Goal: Task Accomplishment & Management: Manage account settings

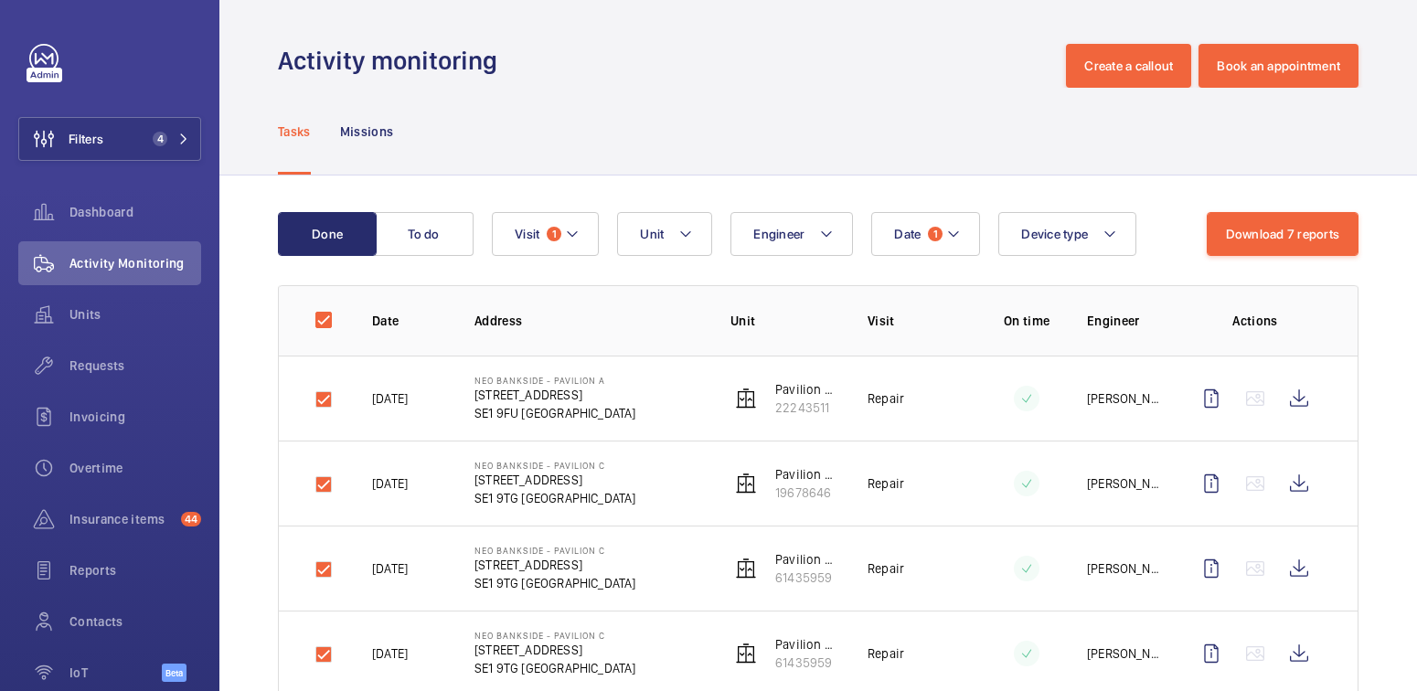
scroll to position [130, 0]
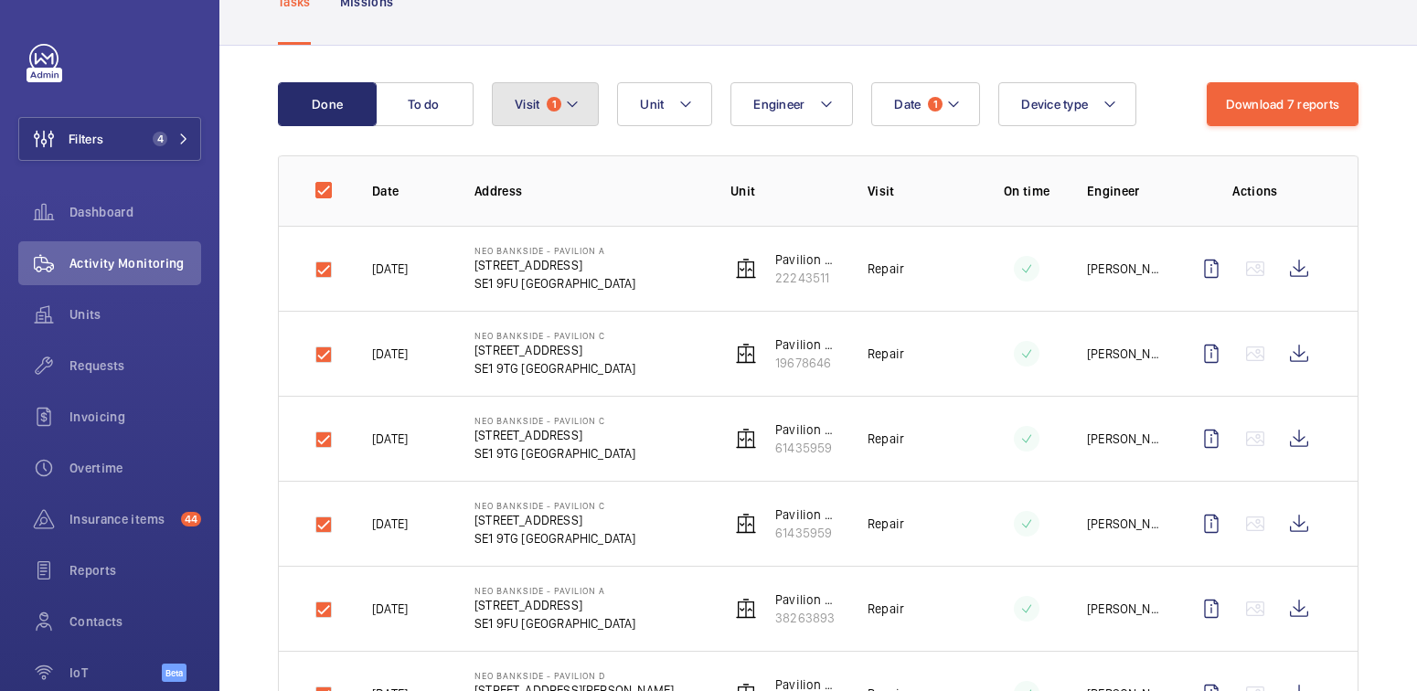
click at [547, 107] on button "Visit 1" at bounding box center [545, 104] width 107 height 44
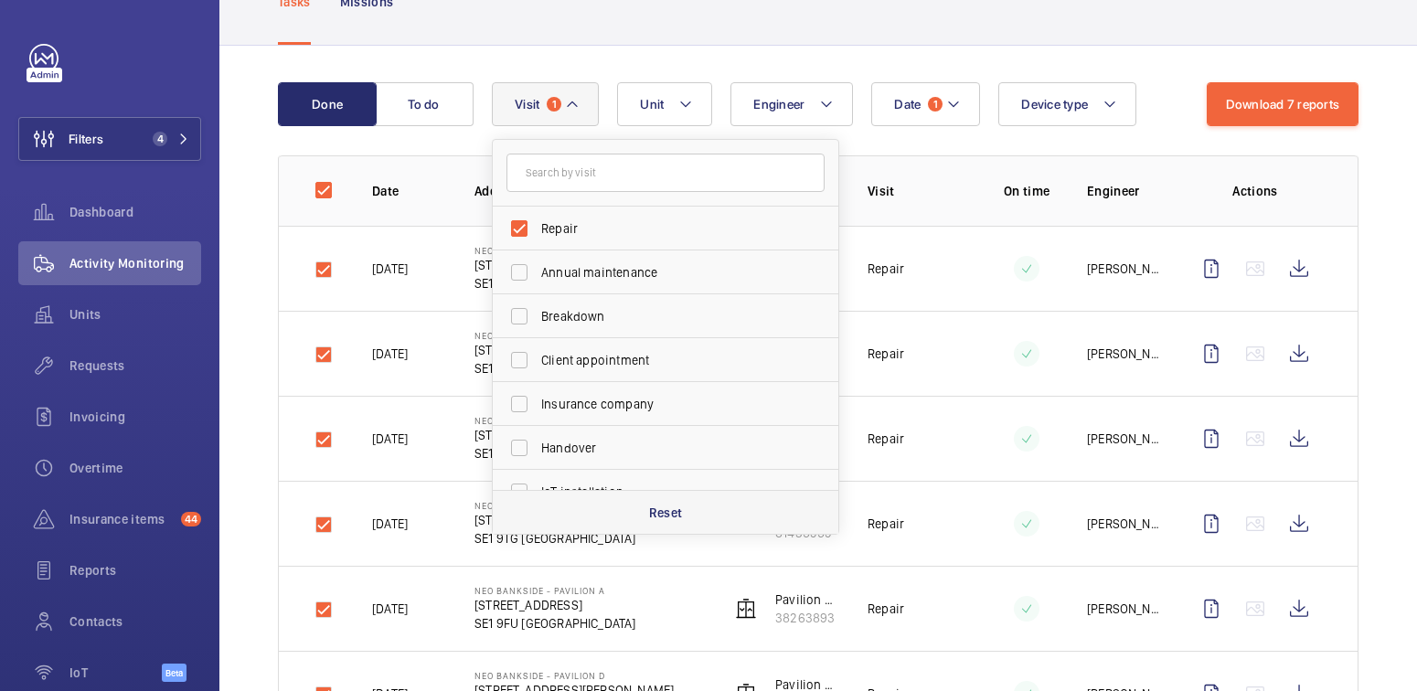
click at [684, 518] on div "Reset" at bounding box center [666, 512] width 346 height 44
checkbox input "false"
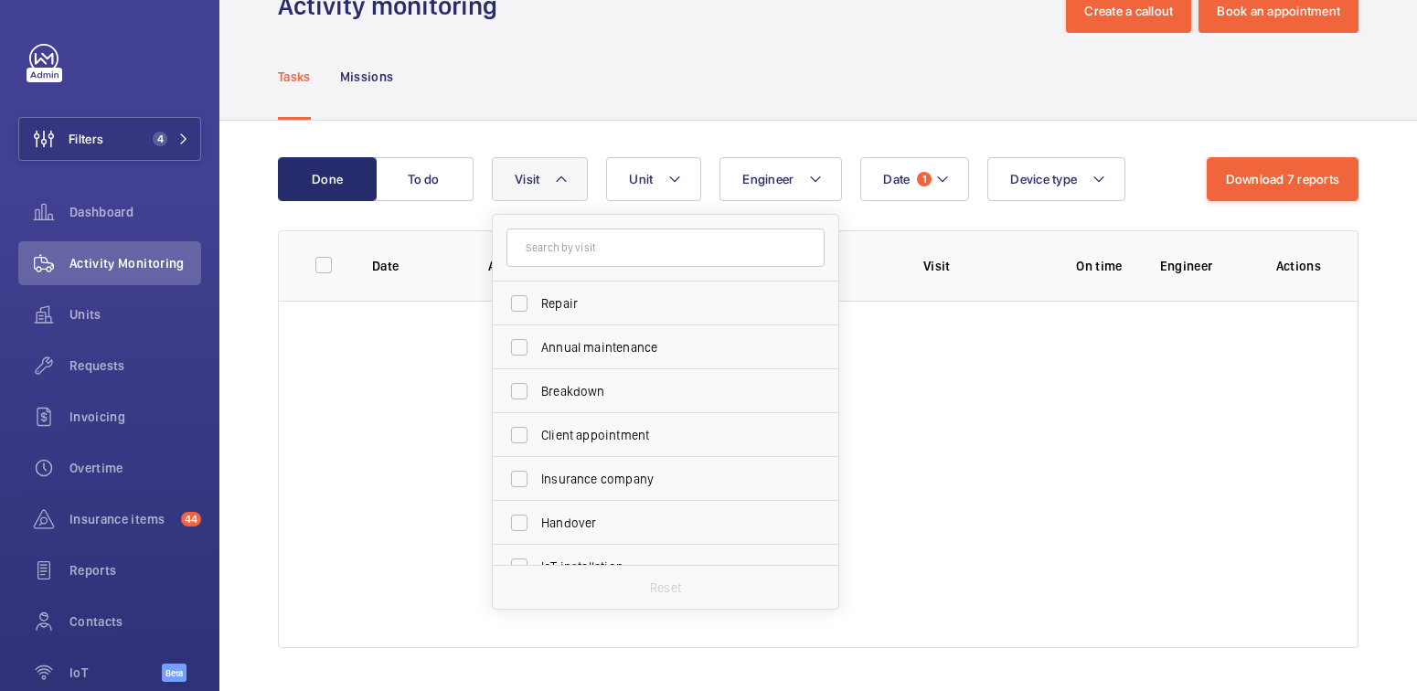
scroll to position [130, 0]
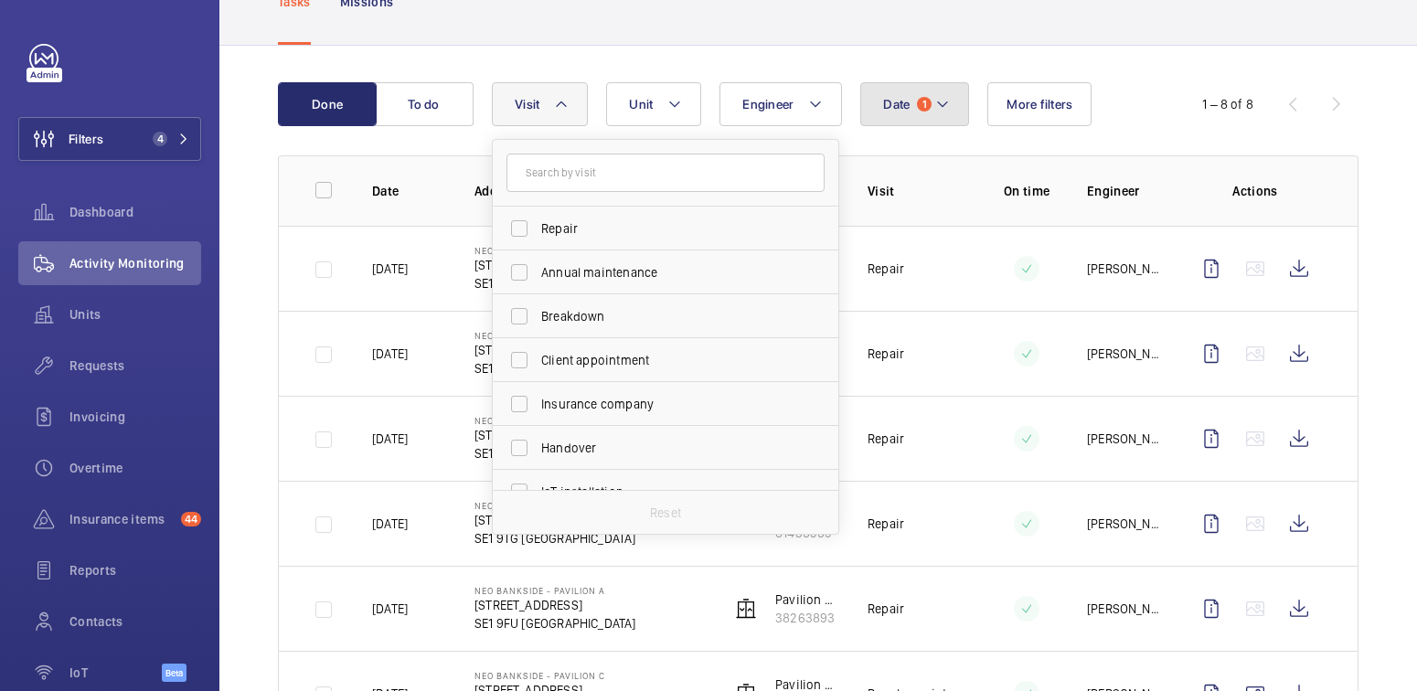
click at [939, 115] on button "Date 1" at bounding box center [914, 104] width 109 height 44
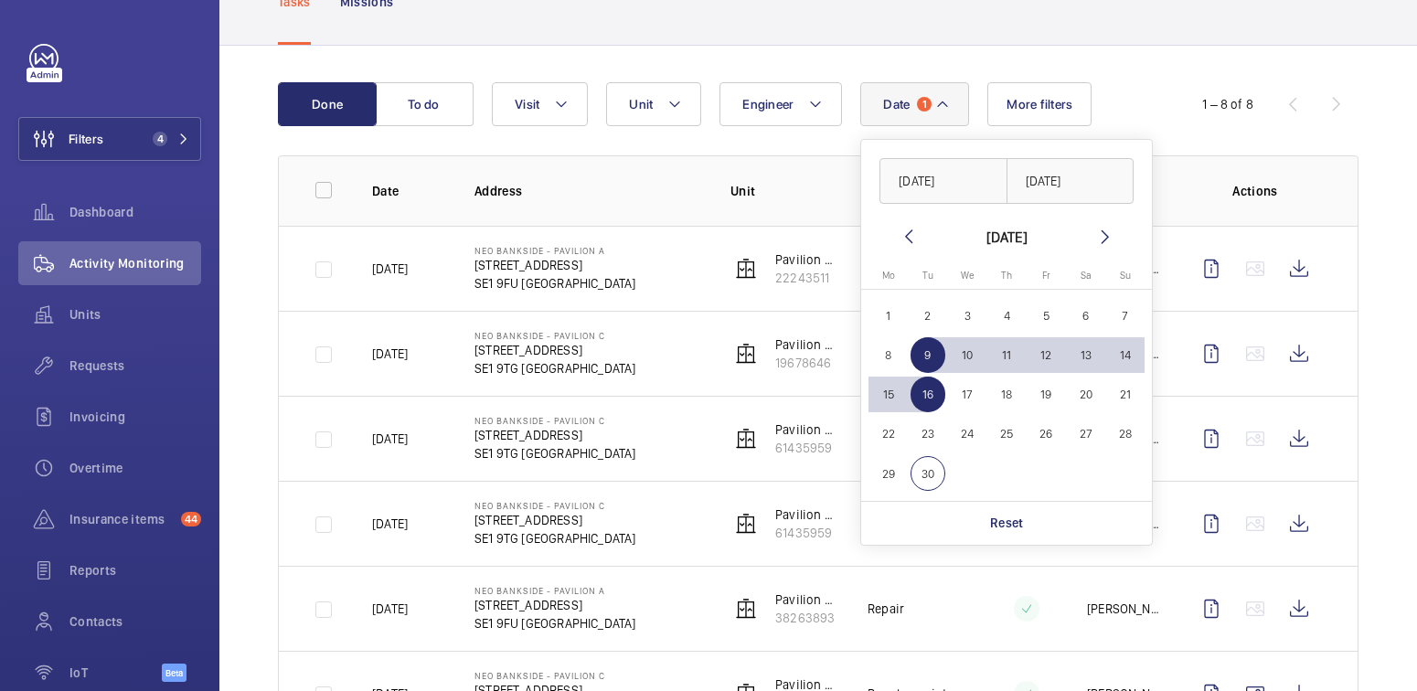
drag, startPoint x: 995, startPoint y: 533, endPoint x: 931, endPoint y: 515, distance: 66.6
click at [995, 533] on div "Reset" at bounding box center [1006, 523] width 291 height 44
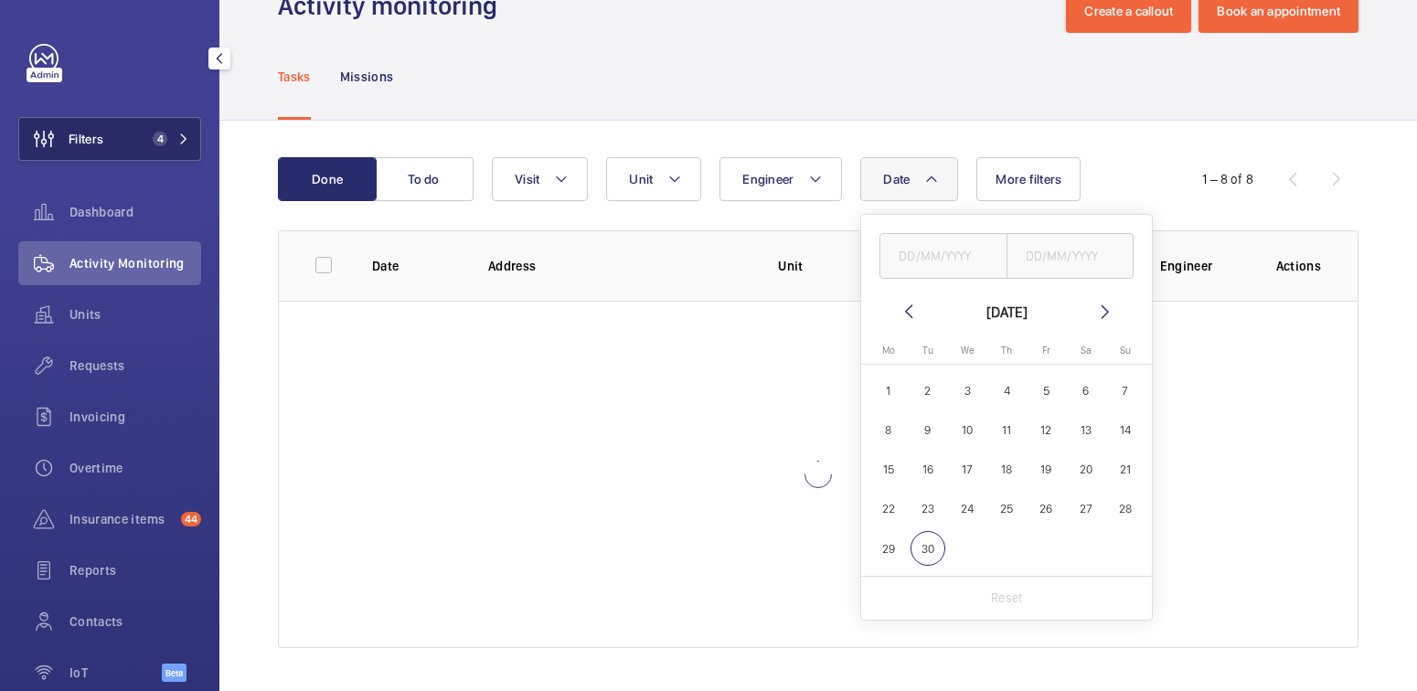
click at [146, 127] on button "Filters 4" at bounding box center [109, 139] width 183 height 44
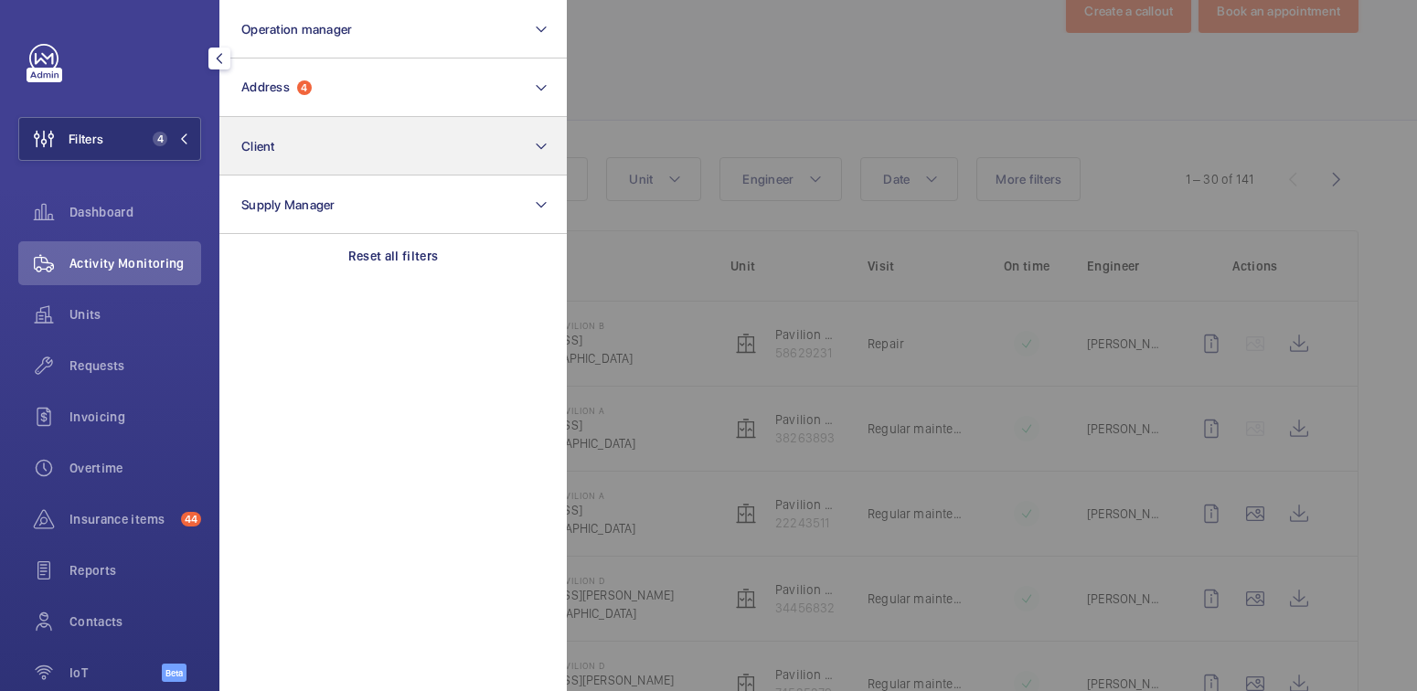
scroll to position [130, 0]
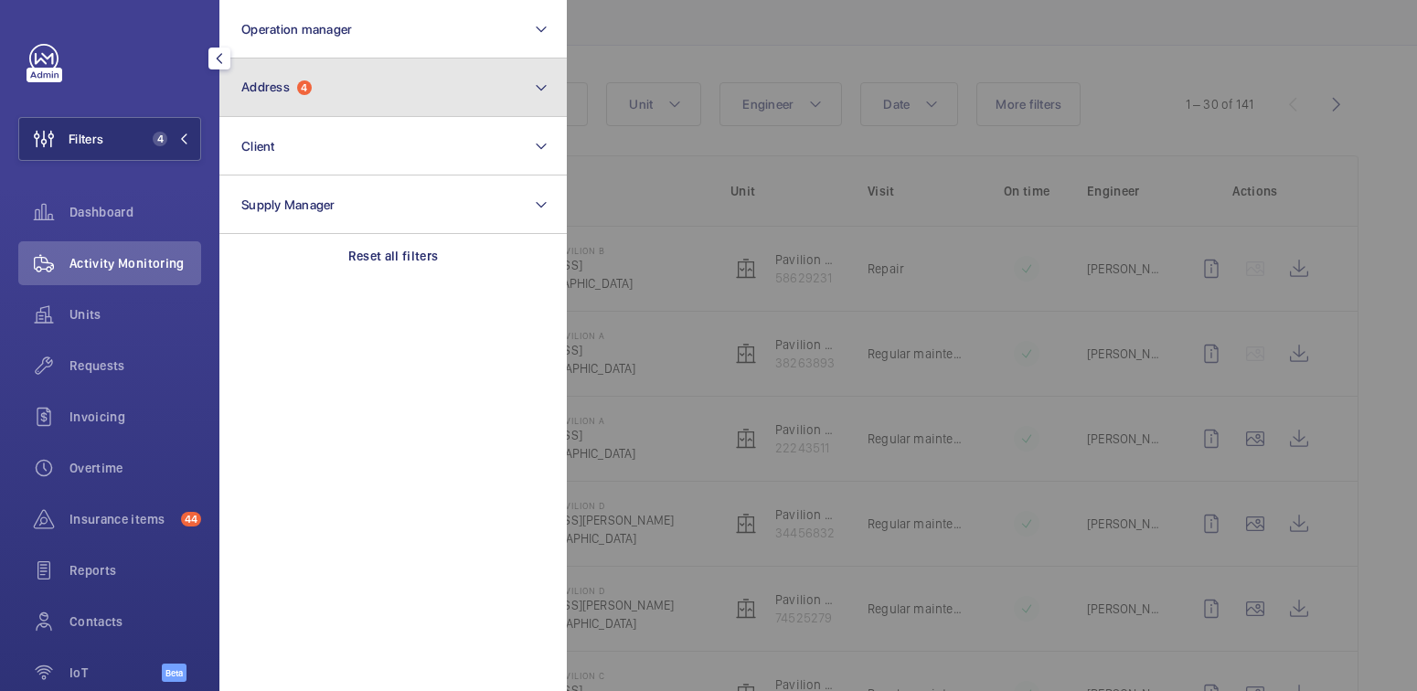
click at [320, 80] on button "Address 4" at bounding box center [392, 88] width 347 height 59
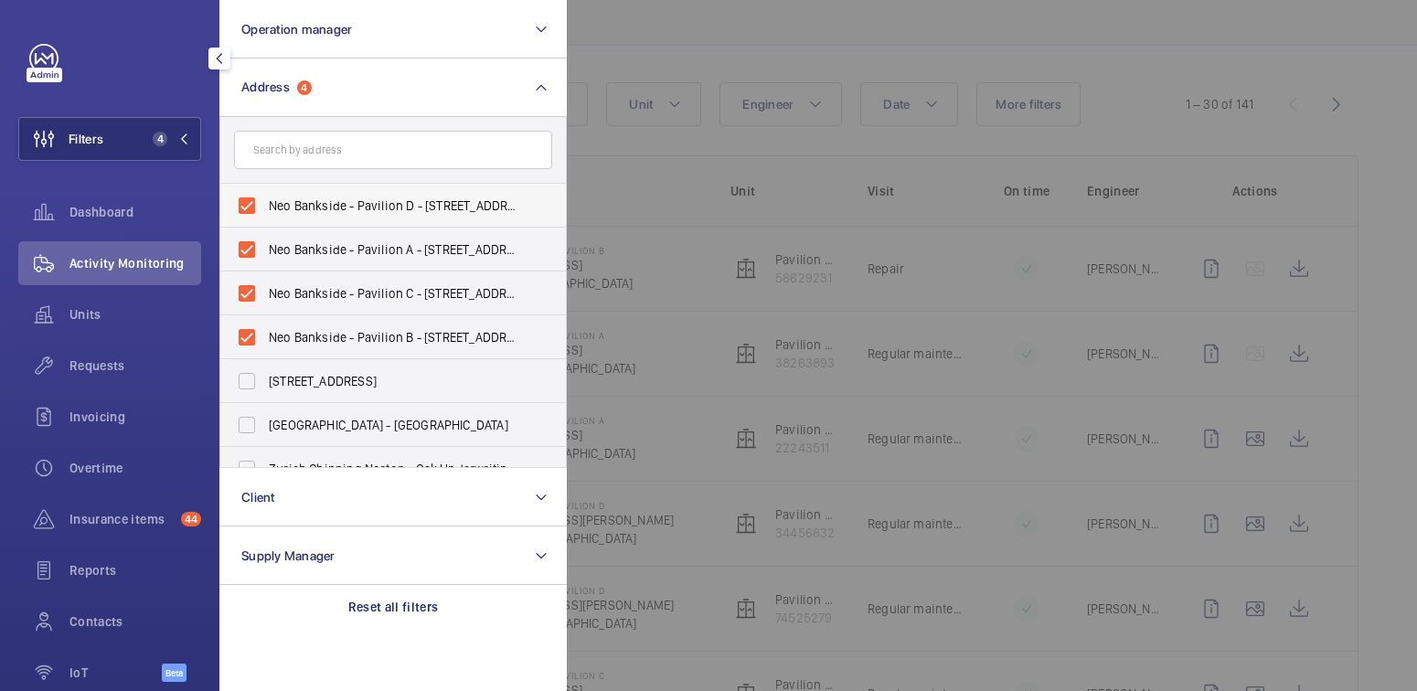
click at [314, 198] on span "Neo Bankside - Pavilion D - 5 Sumner St, LONDON SE1 9NX" at bounding box center [394, 206] width 251 height 18
click at [265, 198] on input "Neo Bankside - Pavilion D - 5 Sumner St, LONDON SE1 9NX" at bounding box center [247, 205] width 37 height 37
checkbox input "false"
click at [430, 603] on p "Reset all filters" at bounding box center [393, 607] width 91 height 18
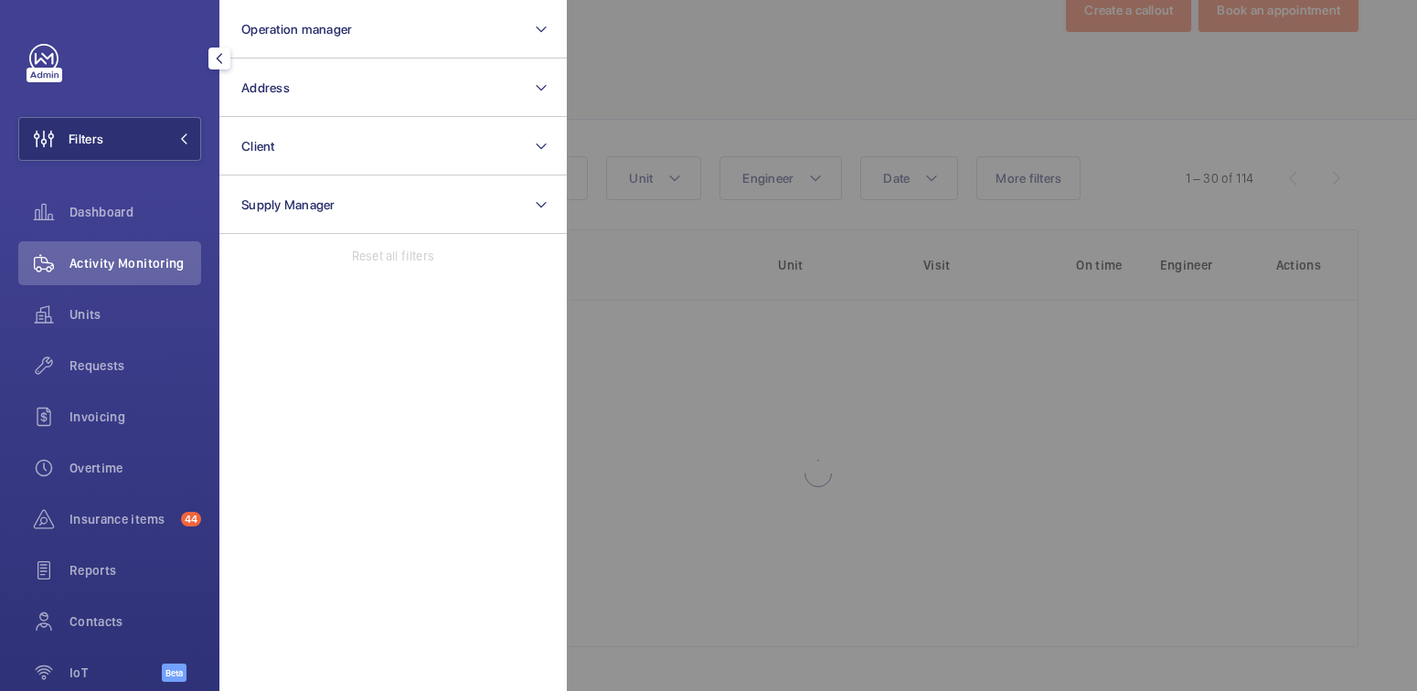
scroll to position [55, 0]
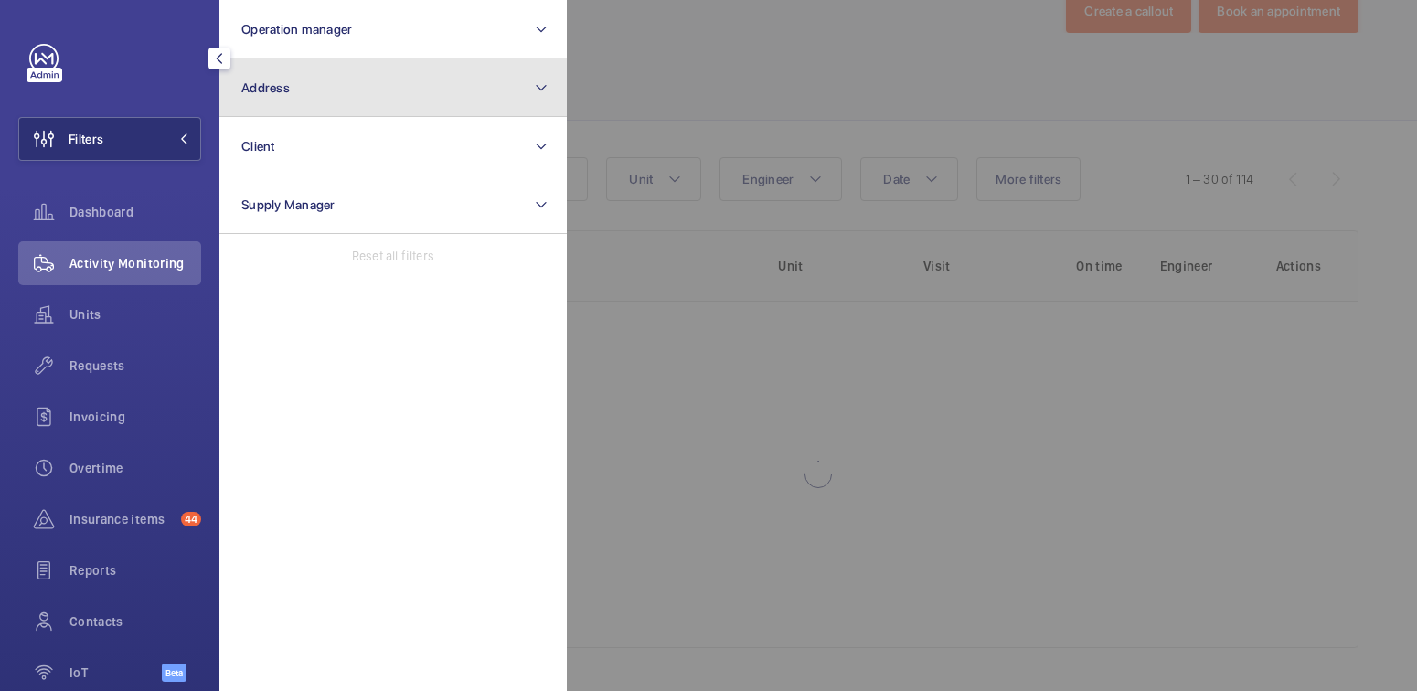
click at [345, 116] on button "Address" at bounding box center [392, 88] width 347 height 59
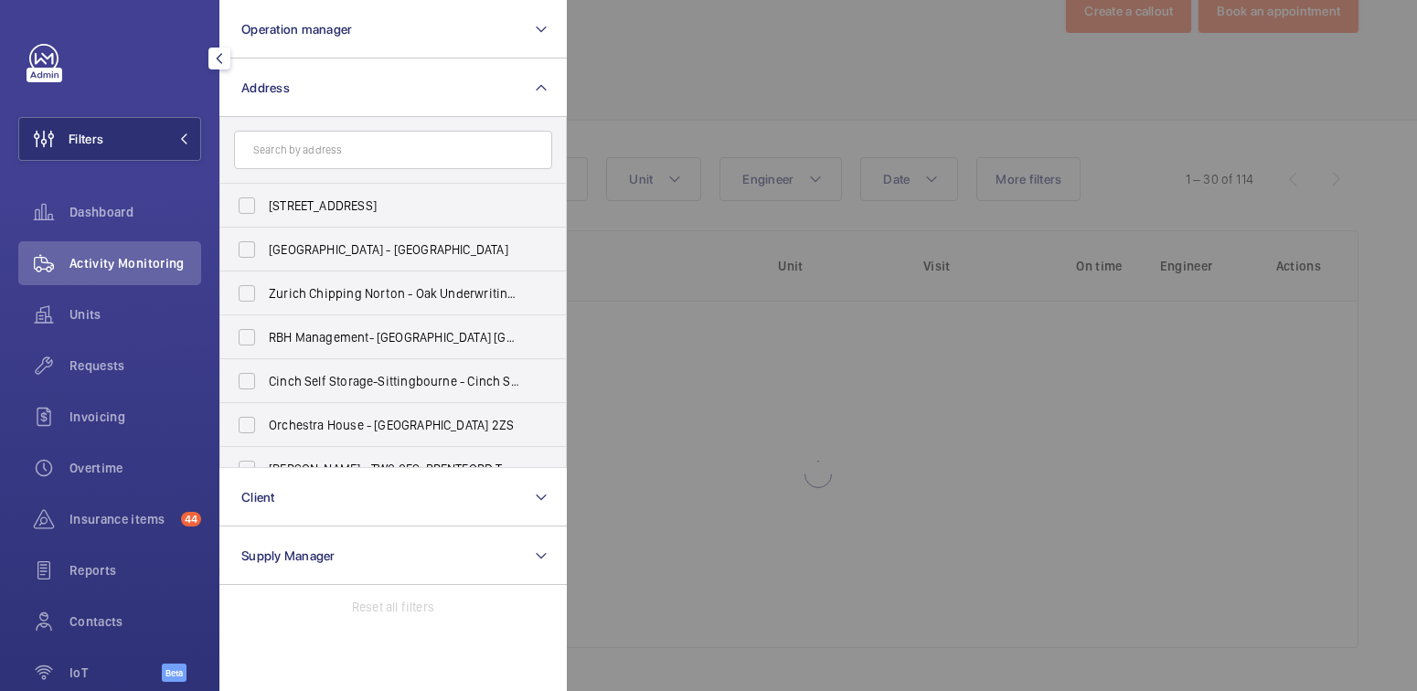
scroll to position [130, 0]
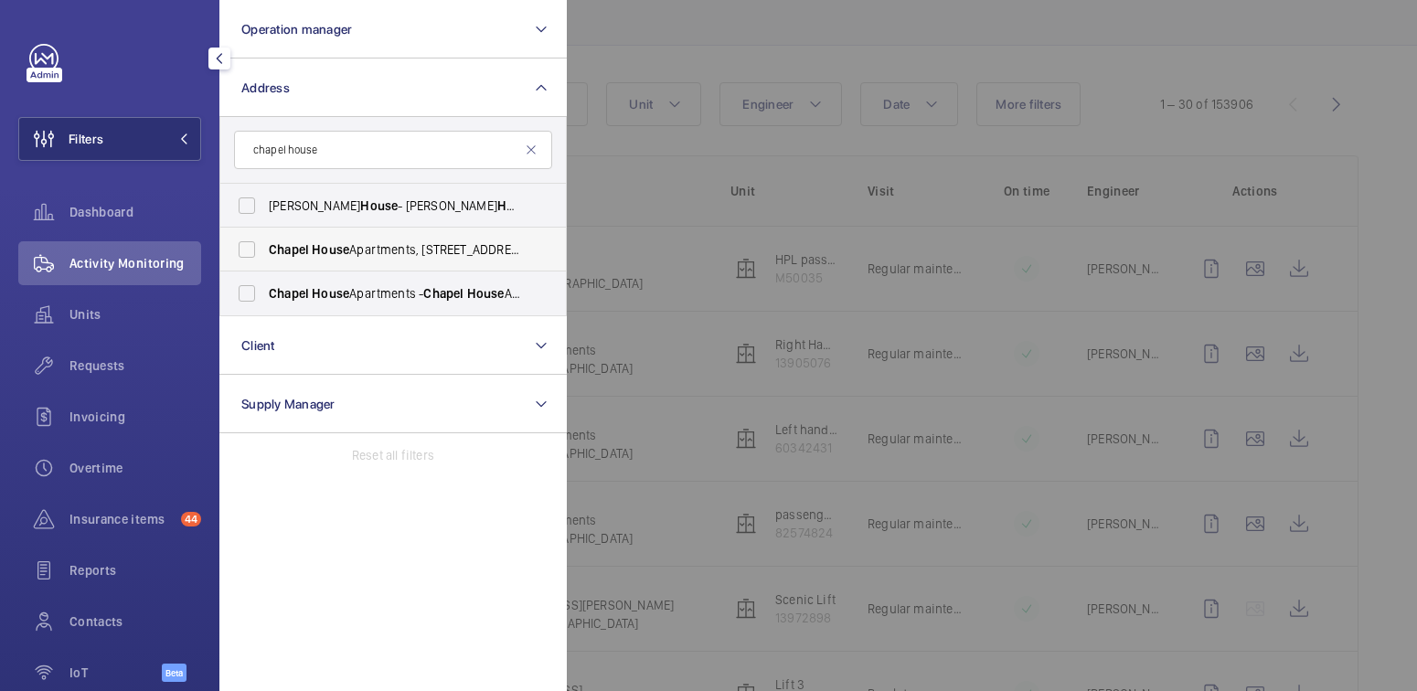
type input "chapel house"
click at [388, 247] on span "Chapel House Apartments, 13 Fargate, Sheffield, S1 2PB - Chapel House Apartment…" at bounding box center [394, 249] width 251 height 18
click at [265, 247] on input "Chapel House Apartments, 13 Fargate, Sheffield, S1 2PB - Chapel House Apartment…" at bounding box center [247, 249] width 37 height 37
checkbox input "true"
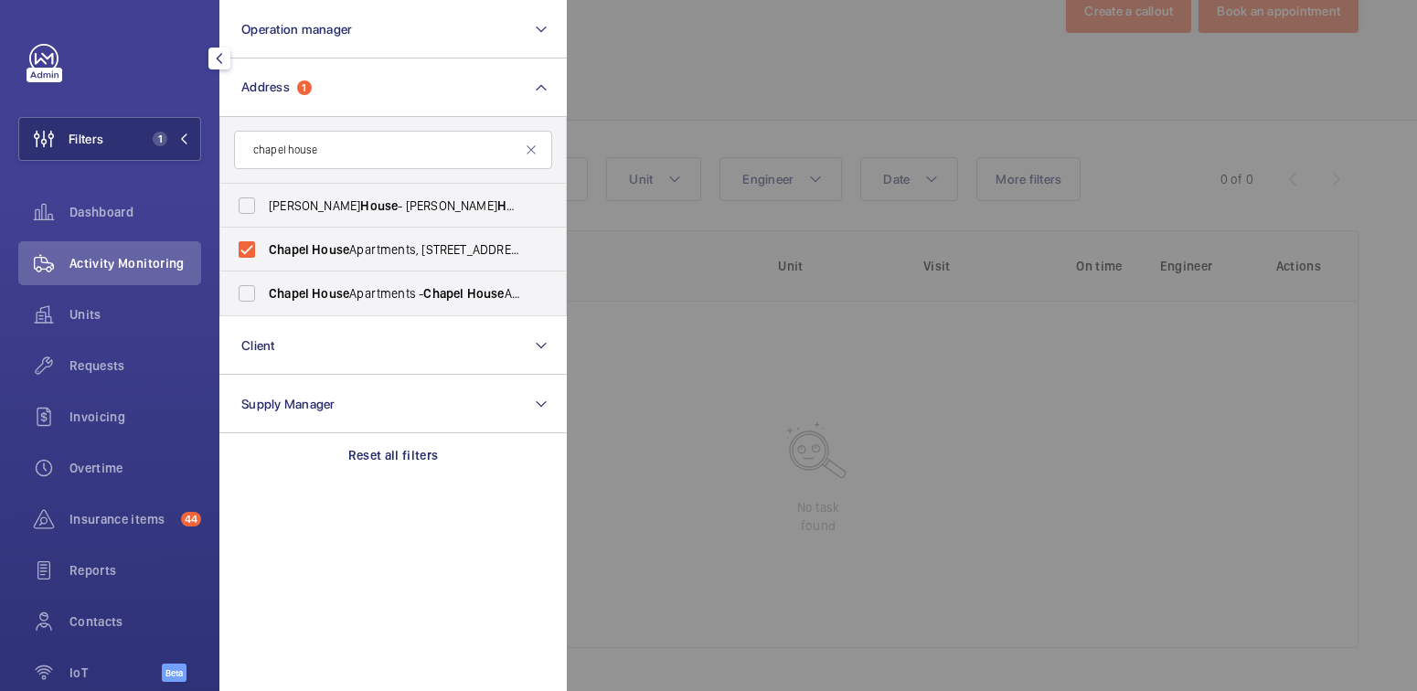
click at [751, 79] on div at bounding box center [1275, 345] width 1417 height 691
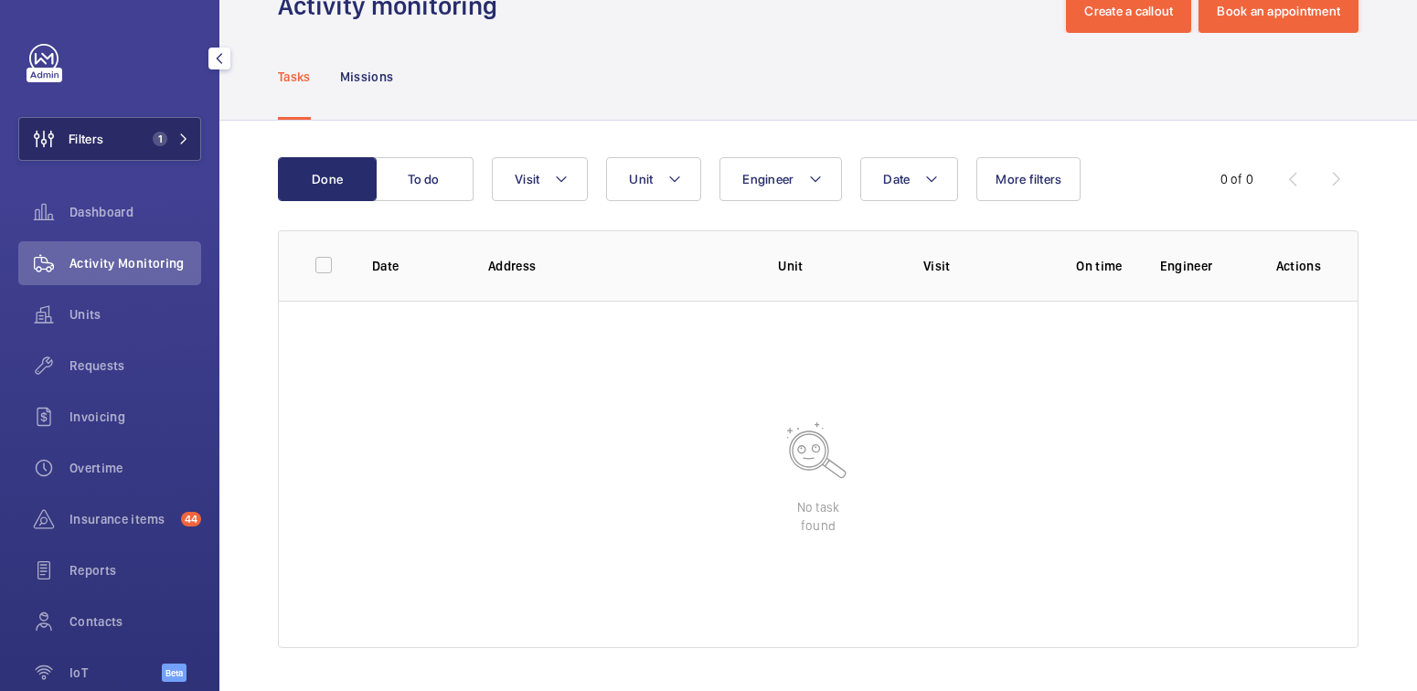
click at [144, 127] on button "Filters 1" at bounding box center [109, 139] width 183 height 44
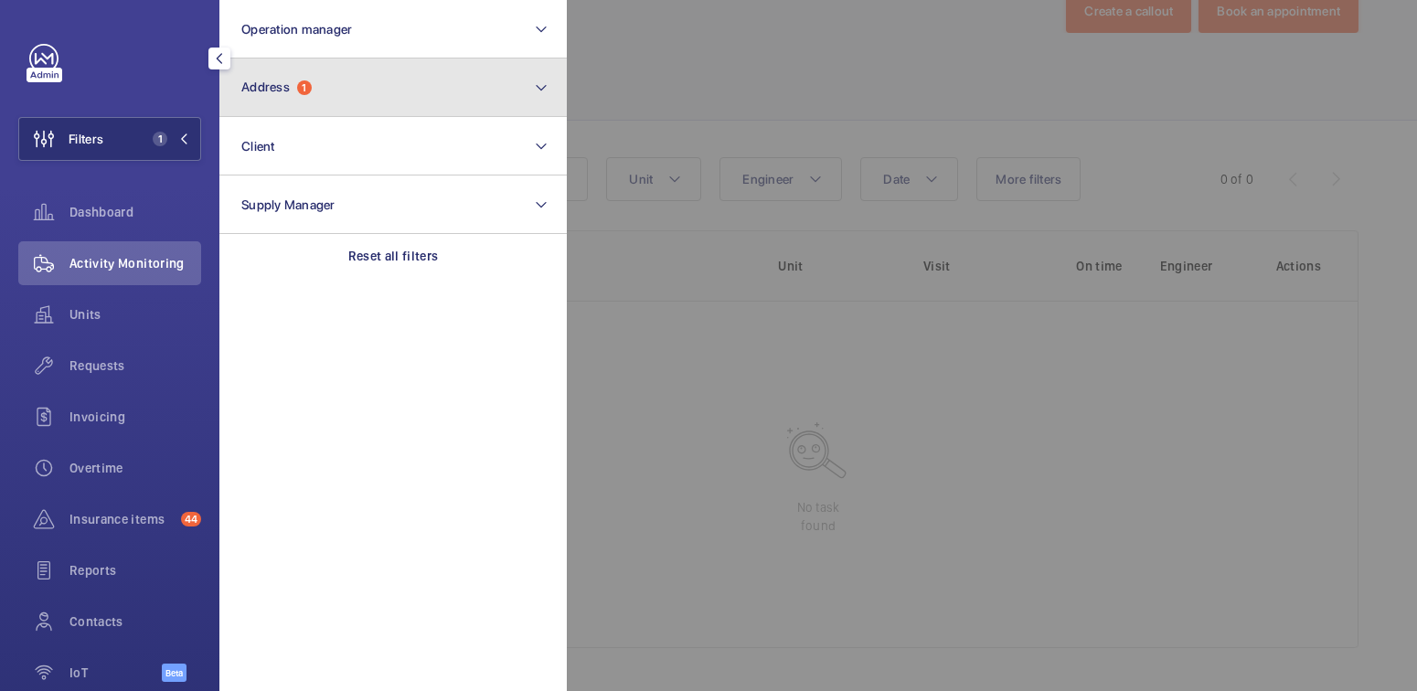
click at [304, 91] on span "1" at bounding box center [304, 87] width 15 height 15
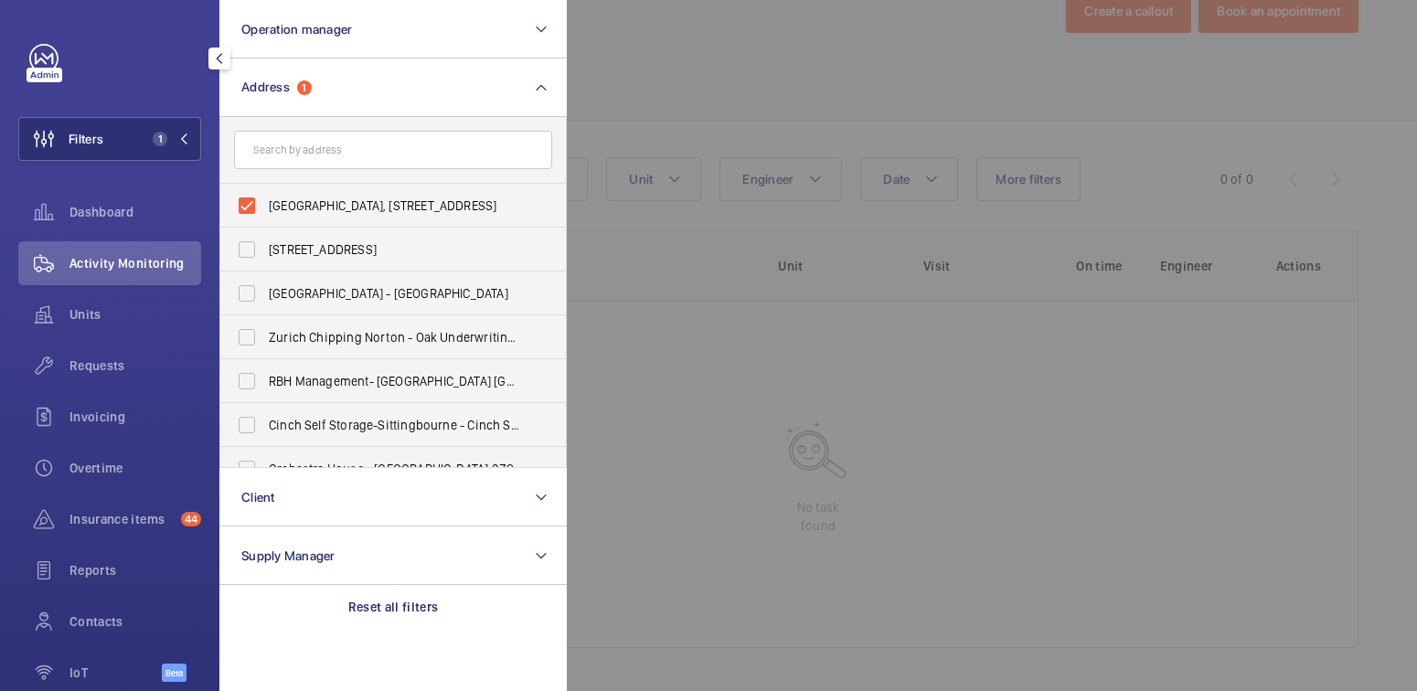
drag, startPoint x: 315, startPoint y: 209, endPoint x: 346, endPoint y: 140, distance: 76.1
click at [316, 208] on span "Chapel House Apartments, 13 Fargate, Sheffield, S1 2PB - Chapel House Apartment…" at bounding box center [394, 206] width 251 height 18
click at [265, 208] on input "Chapel House Apartments, 13 Fargate, Sheffield, S1 2PB - Chapel House Apartment…" at bounding box center [247, 205] width 37 height 37
checkbox input "false"
click at [347, 141] on input "text" at bounding box center [393, 150] width 318 height 38
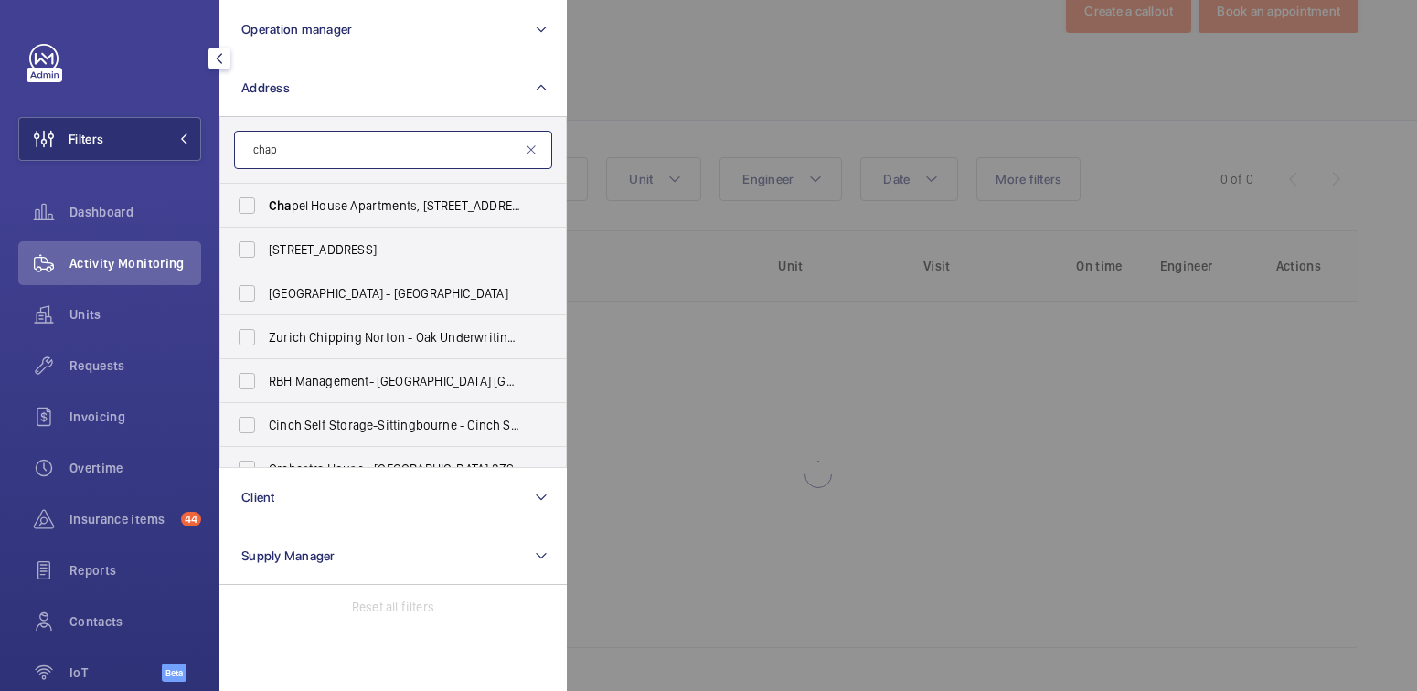
scroll to position [130, 0]
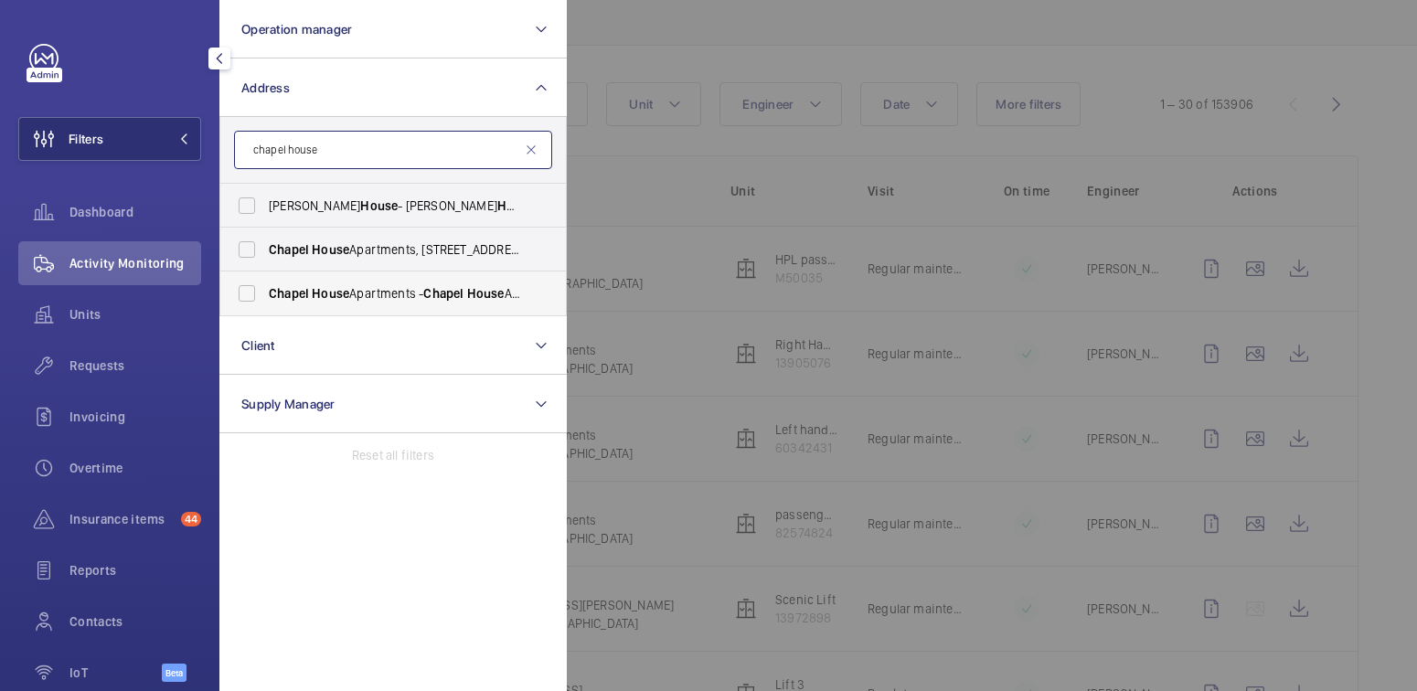
type input "chapel house"
click at [332, 289] on span "House" at bounding box center [330, 293] width 37 height 15
click at [265, 289] on input "Chapel House Apartments - Chapel House Apartments, SHEFFIELD S1 1LF" at bounding box center [247, 293] width 37 height 37
checkbox input "true"
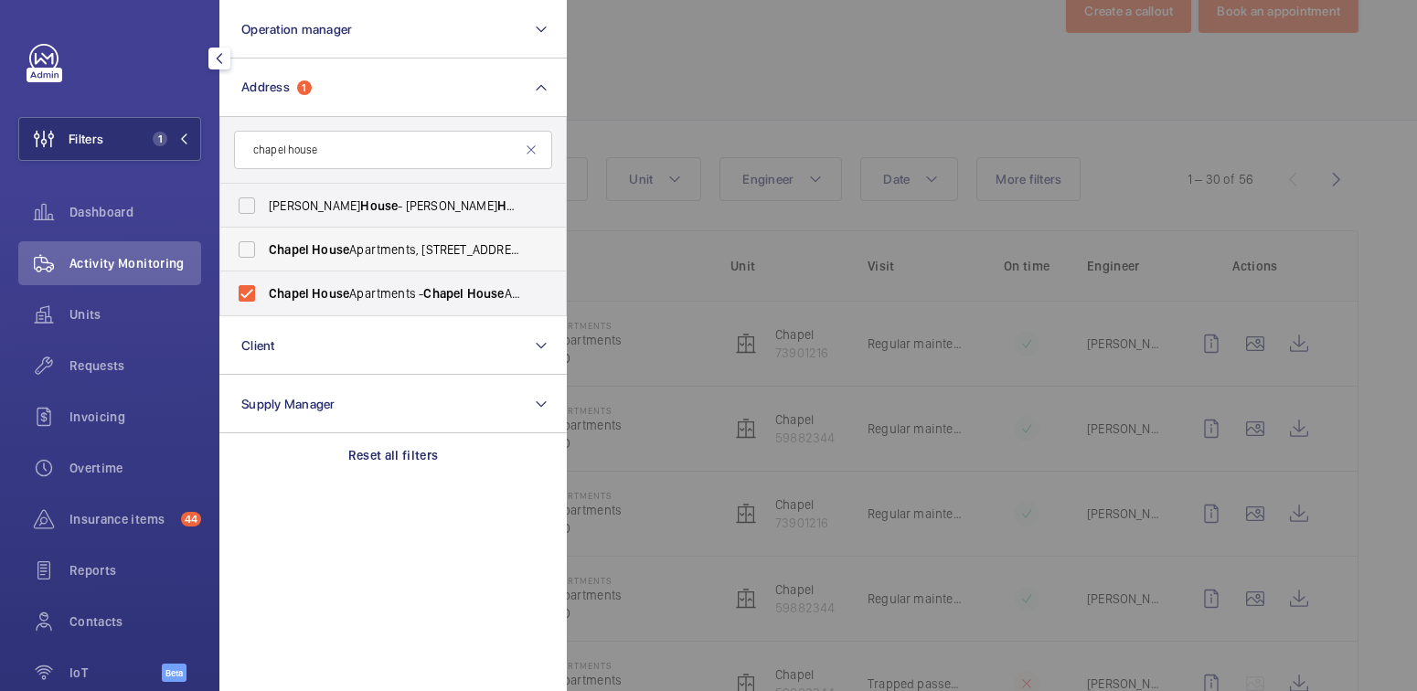
click at [352, 255] on span "Chapel House Apartments, 13 Fargate, Sheffield, S1 2PB - Chapel House Apartment…" at bounding box center [394, 249] width 251 height 18
click at [265, 255] on input "Chapel House Apartments, 13 Fargate, Sheffield, S1 2PB - Chapel House Apartment…" at bounding box center [247, 249] width 37 height 37
checkbox input "true"
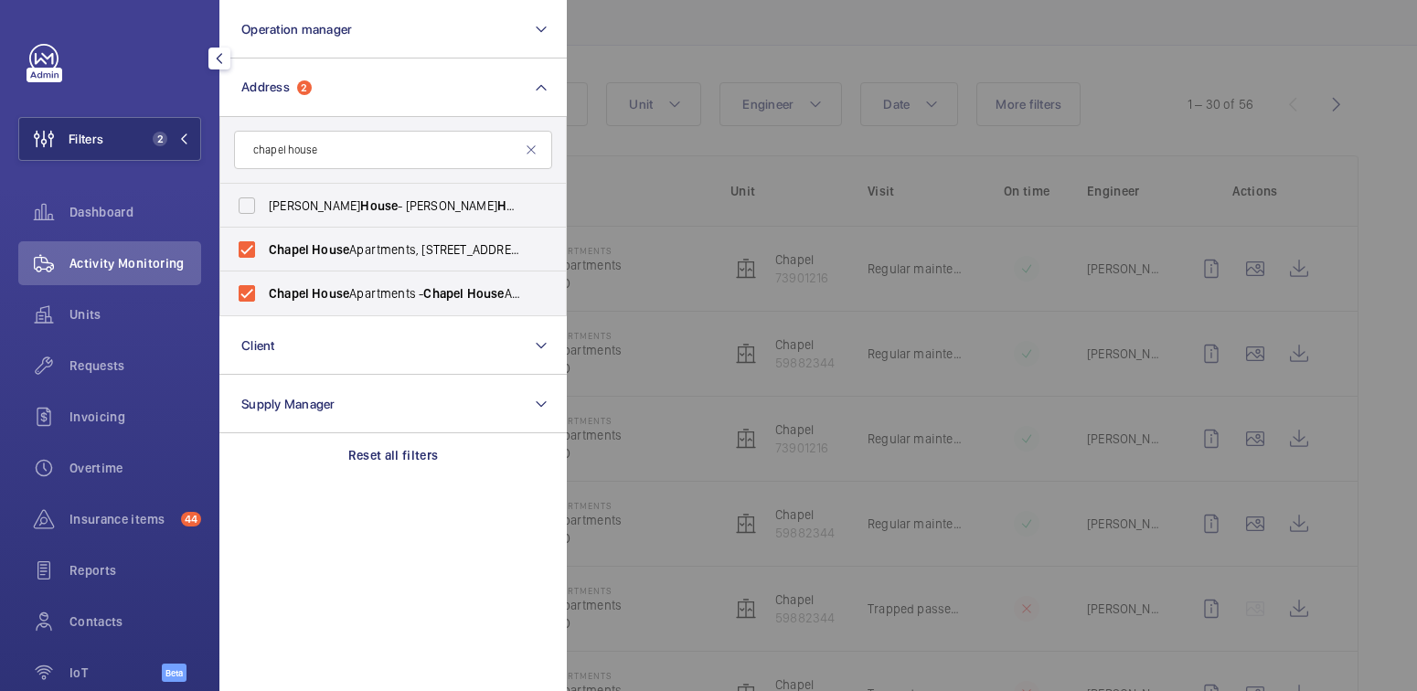
click at [668, 69] on div at bounding box center [1275, 345] width 1417 height 691
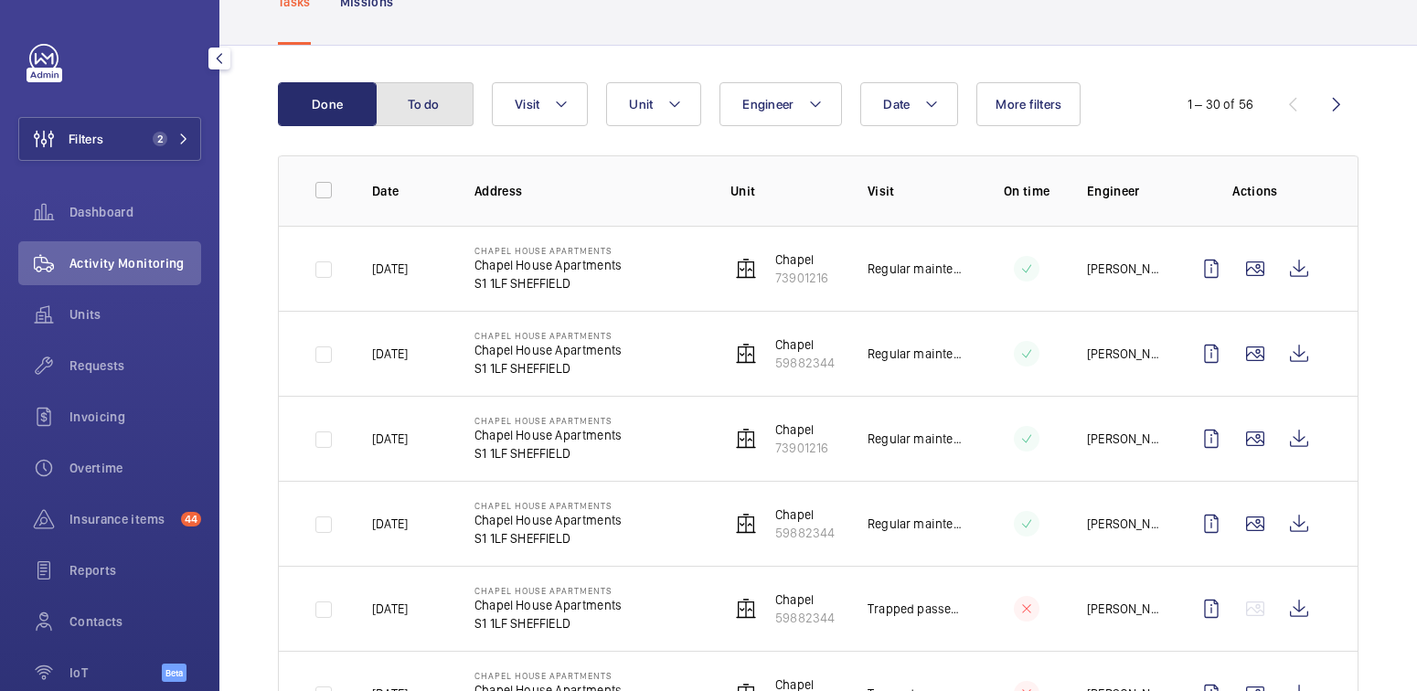
click at [442, 101] on button "To do" at bounding box center [424, 104] width 99 height 44
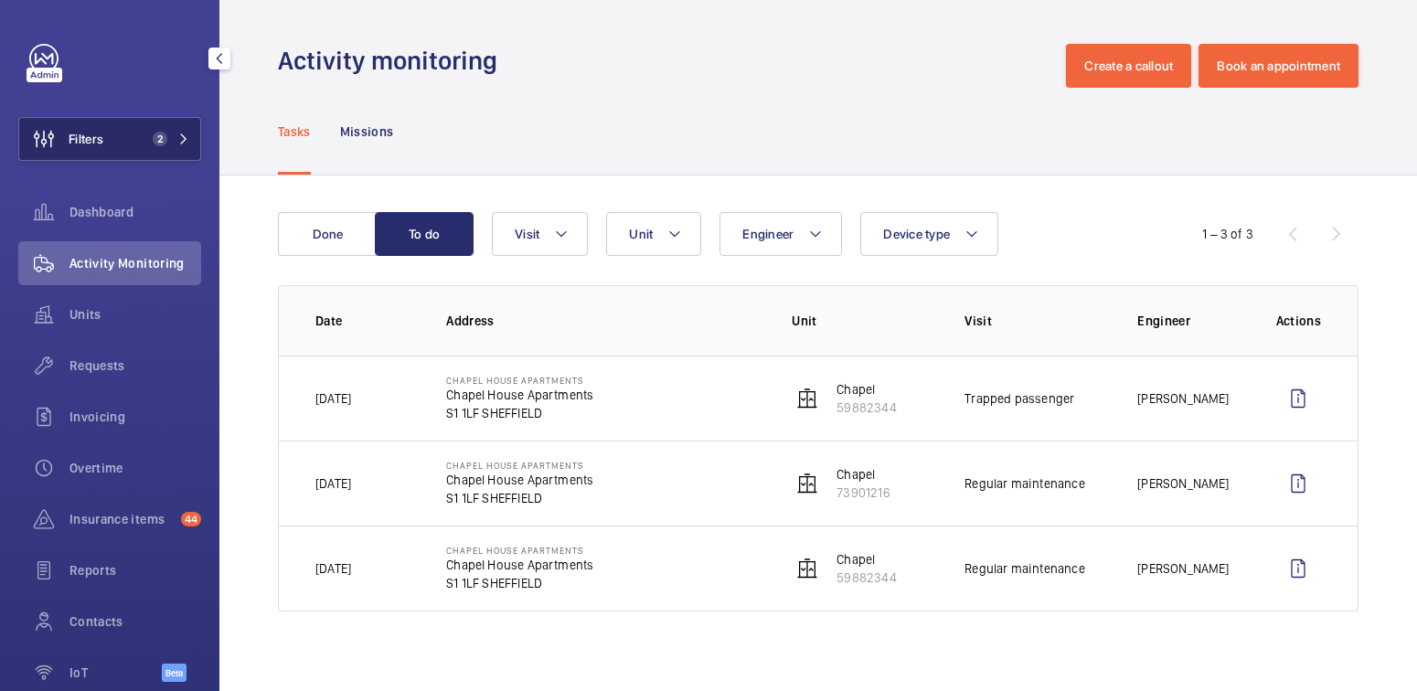
click at [109, 138] on button "Filters 2" at bounding box center [109, 139] width 183 height 44
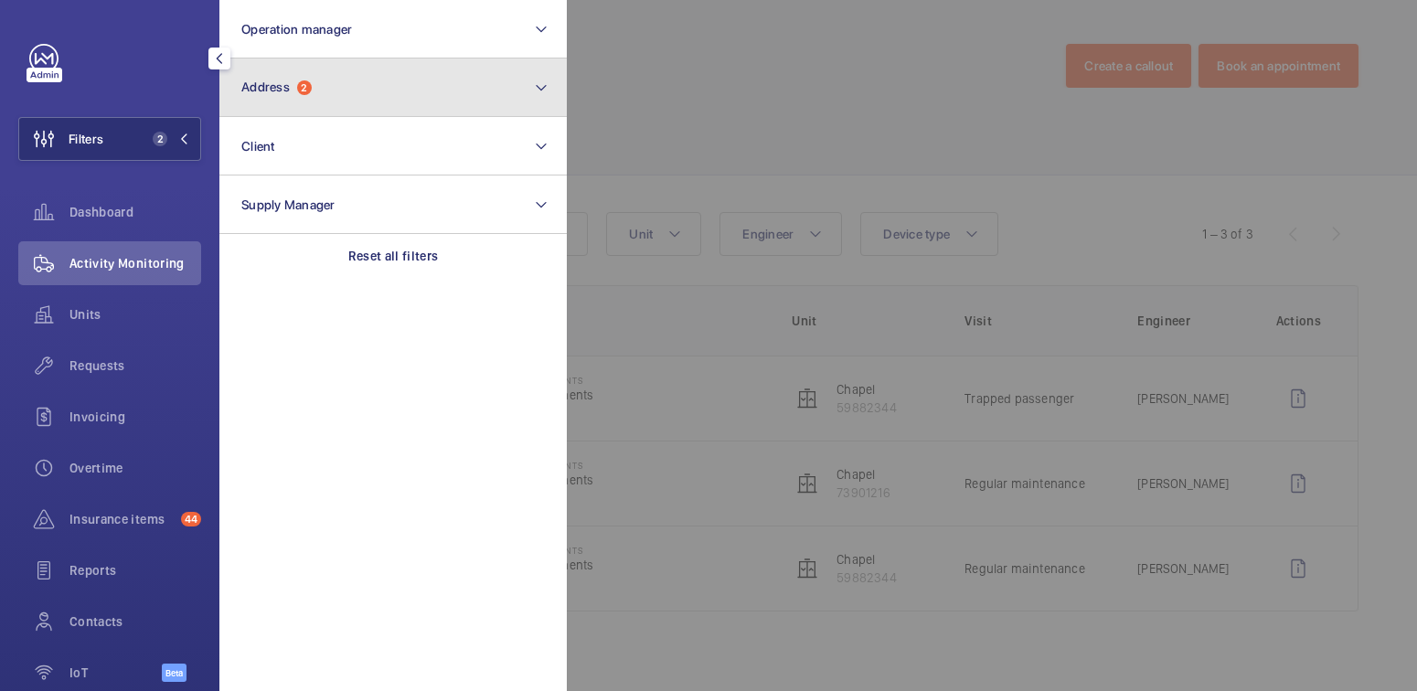
click at [273, 92] on span "Address" at bounding box center [265, 87] width 48 height 15
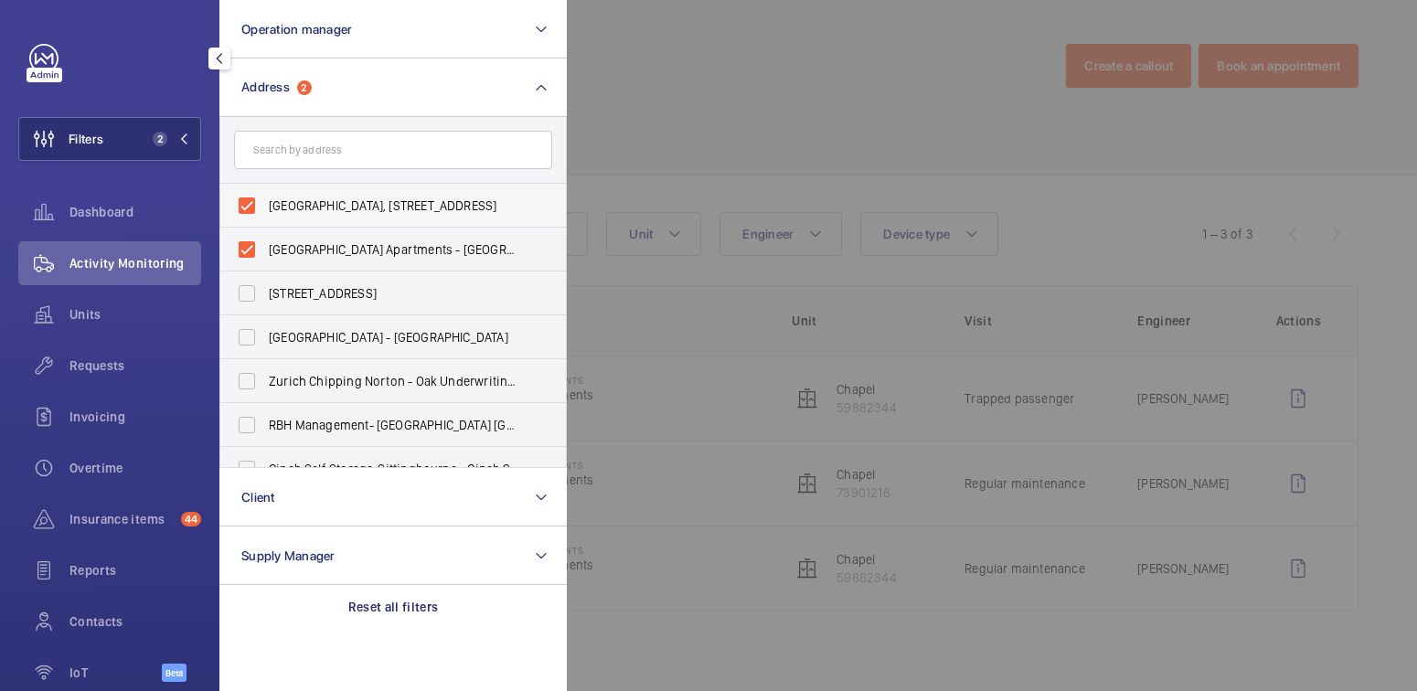
click at [321, 208] on span "Chapel House Apartments, 13 Fargate, Sheffield, S1 2PB - Chapel House Apartment…" at bounding box center [394, 206] width 251 height 18
click at [265, 208] on input "Chapel House Apartments, 13 Fargate, Sheffield, S1 2PB - Chapel House Apartment…" at bounding box center [247, 205] width 37 height 37
checkbox input "false"
click at [318, 251] on span "Chapel House Apartments - Chapel House Apartments, SHEFFIELD S1 1LF" at bounding box center [394, 249] width 251 height 18
click at [265, 251] on input "Chapel House Apartments - Chapel House Apartments, SHEFFIELD S1 1LF" at bounding box center [247, 249] width 37 height 37
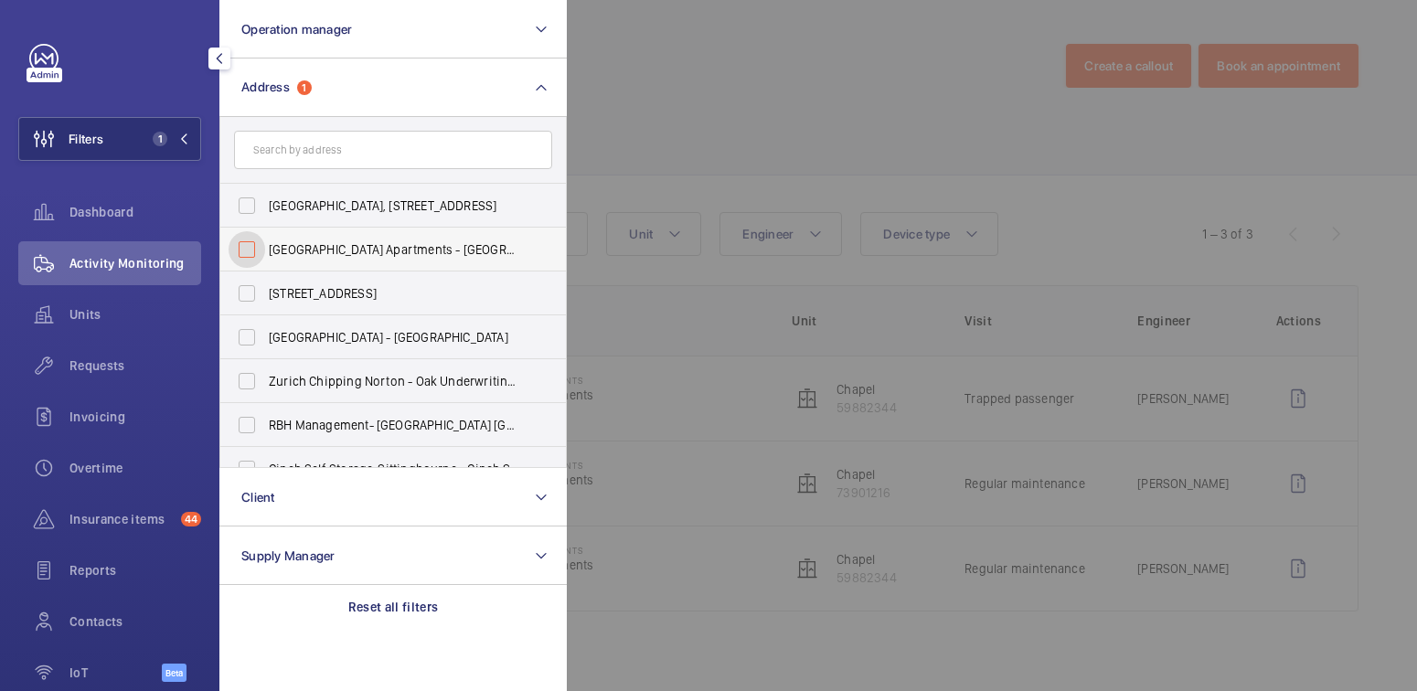
checkbox input "false"
click at [712, 130] on div at bounding box center [1275, 345] width 1417 height 691
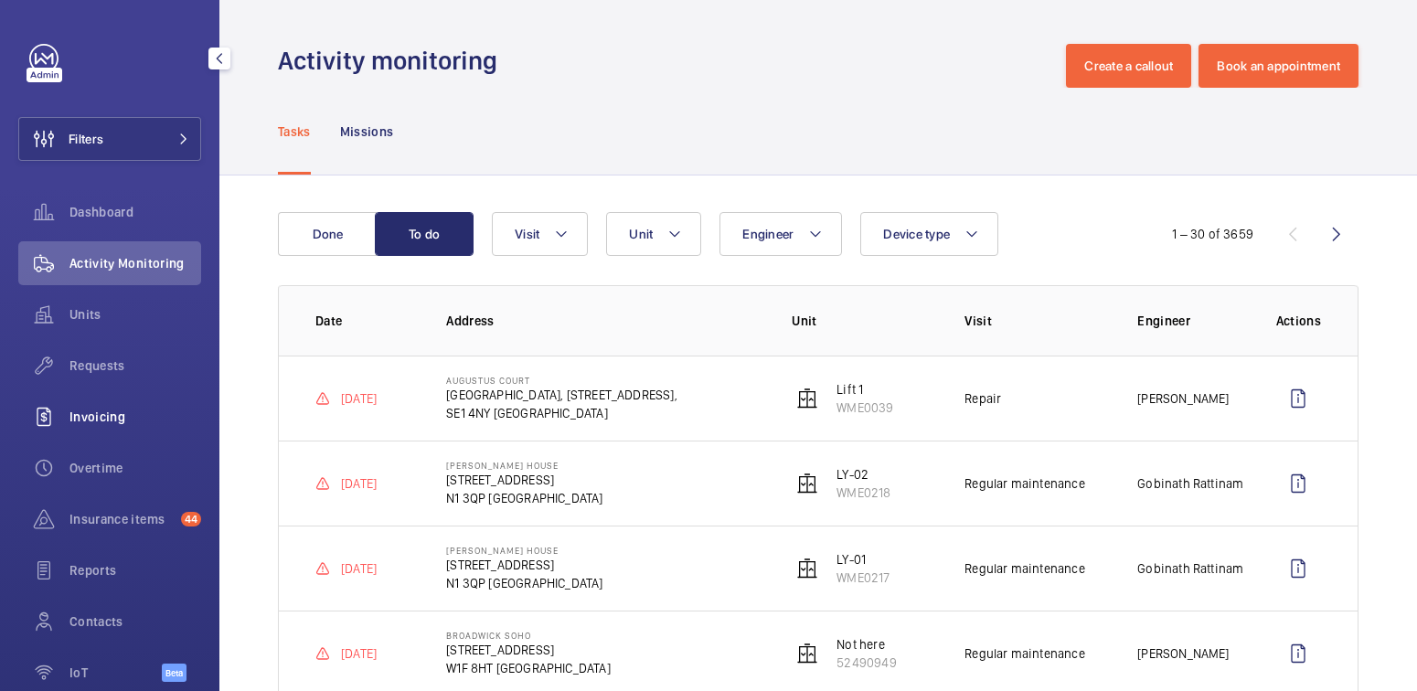
click at [94, 419] on span "Invoicing" at bounding box center [135, 417] width 132 height 18
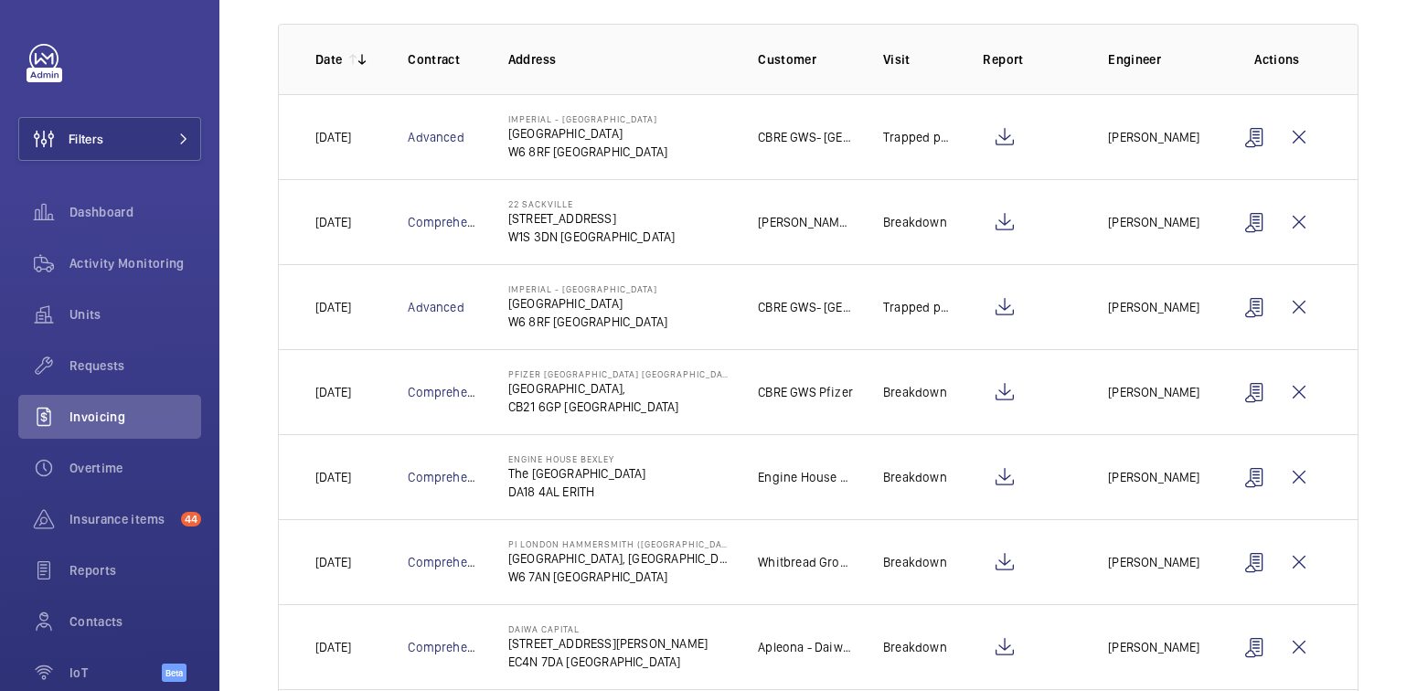
scroll to position [389, 0]
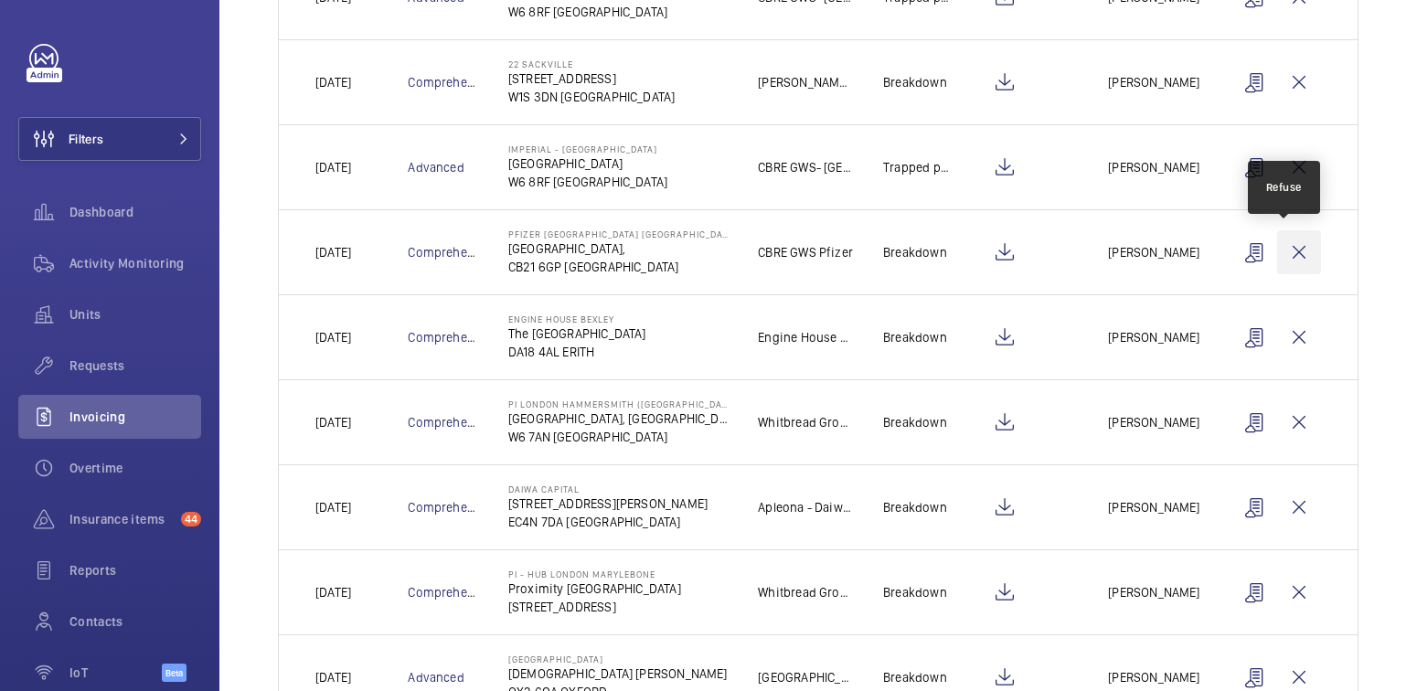
click at [1283, 249] on wm-front-icon-button at bounding box center [1299, 252] width 44 height 44
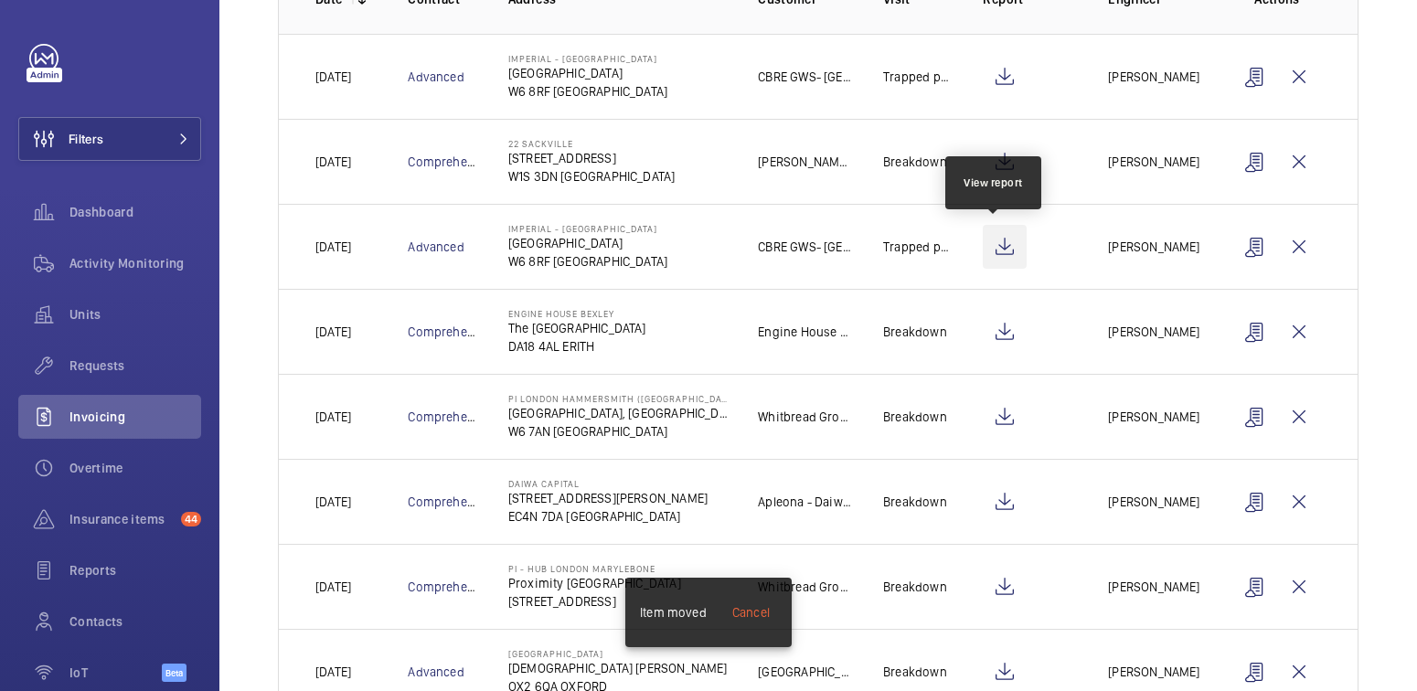
scroll to position [307, 0]
click at [996, 248] on wm-front-icon-button at bounding box center [1005, 249] width 44 height 44
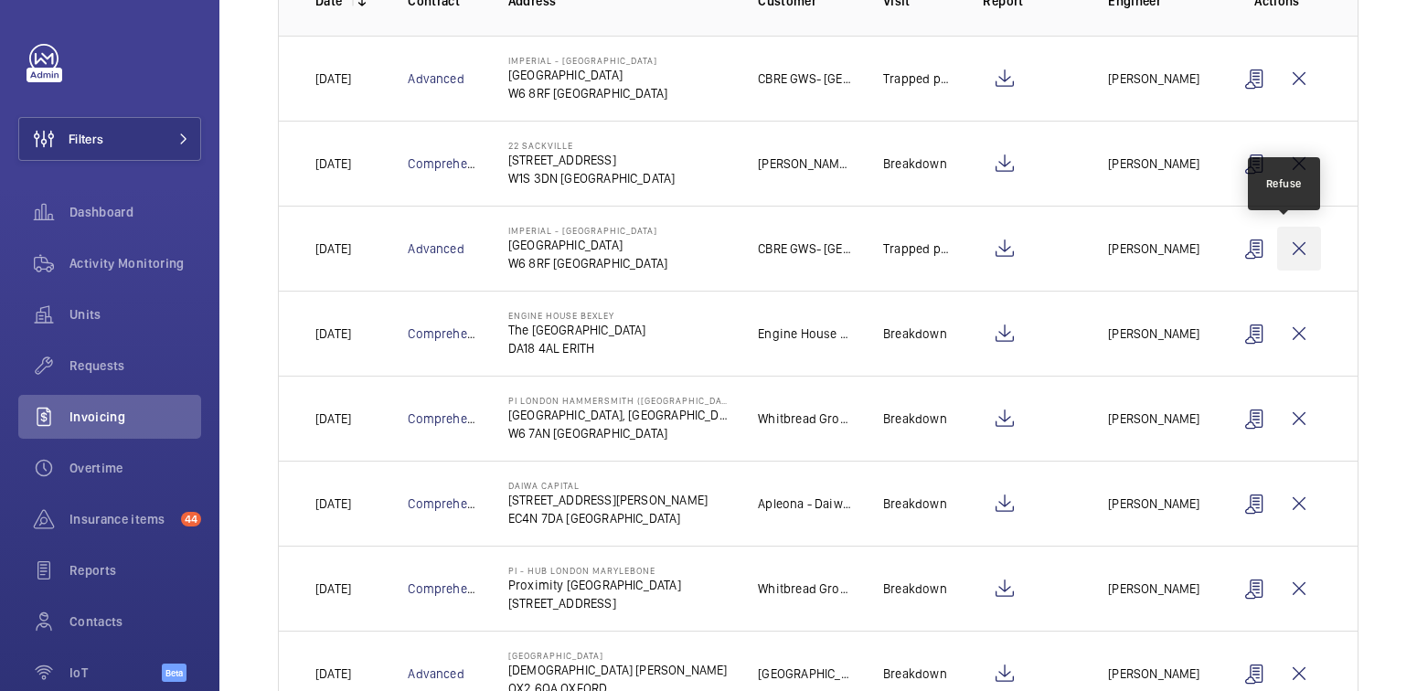
click at [1279, 252] on wm-front-icon-button at bounding box center [1299, 249] width 44 height 44
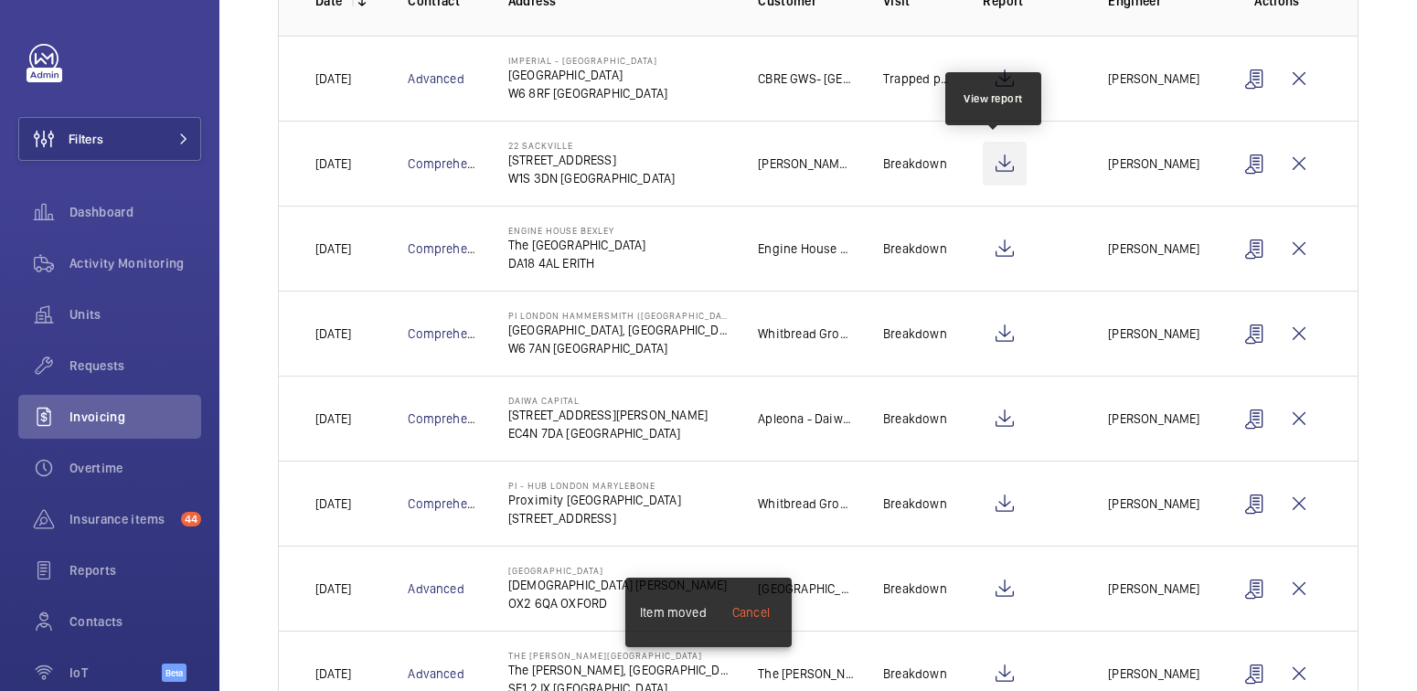
click at [1006, 158] on wm-front-icon-button at bounding box center [1005, 164] width 44 height 44
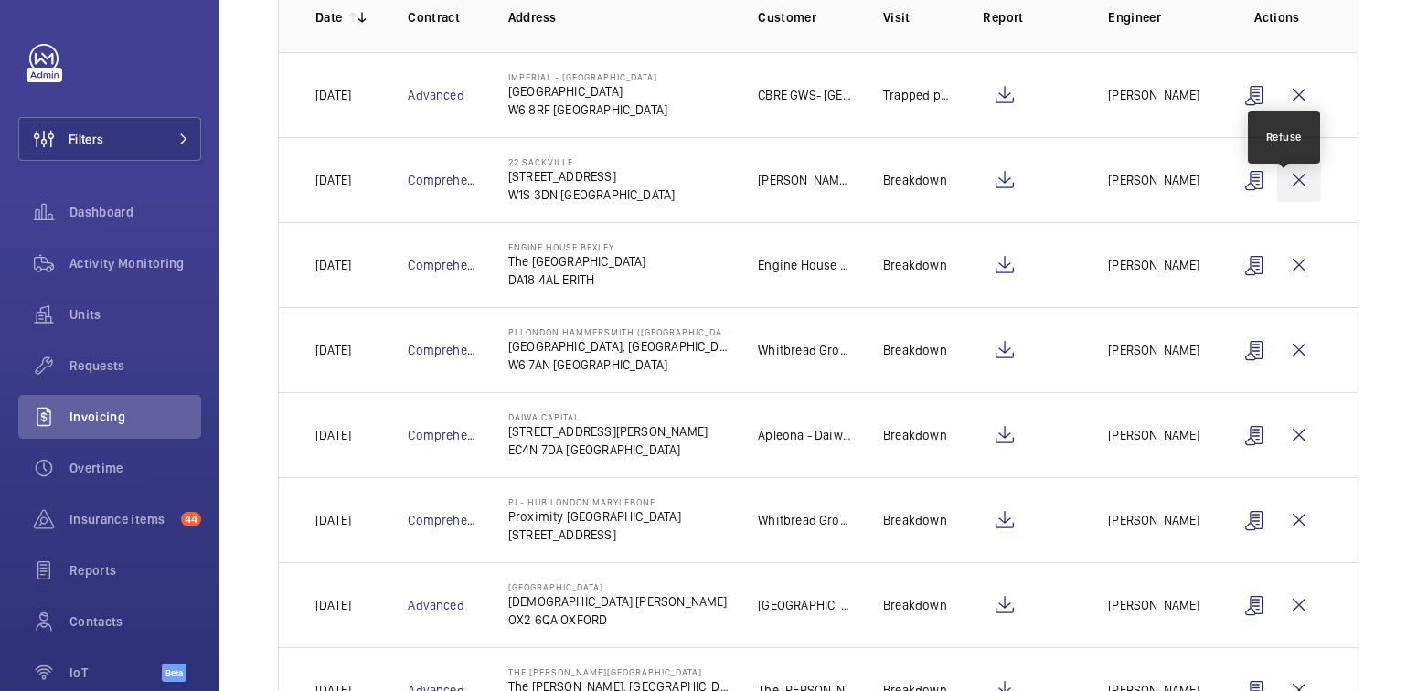
scroll to position [270, 0]
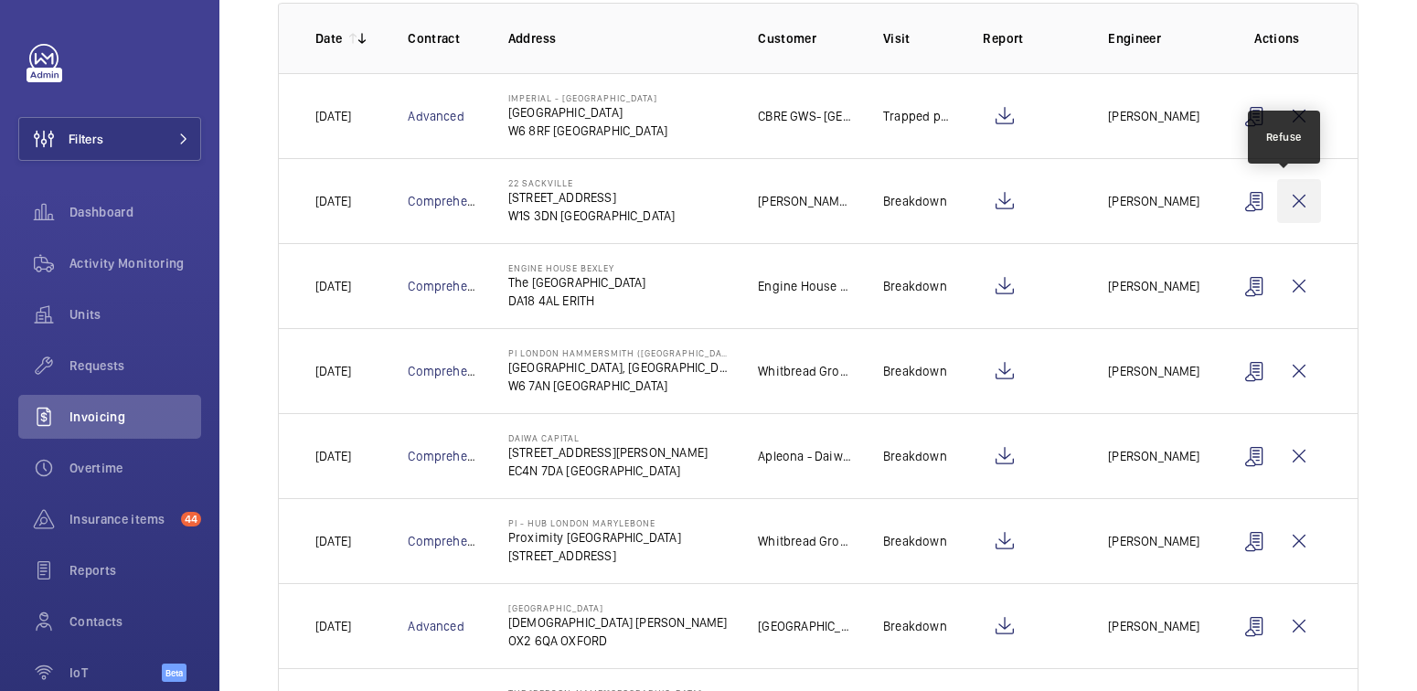
click at [1277, 203] on wm-front-icon-button at bounding box center [1299, 201] width 44 height 44
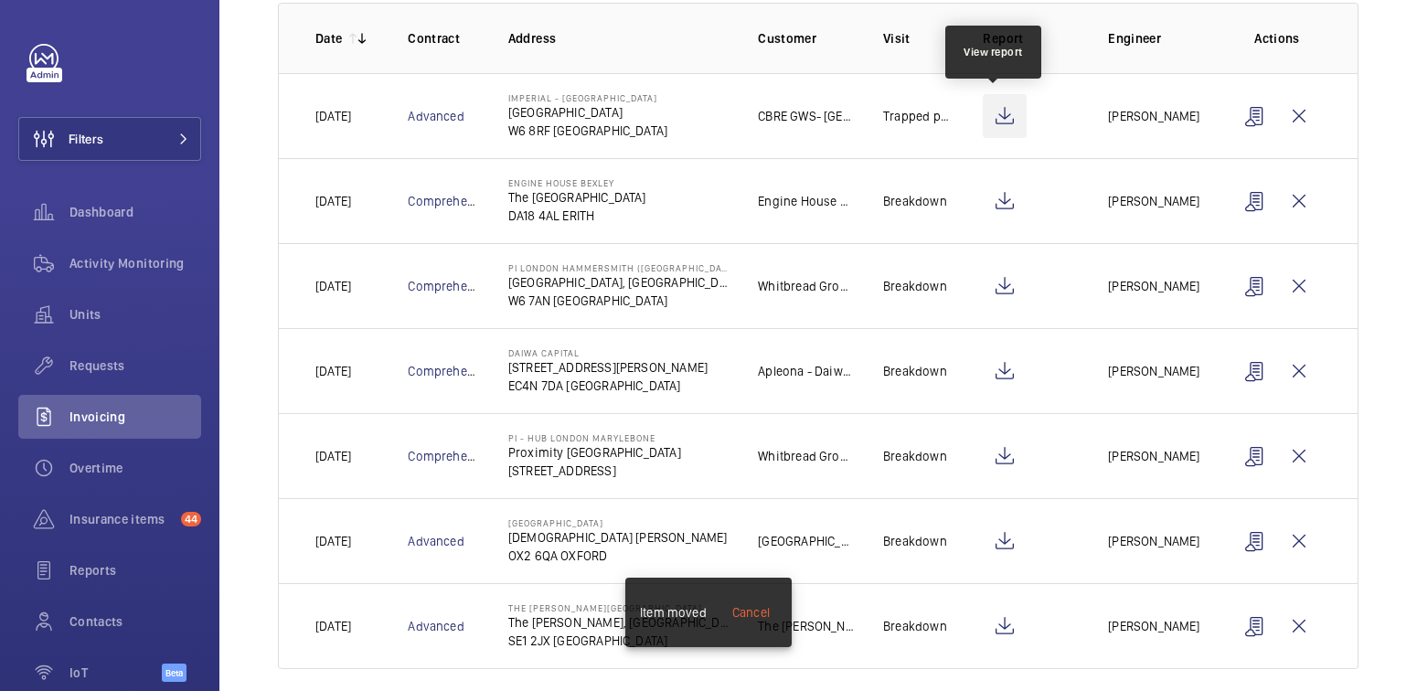
click at [996, 110] on wm-front-icon-button at bounding box center [1005, 116] width 44 height 44
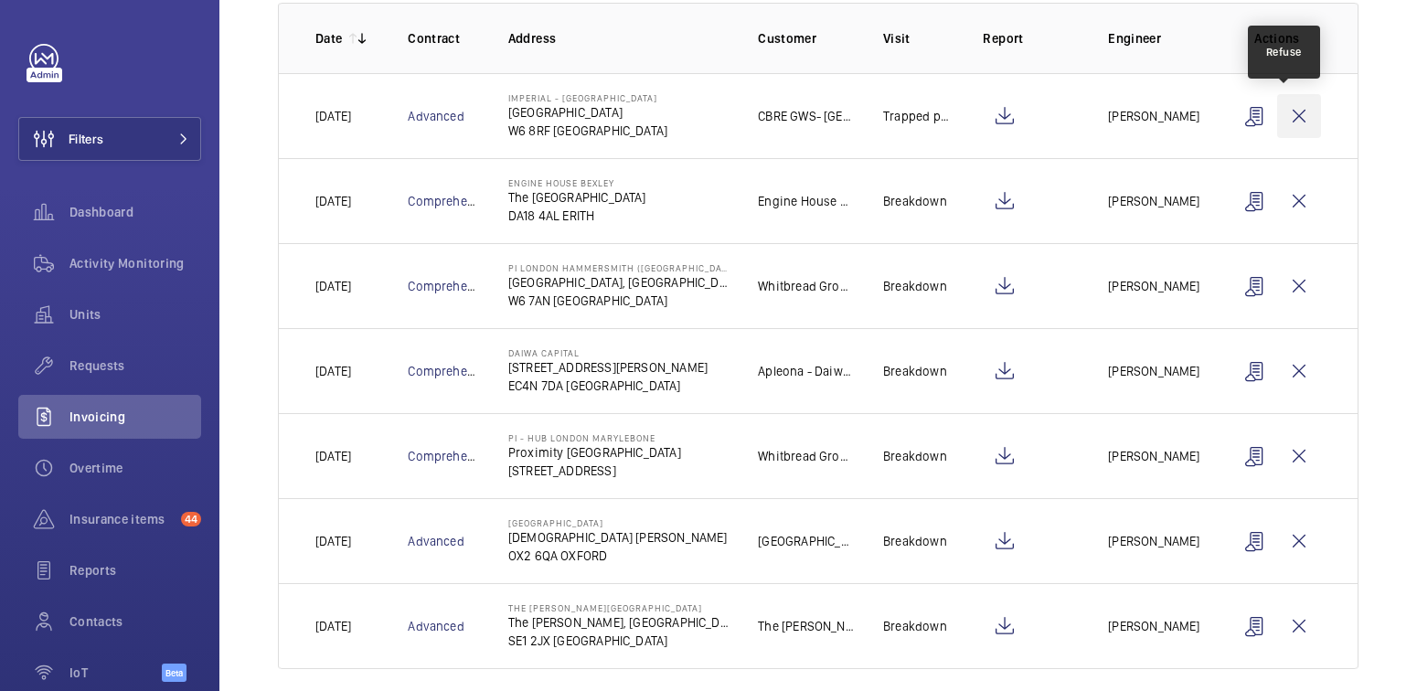
click at [1281, 121] on wm-front-icon-button at bounding box center [1299, 116] width 44 height 44
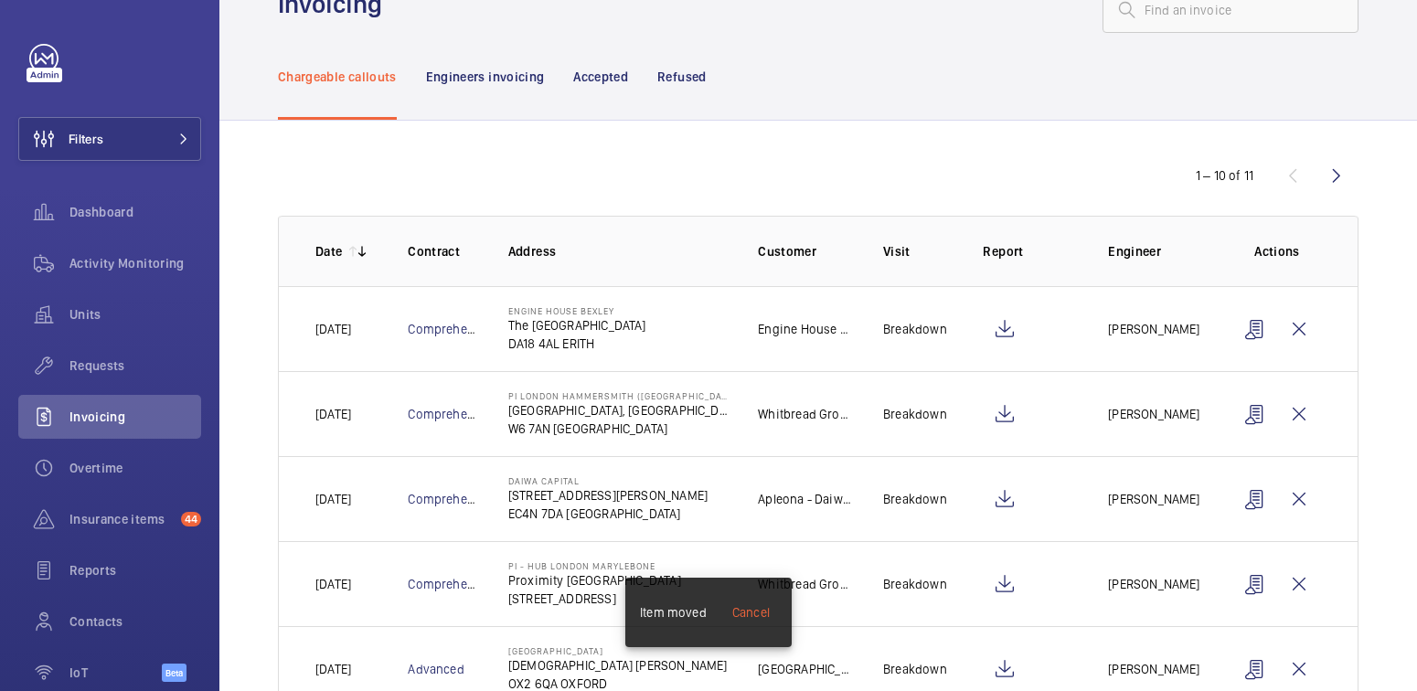
scroll to position [0, 0]
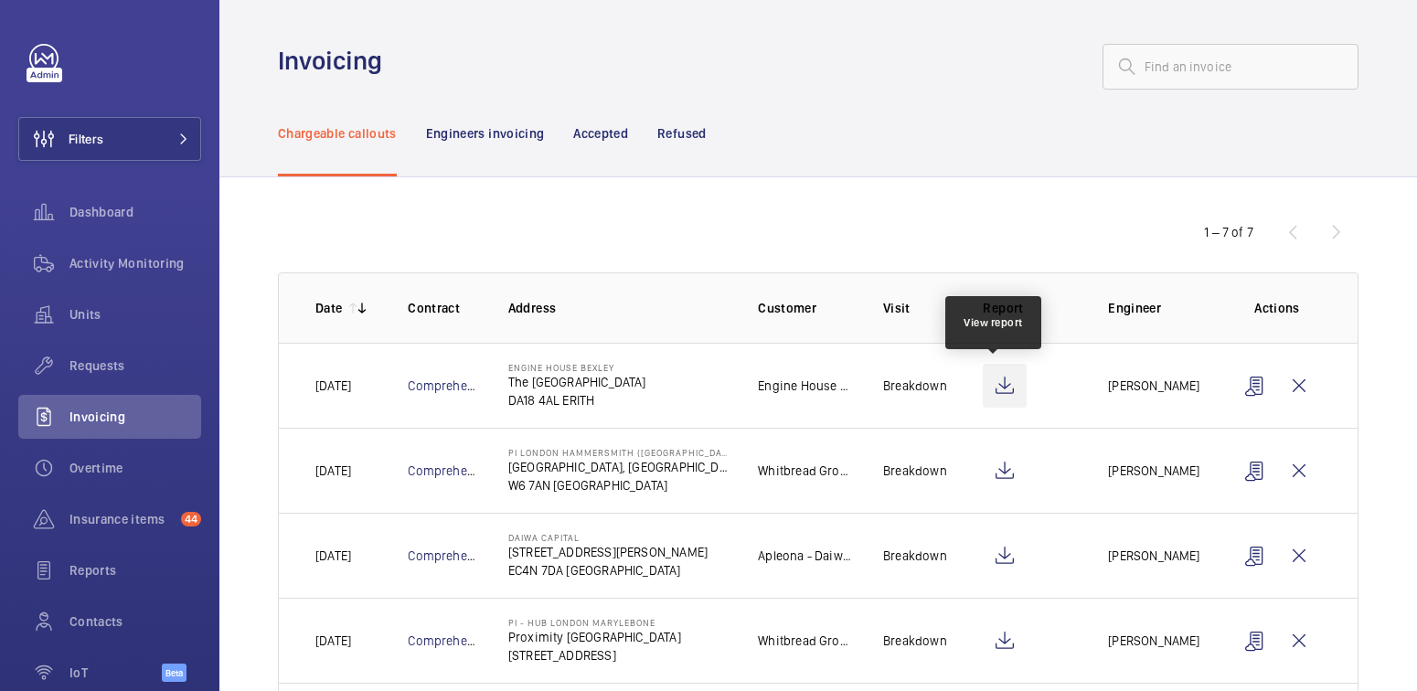
click at [1004, 378] on wm-front-icon-button at bounding box center [1005, 386] width 44 height 44
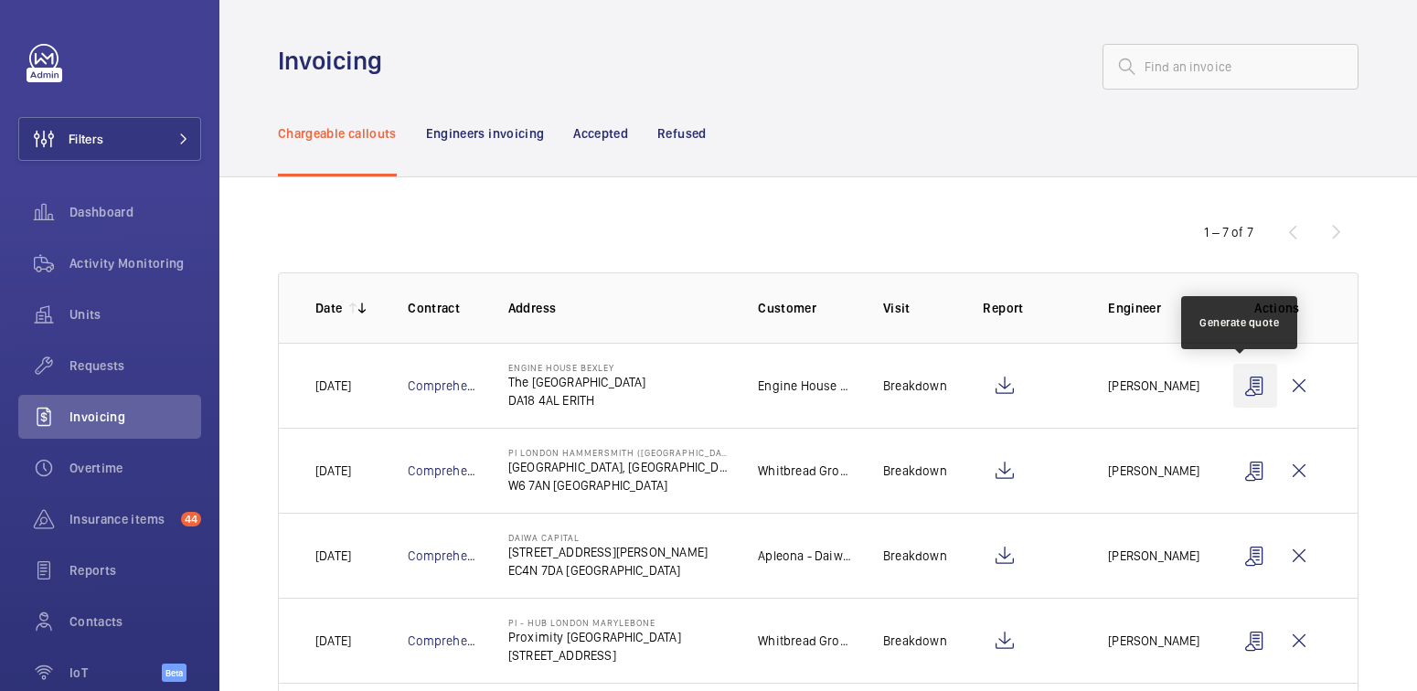
click at [1236, 388] on wm-front-icon-button at bounding box center [1255, 386] width 44 height 44
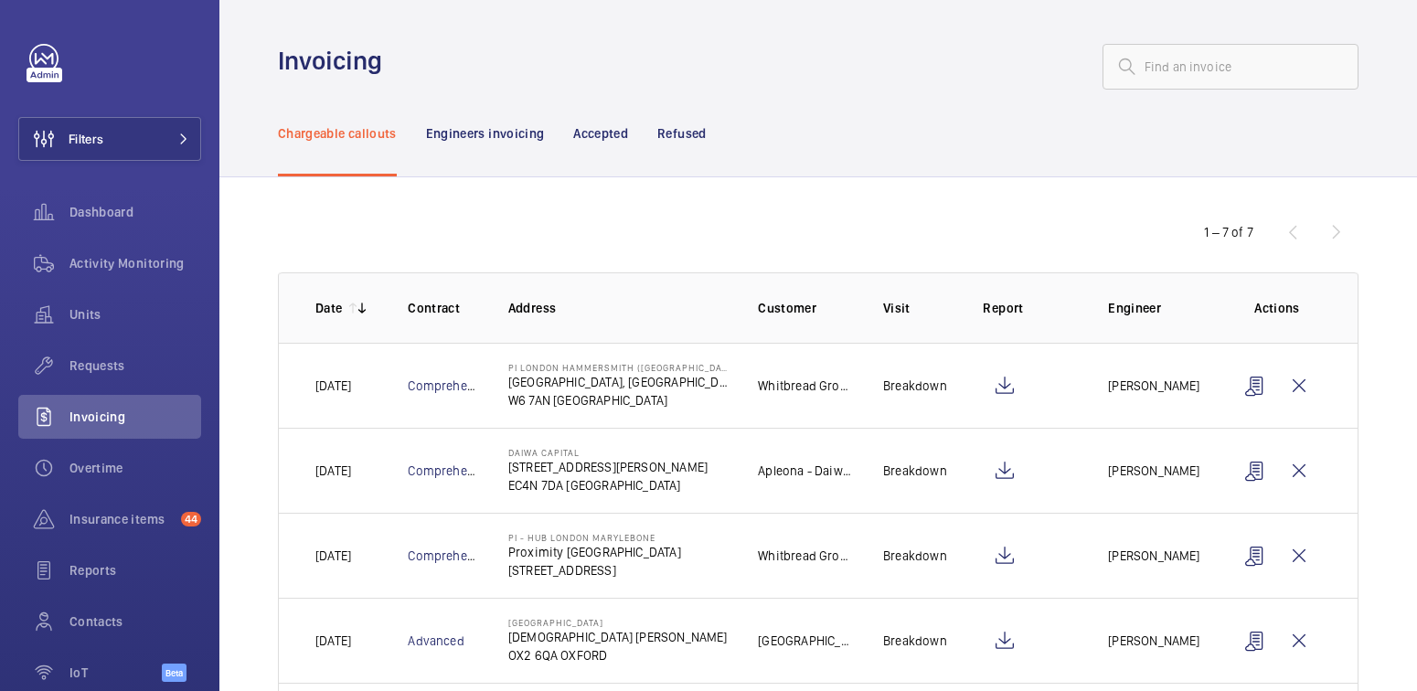
click at [702, 136] on p "Refused" at bounding box center [681, 133] width 48 height 18
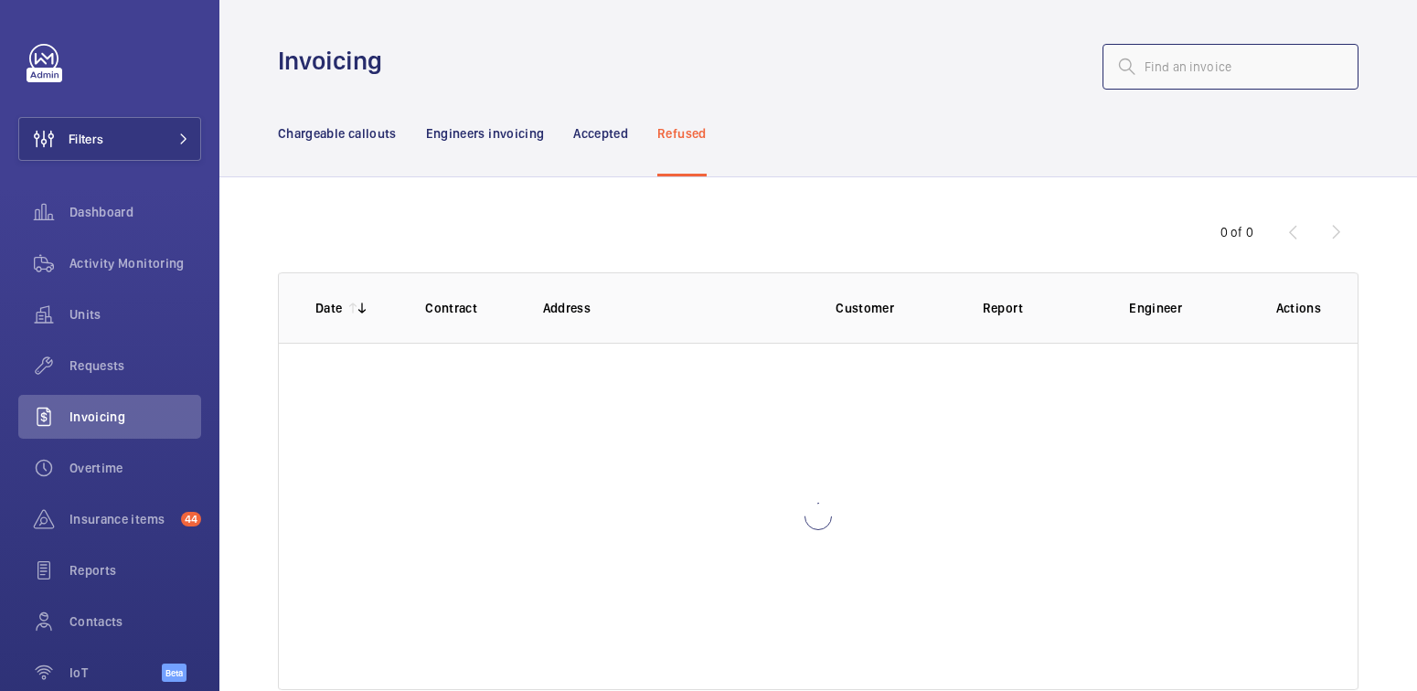
click at [1205, 68] on input "text" at bounding box center [1231, 67] width 256 height 46
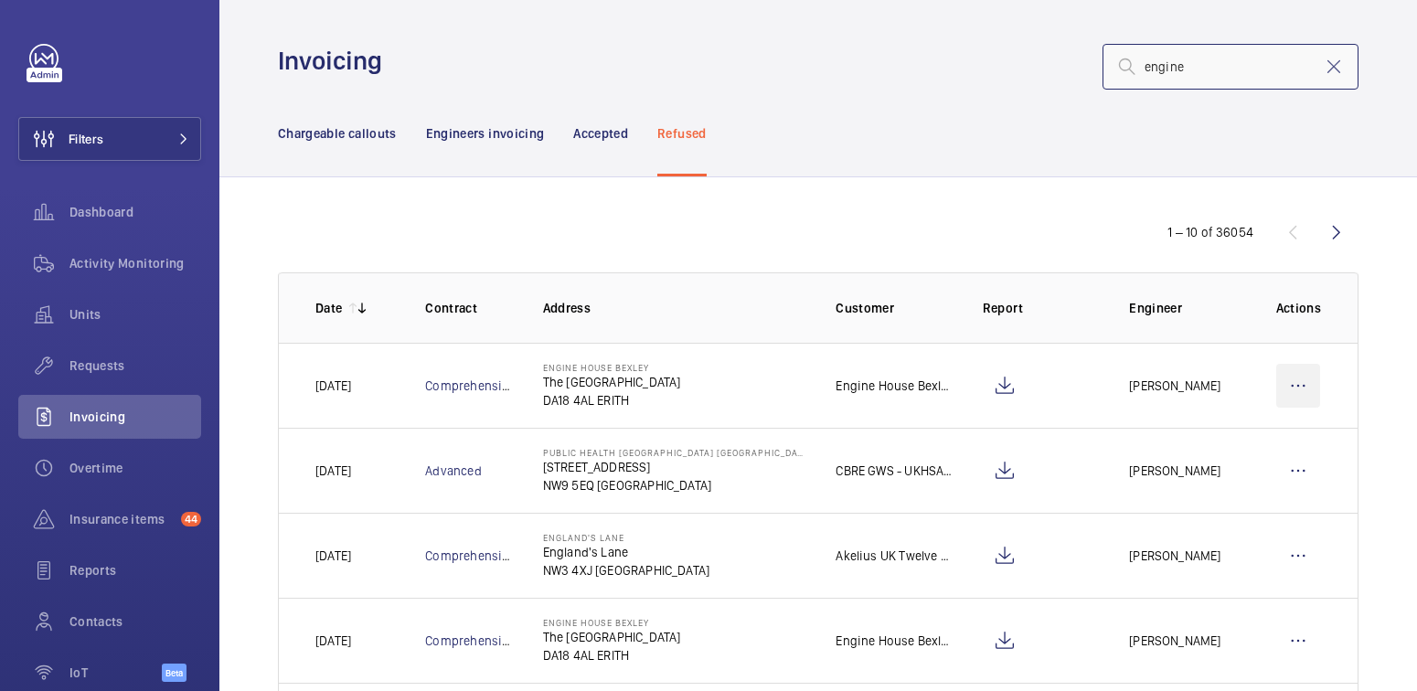
type input "engine"
click at [1296, 387] on wm-front-icon-button at bounding box center [1298, 386] width 44 height 44
click at [1256, 436] on p "Move to Engineers invoicing" at bounding box center [1219, 441] width 163 height 18
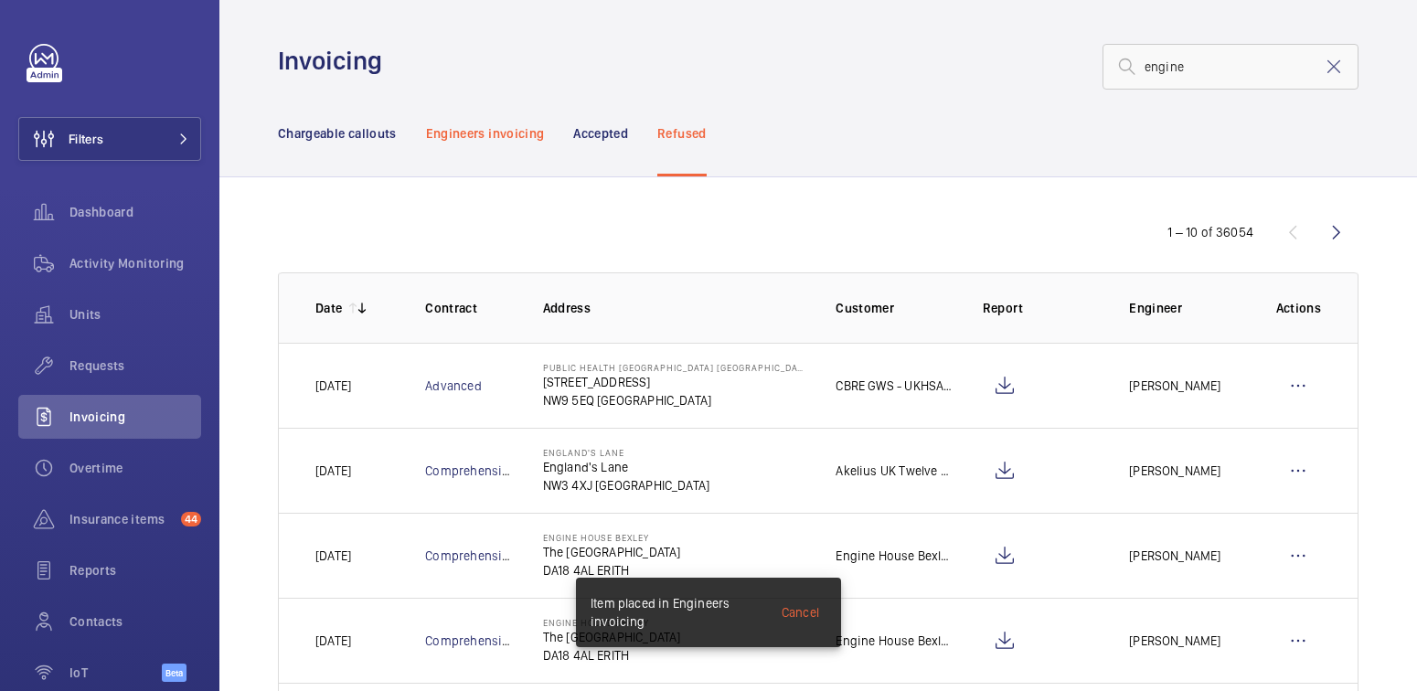
click at [494, 133] on p "Engineers invoicing" at bounding box center [485, 133] width 119 height 18
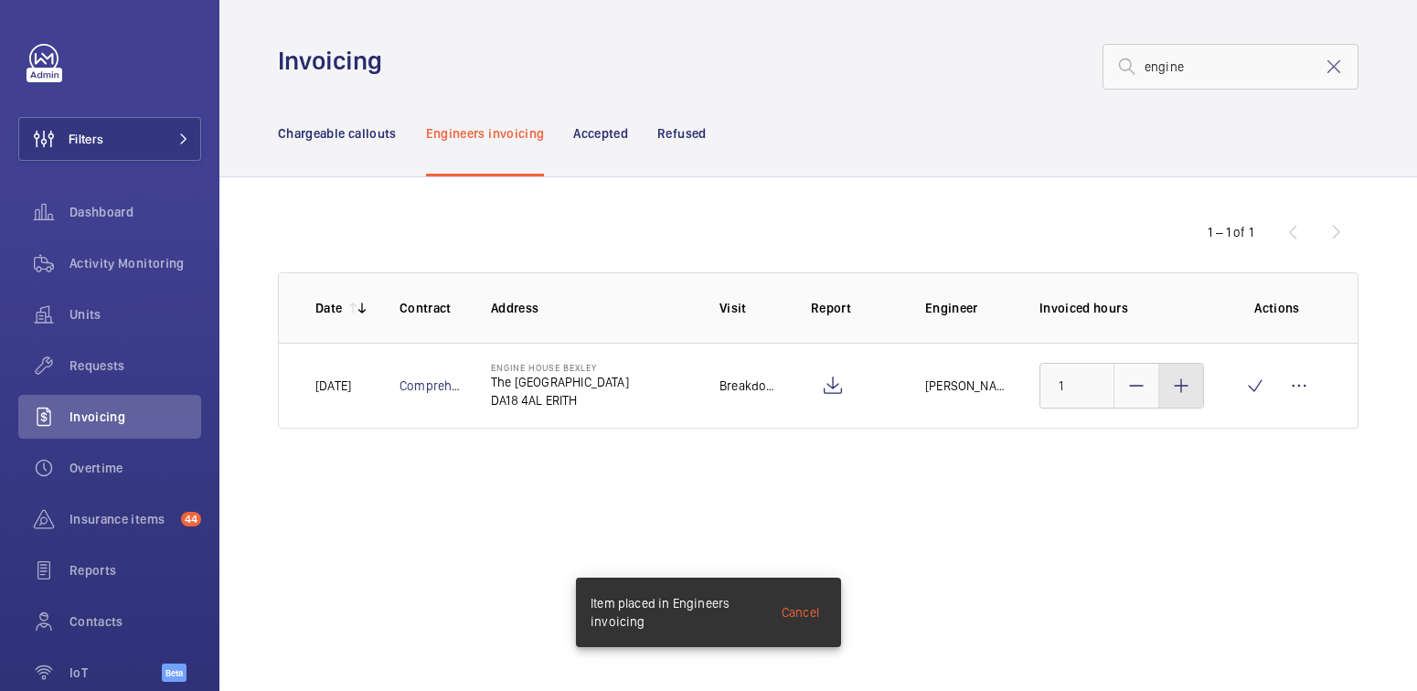
click at [1184, 386] on mat-icon at bounding box center [1181, 386] width 22 height 22
click at [1185, 386] on mat-icon at bounding box center [1181, 386] width 22 height 22
click at [1186, 387] on mat-icon at bounding box center [1181, 386] width 22 height 22
type input "3"
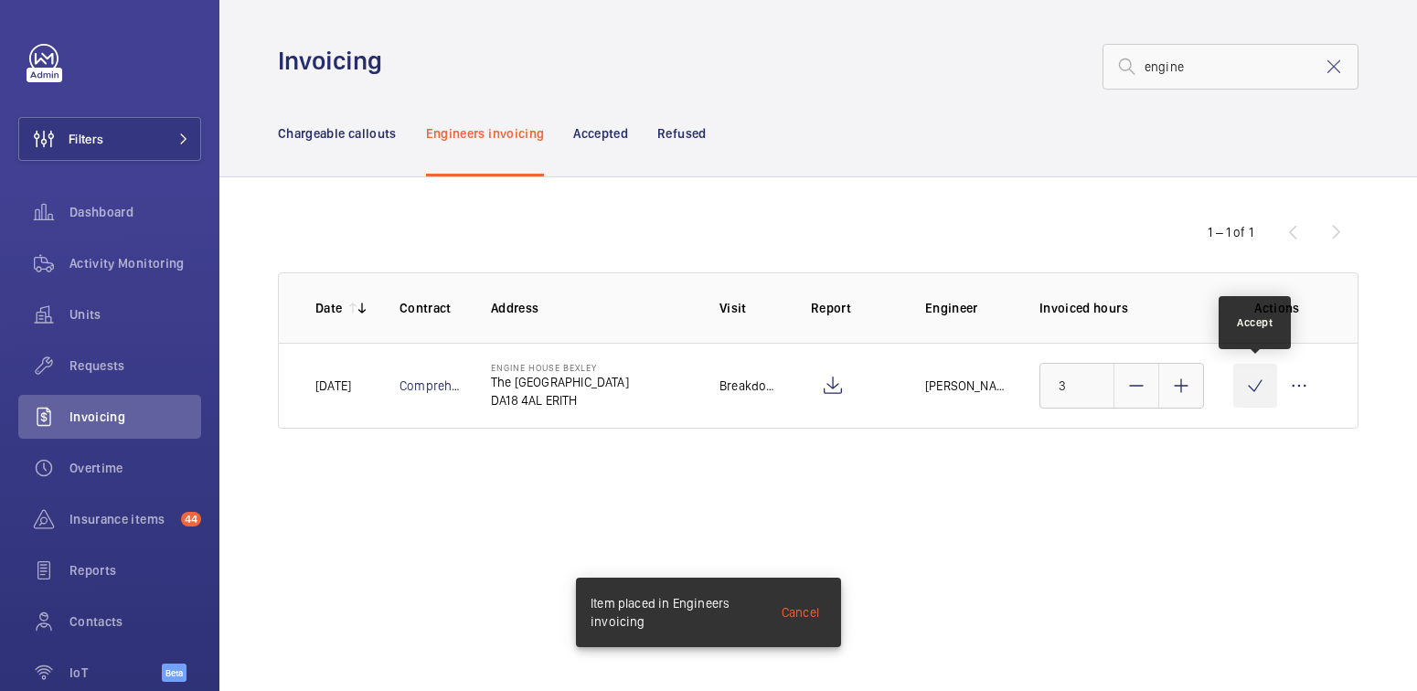
click at [1247, 389] on wm-front-icon-button at bounding box center [1255, 386] width 44 height 44
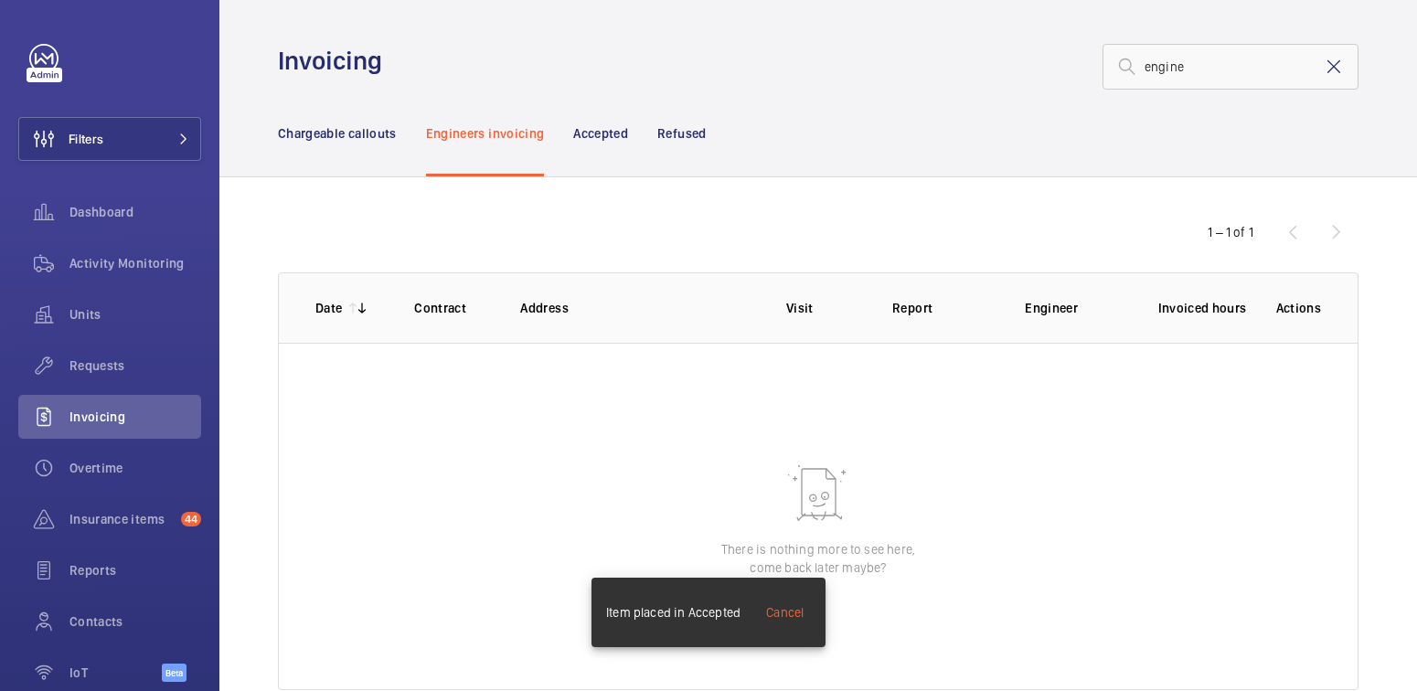
click at [1326, 70] on mat-icon at bounding box center [1334, 67] width 22 height 22
click at [357, 140] on p "Chargeable callouts" at bounding box center [337, 133] width 119 height 18
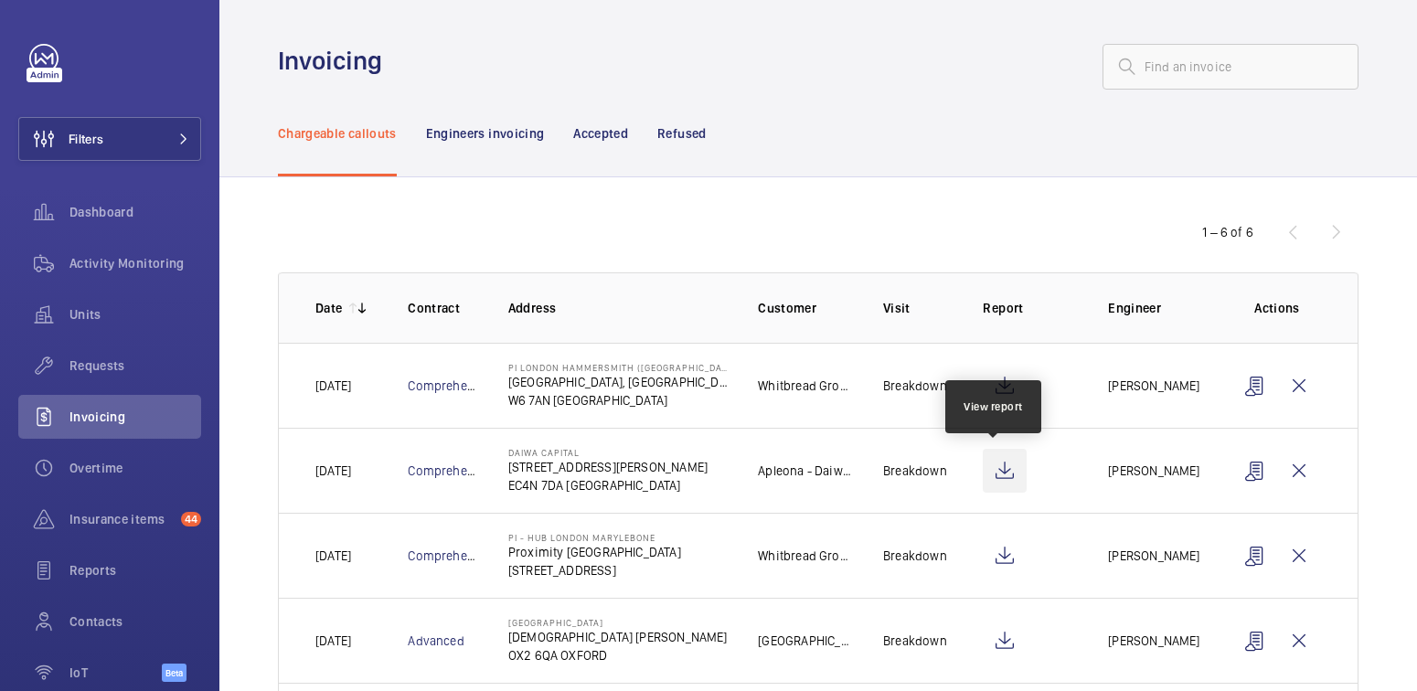
click at [996, 471] on wm-front-icon-button at bounding box center [1005, 471] width 44 height 44
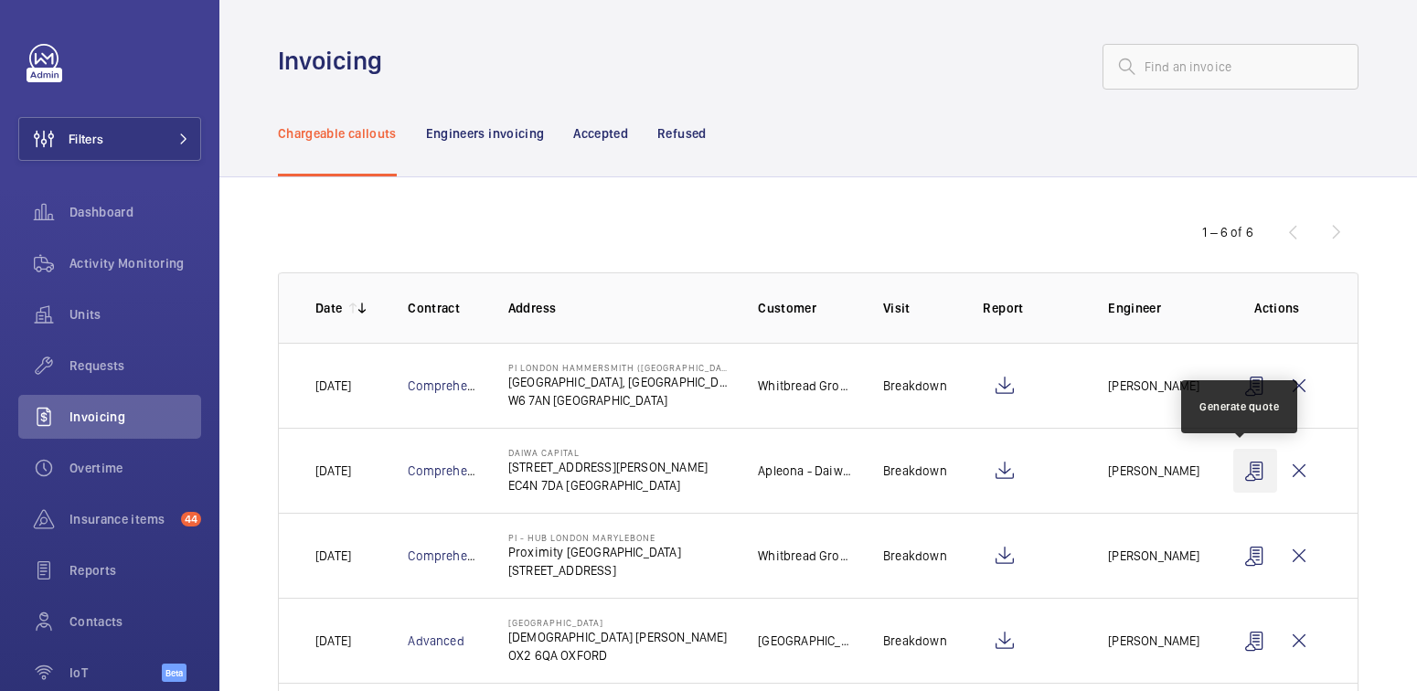
click at [1246, 474] on wm-front-icon-button at bounding box center [1255, 471] width 44 height 44
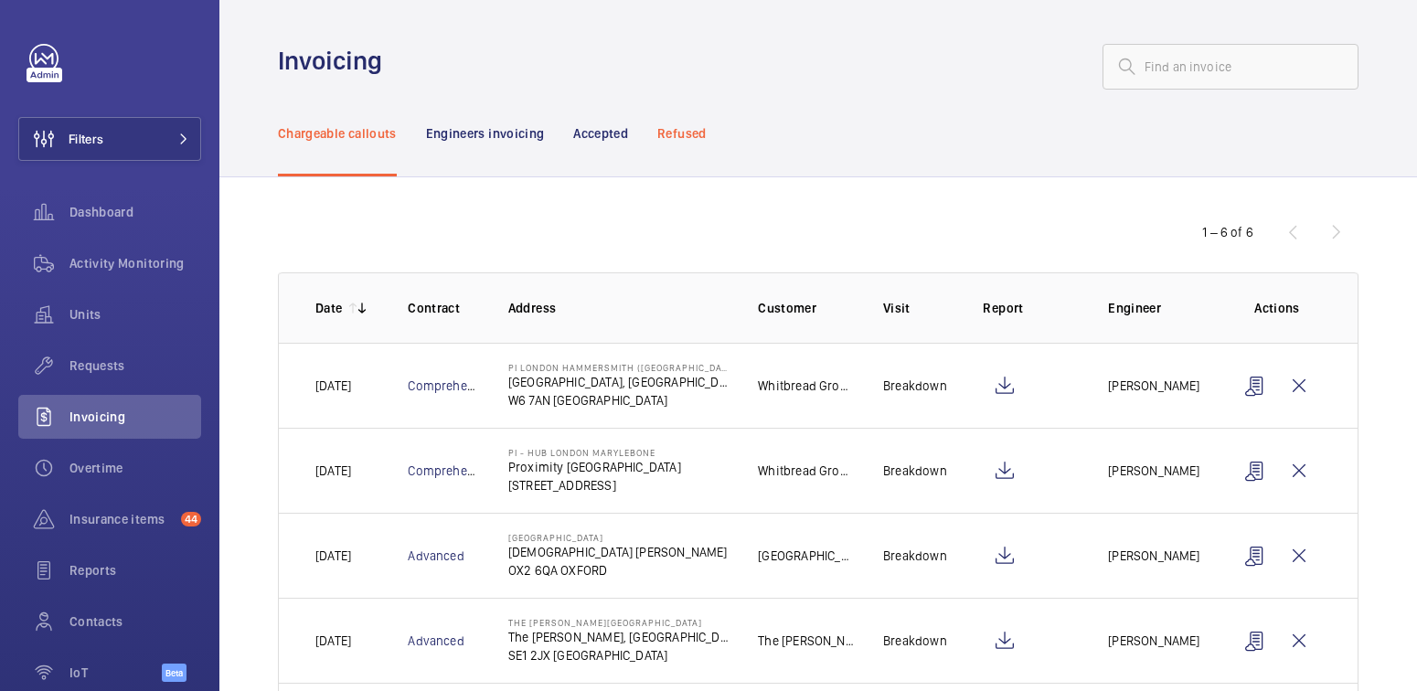
click at [688, 134] on p "Refused" at bounding box center [681, 133] width 48 height 18
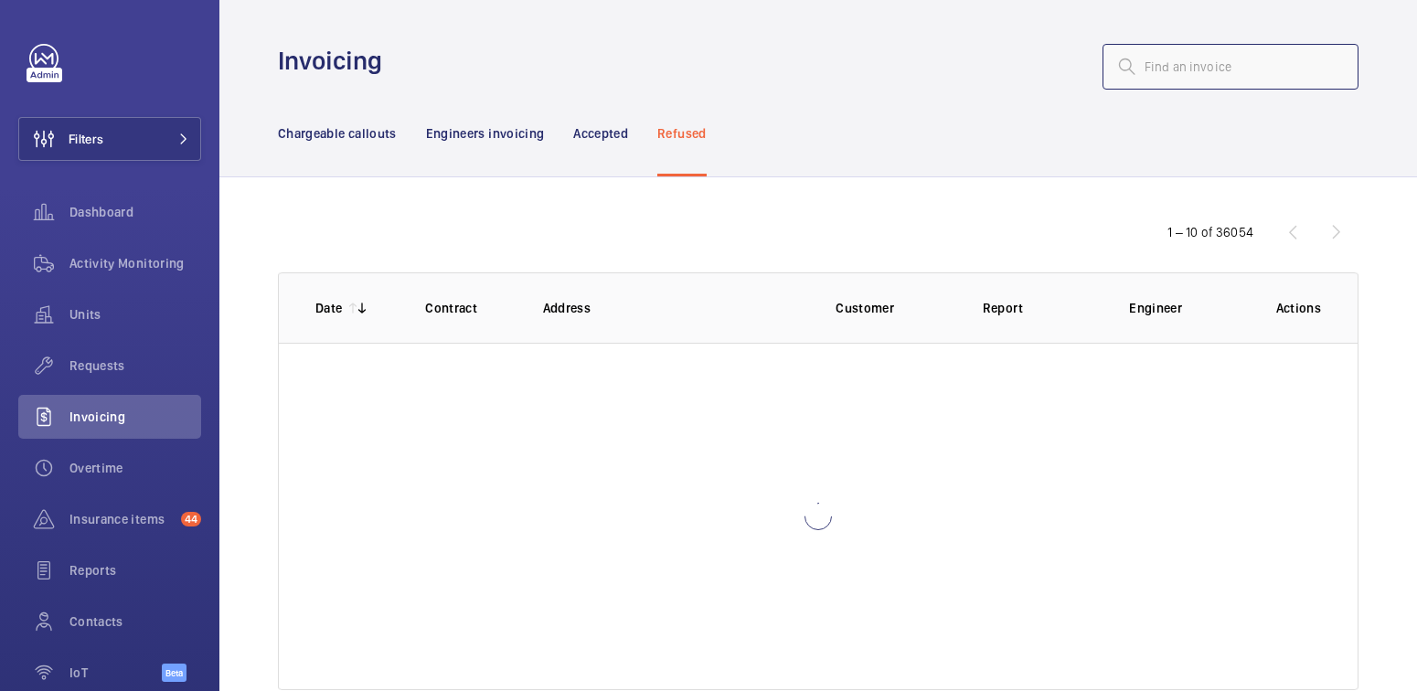
click at [1188, 72] on input "text" at bounding box center [1231, 67] width 256 height 46
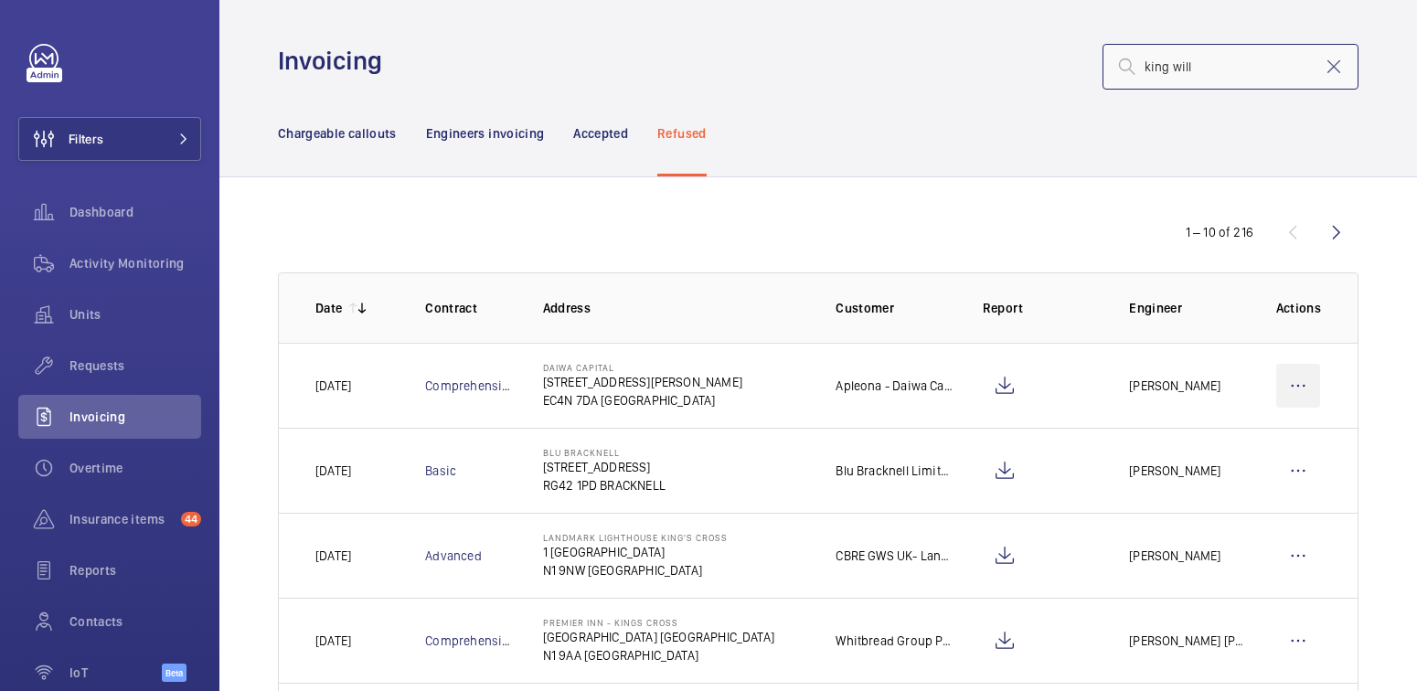
type input "king will"
click at [1276, 384] on wm-front-icon-button at bounding box center [1298, 386] width 44 height 44
click at [1216, 445] on p "Move to Engineers invoicing" at bounding box center [1219, 441] width 163 height 18
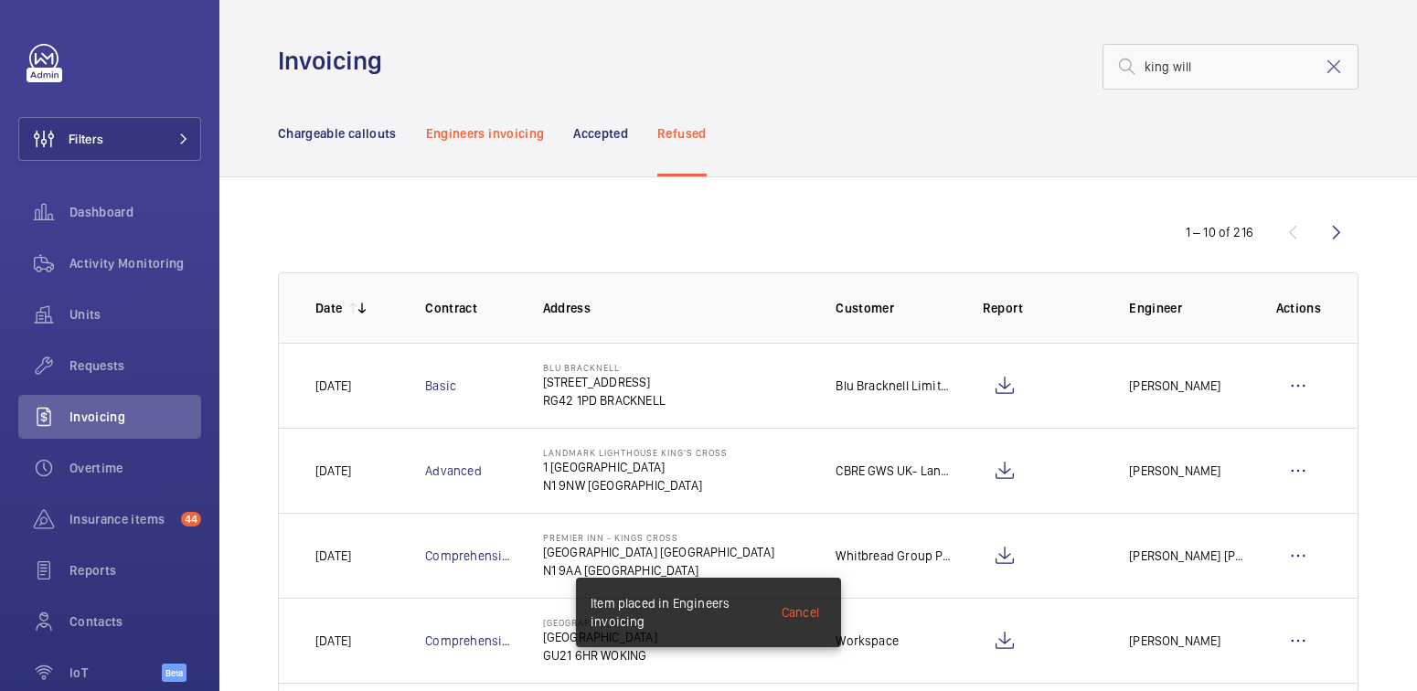
click at [501, 125] on p "Engineers invoicing" at bounding box center [485, 133] width 119 height 18
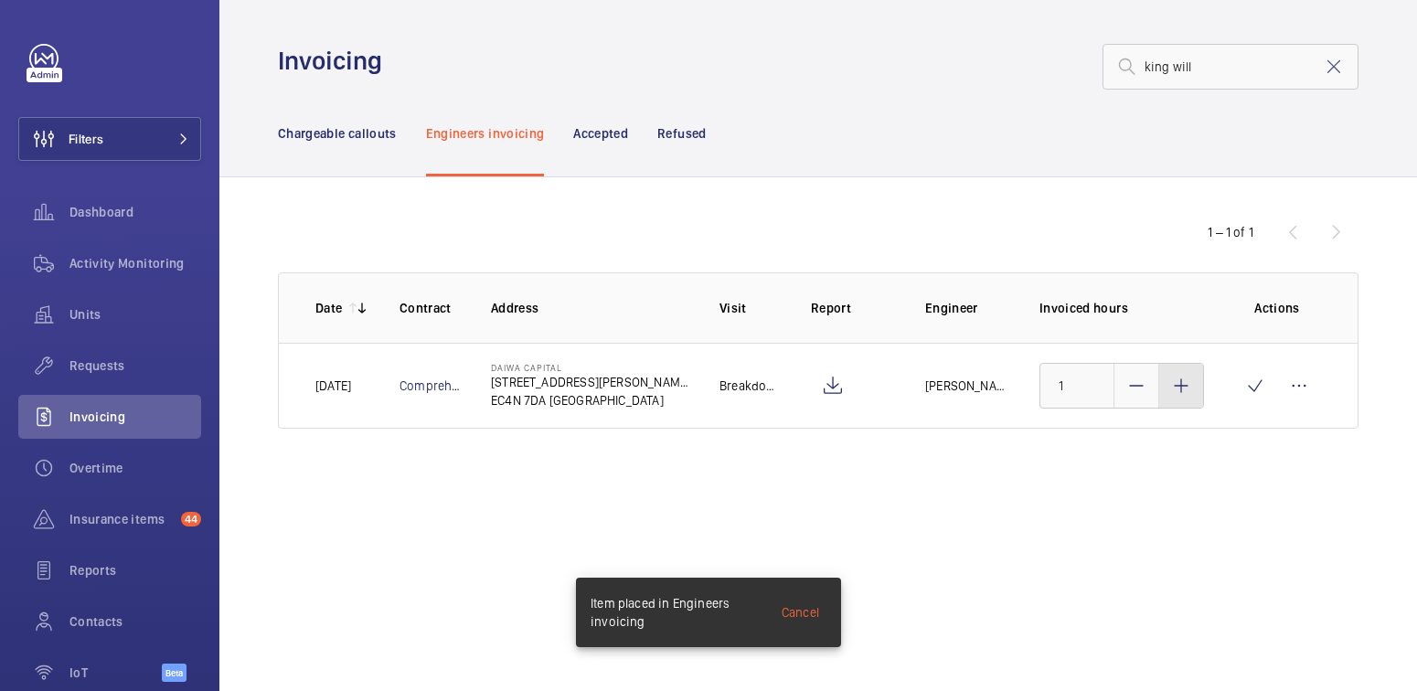
click at [1184, 390] on mat-icon at bounding box center [1181, 386] width 22 height 22
click at [1183, 389] on mat-icon at bounding box center [1181, 386] width 22 height 22
type input "3"
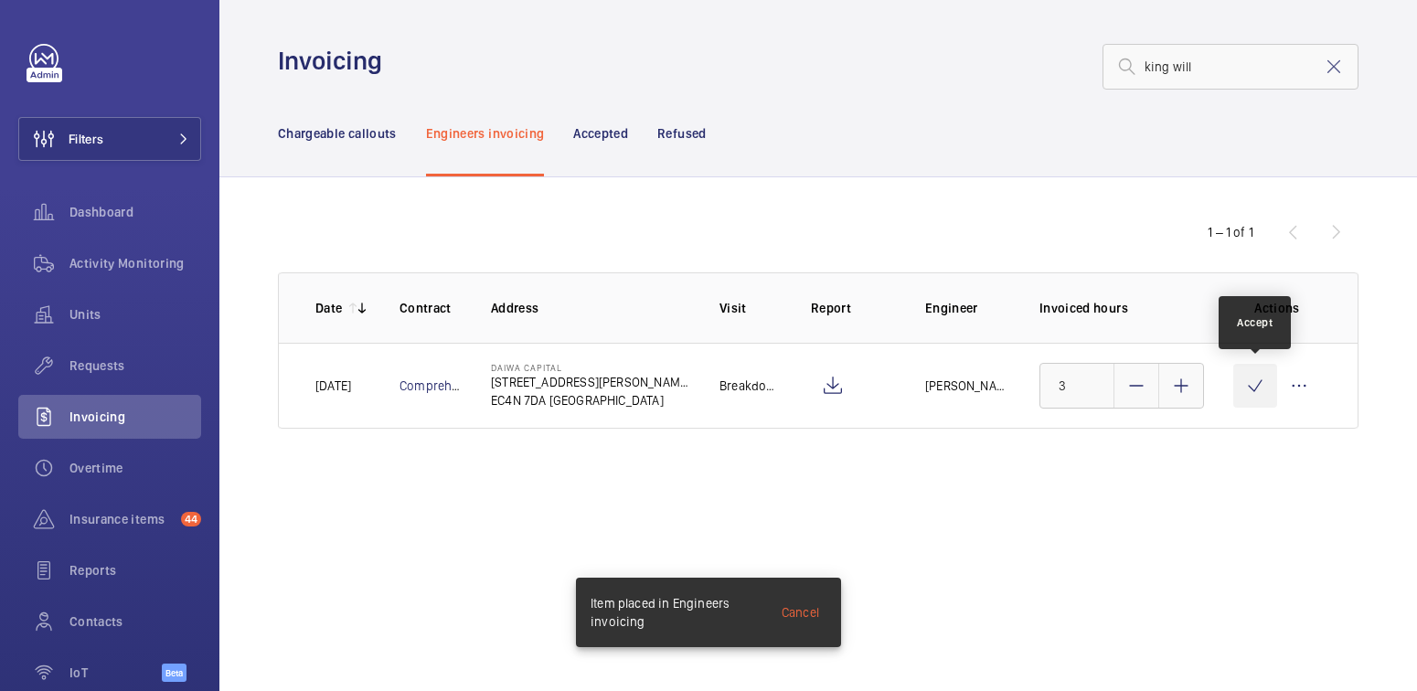
click at [1258, 387] on wm-front-icon-button at bounding box center [1255, 386] width 44 height 44
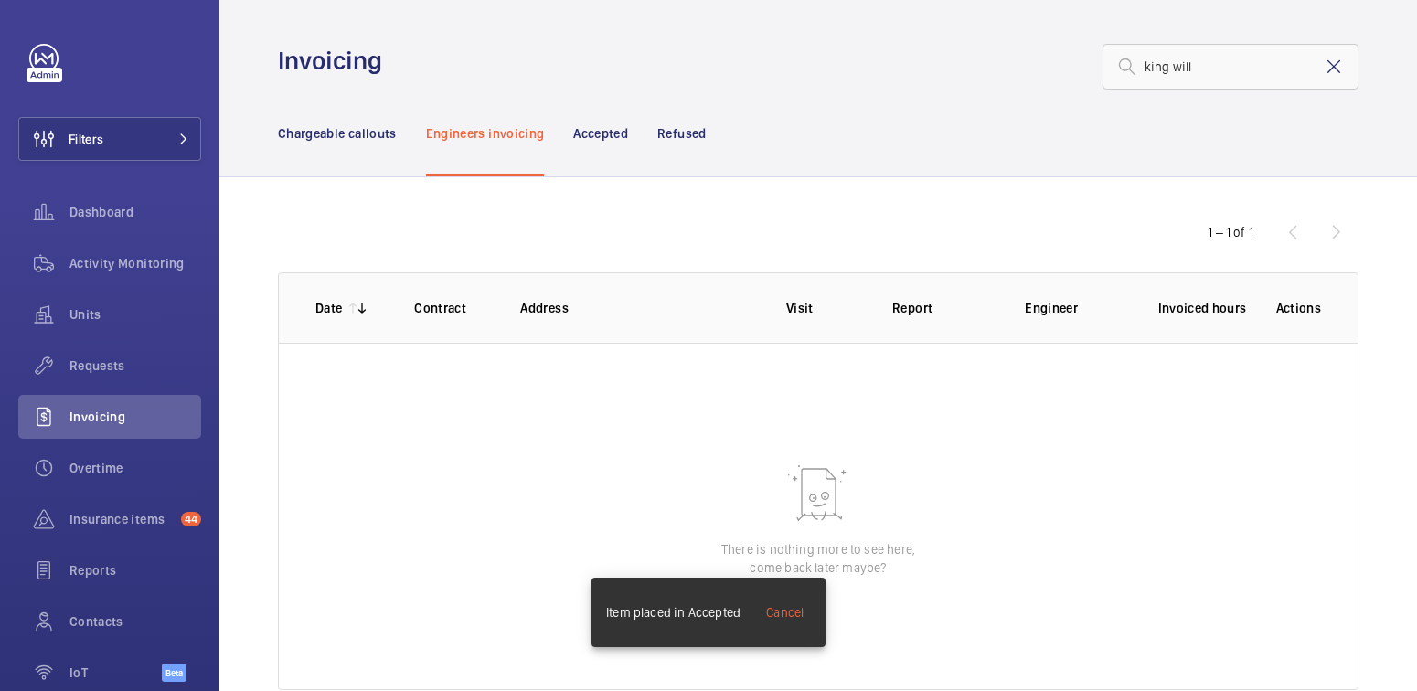
click at [1326, 69] on mat-icon at bounding box center [1334, 67] width 22 height 22
click at [361, 144] on div "Chargeable callouts" at bounding box center [337, 133] width 119 height 87
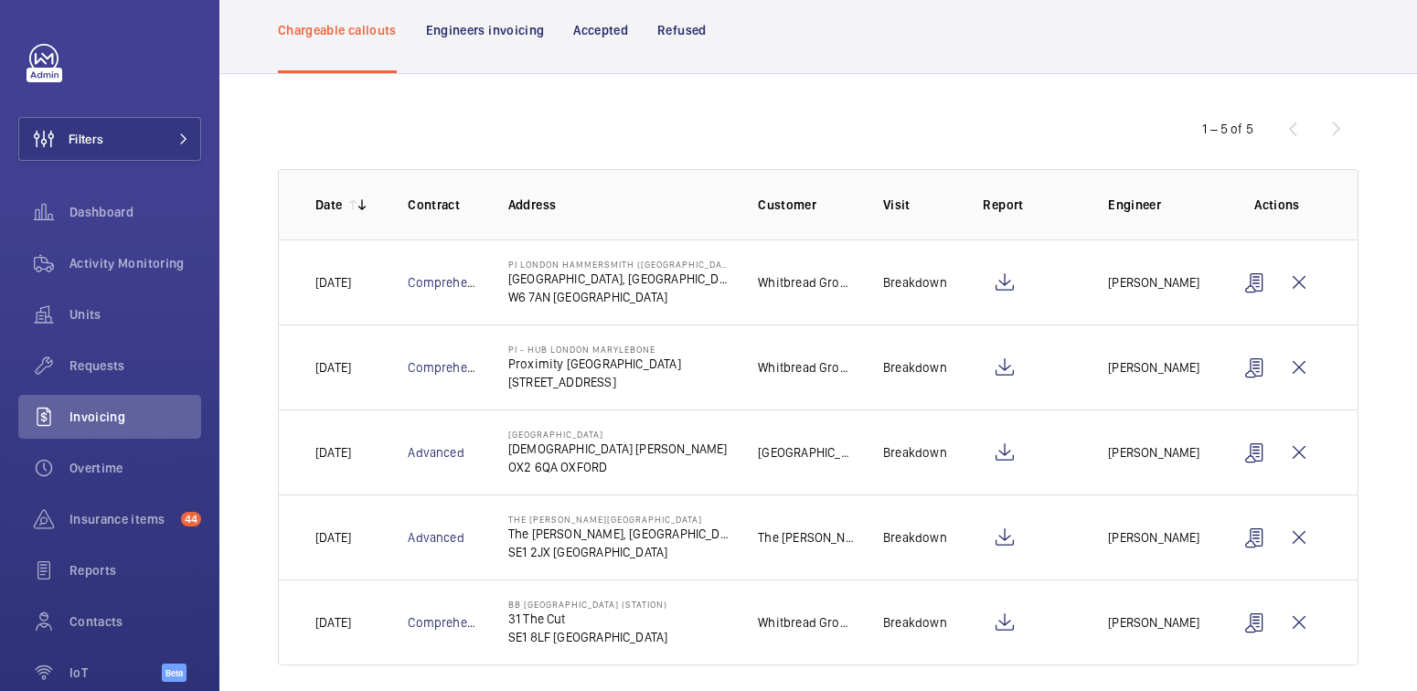
scroll to position [116, 0]
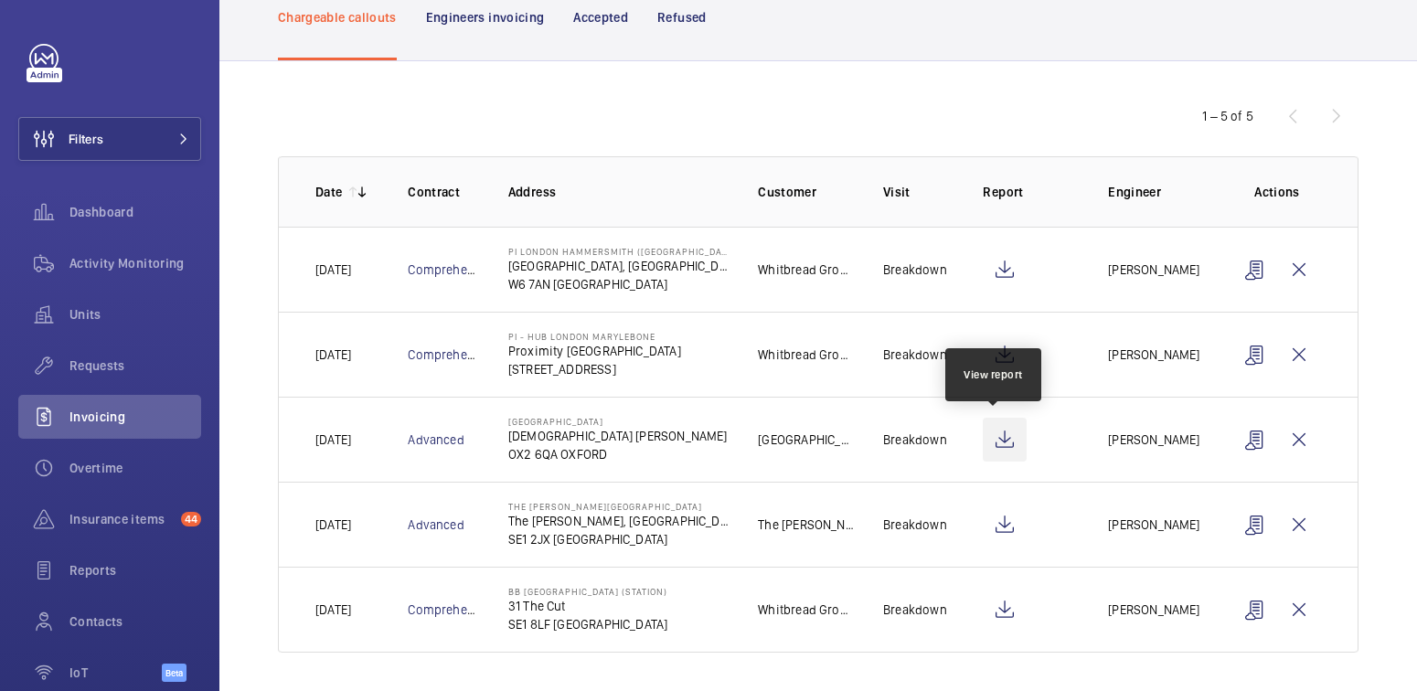
click at [1002, 440] on wm-front-icon-button at bounding box center [1005, 440] width 44 height 44
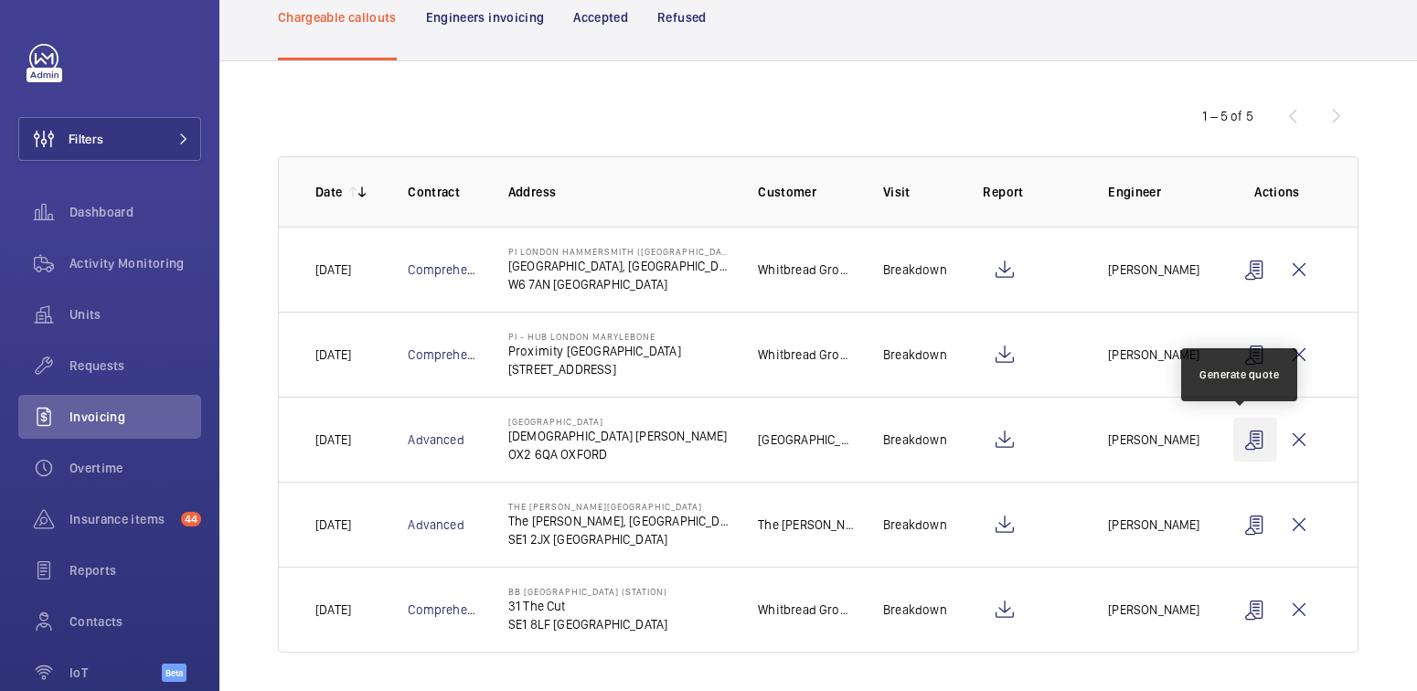
click at [1241, 436] on wm-front-icon-button at bounding box center [1255, 440] width 44 height 44
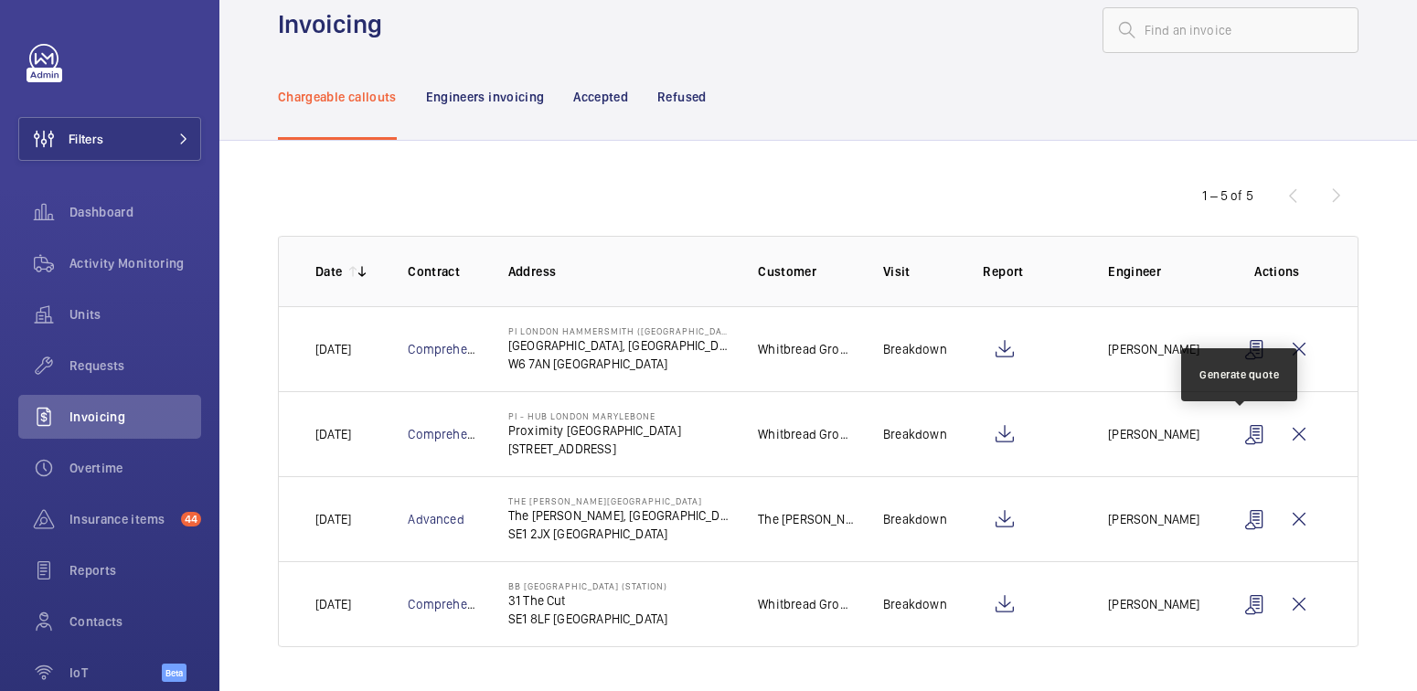
scroll to position [32, 0]
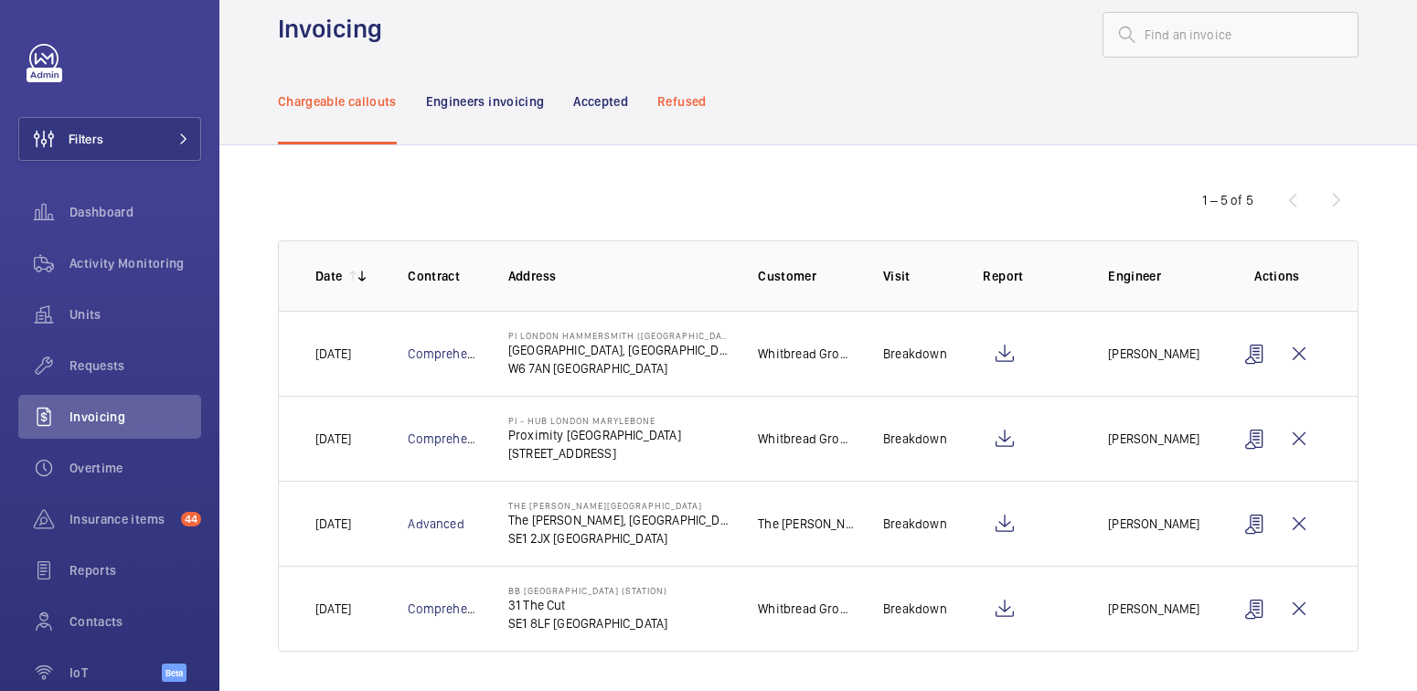
click at [686, 97] on p "Refused" at bounding box center [681, 101] width 48 height 18
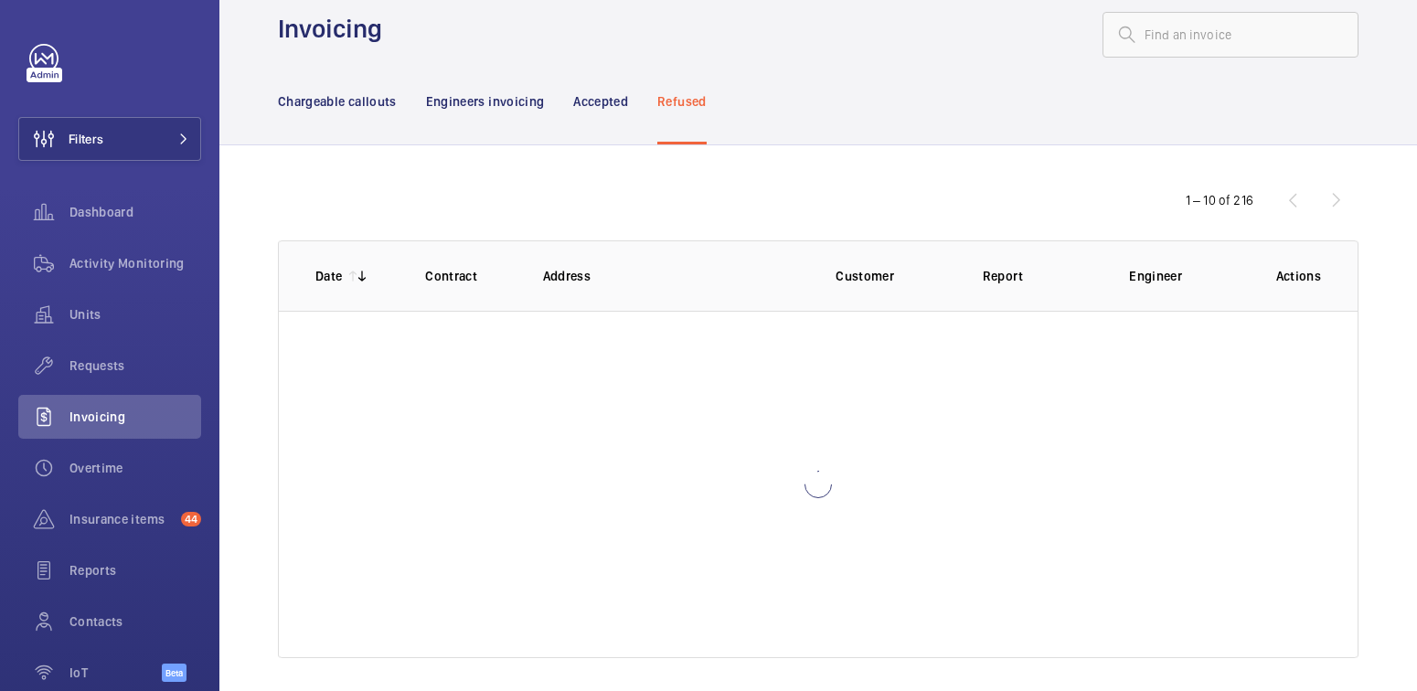
scroll to position [42, 0]
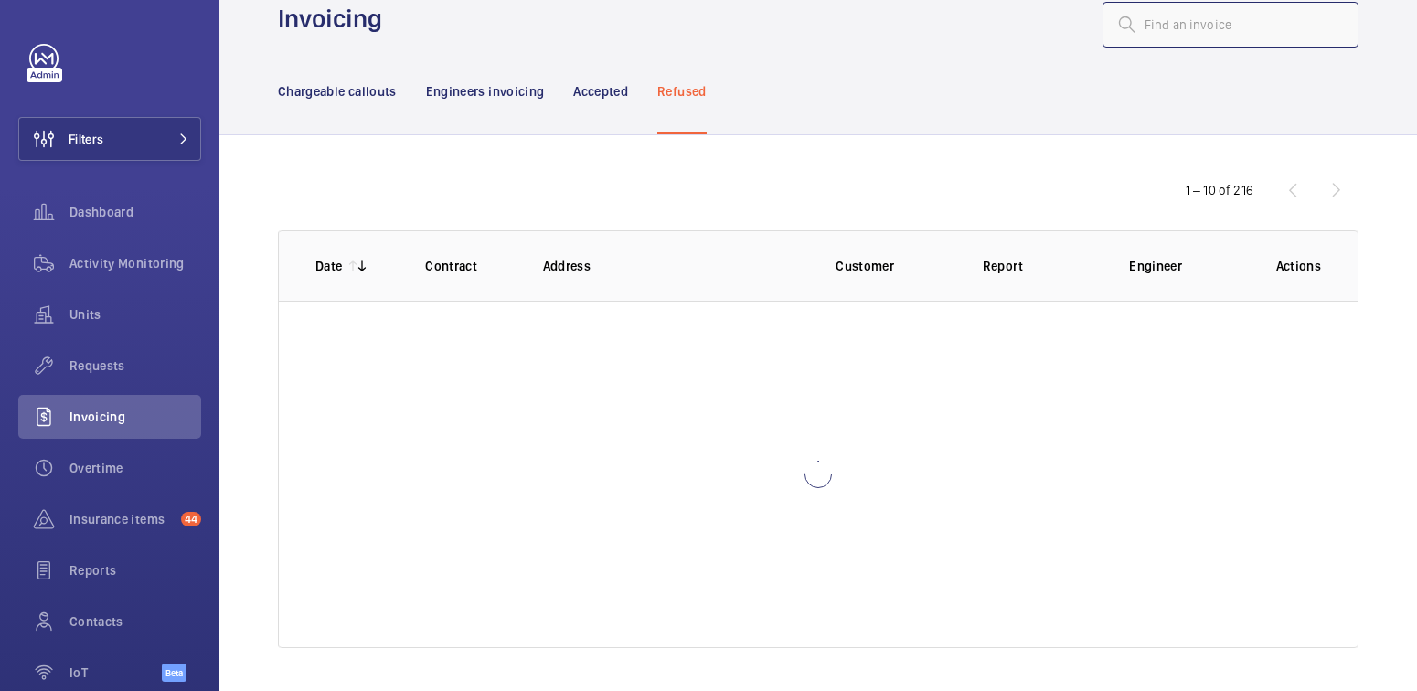
click at [1190, 28] on input "text" at bounding box center [1231, 25] width 256 height 46
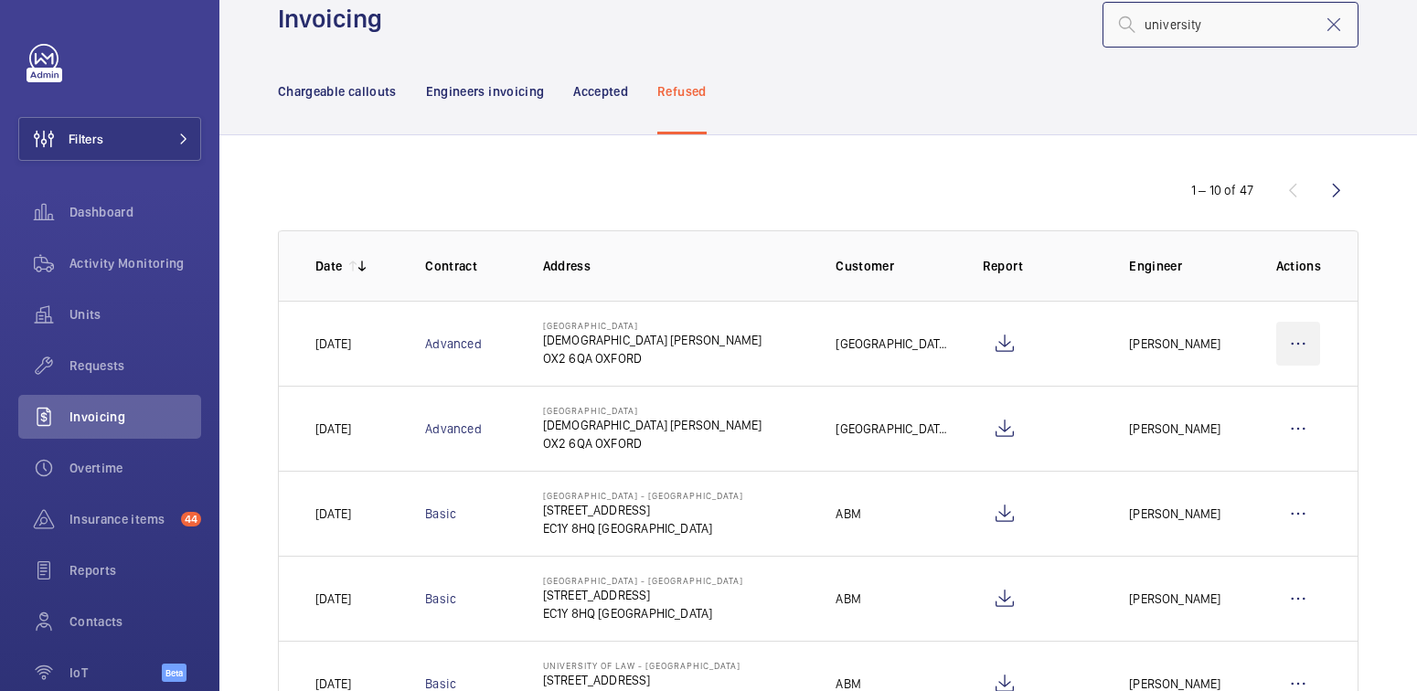
type input "university"
click at [1284, 348] on wm-front-icon-button at bounding box center [1298, 344] width 44 height 44
click at [1248, 405] on p "Move to Engineers invoicing" at bounding box center [1219, 399] width 163 height 18
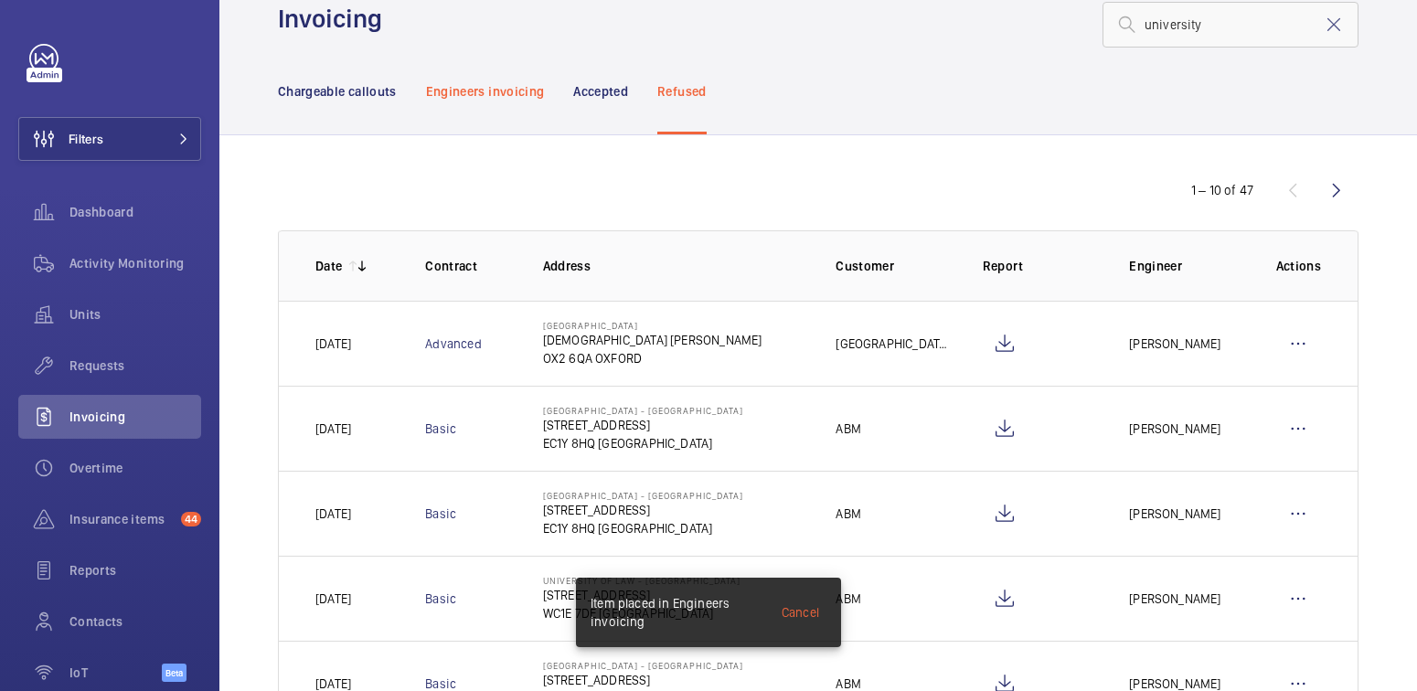
click at [491, 87] on p "Engineers invoicing" at bounding box center [485, 91] width 119 height 18
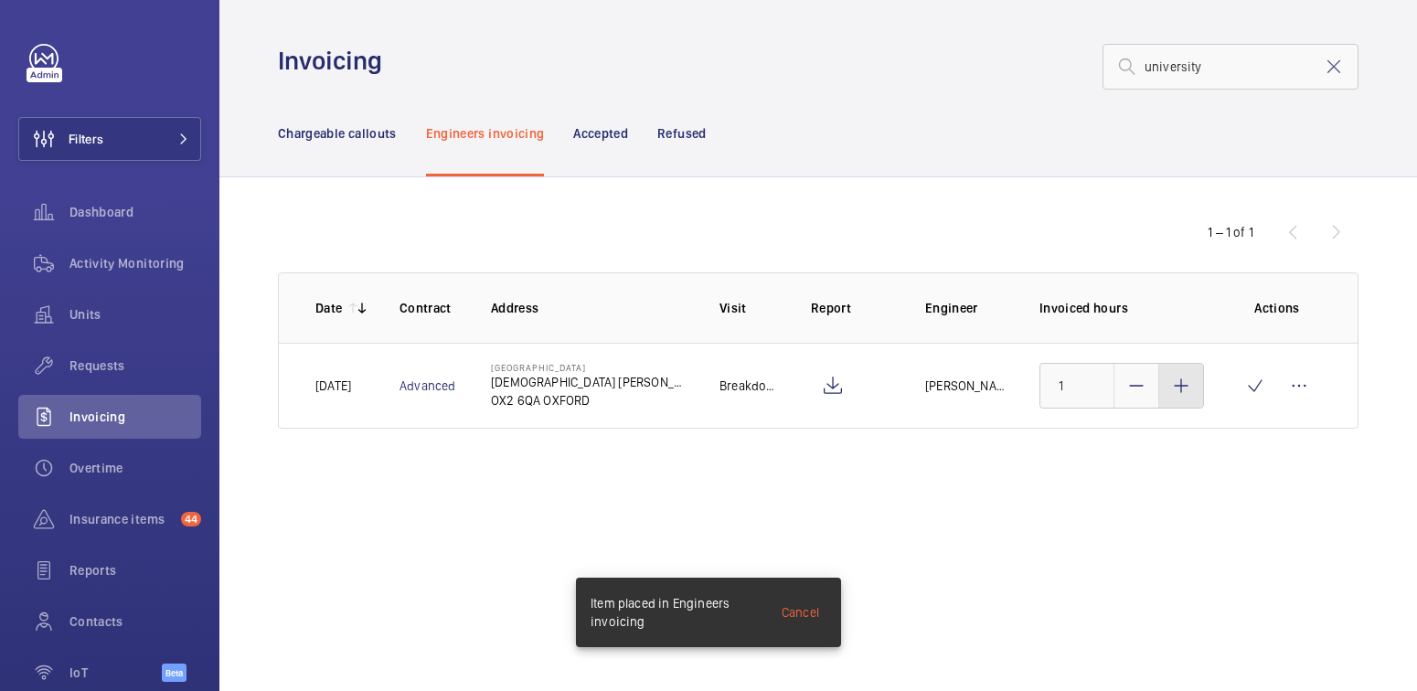
click at [1181, 394] on mat-icon at bounding box center [1181, 386] width 22 height 22
click at [1182, 394] on mat-icon at bounding box center [1181, 386] width 22 height 22
type input "3"
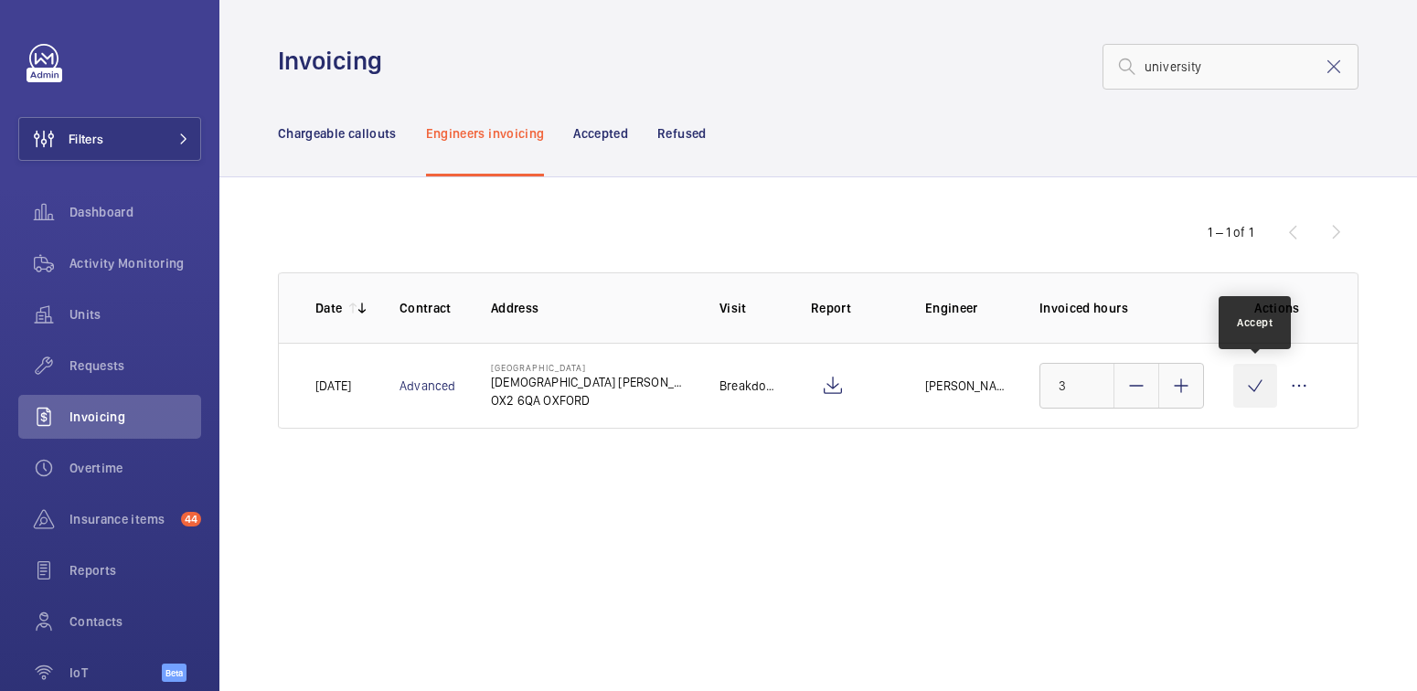
click at [1252, 391] on wm-front-icon-button at bounding box center [1255, 386] width 44 height 44
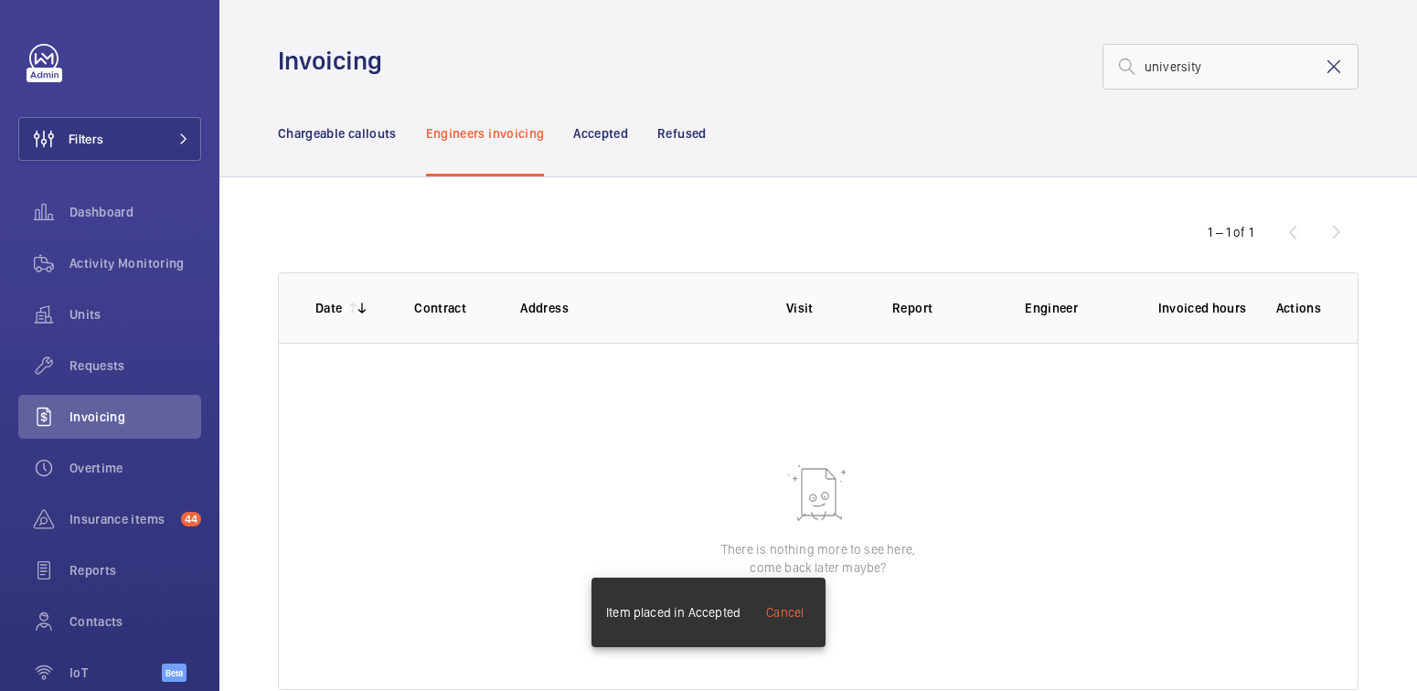
click at [1325, 70] on mat-icon at bounding box center [1334, 67] width 22 height 22
click at [376, 144] on div "Chargeable callouts" at bounding box center [337, 133] width 119 height 87
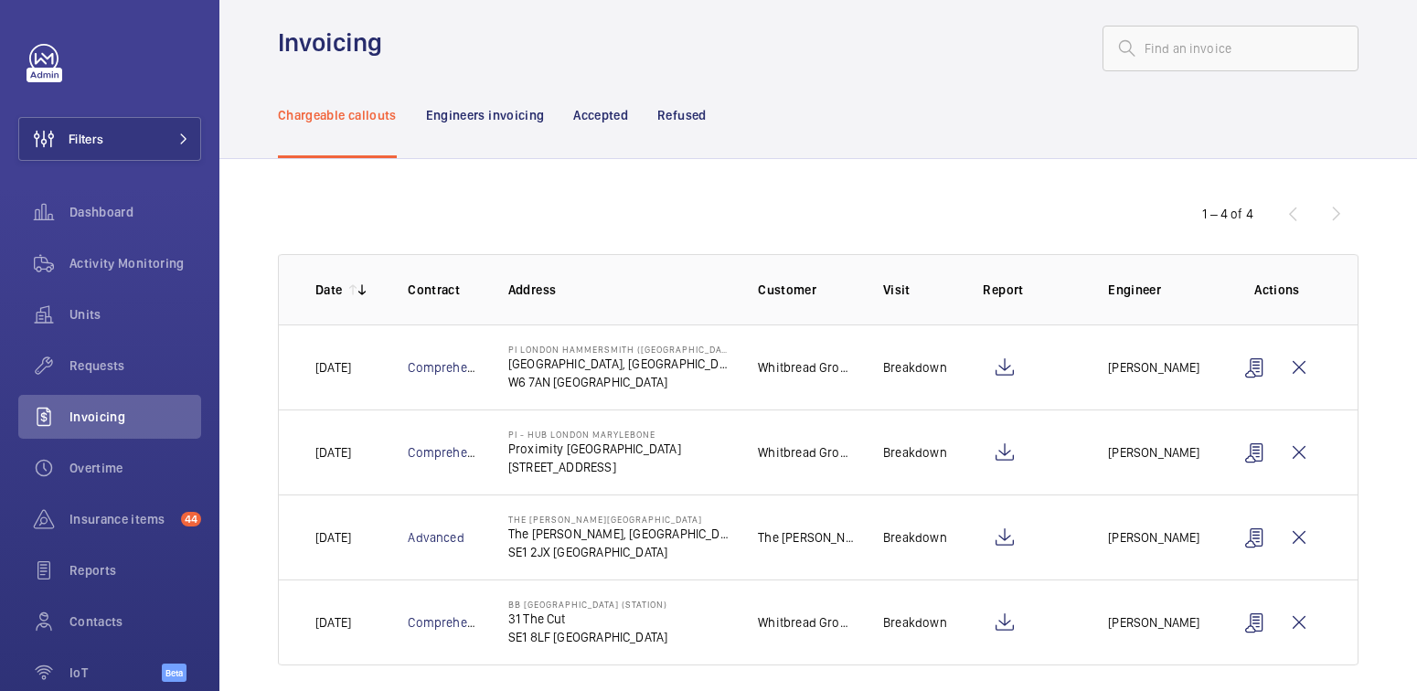
scroll to position [32, 0]
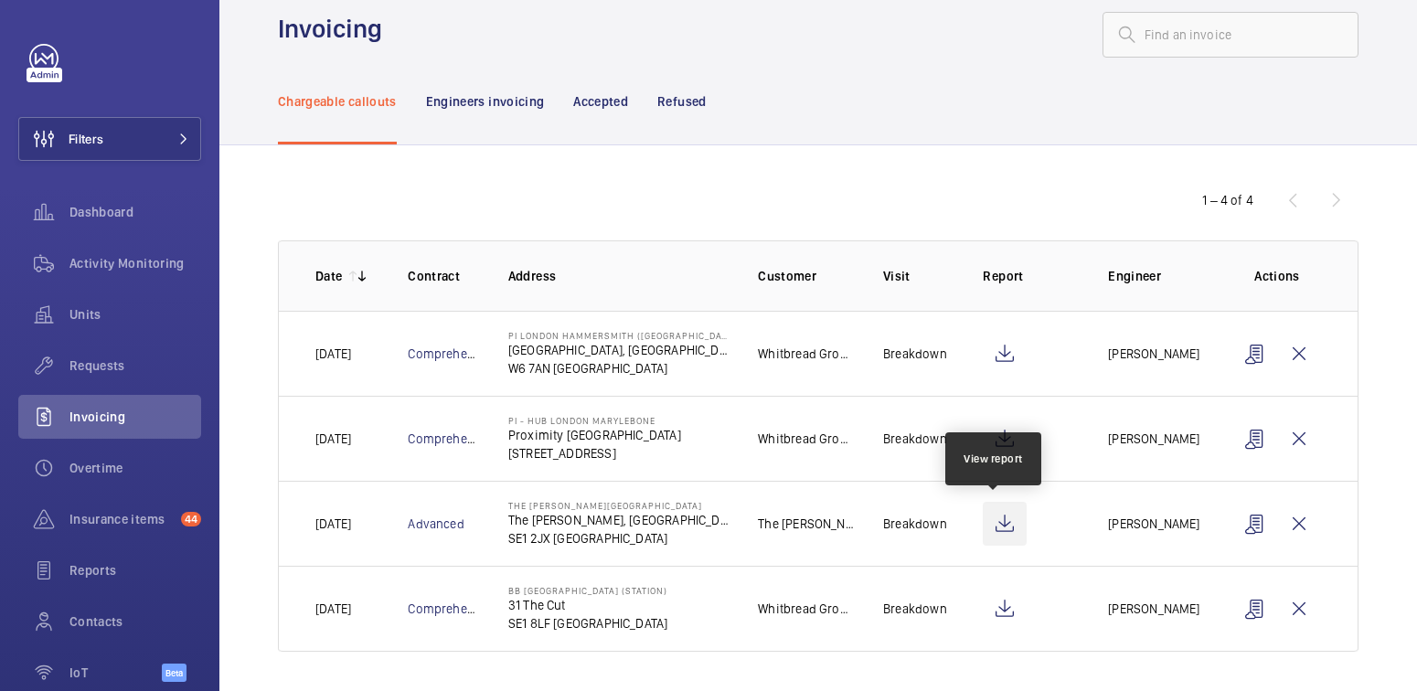
click at [989, 522] on wm-front-icon-button at bounding box center [1005, 524] width 44 height 44
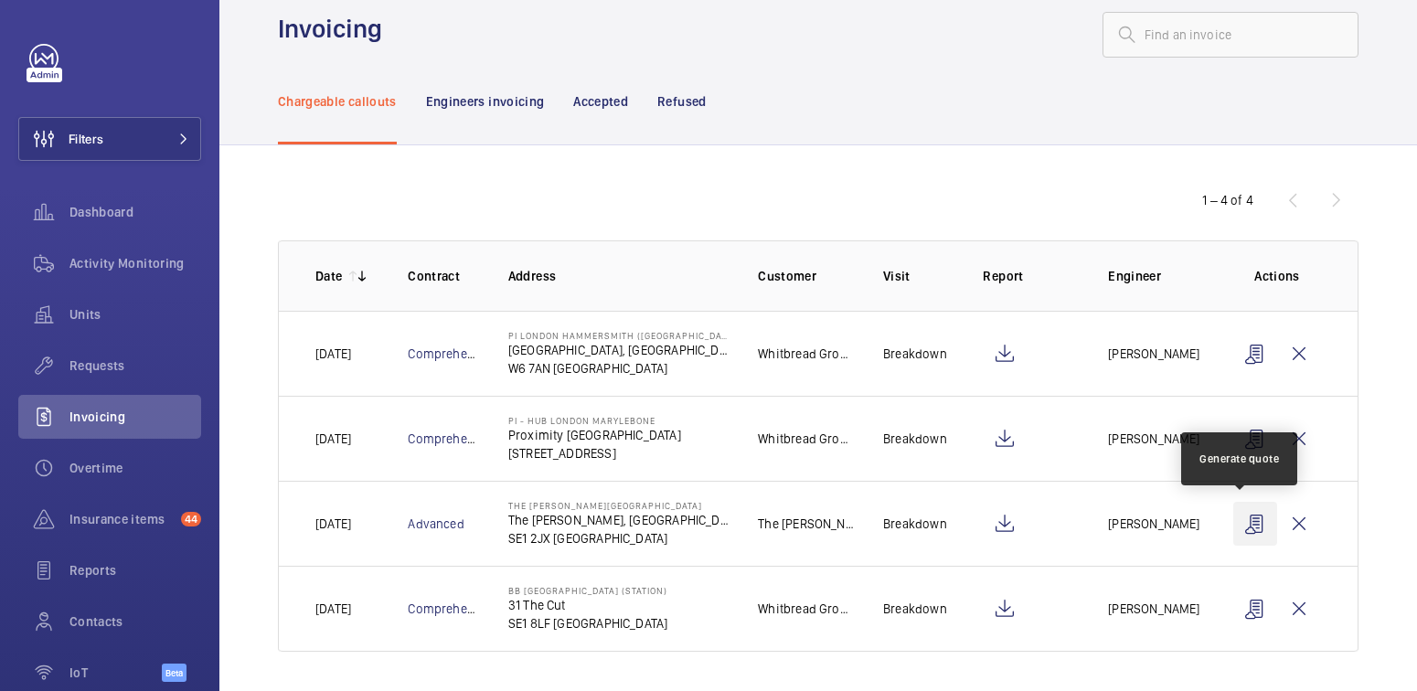
click at [1241, 524] on wm-front-icon-button at bounding box center [1255, 524] width 44 height 44
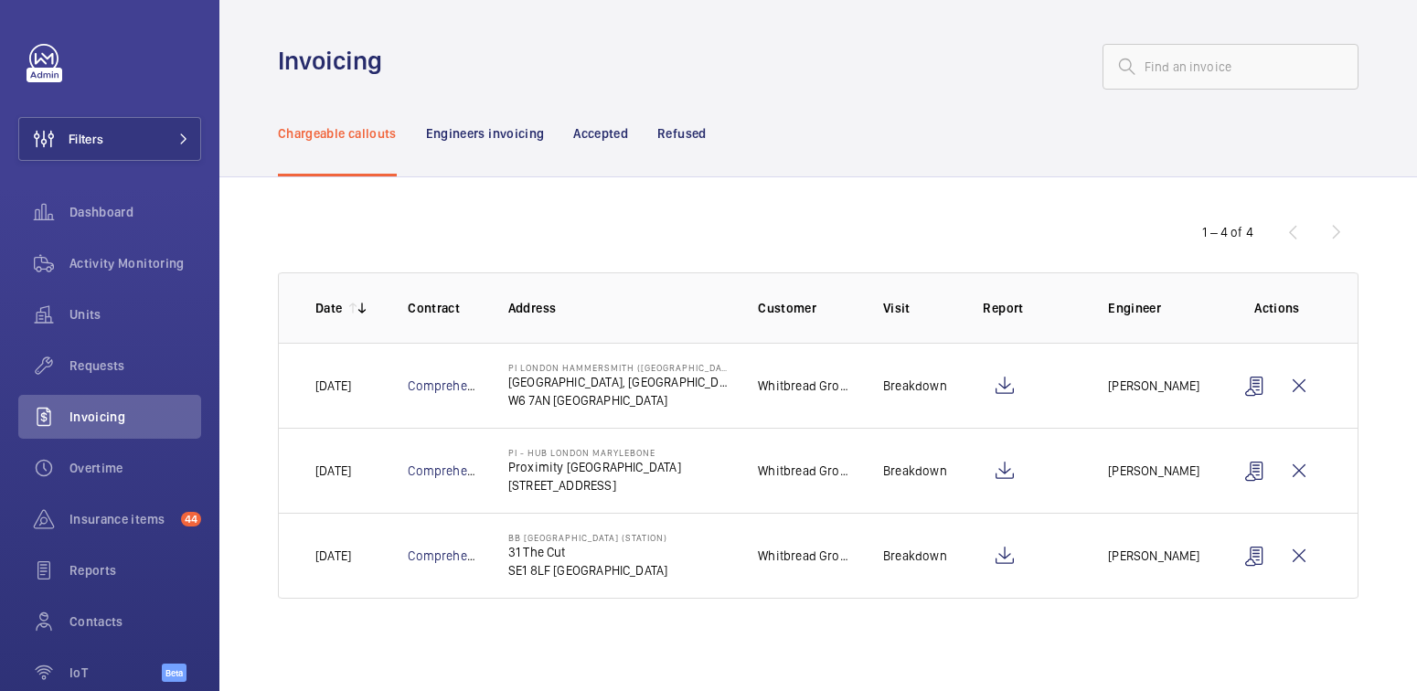
scroll to position [0, 0]
click at [676, 139] on p "Refused" at bounding box center [681, 133] width 48 height 18
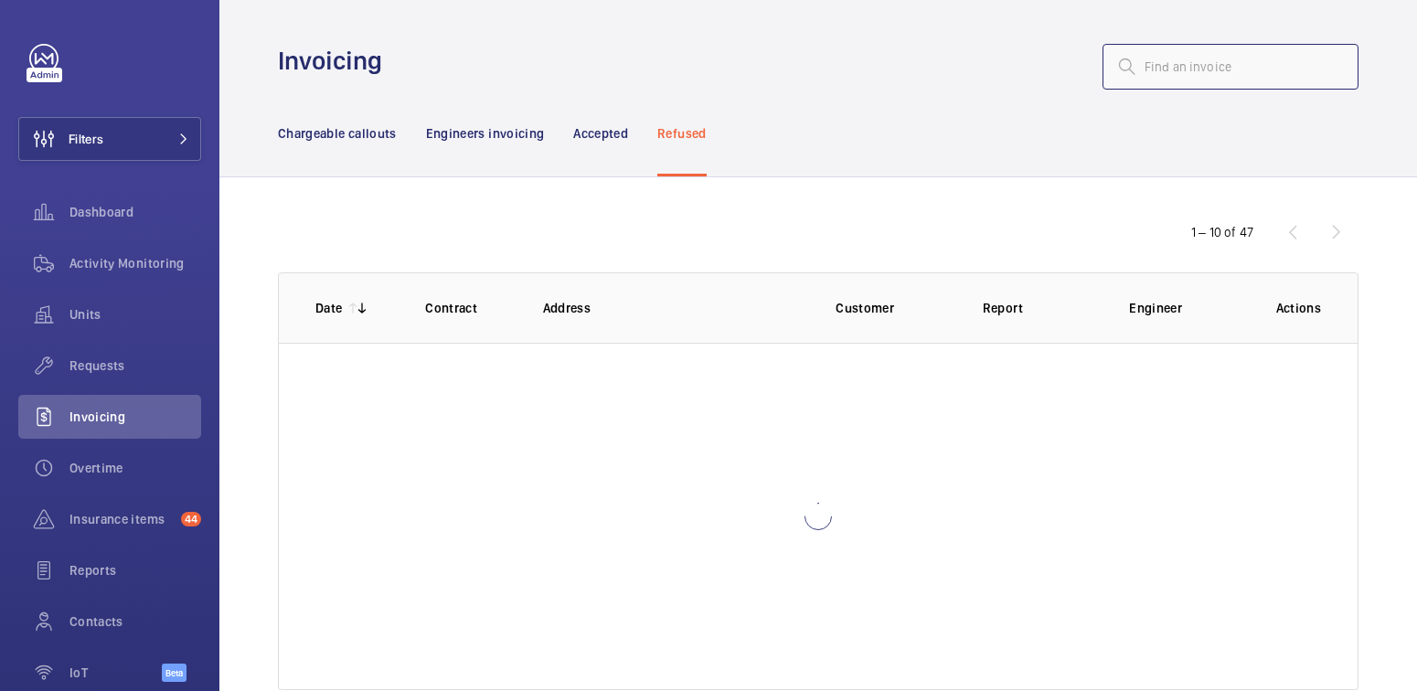
click at [1246, 67] on input "text" at bounding box center [1231, 67] width 256 height 46
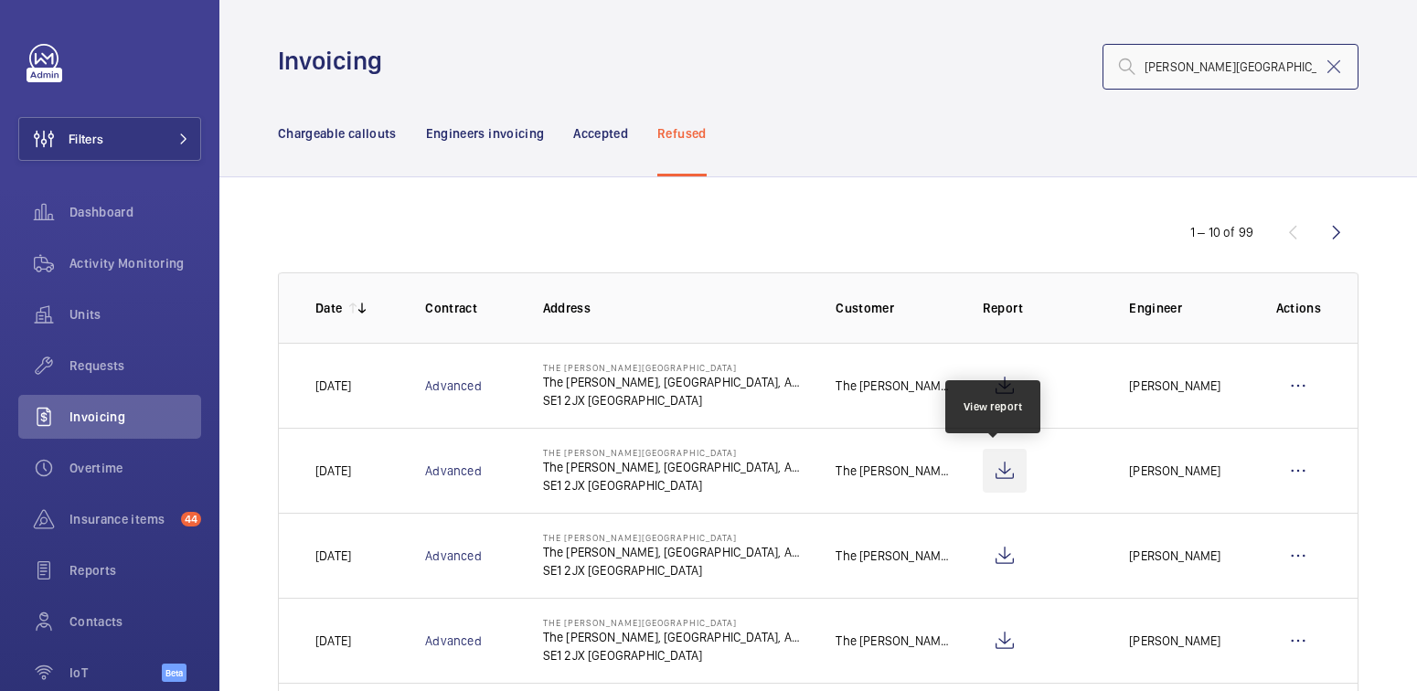
type input "dixon hotel"
click at [997, 470] on wm-front-icon-button at bounding box center [1005, 471] width 44 height 44
click at [1284, 468] on wm-front-icon-button at bounding box center [1298, 471] width 44 height 44
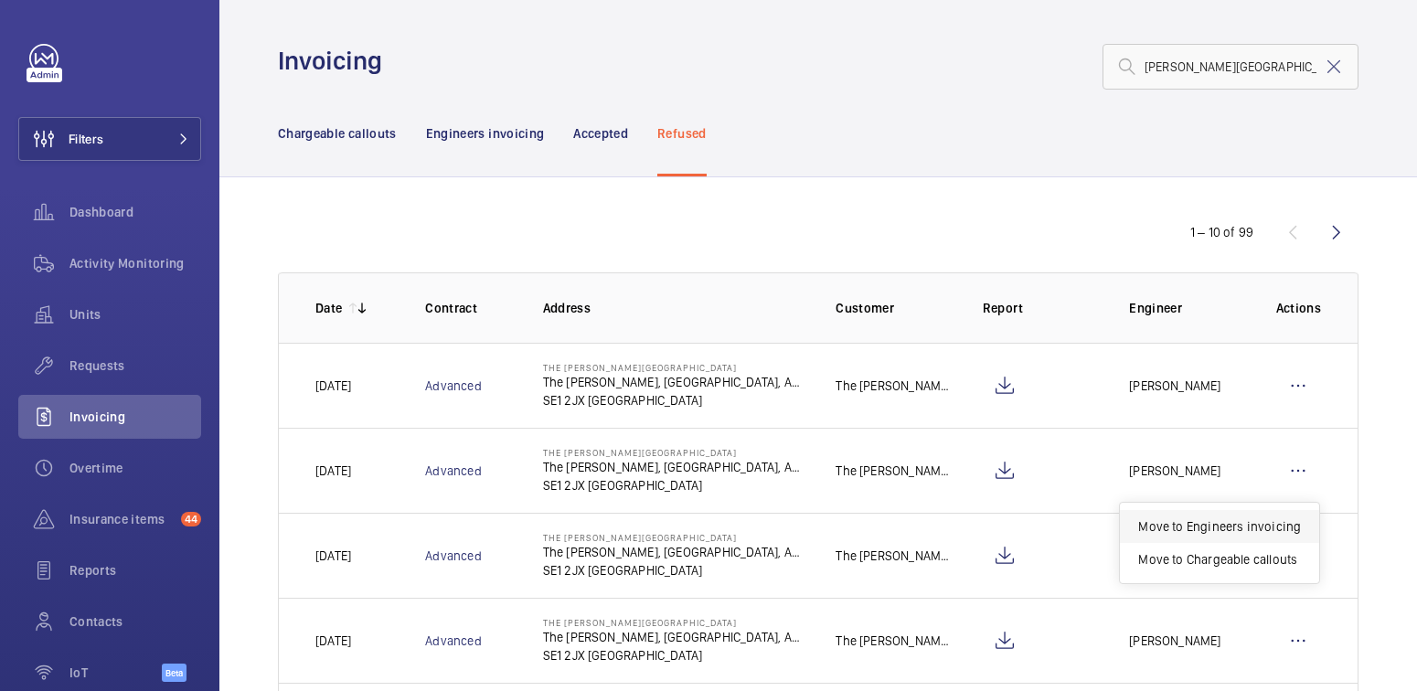
click at [1237, 529] on p "Move to Engineers invoicing" at bounding box center [1219, 526] width 163 height 18
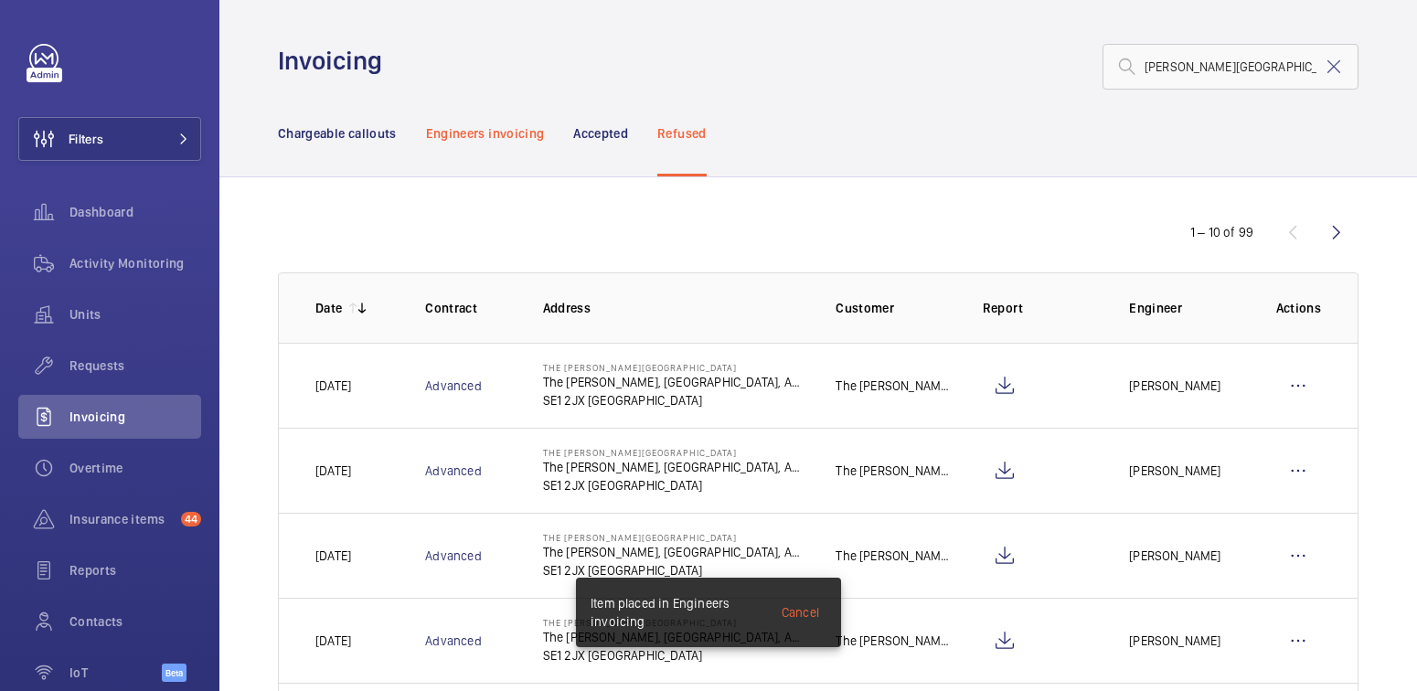
click at [508, 134] on p "Engineers invoicing" at bounding box center [485, 133] width 119 height 18
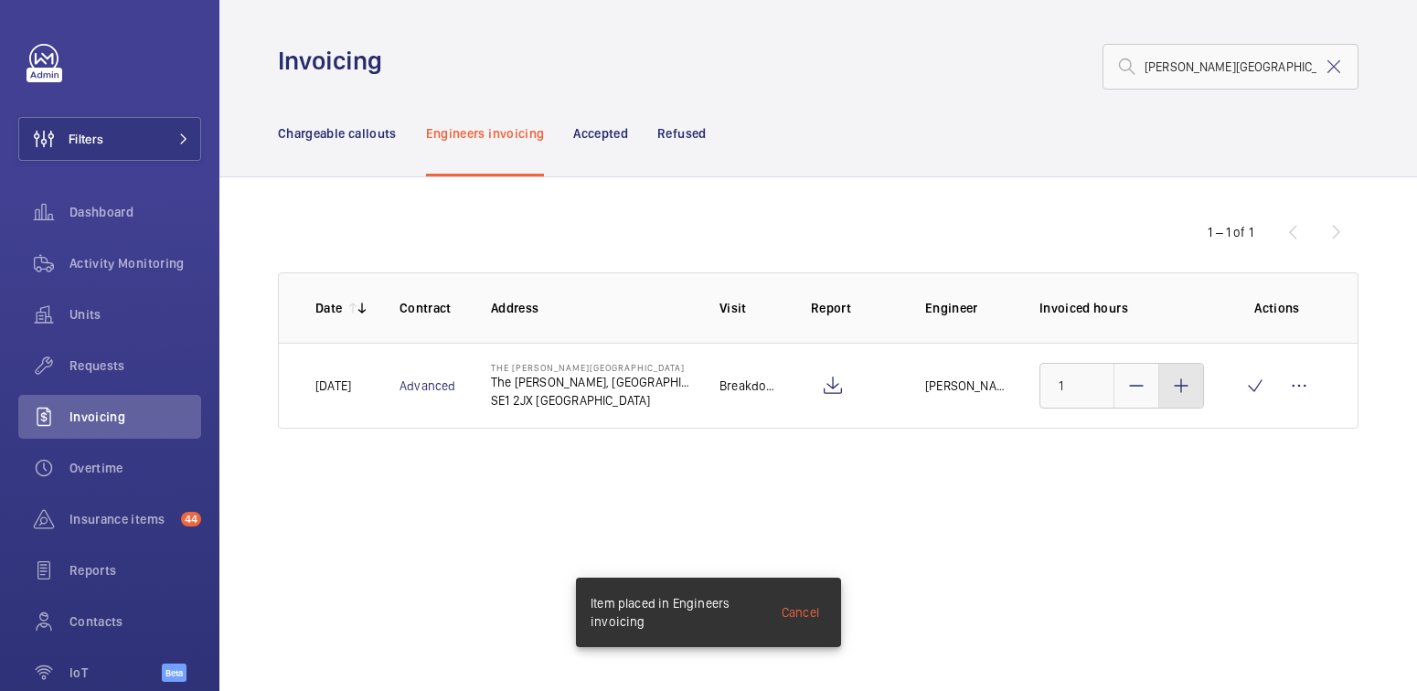
click at [1173, 396] on div at bounding box center [1181, 386] width 44 height 44
type input "3"
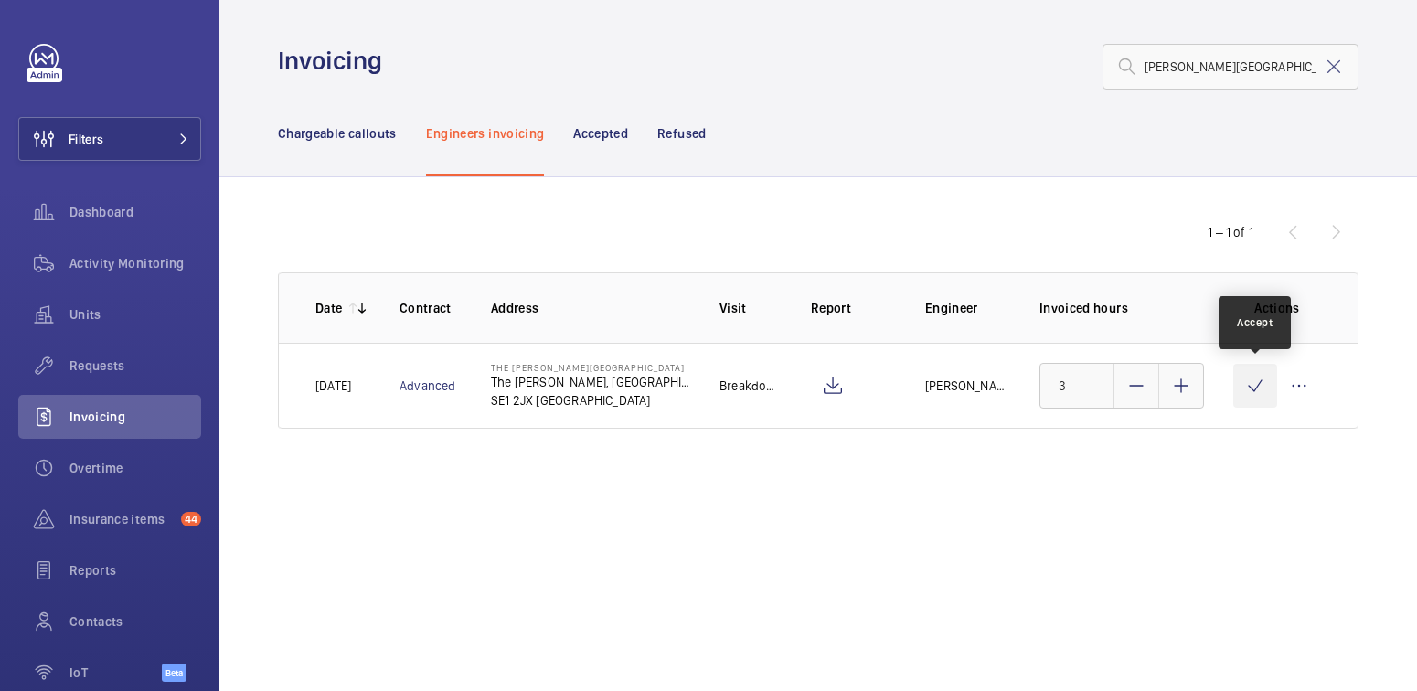
click at [1250, 398] on wm-front-icon-button at bounding box center [1255, 386] width 44 height 44
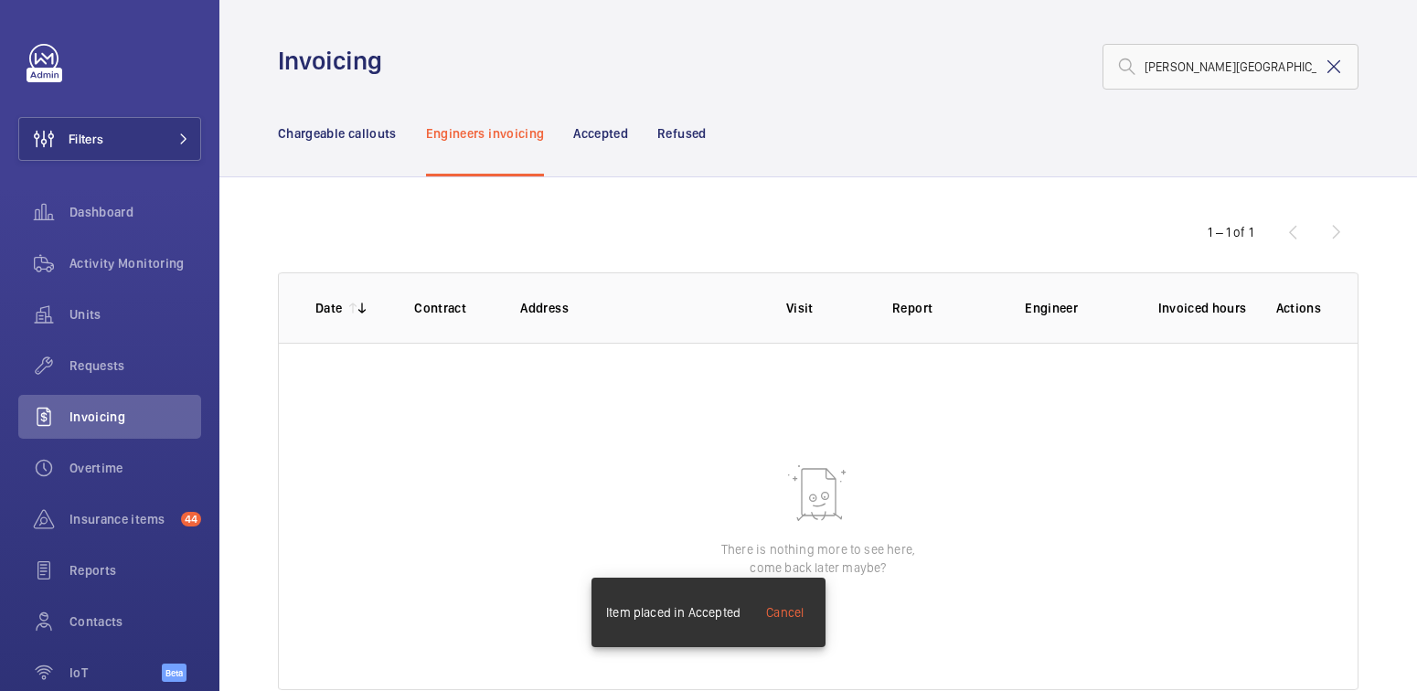
click at [1325, 63] on mat-icon at bounding box center [1334, 67] width 22 height 22
click at [349, 139] on p "Chargeable callouts" at bounding box center [337, 133] width 119 height 18
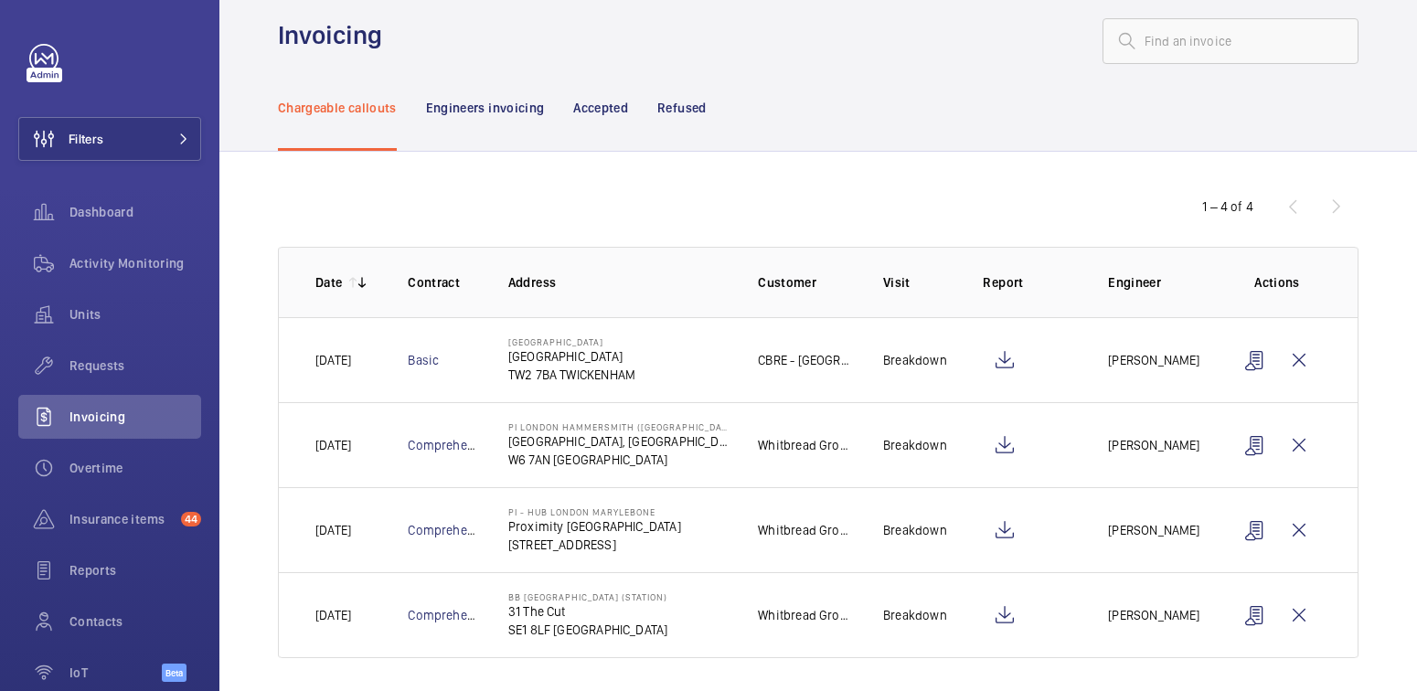
scroll to position [32, 0]
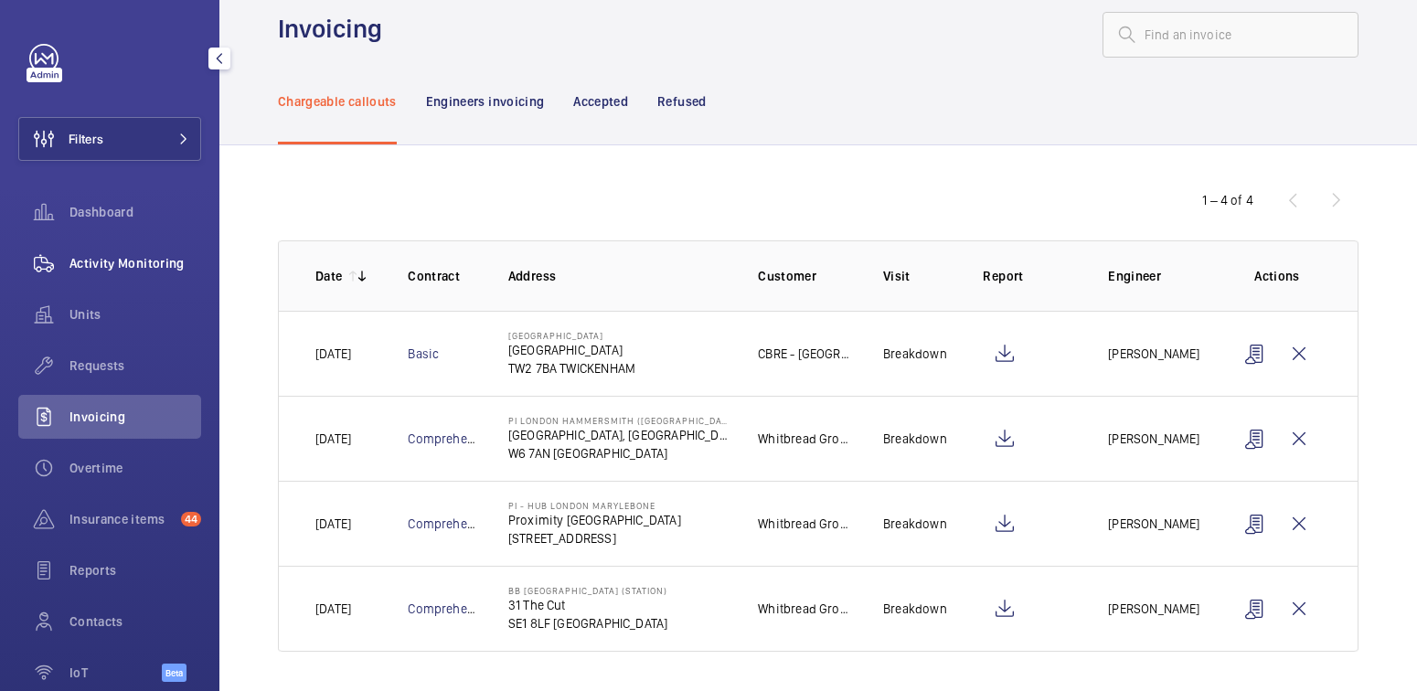
click at [168, 261] on span "Activity Monitoring" at bounding box center [135, 263] width 132 height 18
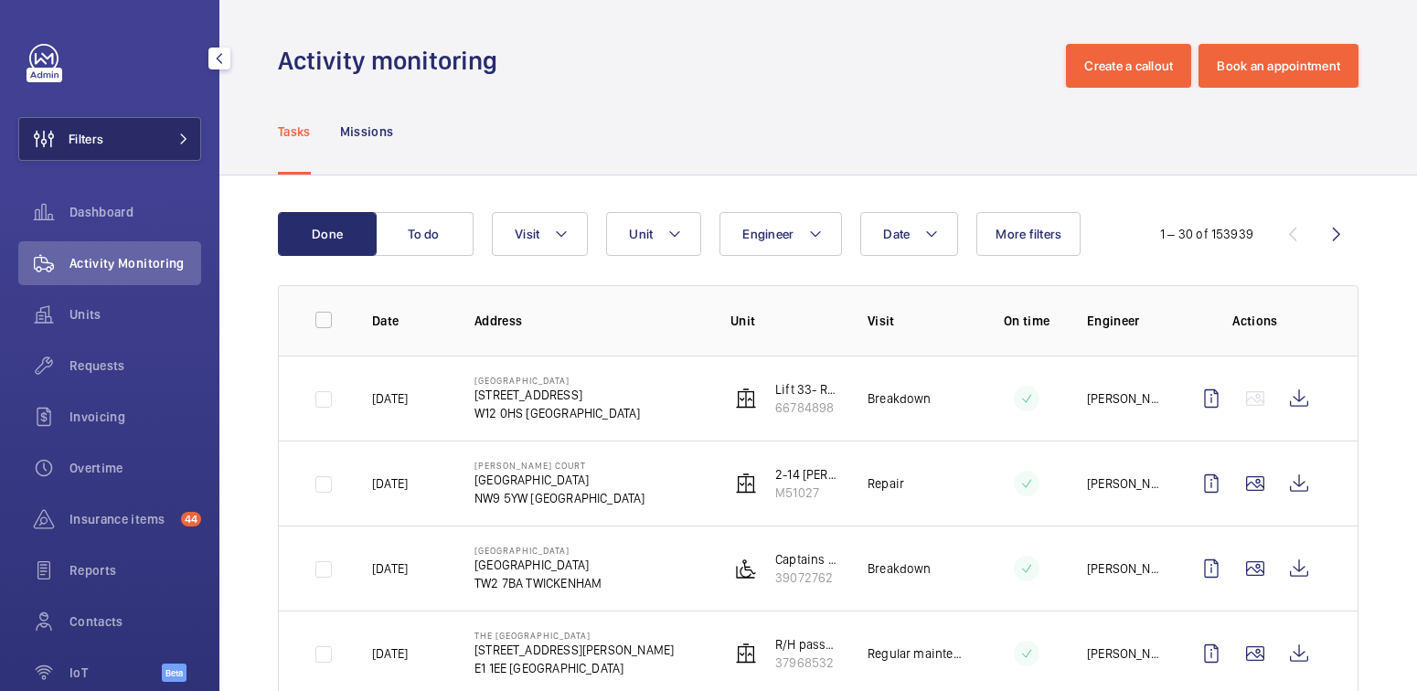
click at [148, 131] on button "Filters" at bounding box center [109, 139] width 183 height 44
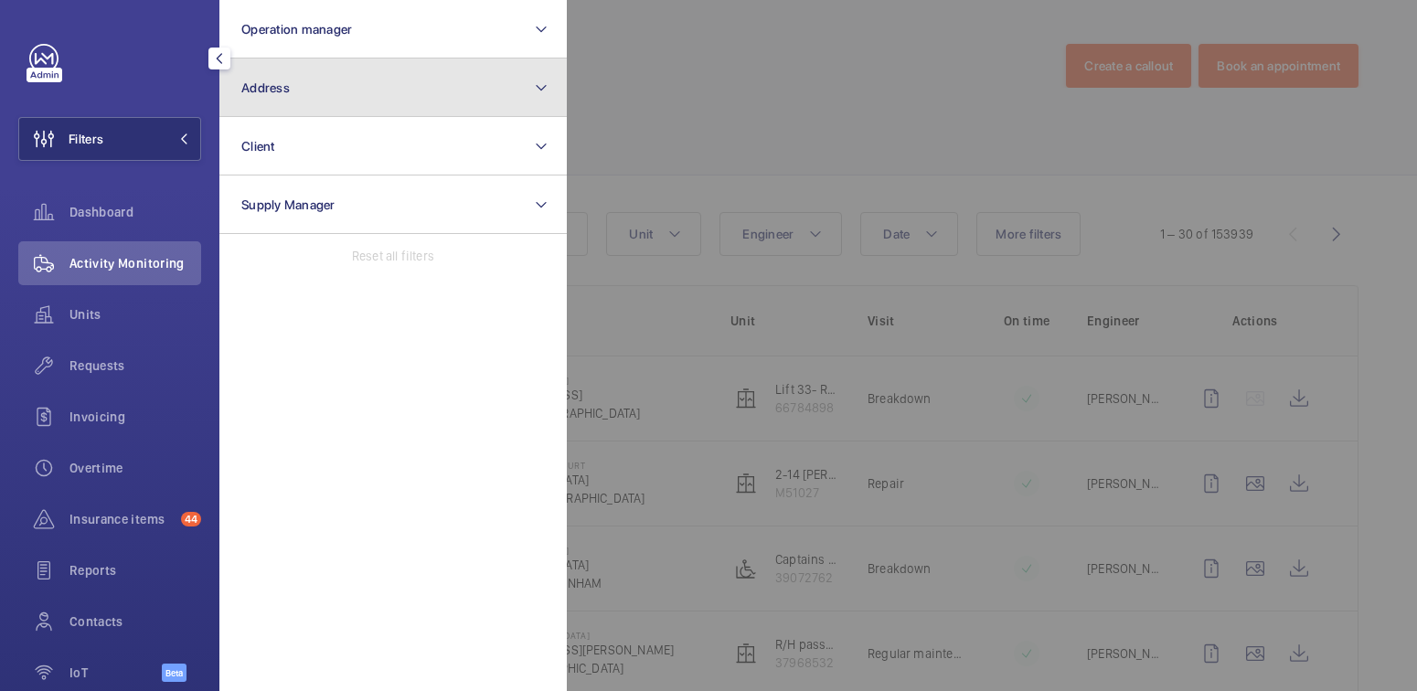
click at [274, 95] on button "Address" at bounding box center [392, 88] width 347 height 59
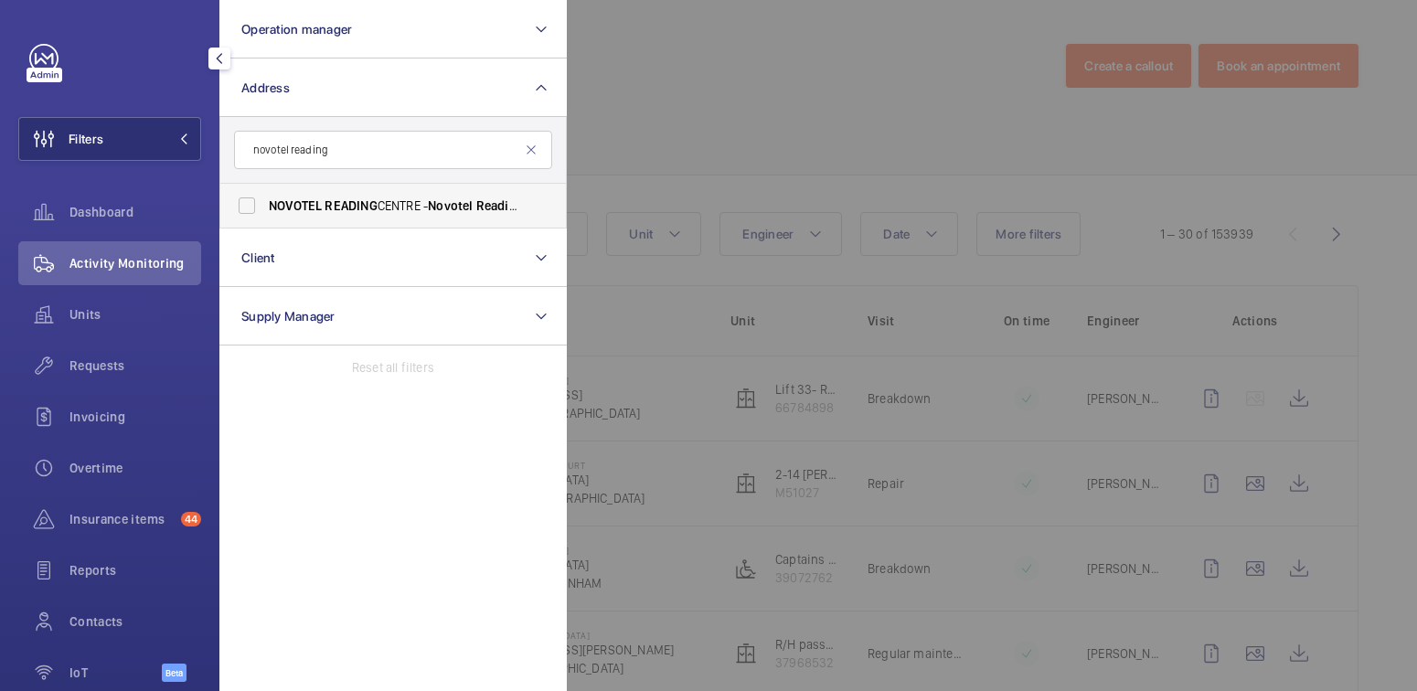
type input "novotel reading"
click at [391, 210] on span "NOVOTEL READING CENTRE - Novotel Reading Centre, READING RG1 1DP" at bounding box center [394, 206] width 251 height 18
click at [265, 210] on input "NOVOTEL READING CENTRE - Novotel Reading Centre, READING RG1 1DP" at bounding box center [247, 205] width 37 height 37
checkbox input "true"
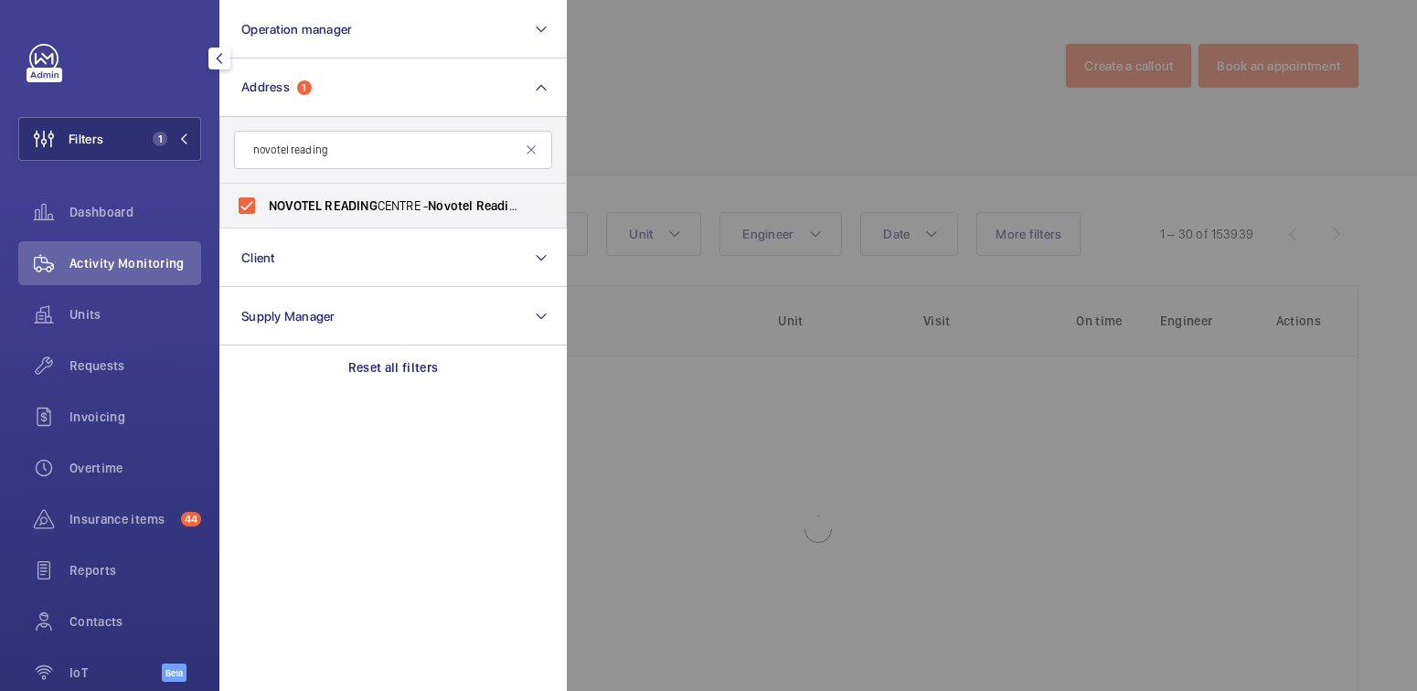
click at [768, 110] on div at bounding box center [1275, 345] width 1417 height 691
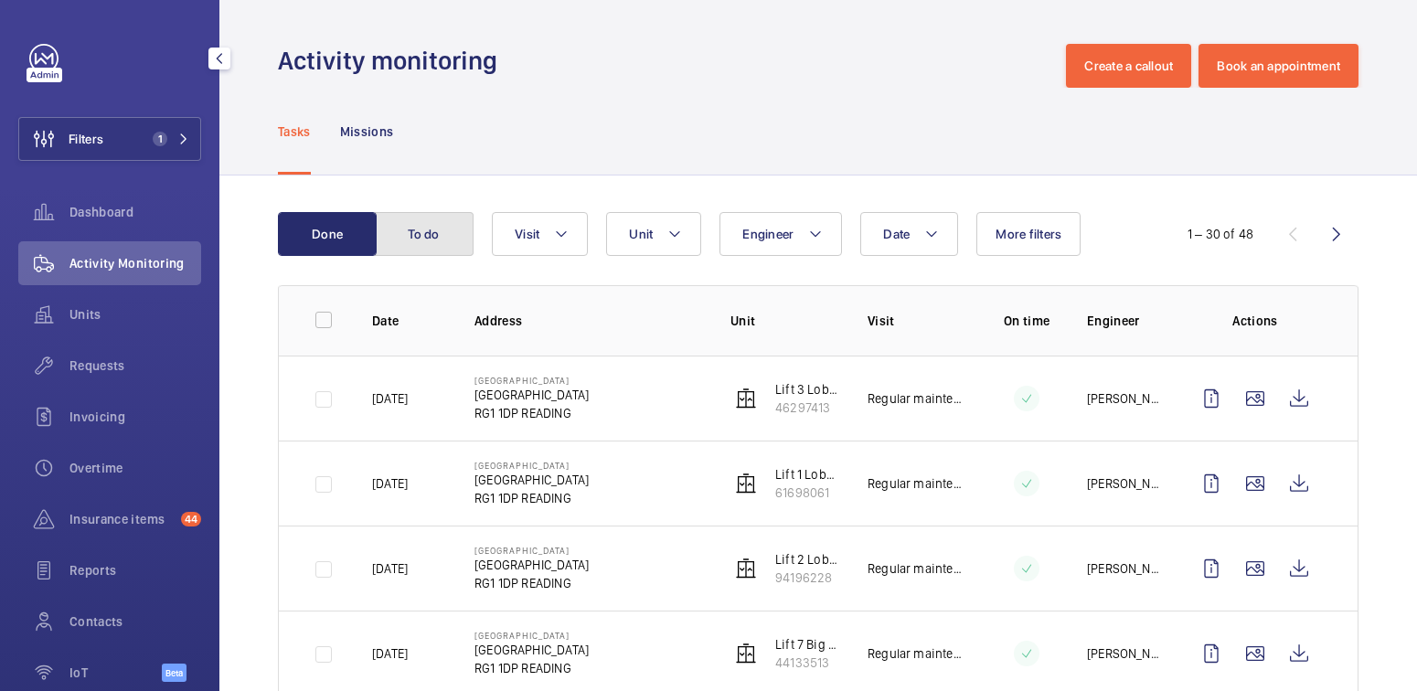
click at [439, 236] on button "To do" at bounding box center [424, 234] width 99 height 44
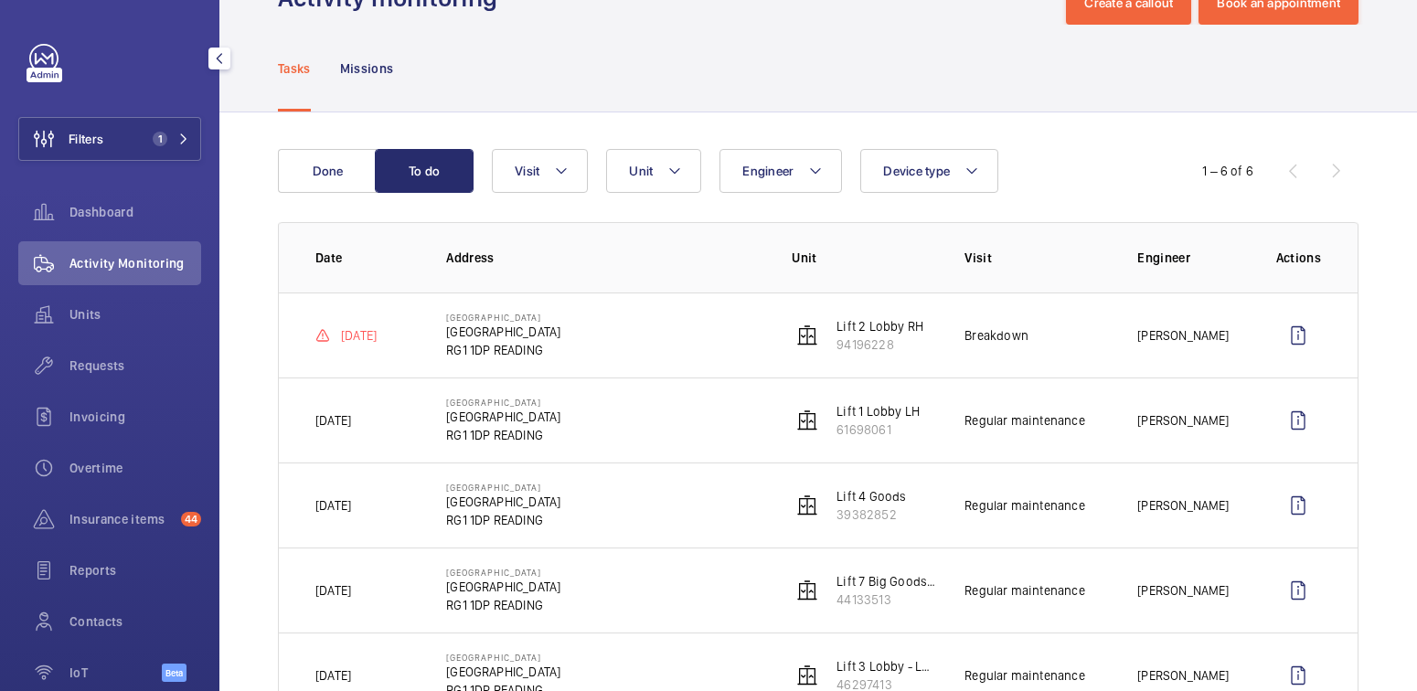
scroll to position [59, 0]
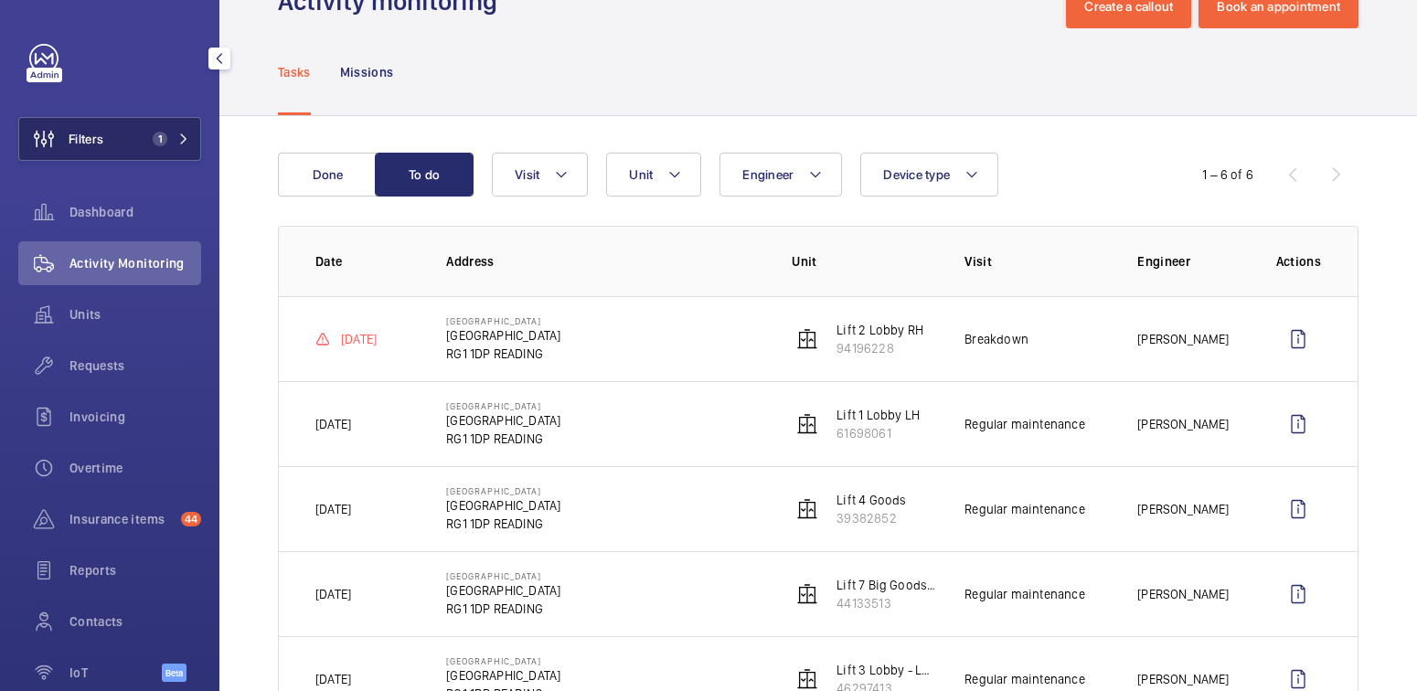
click at [161, 133] on span "1" at bounding box center [167, 139] width 44 height 15
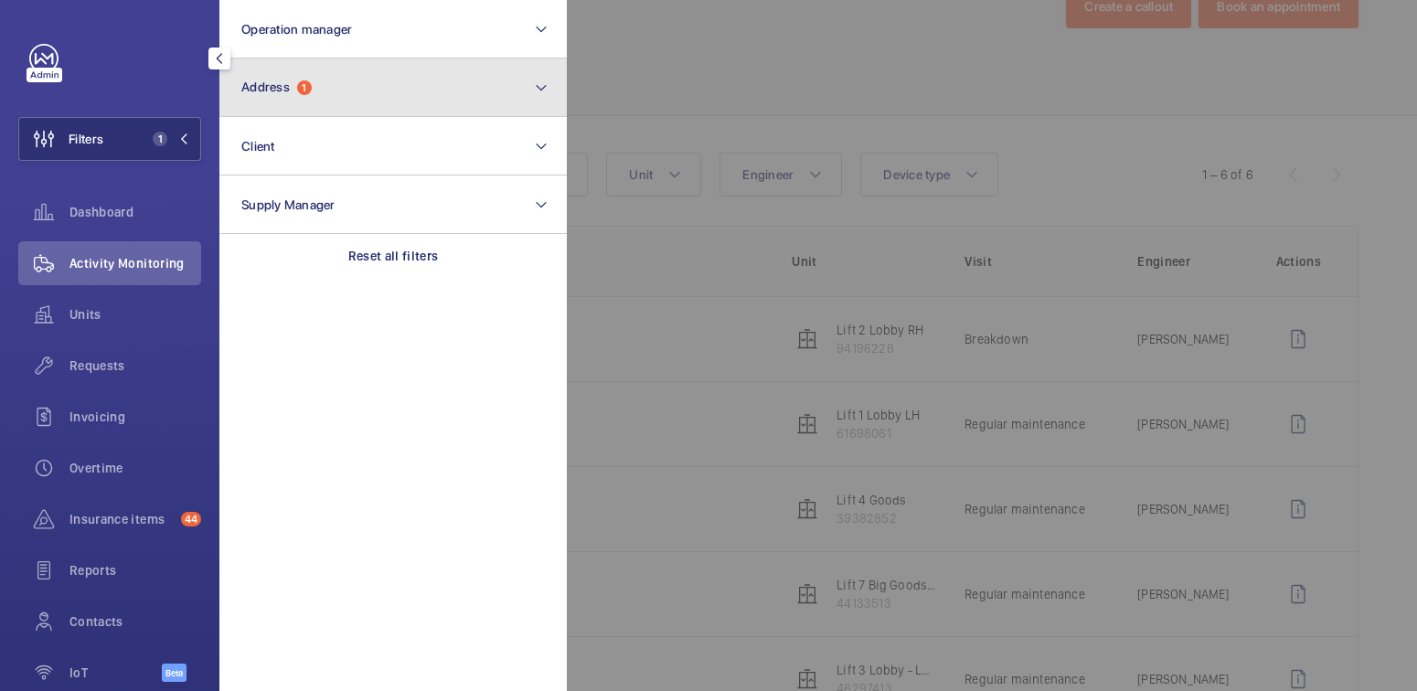
click at [319, 94] on button "Address 1" at bounding box center [392, 88] width 347 height 59
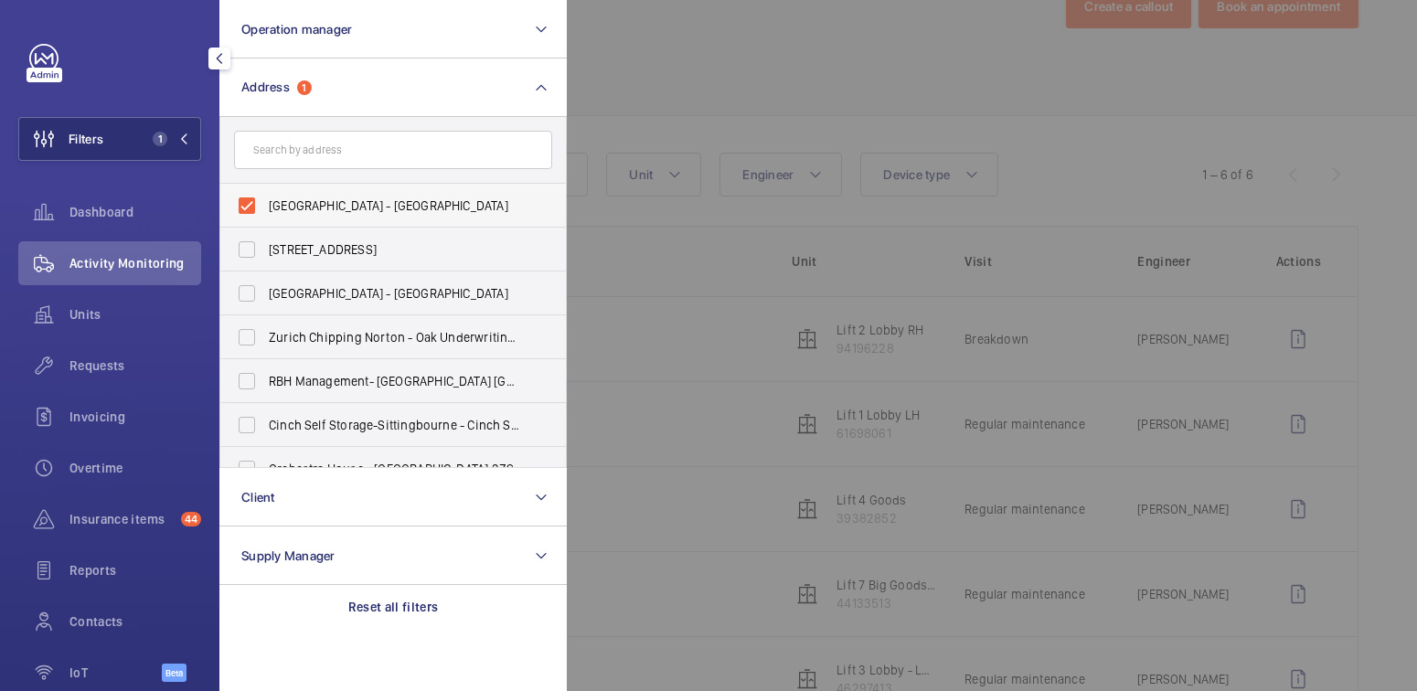
click at [302, 201] on span "NOVOTEL READING CENTRE - Novotel Reading Centre, READING RG1 1DP" at bounding box center [394, 206] width 251 height 18
click at [265, 201] on input "NOVOTEL READING CENTRE - Novotel Reading Centre, READING RG1 1DP" at bounding box center [247, 205] width 37 height 37
checkbox input "false"
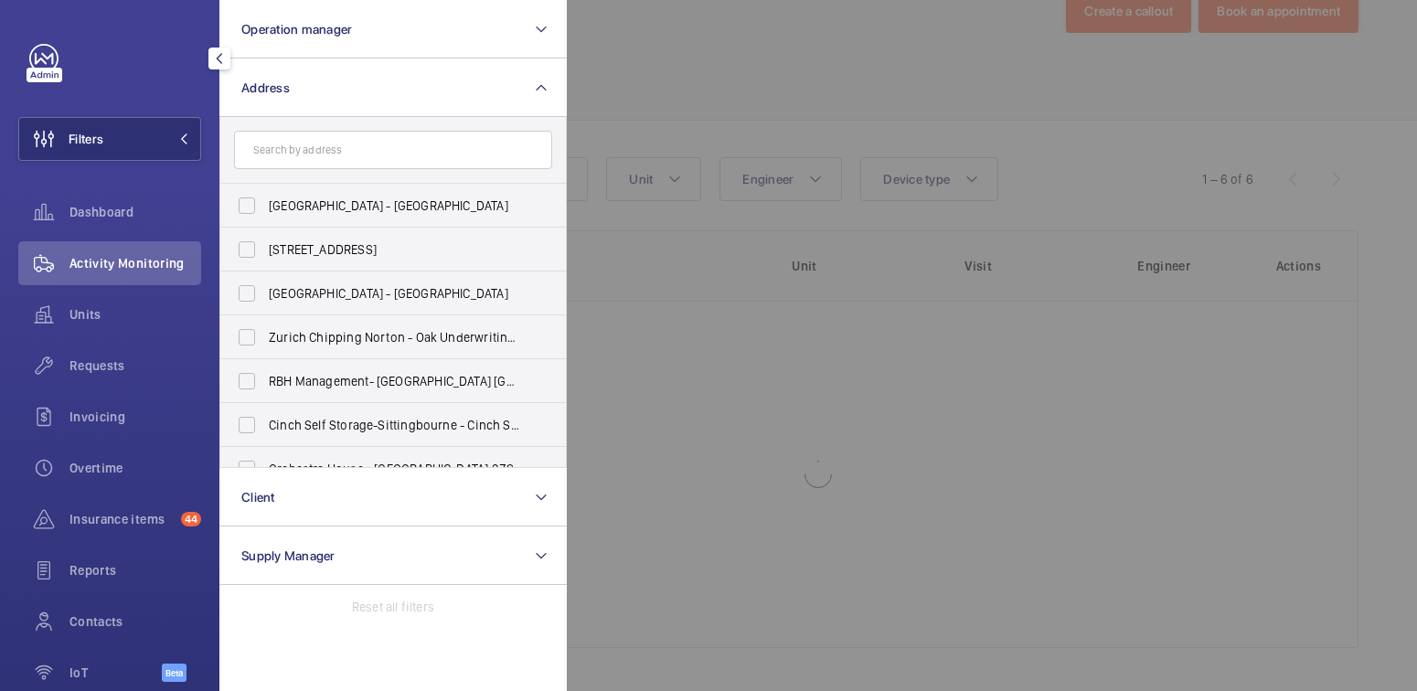
click at [669, 102] on div at bounding box center [1275, 345] width 1417 height 691
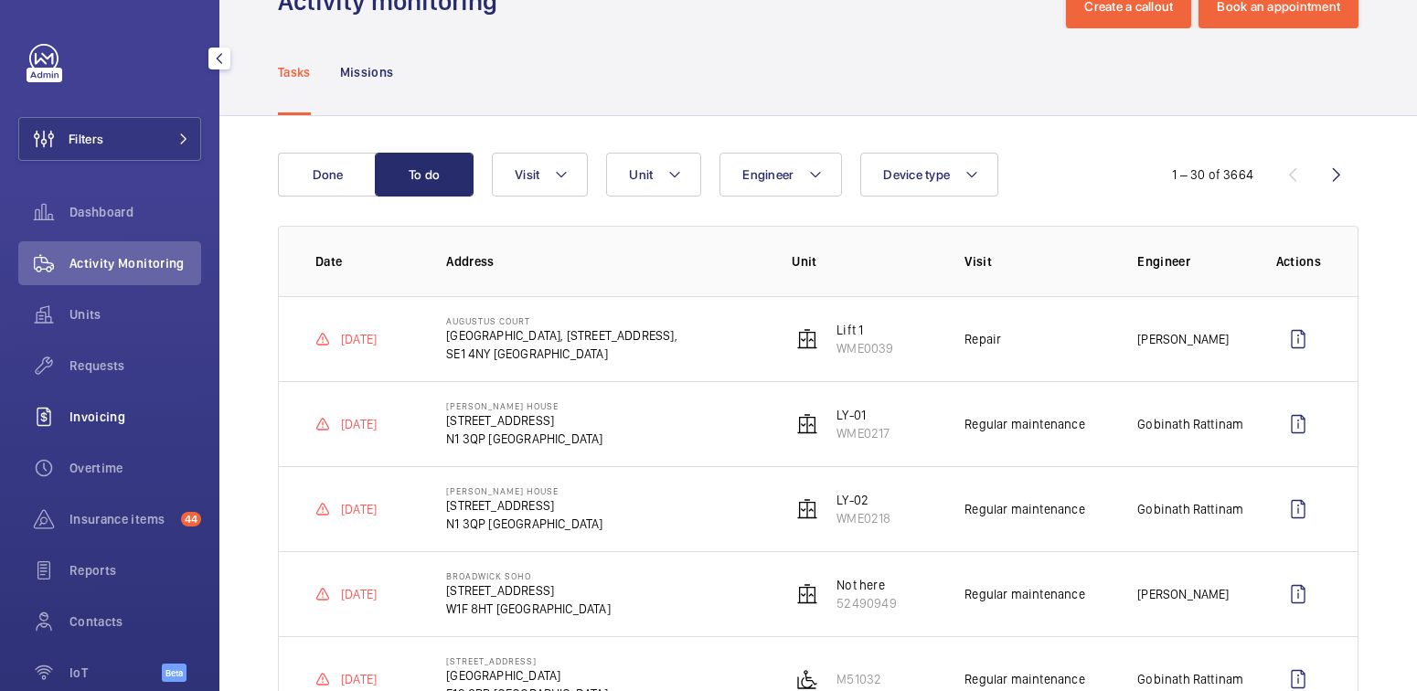
click at [107, 418] on span "Invoicing" at bounding box center [135, 417] width 132 height 18
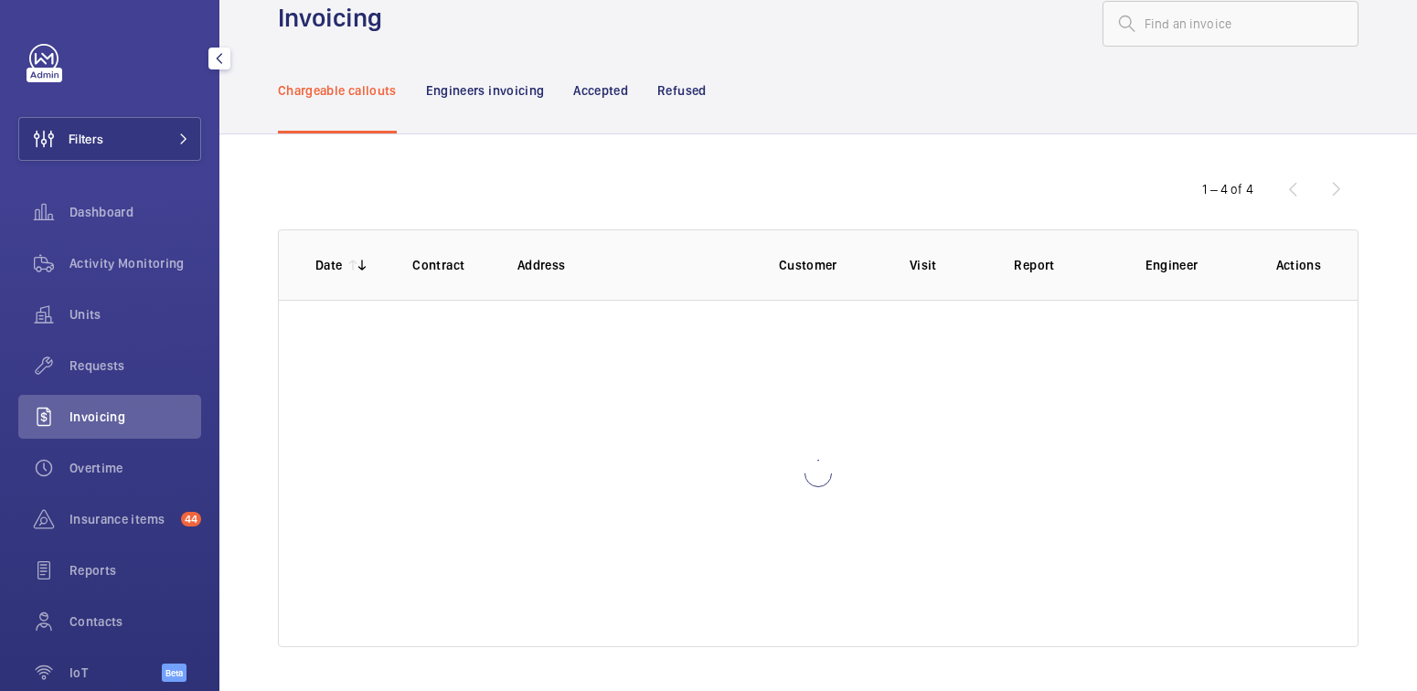
scroll to position [29, 0]
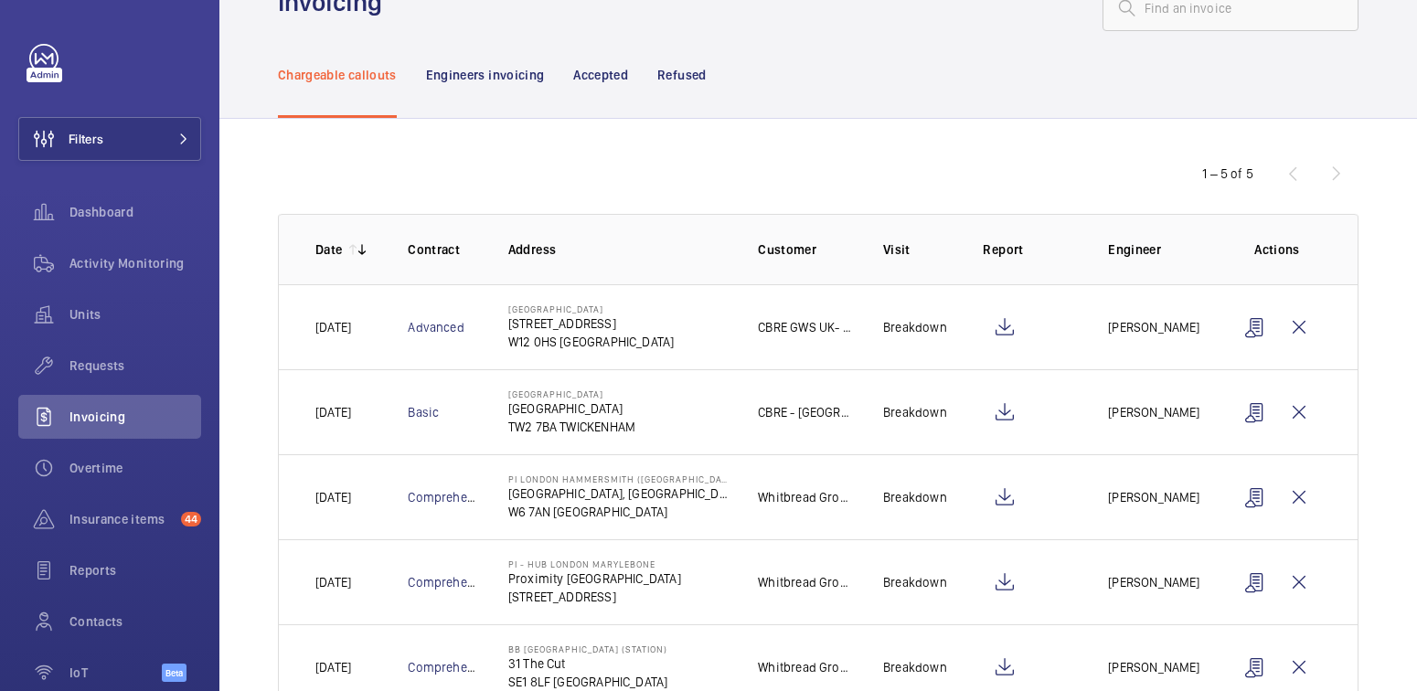
scroll to position [116, 0]
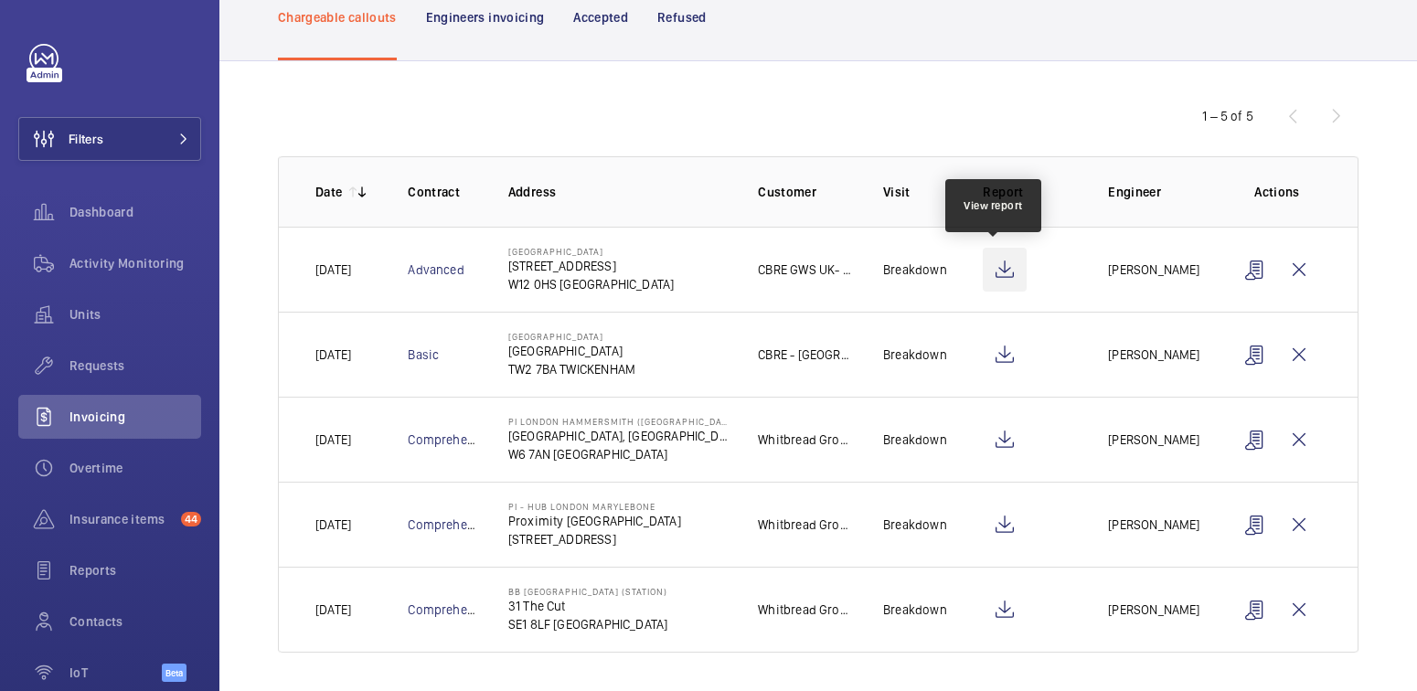
click at [1004, 269] on wm-front-icon-button at bounding box center [1005, 270] width 44 height 44
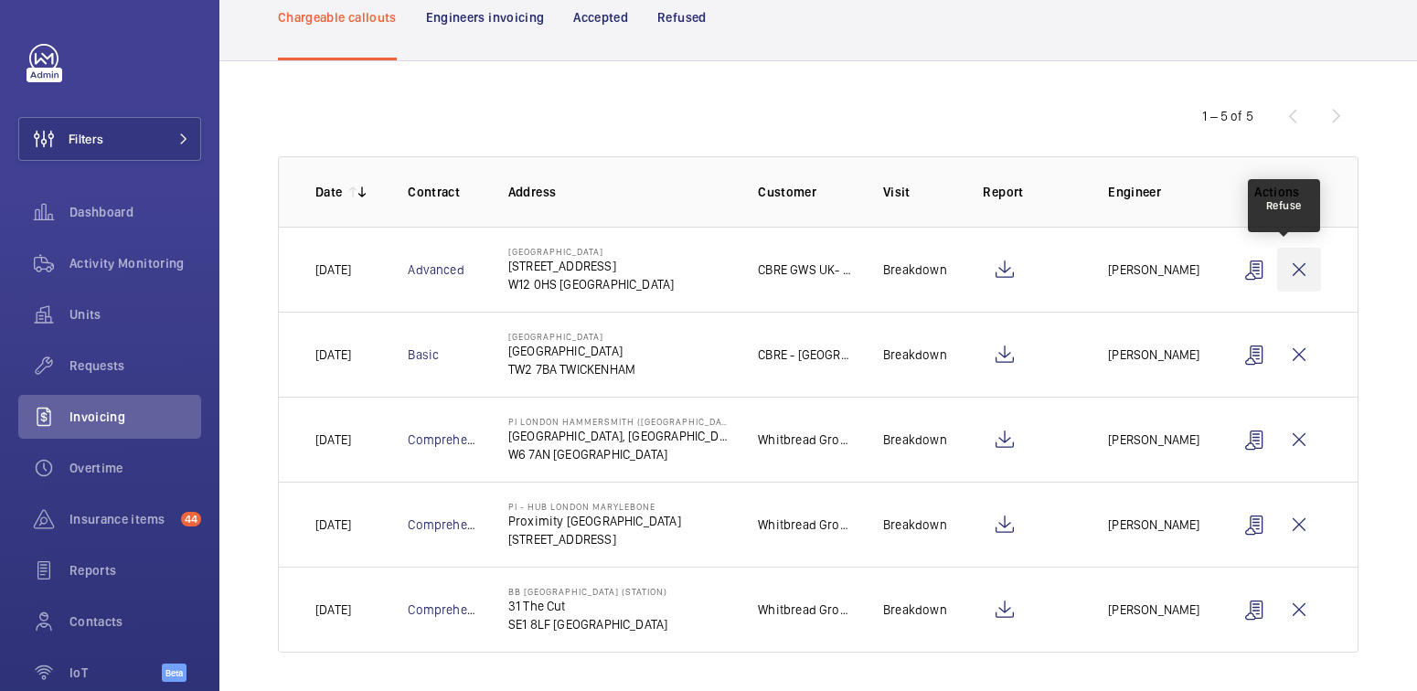
click at [1279, 268] on wm-front-icon-button at bounding box center [1299, 270] width 44 height 44
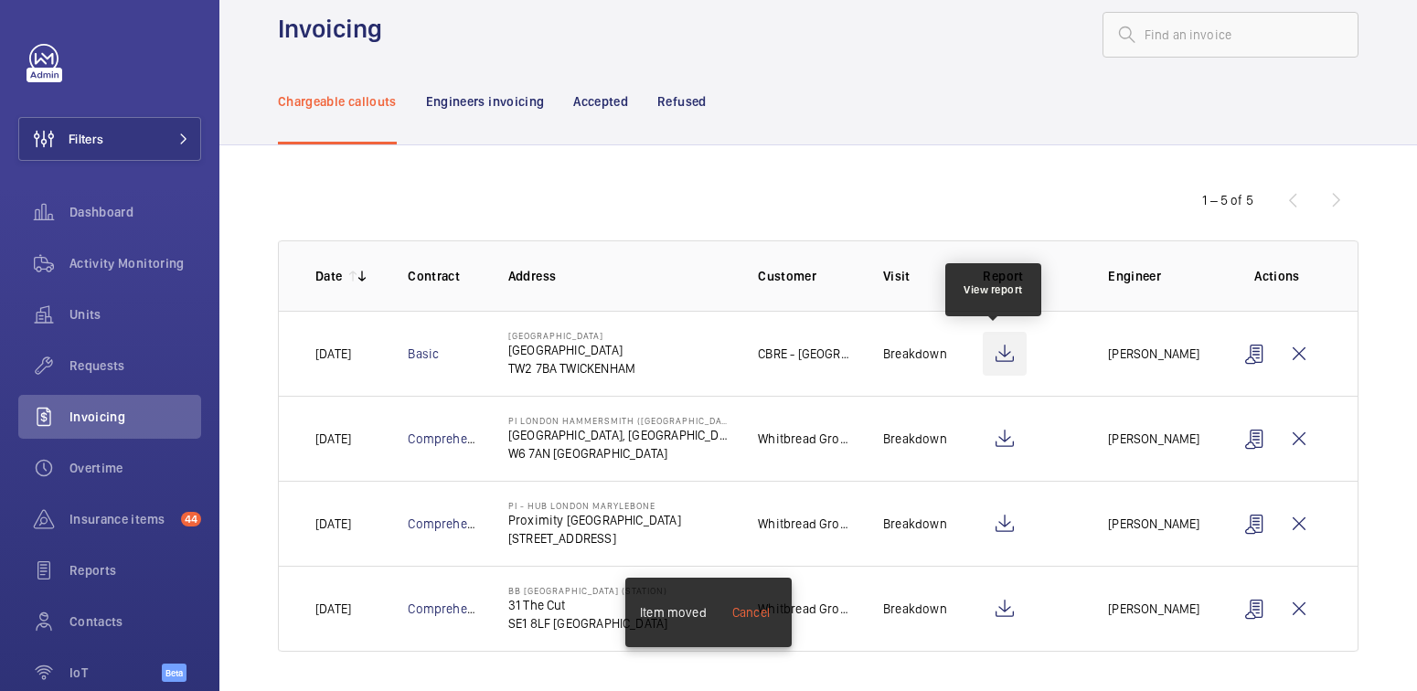
click at [985, 357] on wm-front-icon-button at bounding box center [1005, 354] width 44 height 44
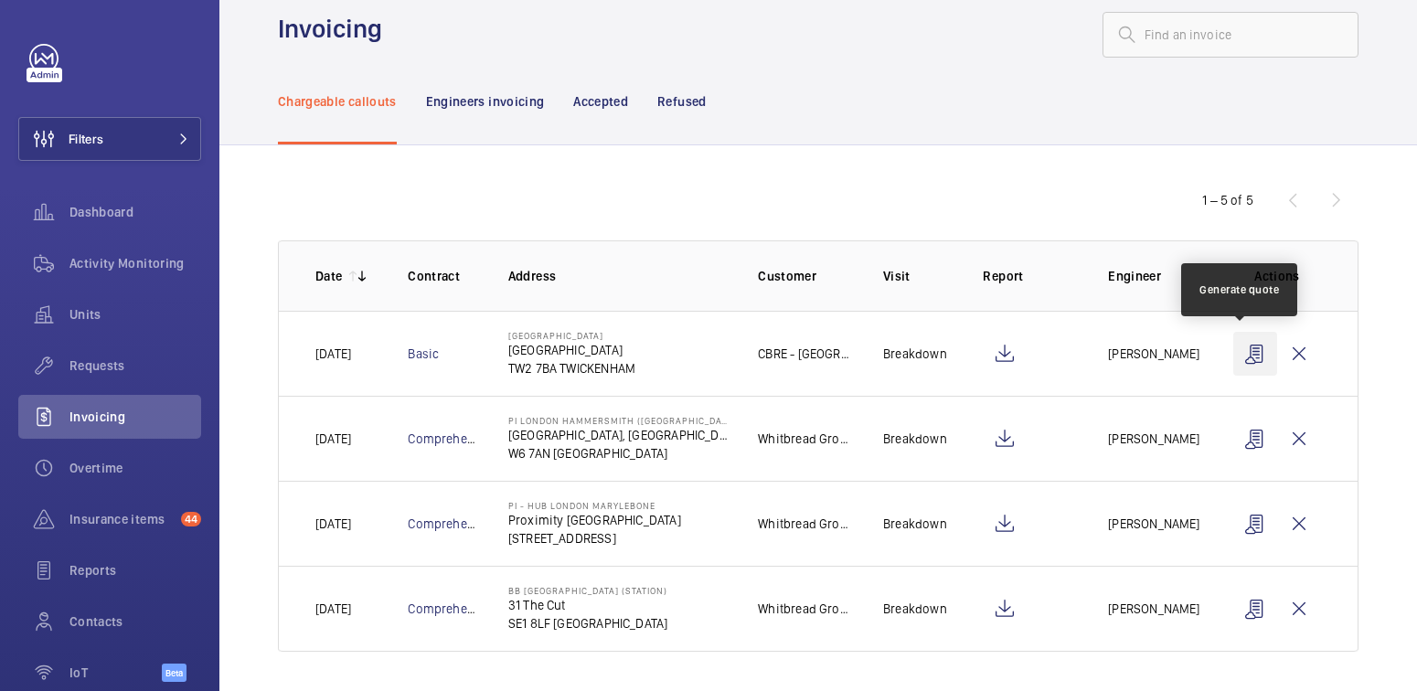
click at [1241, 351] on wm-front-icon-button at bounding box center [1255, 354] width 44 height 44
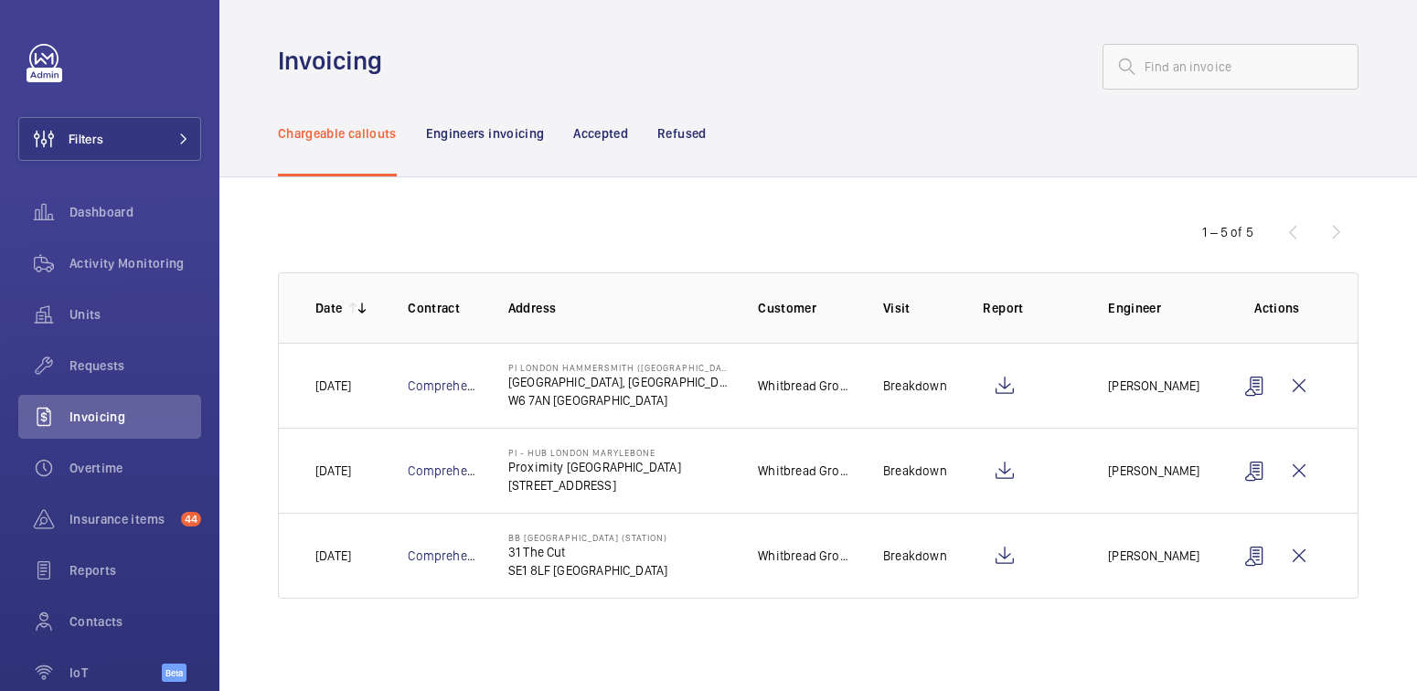
scroll to position [0, 0]
click at [680, 143] on div "Refused" at bounding box center [681, 133] width 48 height 87
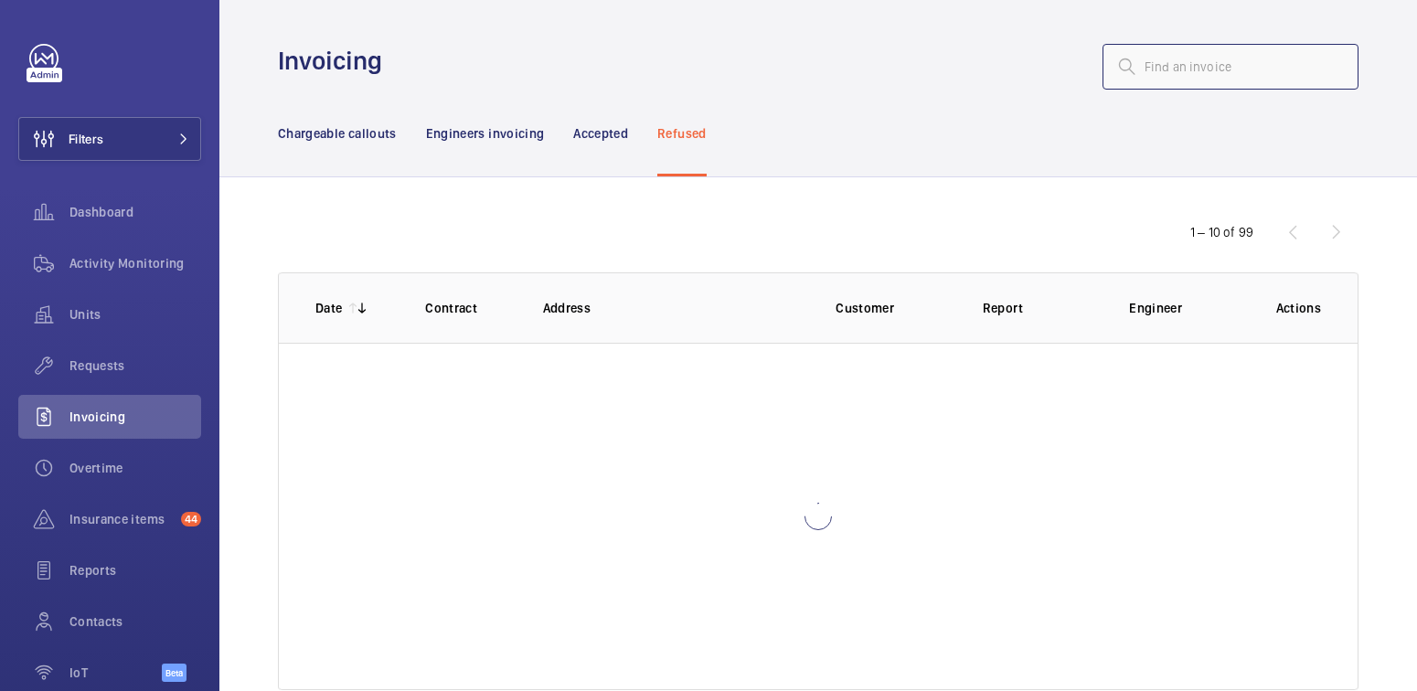
click at [1177, 77] on input "text" at bounding box center [1231, 67] width 256 height 46
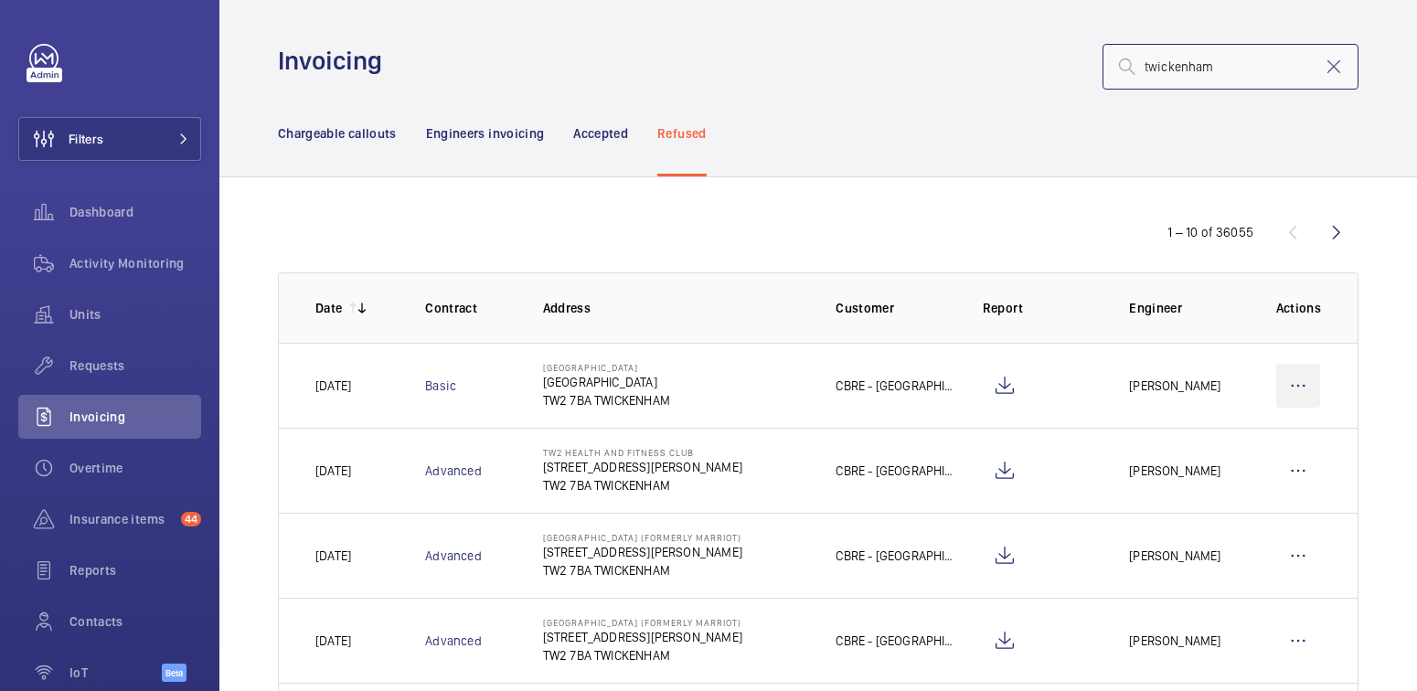
type input "twickenham"
click at [1294, 385] on wm-front-icon-button at bounding box center [1298, 386] width 44 height 44
click at [1261, 442] on p "Move to Engineers invoicing" at bounding box center [1219, 441] width 163 height 18
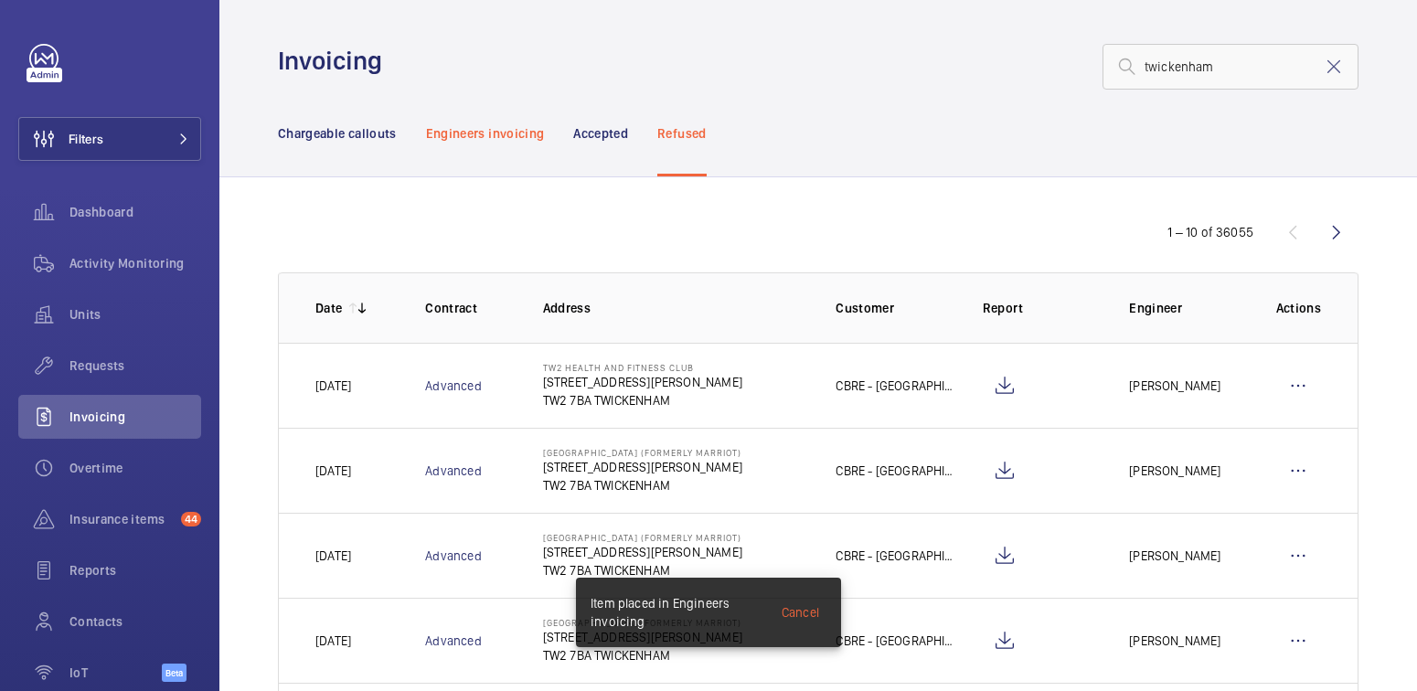
click at [488, 131] on p "Engineers invoicing" at bounding box center [485, 133] width 119 height 18
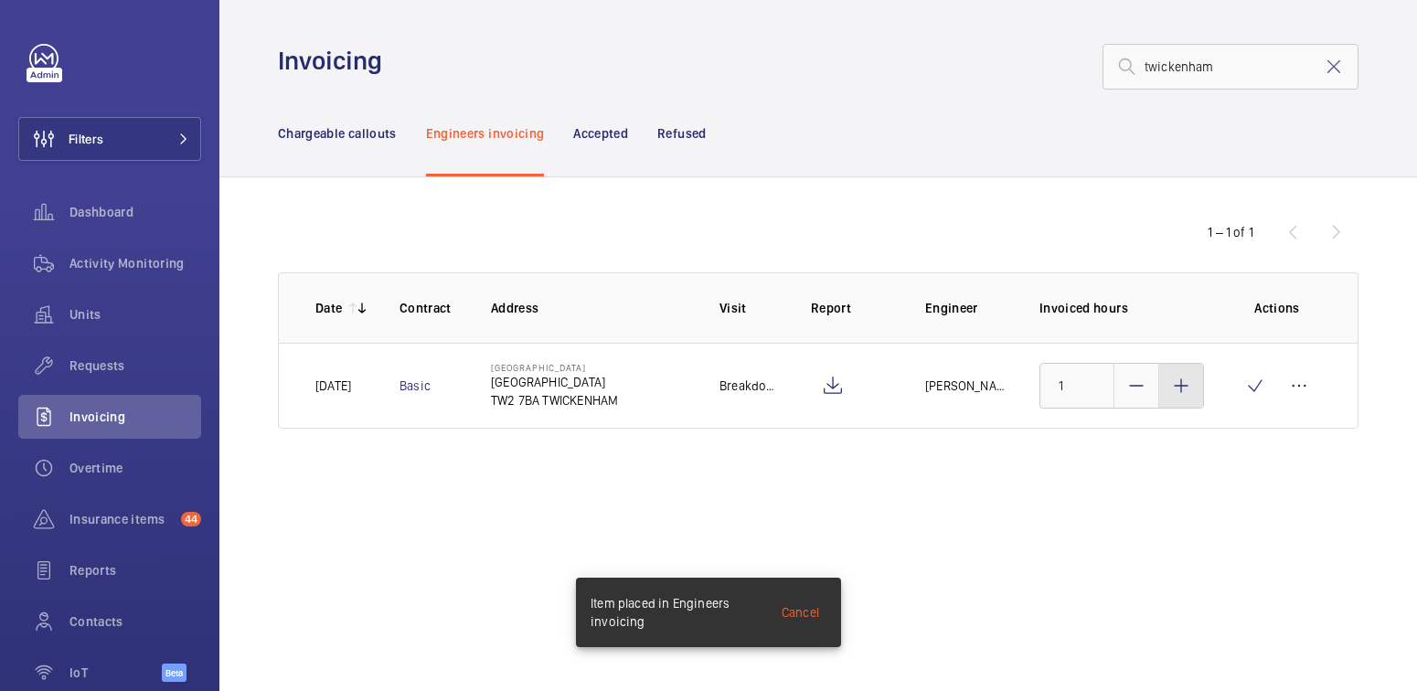
click at [1187, 384] on mat-icon at bounding box center [1181, 386] width 22 height 22
type input "2.5"
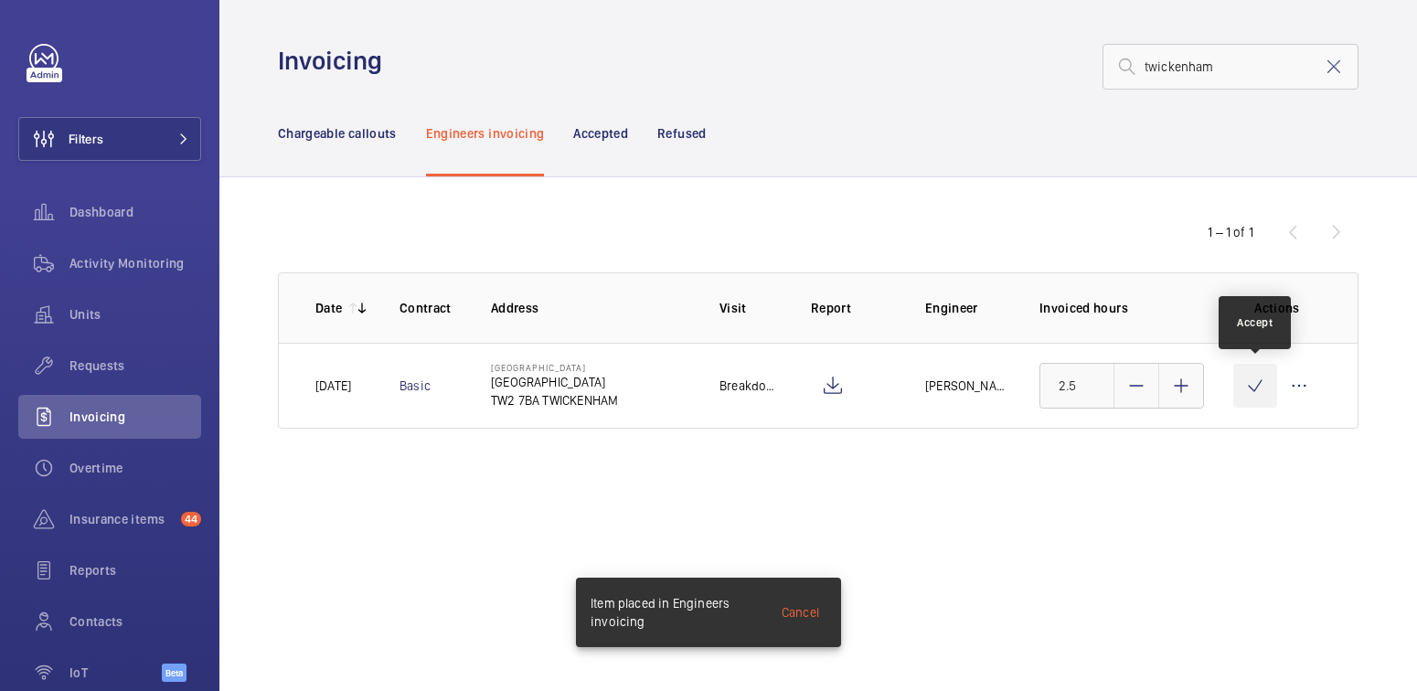
click at [1248, 389] on wm-front-icon-button at bounding box center [1255, 386] width 44 height 44
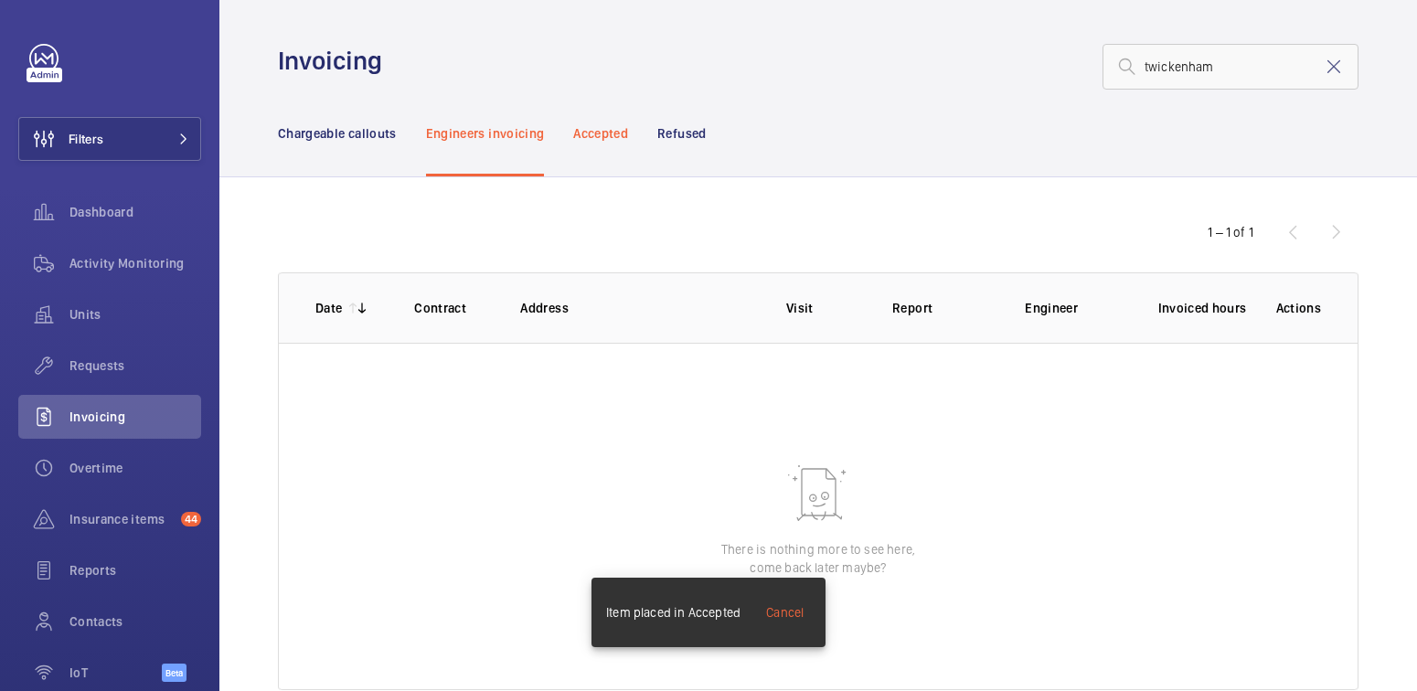
click at [623, 128] on p "Accepted" at bounding box center [600, 133] width 55 height 18
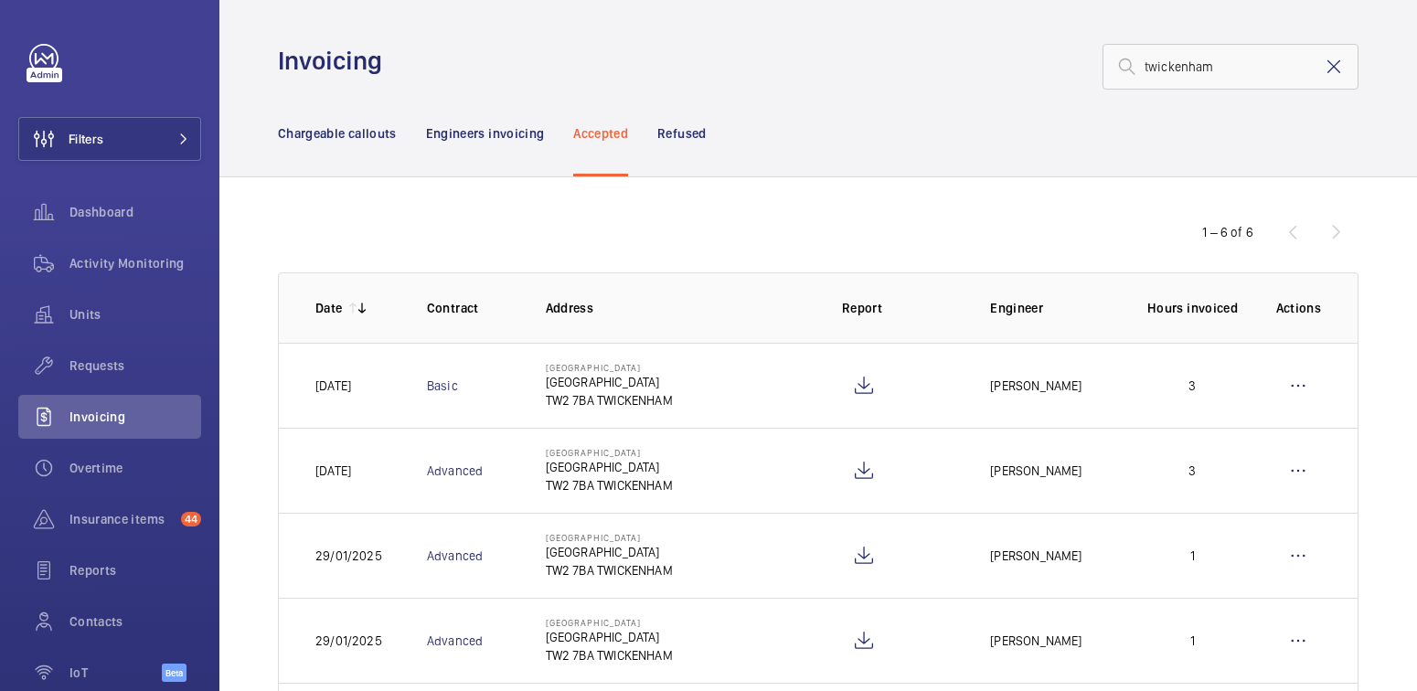
click at [1326, 69] on mat-icon at bounding box center [1334, 67] width 22 height 22
click at [338, 133] on p "Chargeable callouts" at bounding box center [337, 133] width 119 height 18
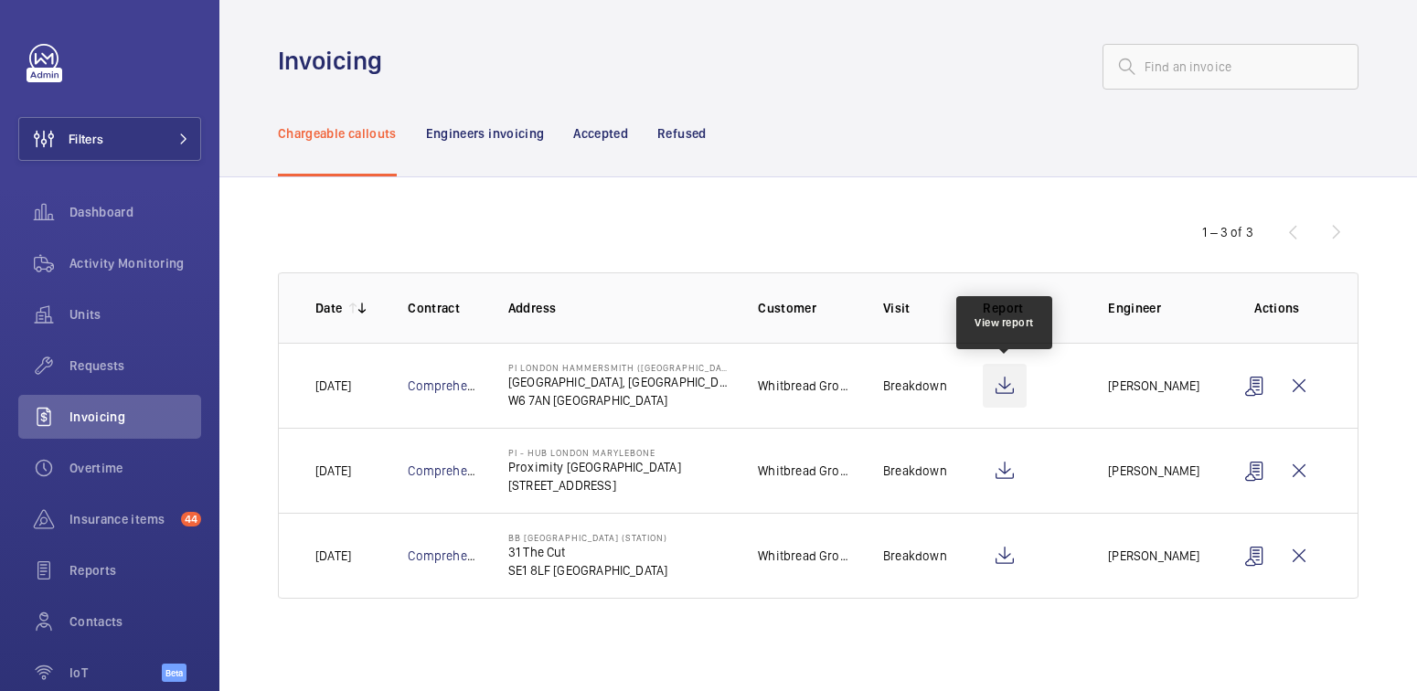
click at [1008, 389] on wm-front-icon-button at bounding box center [1005, 386] width 44 height 44
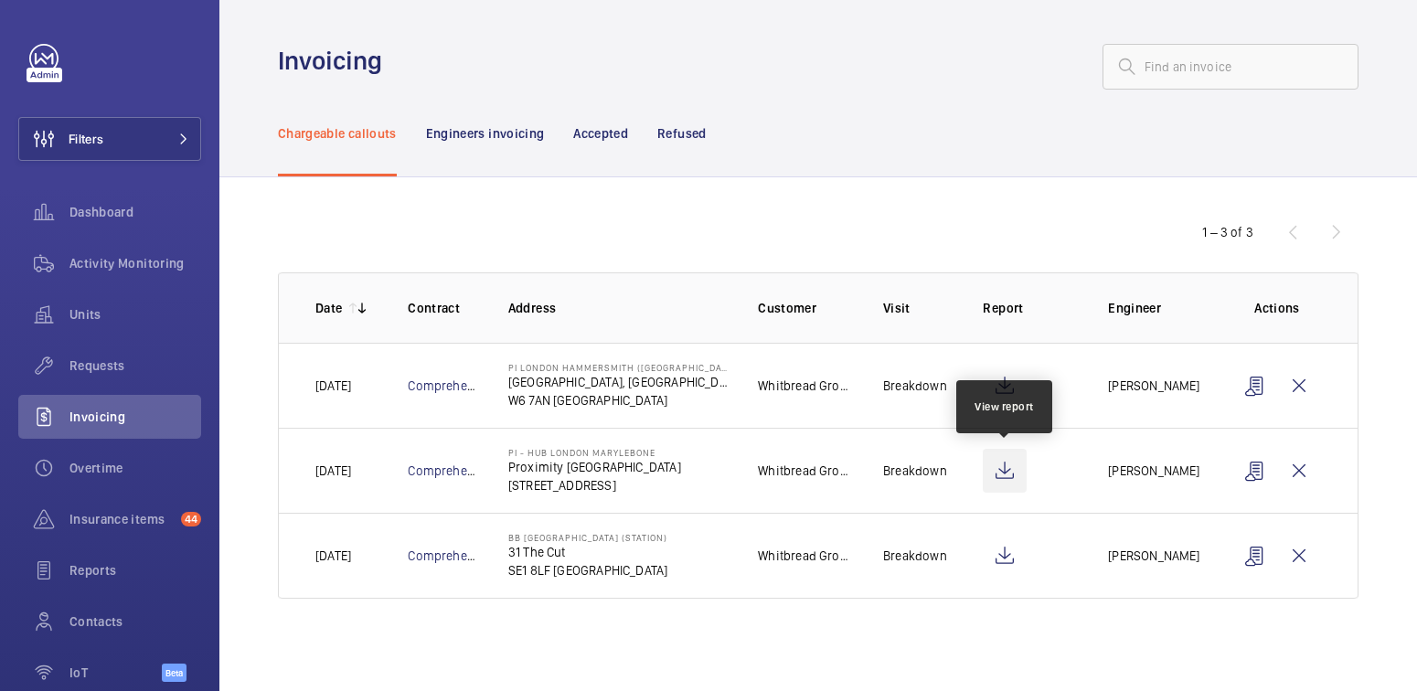
click at [1007, 464] on wm-front-icon-button at bounding box center [1005, 471] width 44 height 44
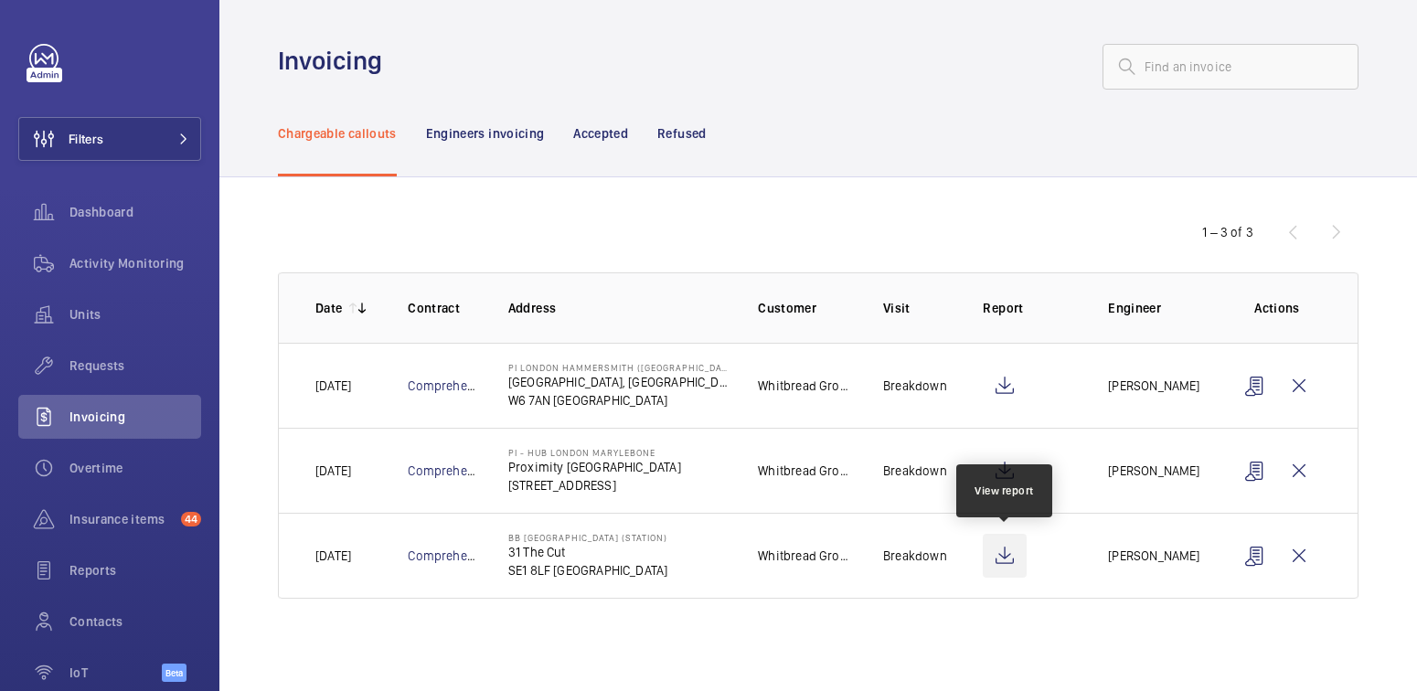
click at [1007, 545] on wm-front-icon-button at bounding box center [1005, 556] width 44 height 44
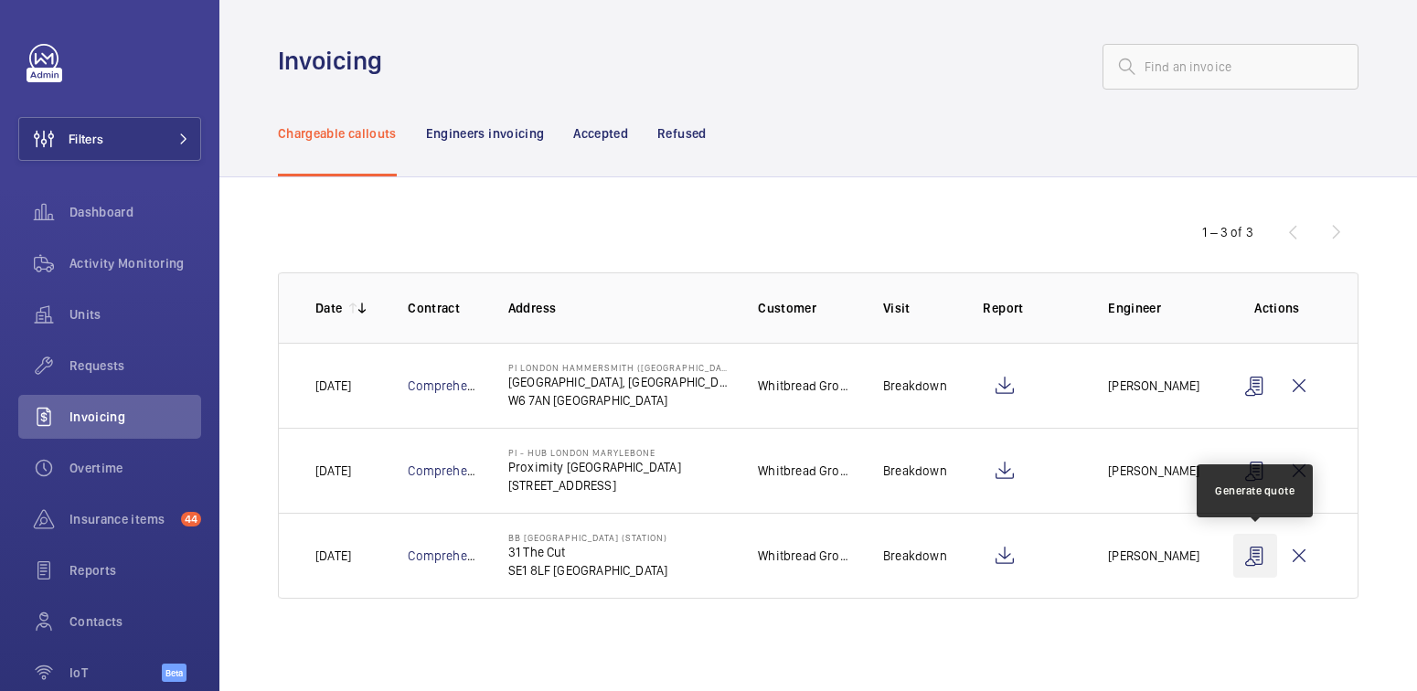
click at [1264, 558] on wm-front-icon-button at bounding box center [1255, 556] width 44 height 44
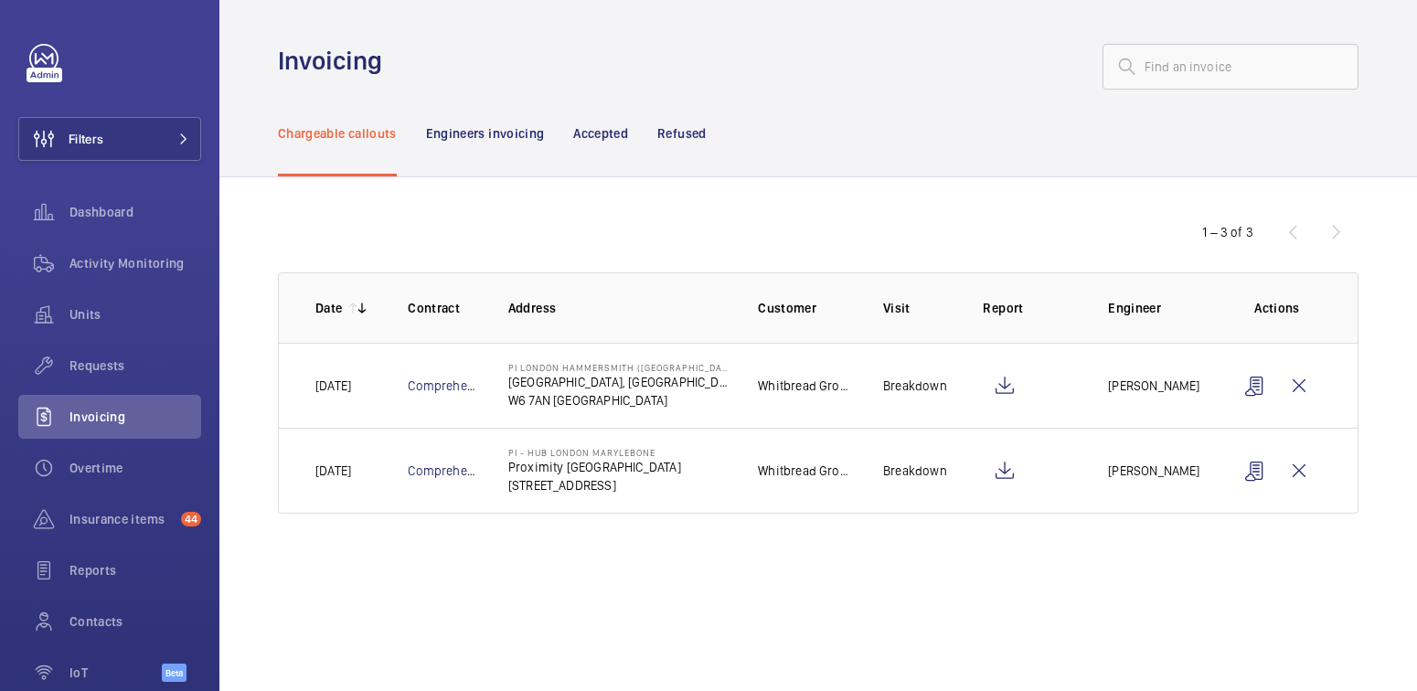
click at [693, 136] on p "Refused" at bounding box center [681, 133] width 48 height 18
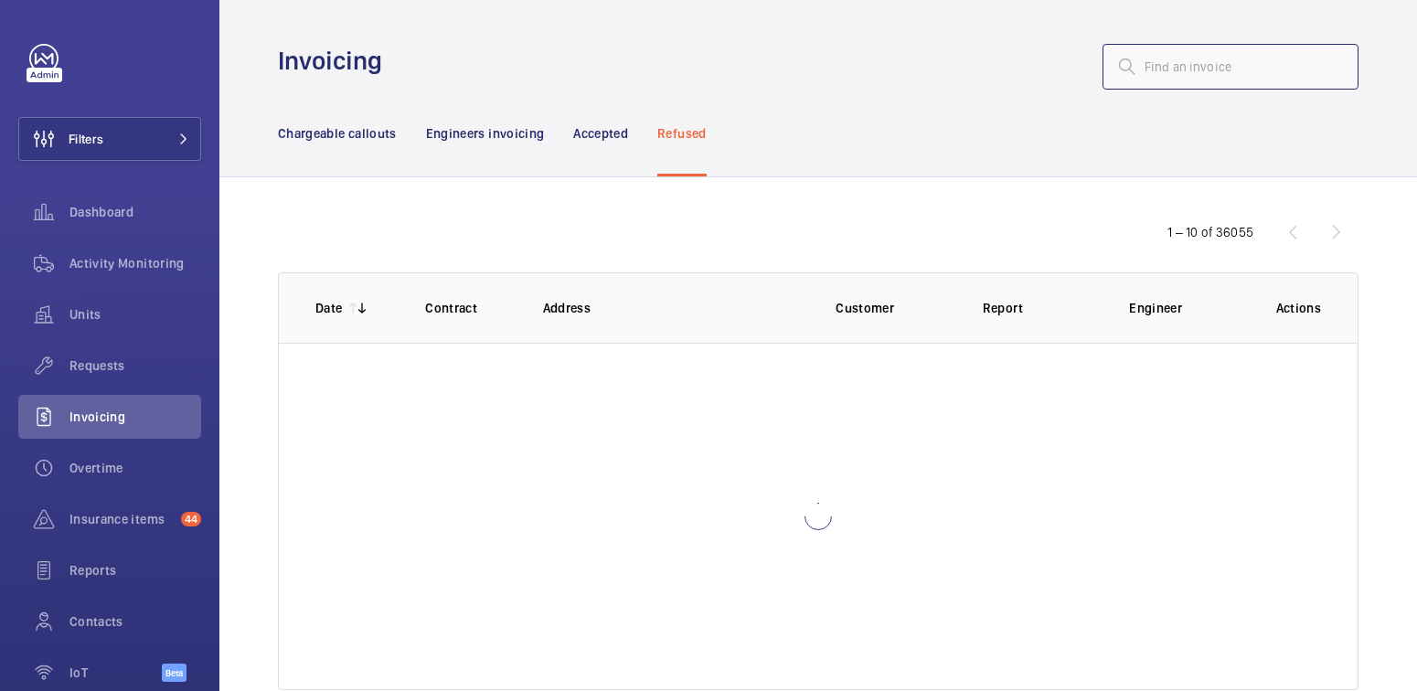
click at [1201, 68] on input "text" at bounding box center [1231, 67] width 256 height 46
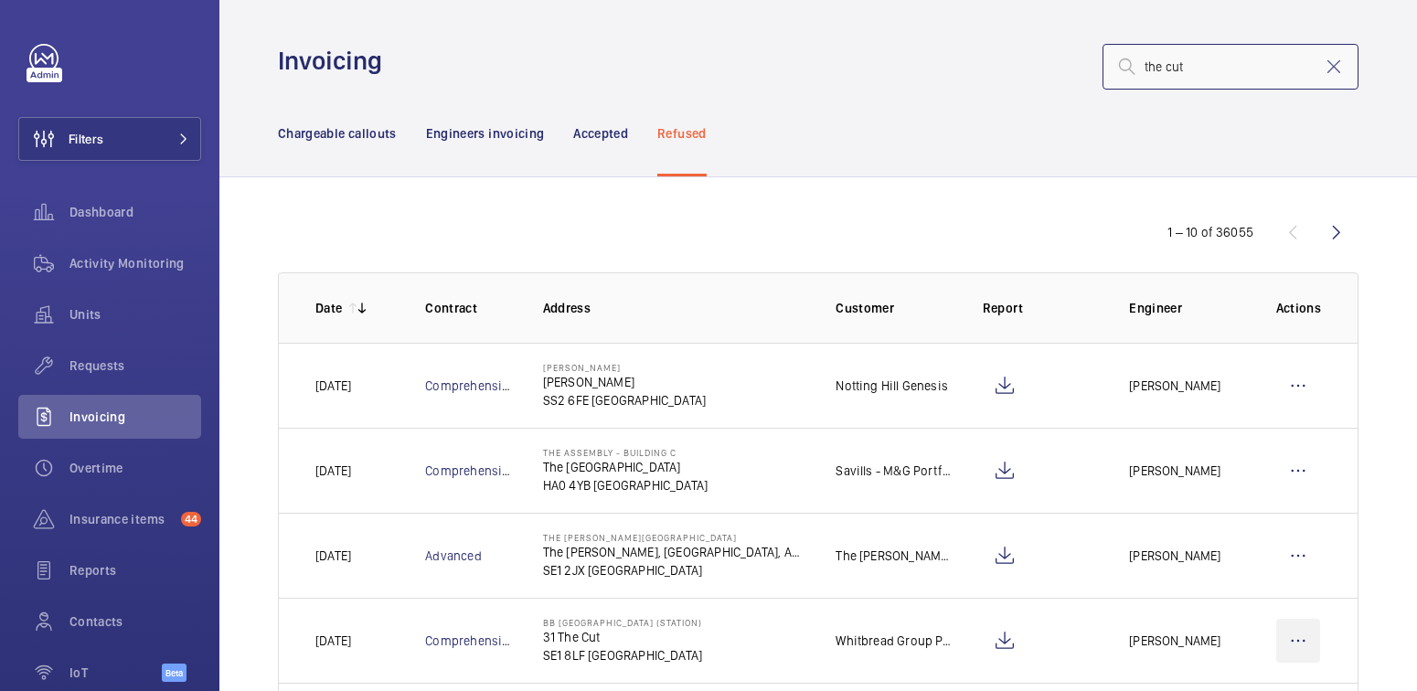
type input "the cut"
click at [1288, 640] on wm-front-icon-button at bounding box center [1298, 641] width 44 height 44
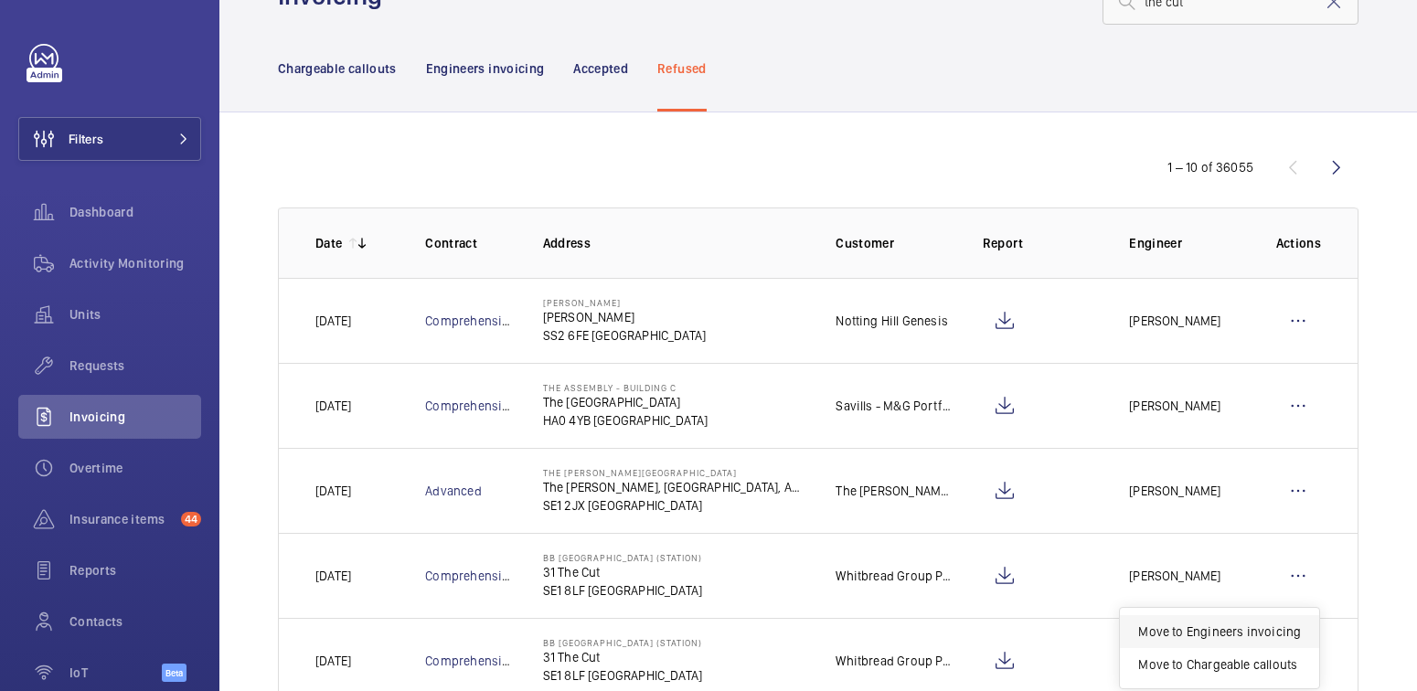
scroll to position [66, 0]
click at [1269, 629] on p "Move to Engineers invoicing" at bounding box center [1219, 631] width 163 height 18
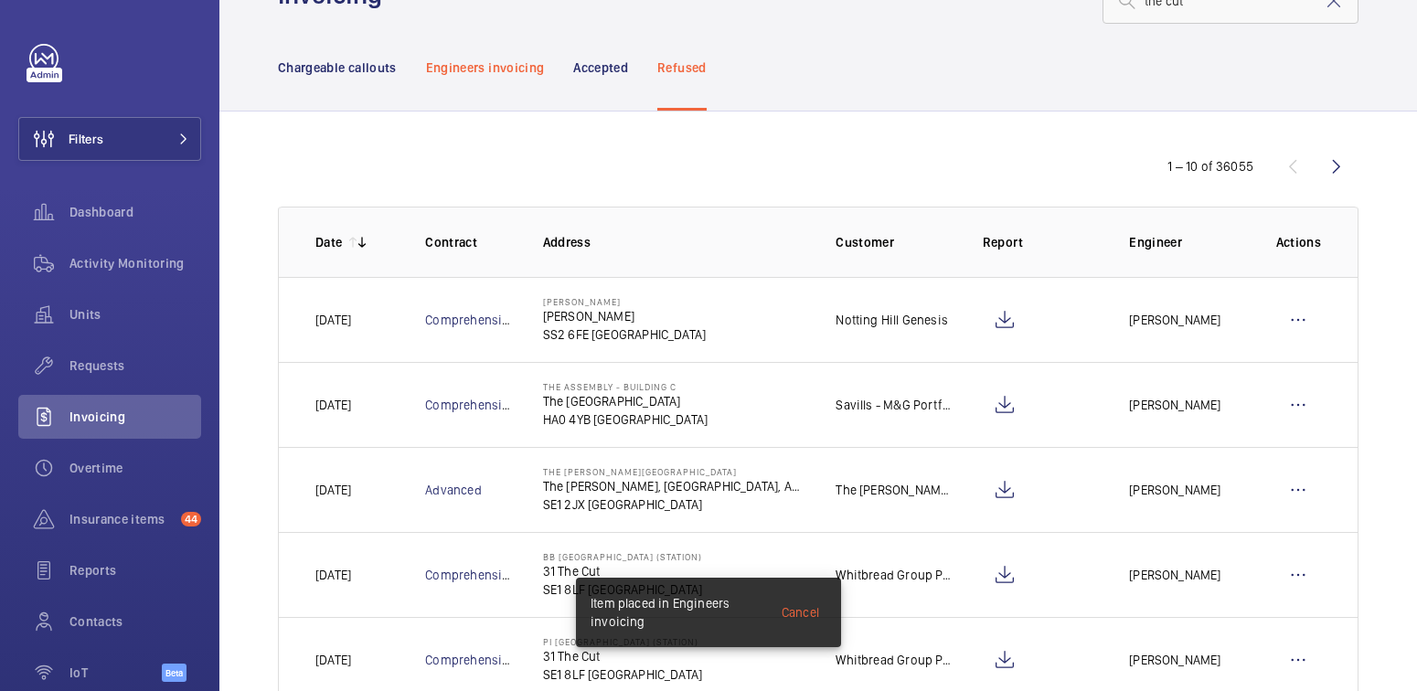
click at [495, 68] on p "Engineers invoicing" at bounding box center [485, 68] width 119 height 18
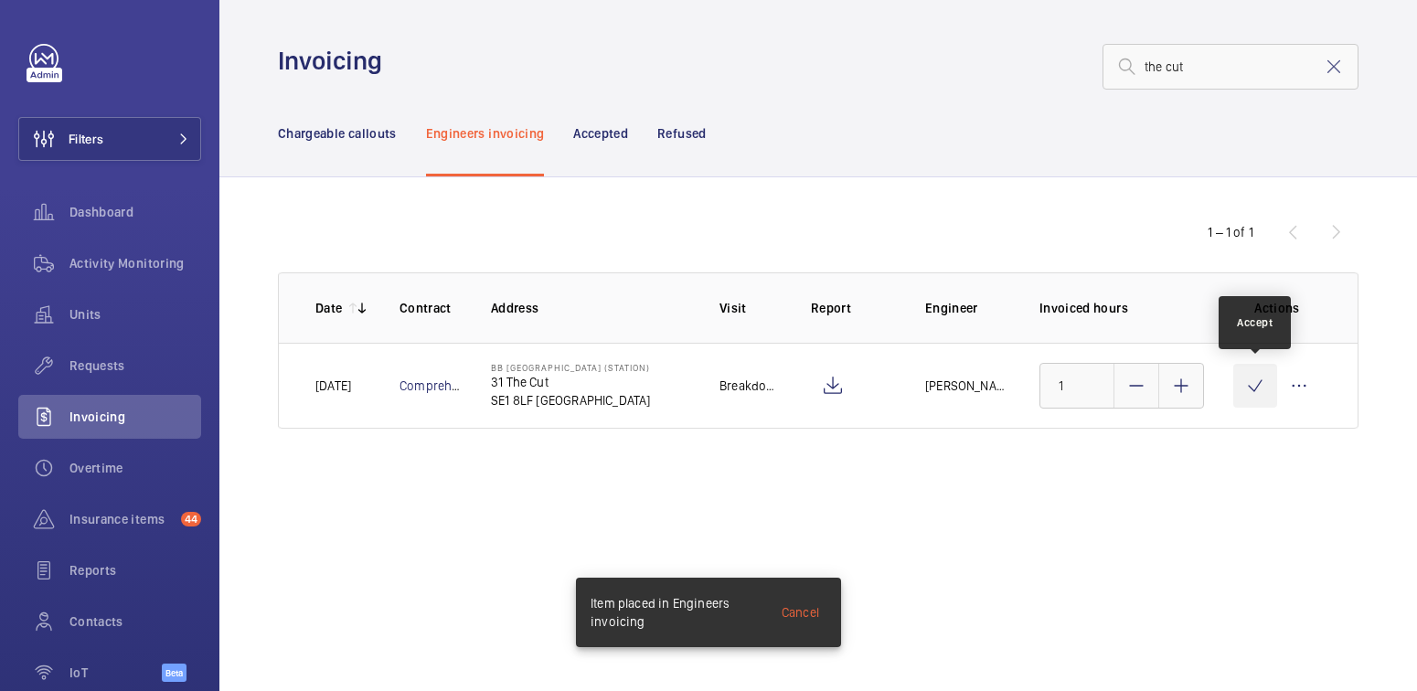
click at [1245, 383] on wm-front-icon-button at bounding box center [1255, 386] width 44 height 44
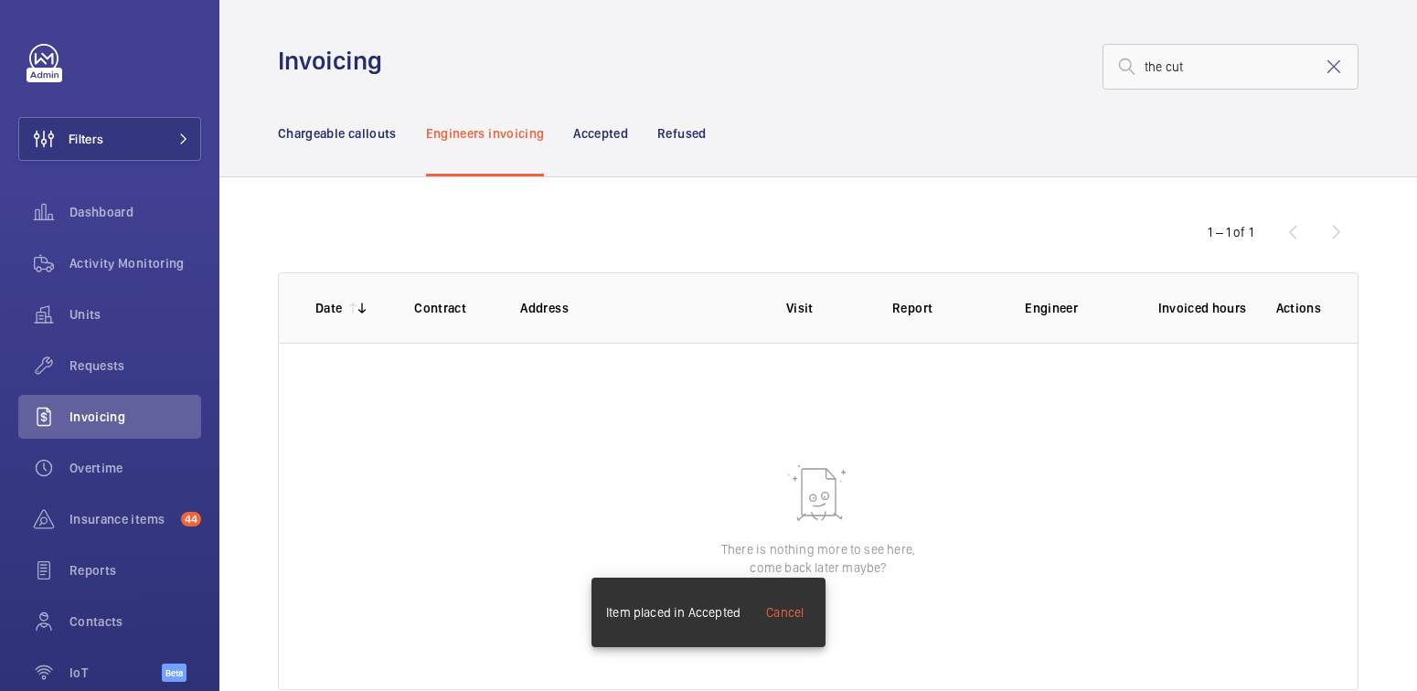
click at [1323, 69] on mat-icon at bounding box center [1334, 67] width 22 height 22
click at [359, 135] on p "Chargeable callouts" at bounding box center [337, 133] width 119 height 18
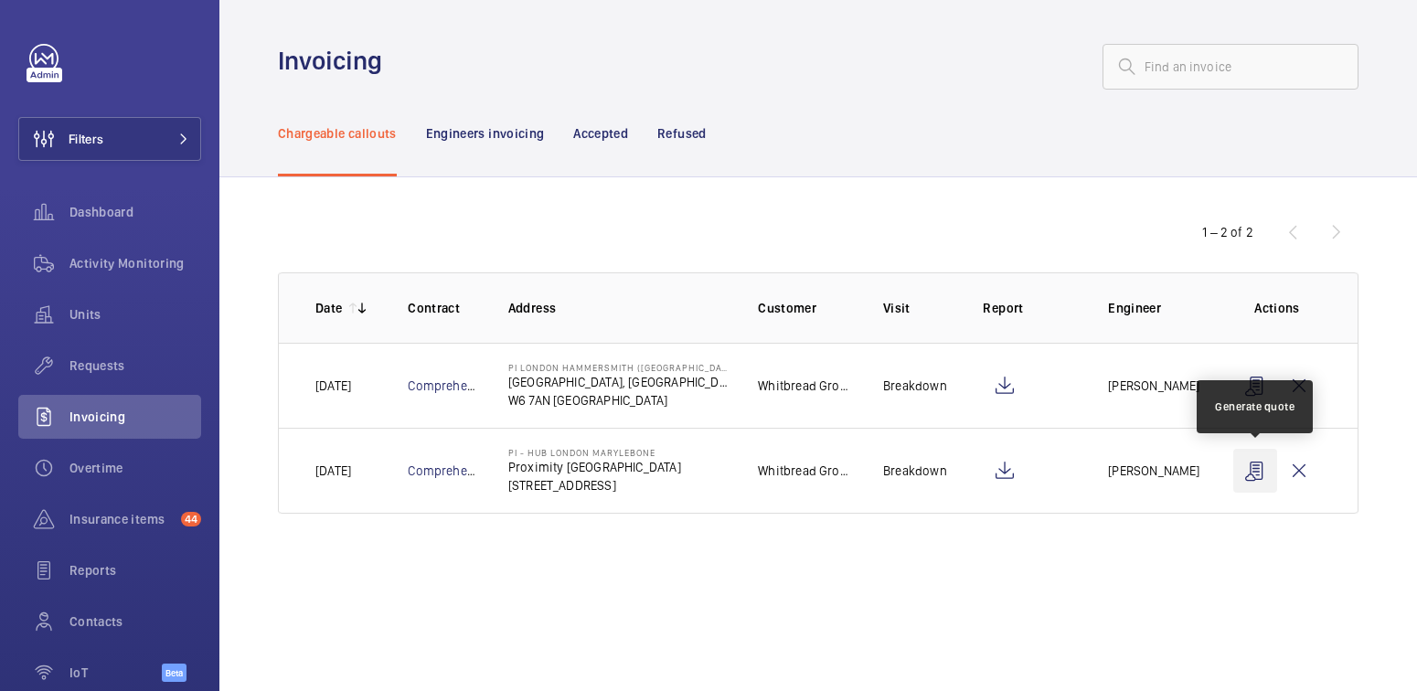
click at [1255, 475] on wm-front-icon-button at bounding box center [1255, 471] width 44 height 44
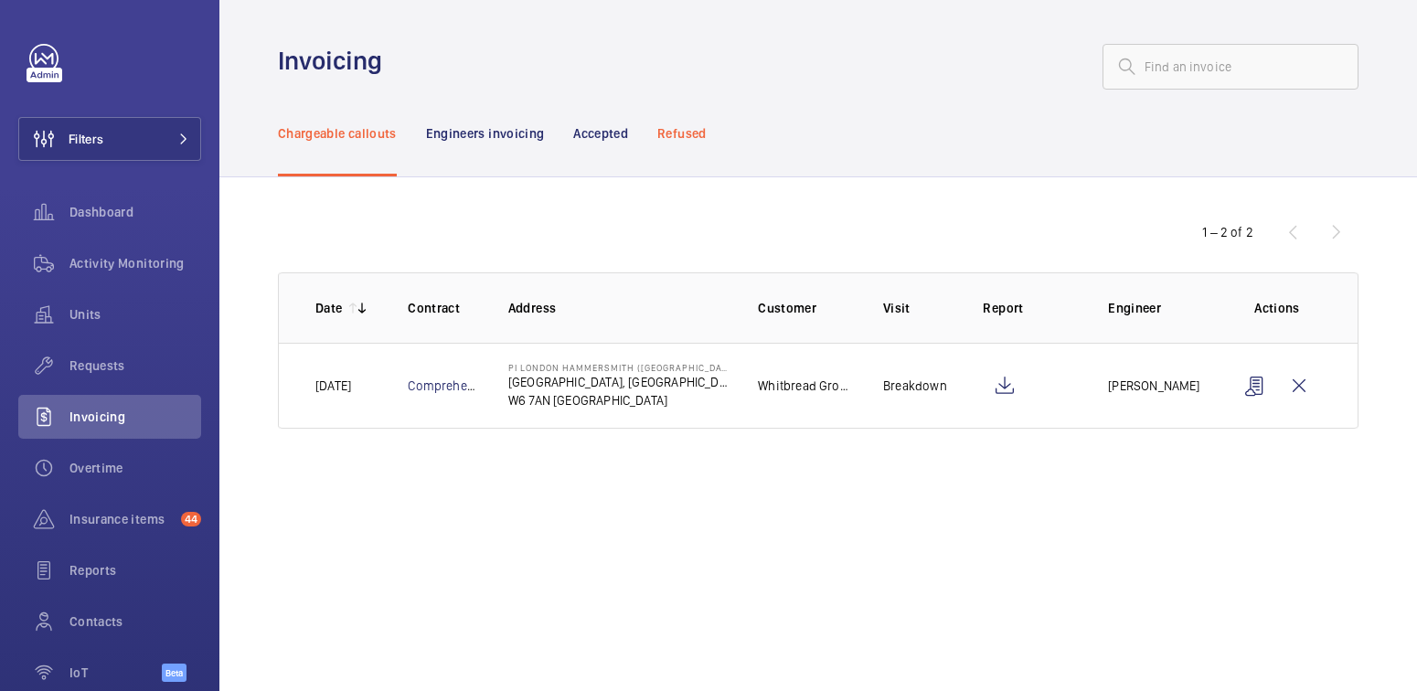
click at [679, 135] on p "Refused" at bounding box center [681, 133] width 48 height 18
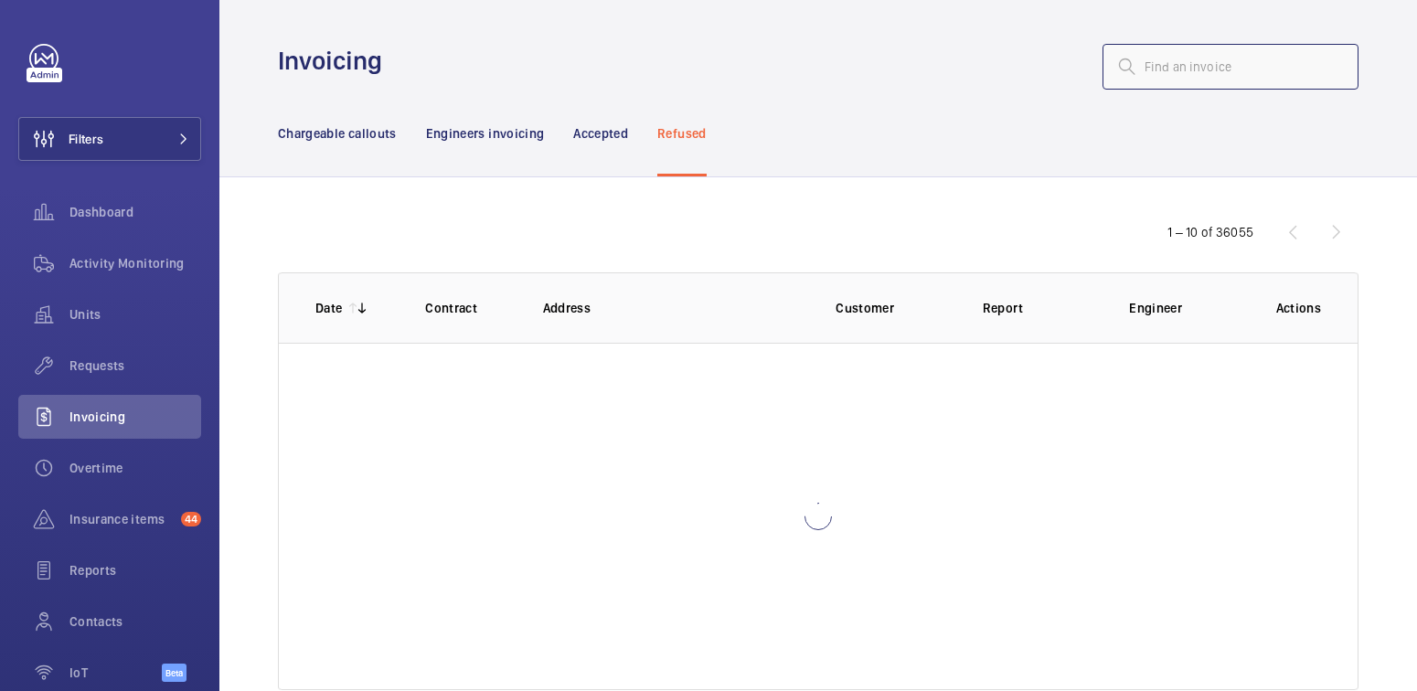
click at [1215, 60] on input "text" at bounding box center [1231, 67] width 256 height 46
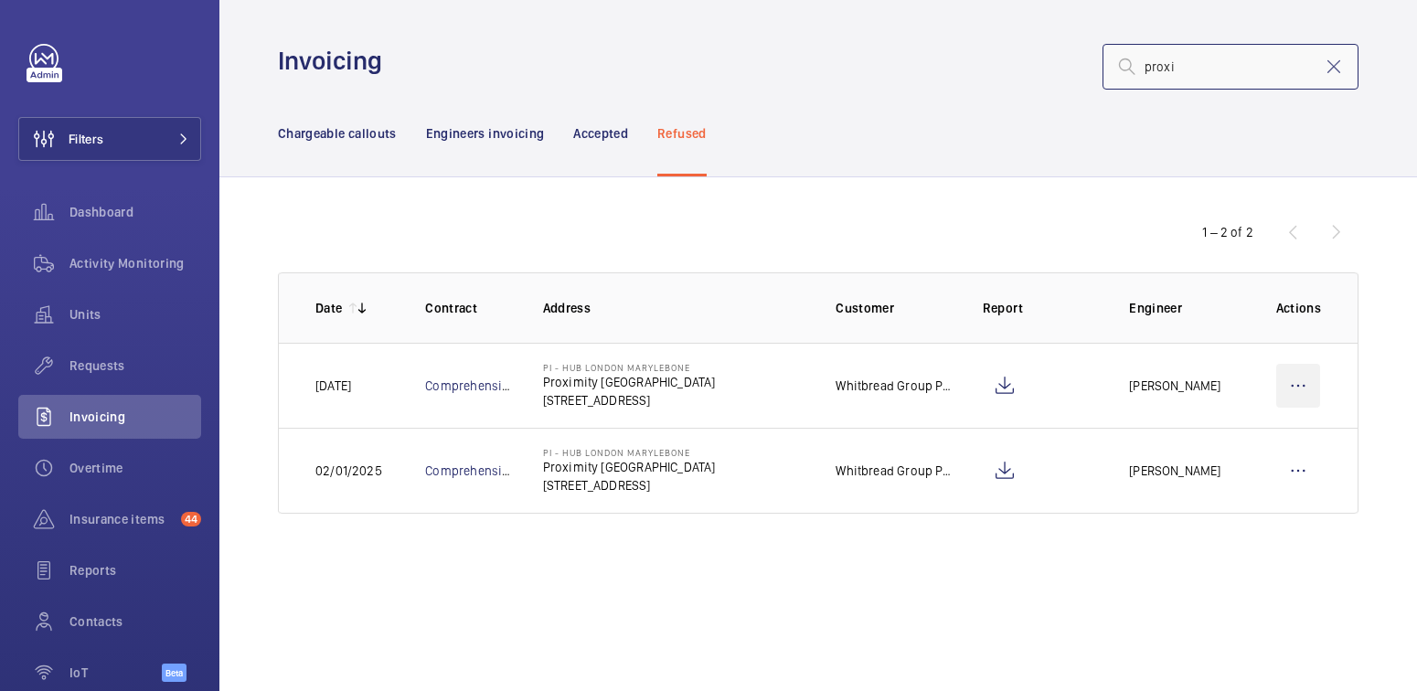
type input "proxi"
click at [1305, 391] on wm-front-icon-button at bounding box center [1298, 386] width 44 height 44
click at [1248, 442] on p "Move to Engineers invoicing" at bounding box center [1219, 441] width 163 height 18
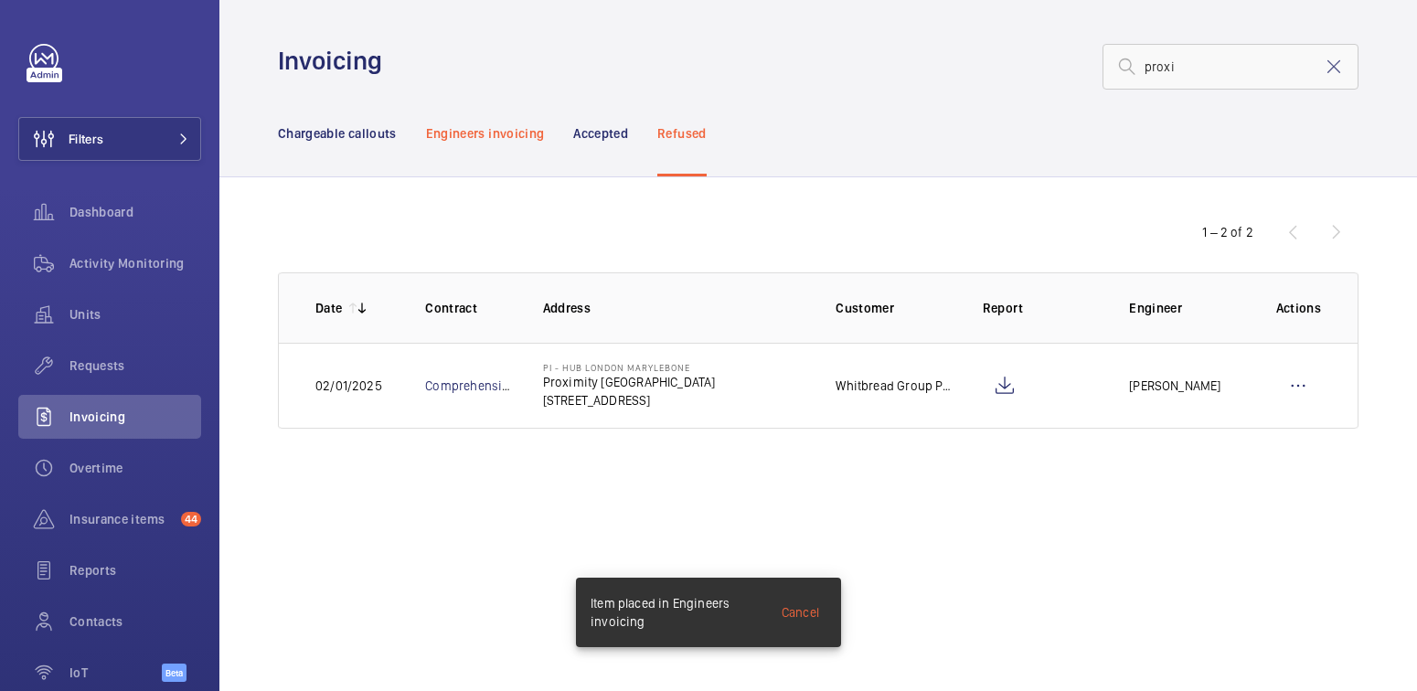
click at [489, 132] on p "Engineers invoicing" at bounding box center [485, 133] width 119 height 18
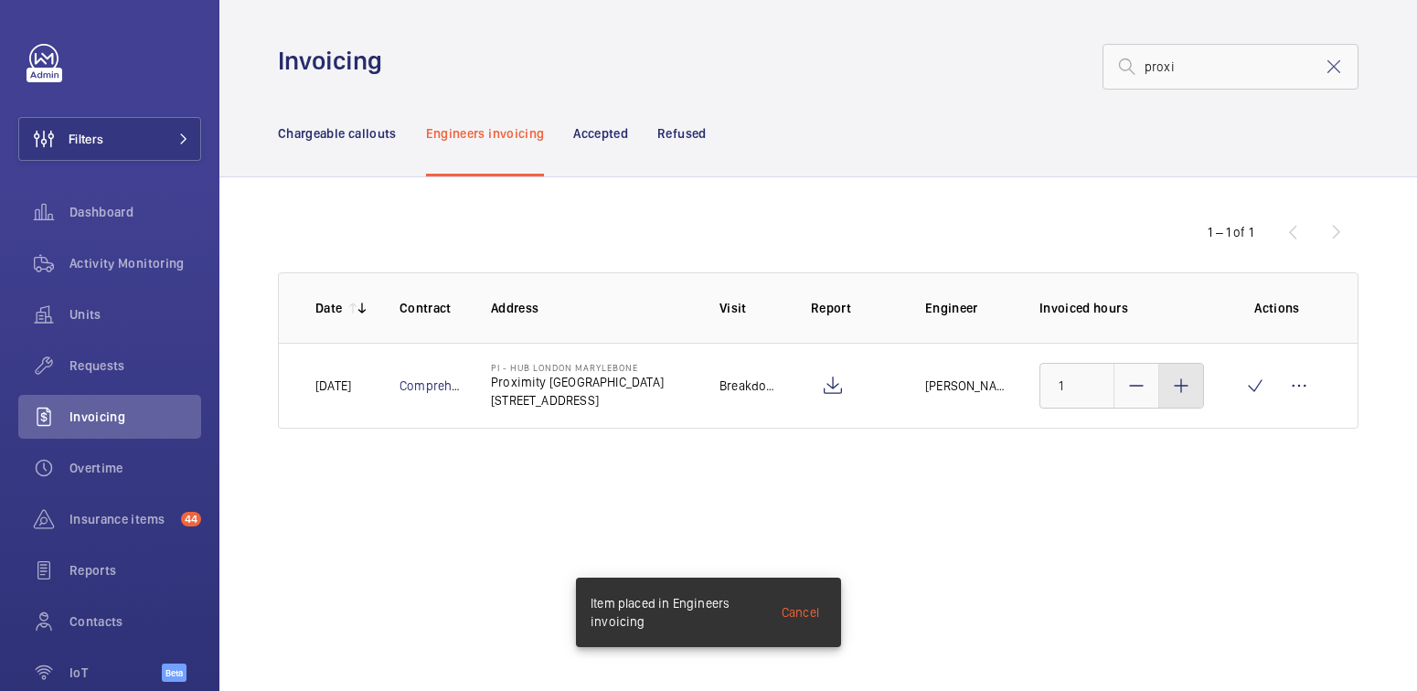
click at [1187, 389] on mat-icon at bounding box center [1181, 386] width 22 height 22
click at [1186, 389] on mat-icon at bounding box center [1181, 386] width 22 height 22
click at [1131, 394] on mat-icon at bounding box center [1136, 386] width 22 height 22
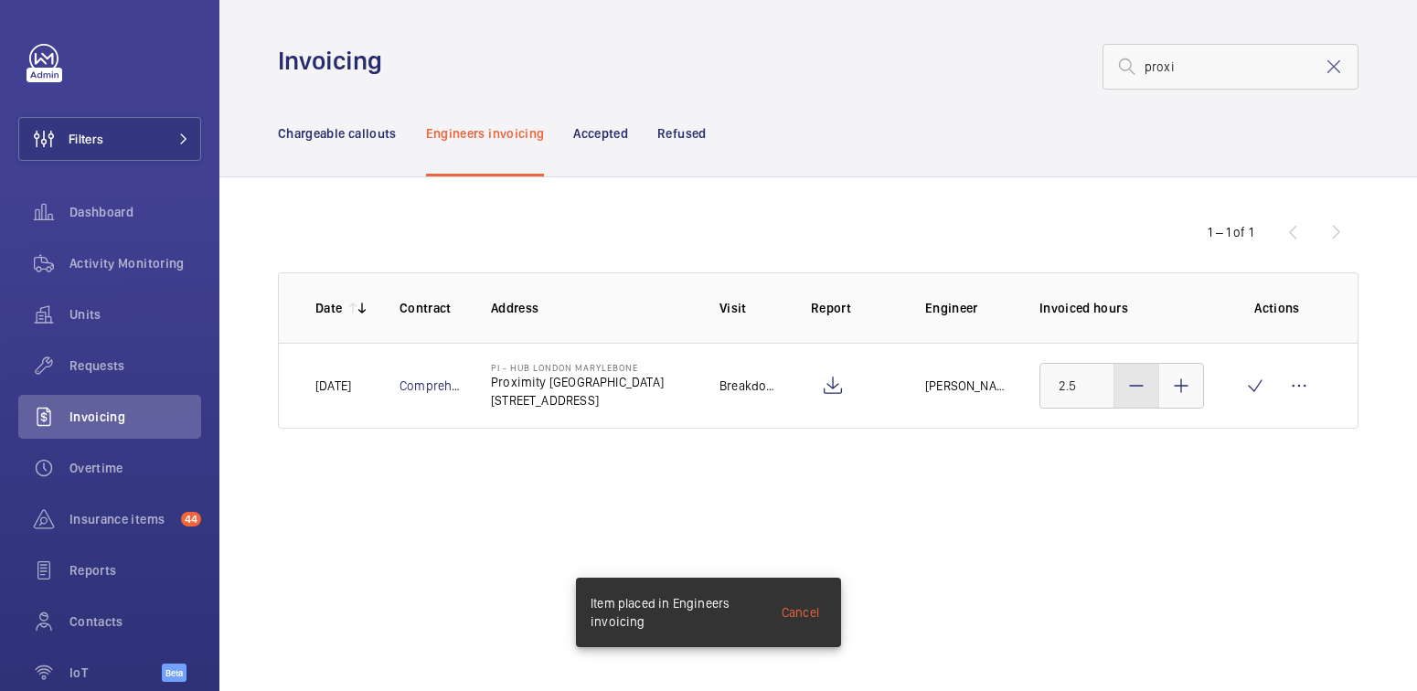
click at [1131, 394] on mat-icon at bounding box center [1136, 386] width 22 height 22
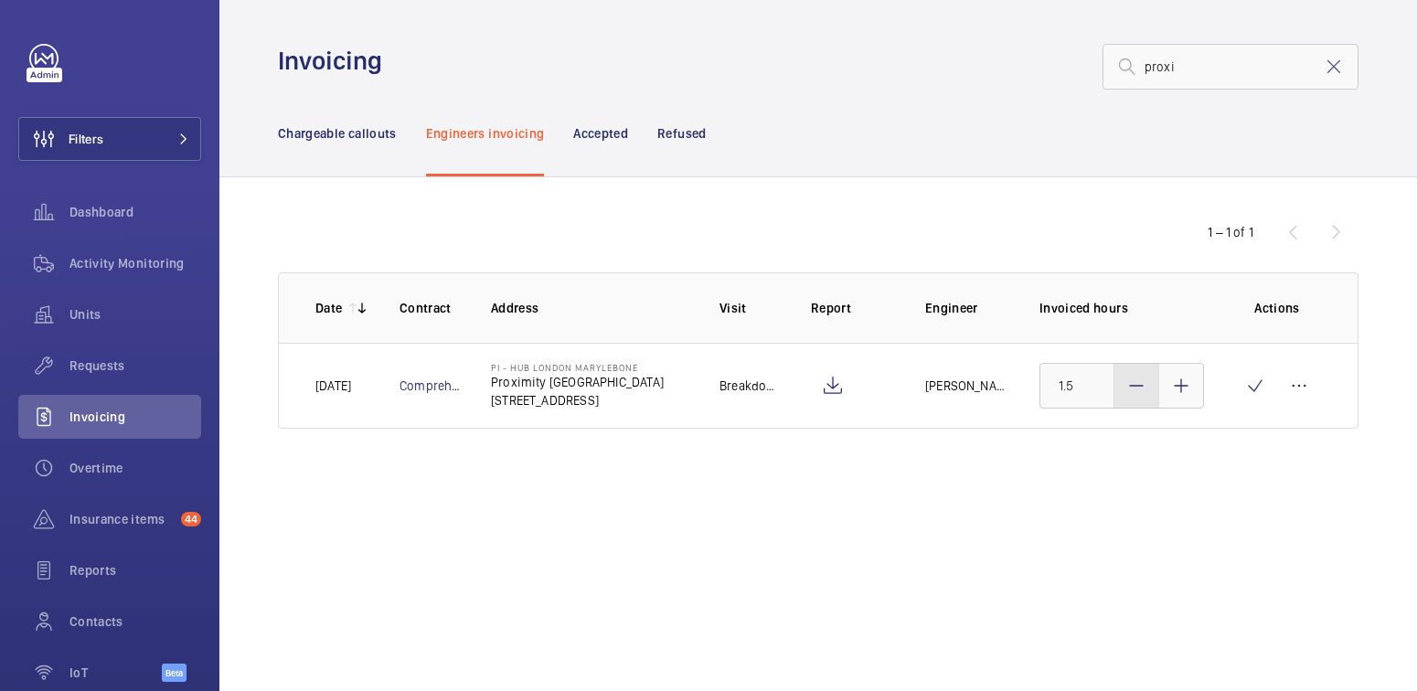
click at [1131, 394] on mat-icon at bounding box center [1136, 386] width 22 height 22
type input "1"
click at [1258, 395] on wm-front-icon-button at bounding box center [1255, 386] width 44 height 44
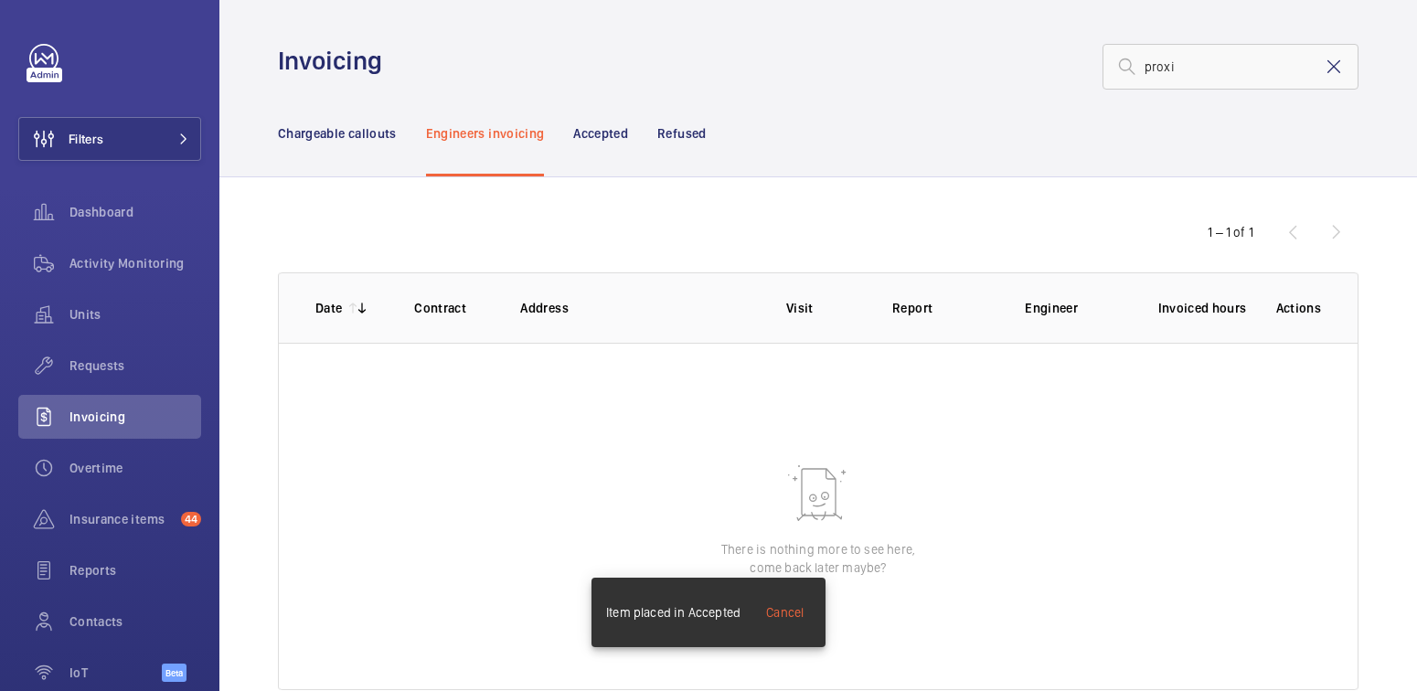
click at [1323, 67] on mat-icon at bounding box center [1334, 67] width 22 height 22
click at [340, 144] on div "Chargeable callouts" at bounding box center [337, 133] width 119 height 87
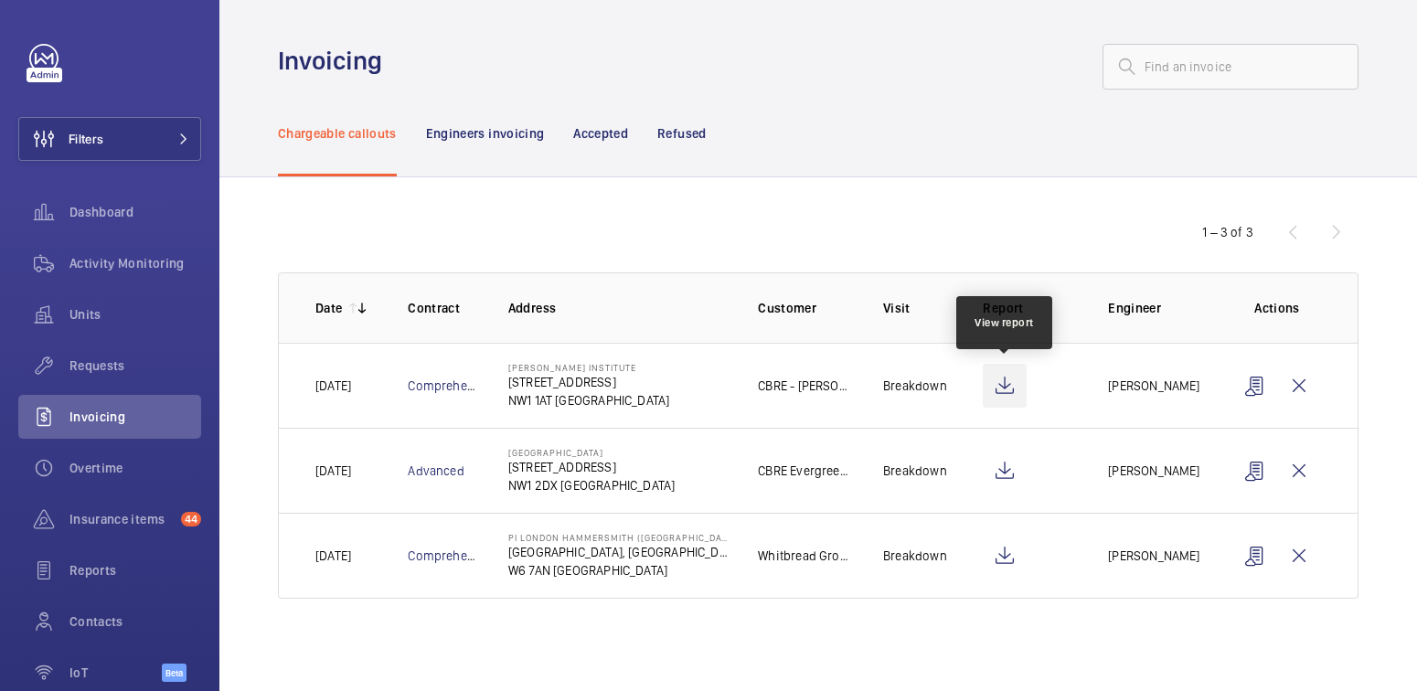
click at [1010, 385] on wm-front-icon-button at bounding box center [1005, 386] width 44 height 44
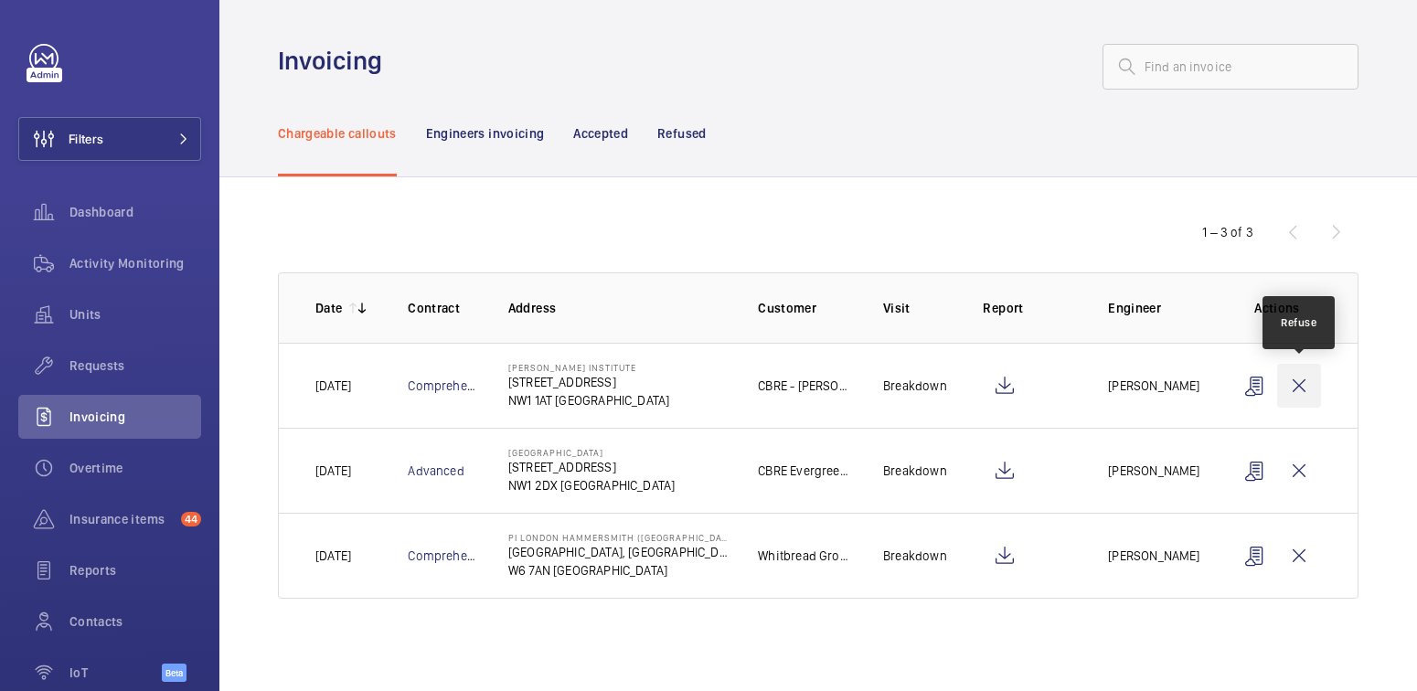
click at [1295, 388] on wm-front-icon-button at bounding box center [1299, 386] width 44 height 44
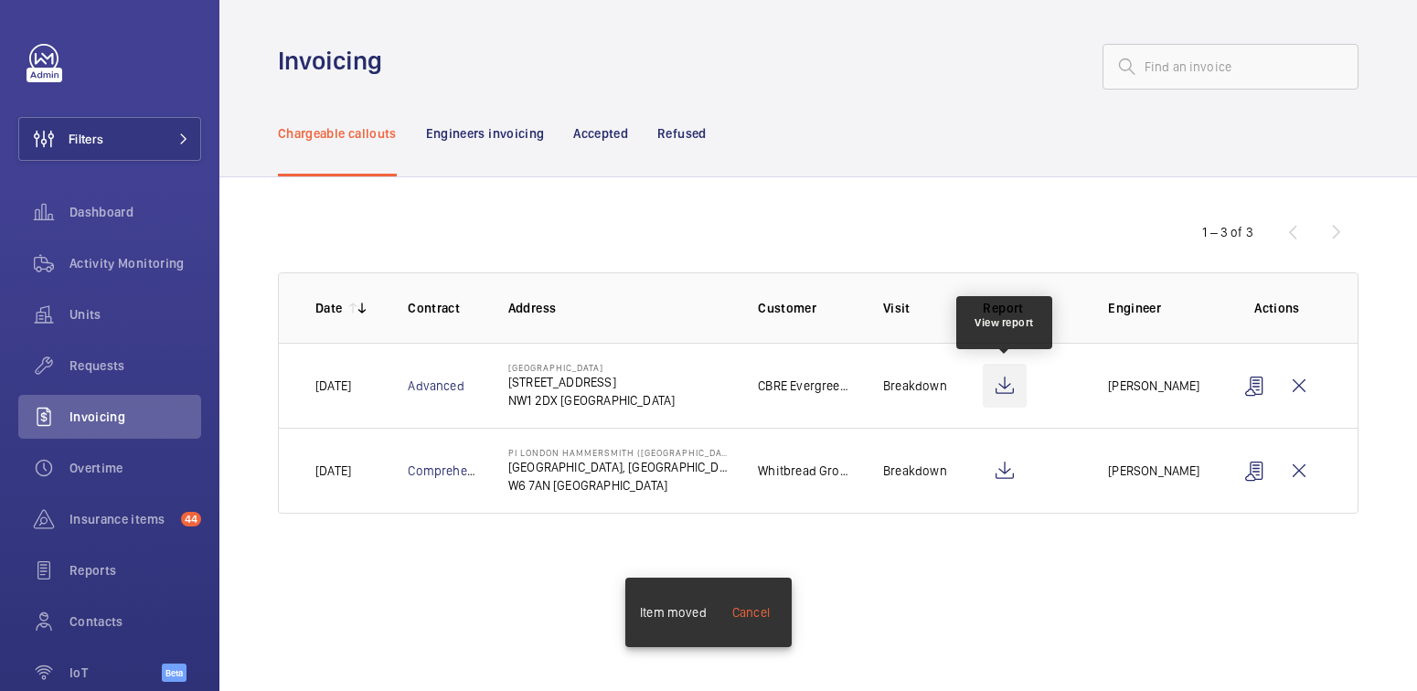
click at [1006, 381] on wm-front-icon-button at bounding box center [1005, 386] width 44 height 44
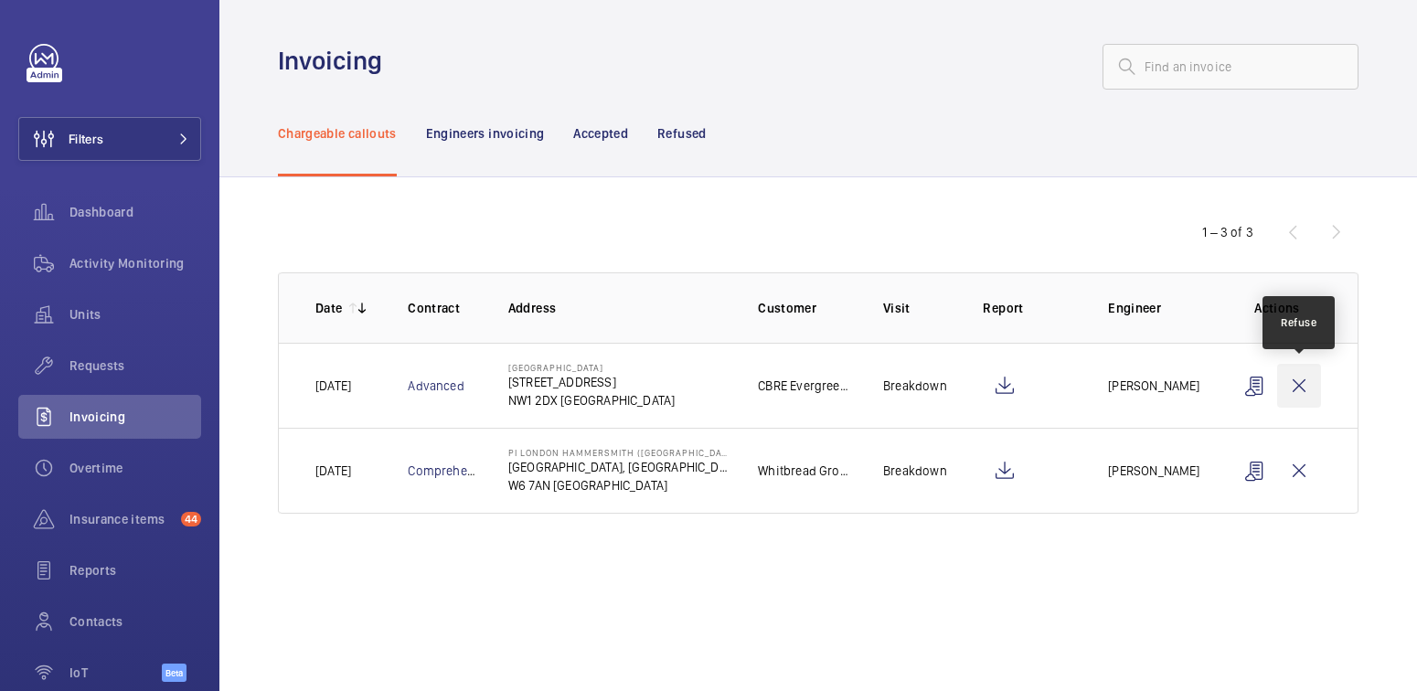
click at [1289, 389] on wm-front-icon-button at bounding box center [1299, 386] width 44 height 44
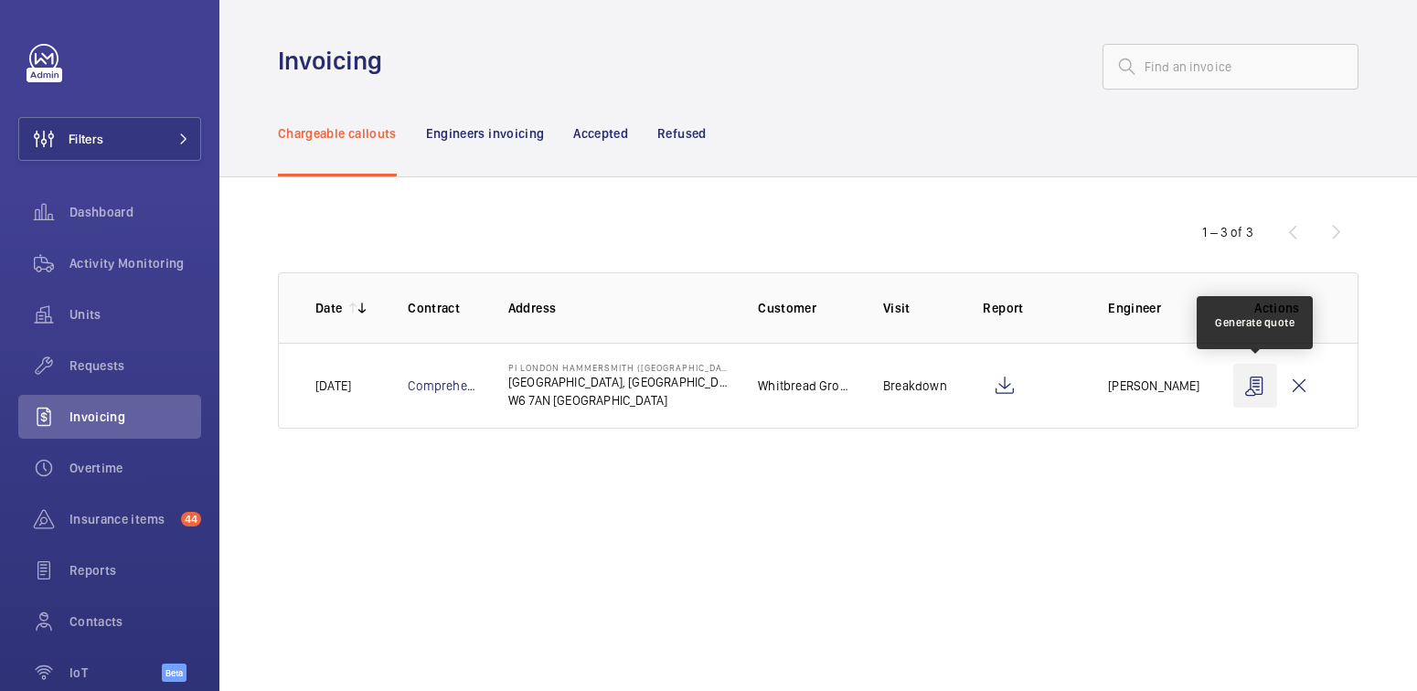
click at [1261, 387] on wm-front-icon-button at bounding box center [1255, 386] width 44 height 44
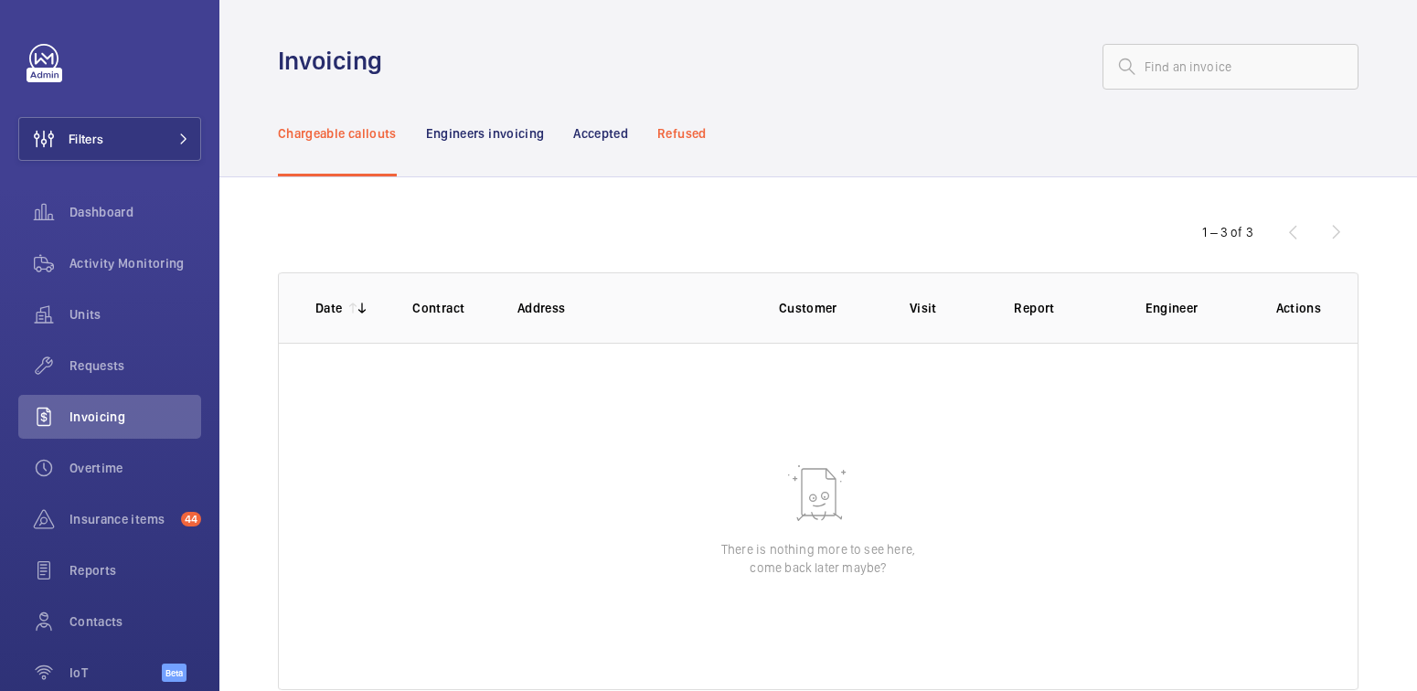
click at [694, 140] on p "Refused" at bounding box center [681, 133] width 48 height 18
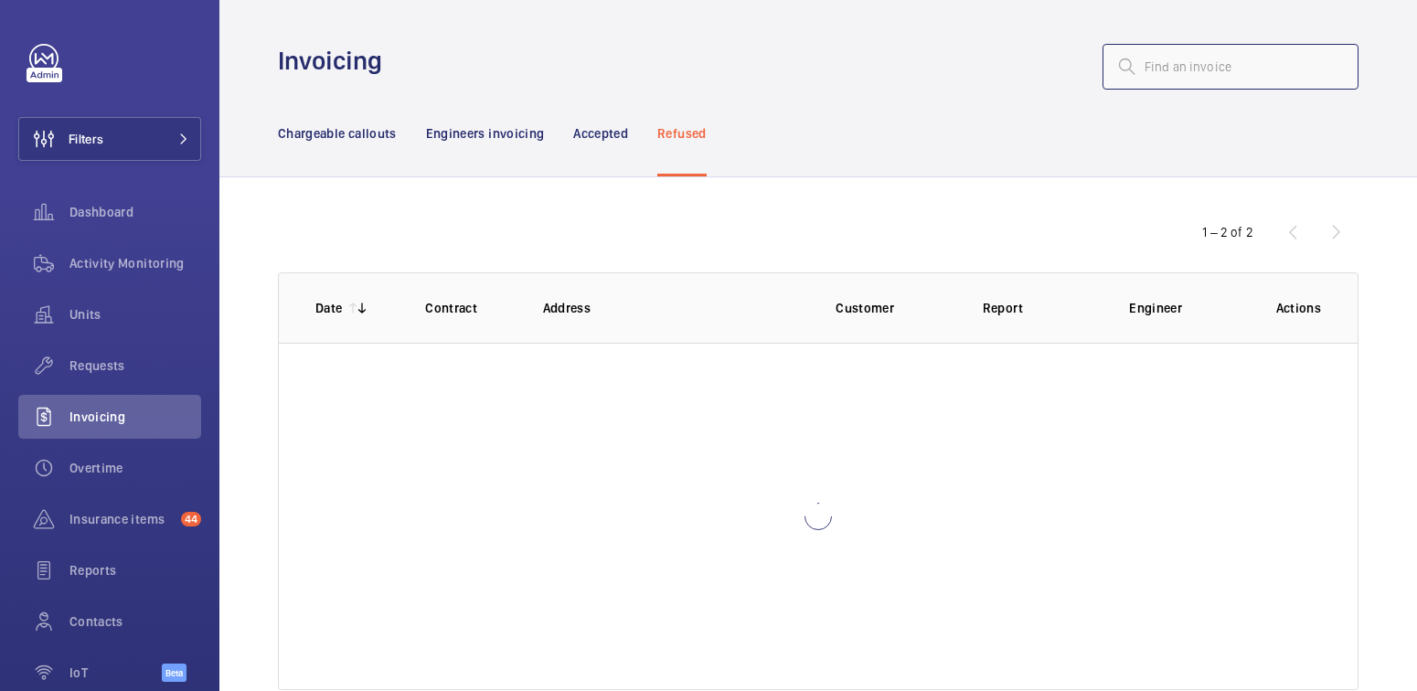
click at [1159, 69] on input "text" at bounding box center [1231, 67] width 256 height 46
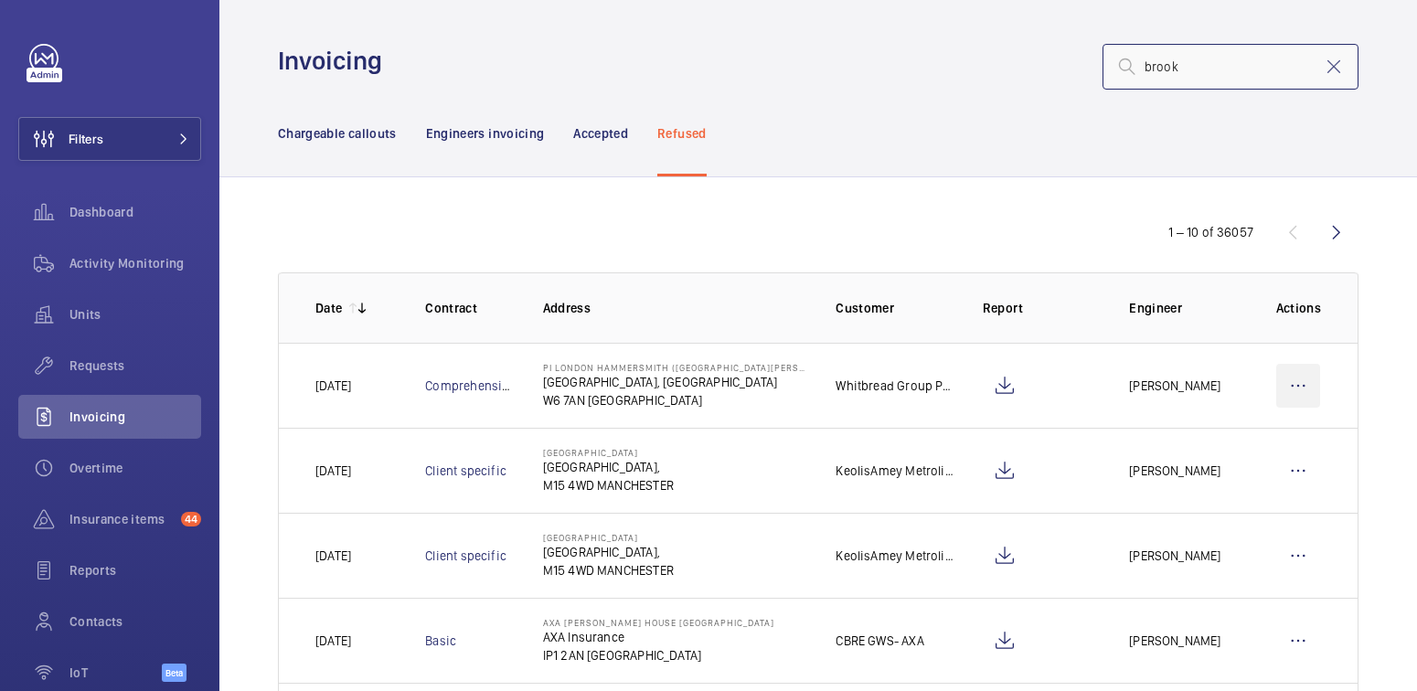
type input "brook"
click at [1285, 389] on wm-front-icon-button at bounding box center [1298, 386] width 44 height 44
click at [1252, 451] on div "Move to Engineers invoicing" at bounding box center [1219, 441] width 199 height 33
click at [1234, 447] on p "Move to Engineers invoicing" at bounding box center [1219, 441] width 163 height 18
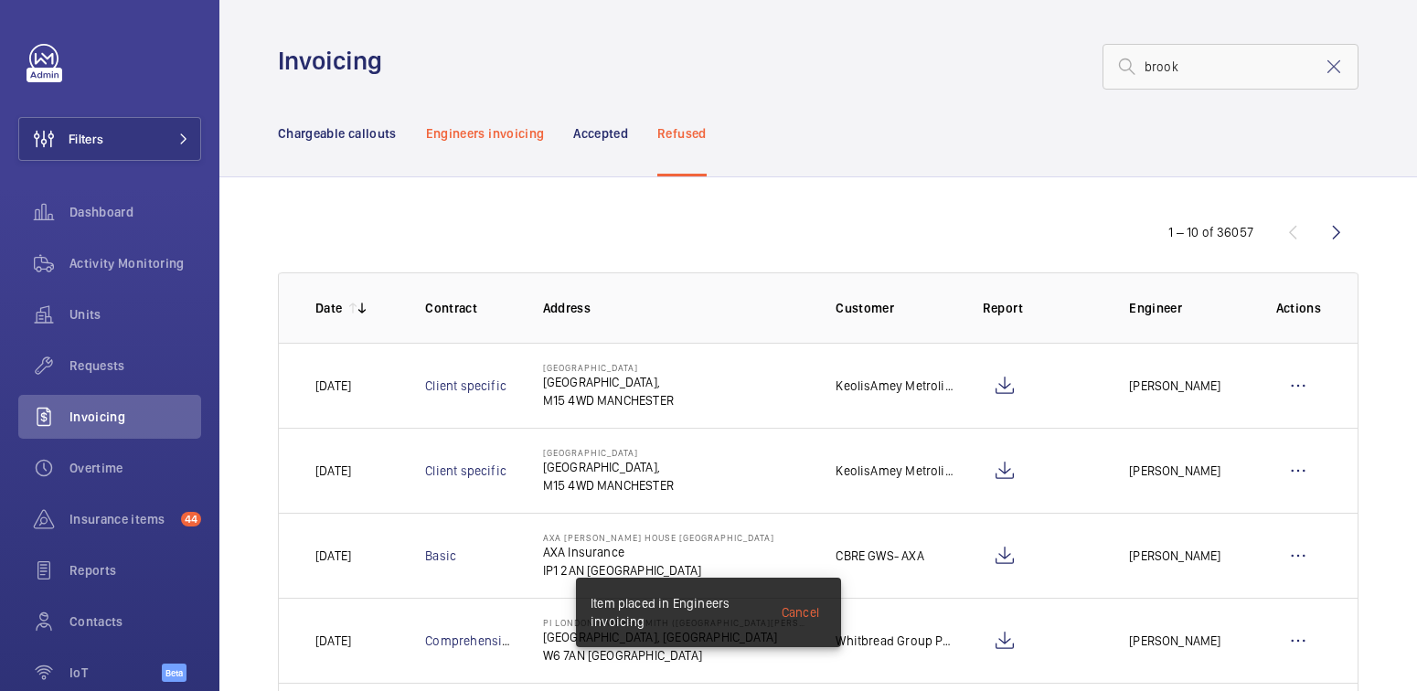
click at [510, 136] on p "Engineers invoicing" at bounding box center [485, 133] width 119 height 18
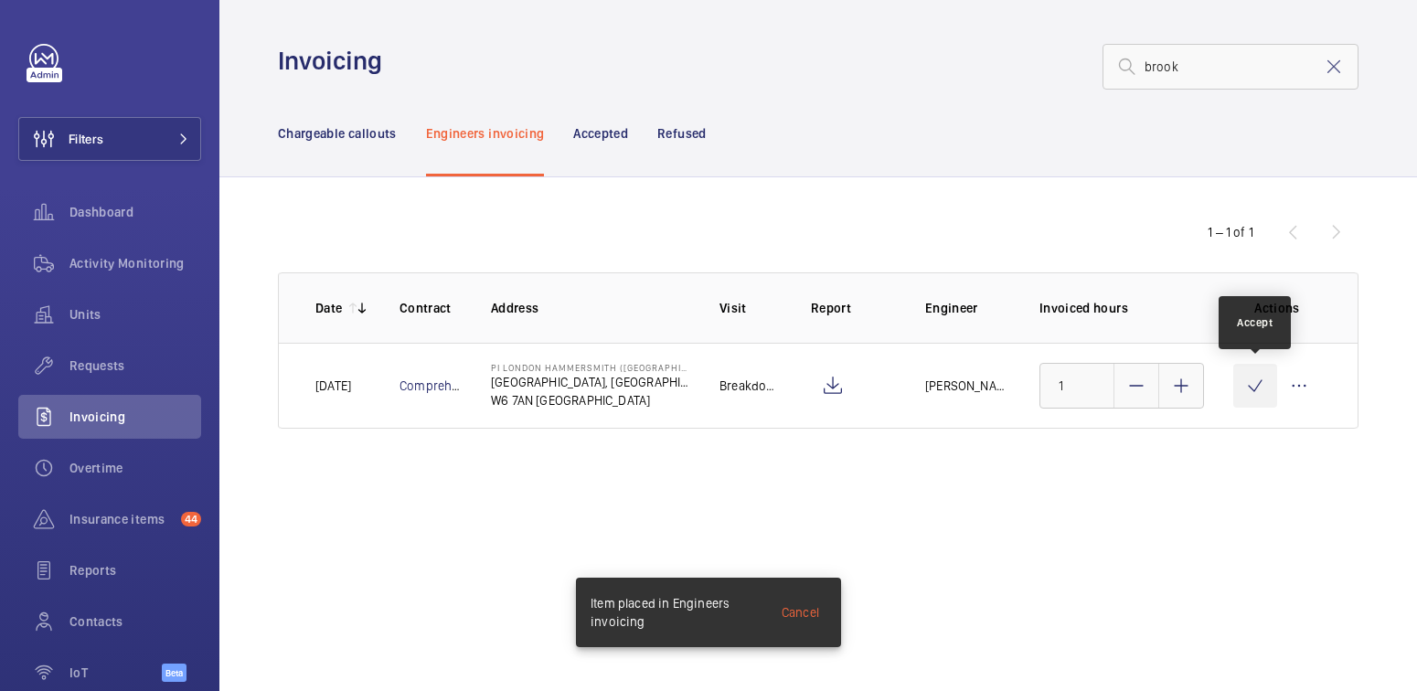
click at [1250, 392] on wm-front-icon-button at bounding box center [1255, 386] width 44 height 44
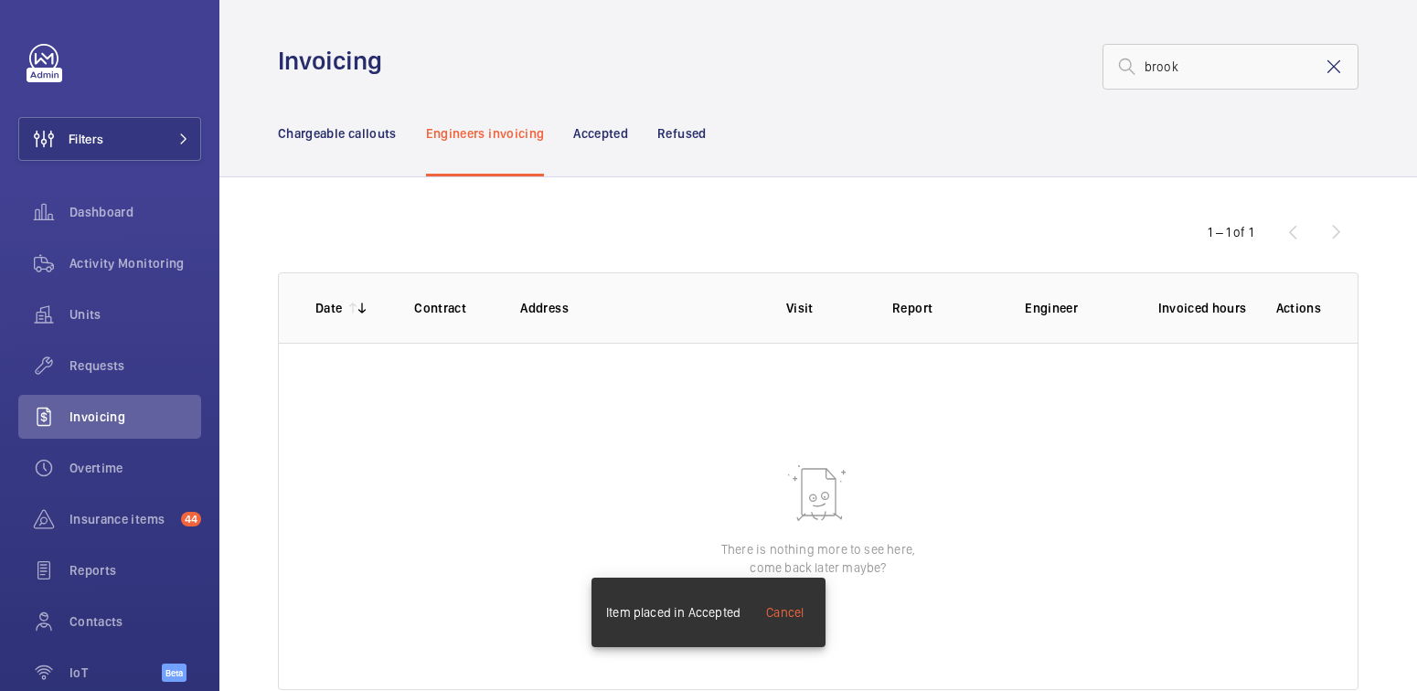
click at [1324, 65] on mat-icon at bounding box center [1334, 67] width 22 height 22
click at [339, 127] on p "Chargeable callouts" at bounding box center [337, 133] width 119 height 18
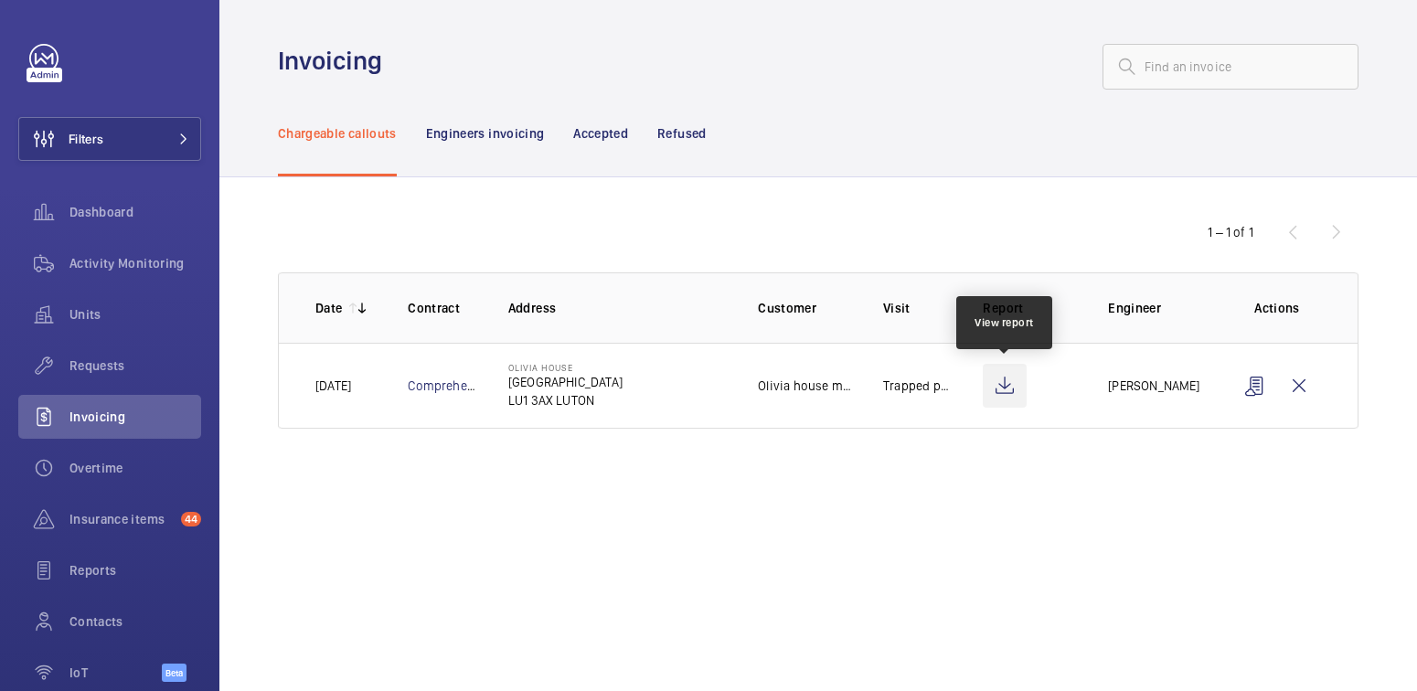
click at [1001, 389] on wm-front-icon-button at bounding box center [1005, 386] width 44 height 44
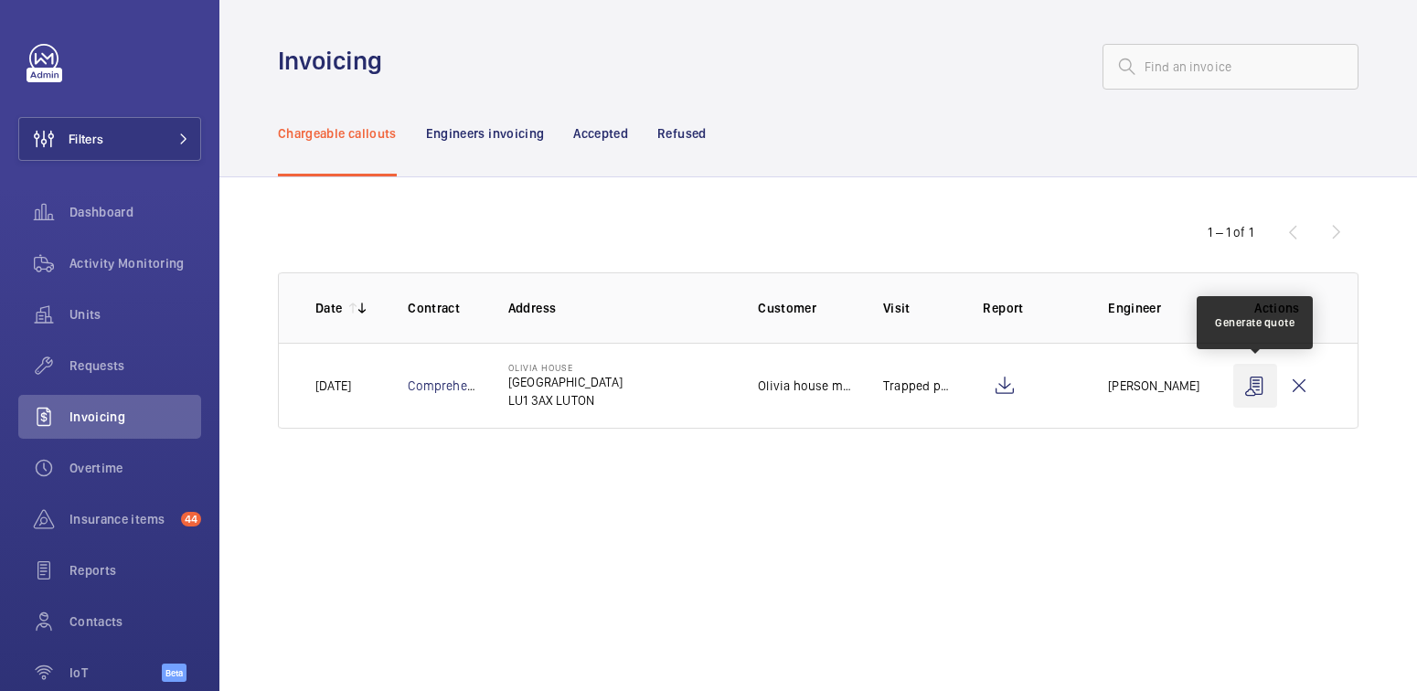
click at [1257, 393] on wm-front-icon-button at bounding box center [1255, 386] width 44 height 44
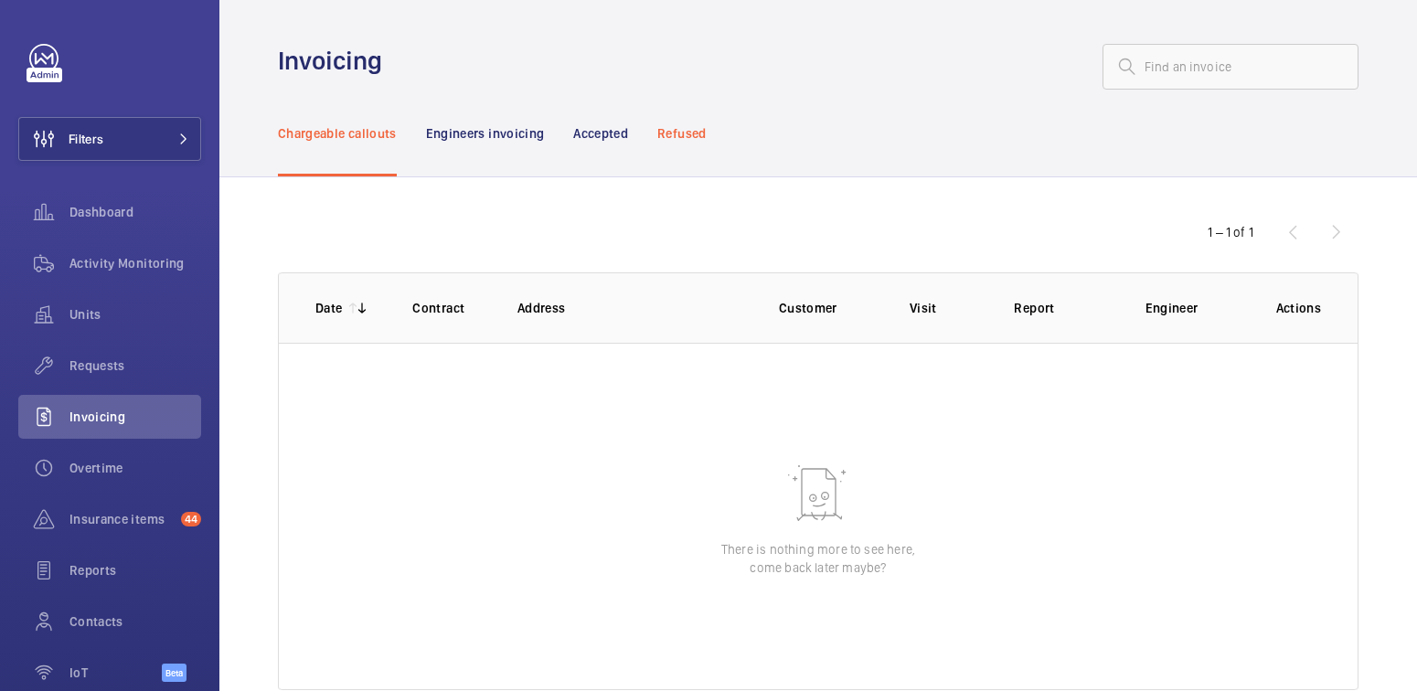
click at [695, 130] on p "Refused" at bounding box center [681, 133] width 48 height 18
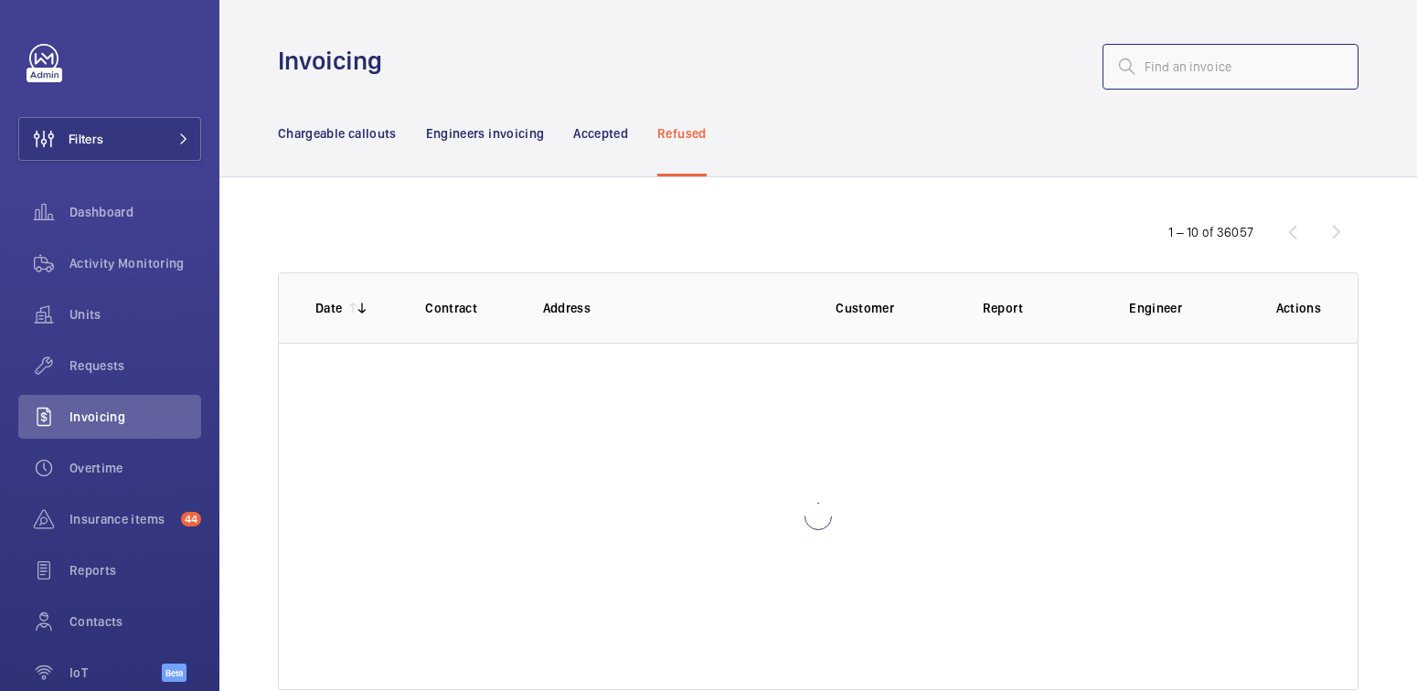
click at [1182, 65] on input "text" at bounding box center [1231, 67] width 256 height 46
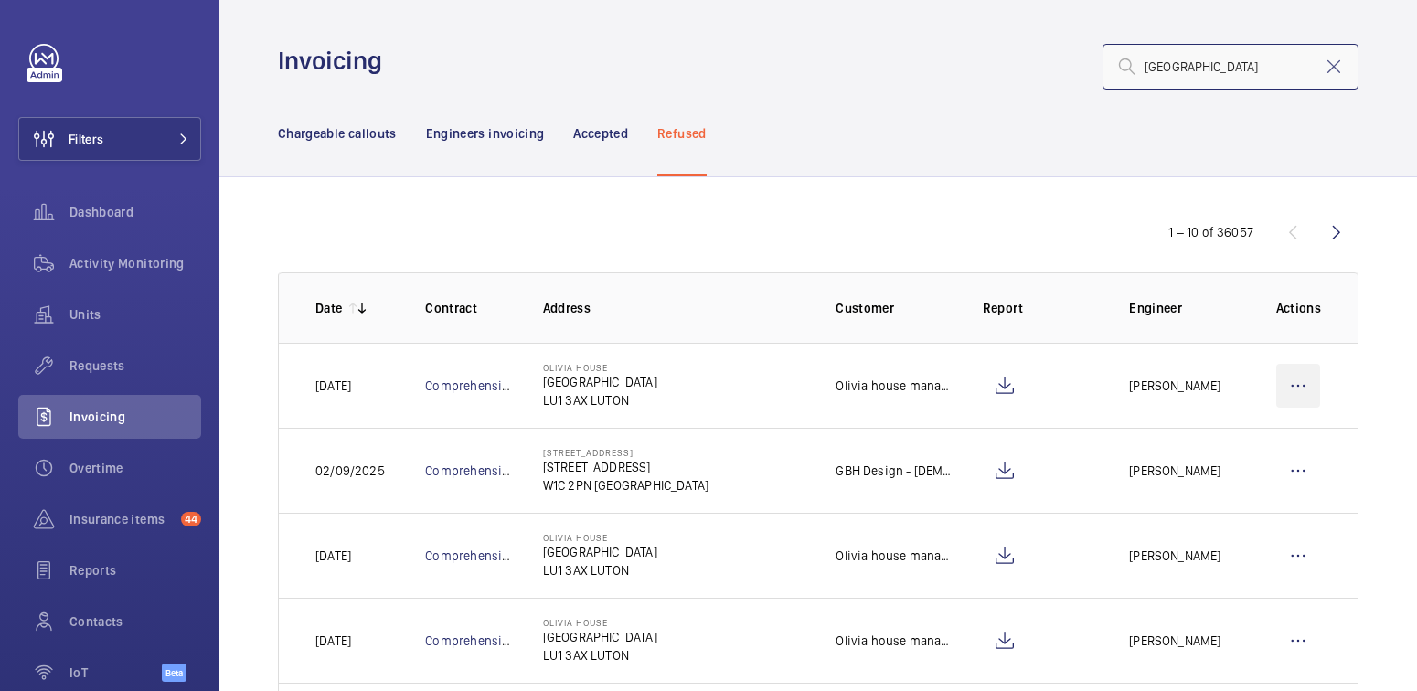
type input "oxford road"
click at [1292, 377] on wm-front-icon-button at bounding box center [1298, 386] width 44 height 44
click at [1262, 453] on div "Move to Engineers invoicing" at bounding box center [1219, 441] width 199 height 33
click at [1219, 438] on p "Move to Engineers invoicing" at bounding box center [1219, 441] width 163 height 18
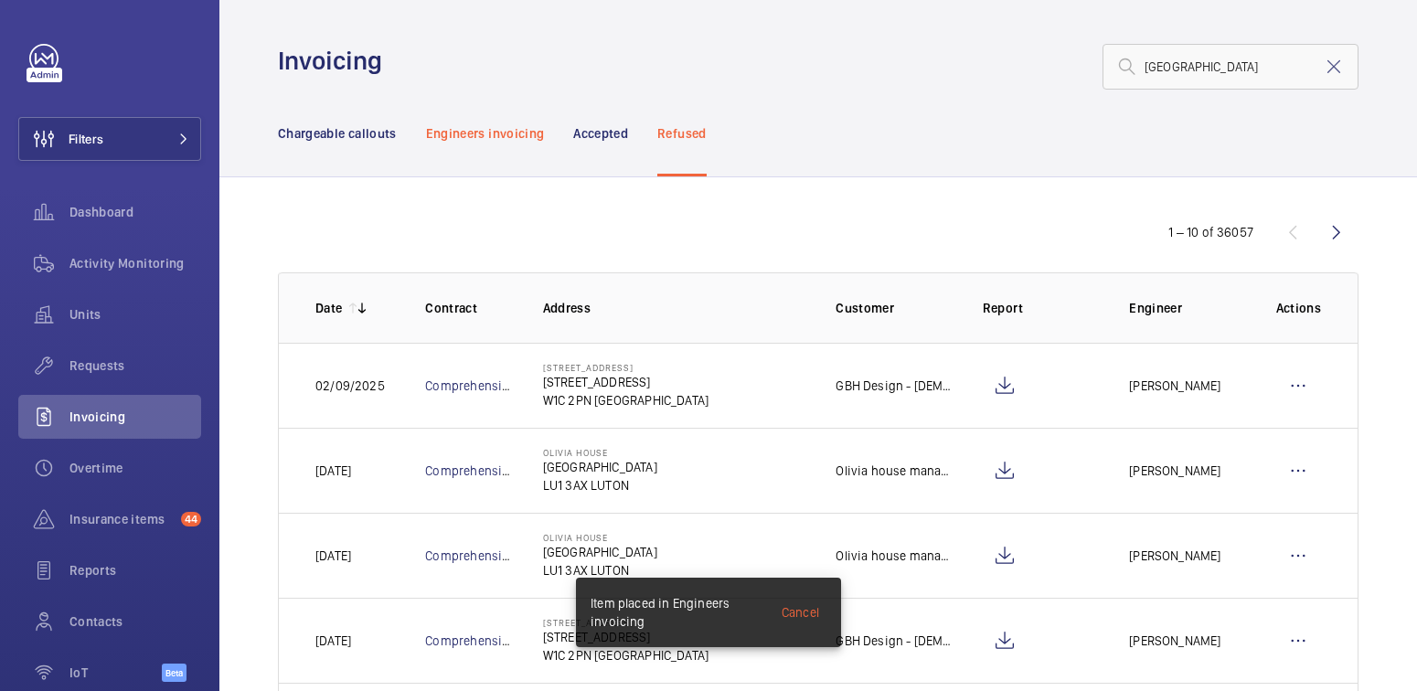
click at [492, 144] on div "Engineers invoicing" at bounding box center [485, 133] width 119 height 87
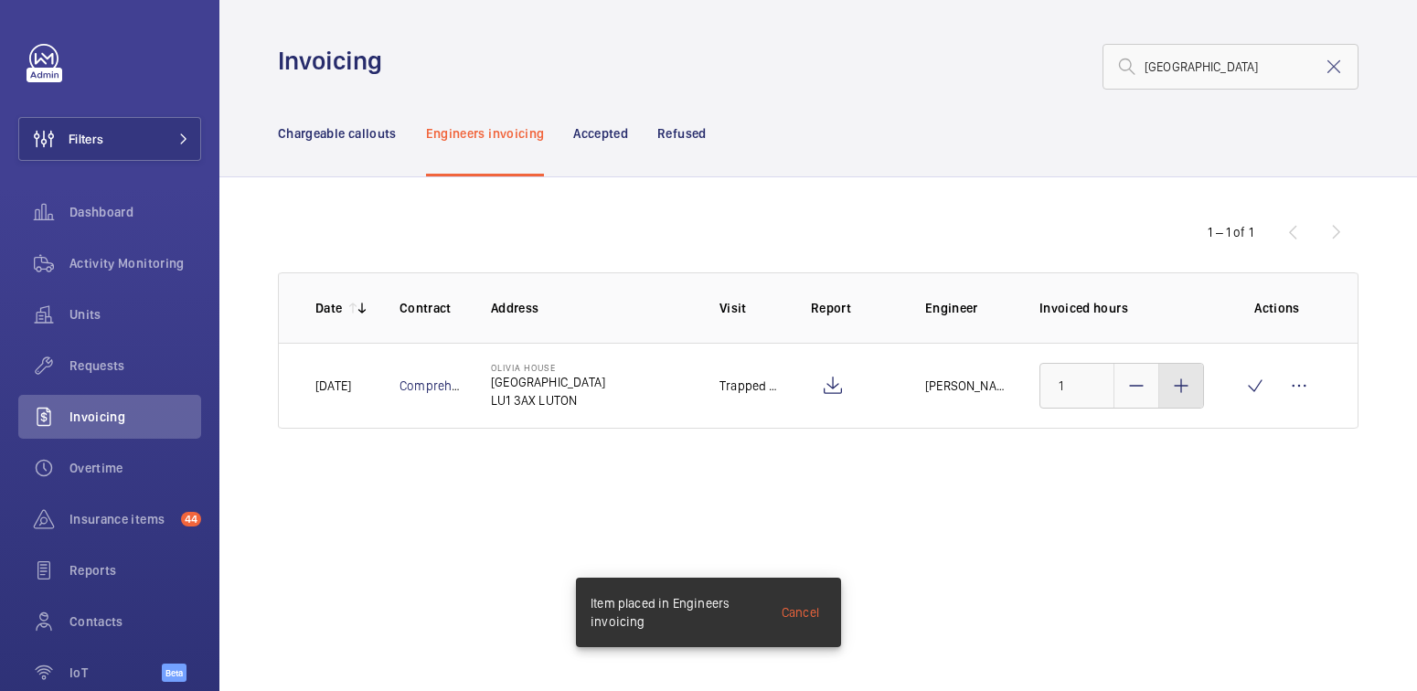
click at [1199, 386] on div at bounding box center [1181, 386] width 44 height 44
click at [1200, 387] on div at bounding box center [1181, 386] width 44 height 44
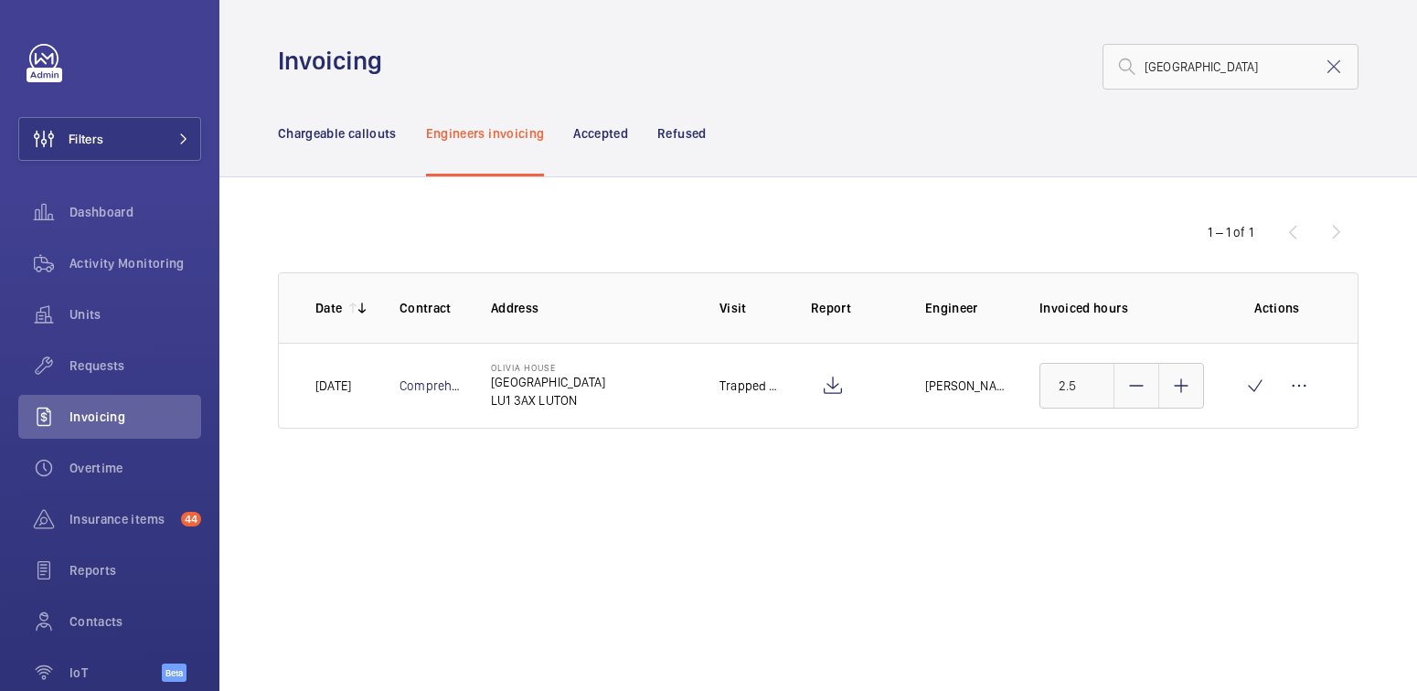
drag, startPoint x: 1201, startPoint y: 386, endPoint x: 1229, endPoint y: 387, distance: 27.4
click at [1201, 386] on div at bounding box center [1181, 386] width 44 height 44
type input "3"
click at [1254, 389] on wm-front-icon-button at bounding box center [1255, 386] width 44 height 44
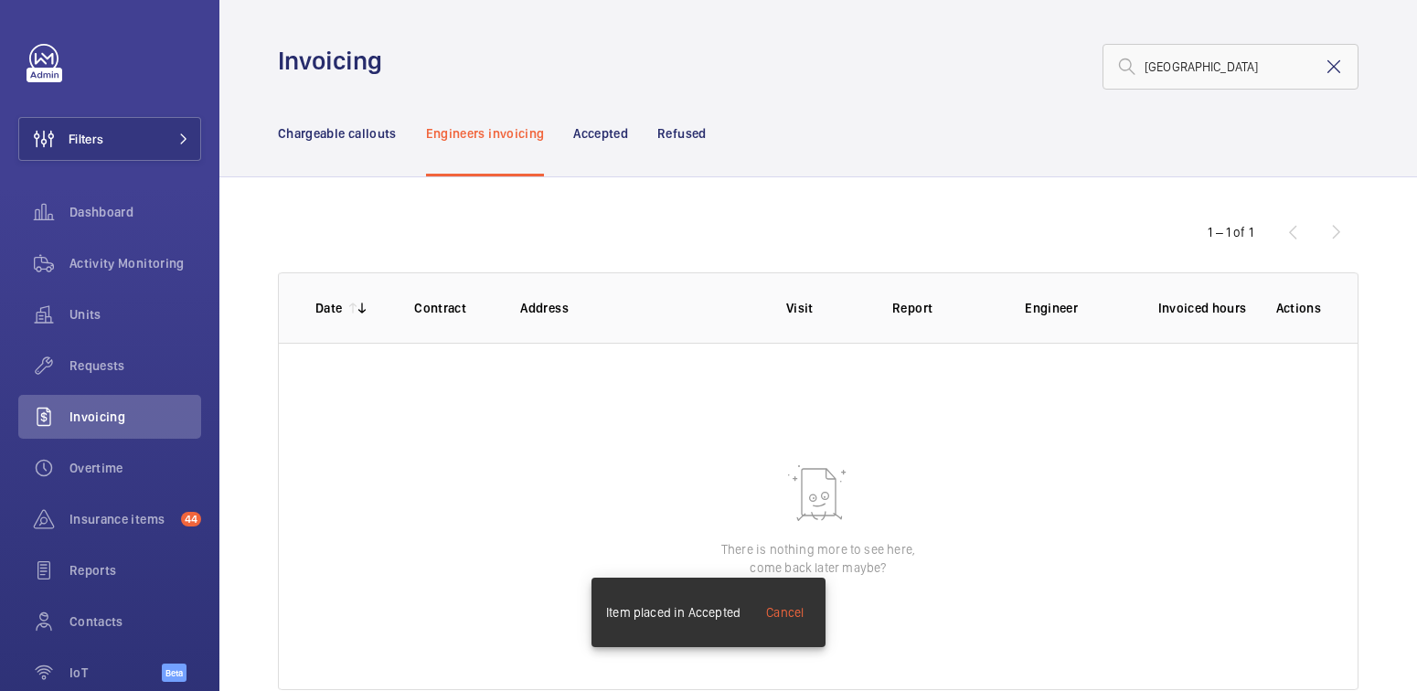
click at [1325, 76] on mat-icon at bounding box center [1334, 67] width 22 height 22
click at [365, 134] on p "Chargeable callouts" at bounding box center [337, 133] width 119 height 18
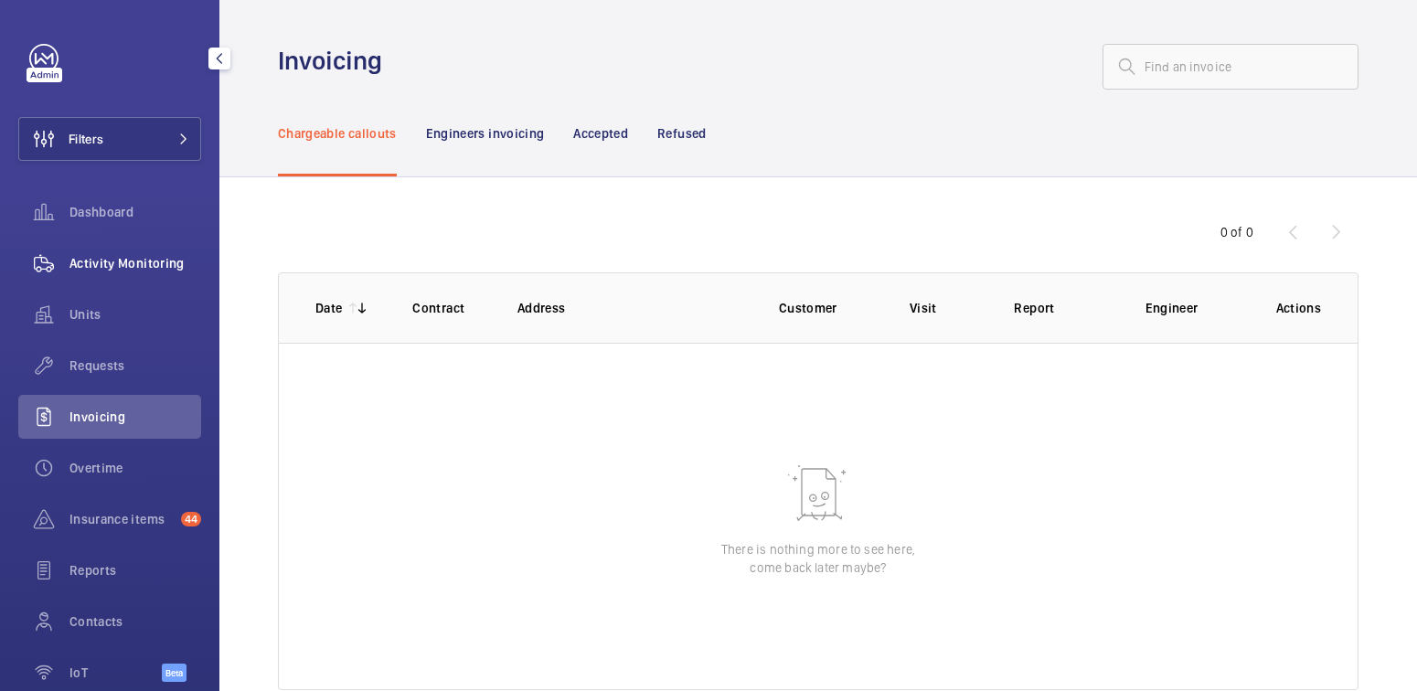
click at [127, 281] on div "Activity Monitoring" at bounding box center [109, 263] width 183 height 44
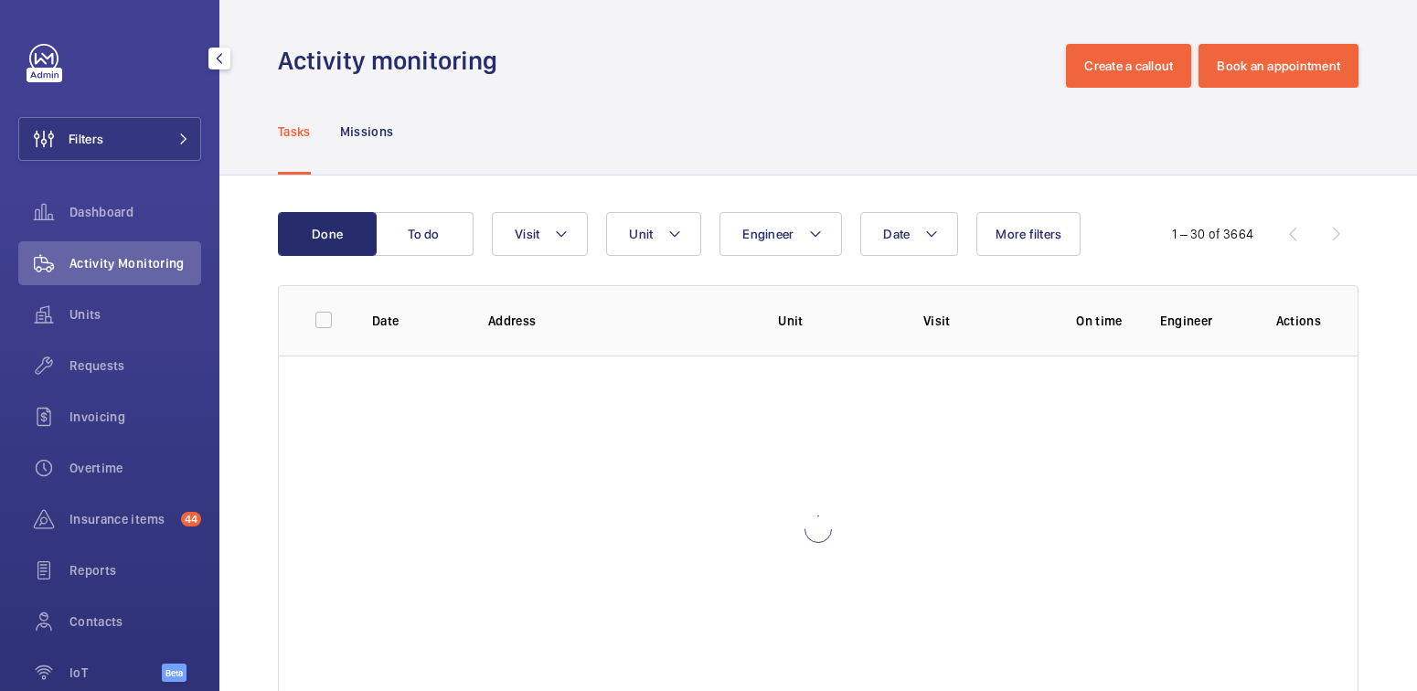
click at [137, 271] on span "Activity Monitoring" at bounding box center [135, 263] width 132 height 18
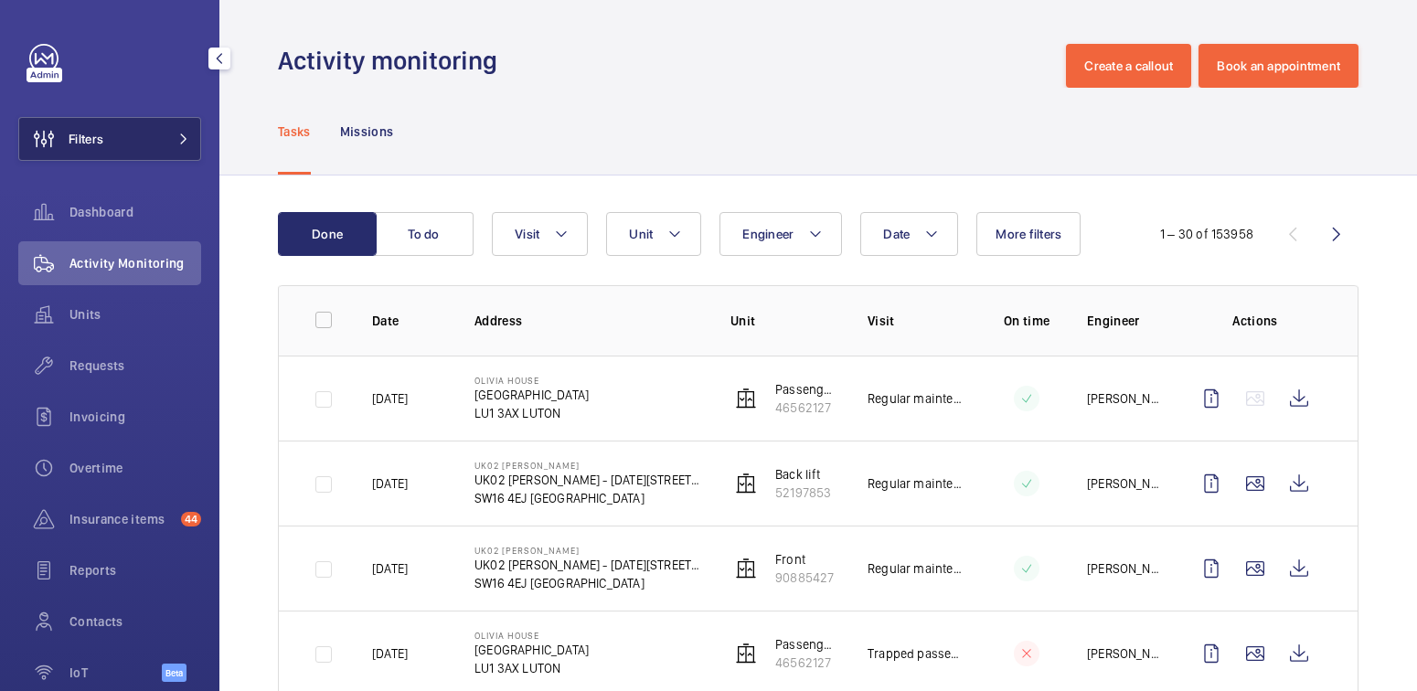
click at [131, 146] on button "Filters" at bounding box center [109, 139] width 183 height 44
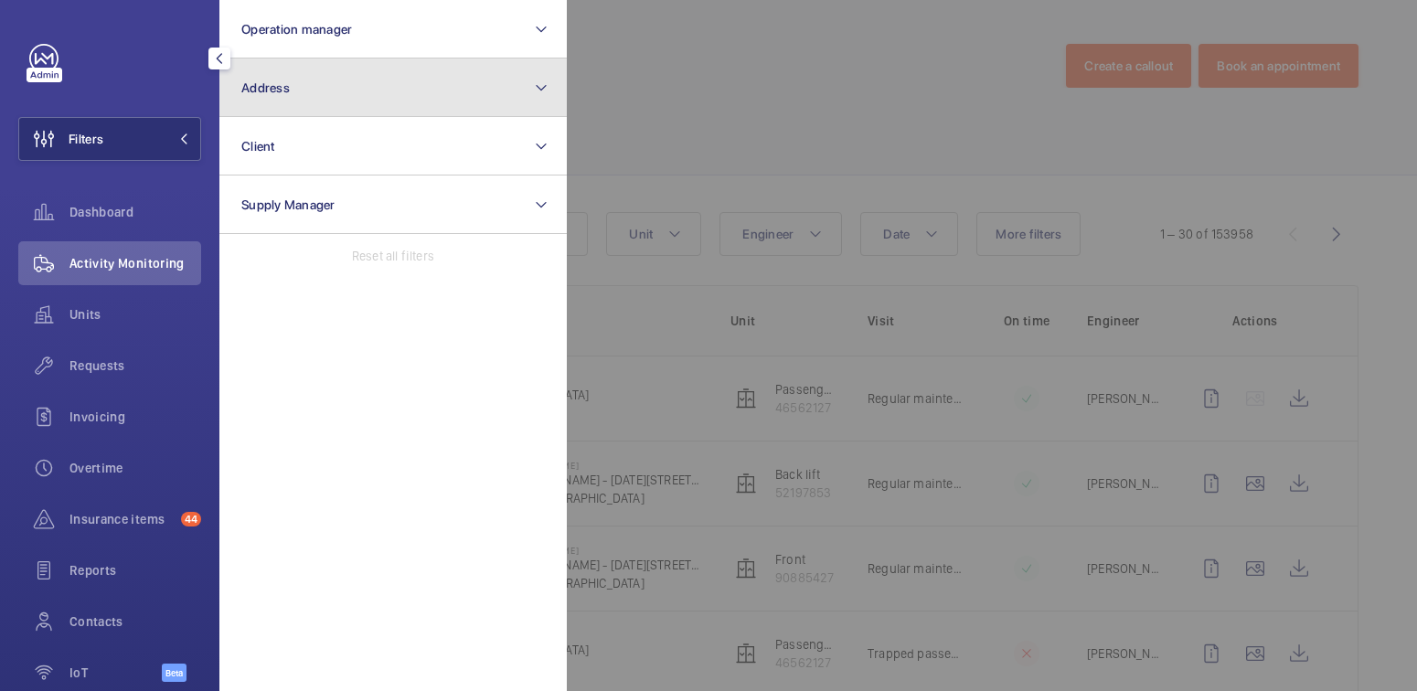
click at [293, 80] on button "Address" at bounding box center [392, 88] width 347 height 59
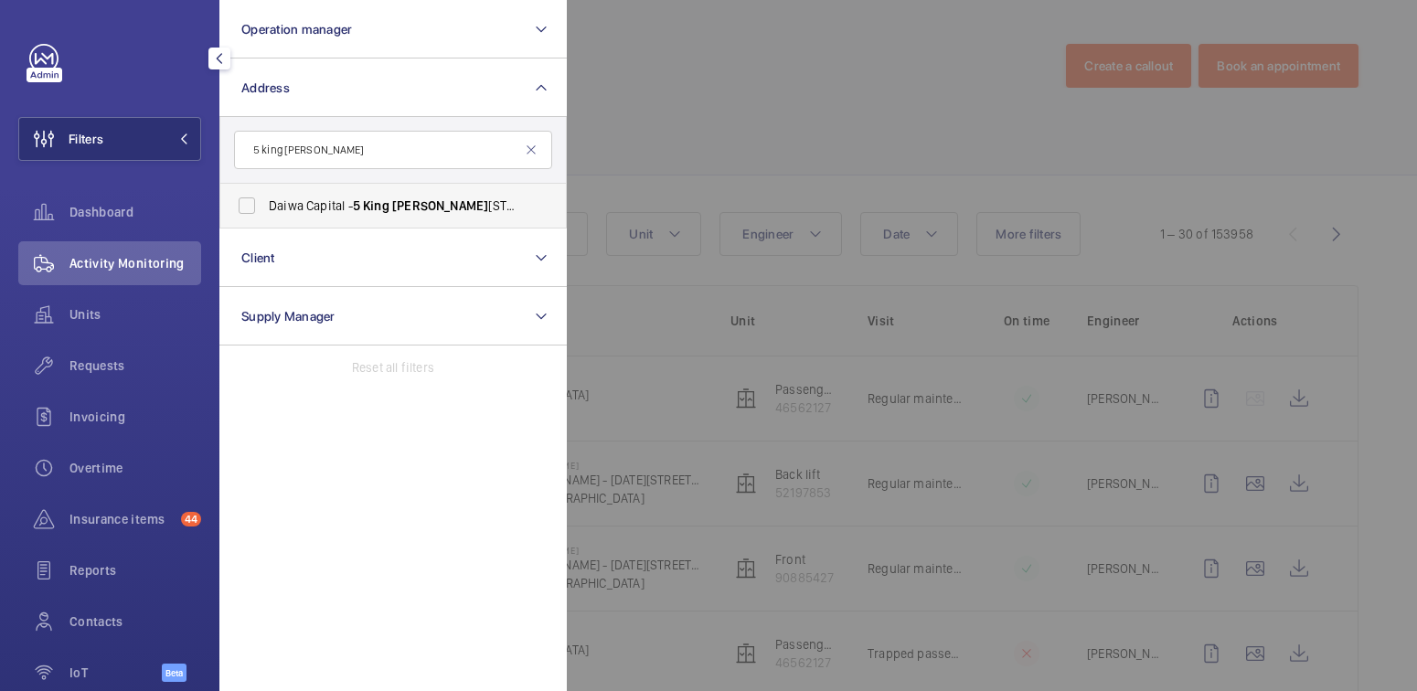
type input "5 king william"
click at [432, 201] on span "William" at bounding box center [440, 205] width 96 height 15
click at [265, 201] on input "Daiwa Capital - 5 King William Street, LONDON EC4N 7DA" at bounding box center [247, 205] width 37 height 37
checkbox input "true"
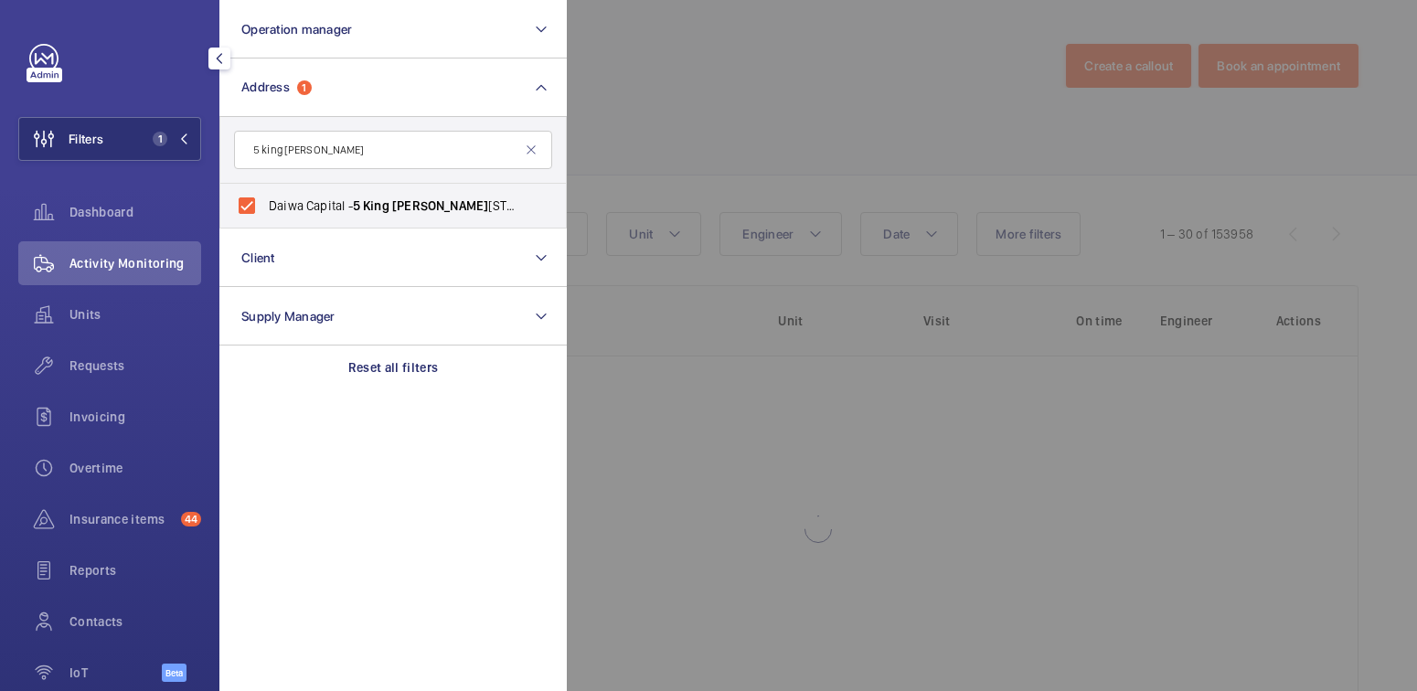
click at [720, 61] on div at bounding box center [1275, 345] width 1417 height 691
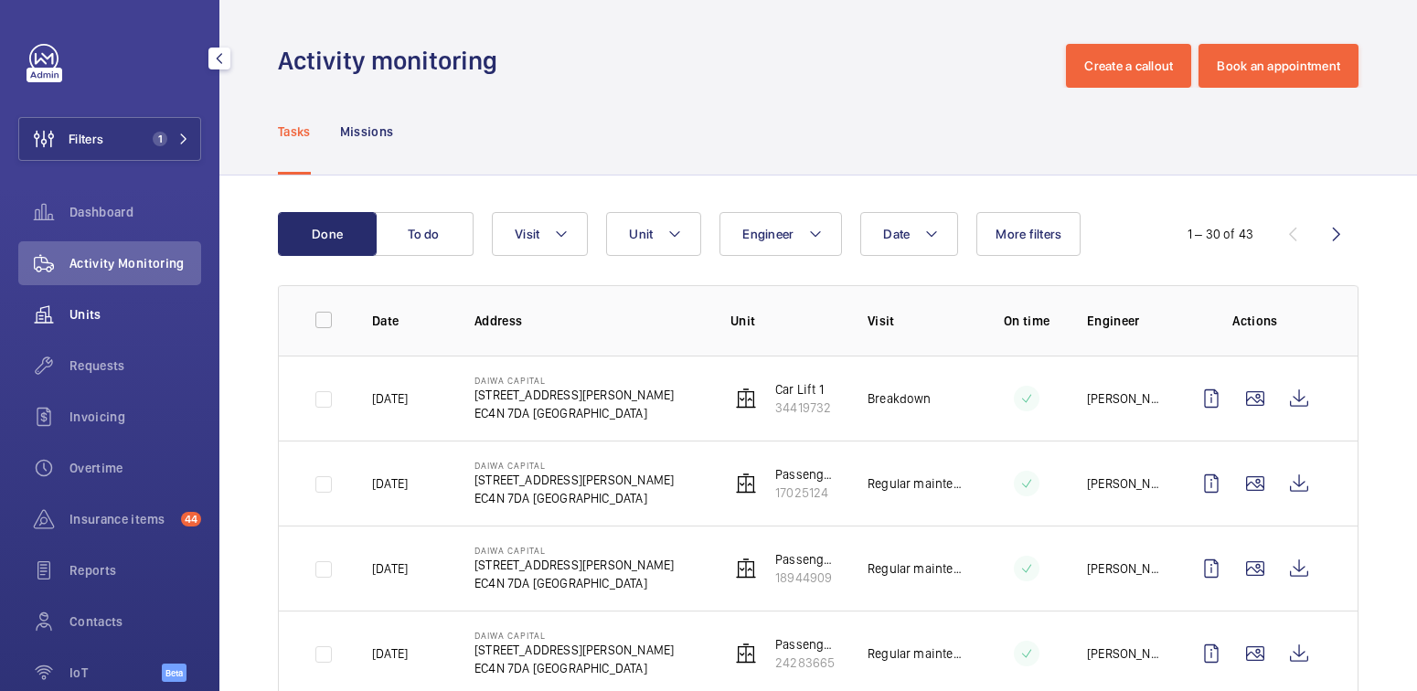
click at [96, 323] on span "Units" at bounding box center [135, 314] width 132 height 18
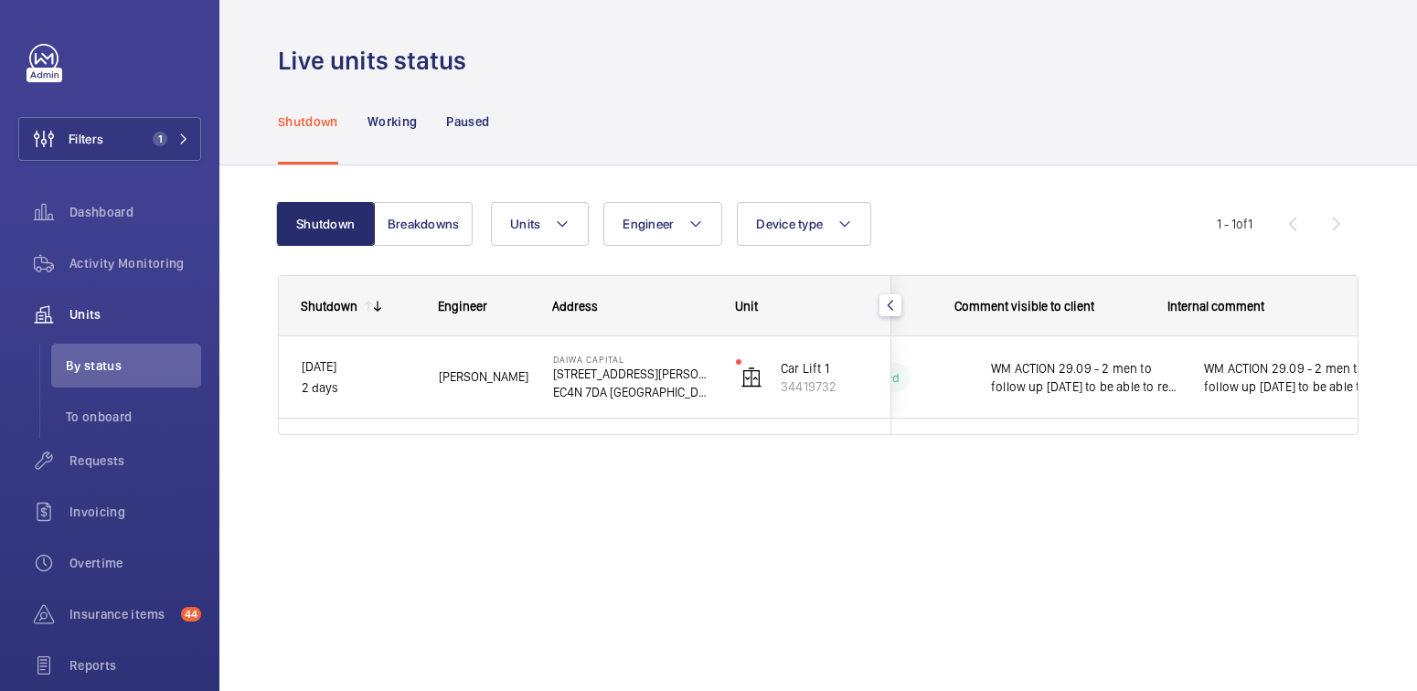
scroll to position [0, 375]
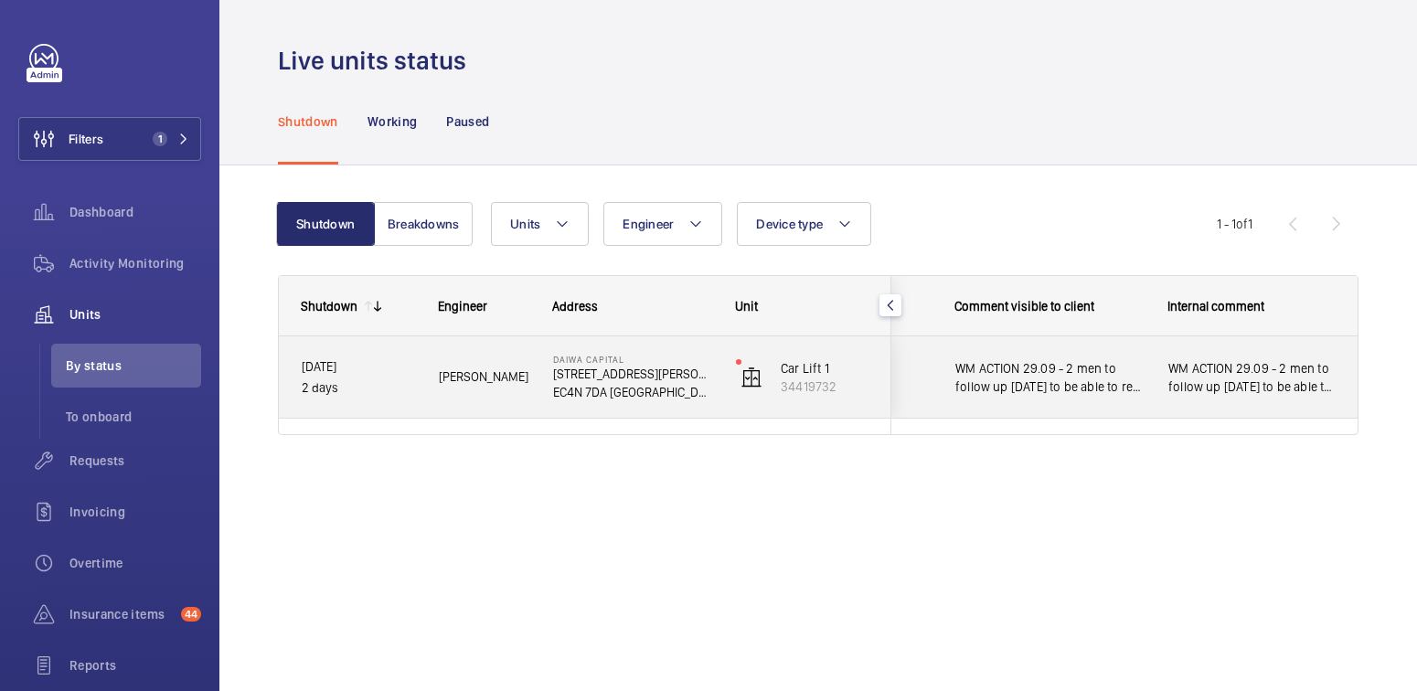
click at [1223, 394] on span "WM ACTION 29.09 - 2 men to follow up today to be able to re set up the doors." at bounding box center [1251, 377] width 167 height 37
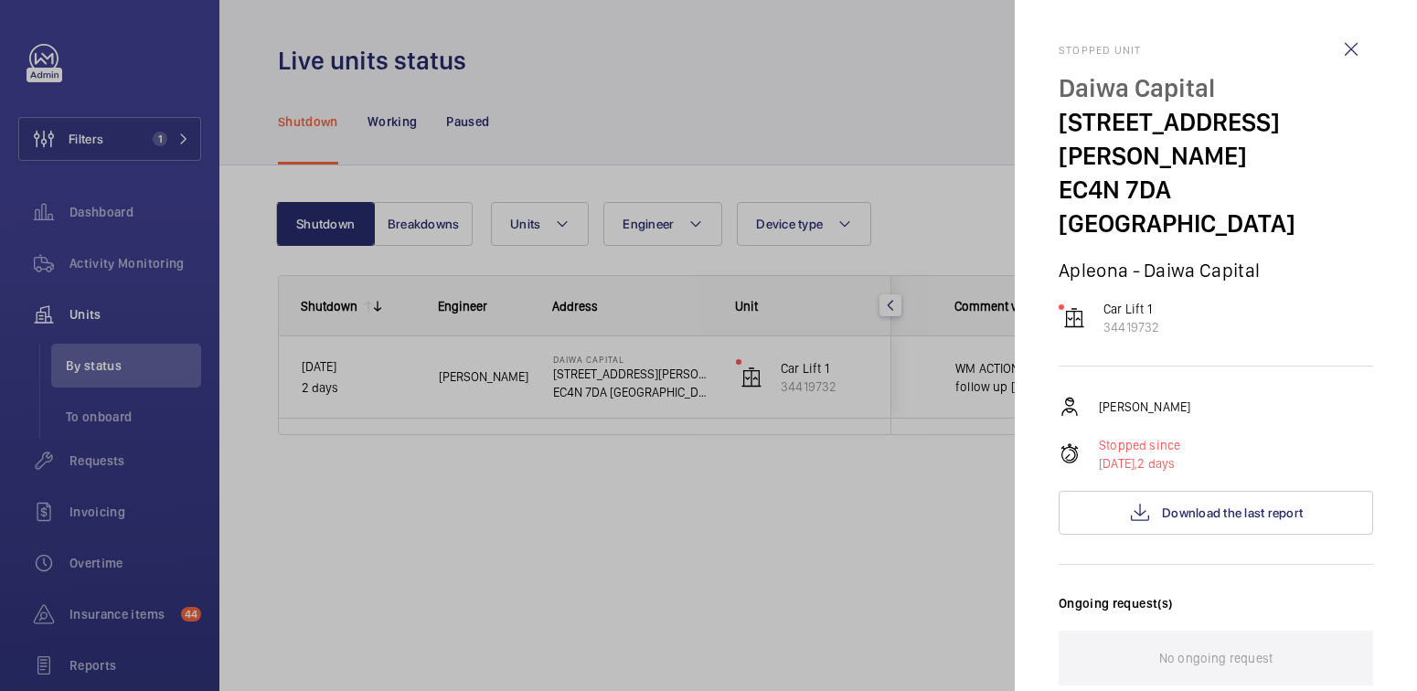
scroll to position [0, 0]
click at [645, 136] on div at bounding box center [708, 345] width 1417 height 691
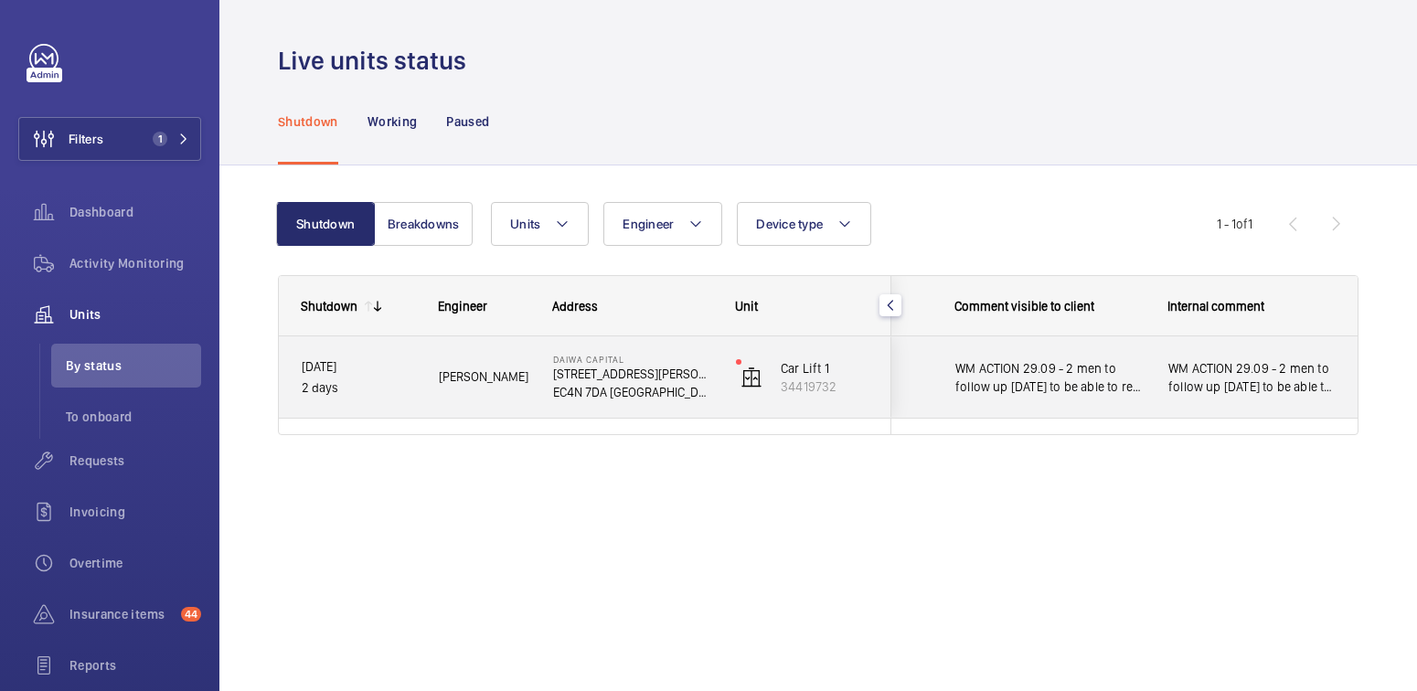
click at [1255, 395] on div "WM ACTION 29.09 - 2 men to follow up today to be able to re set up the doors." at bounding box center [1251, 378] width 167 height 42
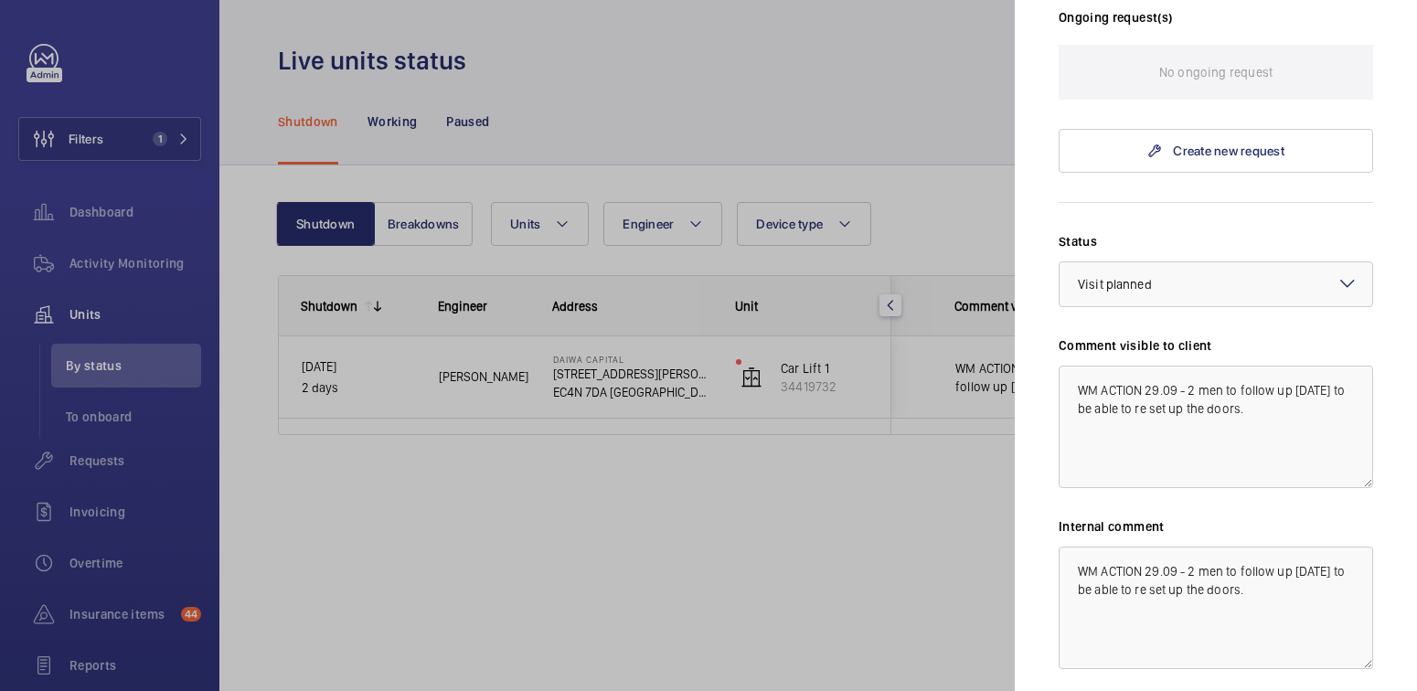
scroll to position [587, 0]
click at [1084, 546] on textarea "WM ACTION 29.09 - 2 men to follow up today to be able to re set up the doors." at bounding box center [1216, 607] width 314 height 123
click at [1068, 546] on textarea "WM ACTION 29.09 - 2 men to follow up today to be able to re set up the doors." at bounding box center [1216, 607] width 314 height 123
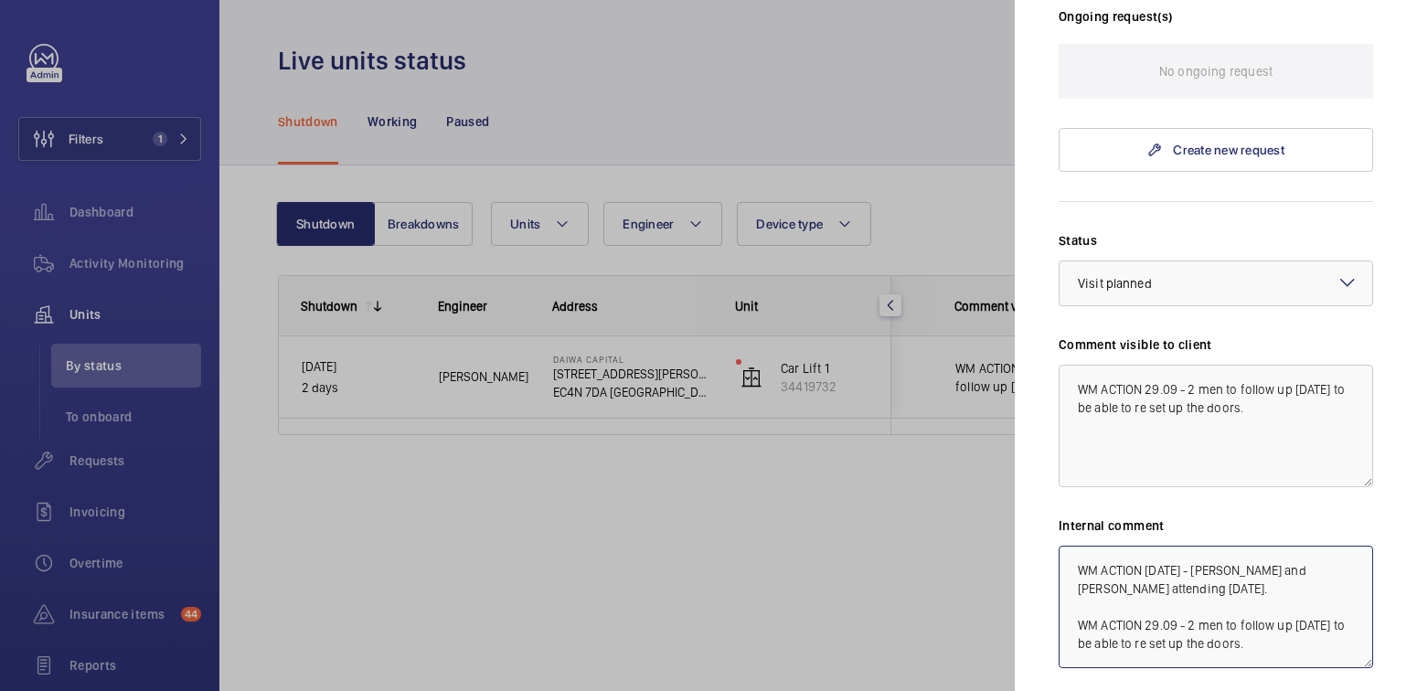
type textarea "WM ACTION 30.09.25 - Josh and Mike B attending tomorrow. WM ACTION 29.09 - 2 me…"
click at [1220, 365] on textarea "WM ACTION 29.09 - 2 men to follow up today to be able to re set up the doors." at bounding box center [1216, 426] width 314 height 123
drag, startPoint x: 1255, startPoint y: 344, endPoint x: 1053, endPoint y: 314, distance: 204.1
click at [1053, 314] on mat-sidenav "Stopped unit Daiwa Capital 5 King William Street EC4N 7DA LONDON Apleona - Daiw…" at bounding box center [1216, 345] width 402 height 691
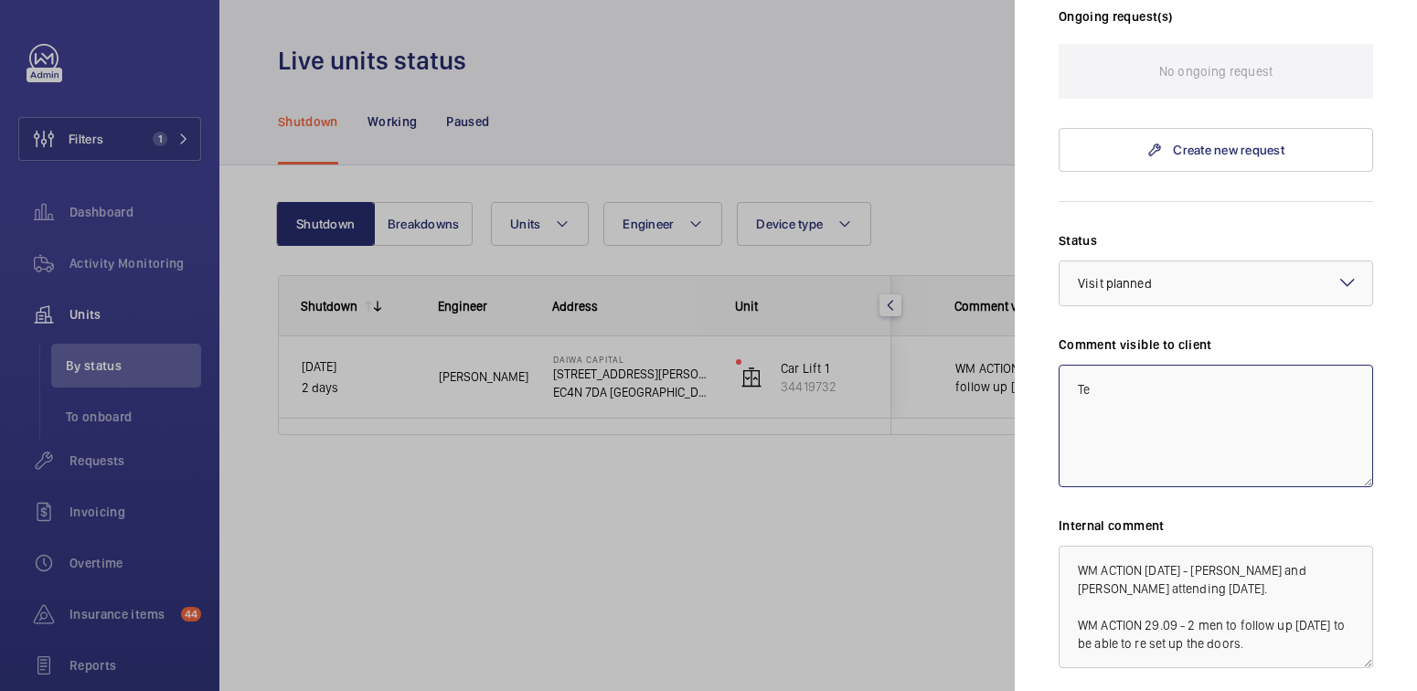
type textarea "T"
type textarea "WM ACTION 30.09.25 2 men returning tomorrow."
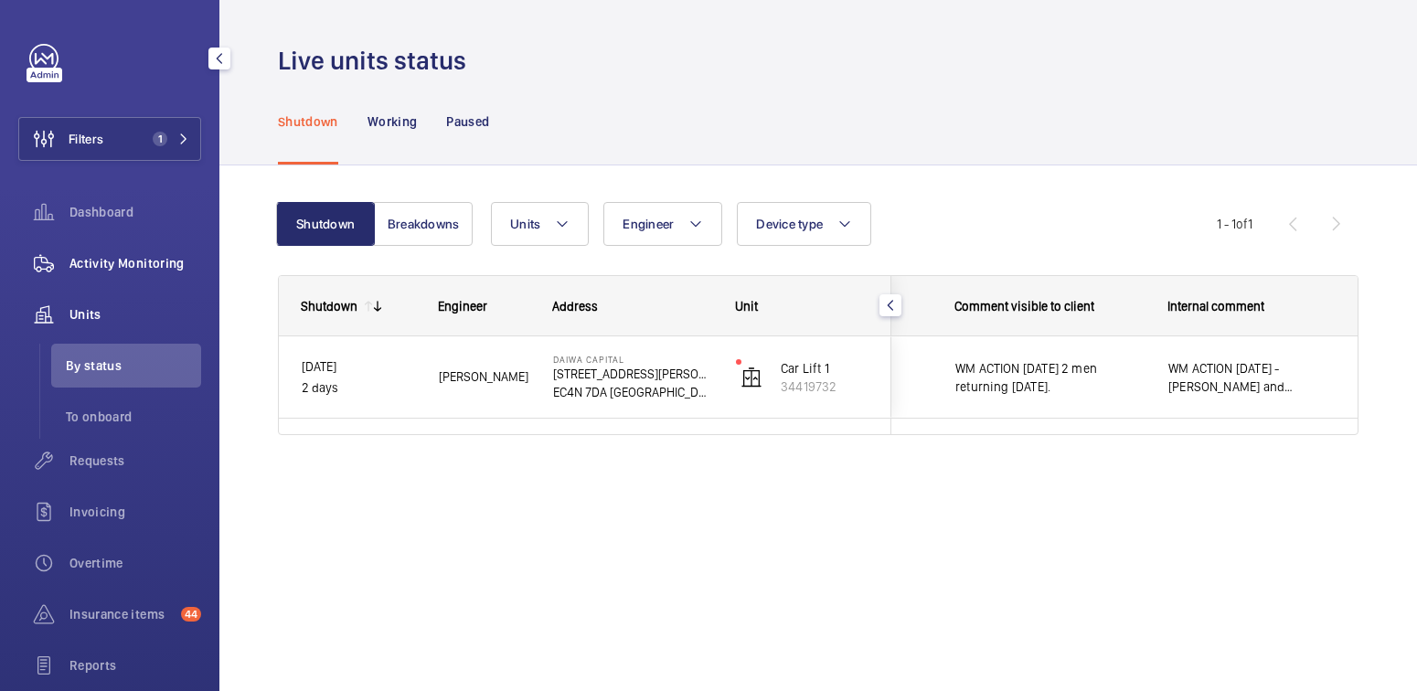
click at [112, 263] on span "Activity Monitoring" at bounding box center [135, 263] width 132 height 18
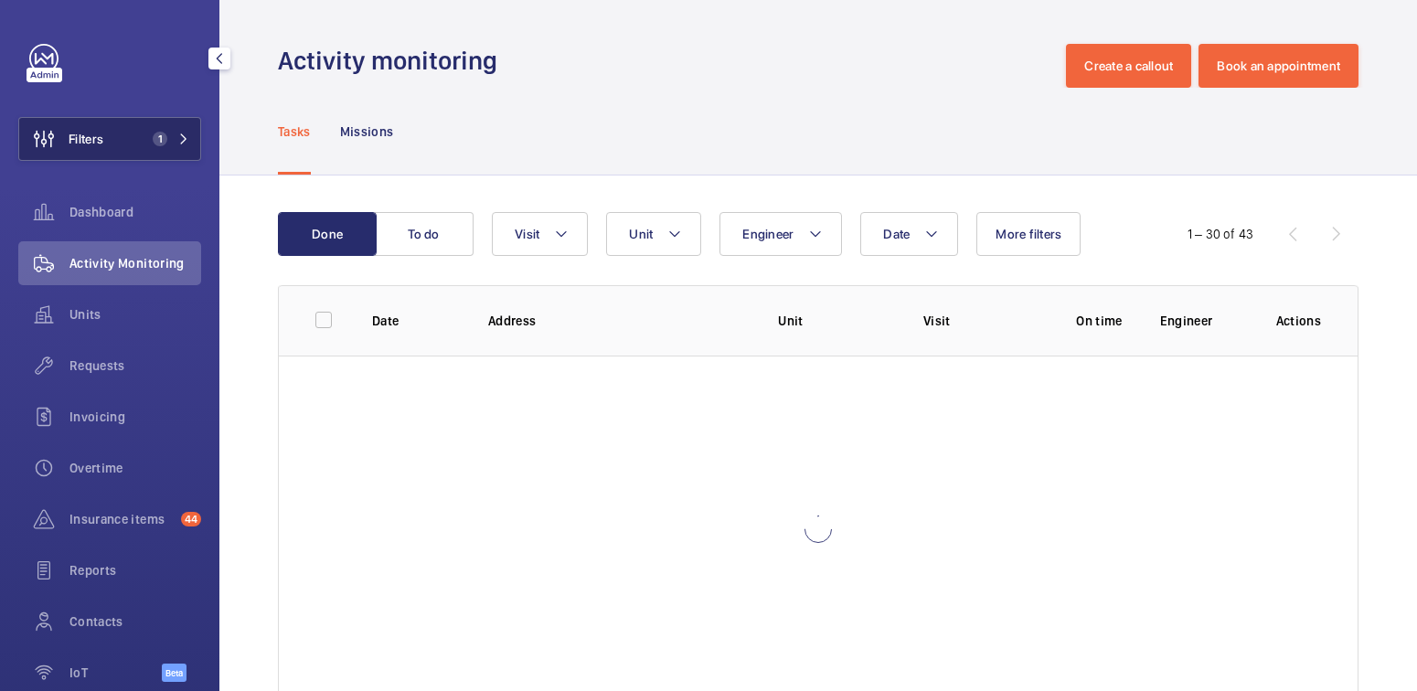
click at [145, 141] on span "1" at bounding box center [156, 139] width 22 height 15
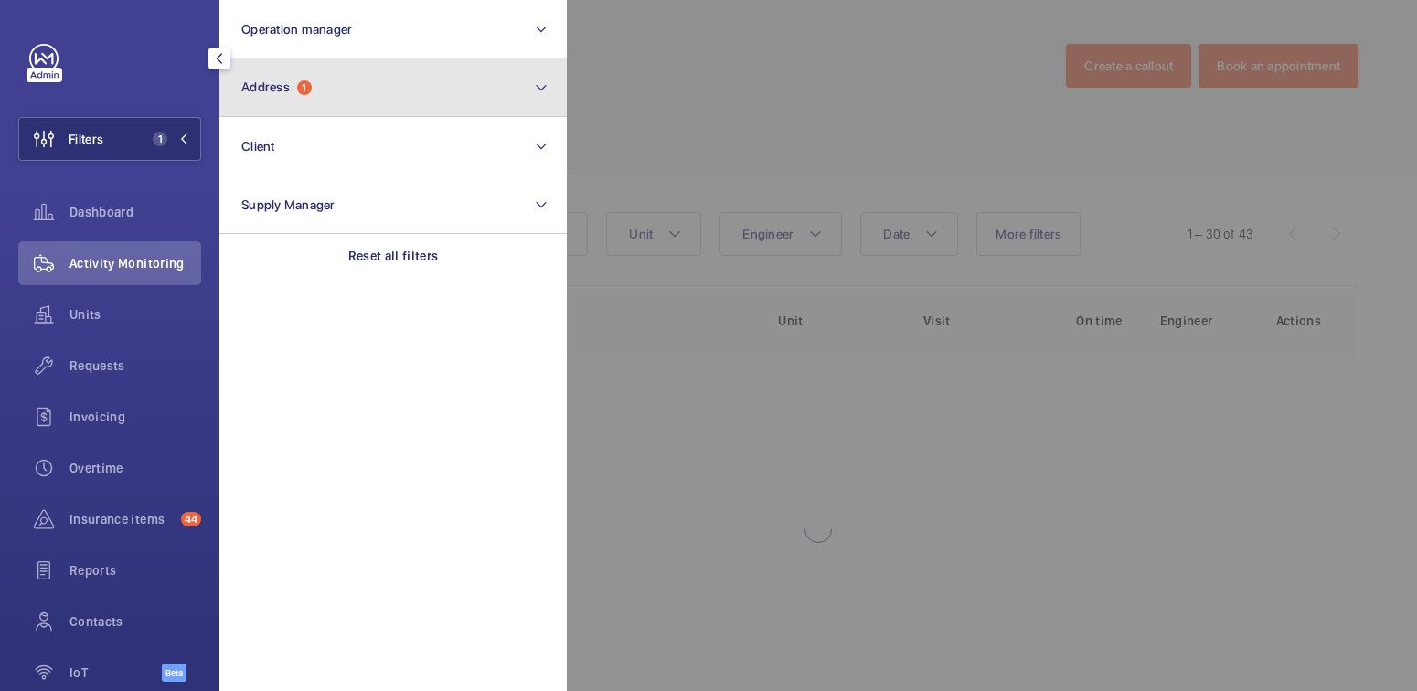
click at [334, 102] on button "Address 1" at bounding box center [392, 88] width 347 height 59
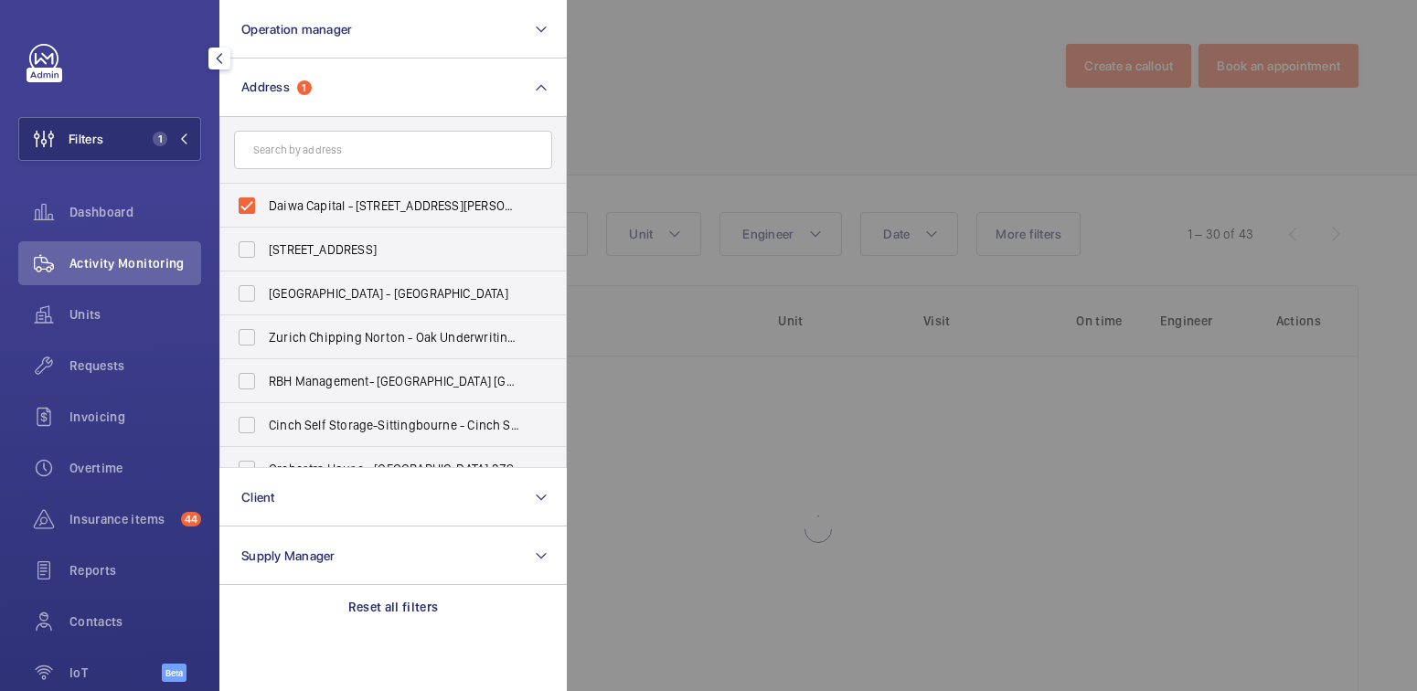
drag, startPoint x: 329, startPoint y: 209, endPoint x: 341, endPoint y: 155, distance: 55.2
click at [329, 209] on span "Daiwa Capital - 5 King William Street, LONDON EC4N 7DA" at bounding box center [394, 206] width 251 height 18
click at [265, 209] on input "Daiwa Capital - 5 King William Street, LONDON EC4N 7DA" at bounding box center [247, 205] width 37 height 37
checkbox input "false"
click at [342, 149] on input "text" at bounding box center [393, 150] width 318 height 38
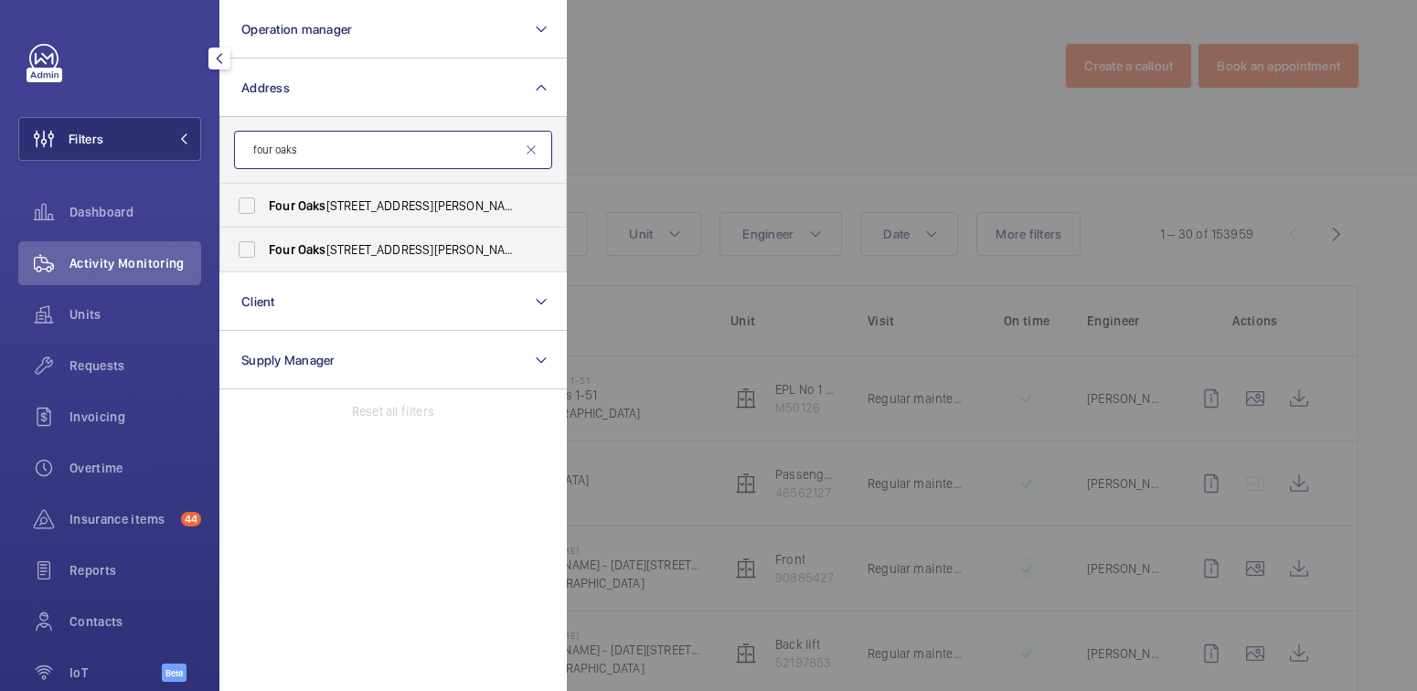
type input "four oaks"
click at [356, 213] on span "Four Oaks House - Litchfield Road, SUTTON COLDFIELD B74 2TZ" at bounding box center [394, 206] width 251 height 18
click at [265, 213] on input "Four Oaks House - Litchfield Road, SUTTON COLDFIELD B74 2TZ" at bounding box center [247, 205] width 37 height 37
checkbox input "true"
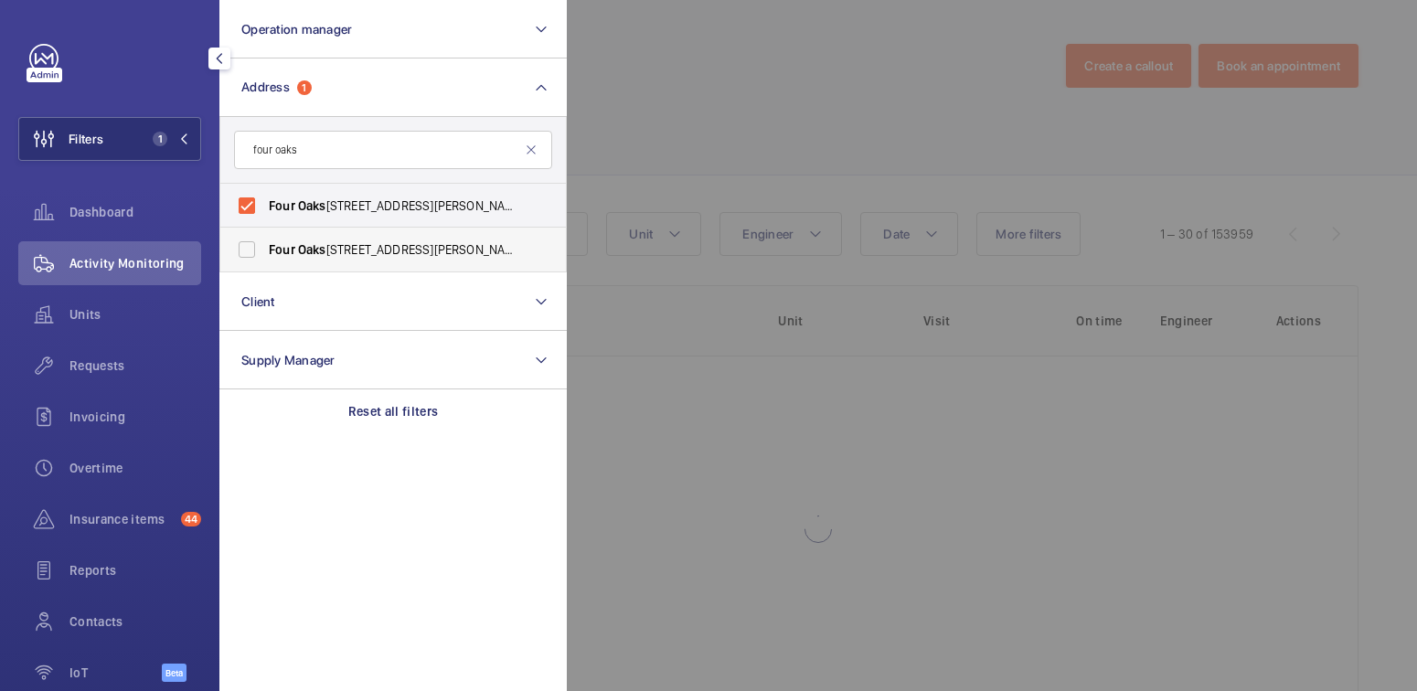
click at [353, 240] on span "Four Oaks House, Litchfield Road, Sutton Coldfield, Birmingham, B74 2TZ - Four …" at bounding box center [394, 249] width 251 height 18
click at [265, 240] on input "Four Oaks House, Litchfield Road, Sutton Coldfield, Birmingham, B74 2TZ - Four …" at bounding box center [247, 249] width 37 height 37
checkbox input "true"
click at [678, 136] on div at bounding box center [1275, 345] width 1417 height 691
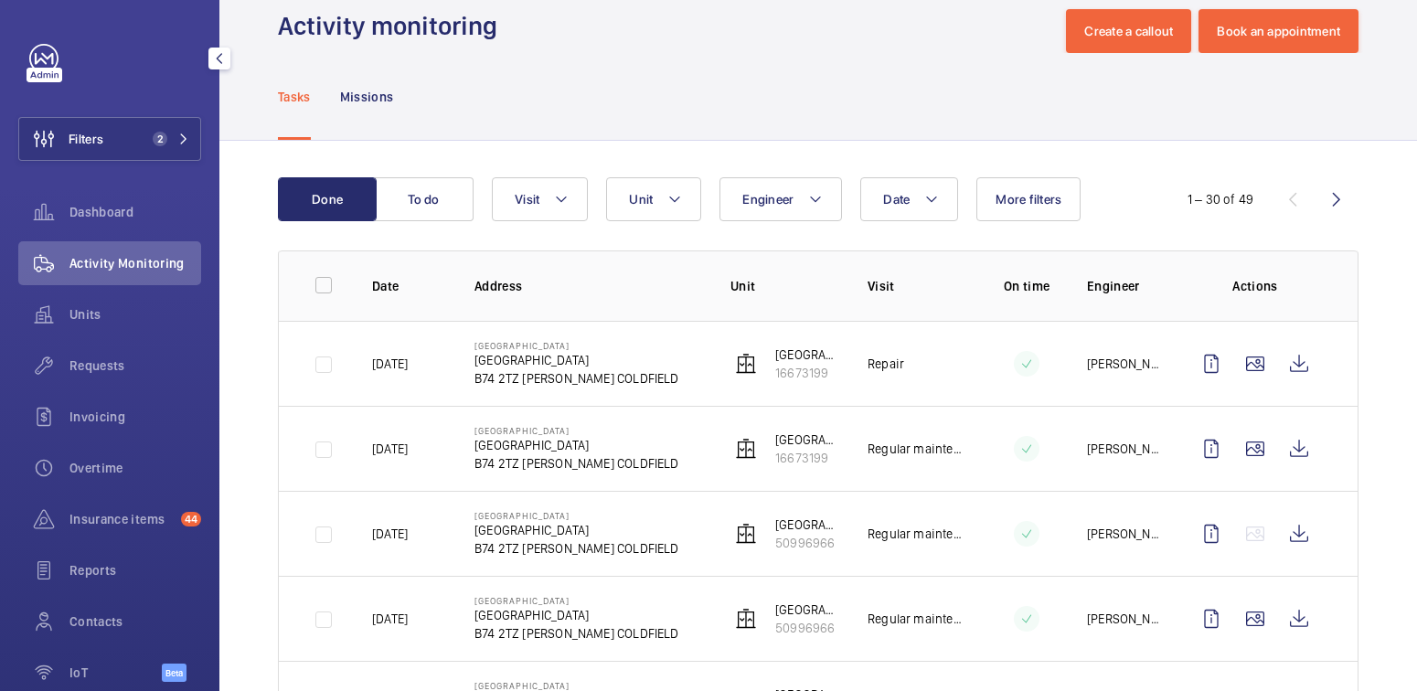
scroll to position [35, 0]
click at [1283, 539] on wm-front-icon-button at bounding box center [1299, 534] width 44 height 44
click at [1288, 453] on wm-front-icon-button at bounding box center [1299, 449] width 44 height 44
click at [114, 125] on button "Filters 2" at bounding box center [109, 139] width 183 height 44
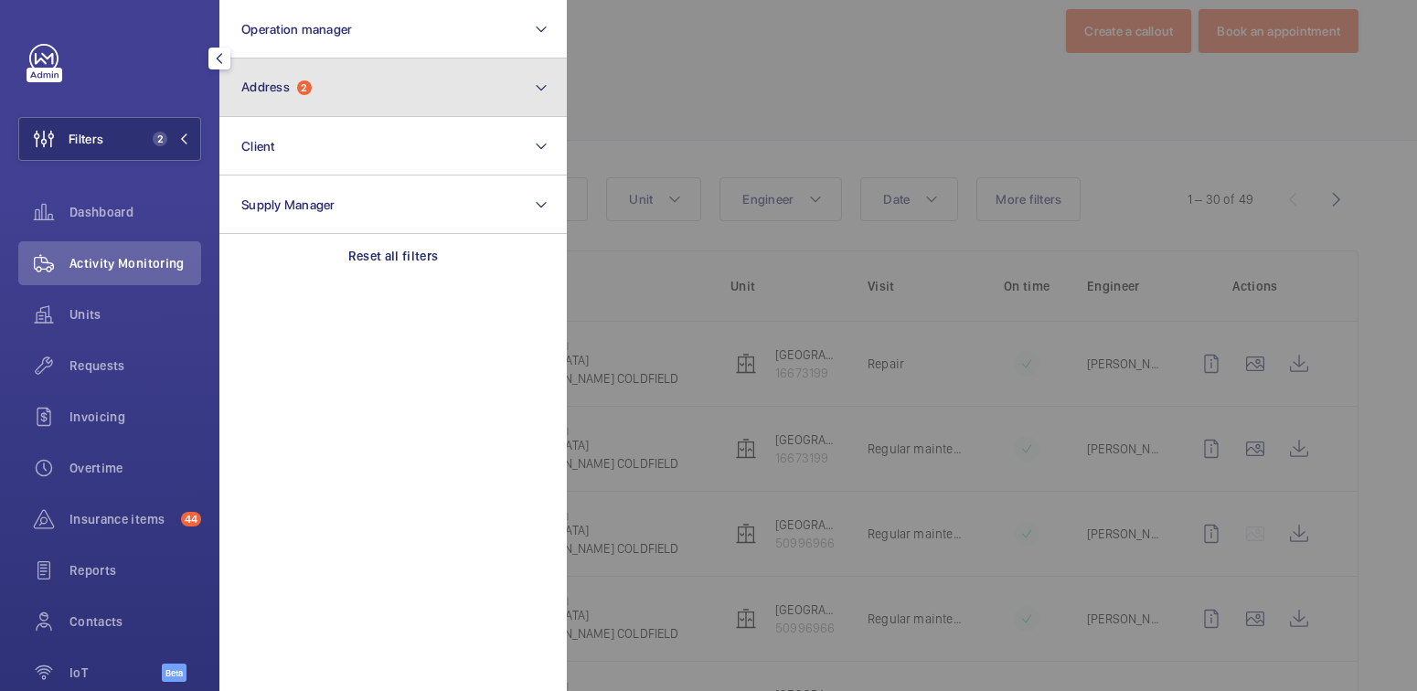
click at [362, 87] on button "Address 2" at bounding box center [392, 88] width 347 height 59
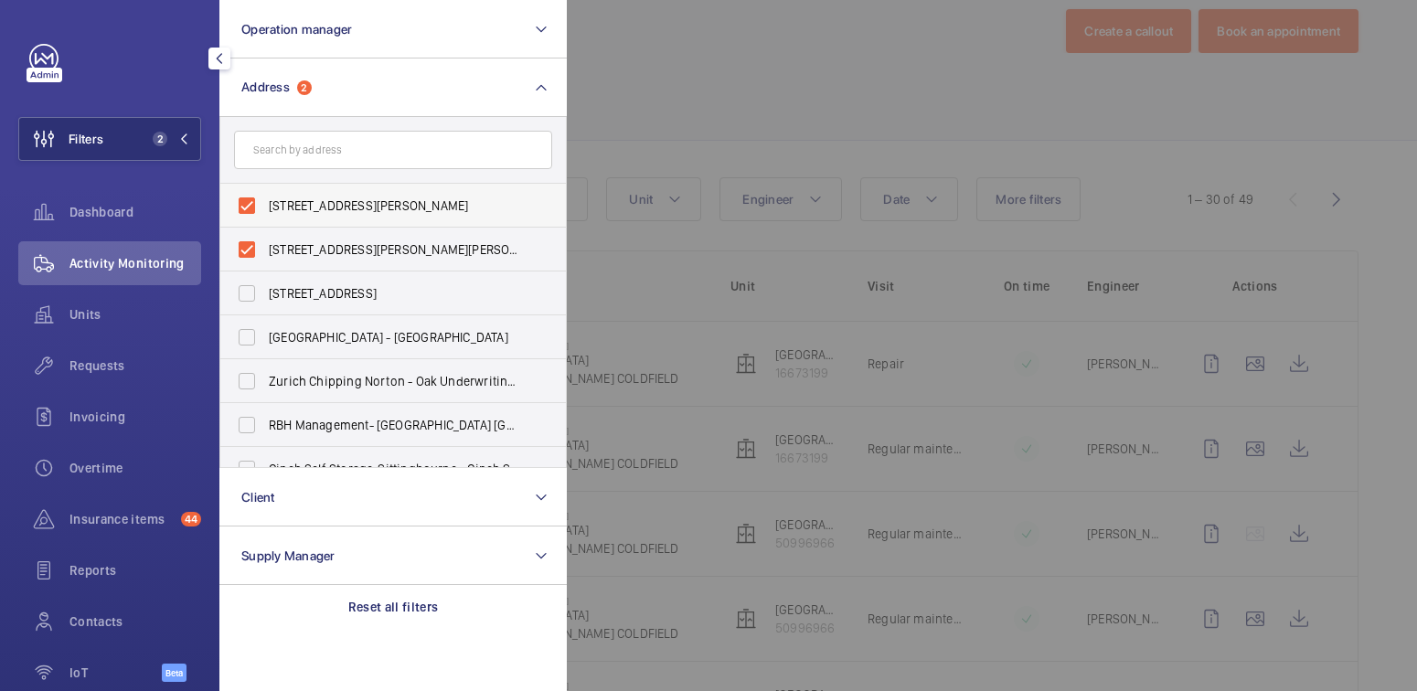
click at [296, 205] on span "Four Oaks House - Litchfield Road, SUTTON COLDFIELD B74 2TZ" at bounding box center [394, 206] width 251 height 18
click at [265, 205] on input "Four Oaks House - Litchfield Road, SUTTON COLDFIELD B74 2TZ" at bounding box center [247, 205] width 37 height 37
checkbox input "false"
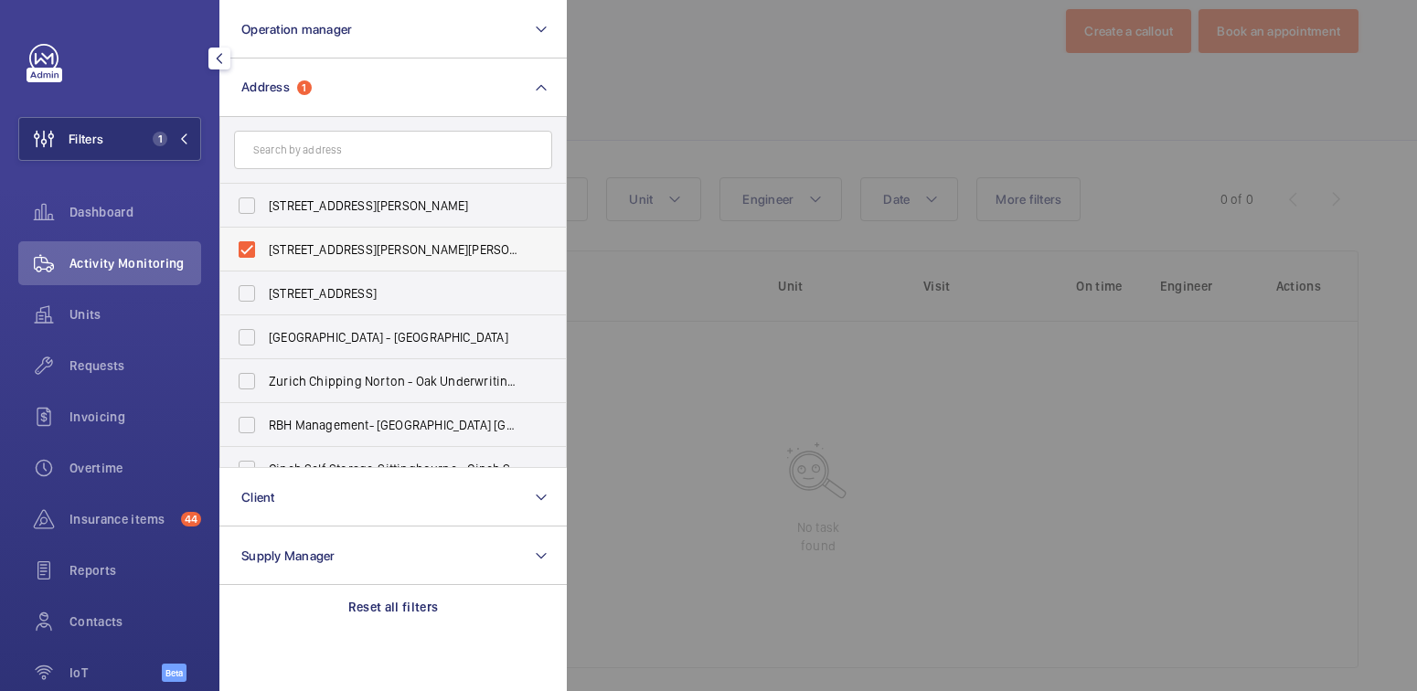
click at [291, 245] on span "Four Oaks House, Litchfield Road, Sutton Coldfield, Birmingham, B74 2TZ - Four …" at bounding box center [394, 249] width 251 height 18
click at [265, 245] on input "Four Oaks House, Litchfield Road, Sutton Coldfield, Birmingham, B74 2TZ - Four …" at bounding box center [247, 249] width 37 height 37
checkbox input "false"
click at [335, 153] on input "text" at bounding box center [393, 150] width 318 height 38
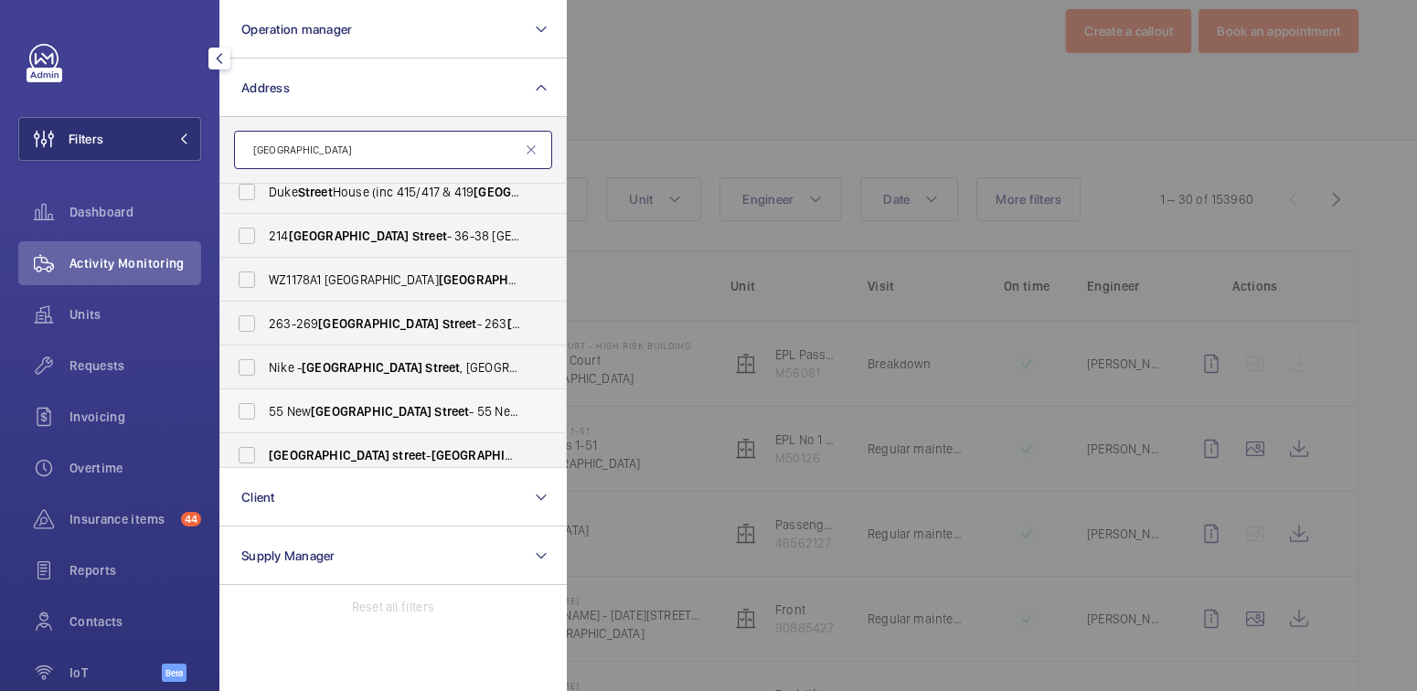
scroll to position [67, 0]
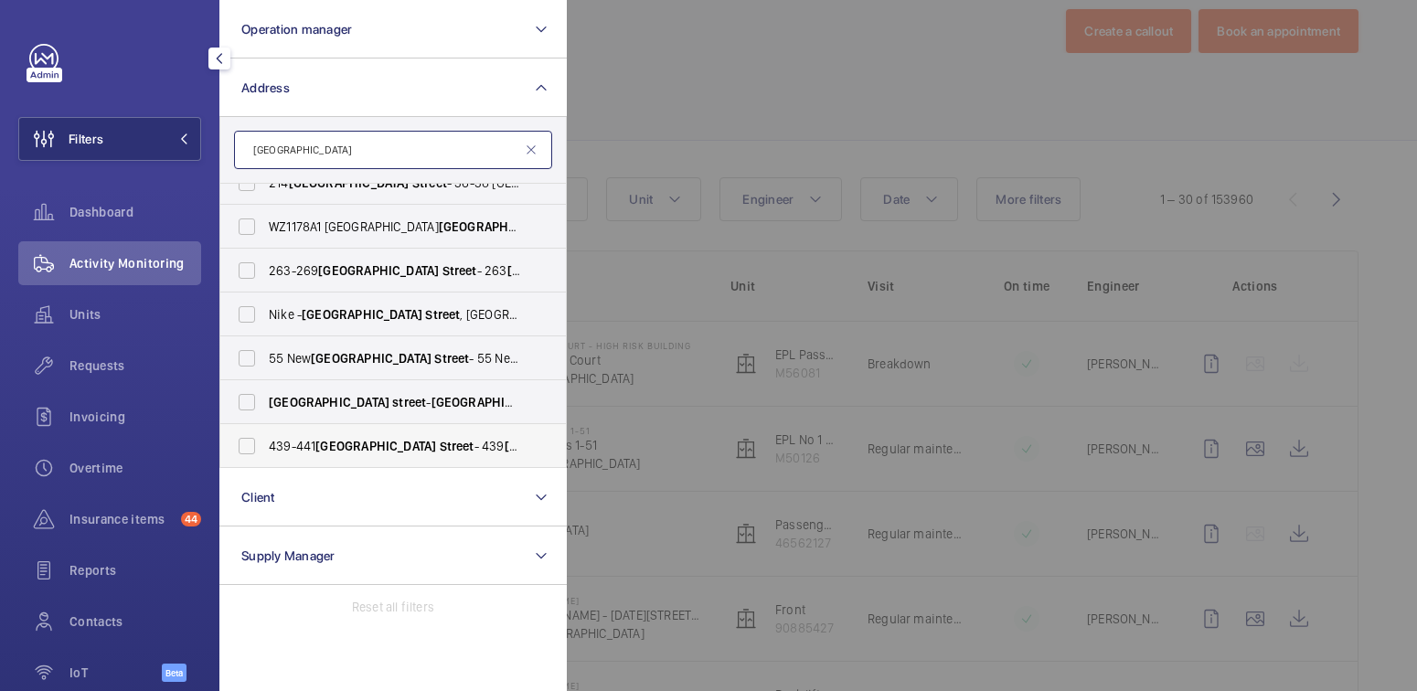
type input "oxford street"
click at [333, 442] on span "Oxford" at bounding box center [375, 446] width 121 height 15
click at [265, 442] on input "439-441 Oxford Street - 439 Oxford St, LONDON W1C 2PN" at bounding box center [247, 446] width 37 height 37
checkbox input "true"
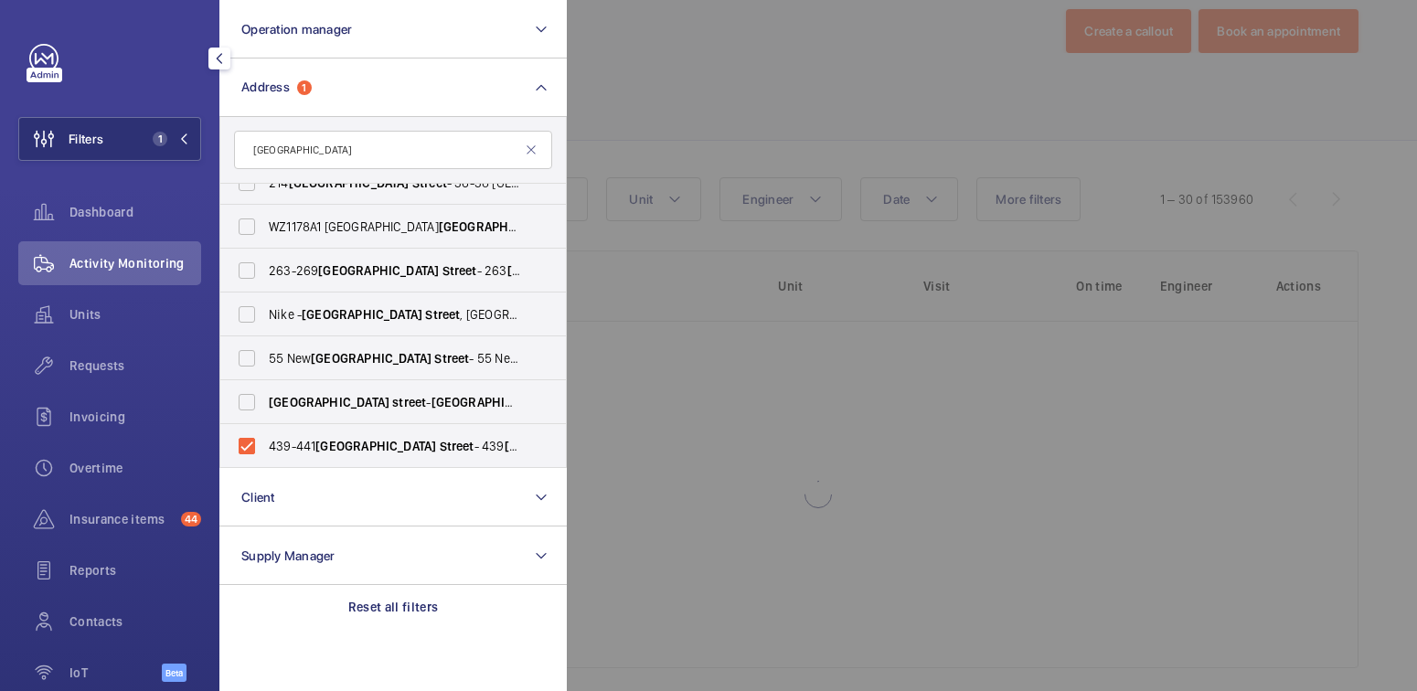
click at [762, 101] on div at bounding box center [1275, 345] width 1417 height 691
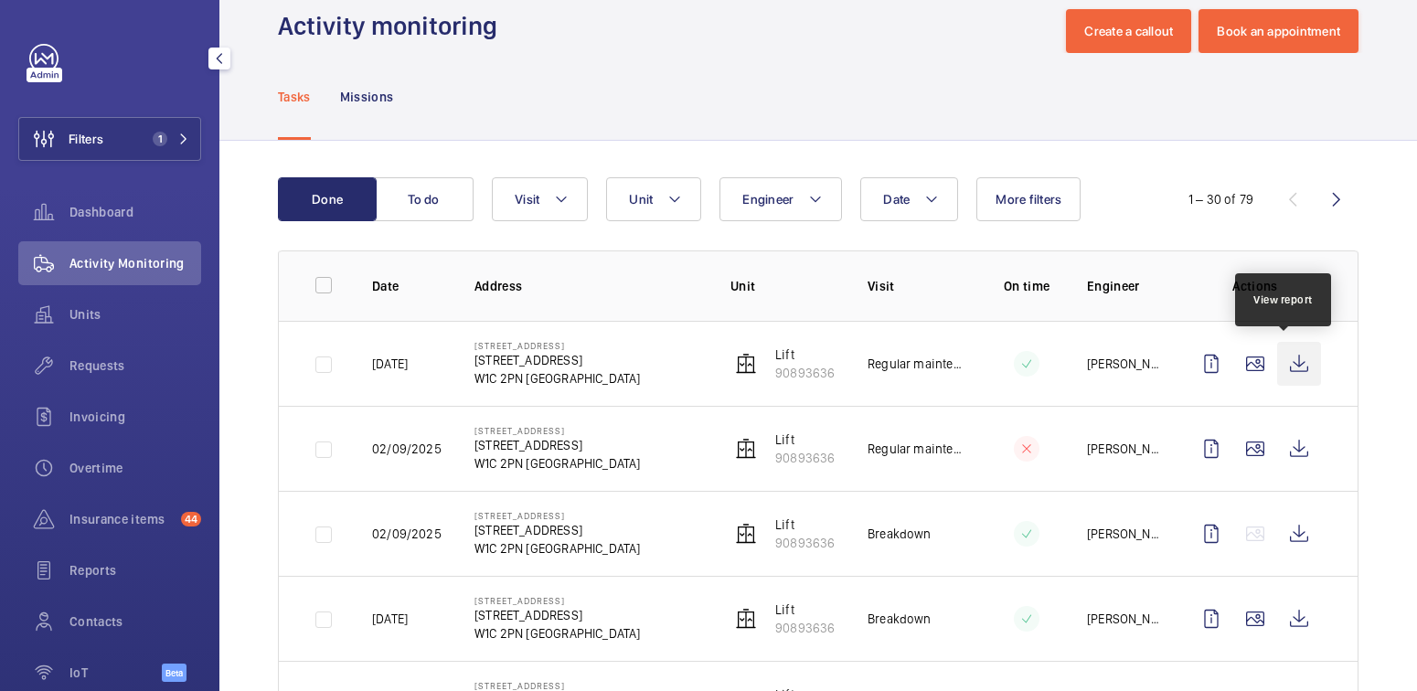
click at [1284, 364] on wm-front-icon-button at bounding box center [1299, 364] width 44 height 44
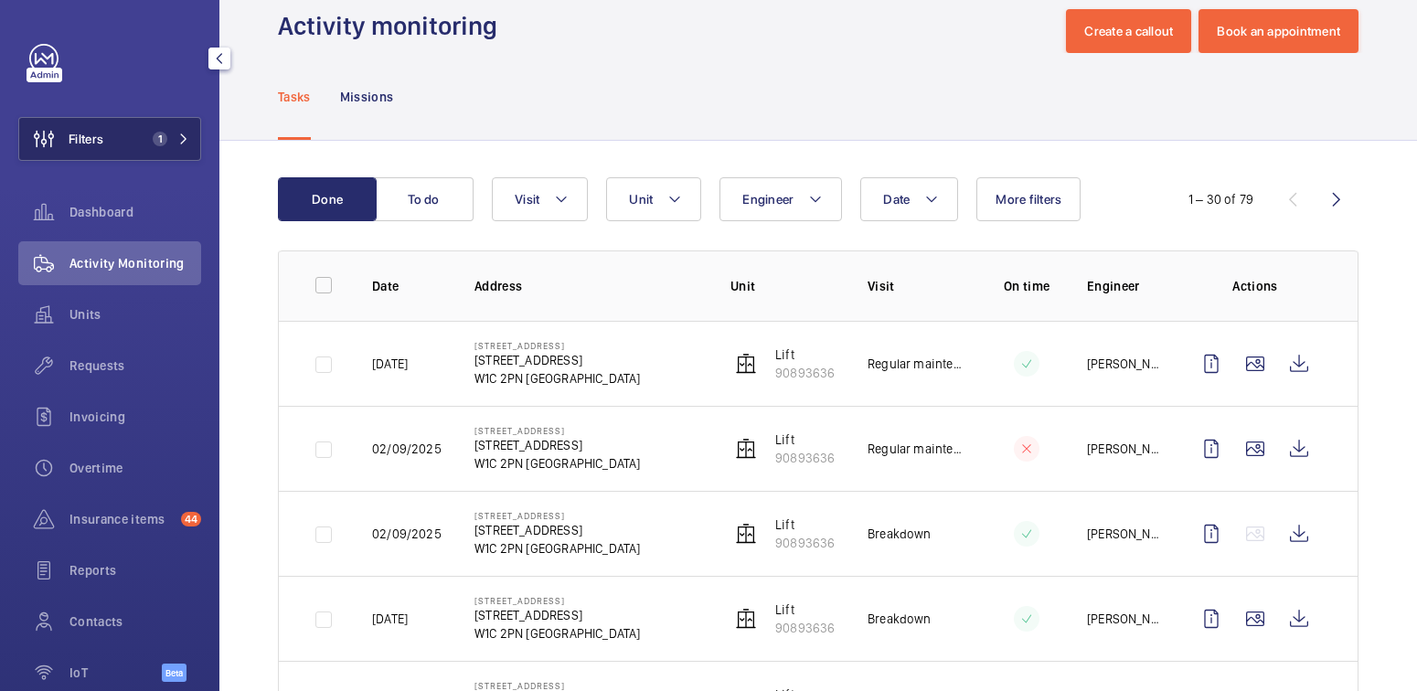
click at [124, 133] on button "Filters 1" at bounding box center [109, 139] width 183 height 44
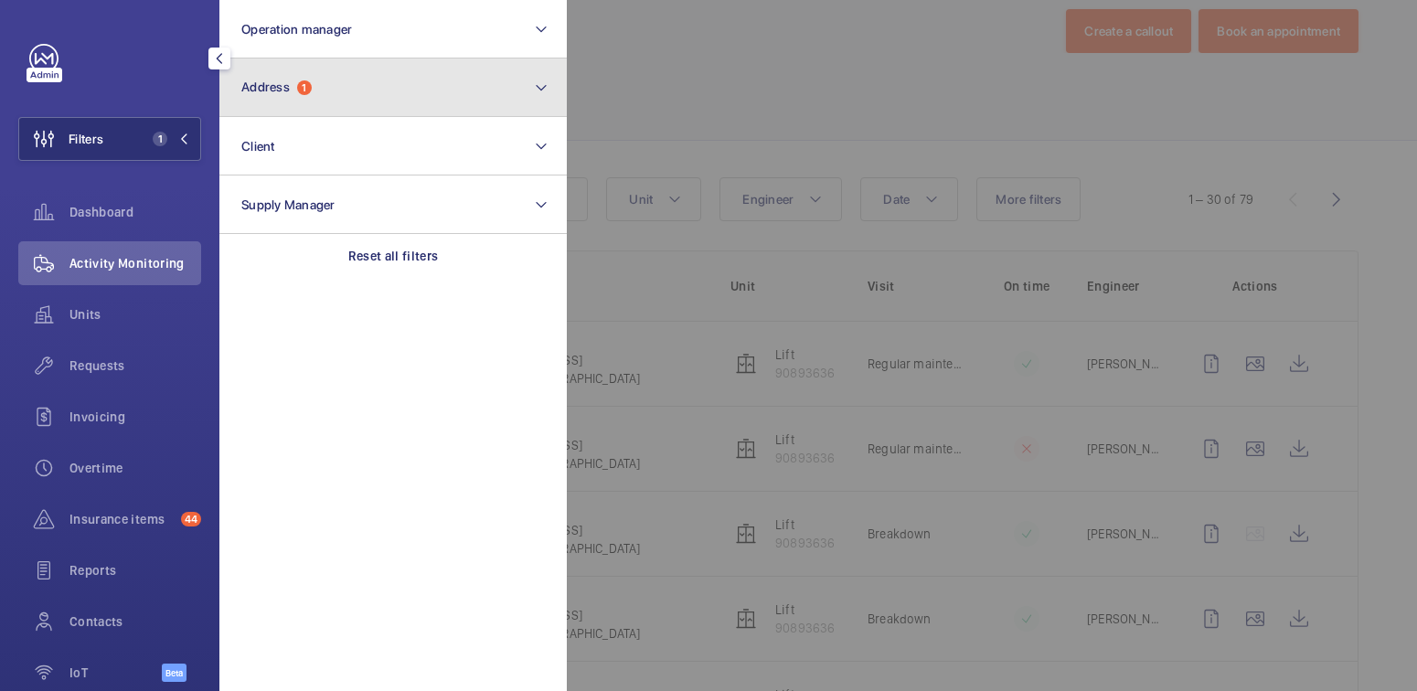
click at [372, 84] on button "Address 1" at bounding box center [392, 88] width 347 height 59
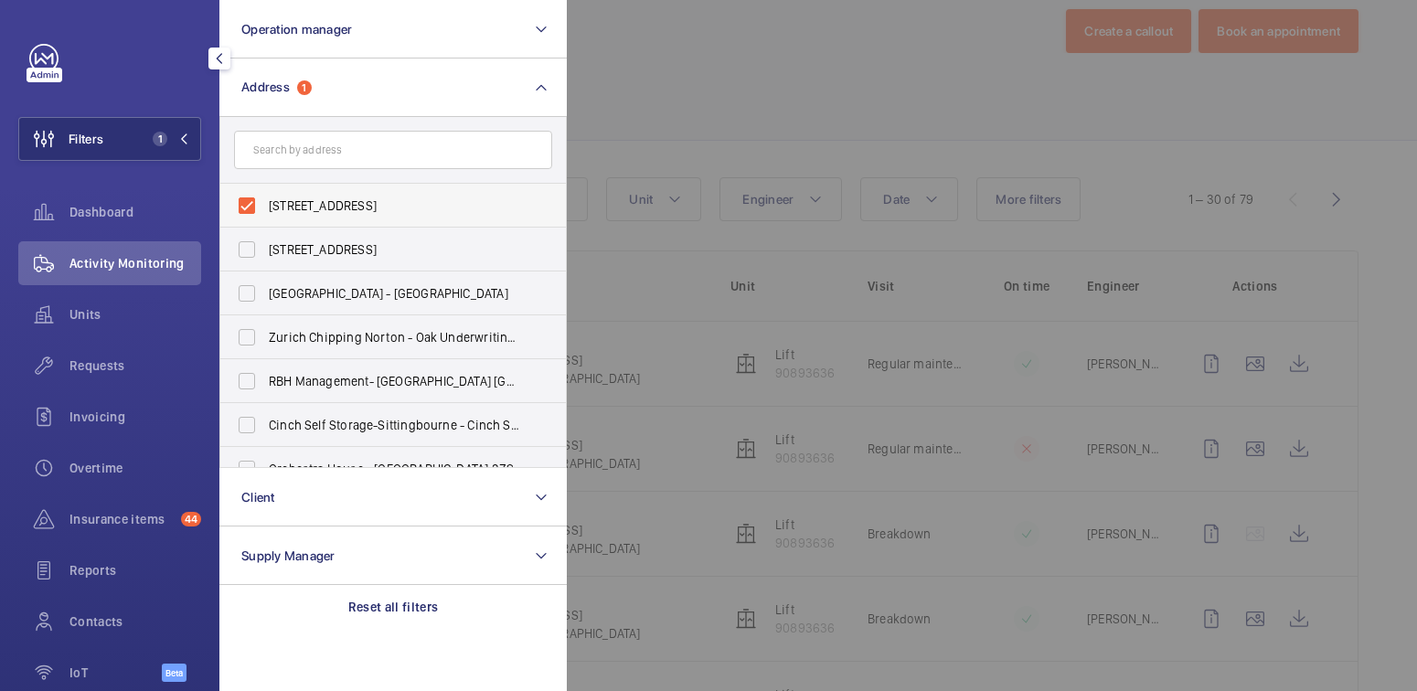
drag, startPoint x: 303, startPoint y: 208, endPoint x: 335, endPoint y: 207, distance: 32.0
click at [303, 207] on span "439-441 Oxford Street - 439 Oxford St, LONDON W1C 2PN" at bounding box center [394, 206] width 251 height 18
click at [265, 207] on input "439-441 Oxford Street - 439 Oxford St, LONDON W1C 2PN" at bounding box center [247, 205] width 37 height 37
checkbox input "false"
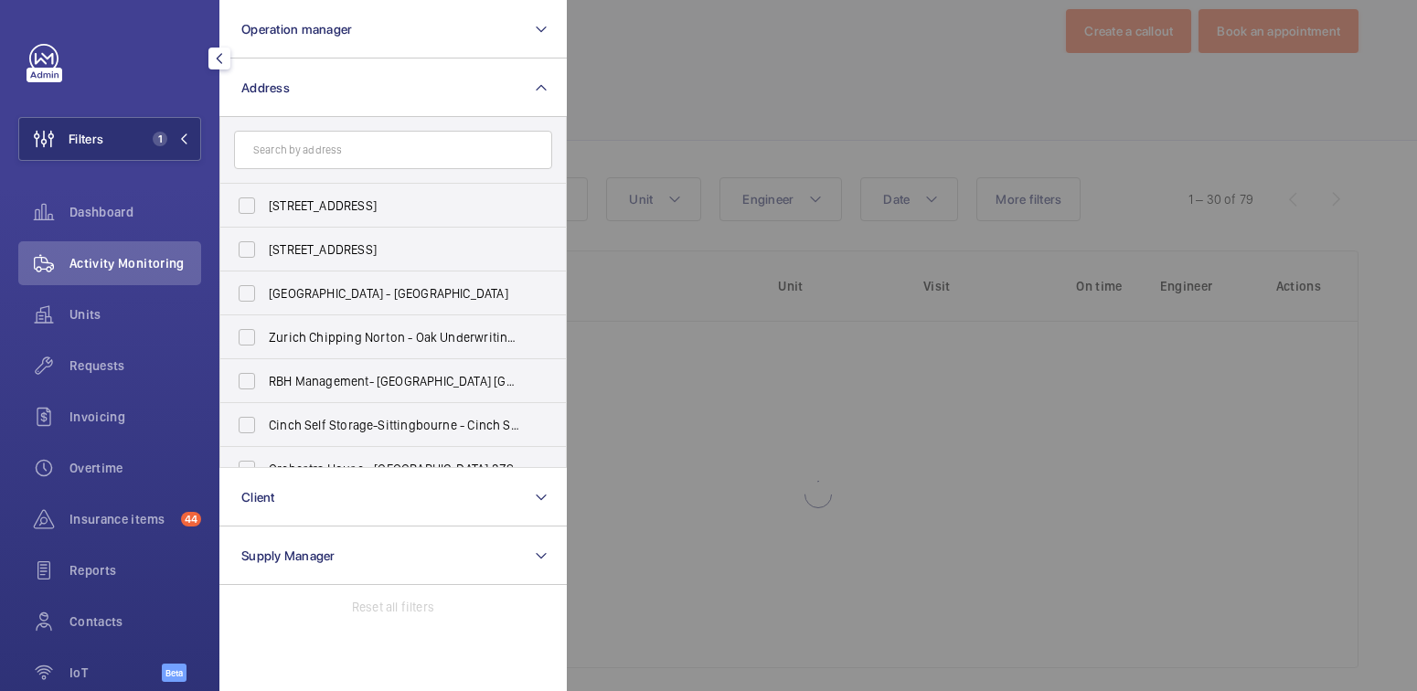
drag, startPoint x: 751, startPoint y: 56, endPoint x: 570, endPoint y: 8, distance: 188.0
click at [751, 56] on div at bounding box center [1275, 345] width 1417 height 691
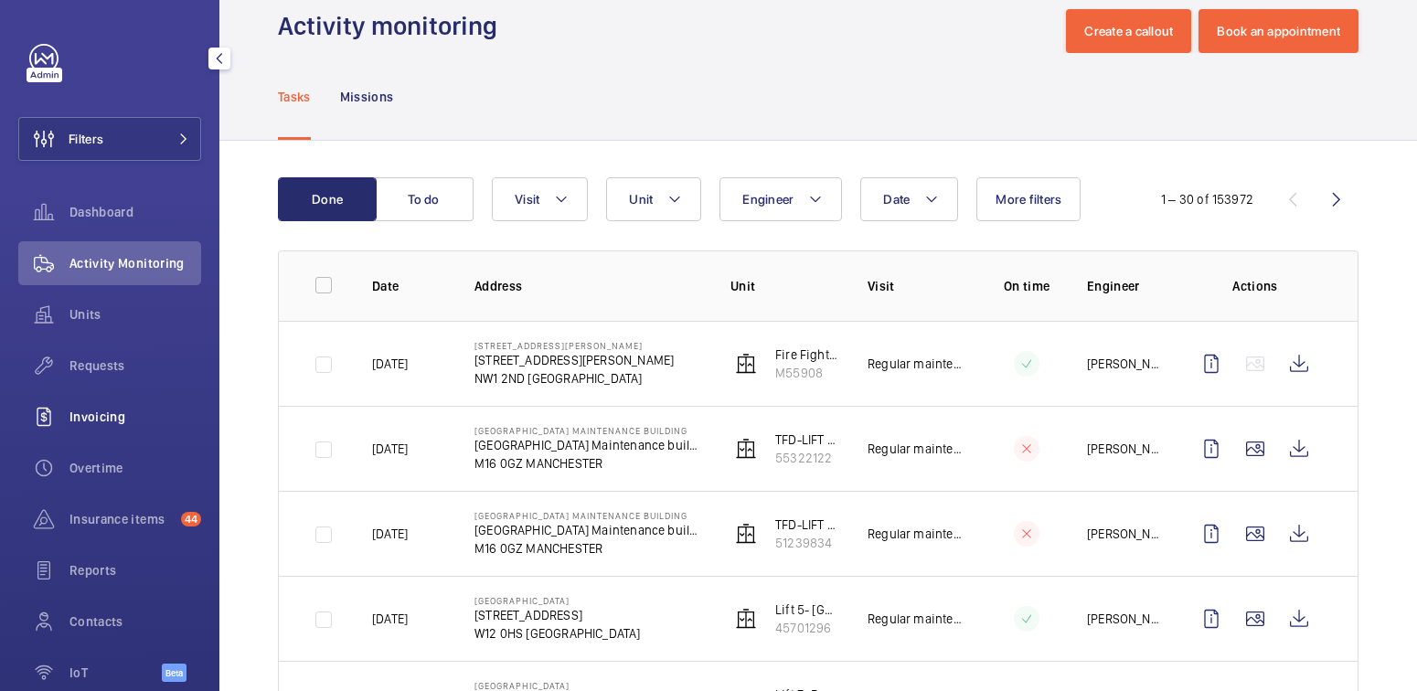
click at [77, 415] on span "Invoicing" at bounding box center [135, 417] width 132 height 18
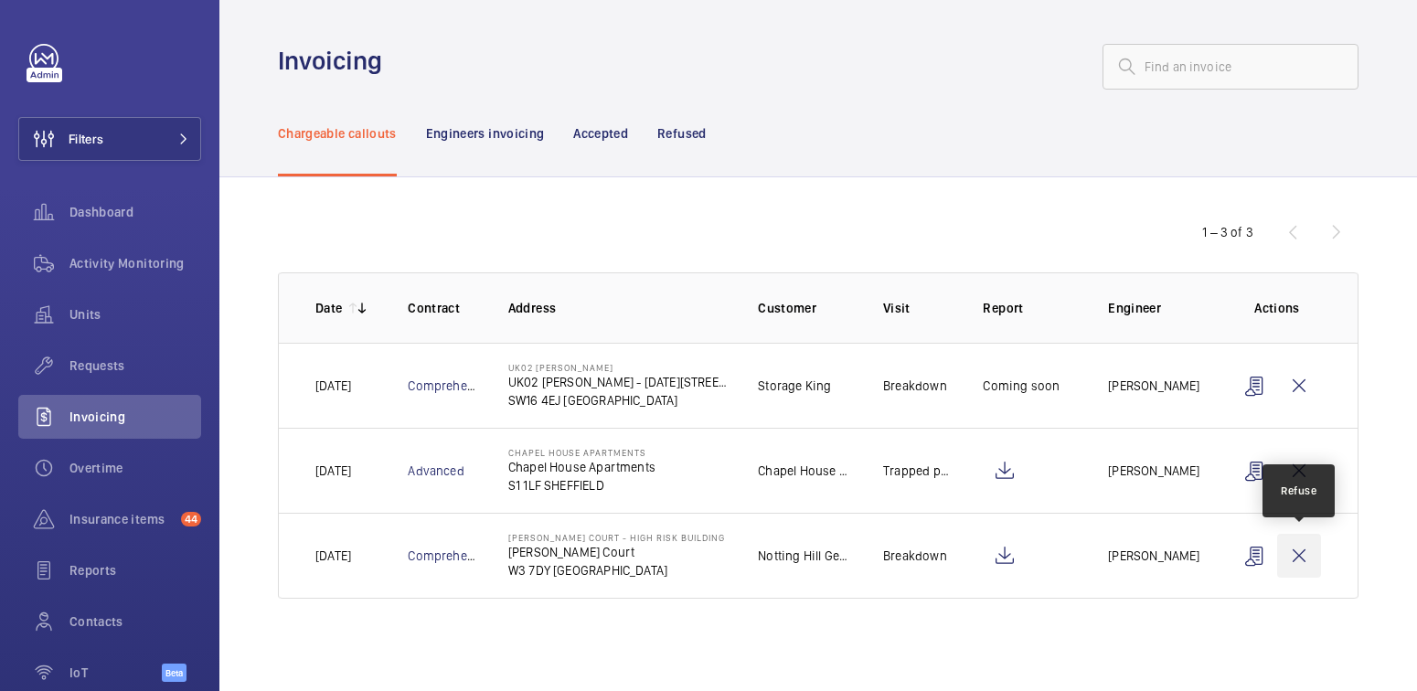
click at [1309, 556] on wm-front-icon-button at bounding box center [1299, 556] width 44 height 44
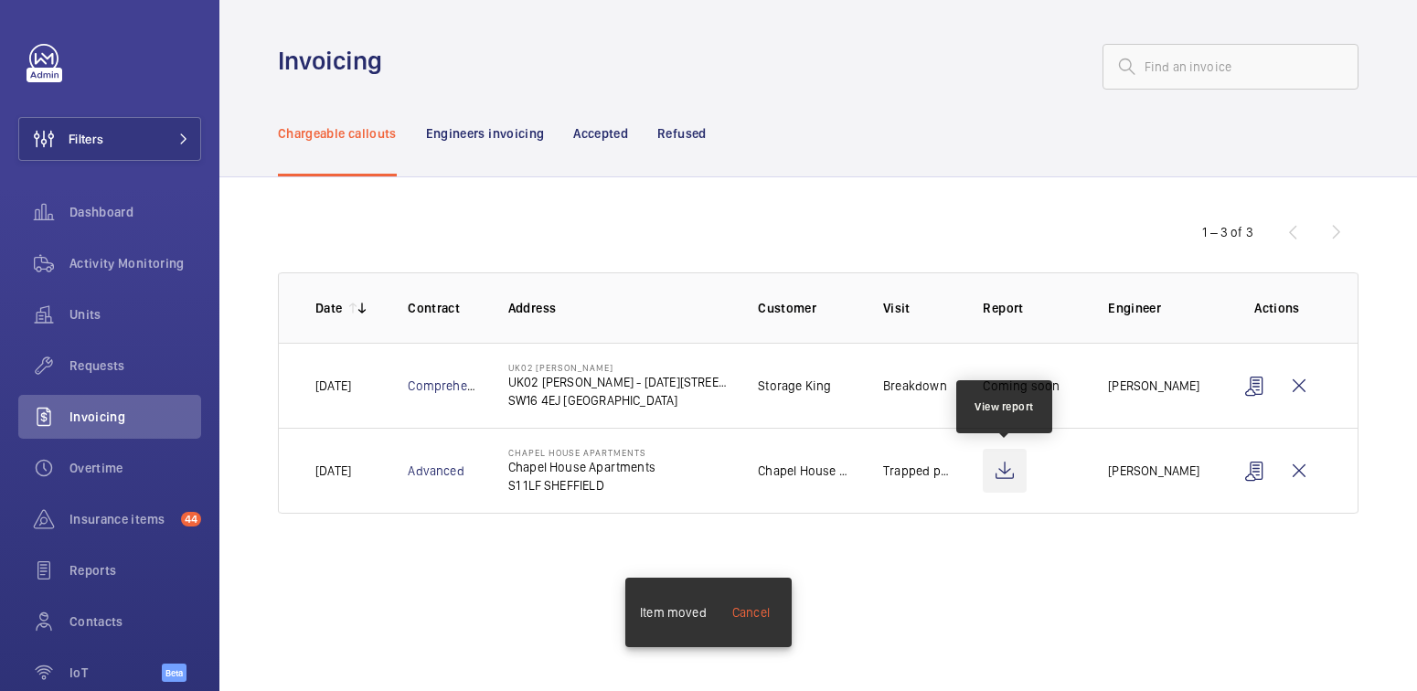
click at [1004, 462] on wm-front-icon-button at bounding box center [1005, 471] width 44 height 44
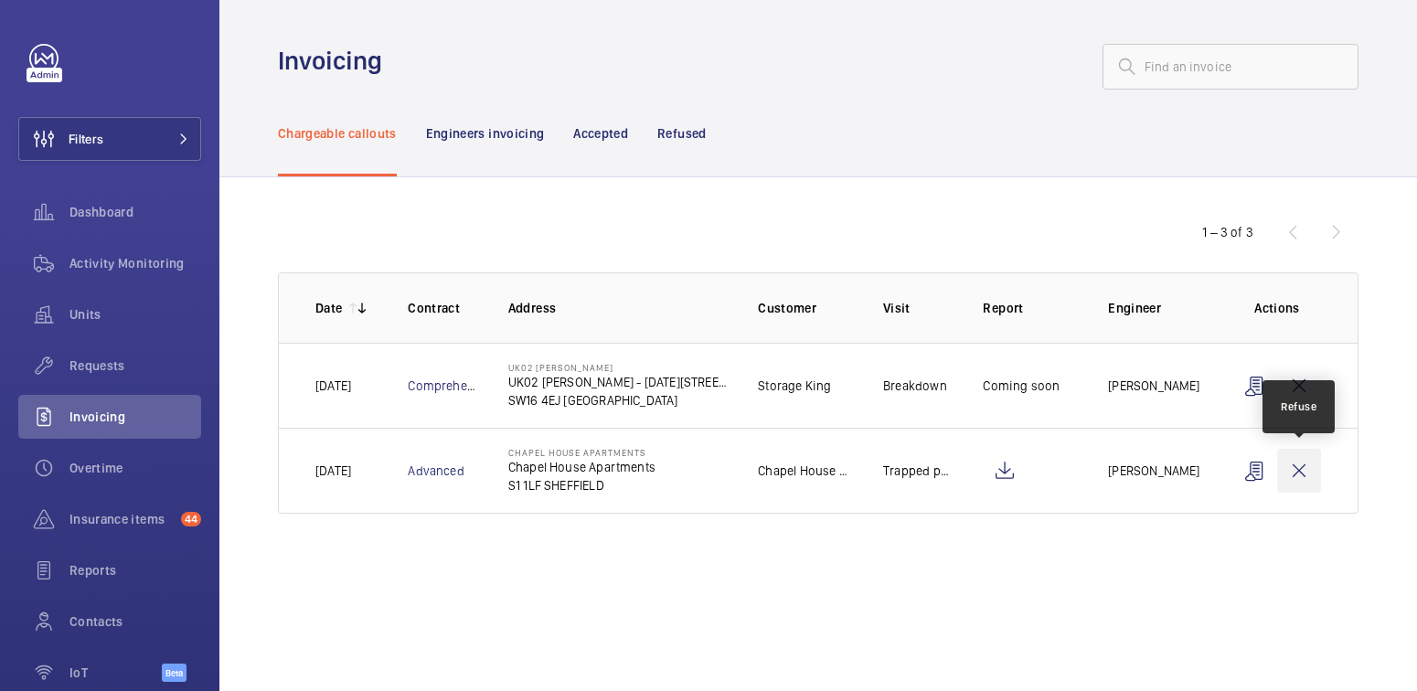
click at [1305, 469] on wm-front-icon-button at bounding box center [1299, 471] width 44 height 44
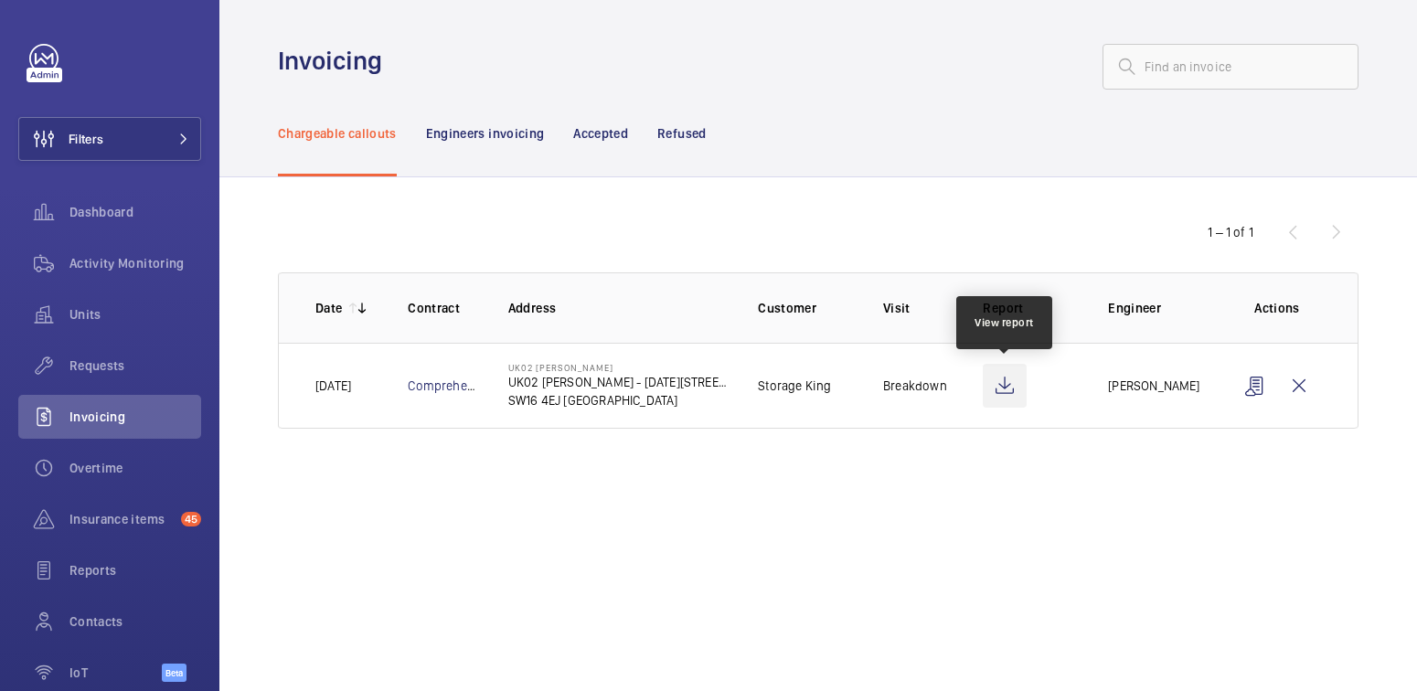
click at [1004, 389] on wm-front-icon-button at bounding box center [1005, 386] width 44 height 44
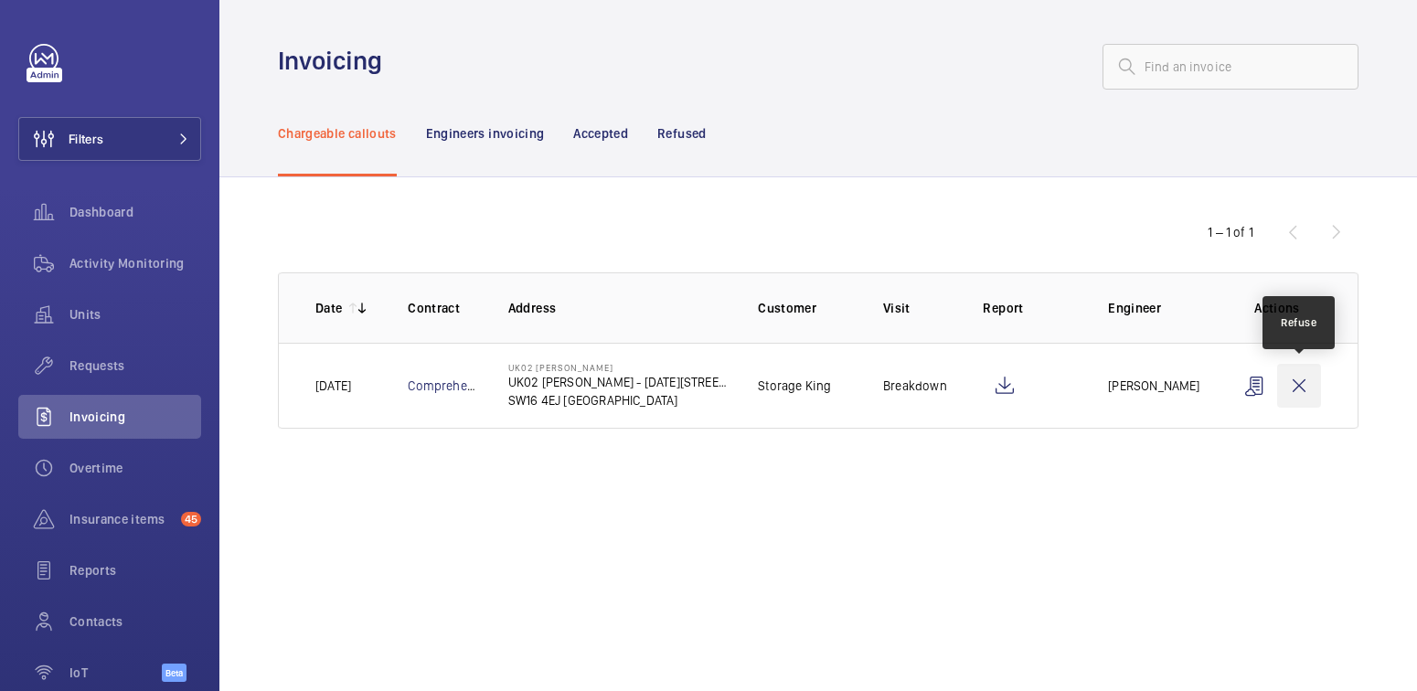
click at [1284, 389] on wm-front-icon-button at bounding box center [1299, 386] width 44 height 44
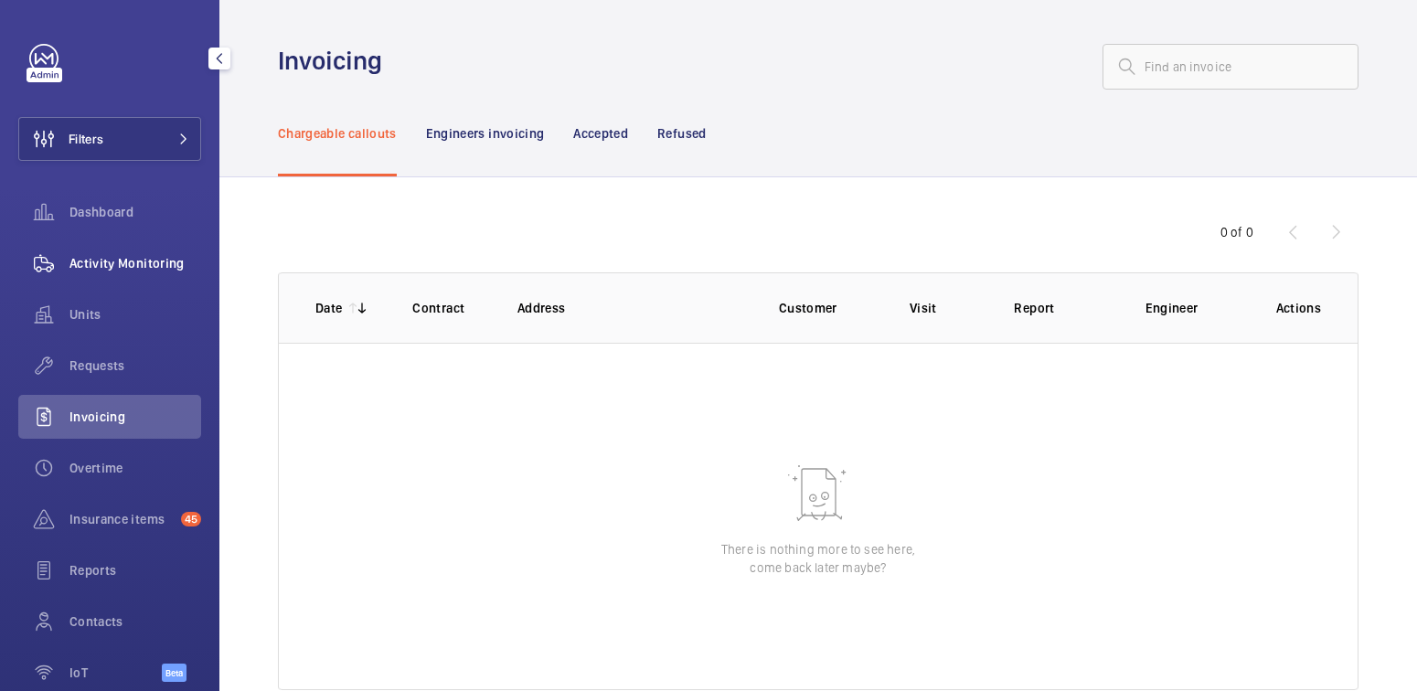
click at [119, 268] on span "Activity Monitoring" at bounding box center [135, 263] width 132 height 18
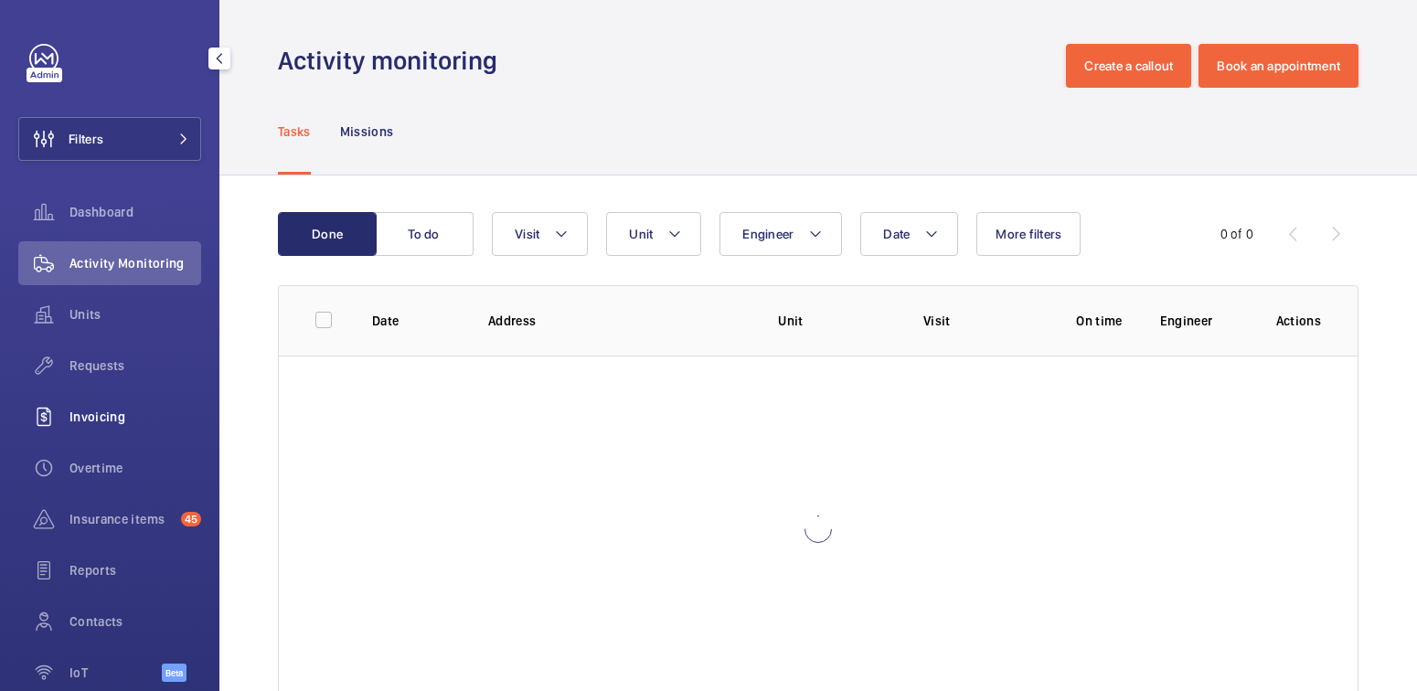
click at [96, 426] on div "Invoicing" at bounding box center [109, 417] width 183 height 44
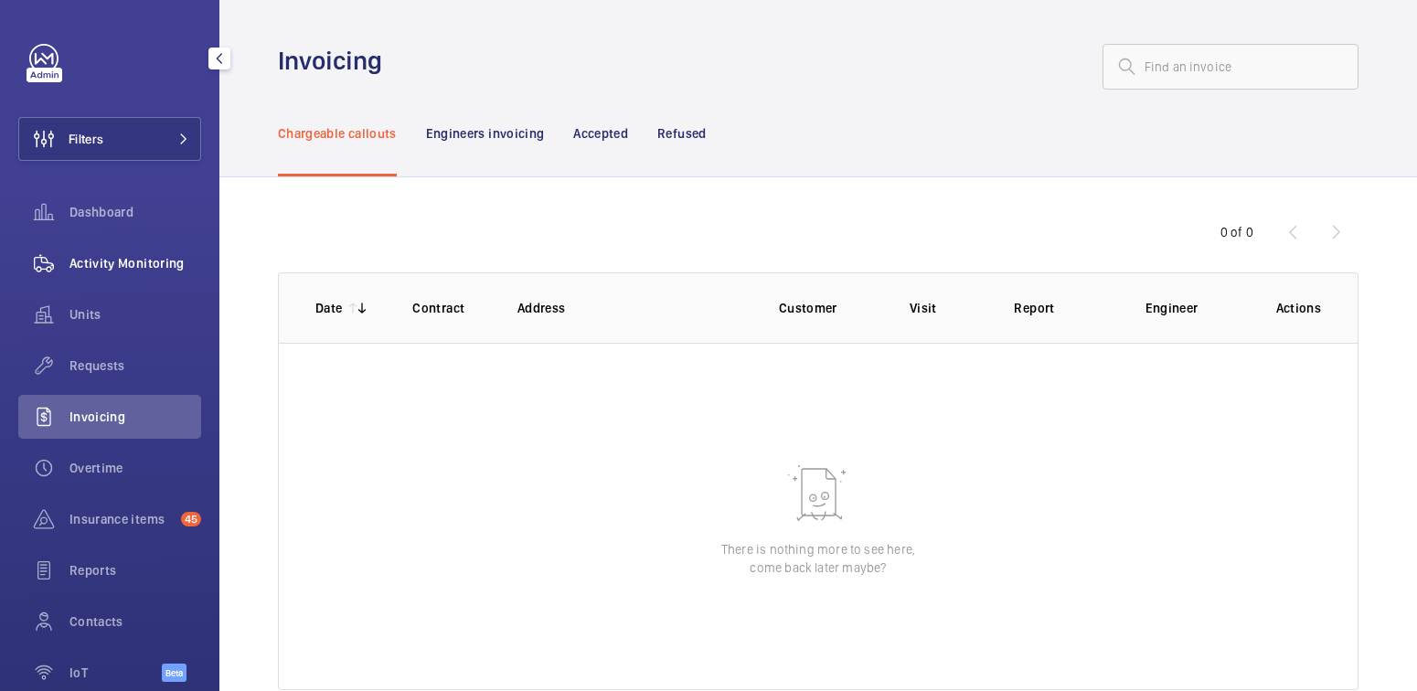
click at [103, 261] on span "Activity Monitoring" at bounding box center [135, 263] width 132 height 18
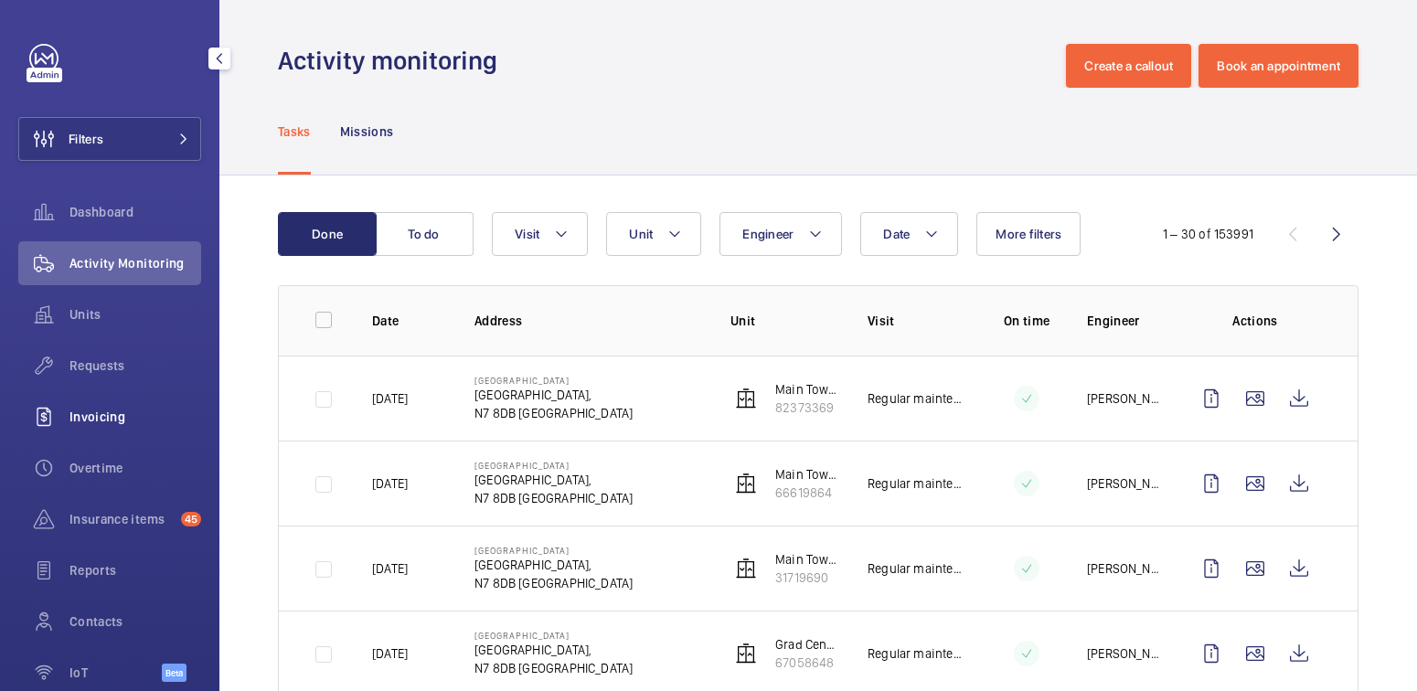
click at [101, 413] on span "Invoicing" at bounding box center [135, 417] width 132 height 18
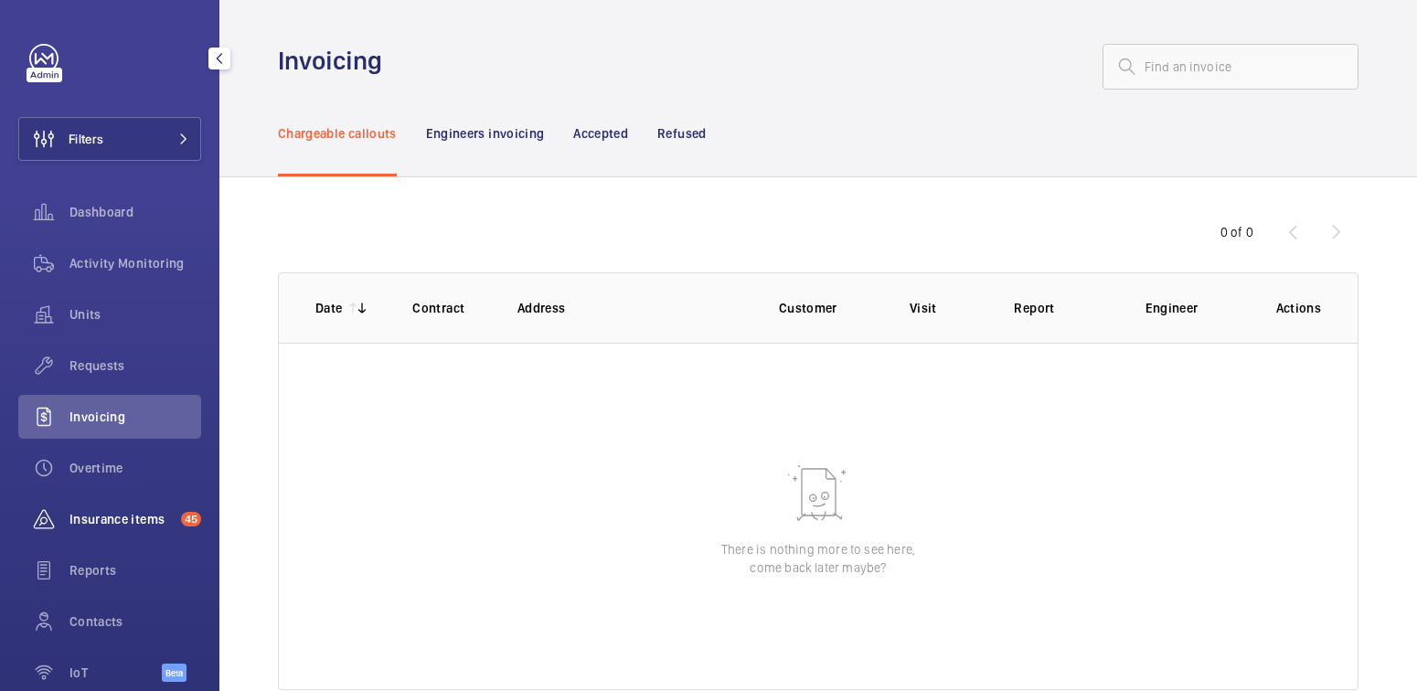
click at [103, 521] on span "Insurance items" at bounding box center [121, 519] width 104 height 18
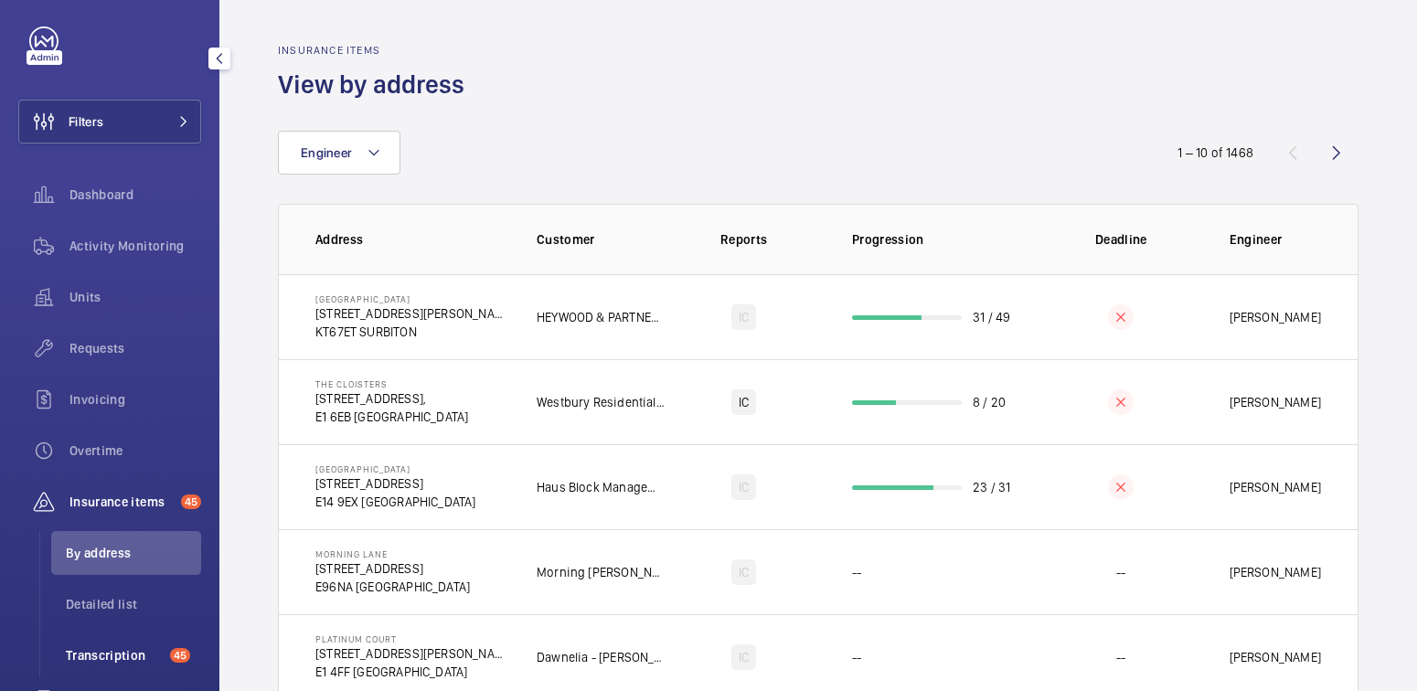
scroll to position [37, 0]
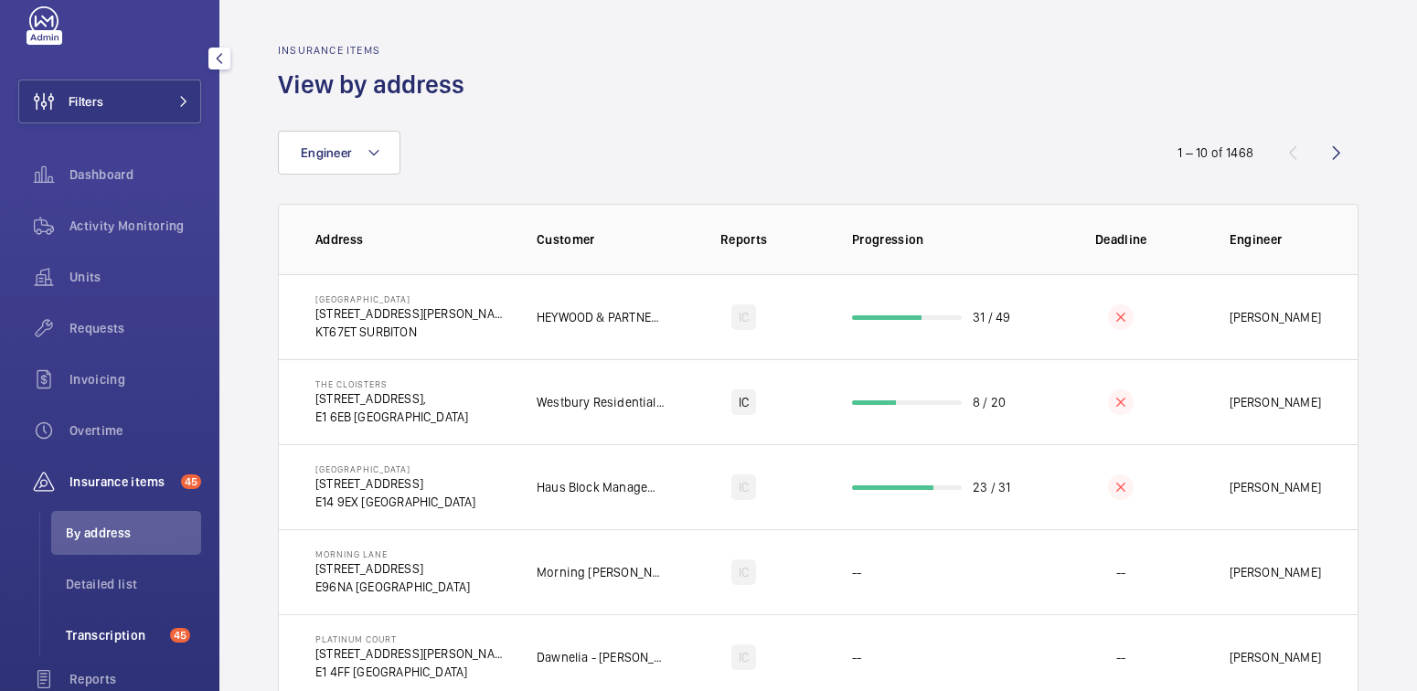
click at [100, 627] on span "Transcription" at bounding box center [114, 635] width 97 height 18
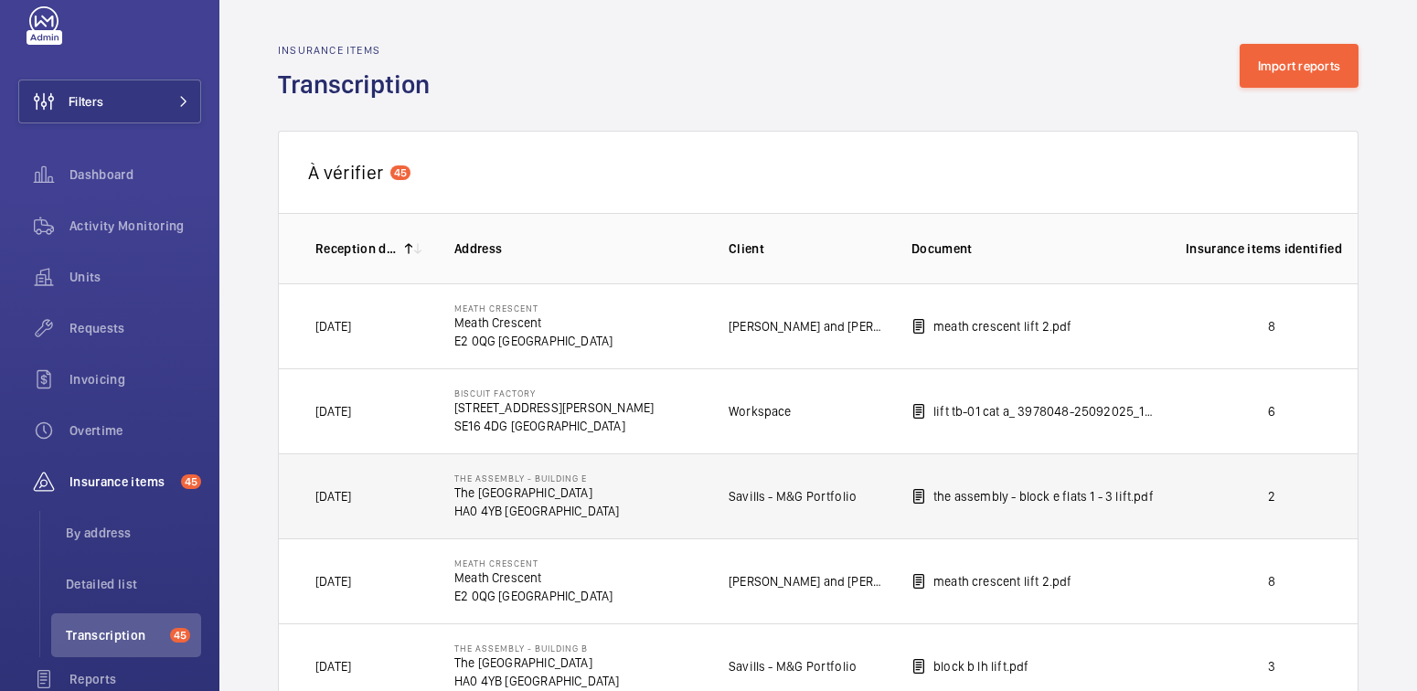
click at [1211, 494] on p "2" at bounding box center [1272, 496] width 172 height 18
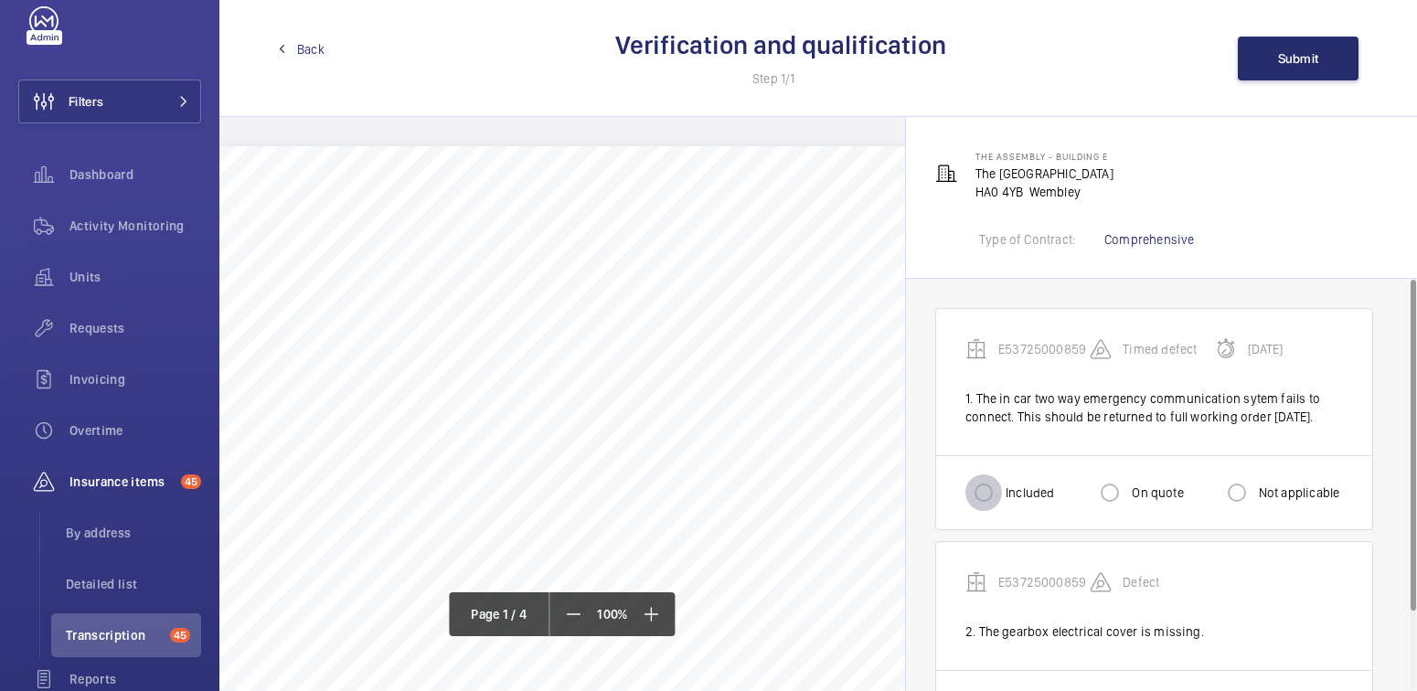
click at [996, 511] on input "Included" at bounding box center [983, 492] width 37 height 37
radio input "true"
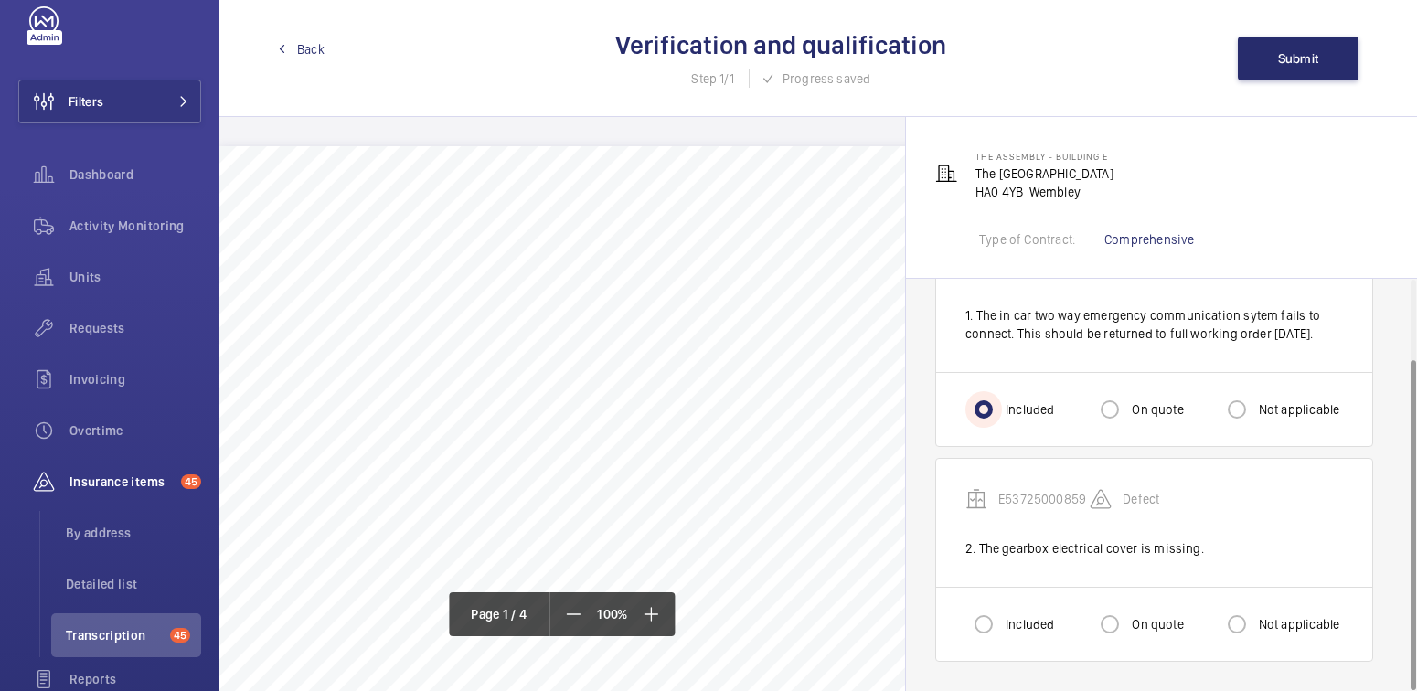
scroll to position [98, 0]
click at [1014, 628] on label "Included" at bounding box center [1028, 624] width 52 height 18
click at [1002, 628] on input "Included" at bounding box center [983, 624] width 37 height 37
radio input "true"
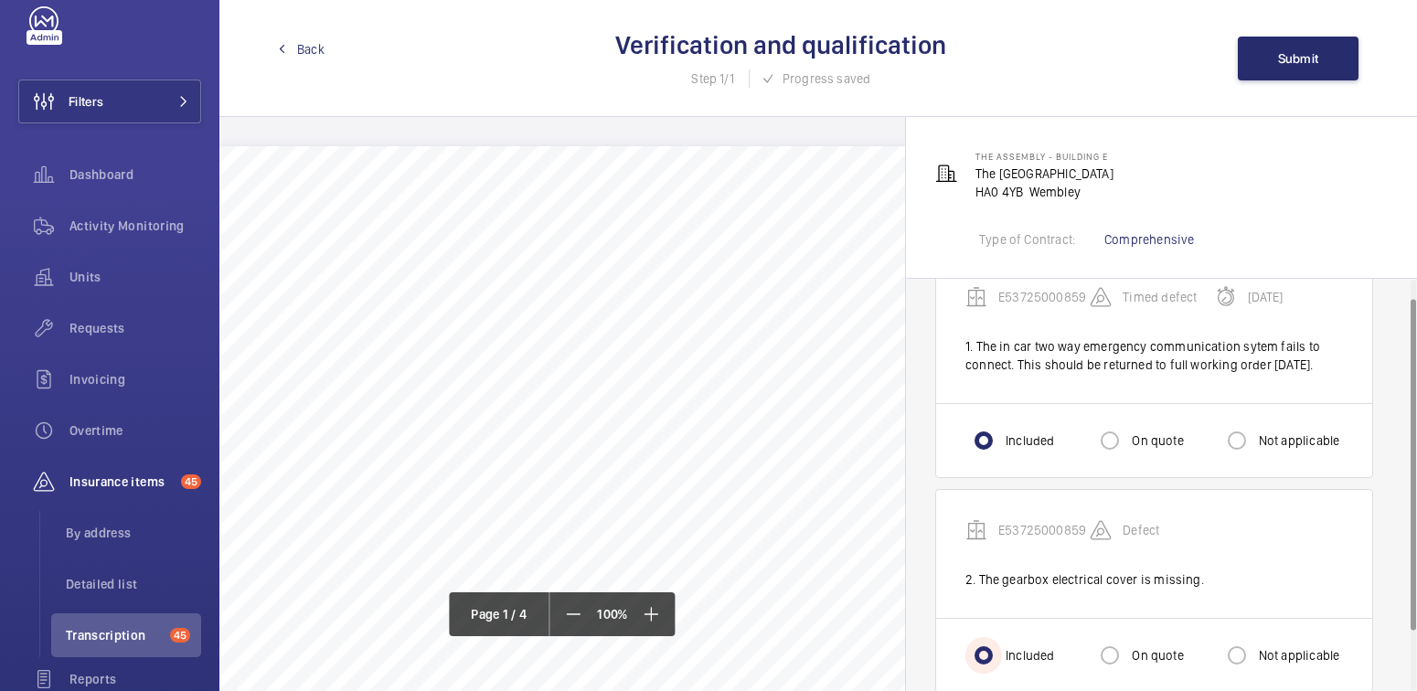
scroll to position [0, 0]
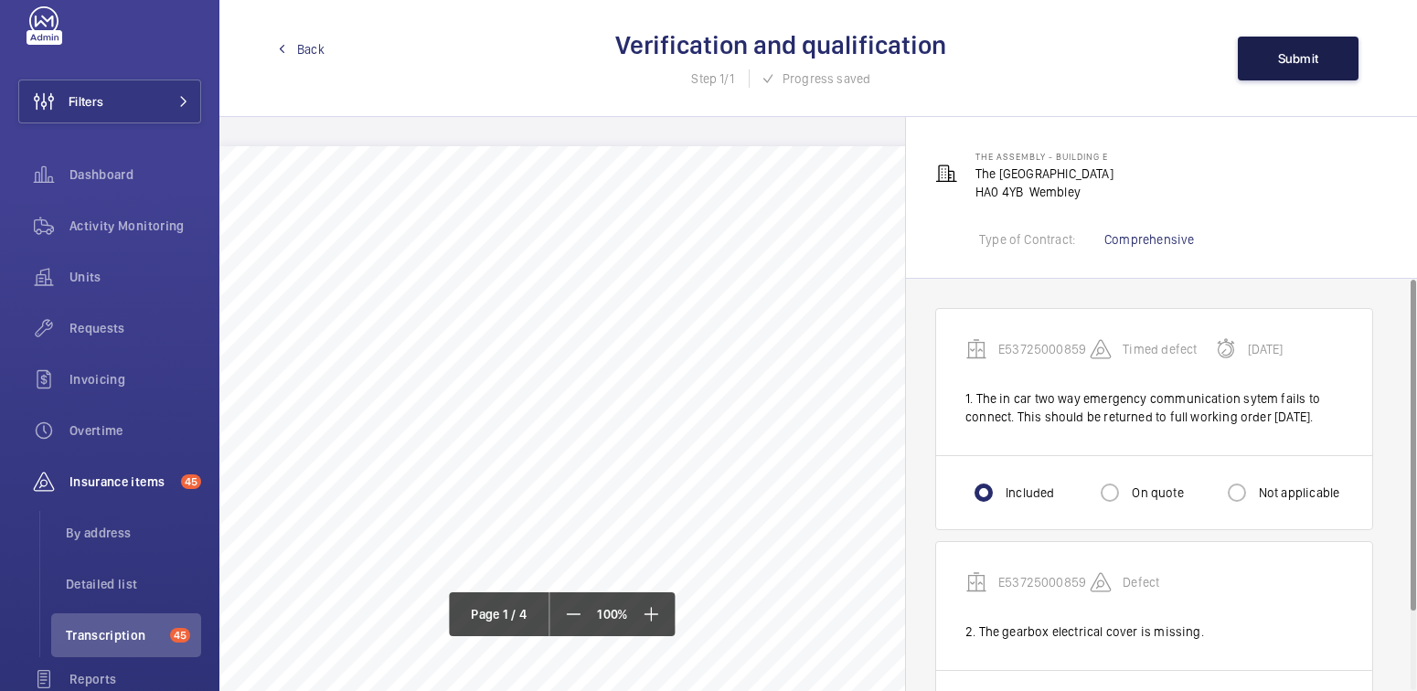
click at [1285, 68] on button "Submit" at bounding box center [1298, 59] width 121 height 44
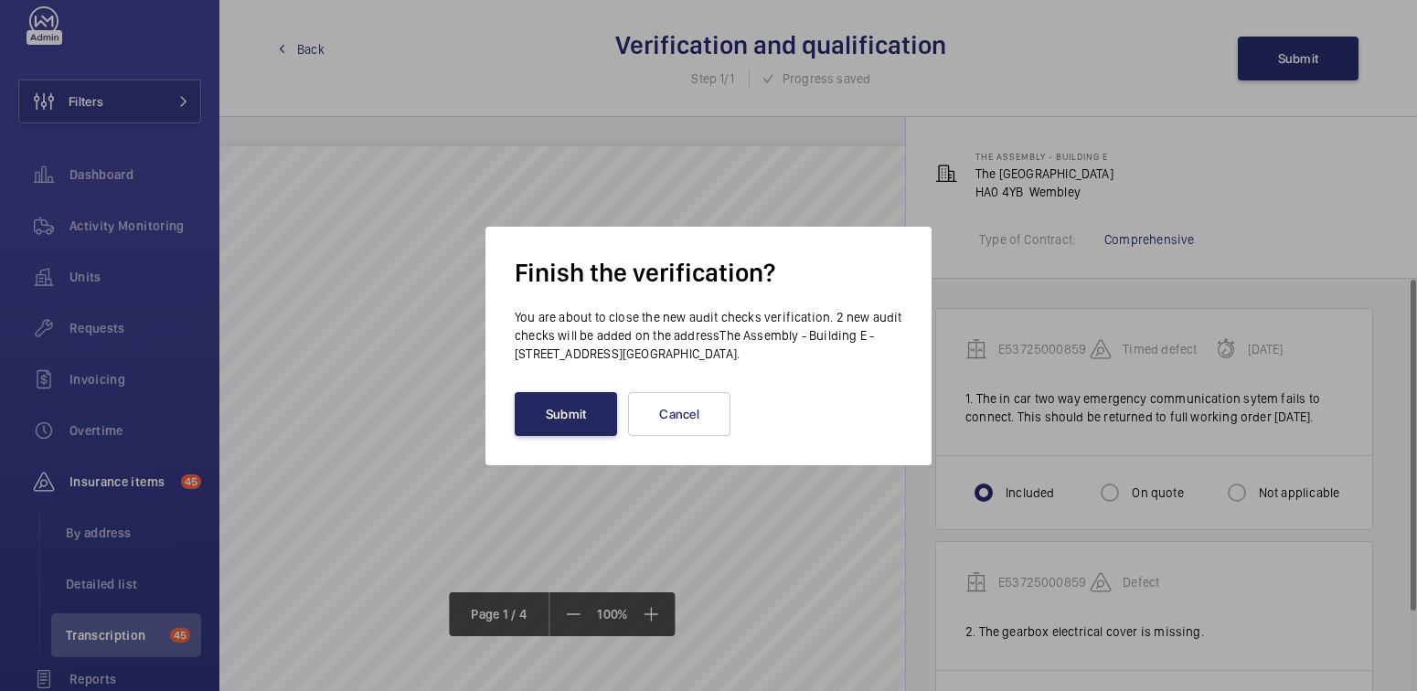
click at [563, 415] on button "Submit" at bounding box center [566, 414] width 102 height 44
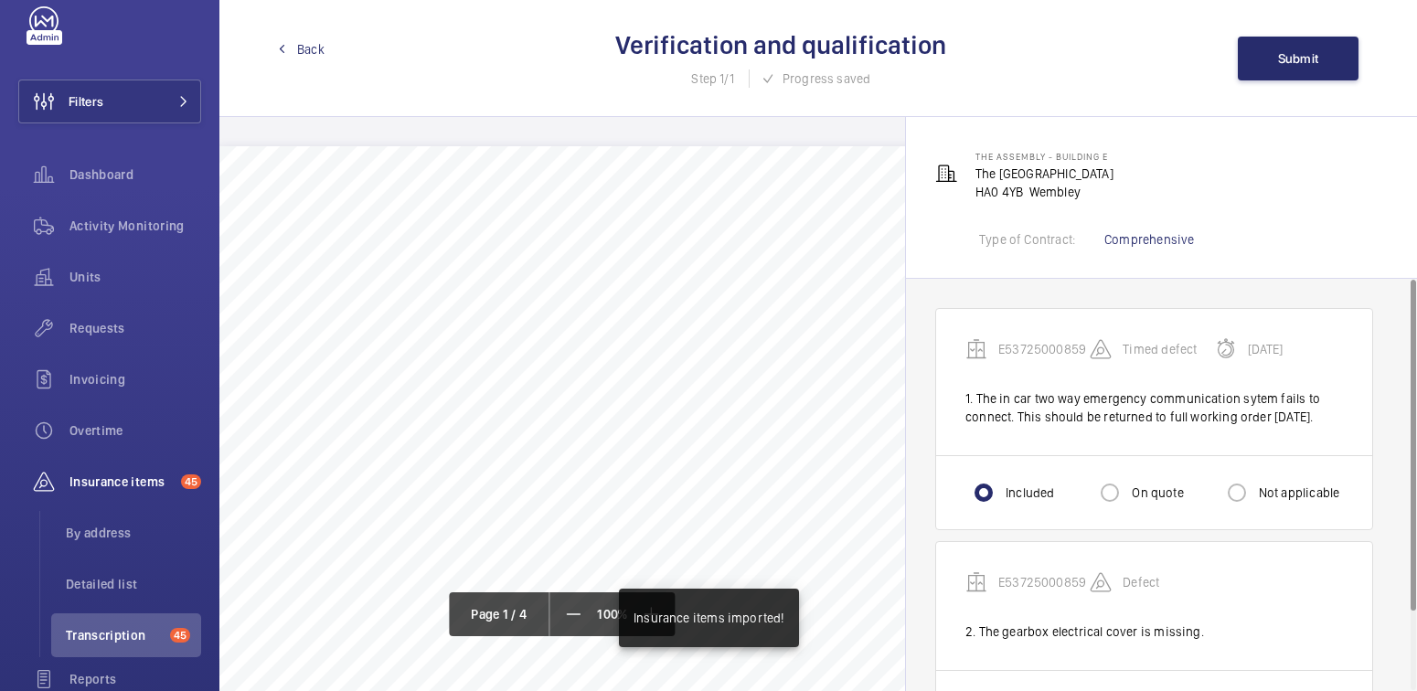
click at [286, 49] on link "Back" at bounding box center [301, 49] width 47 height 18
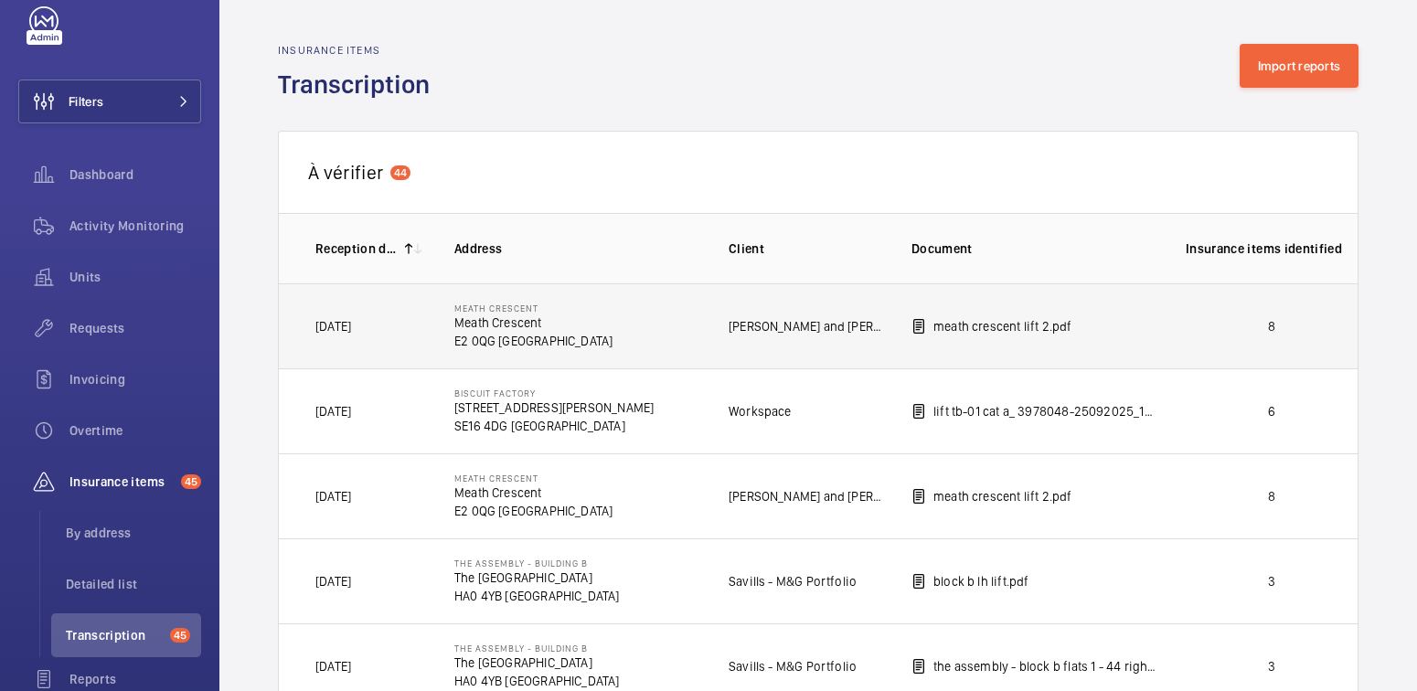
click at [1267, 319] on p "8" at bounding box center [1272, 326] width 172 height 18
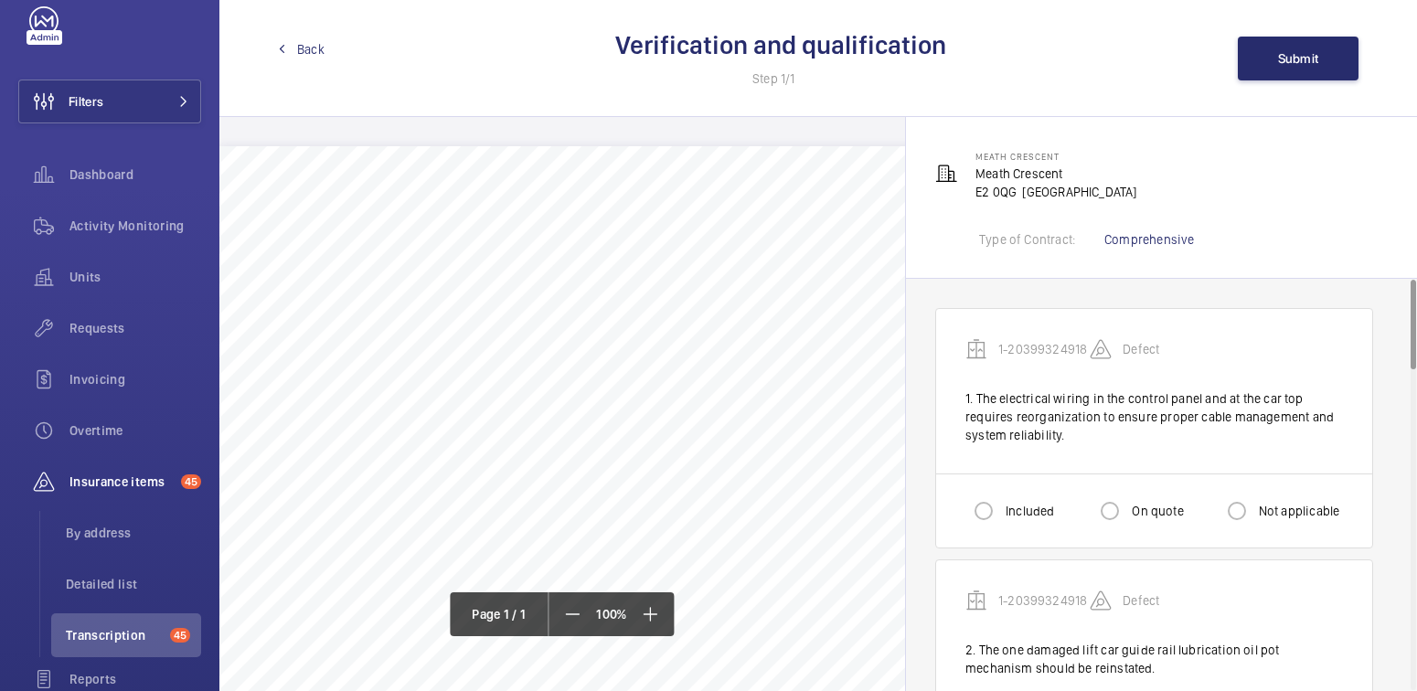
click at [1009, 506] on label "Included" at bounding box center [1028, 511] width 52 height 18
click at [1002, 506] on input "Included" at bounding box center [983, 511] width 37 height 37
radio input "true"
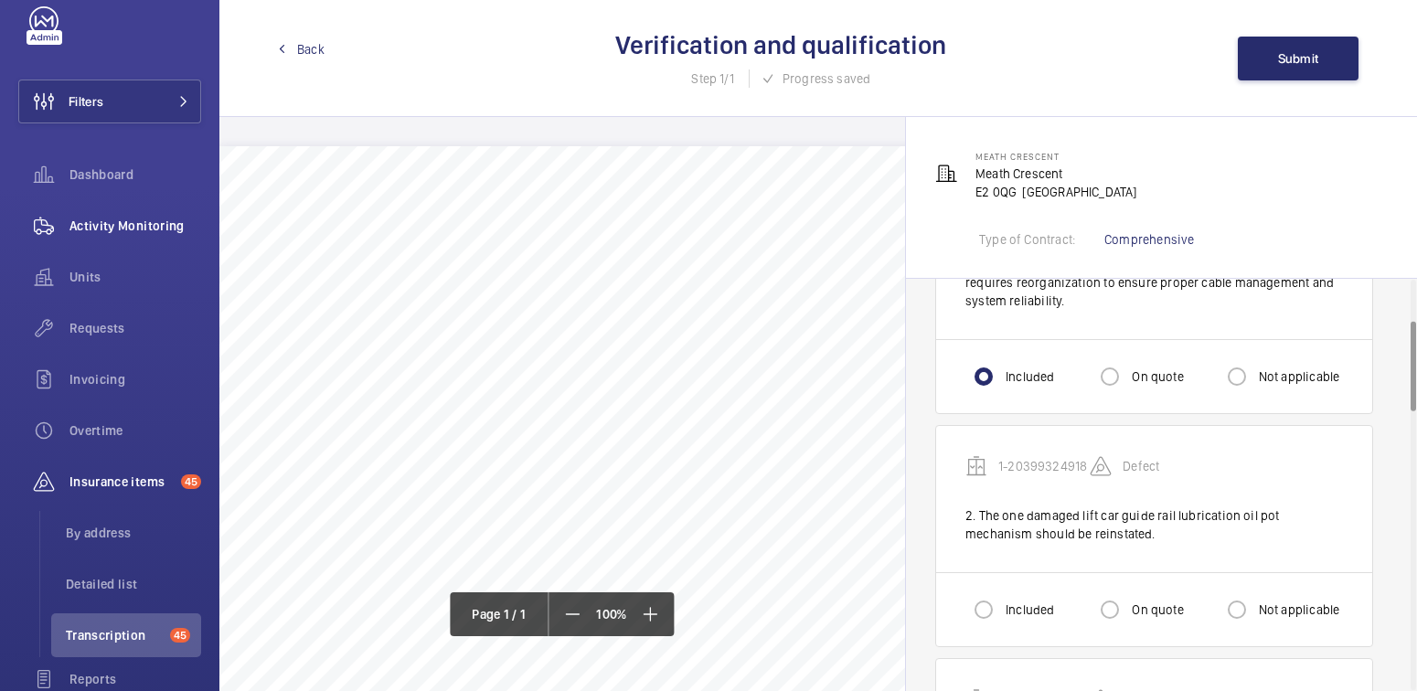
scroll to position [235, 0]
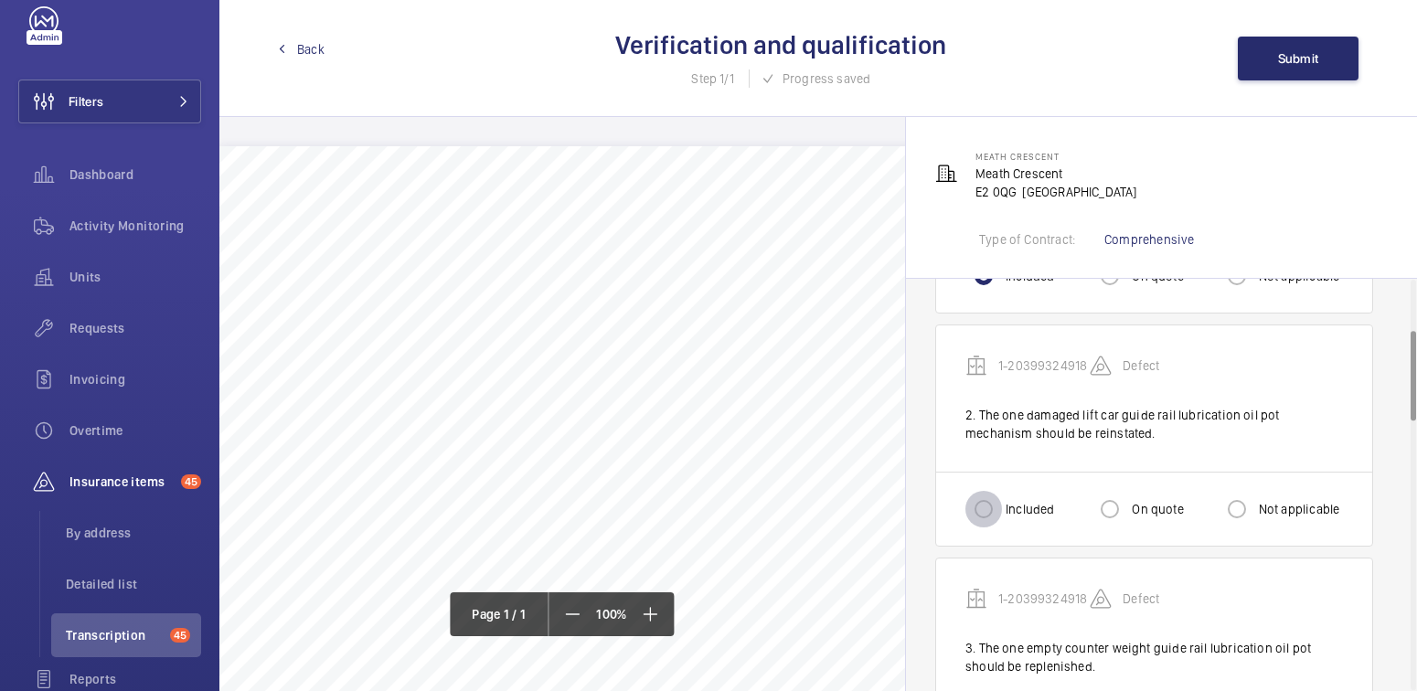
click at [973, 510] on input "Included" at bounding box center [983, 509] width 37 height 37
radio input "true"
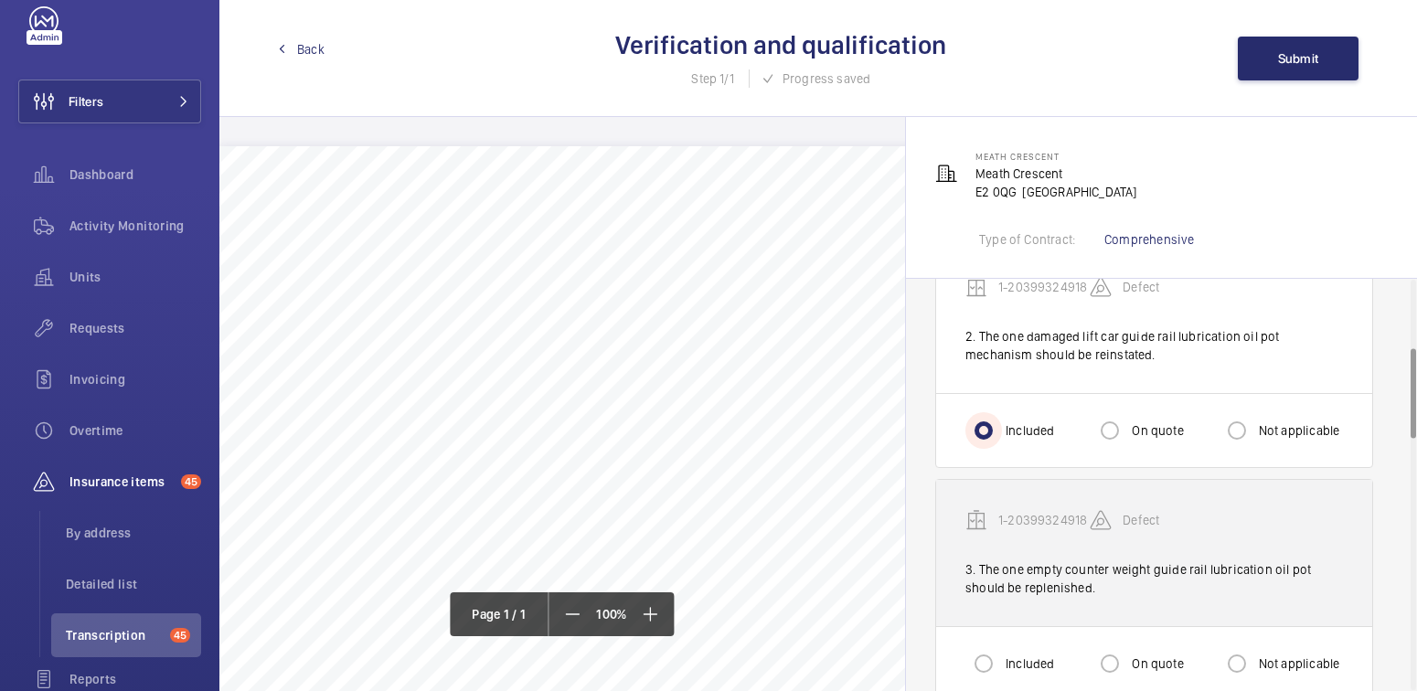
scroll to position [315, 0]
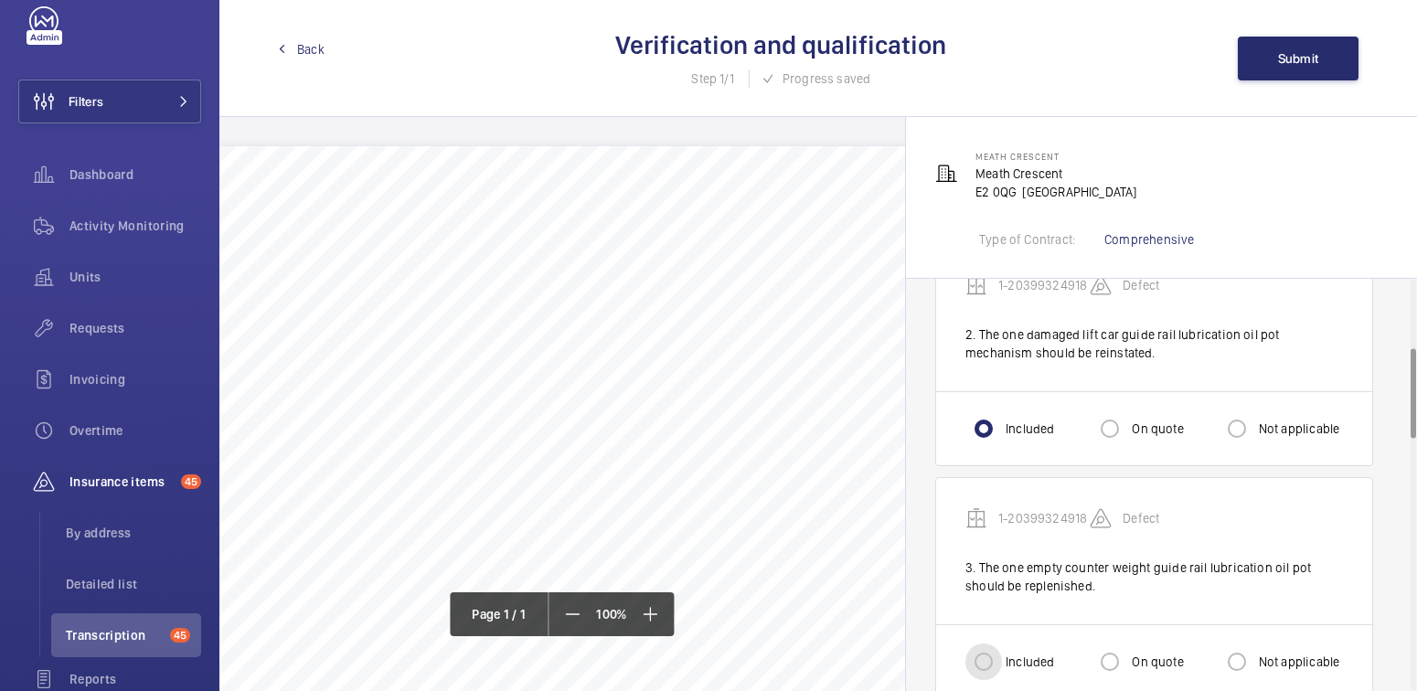
click at [990, 658] on input "Included" at bounding box center [983, 662] width 37 height 37
radio input "true"
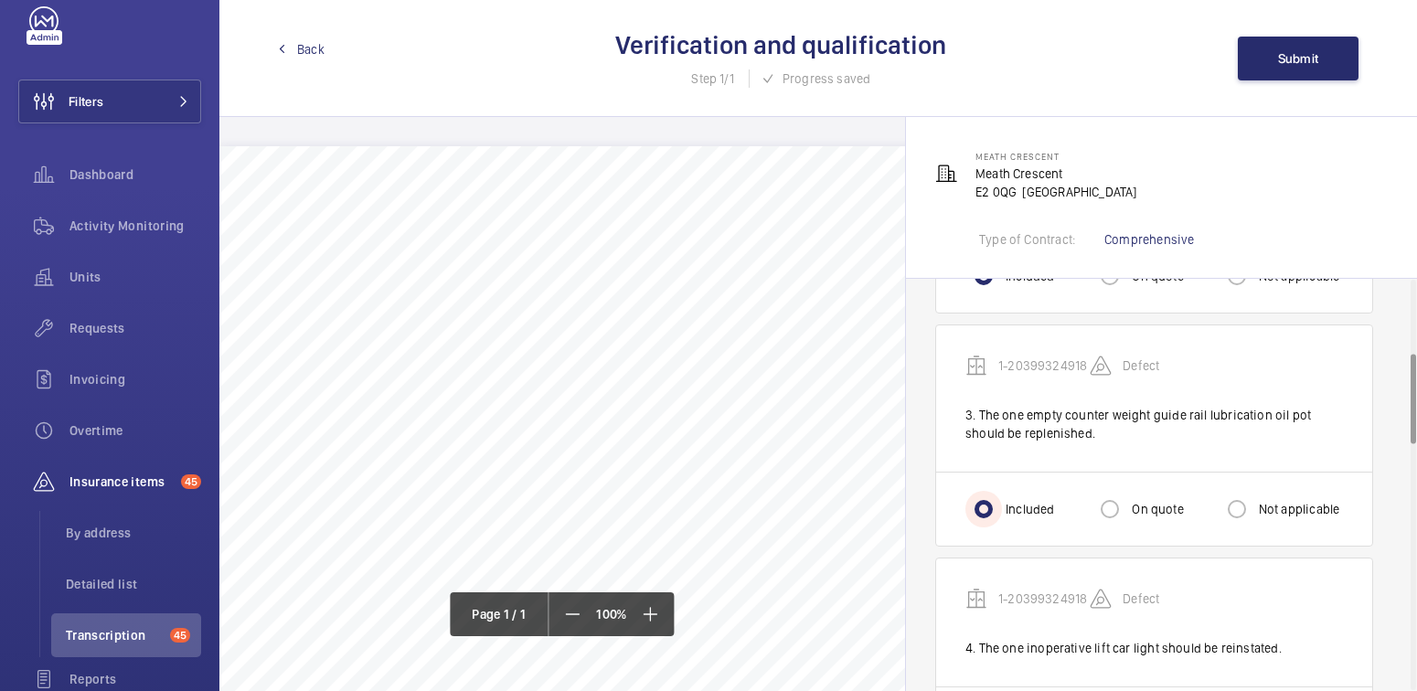
scroll to position [519, 0]
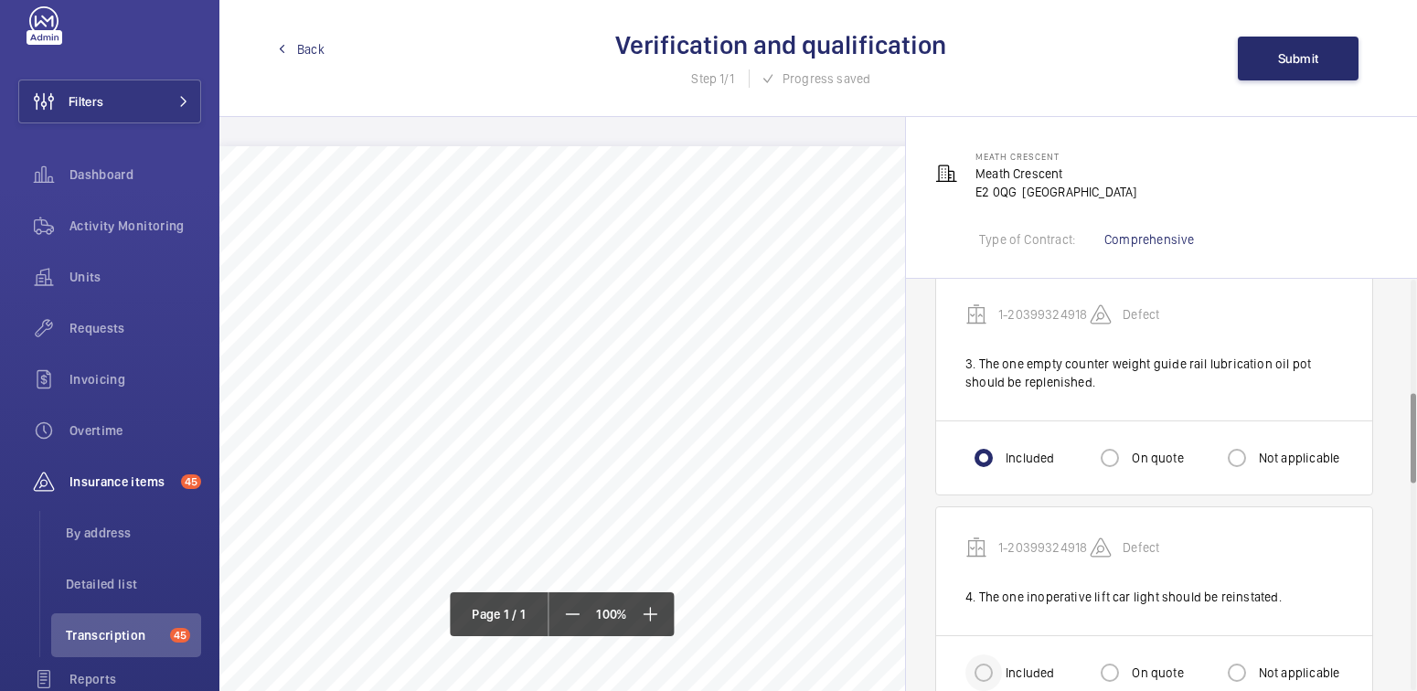
click at [1001, 661] on div at bounding box center [984, 673] width 44 height 44
radio input "true"
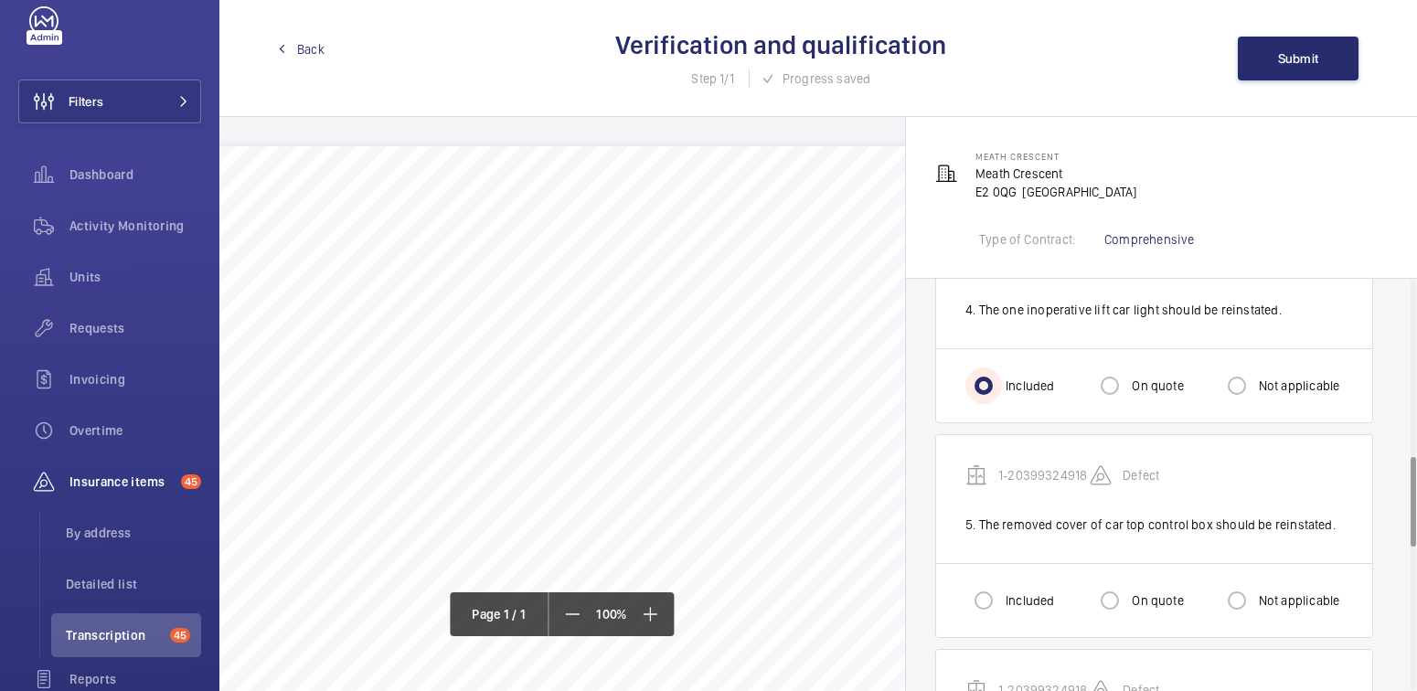
scroll to position [811, 0]
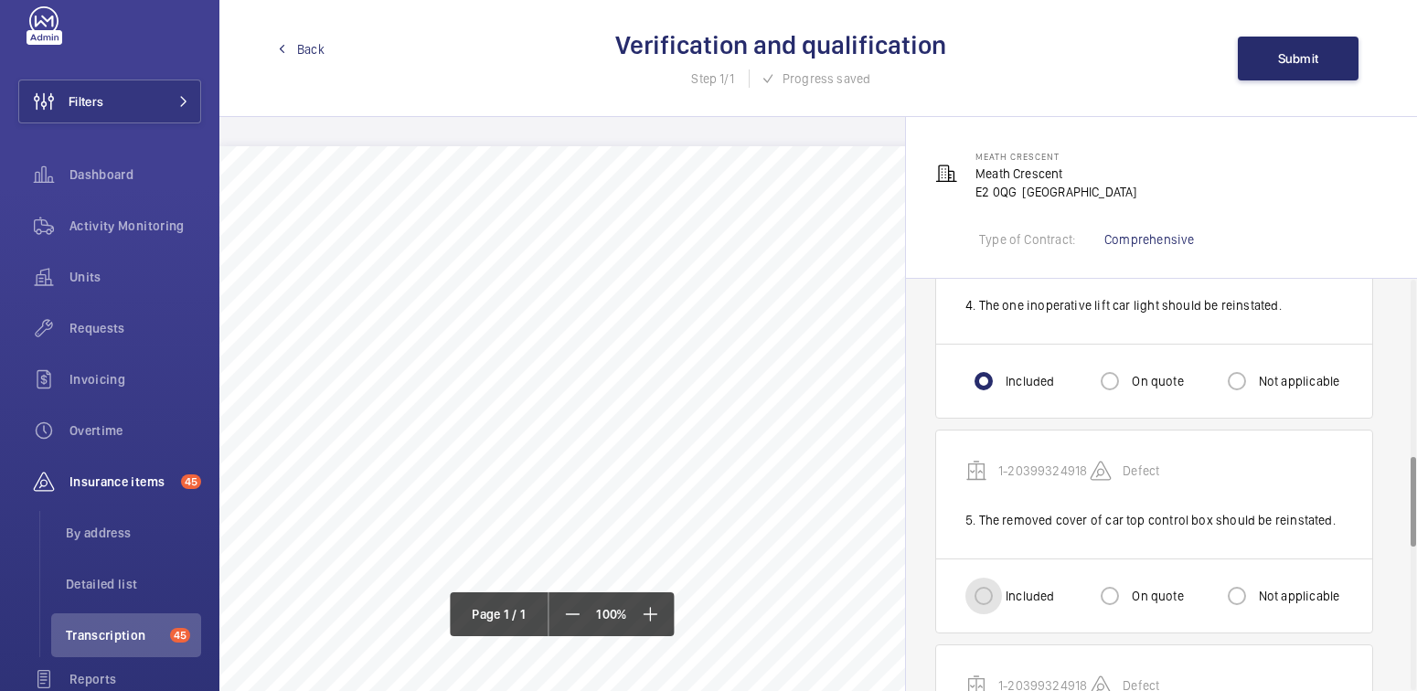
click at [990, 578] on input "Included" at bounding box center [983, 596] width 37 height 37
radio input "true"
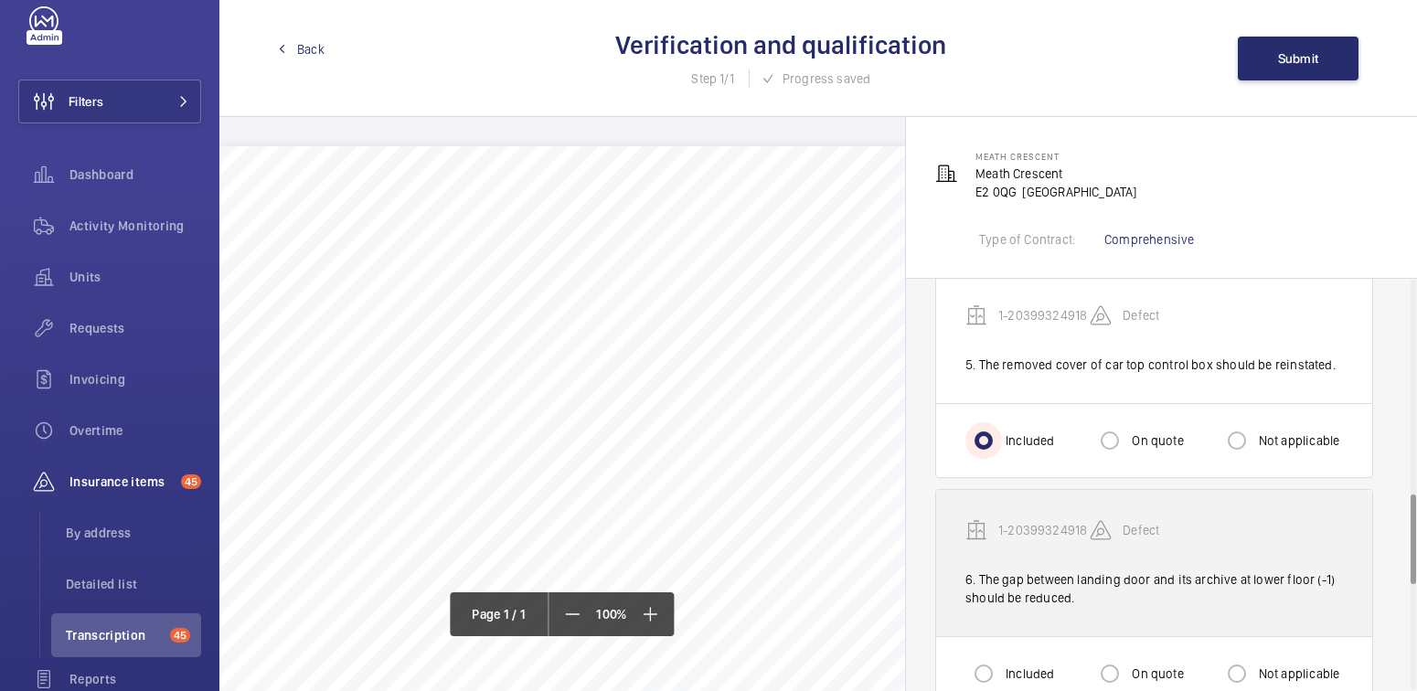
scroll to position [985, 0]
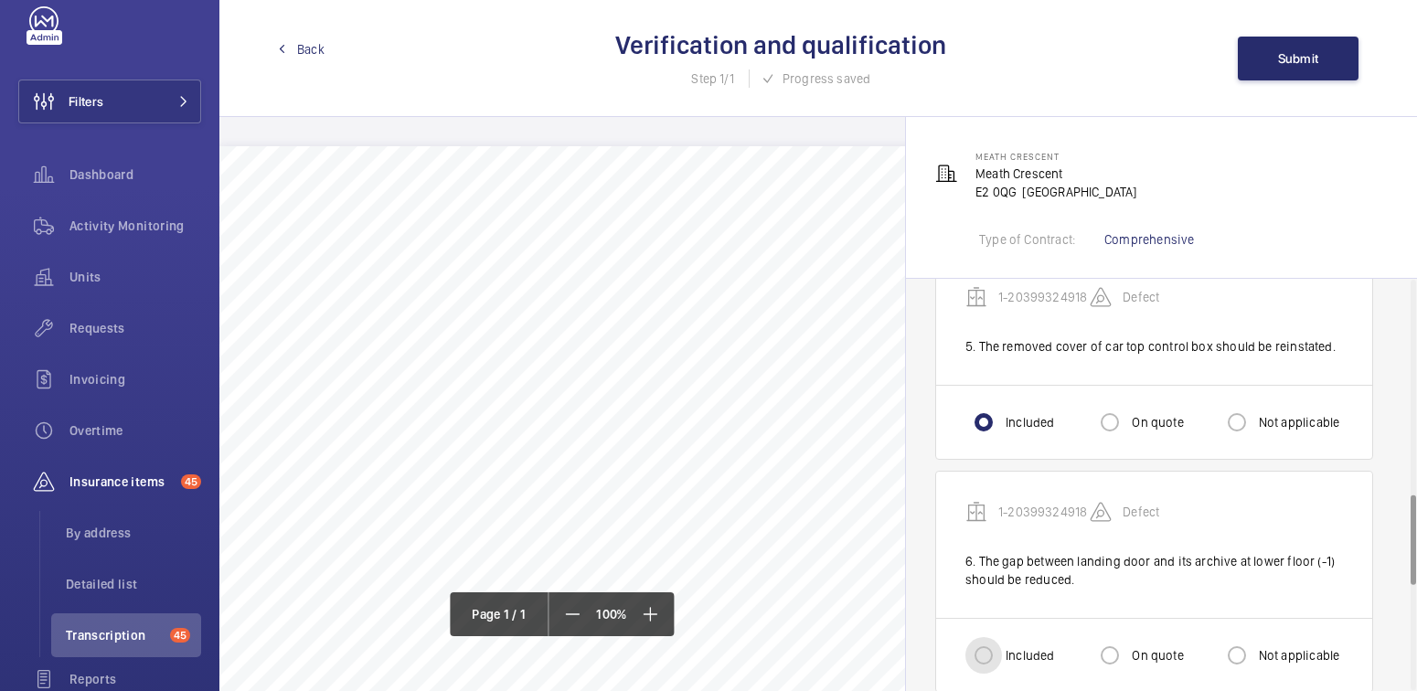
click at [998, 638] on input "Included" at bounding box center [983, 655] width 37 height 37
radio input "true"
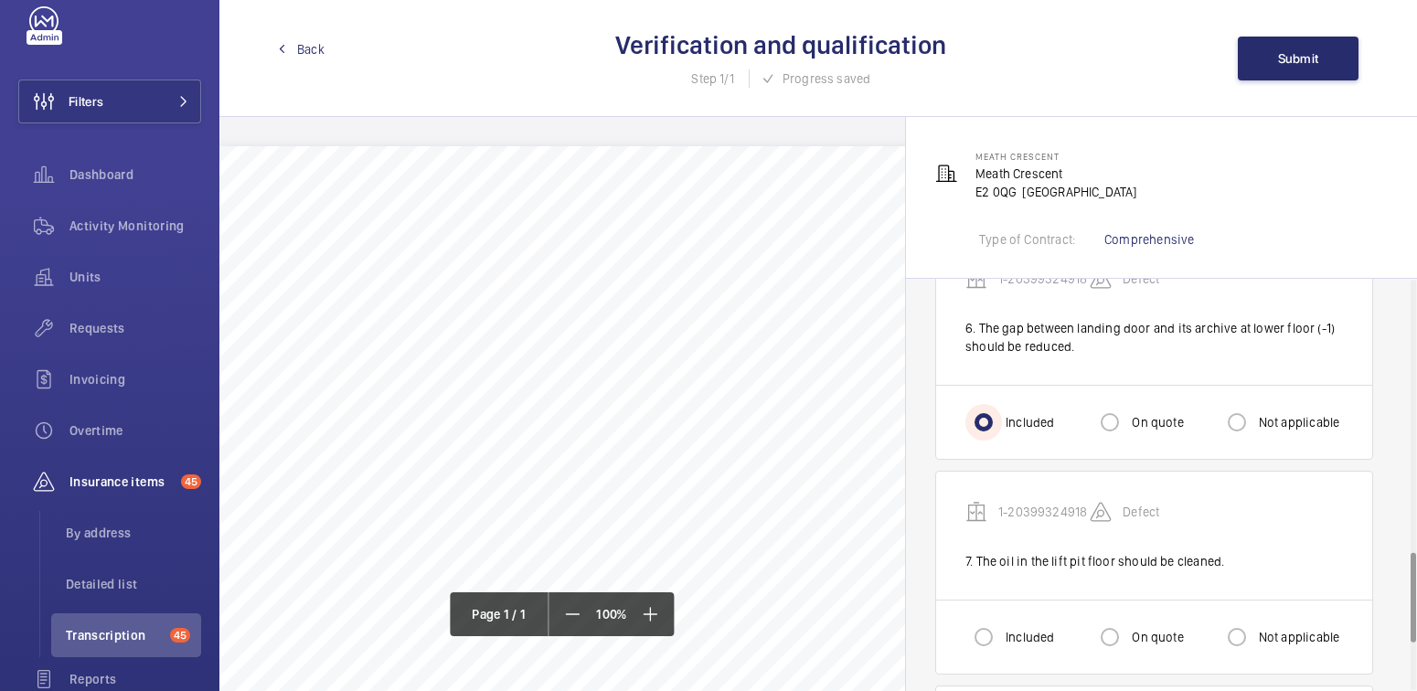
scroll to position [1253, 0]
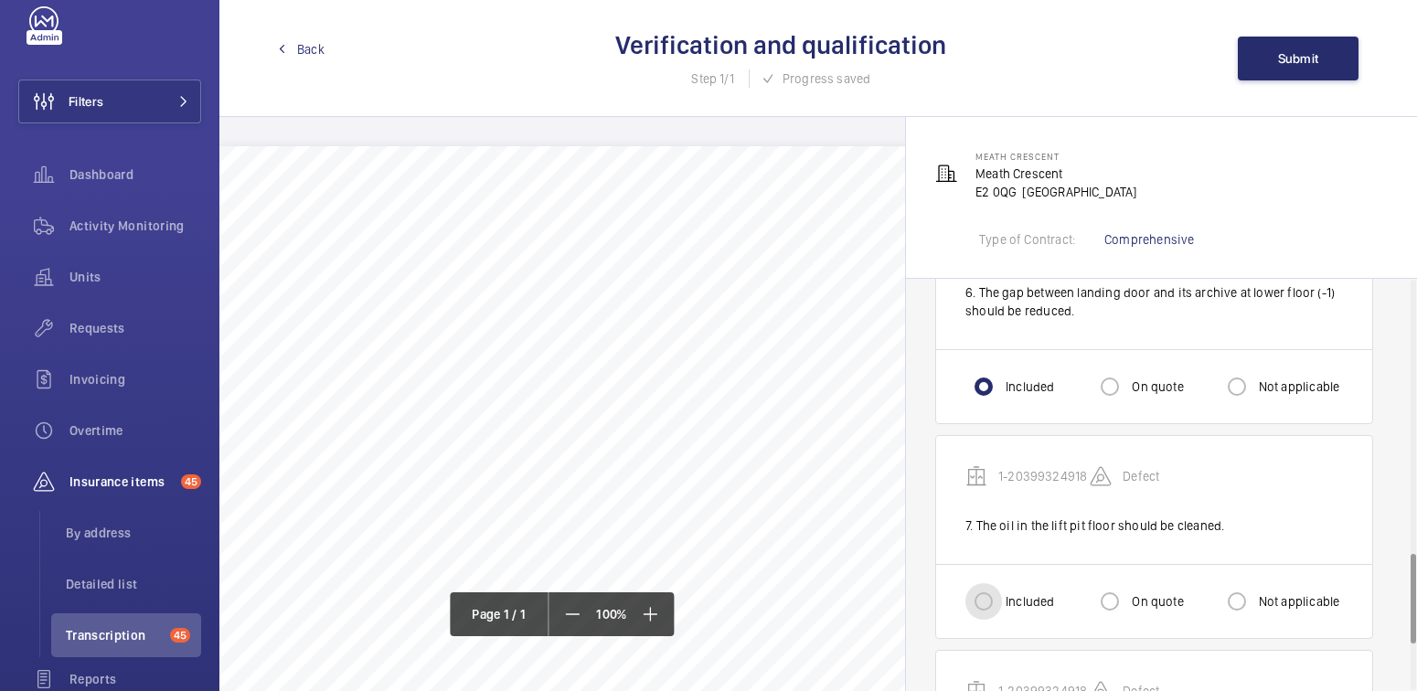
click at [989, 592] on input "Included" at bounding box center [983, 601] width 37 height 37
radio input "true"
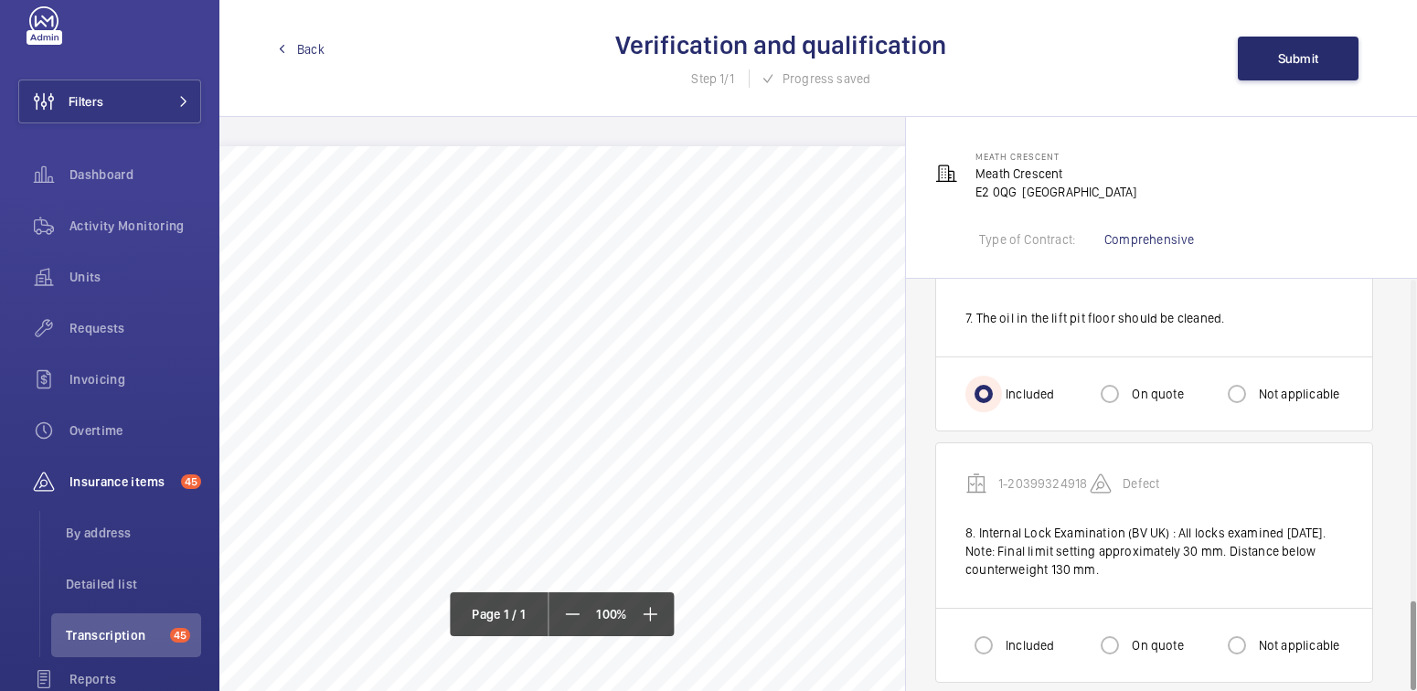
scroll to position [1470, 0]
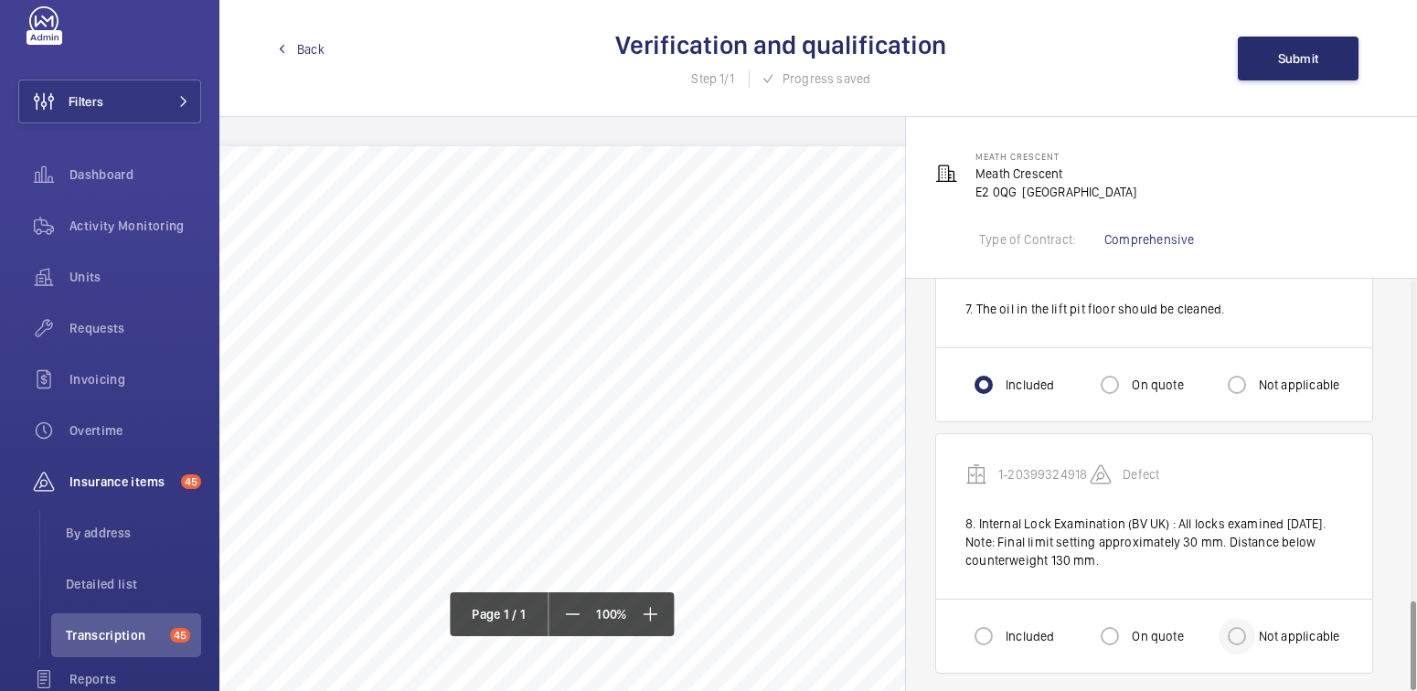
click at [1256, 629] on div at bounding box center [1237, 636] width 44 height 44
radio input "true"
click at [1304, 60] on span "Submit" at bounding box center [1298, 58] width 41 height 15
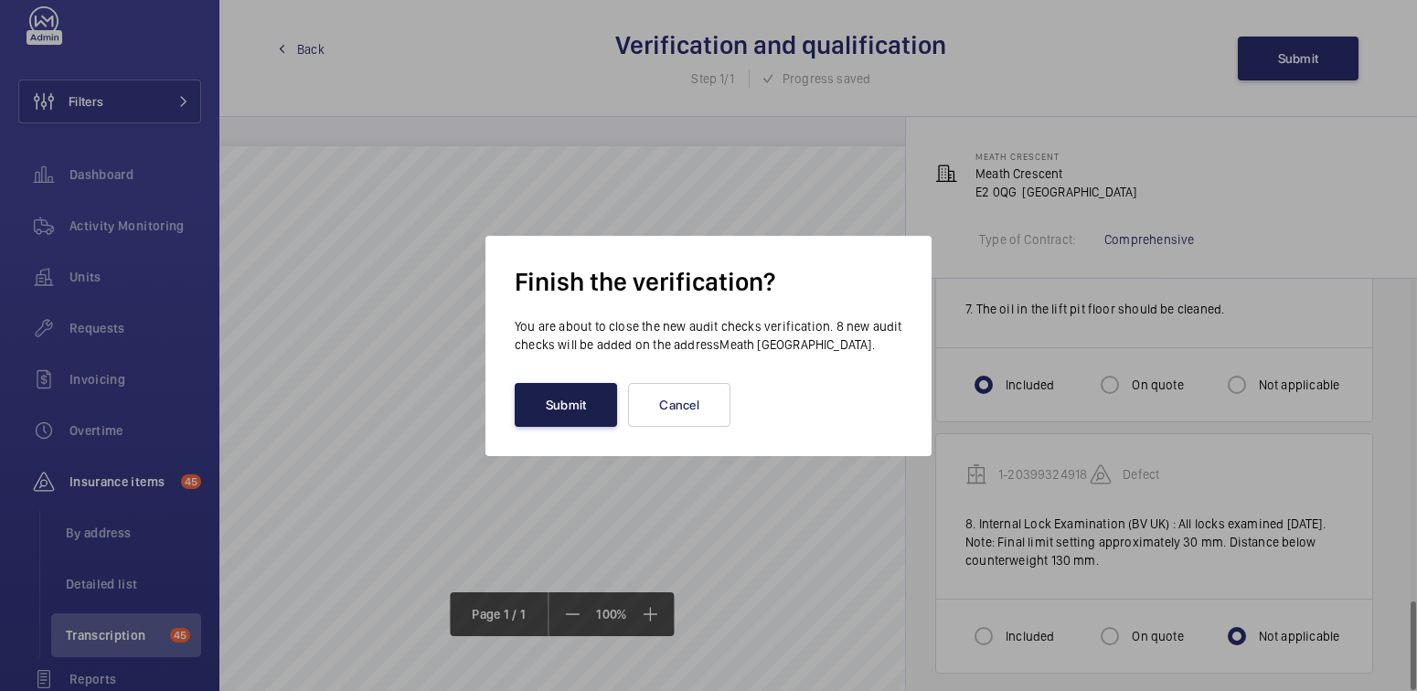
click at [551, 412] on button "Submit" at bounding box center [566, 405] width 102 height 44
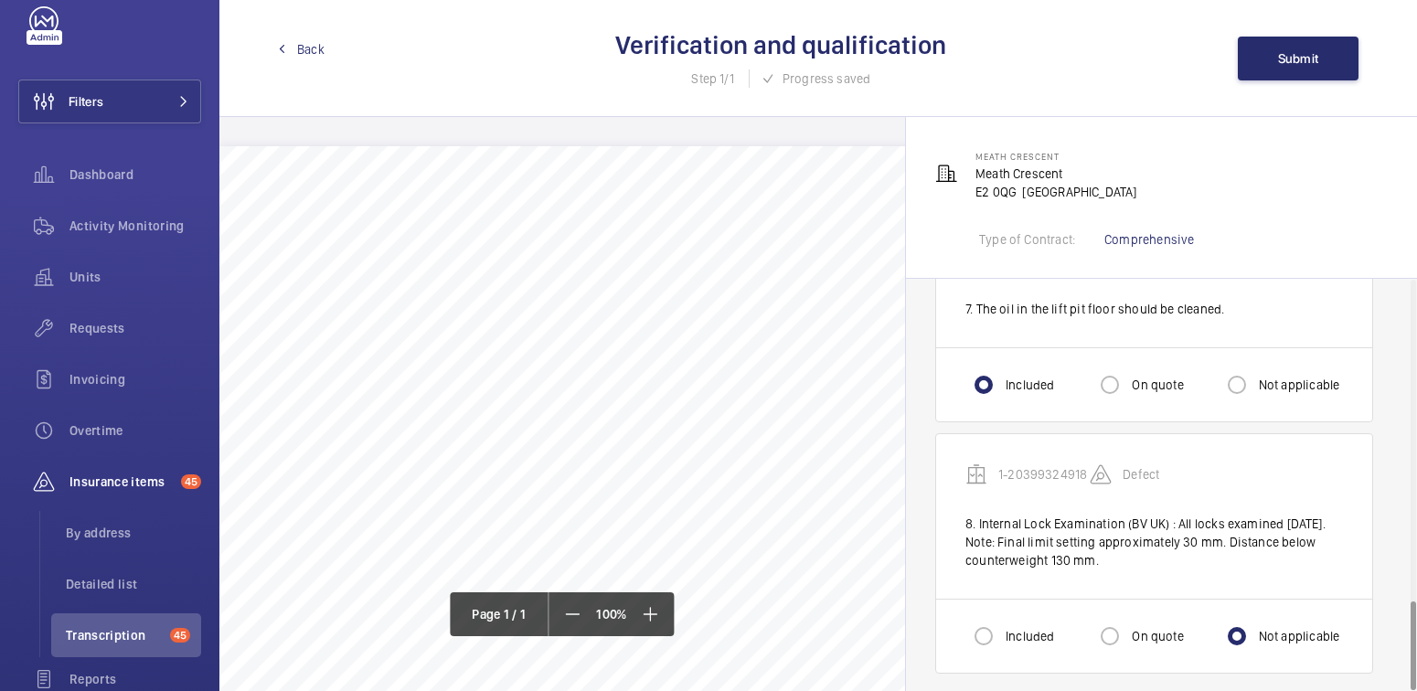
click at [304, 51] on span "Back" at bounding box center [310, 49] width 27 height 18
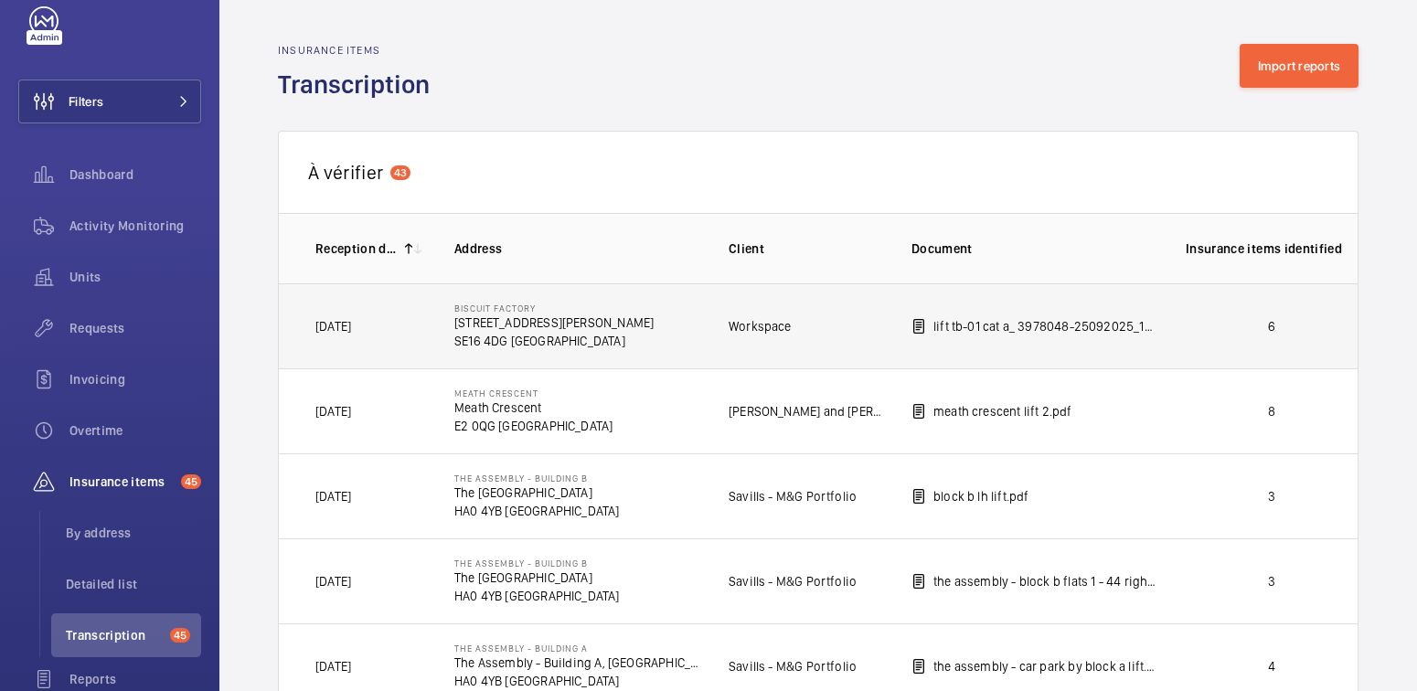
click at [1302, 314] on td "6" at bounding box center [1256, 325] width 201 height 85
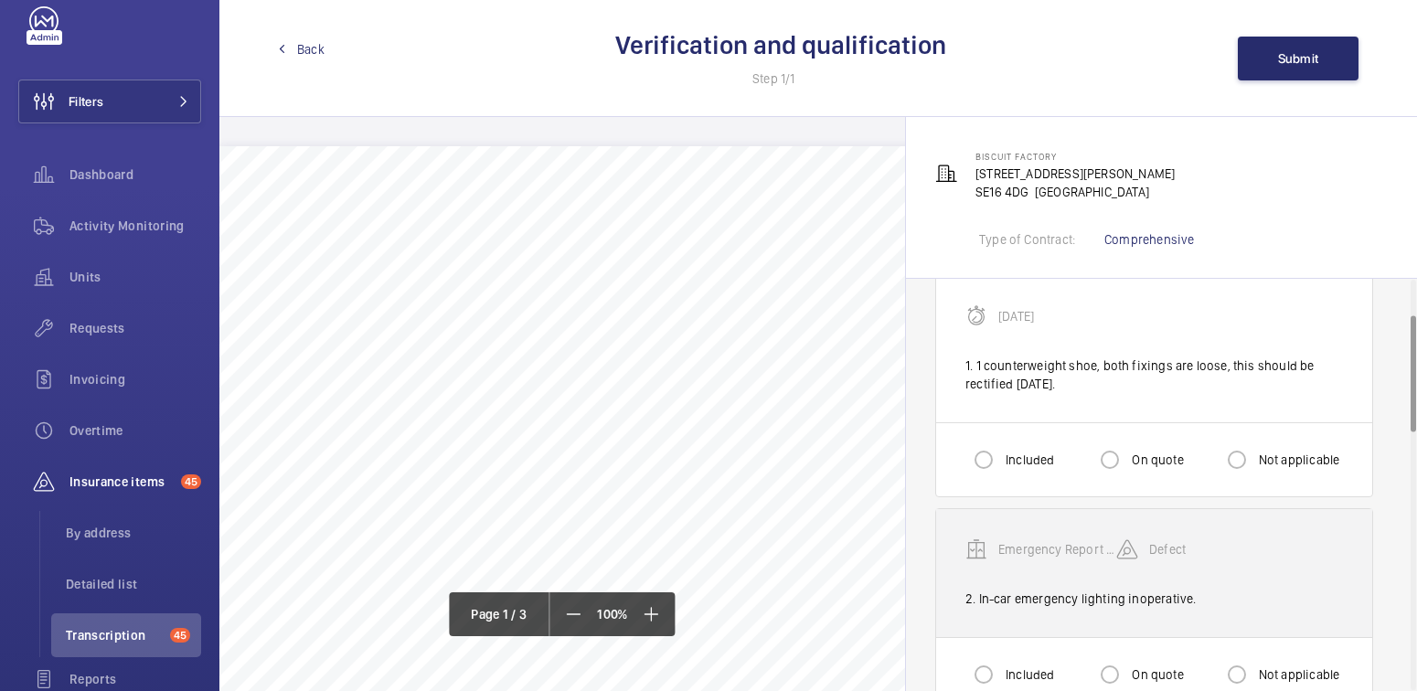
scroll to position [127, 0]
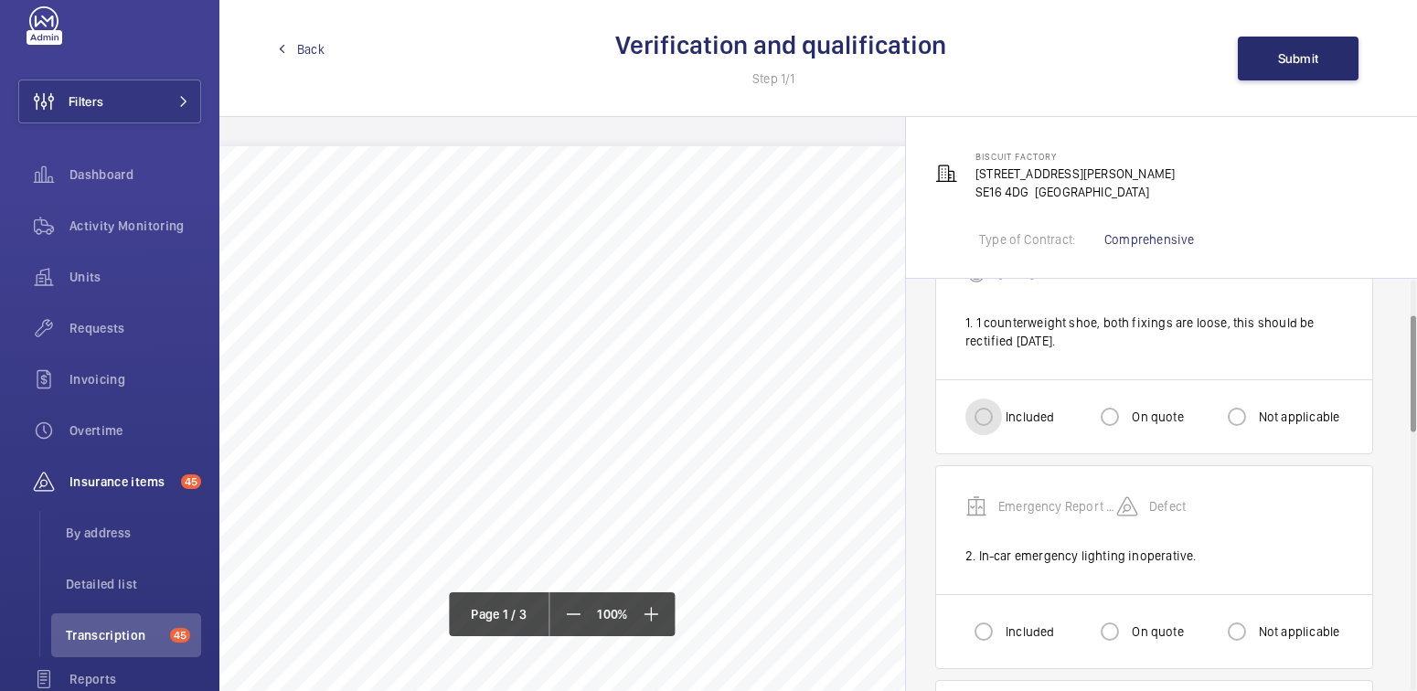
click at [989, 428] on input "Included" at bounding box center [983, 417] width 37 height 37
radio input "true"
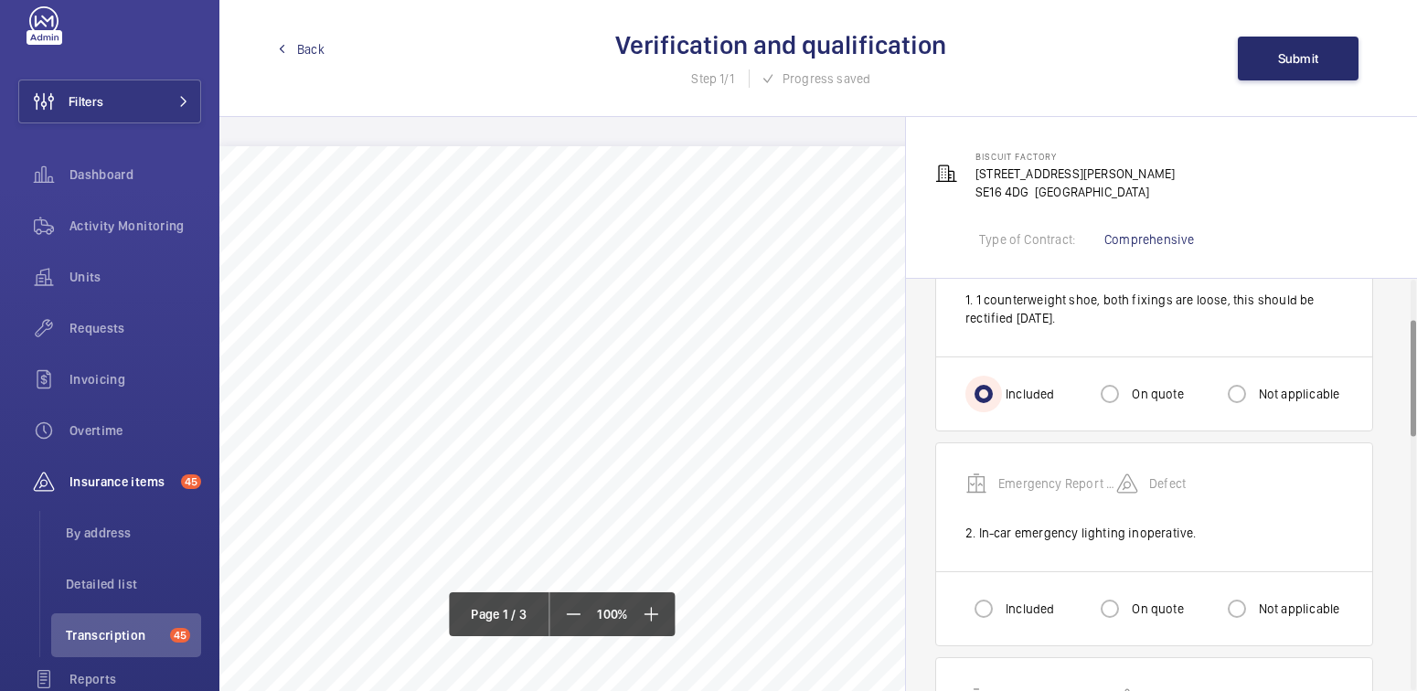
scroll to position [152, 0]
click at [1006, 608] on label "Included" at bounding box center [1028, 607] width 52 height 18
click at [1002, 608] on input "Included" at bounding box center [983, 607] width 37 height 37
radio input "true"
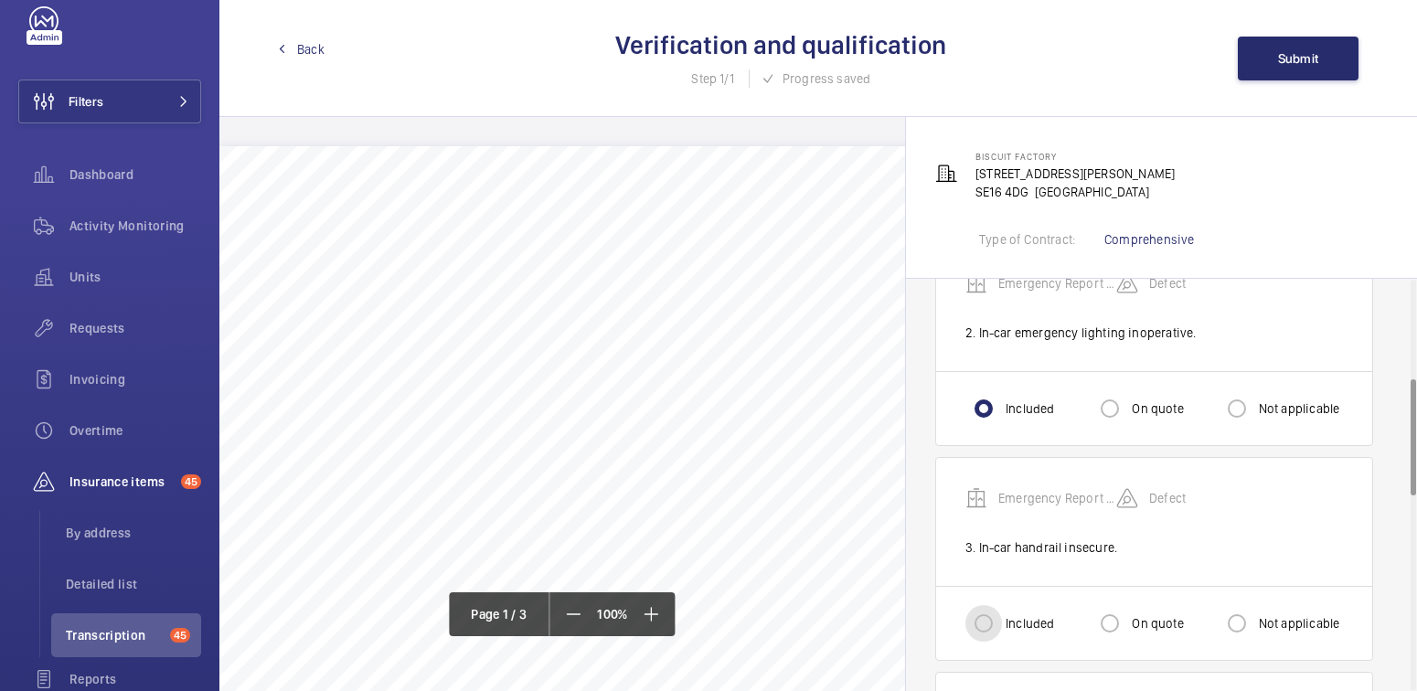
click at [994, 620] on input "Included" at bounding box center [983, 623] width 37 height 37
radio input "true"
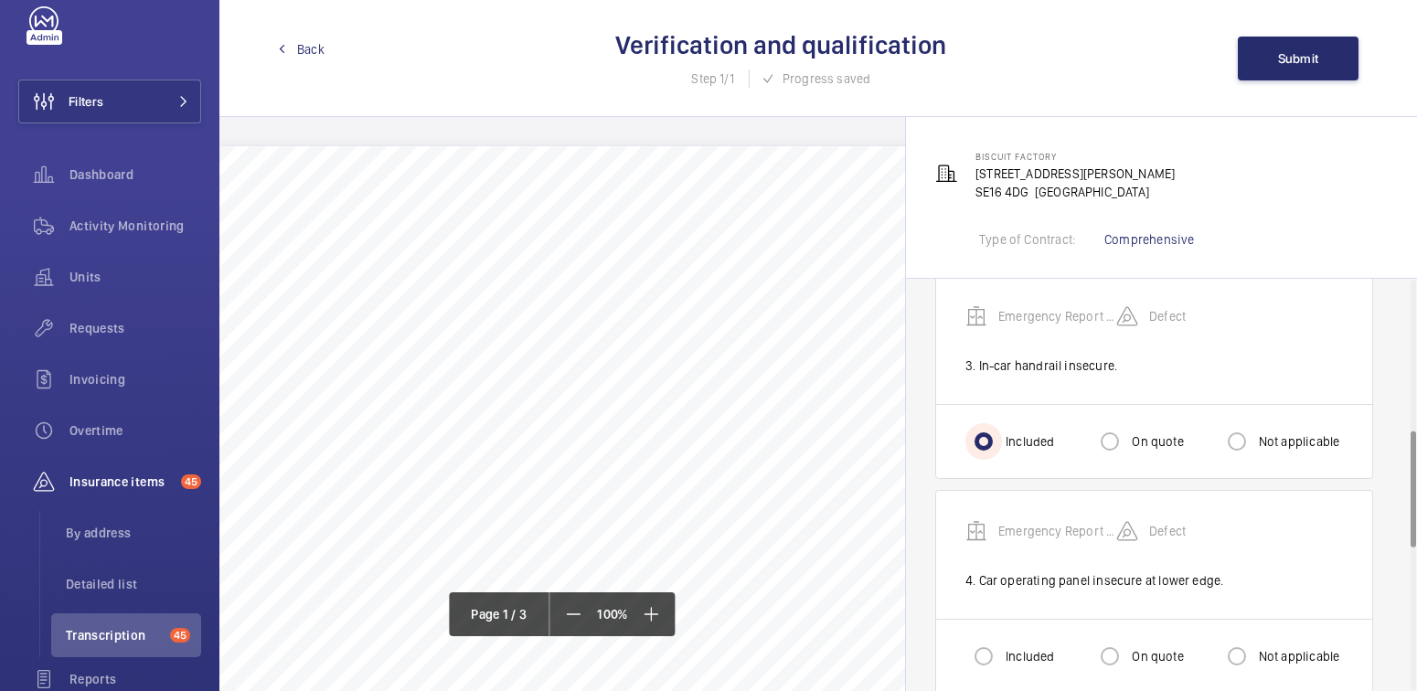
scroll to position [533, 0]
click at [997, 650] on input "Included" at bounding box center [983, 655] width 37 height 37
radio input "true"
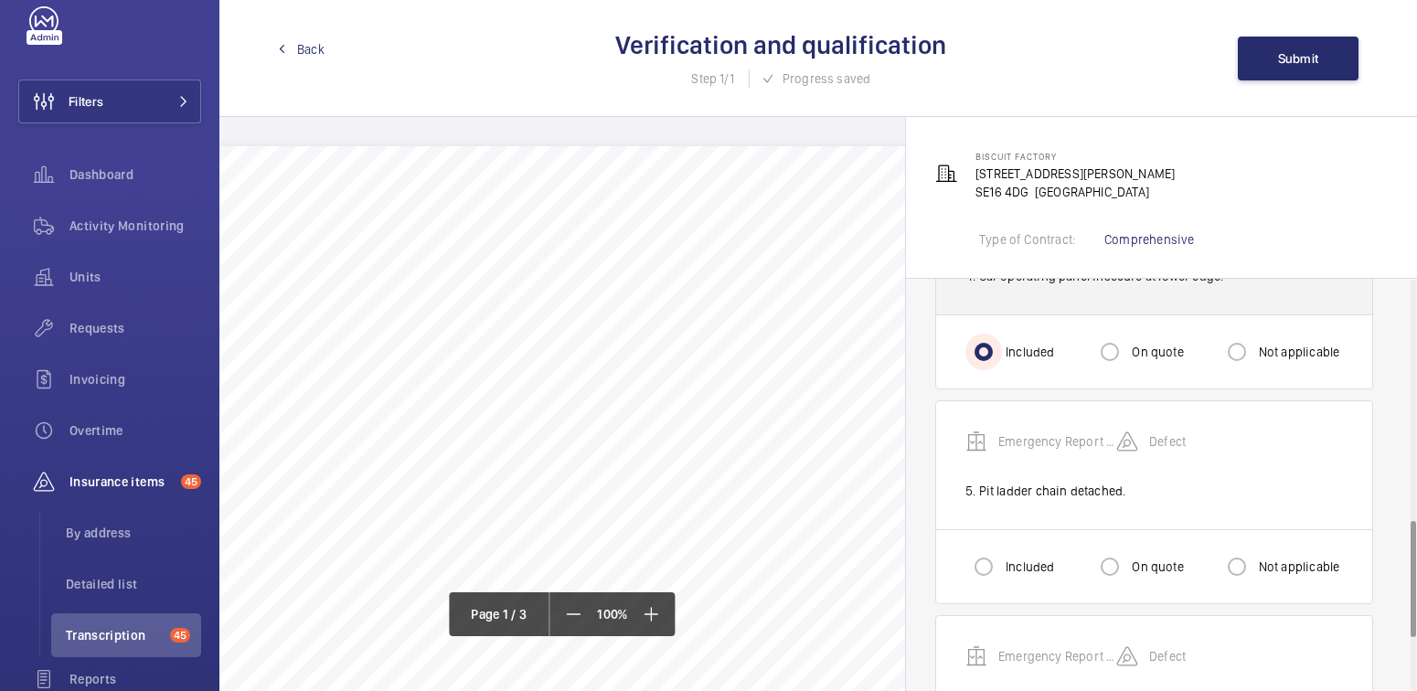
scroll to position [850, 0]
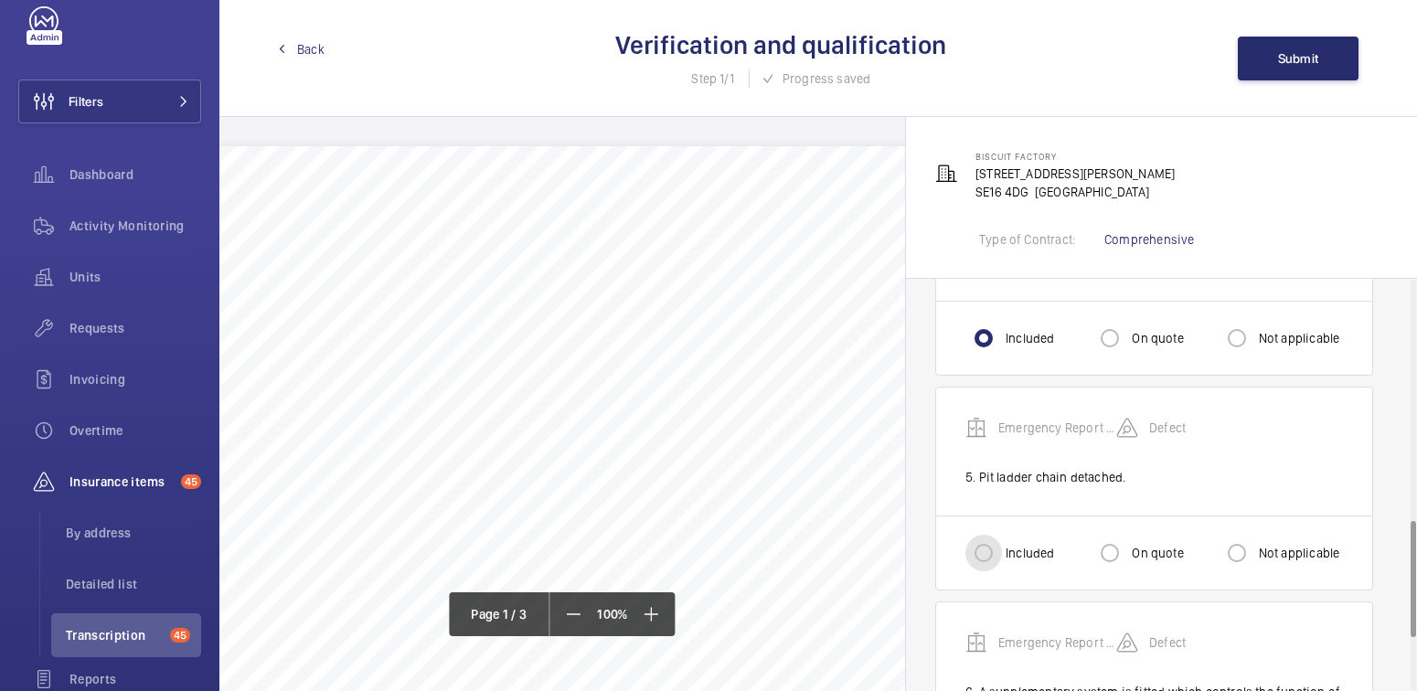
click at [993, 540] on input "Included" at bounding box center [983, 553] width 37 height 37
radio input "true"
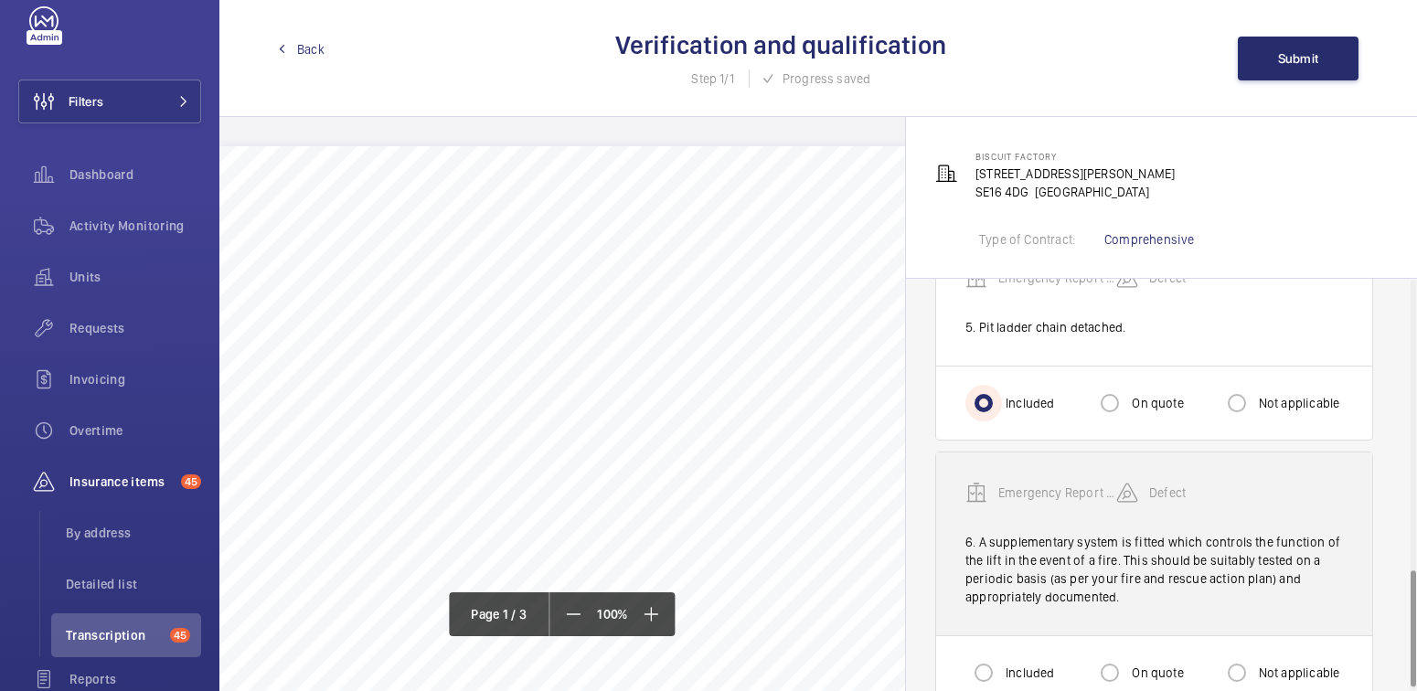
scroll to position [1028, 0]
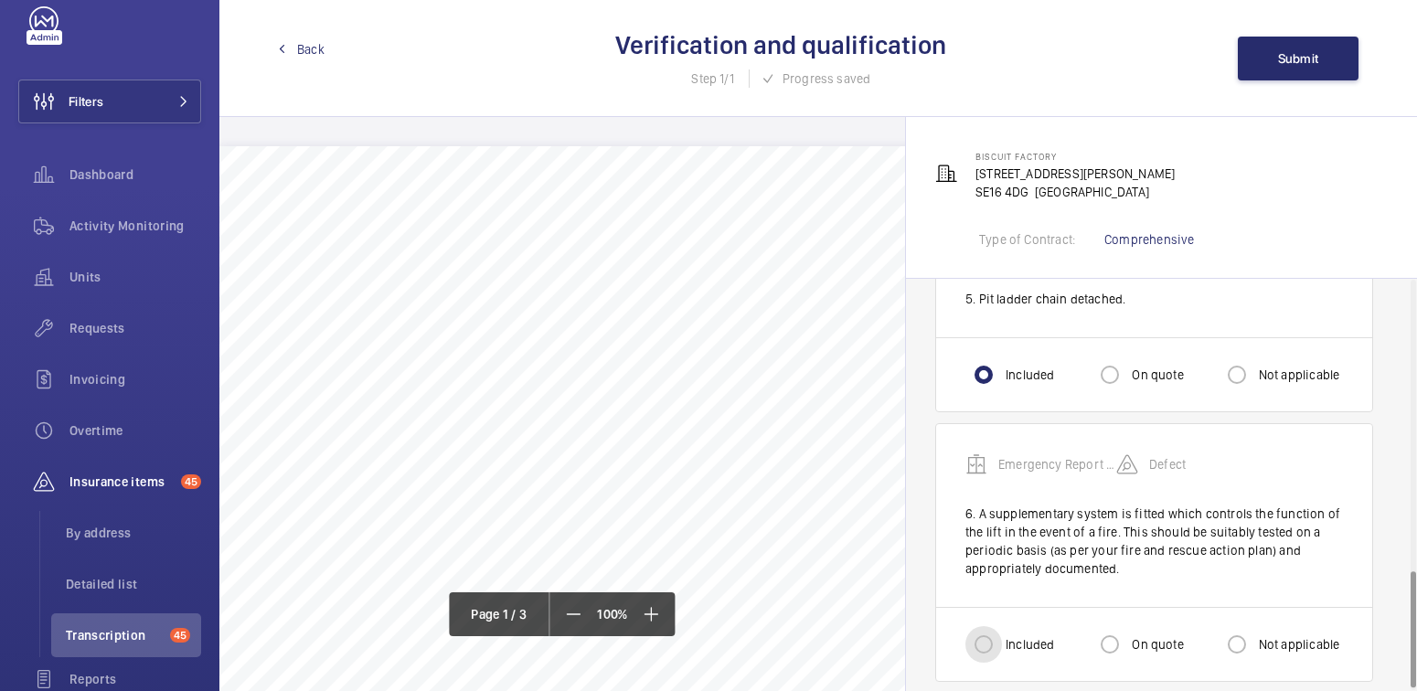
click at [984, 641] on input "Included" at bounding box center [983, 644] width 37 height 37
radio input "true"
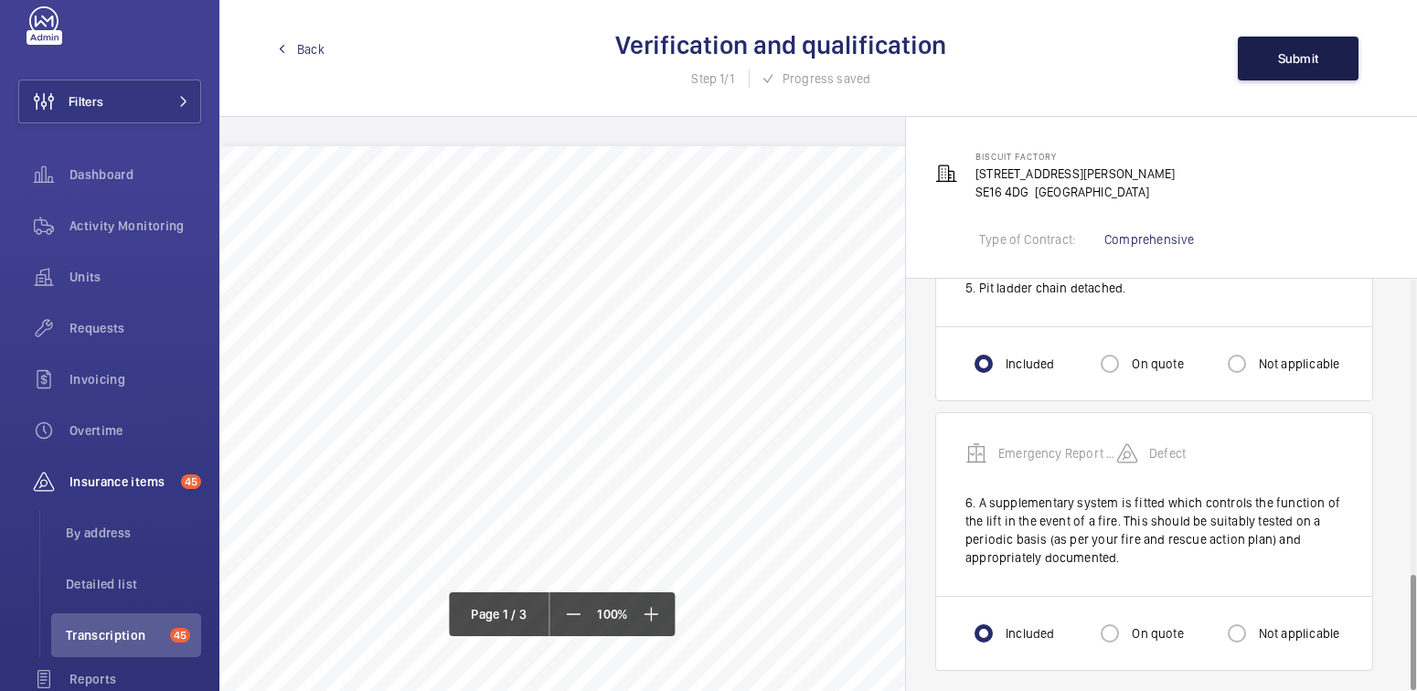
click at [1301, 51] on span "Submit" at bounding box center [1298, 58] width 41 height 15
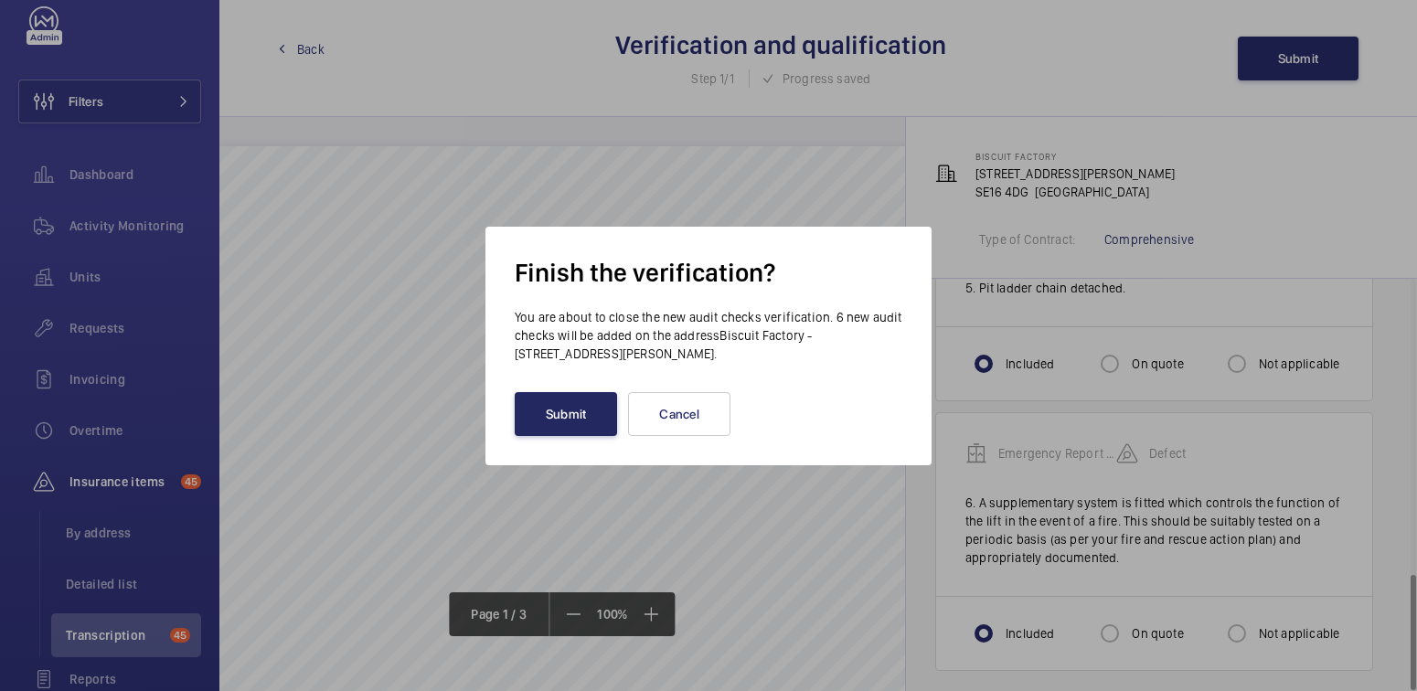
click at [581, 412] on button "Submit" at bounding box center [566, 414] width 102 height 44
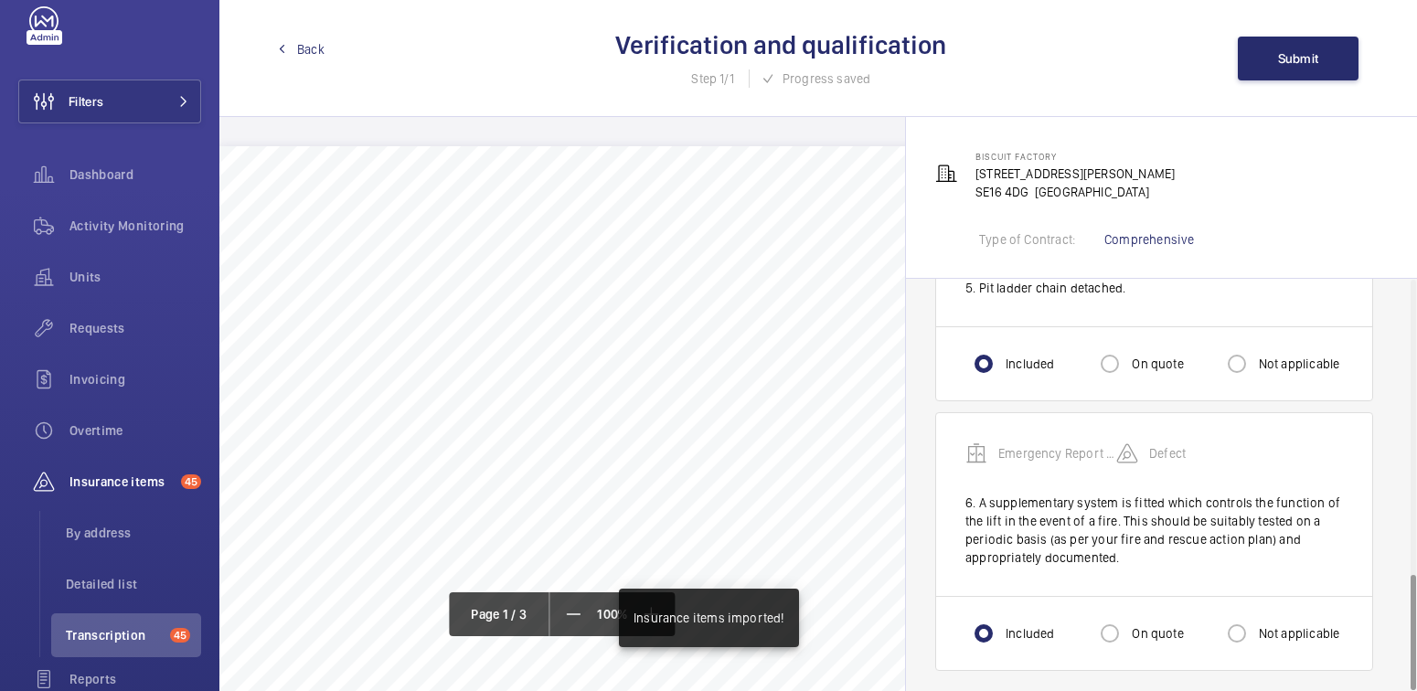
click at [307, 54] on span "Back" at bounding box center [310, 49] width 27 height 18
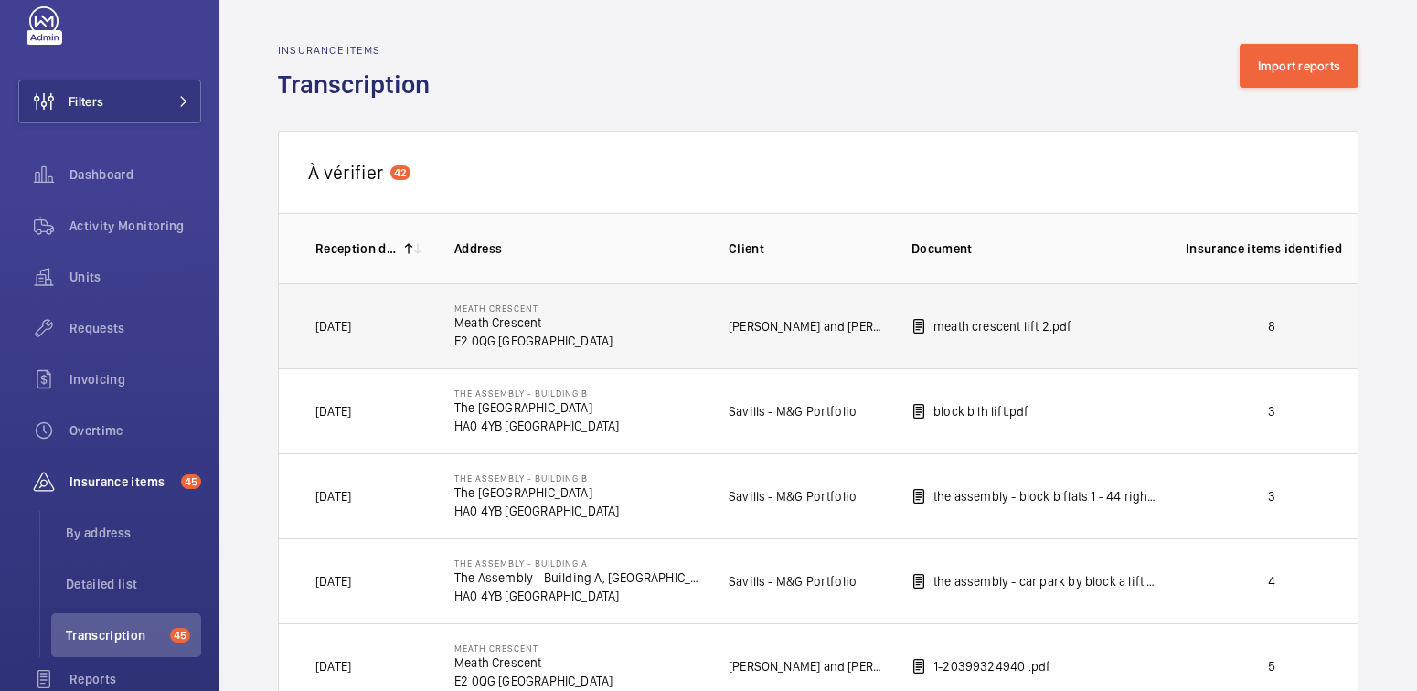
click at [1284, 327] on p "8" at bounding box center [1272, 326] width 172 height 18
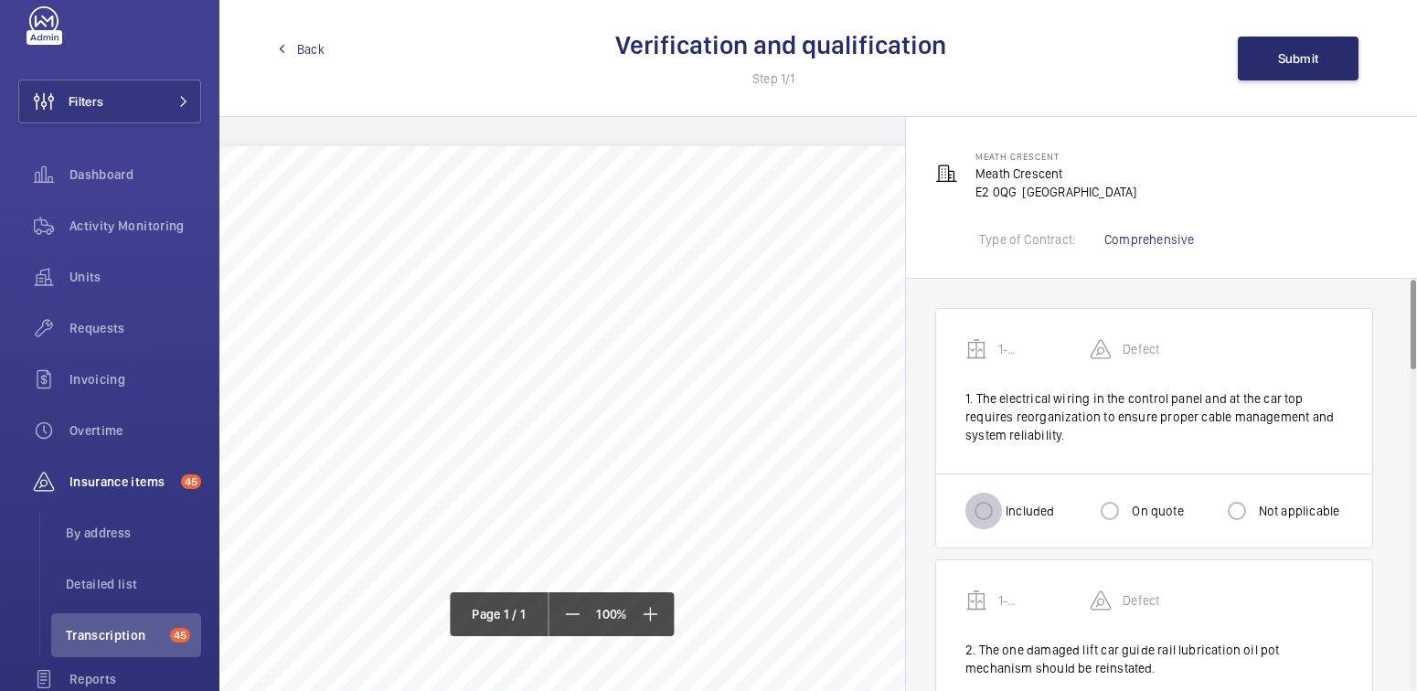
click at [996, 507] on input "Included" at bounding box center [983, 511] width 37 height 37
radio input "true"
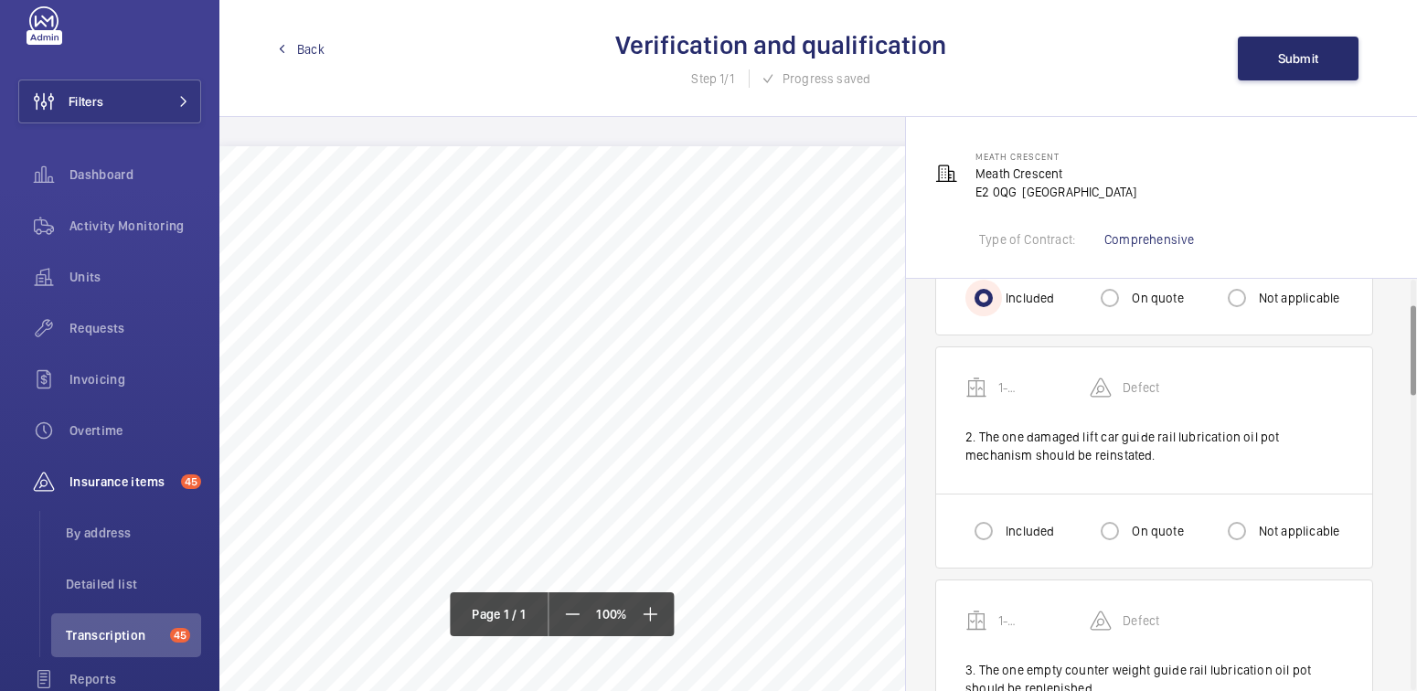
scroll to position [220, 0]
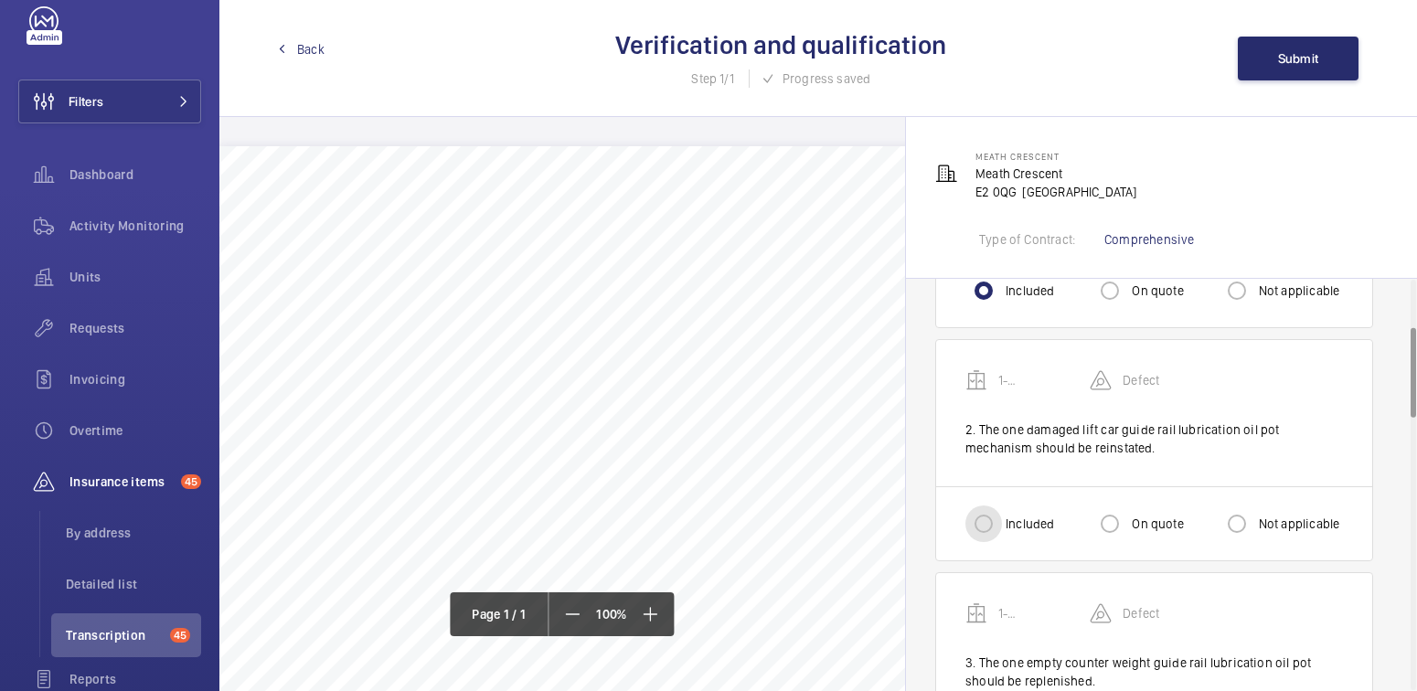
click at [974, 526] on input "Included" at bounding box center [983, 524] width 37 height 37
radio input "true"
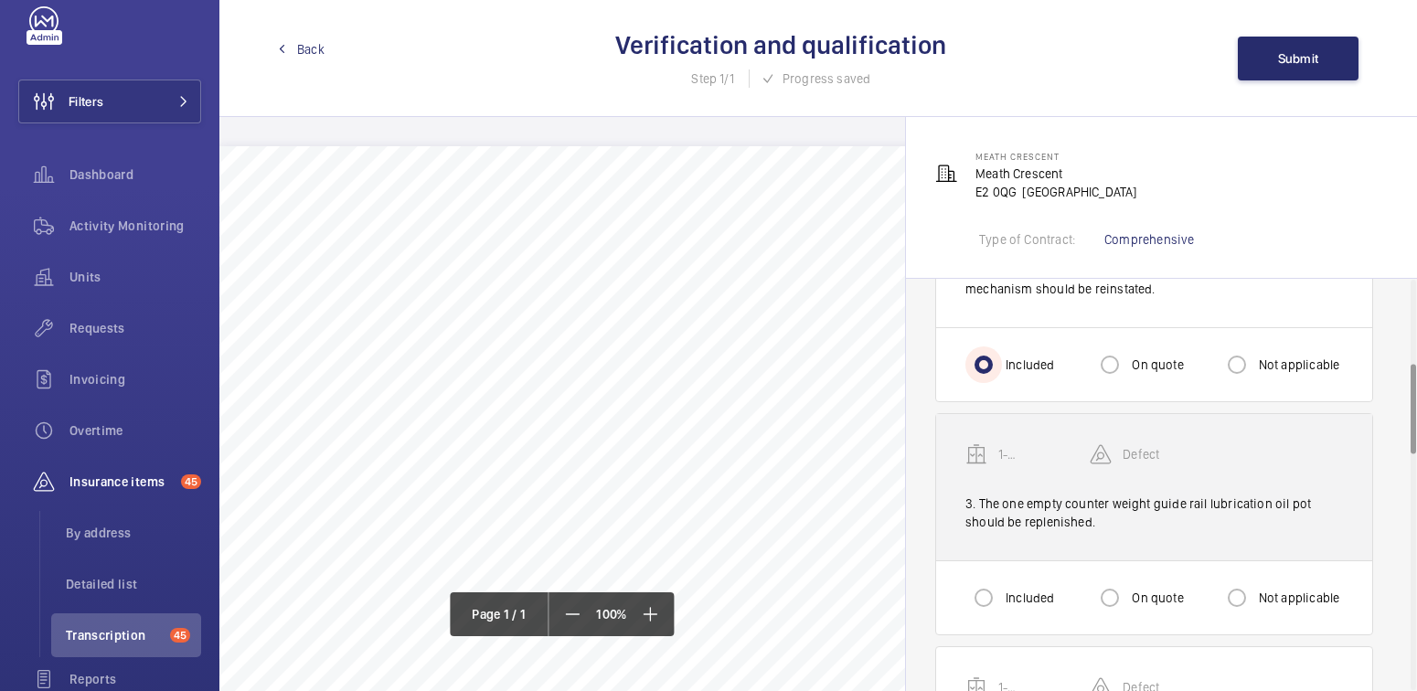
scroll to position [388, 0]
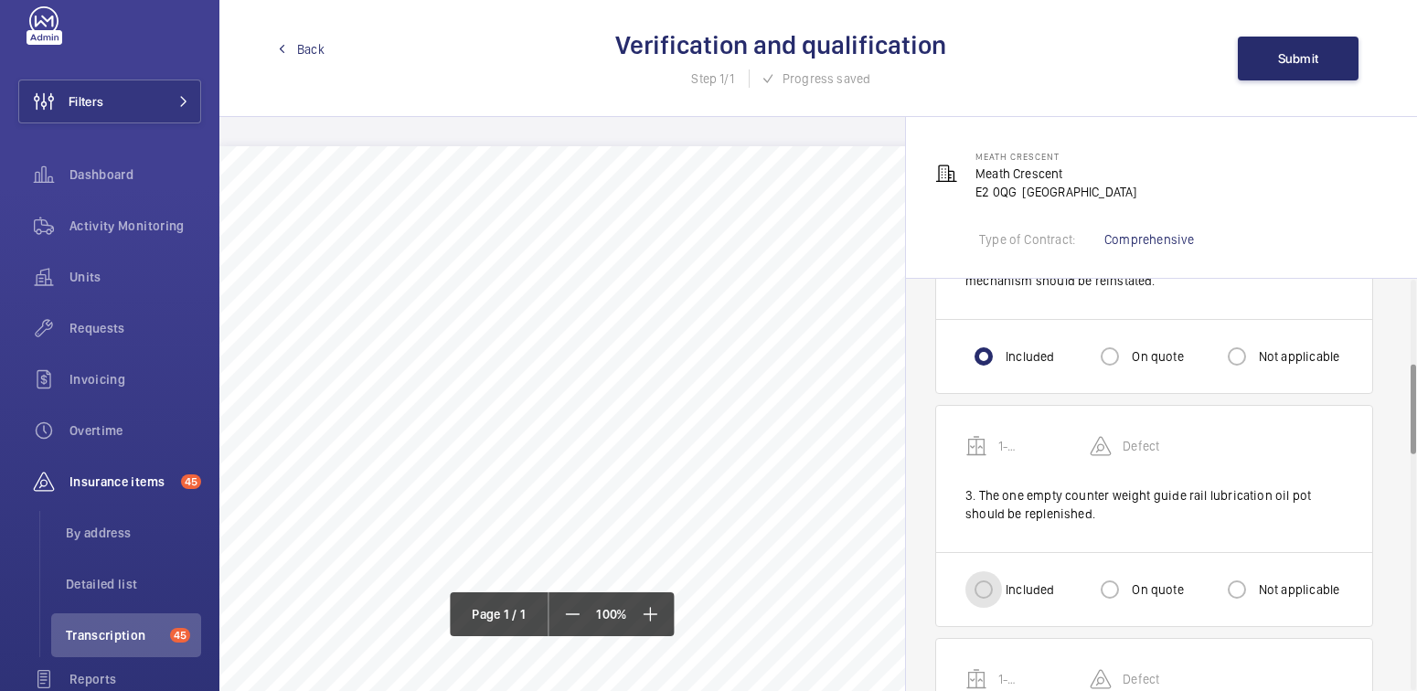
click at [994, 588] on input "Included" at bounding box center [983, 589] width 37 height 37
radio input "true"
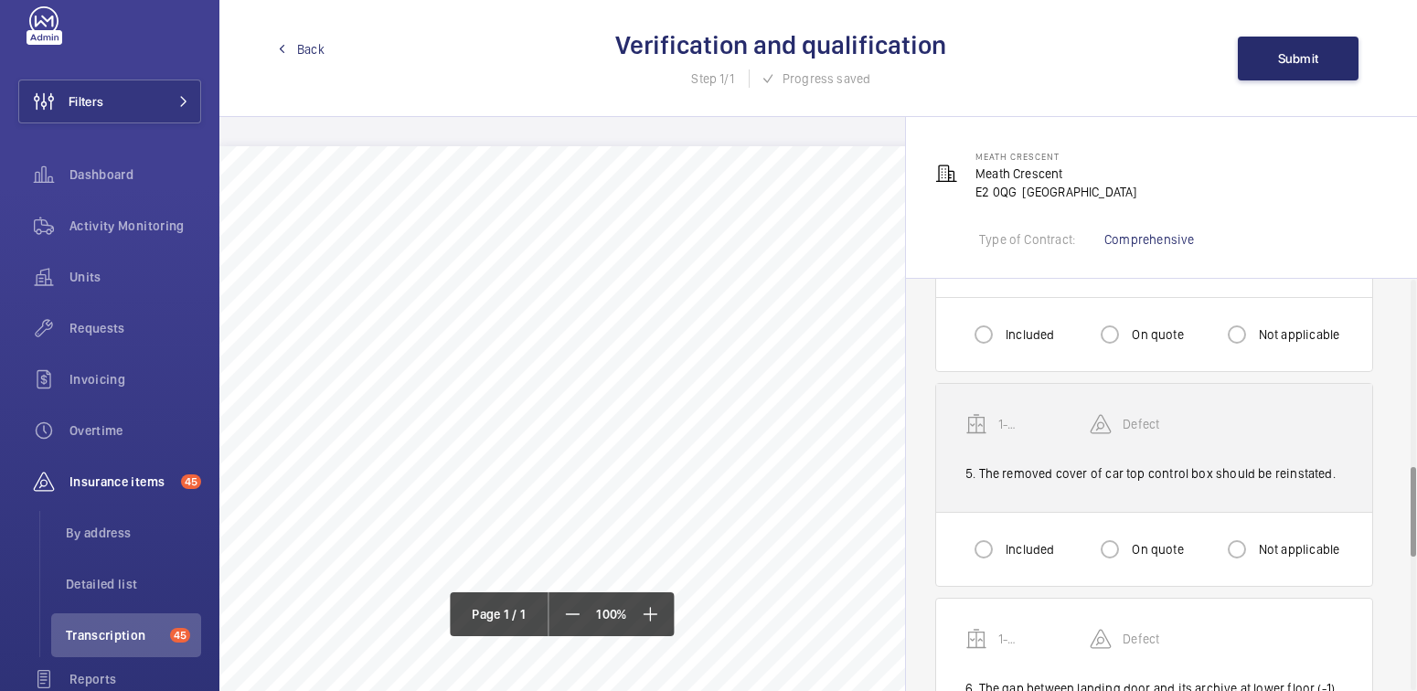
scroll to position [684, 0]
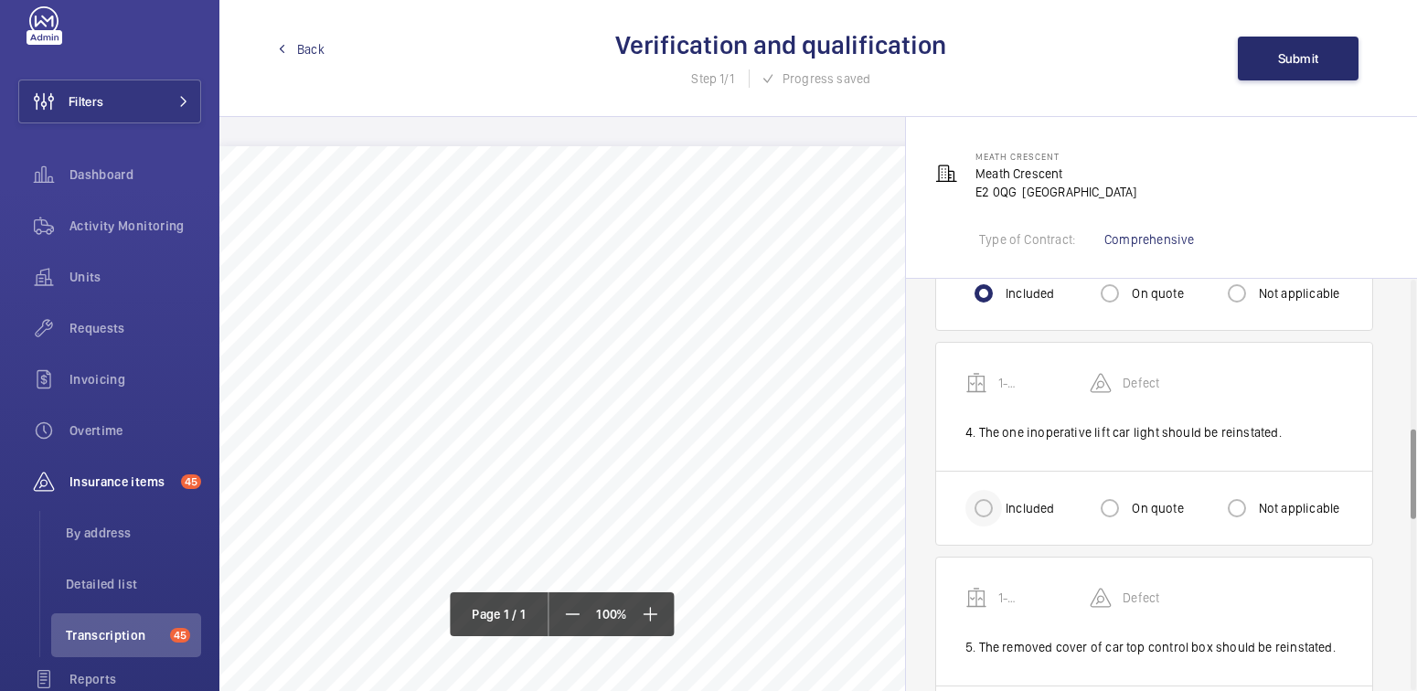
click at [1002, 501] on div at bounding box center [984, 508] width 44 height 44
radio input "true"
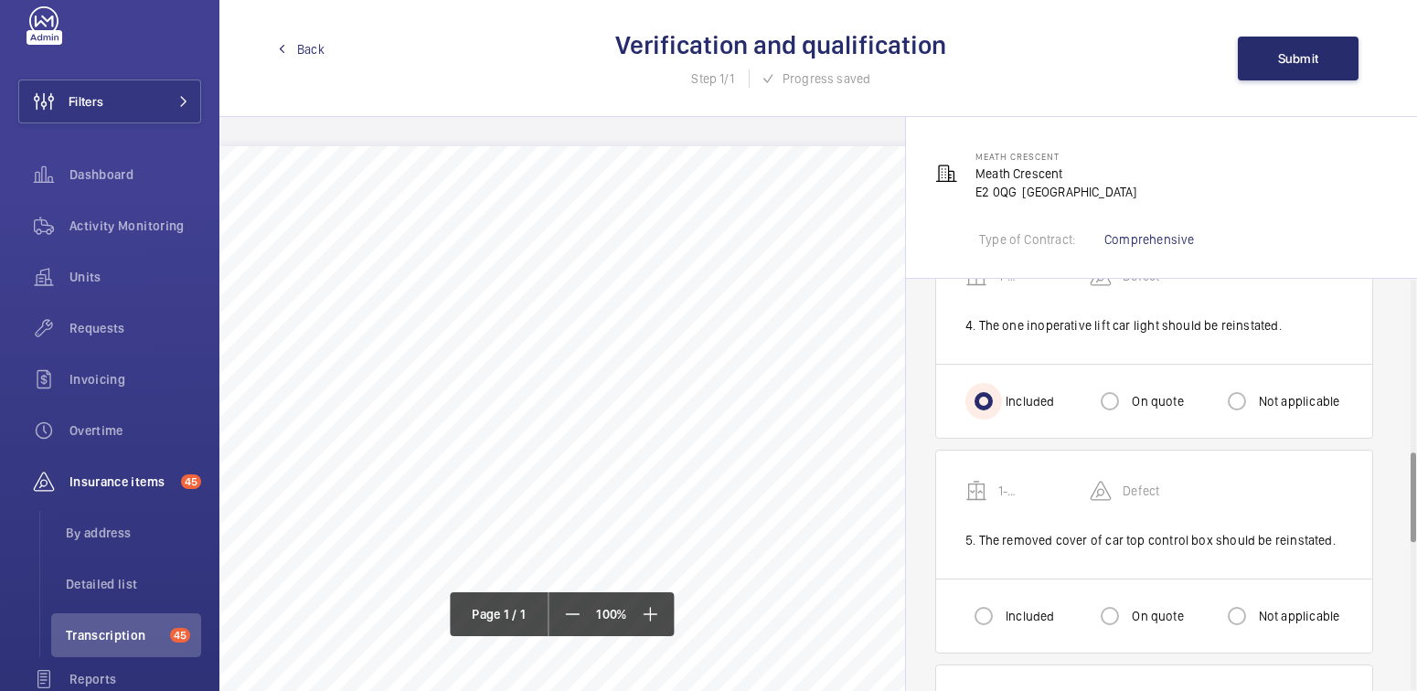
scroll to position [792, 0]
click at [987, 603] on input "Included" at bounding box center [983, 615] width 37 height 37
radio input "true"
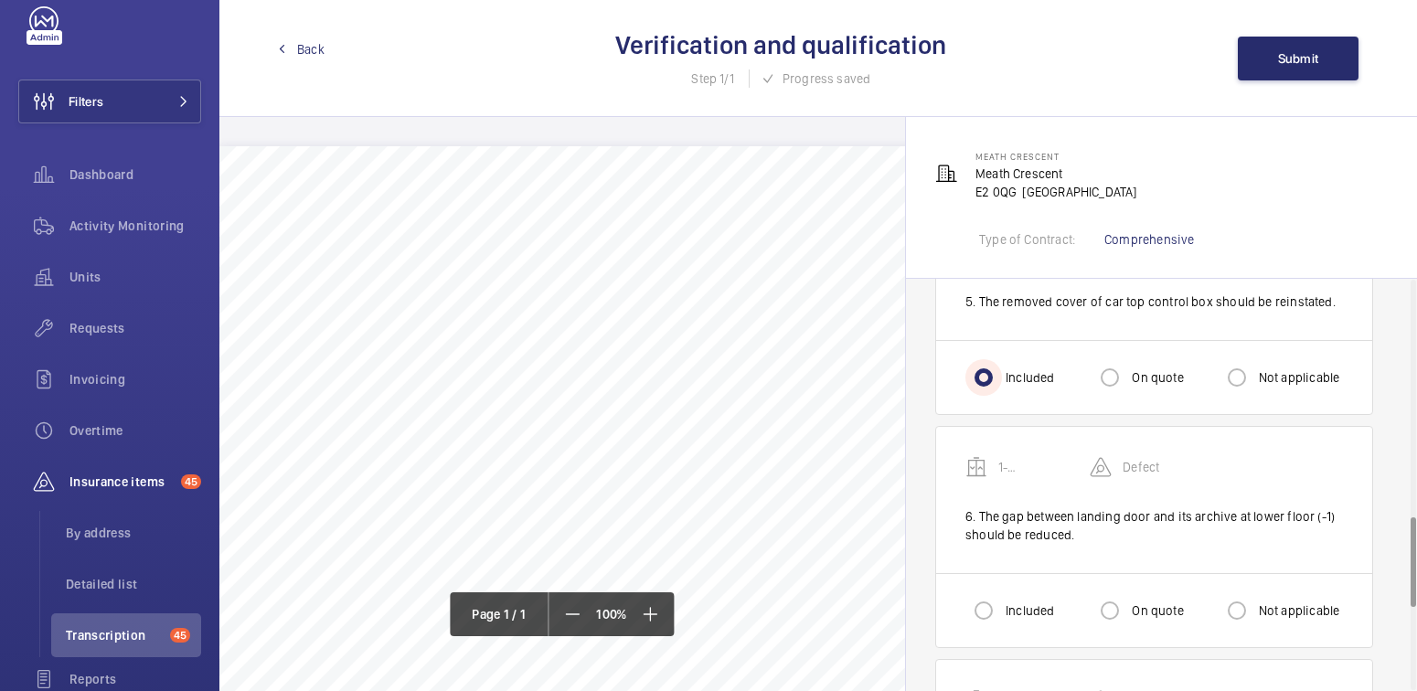
scroll to position [1086, 0]
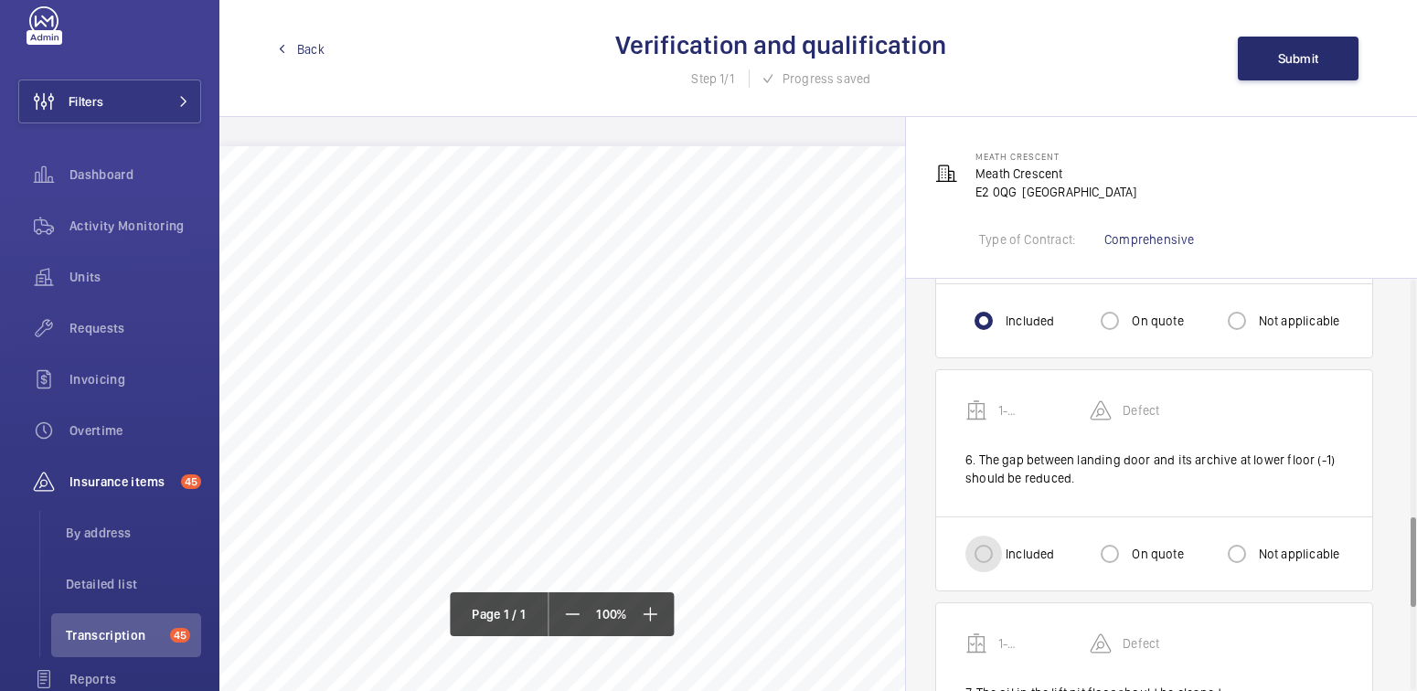
click at [978, 559] on input "Included" at bounding box center [983, 554] width 37 height 37
radio input "true"
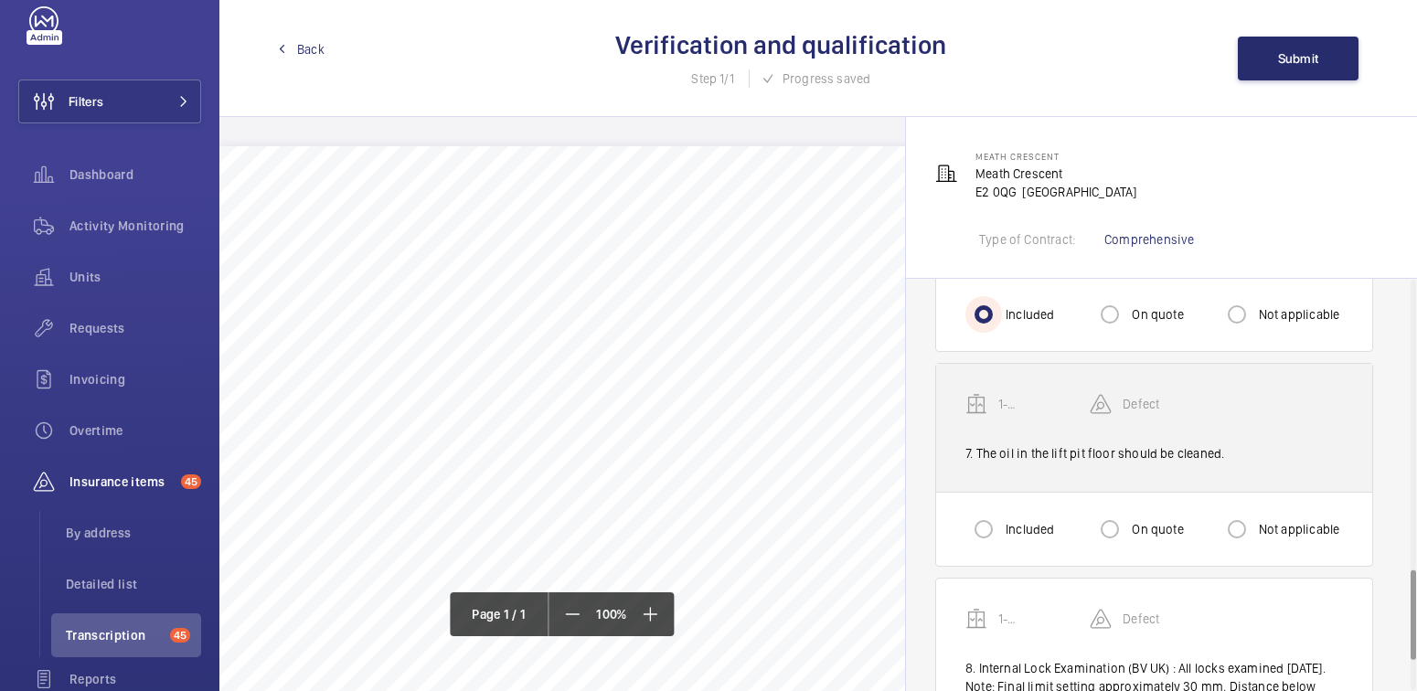
scroll to position [1328, 0]
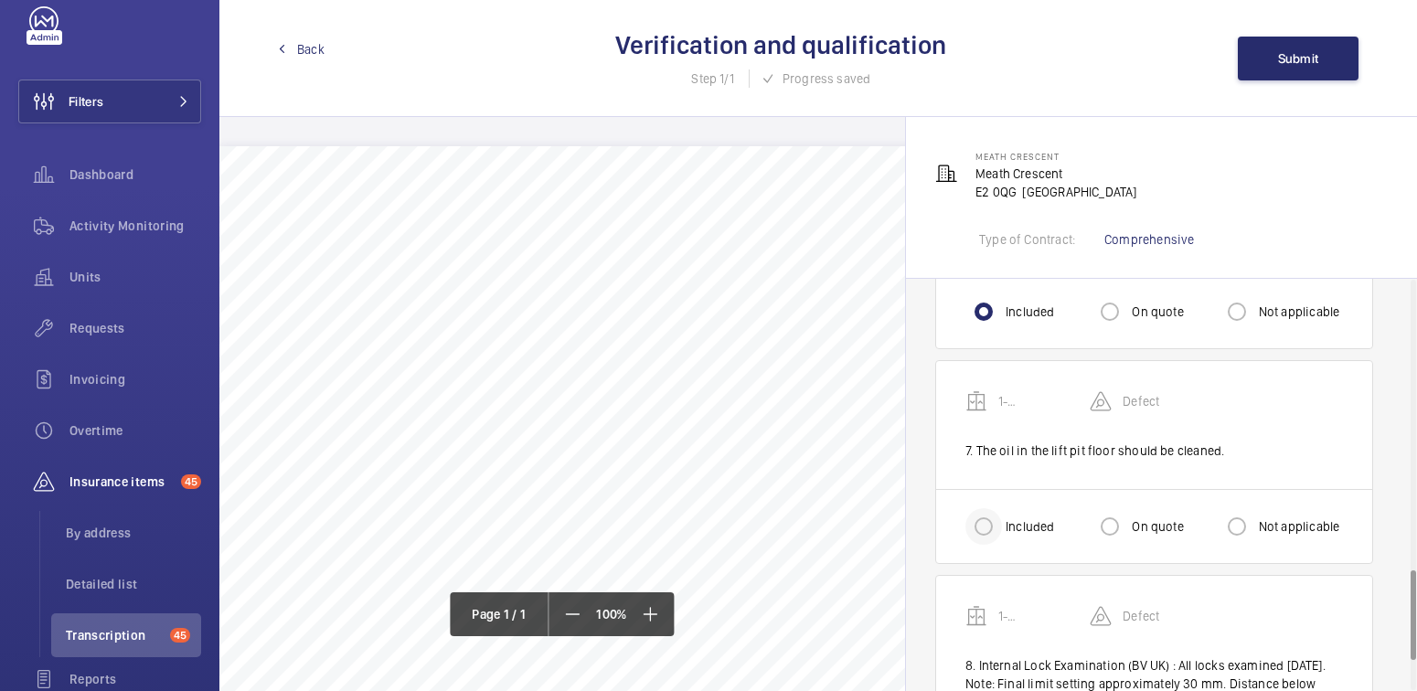
click at [1003, 517] on div at bounding box center [984, 527] width 44 height 44
radio input "true"
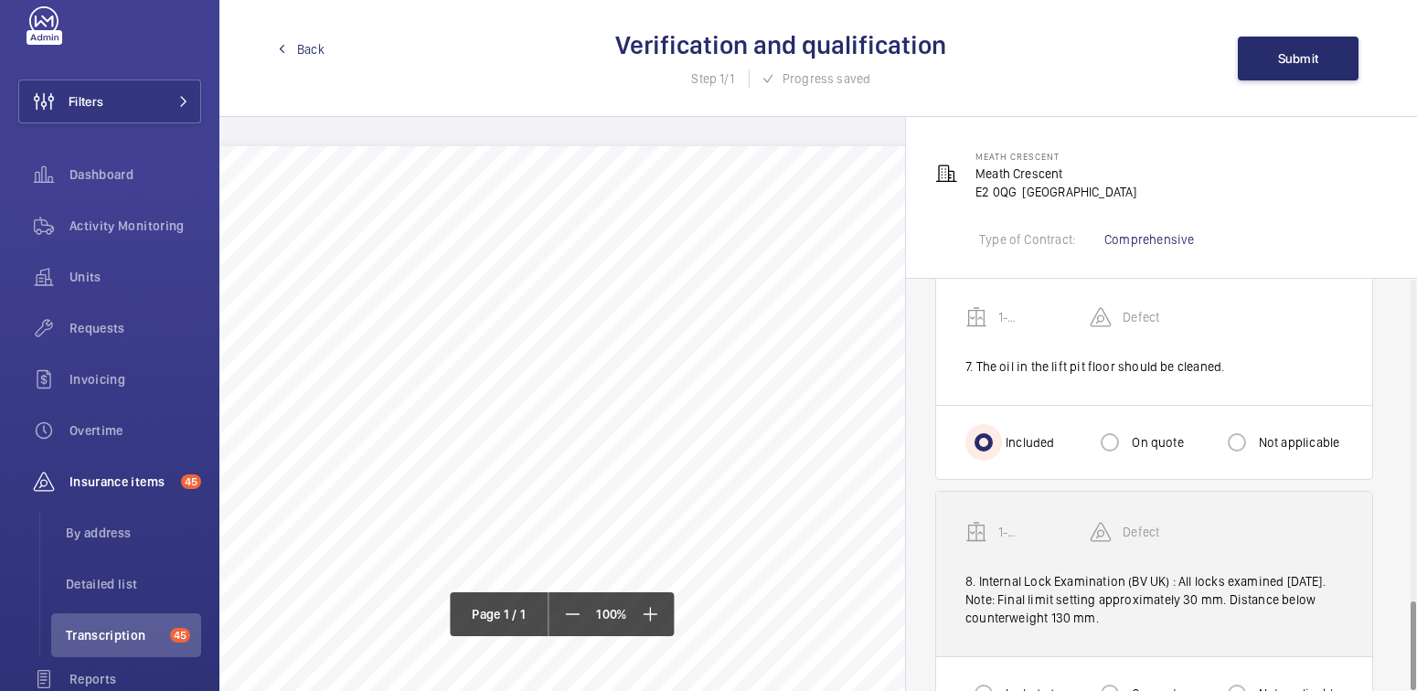
scroll to position [1470, 0]
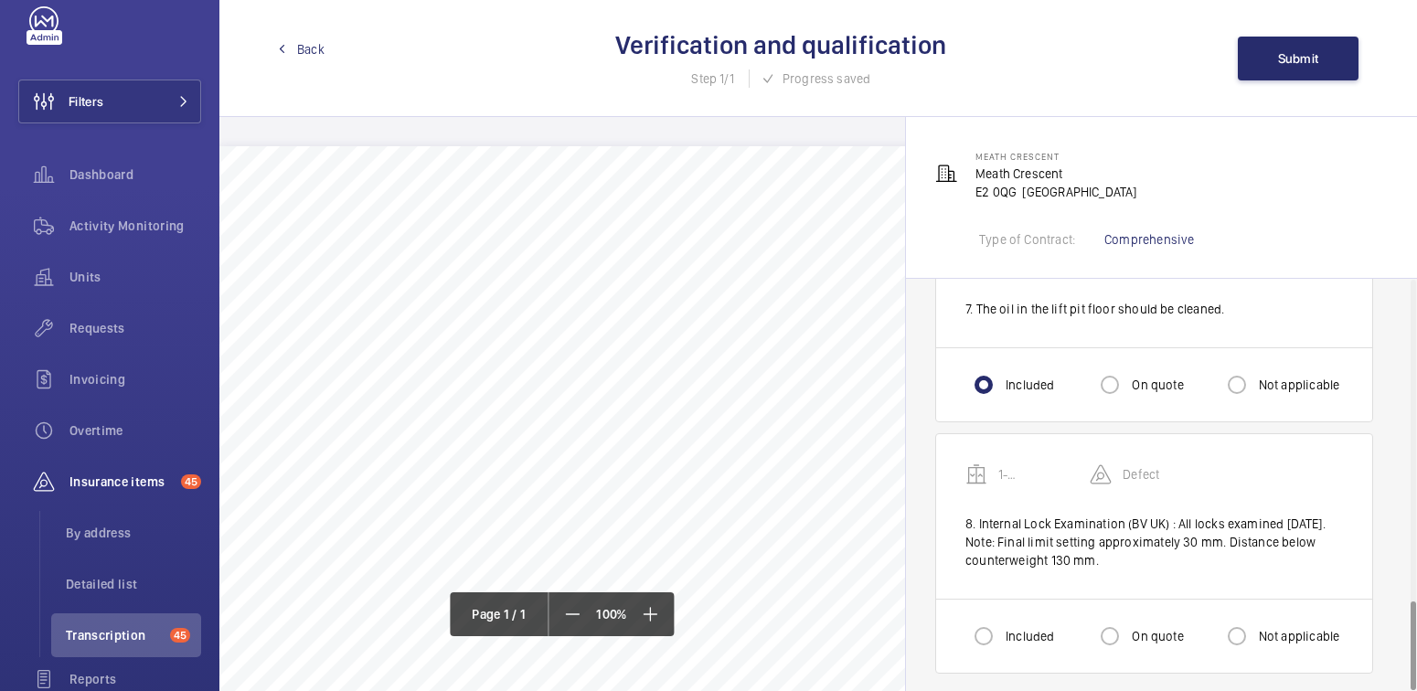
click at [1275, 627] on label "Not applicable" at bounding box center [1297, 636] width 85 height 18
click at [1255, 626] on input "Not applicable" at bounding box center [1237, 636] width 37 height 37
radio input "true"
click at [1287, 60] on span "Submit" at bounding box center [1298, 58] width 41 height 15
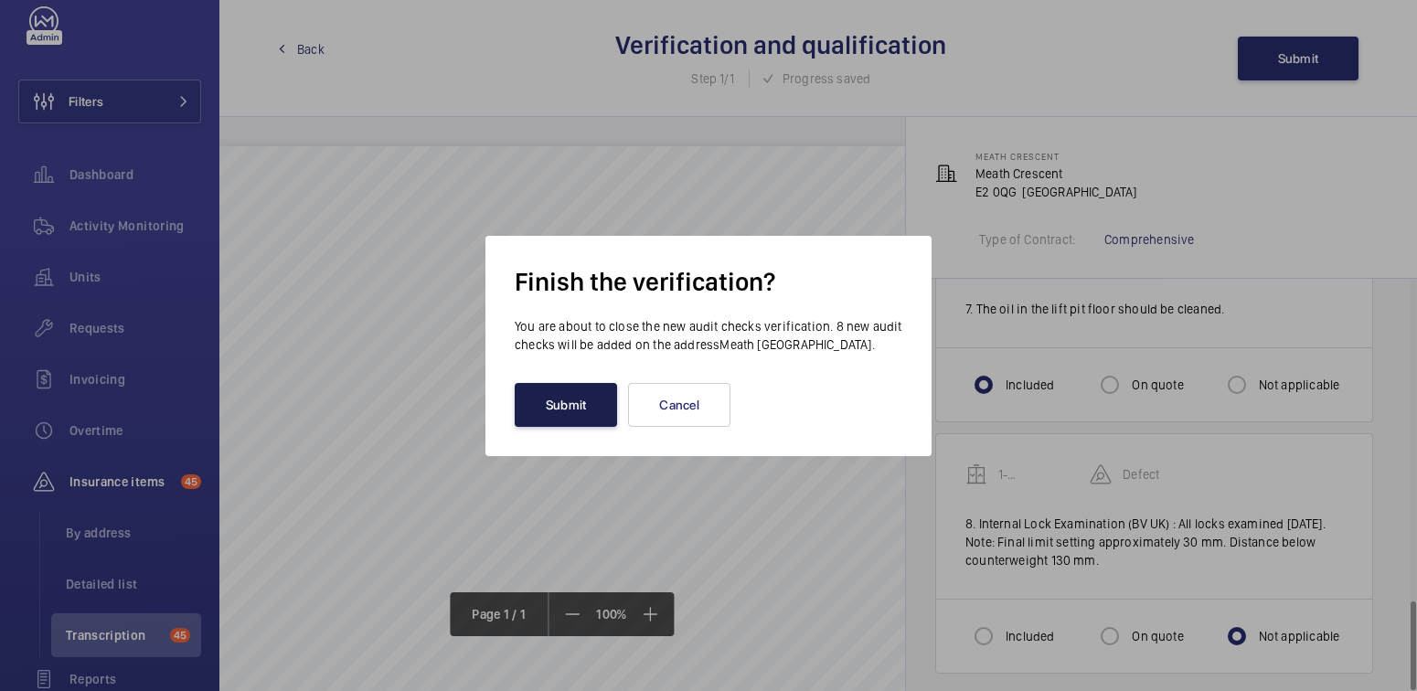
click at [586, 403] on button "Submit" at bounding box center [566, 405] width 102 height 44
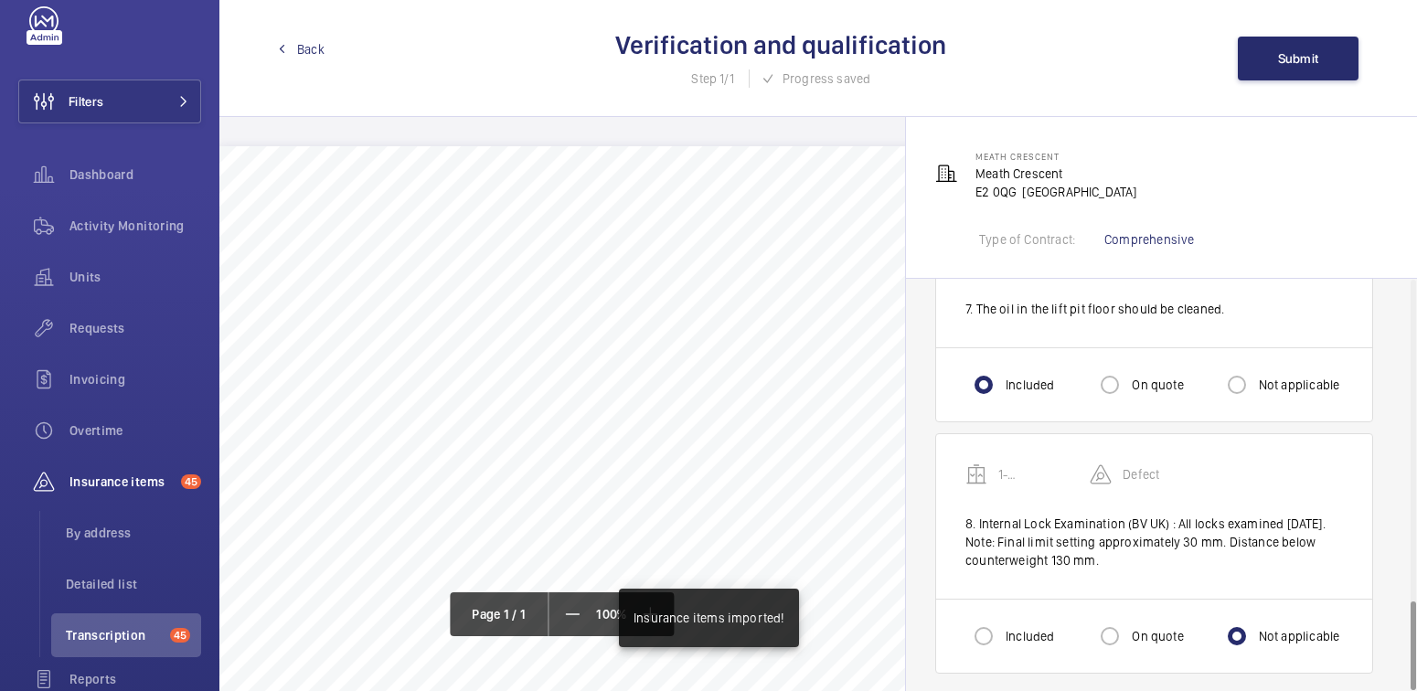
click at [301, 55] on span "Back" at bounding box center [310, 49] width 27 height 18
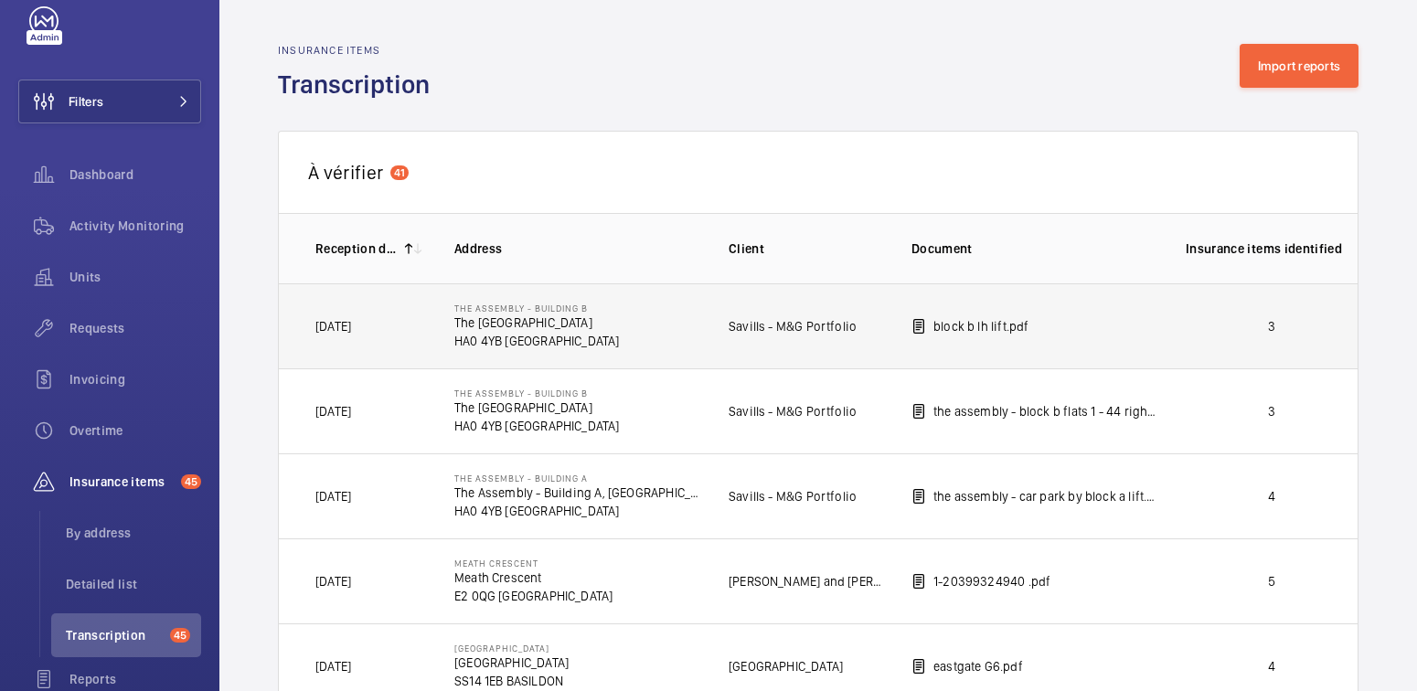
click at [1245, 331] on p "3" at bounding box center [1272, 326] width 172 height 18
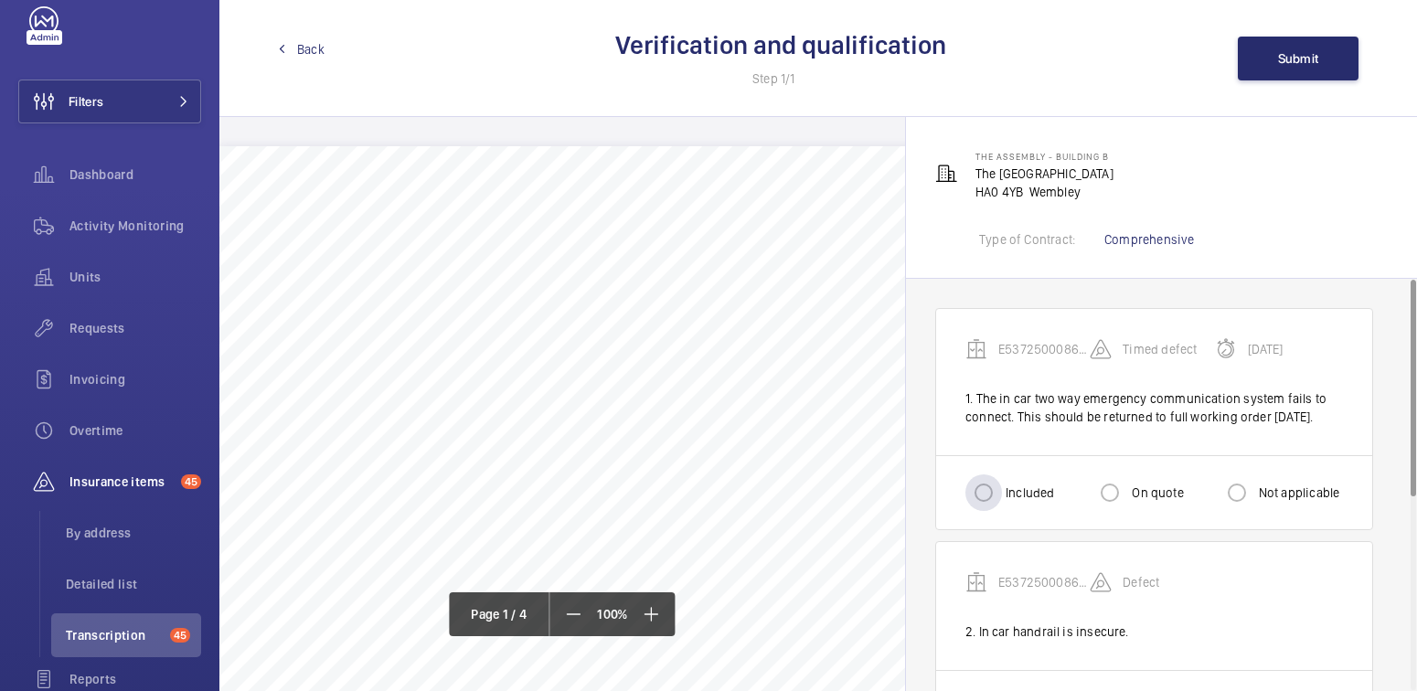
click at [1015, 502] on label "Included" at bounding box center [1028, 493] width 52 height 18
click at [1002, 506] on input "Included" at bounding box center [983, 492] width 37 height 37
radio input "true"
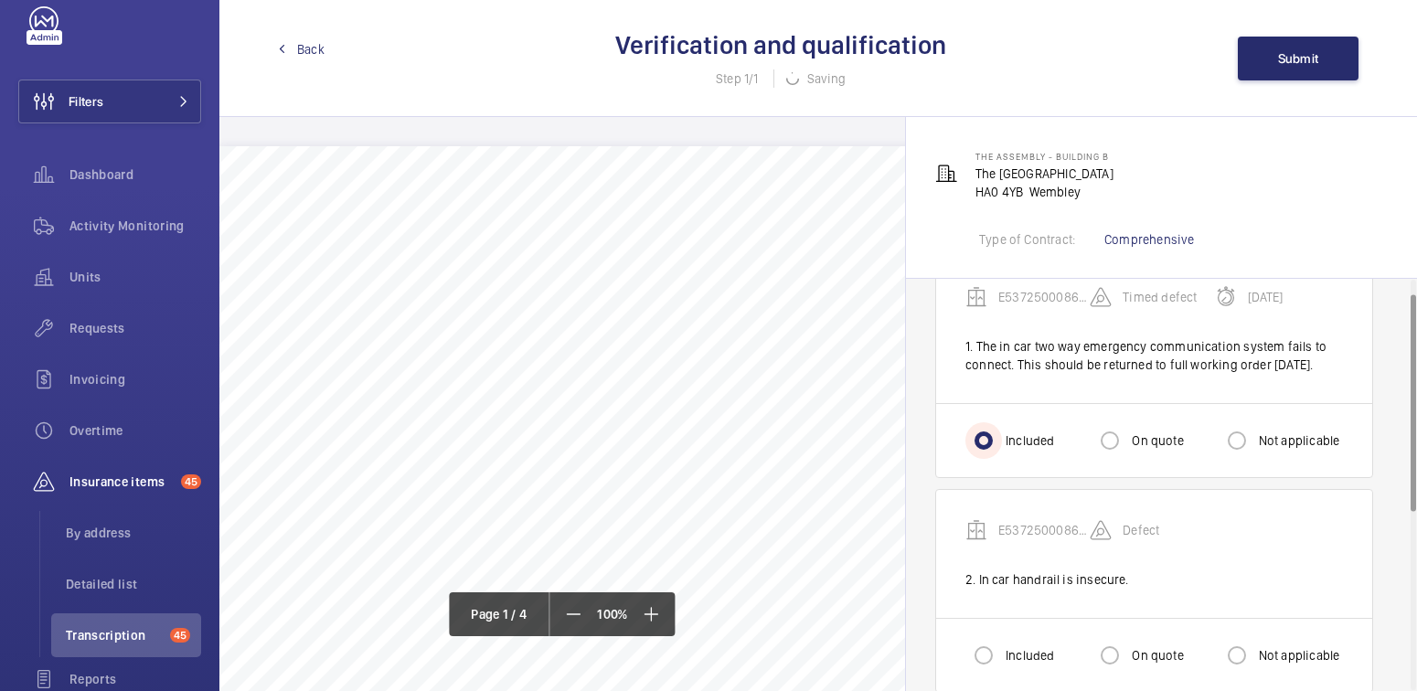
scroll to position [163, 0]
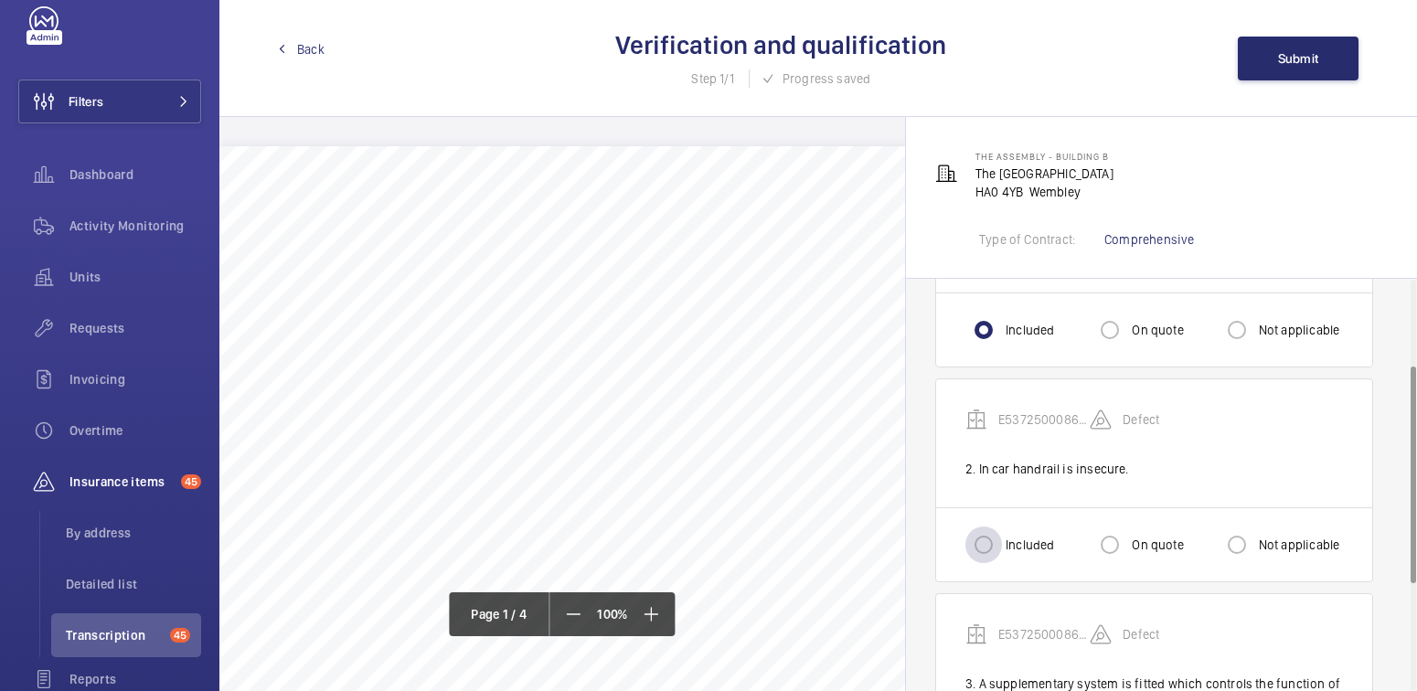
click at [1002, 565] on div at bounding box center [984, 545] width 44 height 44
radio input "true"
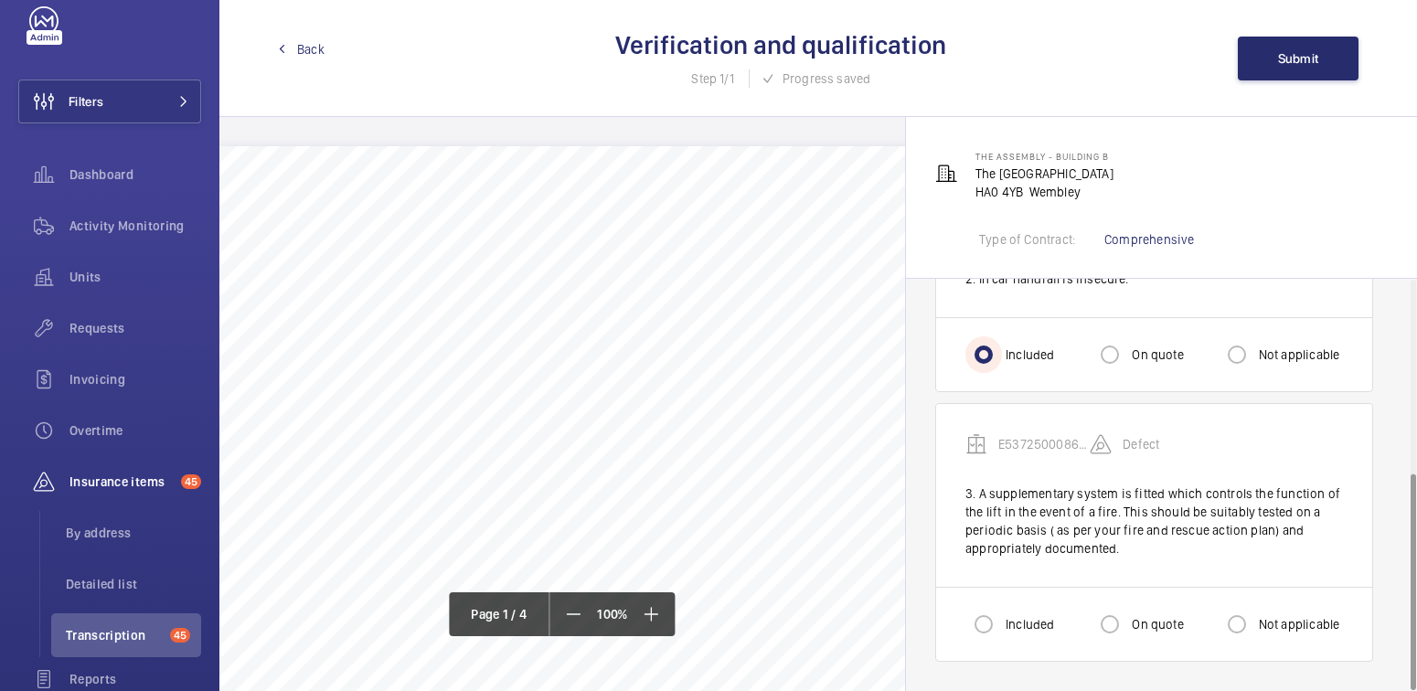
scroll to position [366, 0]
click at [995, 624] on input "Included" at bounding box center [983, 624] width 37 height 37
radio input "true"
click at [1299, 52] on span "Submit" at bounding box center [1298, 58] width 41 height 15
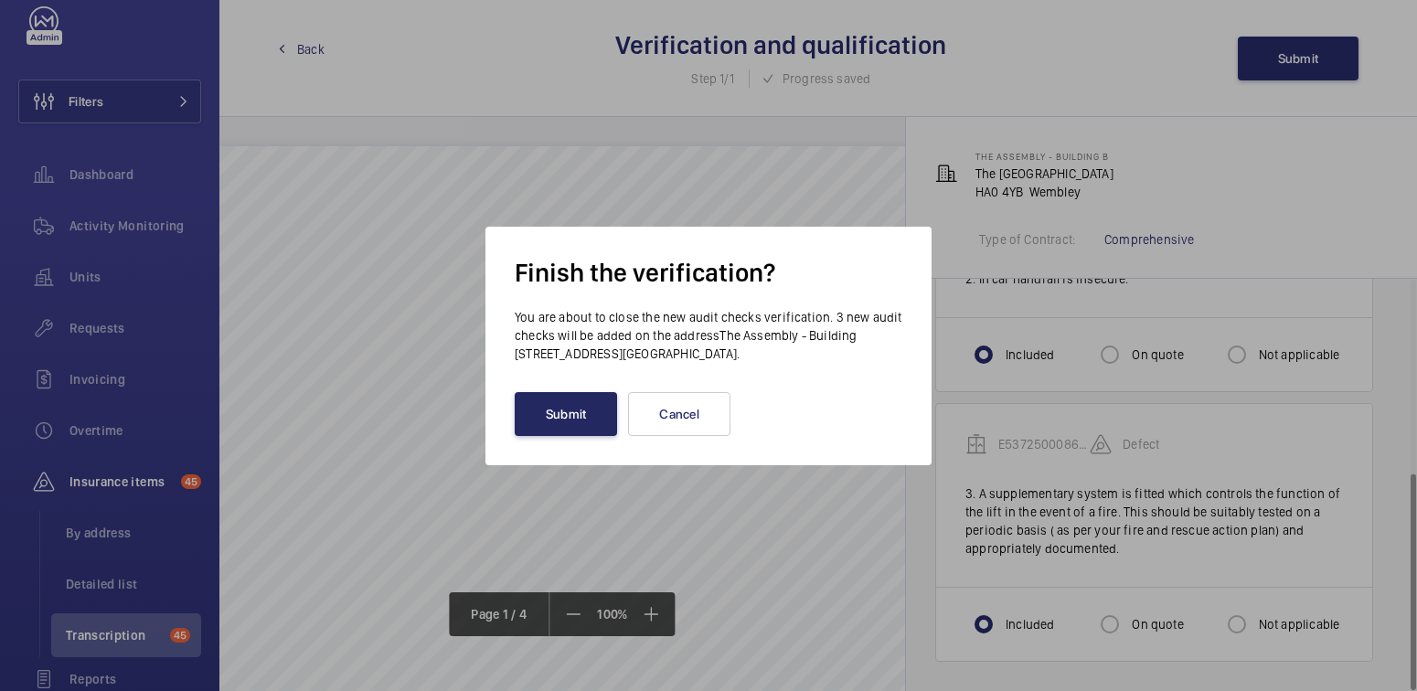
click at [569, 416] on button "Submit" at bounding box center [566, 414] width 102 height 44
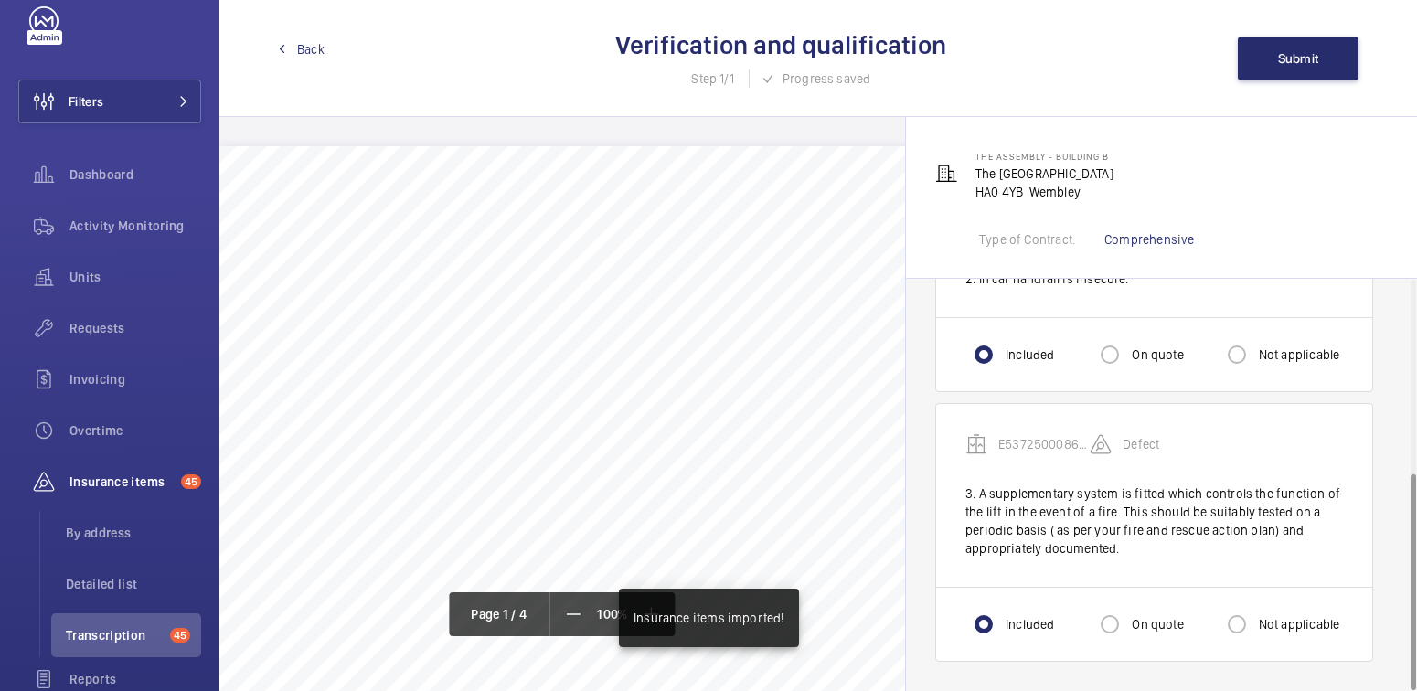
click at [290, 48] on link "Back" at bounding box center [301, 49] width 47 height 18
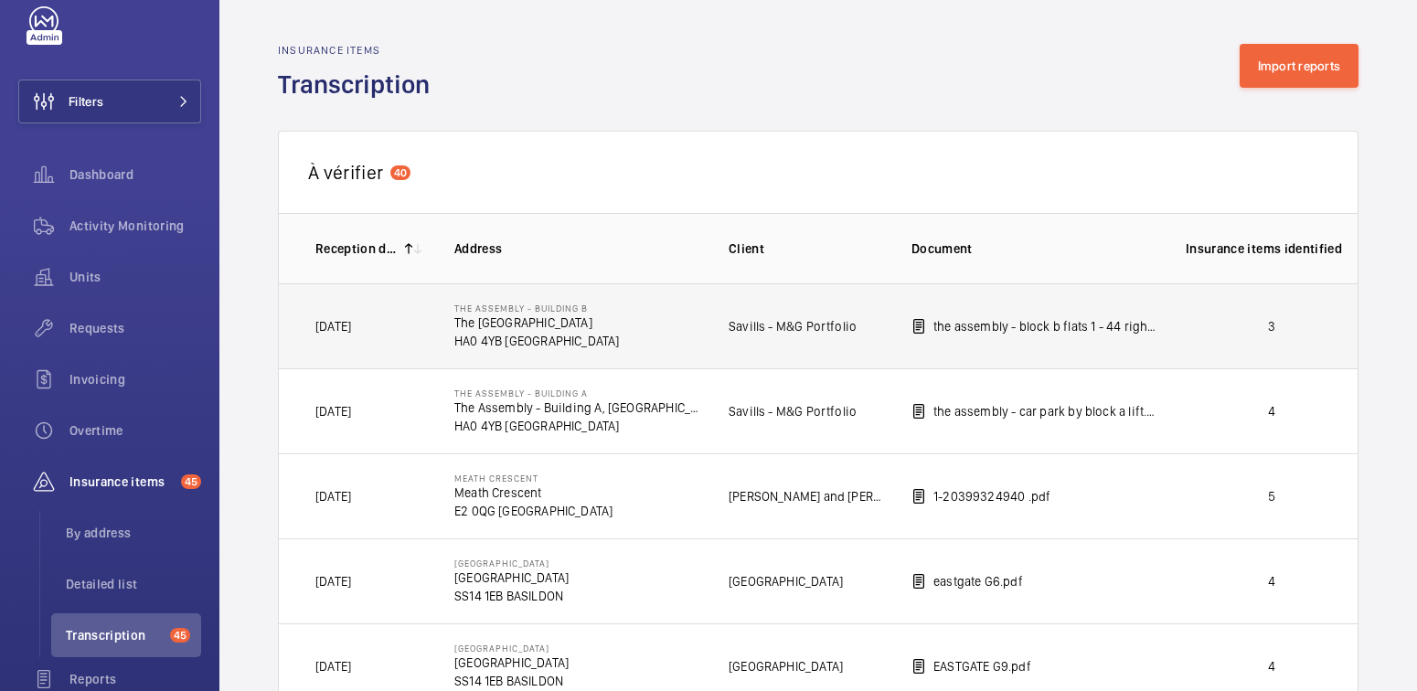
click at [1220, 325] on p "3" at bounding box center [1272, 326] width 172 height 18
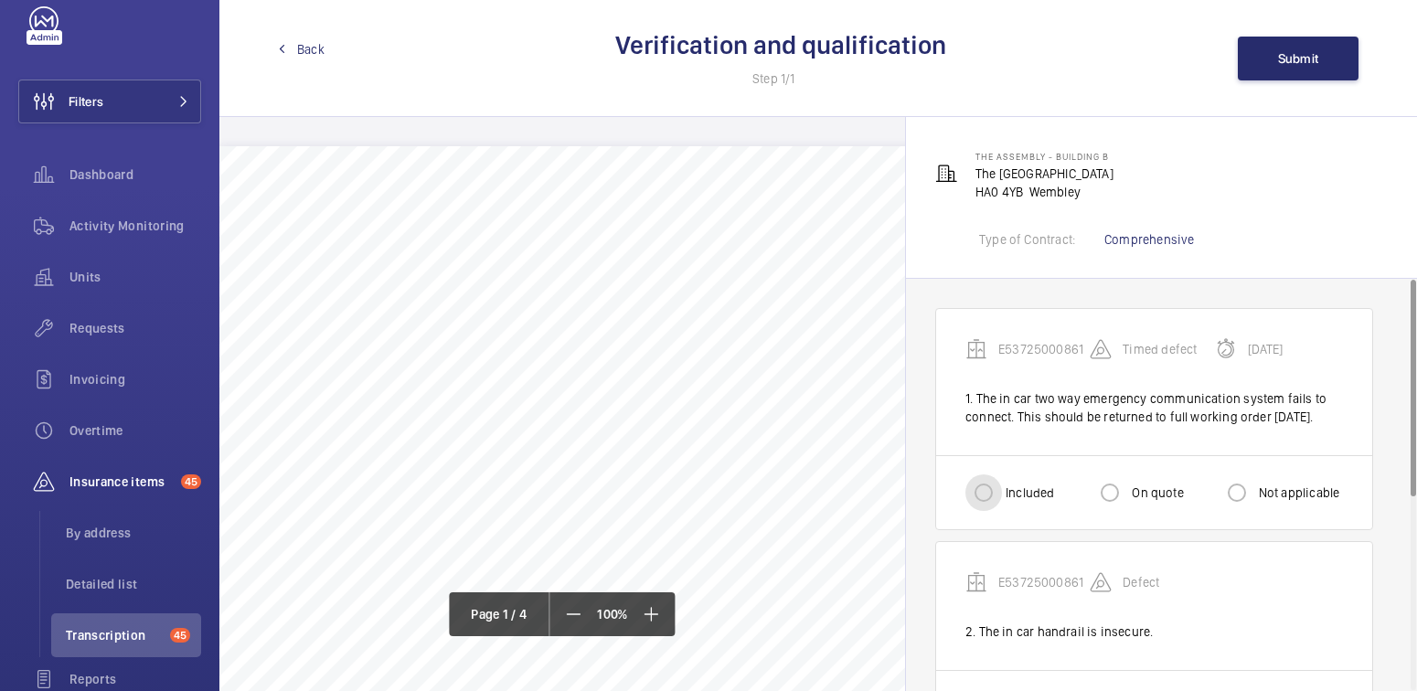
click at [990, 509] on input "Included" at bounding box center [983, 492] width 37 height 37
radio input "true"
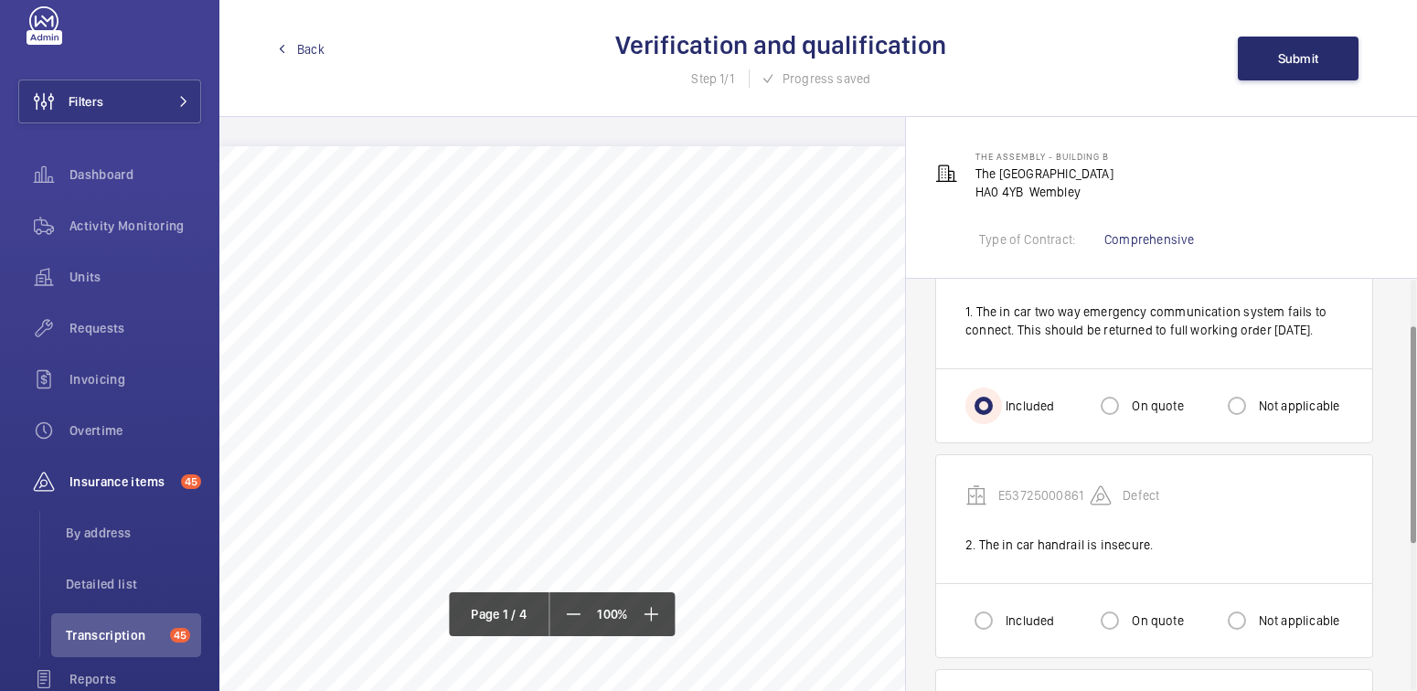
scroll to position [88, 0]
click at [991, 633] on input "Included" at bounding box center [983, 620] width 37 height 37
radio input "true"
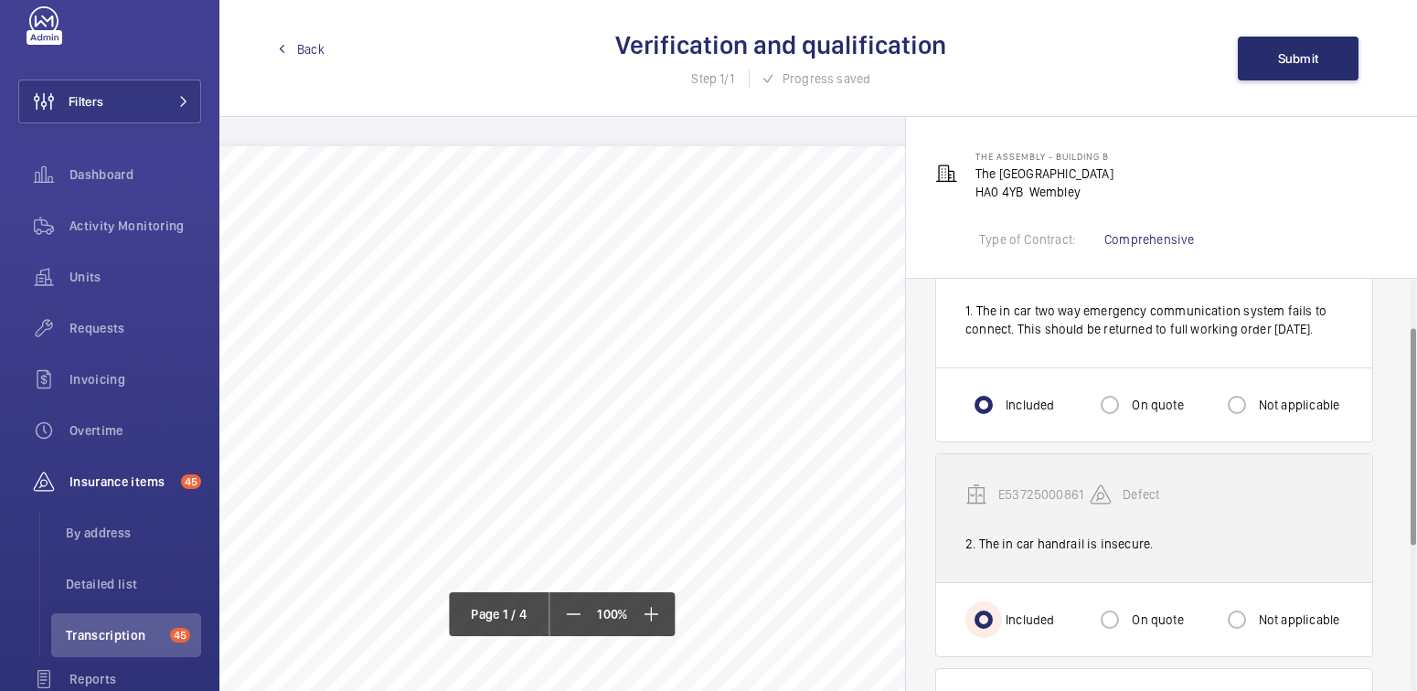
scroll to position [366, 0]
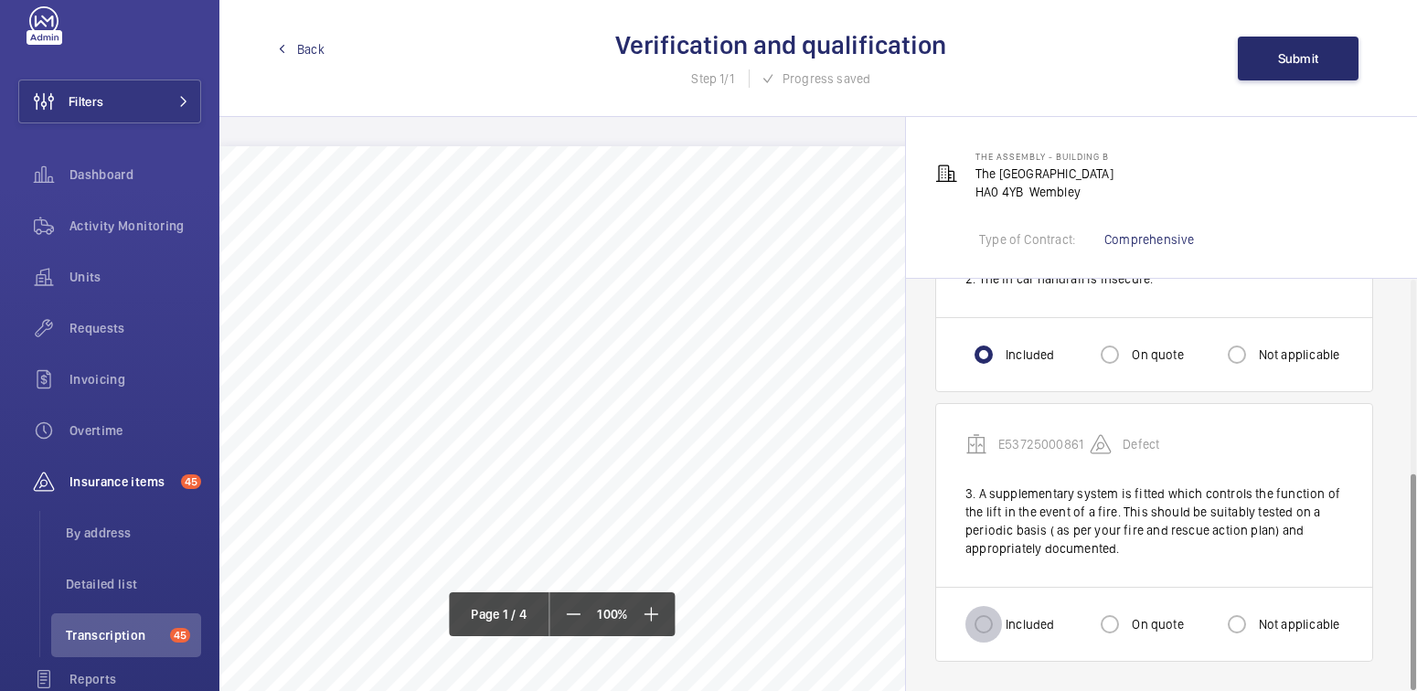
click at [998, 617] on input "Included" at bounding box center [983, 624] width 37 height 37
radio input "true"
click at [1293, 54] on span "Submit" at bounding box center [1298, 58] width 41 height 15
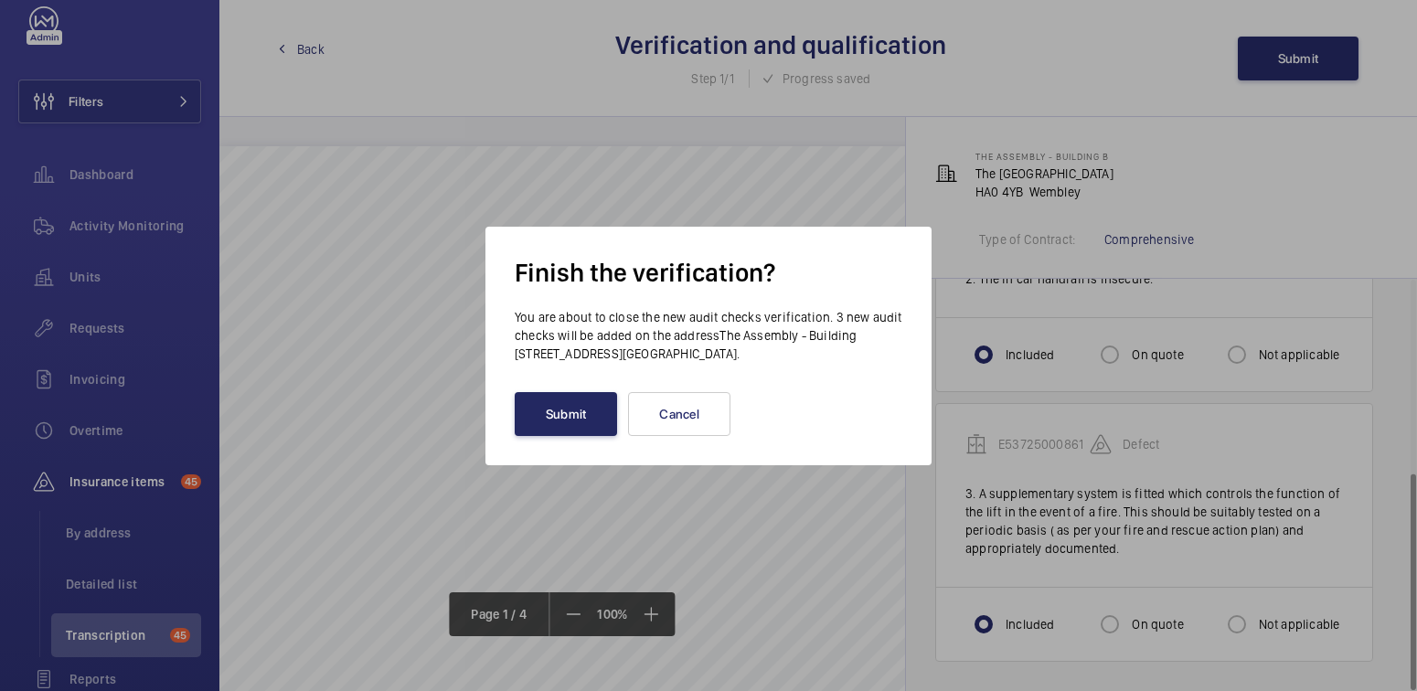
click at [560, 408] on button "Submit" at bounding box center [566, 414] width 102 height 44
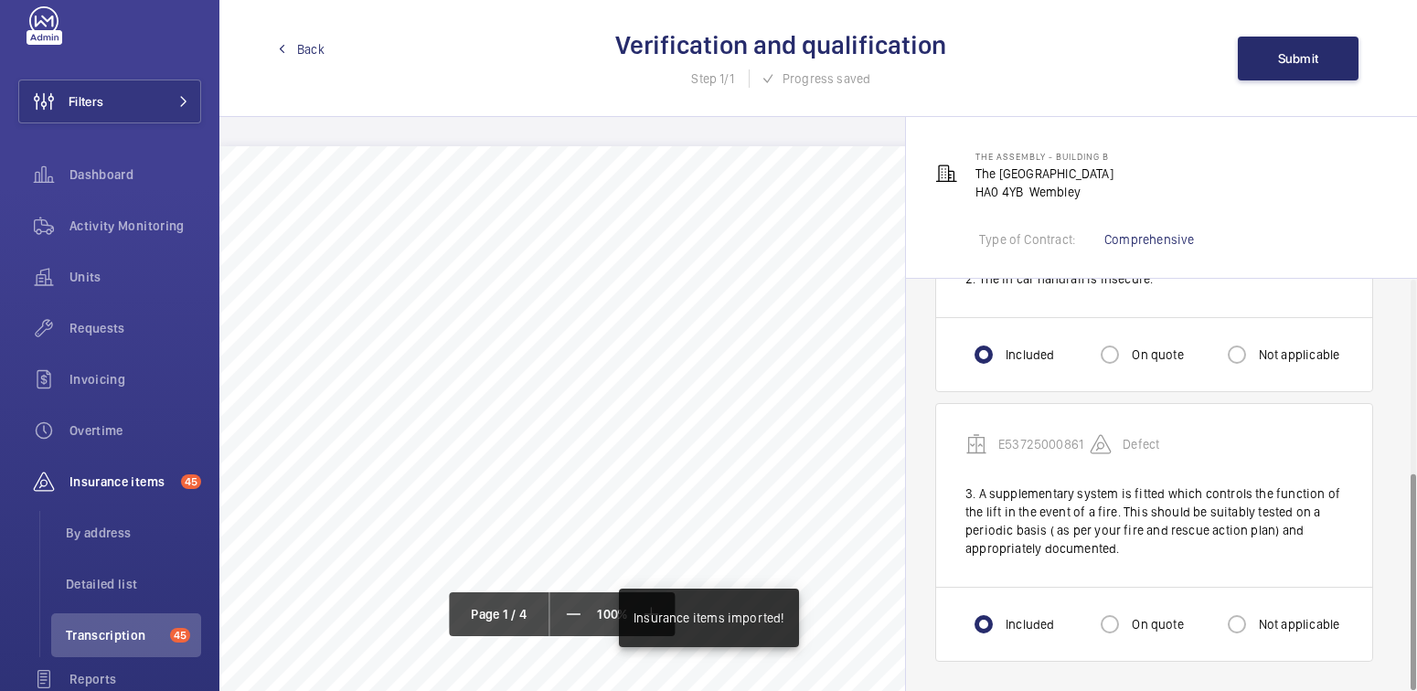
click at [293, 48] on link "Back" at bounding box center [301, 49] width 47 height 18
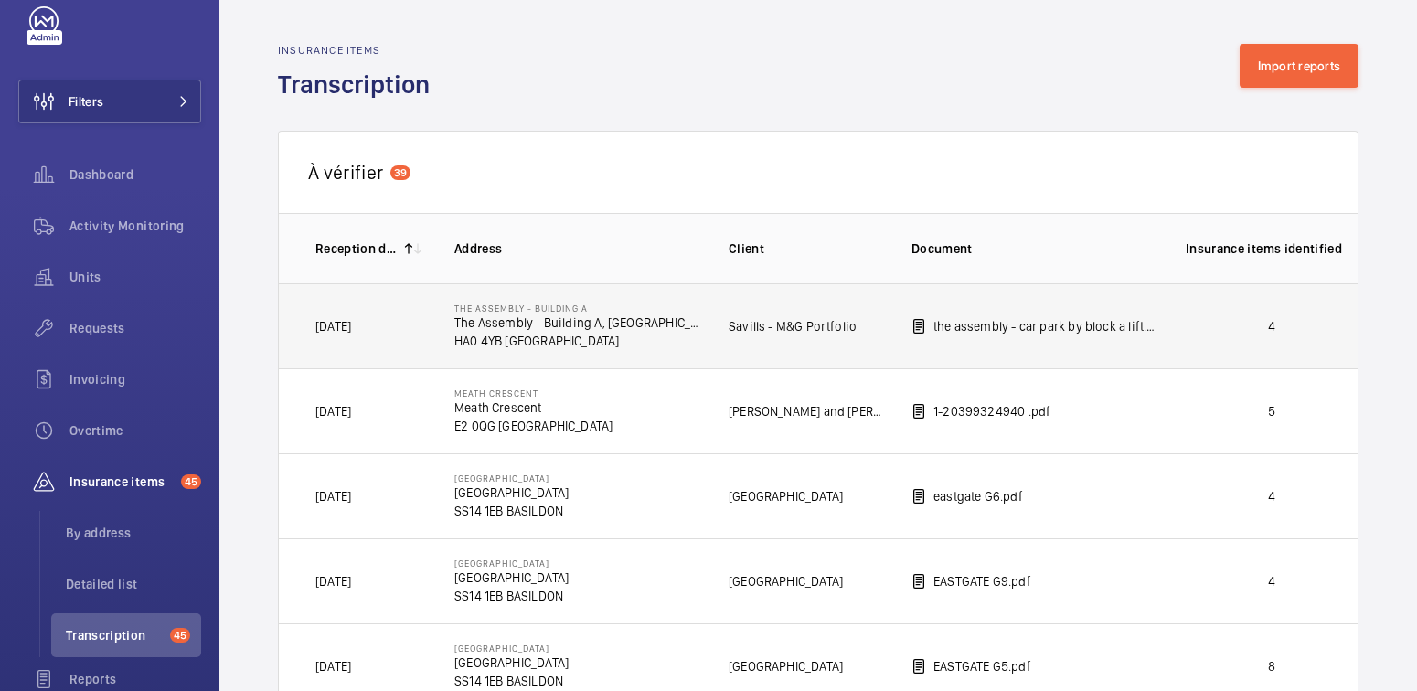
click at [1250, 325] on p "4" at bounding box center [1272, 326] width 172 height 18
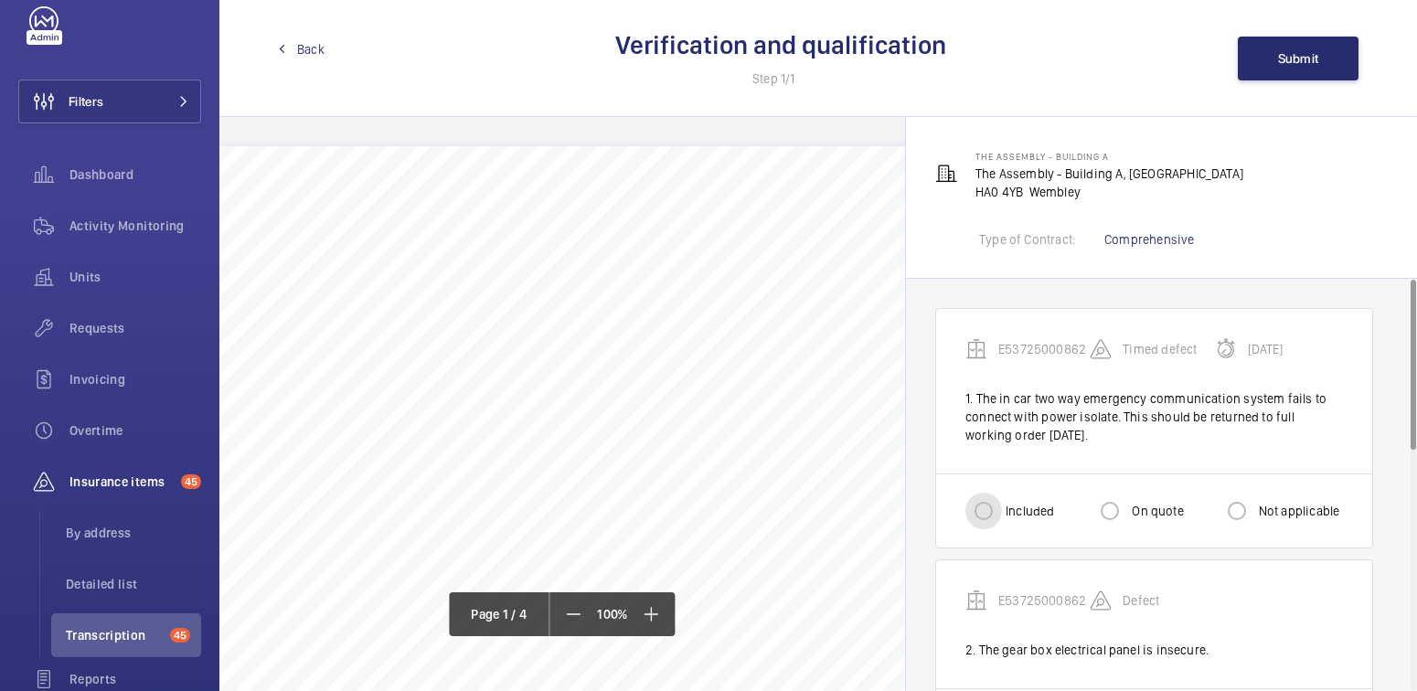
click at [979, 514] on input "Included" at bounding box center [983, 511] width 37 height 37
radio input "true"
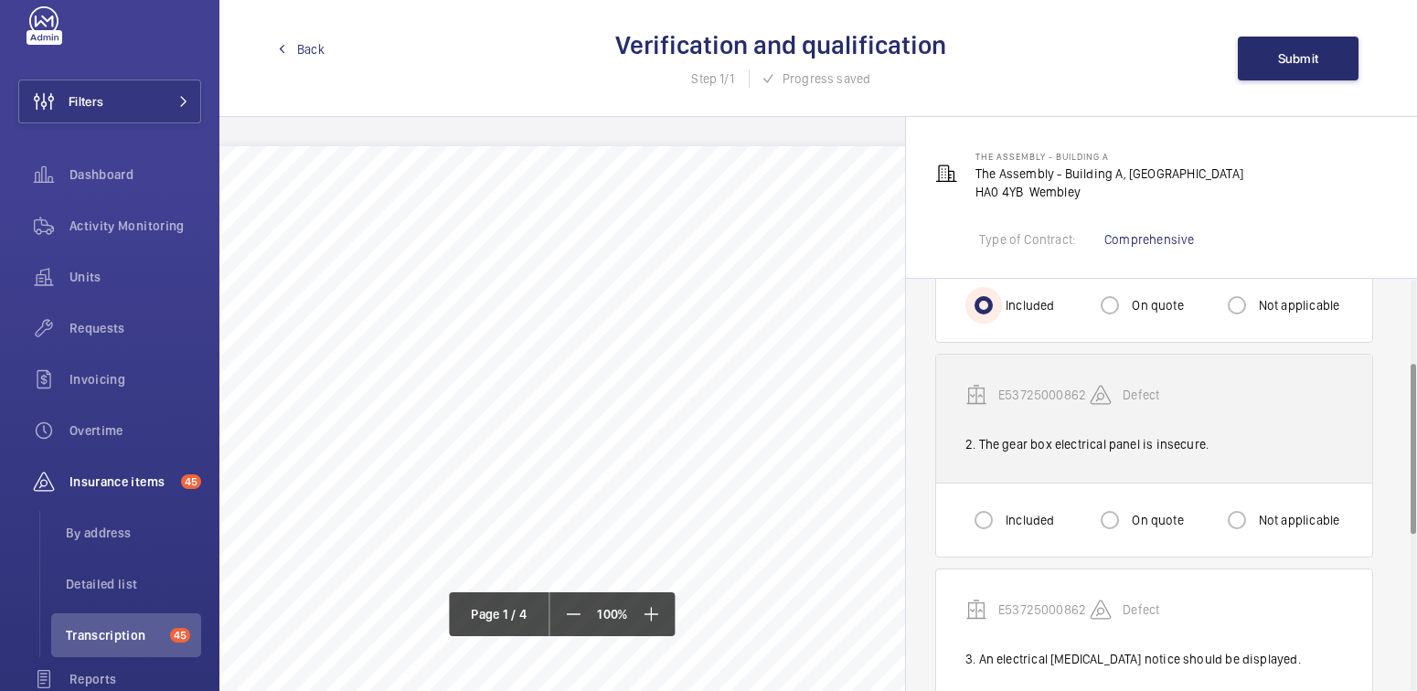
scroll to position [202, 0]
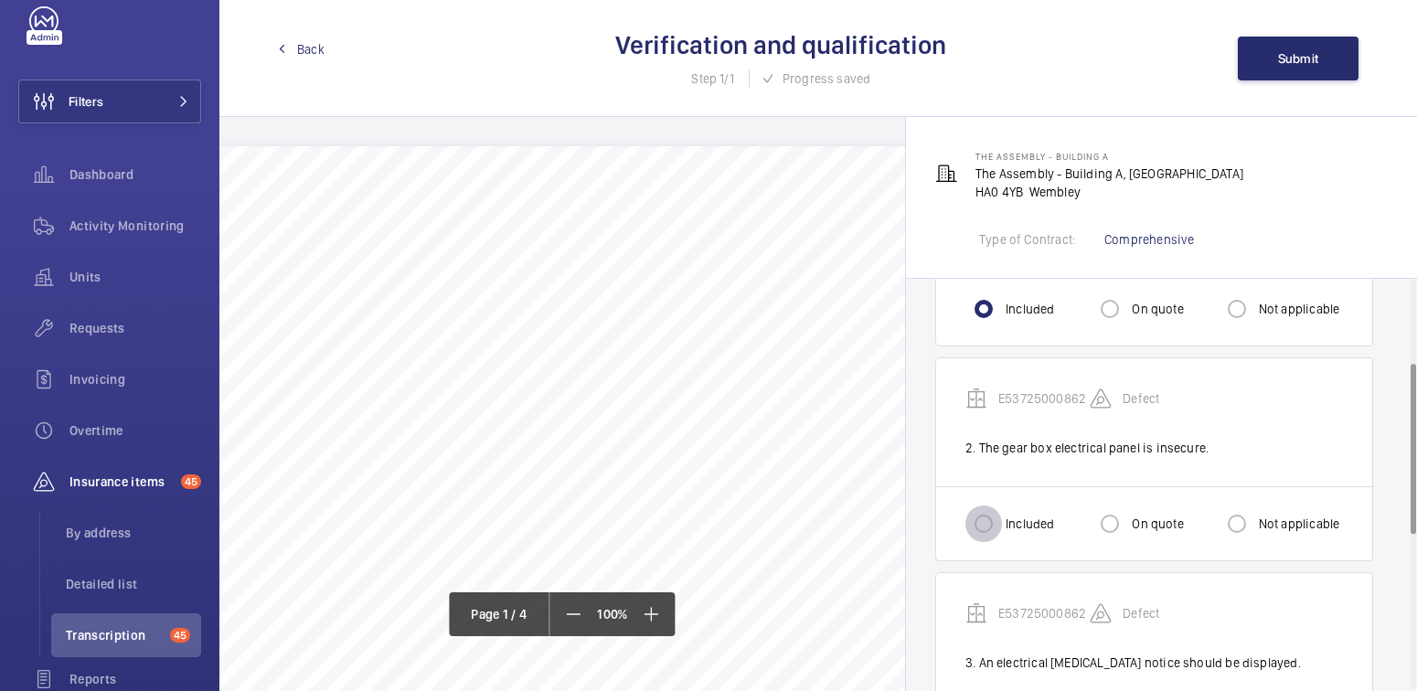
click at [984, 523] on input "Included" at bounding box center [983, 524] width 37 height 37
radio input "true"
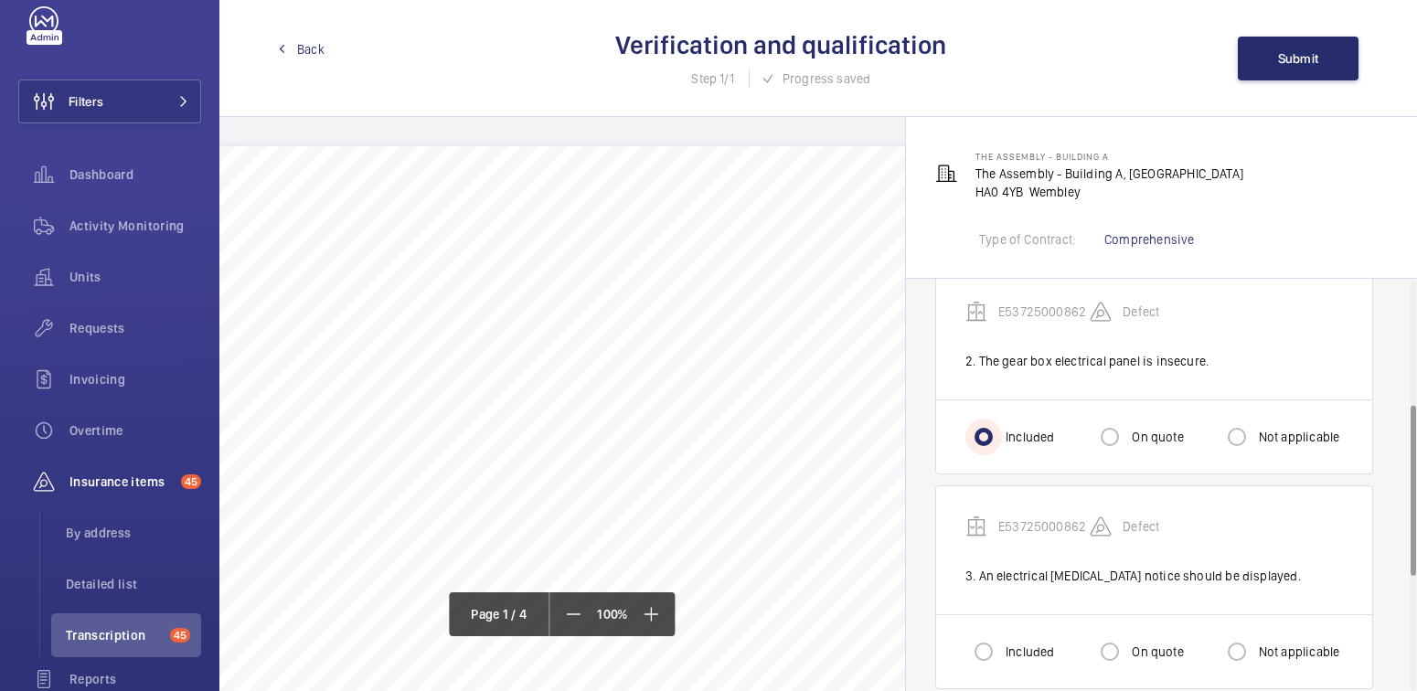
scroll to position [335, 0]
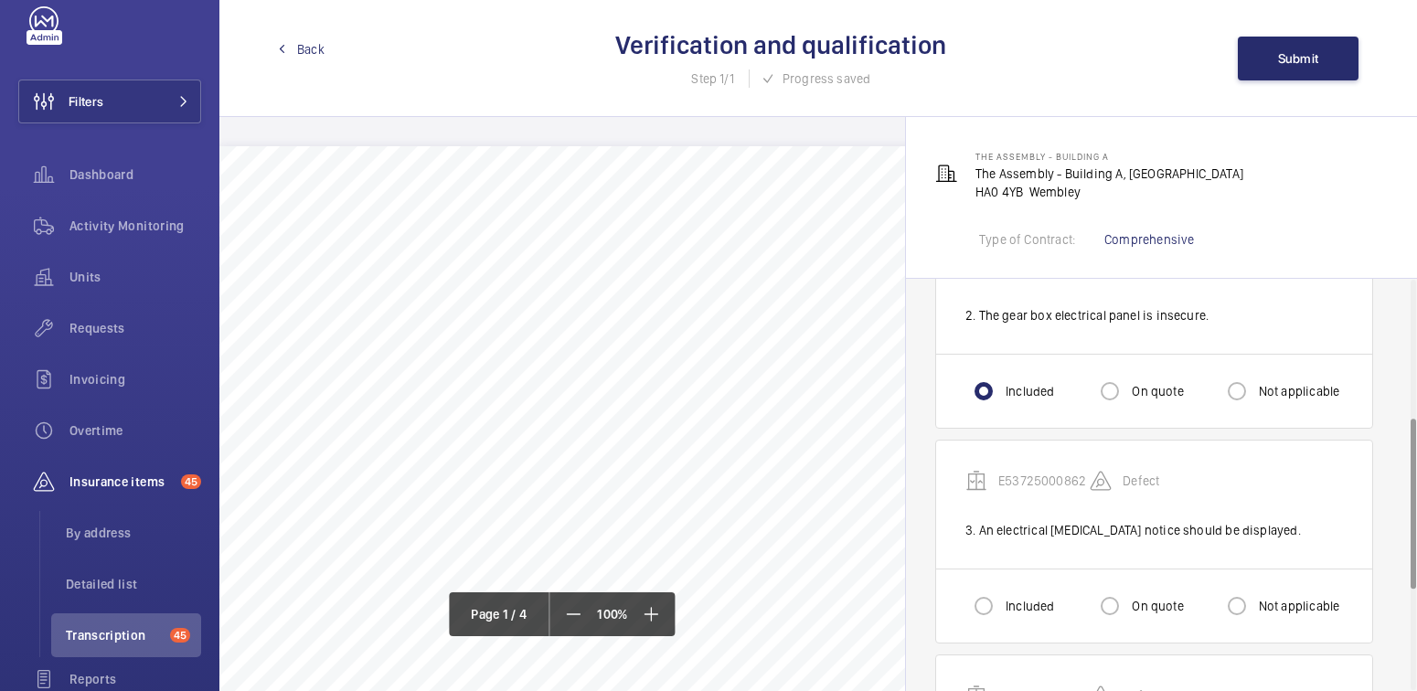
click at [1161, 606] on label "On quote" at bounding box center [1155, 606] width 55 height 18
click at [1128, 606] on input "On quote" at bounding box center [1110, 606] width 37 height 37
radio input "true"
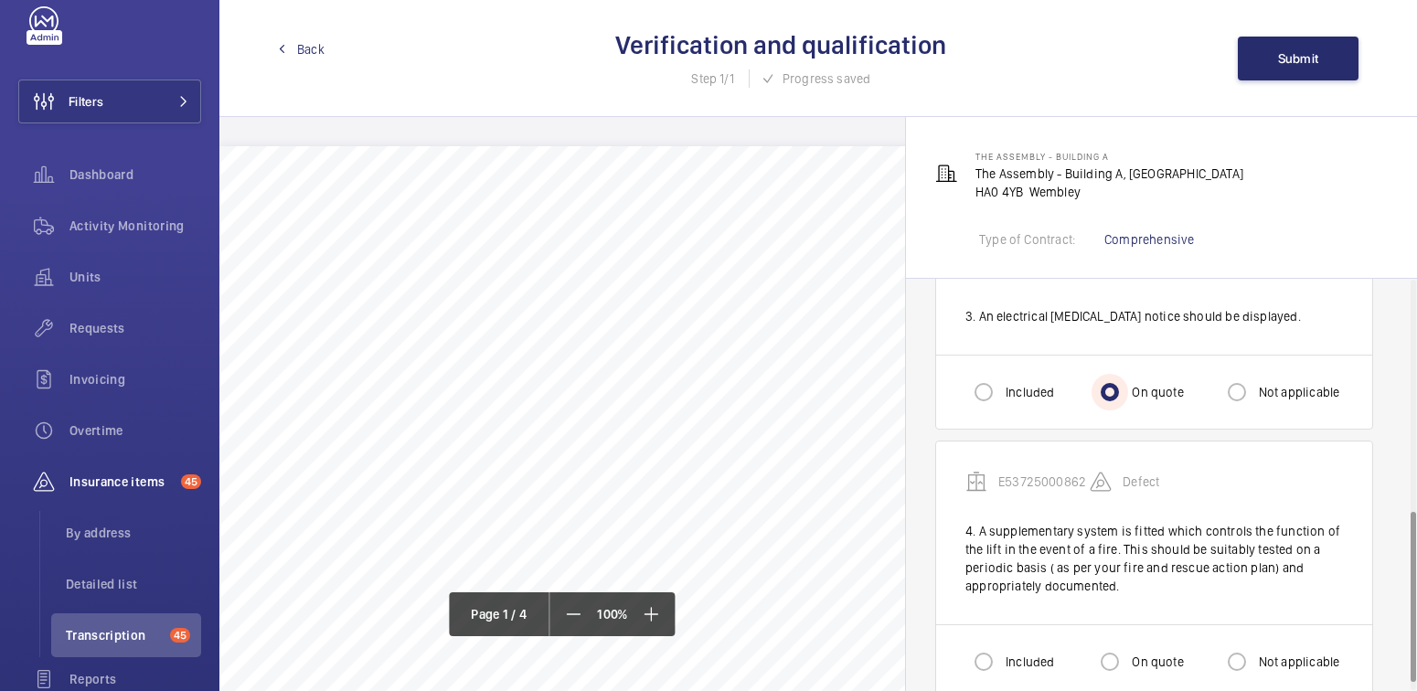
scroll to position [580, 0]
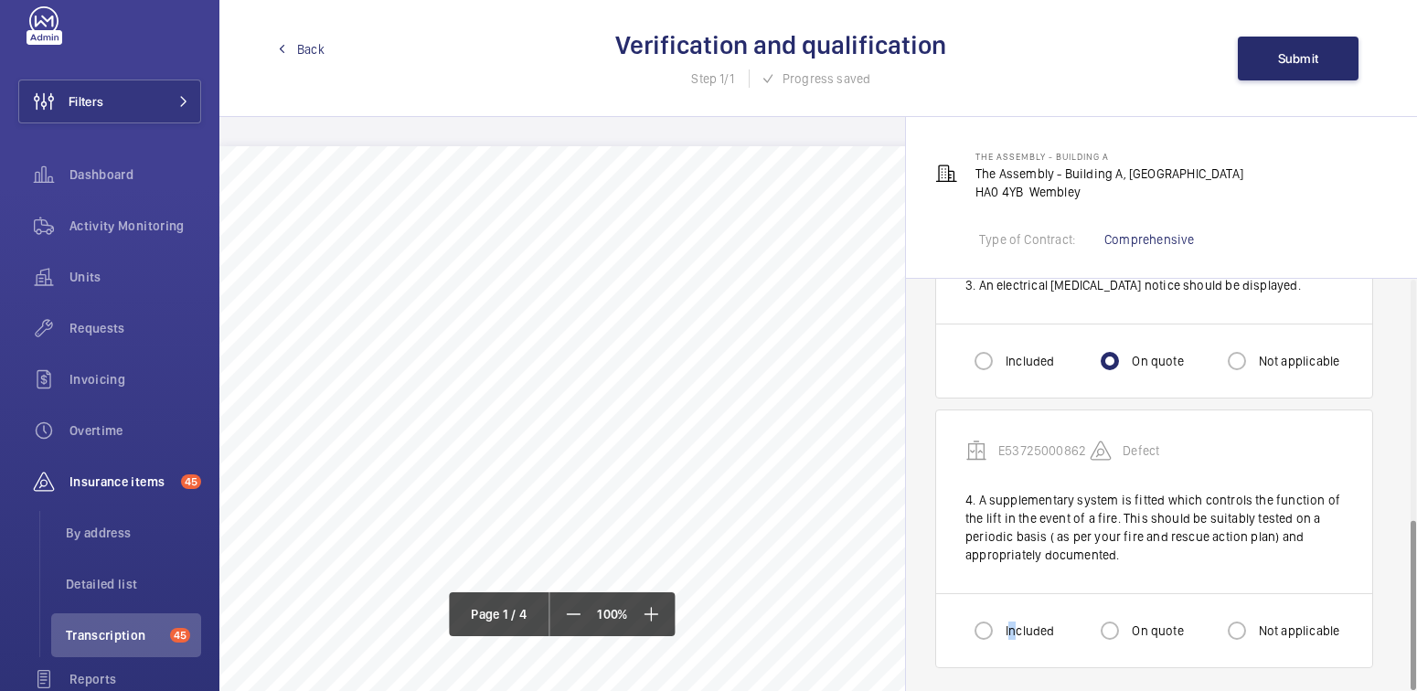
click at [1011, 624] on label "Included" at bounding box center [1028, 631] width 52 height 18
click at [983, 628] on input "Included" at bounding box center [983, 631] width 37 height 37
radio input "true"
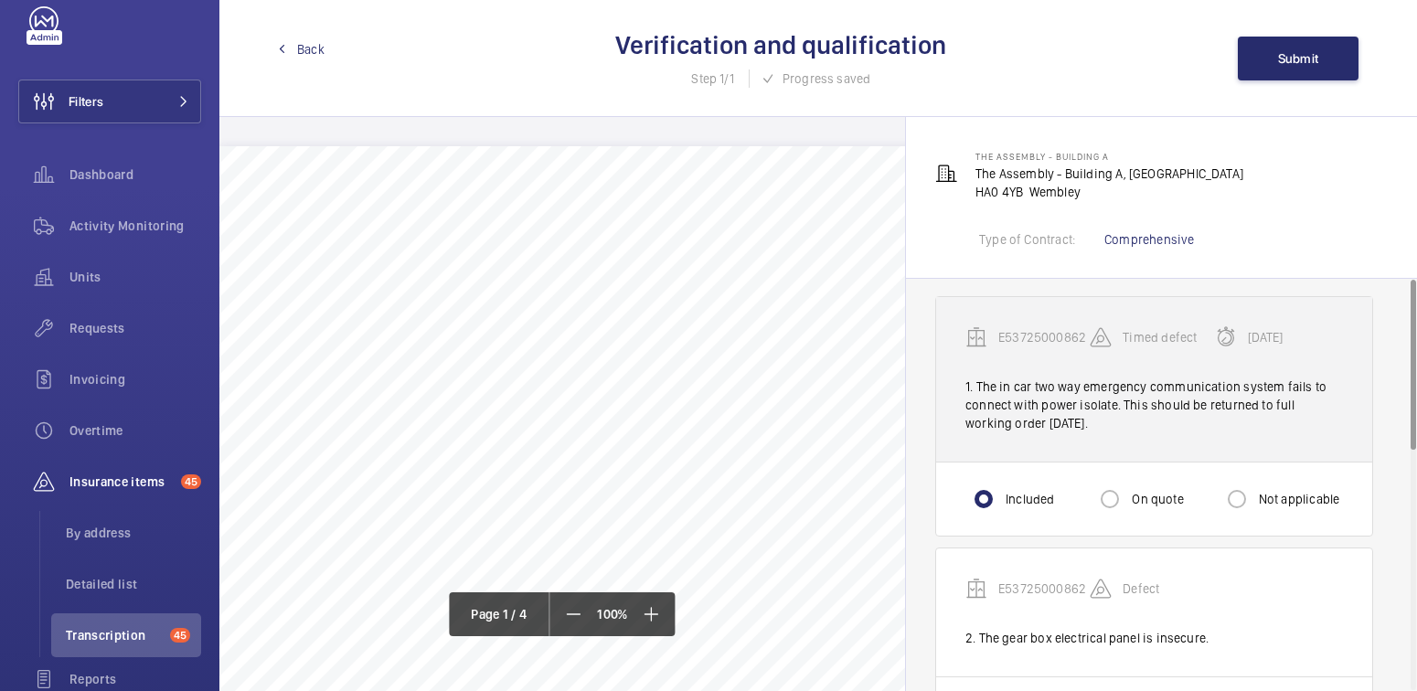
scroll to position [0, 0]
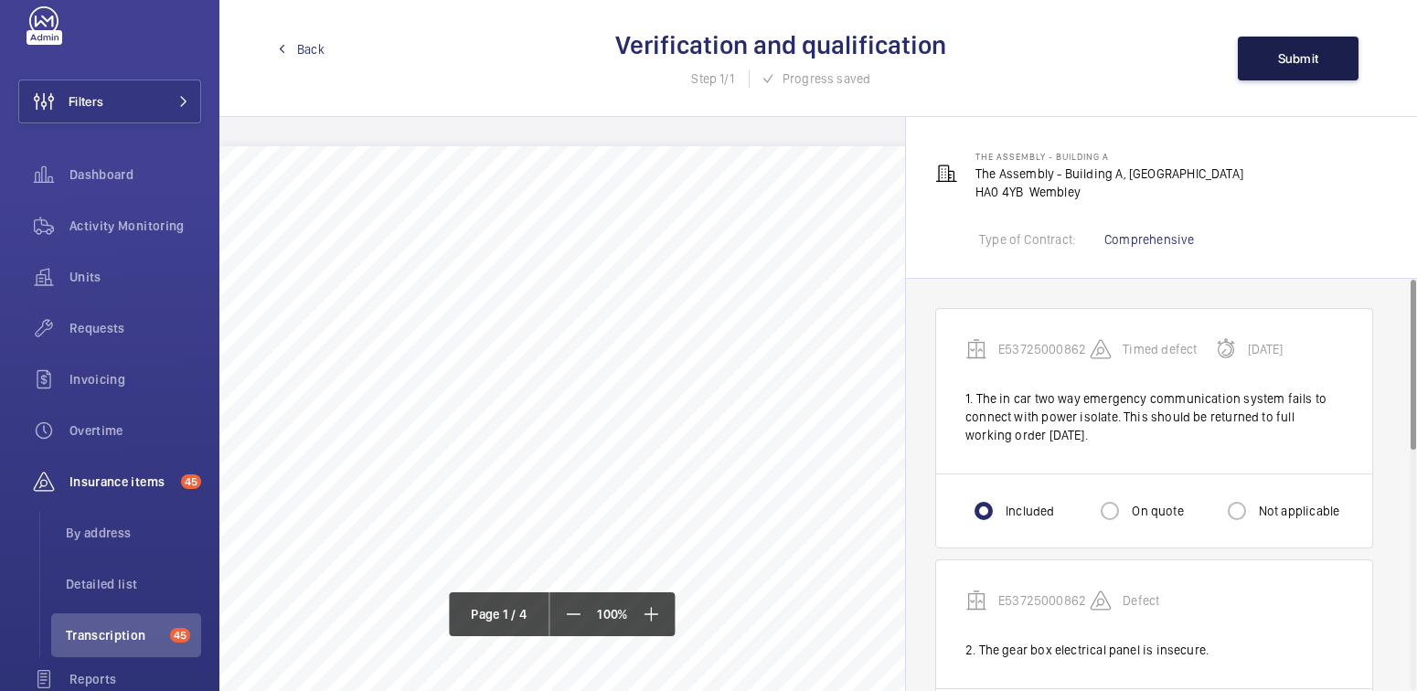
click at [1302, 60] on span "Submit" at bounding box center [1298, 58] width 41 height 15
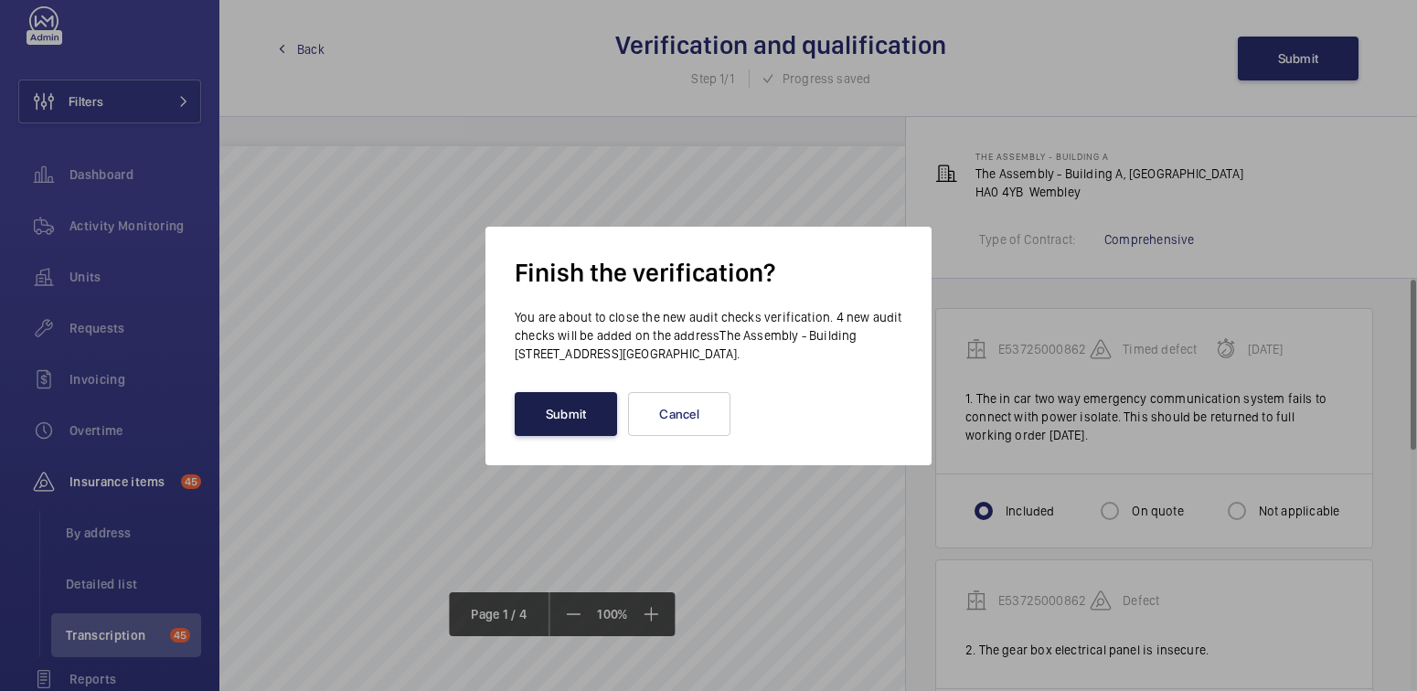
click at [552, 403] on button "Submit" at bounding box center [566, 414] width 102 height 44
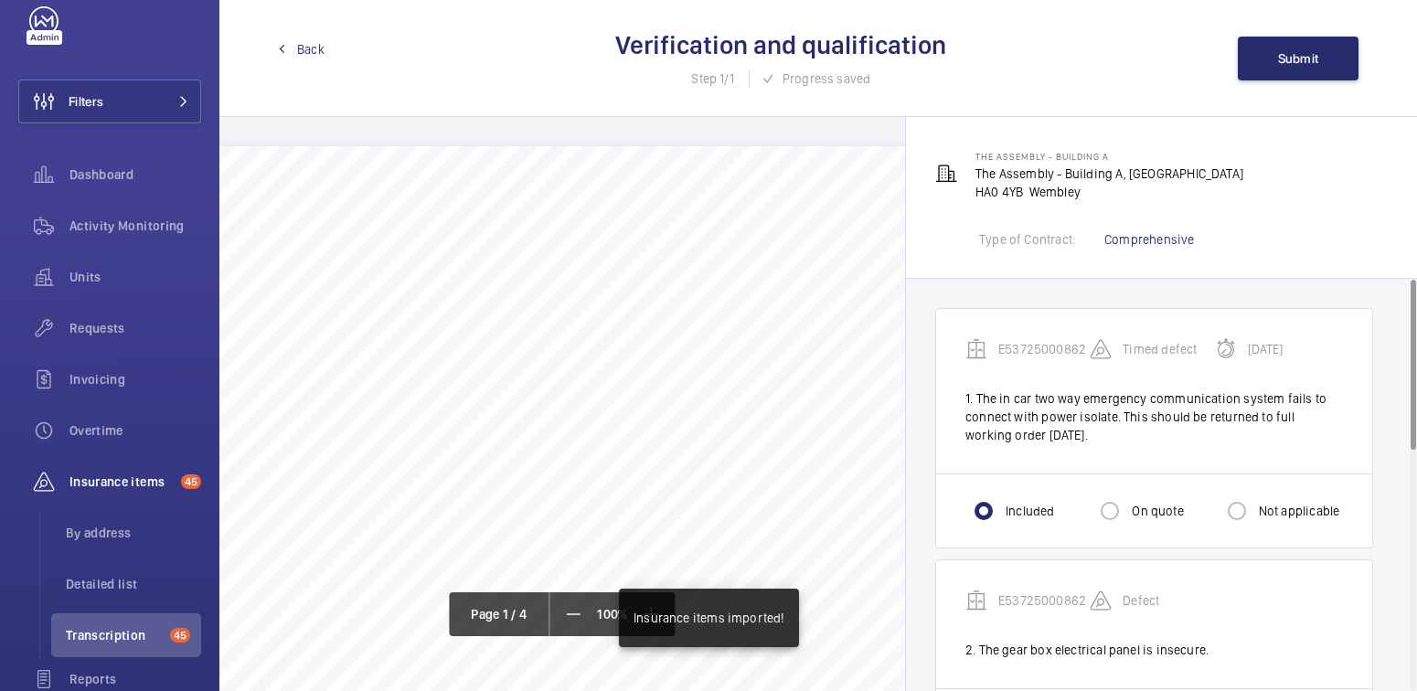
click at [314, 51] on span "Back" at bounding box center [310, 49] width 27 height 18
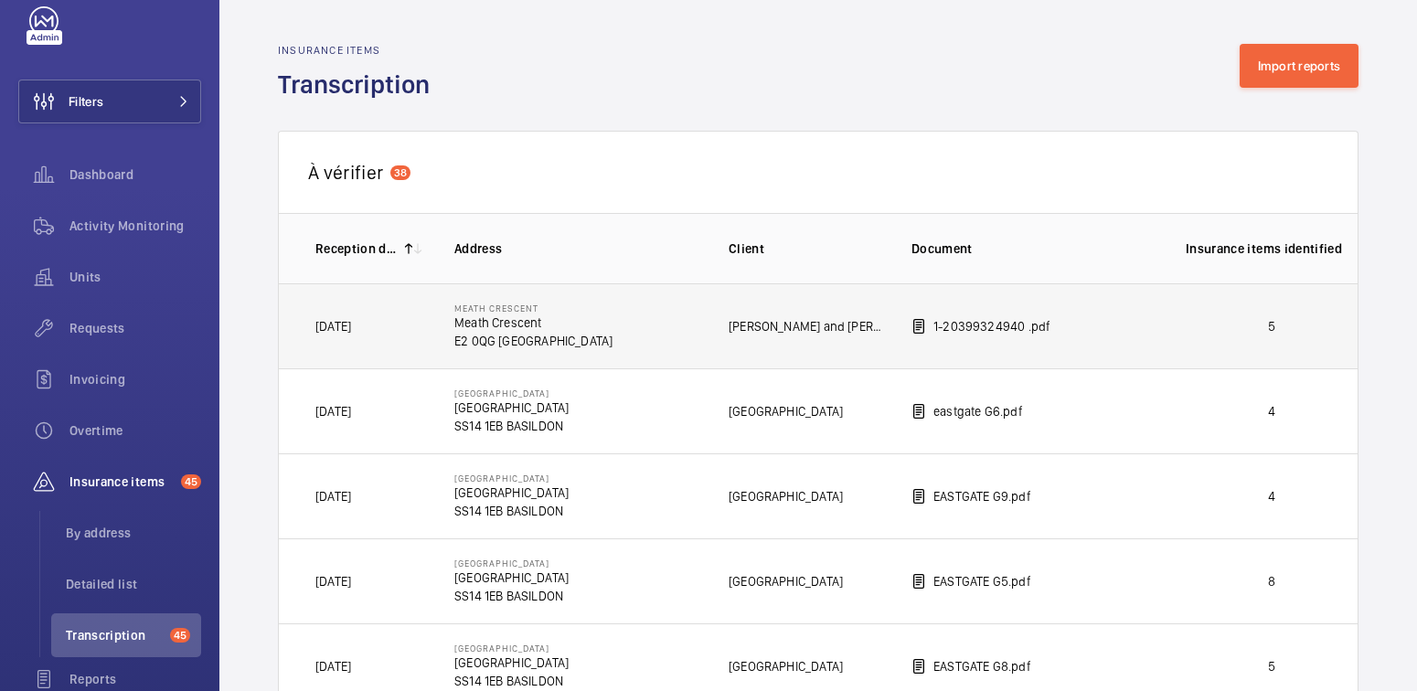
click at [1233, 320] on p "5" at bounding box center [1272, 326] width 172 height 18
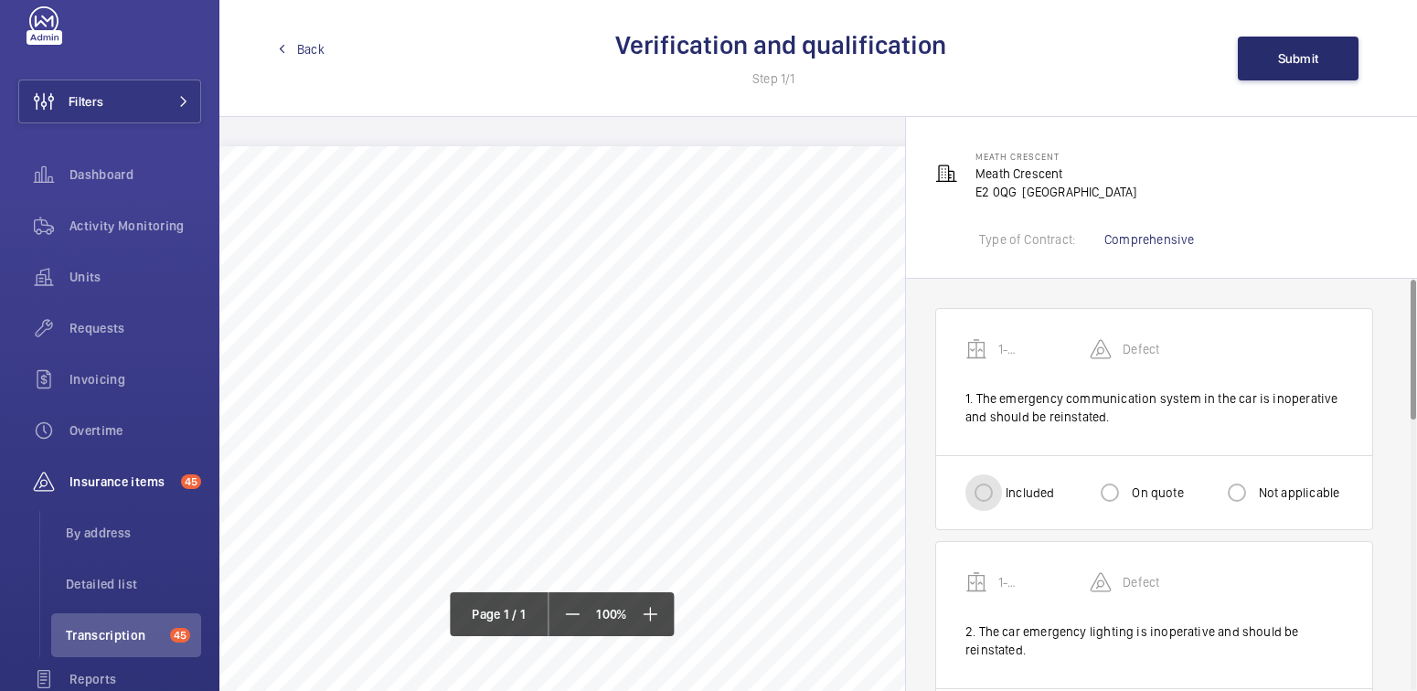
click at [1000, 505] on input "Included" at bounding box center [983, 492] width 37 height 37
radio input "true"
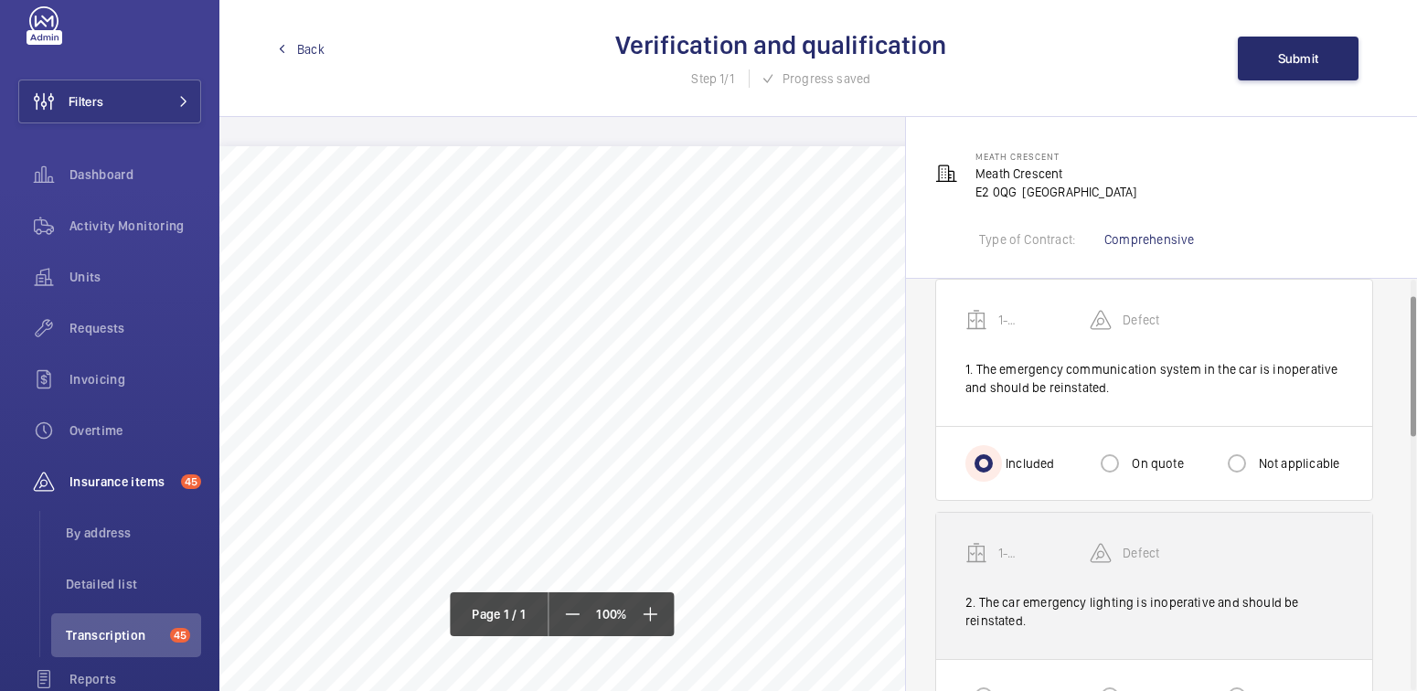
scroll to position [67, 0]
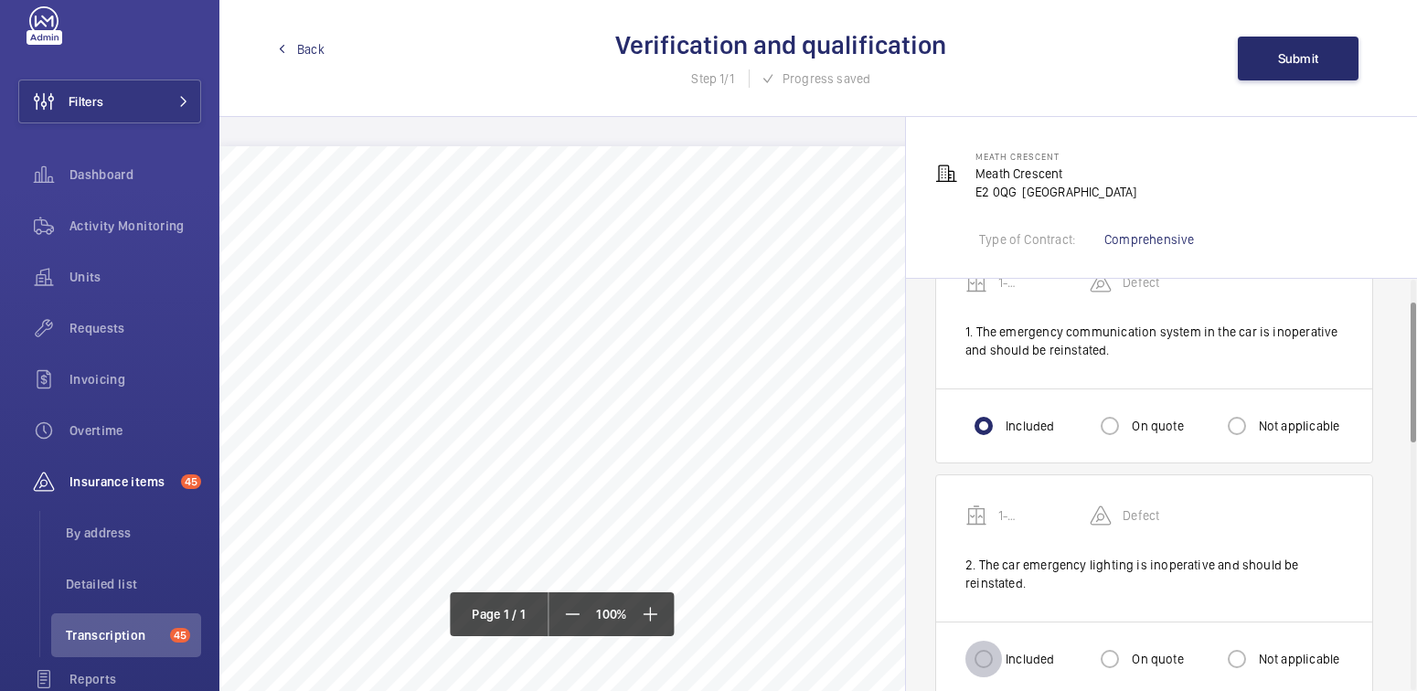
click at [984, 655] on input "Included" at bounding box center [983, 659] width 37 height 37
radio input "true"
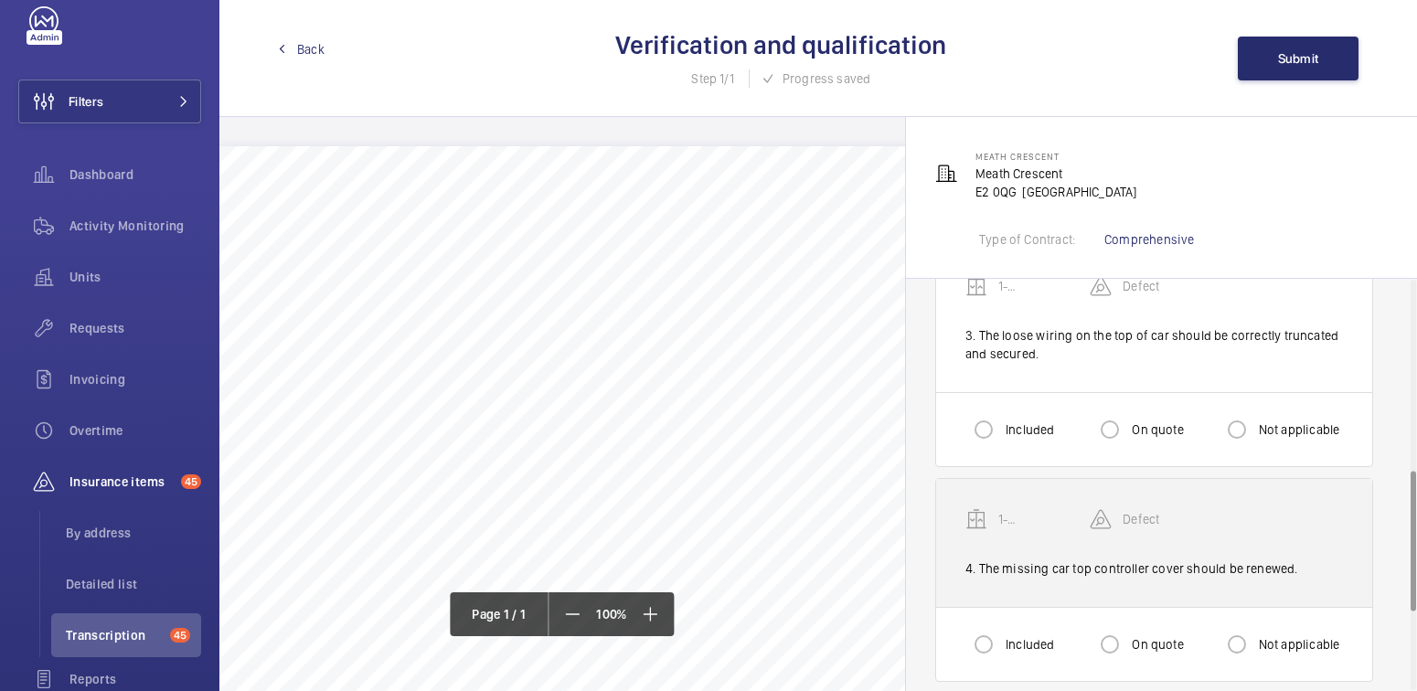
scroll to position [559, 0]
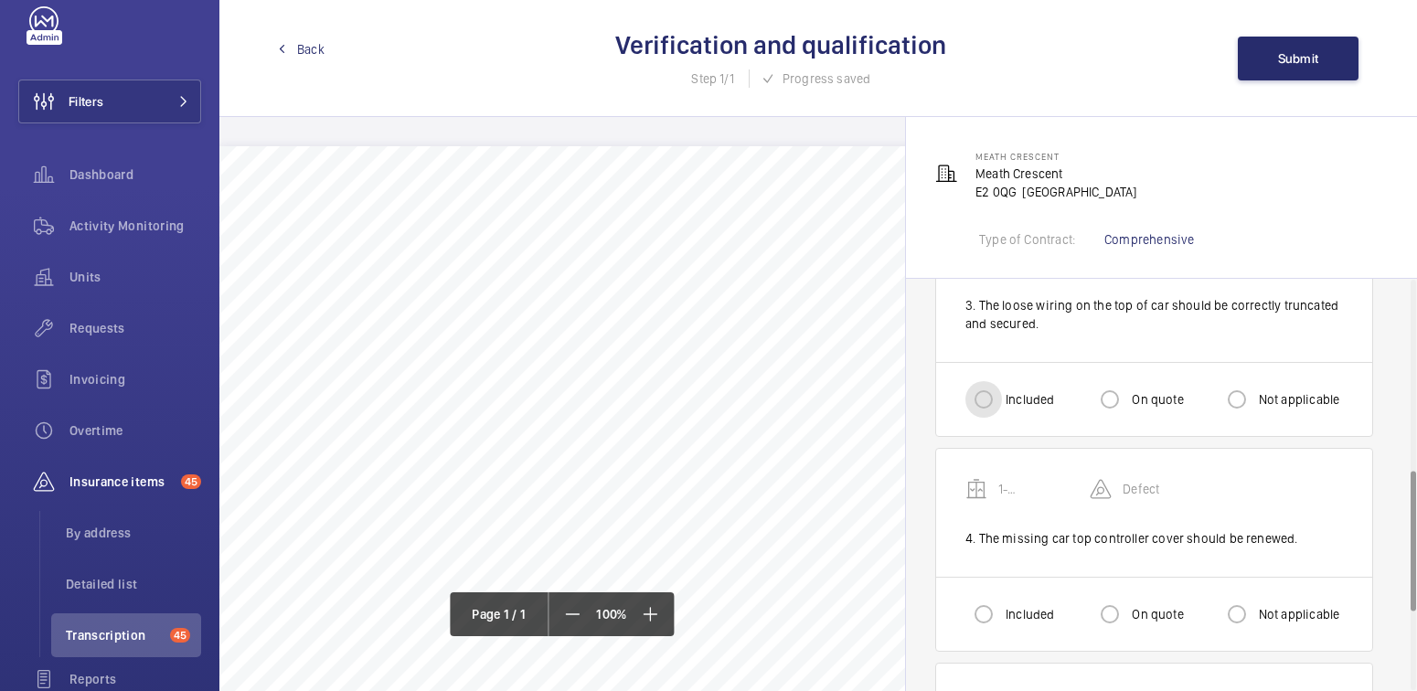
click at [987, 401] on input "Included" at bounding box center [983, 399] width 37 height 37
radio input "true"
click at [997, 608] on input "Included" at bounding box center [983, 614] width 37 height 37
radio input "true"
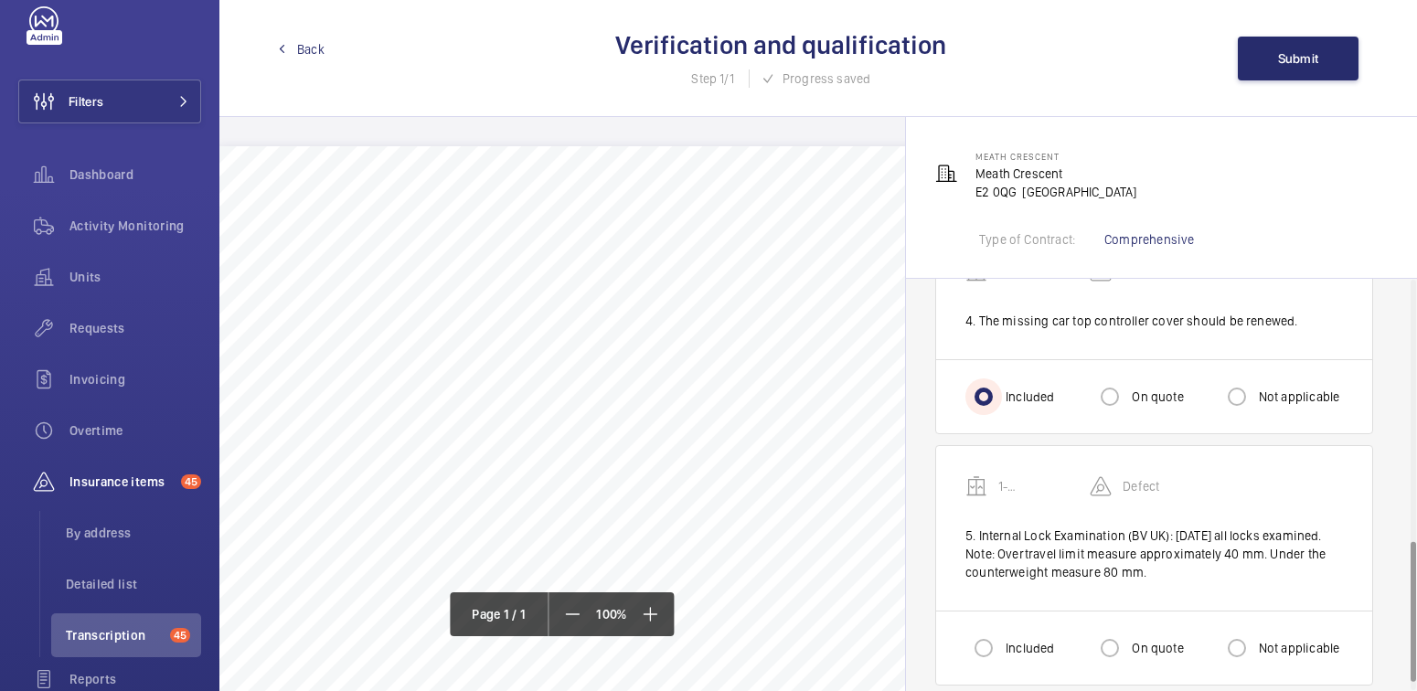
scroll to position [793, 0]
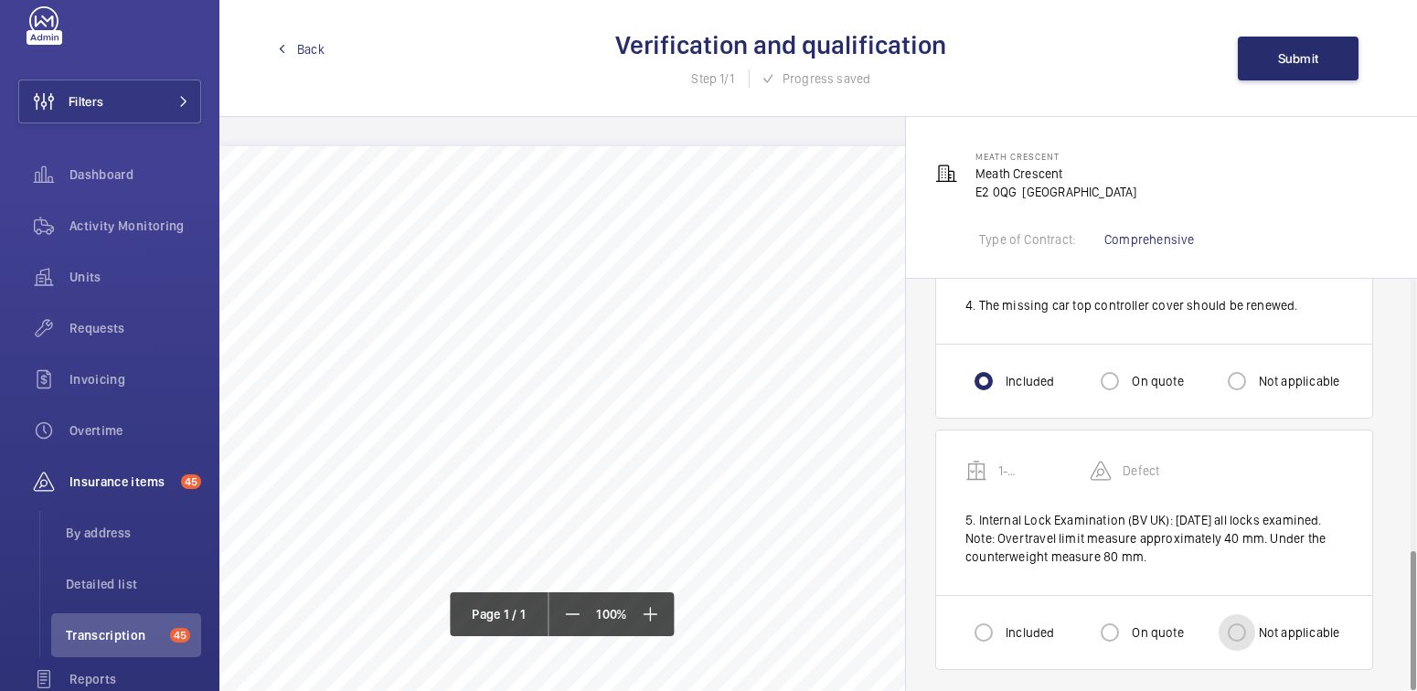
click at [1219, 630] on input "Not applicable" at bounding box center [1237, 632] width 37 height 37
radio input "true"
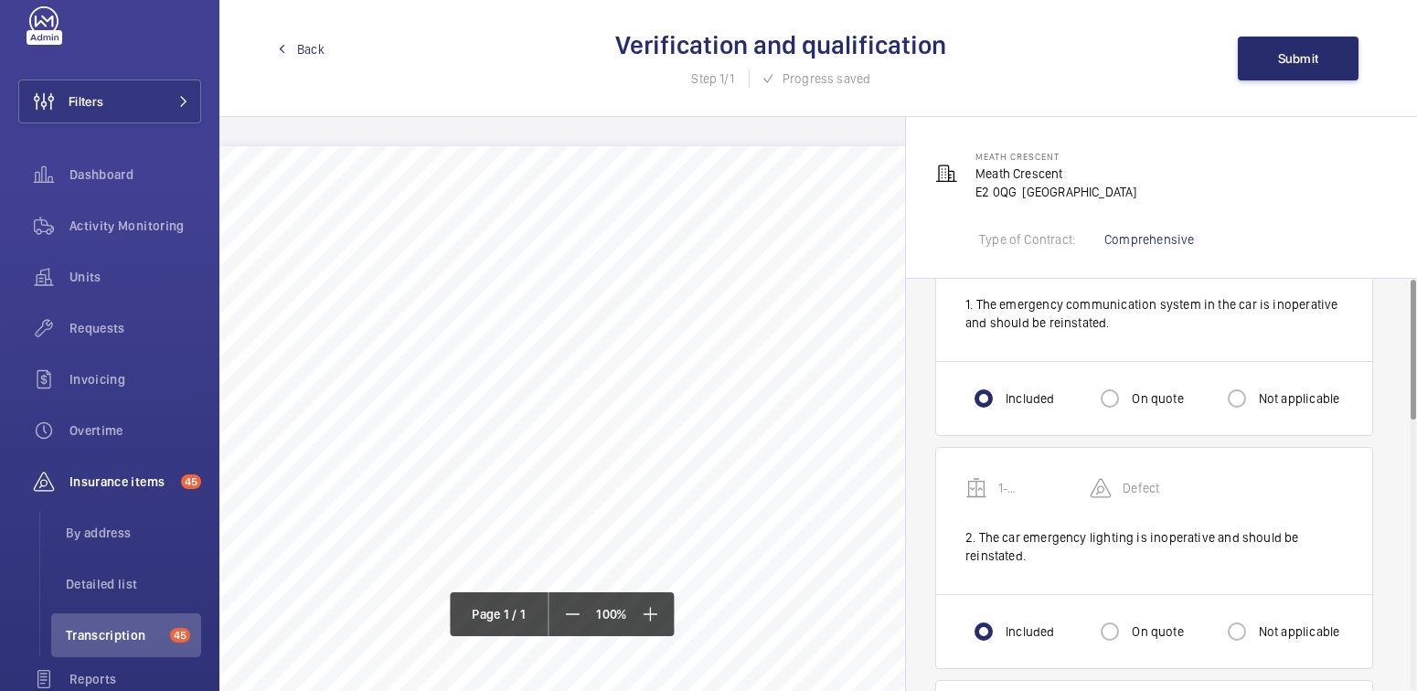
scroll to position [0, 0]
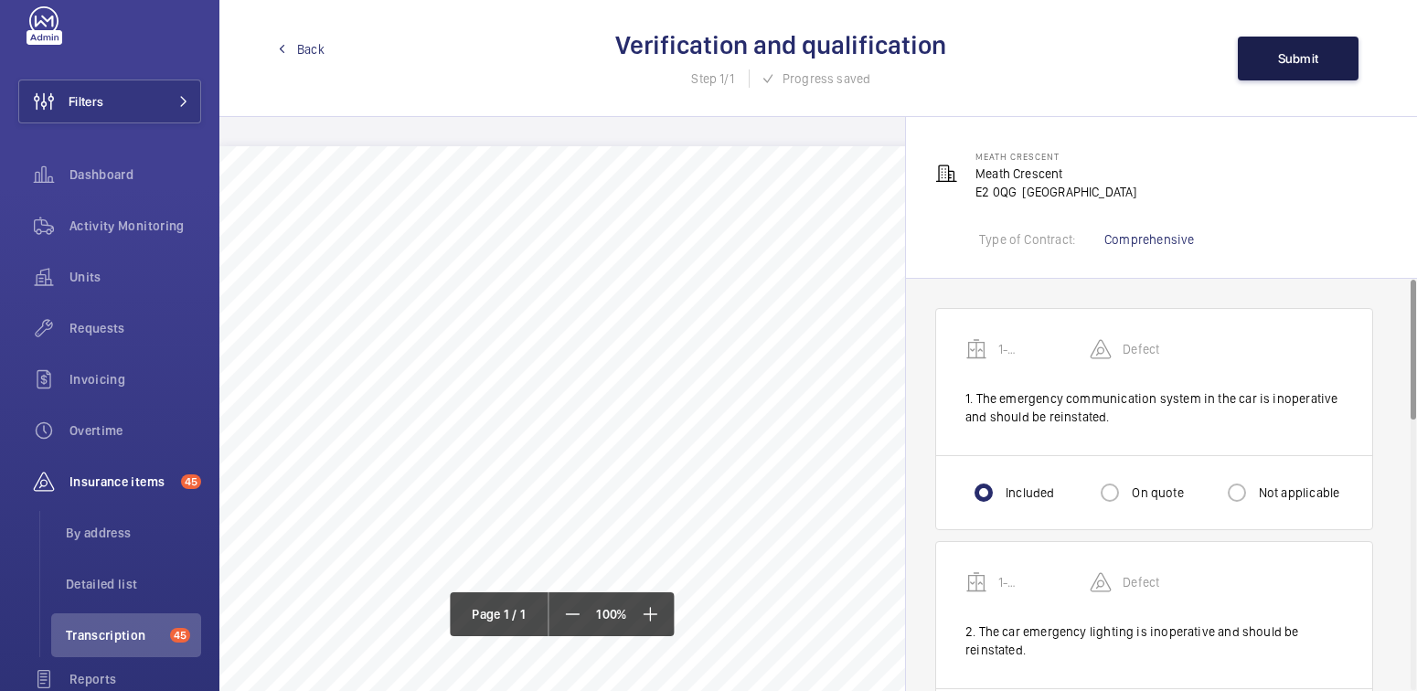
click at [1303, 56] on span "Submit" at bounding box center [1298, 58] width 41 height 15
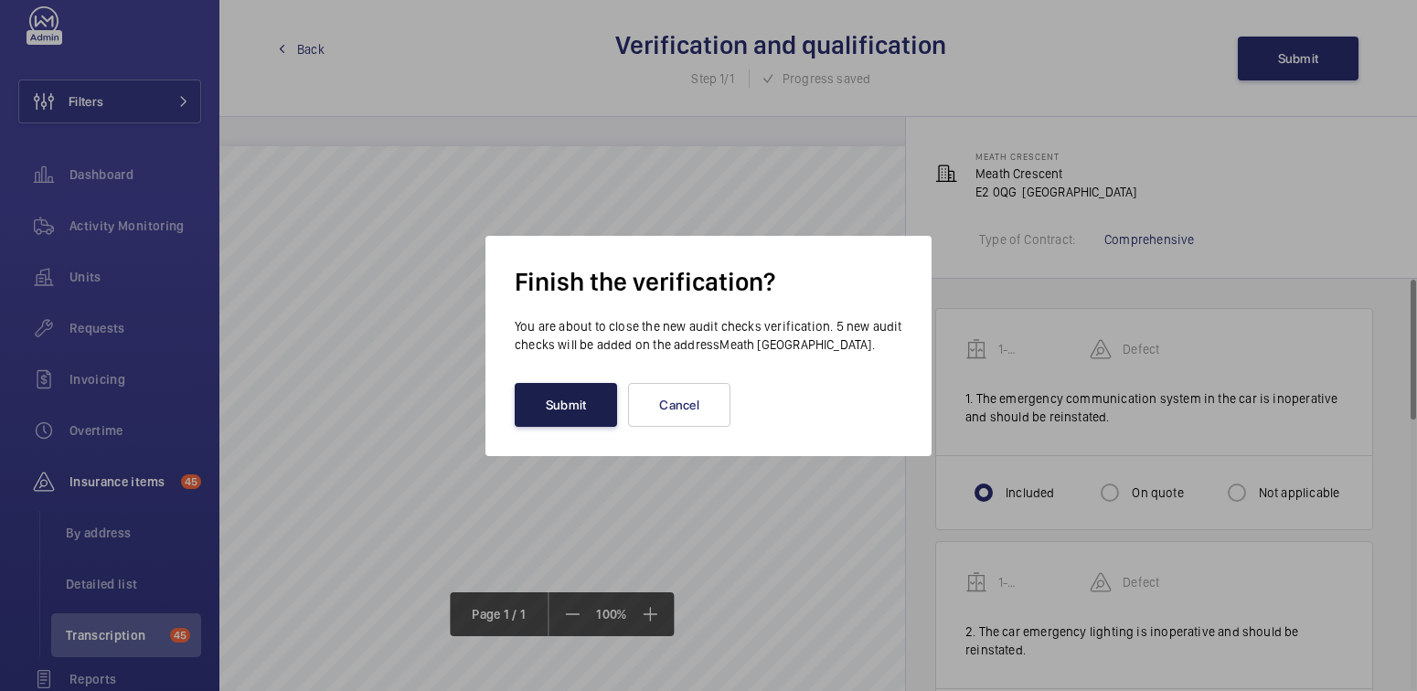
click at [613, 414] on button "Submit" at bounding box center [566, 405] width 102 height 44
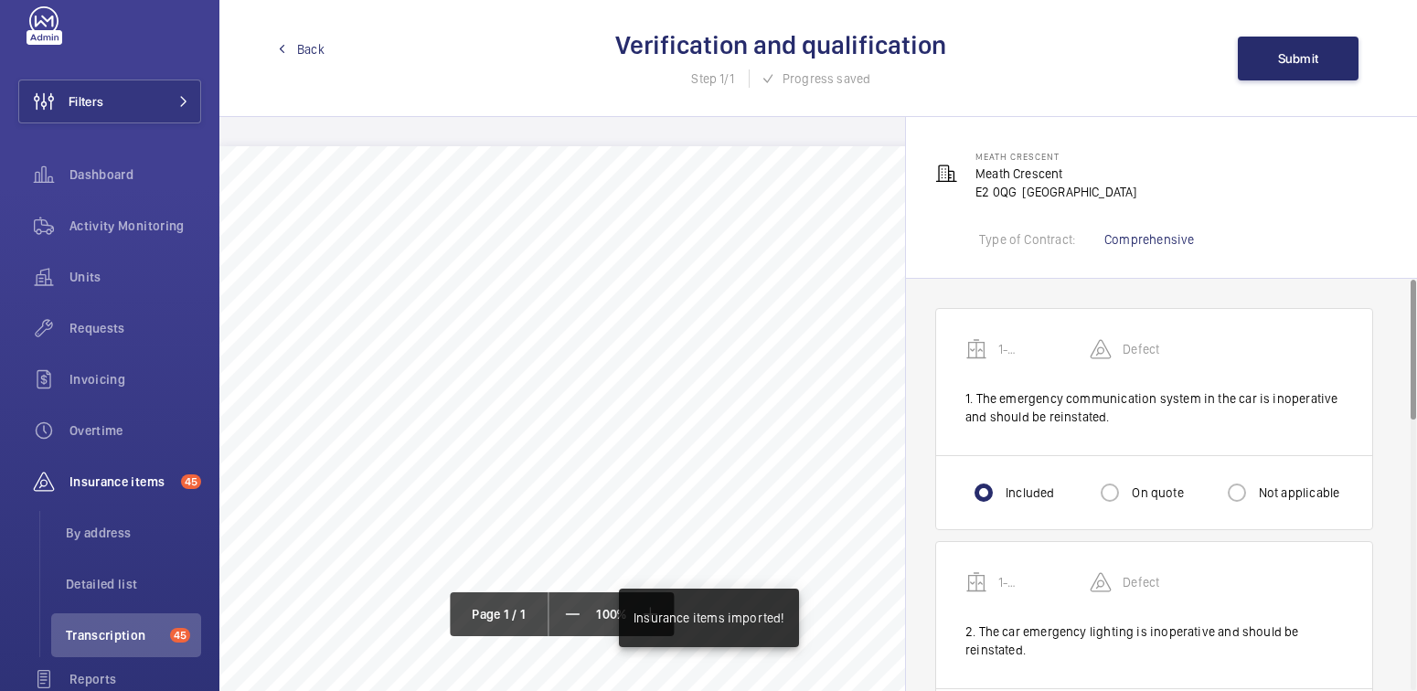
click at [296, 43] on link "Back" at bounding box center [301, 49] width 47 height 18
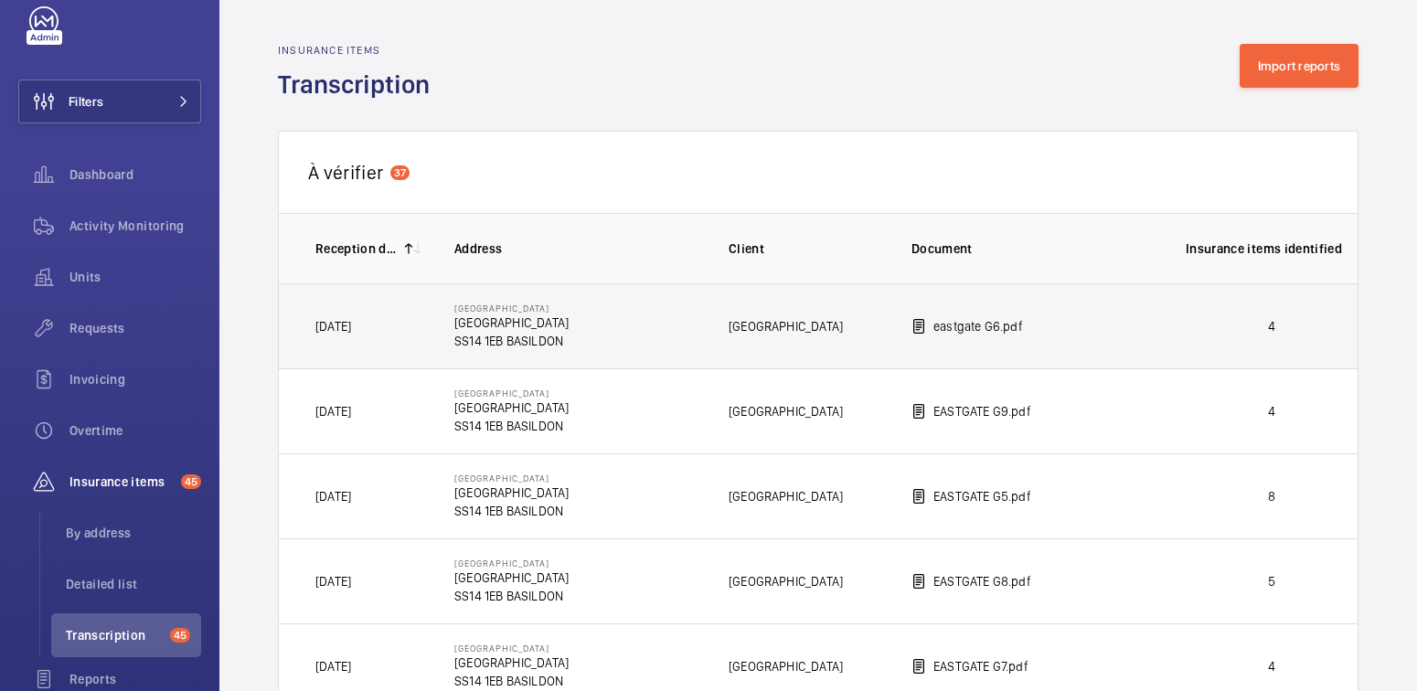
click at [1211, 318] on p "4" at bounding box center [1272, 326] width 172 height 18
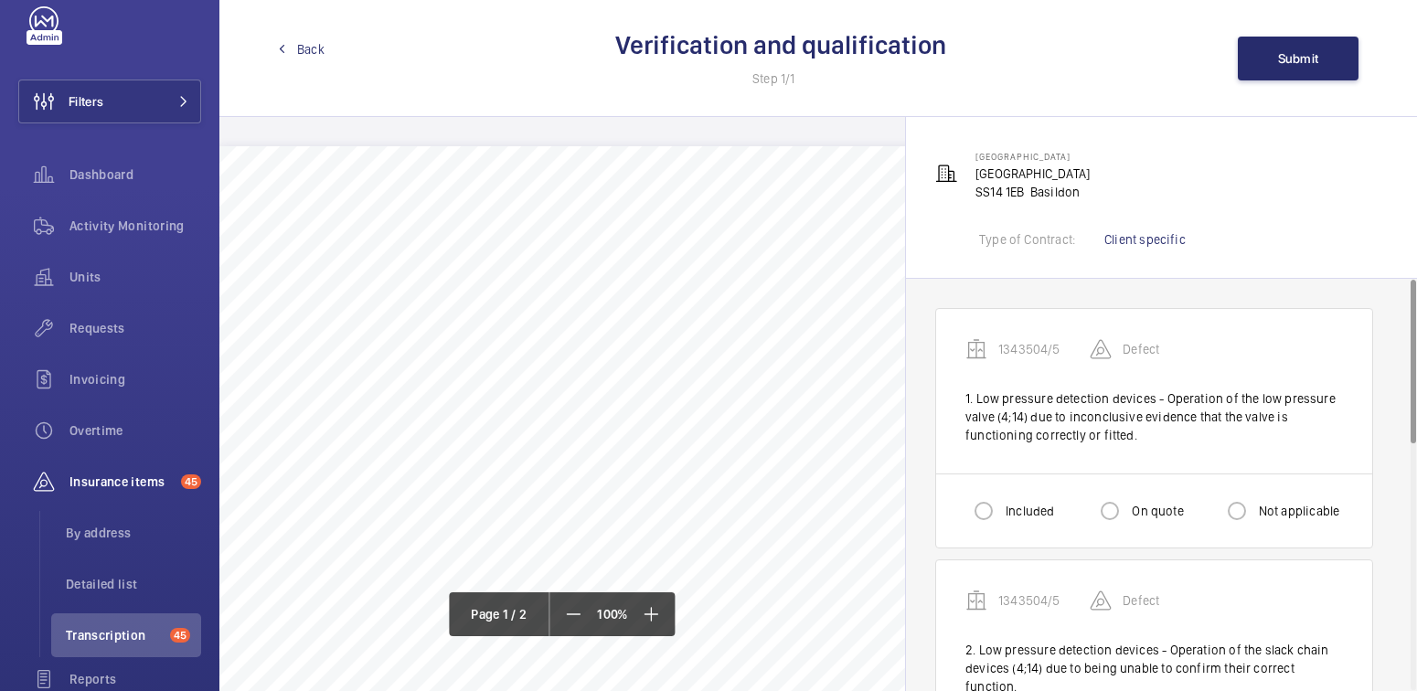
click at [1138, 509] on label "On quote" at bounding box center [1155, 511] width 55 height 18
click at [1128, 509] on input "On quote" at bounding box center [1110, 511] width 37 height 37
radio input "true"
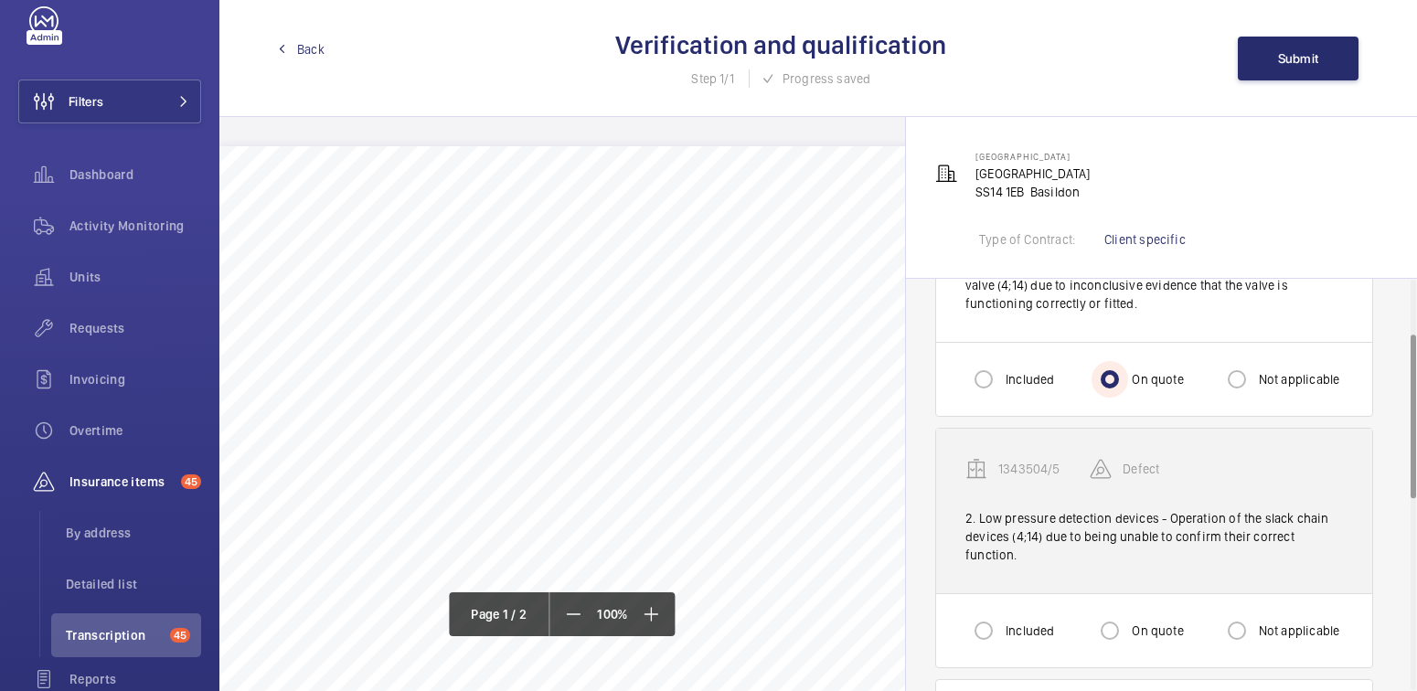
scroll to position [163, 0]
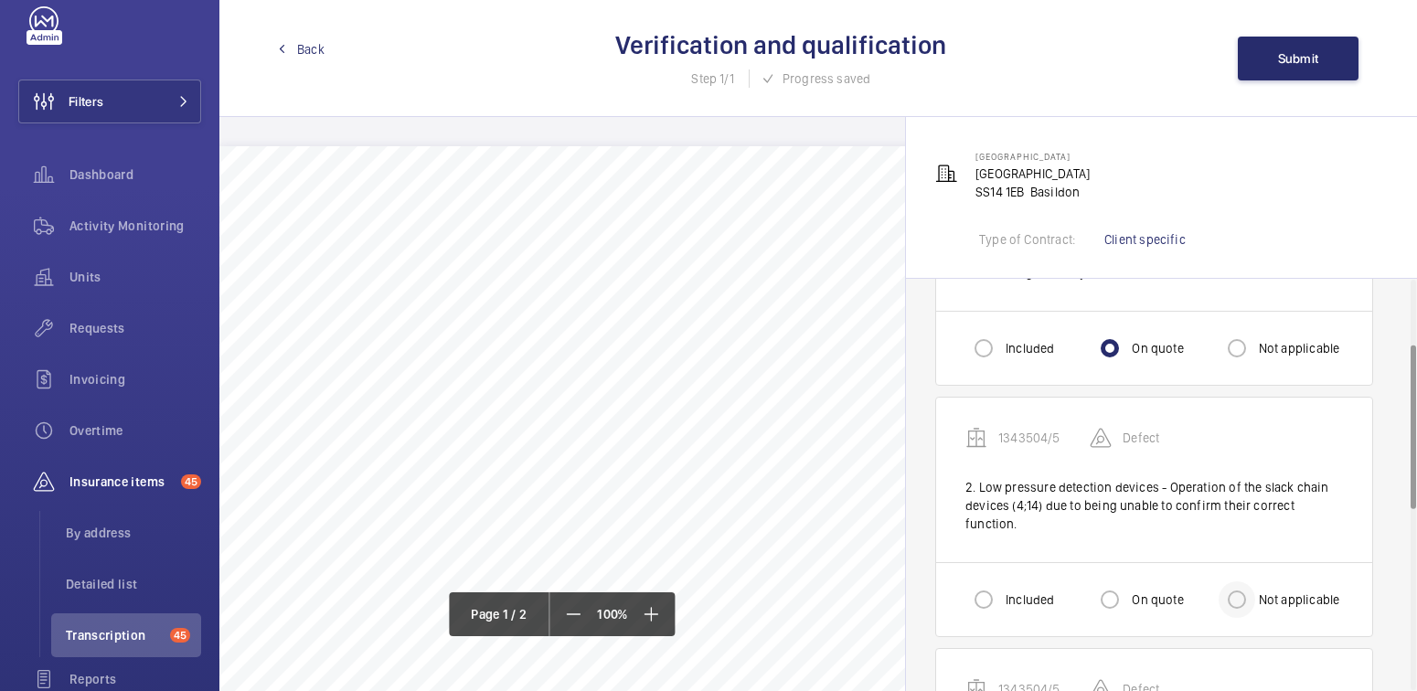
click at [1257, 578] on div at bounding box center [1237, 600] width 44 height 44
radio input "true"
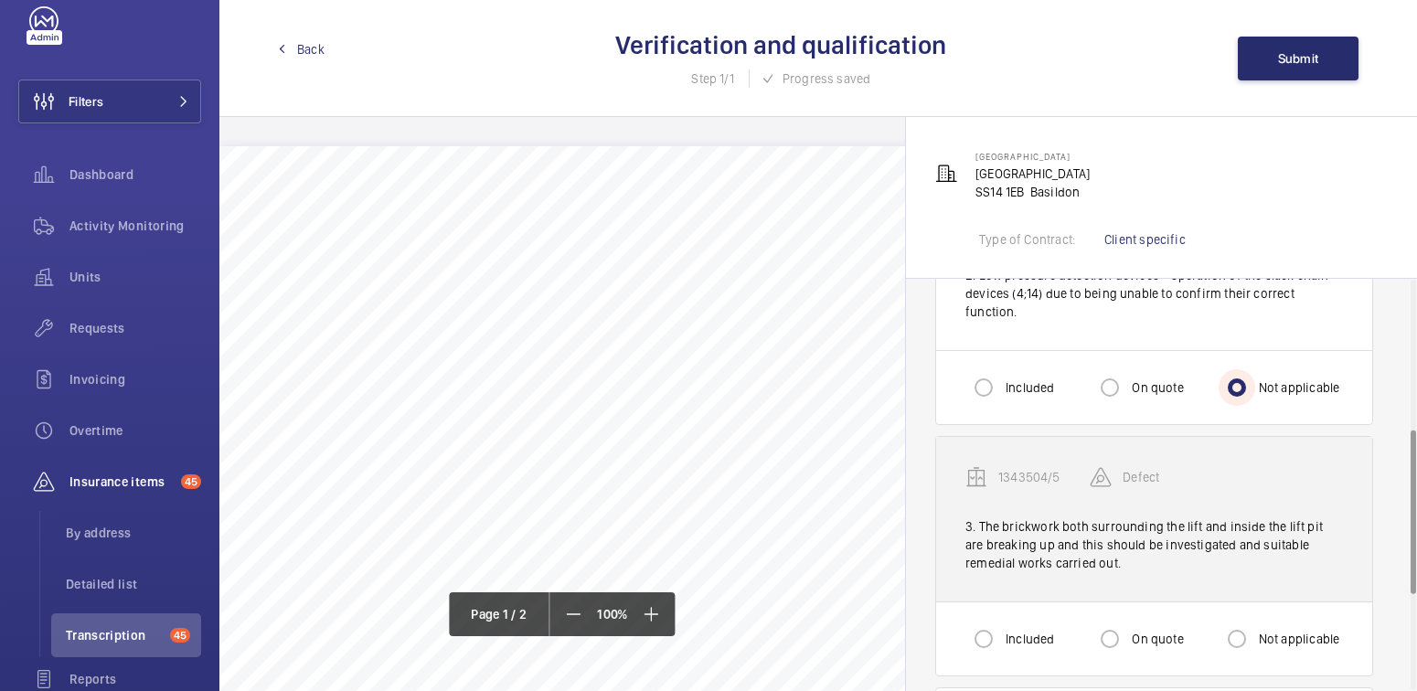
scroll to position [382, 0]
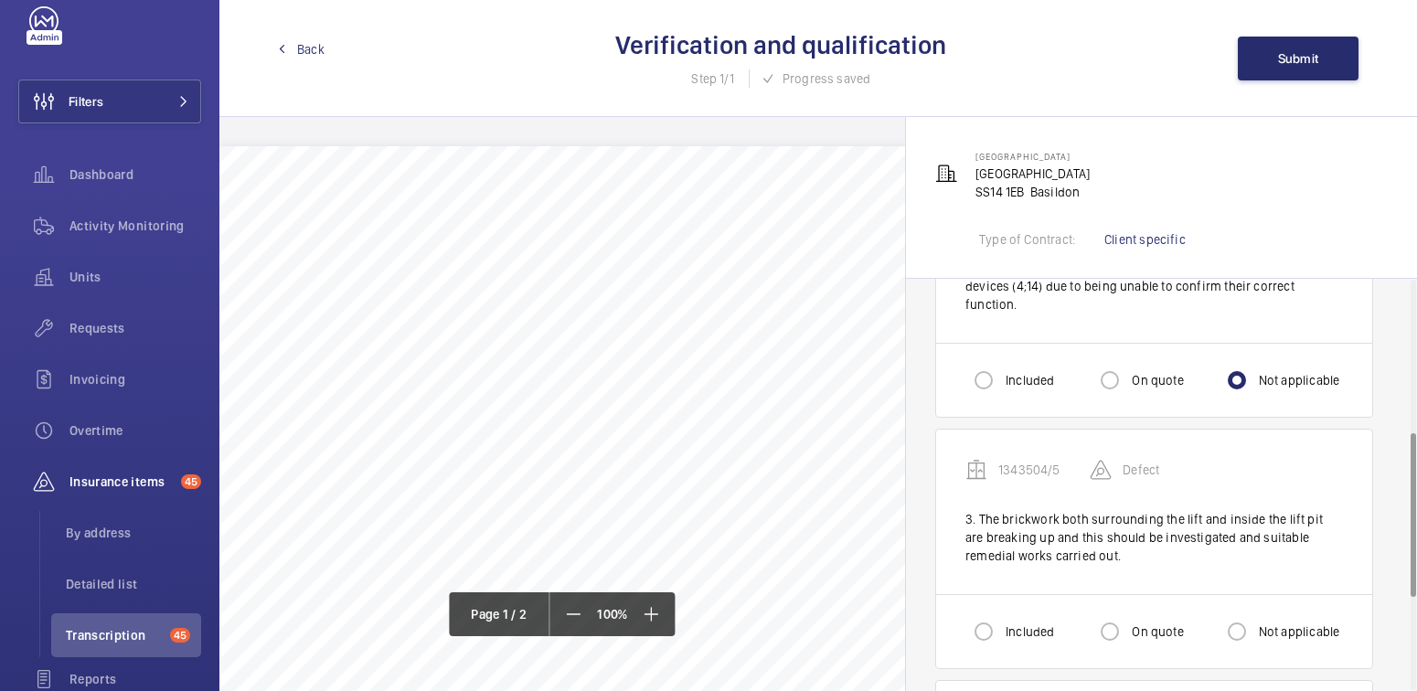
click at [1014, 623] on label "Included" at bounding box center [1028, 632] width 52 height 18
click at [1002, 613] on input "Included" at bounding box center [983, 631] width 37 height 37
radio input "true"
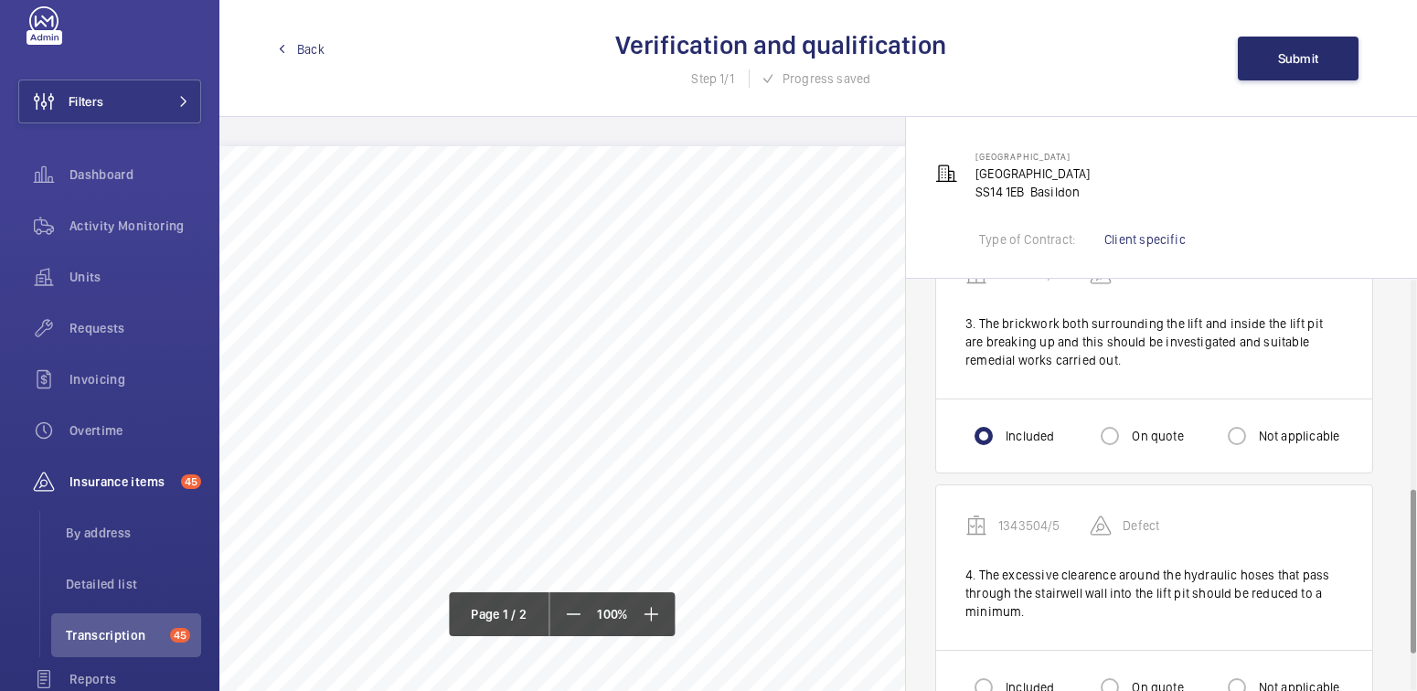
scroll to position [599, 0]
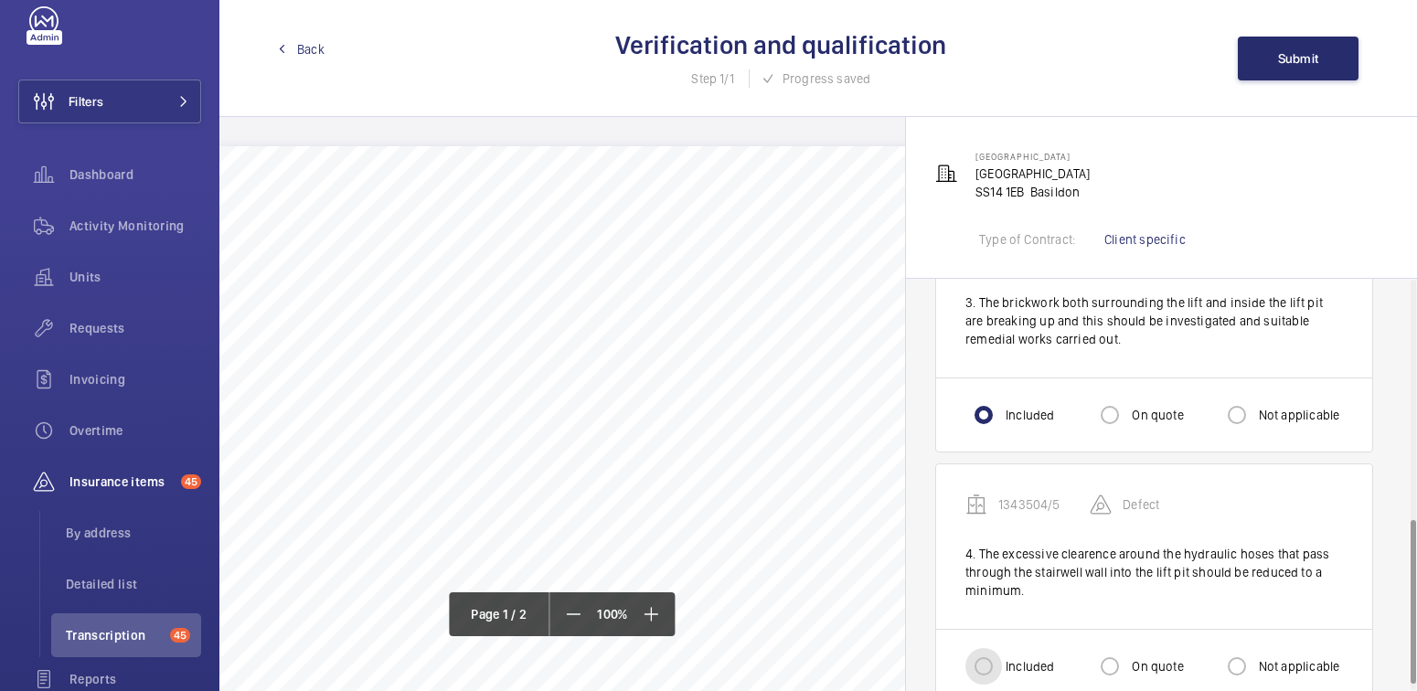
click at [995, 648] on input "Included" at bounding box center [983, 666] width 37 height 37
radio input "true"
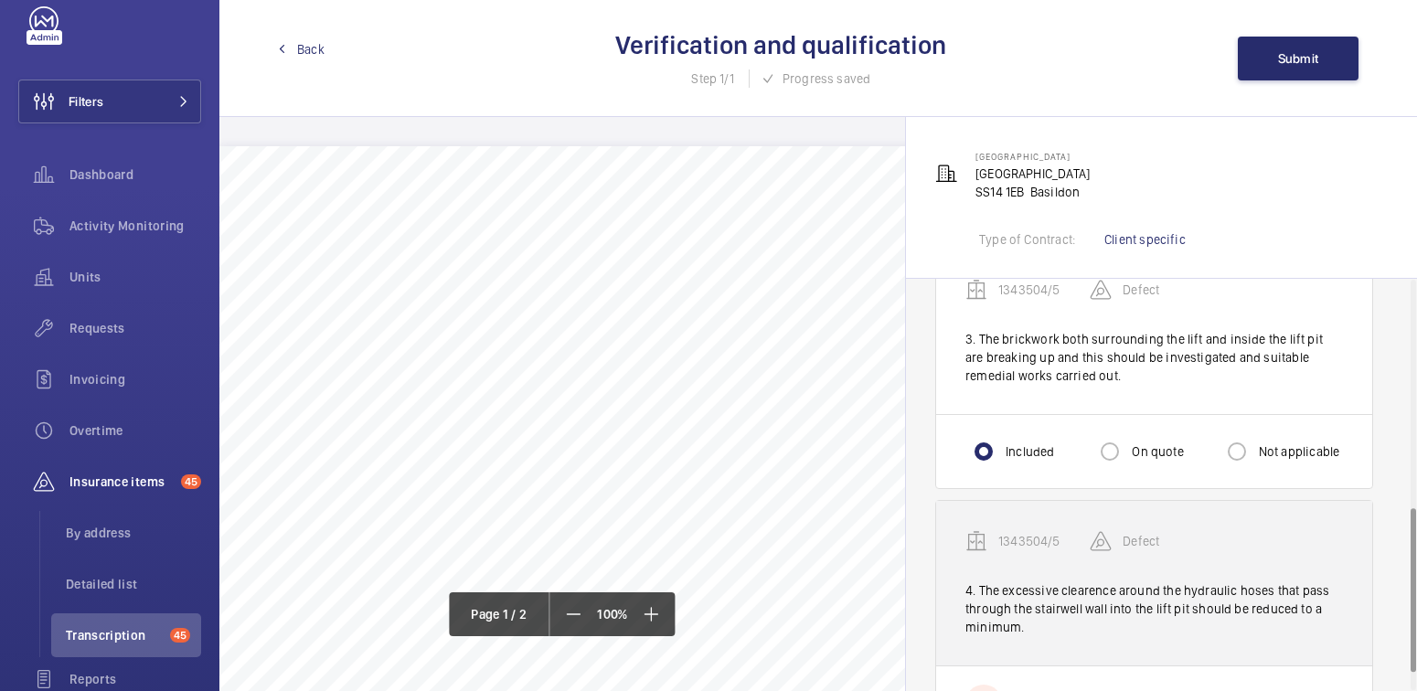
scroll to position [558, 0]
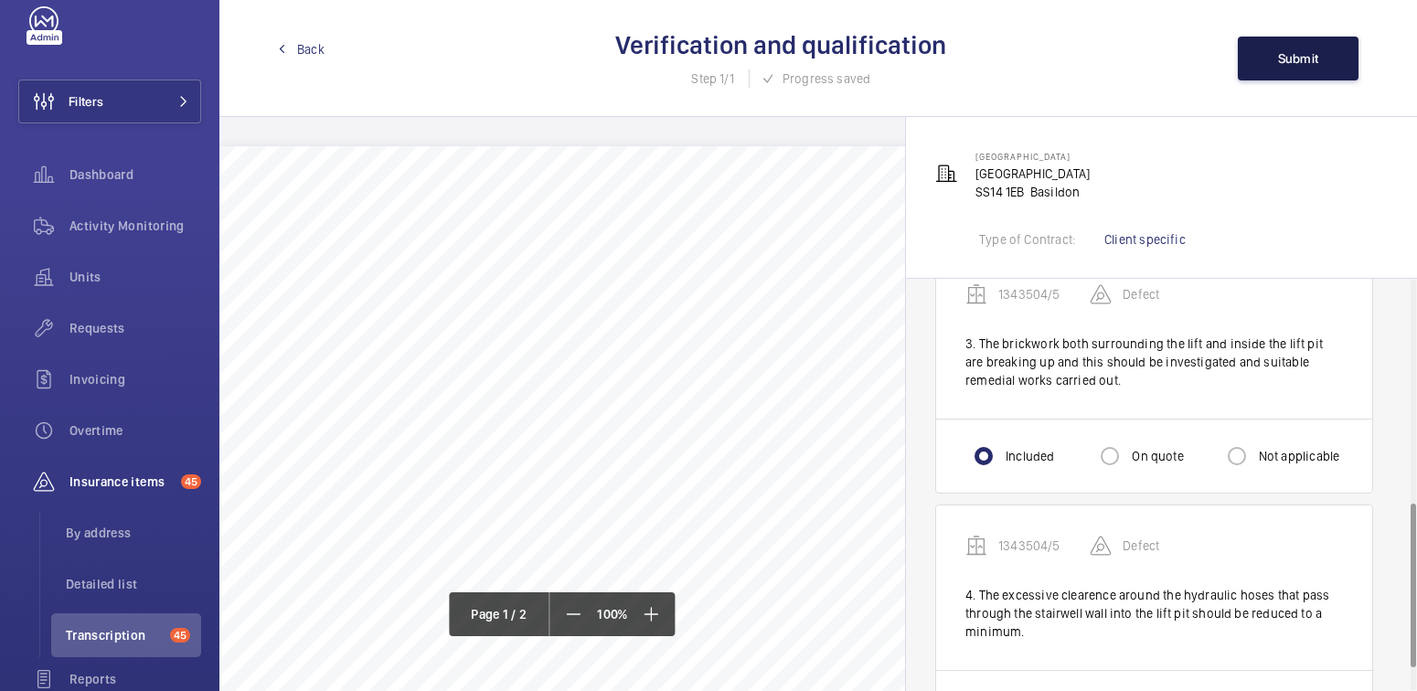
click at [1281, 51] on span "Submit" at bounding box center [1298, 58] width 41 height 15
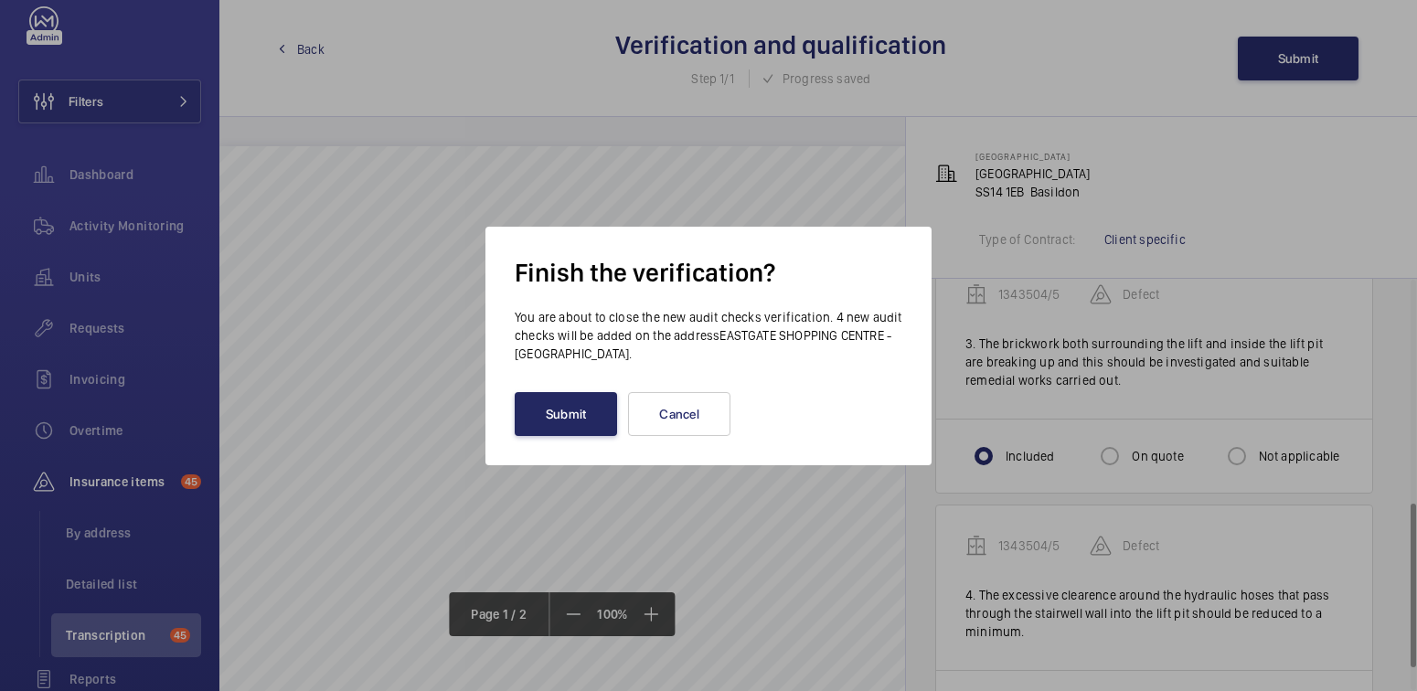
click at [580, 413] on button "Submit" at bounding box center [566, 414] width 102 height 44
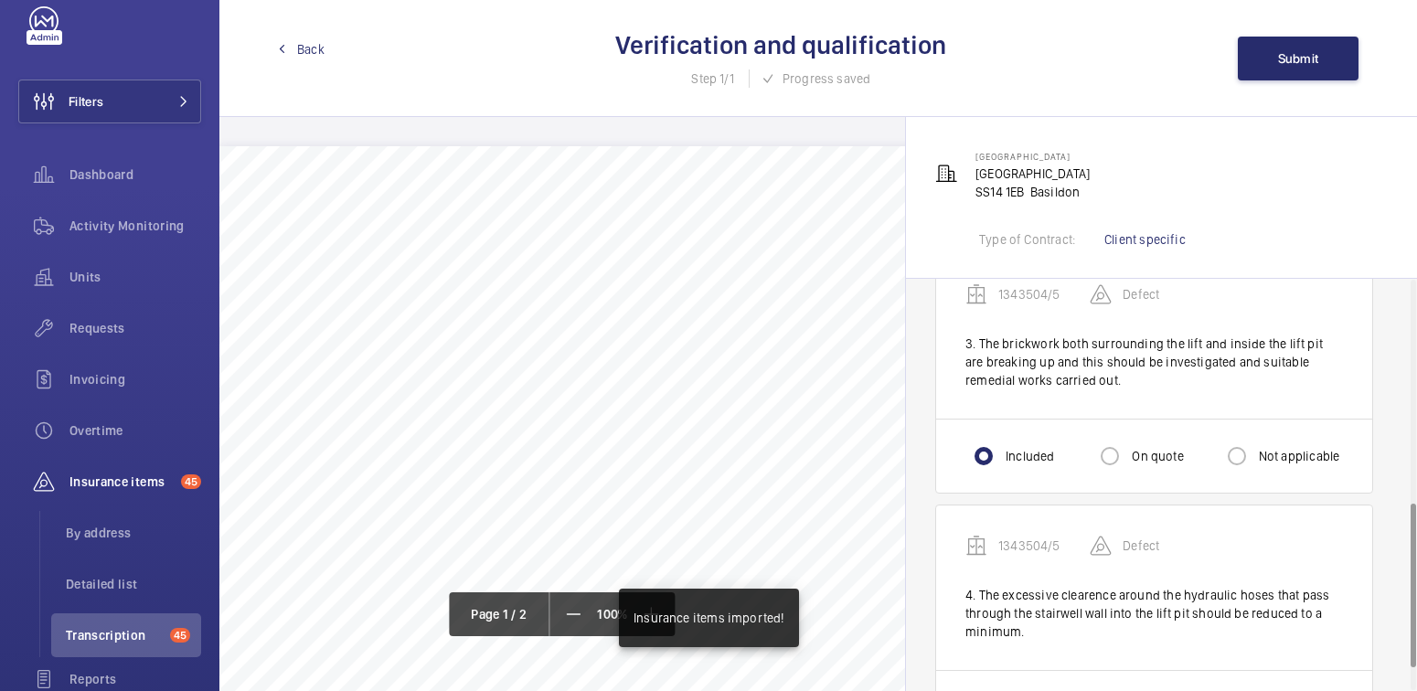
click at [310, 53] on span "Back" at bounding box center [310, 49] width 27 height 18
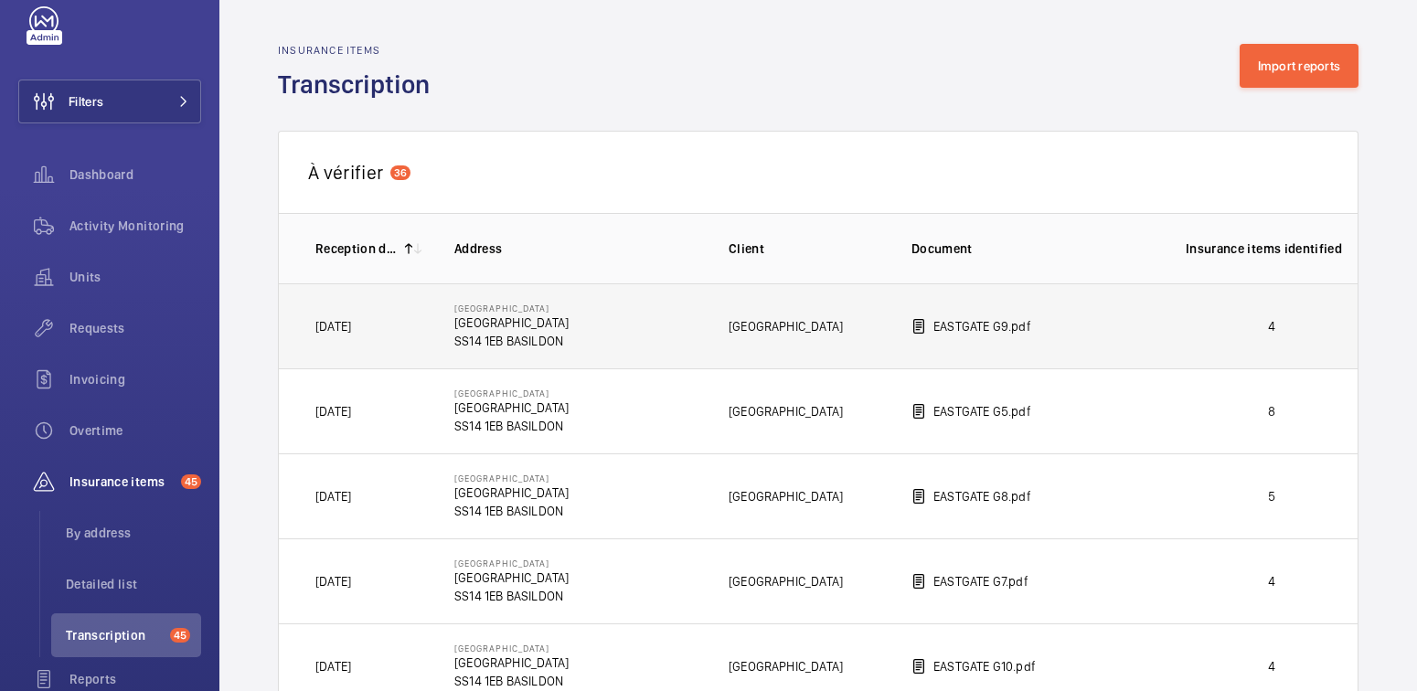
click at [1216, 321] on p "4" at bounding box center [1272, 326] width 172 height 18
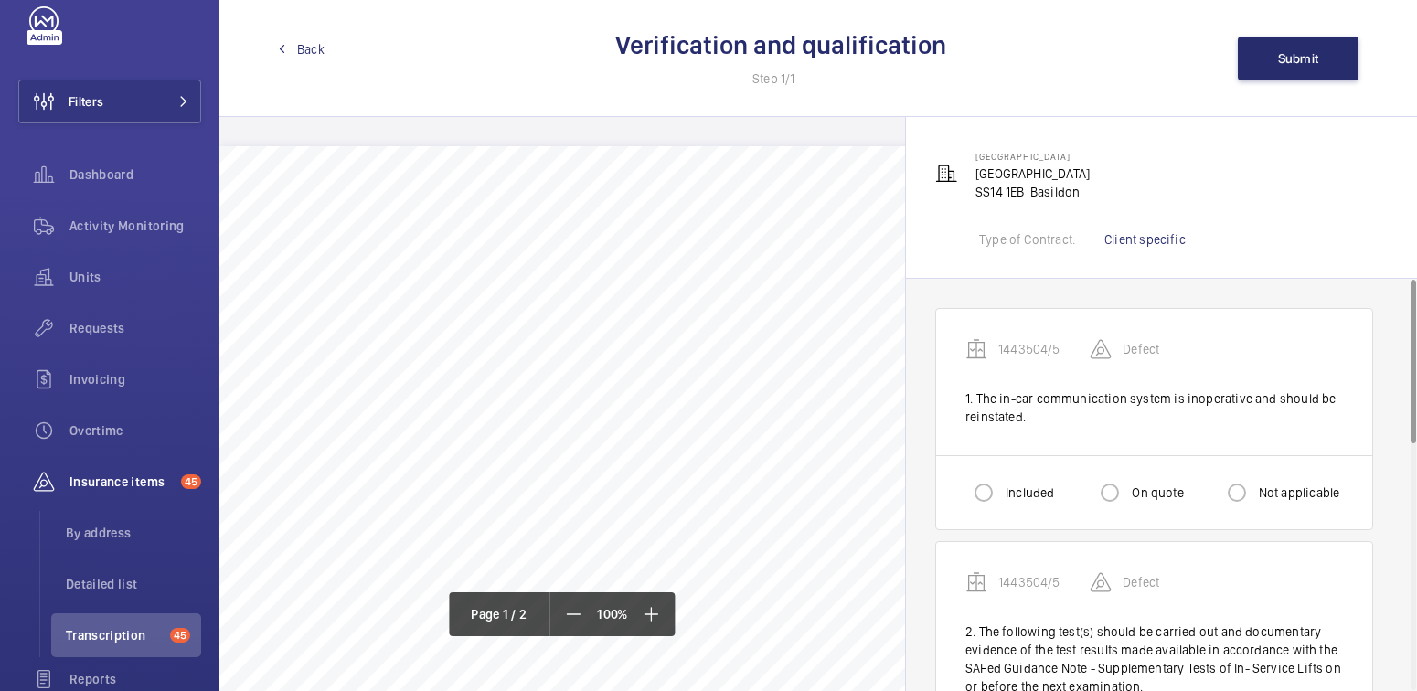
click at [1009, 492] on label "Included" at bounding box center [1028, 493] width 52 height 18
click at [1002, 492] on input "Included" at bounding box center [983, 492] width 37 height 37
radio input "true"
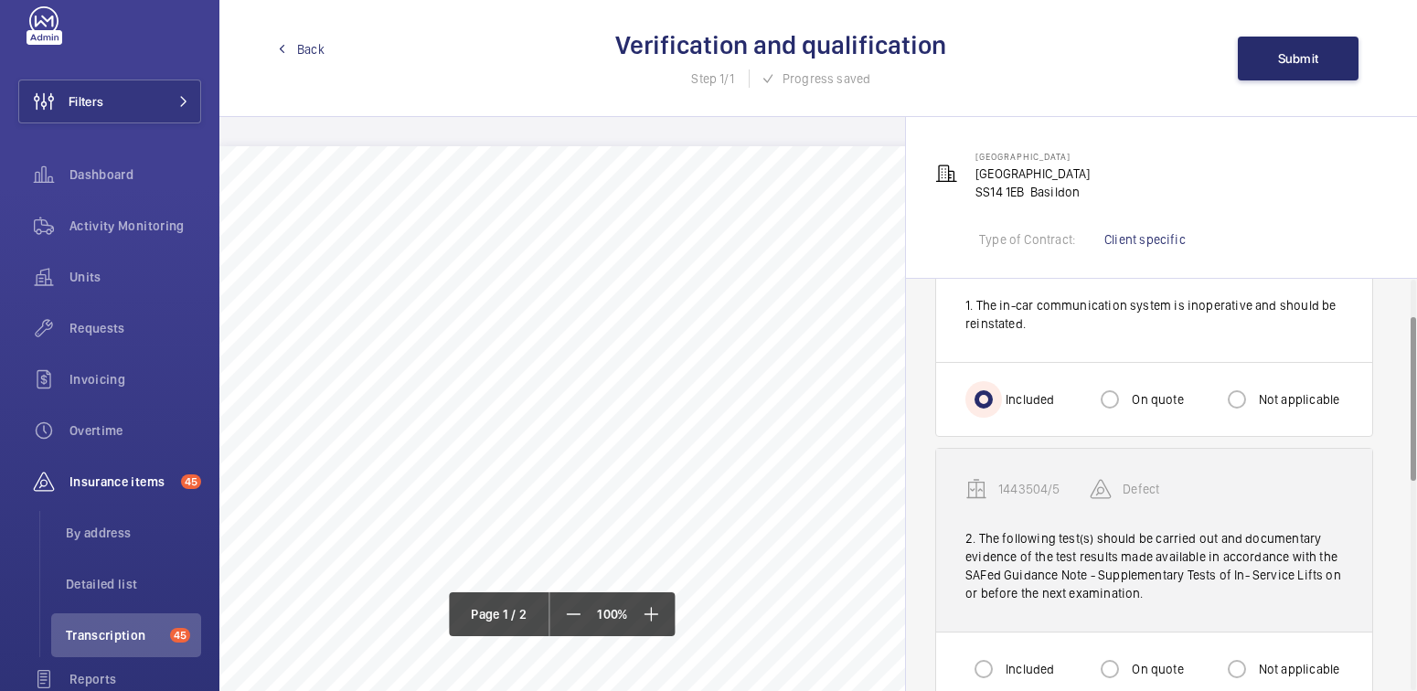
scroll to position [122, 0]
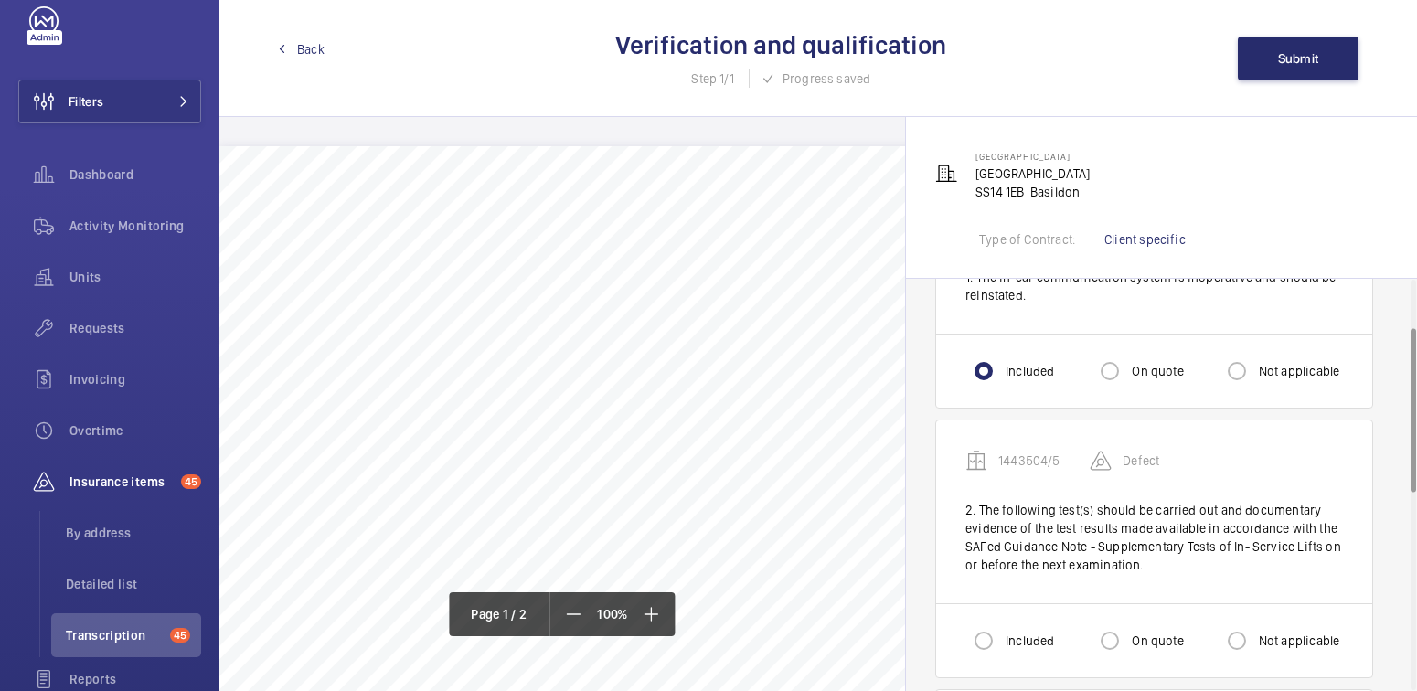
click at [1290, 632] on label "Not applicable" at bounding box center [1297, 641] width 85 height 18
click at [1255, 632] on input "Not applicable" at bounding box center [1237, 641] width 37 height 37
radio input "true"
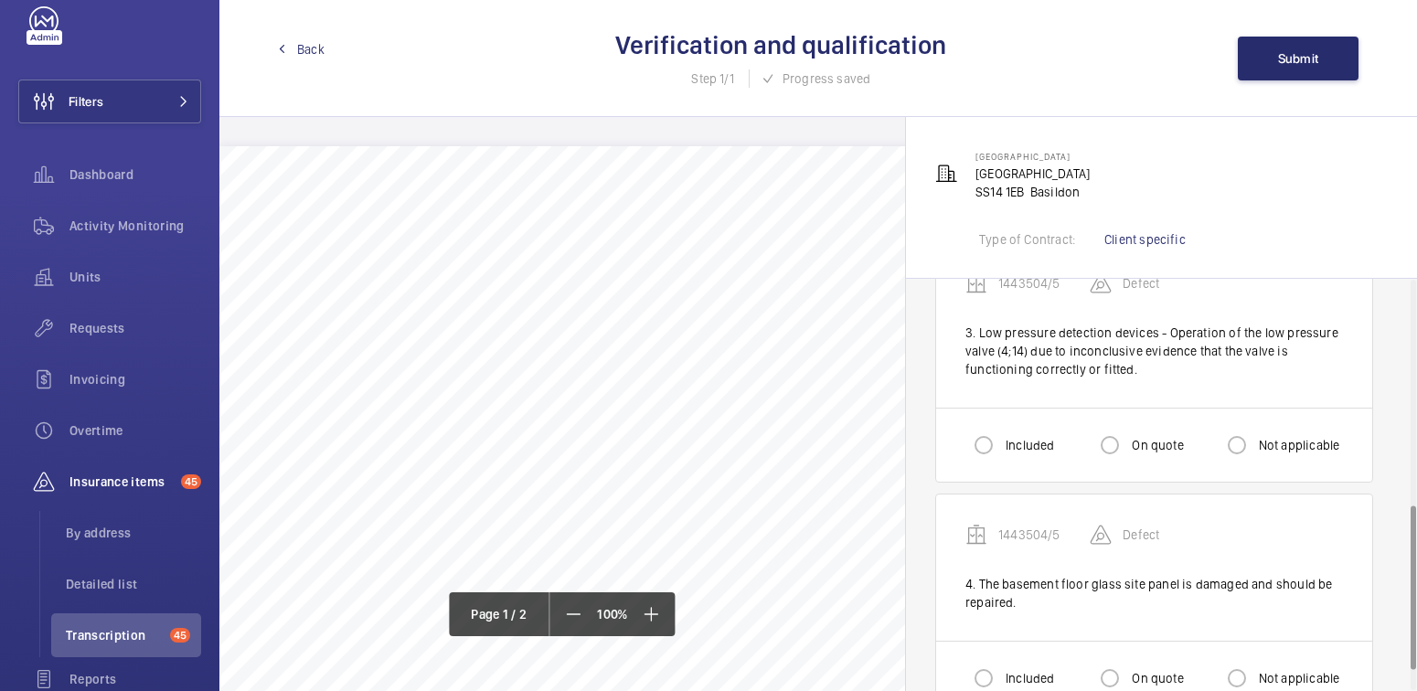
scroll to position [536, 0]
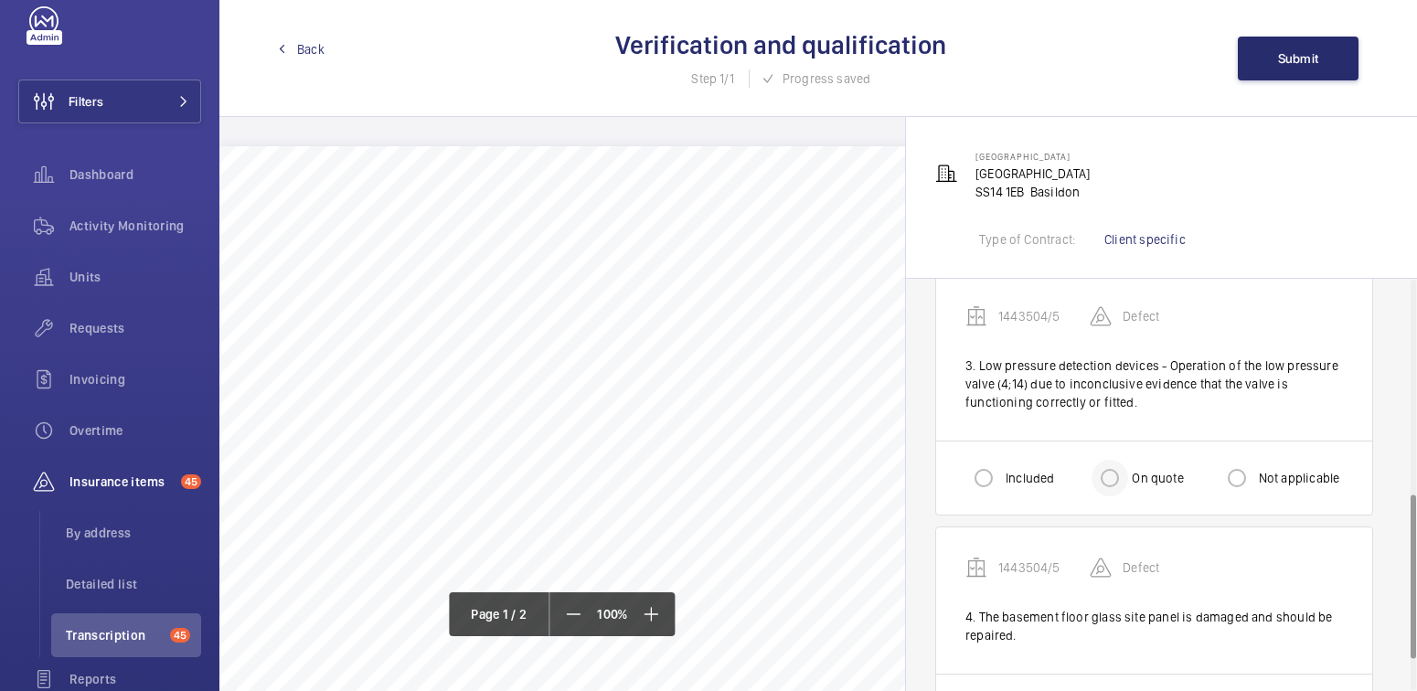
click at [1130, 478] on div at bounding box center [1110, 478] width 44 height 44
radio input "true"
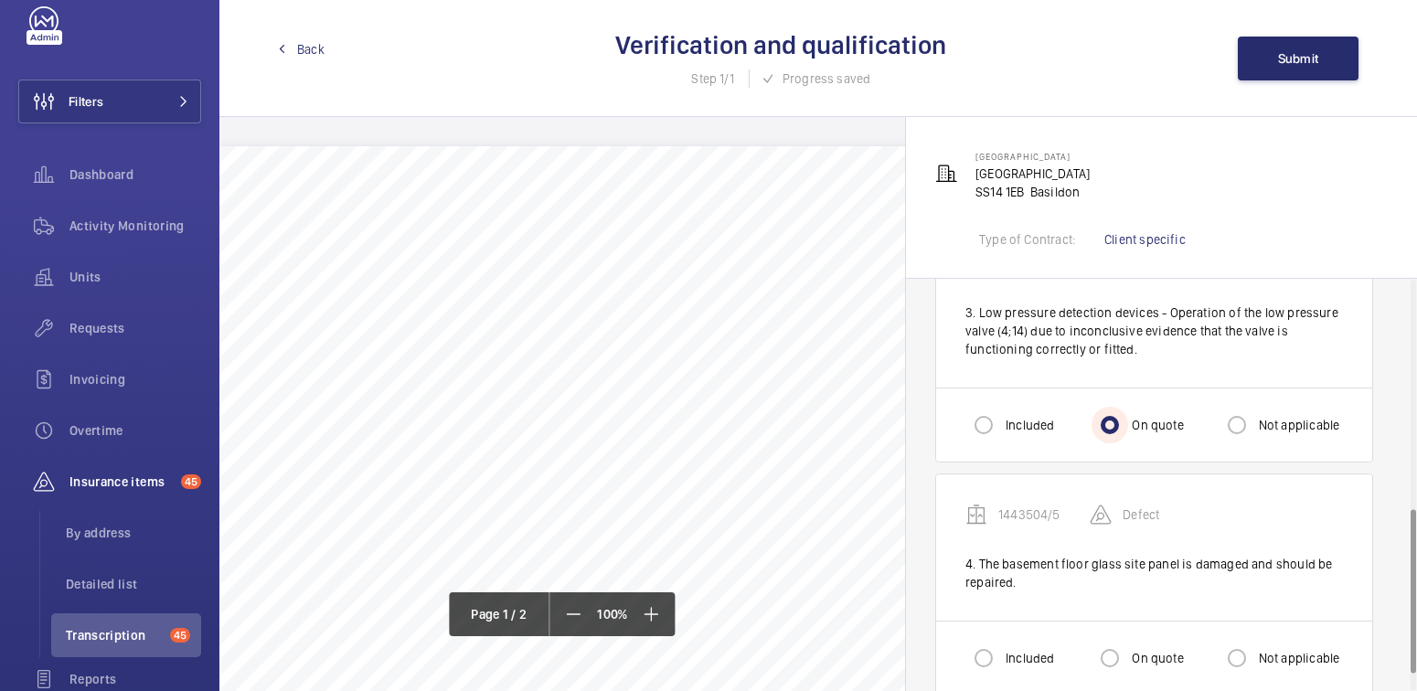
scroll to position [616, 0]
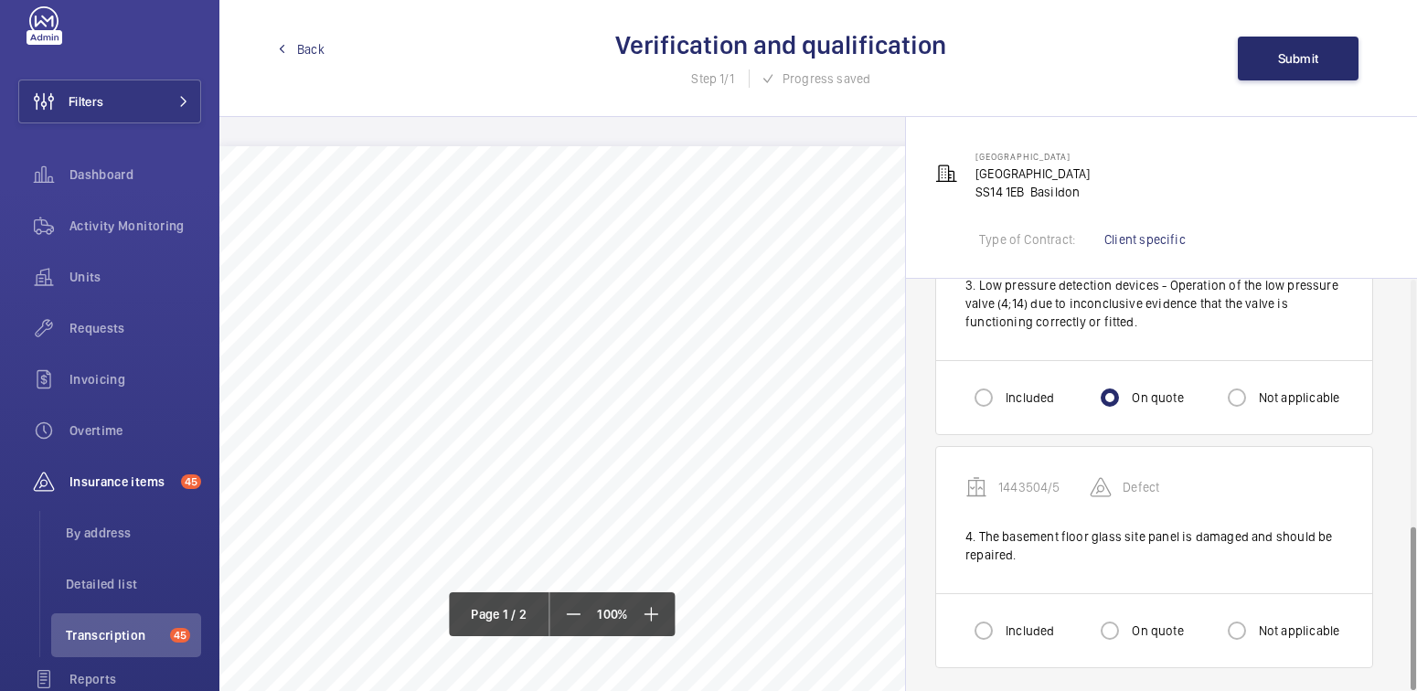
click at [1005, 622] on label "Included" at bounding box center [1028, 631] width 52 height 18
click at [1002, 621] on input "Included" at bounding box center [983, 631] width 37 height 37
radio input "true"
click at [1296, 58] on span "Submit" at bounding box center [1298, 58] width 41 height 15
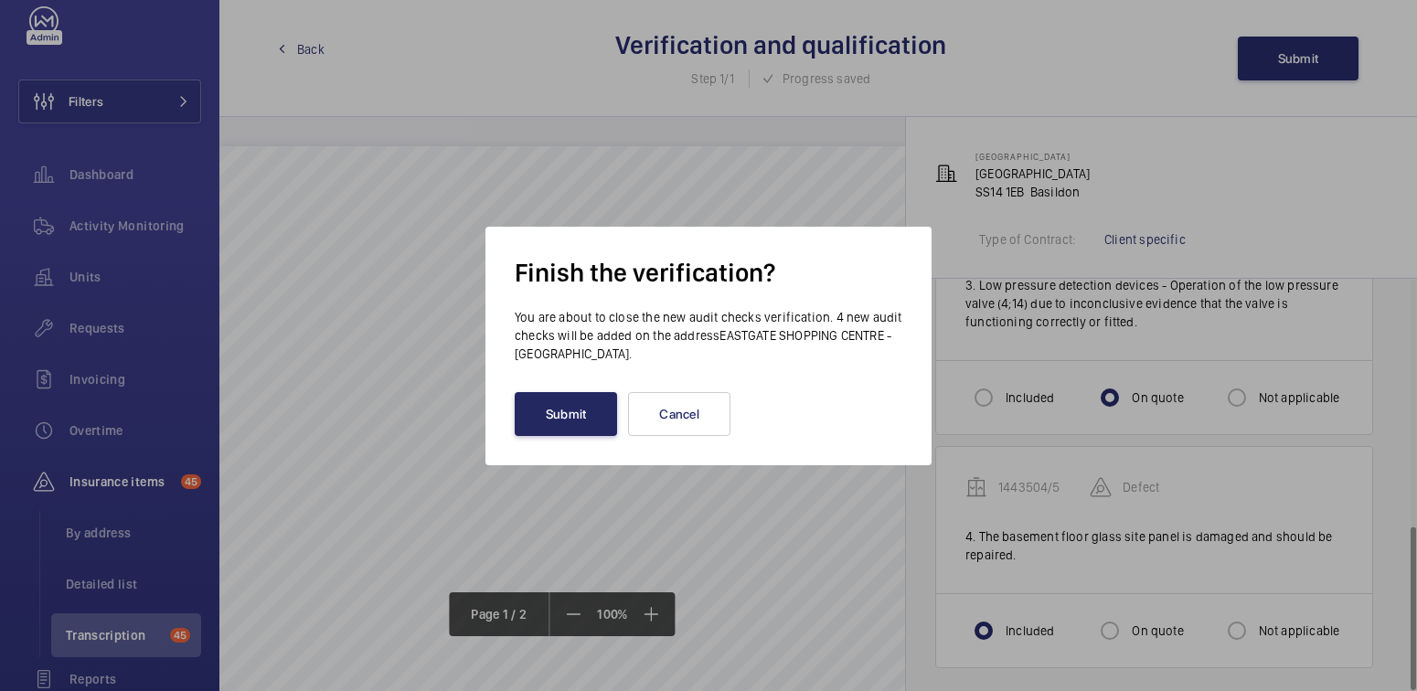
click at [574, 415] on button "Submit" at bounding box center [566, 414] width 102 height 44
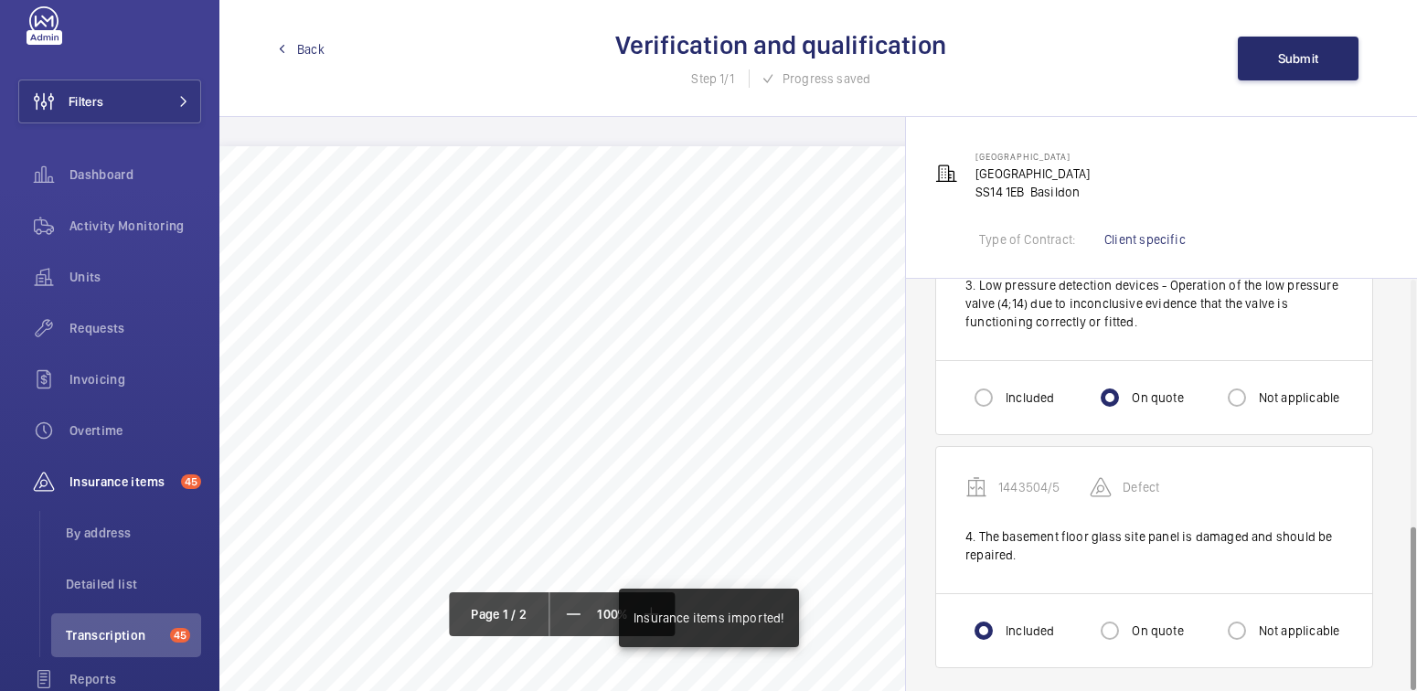
click at [294, 42] on link "Back" at bounding box center [301, 49] width 47 height 18
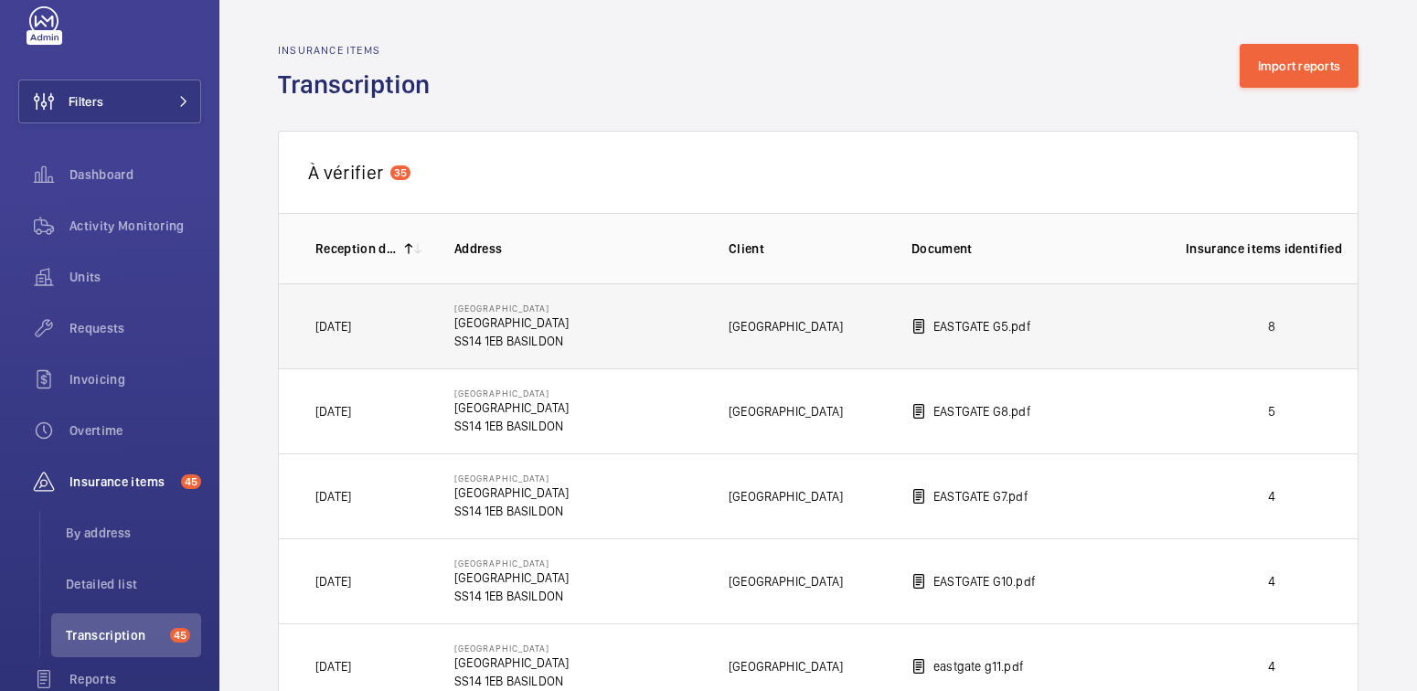
click at [1239, 319] on p "8" at bounding box center [1272, 326] width 172 height 18
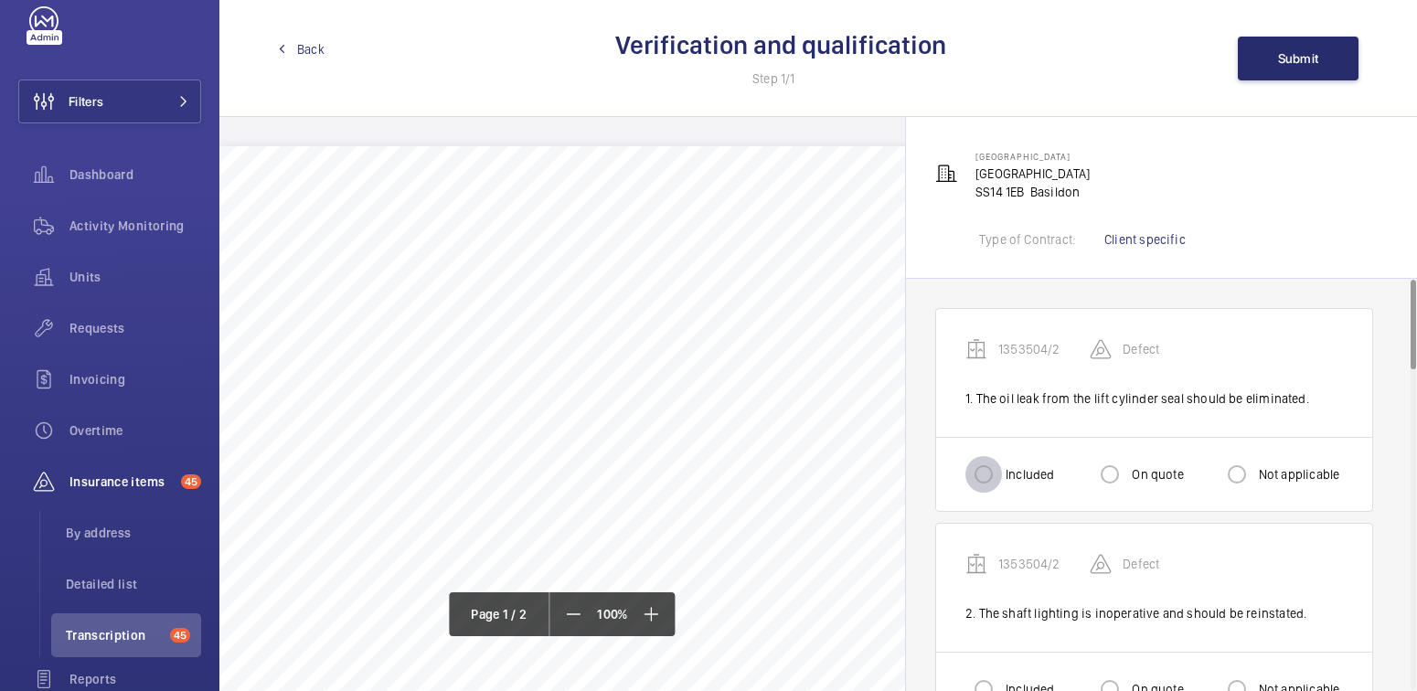
click at [997, 474] on input "Included" at bounding box center [983, 474] width 37 height 37
radio input "true"
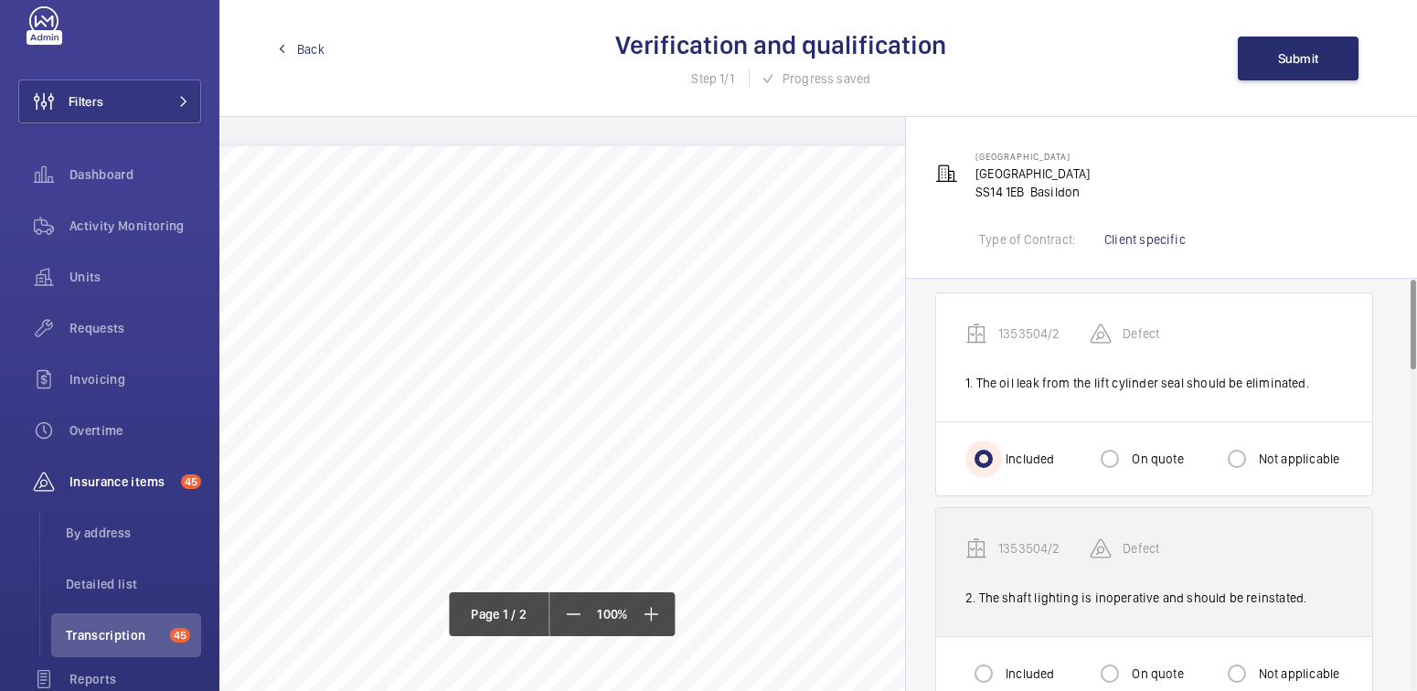
scroll to position [33, 0]
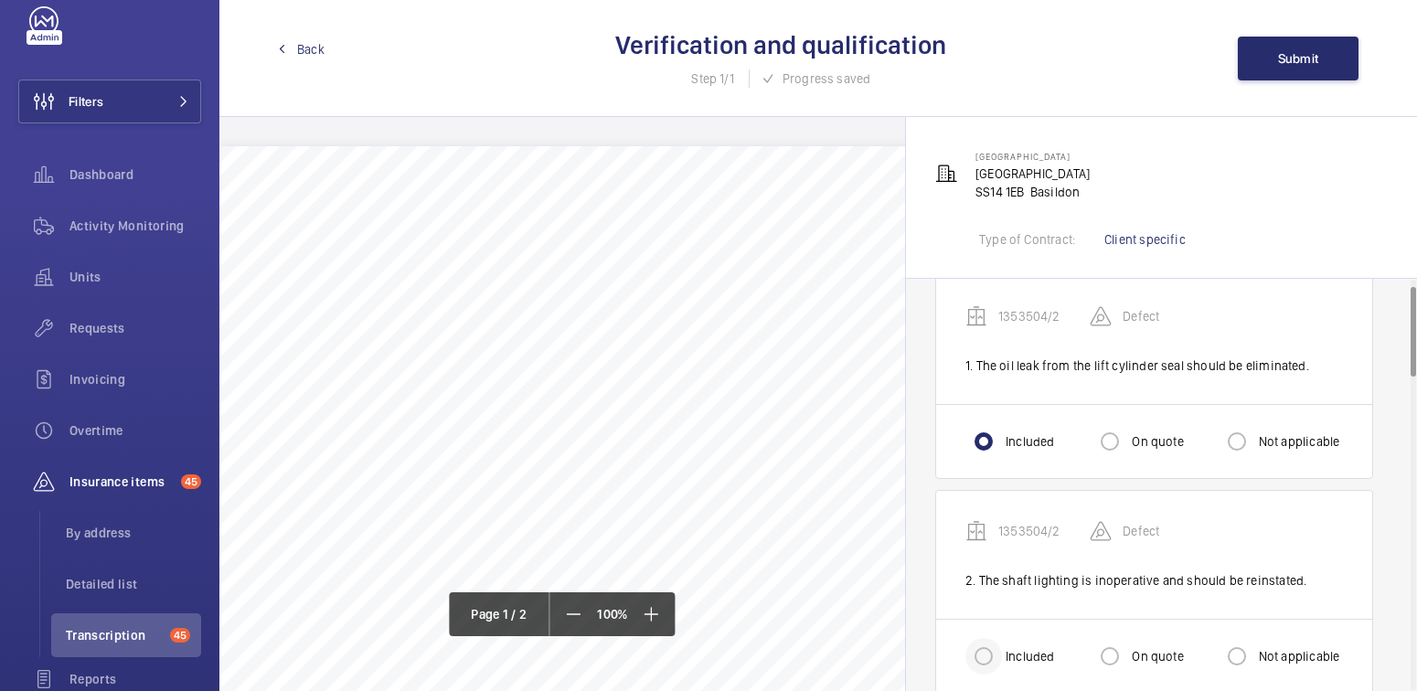
click at [1002, 640] on div at bounding box center [984, 656] width 44 height 44
radio input "true"
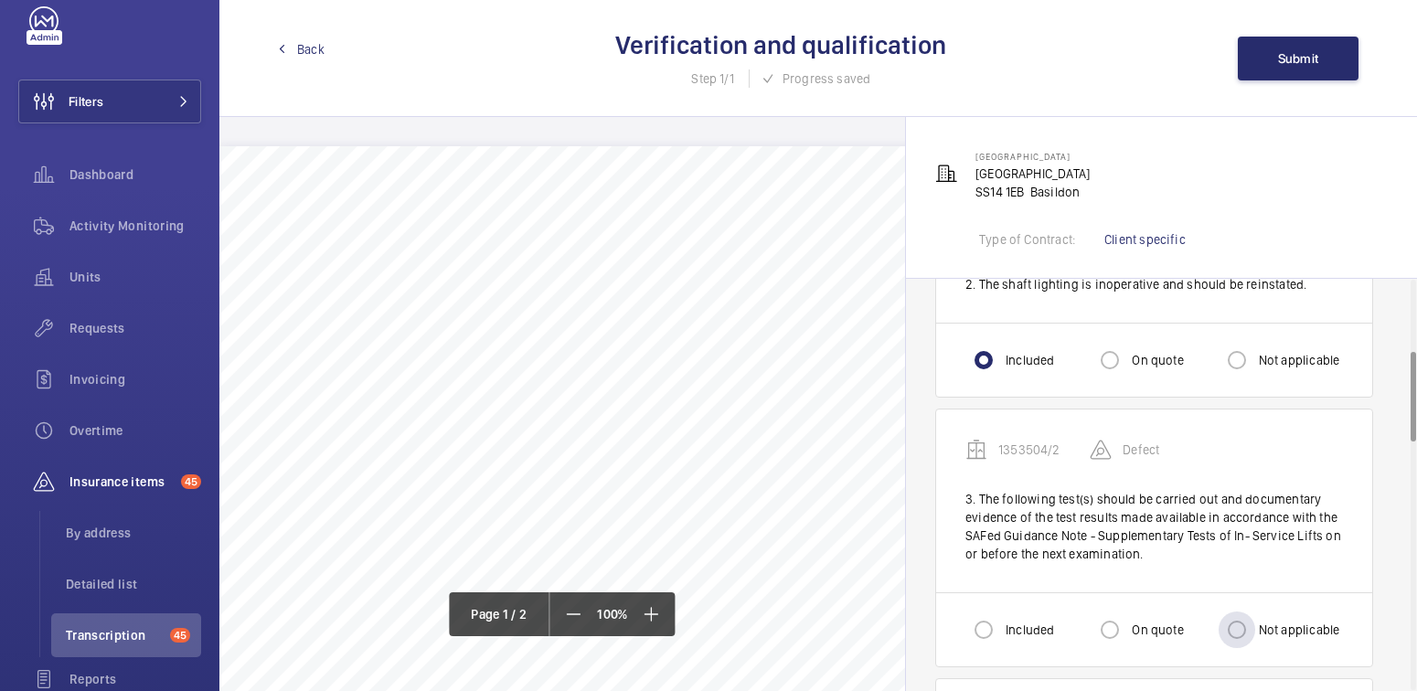
click at [1292, 627] on label "Not applicable" at bounding box center [1297, 630] width 85 height 18
click at [1255, 627] on input "Not applicable" at bounding box center [1237, 630] width 37 height 37
radio input "true"
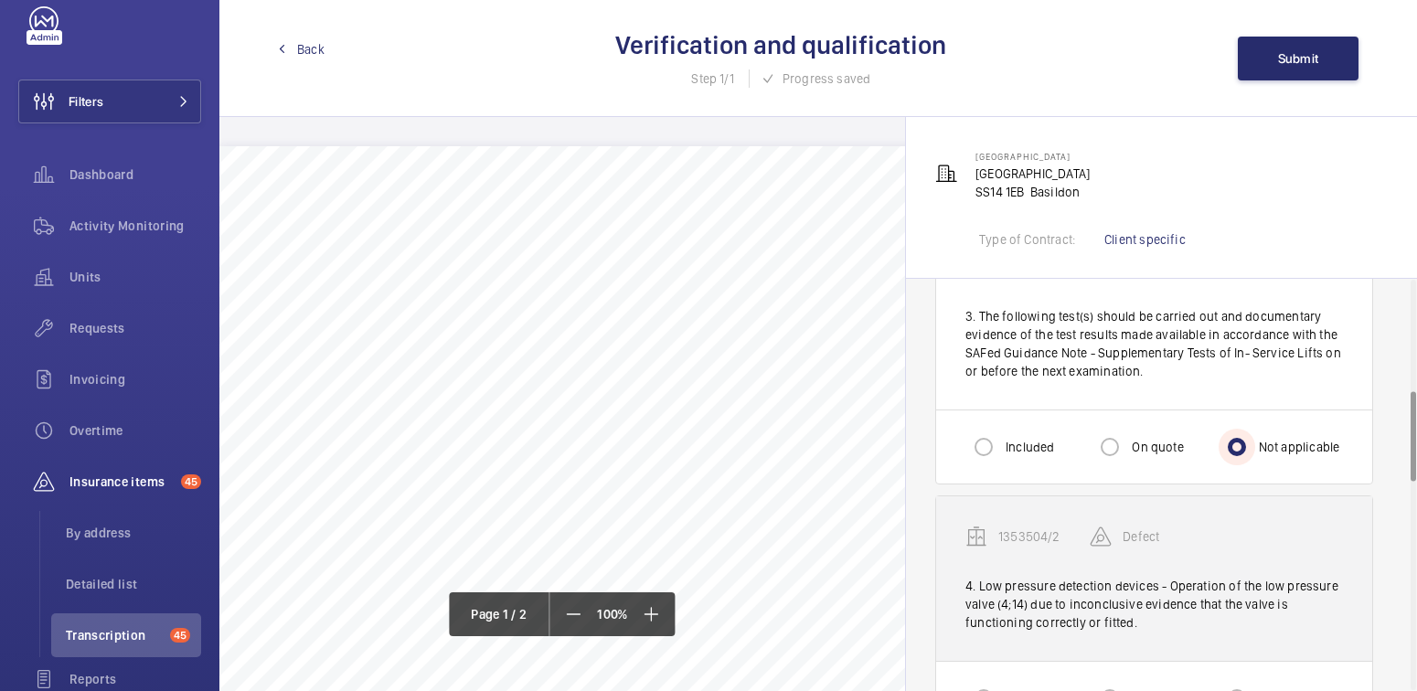
scroll to position [615, 0]
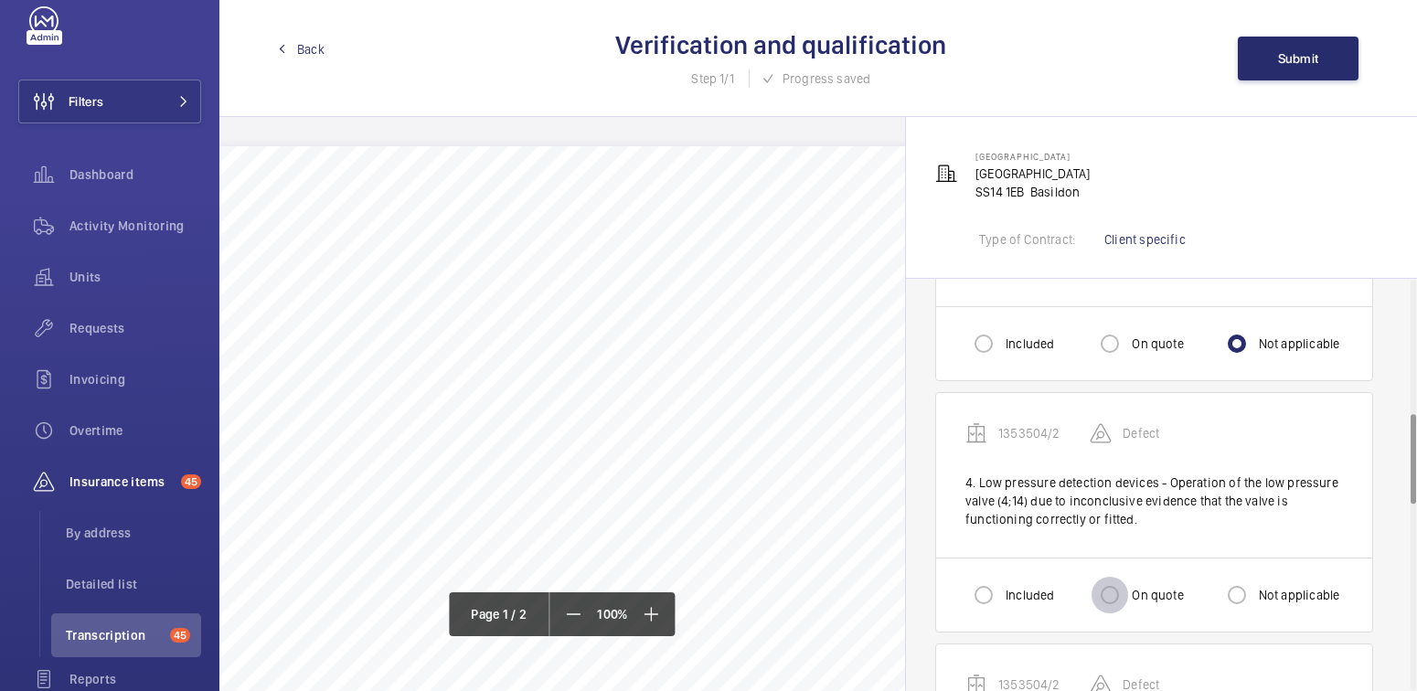
click at [1103, 591] on input "On quote" at bounding box center [1110, 595] width 37 height 37
radio input "true"
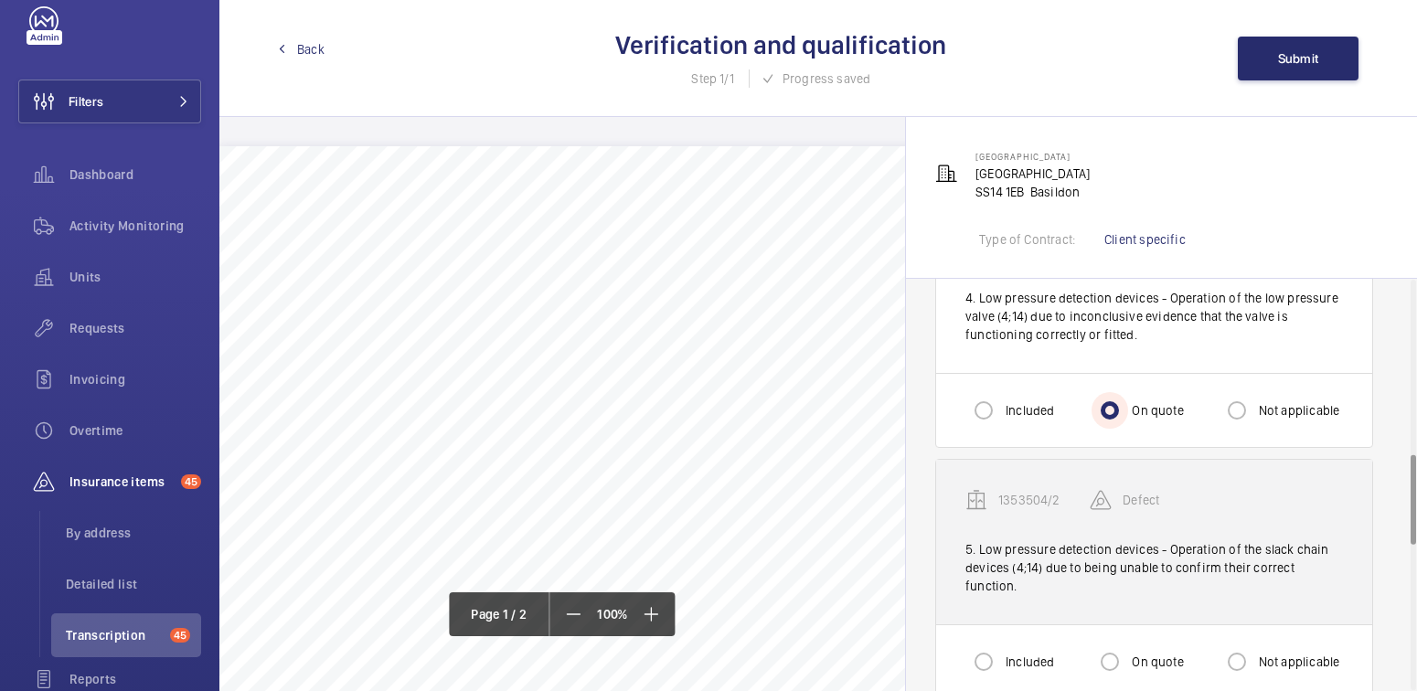
scroll to position [801, 0]
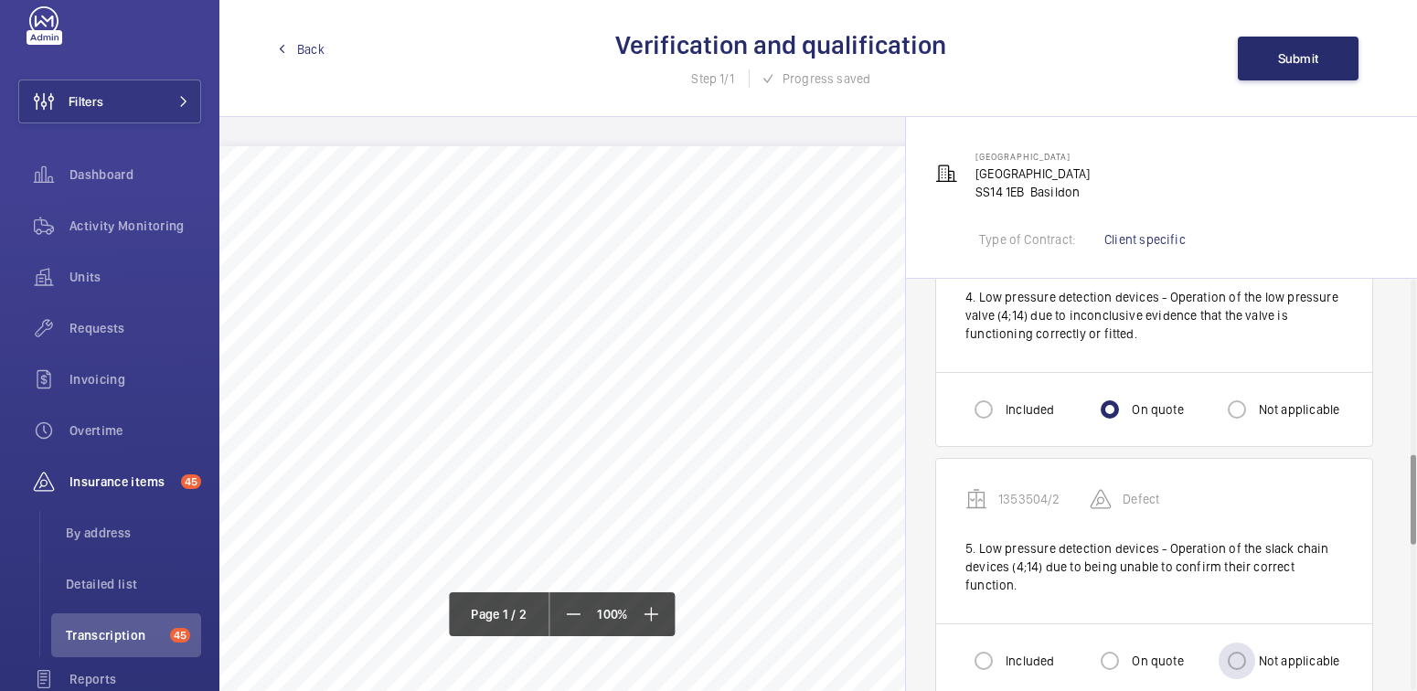
click at [1268, 652] on label "Not applicable" at bounding box center [1297, 661] width 85 height 18
click at [1255, 643] on input "Not applicable" at bounding box center [1237, 661] width 37 height 37
radio input "true"
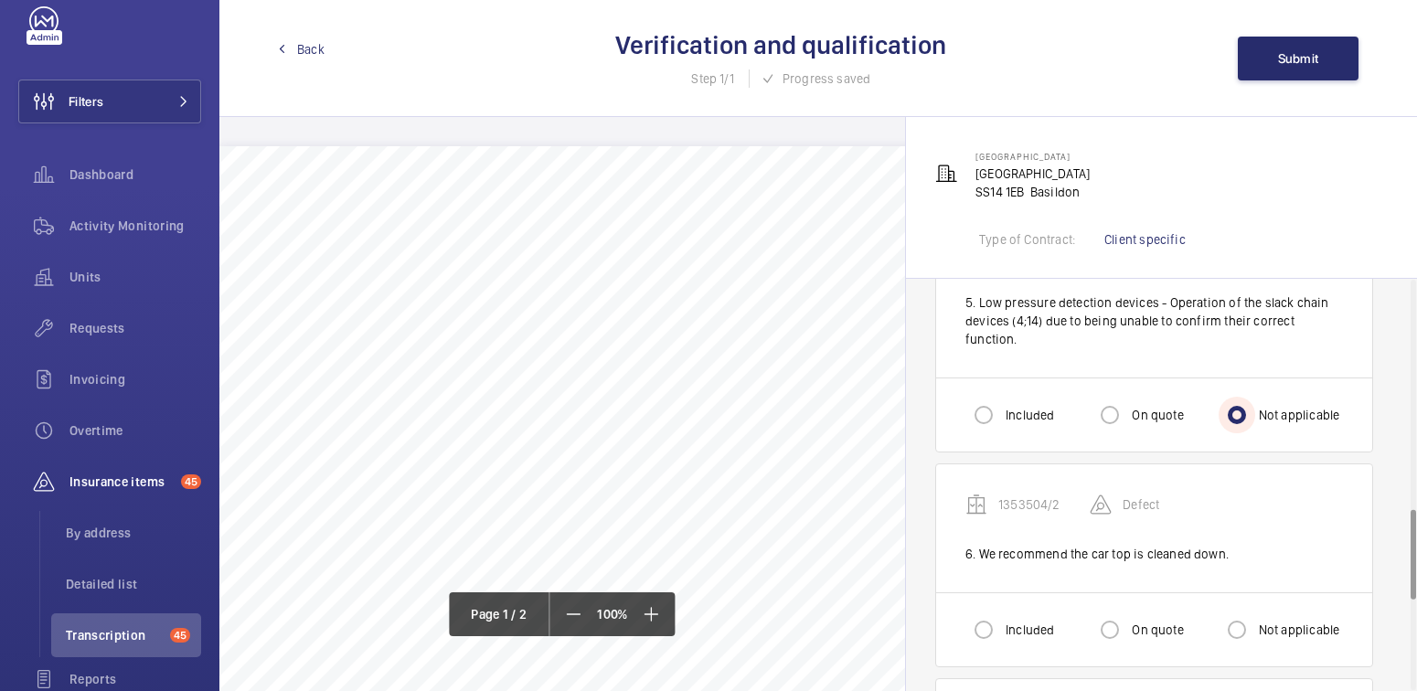
scroll to position [1052, 0]
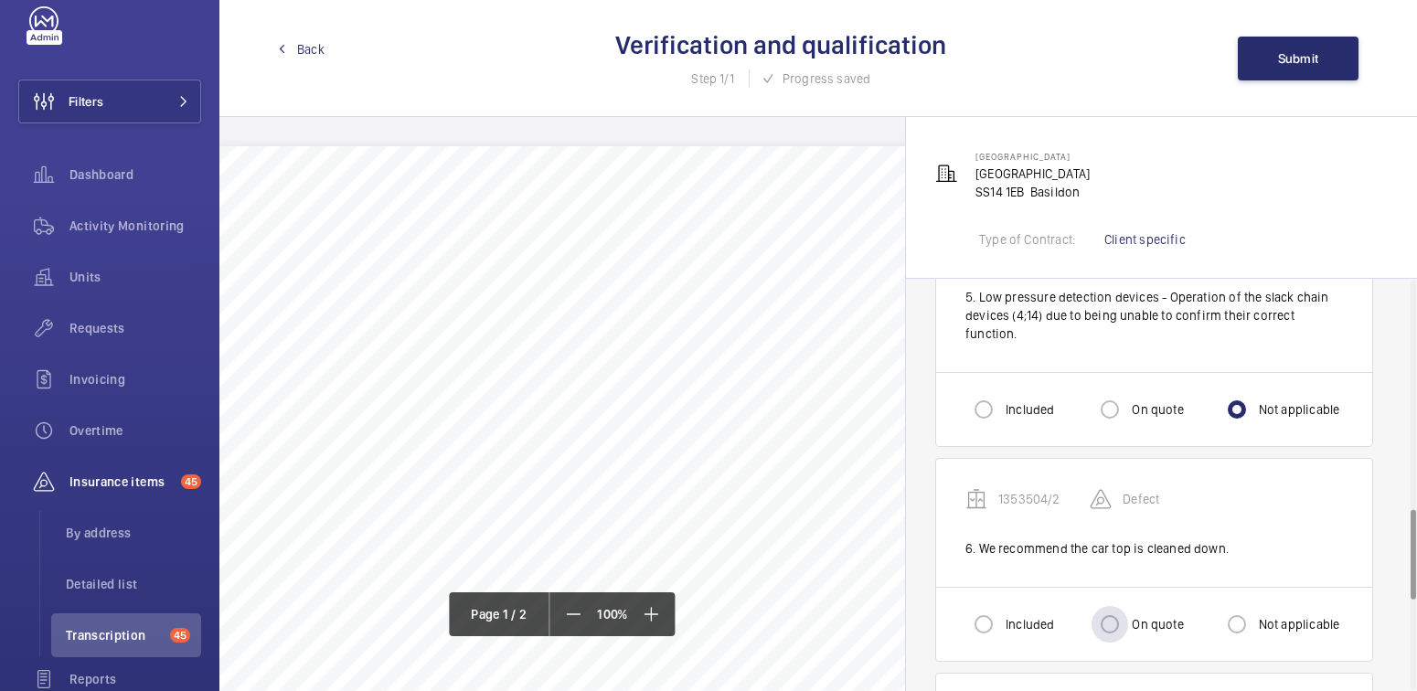
click at [1150, 615] on label "On quote" at bounding box center [1155, 624] width 55 height 18
click at [1128, 606] on input "On quote" at bounding box center [1110, 624] width 37 height 37
radio input "true"
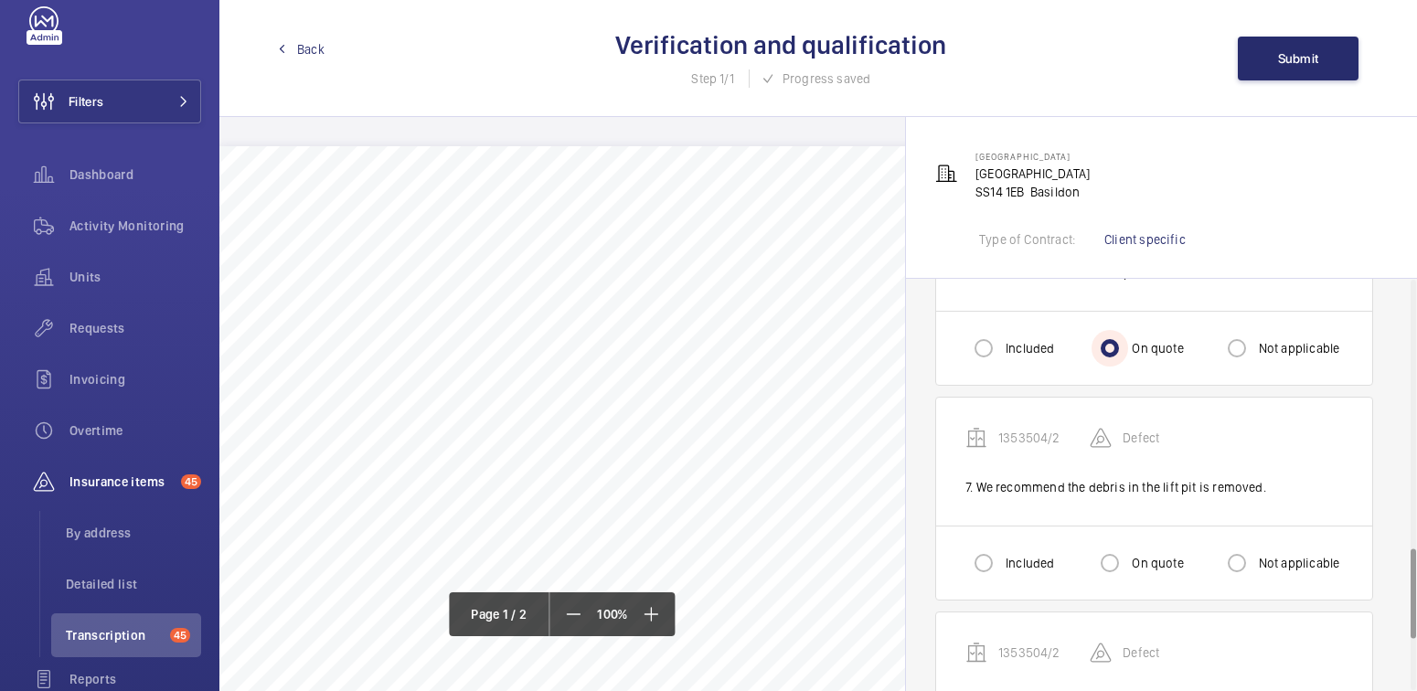
scroll to position [1332, 0]
click at [981, 541] on input "Included" at bounding box center [983, 559] width 37 height 37
radio input "true"
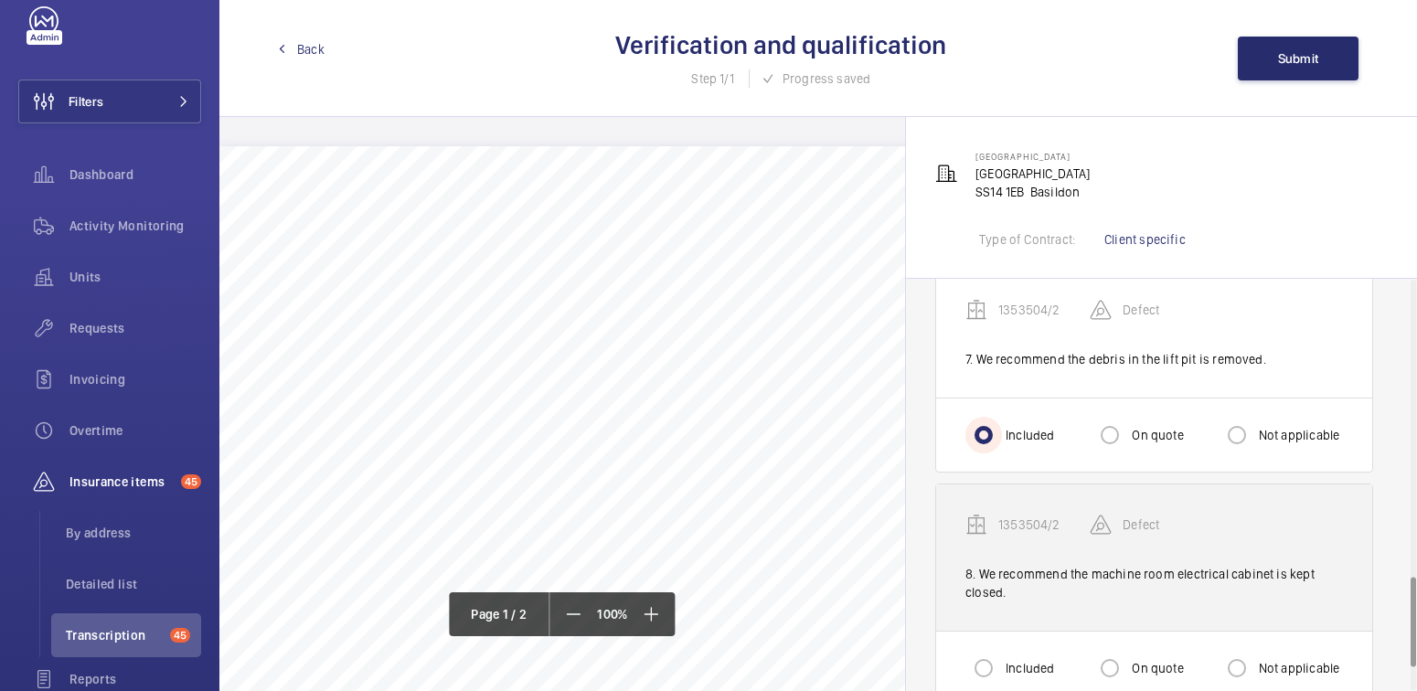
scroll to position [1470, 0]
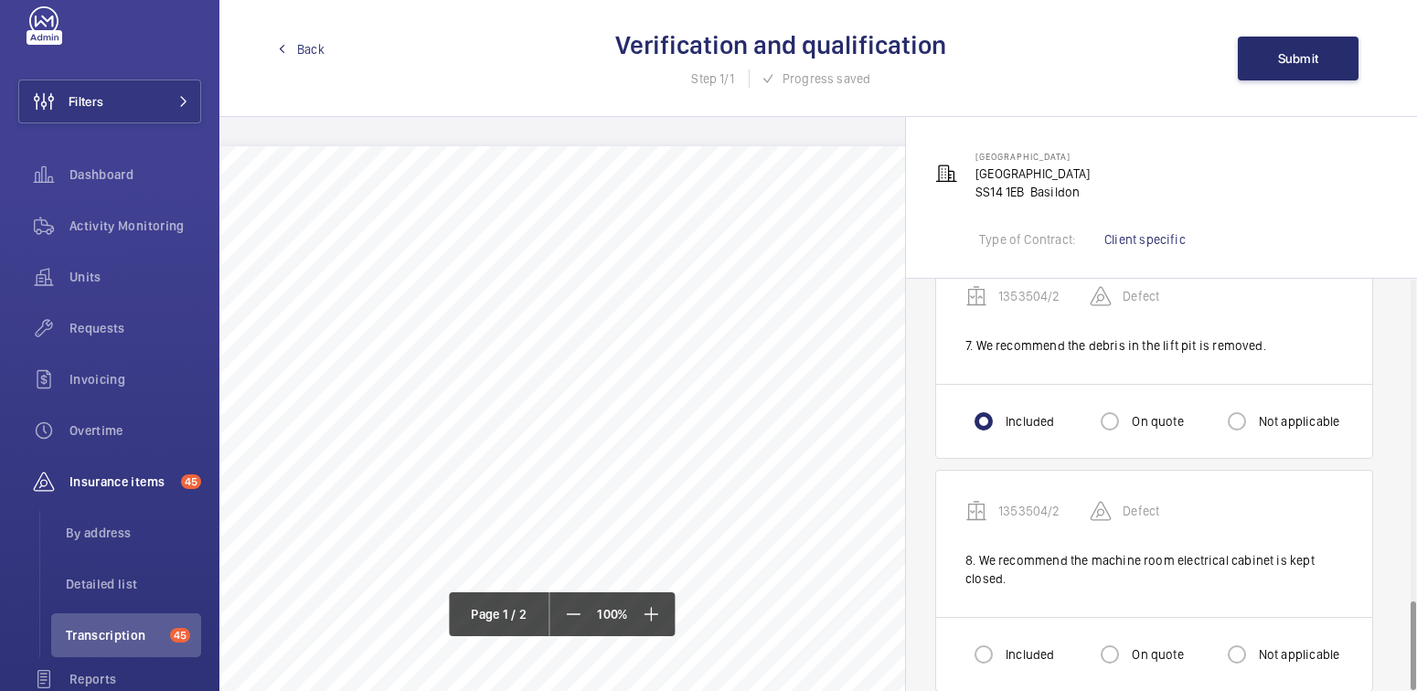
click at [1269, 645] on label "Not applicable" at bounding box center [1297, 654] width 85 height 18
click at [1255, 636] on input "Not applicable" at bounding box center [1237, 654] width 37 height 37
radio input "true"
click at [1311, 71] on button "Submit" at bounding box center [1298, 59] width 121 height 44
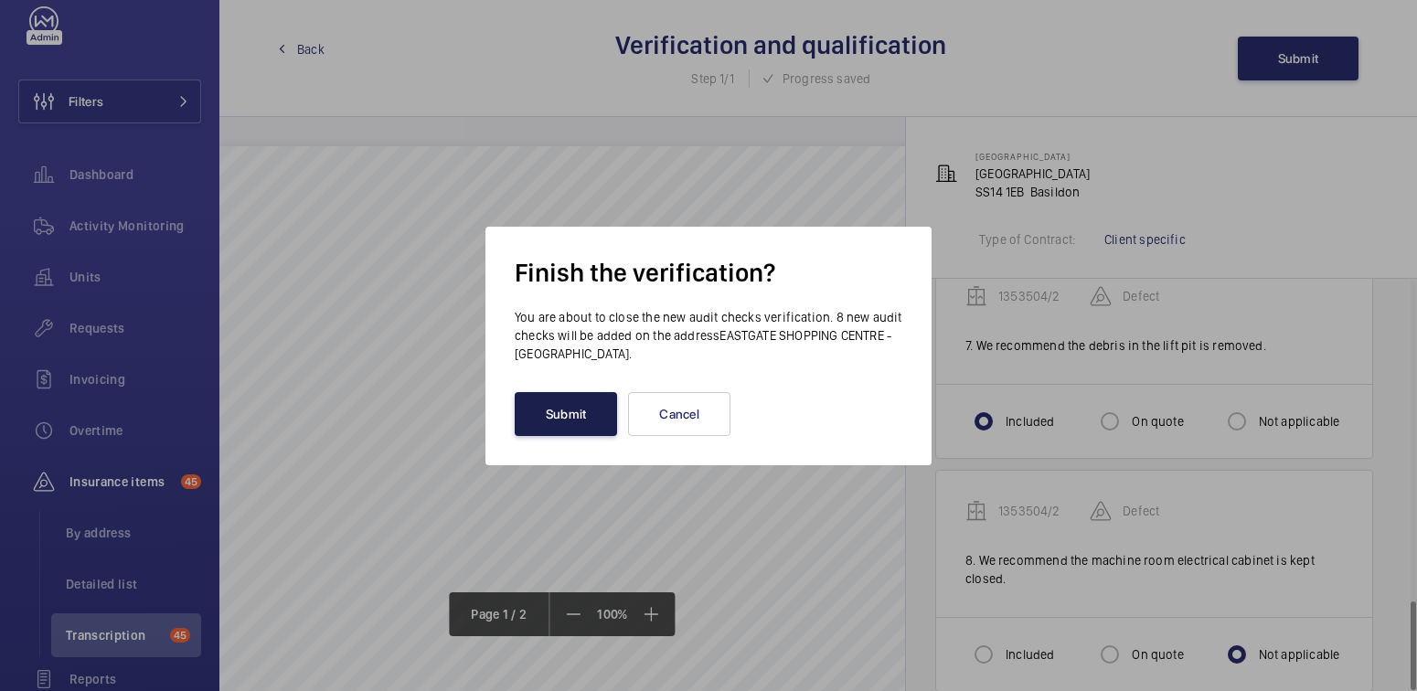
click at [546, 412] on button "Submit" at bounding box center [566, 414] width 102 height 44
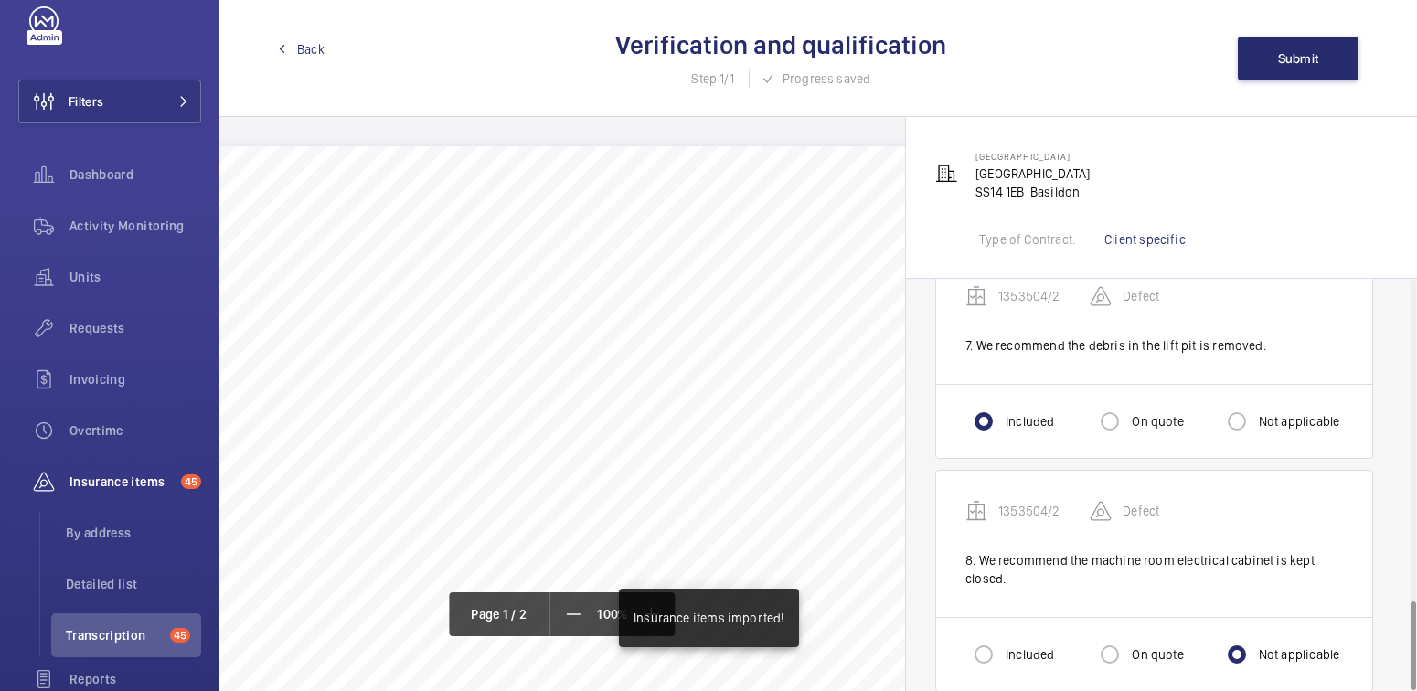
click at [299, 48] on span "Back" at bounding box center [310, 49] width 27 height 18
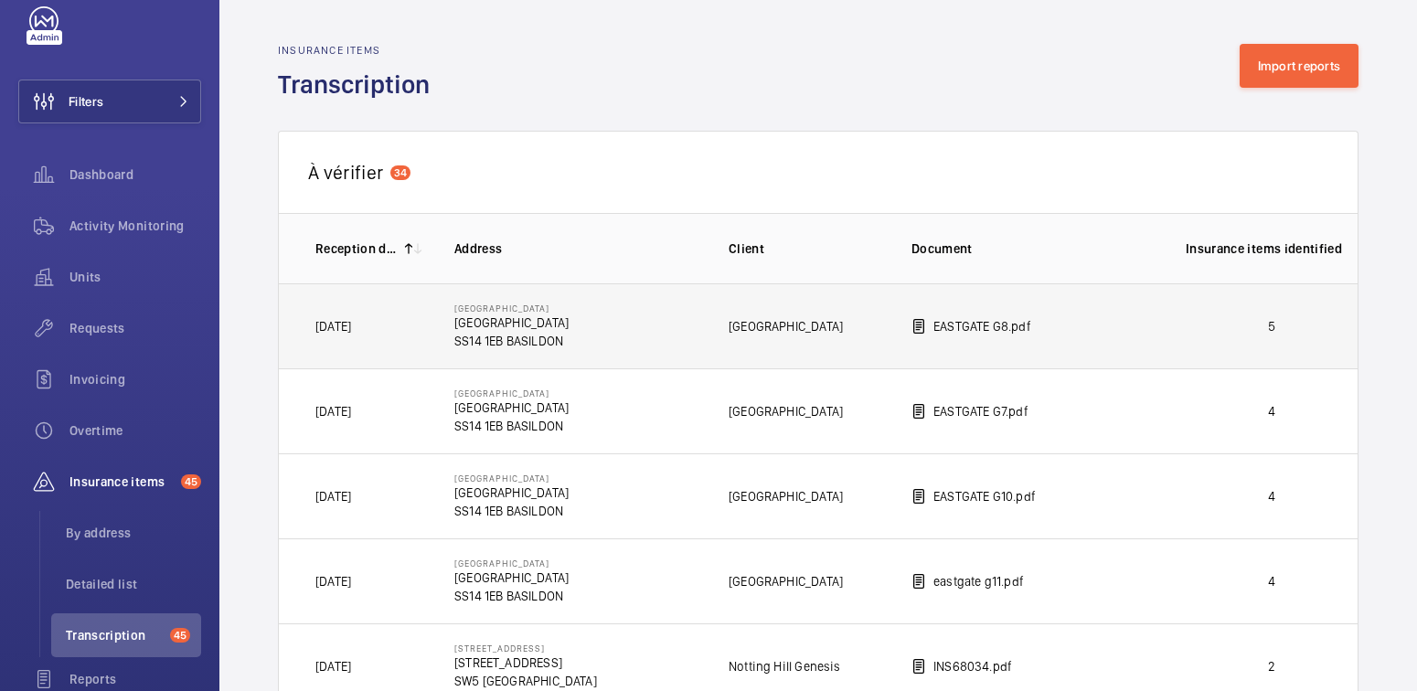
click at [1218, 334] on p "5" at bounding box center [1272, 326] width 172 height 18
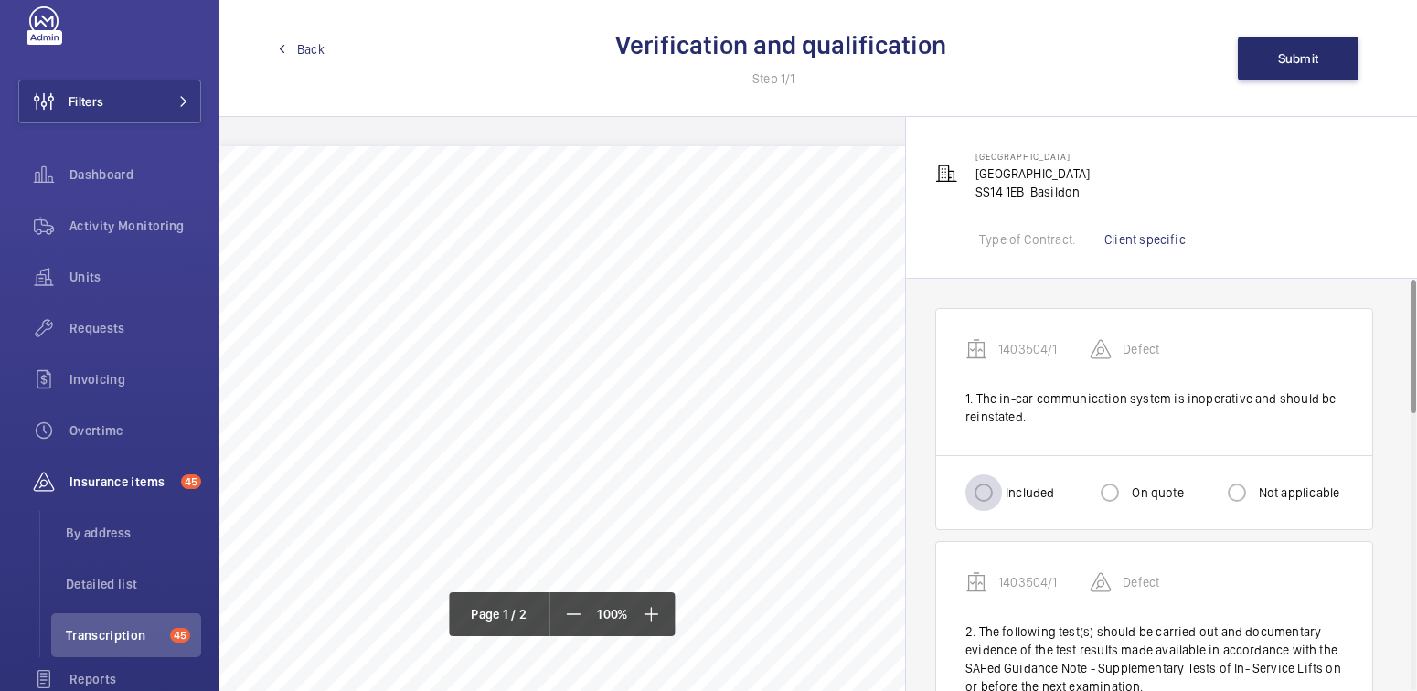
click at [1004, 485] on div at bounding box center [984, 493] width 44 height 44
radio input "true"
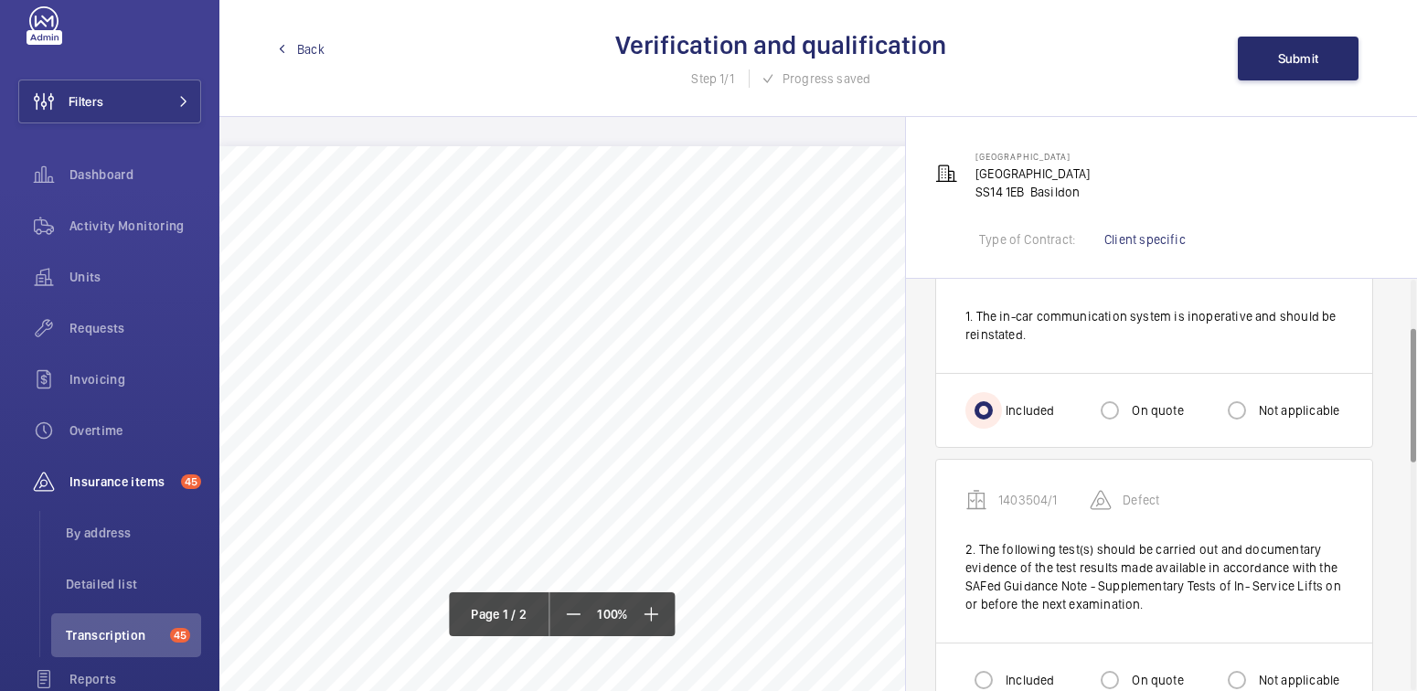
scroll to position [182, 0]
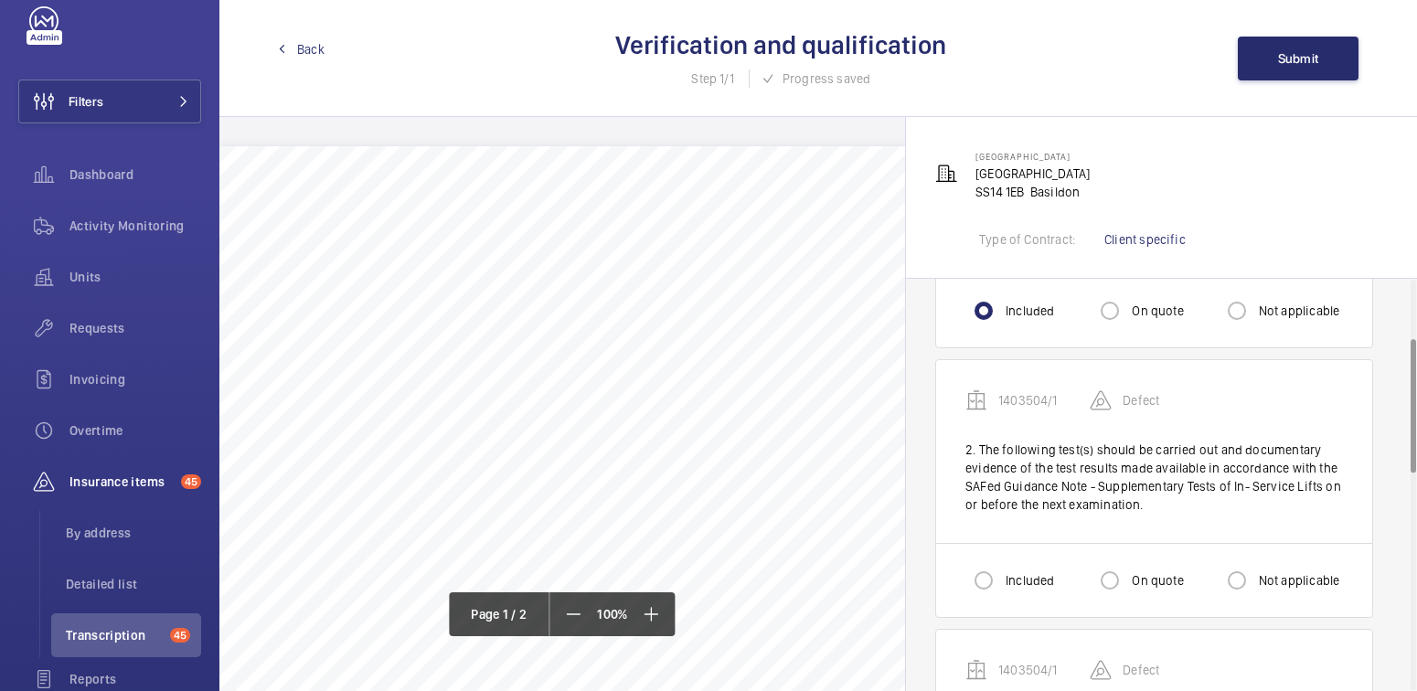
click at [1281, 578] on label "Not applicable" at bounding box center [1297, 580] width 85 height 18
click at [1255, 578] on input "Not applicable" at bounding box center [1237, 580] width 37 height 37
radio input "true"
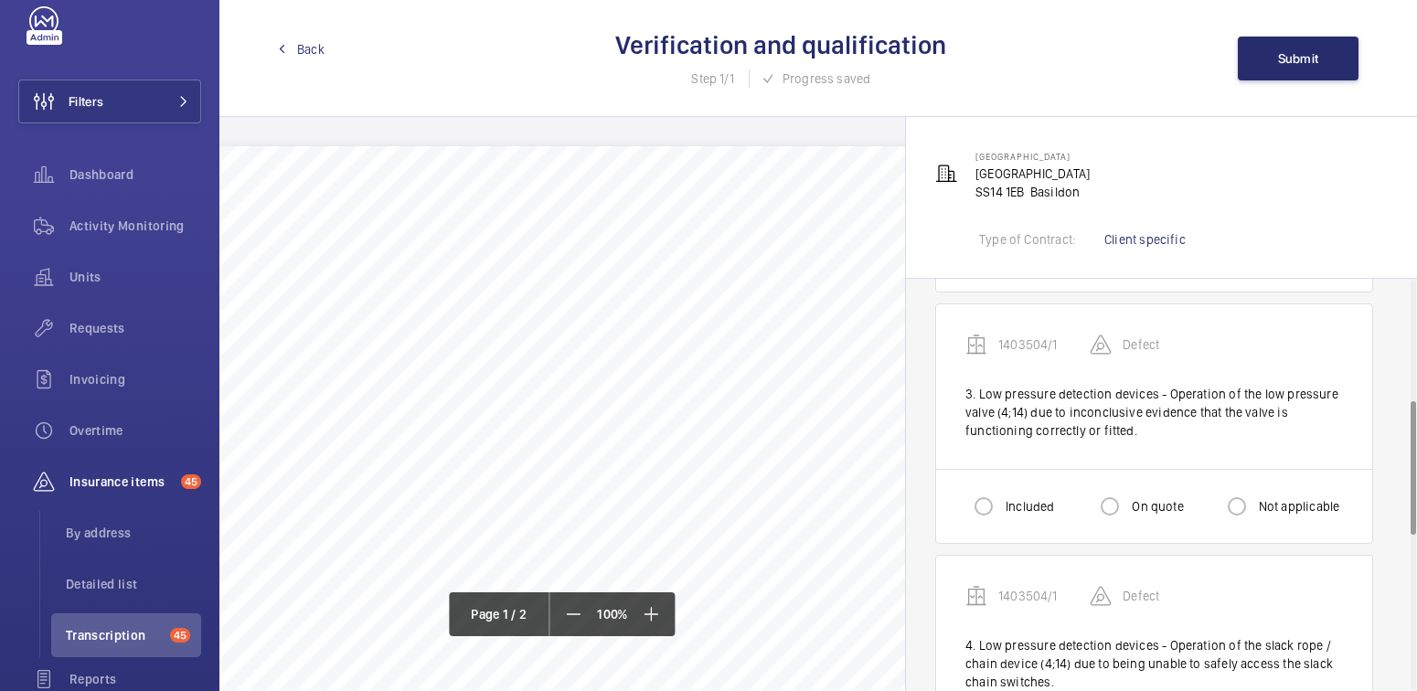
scroll to position [508, 0]
click at [1120, 507] on input "On quote" at bounding box center [1110, 505] width 37 height 37
radio input "true"
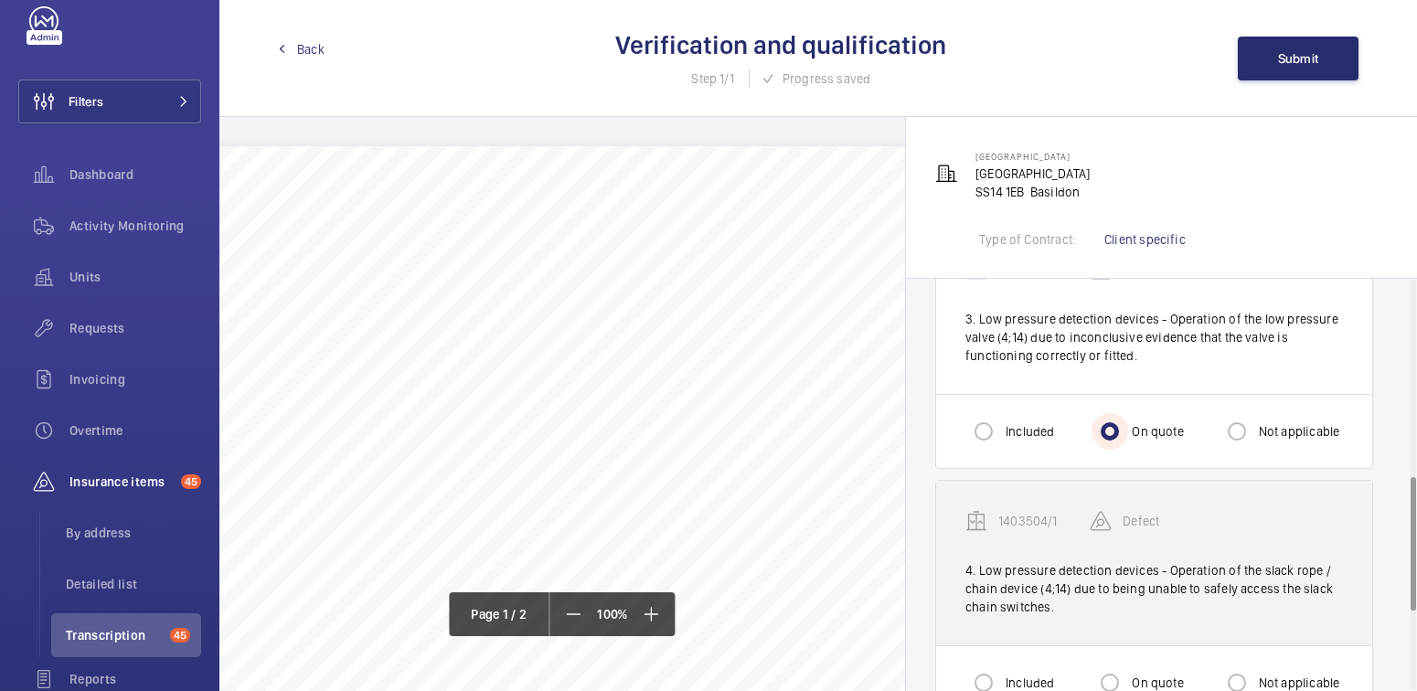
scroll to position [604, 0]
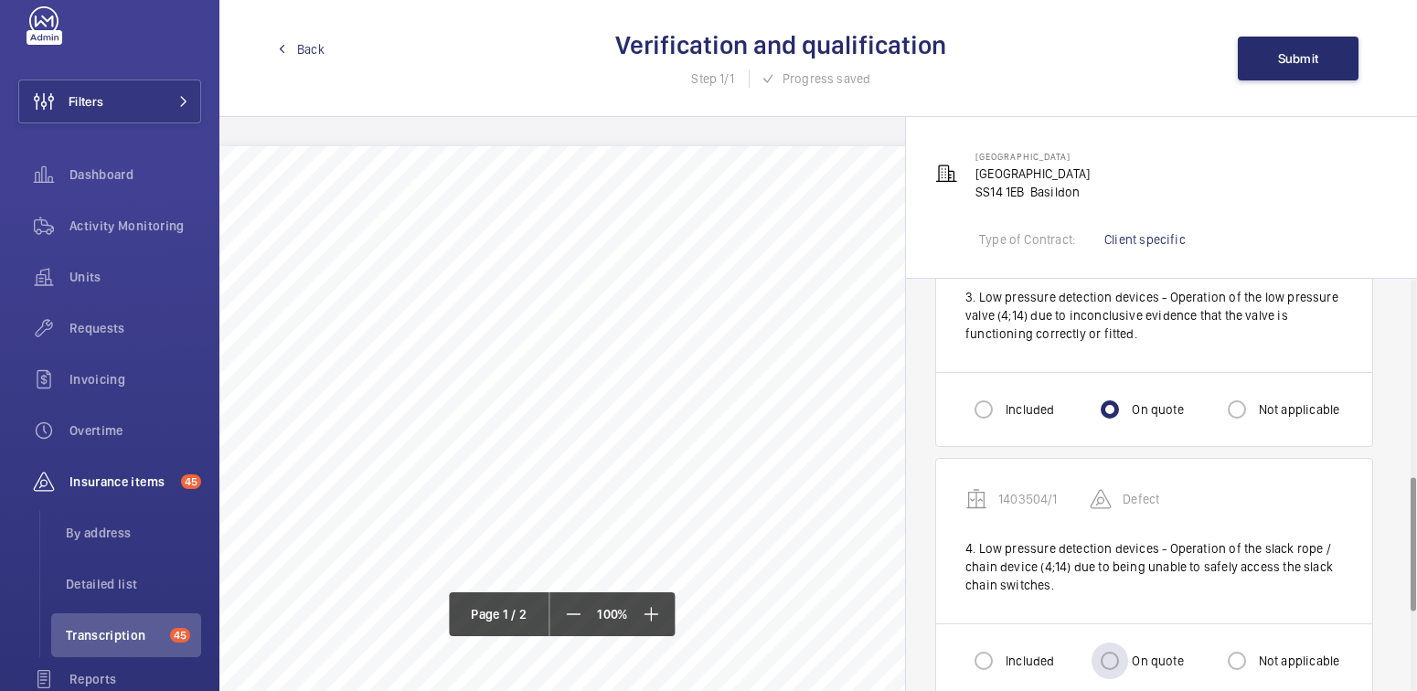
click at [1151, 654] on label "On quote" at bounding box center [1155, 661] width 55 height 18
click at [1128, 654] on input "On quote" at bounding box center [1110, 661] width 37 height 37
radio input "true"
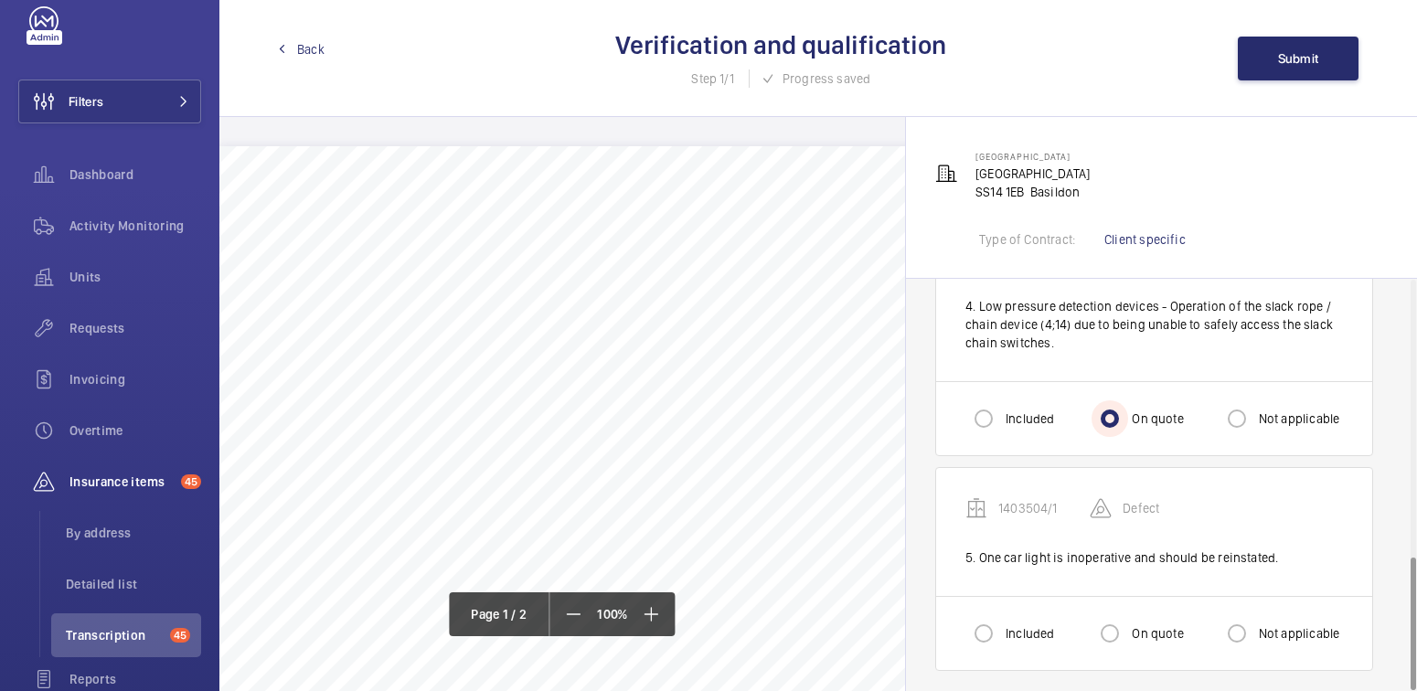
scroll to position [847, 0]
click at [963, 632] on div at bounding box center [984, 633] width 44 height 44
radio input "true"
click at [1314, 53] on span "Submit" at bounding box center [1298, 58] width 41 height 15
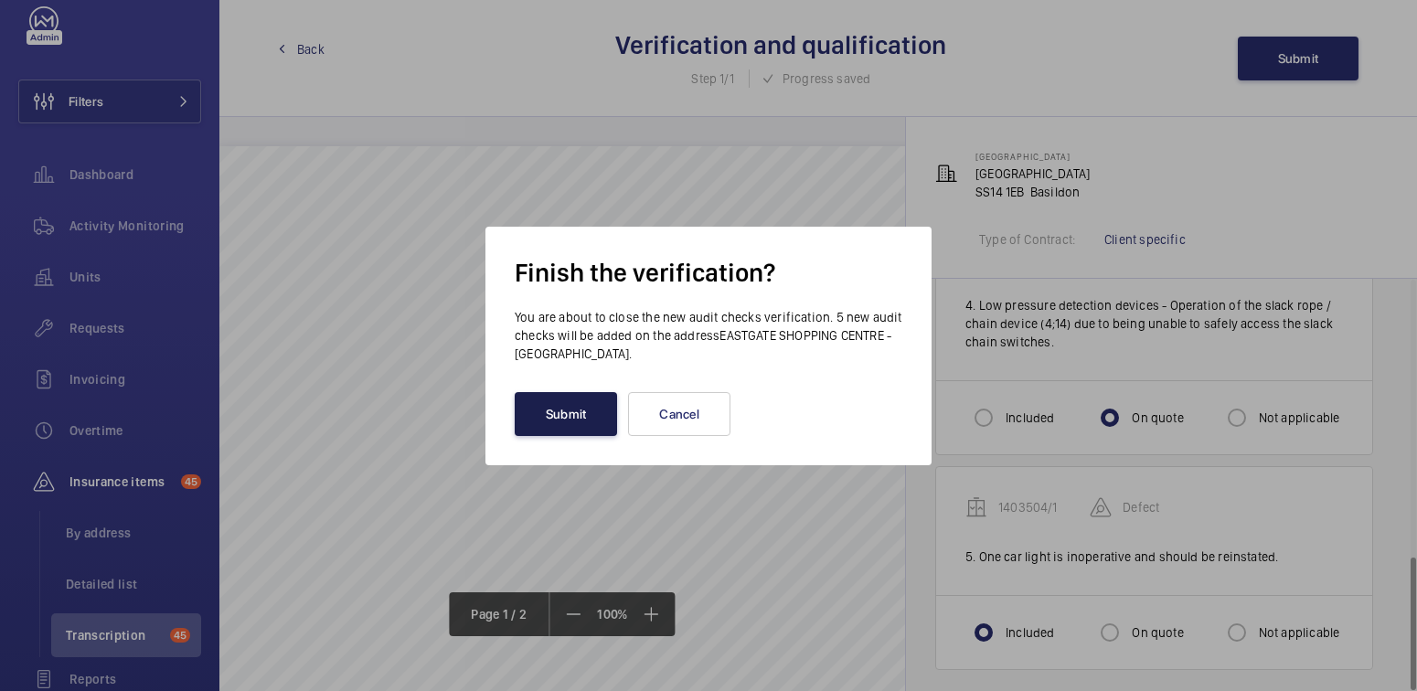
click at [566, 405] on button "Submit" at bounding box center [566, 414] width 102 height 44
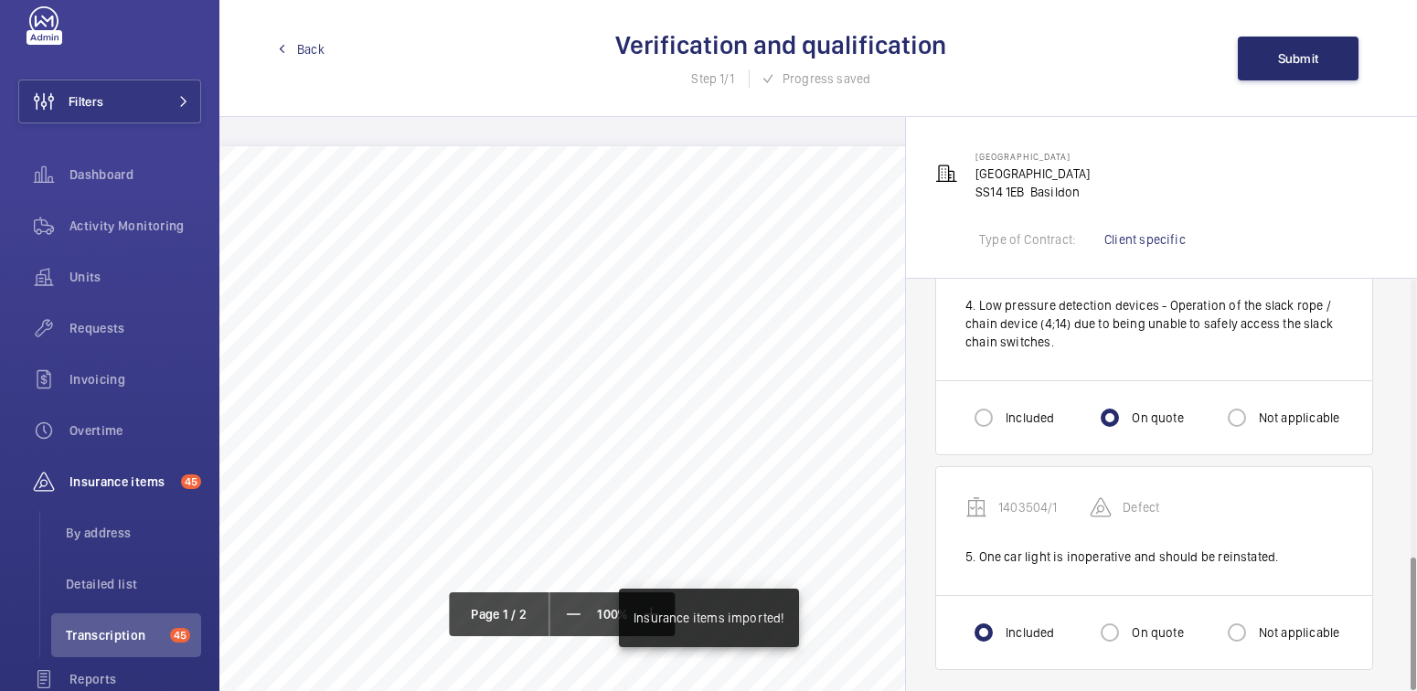
click at [308, 52] on span "Back" at bounding box center [310, 49] width 27 height 18
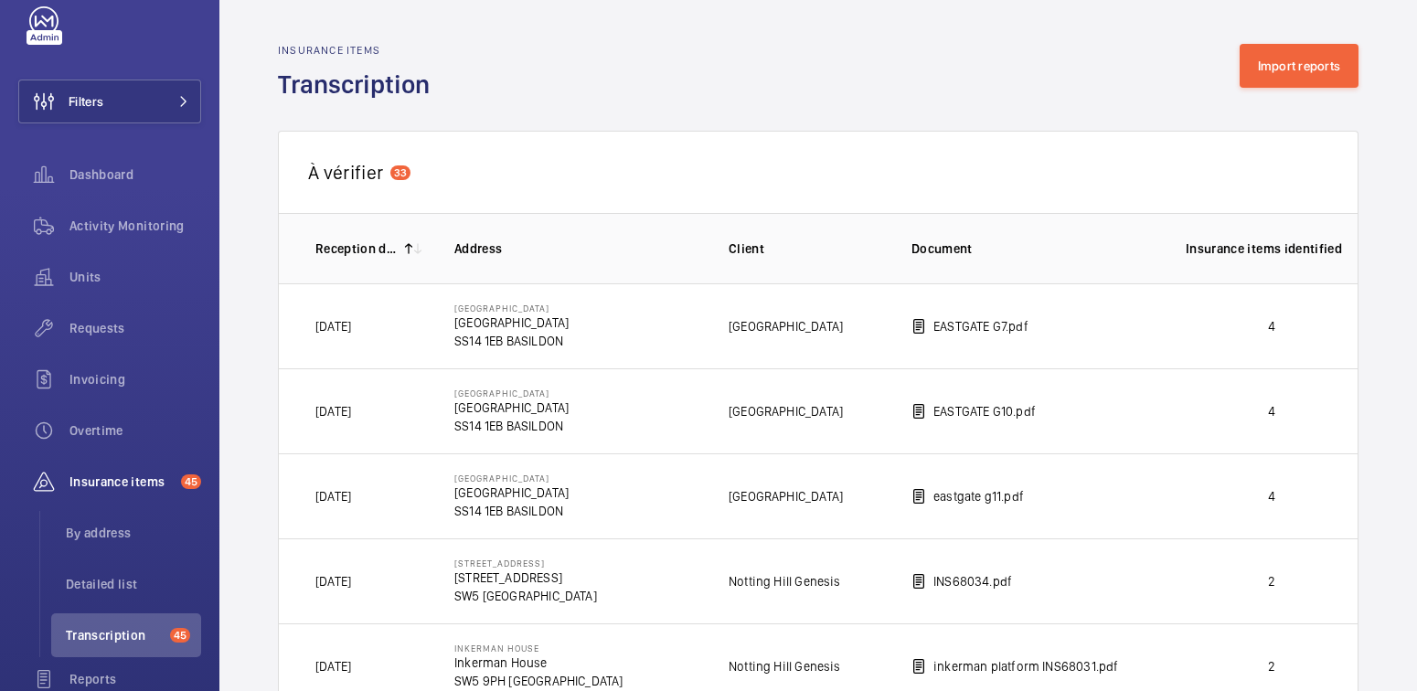
click at [1259, 308] on td "4" at bounding box center [1256, 325] width 201 height 85
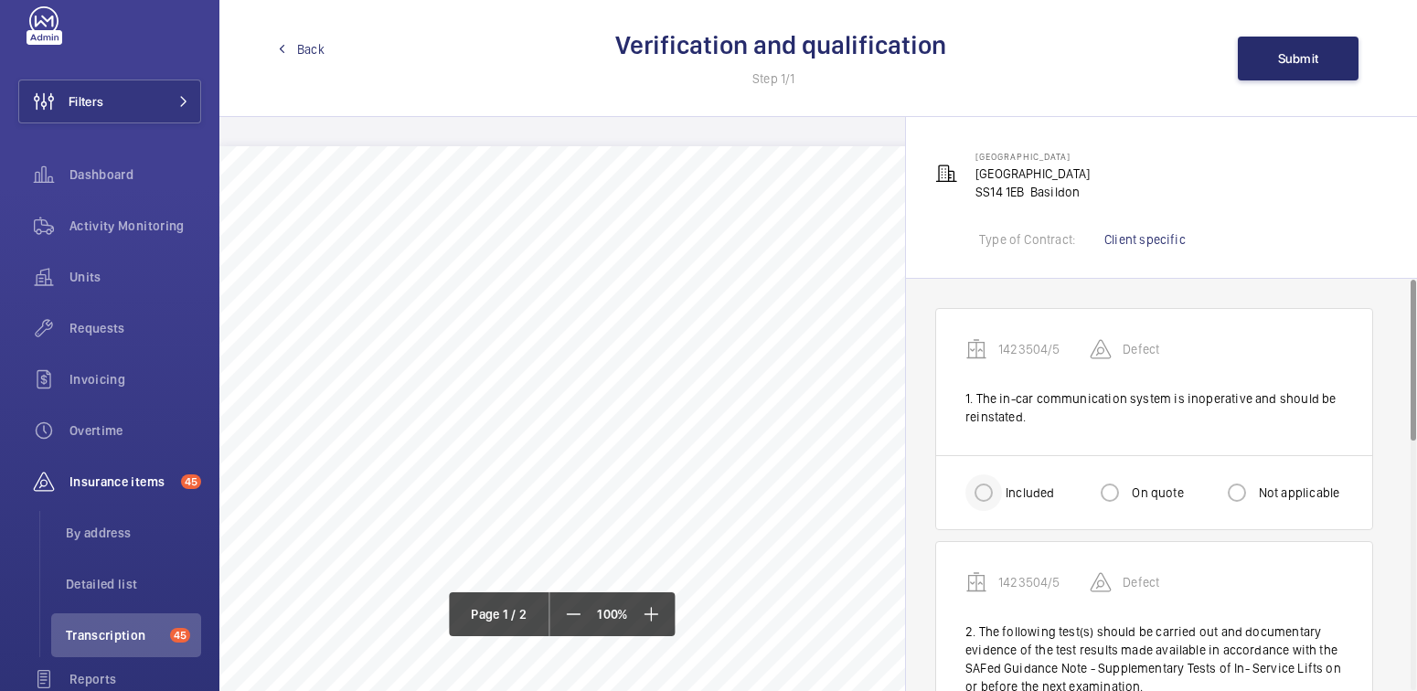
click at [984, 471] on div at bounding box center [984, 493] width 44 height 44
radio input "true"
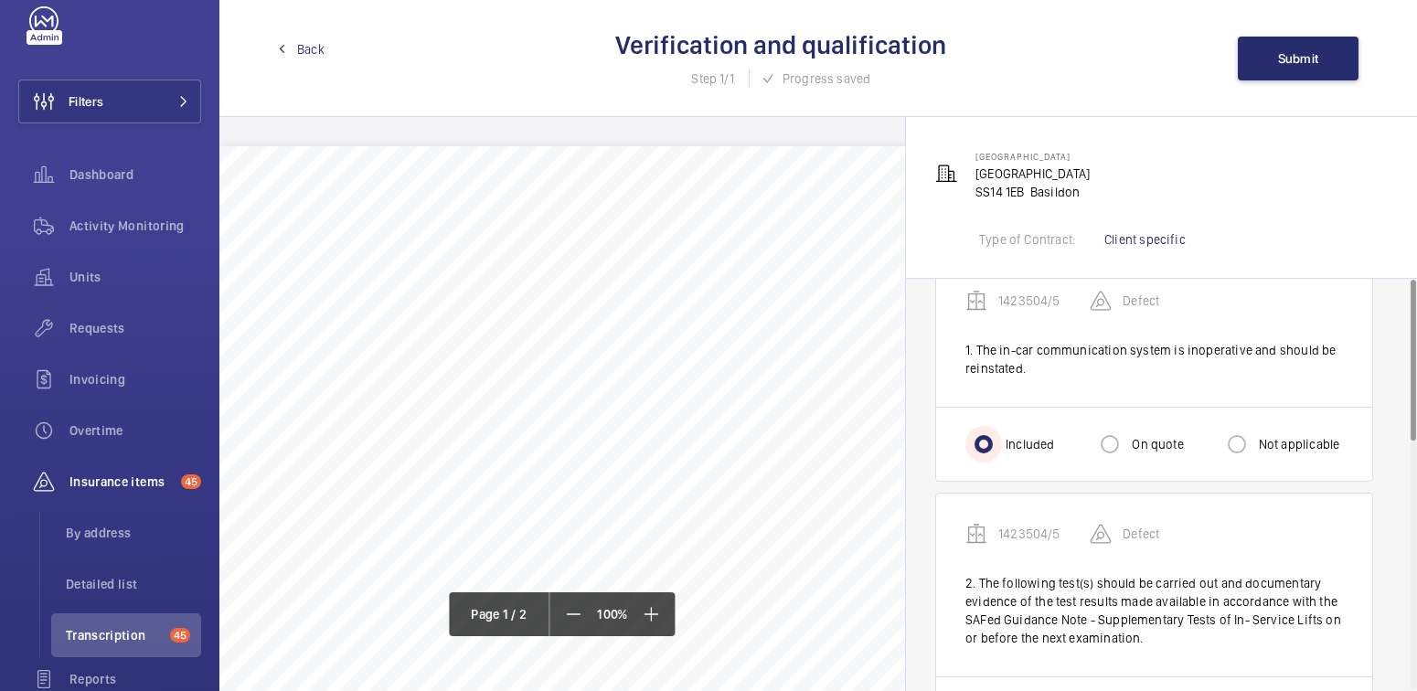
scroll to position [164, 0]
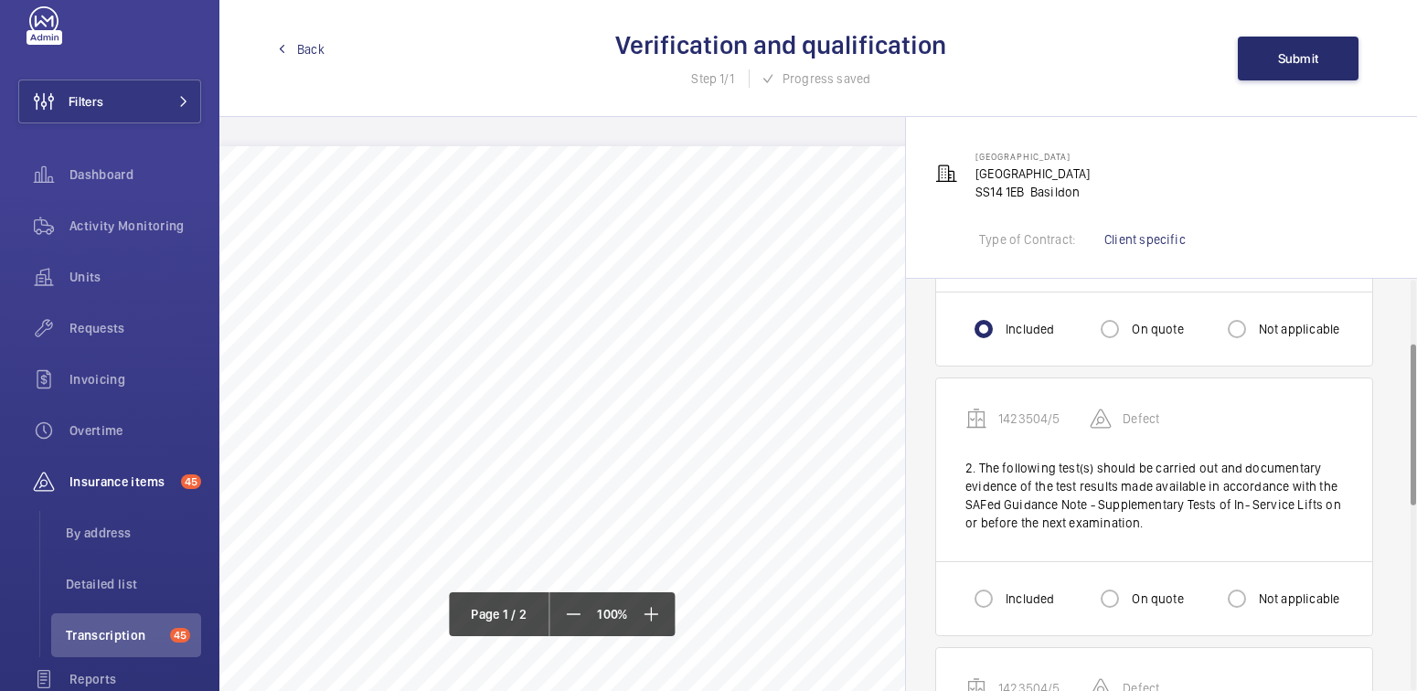
click at [1300, 590] on label "Not applicable" at bounding box center [1297, 599] width 85 height 18
click at [1255, 590] on input "Not applicable" at bounding box center [1237, 599] width 37 height 37
radio input "true"
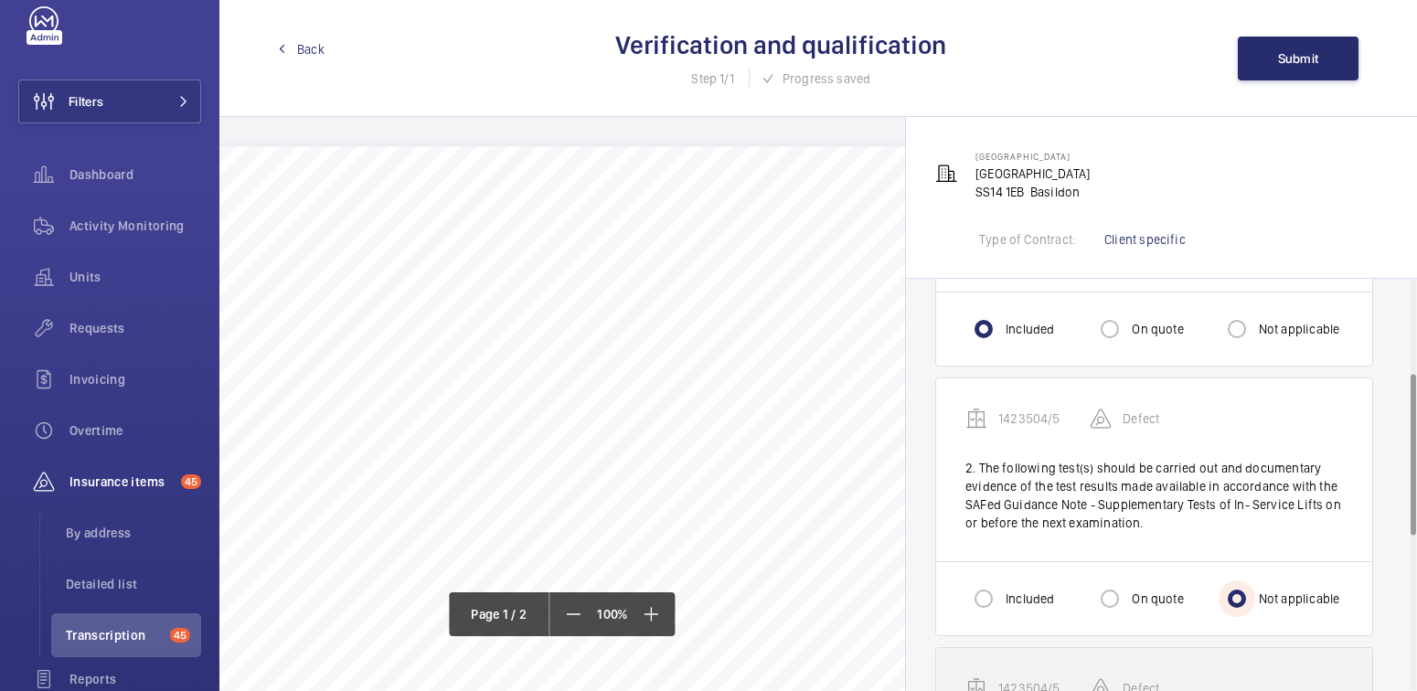
scroll to position [536, 0]
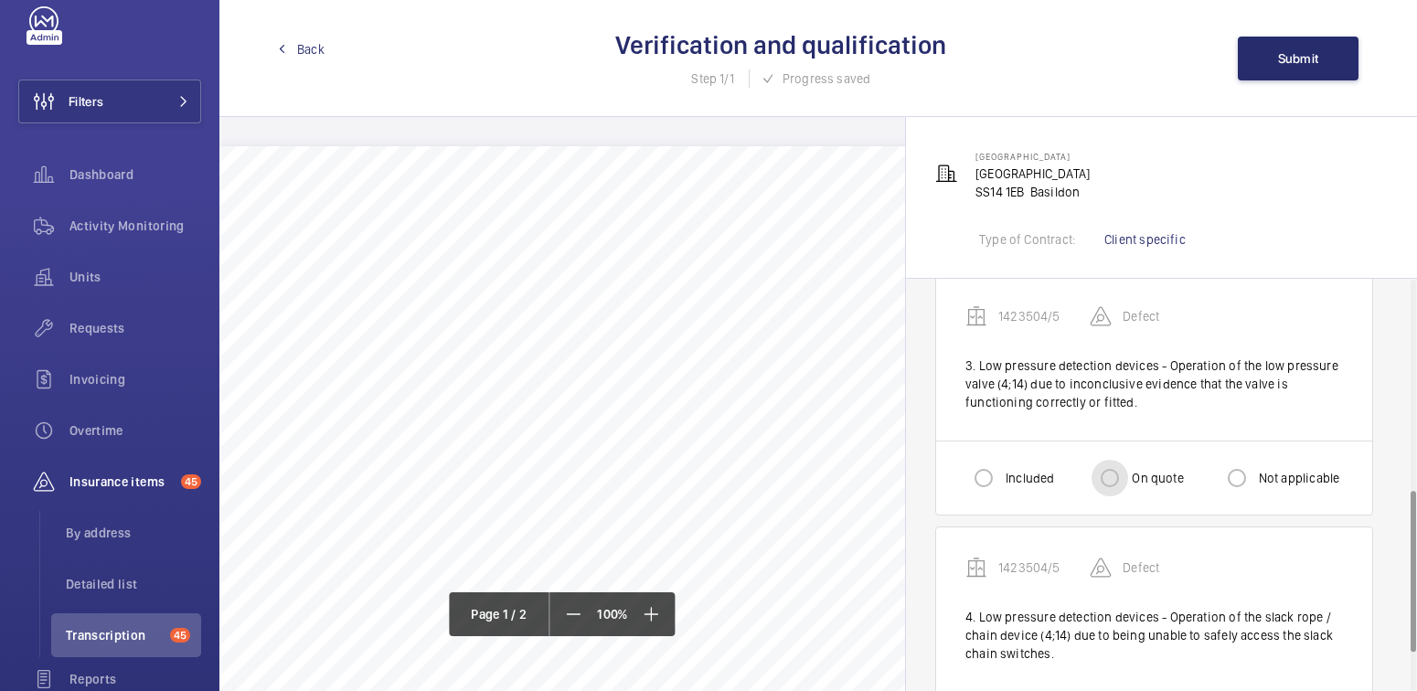
click at [1125, 469] on input "On quote" at bounding box center [1110, 478] width 37 height 37
radio input "true"
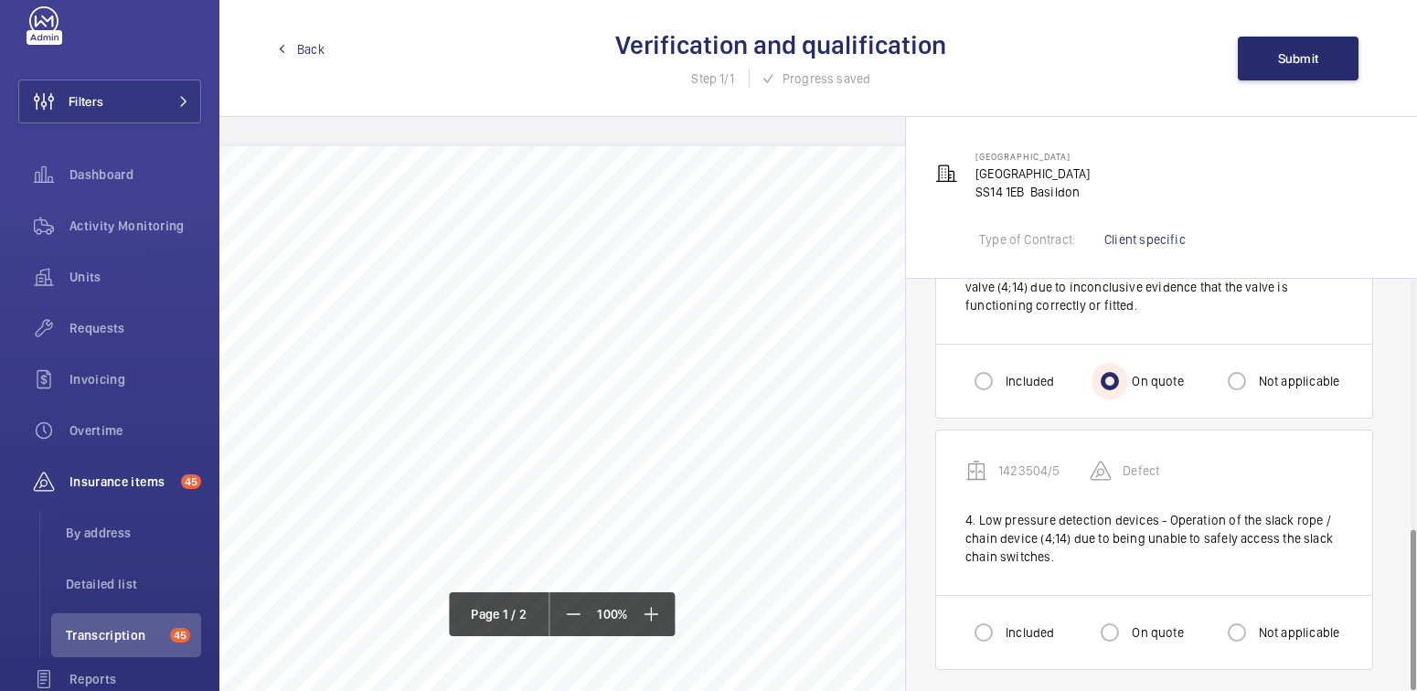
scroll to position [634, 0]
click at [1244, 626] on input "Not applicable" at bounding box center [1237, 631] width 37 height 37
radio input "true"
click at [1120, 629] on input "On quote" at bounding box center [1110, 631] width 37 height 37
radio input "true"
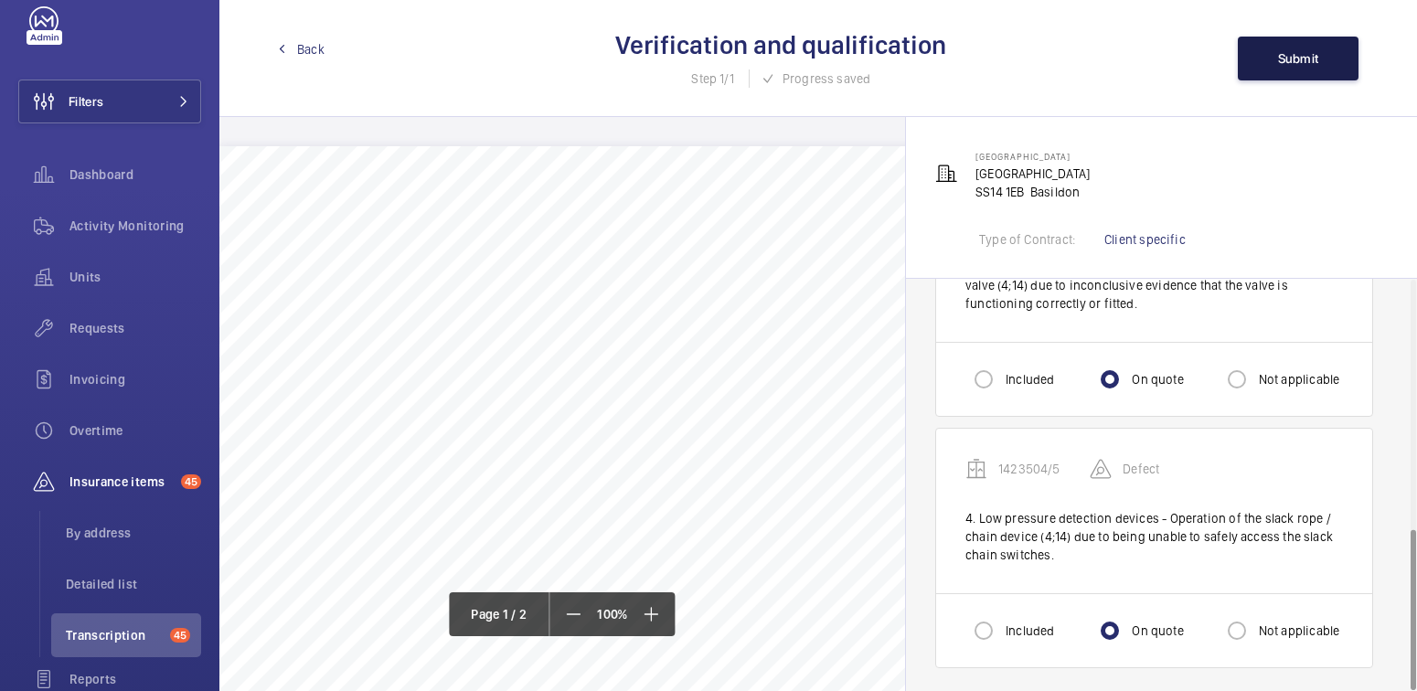
click at [1288, 56] on span "Submit" at bounding box center [1298, 58] width 41 height 15
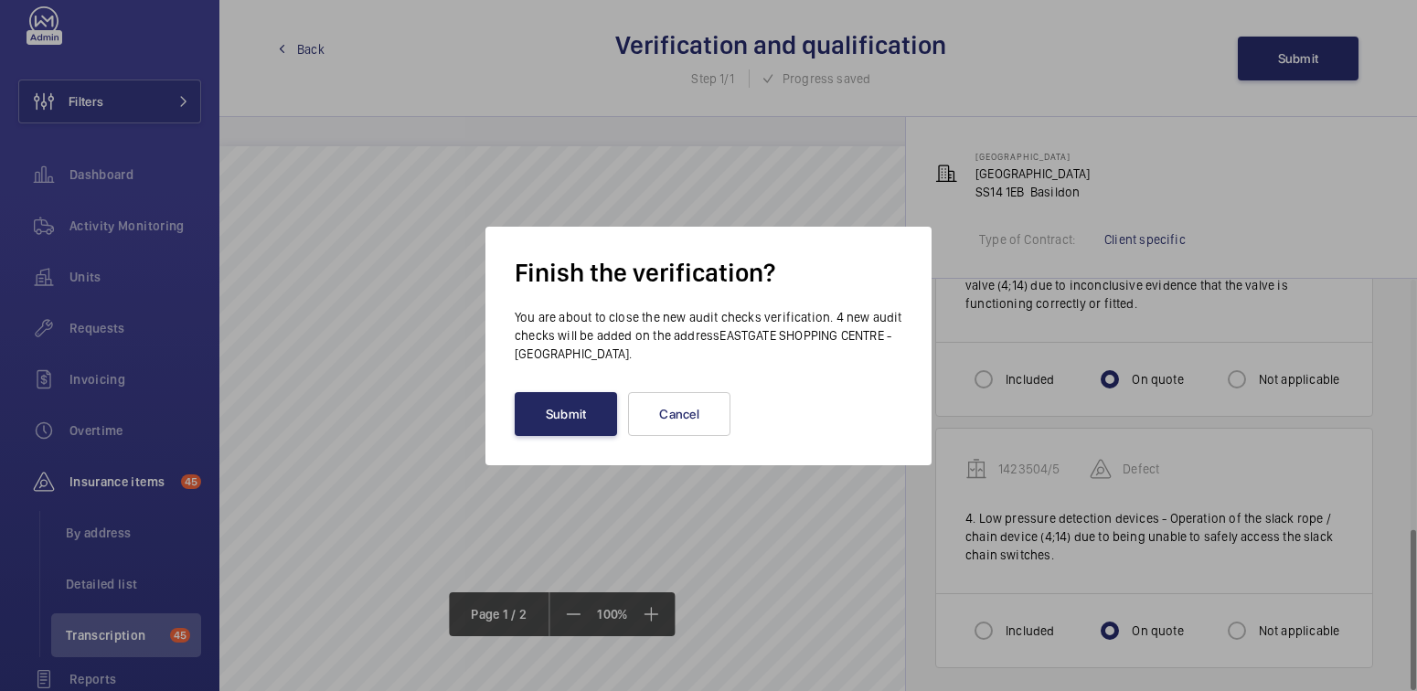
click at [545, 423] on button "Submit" at bounding box center [566, 414] width 102 height 44
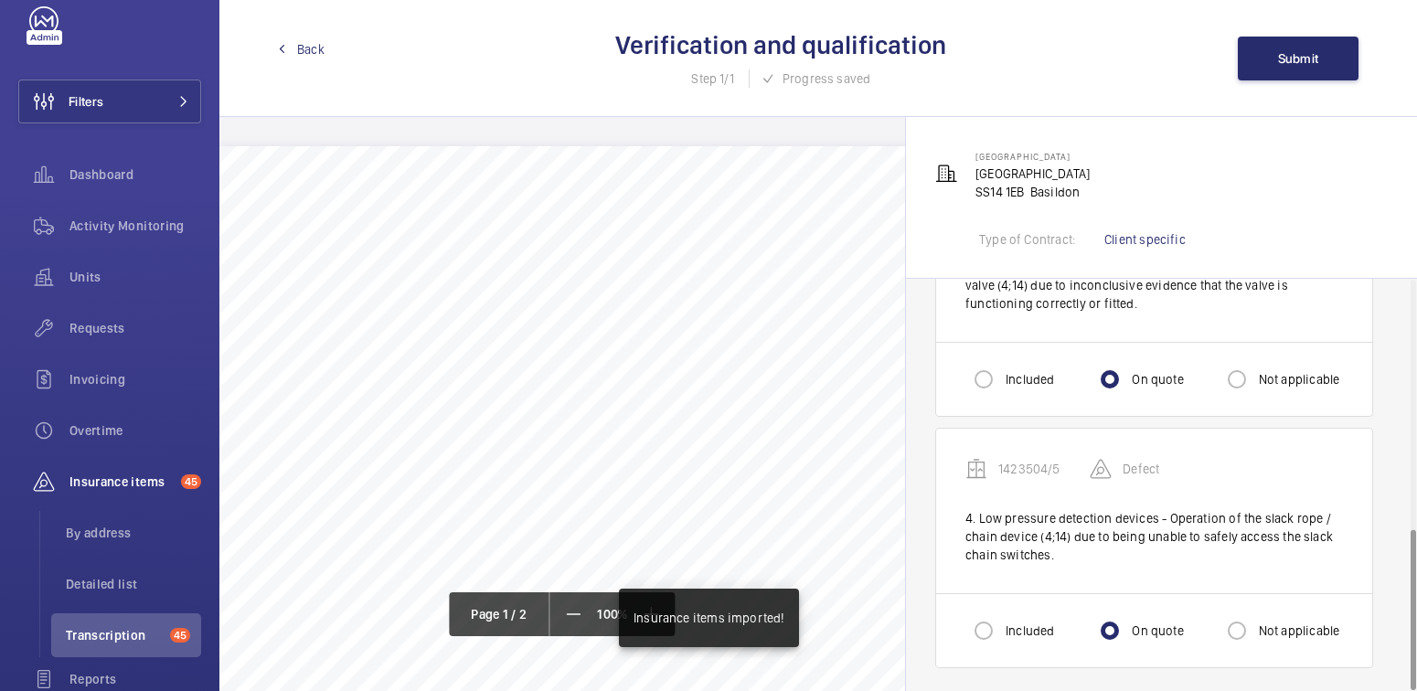
click at [326, 55] on div "Back Verification and qualification Step 1/1 Progress saved Submit" at bounding box center [818, 58] width 1198 height 117
click at [312, 54] on span "Back" at bounding box center [310, 49] width 27 height 18
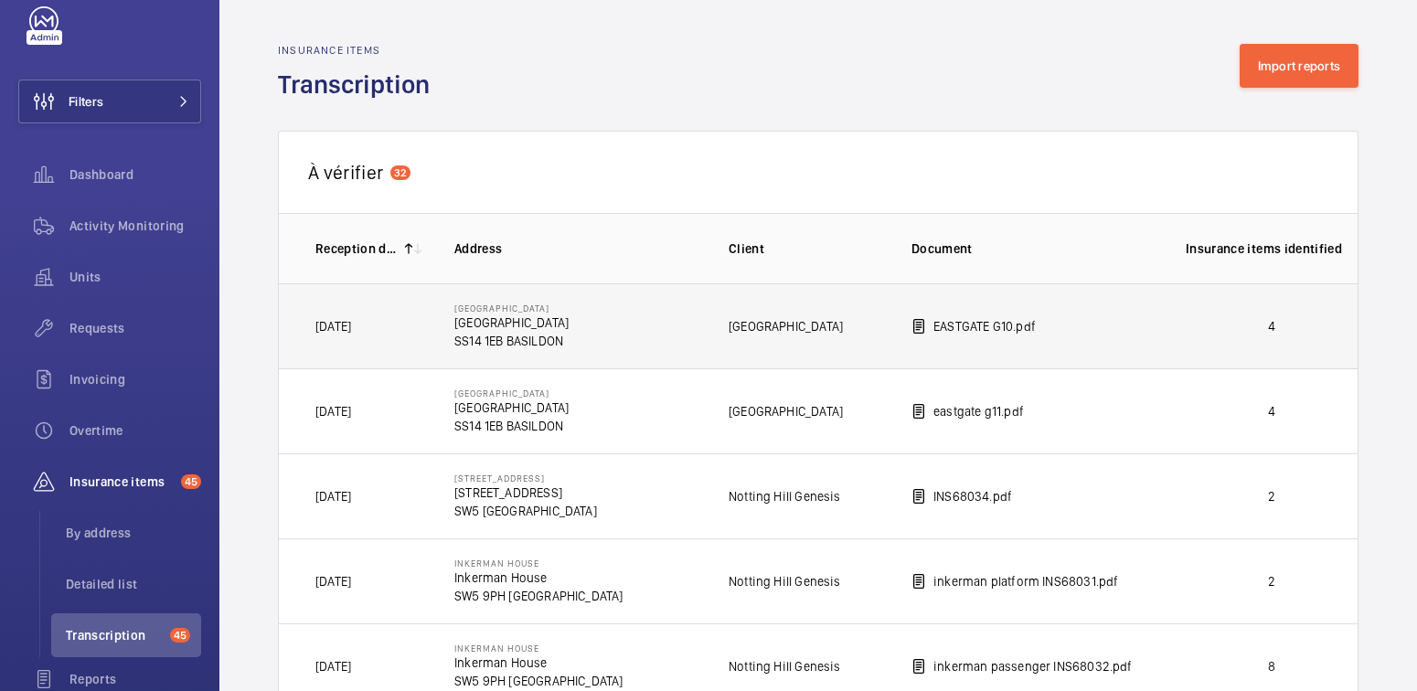
click at [1282, 318] on p "4" at bounding box center [1272, 326] width 172 height 18
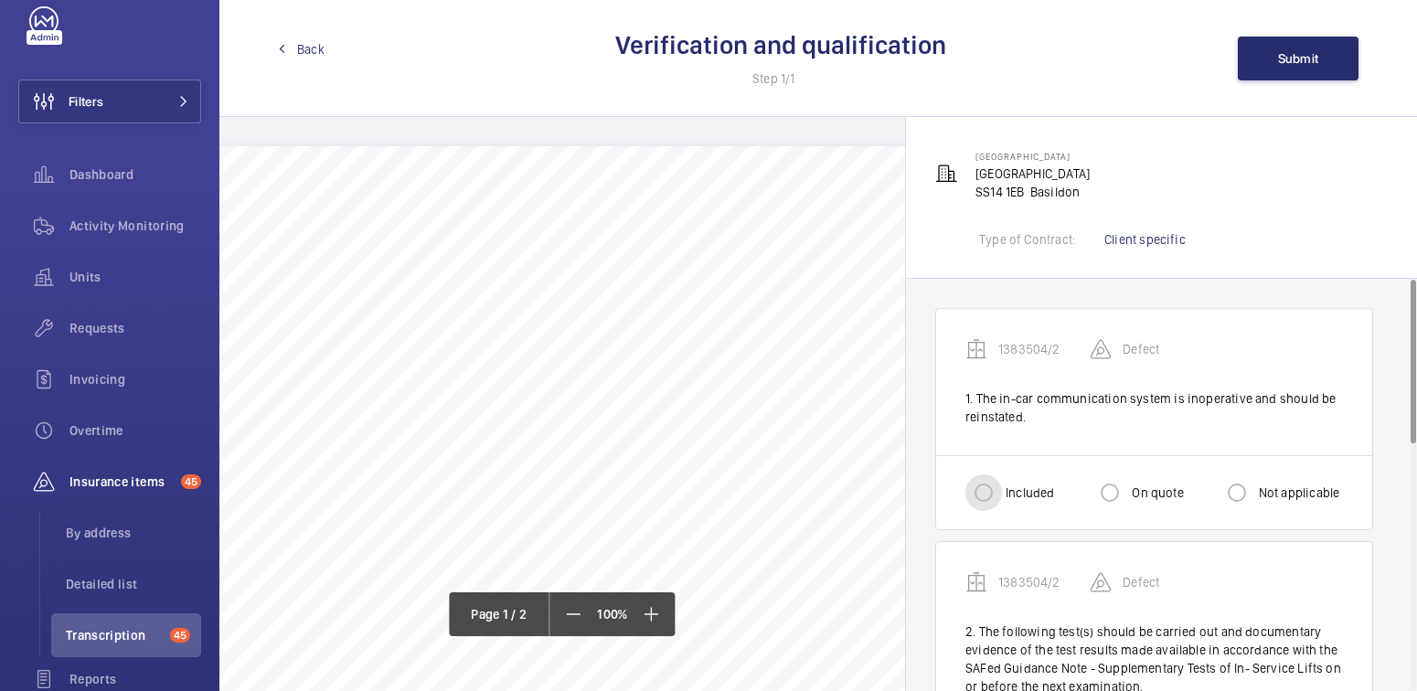
click at [994, 490] on input "Included" at bounding box center [983, 492] width 37 height 37
radio input "true"
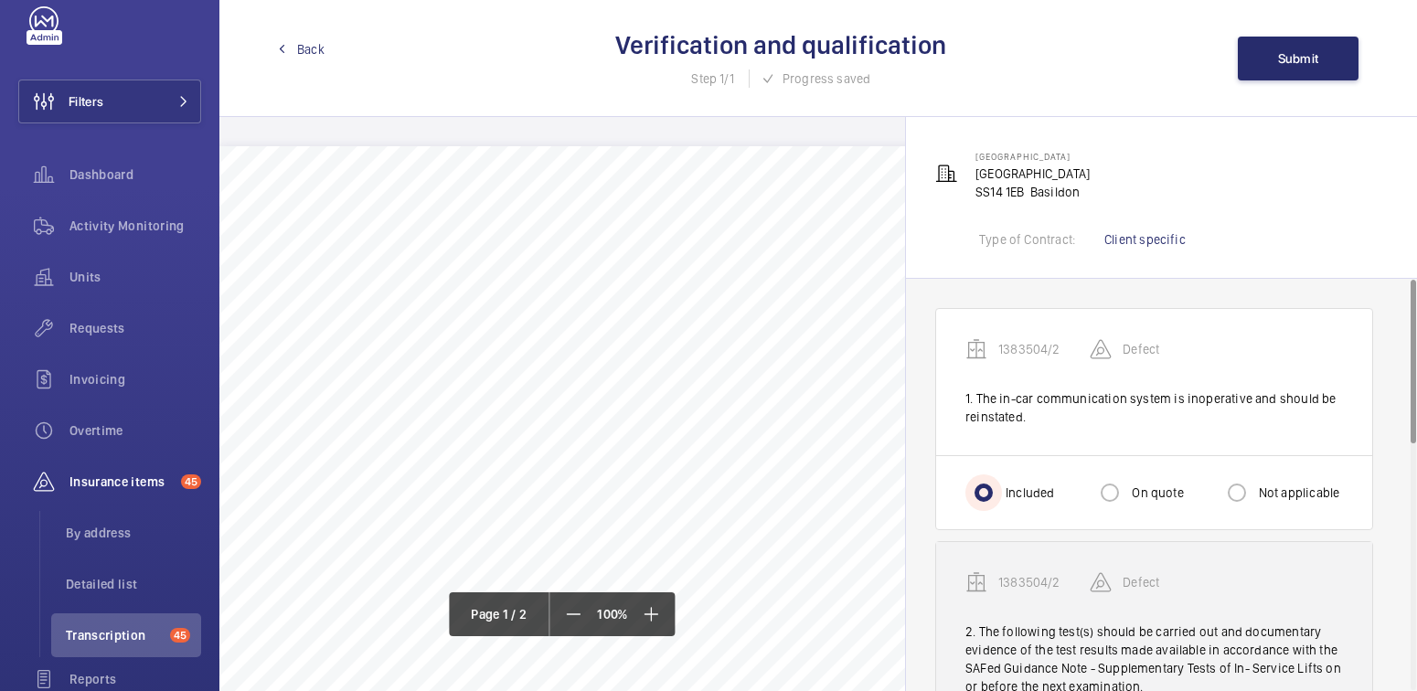
scroll to position [167, 0]
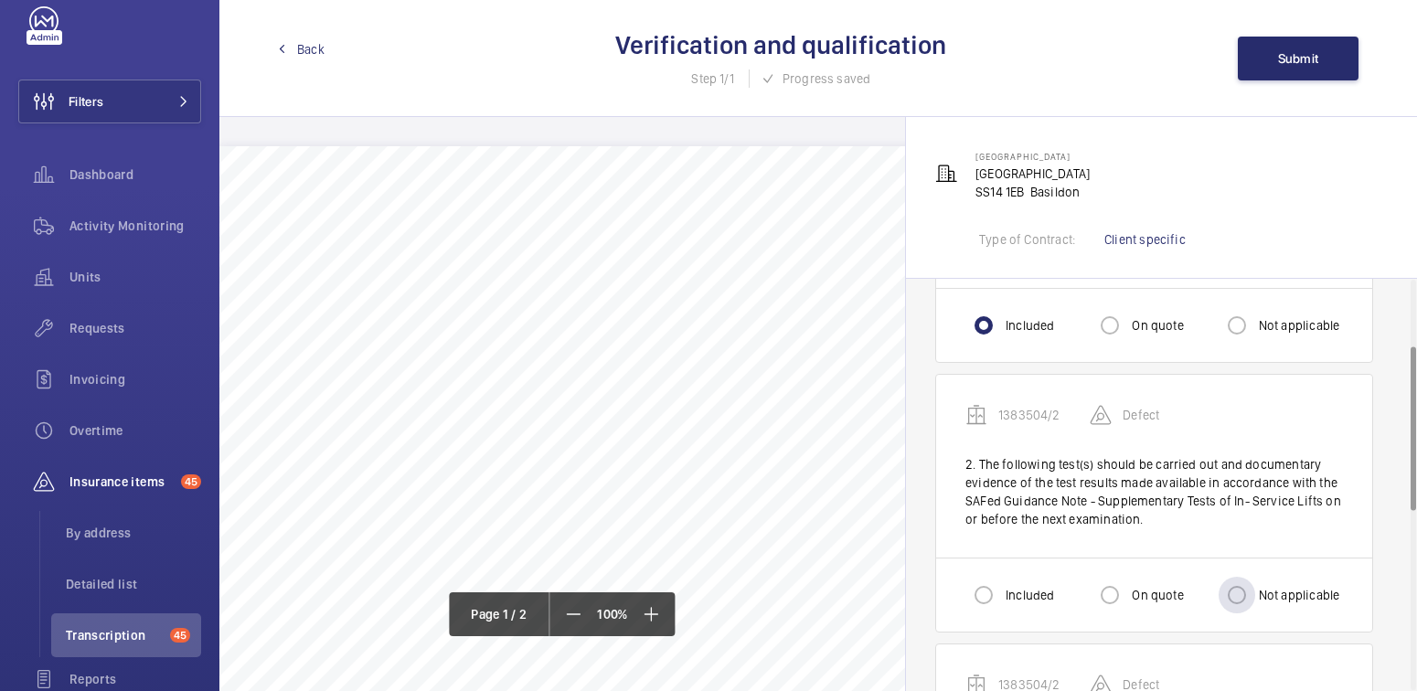
click at [1265, 600] on label "Not applicable" at bounding box center [1297, 595] width 85 height 18
click at [1255, 600] on input "Not applicable" at bounding box center [1237, 595] width 37 height 37
radio input "true"
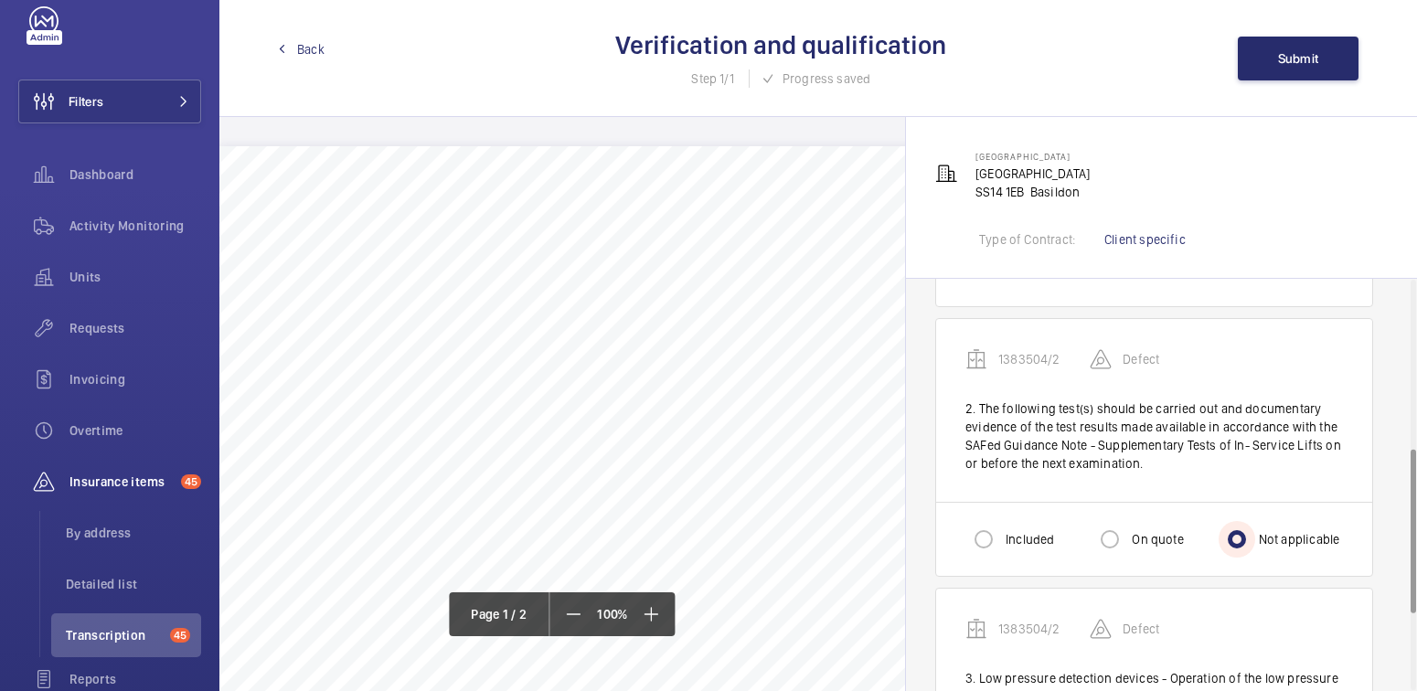
scroll to position [508, 0]
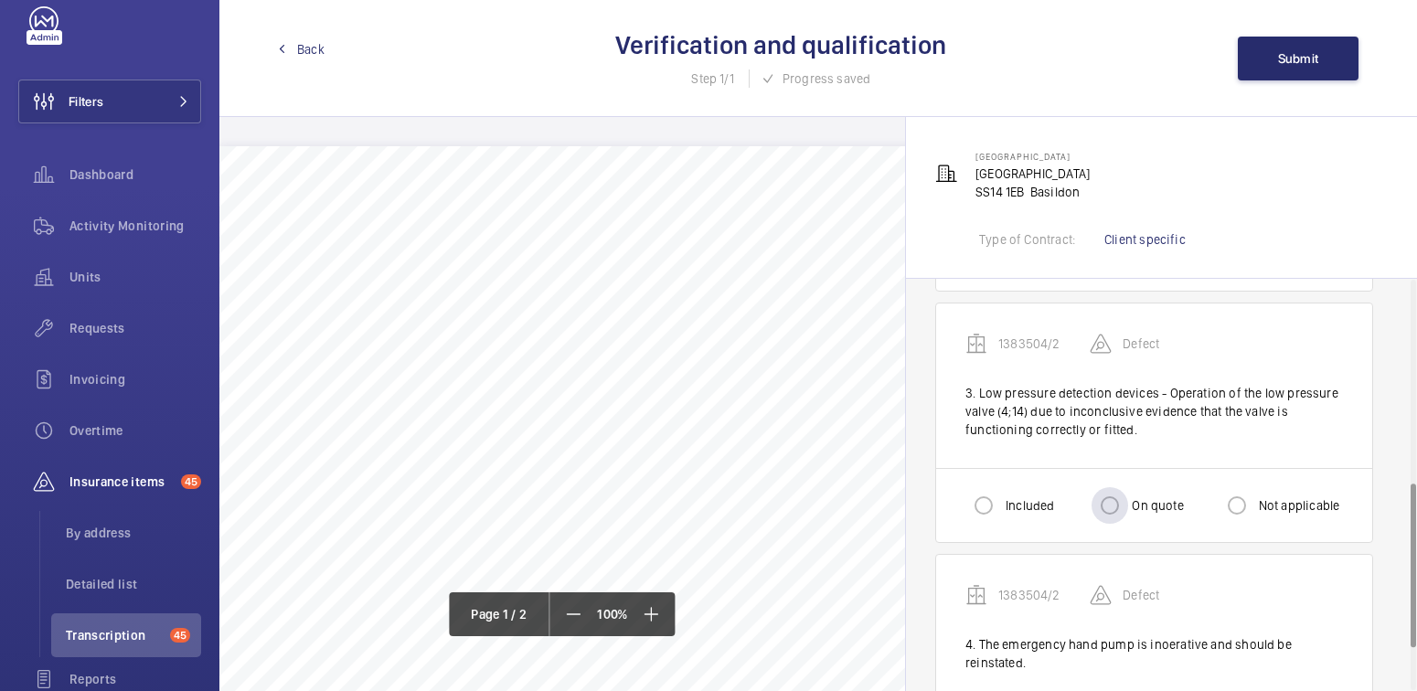
click at [1132, 505] on label "On quote" at bounding box center [1155, 505] width 55 height 18
click at [1128, 505] on input "On quote" at bounding box center [1110, 505] width 37 height 37
radio input "true"
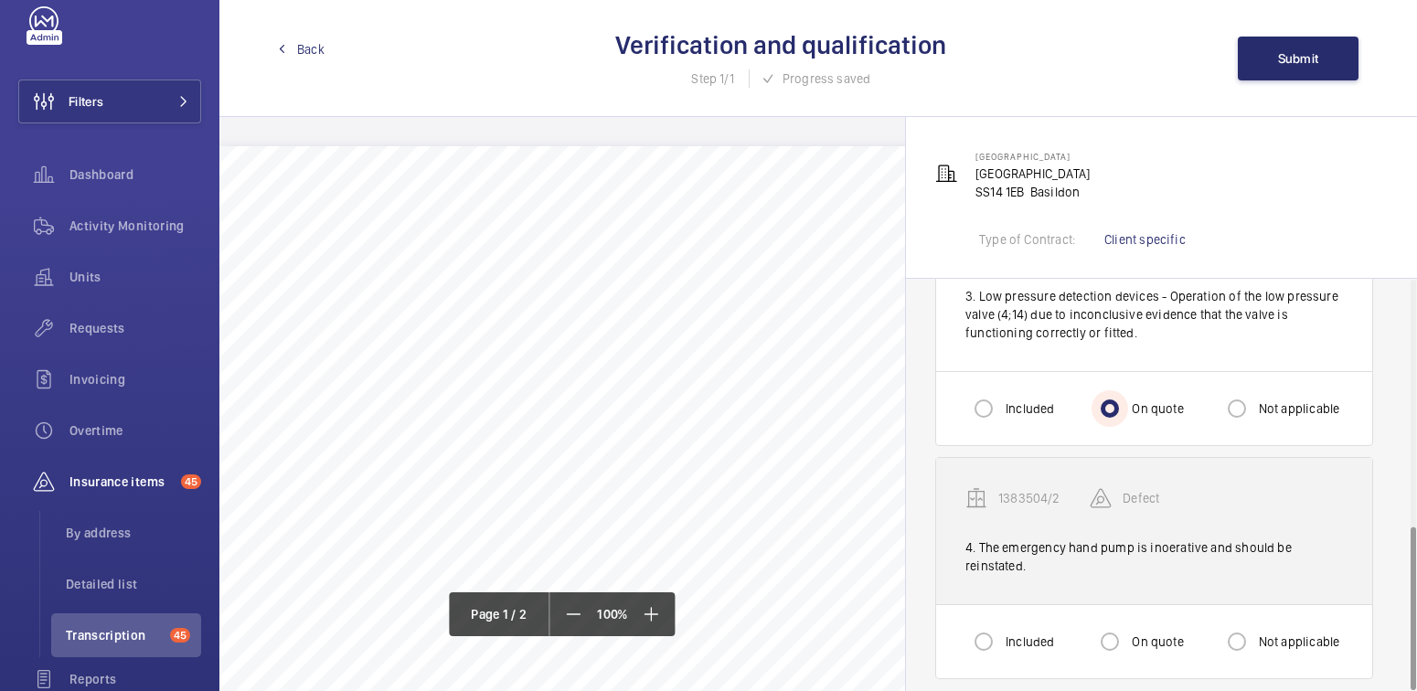
scroll to position [616, 0]
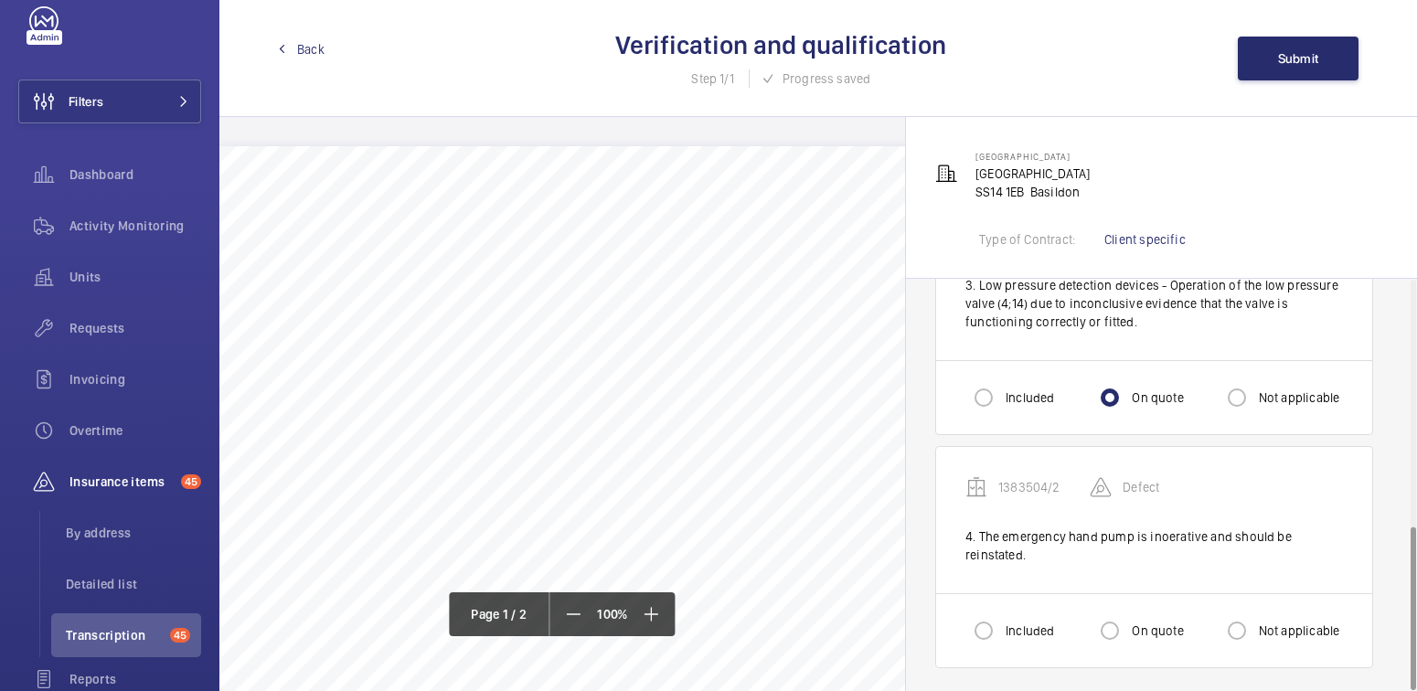
click at [1008, 623] on label "Included" at bounding box center [1028, 631] width 52 height 18
click at [1002, 623] on input "Included" at bounding box center [983, 631] width 37 height 37
radio input "true"
click at [1287, 62] on span "Submit" at bounding box center [1298, 58] width 41 height 15
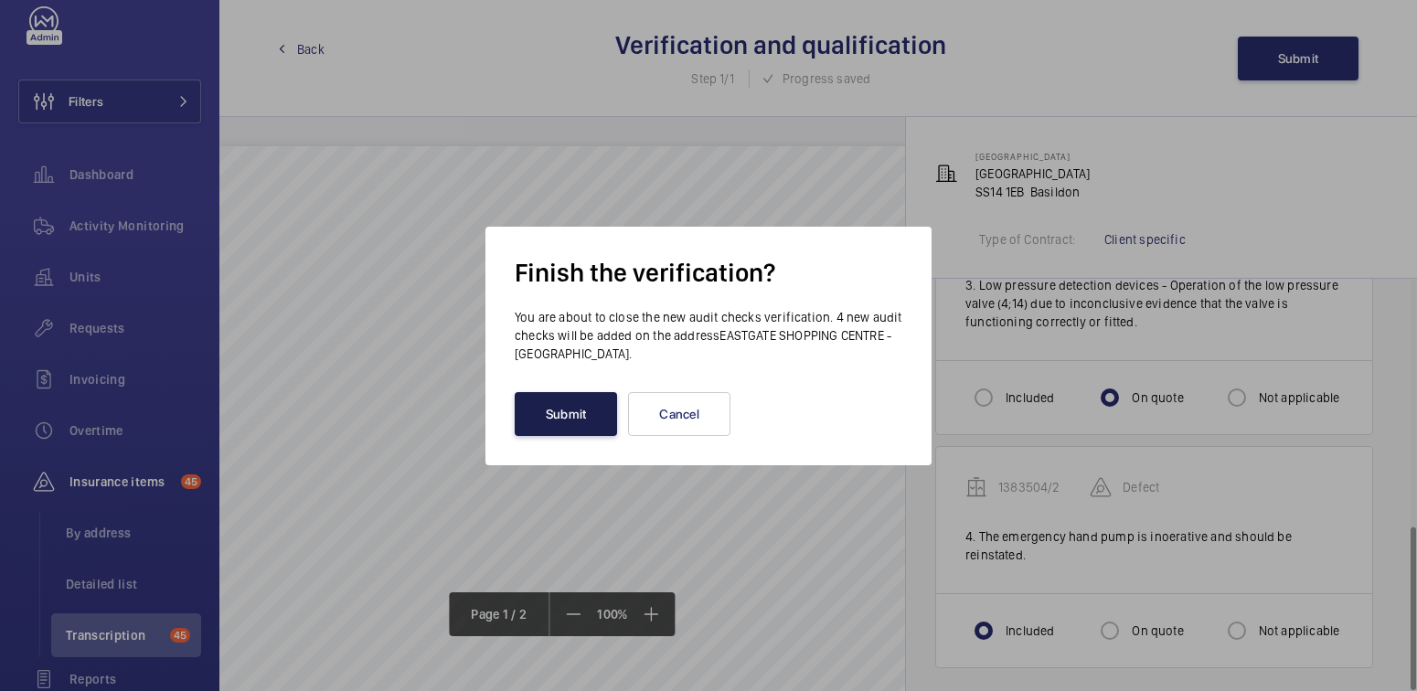
click at [567, 417] on button "Submit" at bounding box center [566, 414] width 102 height 44
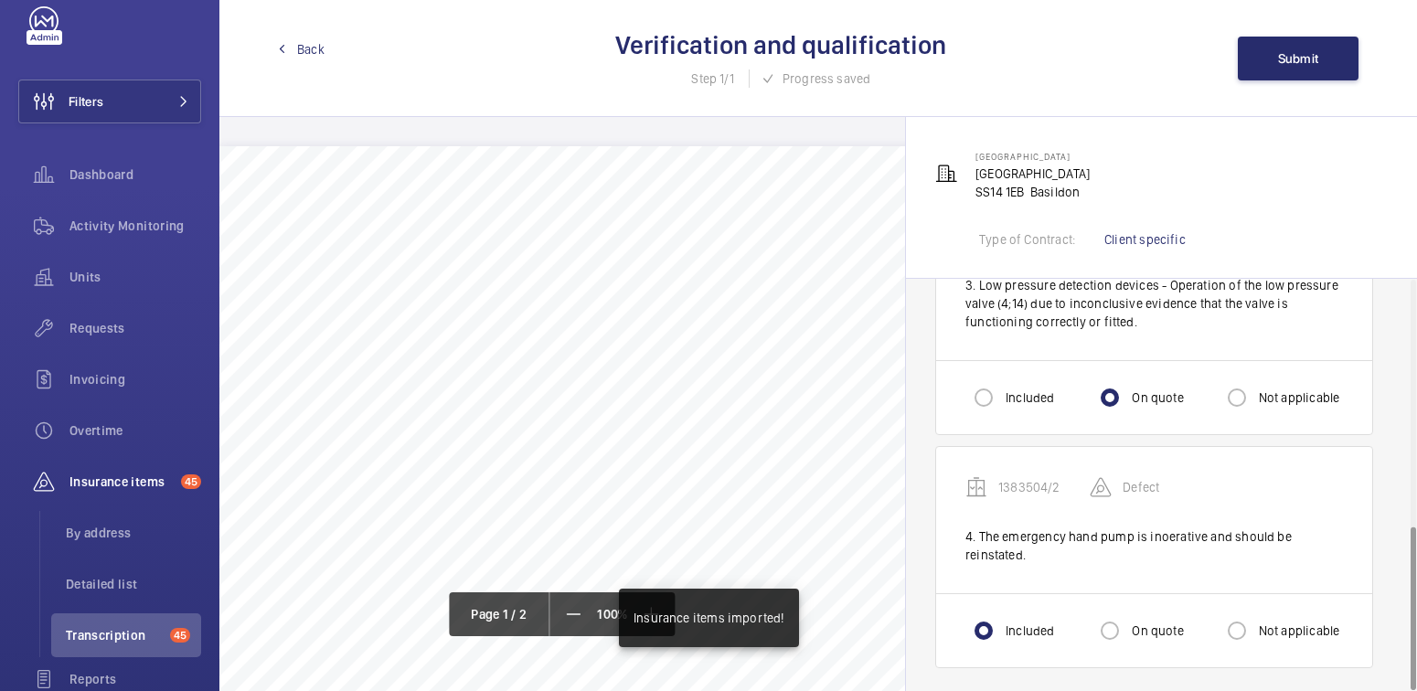
click at [296, 55] on link "Back" at bounding box center [301, 49] width 47 height 18
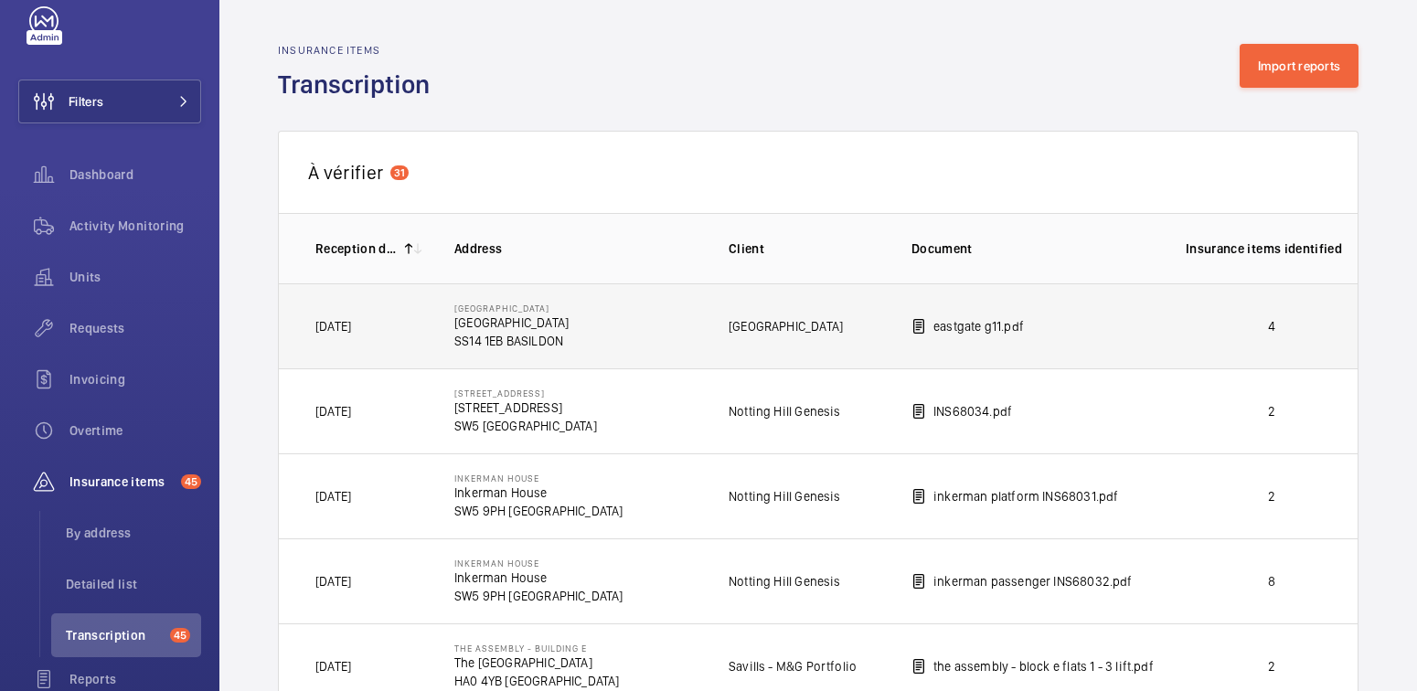
click at [1273, 326] on p "4" at bounding box center [1272, 326] width 172 height 18
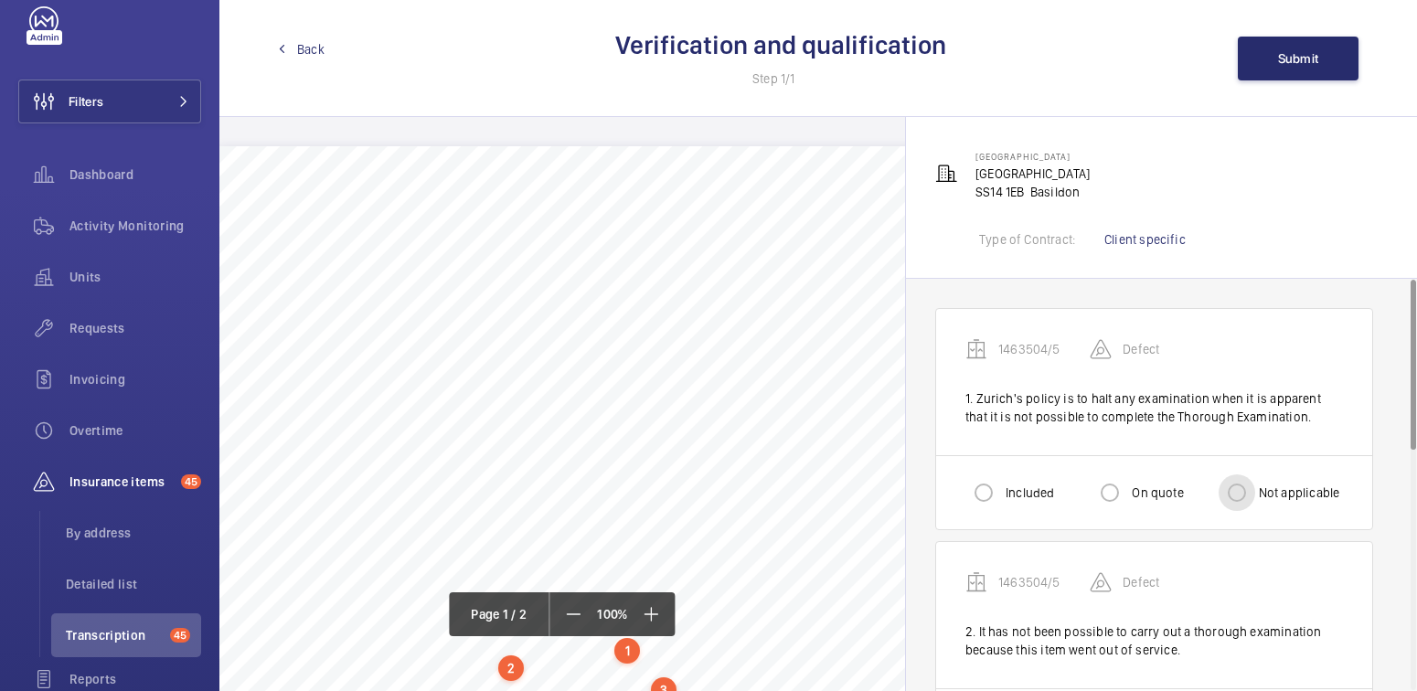
click at [1247, 494] on input "Not applicable" at bounding box center [1237, 492] width 37 height 37
radio input "true"
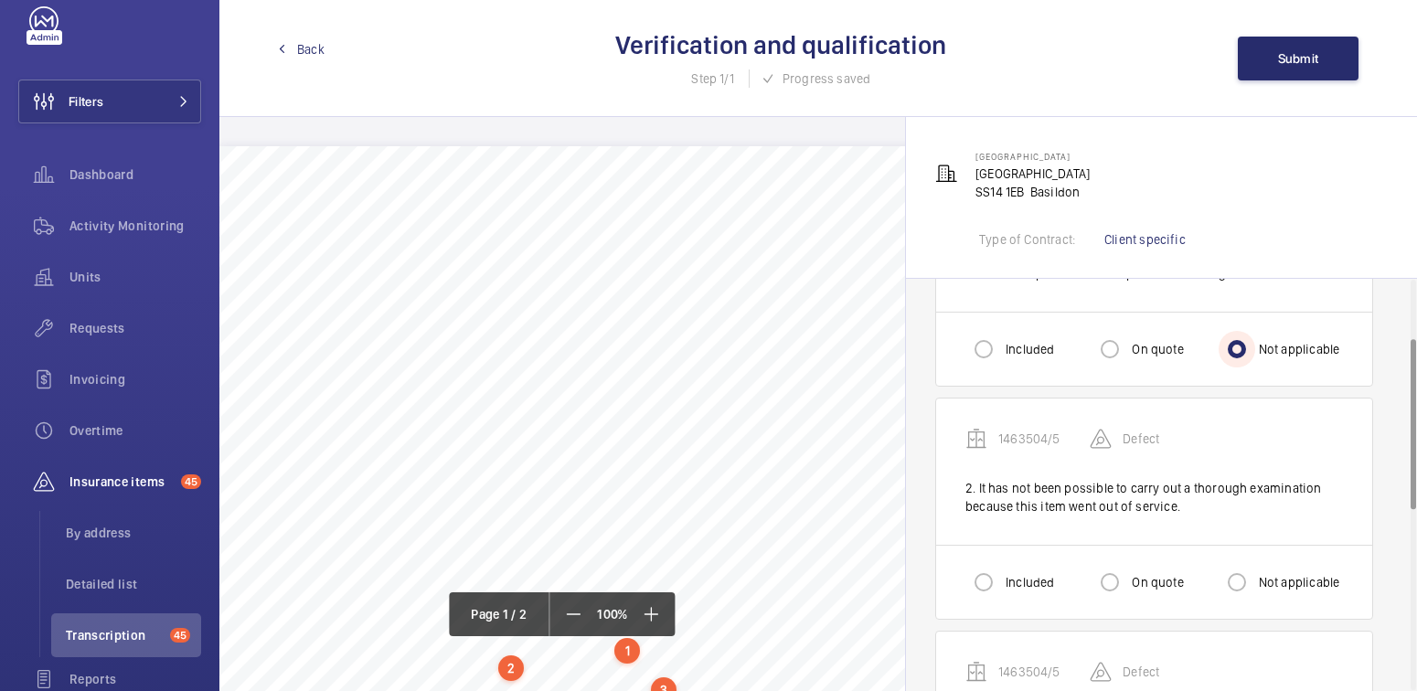
scroll to position [146, 0]
click at [1240, 582] on input "Not applicable" at bounding box center [1237, 579] width 37 height 37
radio input "true"
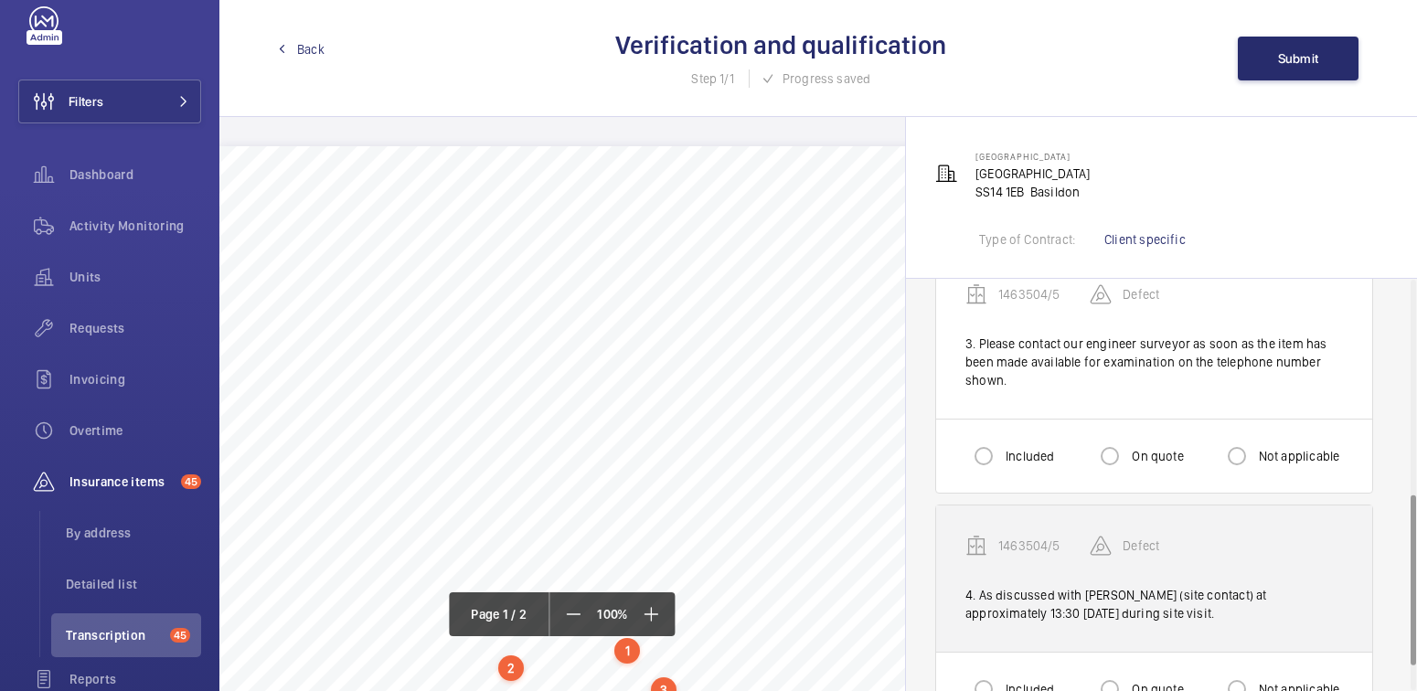
scroll to position [487, 0]
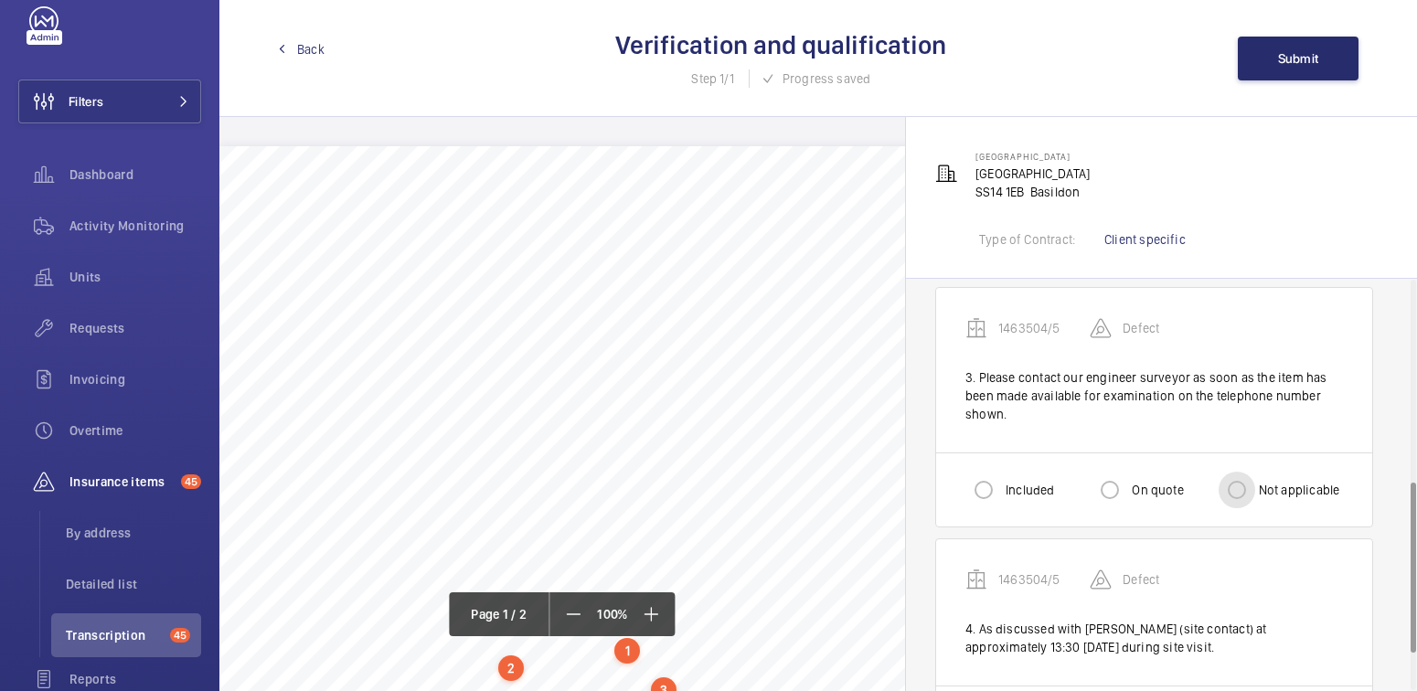
click at [1247, 490] on input "Not applicable" at bounding box center [1237, 490] width 37 height 37
radio input "true"
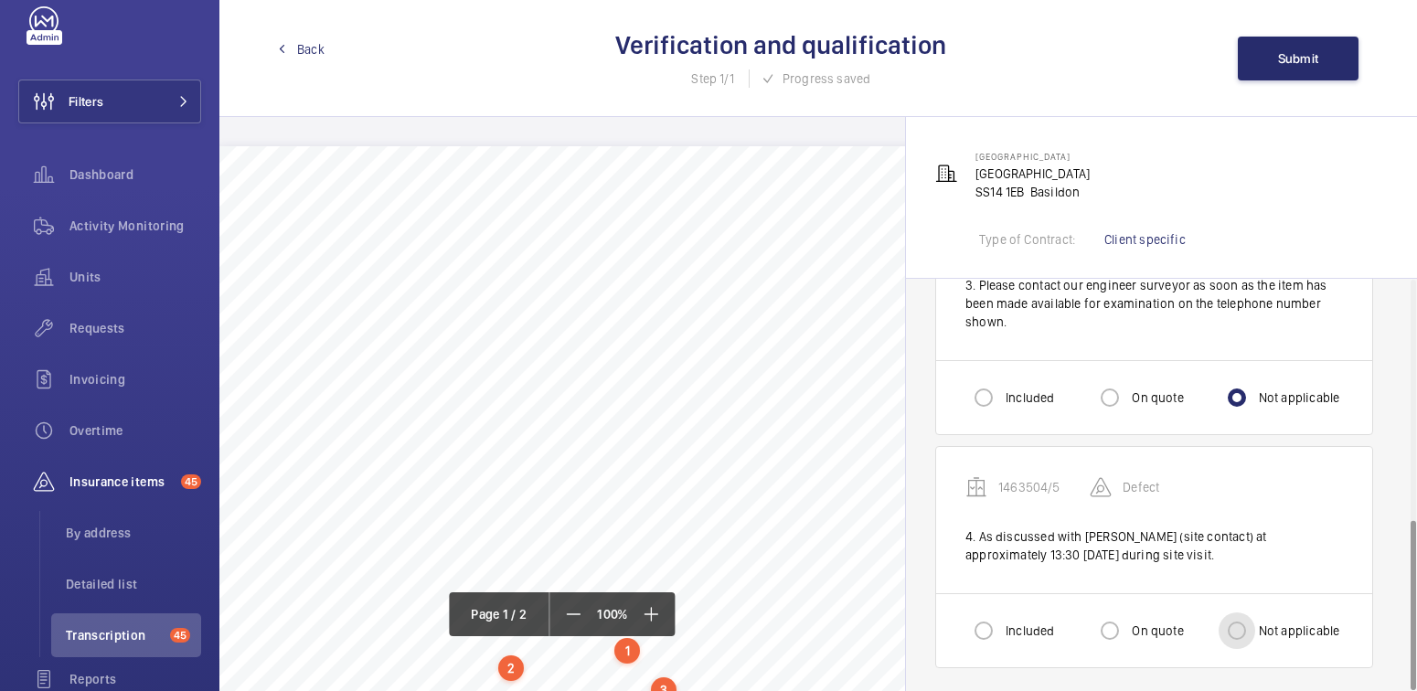
click at [1245, 618] on input "Not applicable" at bounding box center [1237, 631] width 37 height 37
radio input "true"
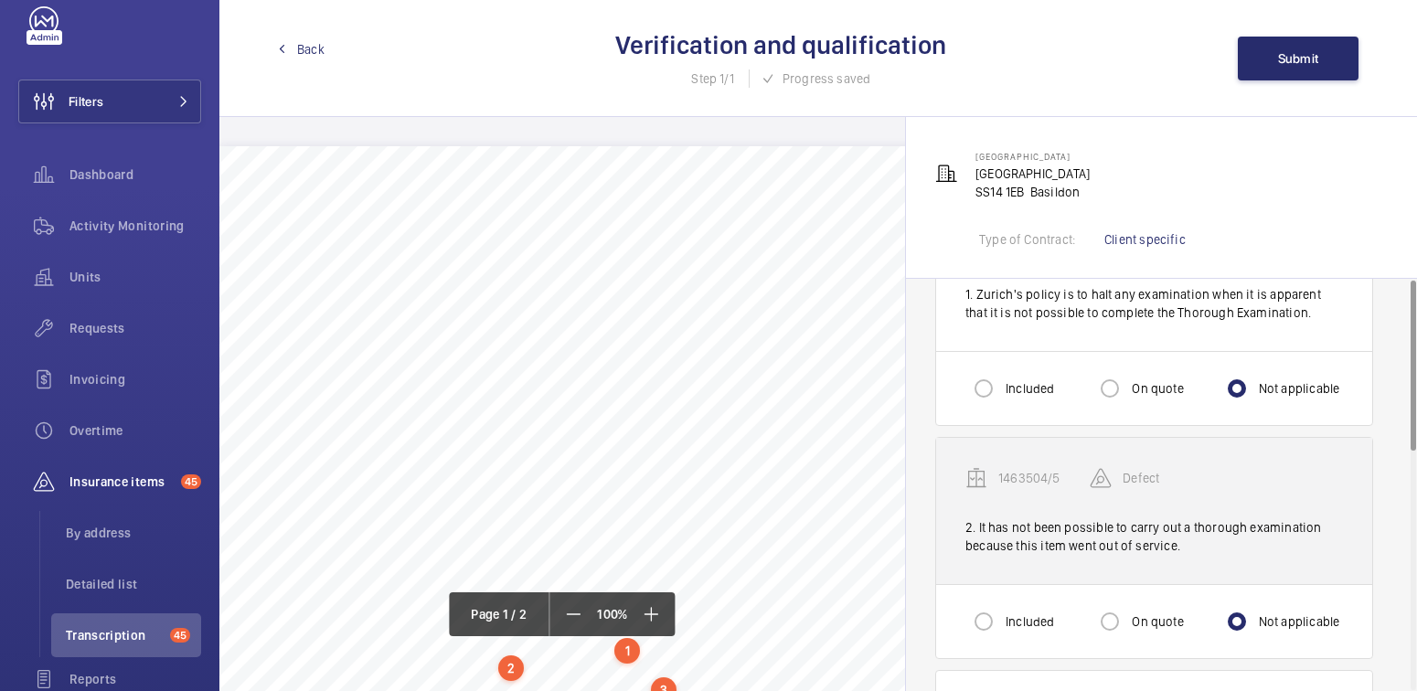
scroll to position [0, 0]
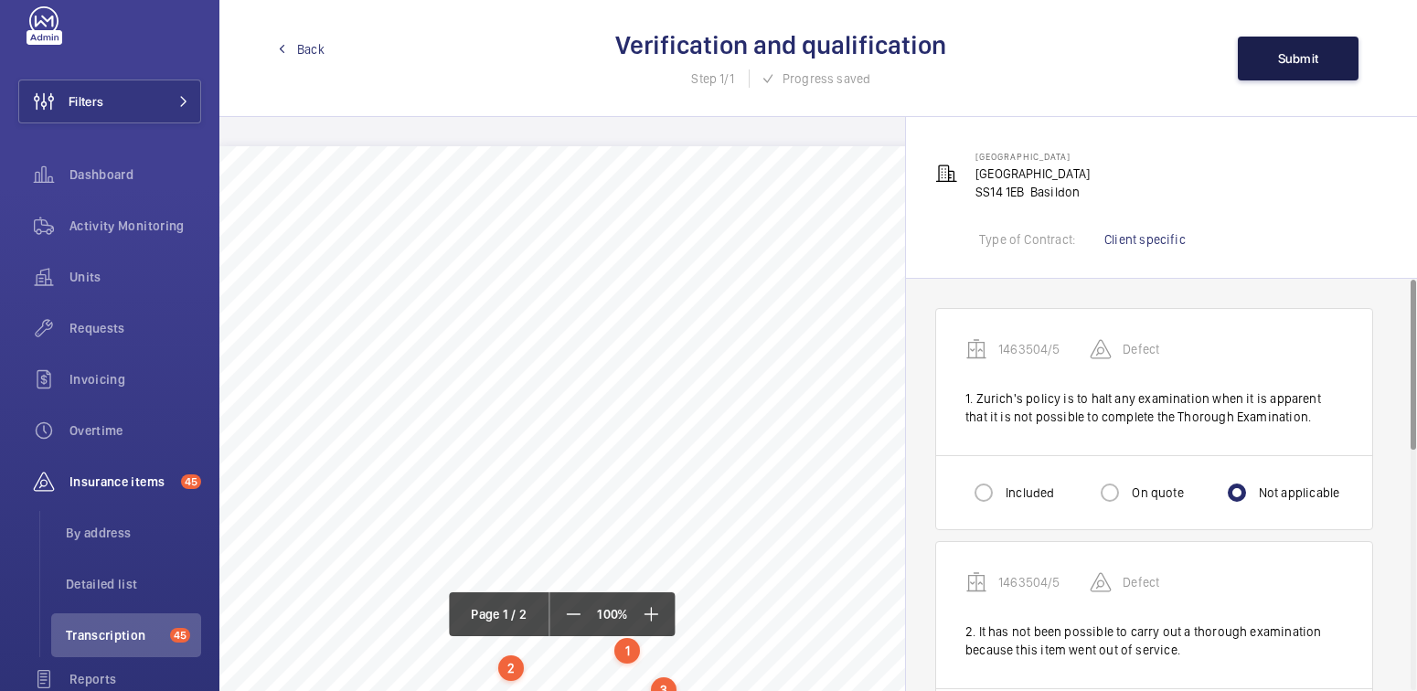
click at [1294, 69] on button "Submit" at bounding box center [1298, 59] width 121 height 44
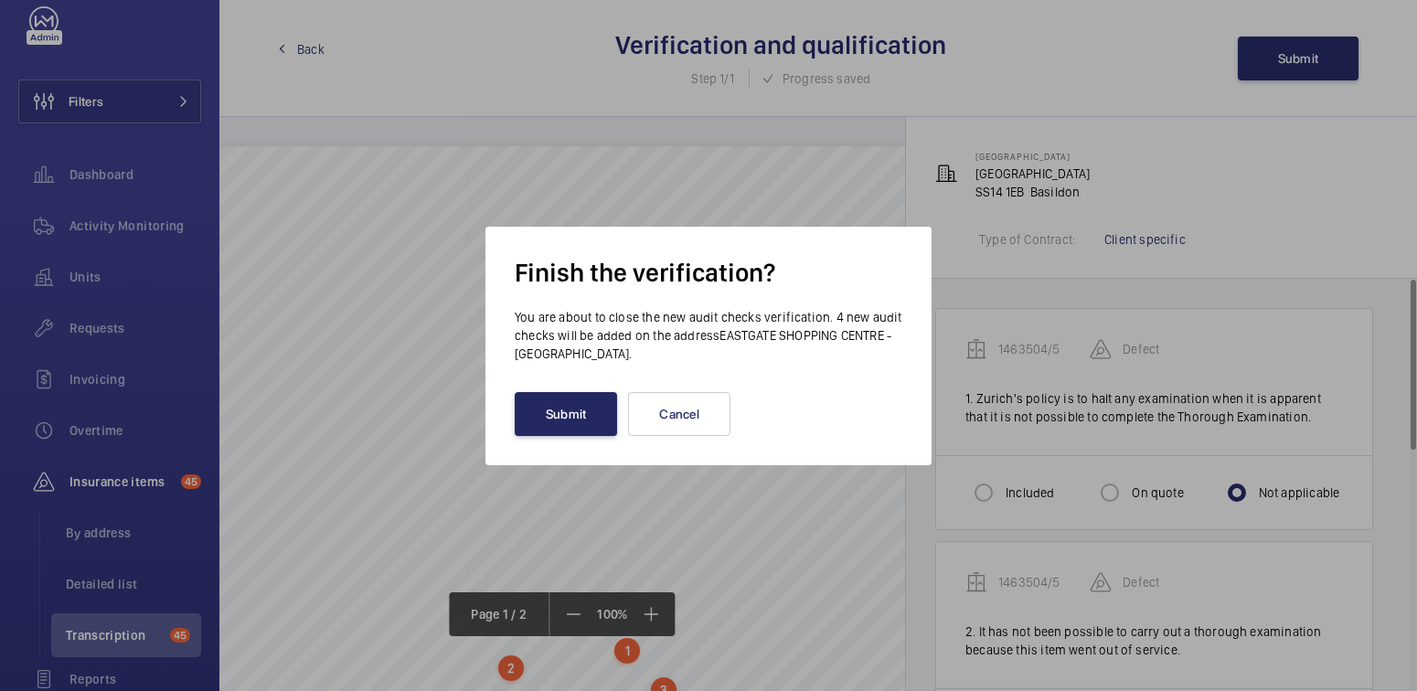
click at [583, 411] on button "Submit" at bounding box center [566, 414] width 102 height 44
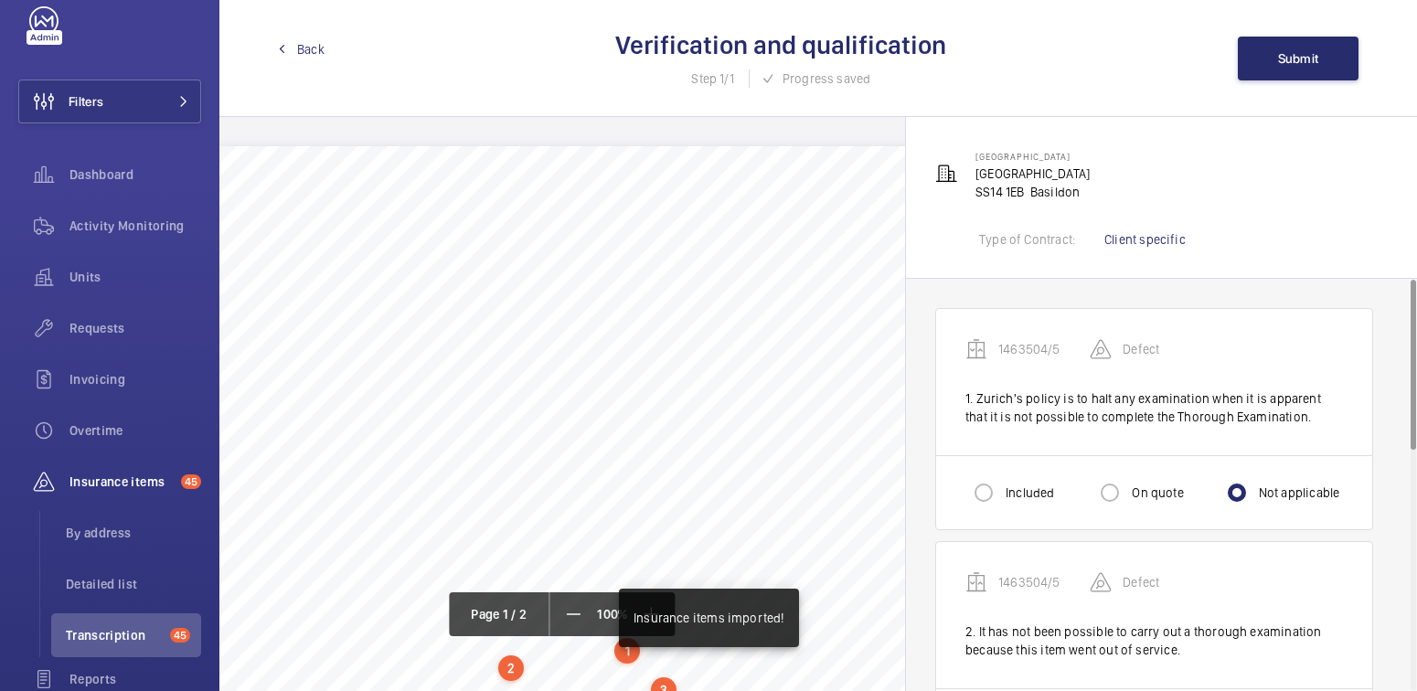
click at [315, 42] on span "Back" at bounding box center [310, 49] width 27 height 18
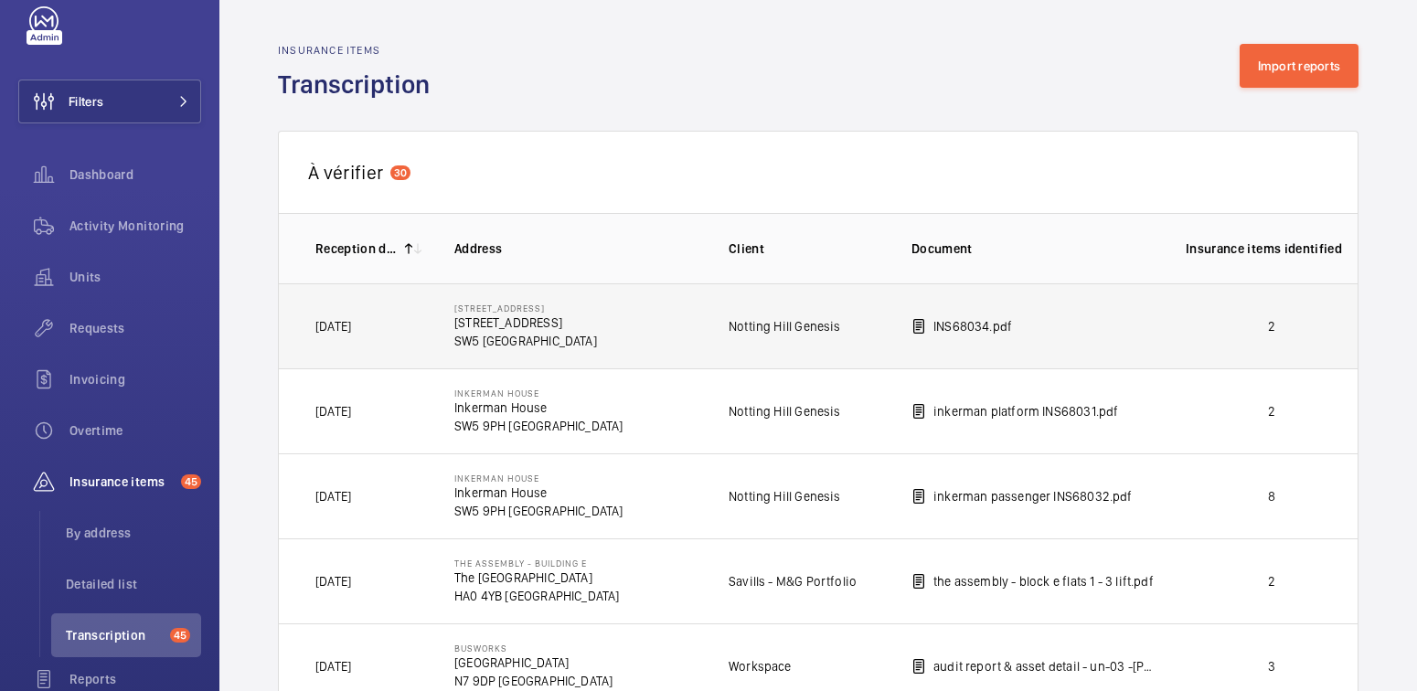
click at [1281, 321] on p "2" at bounding box center [1272, 326] width 172 height 18
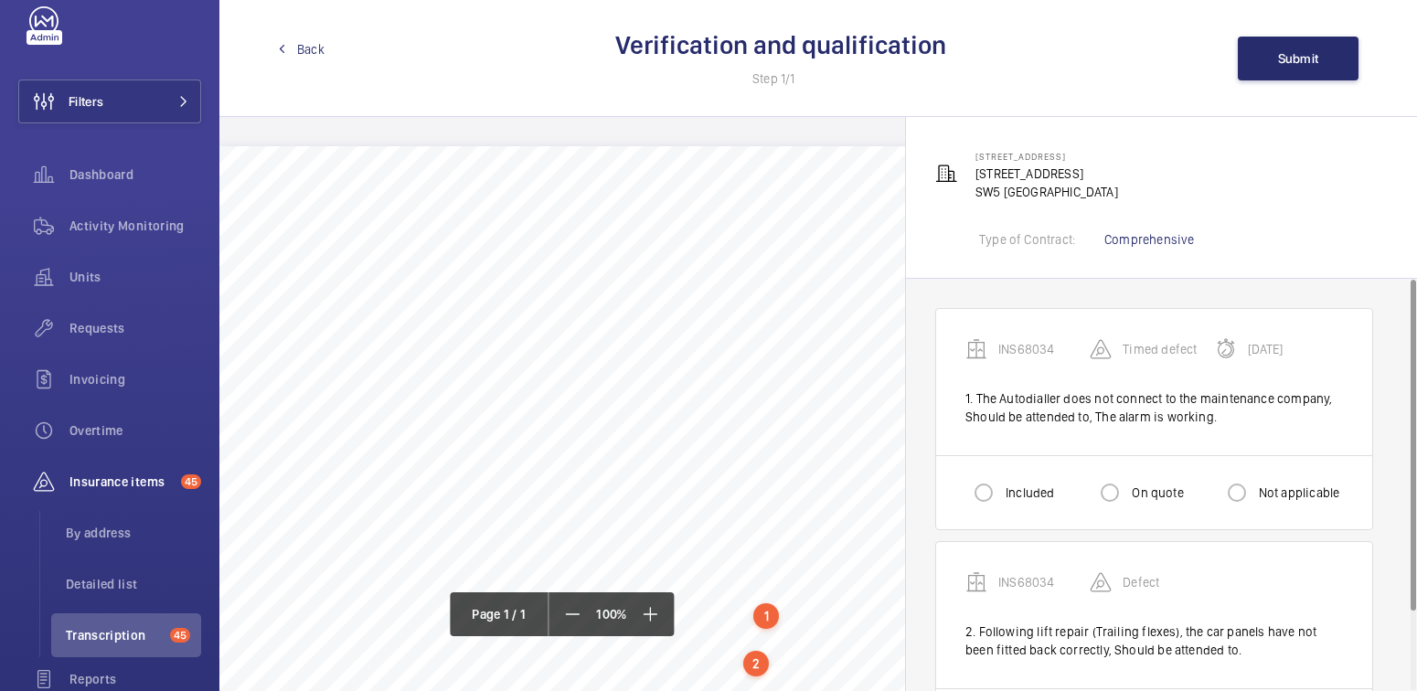
click at [1037, 491] on label "Included" at bounding box center [1028, 493] width 52 height 18
click at [1002, 491] on input "Included" at bounding box center [983, 492] width 37 height 37
radio input "true"
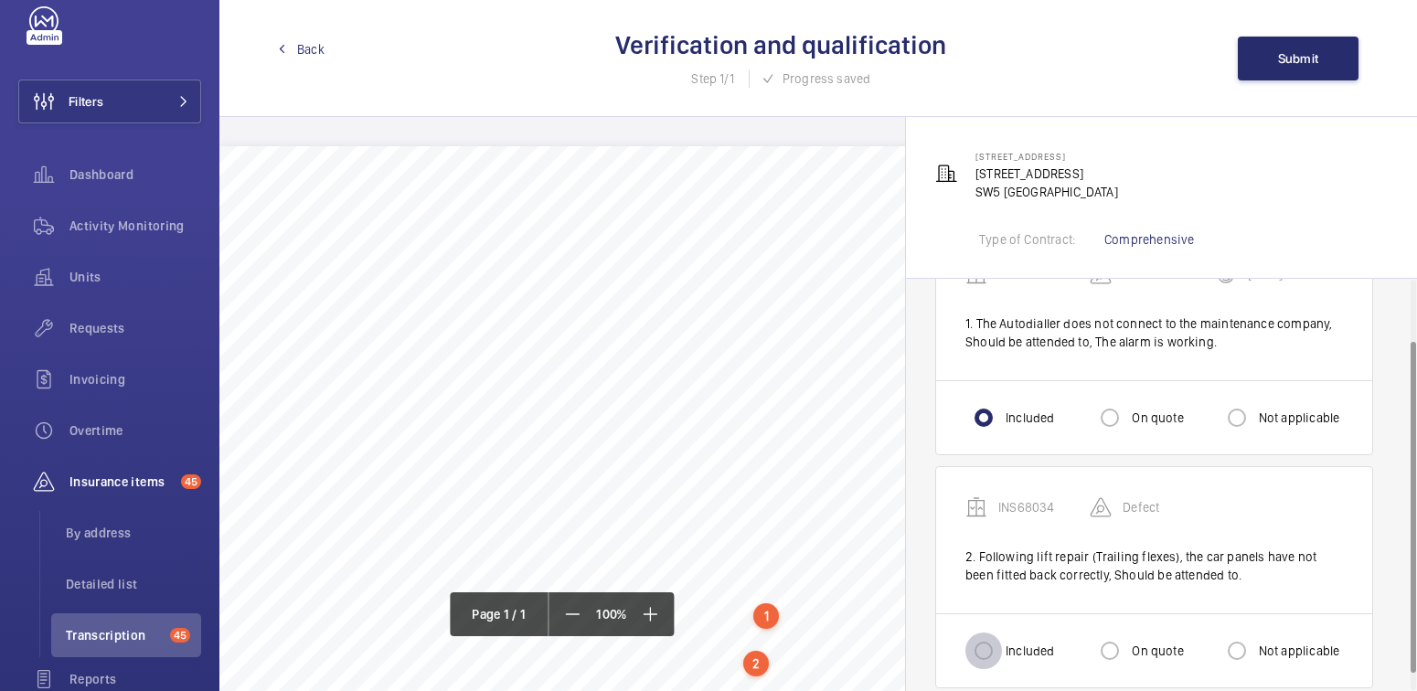
click at [994, 636] on input "Included" at bounding box center [983, 651] width 37 height 37
radio input "true"
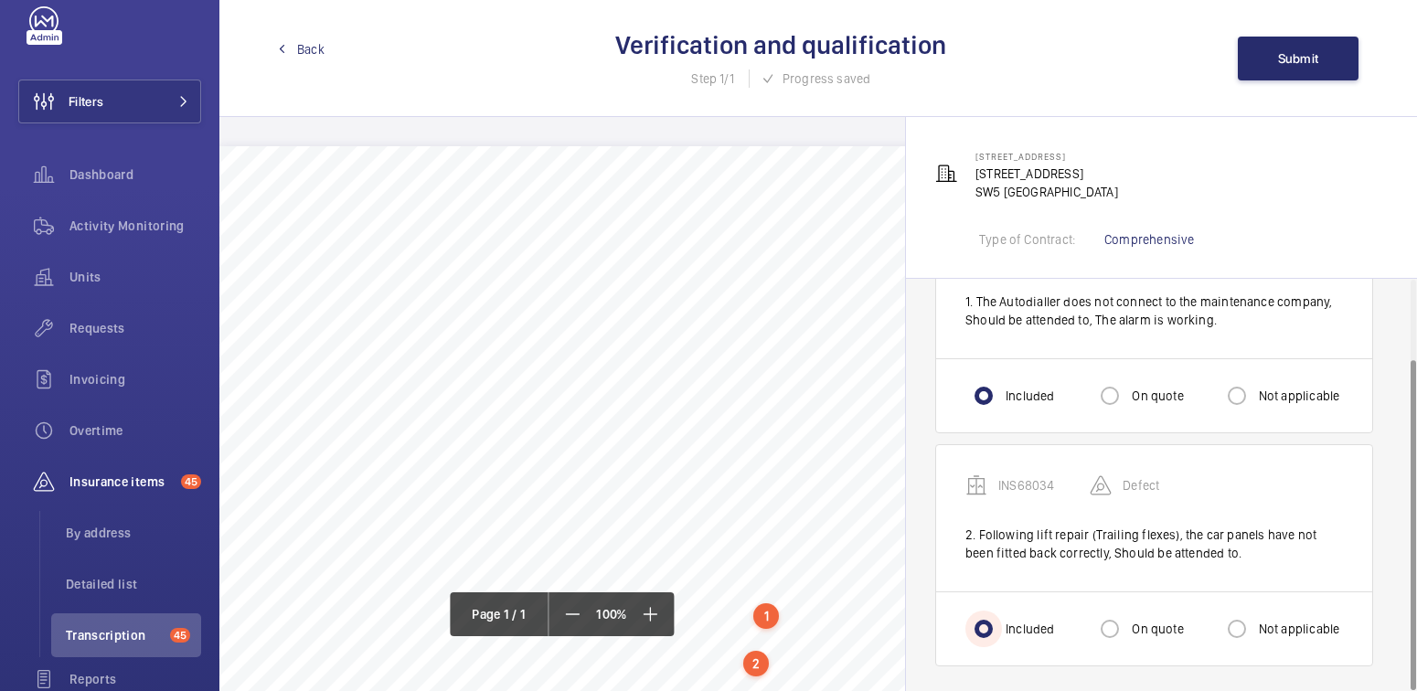
scroll to position [98, 0]
click at [1308, 54] on span "Submit" at bounding box center [1298, 58] width 41 height 15
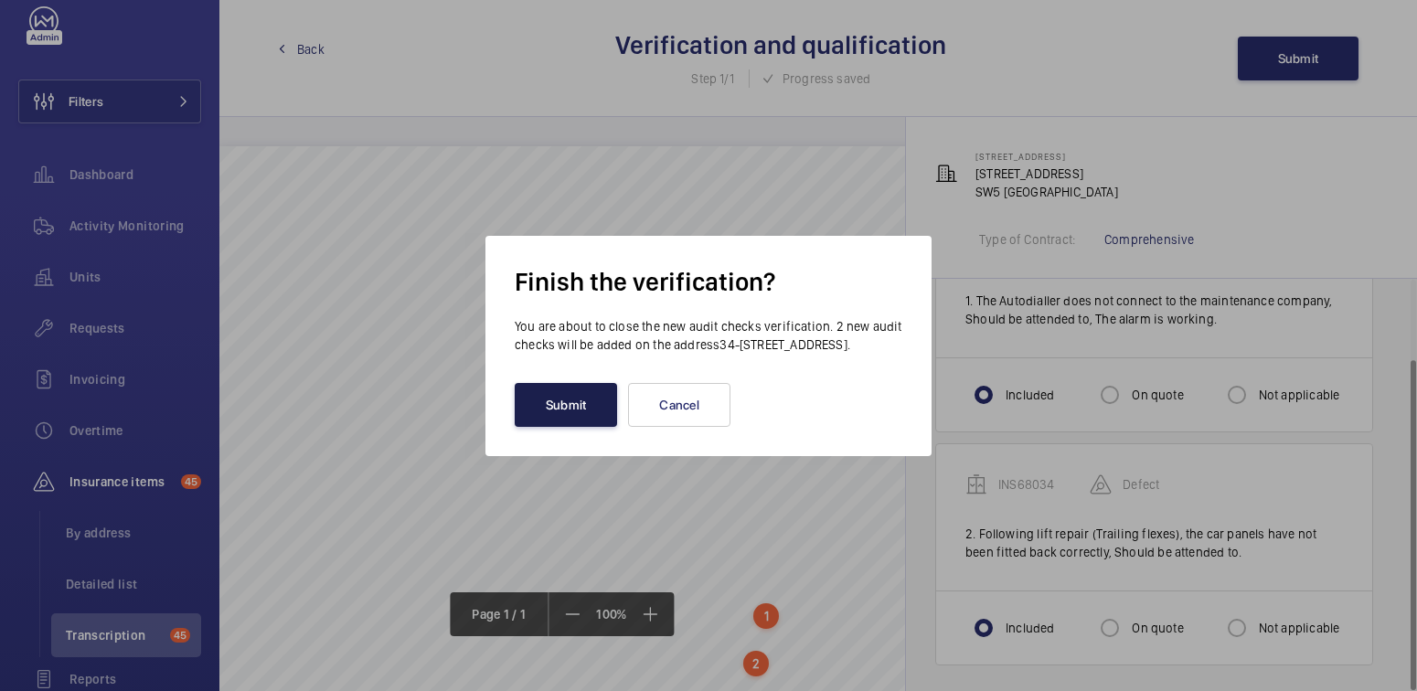
click at [533, 414] on button "Submit" at bounding box center [566, 405] width 102 height 44
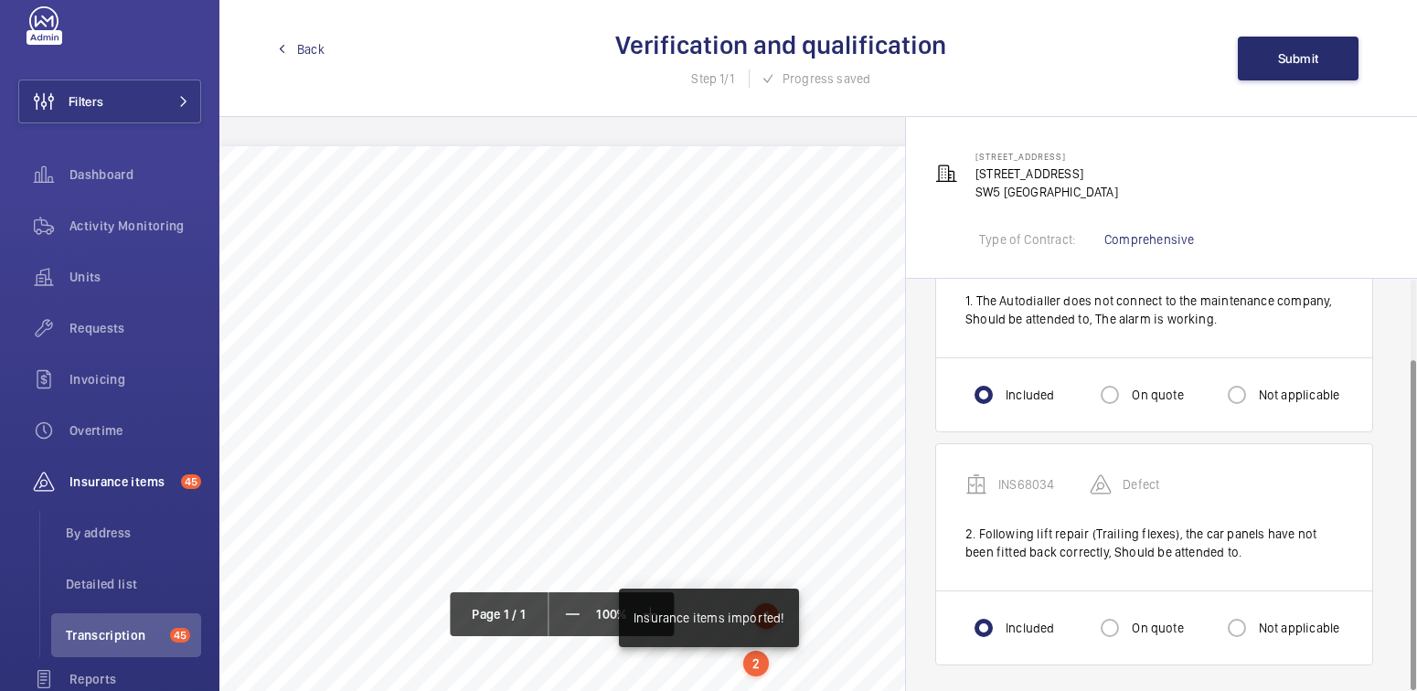
click at [308, 50] on span "Back" at bounding box center [310, 49] width 27 height 18
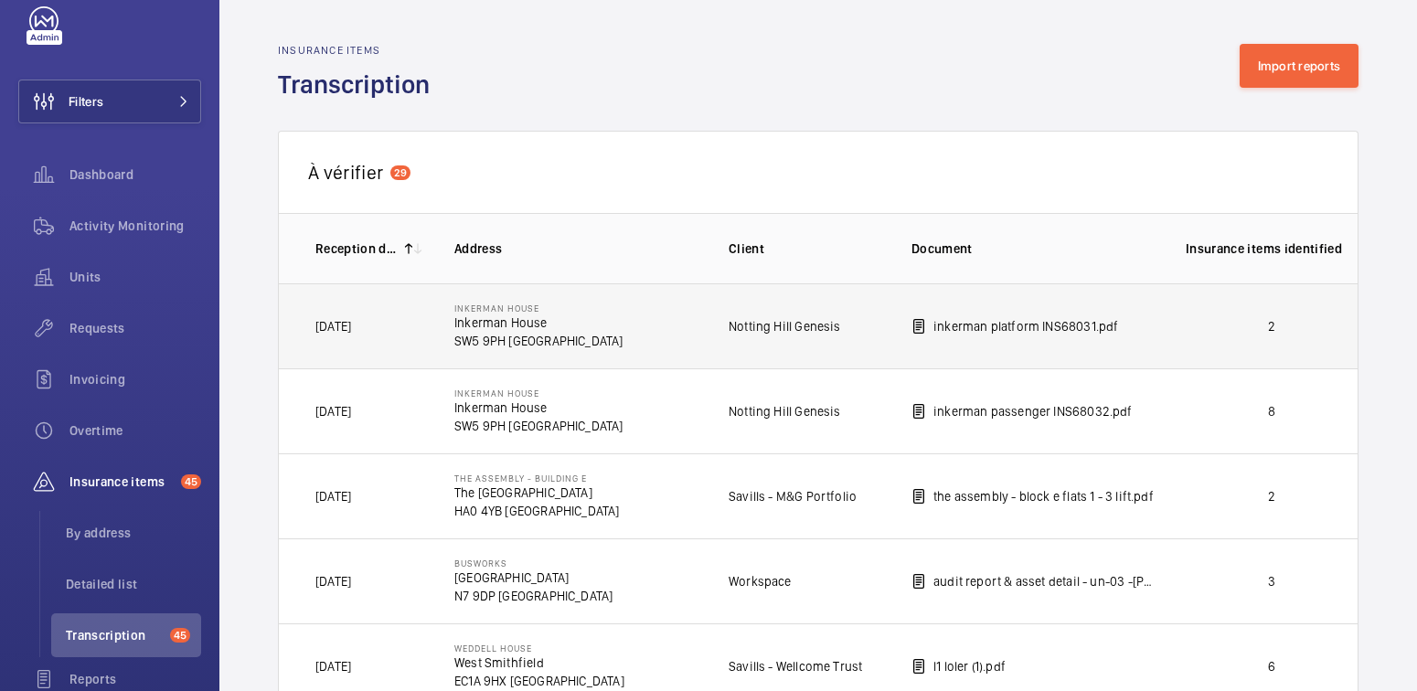
click at [1232, 325] on p "2" at bounding box center [1272, 326] width 172 height 18
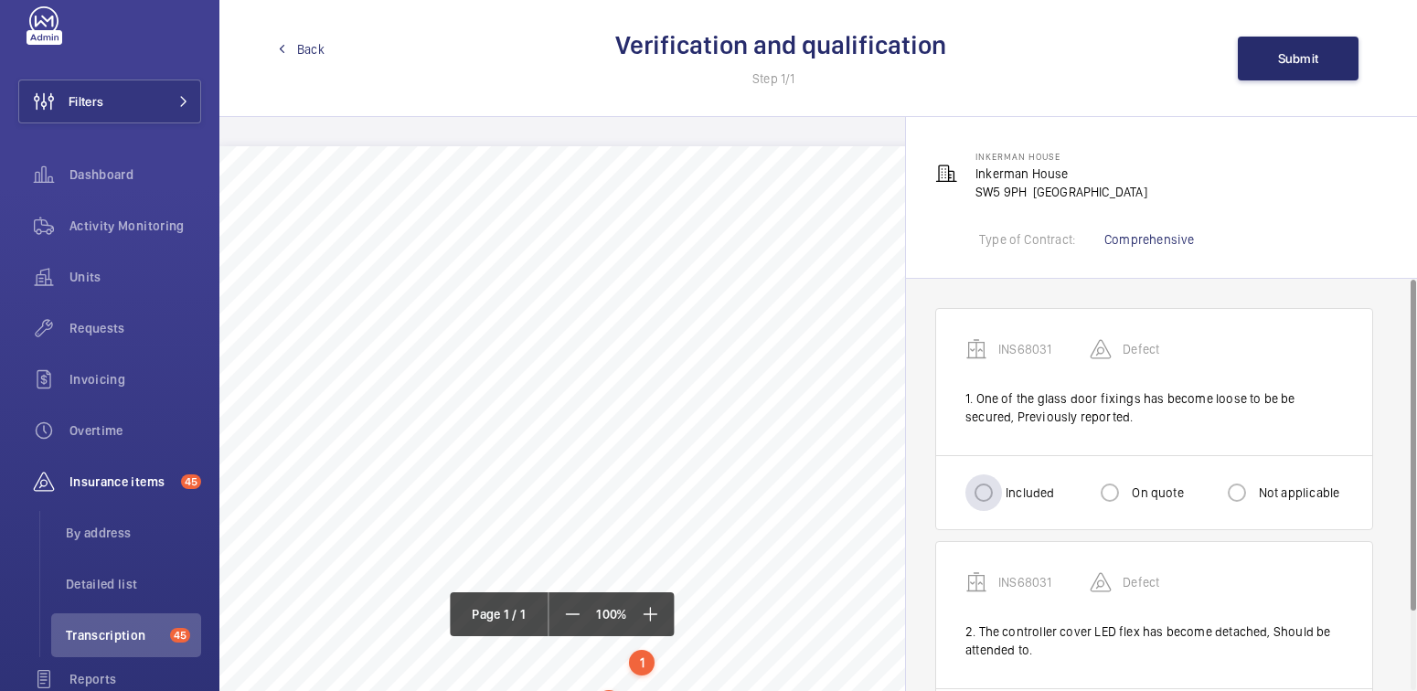
click at [1010, 491] on label "Included" at bounding box center [1028, 493] width 52 height 18
click at [1002, 491] on input "Included" at bounding box center [983, 492] width 37 height 37
radio input "true"
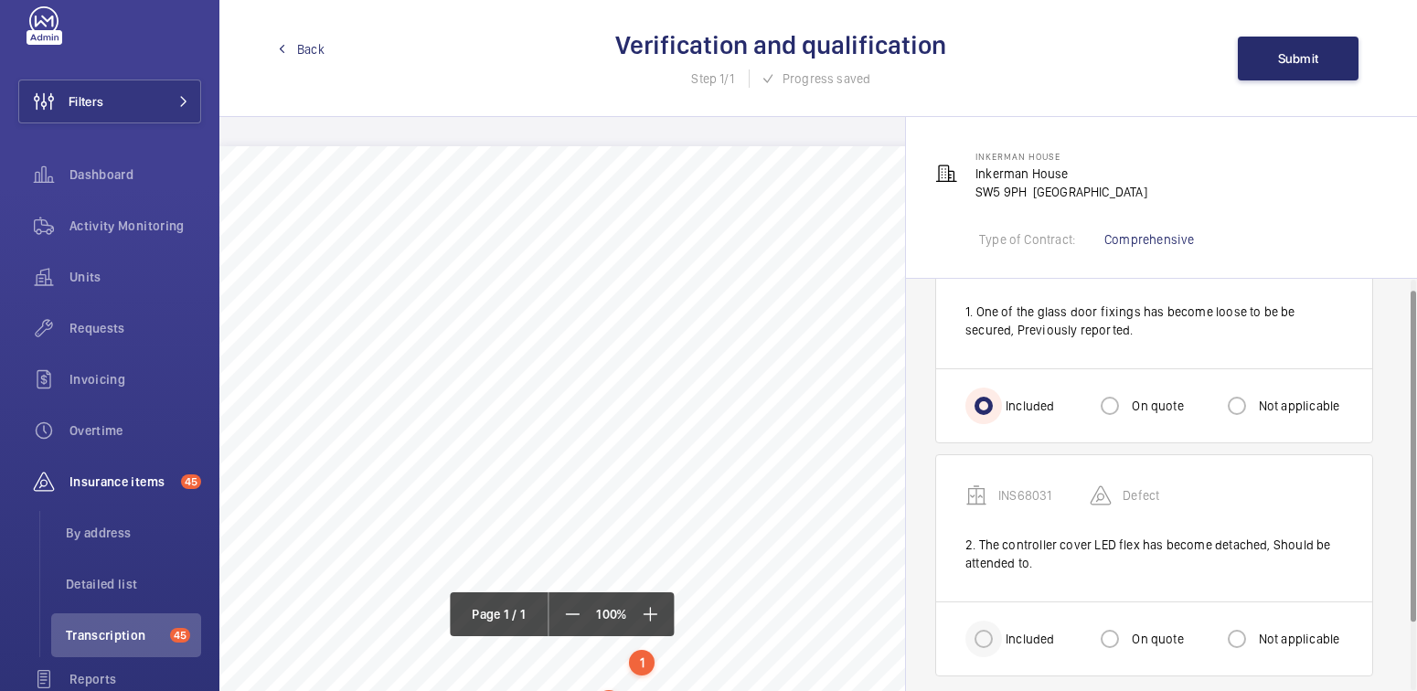
scroll to position [98, 0]
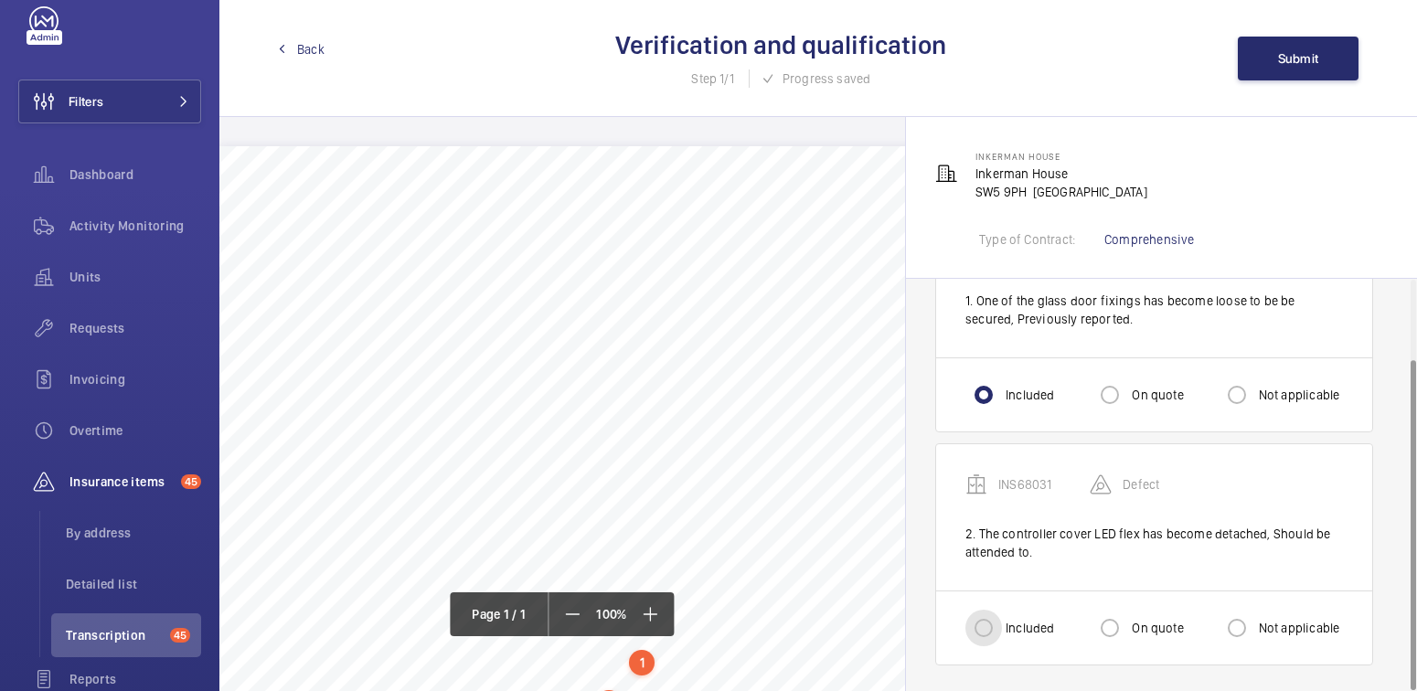
click at [993, 619] on input "Included" at bounding box center [983, 628] width 37 height 37
radio input "true"
click at [1303, 57] on span "Submit" at bounding box center [1298, 58] width 41 height 15
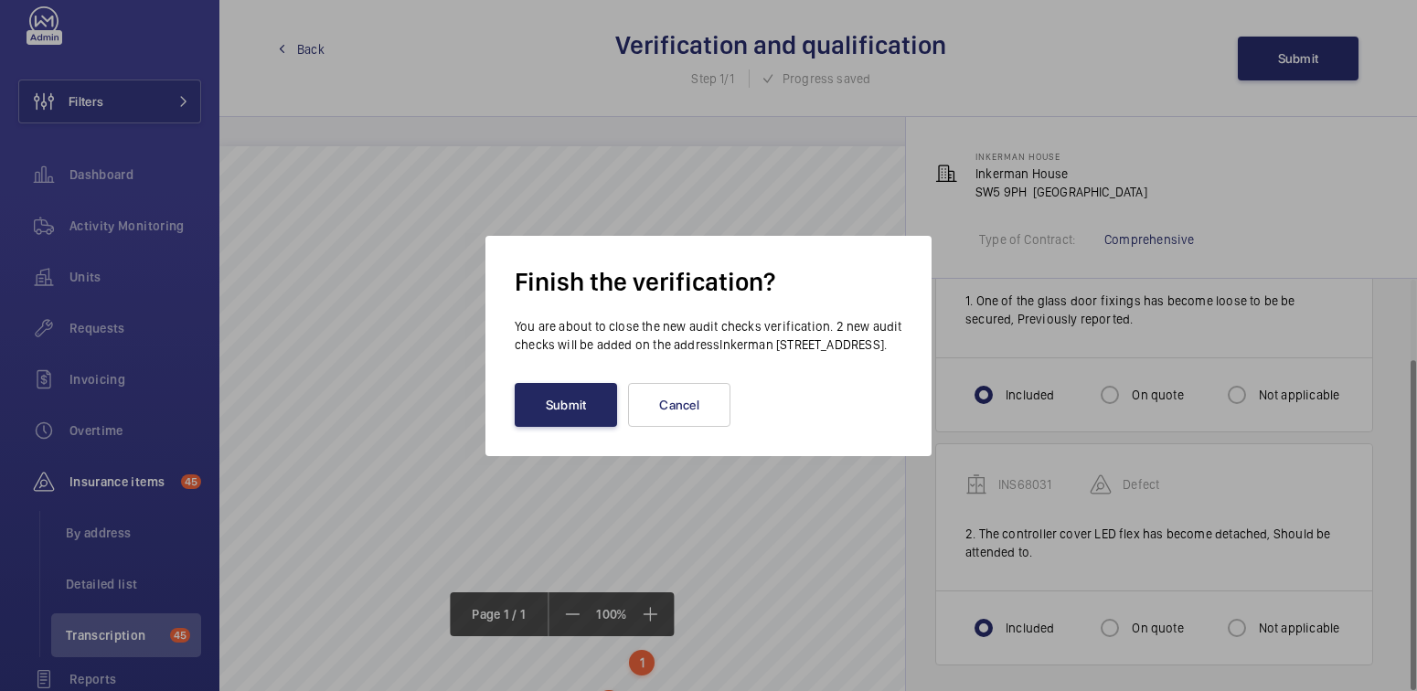
click at [575, 405] on button "Submit" at bounding box center [566, 405] width 102 height 44
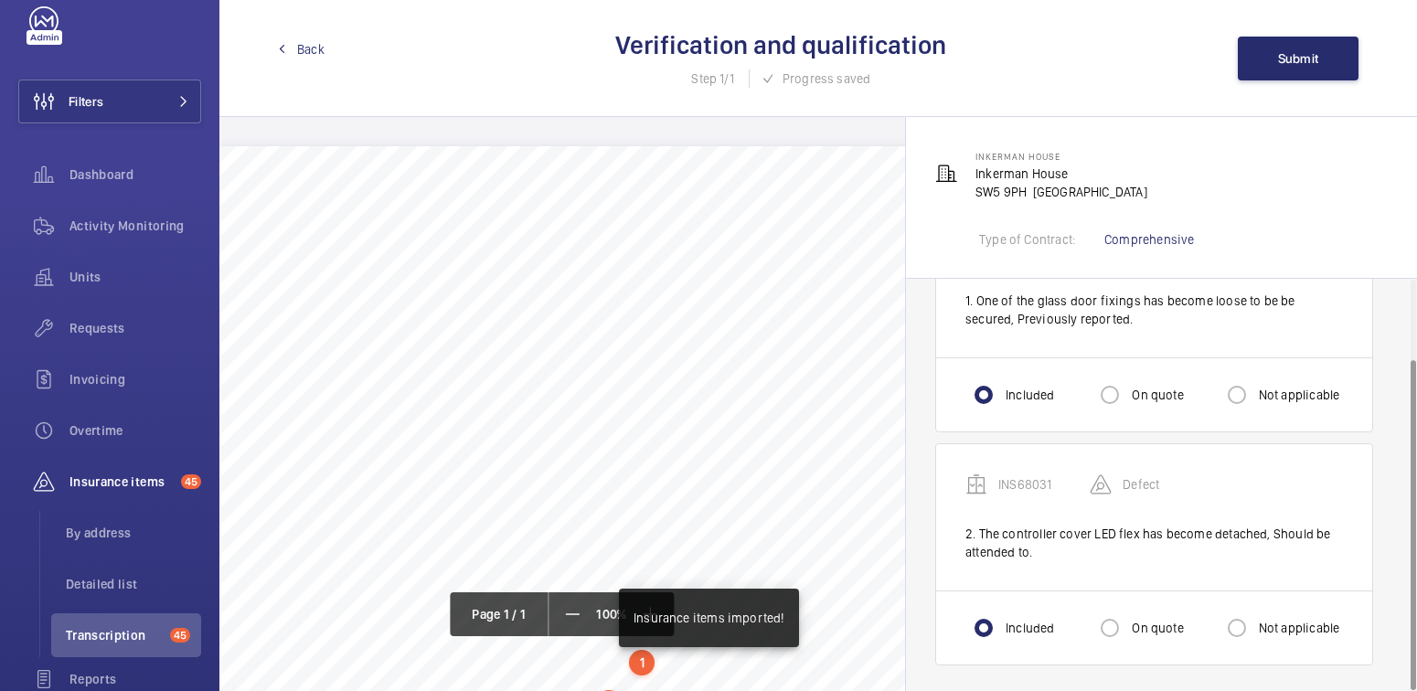
click at [299, 43] on span "Back" at bounding box center [310, 49] width 27 height 18
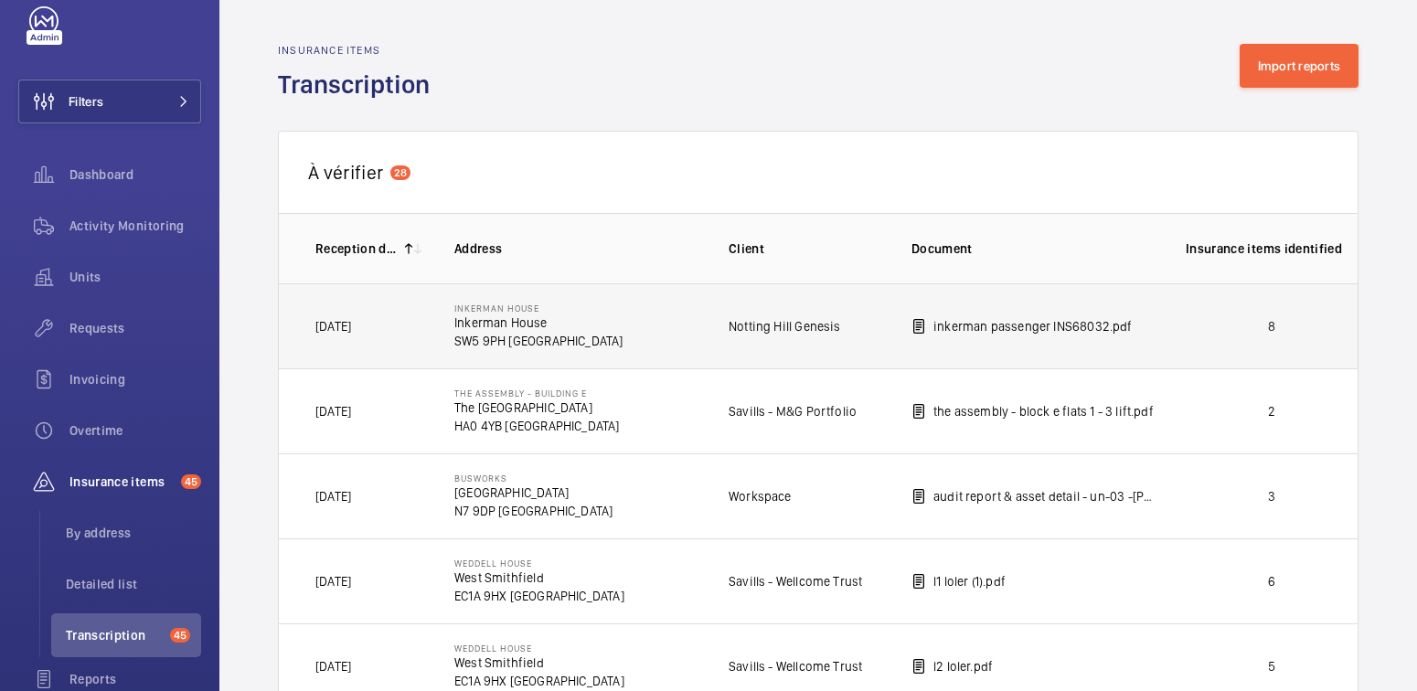
click at [1301, 317] on p "8" at bounding box center [1272, 326] width 172 height 18
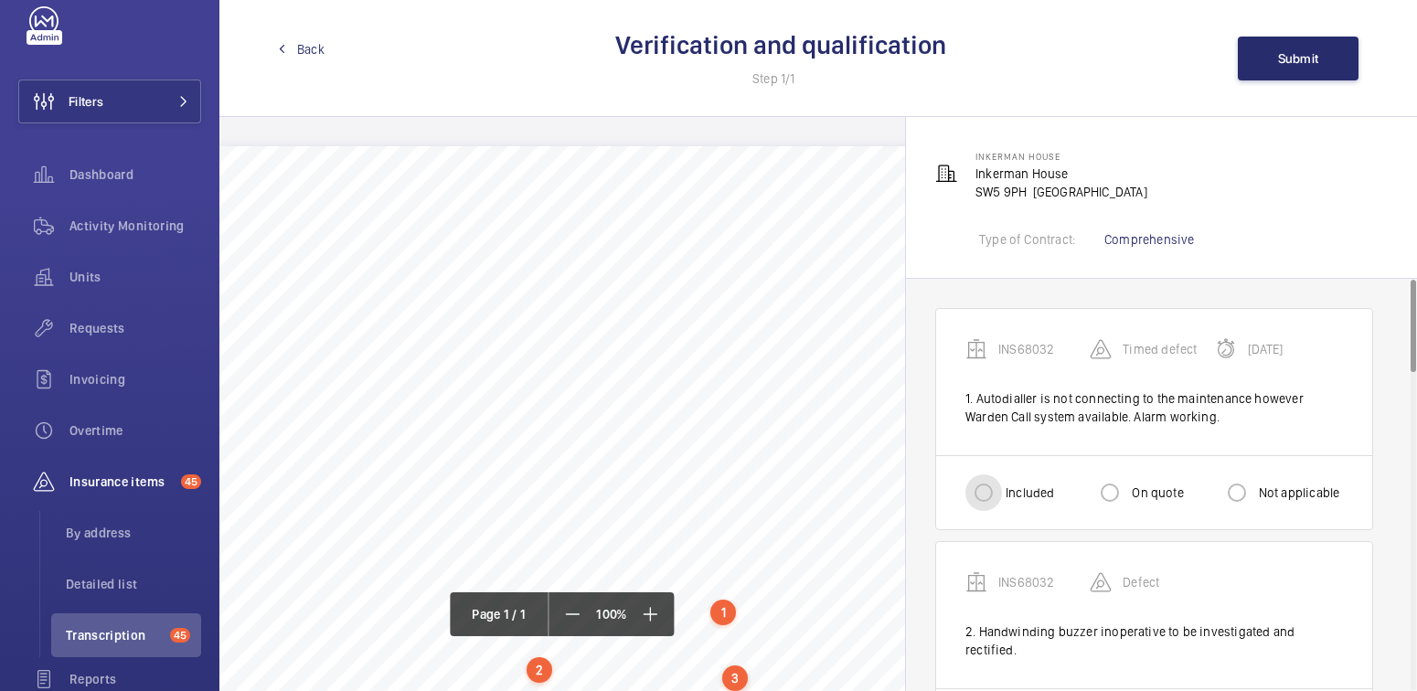
click at [998, 496] on input "Included" at bounding box center [983, 492] width 37 height 37
radio input "true"
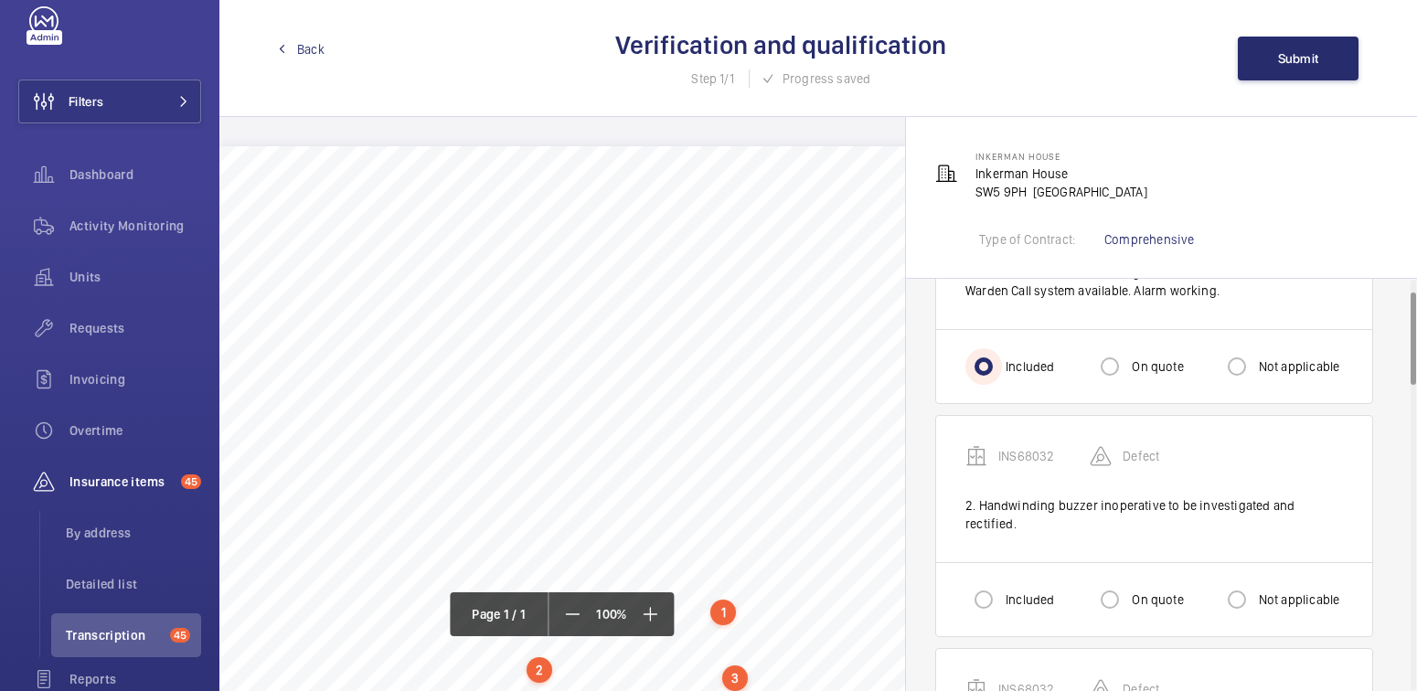
scroll to position [128, 0]
click at [1030, 589] on label "Included" at bounding box center [1028, 598] width 52 height 18
click at [1002, 580] on input "Included" at bounding box center [983, 598] width 37 height 37
radio input "true"
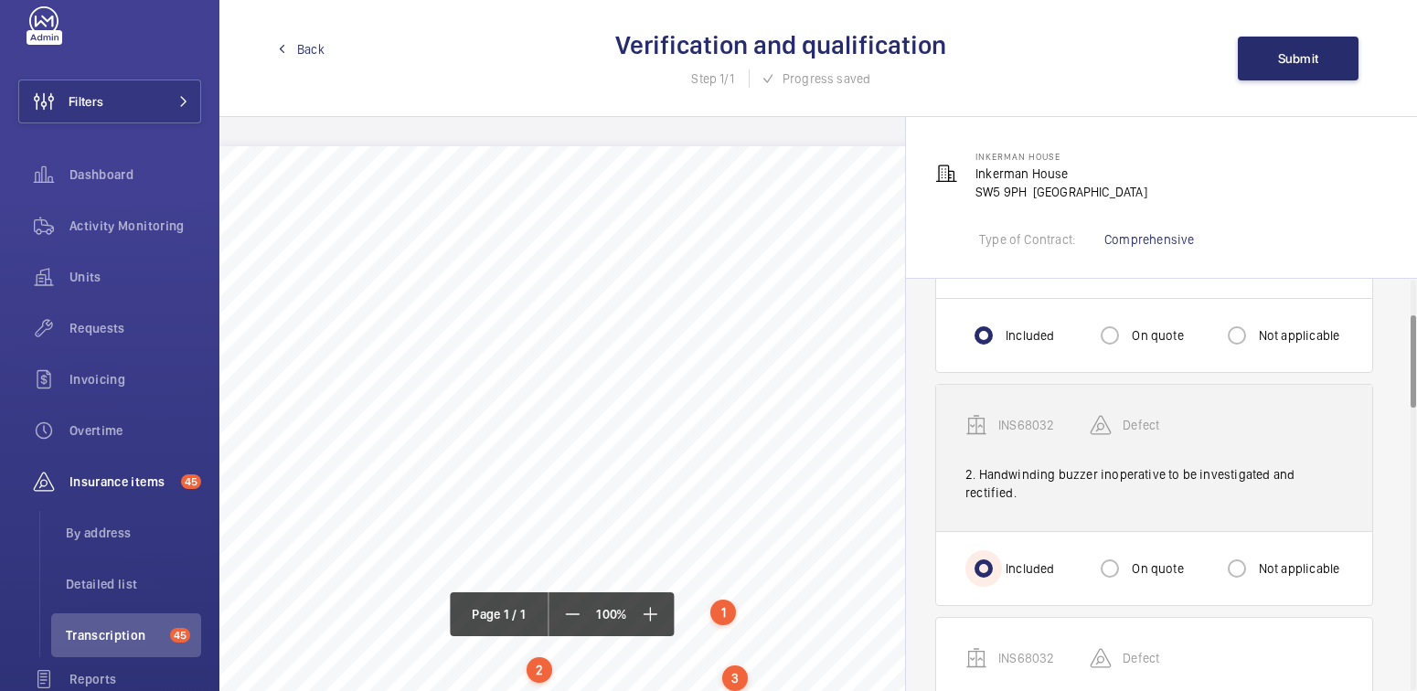
scroll to position [363, 0]
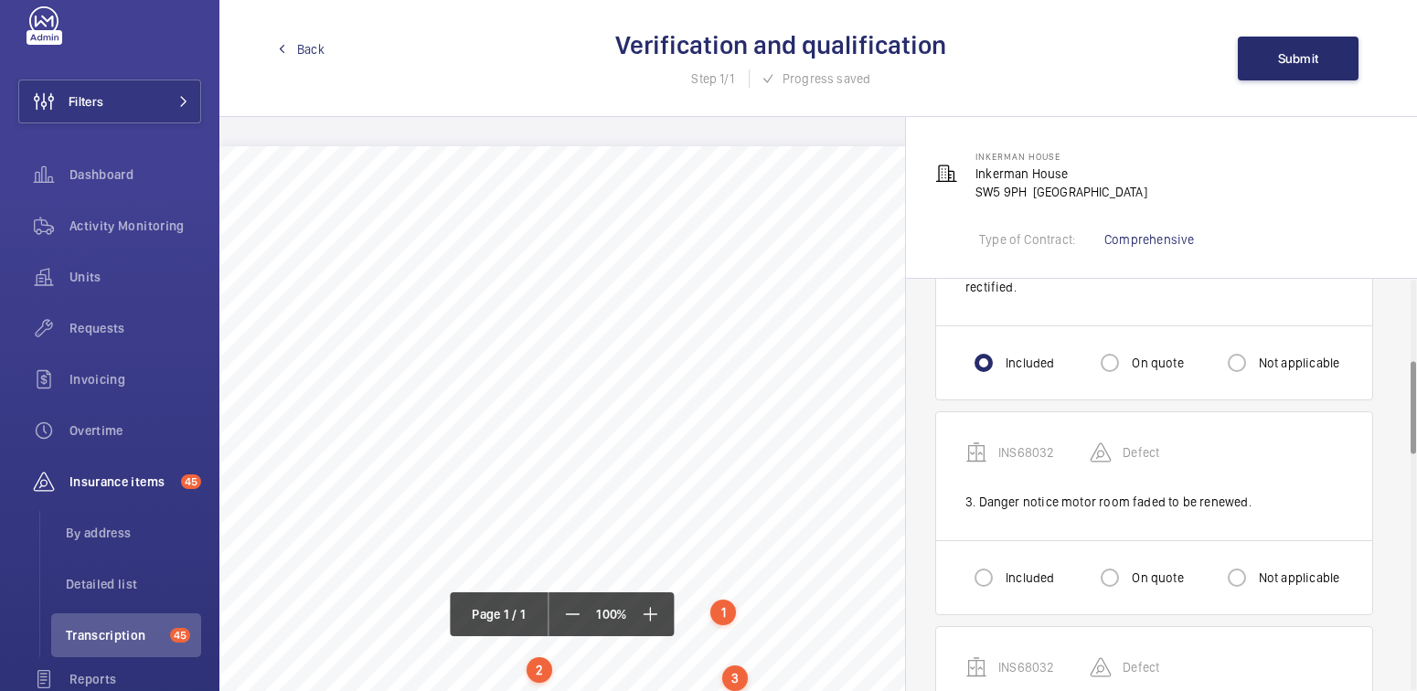
click at [1134, 569] on label "On quote" at bounding box center [1155, 578] width 55 height 18
click at [1128, 559] on input "On quote" at bounding box center [1110, 577] width 37 height 37
radio input "true"
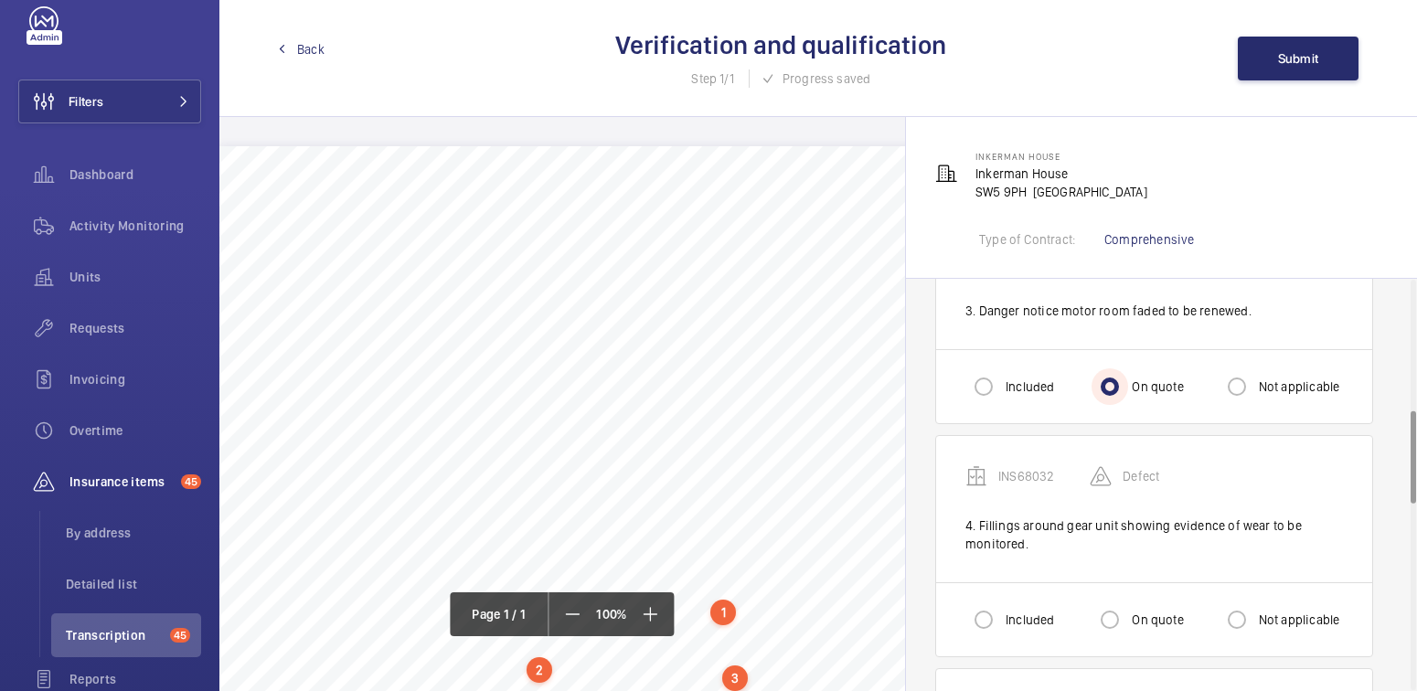
scroll to position [583, 0]
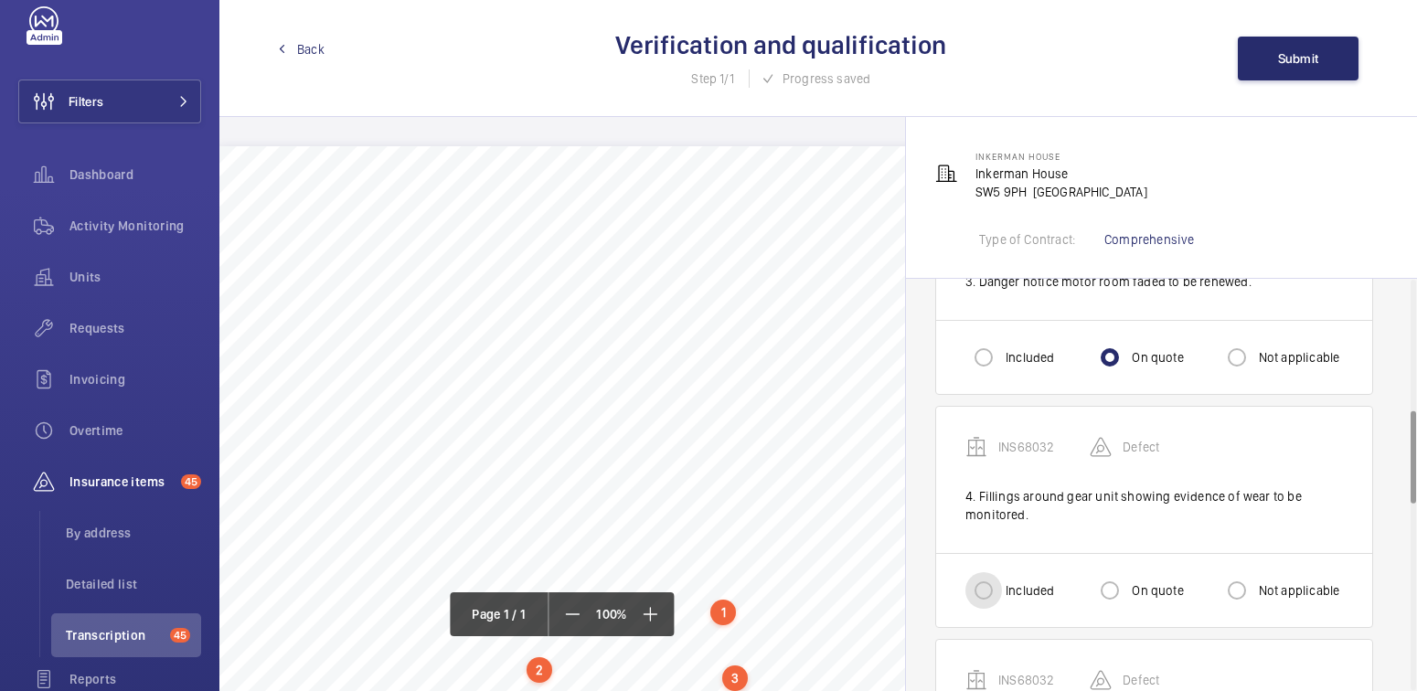
click at [982, 573] on input "Included" at bounding box center [983, 590] width 37 height 37
radio input "true"
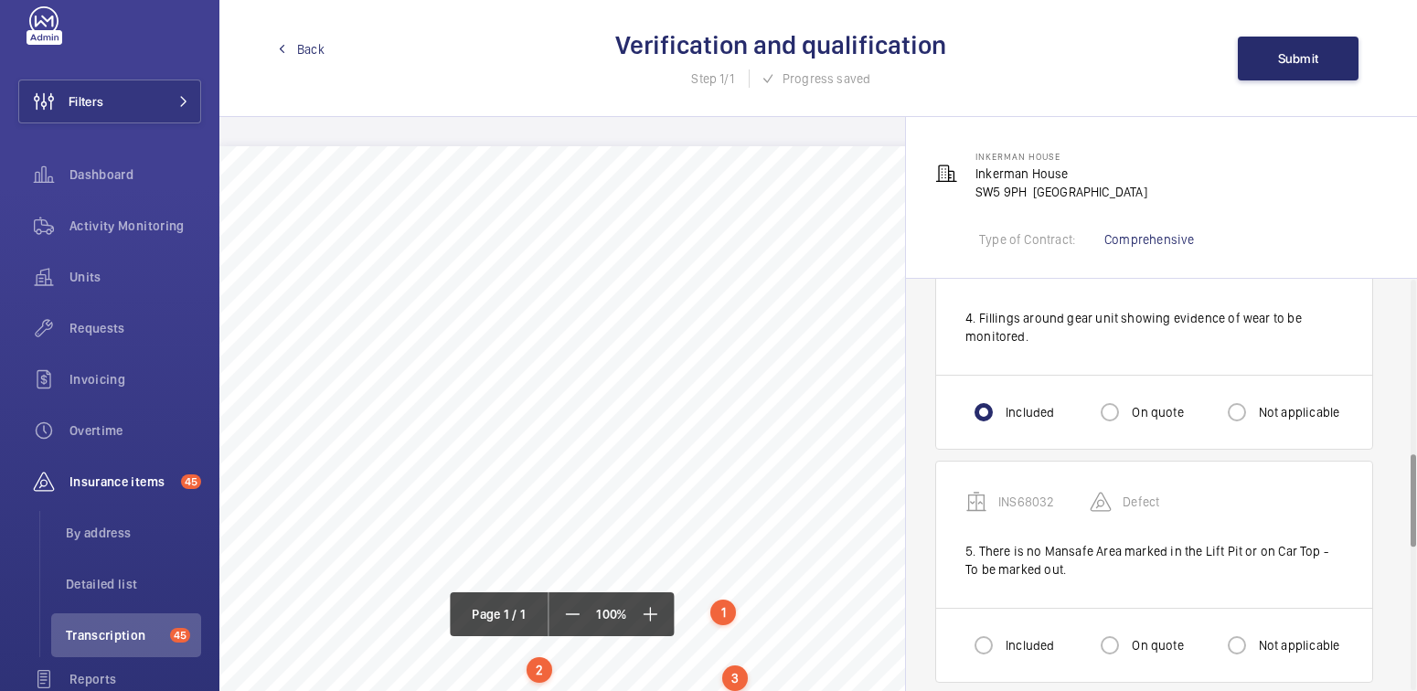
scroll to position [777, 0]
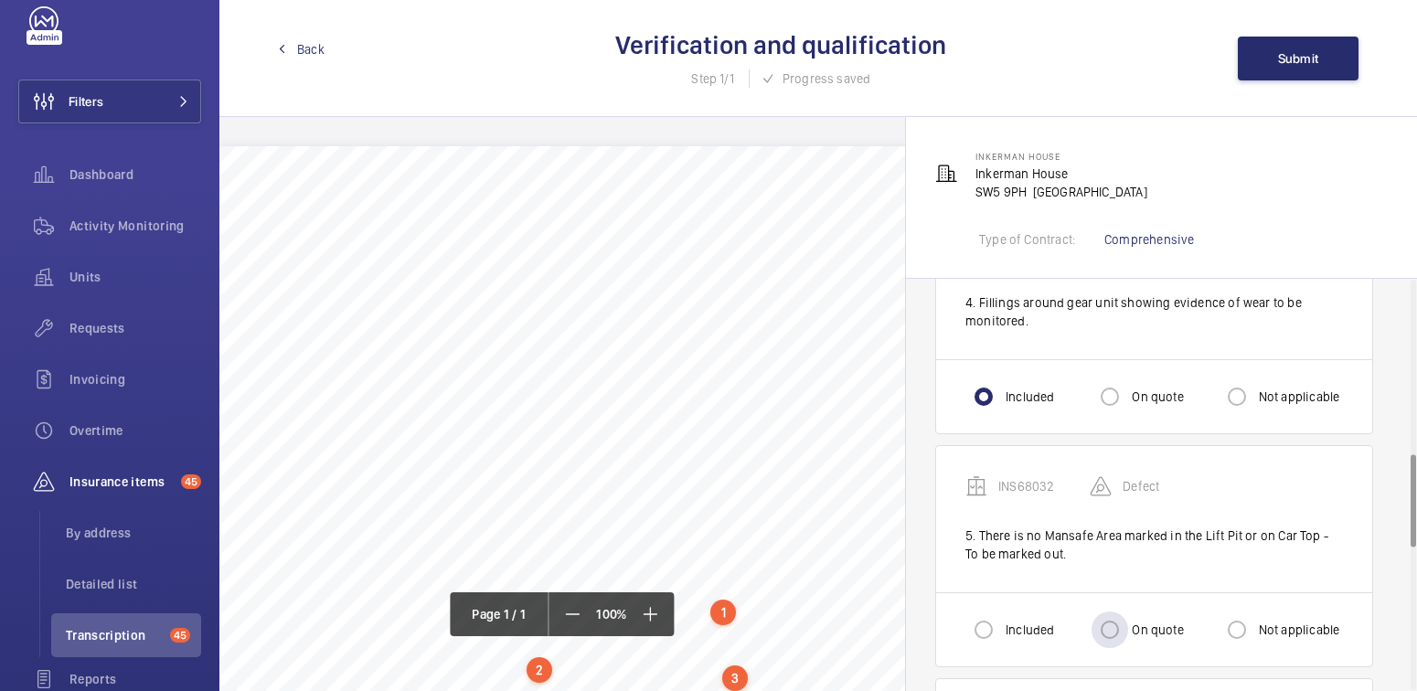
click at [1144, 621] on label "On quote" at bounding box center [1155, 630] width 55 height 18
click at [1128, 613] on input "On quote" at bounding box center [1110, 630] width 37 height 37
radio input "true"
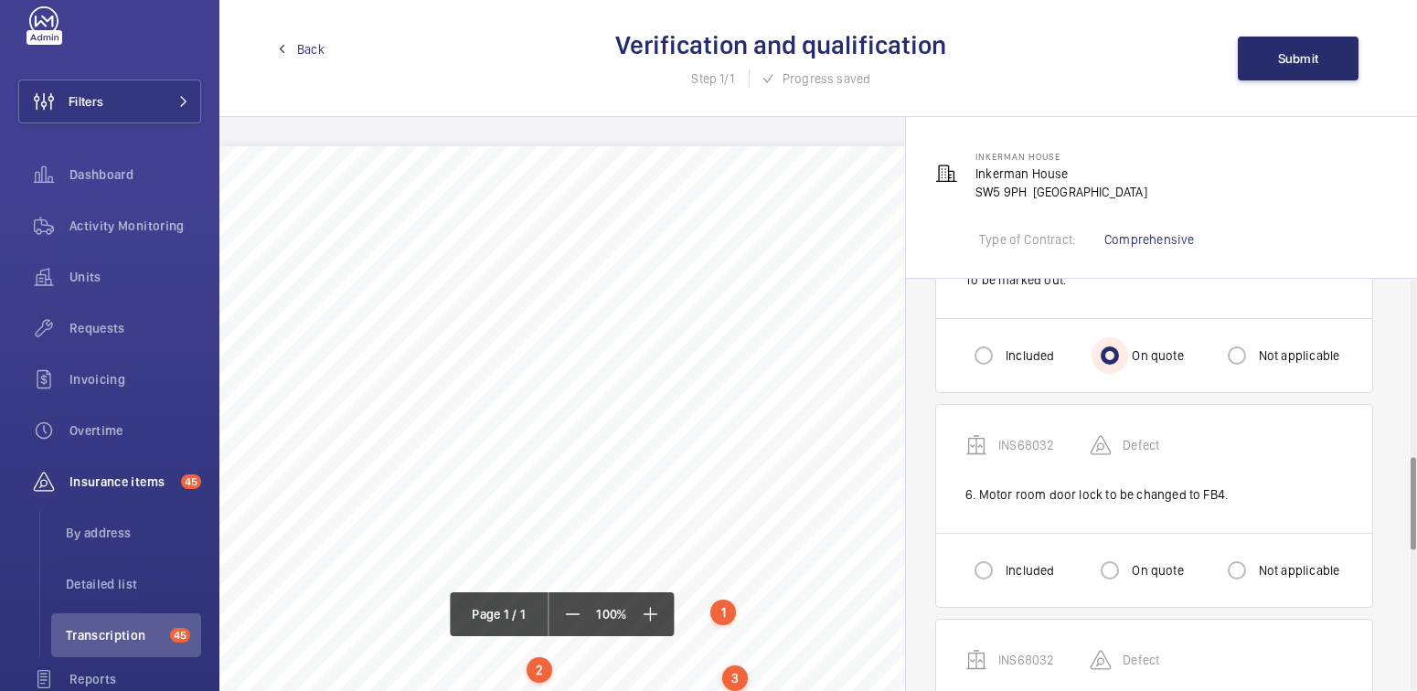
scroll to position [1053, 0]
click at [1133, 559] on label "On quote" at bounding box center [1155, 568] width 55 height 18
click at [1128, 550] on input "On quote" at bounding box center [1110, 568] width 37 height 37
radio input "true"
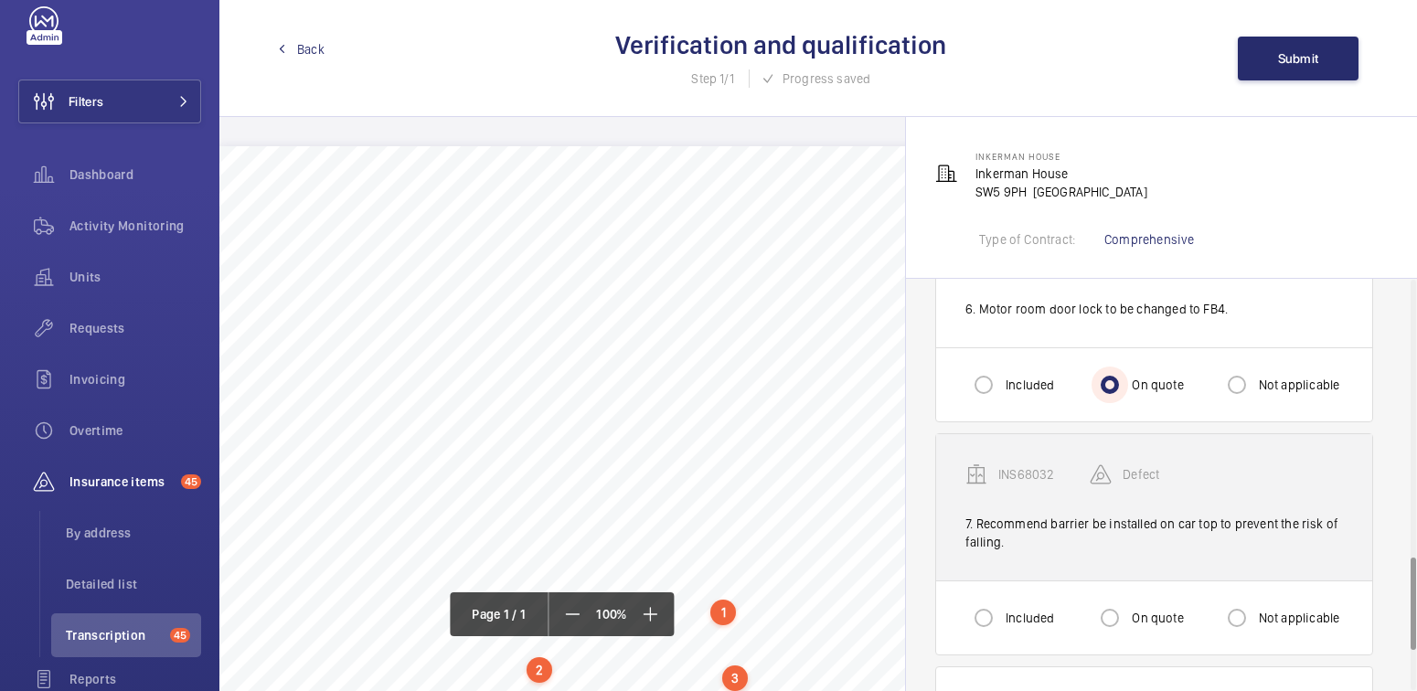
scroll to position [1238, 0]
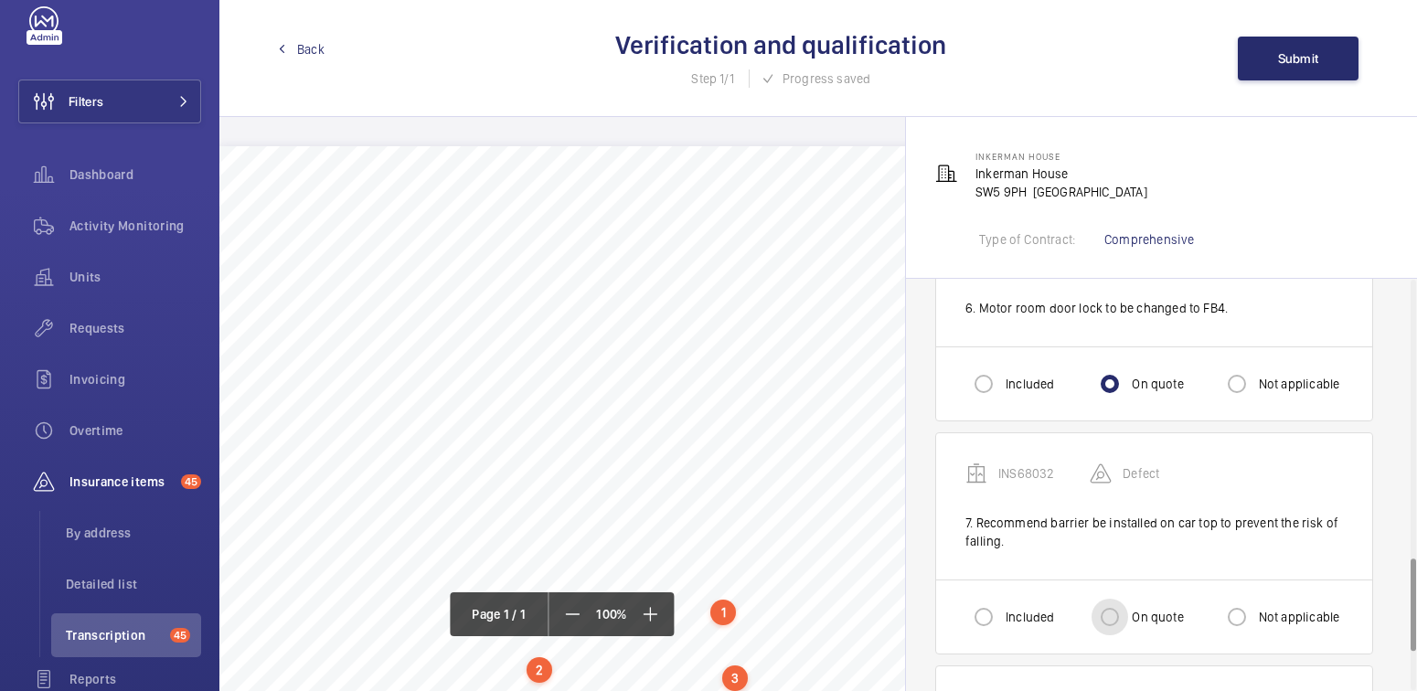
click at [1117, 599] on input "On quote" at bounding box center [1110, 617] width 37 height 37
radio input "true"
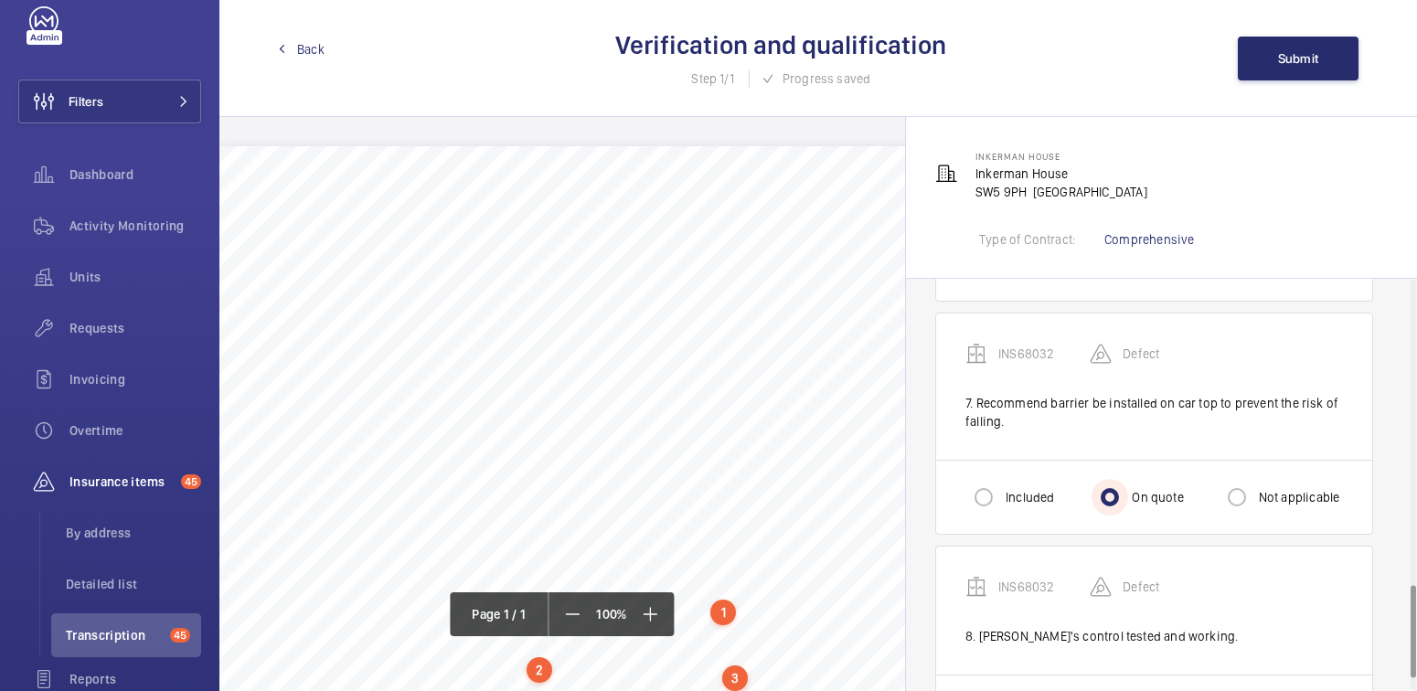
scroll to position [1415, 0]
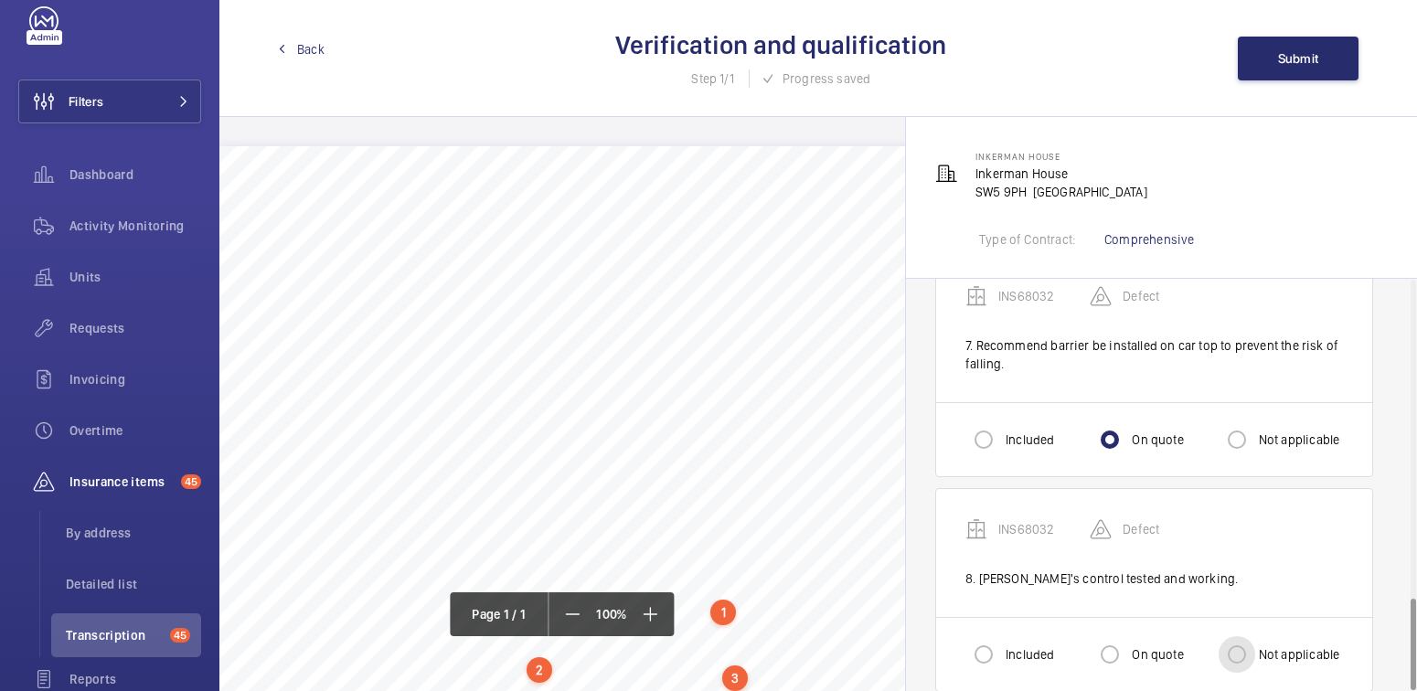
click at [1248, 636] on input "Not applicable" at bounding box center [1237, 654] width 37 height 37
radio input "true"
click at [1298, 57] on span "Submit" at bounding box center [1298, 58] width 41 height 15
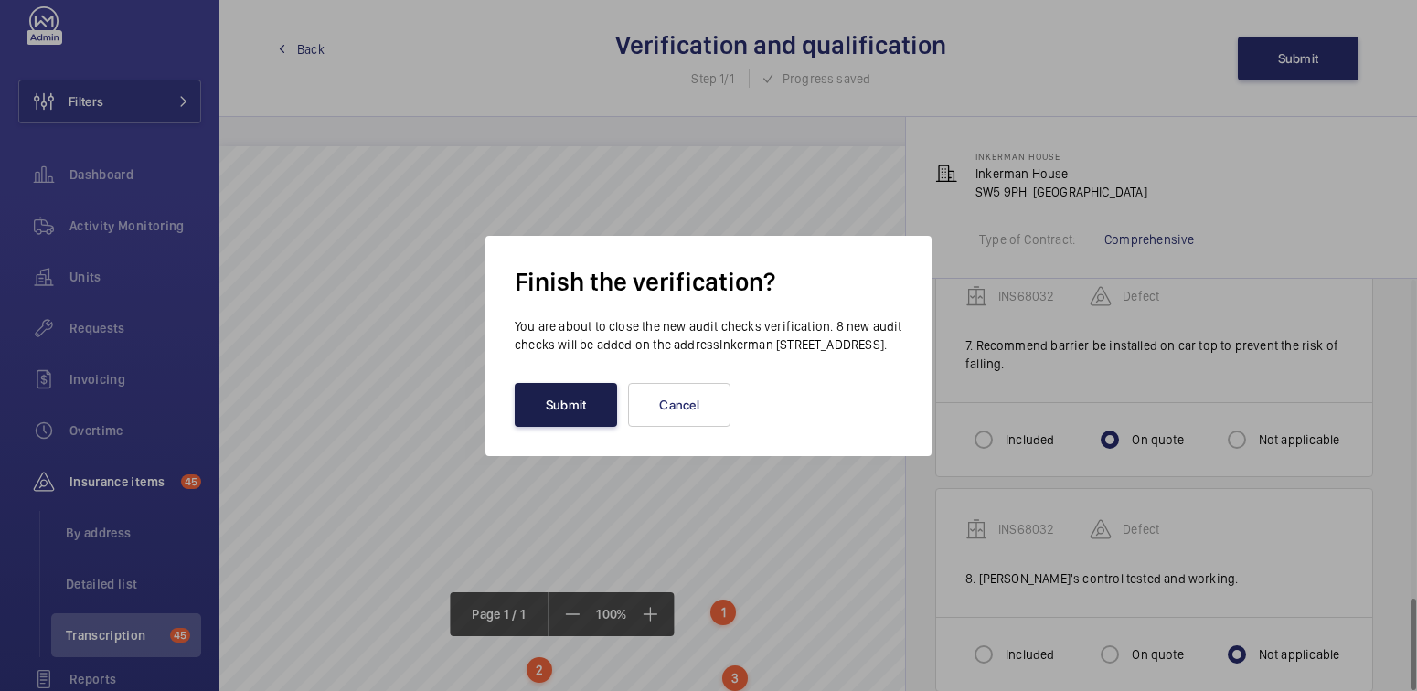
click at [572, 421] on button "Submit" at bounding box center [566, 405] width 102 height 44
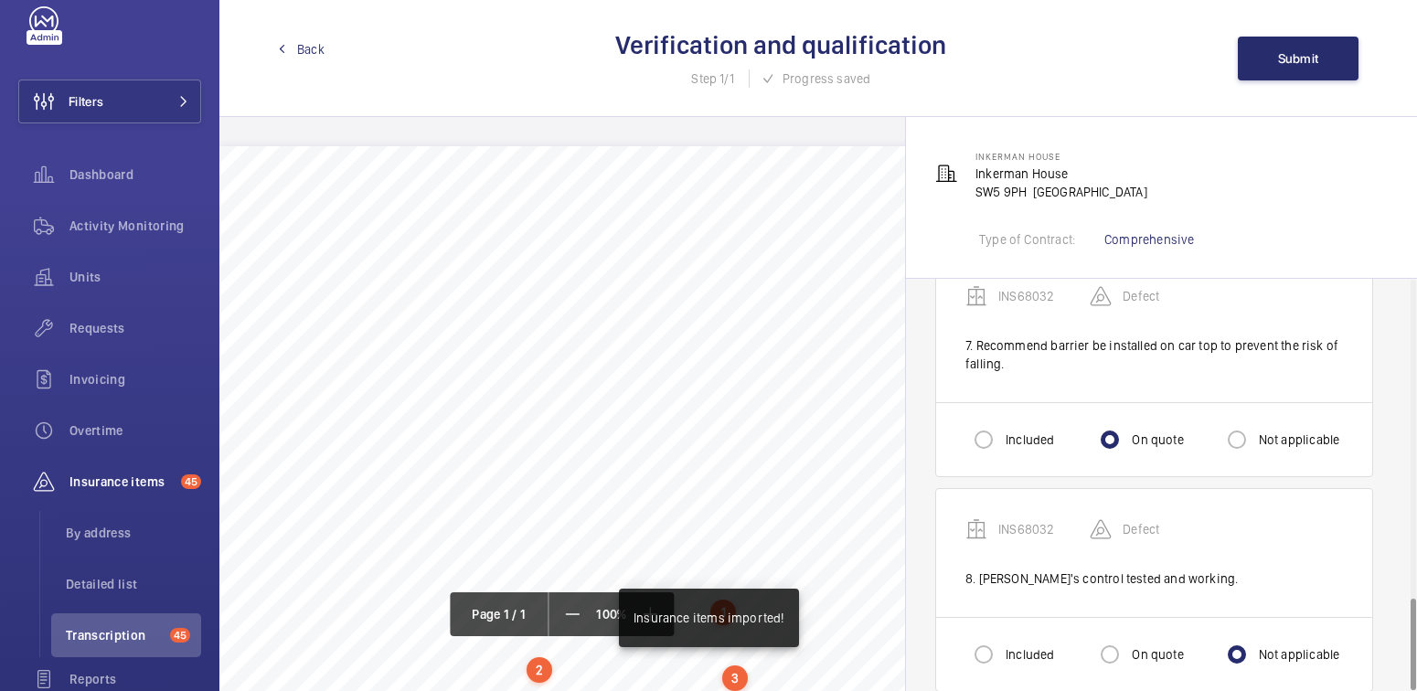
click at [314, 46] on span "Back" at bounding box center [310, 49] width 27 height 18
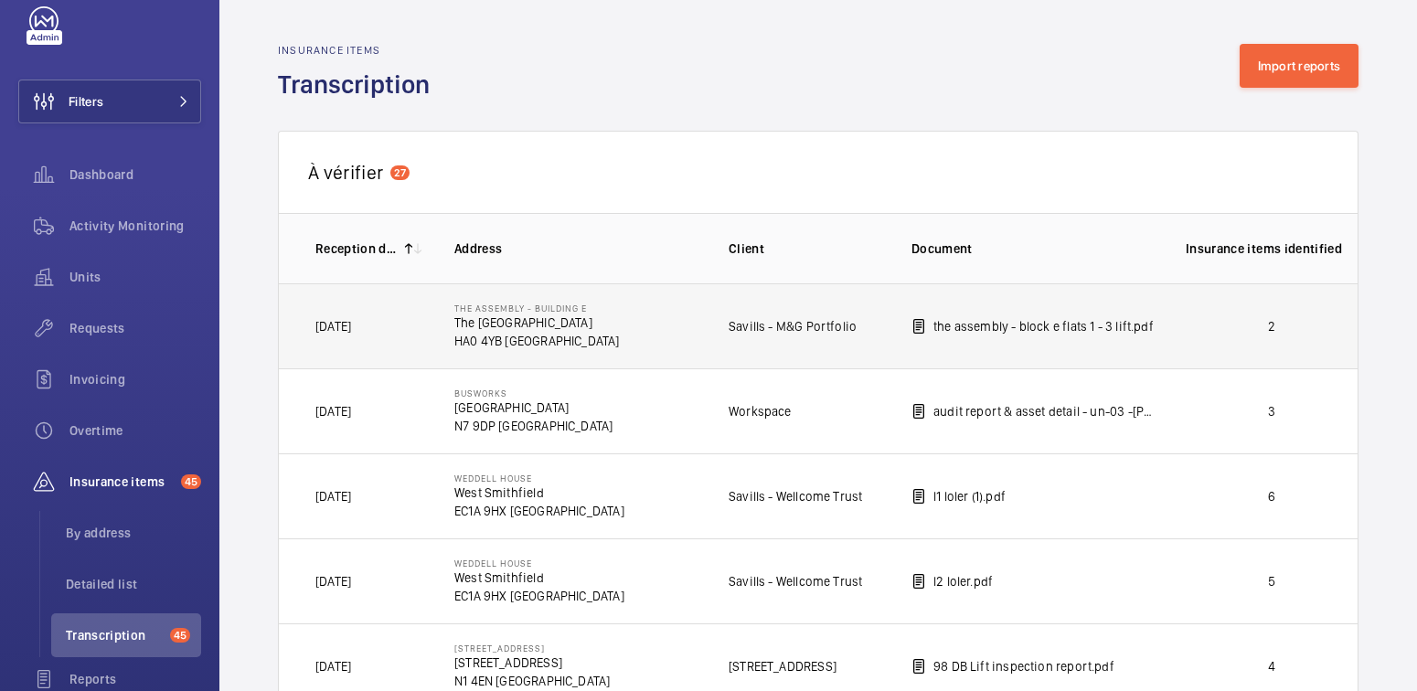
click at [1274, 328] on p "2" at bounding box center [1272, 326] width 172 height 18
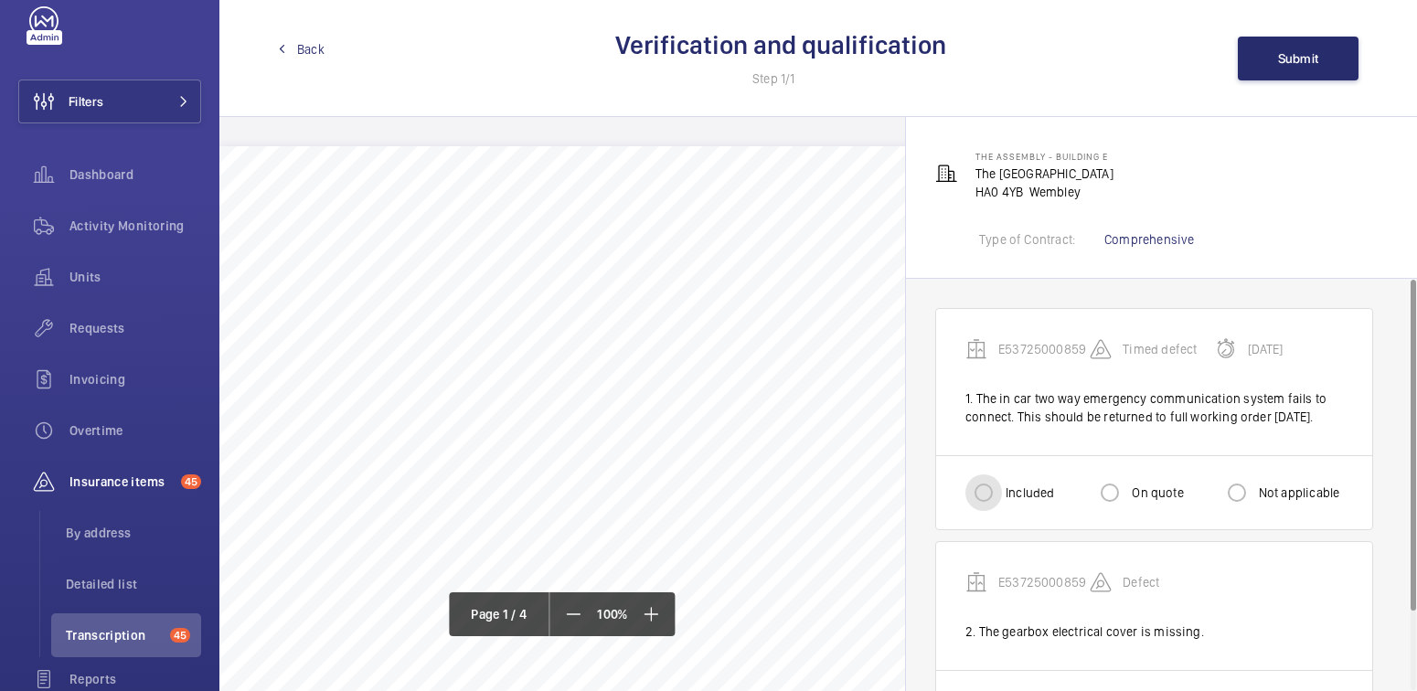
click at [1000, 510] on input "Included" at bounding box center [983, 492] width 37 height 37
radio input "true"
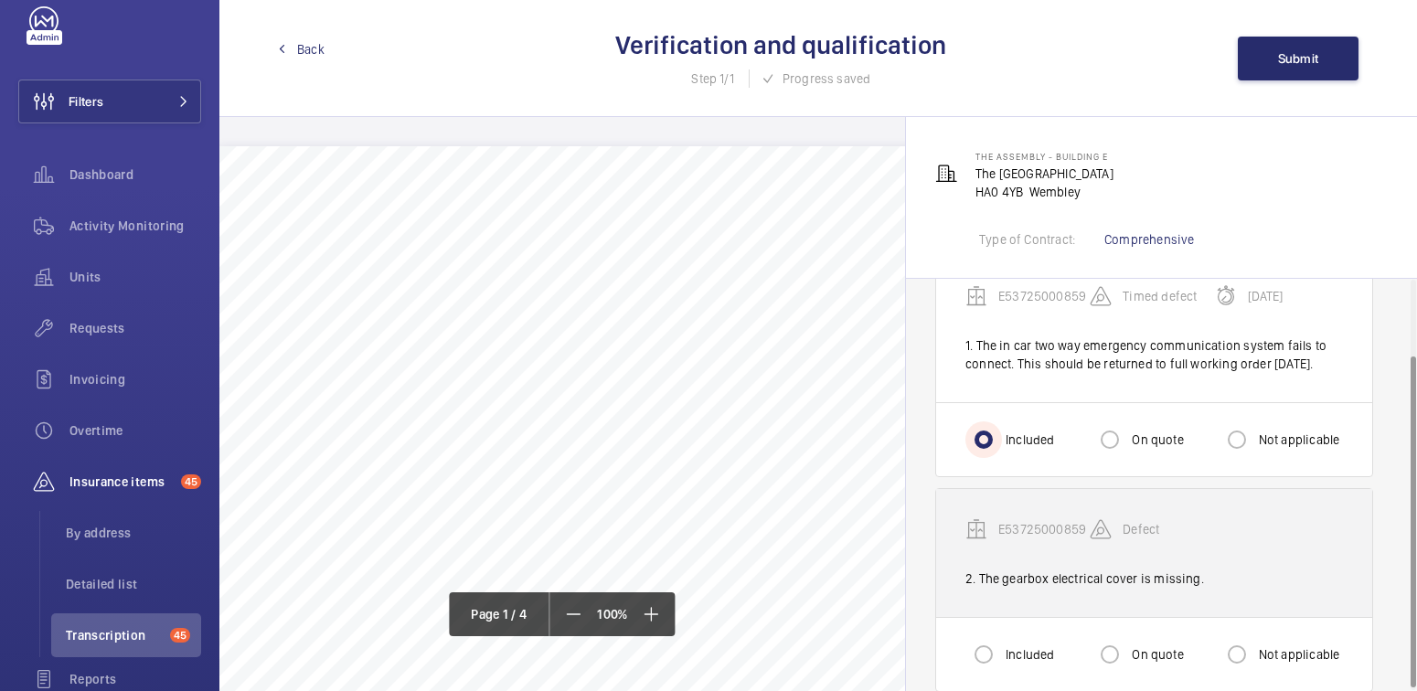
scroll to position [98, 0]
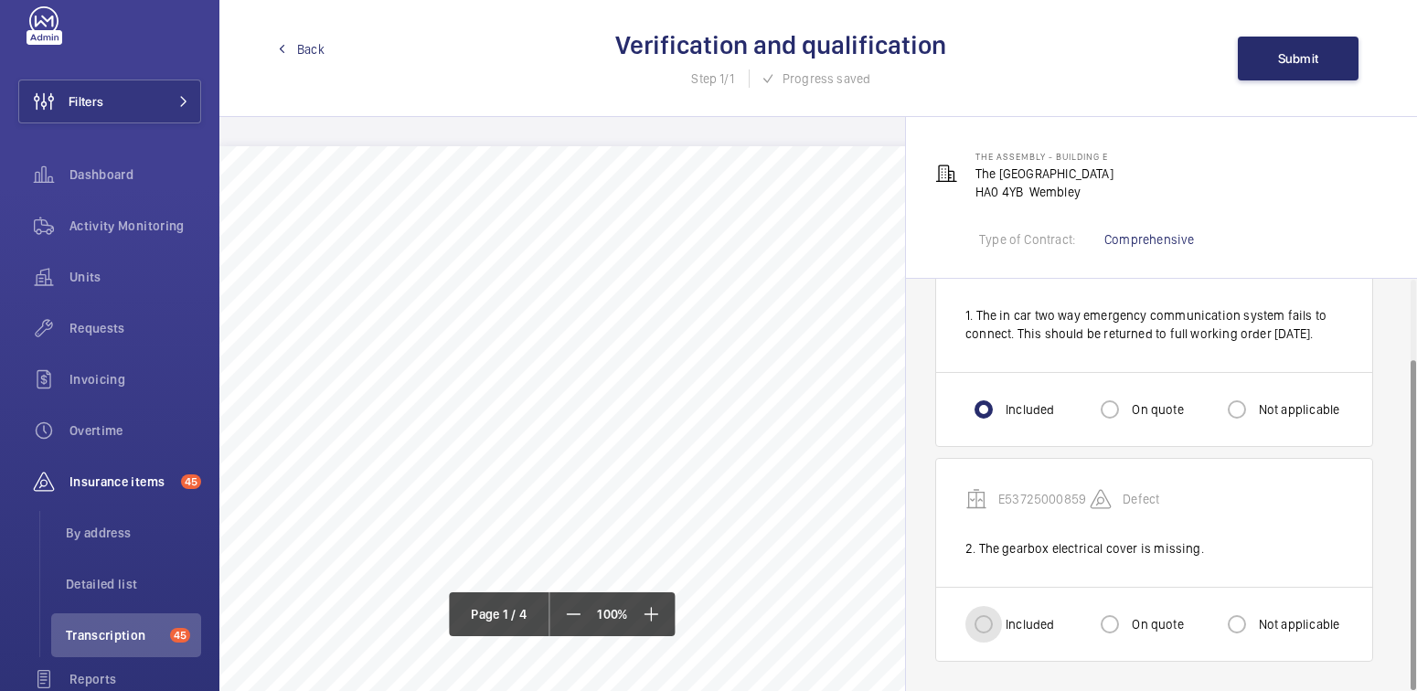
click at [982, 623] on input "Included" at bounding box center [983, 624] width 37 height 37
radio input "true"
click at [1284, 57] on span "Submit" at bounding box center [1298, 58] width 41 height 15
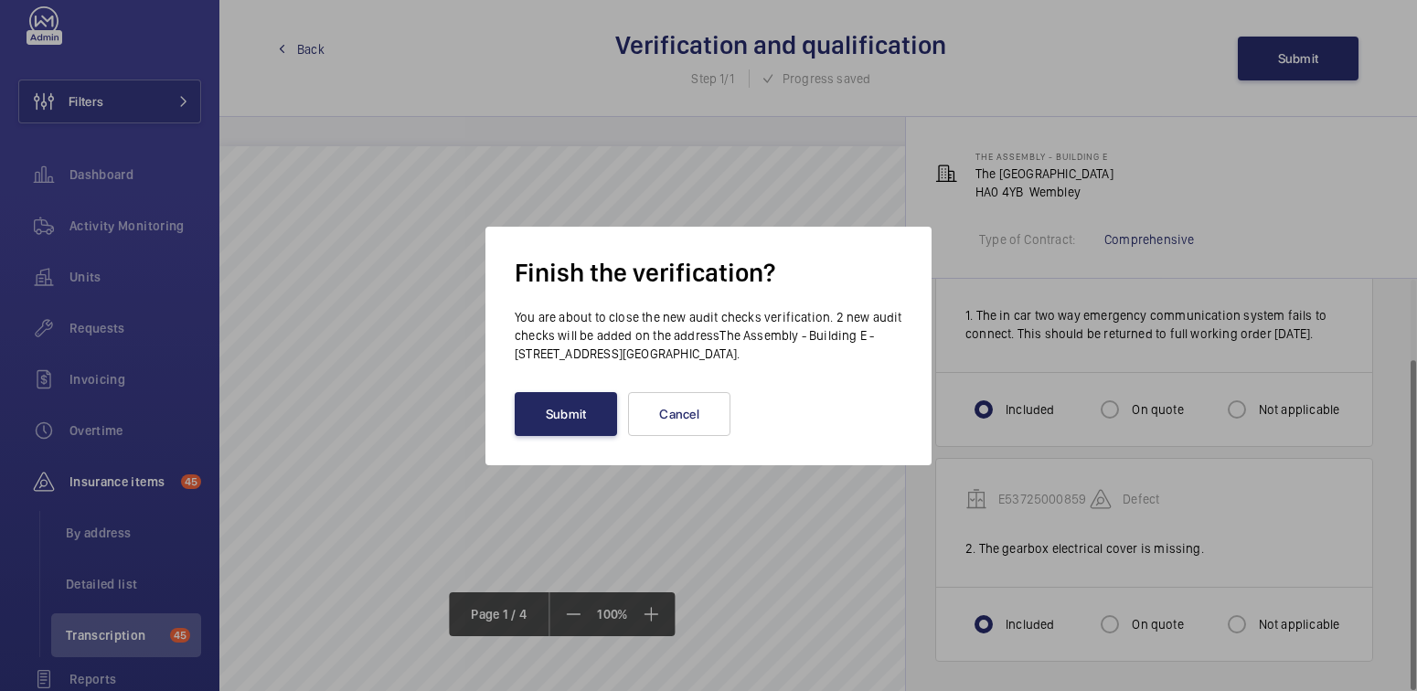
click at [577, 411] on button "Submit" at bounding box center [566, 414] width 102 height 44
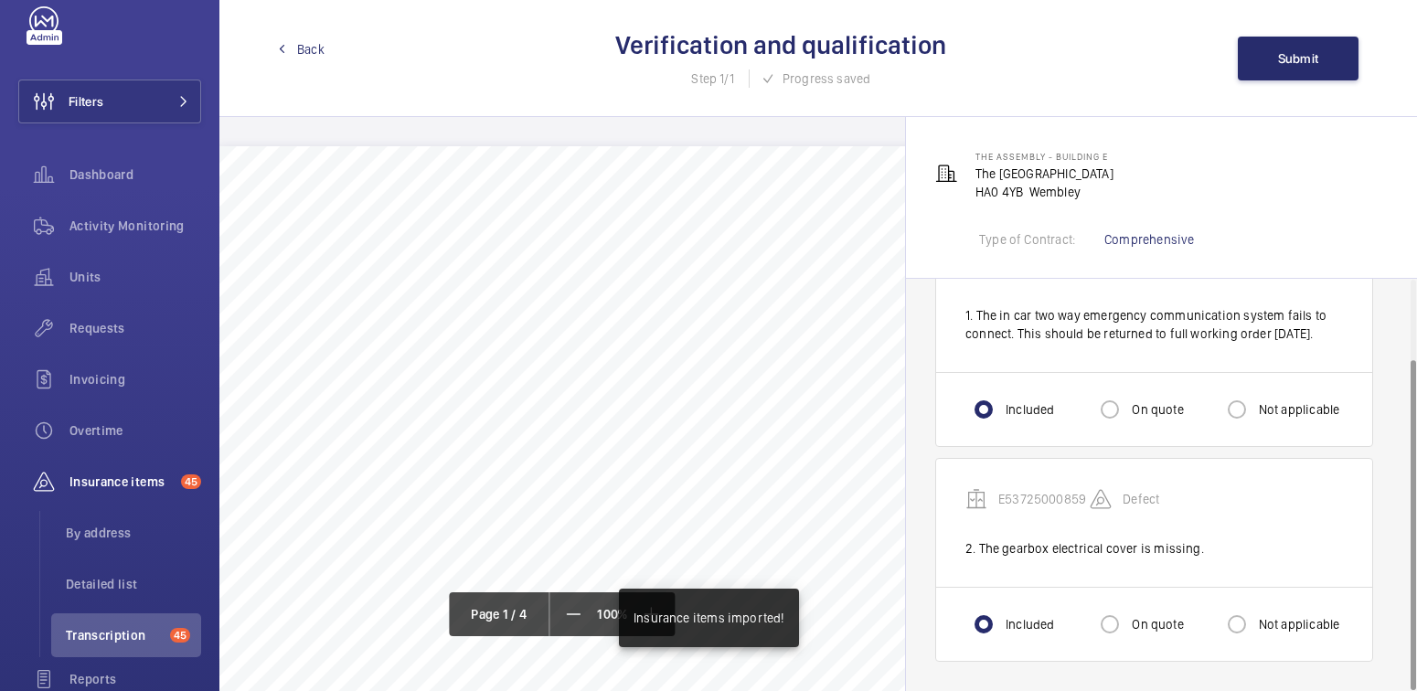
click at [304, 61] on div "Back Verification and qualification Step 1/1 Progress saved Submit" at bounding box center [818, 58] width 1198 height 117
click at [310, 53] on span "Back" at bounding box center [310, 49] width 27 height 18
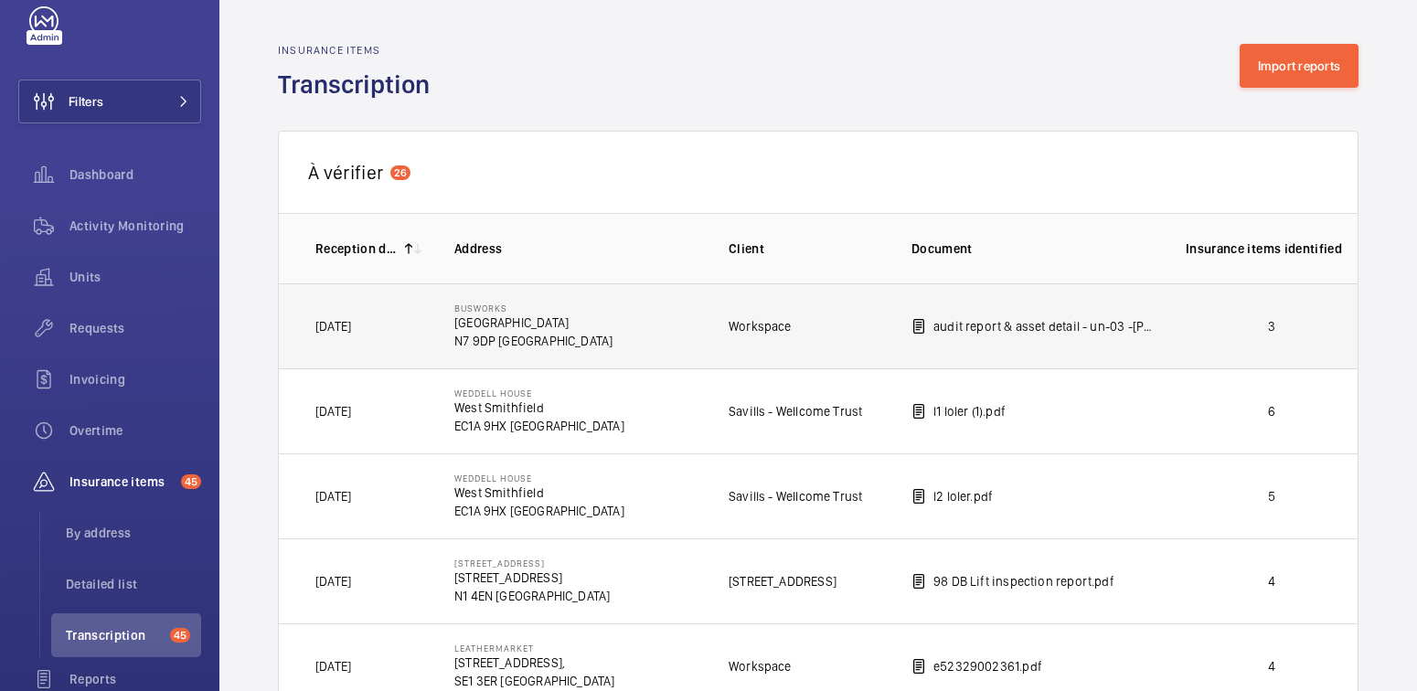
click at [1241, 336] on td "3" at bounding box center [1256, 325] width 201 height 85
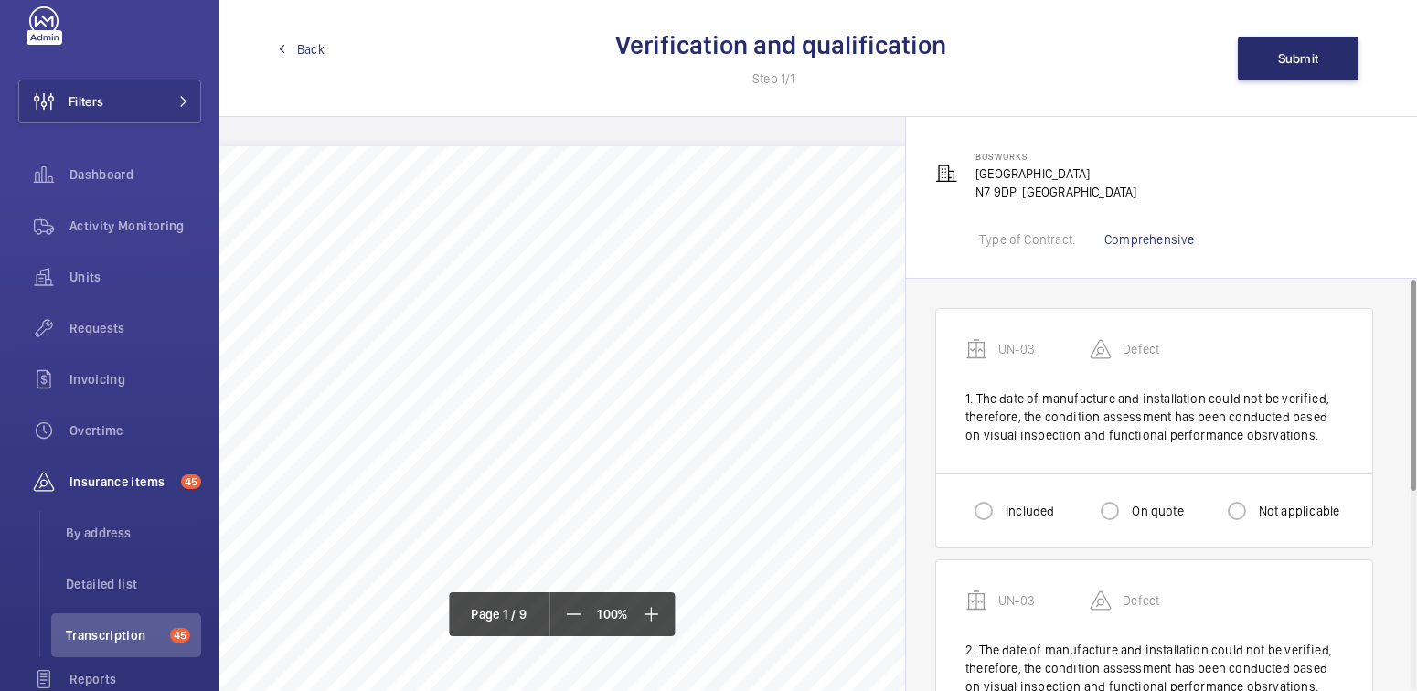
click at [1008, 509] on label "Included" at bounding box center [1028, 511] width 52 height 18
click at [1002, 509] on input "Included" at bounding box center [983, 511] width 37 height 37
radio input "true"
click at [1273, 495] on div "Not applicable" at bounding box center [1280, 511] width 122 height 37
click at [1290, 513] on label "Not applicable" at bounding box center [1297, 511] width 85 height 18
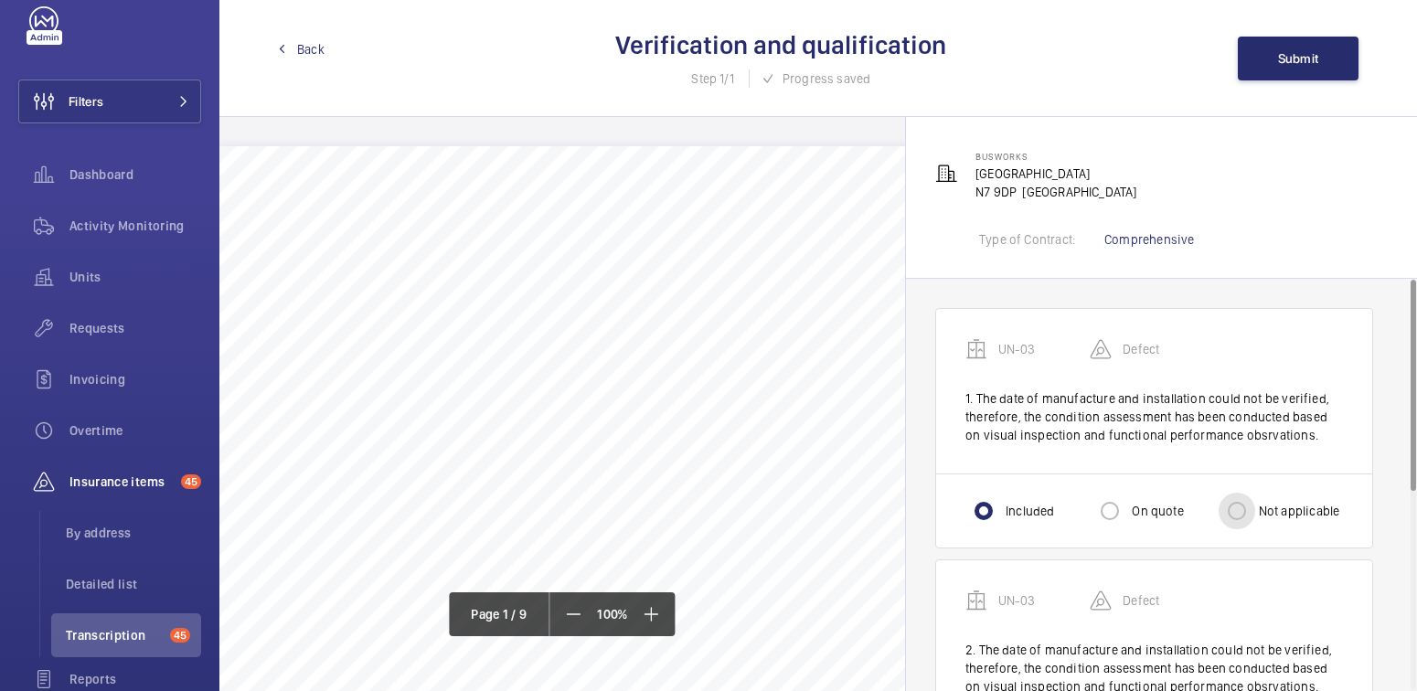
click at [1255, 513] on input "Not applicable" at bounding box center [1237, 511] width 37 height 37
radio input "true"
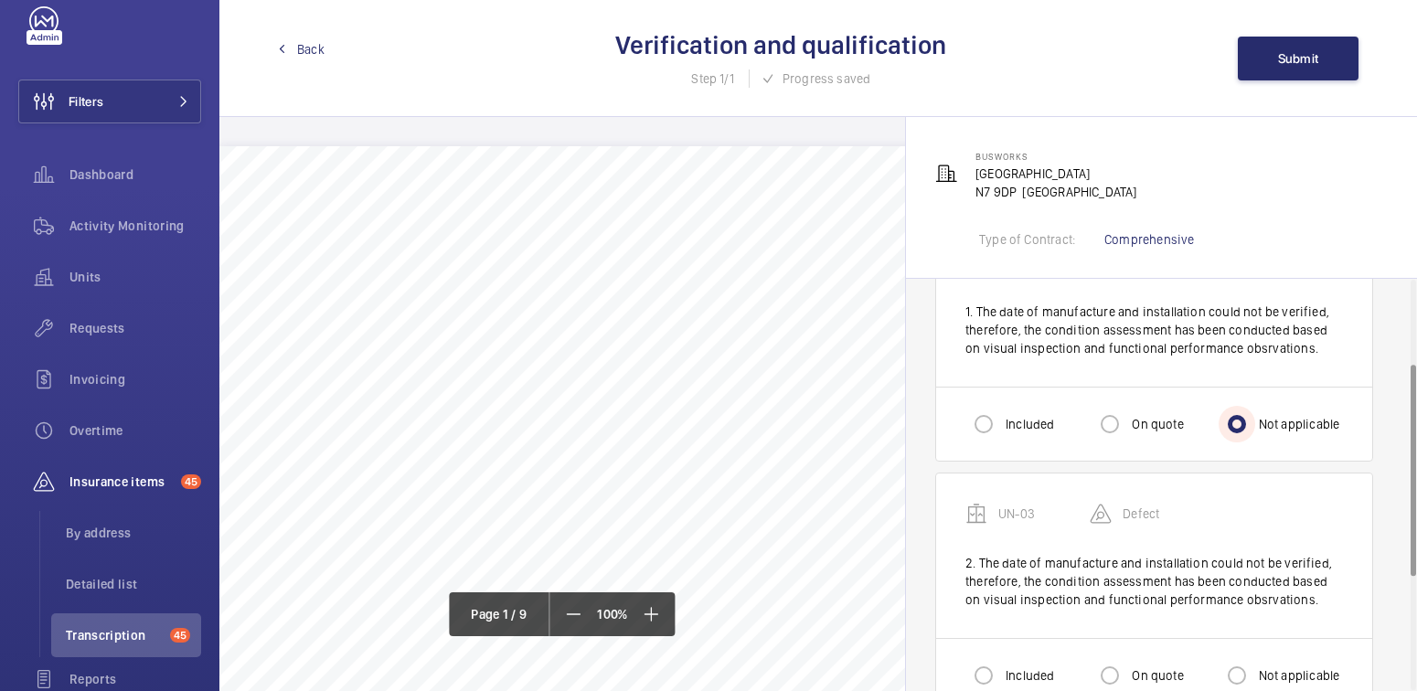
scroll to position [181, 0]
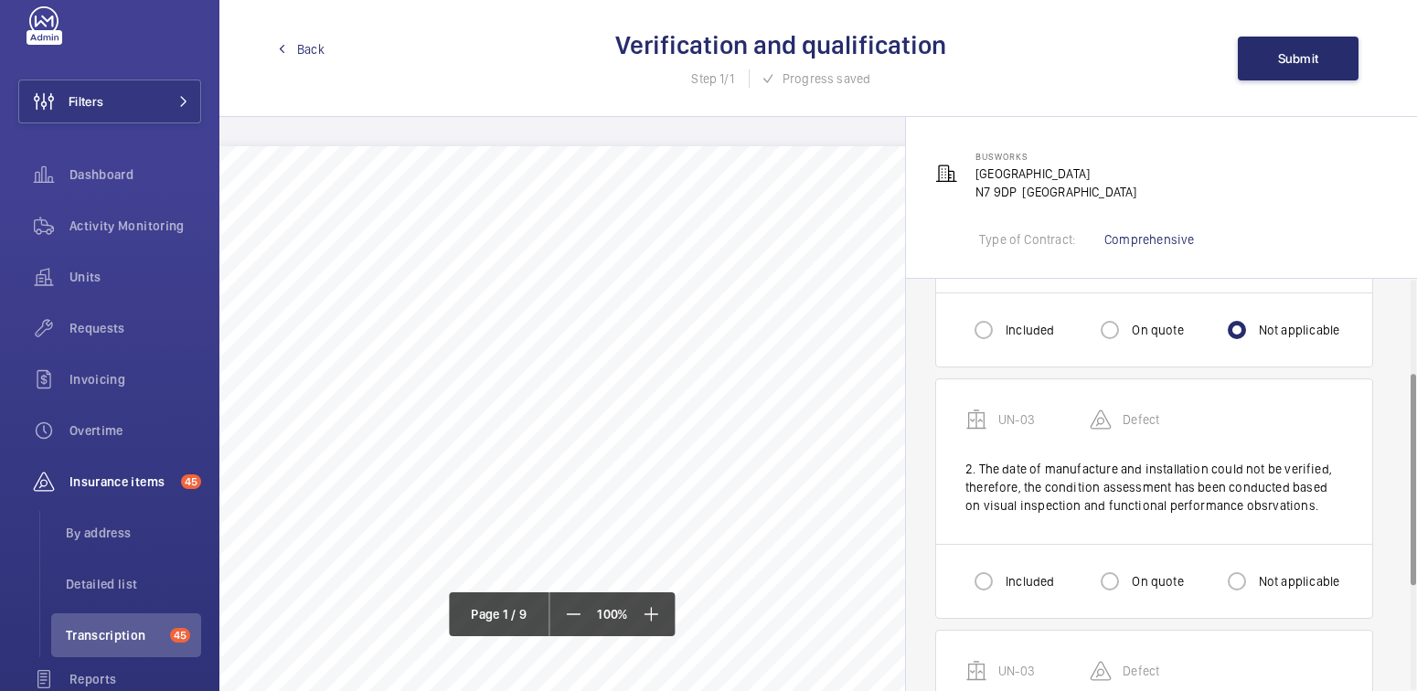
click at [1273, 586] on label "Not applicable" at bounding box center [1297, 581] width 85 height 18
click at [1255, 586] on input "Not applicable" at bounding box center [1237, 581] width 37 height 37
radio input "true"
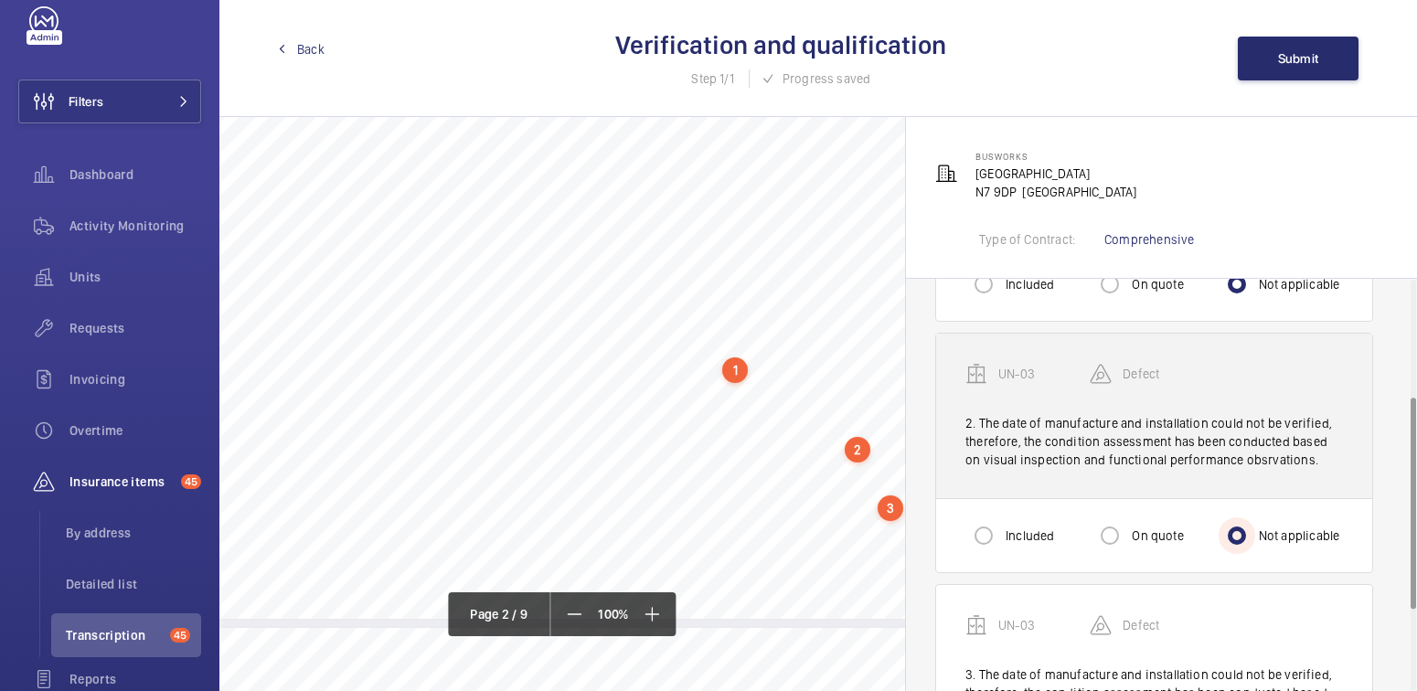
scroll to position [384, 0]
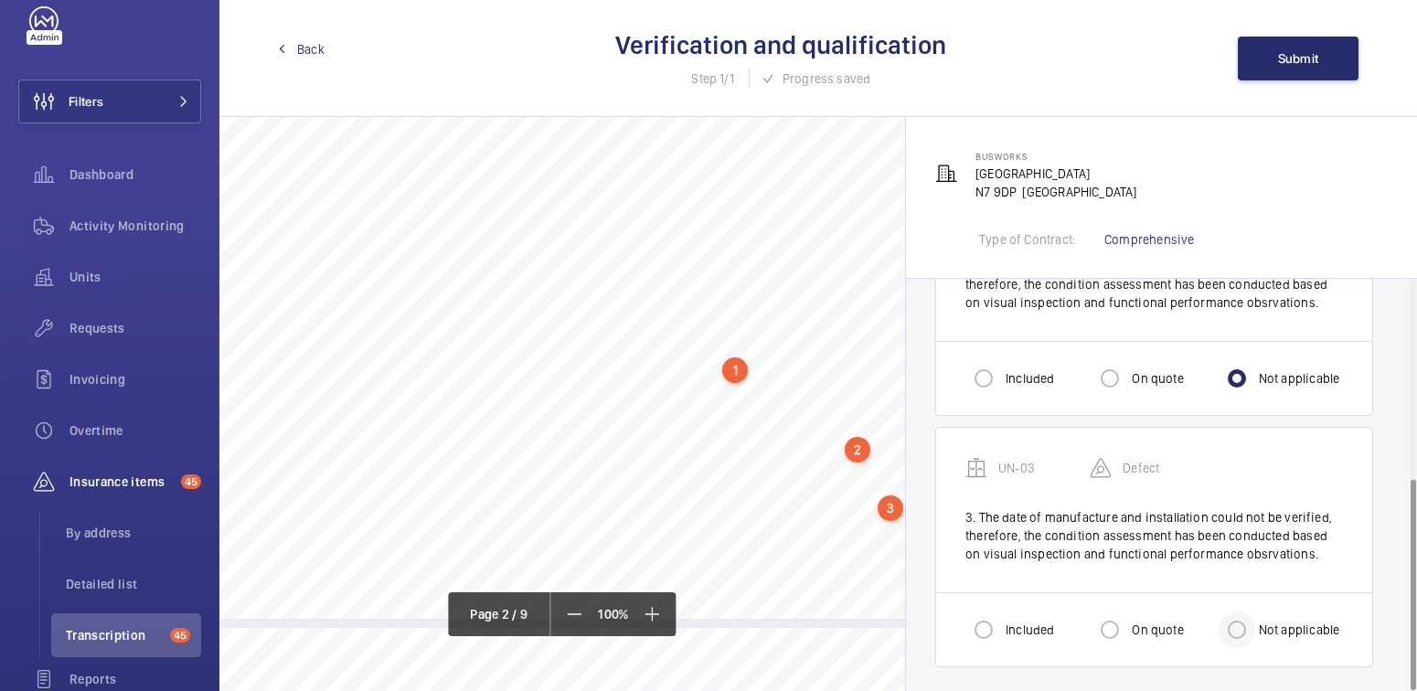
click at [1256, 637] on div at bounding box center [1237, 630] width 44 height 44
radio input "true"
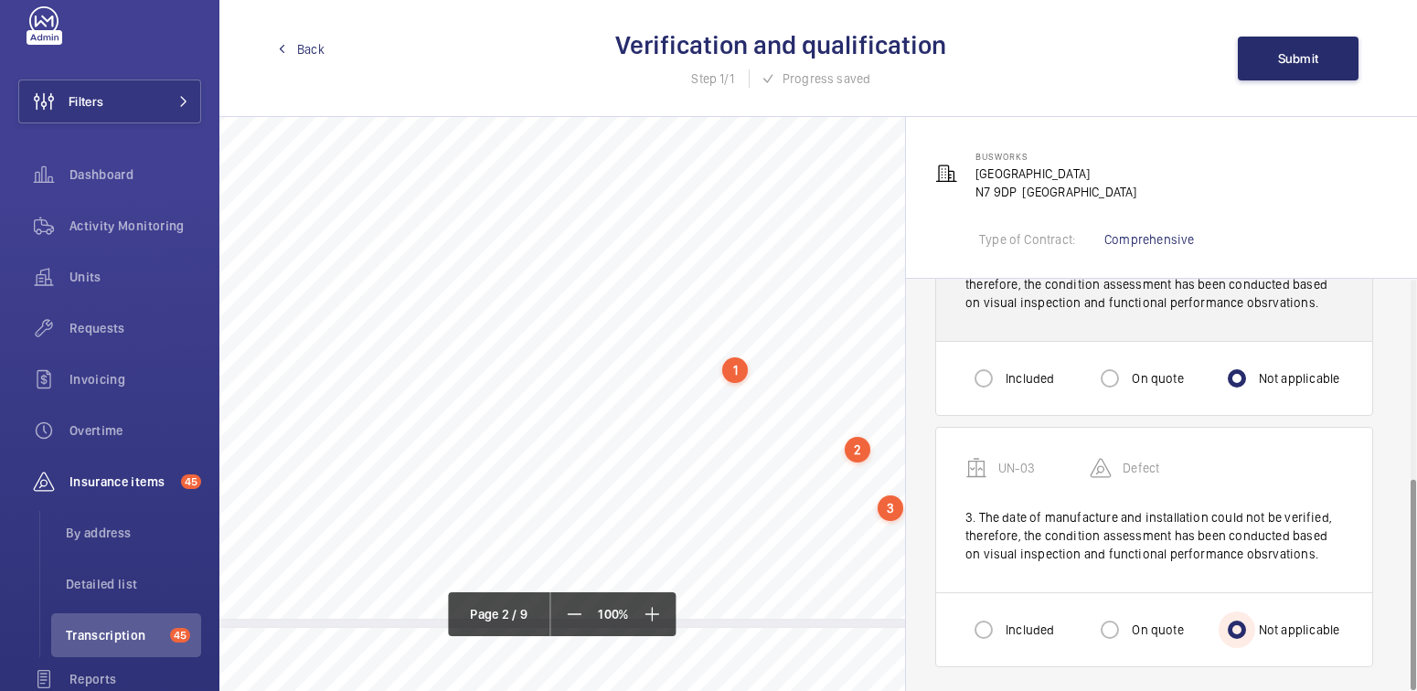
scroll to position [0, 0]
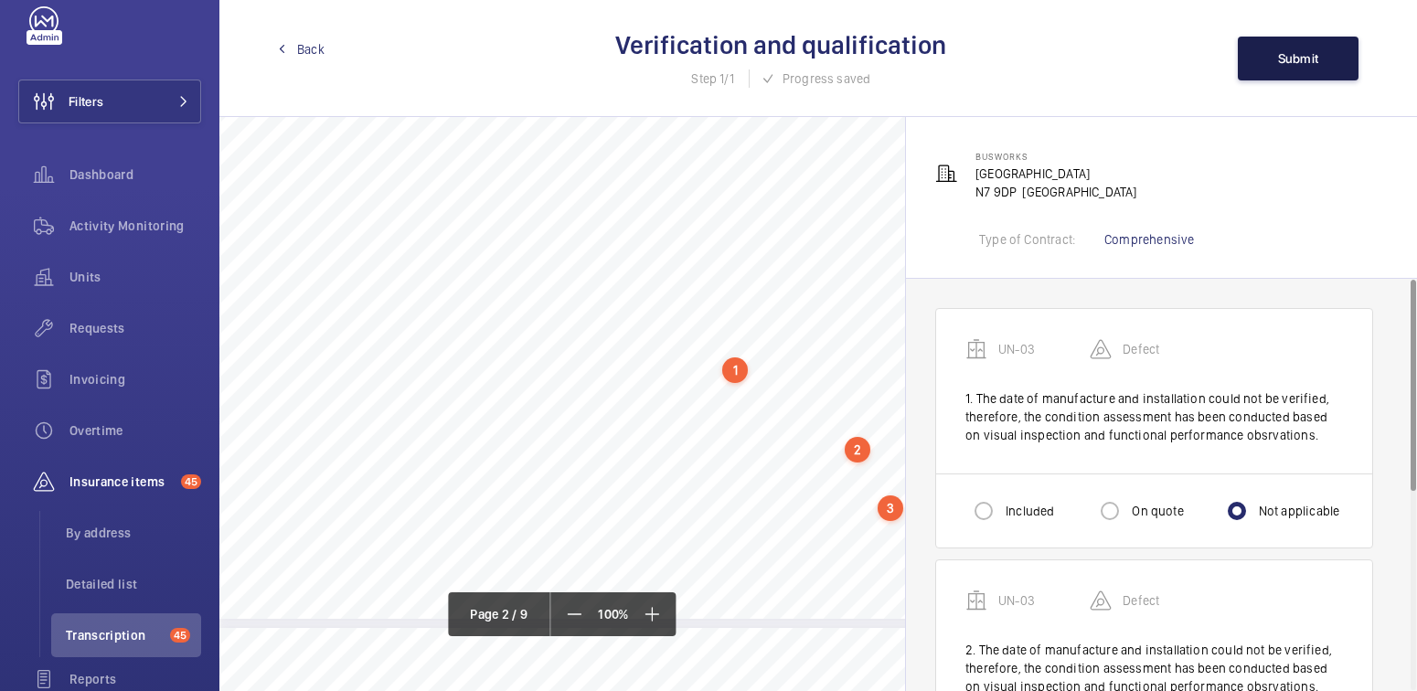
click at [1281, 59] on span "Submit" at bounding box center [1298, 58] width 41 height 15
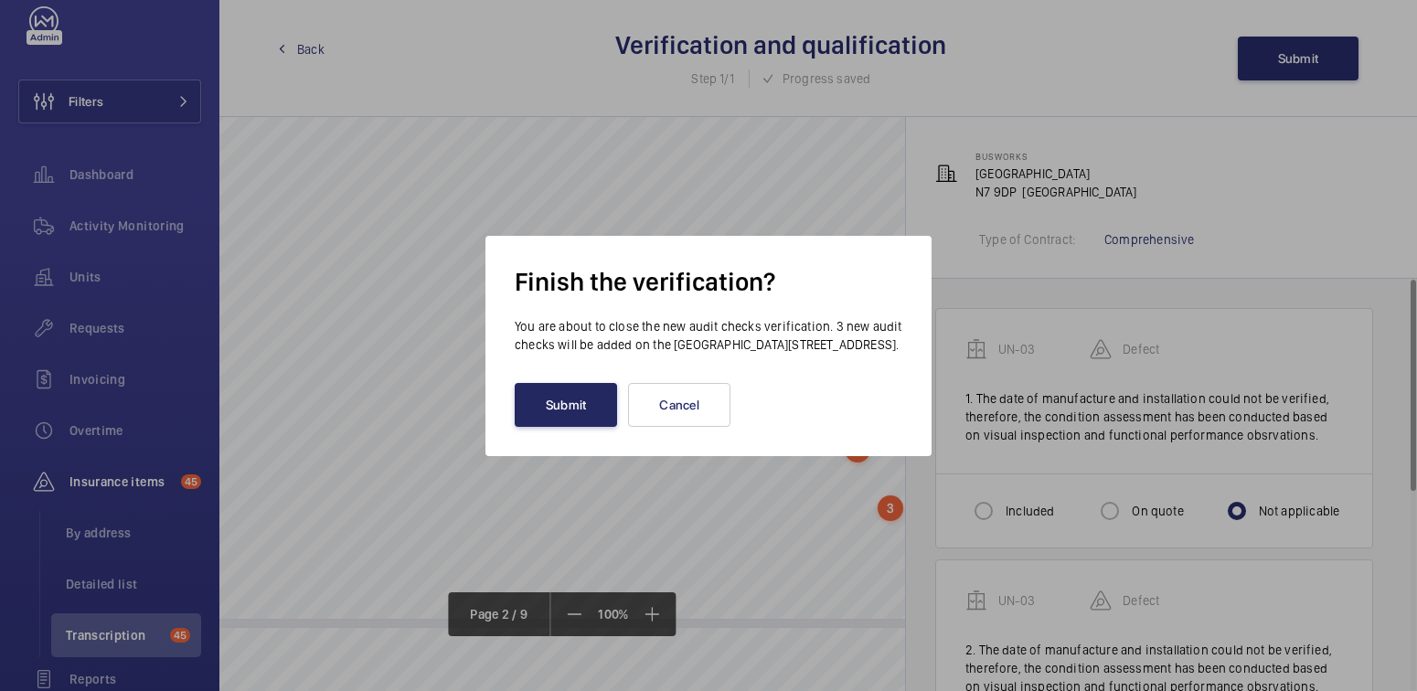
click at [550, 410] on button "Submit" at bounding box center [566, 405] width 102 height 44
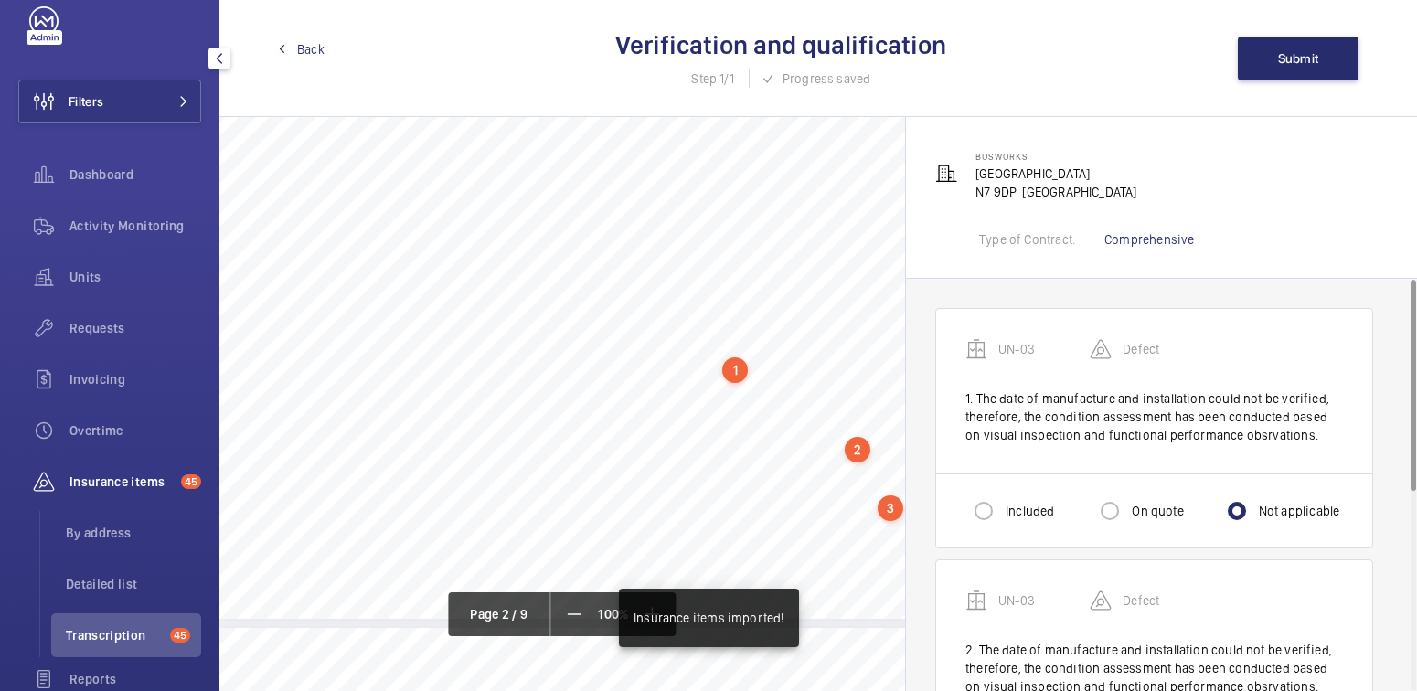
click at [307, 47] on span "Back" at bounding box center [310, 49] width 27 height 18
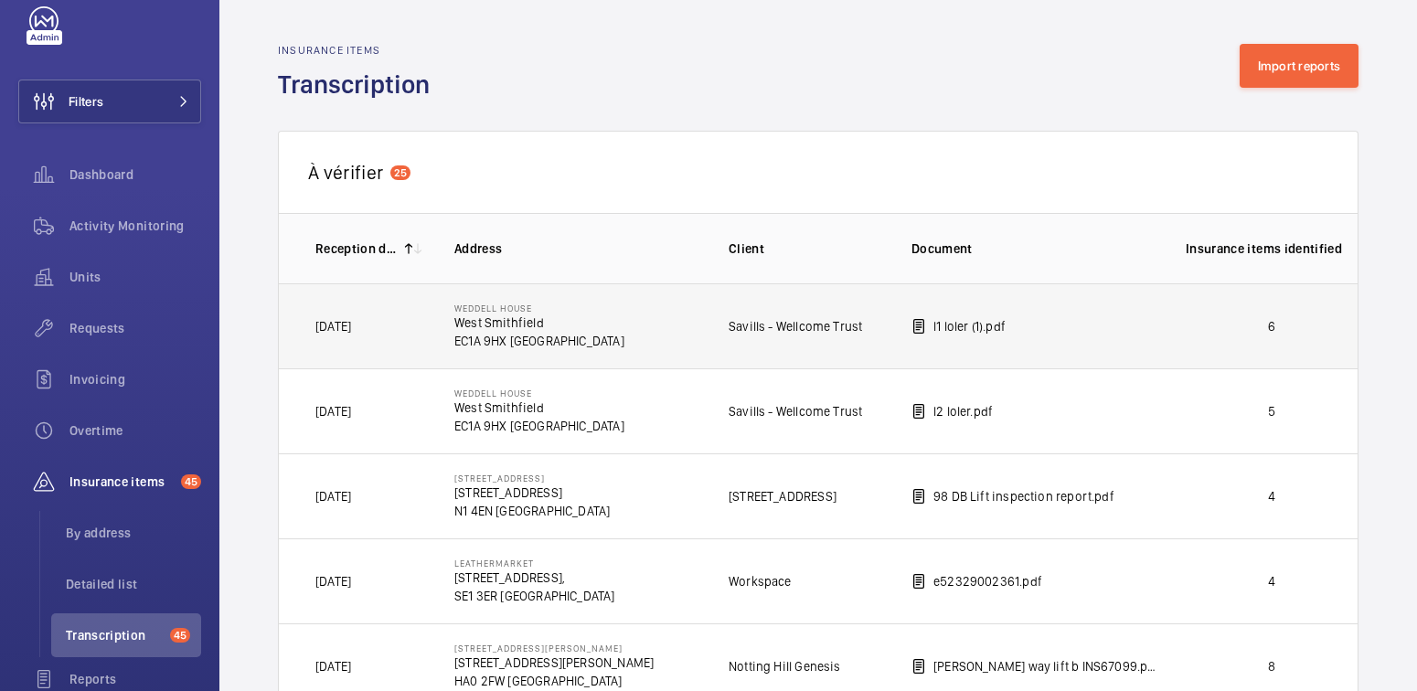
click at [1324, 325] on p "6" at bounding box center [1272, 326] width 172 height 18
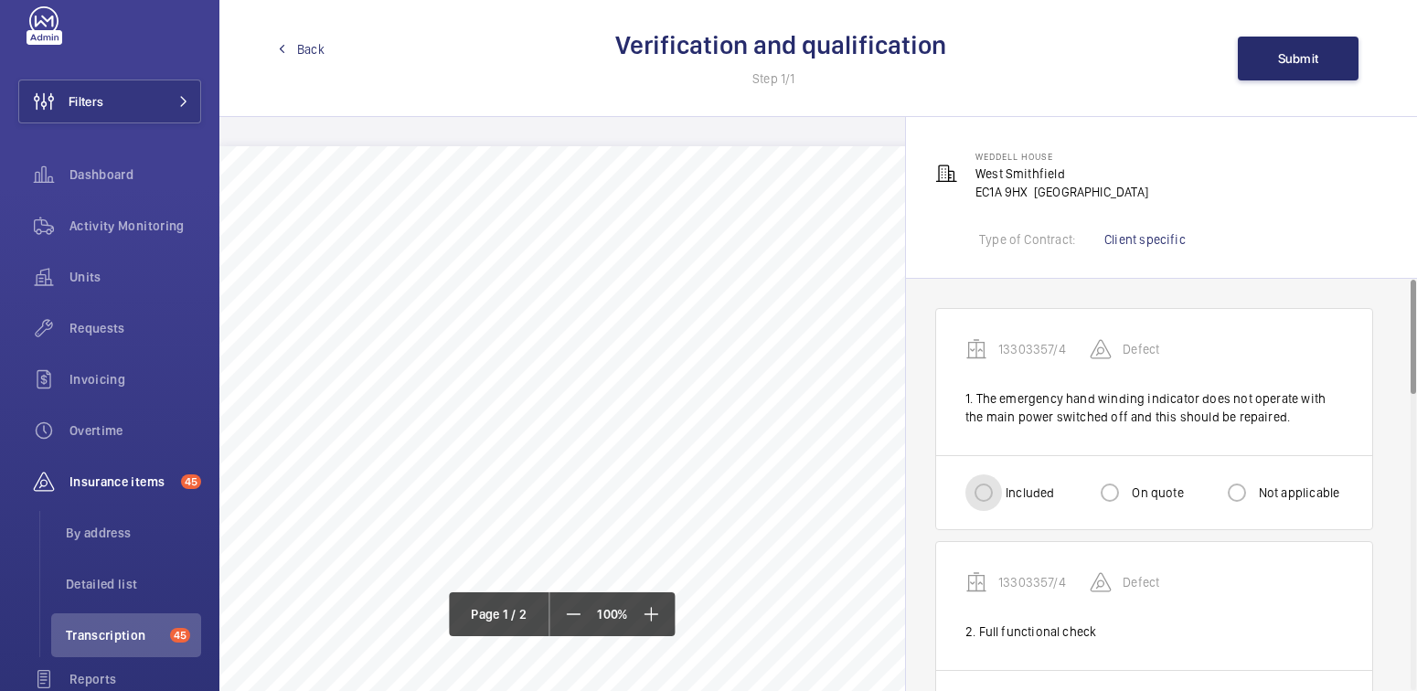
click at [989, 489] on input "Included" at bounding box center [983, 492] width 37 height 37
radio input "true"
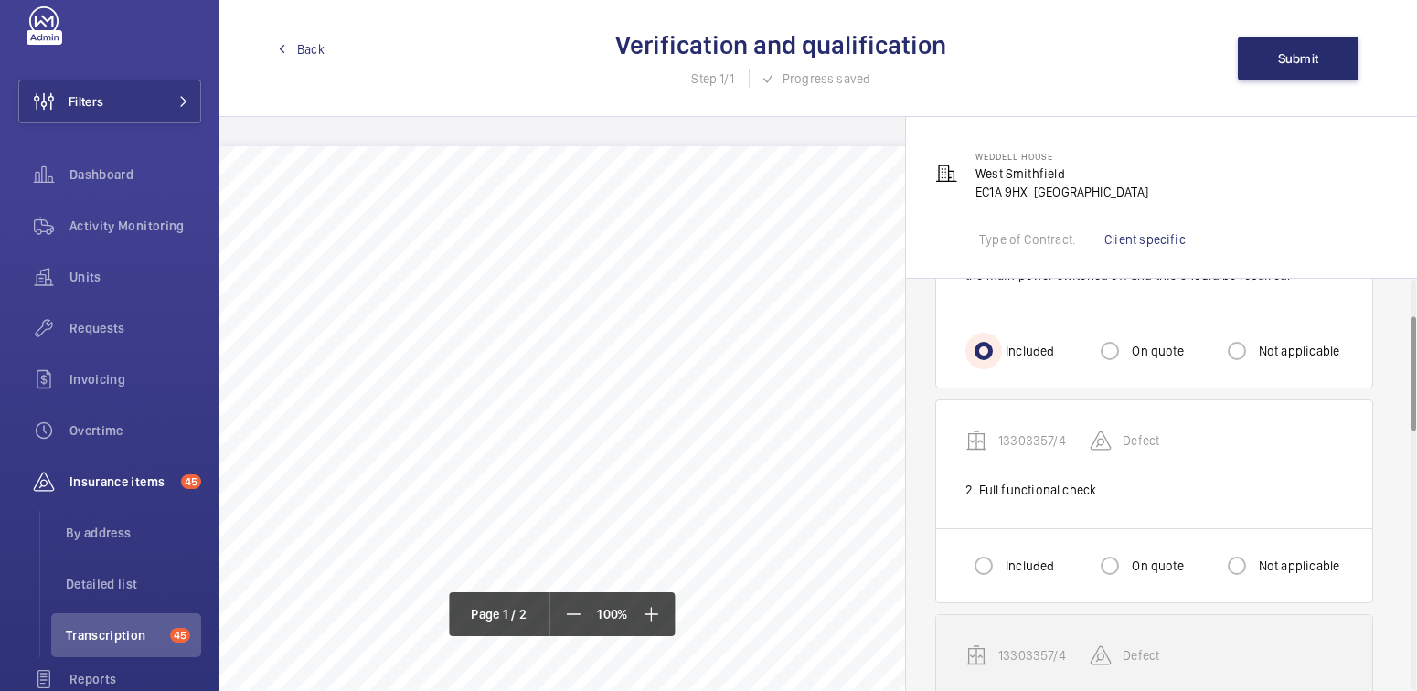
scroll to position [171, 0]
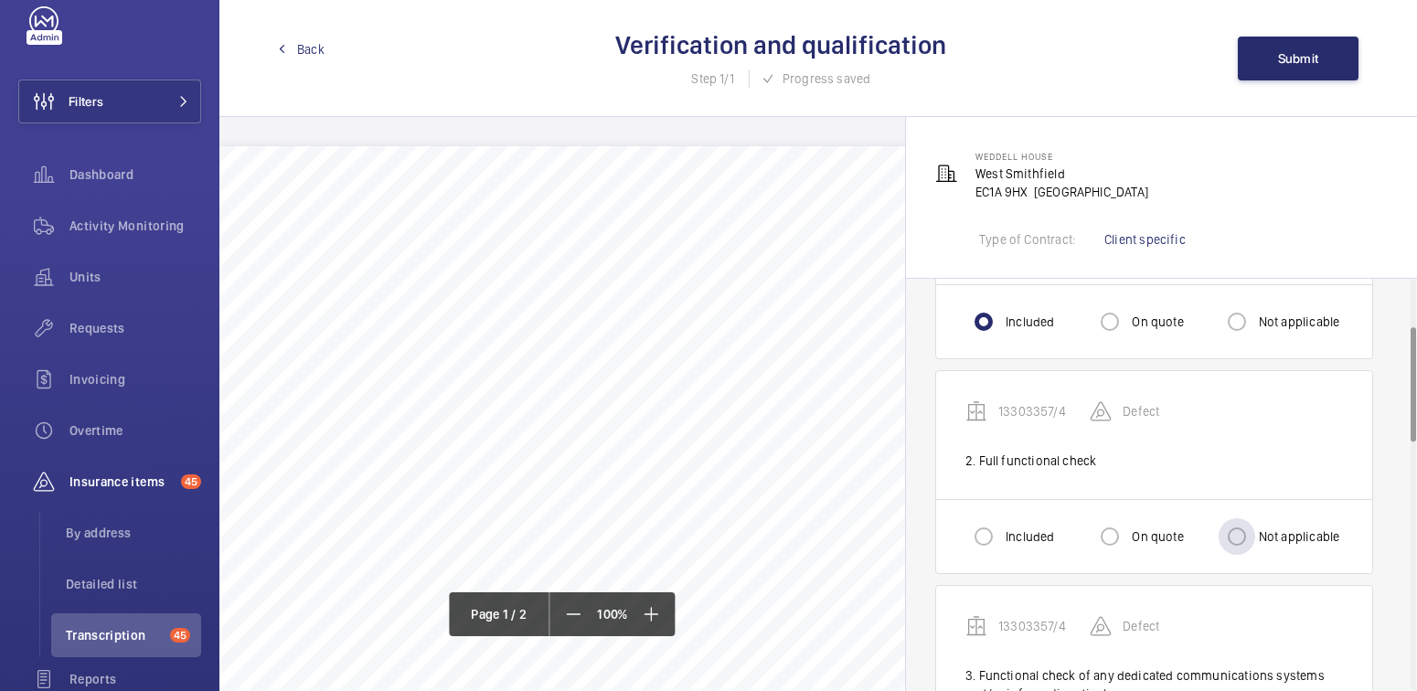
click at [1296, 537] on label "Not applicable" at bounding box center [1297, 536] width 85 height 18
click at [1255, 537] on input "Not applicable" at bounding box center [1237, 536] width 37 height 37
radio input "true"
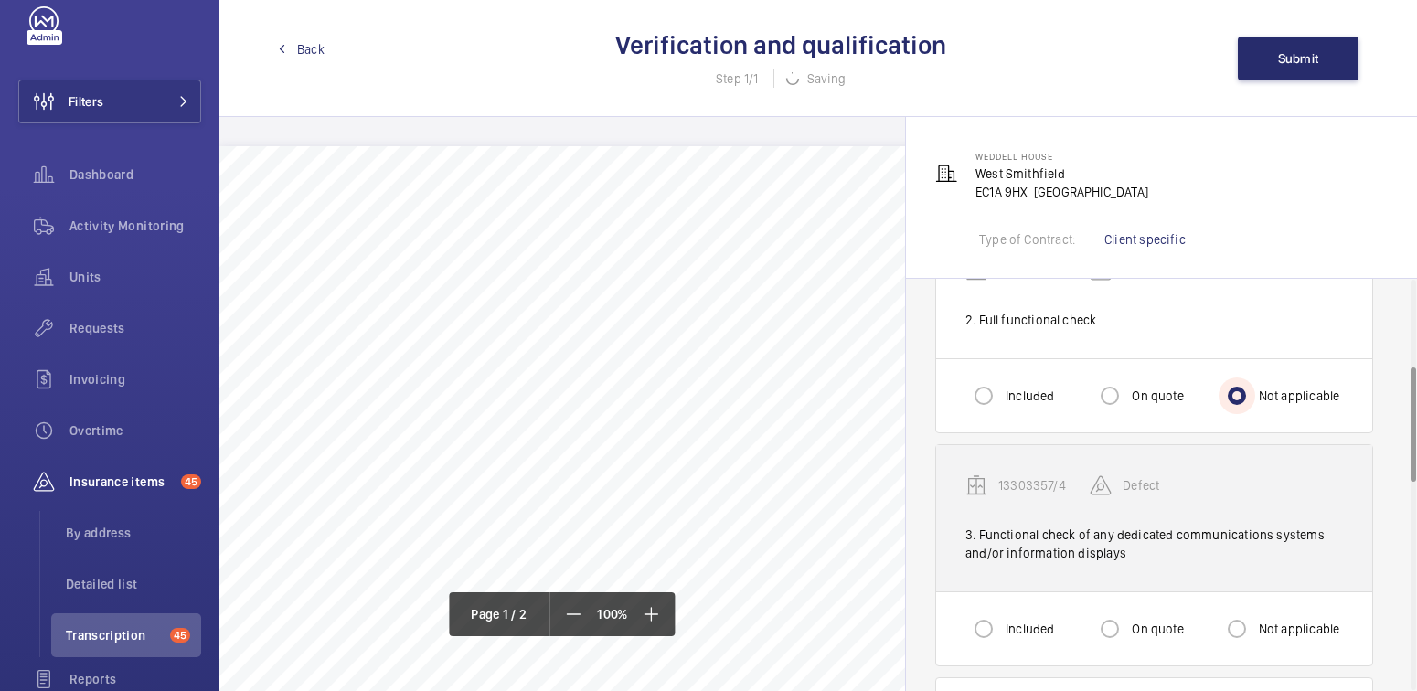
scroll to position [314, 0]
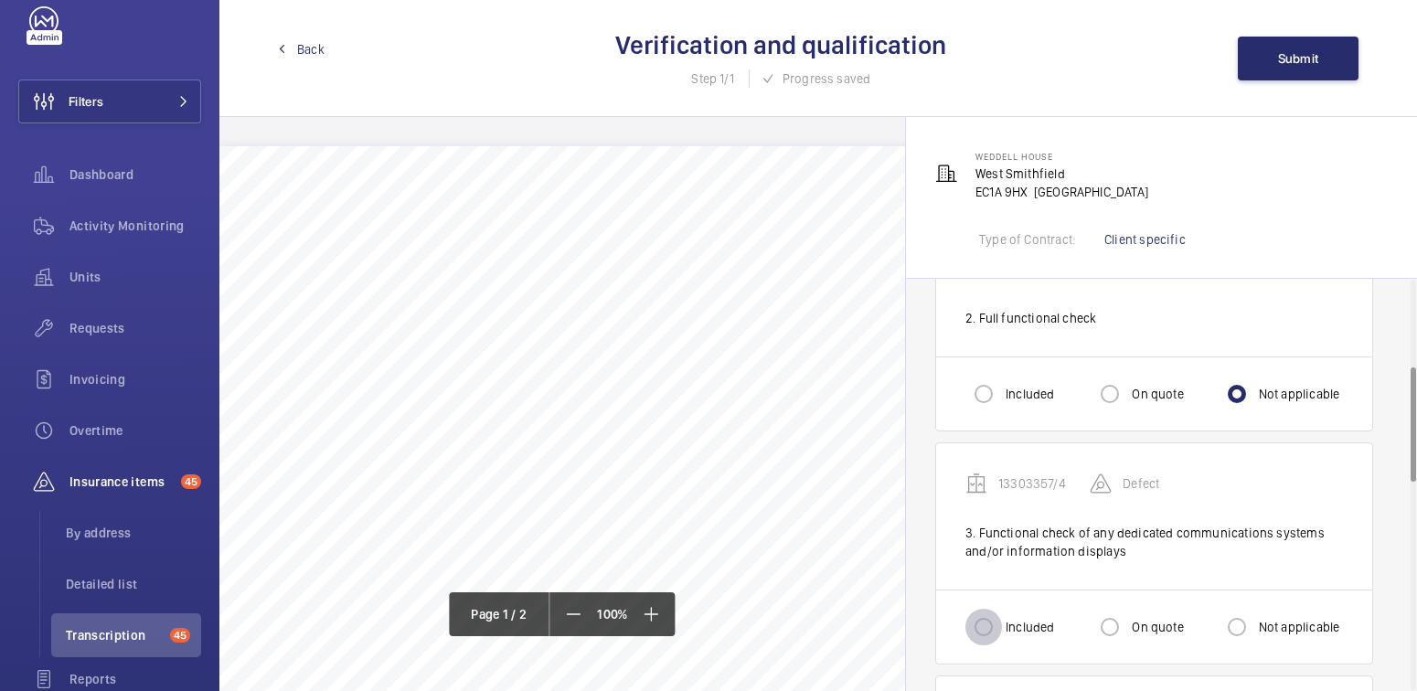
click at [1000, 624] on input "Included" at bounding box center [983, 627] width 37 height 37
radio input "true"
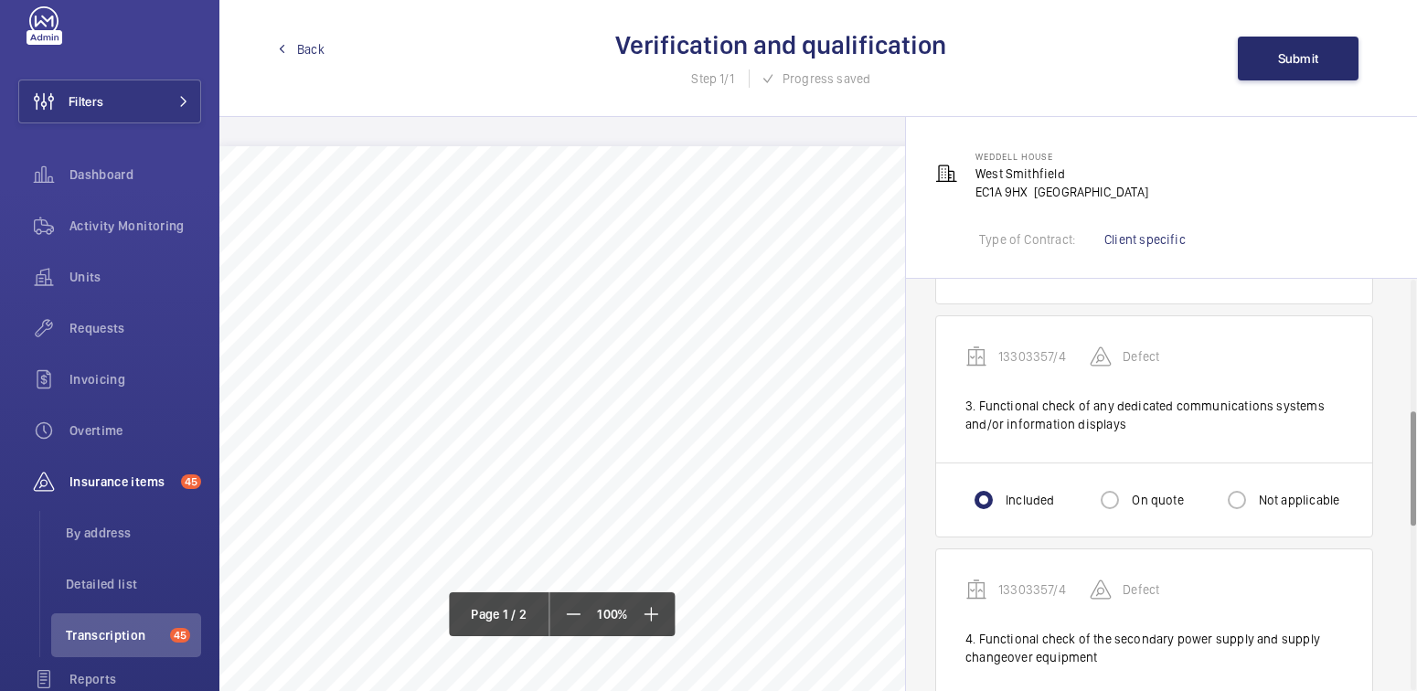
scroll to position [606, 0]
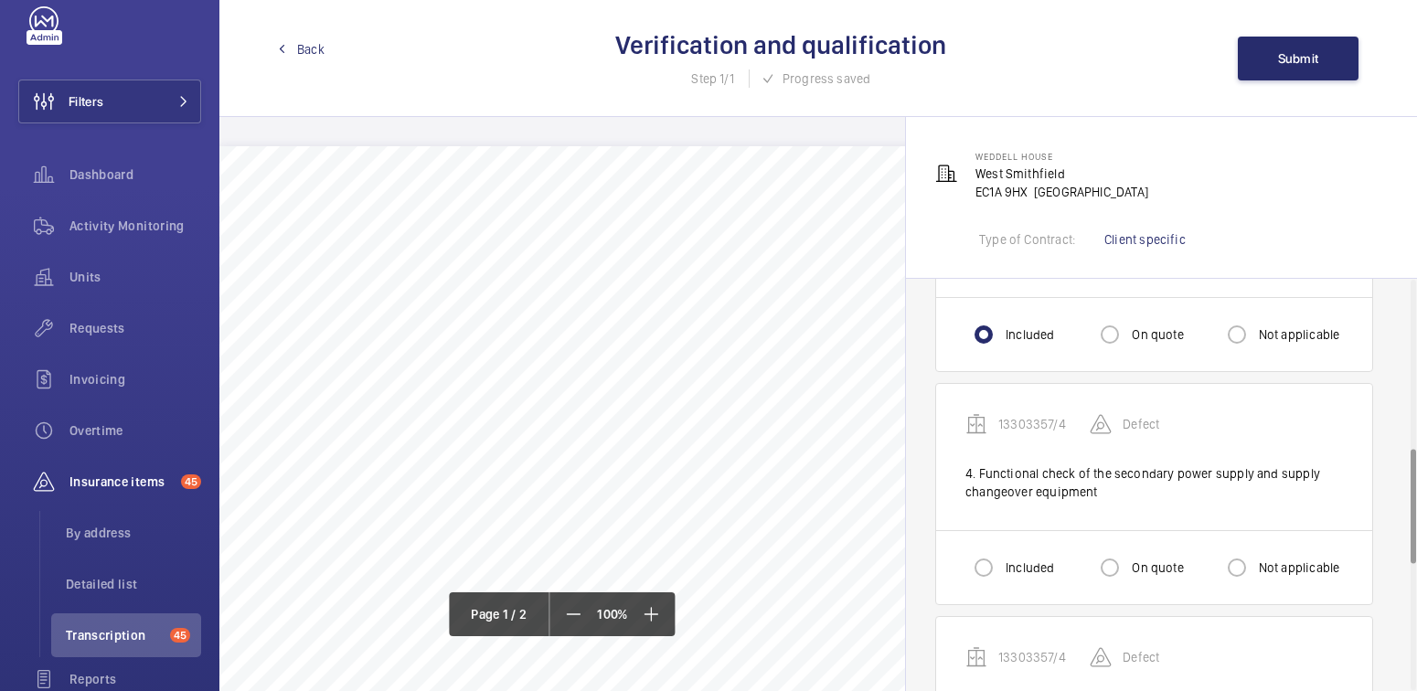
click at [1026, 561] on label "Included" at bounding box center [1028, 568] width 52 height 18
click at [1002, 561] on input "Included" at bounding box center [983, 567] width 37 height 37
radio input "true"
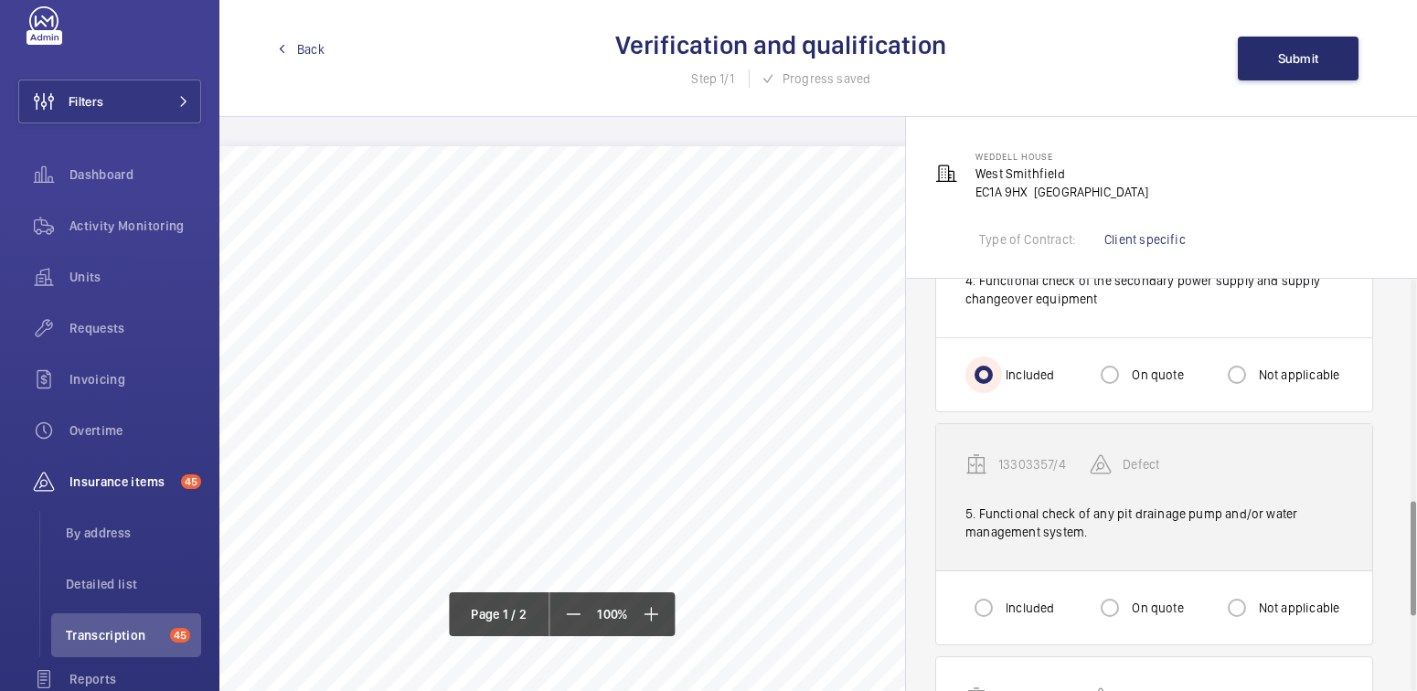
scroll to position [803, 0]
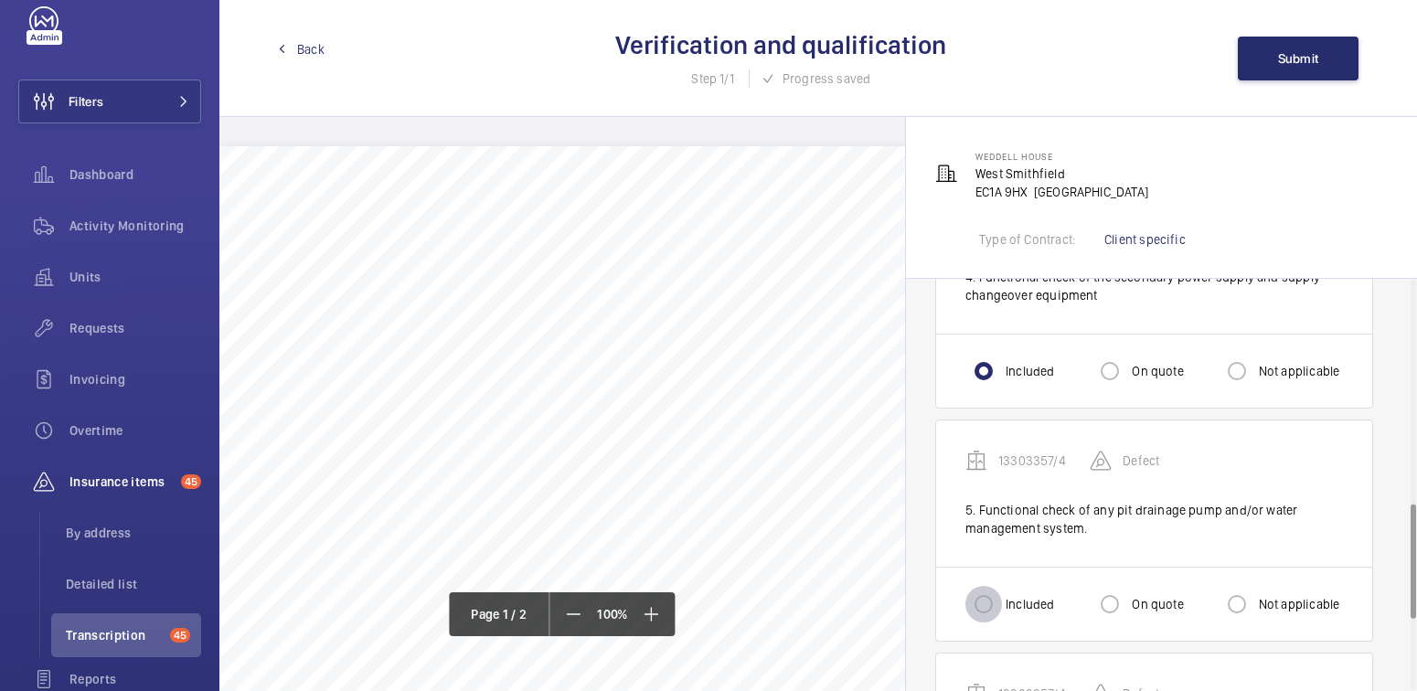
click at [998, 593] on input "Included" at bounding box center [983, 604] width 37 height 37
radio input "true"
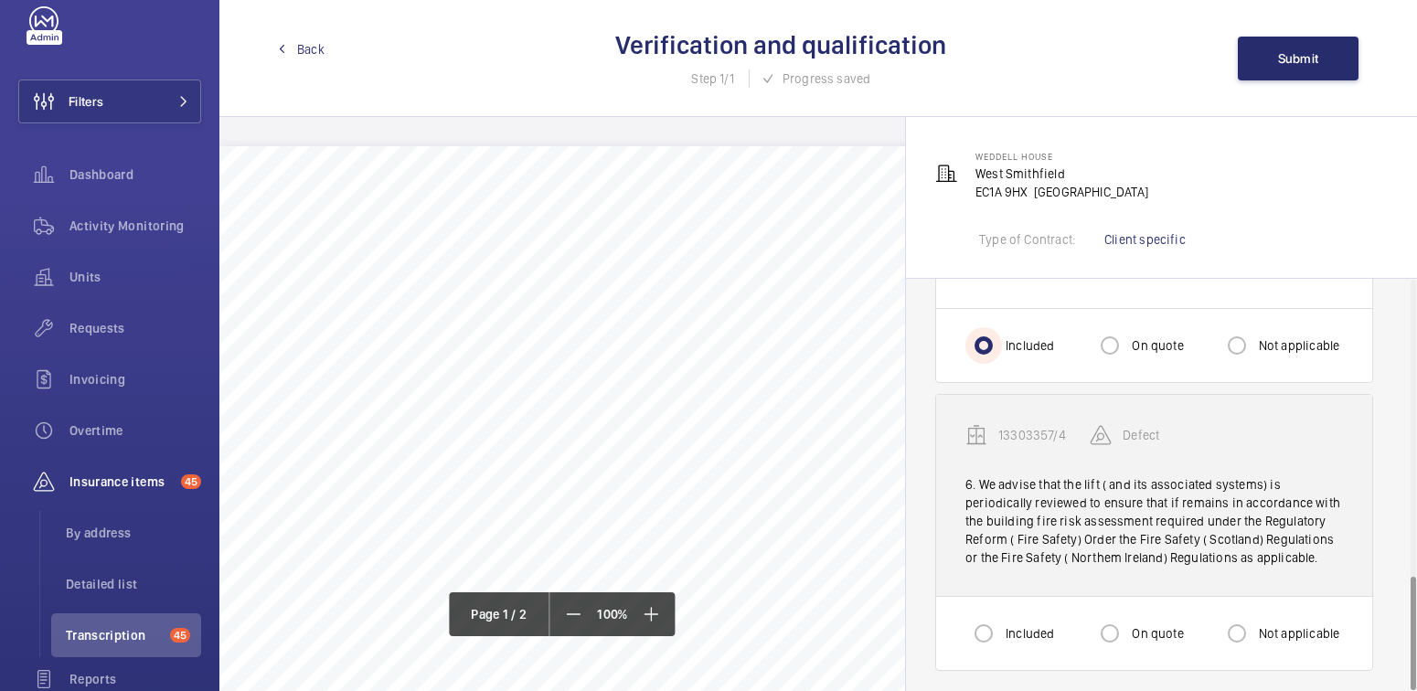
scroll to position [1061, 0]
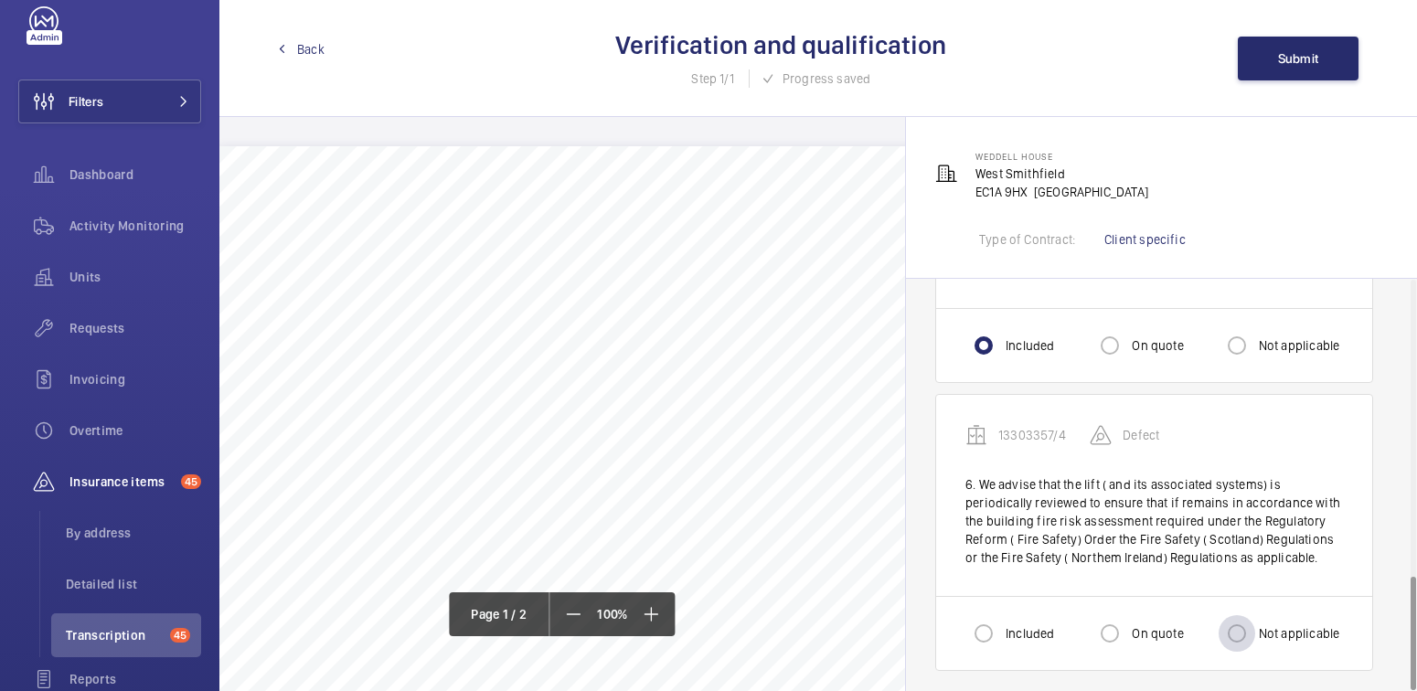
click at [1255, 622] on div at bounding box center [1237, 634] width 44 height 44
radio input "true"
click at [988, 616] on input "Included" at bounding box center [983, 633] width 37 height 37
click at [1130, 625] on div at bounding box center [1110, 634] width 44 height 44
radio input "false"
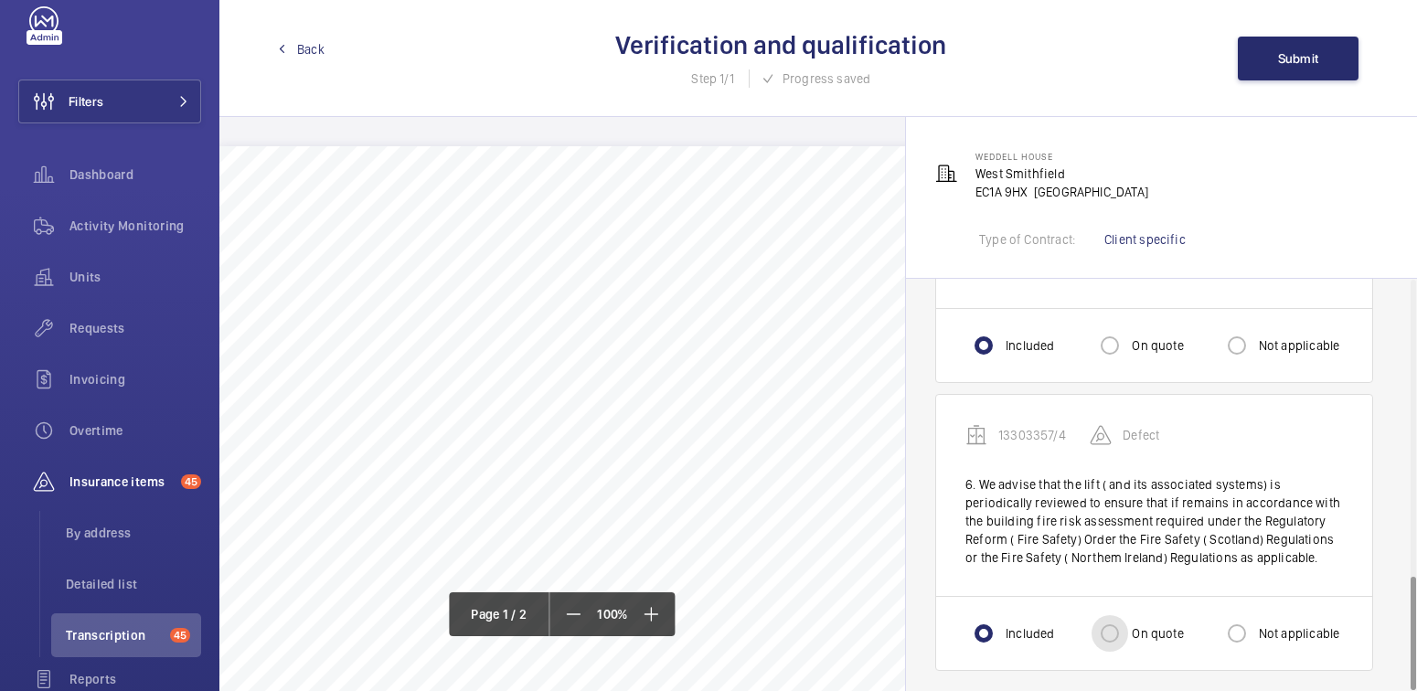
radio input "true"
click at [1237, 624] on input "Not applicable" at bounding box center [1237, 633] width 37 height 37
radio input "true"
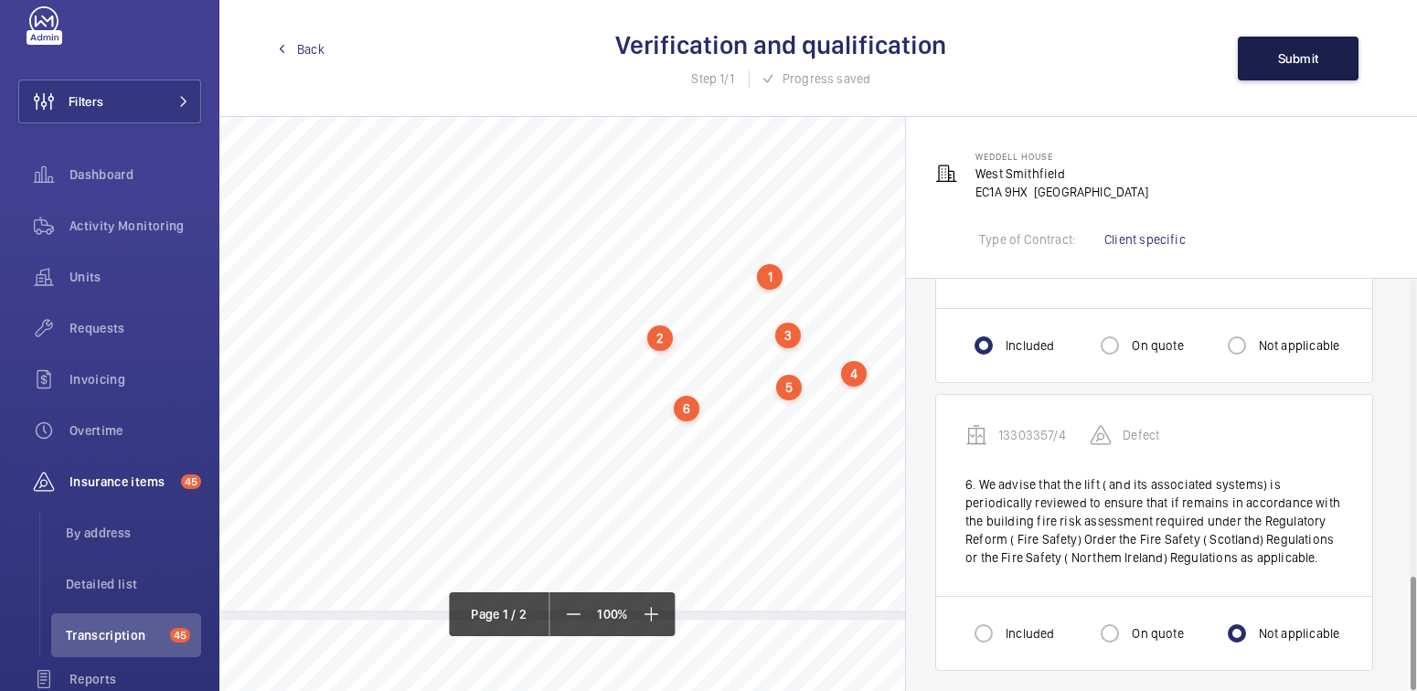
click at [1313, 60] on span "Submit" at bounding box center [1298, 58] width 41 height 15
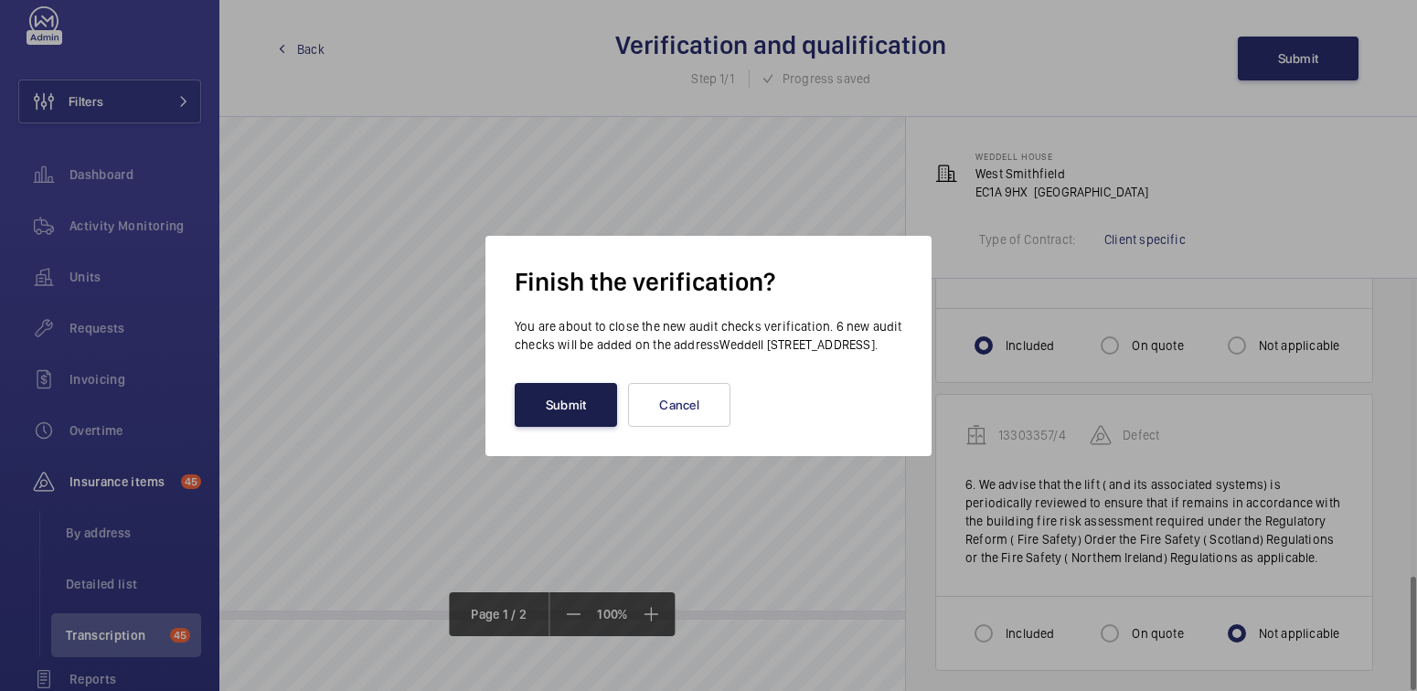
click at [597, 415] on button "Submit" at bounding box center [566, 405] width 102 height 44
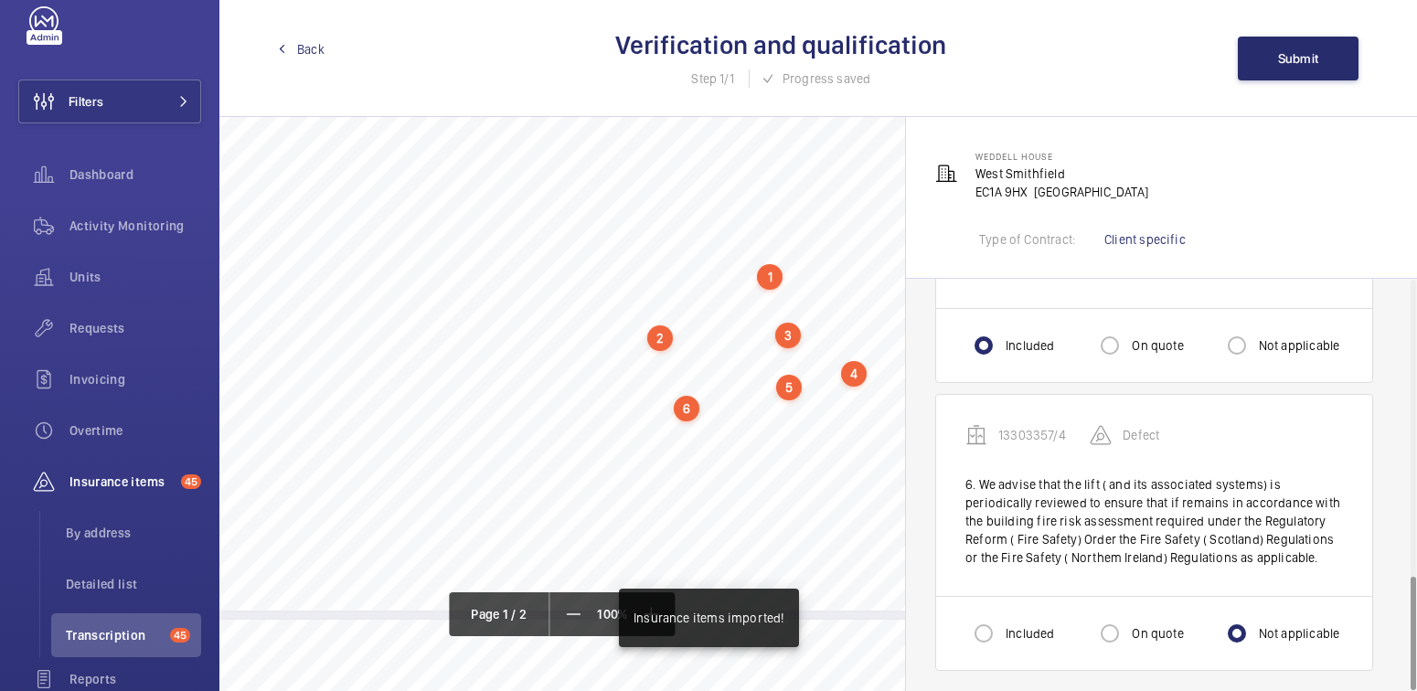
click at [314, 40] on span "Back" at bounding box center [310, 49] width 27 height 18
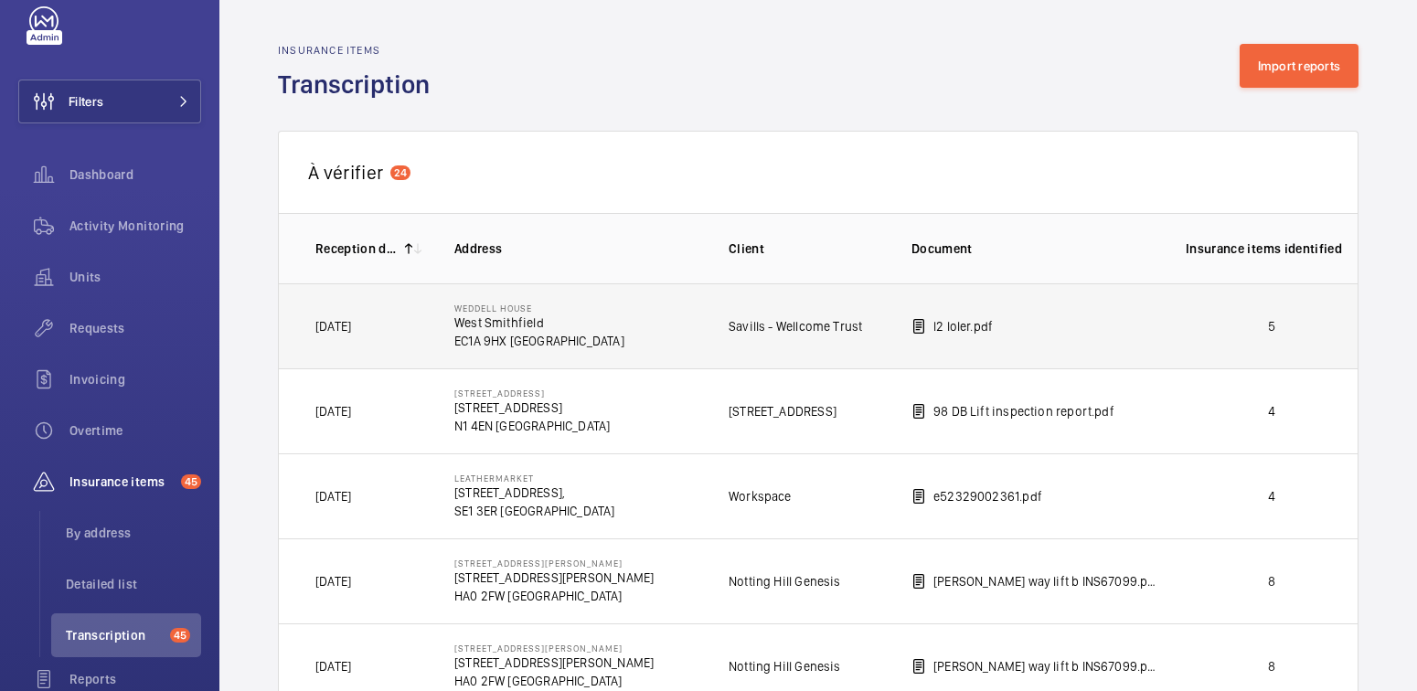
click at [1254, 330] on p "5" at bounding box center [1272, 326] width 172 height 18
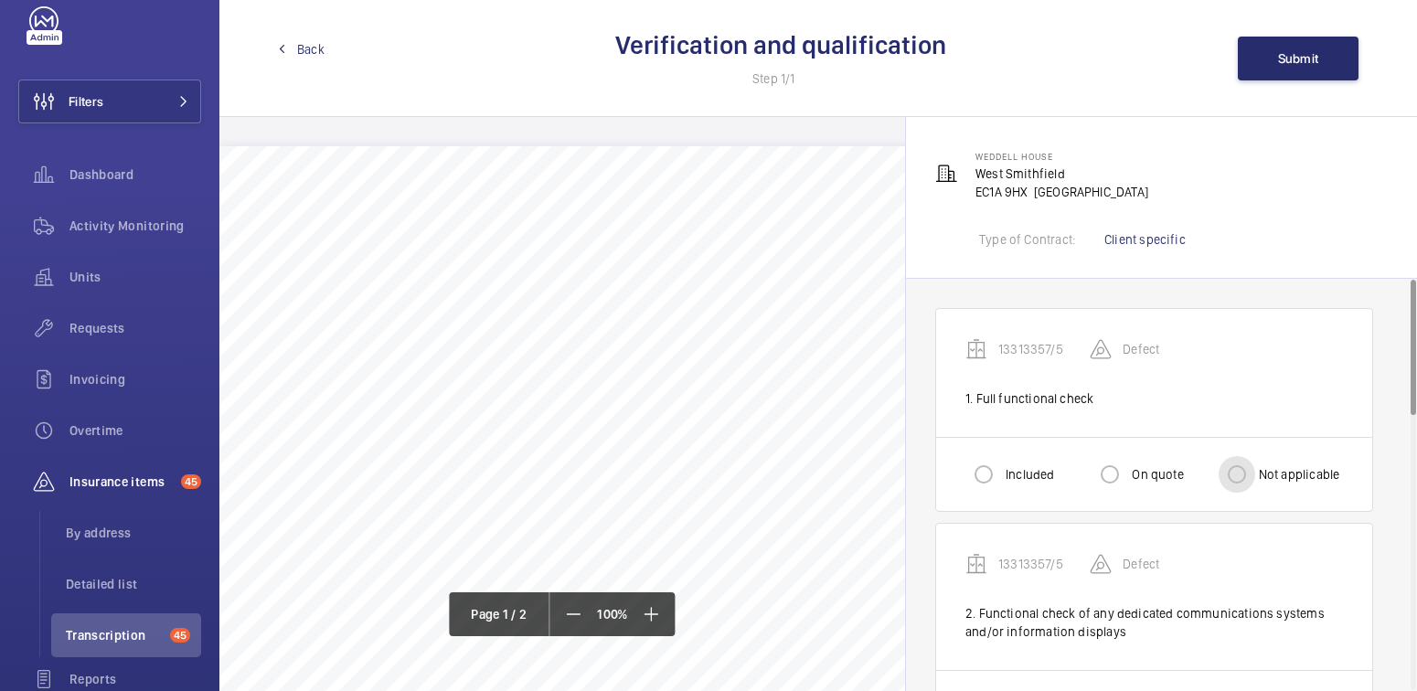
click at [1219, 472] on input "Not applicable" at bounding box center [1237, 474] width 37 height 37
radio input "true"
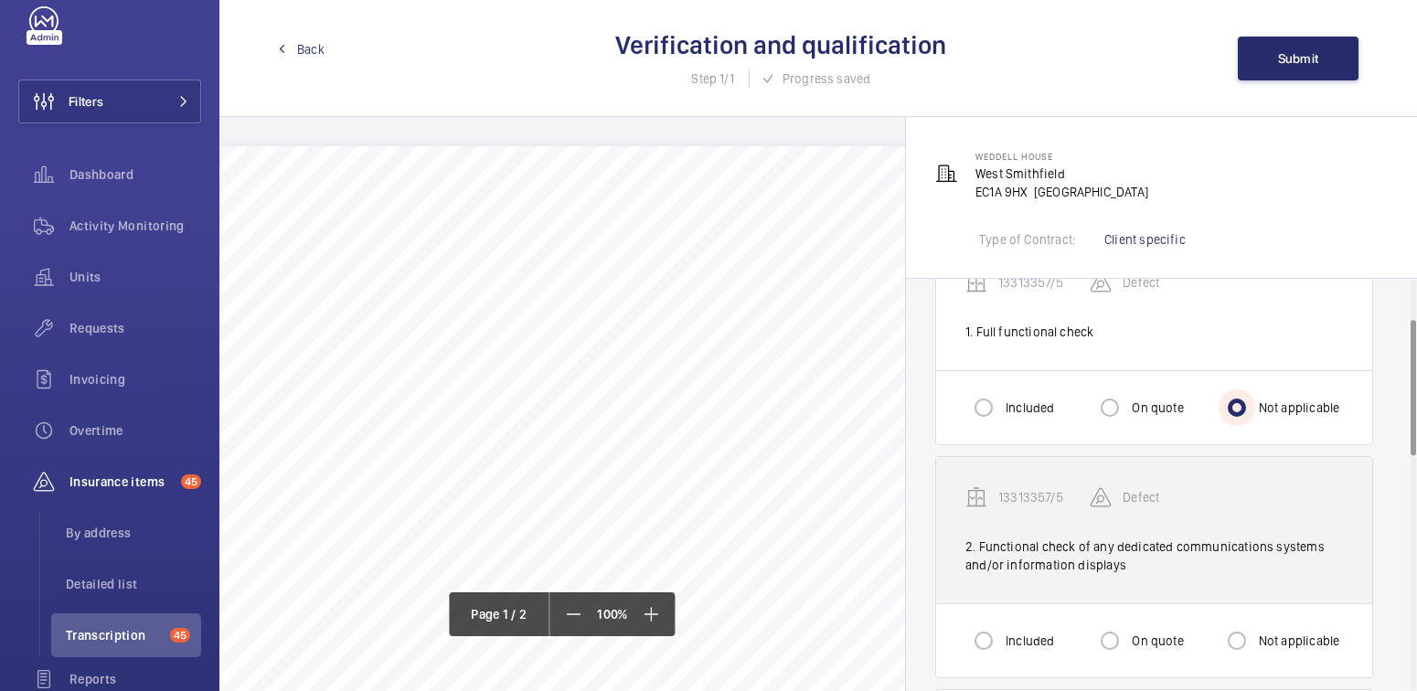
scroll to position [126, 0]
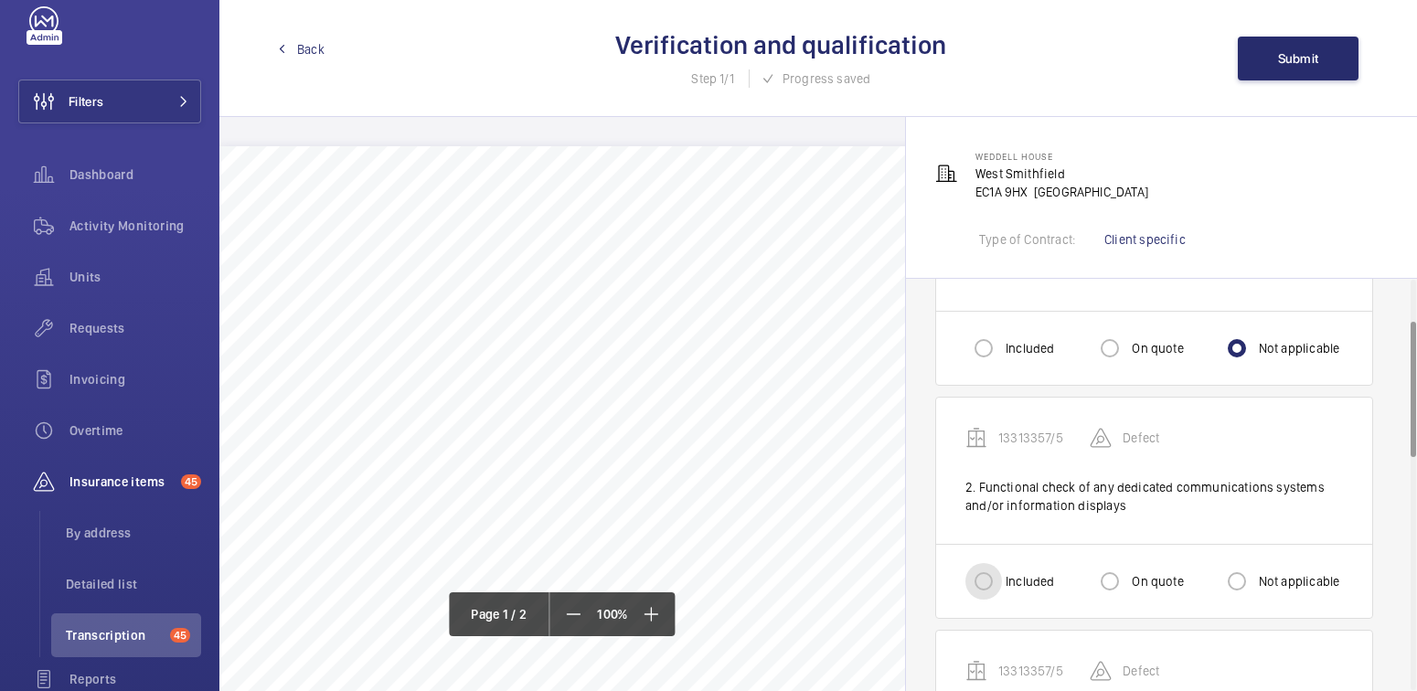
click at [995, 579] on input "Included" at bounding box center [983, 581] width 37 height 37
radio input "true"
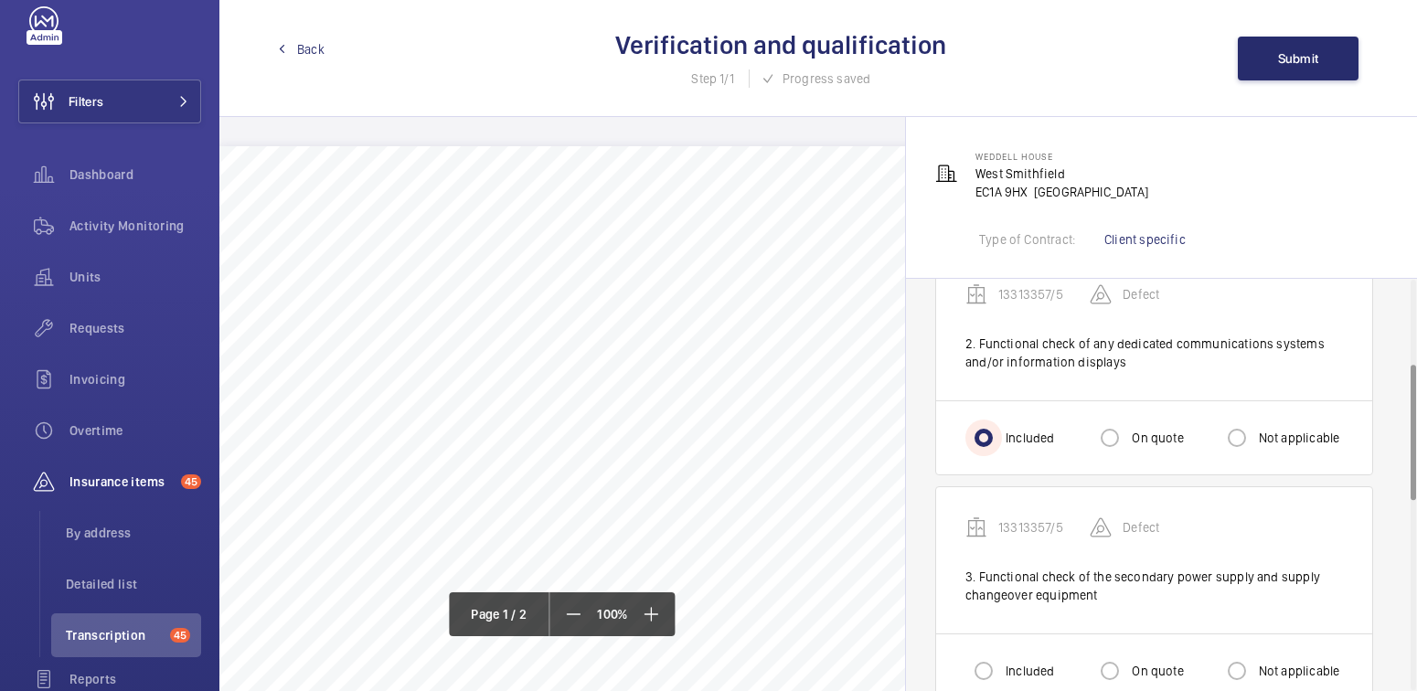
scroll to position [271, 0]
click at [996, 666] on input "Included" at bounding box center [983, 670] width 37 height 37
radio input "true"
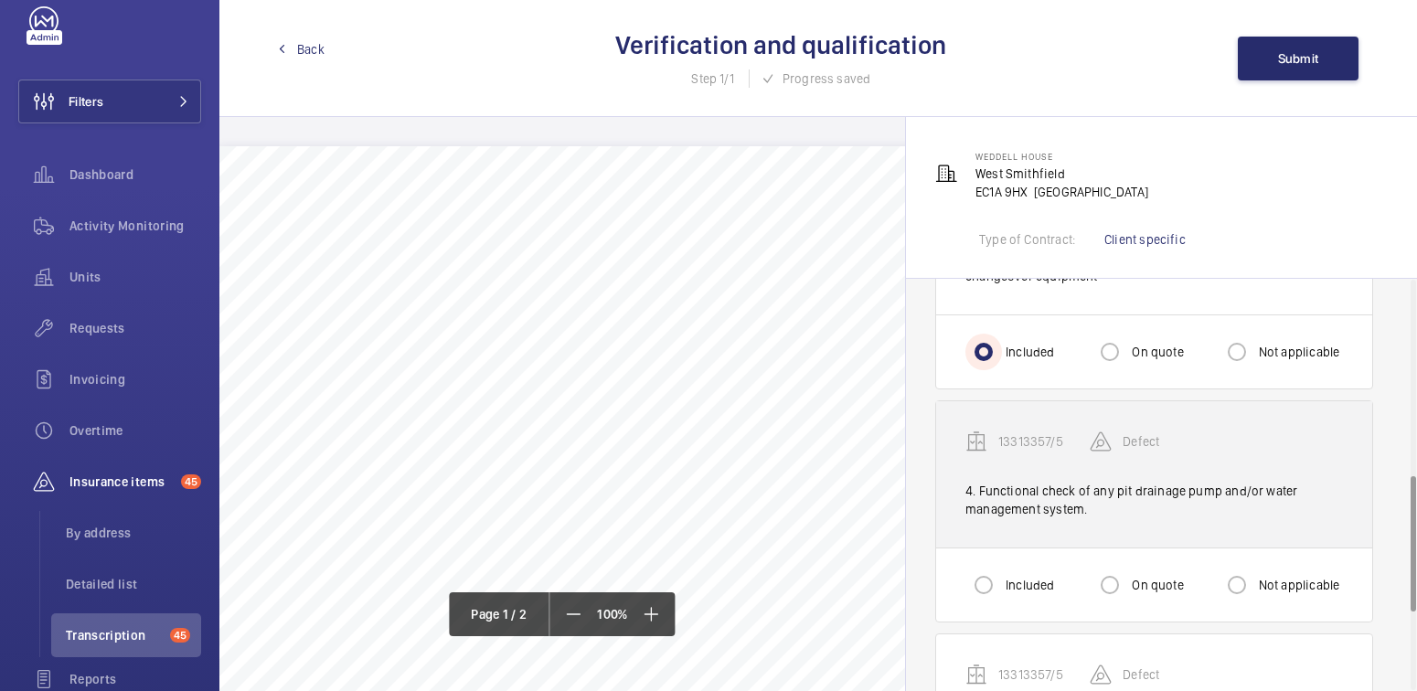
scroll to position [591, 0]
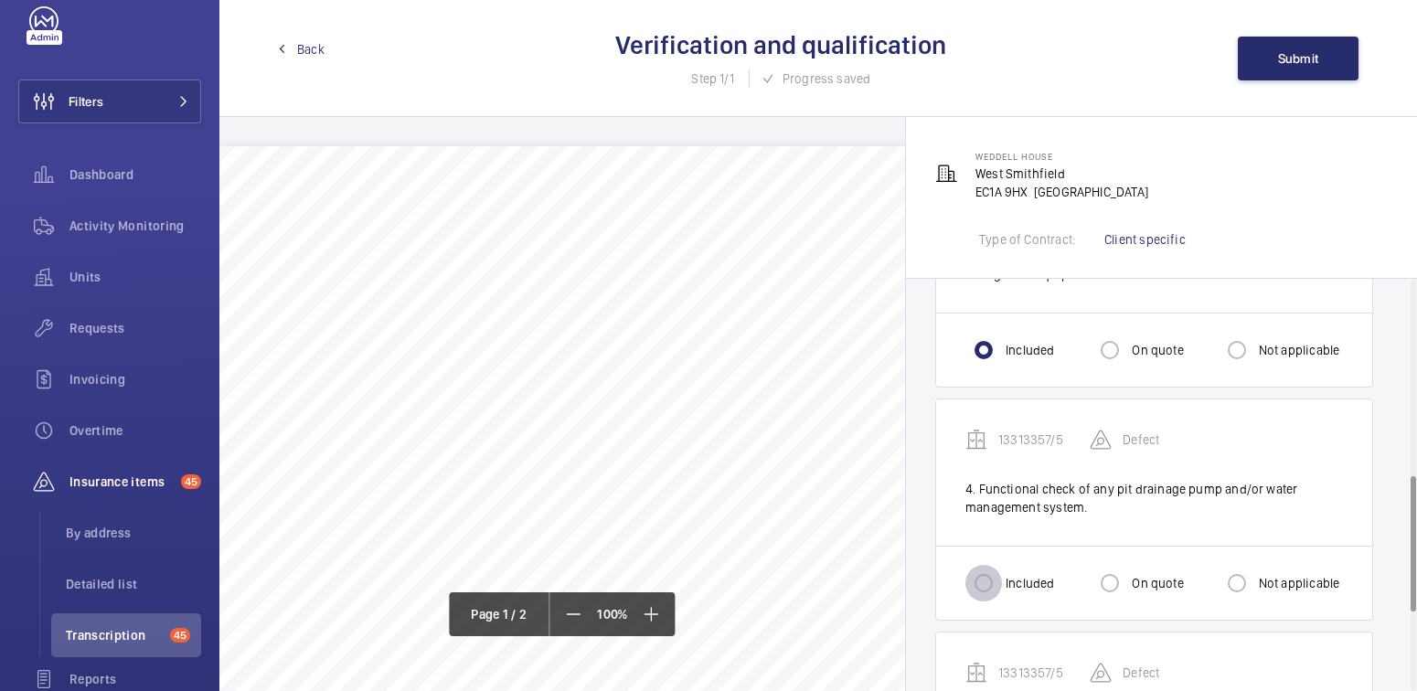
click at [993, 565] on input "Included" at bounding box center [983, 583] width 37 height 37
radio input "true"
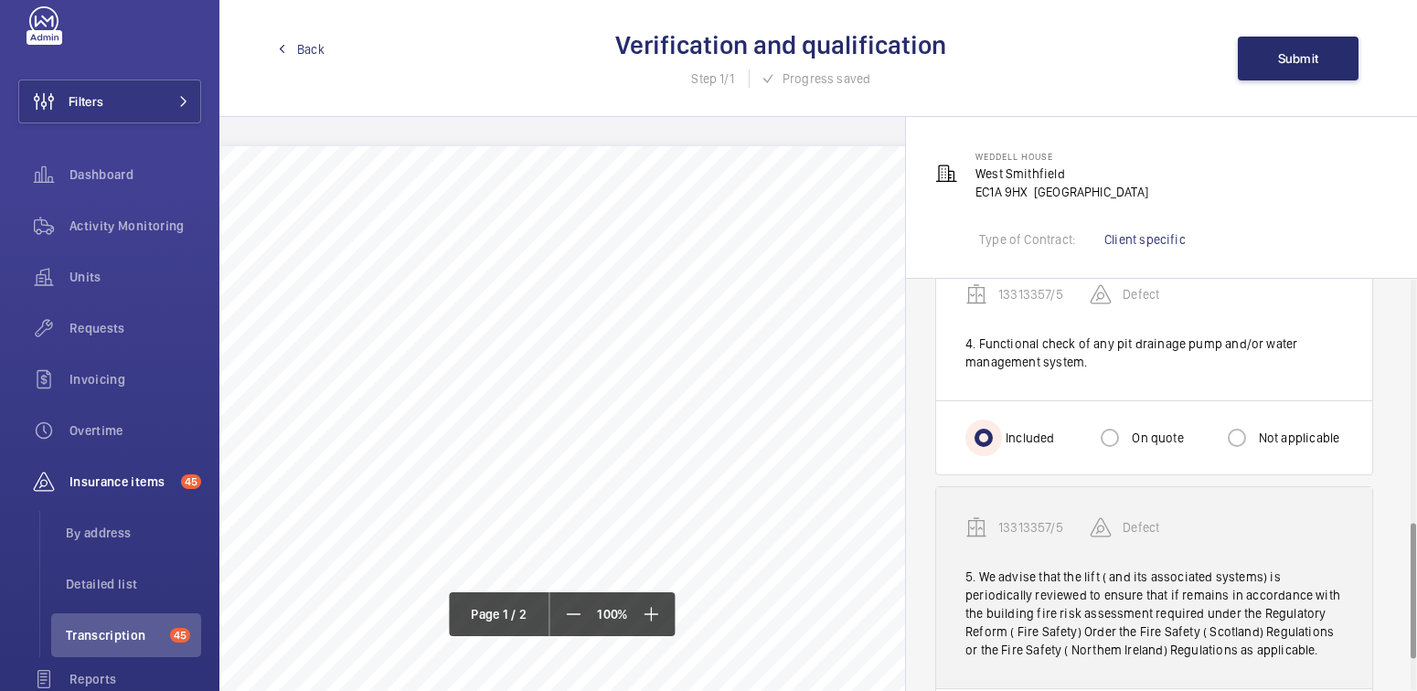
scroll to position [829, 0]
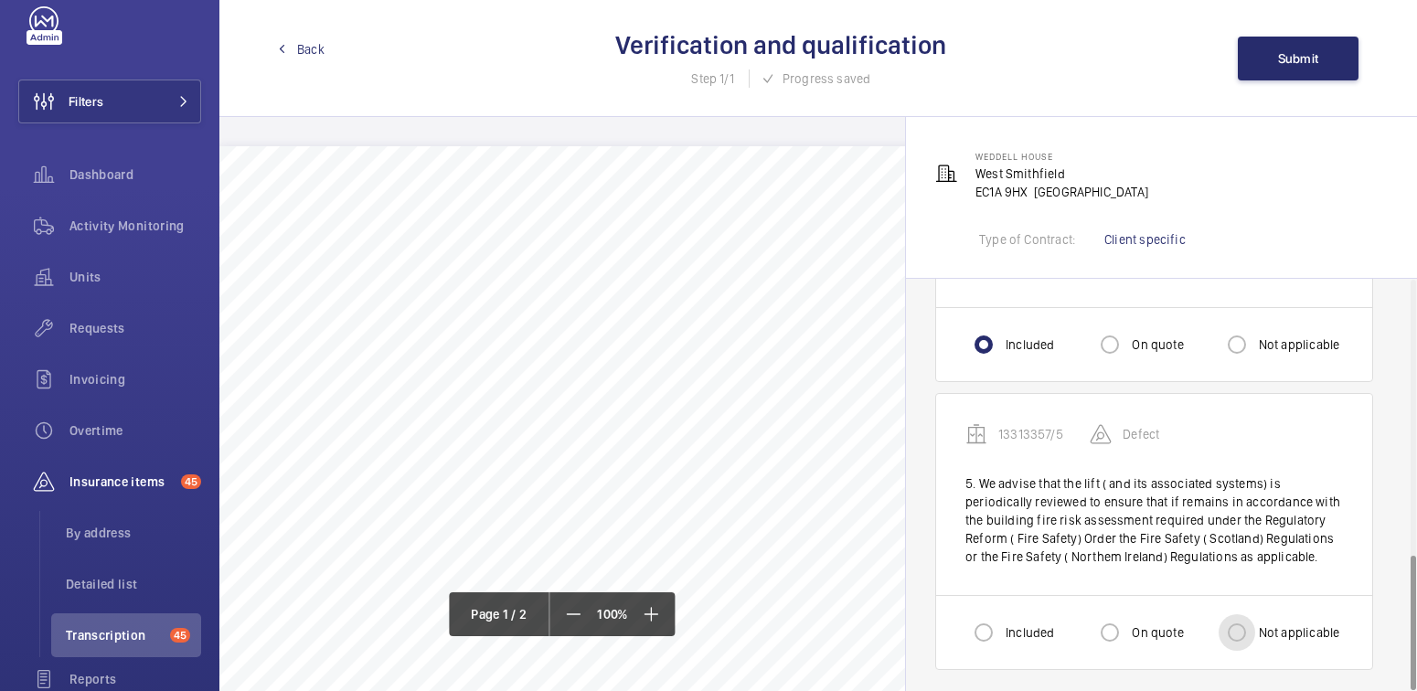
click at [1253, 625] on input "Not applicable" at bounding box center [1237, 632] width 37 height 37
radio input "true"
click at [1321, 58] on button "Submit" at bounding box center [1298, 59] width 121 height 44
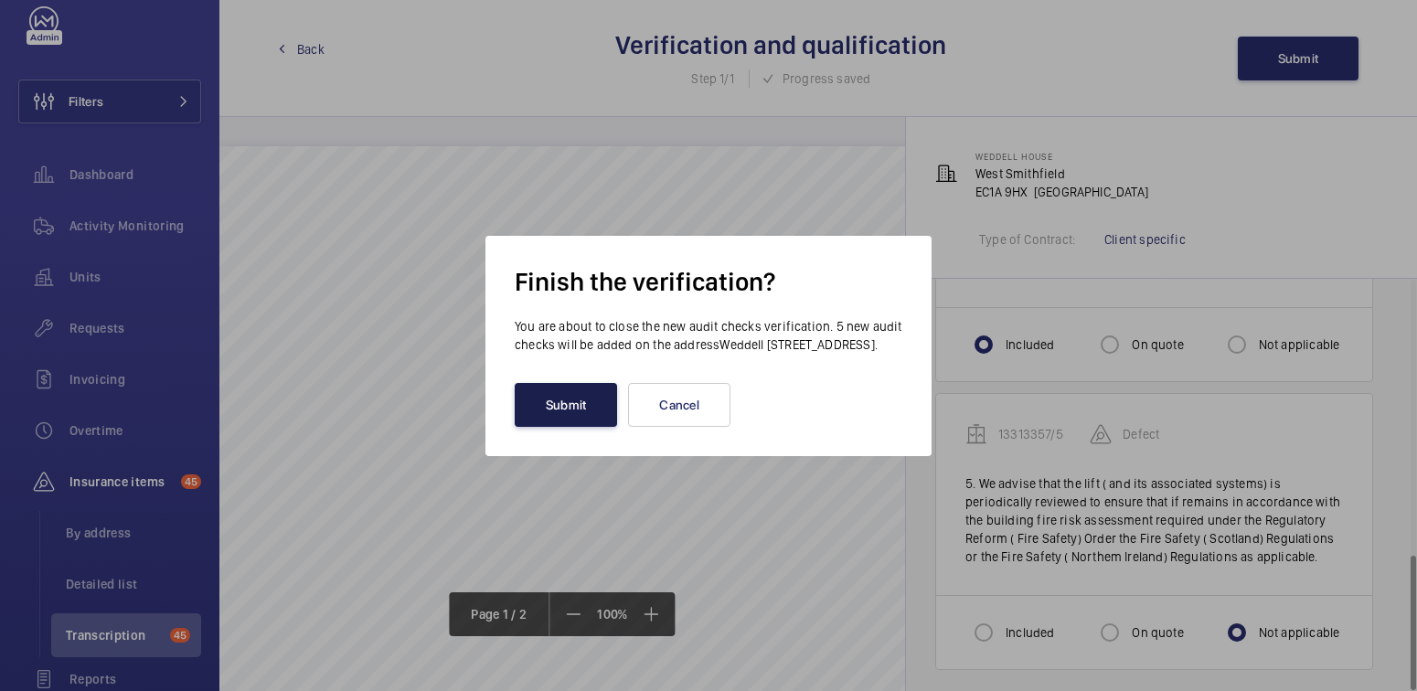
click at [568, 422] on button "Submit" at bounding box center [566, 405] width 102 height 44
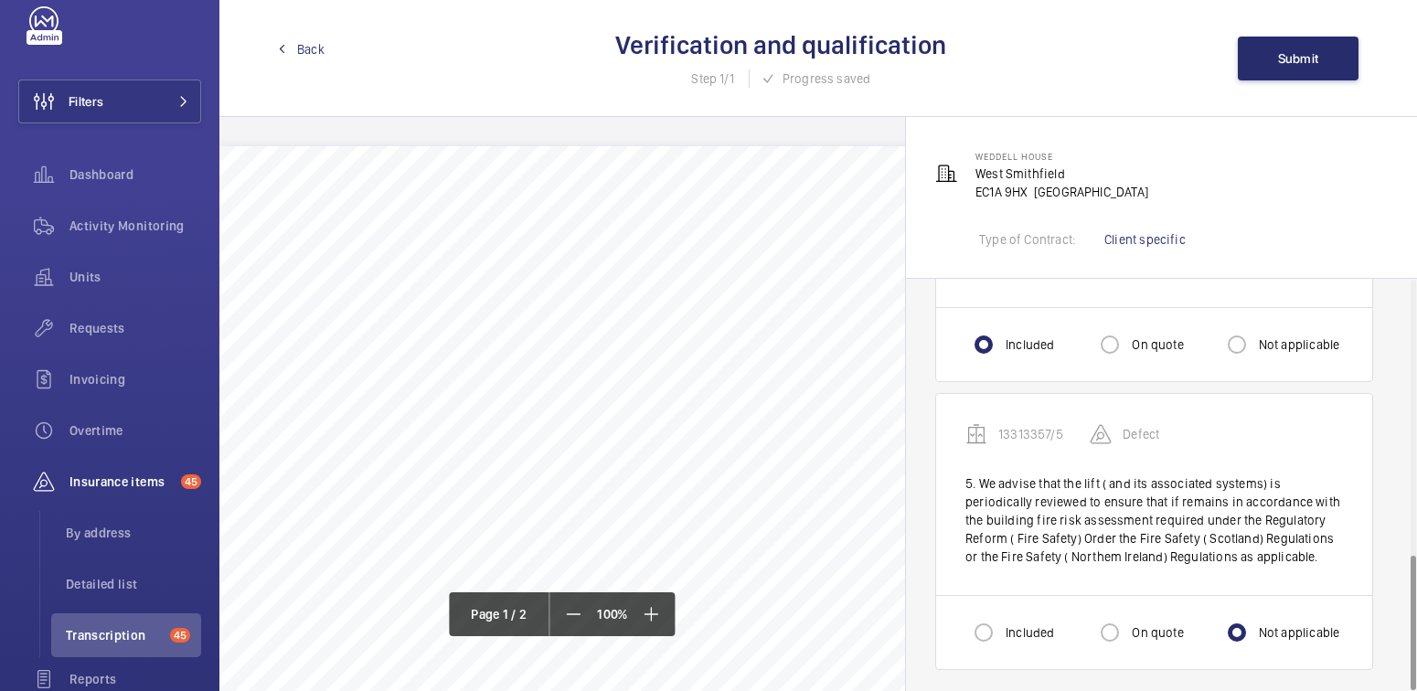
click at [313, 52] on span "Back" at bounding box center [310, 49] width 27 height 18
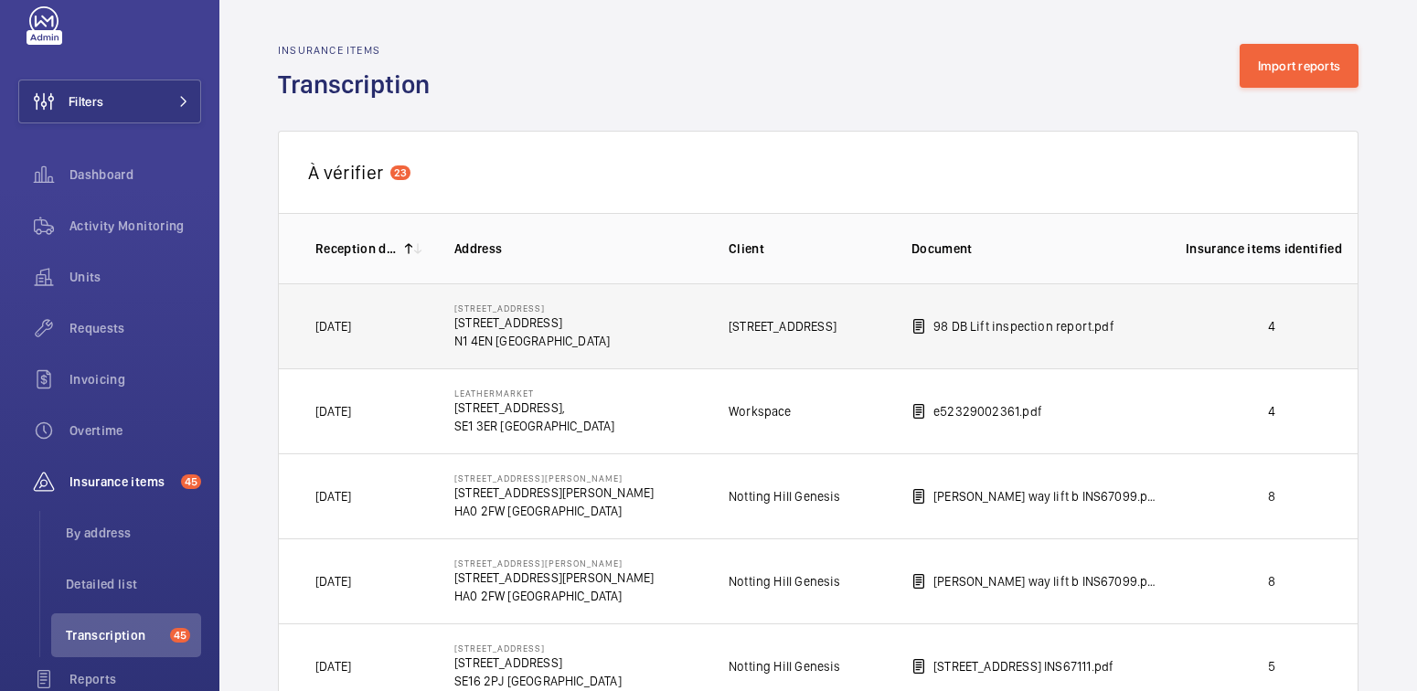
click at [1299, 333] on p "4" at bounding box center [1272, 326] width 172 height 18
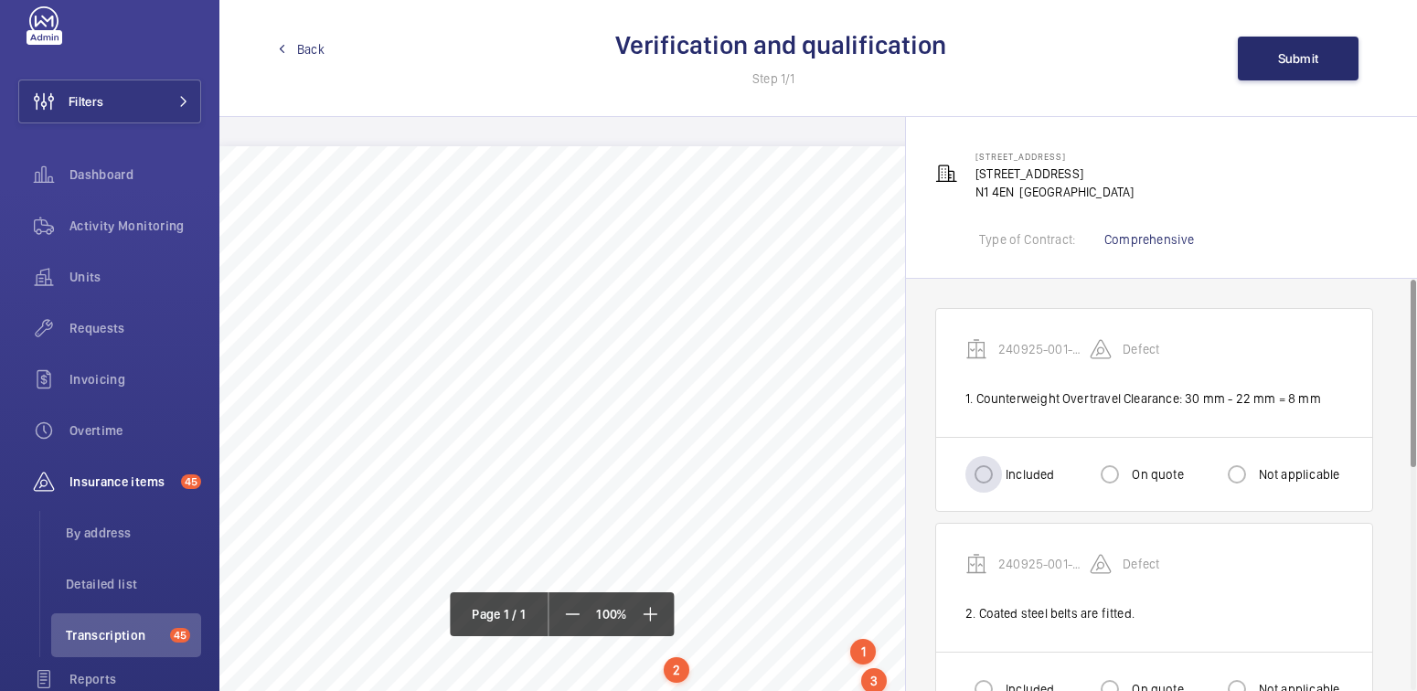
click at [1024, 479] on label "Included" at bounding box center [1028, 474] width 52 height 18
click at [1002, 479] on input "Included" at bounding box center [983, 474] width 37 height 37
radio input "true"
click at [1269, 474] on label "Not applicable" at bounding box center [1297, 474] width 85 height 18
click at [1255, 474] on input "Not applicable" at bounding box center [1237, 474] width 37 height 37
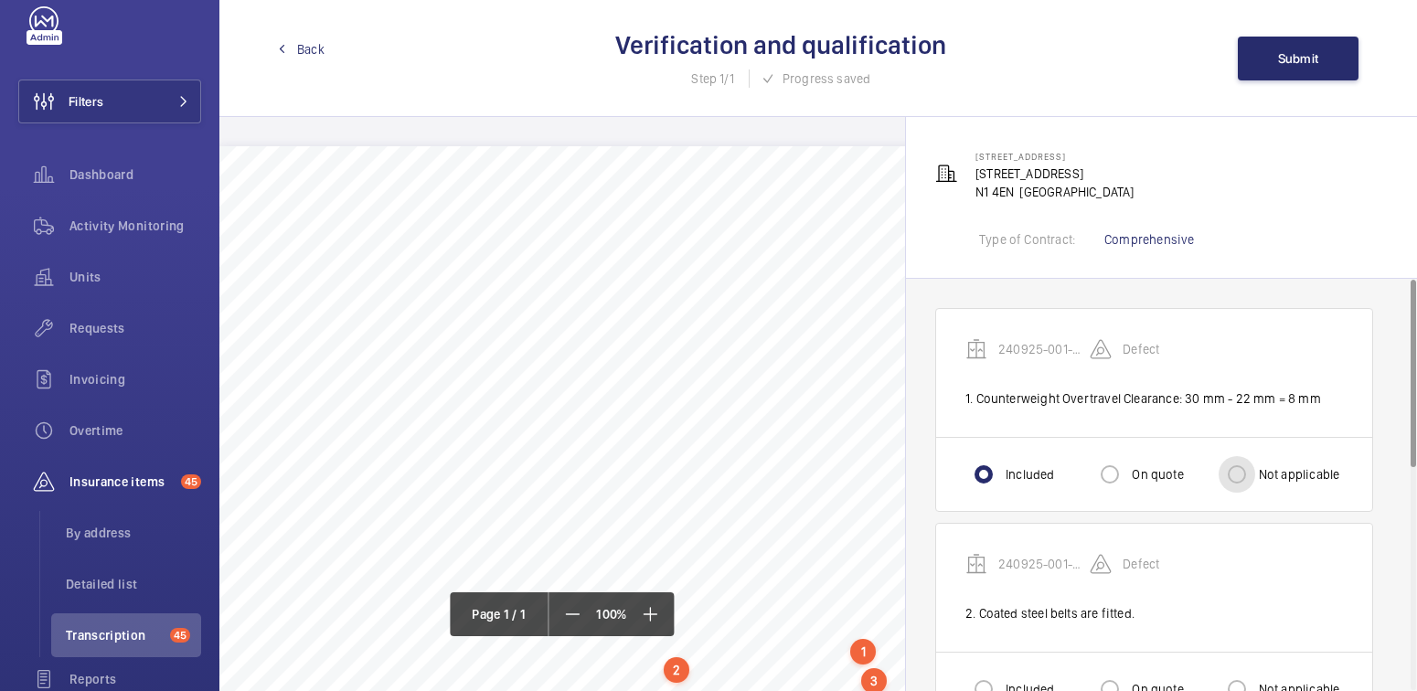
radio input "true"
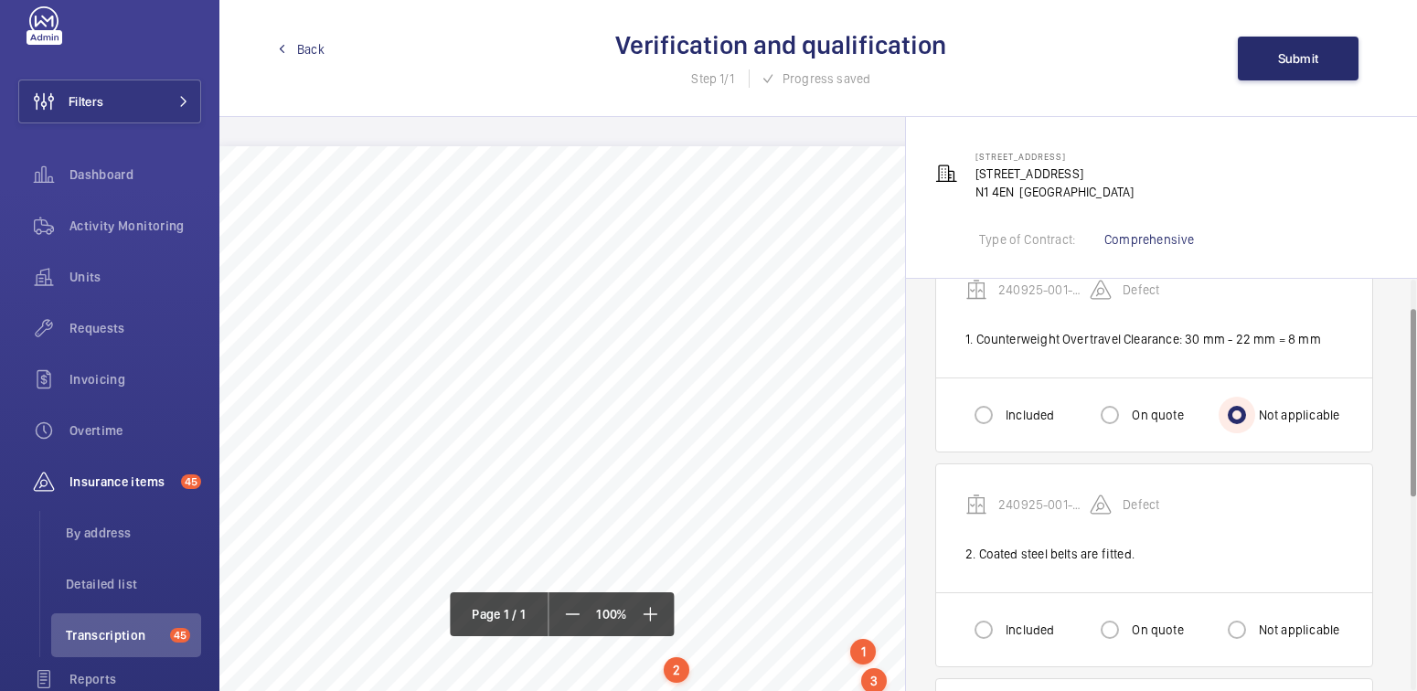
scroll to position [64, 0]
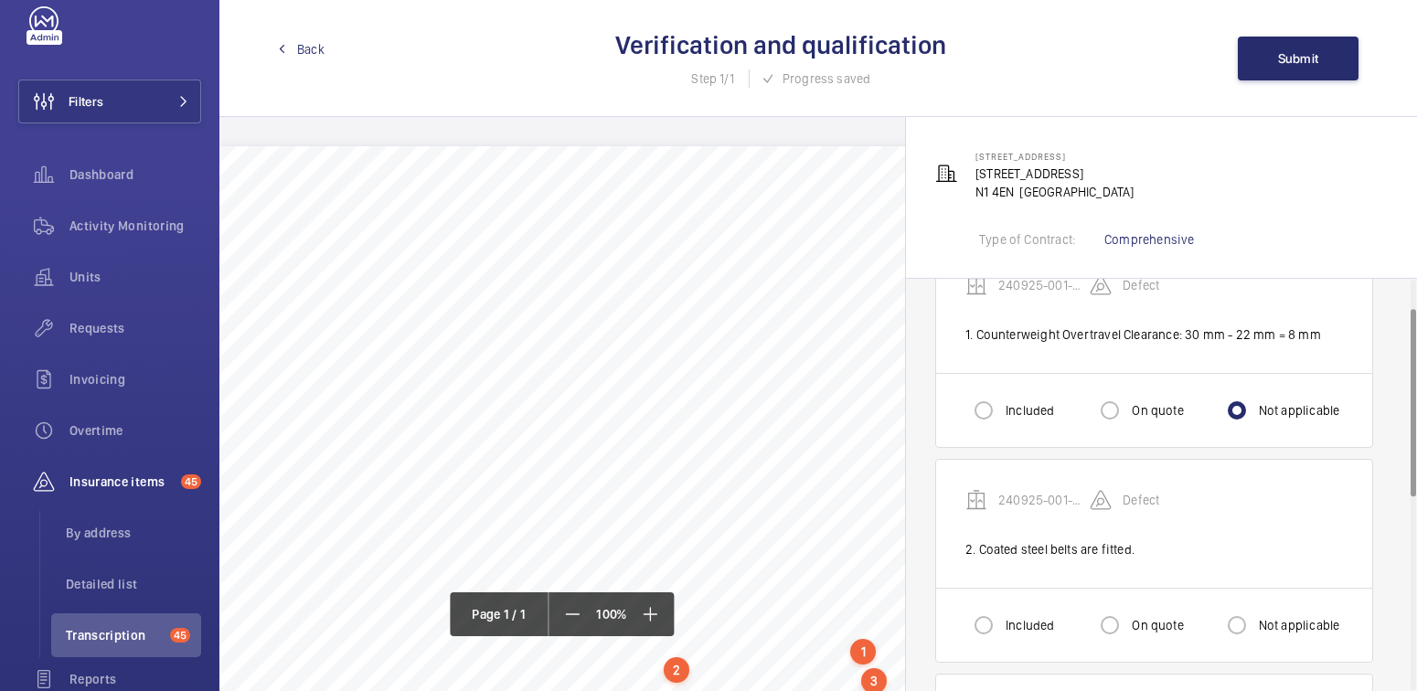
click at [1280, 621] on label "Not applicable" at bounding box center [1297, 625] width 85 height 18
click at [1255, 621] on input "Not applicable" at bounding box center [1237, 625] width 37 height 37
radio input "true"
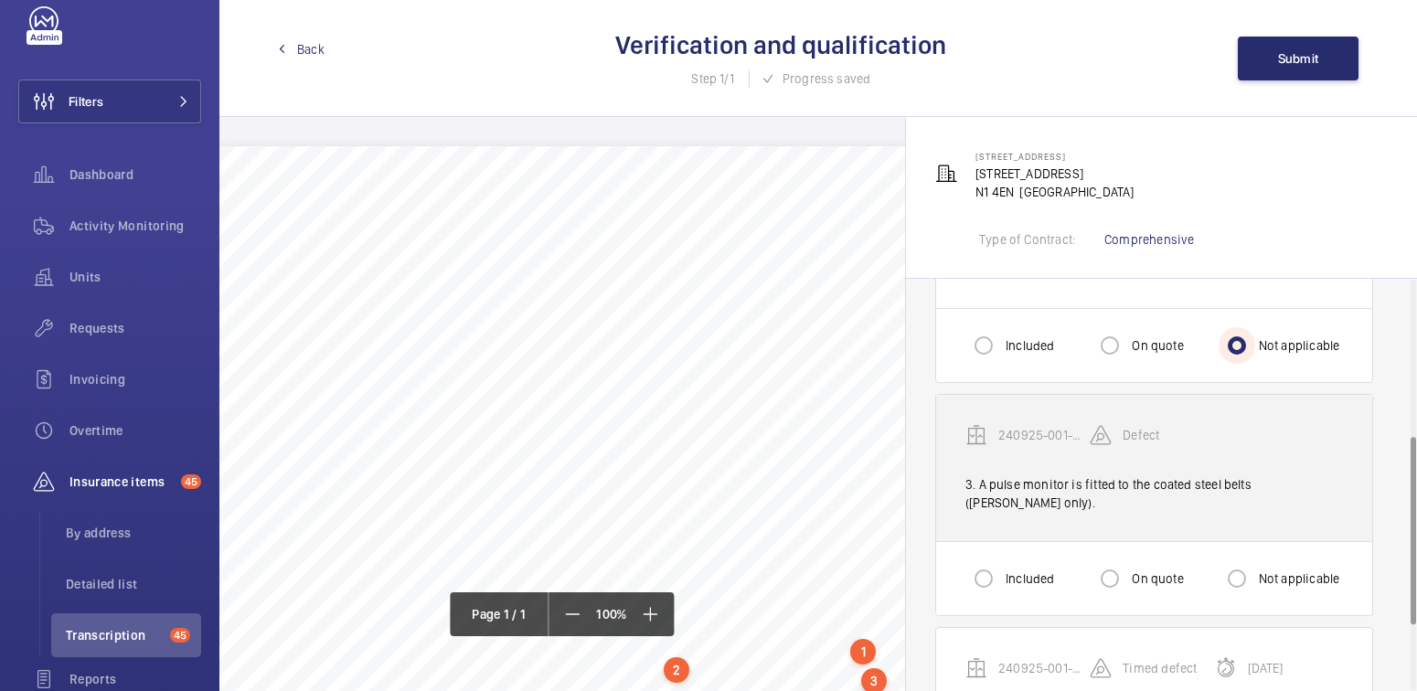
scroll to position [347, 0]
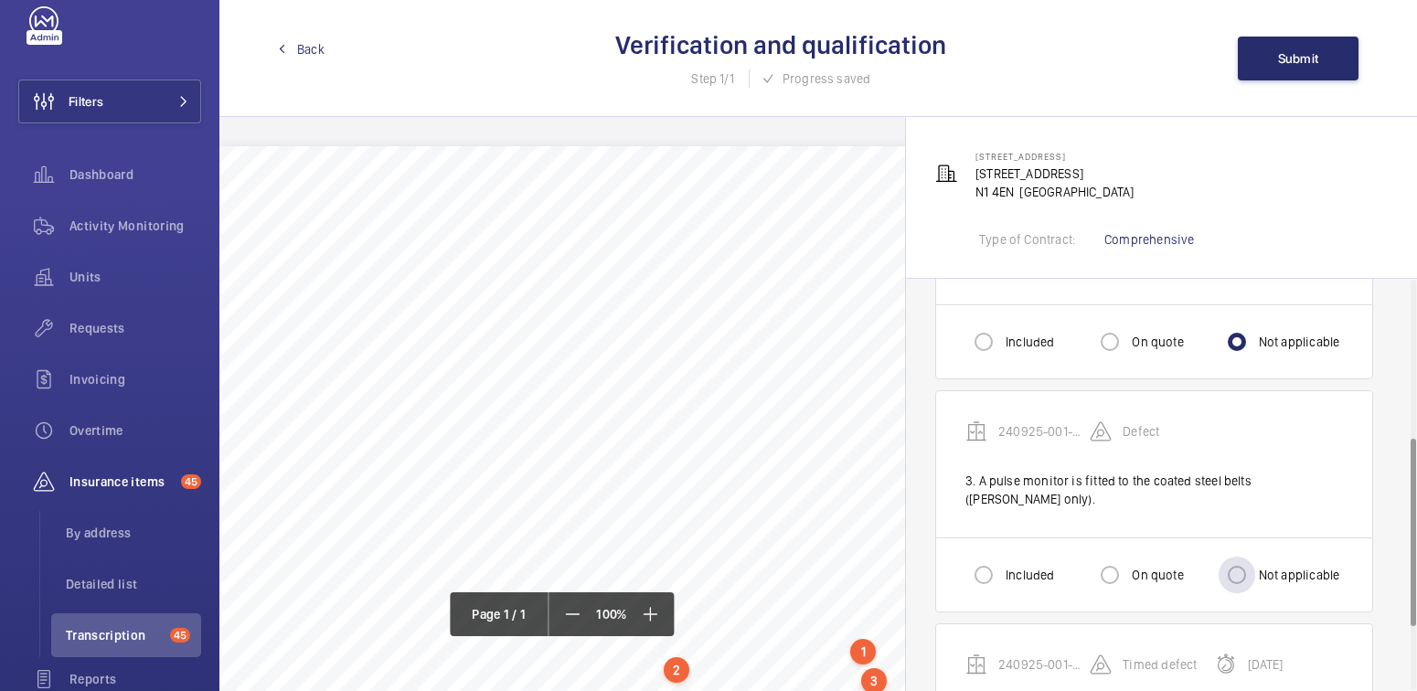
click at [1275, 566] on label "Not applicable" at bounding box center [1297, 575] width 85 height 18
click at [1255, 557] on input "Not applicable" at bounding box center [1237, 575] width 37 height 37
radio input "true"
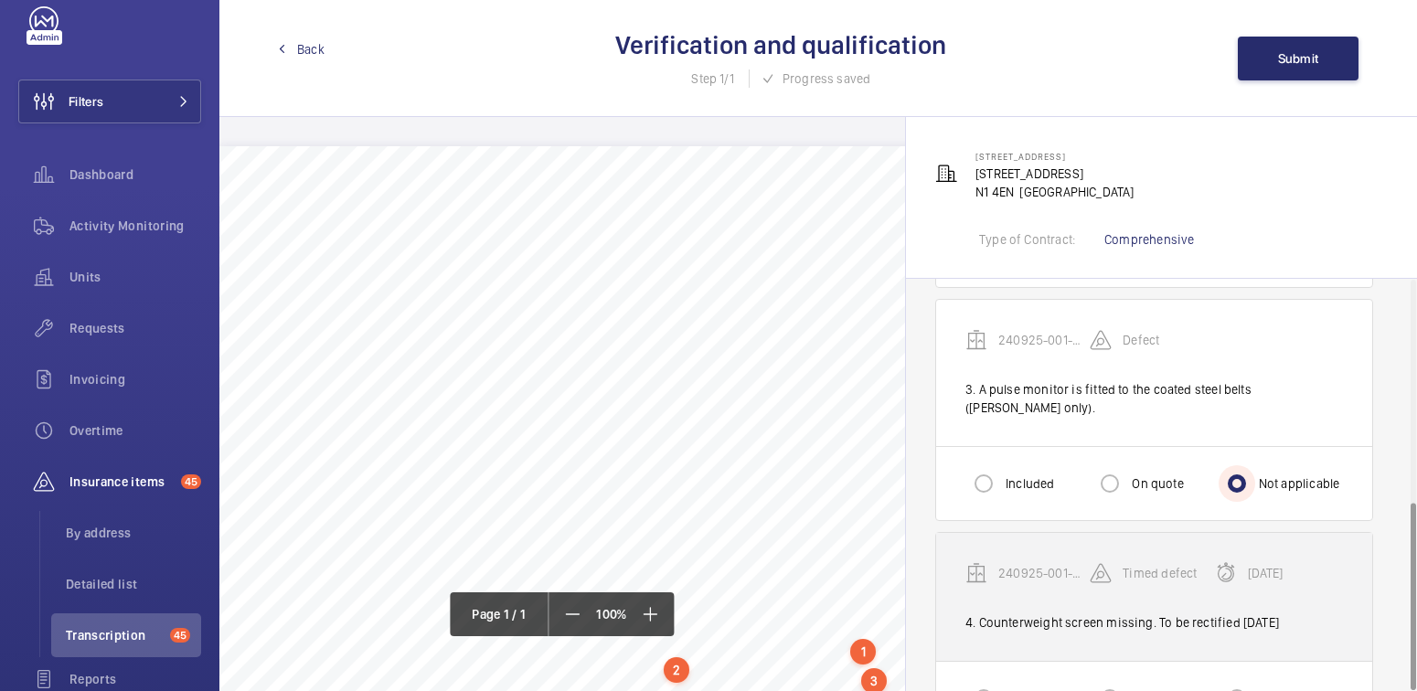
scroll to position [488, 0]
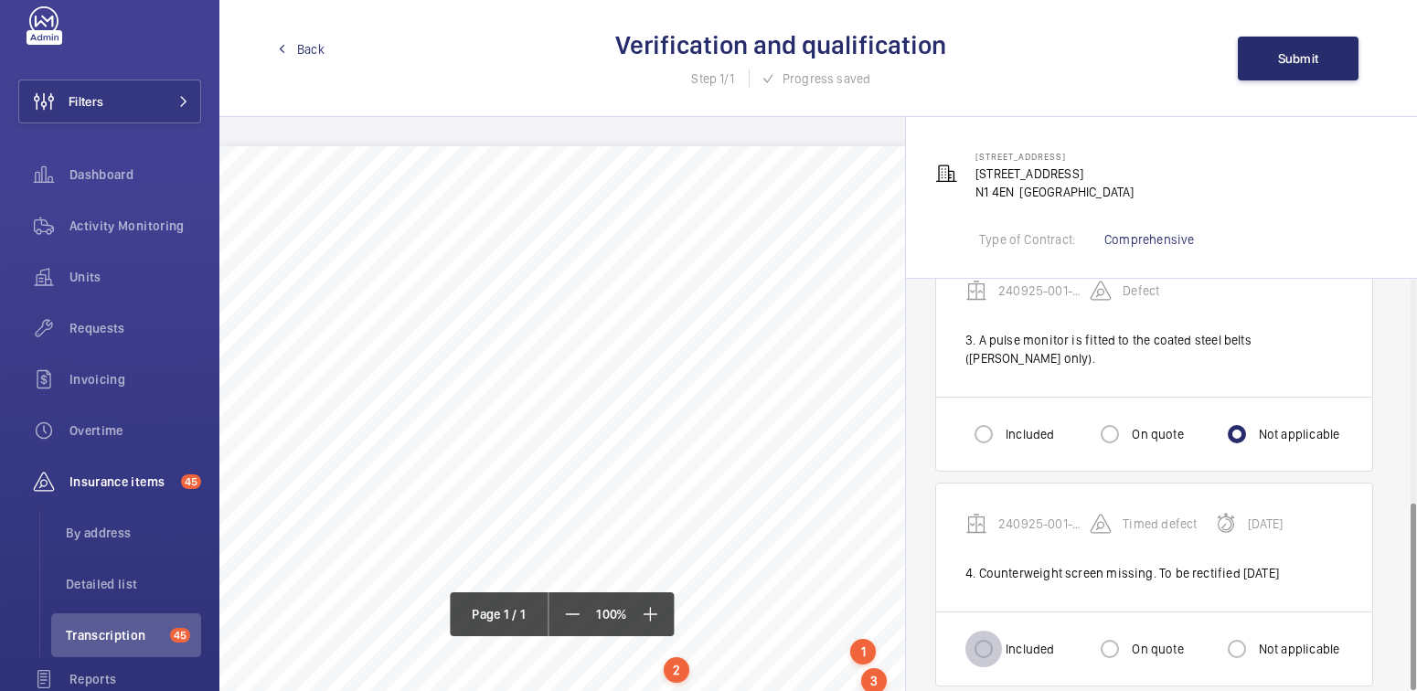
click at [992, 631] on input "Included" at bounding box center [983, 649] width 37 height 37
radio input "true"
click at [1292, 73] on button "Submit" at bounding box center [1298, 59] width 121 height 44
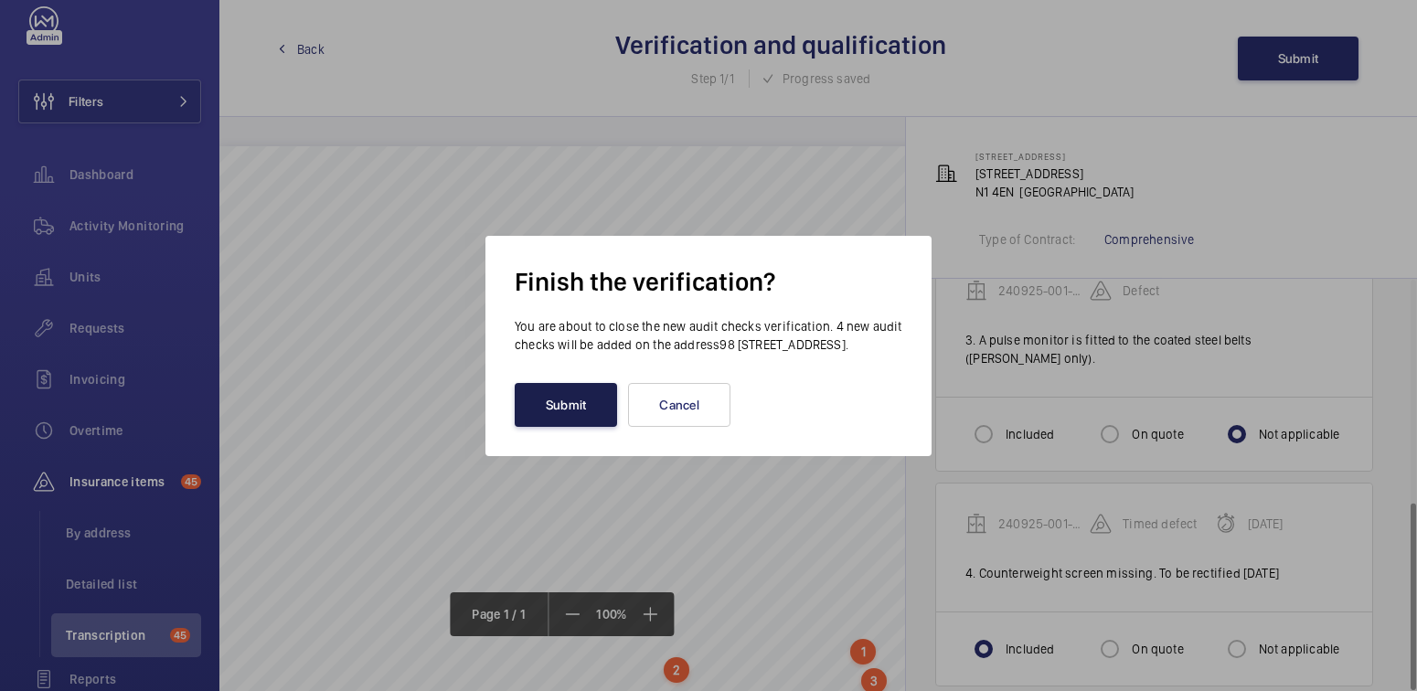
click at [584, 419] on button "Submit" at bounding box center [566, 405] width 102 height 44
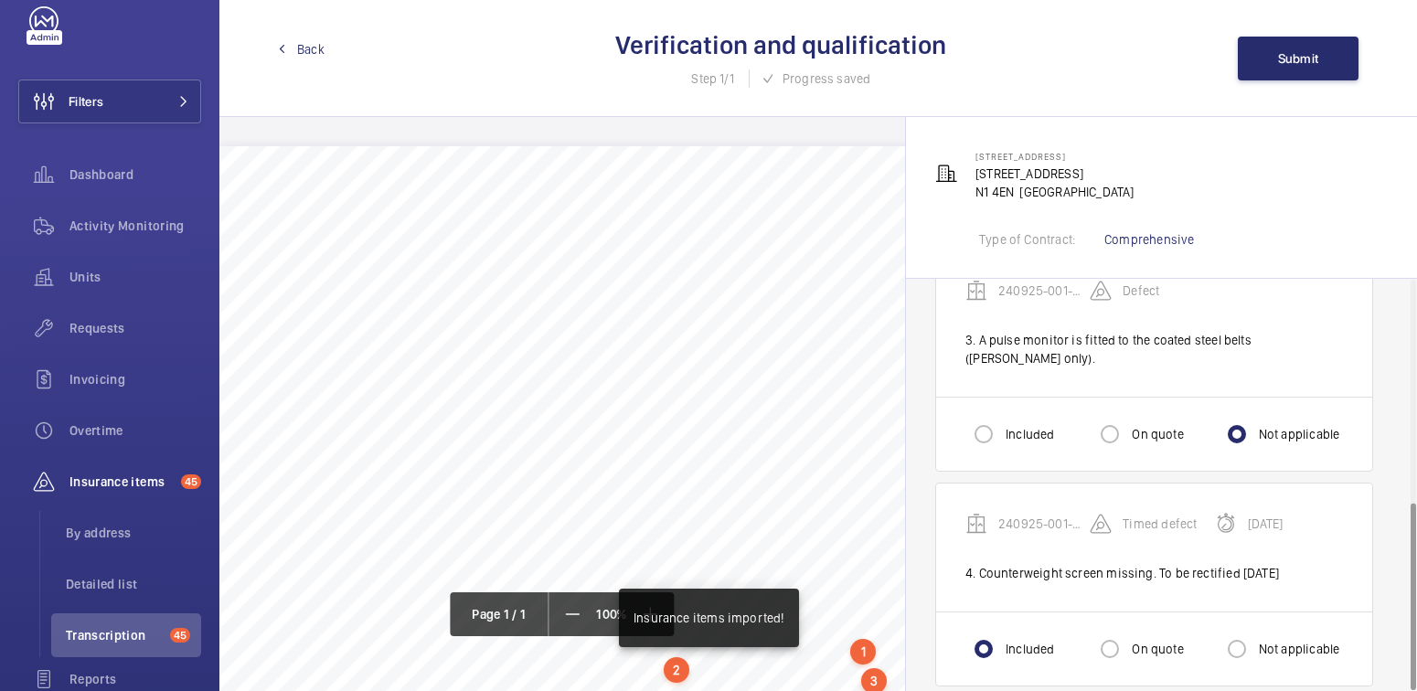
click at [292, 48] on link "Back" at bounding box center [301, 49] width 47 height 18
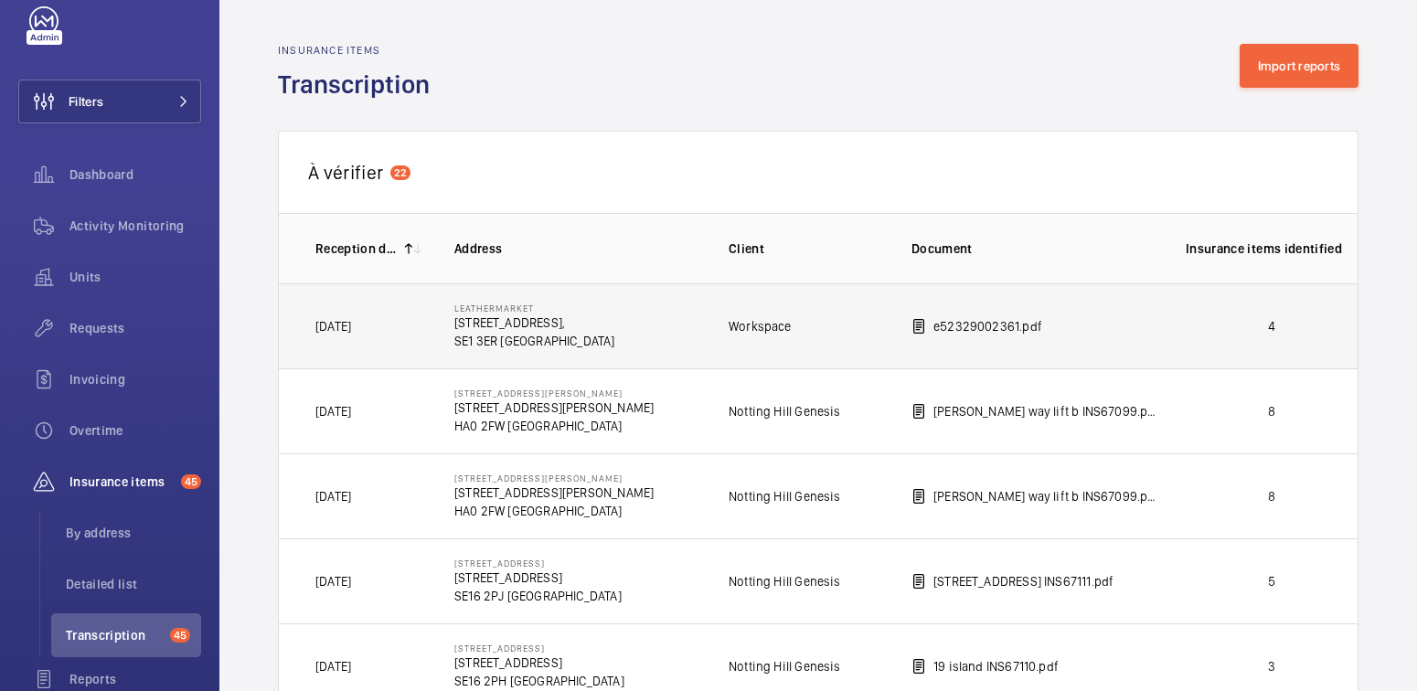
click at [1302, 325] on p "4" at bounding box center [1272, 326] width 172 height 18
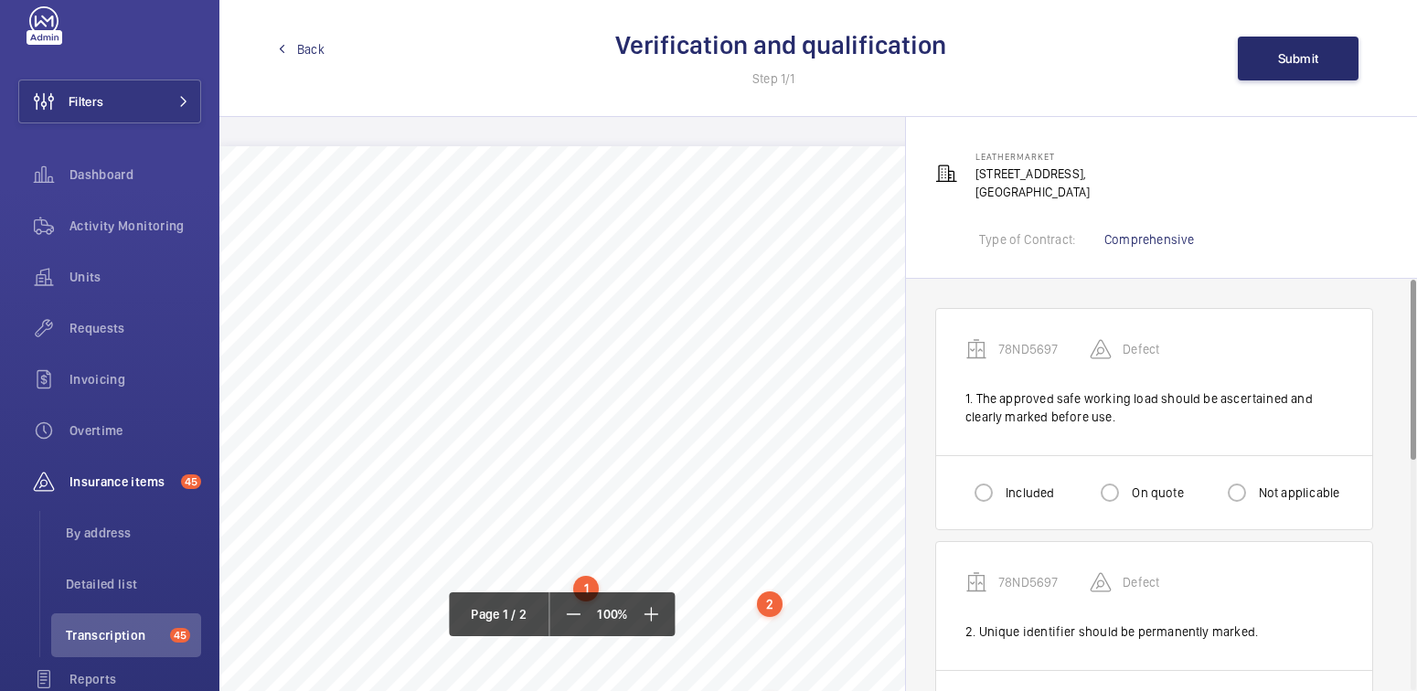
click at [1148, 486] on label "On quote" at bounding box center [1155, 493] width 55 height 18
click at [1128, 486] on input "On quote" at bounding box center [1110, 492] width 37 height 37
radio input "true"
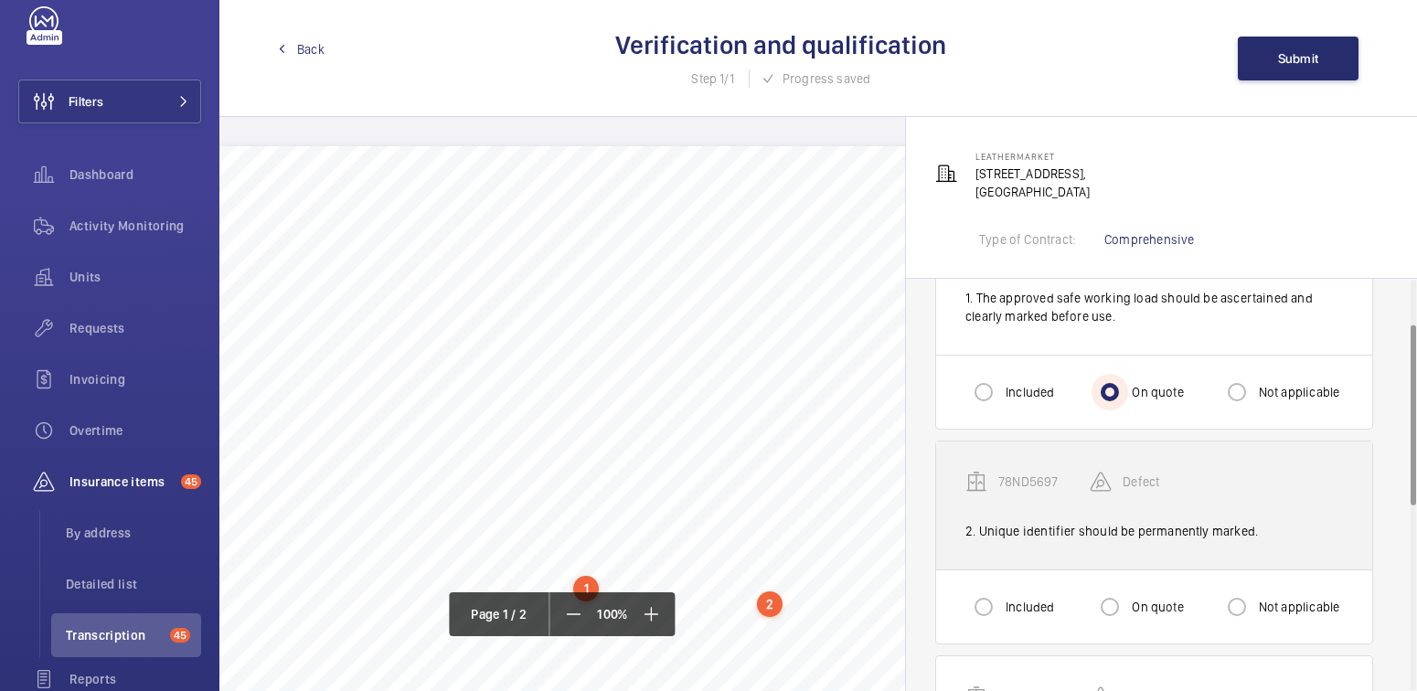
scroll to position [103, 0]
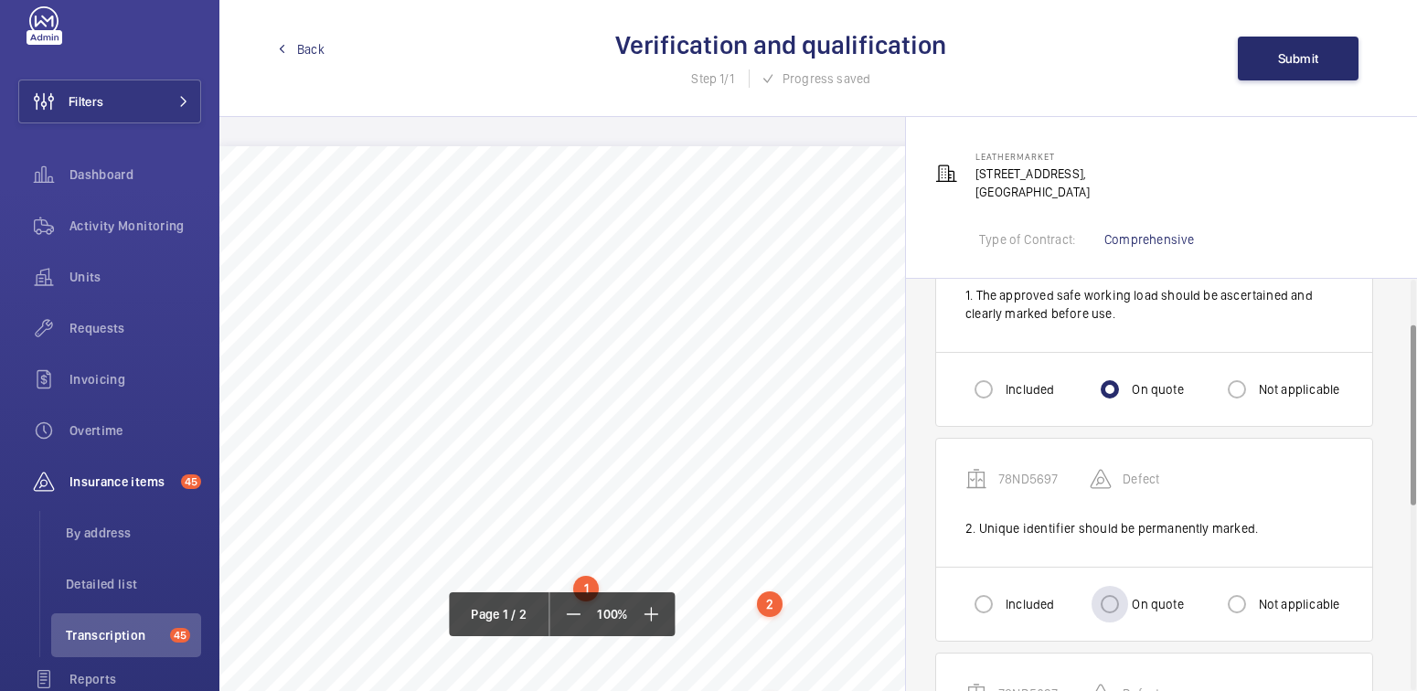
click at [1131, 597] on label "On quote" at bounding box center [1155, 604] width 55 height 18
click at [1128, 597] on input "On quote" at bounding box center [1110, 604] width 37 height 37
radio input "true"
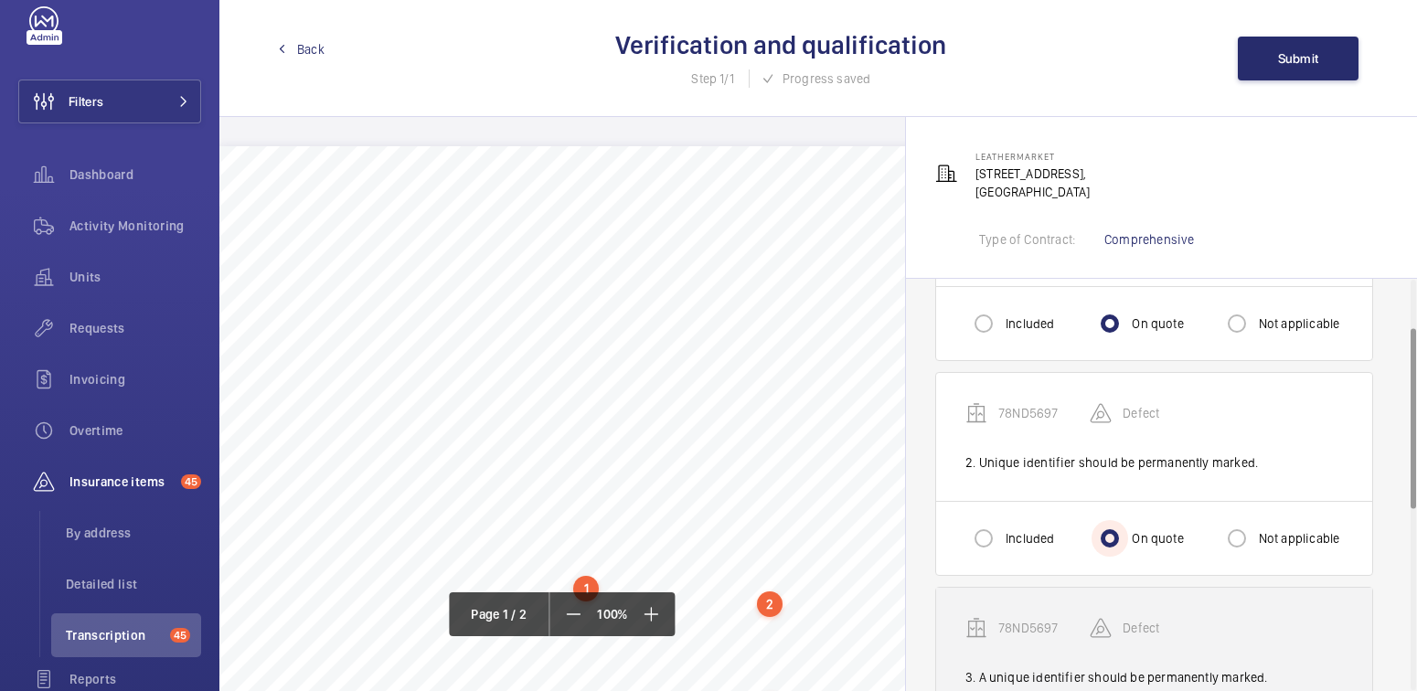
scroll to position [207, 0]
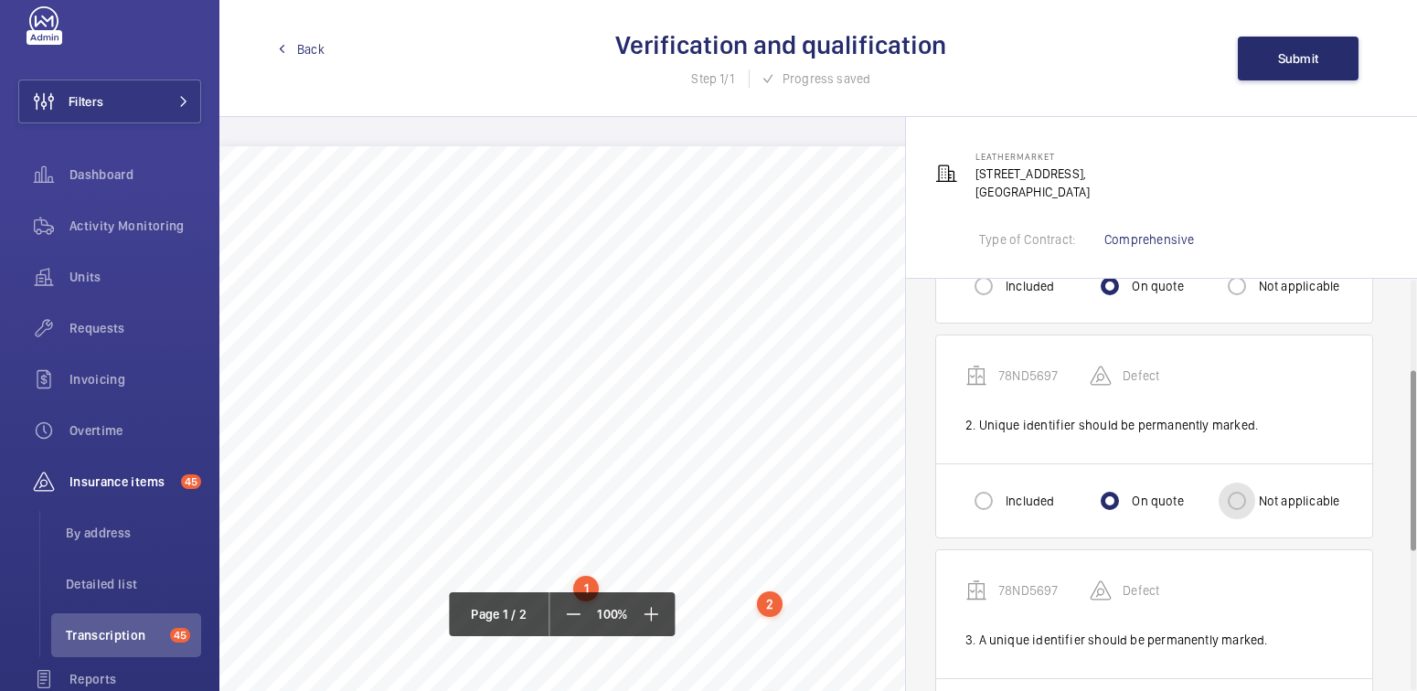
click at [1245, 506] on input "Not applicable" at bounding box center [1237, 501] width 37 height 37
radio input "true"
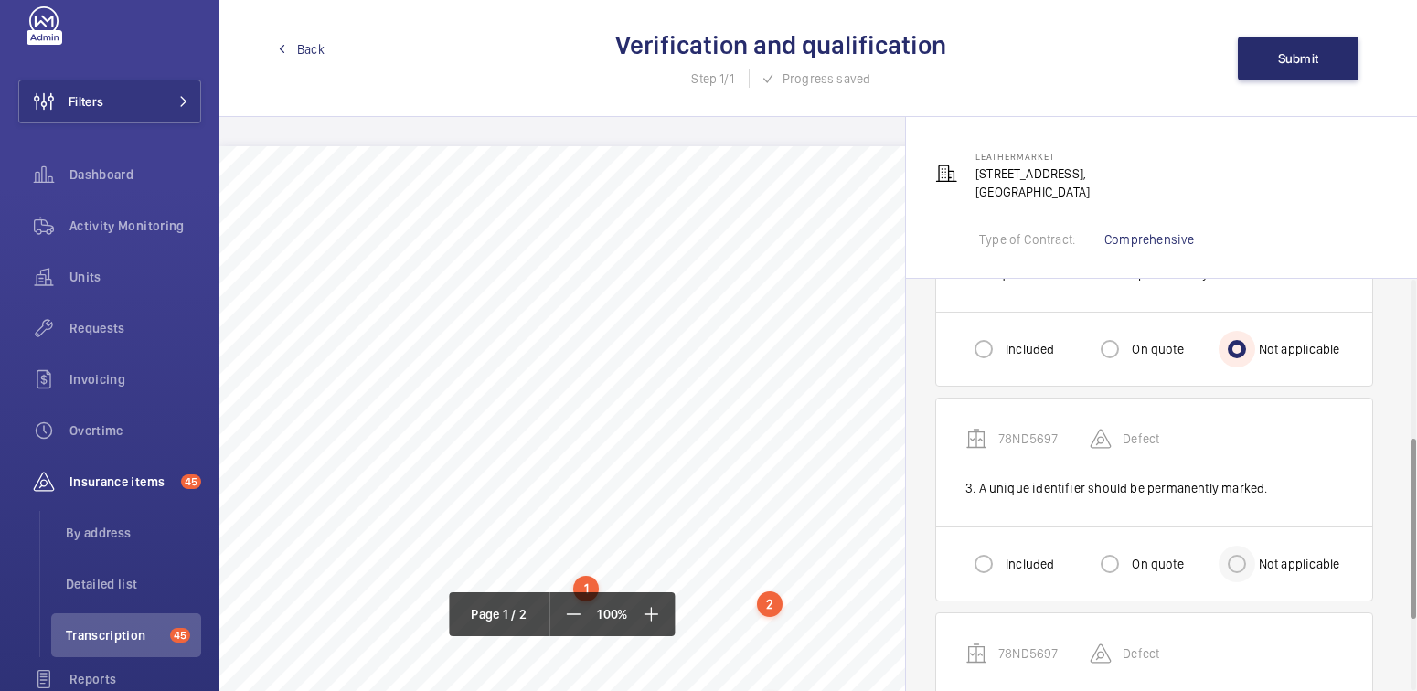
scroll to position [361, 0]
click at [1135, 558] on label "On quote" at bounding box center [1155, 561] width 55 height 18
click at [1128, 558] on input "On quote" at bounding box center [1110, 561] width 37 height 37
radio input "true"
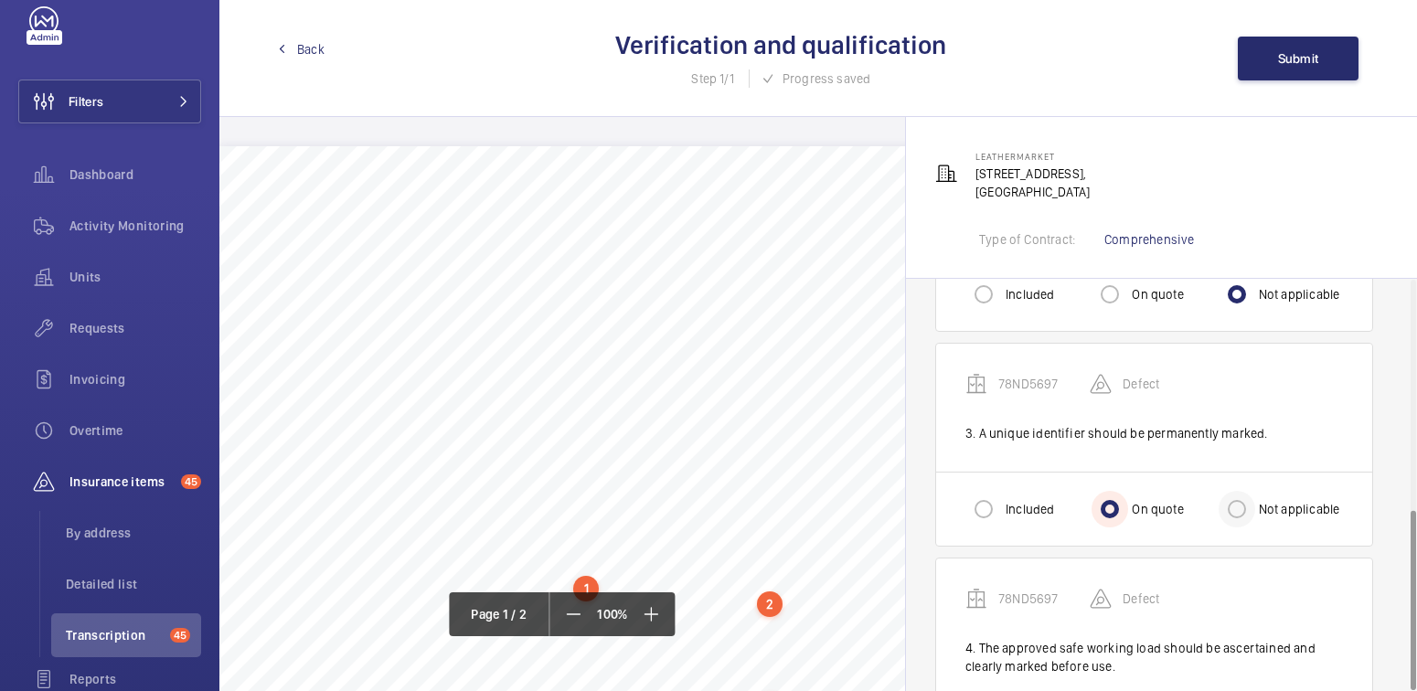
scroll to position [525, 0]
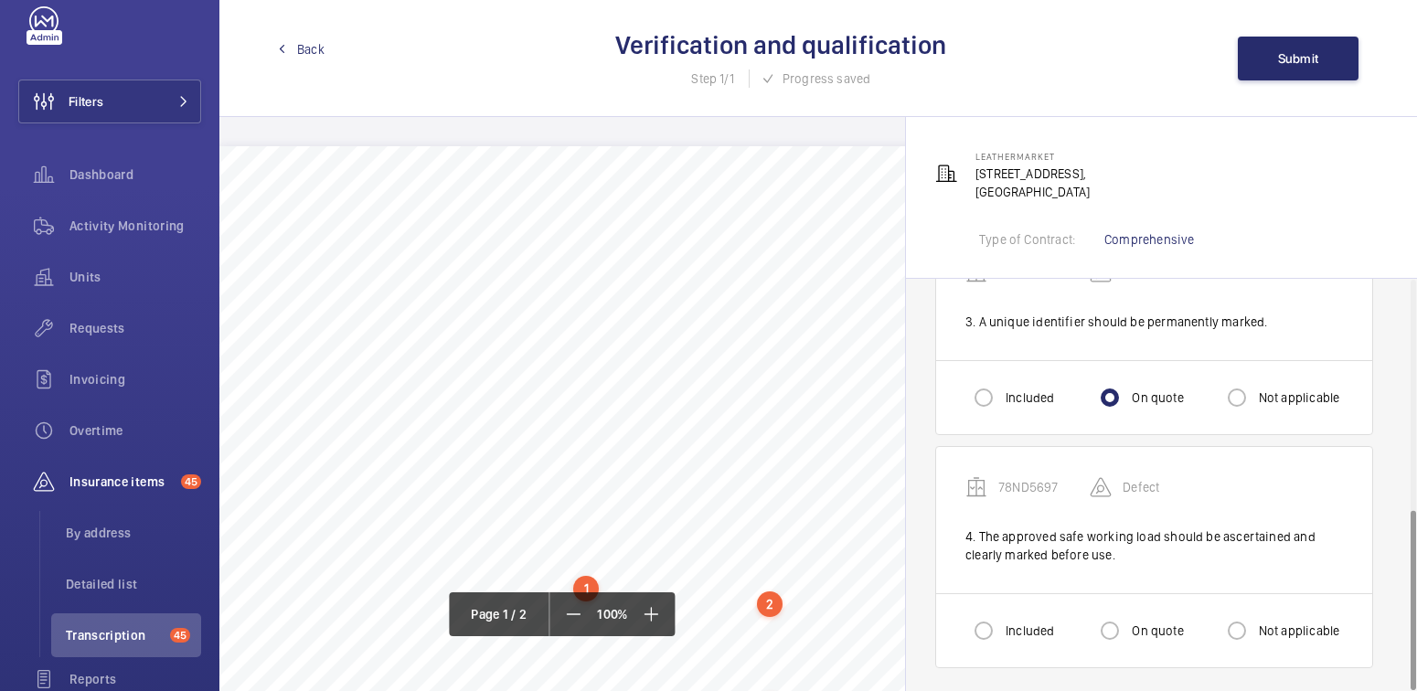
click at [1280, 622] on label "Not applicable" at bounding box center [1297, 631] width 85 height 18
click at [1255, 616] on input "Not applicable" at bounding box center [1237, 631] width 37 height 37
radio input "true"
click at [1291, 58] on span "Submit" at bounding box center [1298, 58] width 41 height 15
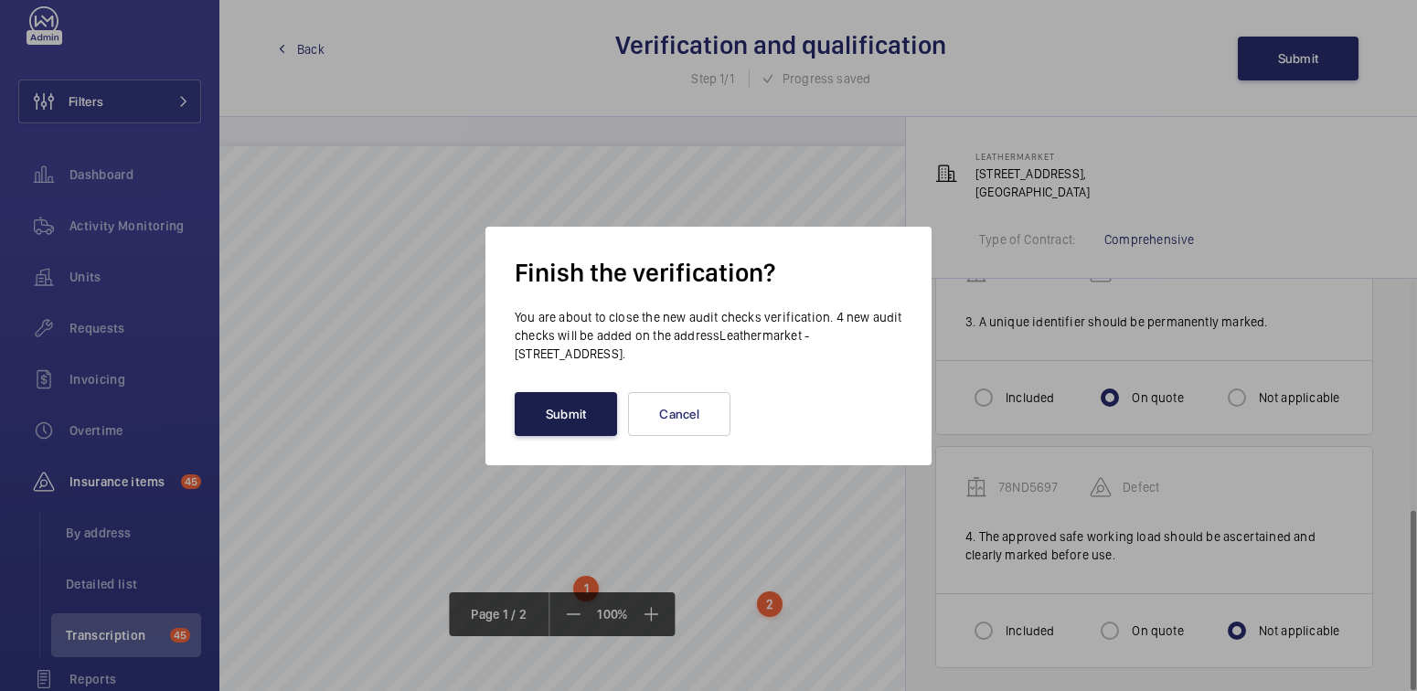
click at [579, 412] on button "Submit" at bounding box center [566, 414] width 102 height 44
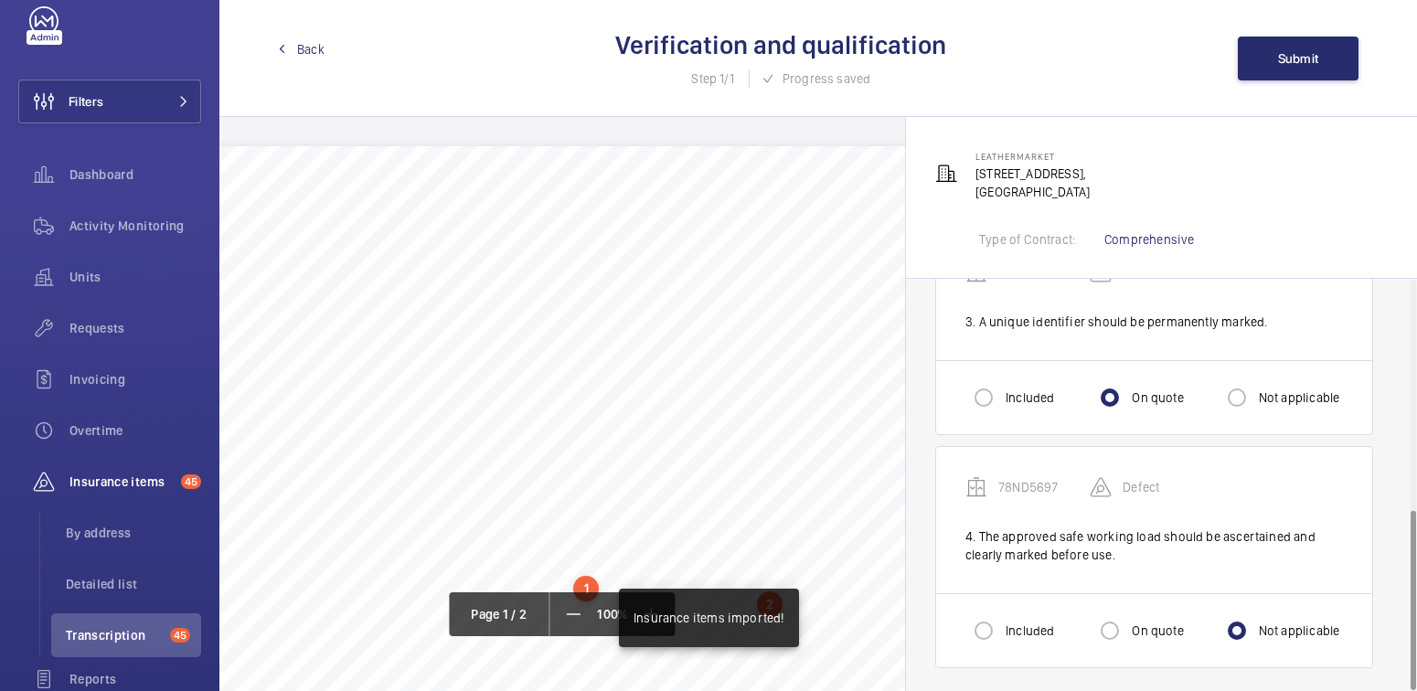
click at [304, 52] on span "Back" at bounding box center [310, 49] width 27 height 18
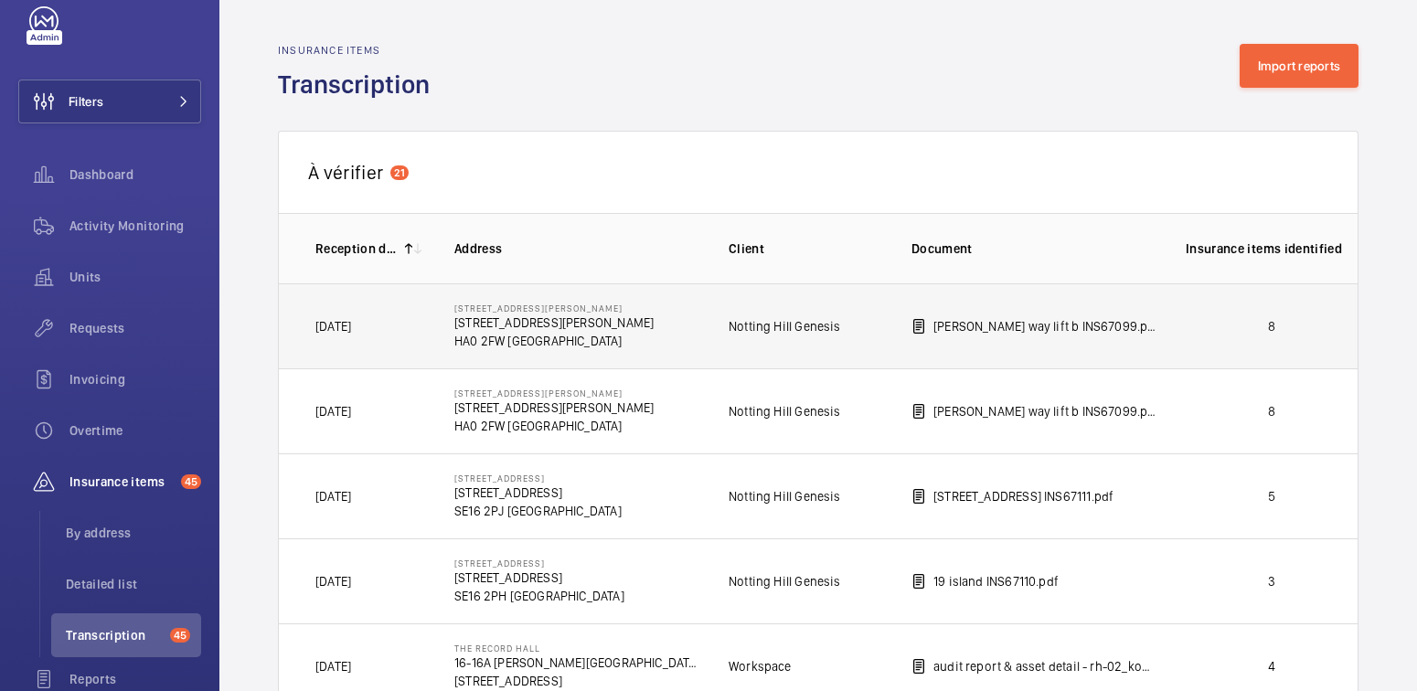
click at [1241, 336] on td "8" at bounding box center [1256, 325] width 201 height 85
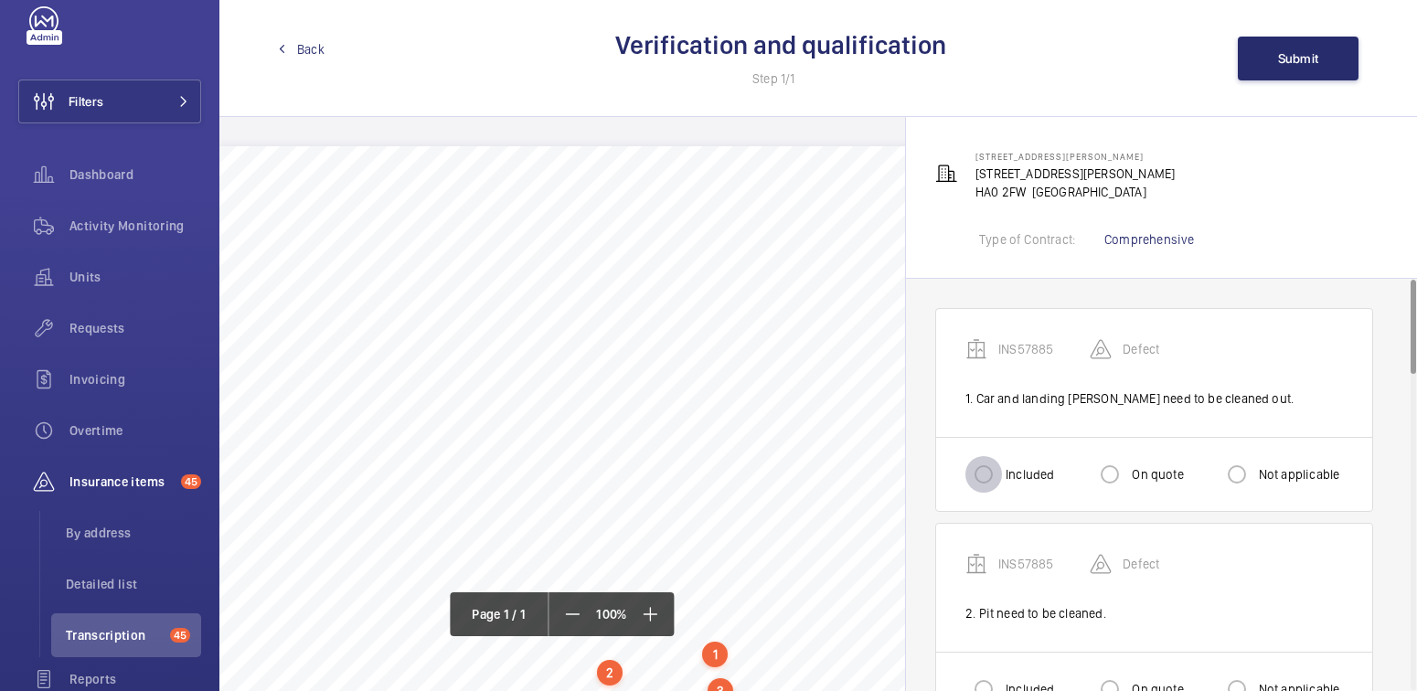
click at [994, 476] on input "Included" at bounding box center [983, 474] width 37 height 37
radio input "true"
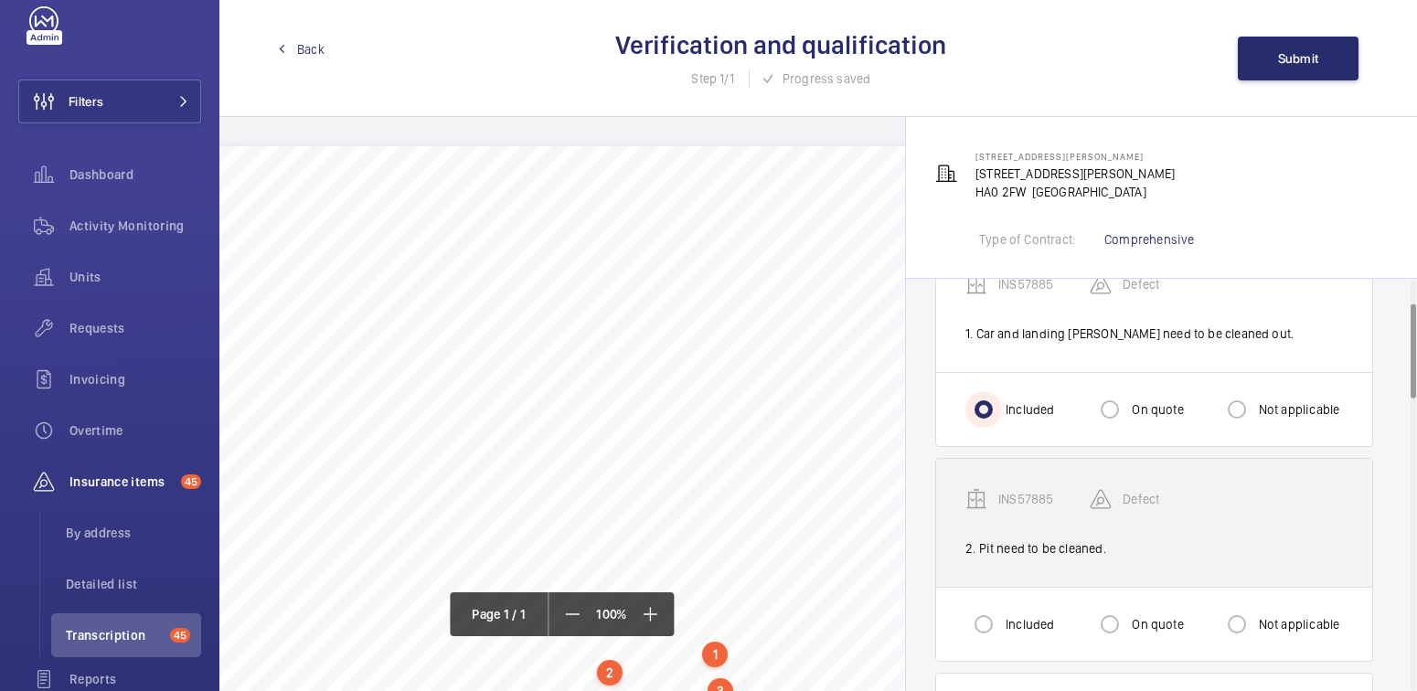
scroll to position [106, 0]
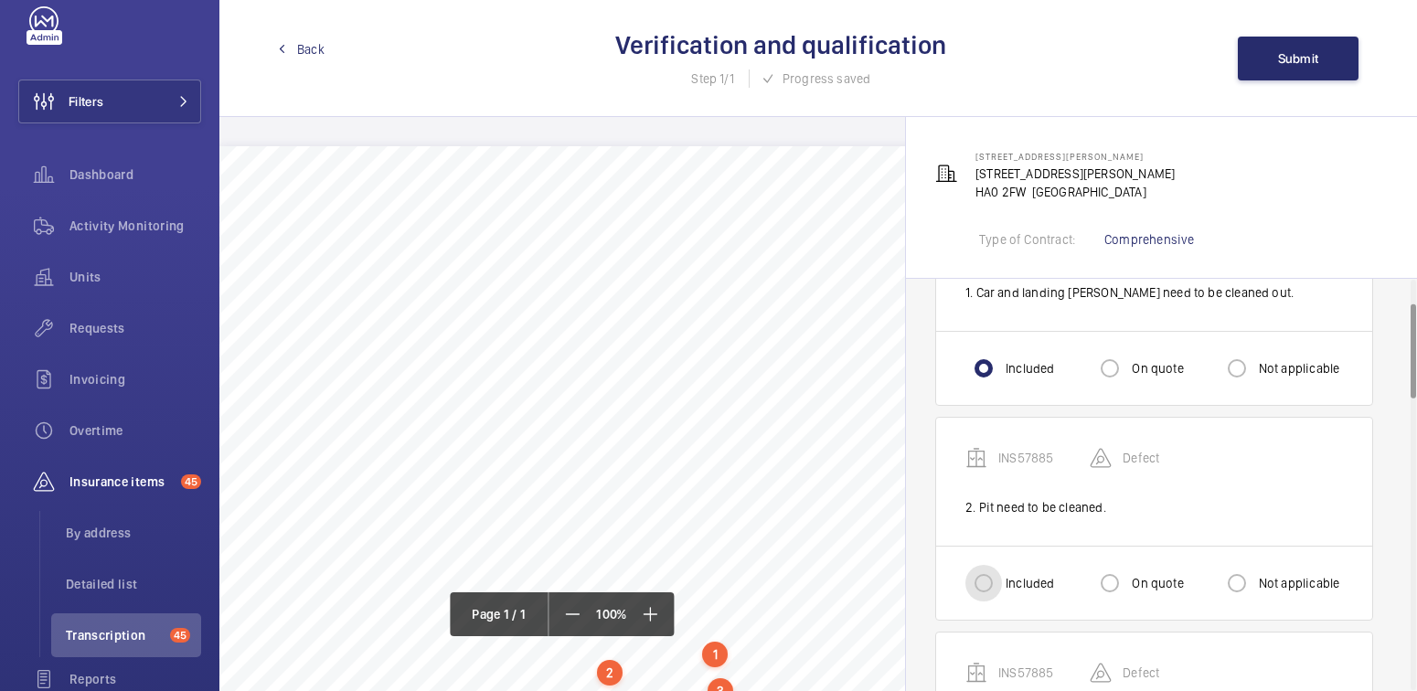
click at [999, 570] on input "Included" at bounding box center [983, 583] width 37 height 37
radio input "true"
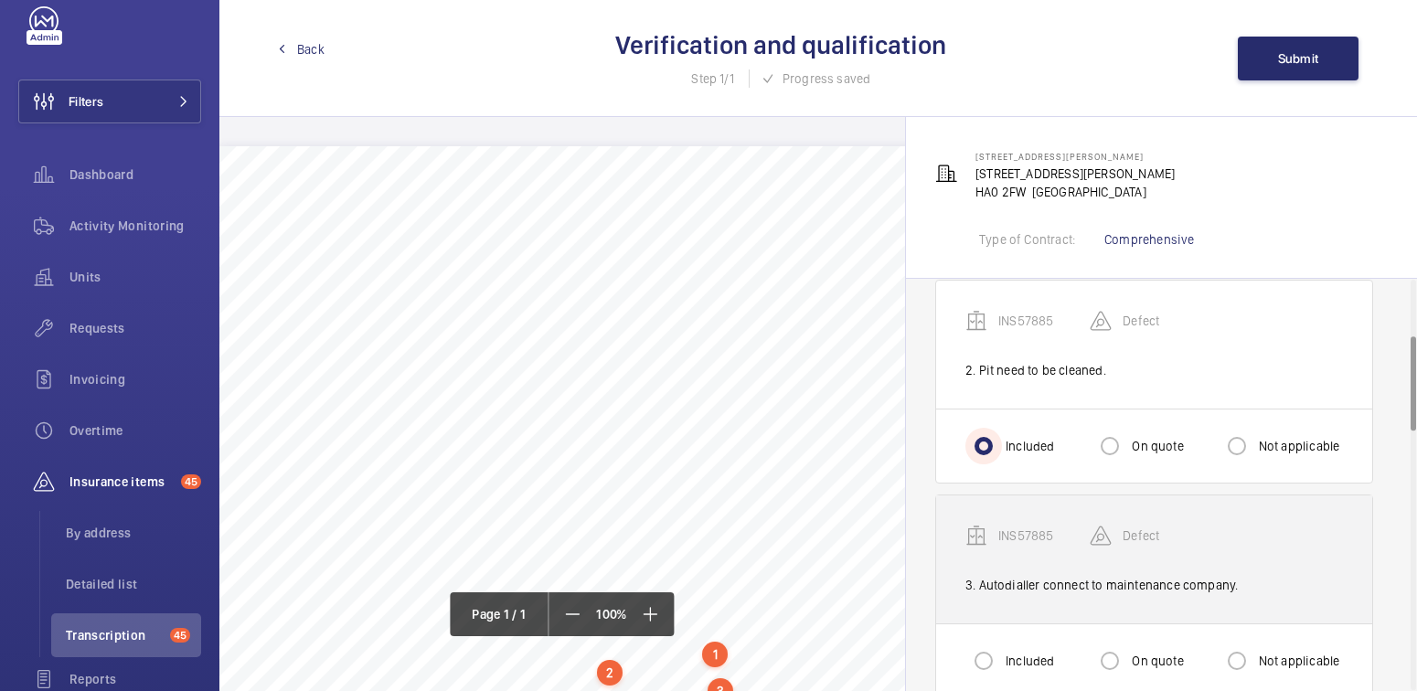
scroll to position [272, 0]
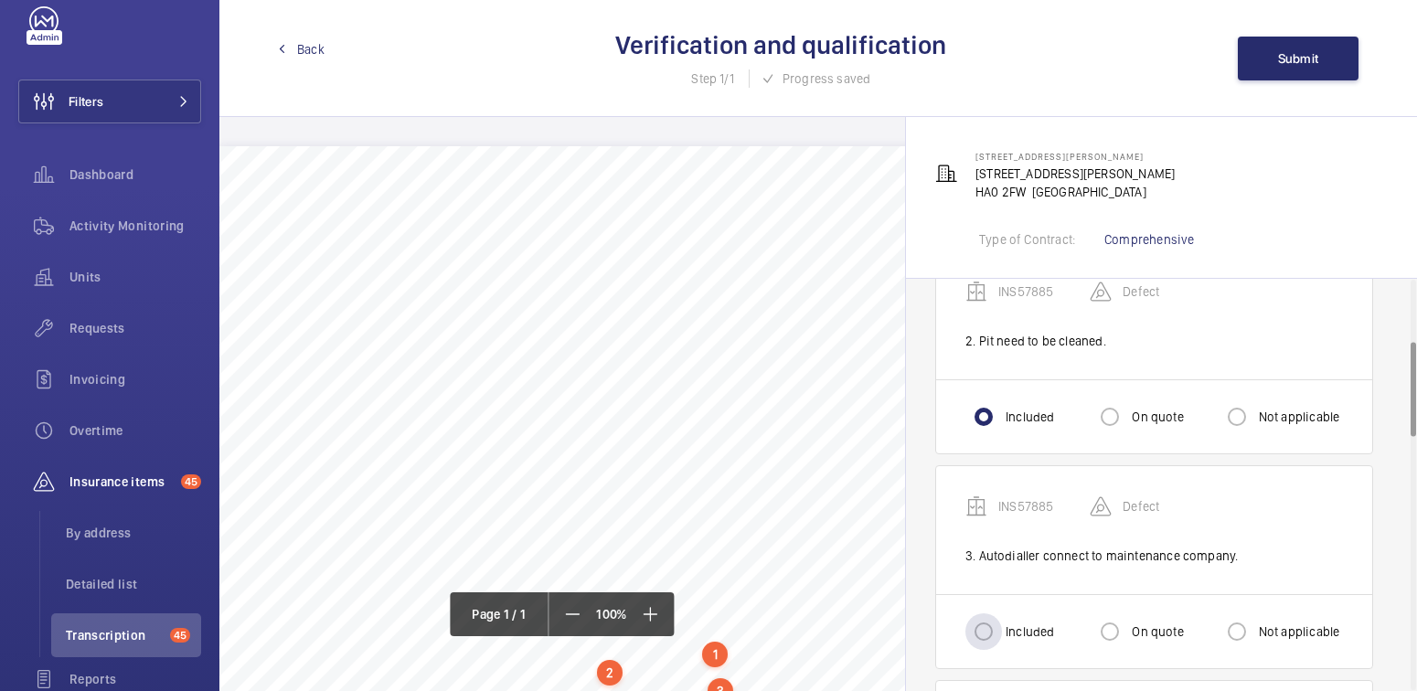
click at [1011, 615] on div "Included" at bounding box center [1009, 631] width 89 height 37
click at [1255, 639] on div at bounding box center [1237, 632] width 44 height 44
radio input "true"
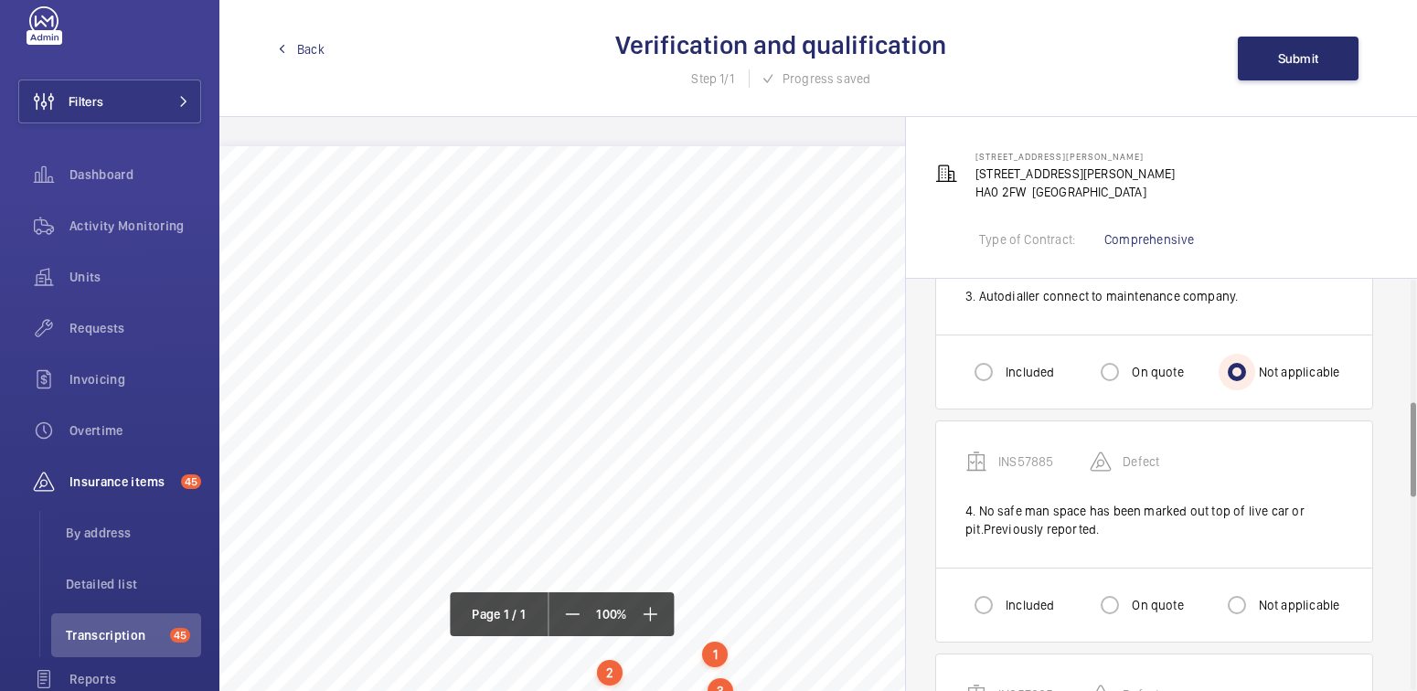
scroll to position [537, 0]
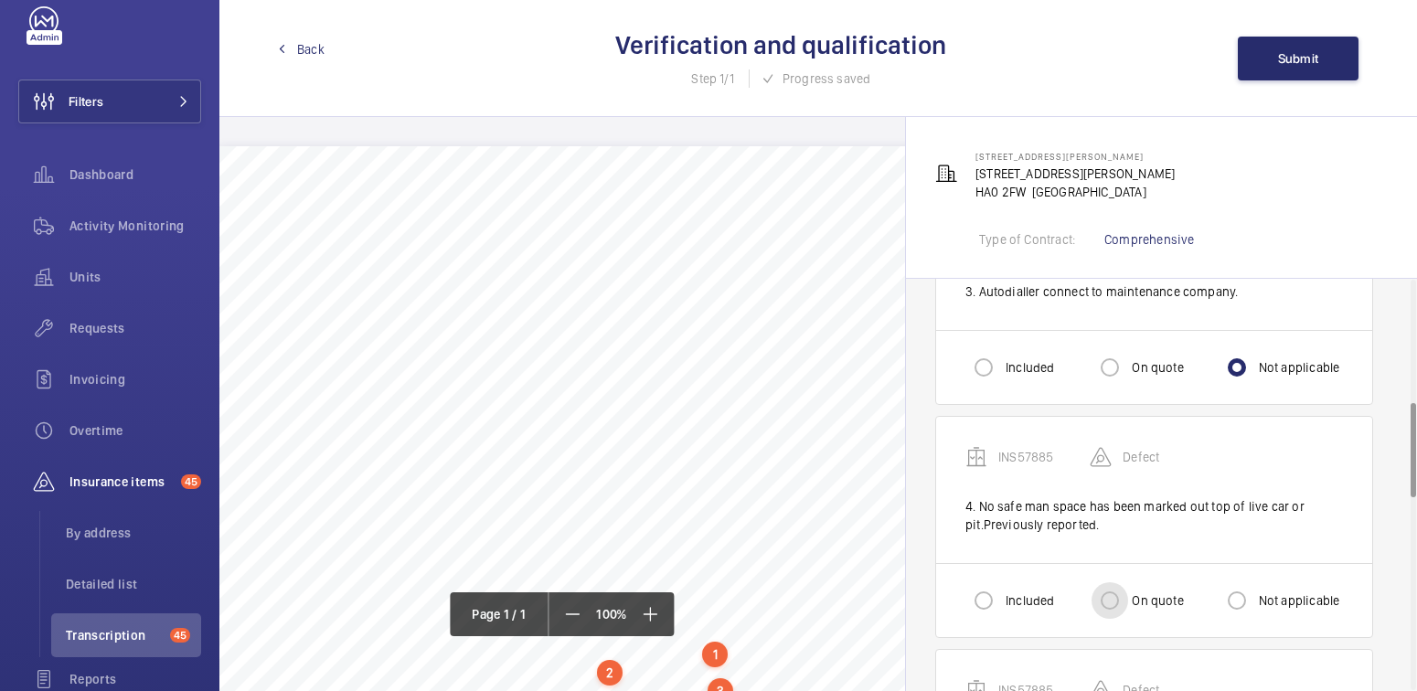
click at [1109, 602] on input "On quote" at bounding box center [1110, 600] width 37 height 37
radio input "true"
click at [1271, 598] on label "Not applicable" at bounding box center [1297, 600] width 85 height 18
click at [1255, 598] on input "Not applicable" at bounding box center [1237, 600] width 37 height 37
radio input "true"
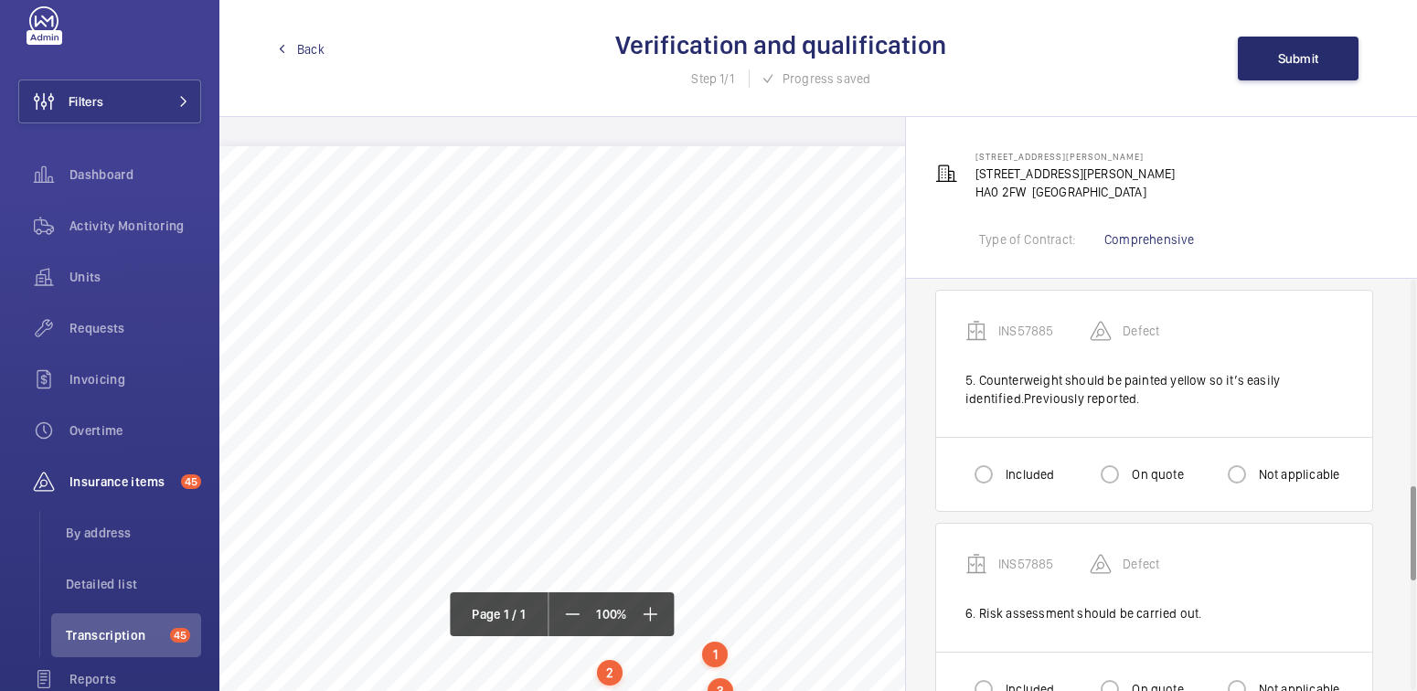
scroll to position [895, 0]
click at [1246, 471] on input "Not applicable" at bounding box center [1237, 475] width 37 height 37
radio input "true"
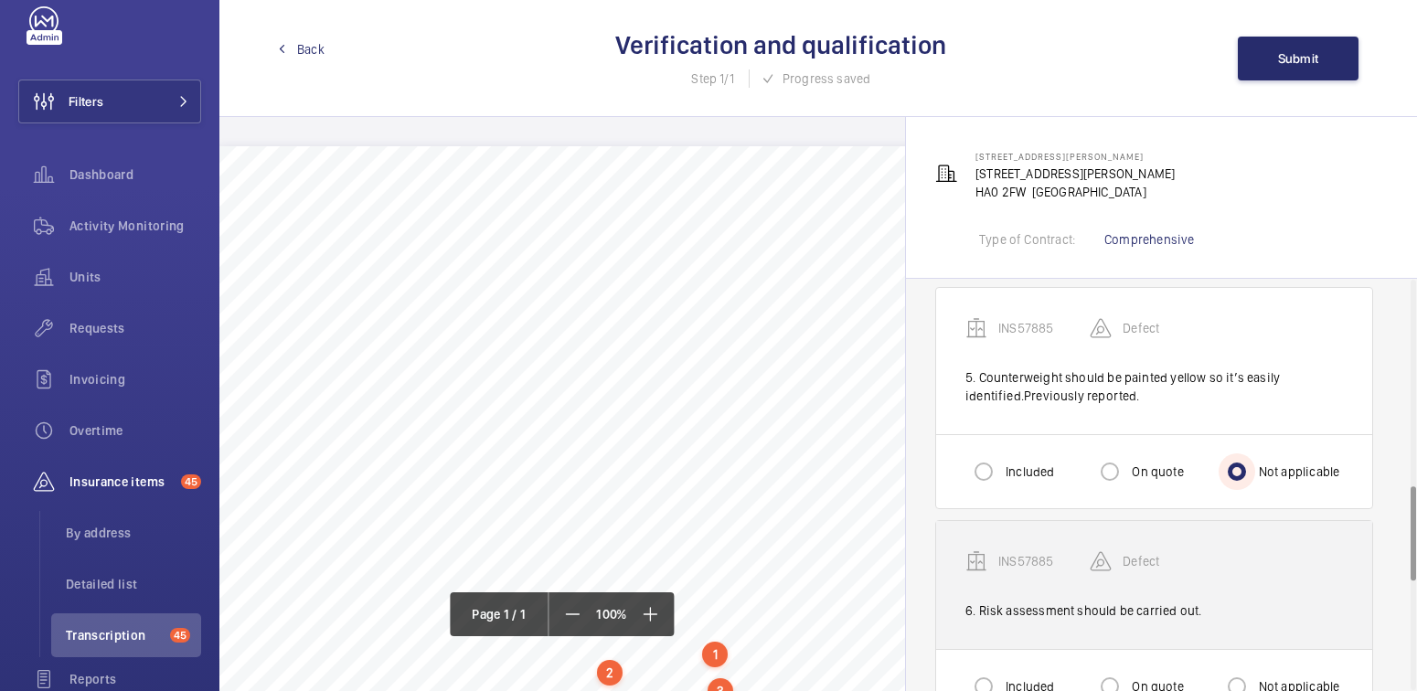
scroll to position [899, 0]
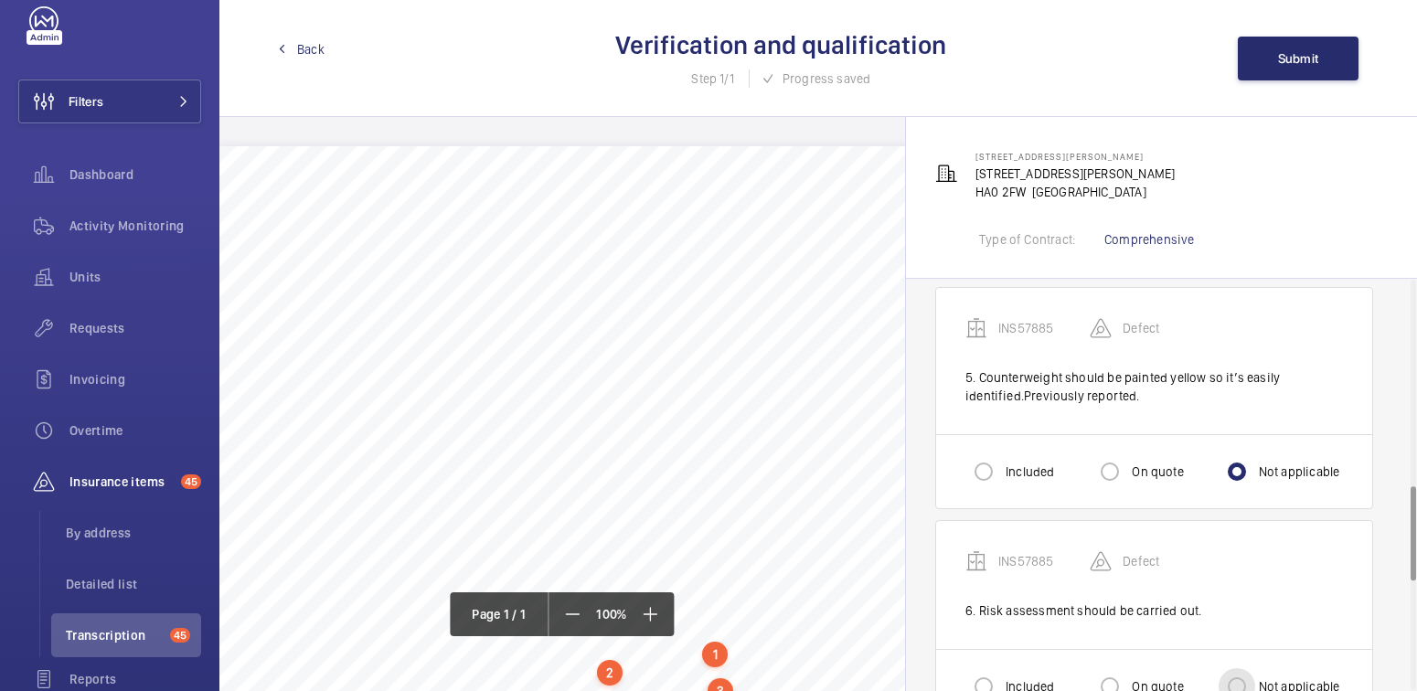
click at [1253, 670] on input "Not applicable" at bounding box center [1237, 686] width 37 height 37
radio input "true"
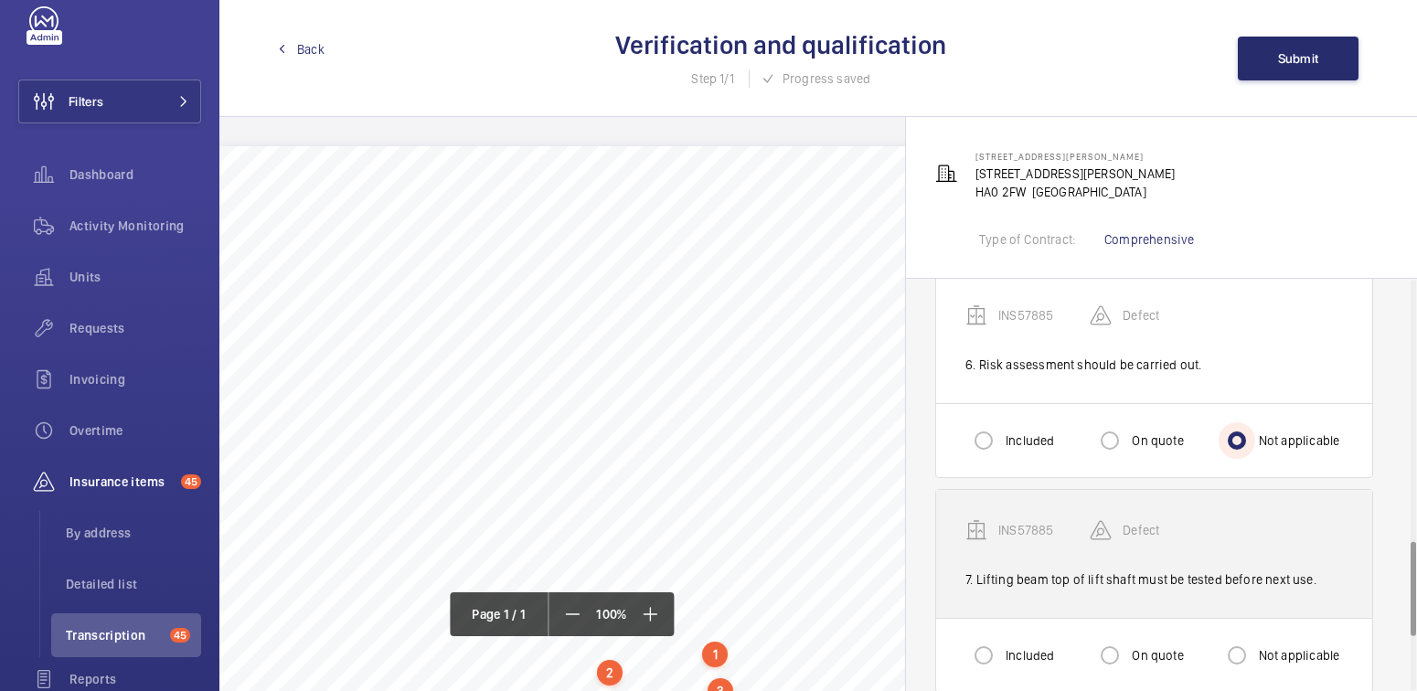
scroll to position [1145, 0]
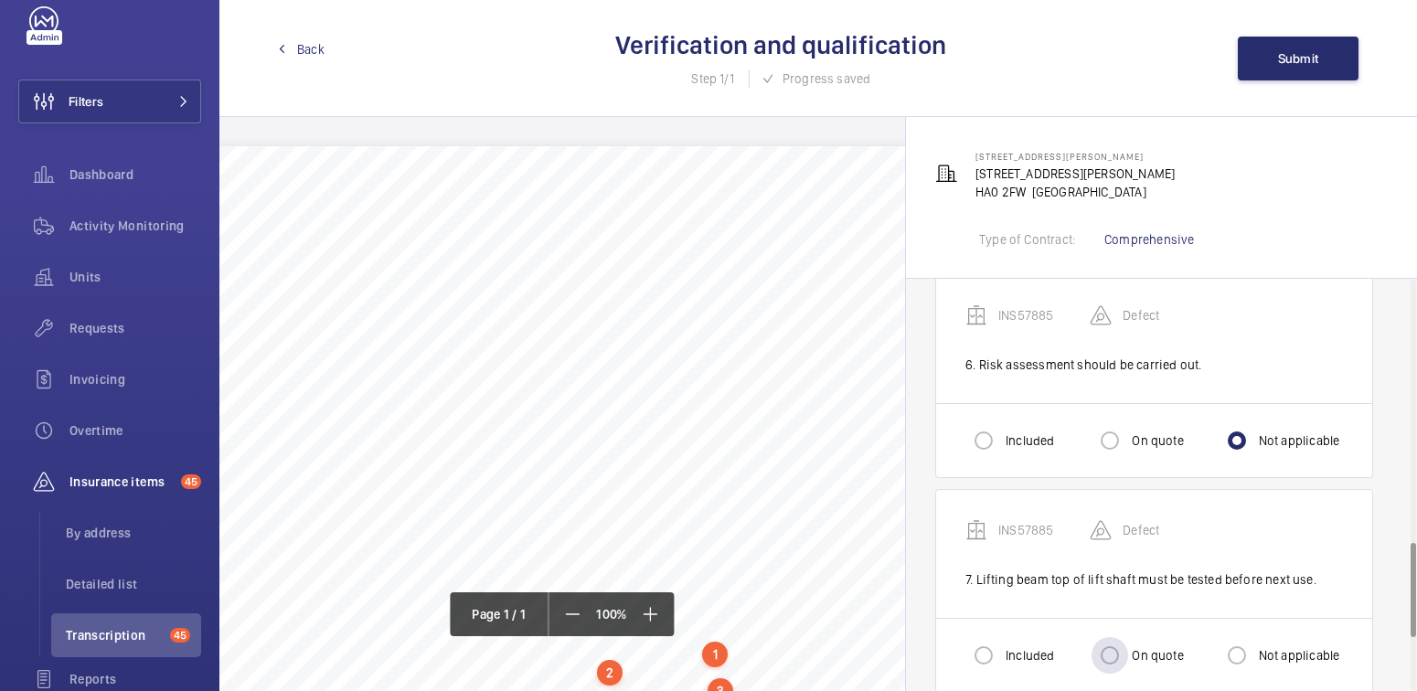
click at [1132, 646] on label "On quote" at bounding box center [1155, 655] width 55 height 18
click at [1128, 641] on input "On quote" at bounding box center [1110, 655] width 37 height 37
radio input "true"
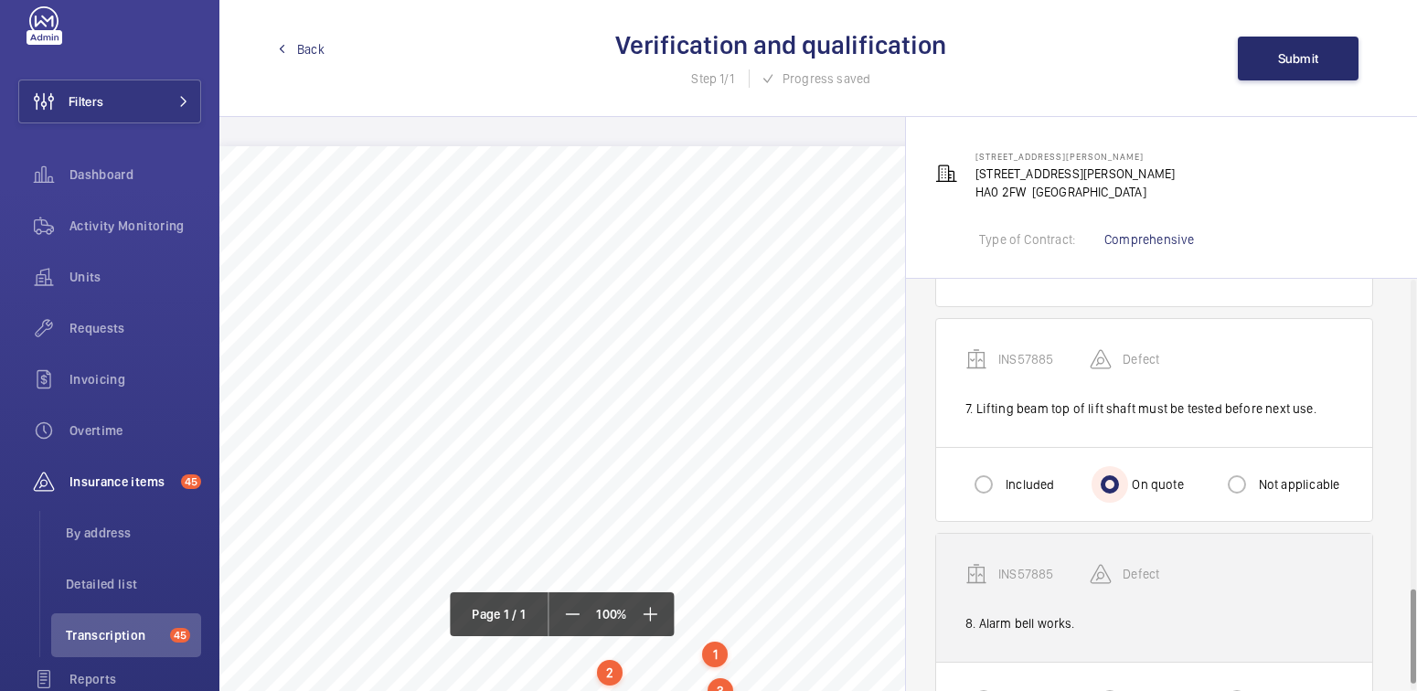
scroll to position [1379, 0]
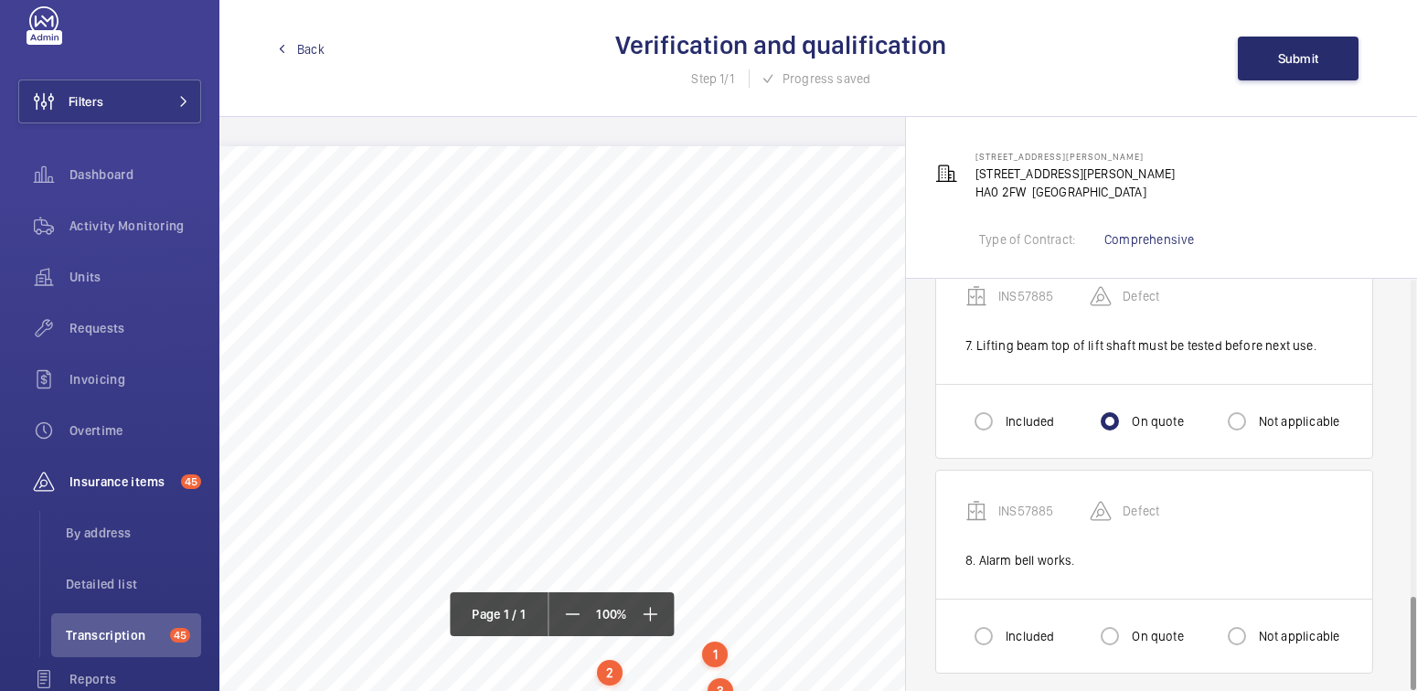
click at [1284, 627] on label "Not applicable" at bounding box center [1297, 636] width 85 height 18
click at [1255, 624] on input "Not applicable" at bounding box center [1237, 636] width 37 height 37
radio input "true"
click at [1300, 68] on button "Submit" at bounding box center [1298, 59] width 121 height 44
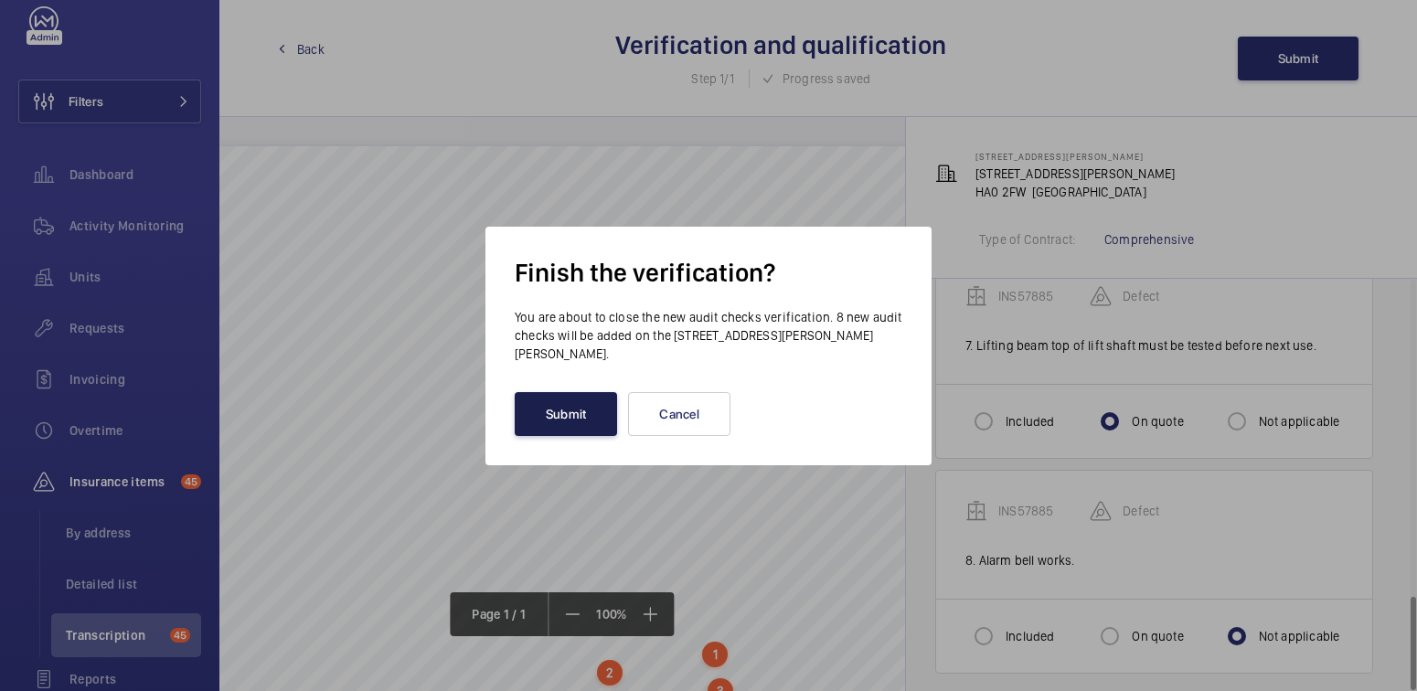
click at [566, 407] on button "Submit" at bounding box center [566, 414] width 102 height 44
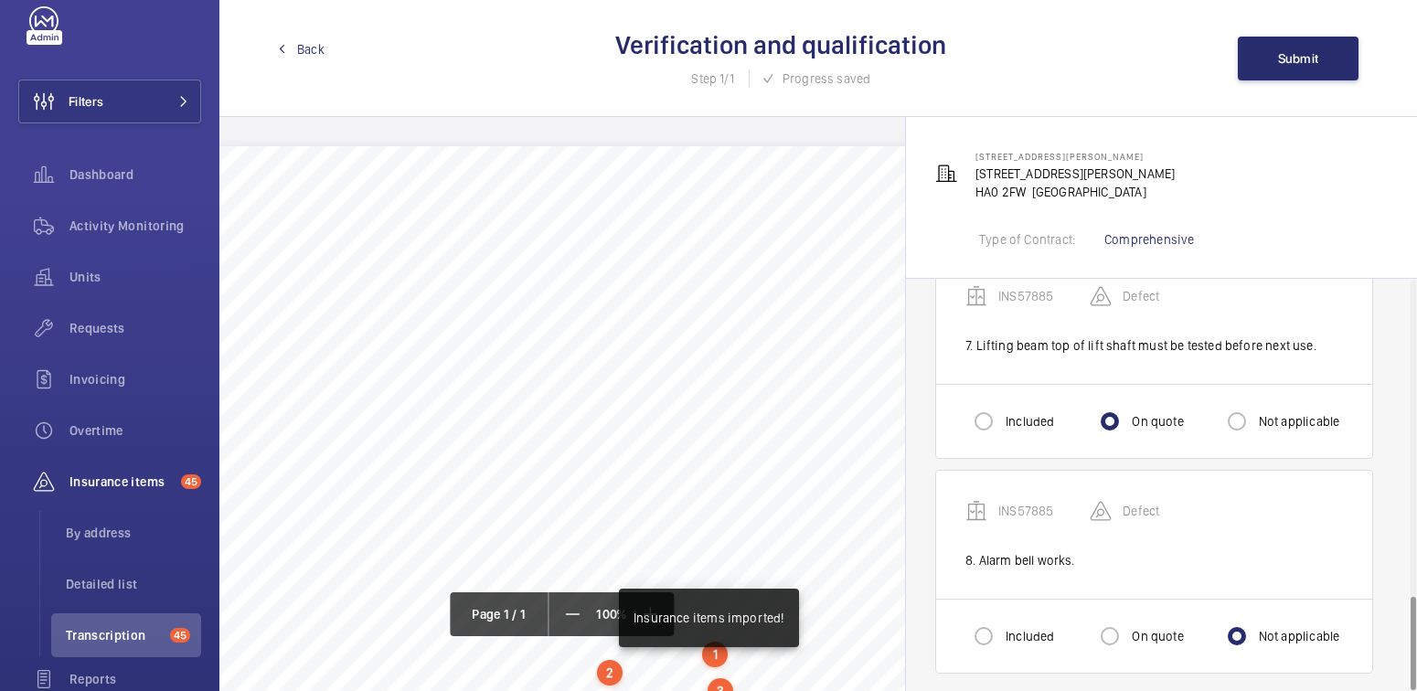
click at [298, 49] on span "Back" at bounding box center [310, 49] width 27 height 18
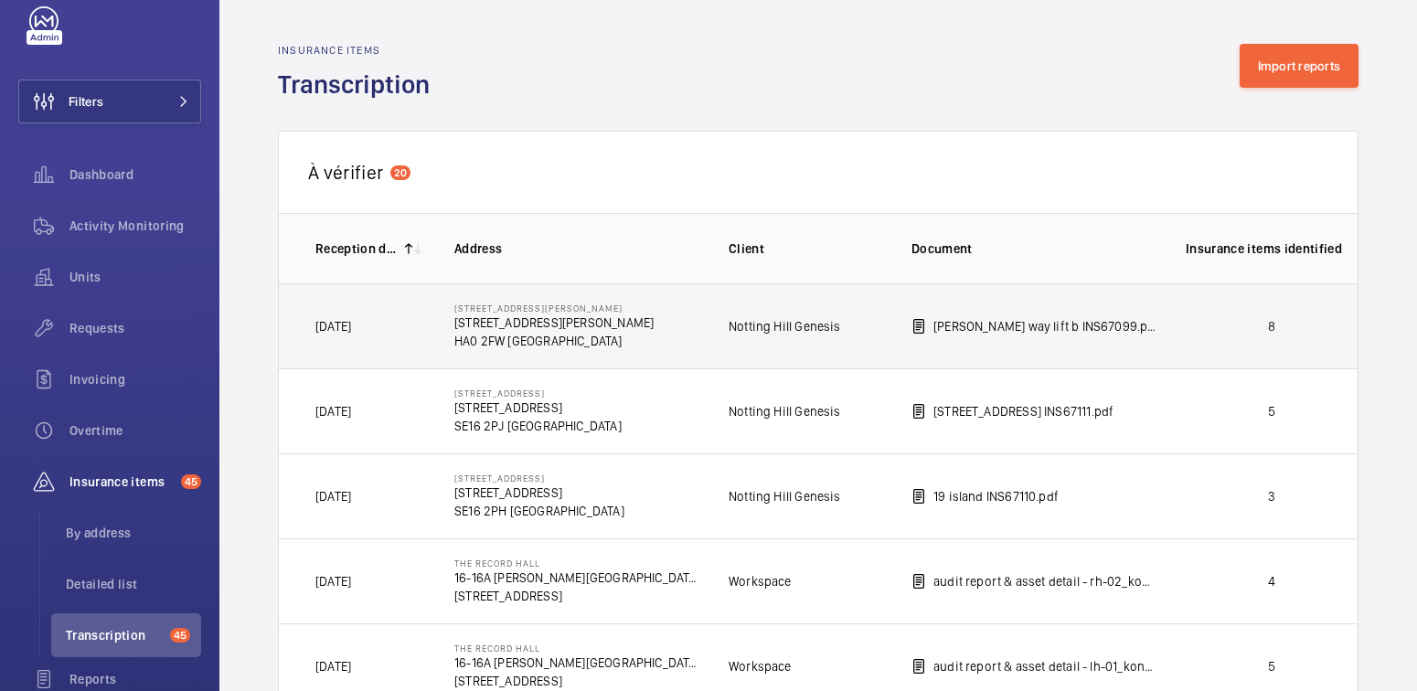
click at [1177, 322] on td "8" at bounding box center [1256, 325] width 201 height 85
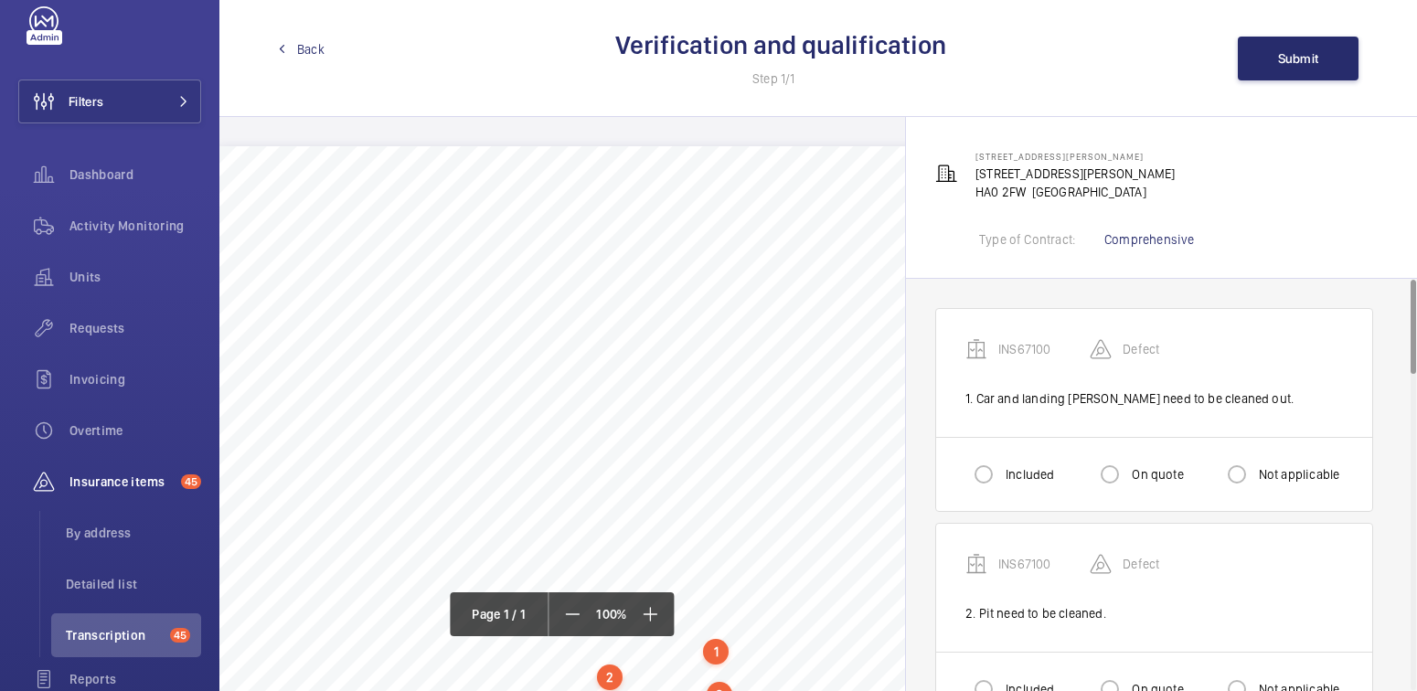
click at [1021, 472] on label "Included" at bounding box center [1028, 474] width 52 height 18
click at [1002, 472] on input "Included" at bounding box center [983, 474] width 37 height 37
radio input "true"
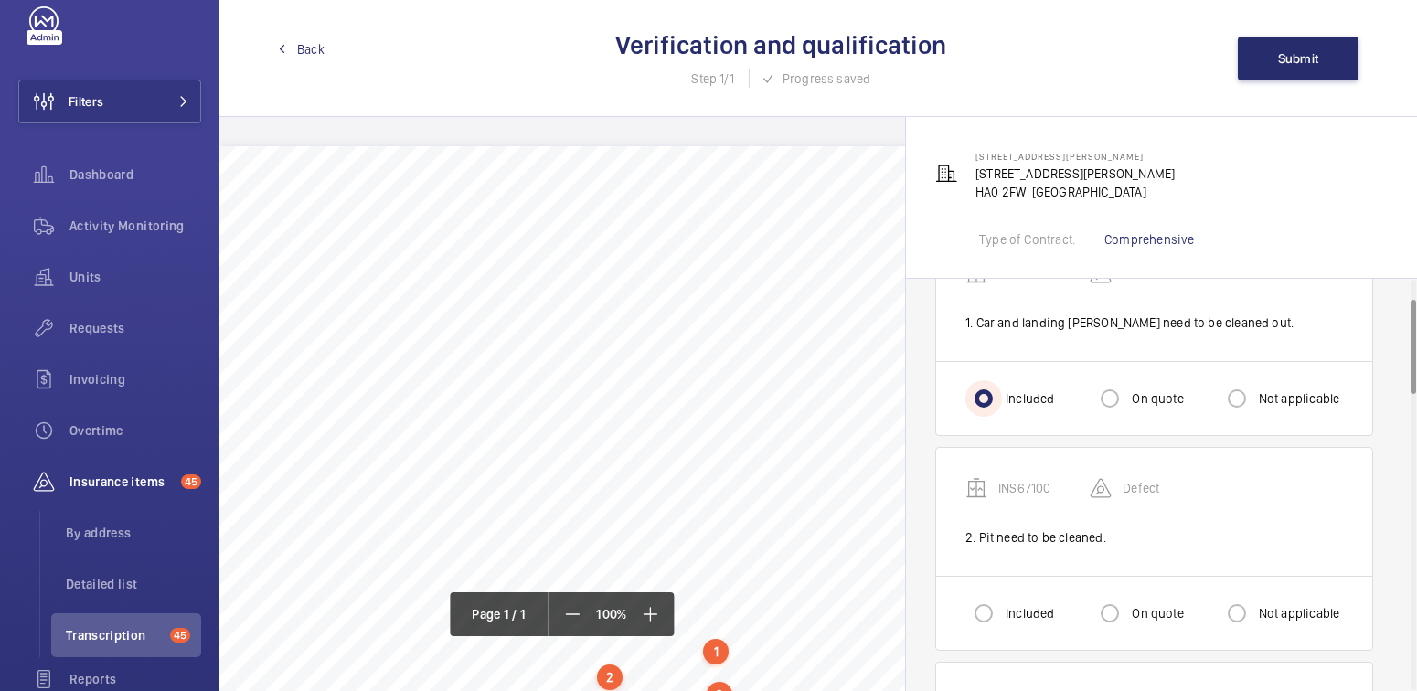
scroll to position [88, 0]
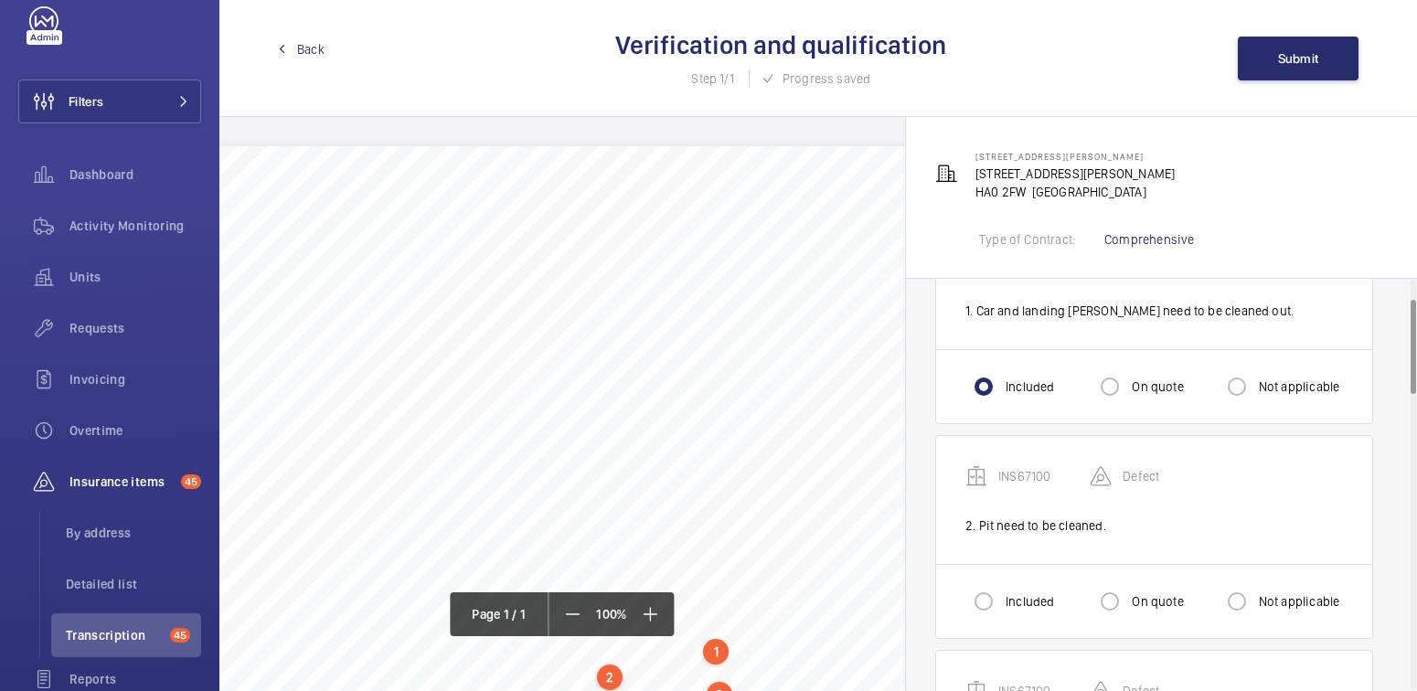
click at [1012, 593] on label "Included" at bounding box center [1028, 601] width 52 height 18
click at [1002, 593] on input "Included" at bounding box center [983, 601] width 37 height 37
radio input "true"
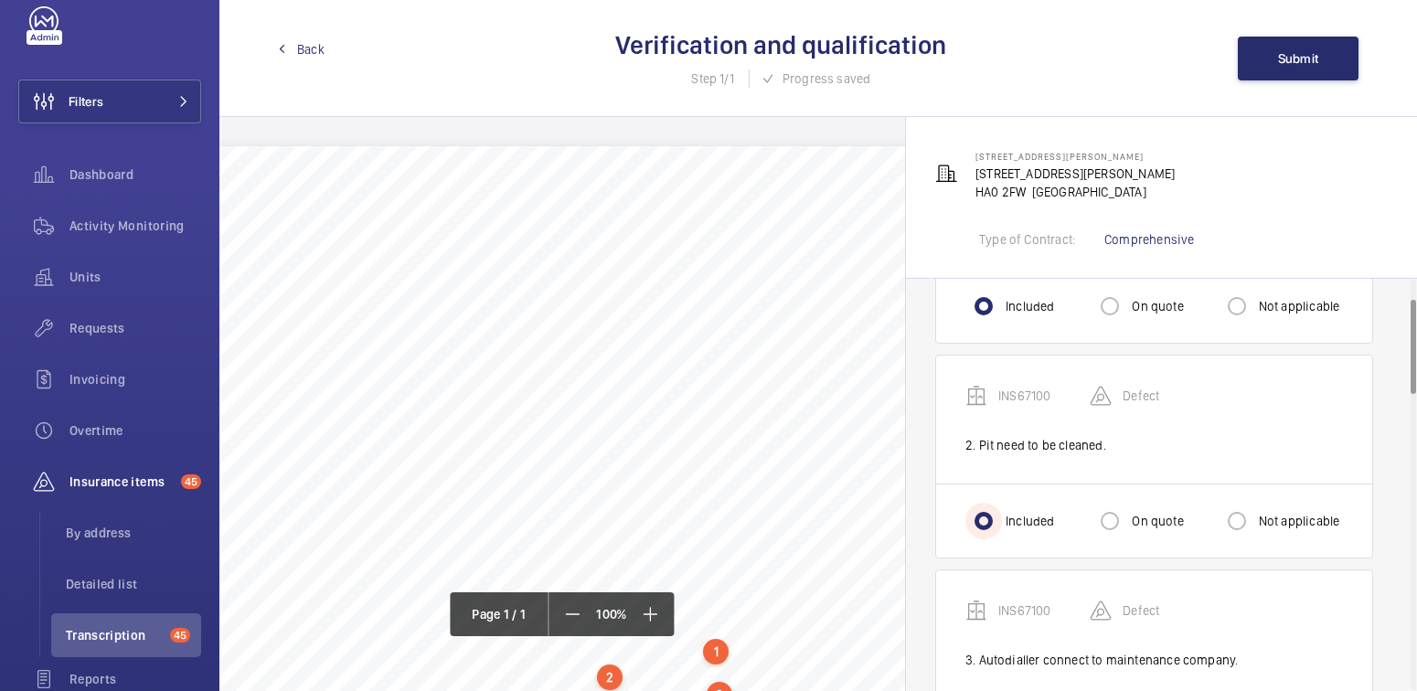
scroll to position [467, 0]
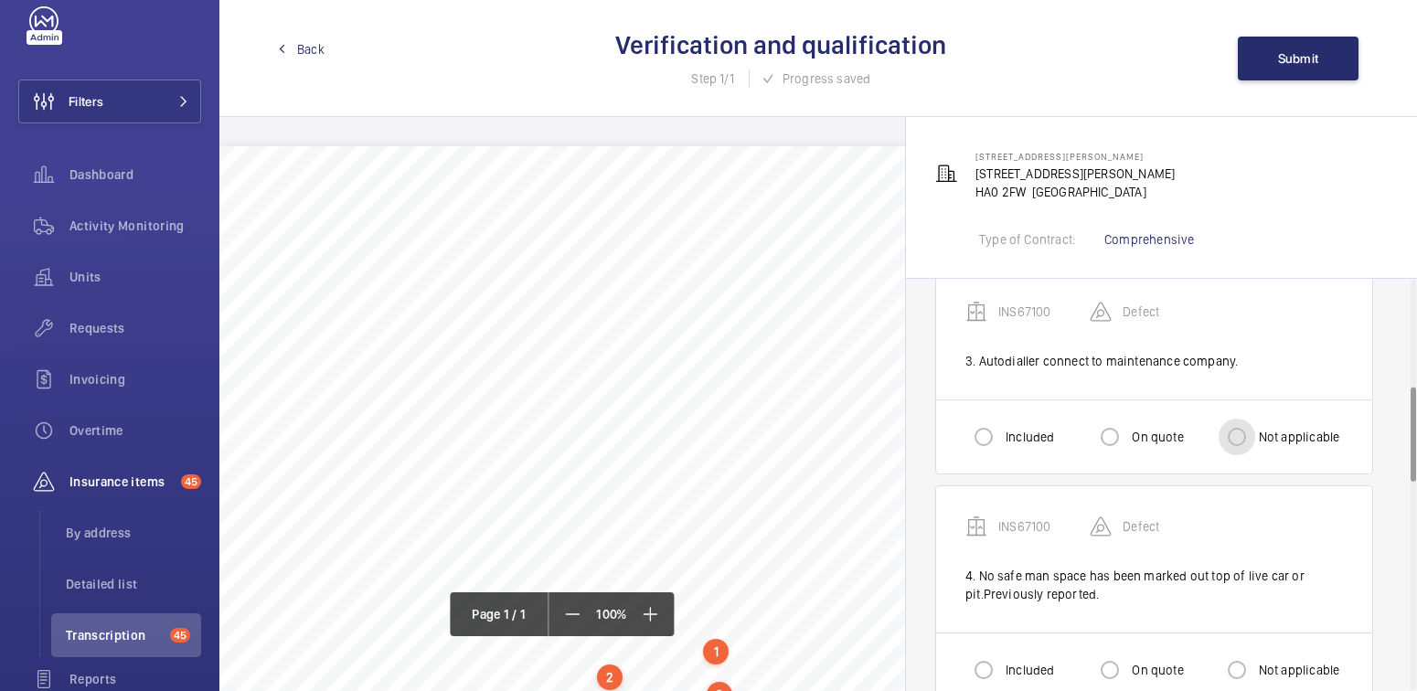
click at [1247, 433] on input "Not applicable" at bounding box center [1237, 437] width 37 height 37
radio input "true"
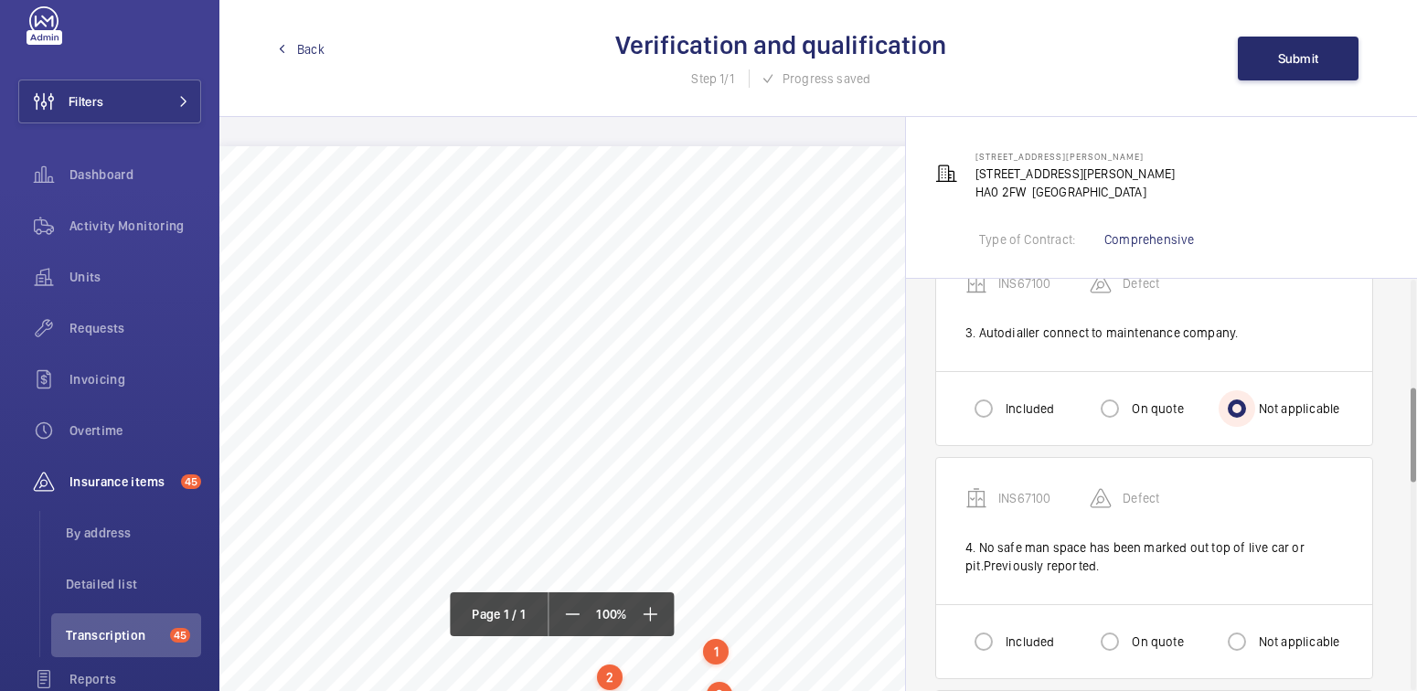
scroll to position [513, 0]
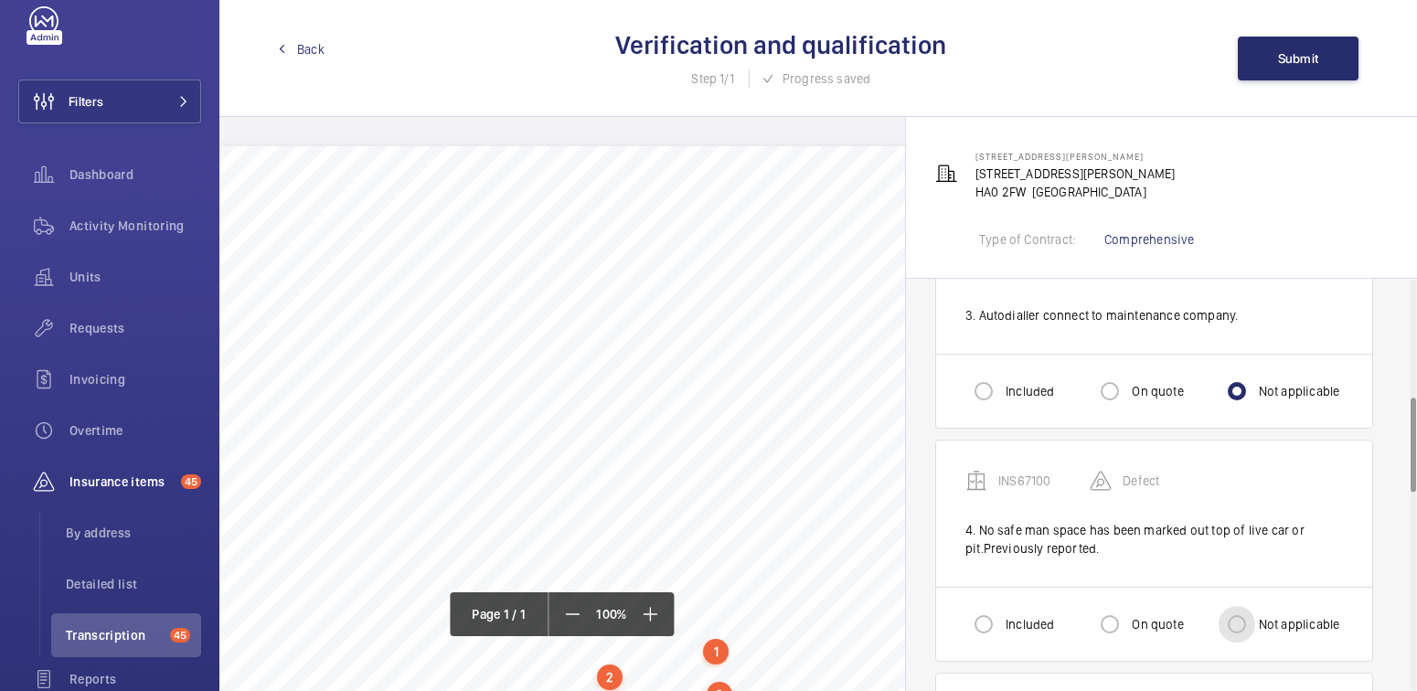
click at [1247, 626] on input "Not applicable" at bounding box center [1237, 624] width 37 height 37
radio input "true"
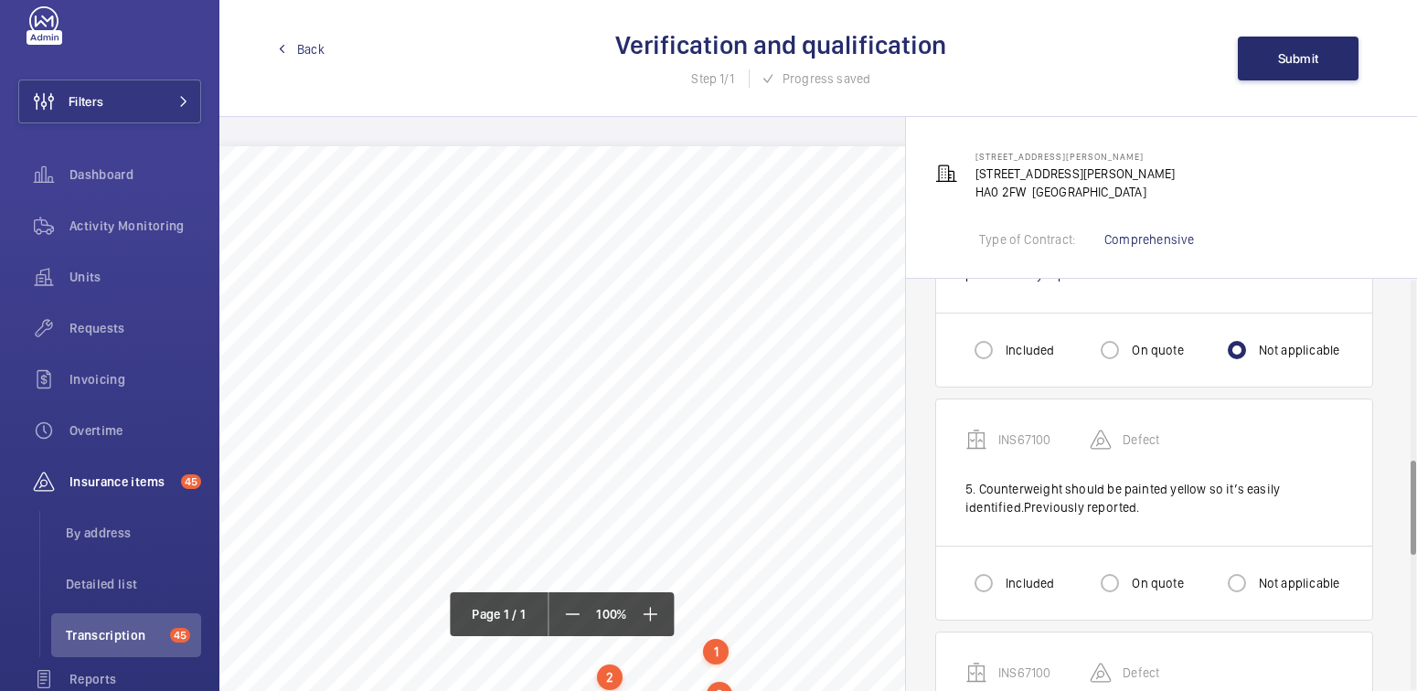
click at [1269, 577] on label "Not applicable" at bounding box center [1297, 583] width 85 height 18
click at [1255, 577] on input "Not applicable" at bounding box center [1237, 583] width 37 height 37
radio input "true"
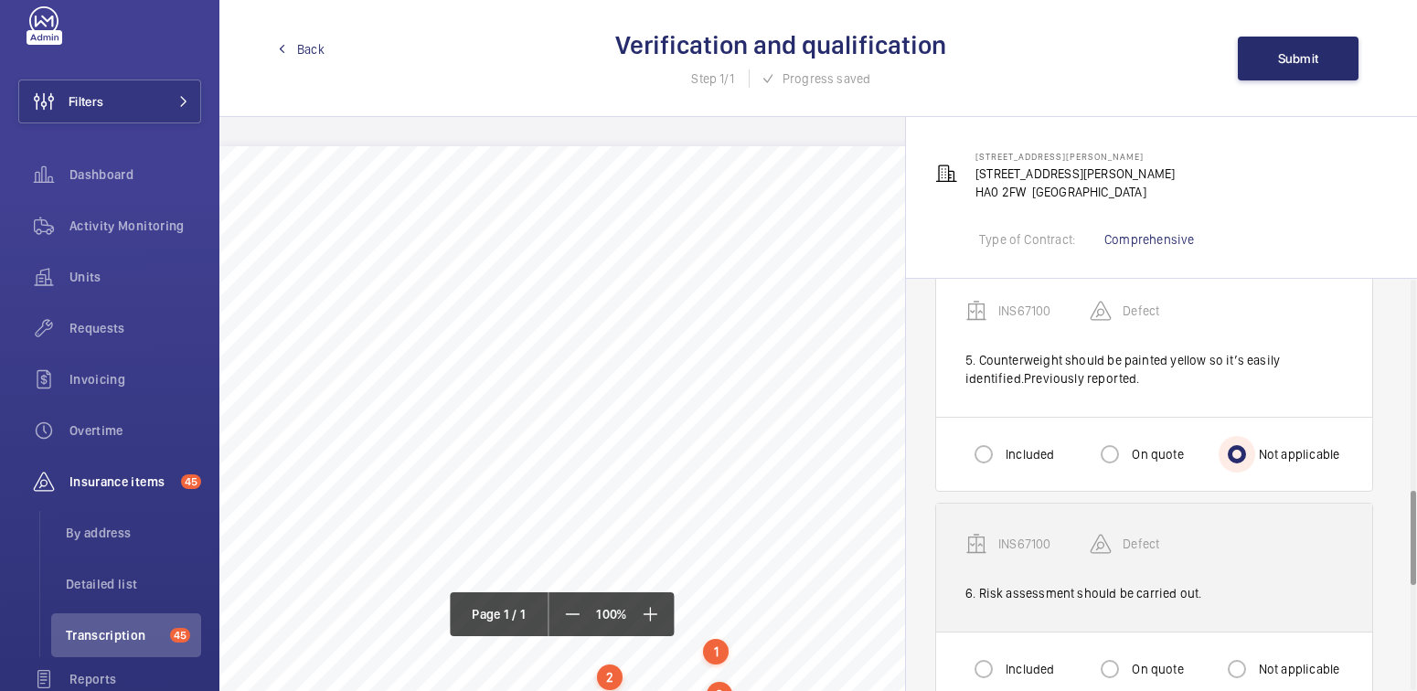
scroll to position [918, 0]
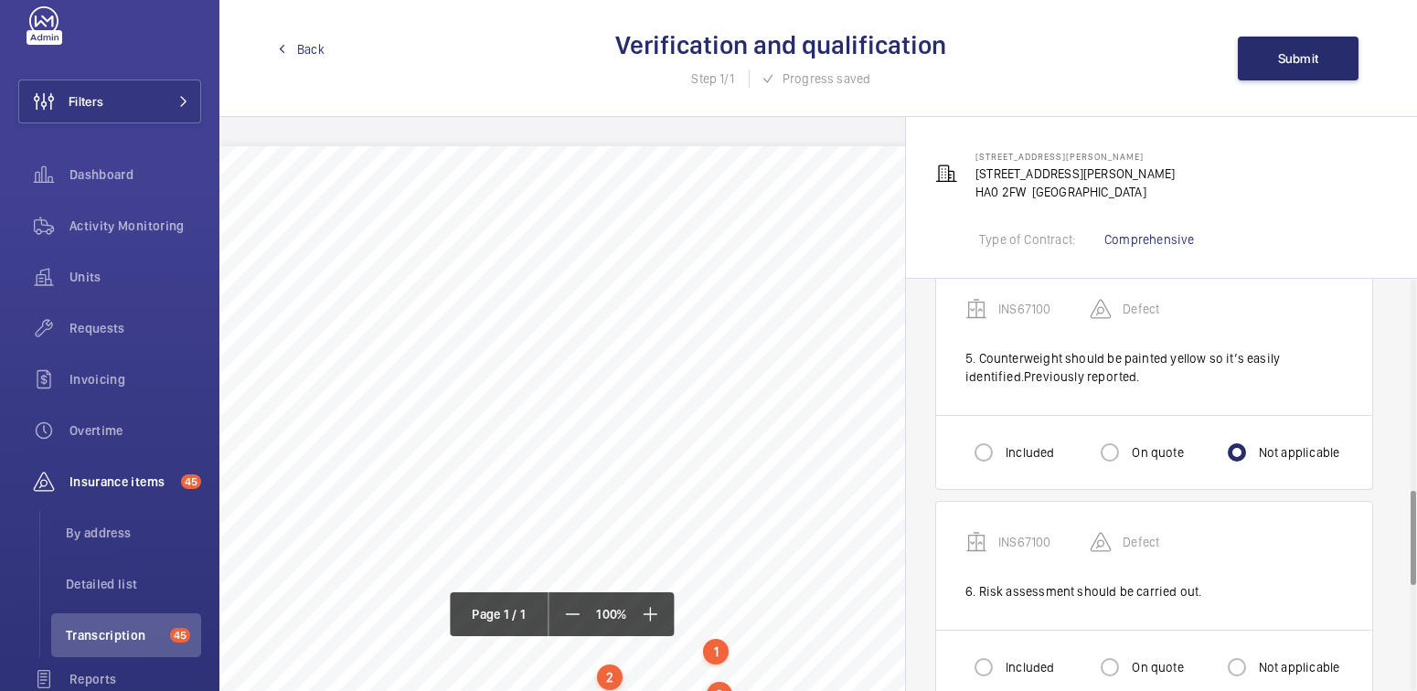
click at [1264, 649] on div "Not applicable" at bounding box center [1280, 667] width 122 height 37
click at [1265, 658] on label "Not applicable" at bounding box center [1297, 667] width 85 height 18
click at [1255, 653] on input "Not applicable" at bounding box center [1237, 667] width 37 height 37
radio input "true"
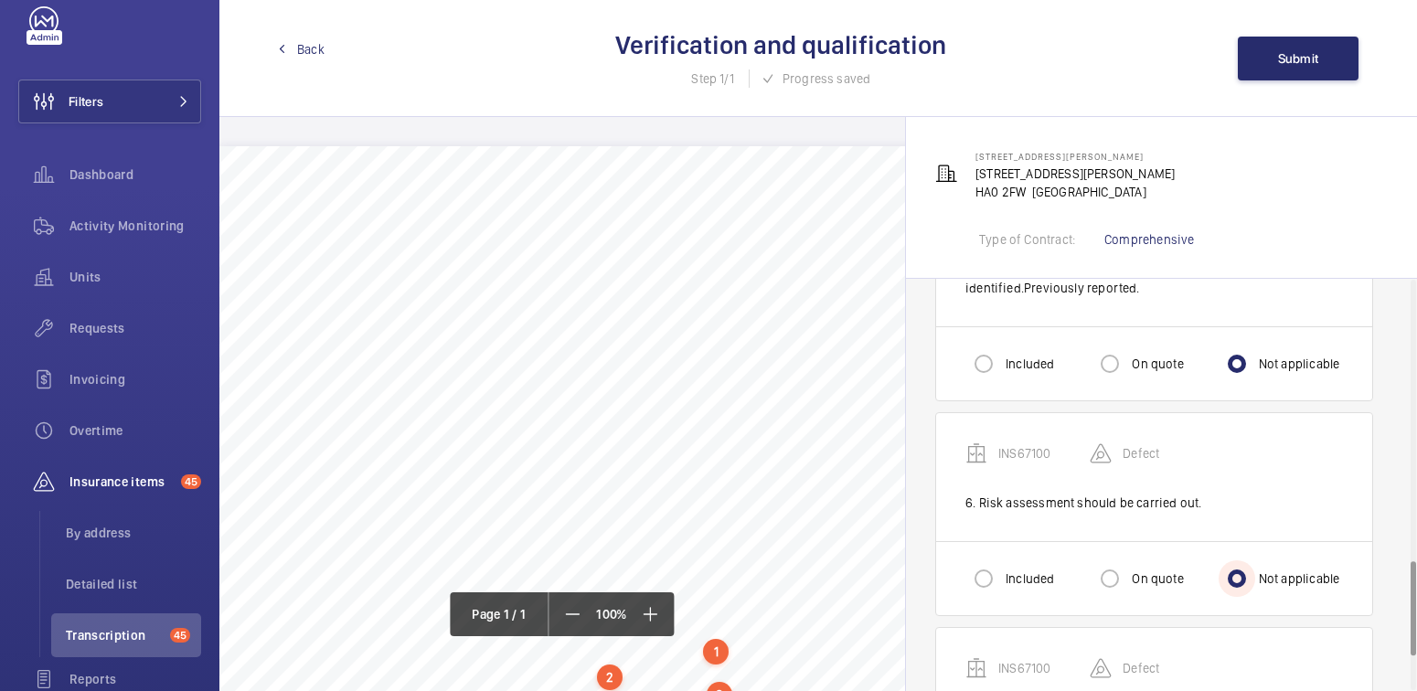
scroll to position [1260, 0]
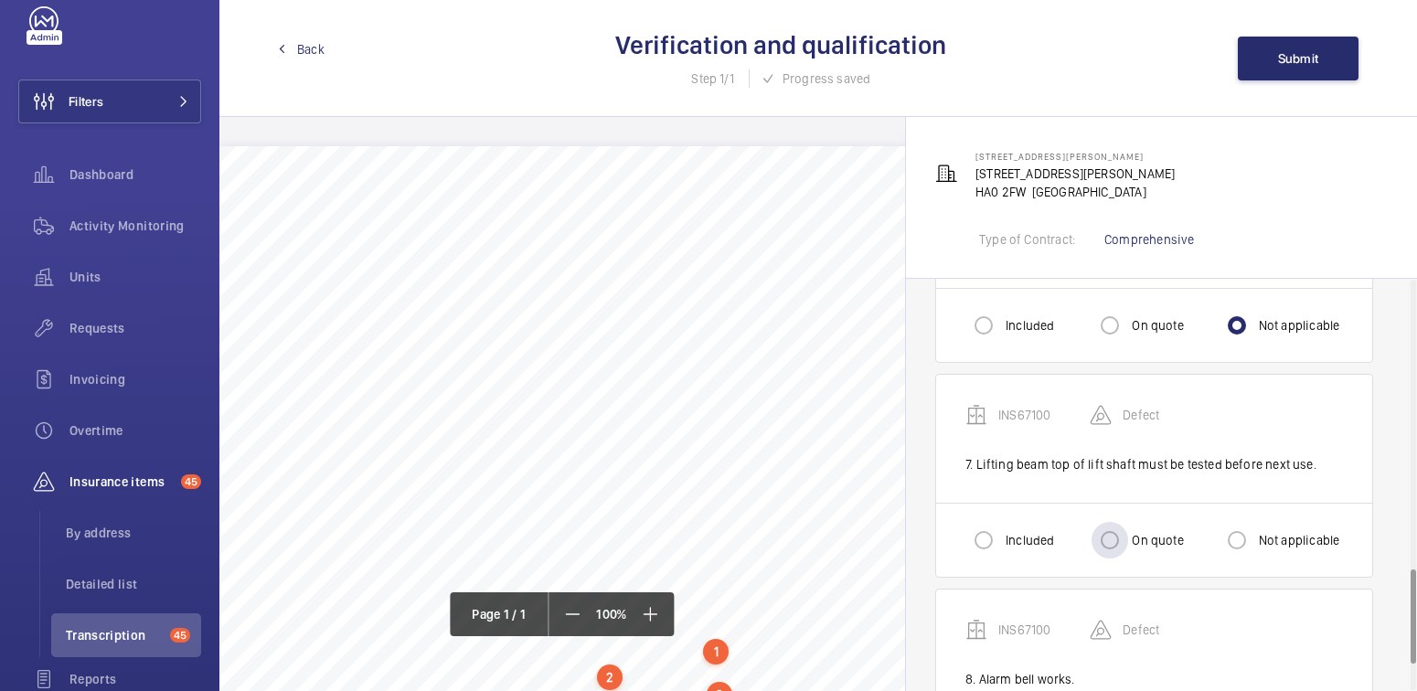
click at [1136, 534] on label "On quote" at bounding box center [1155, 540] width 55 height 18
click at [1128, 534] on input "On quote" at bounding box center [1110, 540] width 37 height 37
radio input "true"
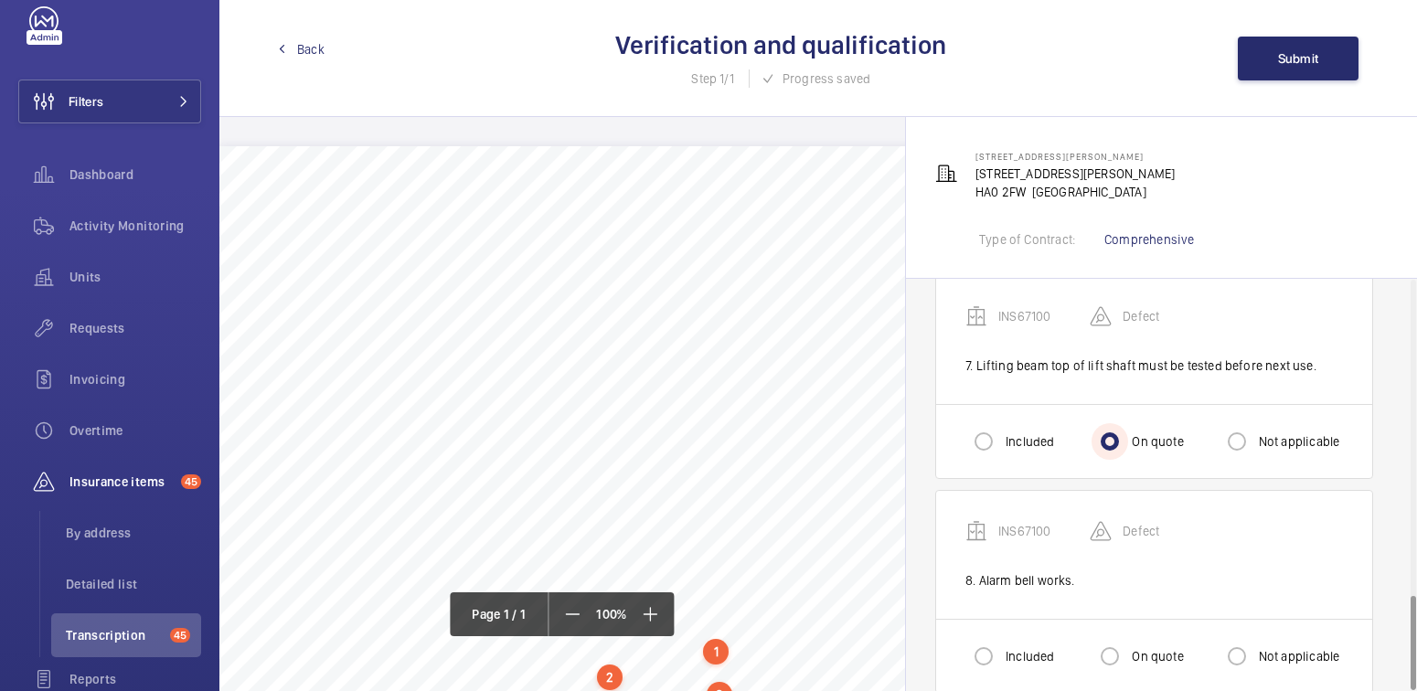
scroll to position [1379, 0]
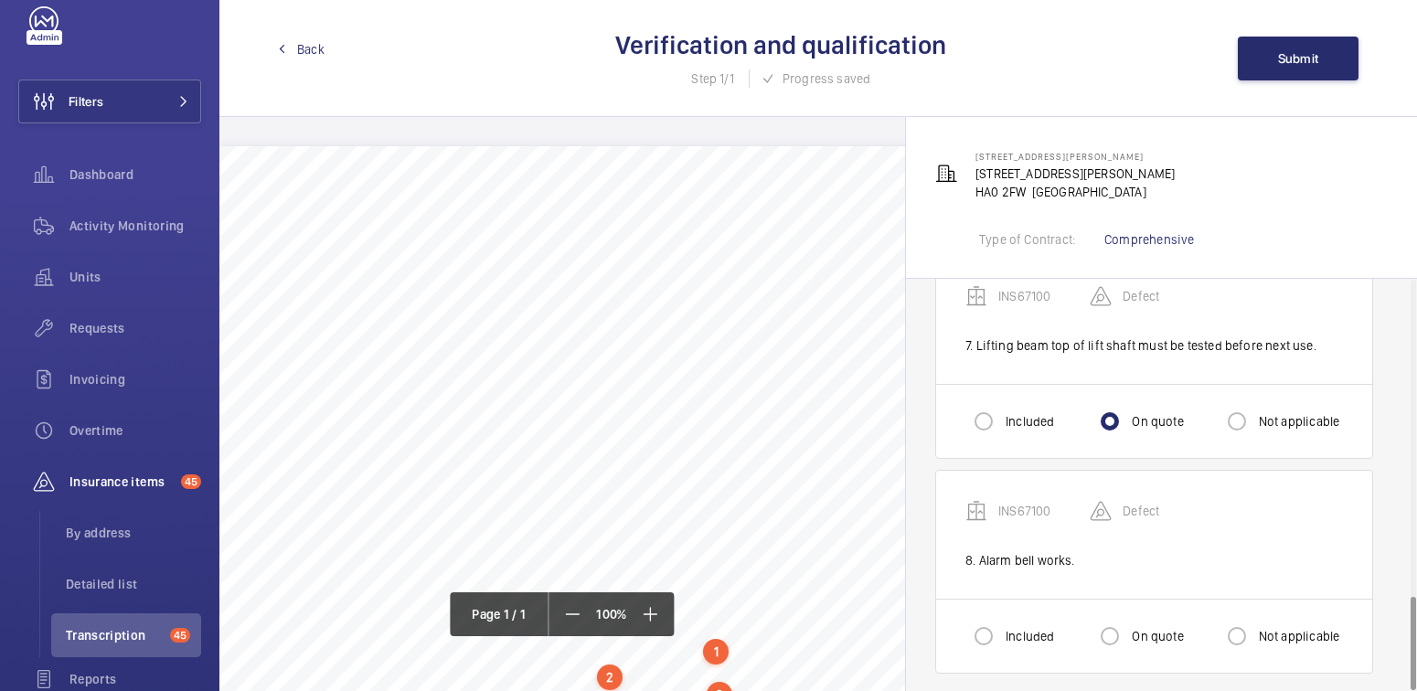
click at [1274, 628] on label "Not applicable" at bounding box center [1297, 636] width 85 height 18
click at [1255, 628] on input "Not applicable" at bounding box center [1237, 636] width 37 height 37
radio input "true"
click at [1309, 59] on span "Submit" at bounding box center [1298, 58] width 41 height 15
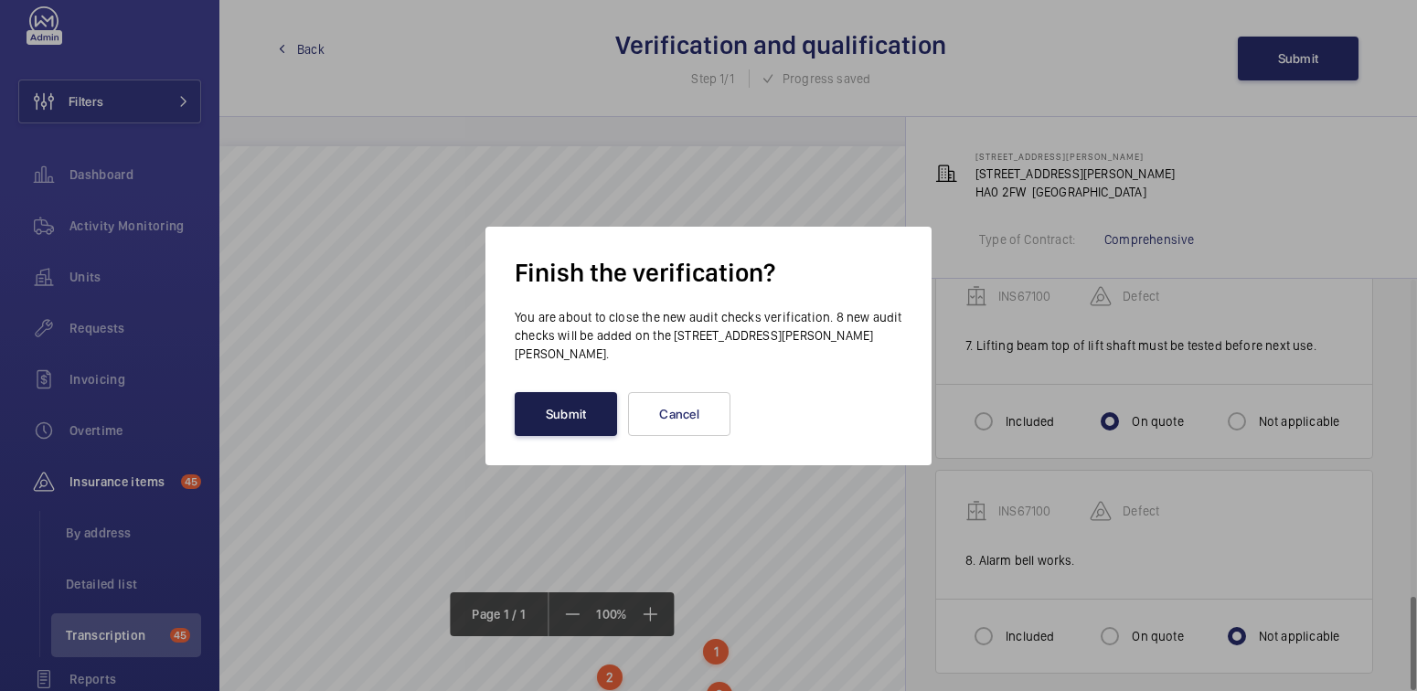
click at [549, 404] on button "Submit" at bounding box center [566, 414] width 102 height 44
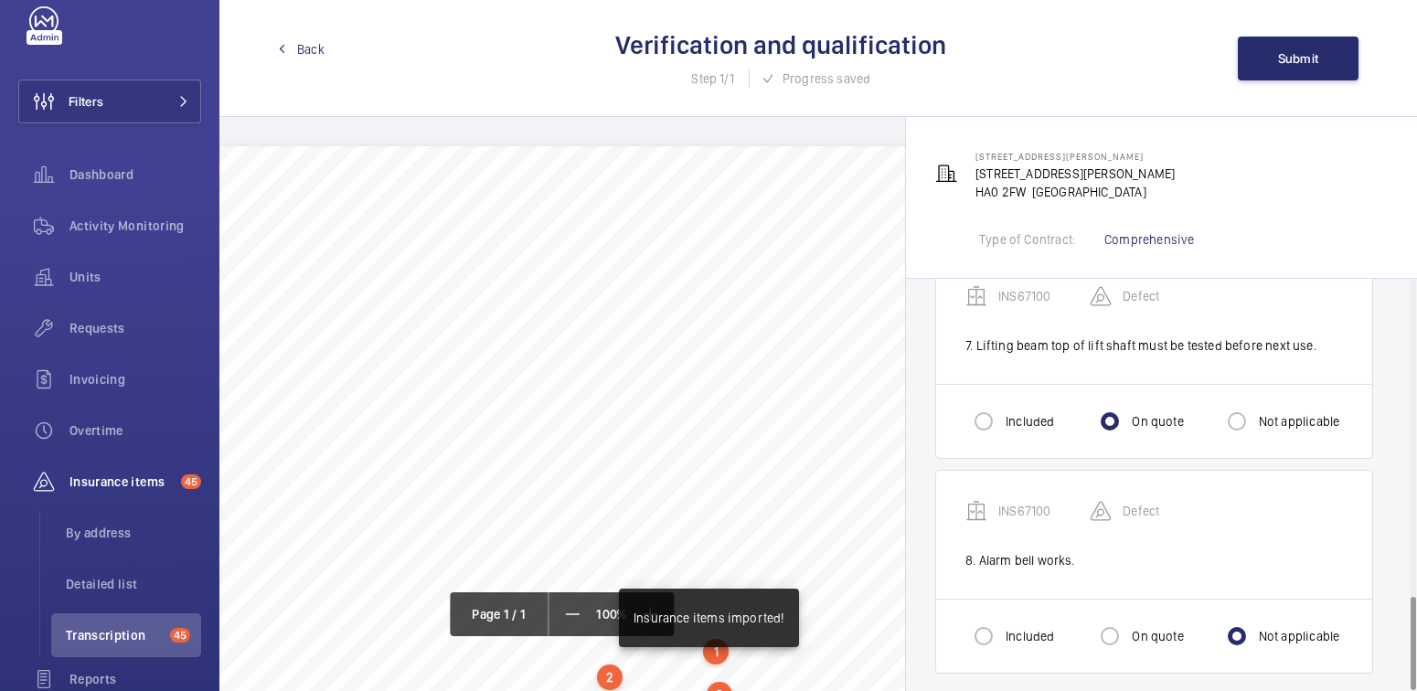
click at [310, 53] on span "Back" at bounding box center [310, 49] width 27 height 18
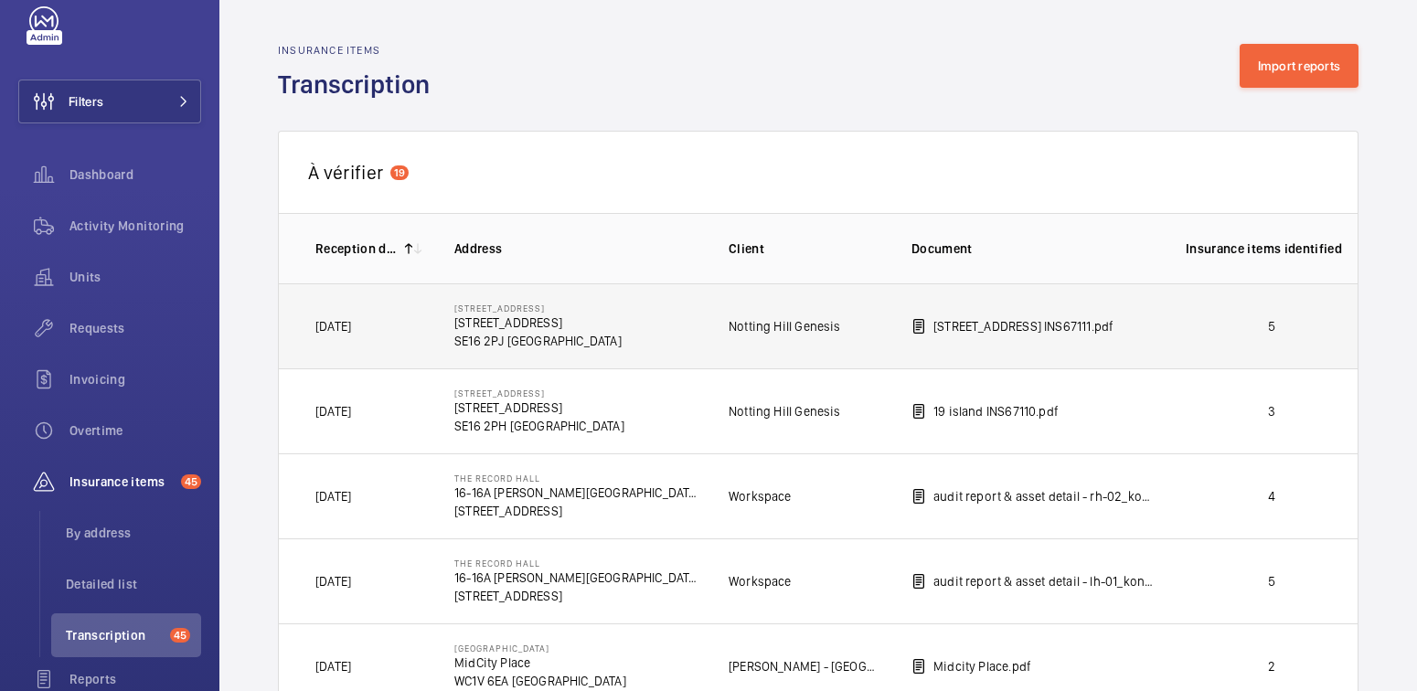
click at [1269, 323] on p "5" at bounding box center [1272, 326] width 172 height 18
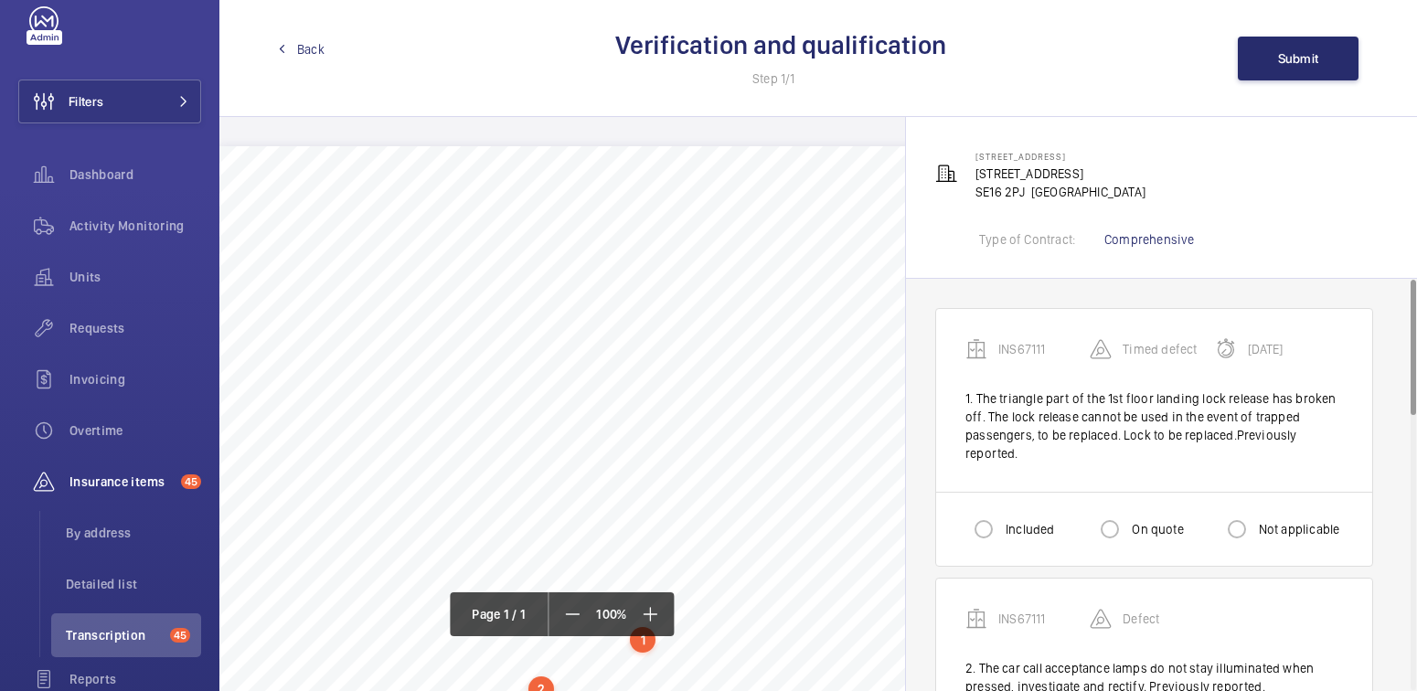
click at [1007, 527] on label "Included" at bounding box center [1028, 529] width 52 height 18
click at [1002, 527] on input "Included" at bounding box center [983, 529] width 37 height 37
radio input "true"
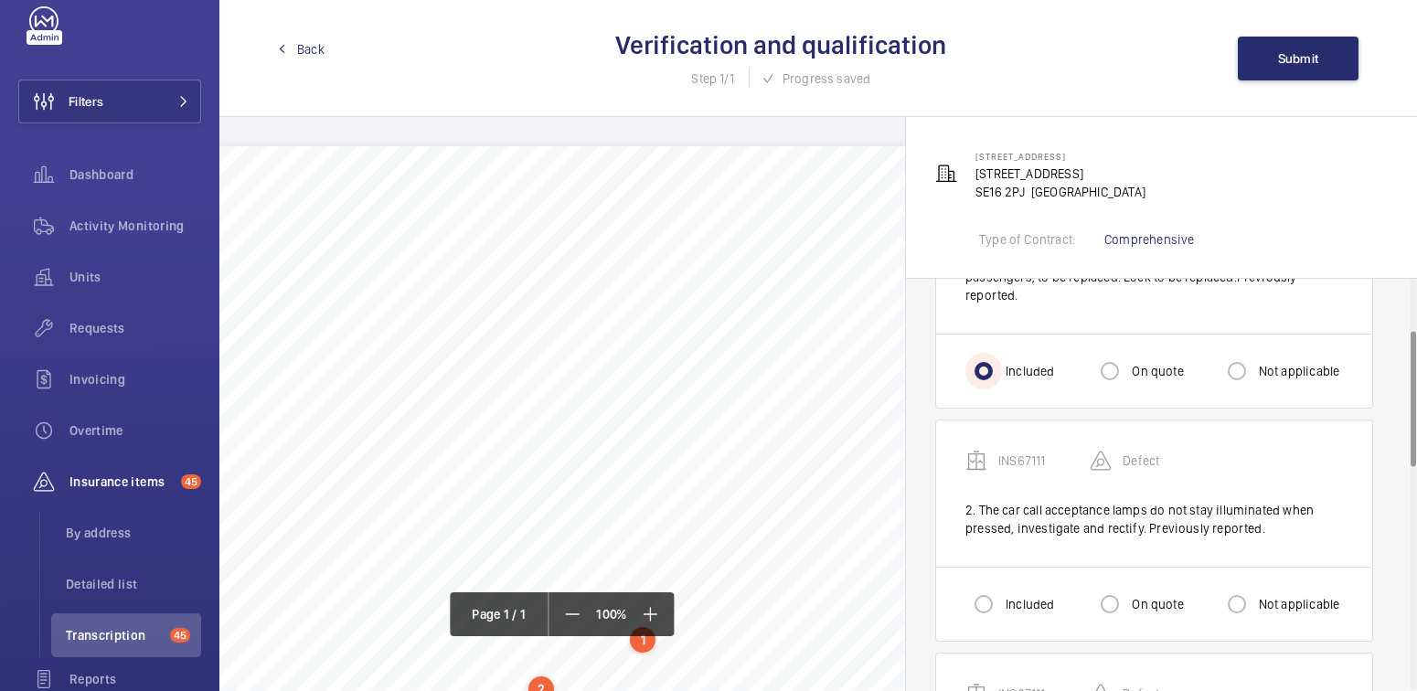
scroll to position [158, 0]
click at [1012, 606] on label "Included" at bounding box center [1028, 604] width 52 height 18
click at [1002, 606] on input "Included" at bounding box center [983, 604] width 37 height 37
radio input "true"
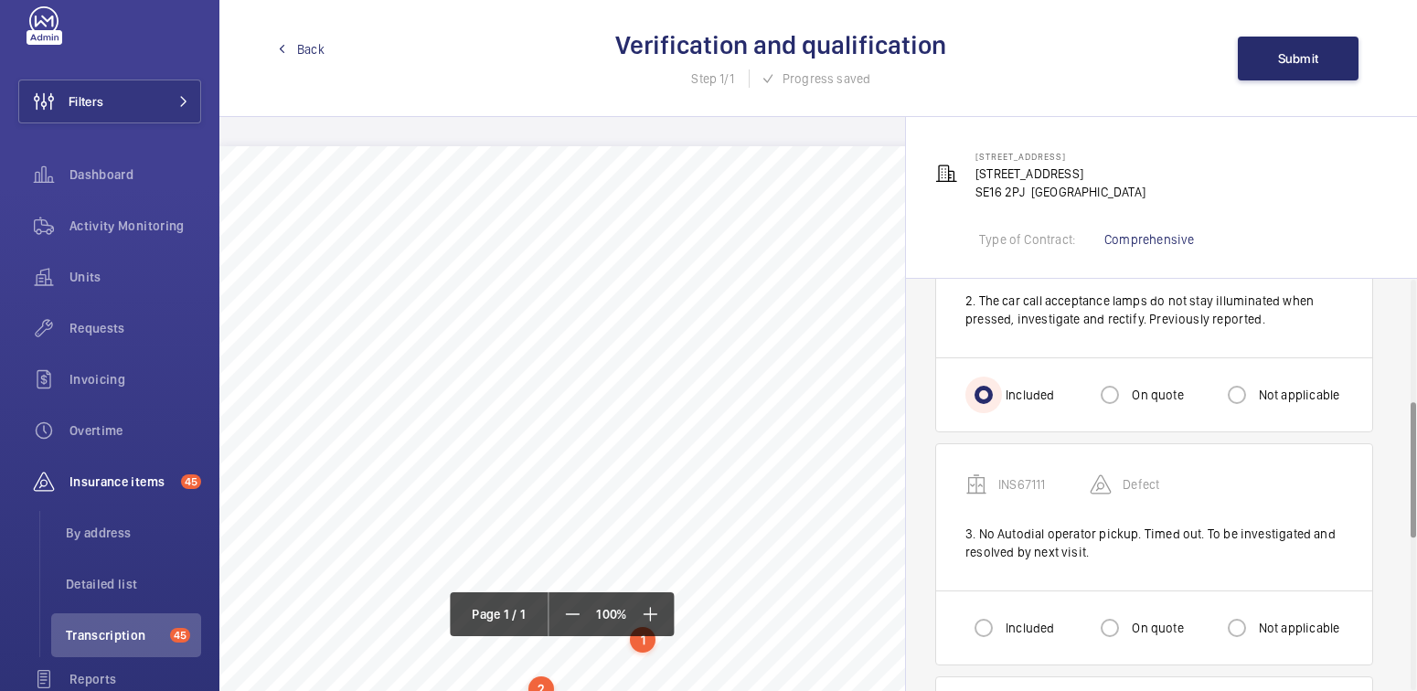
scroll to position [368, 0]
click at [1006, 618] on label "Included" at bounding box center [1028, 627] width 52 height 18
click at [1002, 617] on input "Included" at bounding box center [983, 627] width 37 height 37
radio input "true"
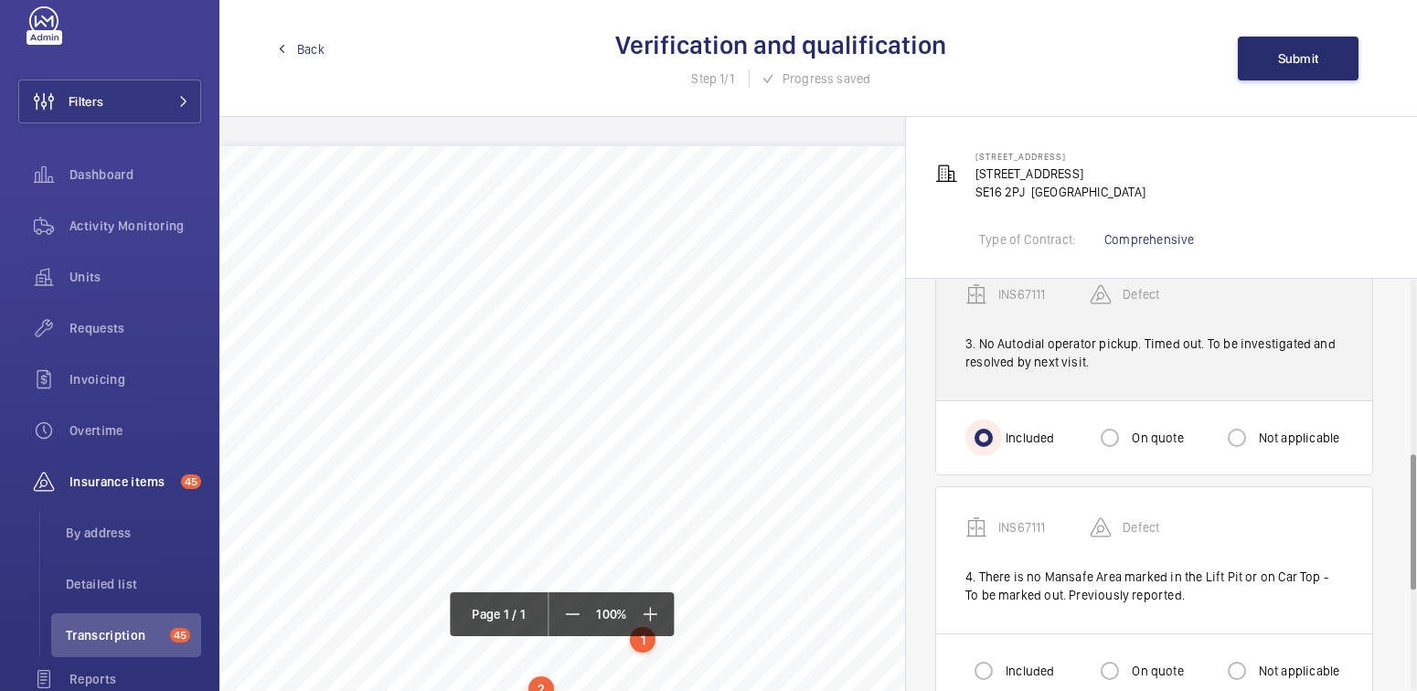
scroll to position [578, 0]
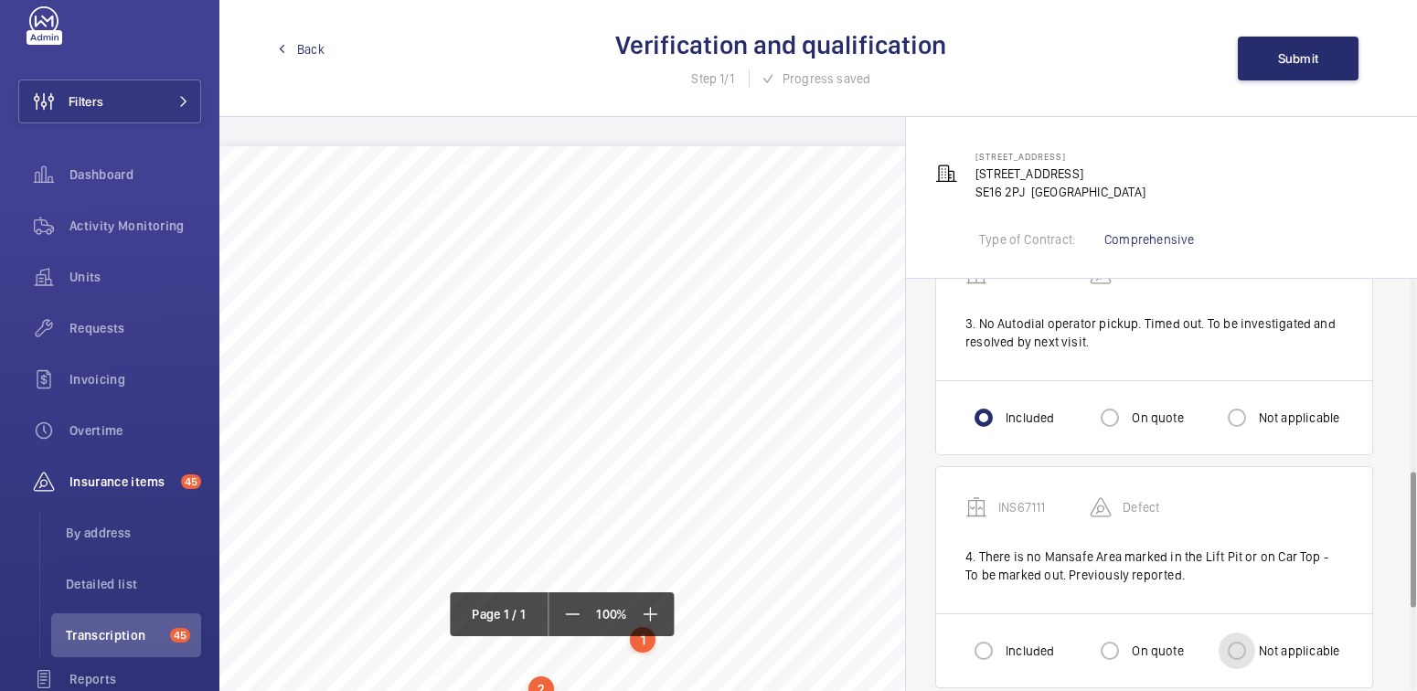
click at [1250, 636] on input "Not applicable" at bounding box center [1237, 651] width 37 height 37
radio input "true"
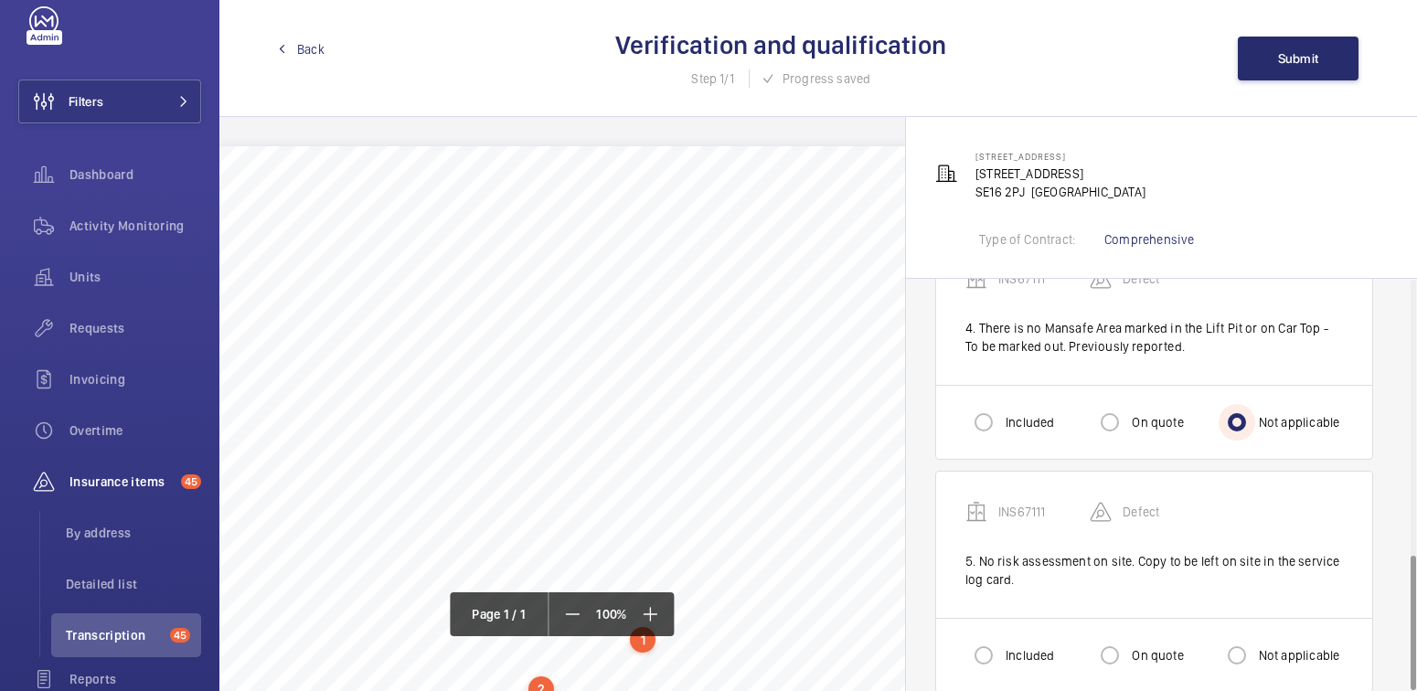
scroll to position [829, 0]
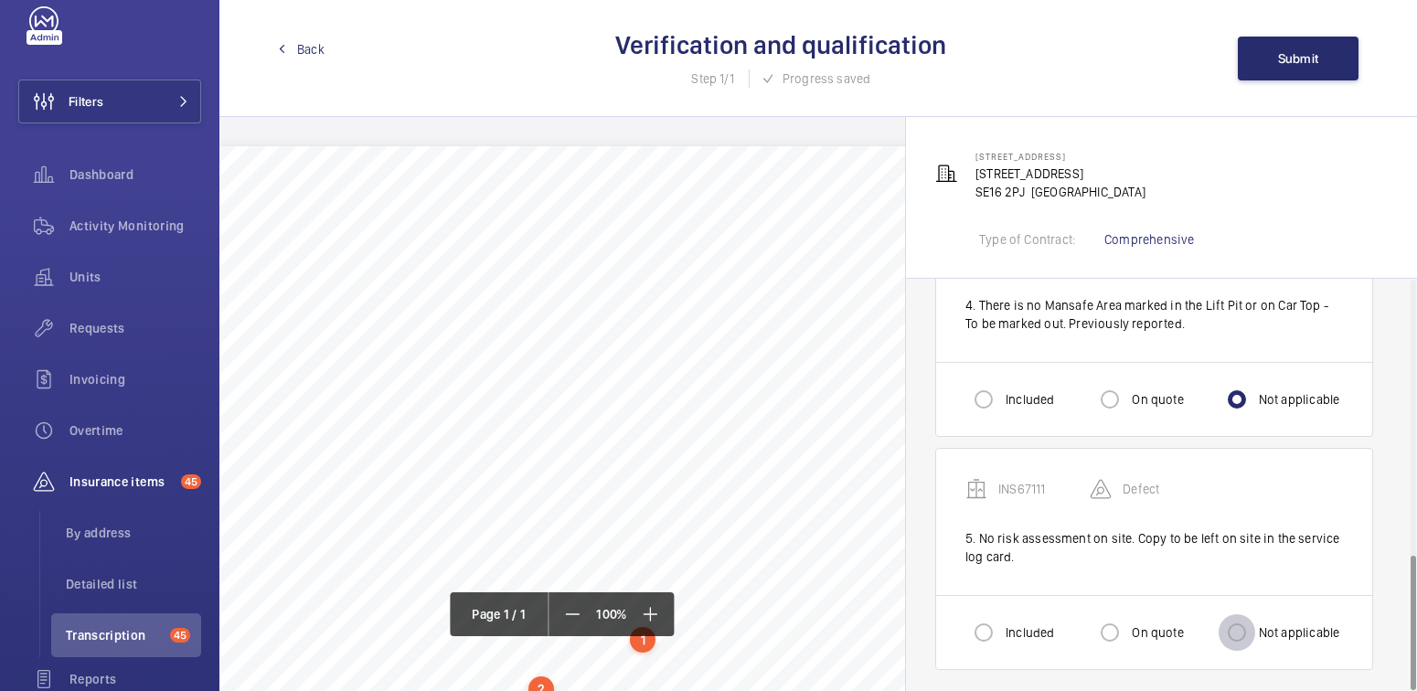
click at [1246, 623] on input "Not applicable" at bounding box center [1237, 632] width 37 height 37
radio input "true"
click at [1305, 70] on button "Submit" at bounding box center [1298, 59] width 121 height 44
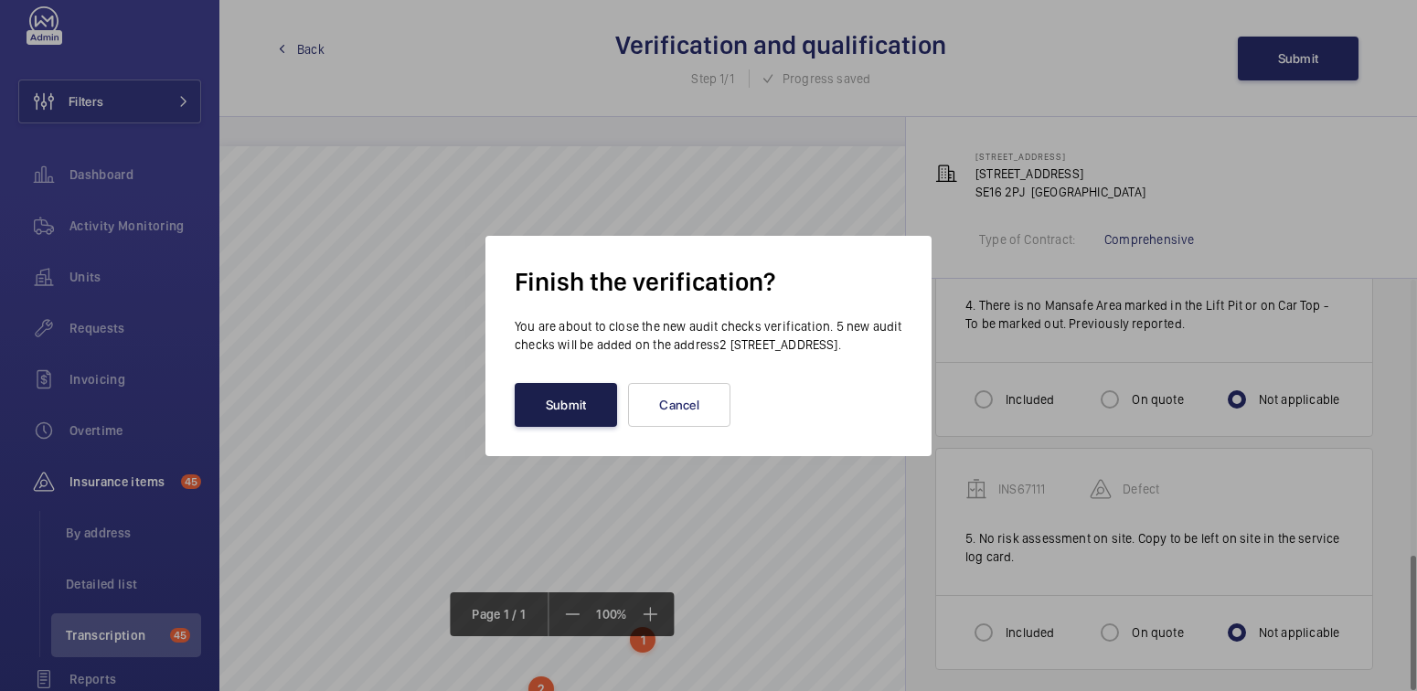
click at [564, 413] on button "Submit" at bounding box center [566, 405] width 102 height 44
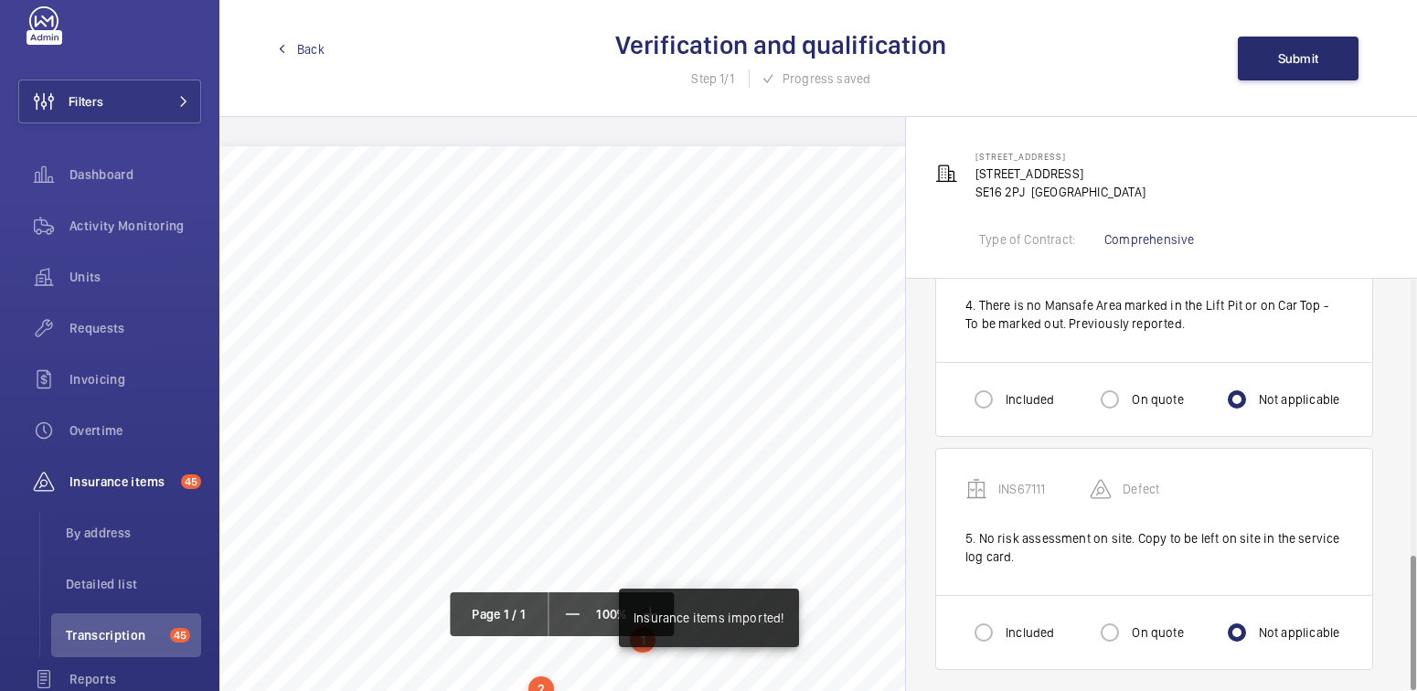
click at [316, 48] on span "Back" at bounding box center [310, 49] width 27 height 18
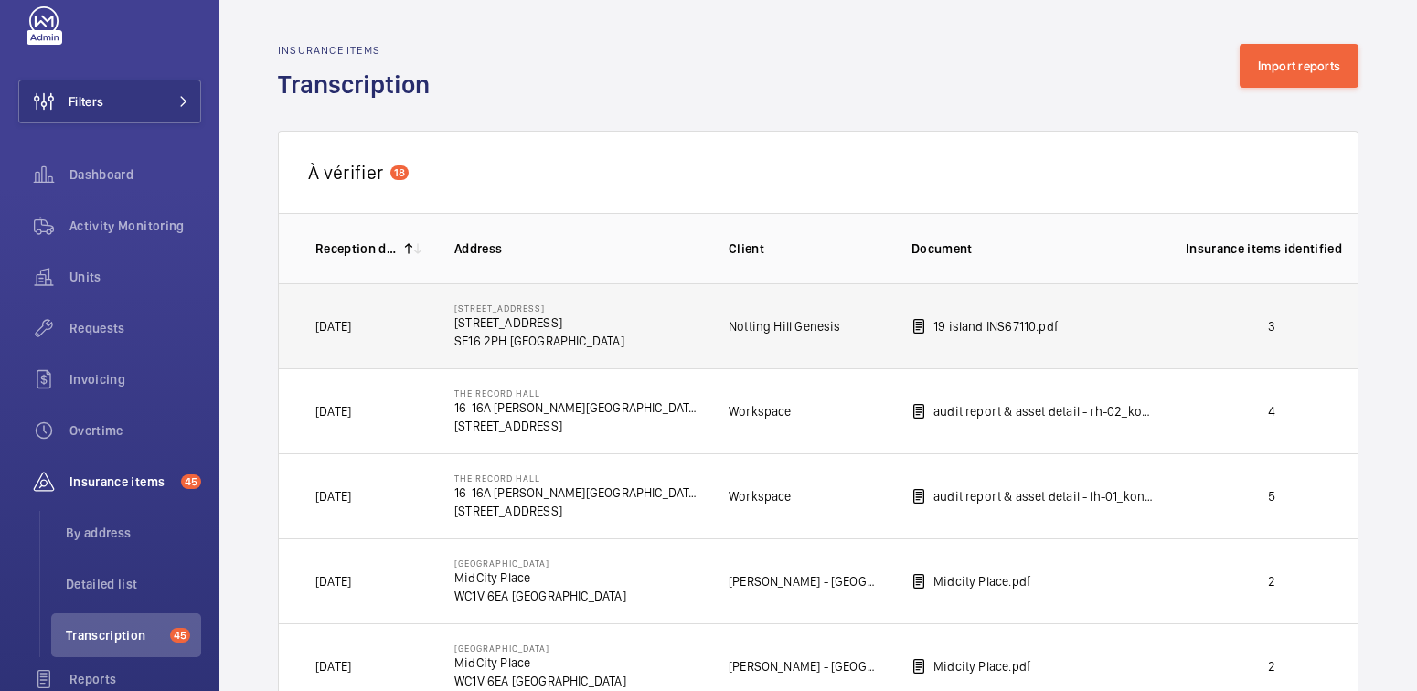
click at [1297, 337] on td "3" at bounding box center [1256, 325] width 201 height 85
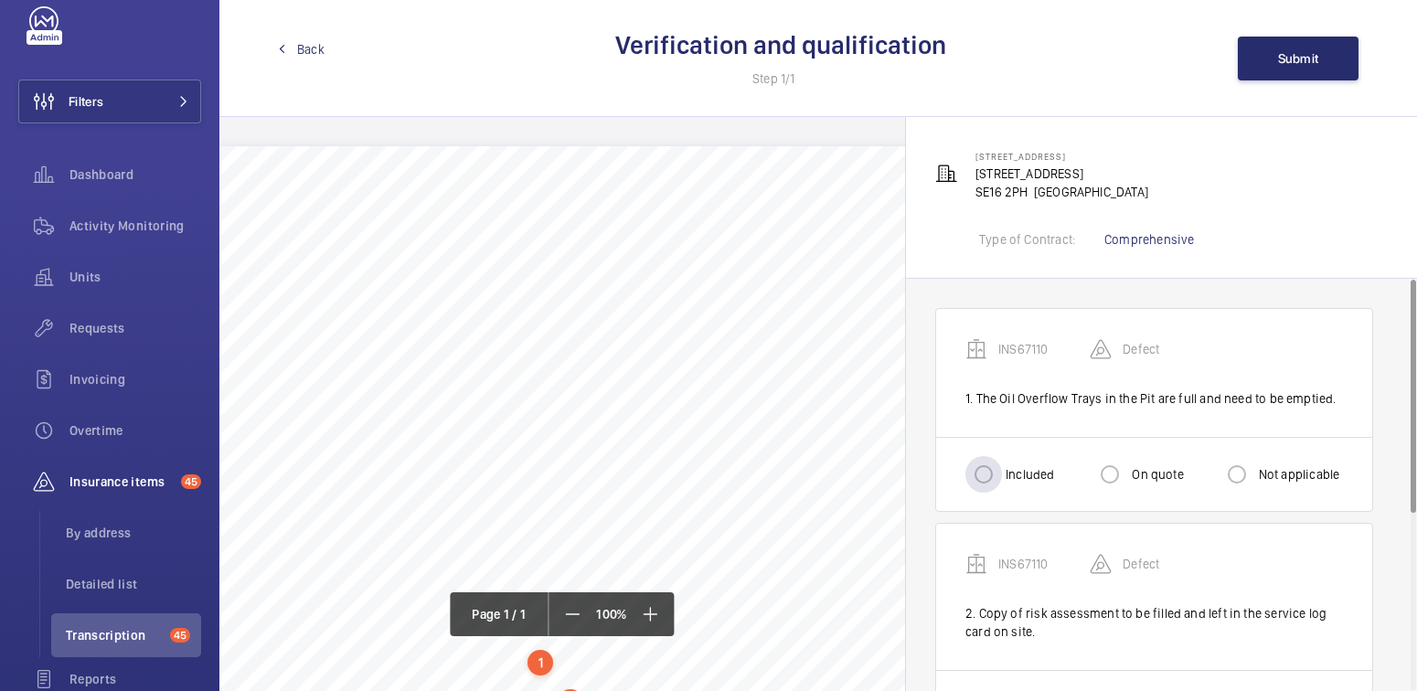
click at [1030, 476] on label "Included" at bounding box center [1028, 474] width 52 height 18
click at [1002, 476] on input "Included" at bounding box center [983, 474] width 37 height 37
radio input "true"
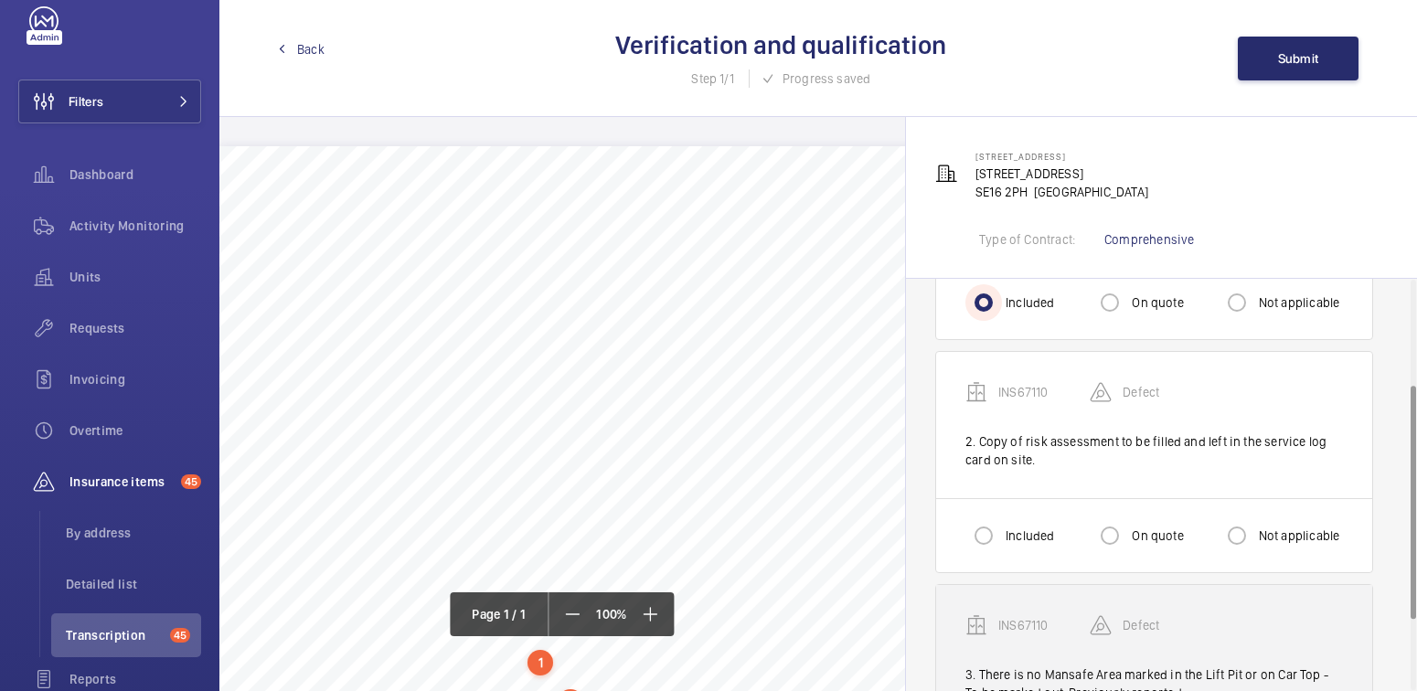
scroll to position [186, 0]
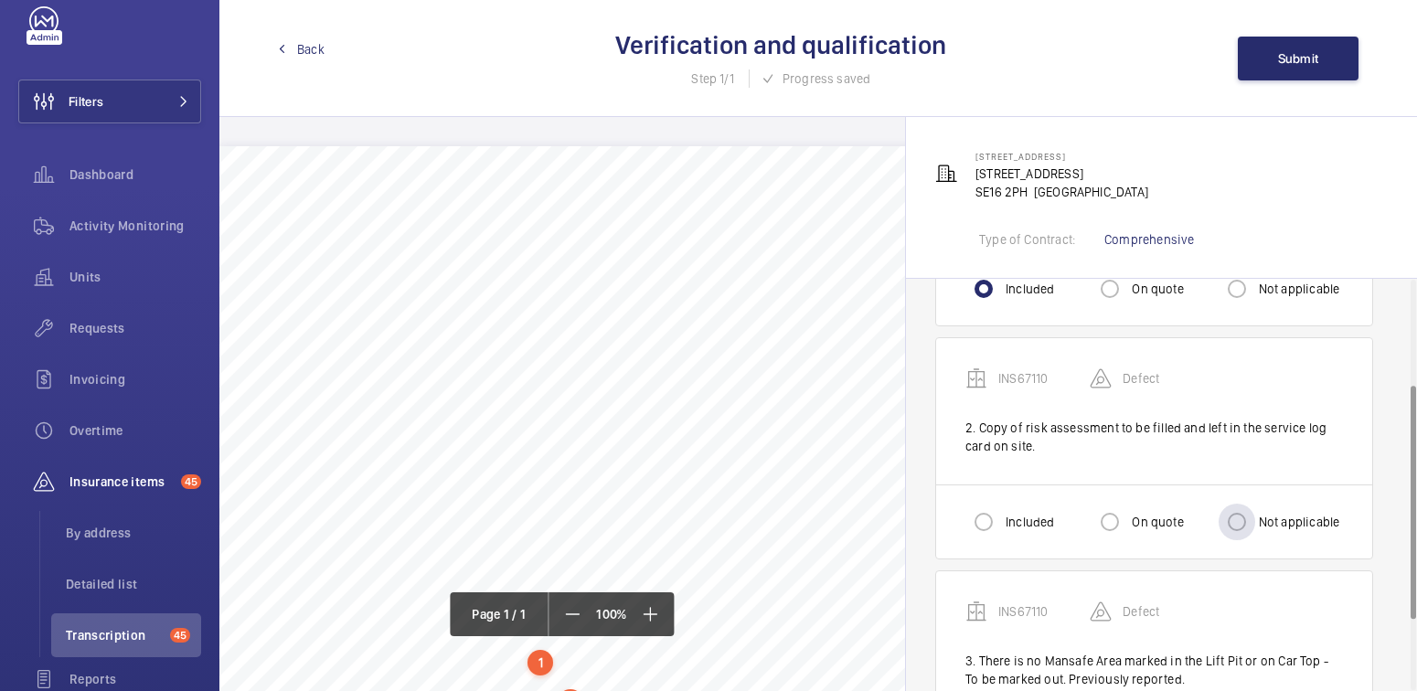
click at [1272, 527] on label "Not applicable" at bounding box center [1297, 522] width 85 height 18
click at [1255, 527] on input "Not applicable" at bounding box center [1237, 522] width 37 height 37
radio input "true"
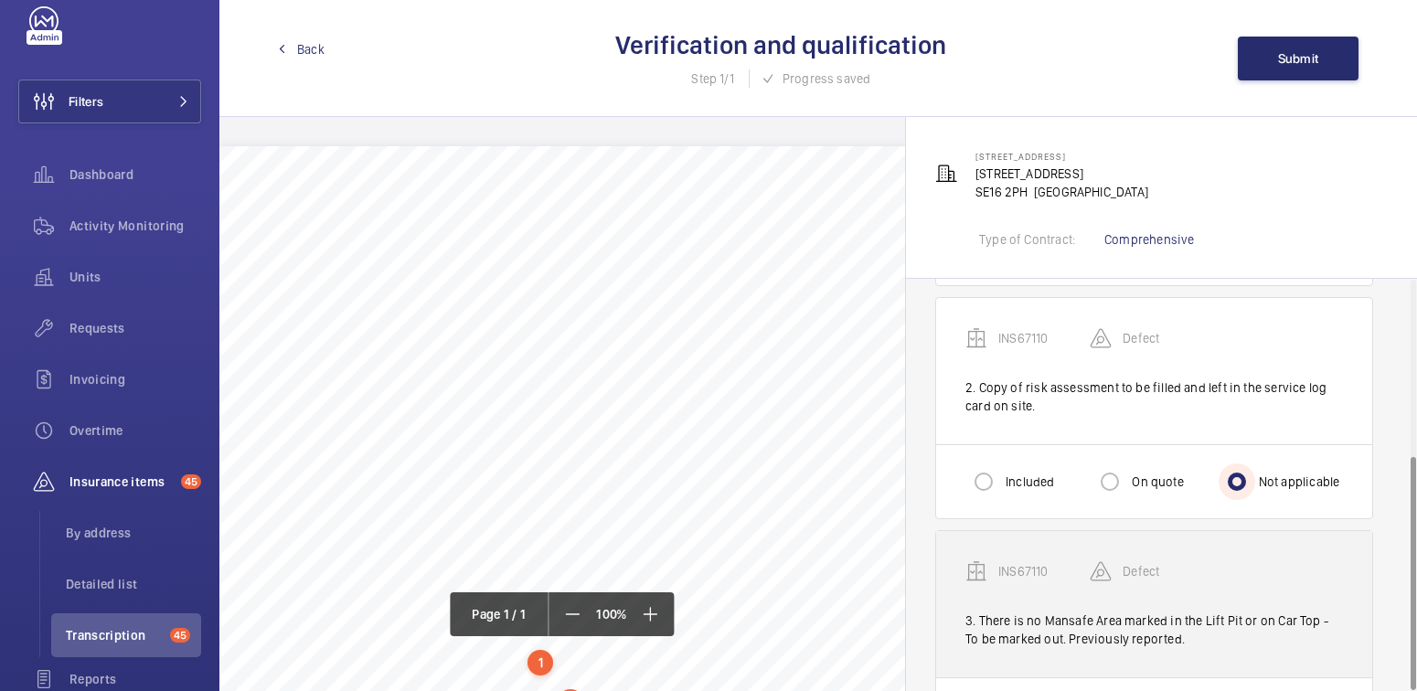
scroll to position [311, 0]
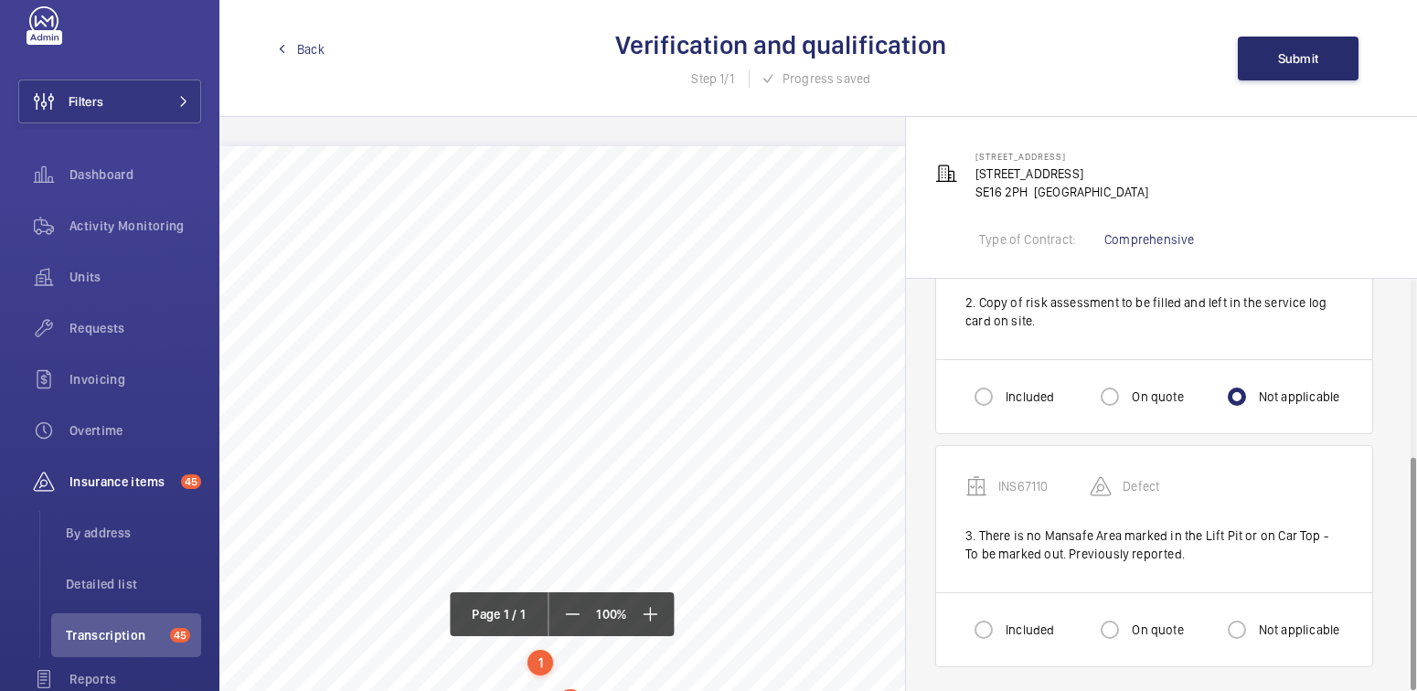
click at [1284, 634] on label "Not applicable" at bounding box center [1297, 630] width 85 height 18
click at [1255, 634] on input "Not applicable" at bounding box center [1237, 630] width 37 height 37
radio input "true"
click at [1317, 62] on span "Submit" at bounding box center [1298, 58] width 41 height 15
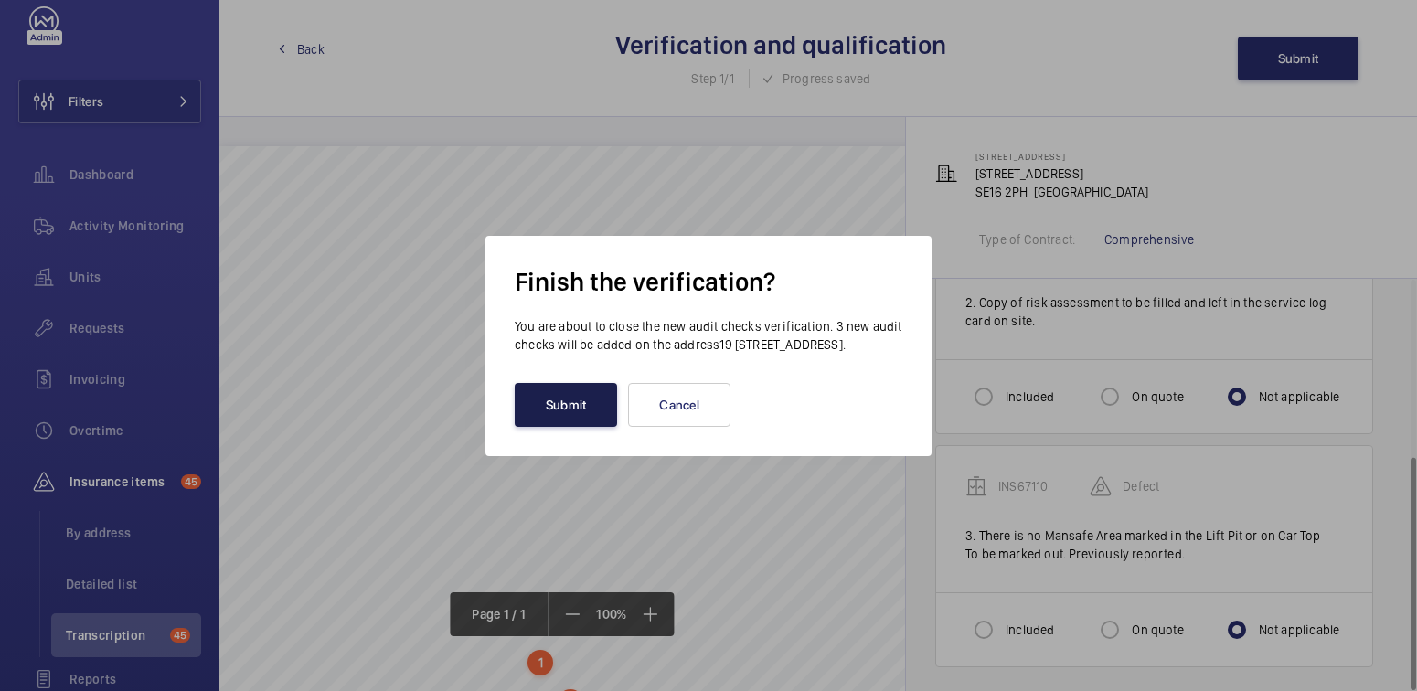
click at [575, 417] on button "Submit" at bounding box center [566, 405] width 102 height 44
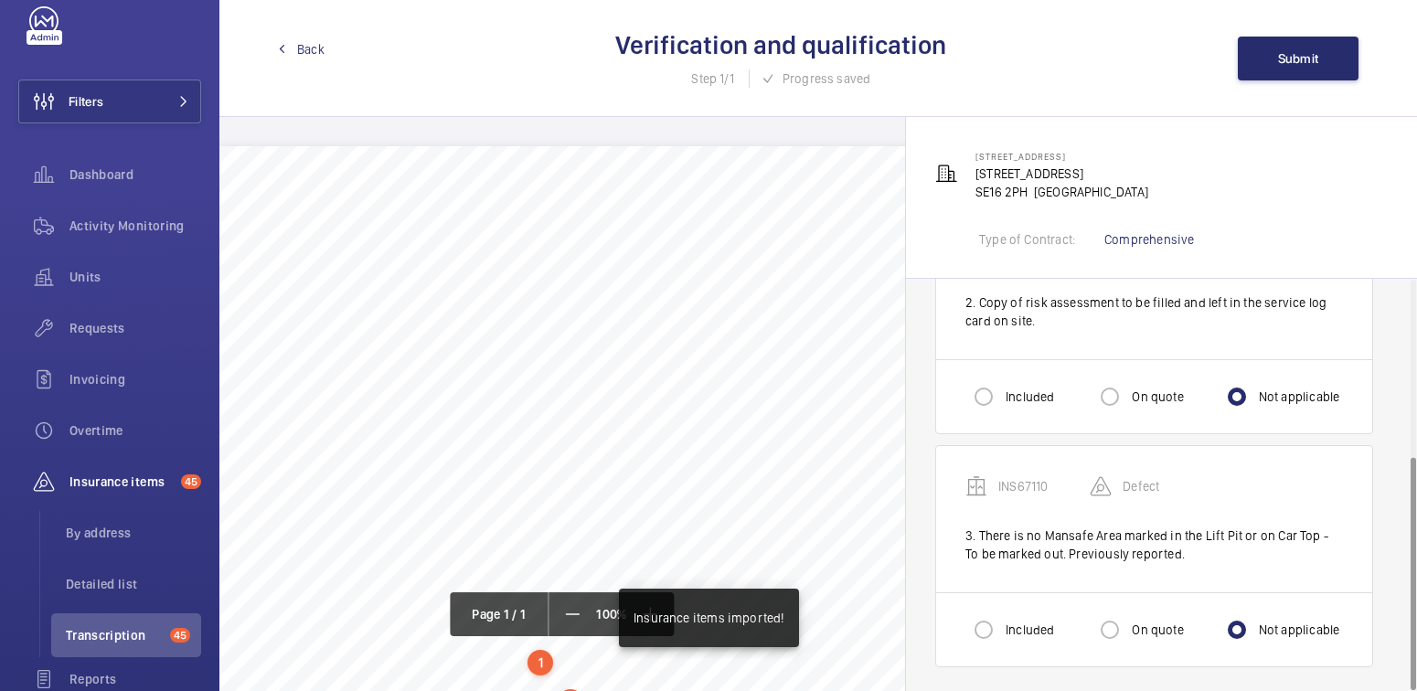
click at [307, 45] on span "Back" at bounding box center [310, 49] width 27 height 18
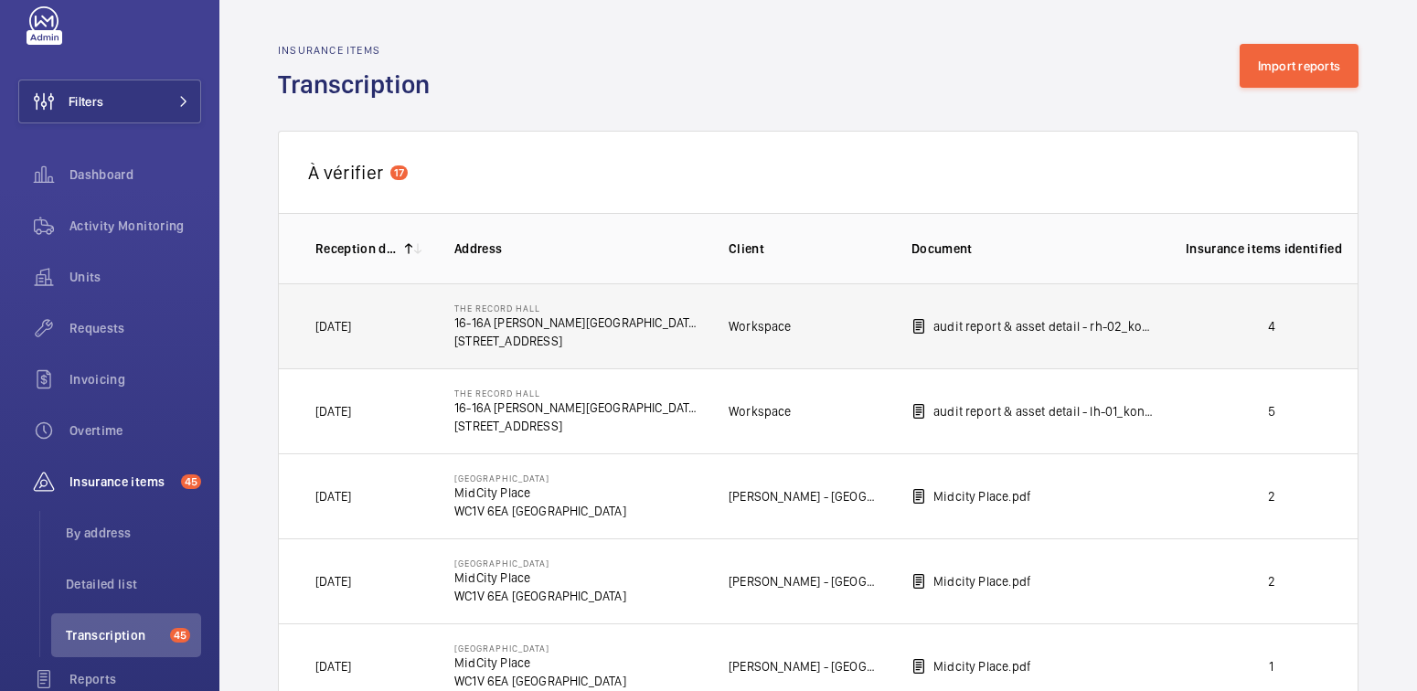
click at [1260, 317] on p "4" at bounding box center [1272, 326] width 172 height 18
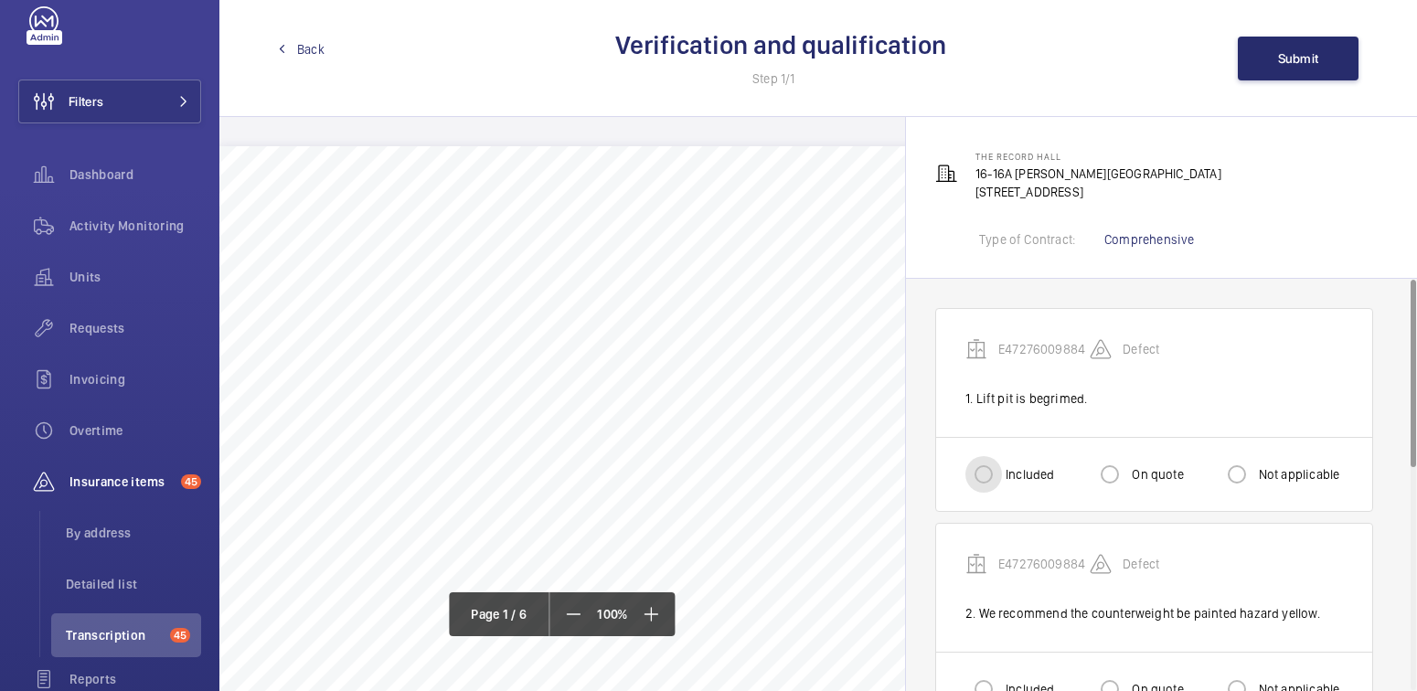
click at [975, 463] on input "Included" at bounding box center [983, 474] width 37 height 37
radio input "true"
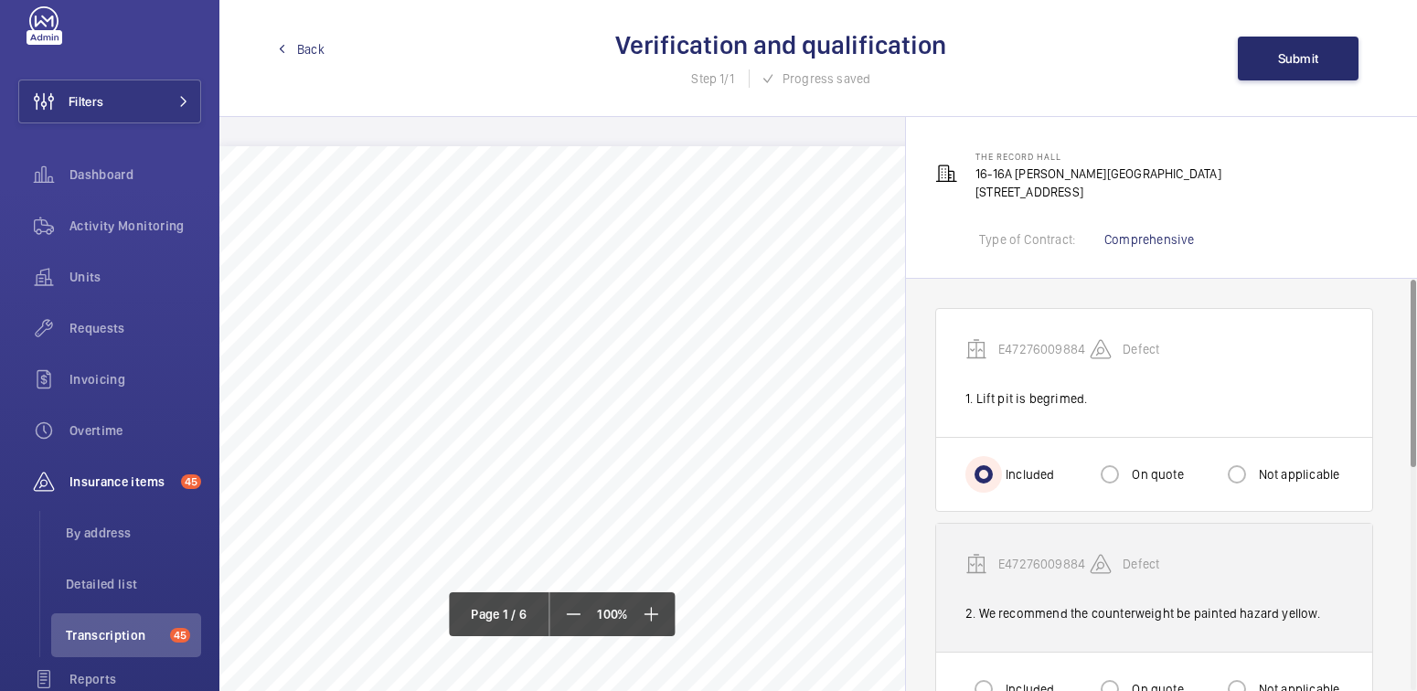
scroll to position [8, 0]
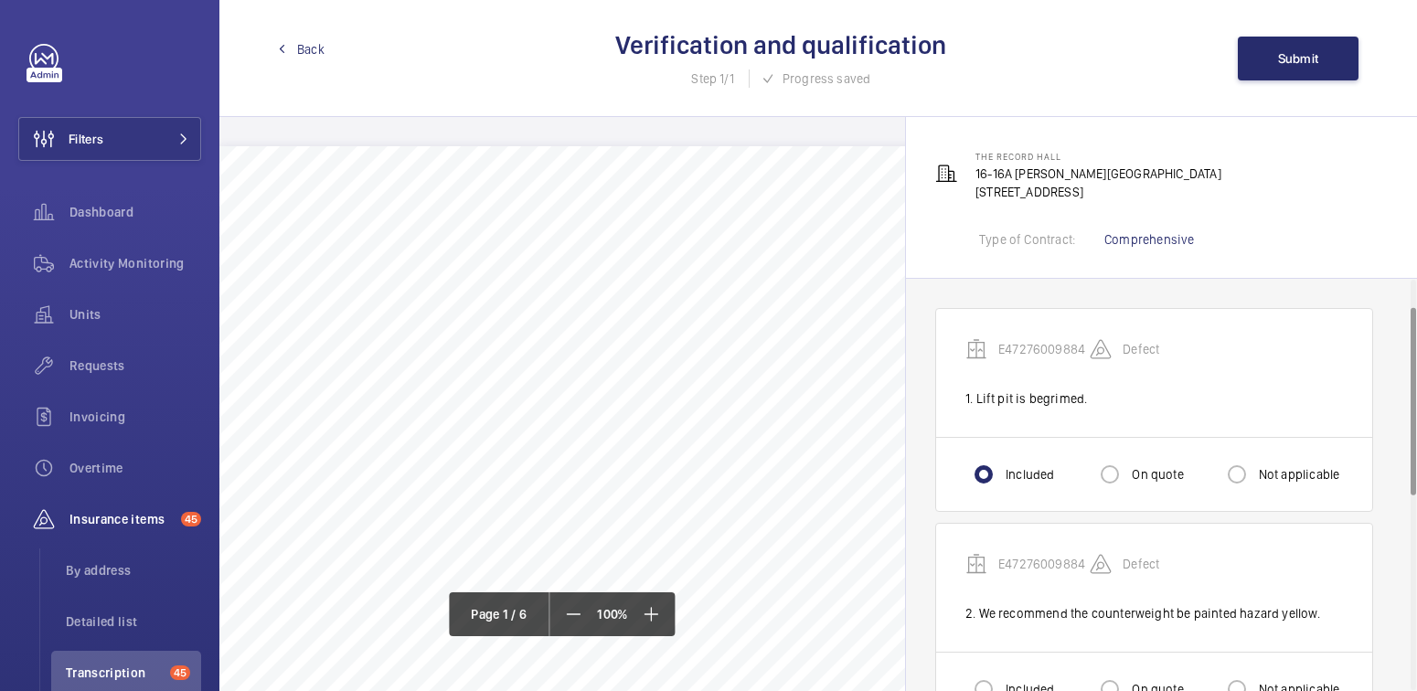
scroll to position [37, 0]
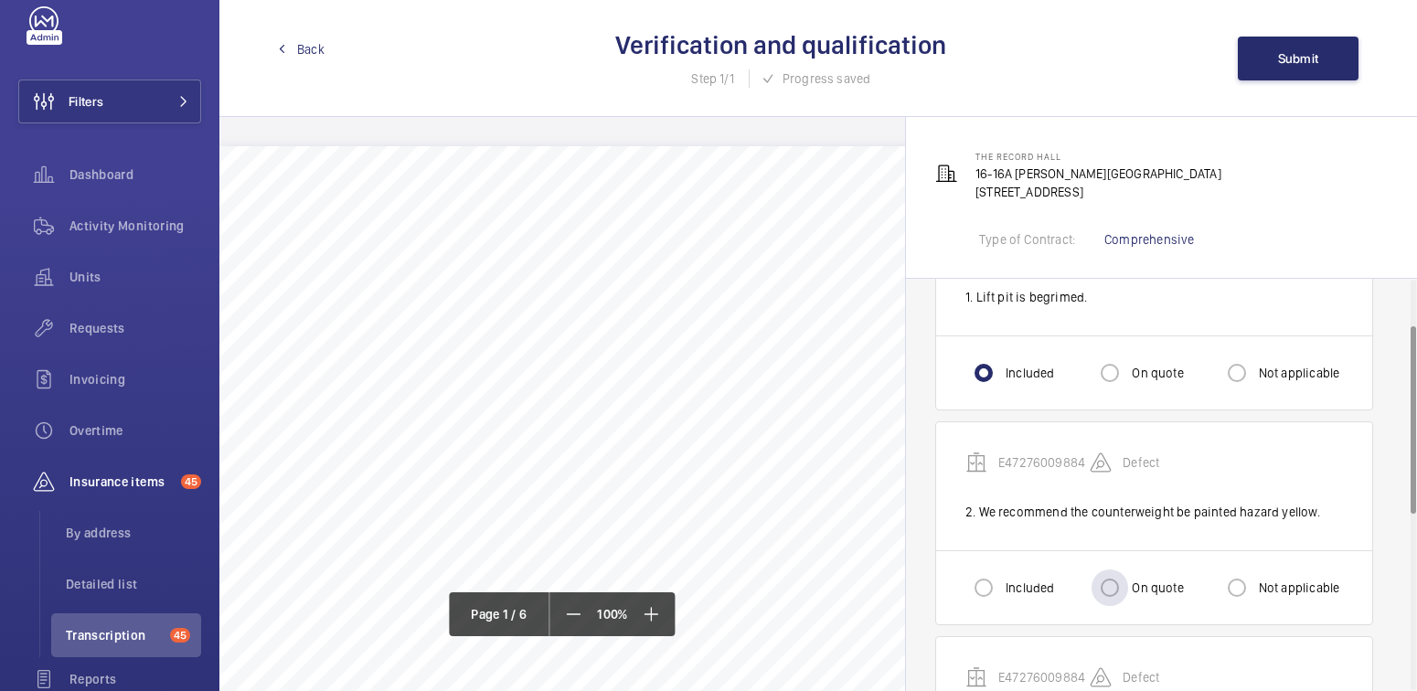
click at [1134, 590] on label "On quote" at bounding box center [1155, 588] width 55 height 18
click at [1128, 590] on input "On quote" at bounding box center [1110, 588] width 37 height 37
radio input "true"
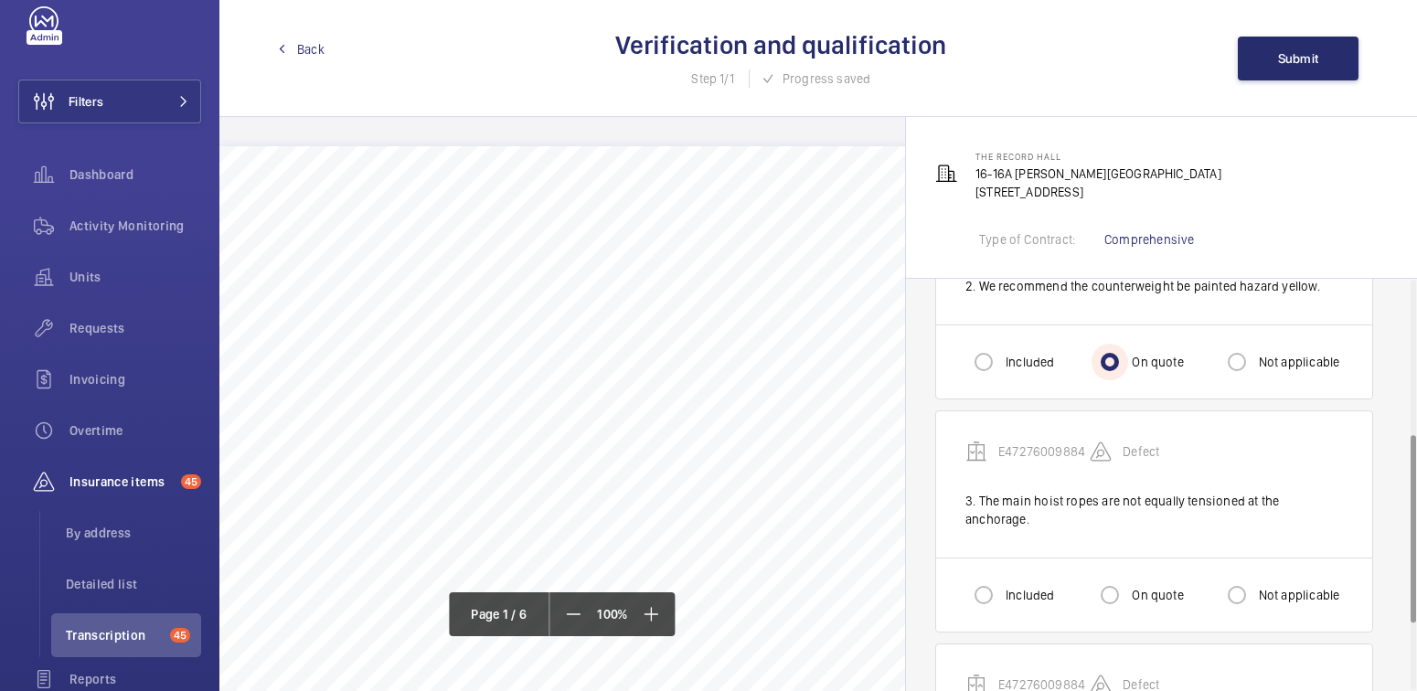
scroll to position [341, 0]
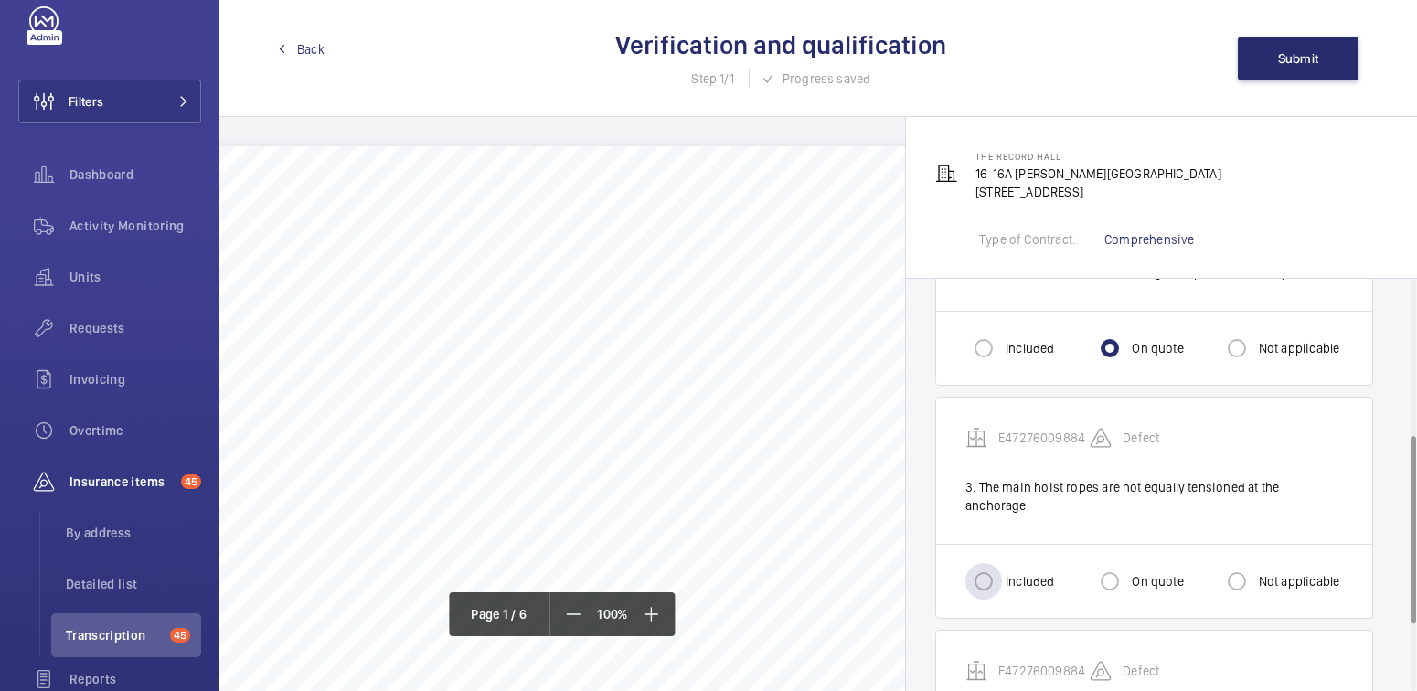
click at [1008, 572] on label "Included" at bounding box center [1028, 581] width 52 height 18
click at [1002, 563] on input "Included" at bounding box center [983, 581] width 37 height 37
radio input "true"
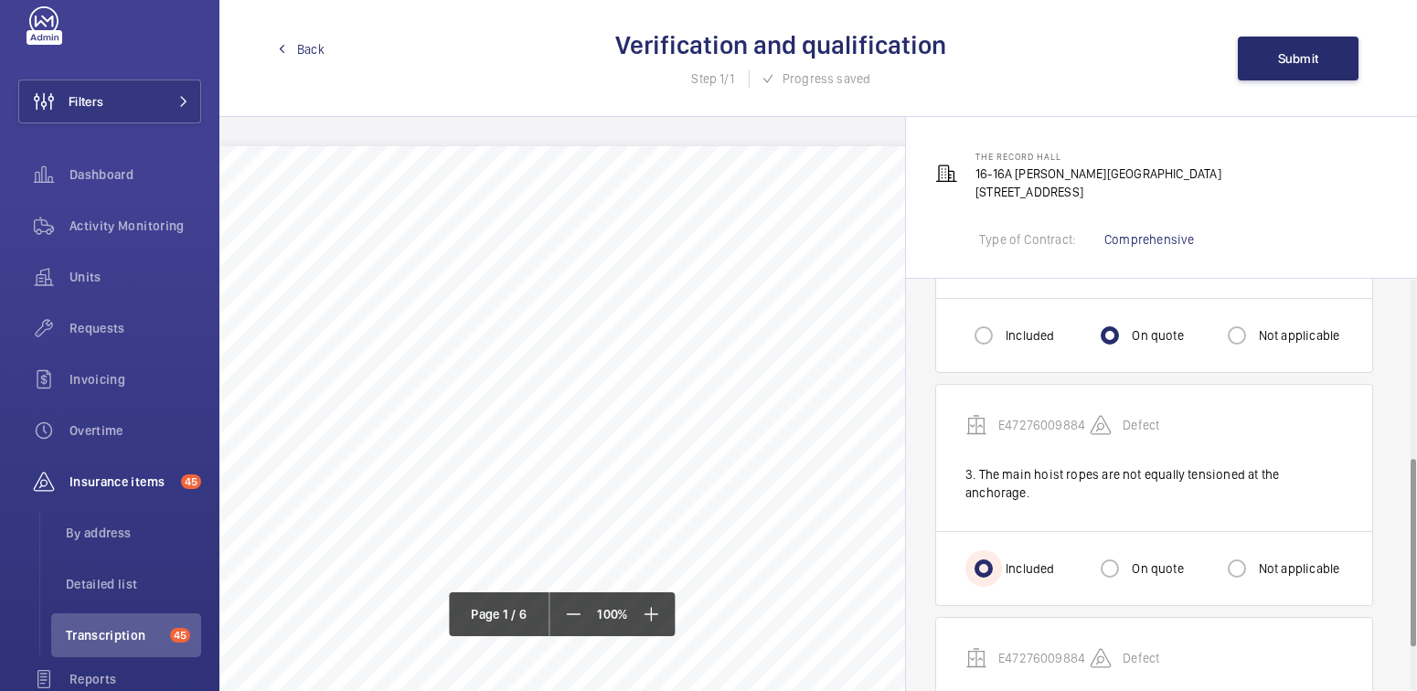
scroll to position [487, 0]
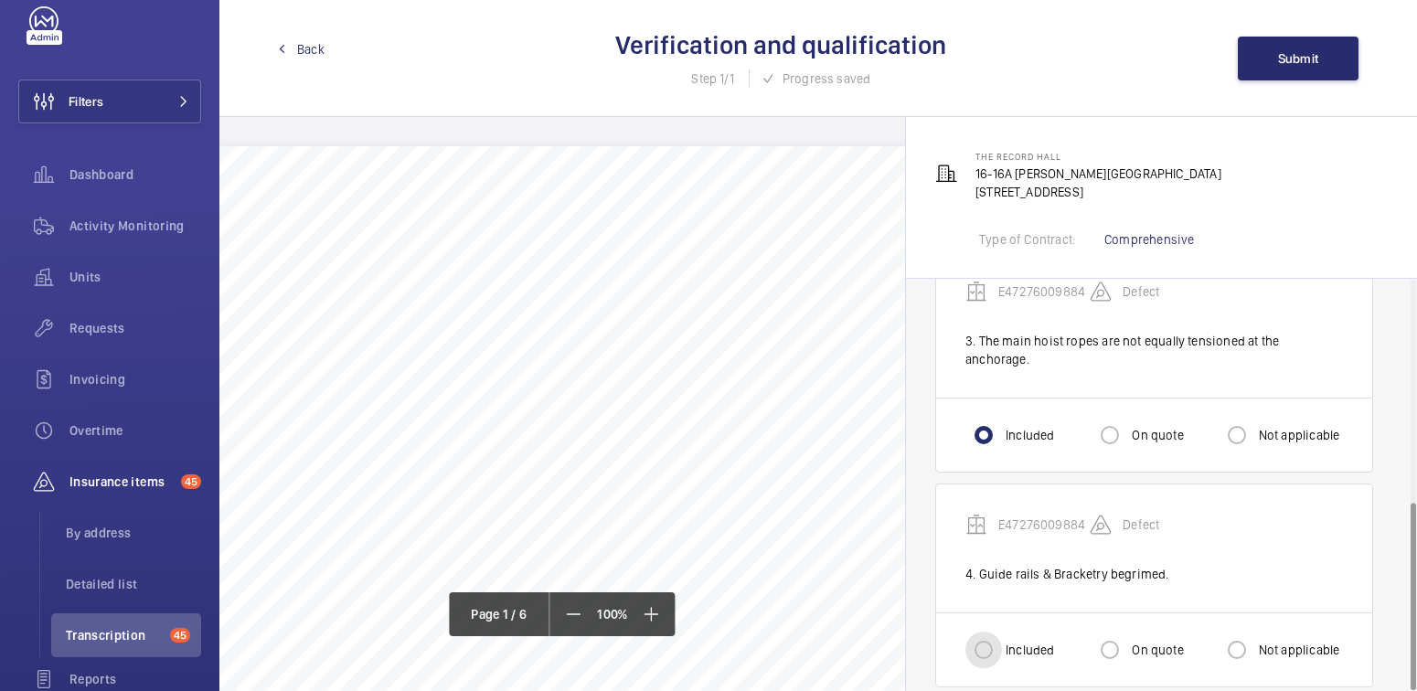
click at [997, 632] on input "Included" at bounding box center [983, 650] width 37 height 37
radio input "true"
click at [1292, 64] on span "Submit" at bounding box center [1298, 58] width 41 height 15
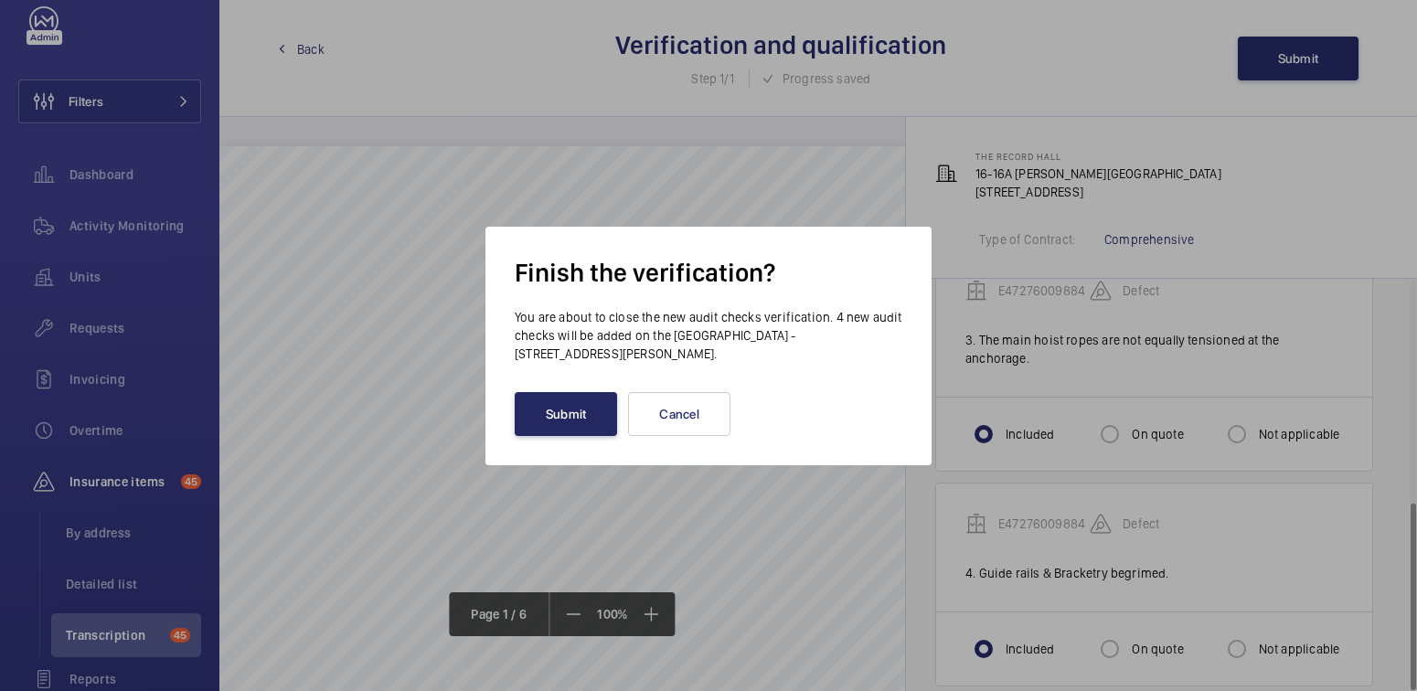
click at [582, 406] on button "Submit" at bounding box center [566, 414] width 102 height 44
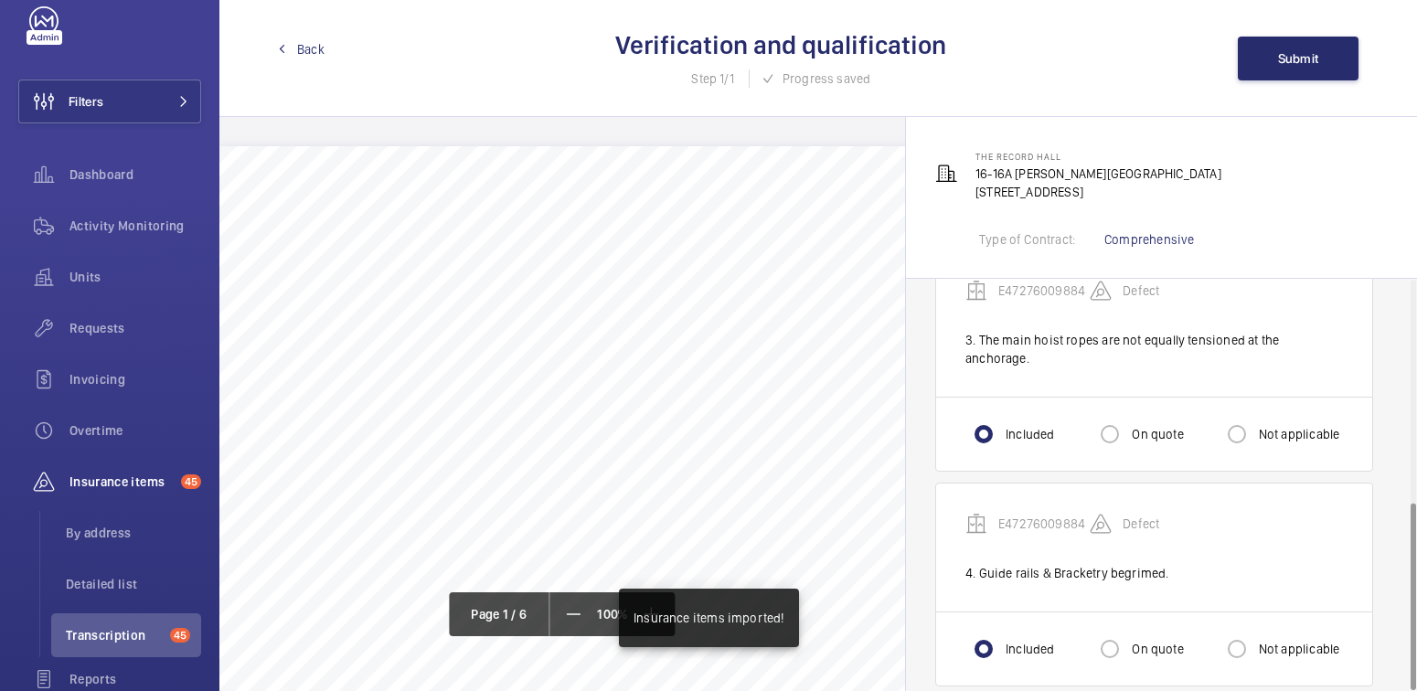
click at [325, 51] on div "Back Verification and qualification Step 1/1 Progress saved Submit" at bounding box center [818, 58] width 1198 height 117
click at [322, 50] on span "Back" at bounding box center [310, 49] width 27 height 18
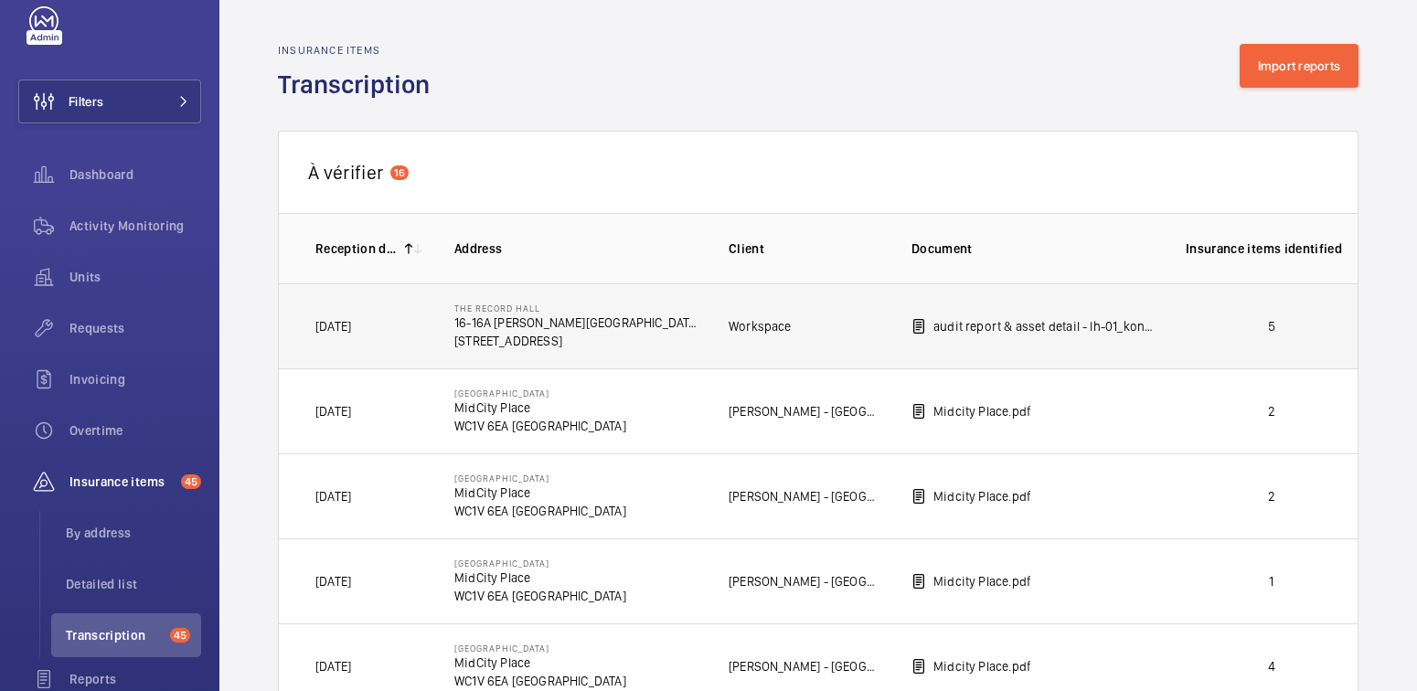
click at [1215, 323] on p "5" at bounding box center [1272, 326] width 172 height 18
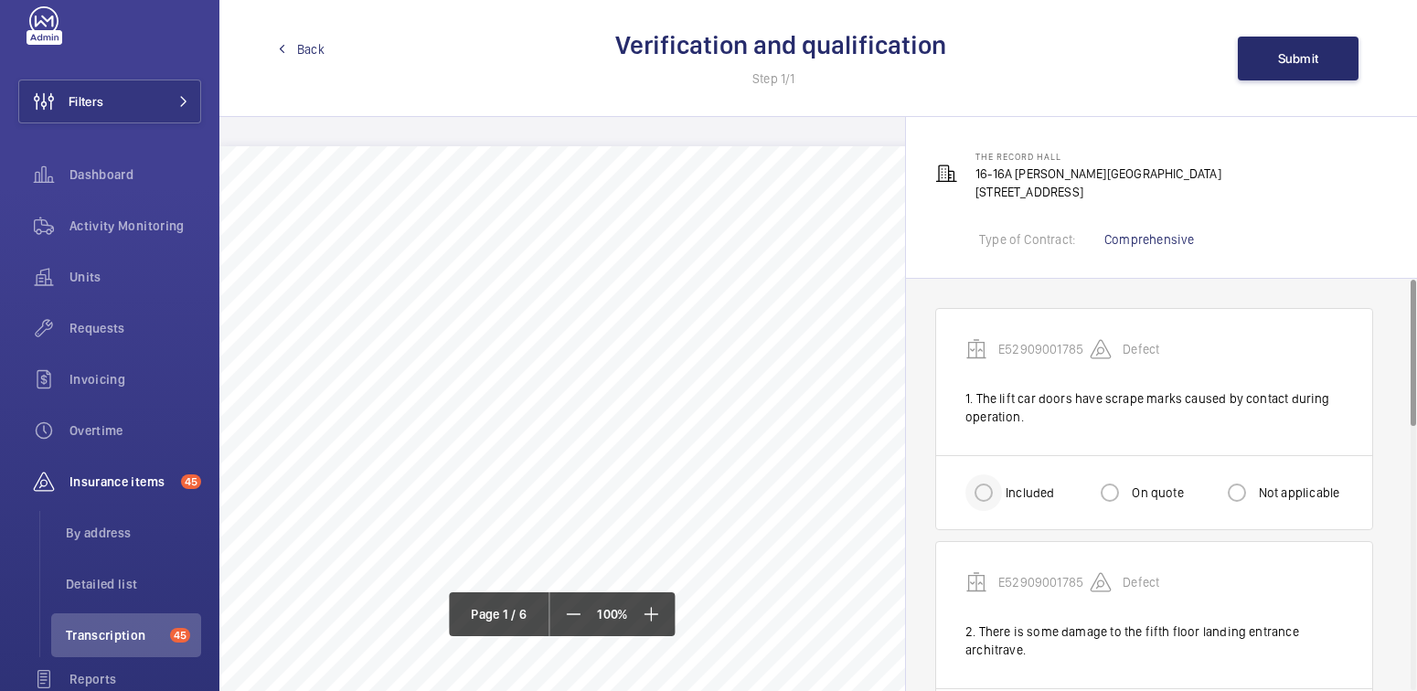
click at [1001, 487] on div at bounding box center [984, 493] width 44 height 44
radio input "true"
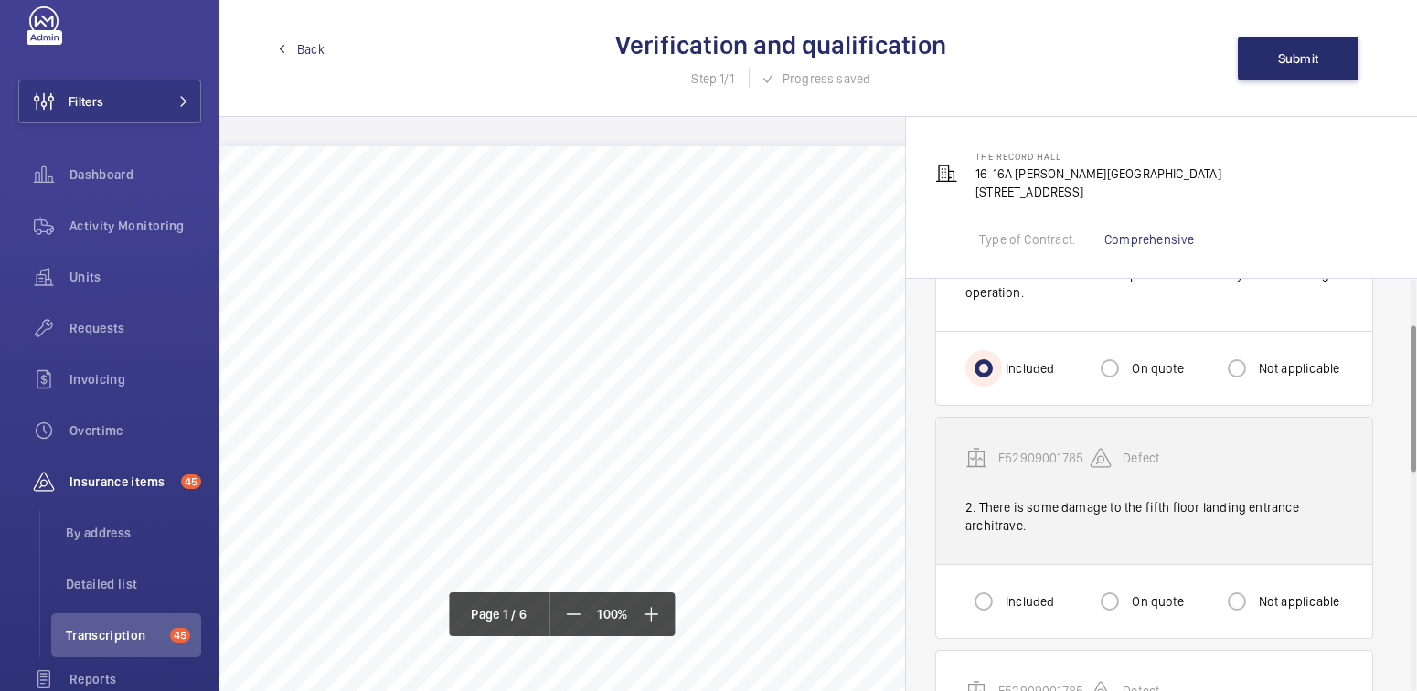
scroll to position [128, 0]
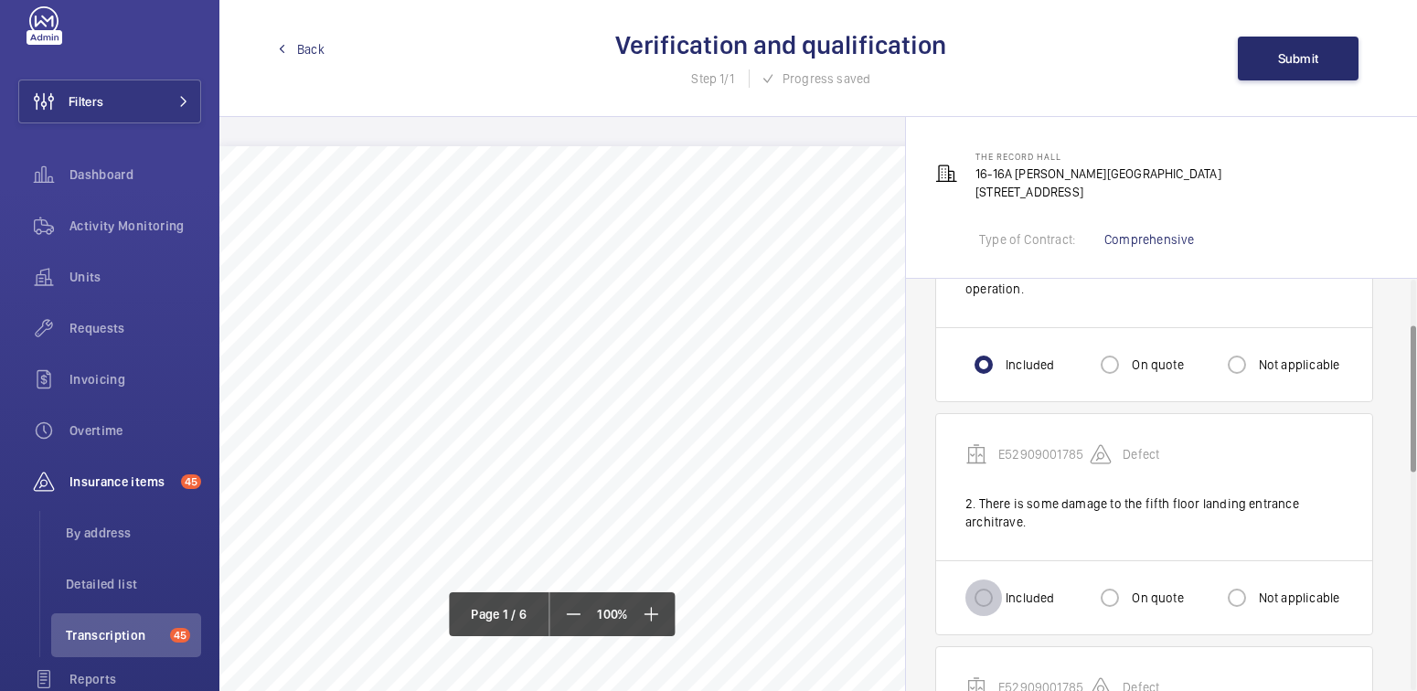
click at [982, 583] on input "Included" at bounding box center [983, 598] width 37 height 37
radio input "true"
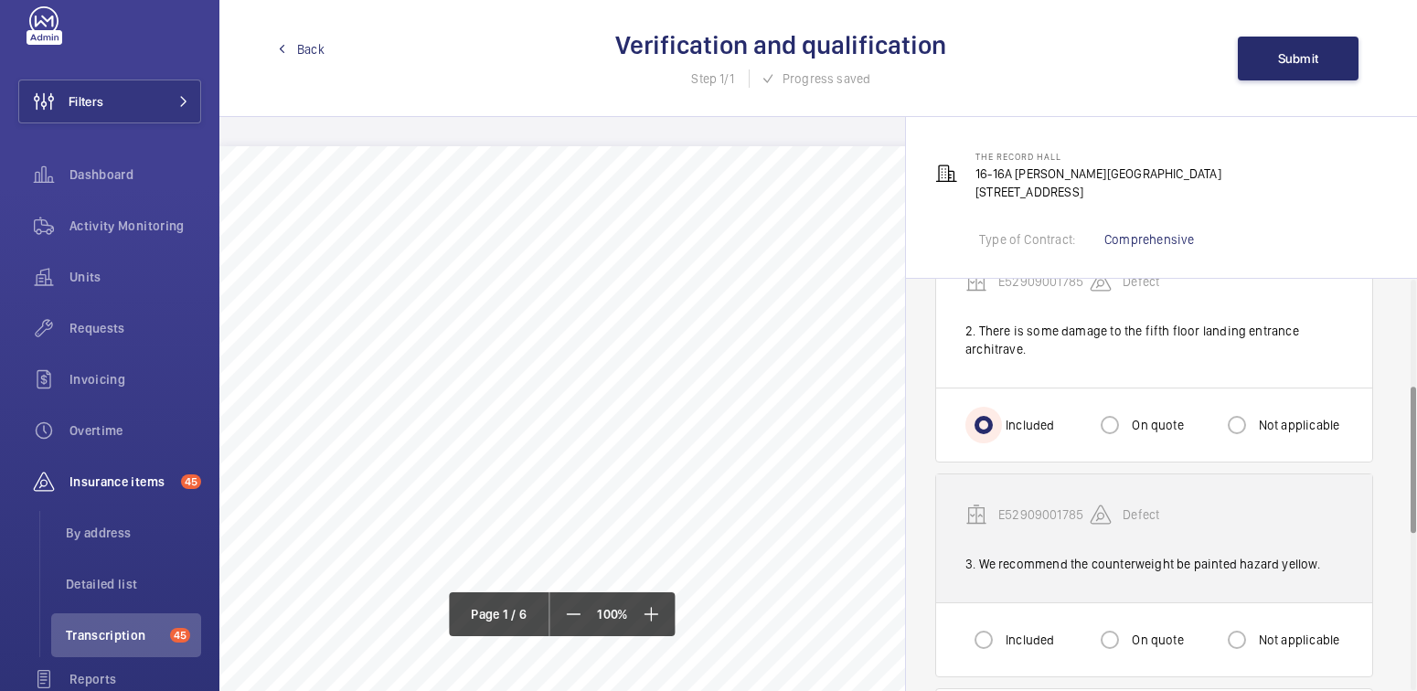
scroll to position [302, 0]
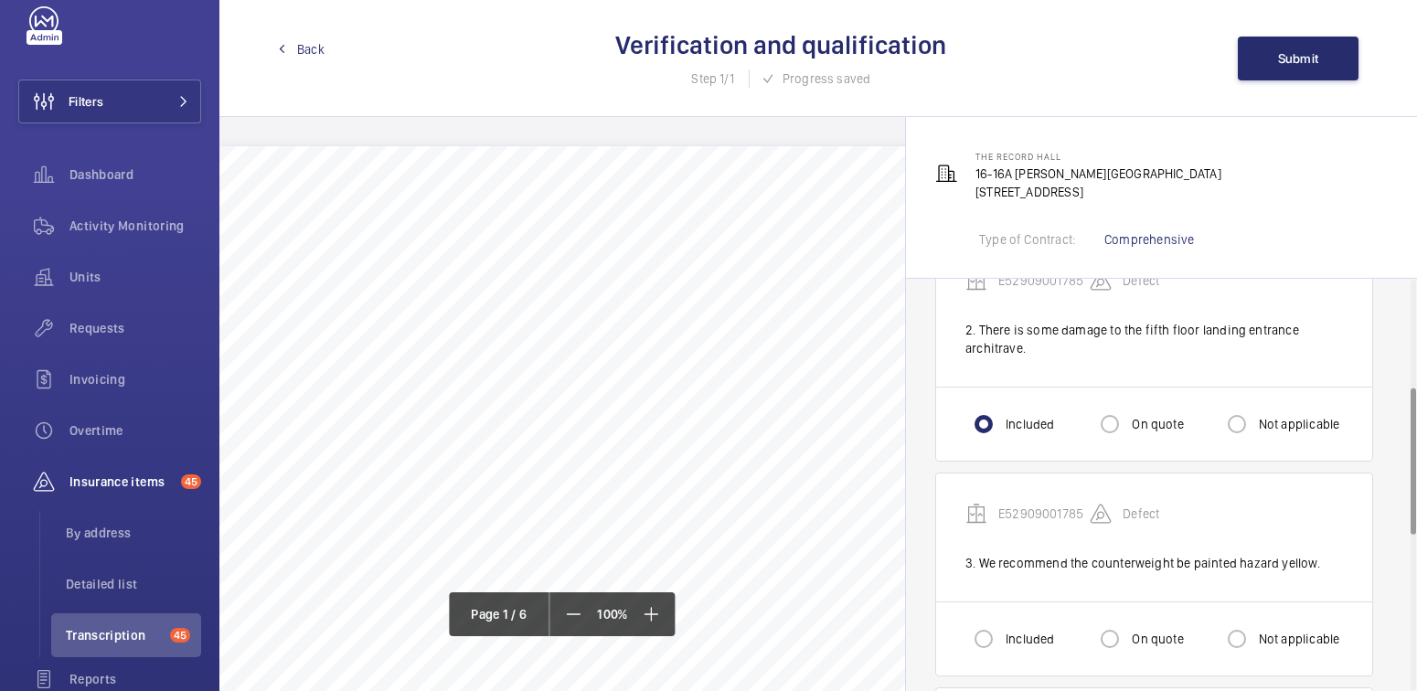
click at [1011, 643] on label "Included" at bounding box center [1028, 639] width 52 height 18
click at [1002, 643] on input "Included" at bounding box center [983, 639] width 37 height 37
radio input "true"
click at [1152, 653] on div "Included On quote Not applicable" at bounding box center [1154, 639] width 436 height 74
click at [1165, 635] on label "On quote" at bounding box center [1155, 639] width 55 height 18
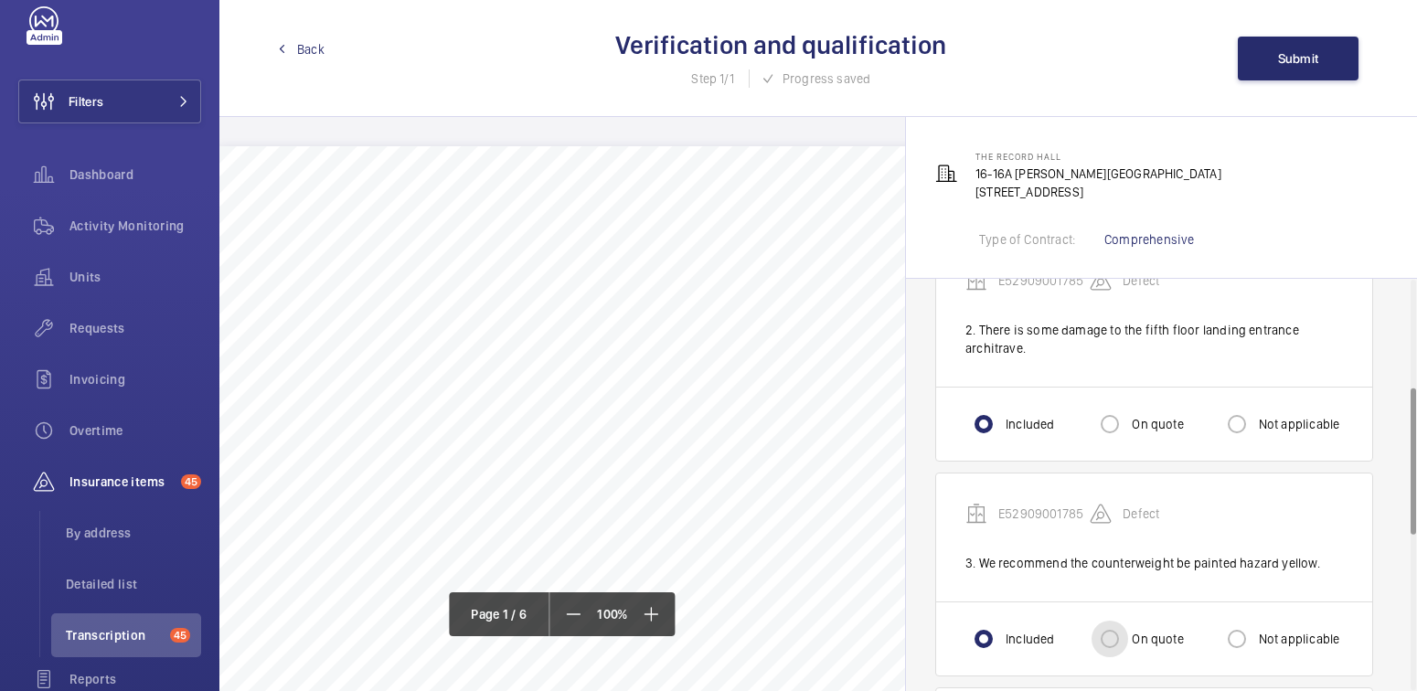
click at [1128, 635] on input "On quote" at bounding box center [1110, 639] width 37 height 37
radio input "true"
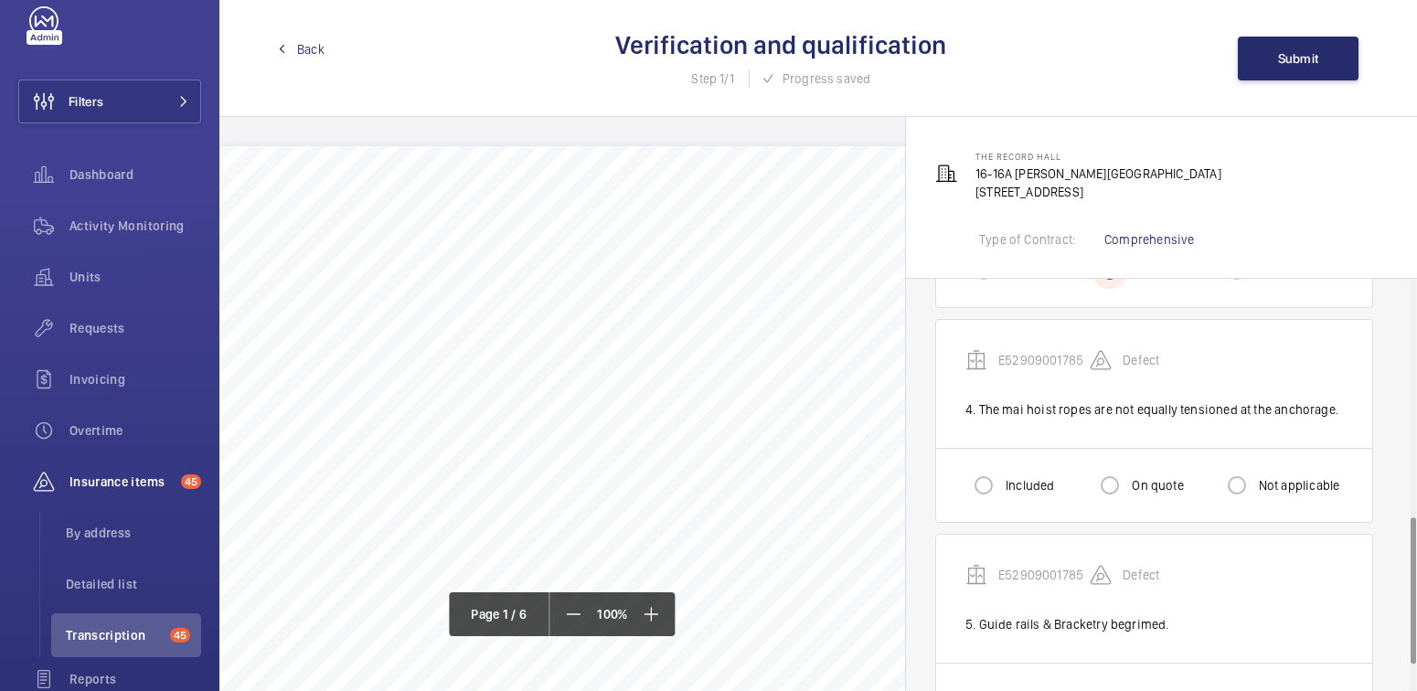
scroll to position [673, 0]
click at [985, 465] on input "Included" at bounding box center [983, 482] width 37 height 37
radio input "true"
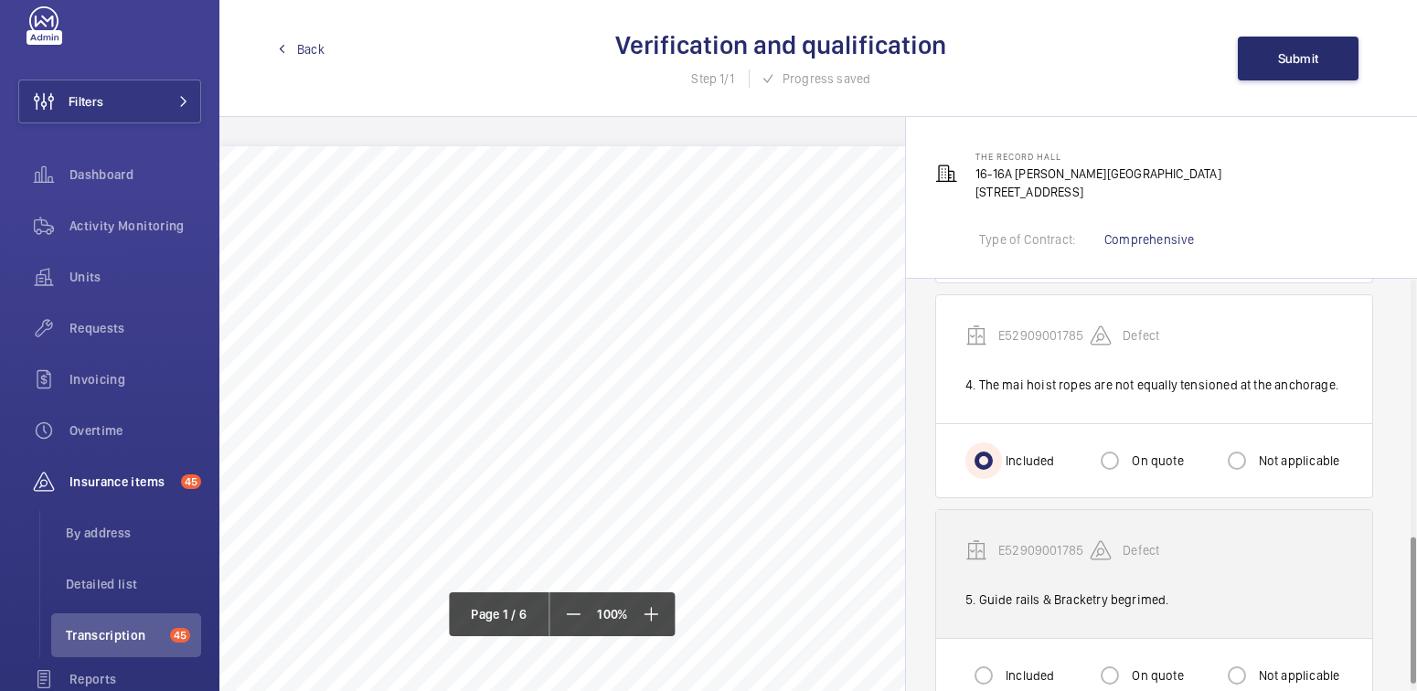
scroll to position [738, 0]
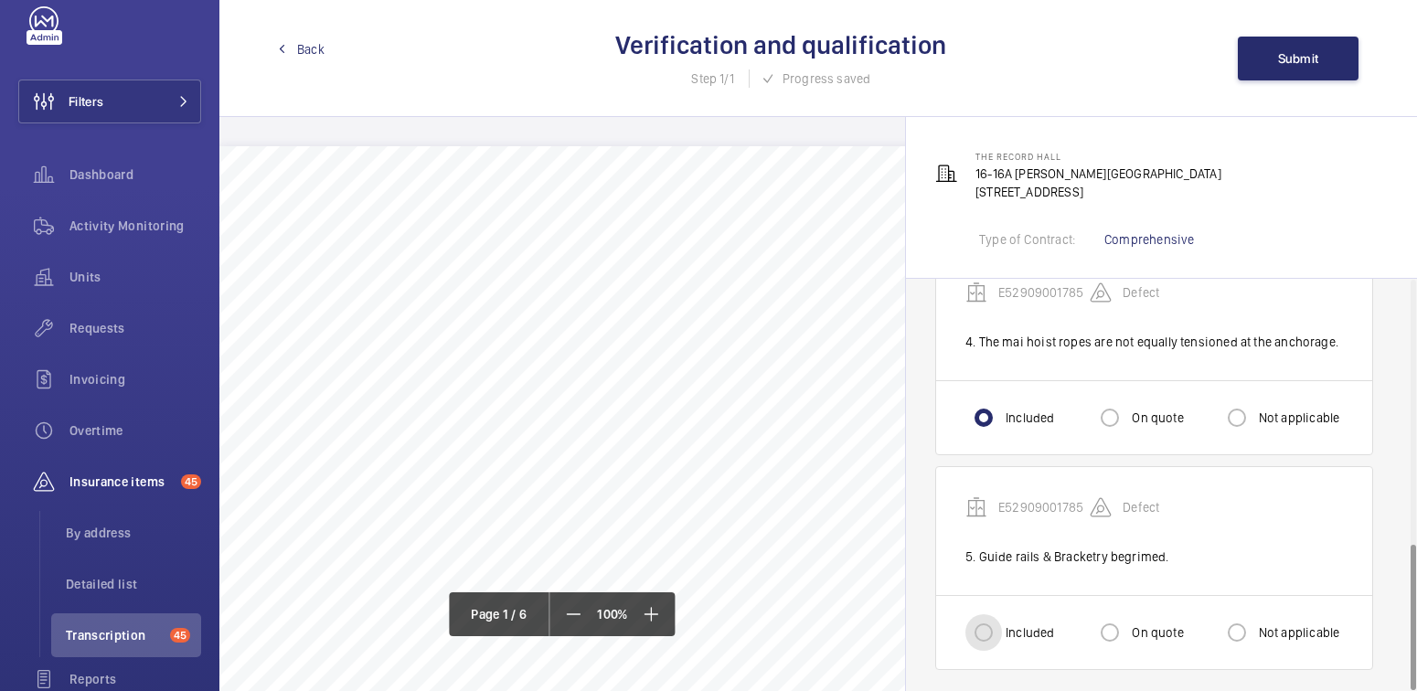
click at [994, 634] on input "Included" at bounding box center [983, 632] width 37 height 37
radio input "true"
click at [1293, 52] on span "Submit" at bounding box center [1298, 58] width 41 height 15
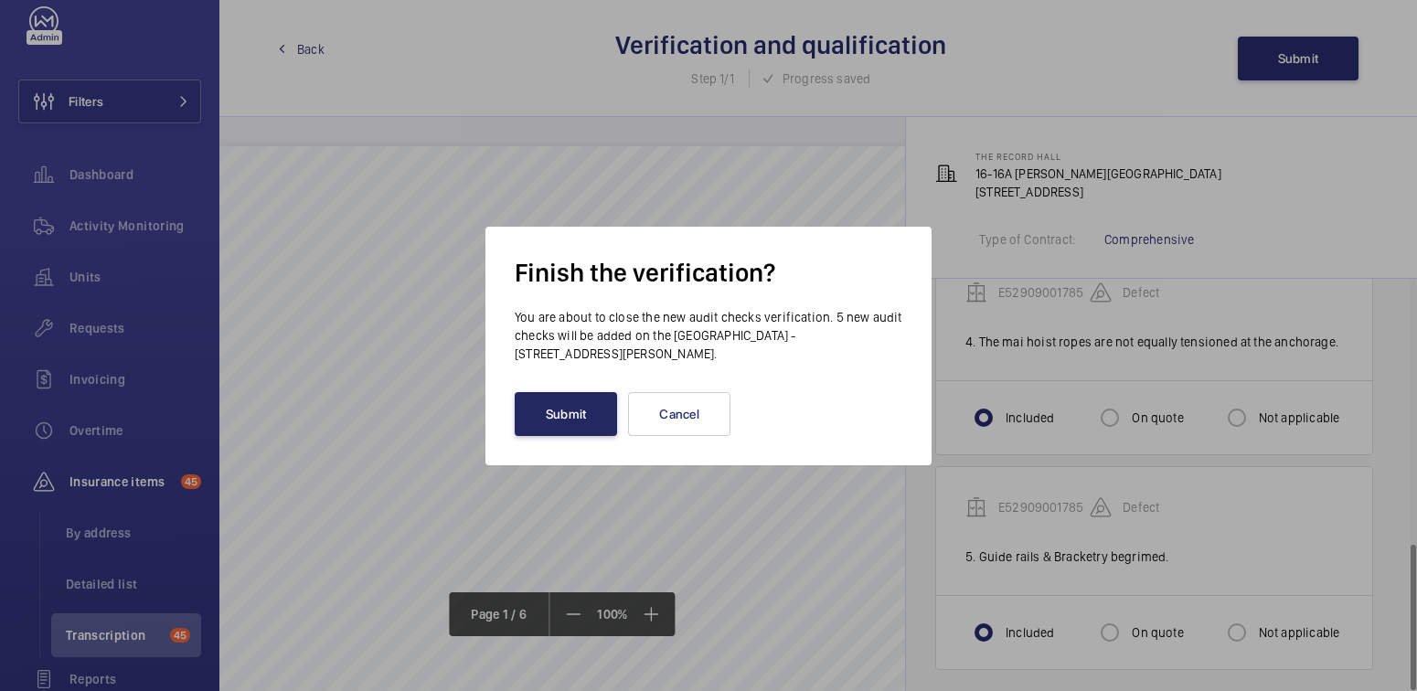
click at [561, 426] on button "Submit" at bounding box center [566, 414] width 102 height 44
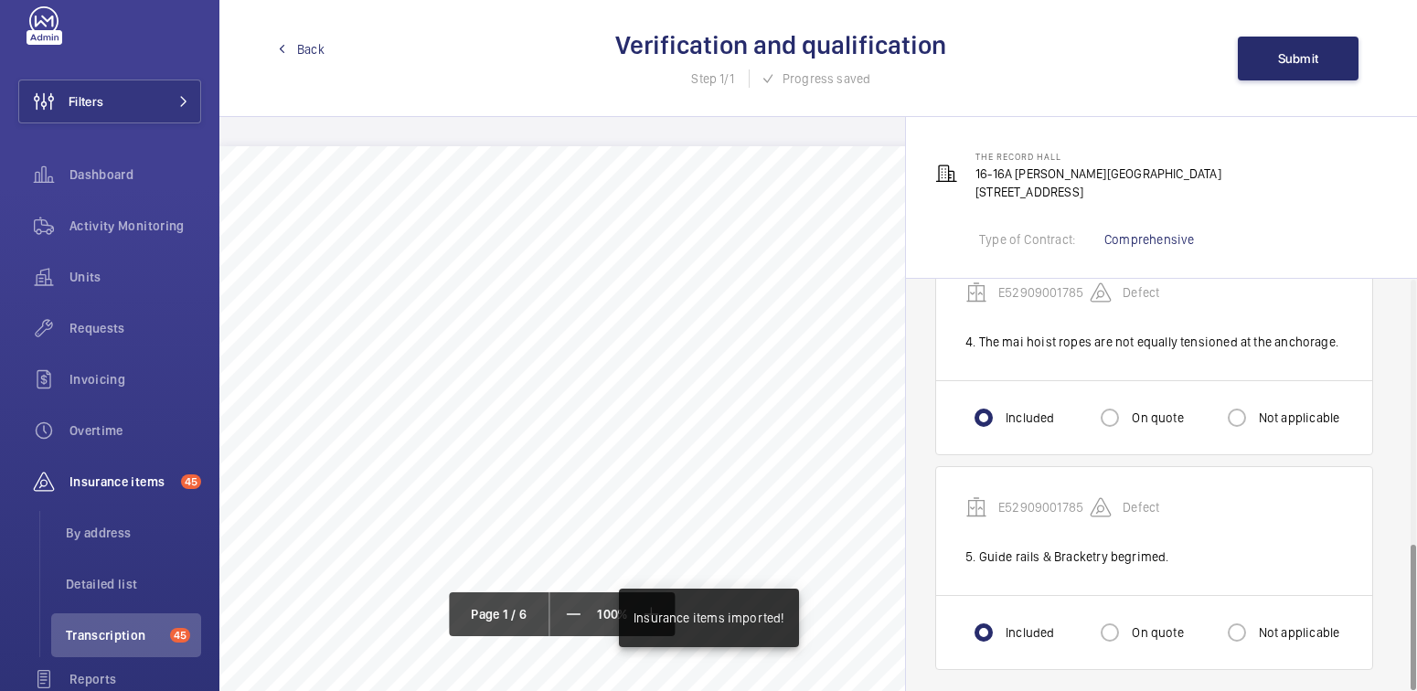
click at [313, 51] on span "Back" at bounding box center [310, 49] width 27 height 18
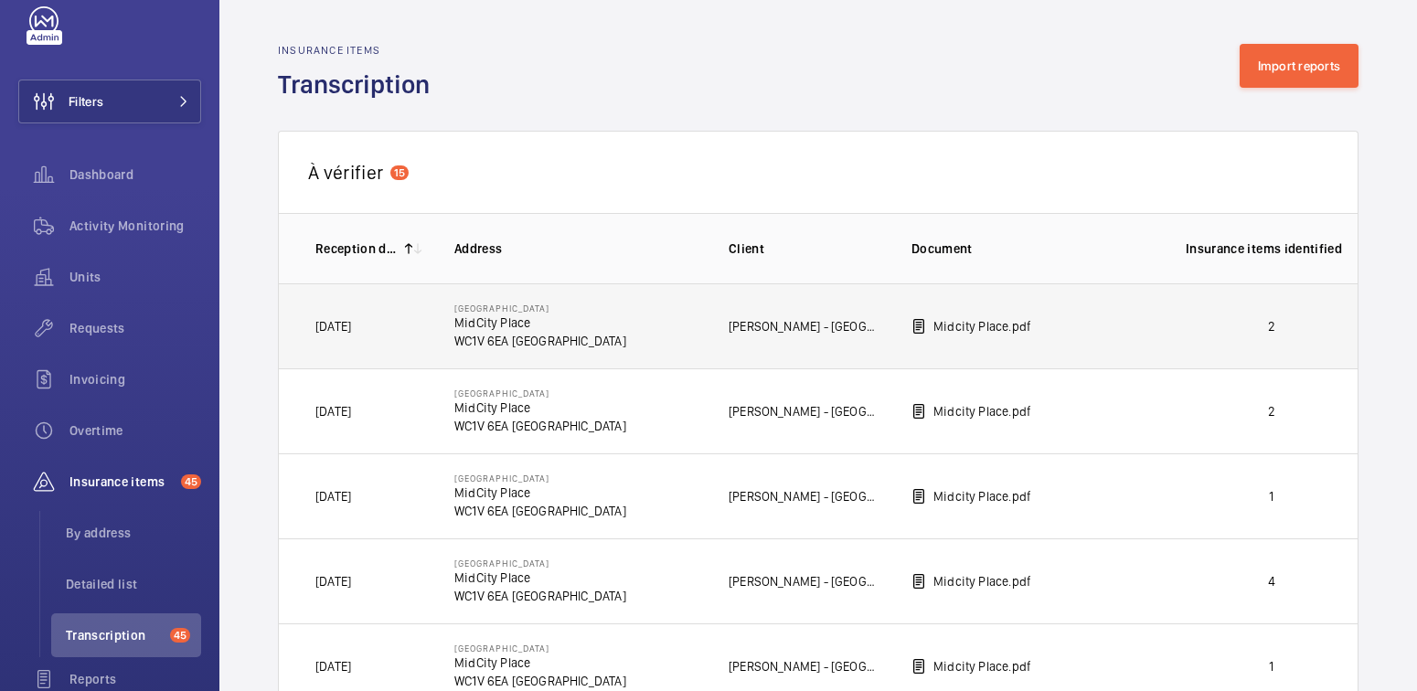
click at [1182, 328] on td "2" at bounding box center [1256, 325] width 201 height 85
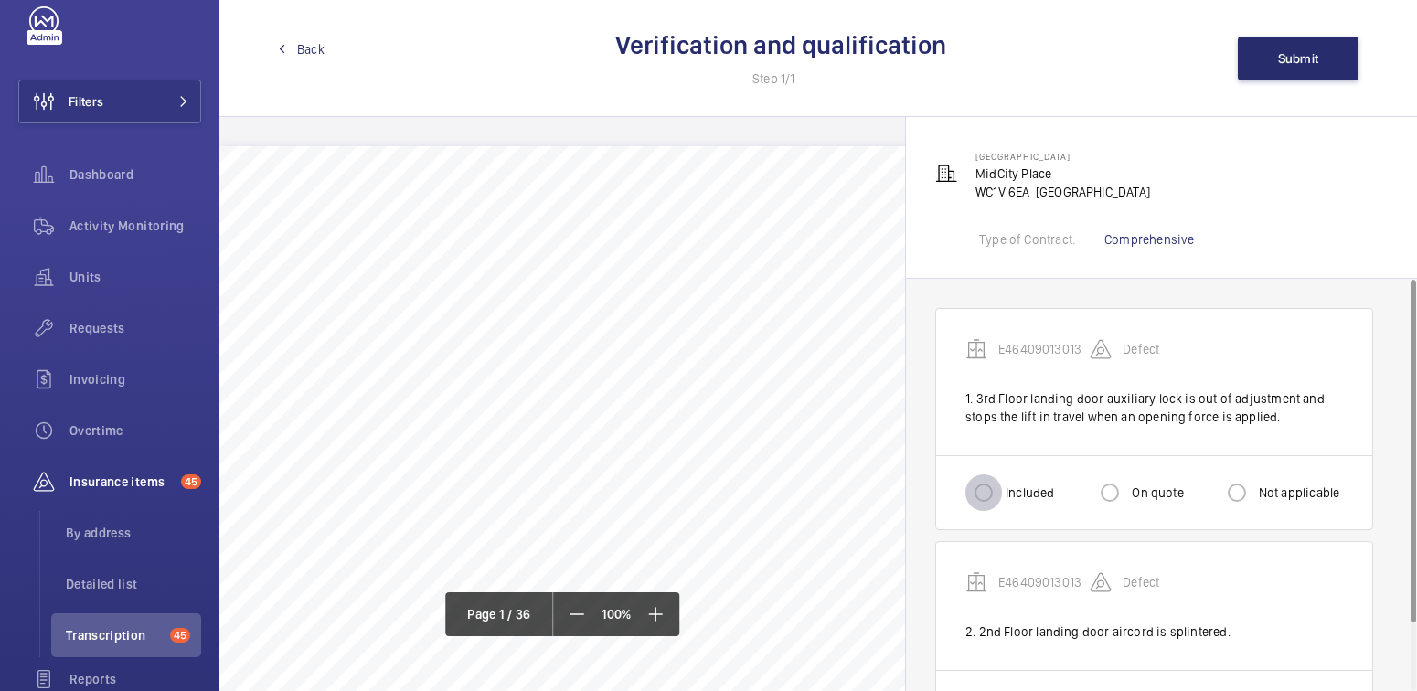
click at [996, 489] on input "Included" at bounding box center [983, 492] width 37 height 37
radio input "true"
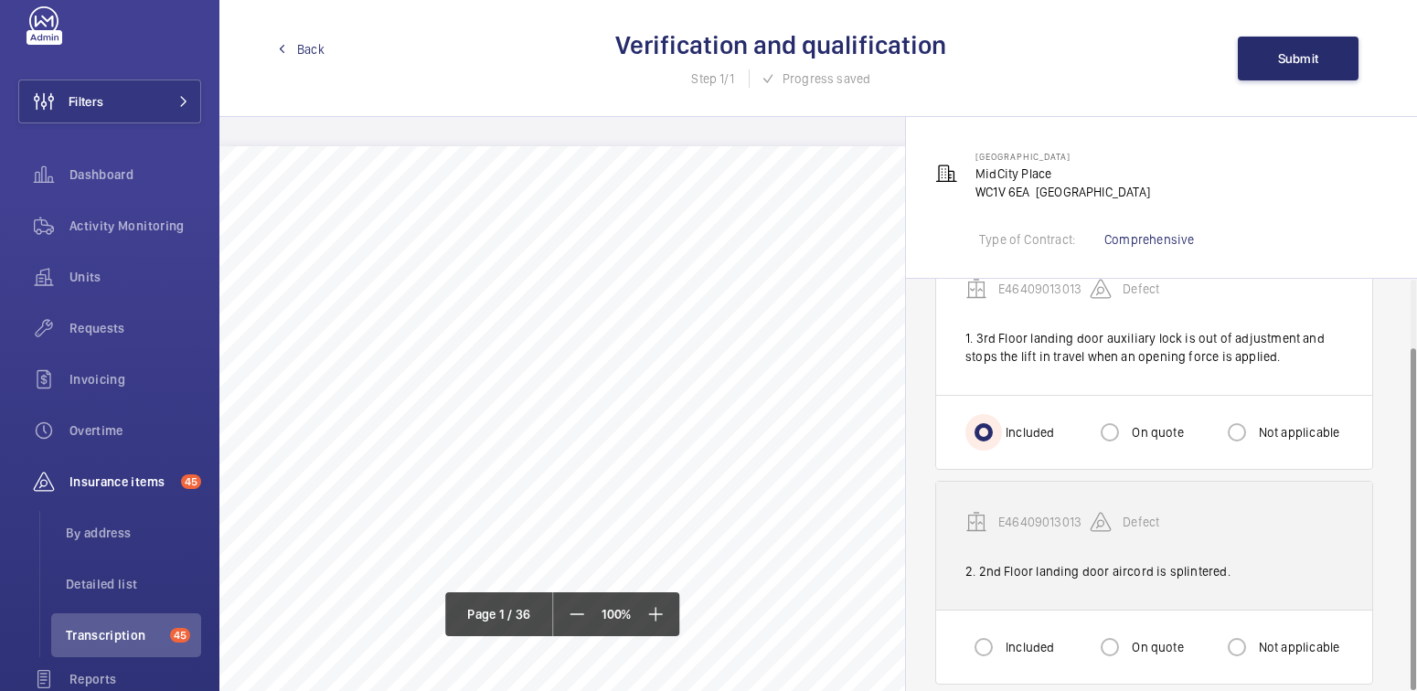
scroll to position [80, 0]
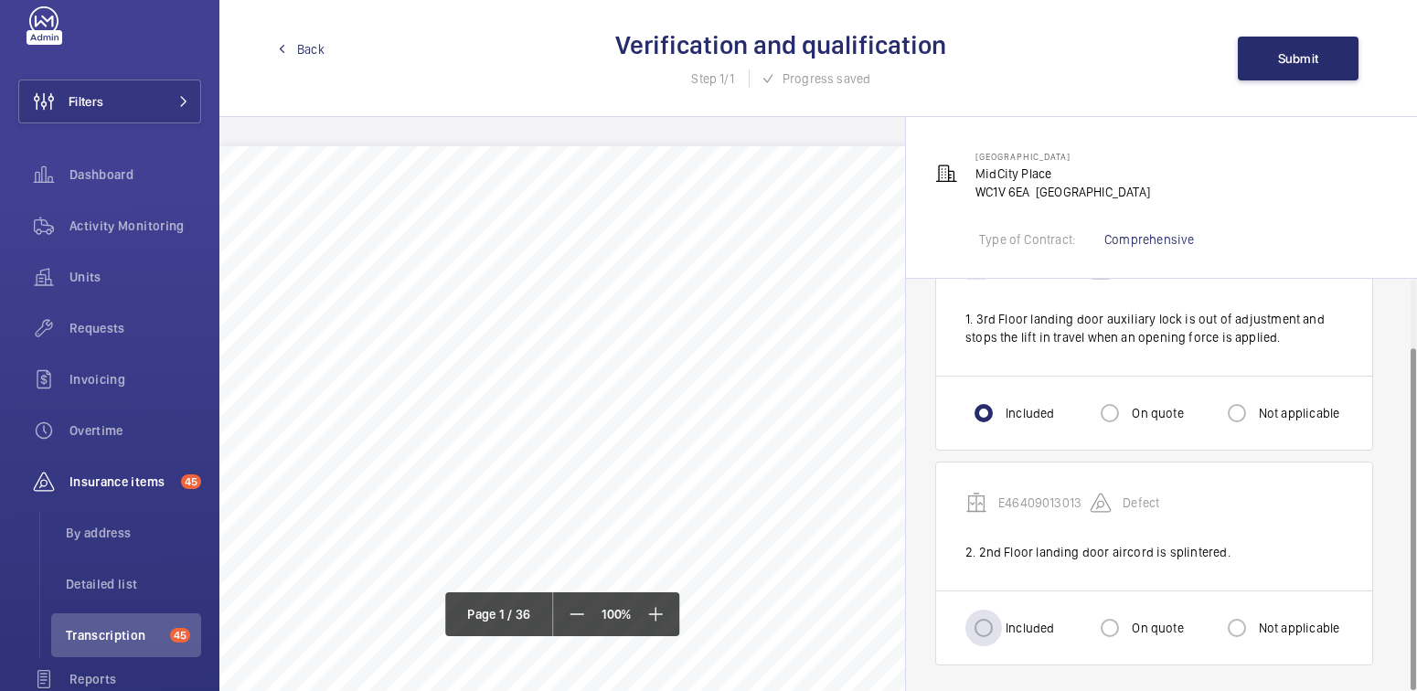
click at [1011, 620] on label "Included" at bounding box center [1028, 628] width 52 height 18
click at [1002, 620] on input "Included" at bounding box center [983, 628] width 37 height 37
radio input "true"
click at [1305, 64] on span "Submit" at bounding box center [1298, 58] width 41 height 15
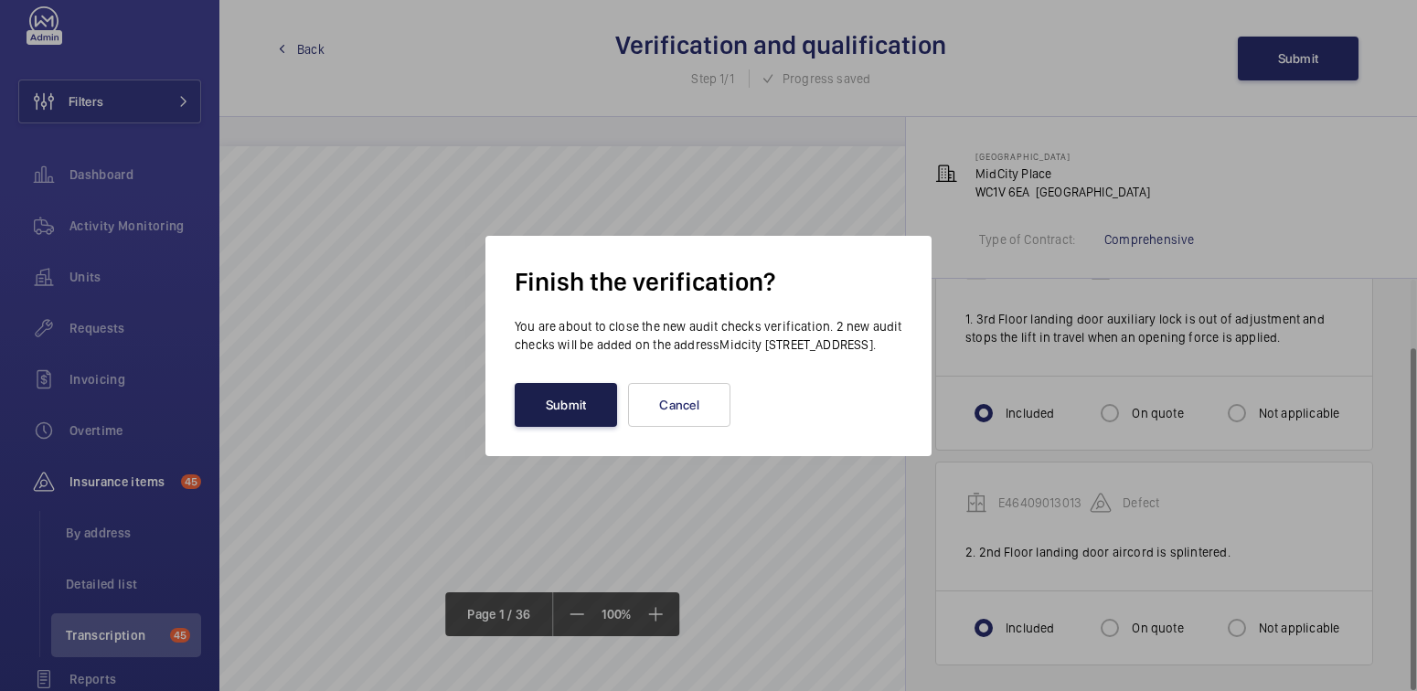
click at [590, 410] on button "Submit" at bounding box center [566, 405] width 102 height 44
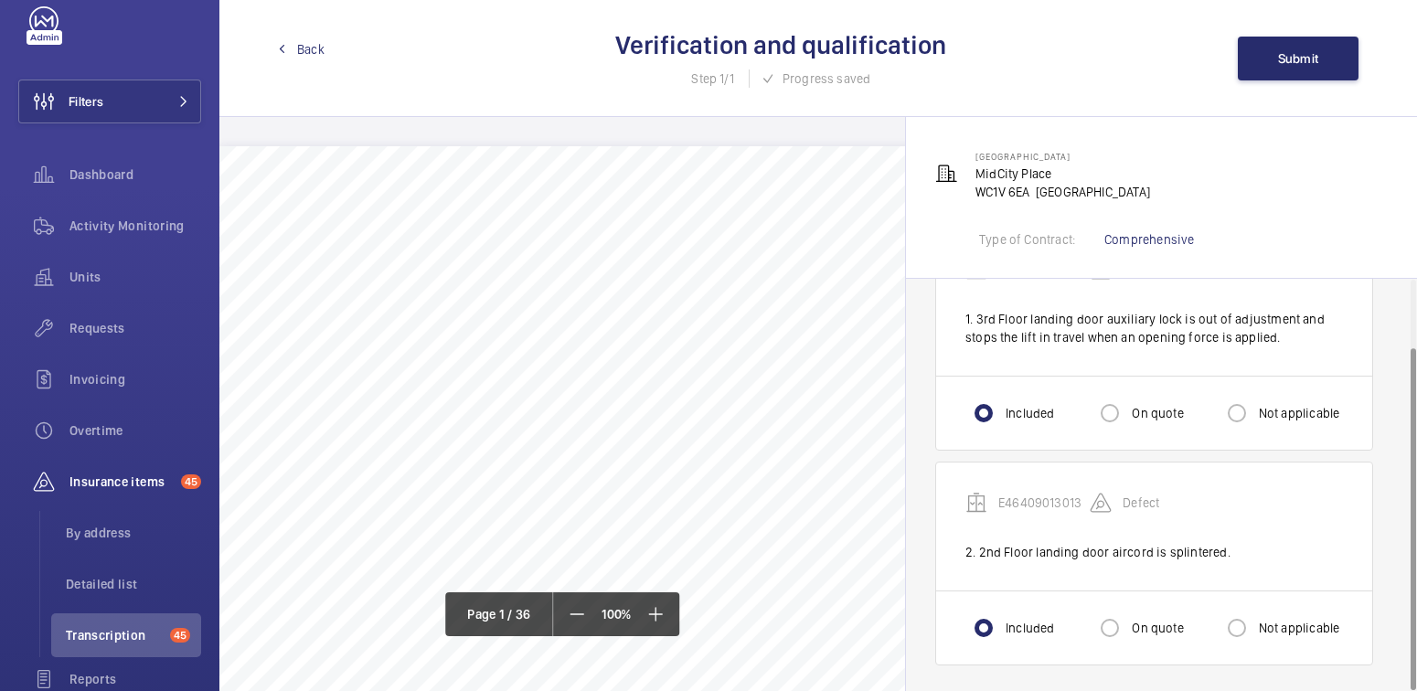
click at [306, 43] on span "Back" at bounding box center [310, 49] width 27 height 18
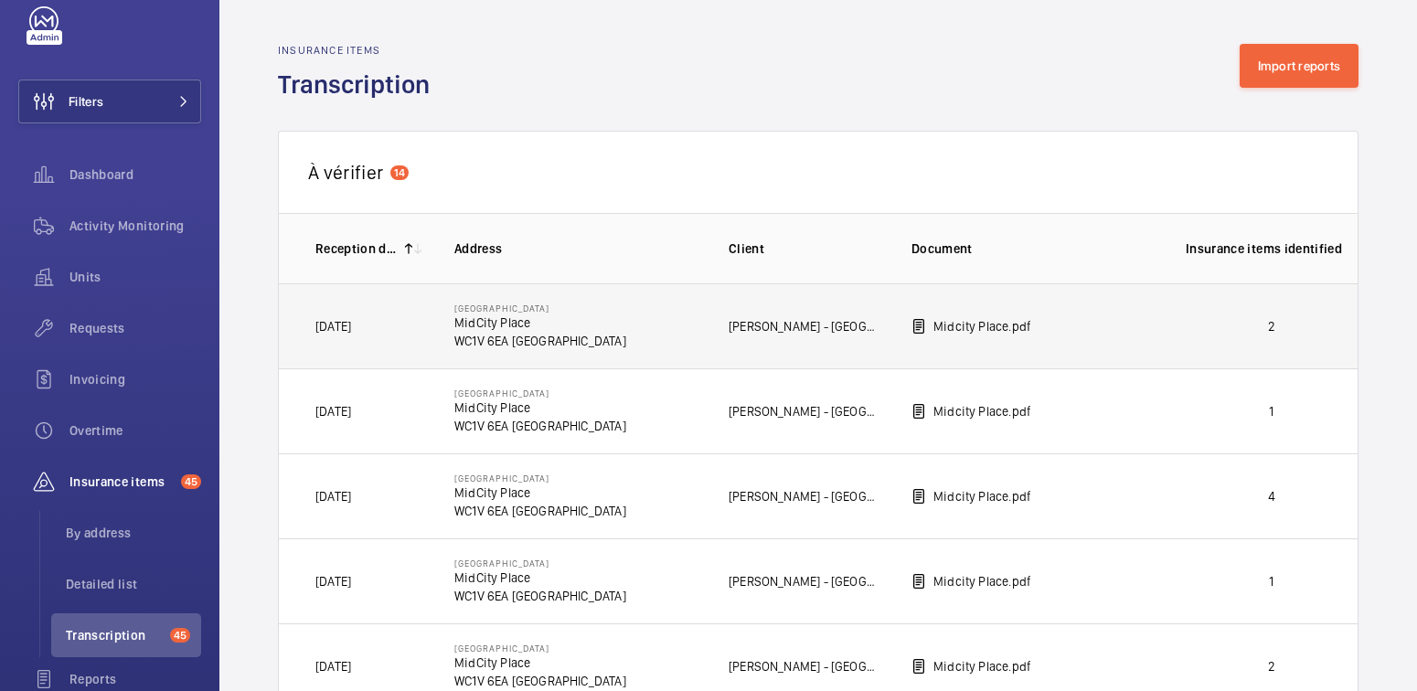
click at [1247, 336] on td "2" at bounding box center [1256, 325] width 201 height 85
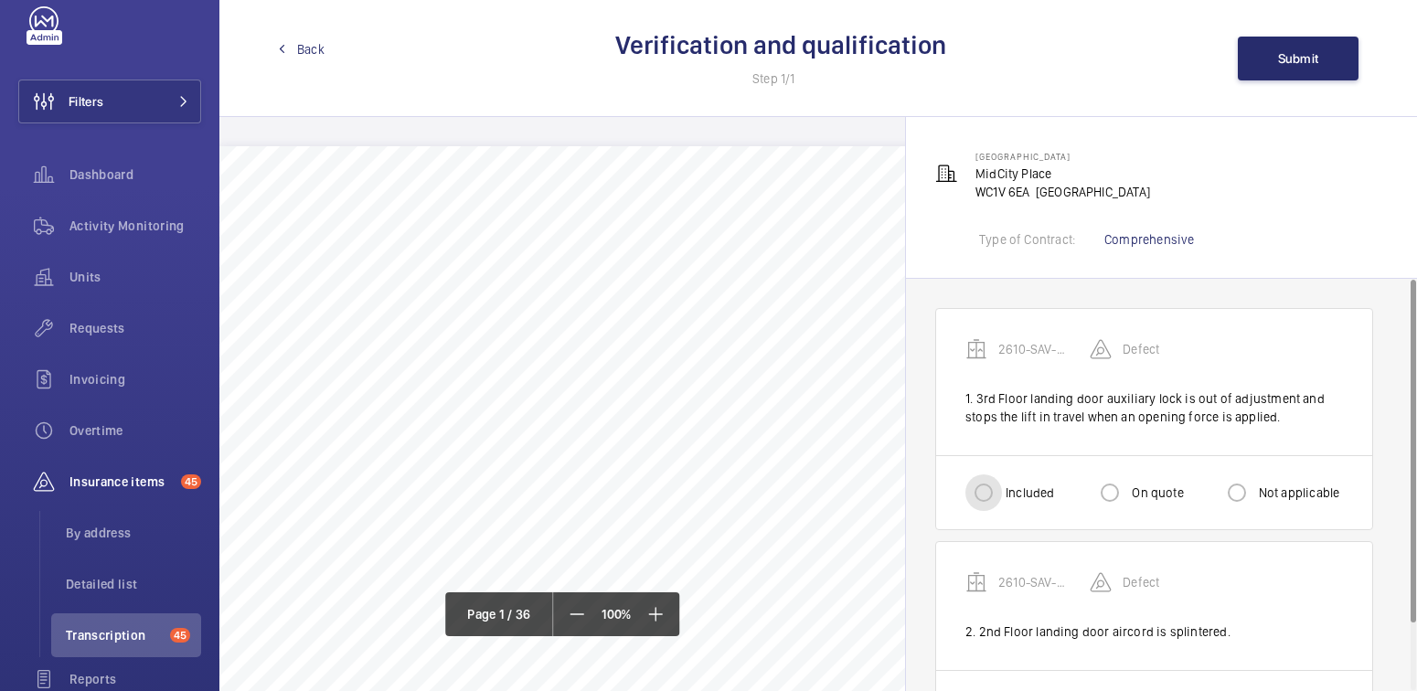
click at [996, 507] on input "Included" at bounding box center [983, 492] width 37 height 37
radio input "true"
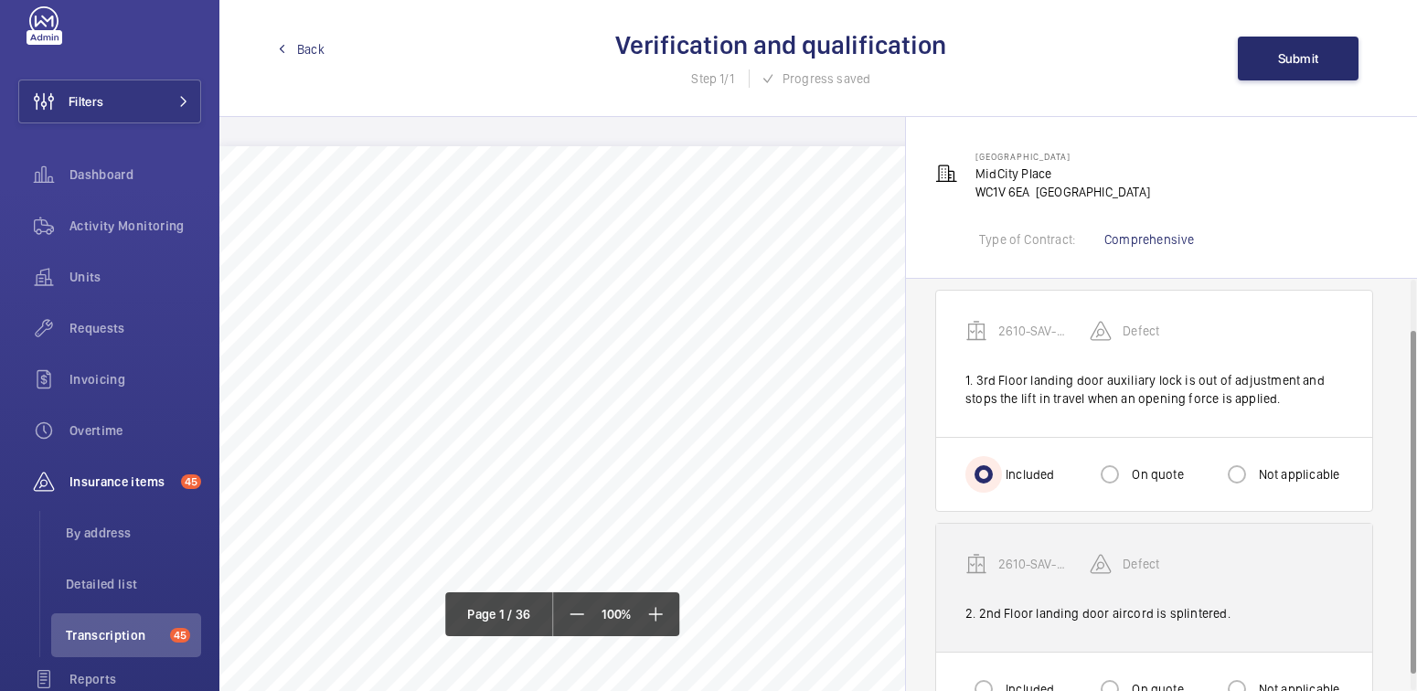
scroll to position [80, 0]
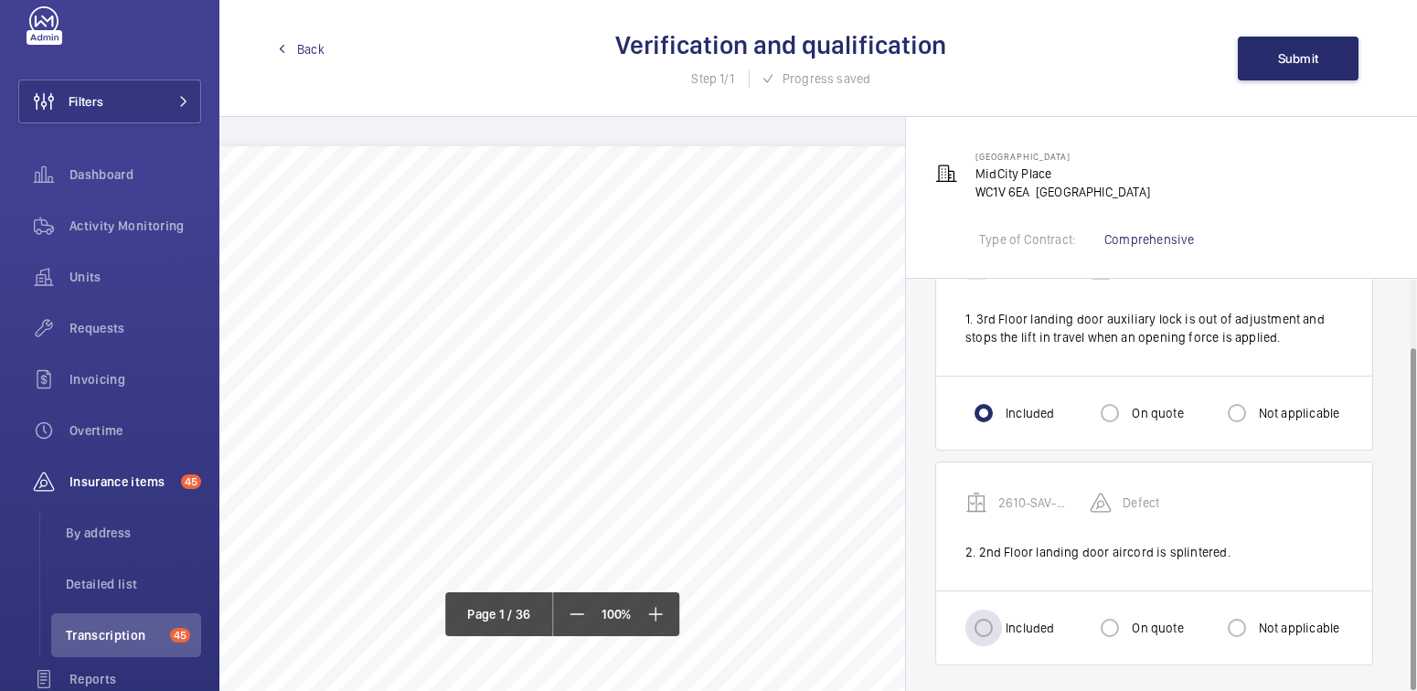
click at [1022, 633] on label "Included" at bounding box center [1028, 628] width 52 height 18
click at [1002, 633] on input "Included" at bounding box center [983, 628] width 37 height 37
radio input "true"
click at [1295, 66] on button "Submit" at bounding box center [1298, 59] width 121 height 44
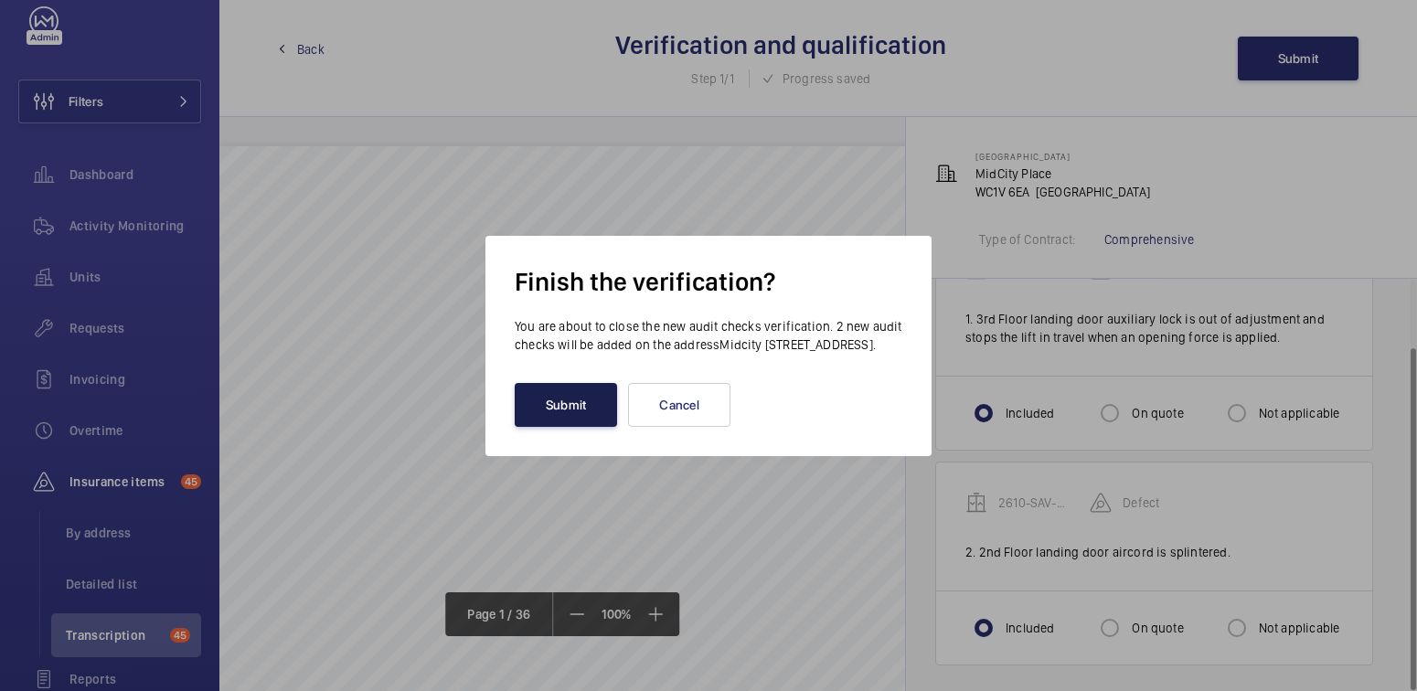
click at [579, 416] on button "Submit" at bounding box center [566, 405] width 102 height 44
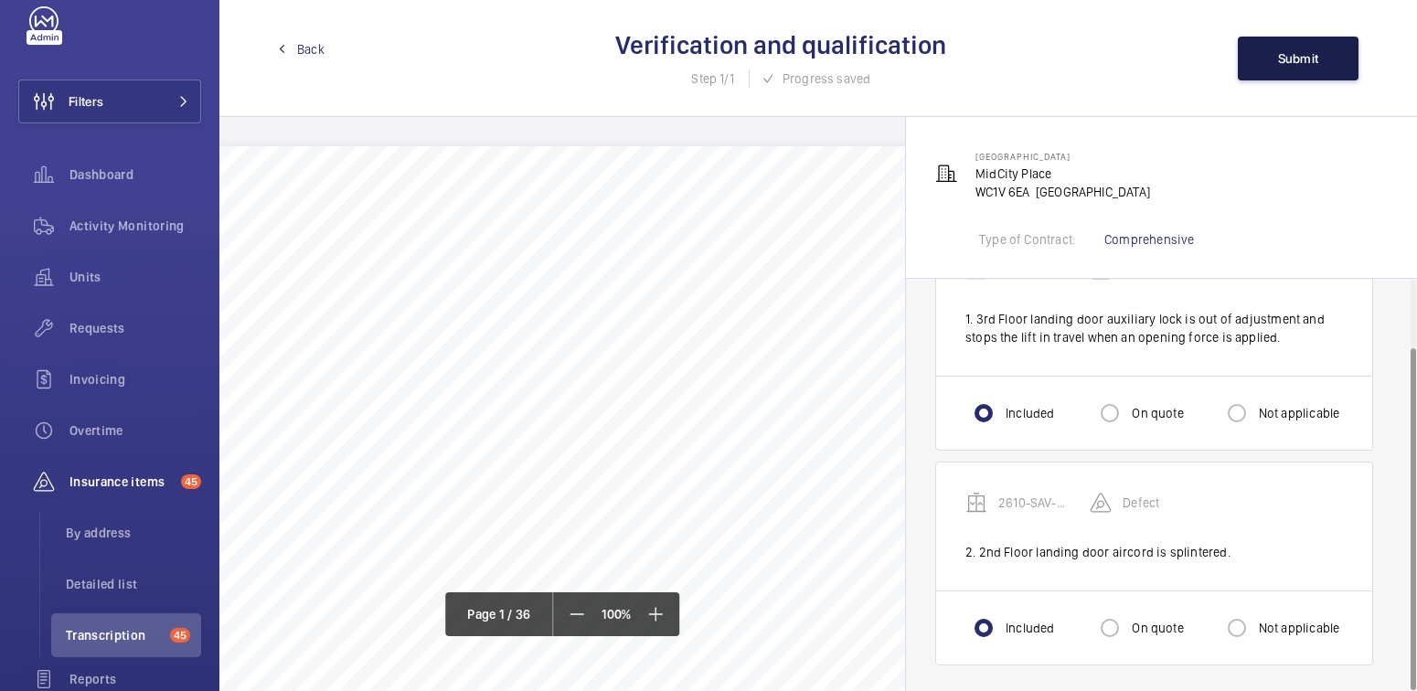
click at [1283, 56] on span "Submit" at bounding box center [1298, 58] width 41 height 15
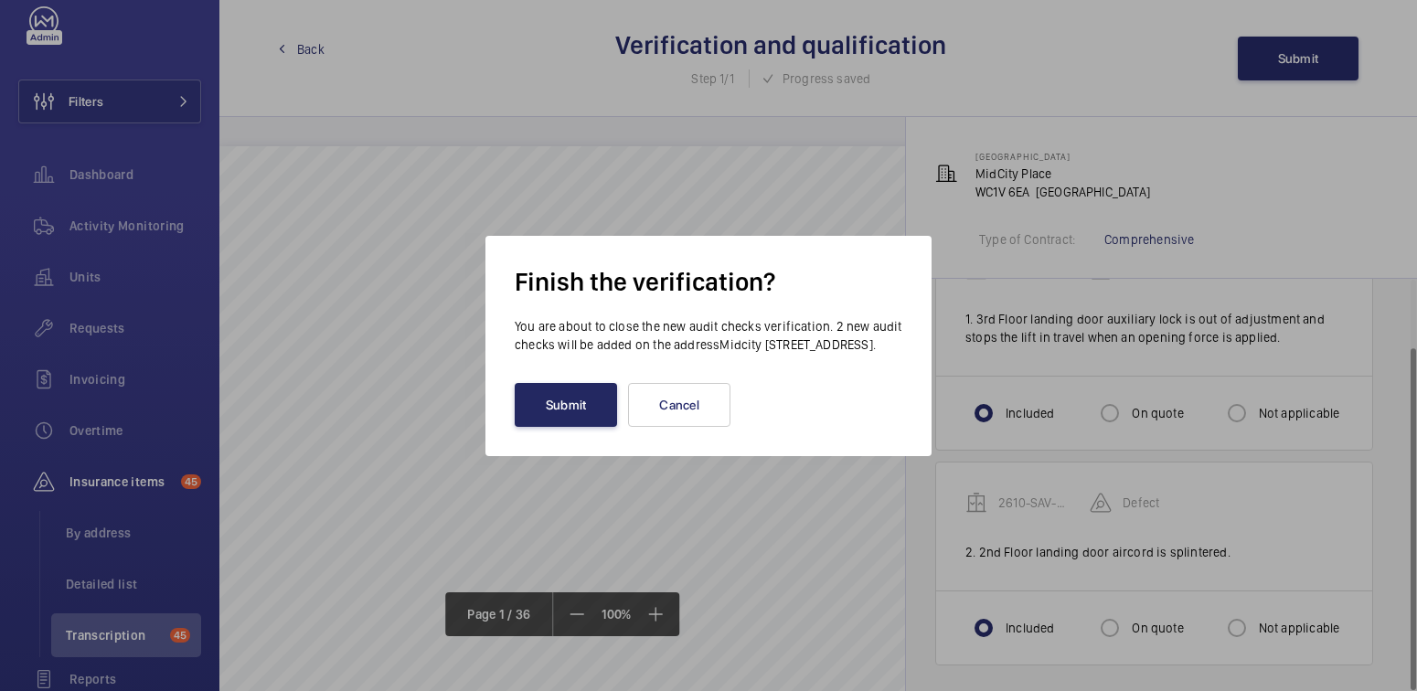
click at [605, 427] on button "Submit" at bounding box center [566, 405] width 102 height 44
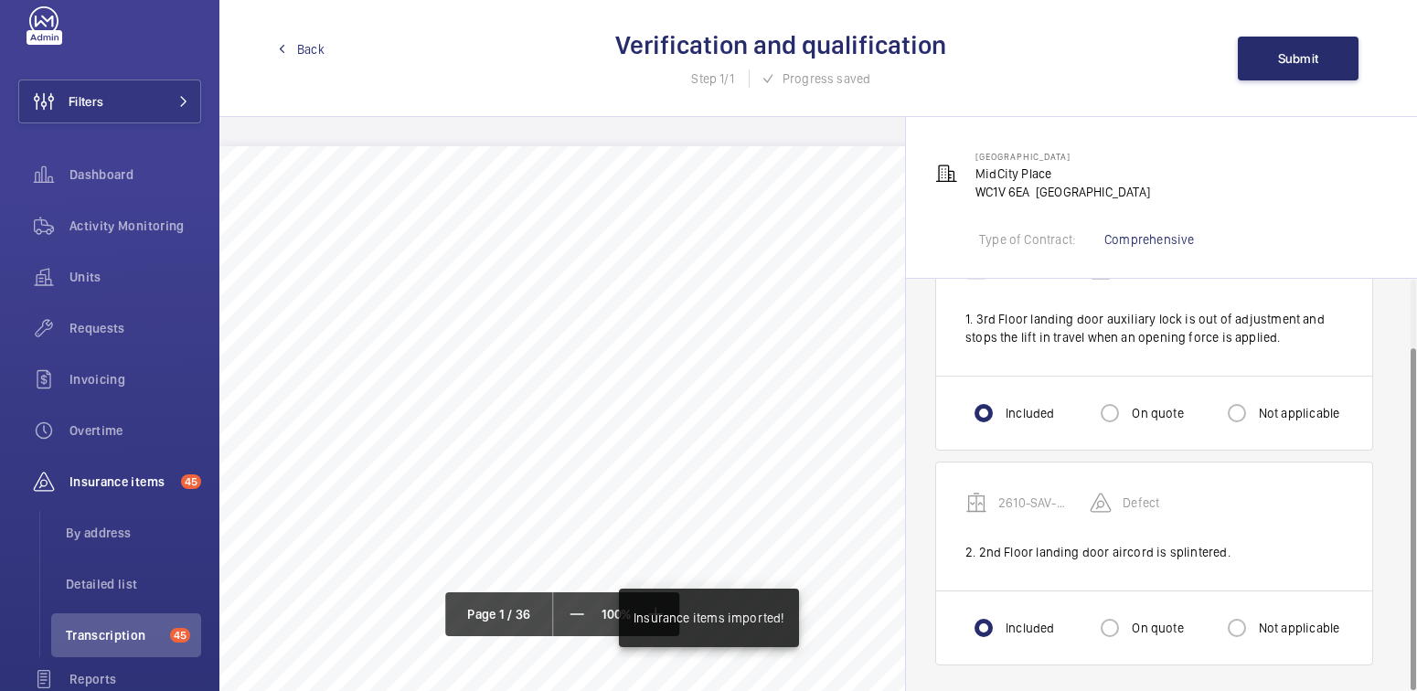
click at [285, 46] on mat-icon at bounding box center [282, 49] width 8 height 8
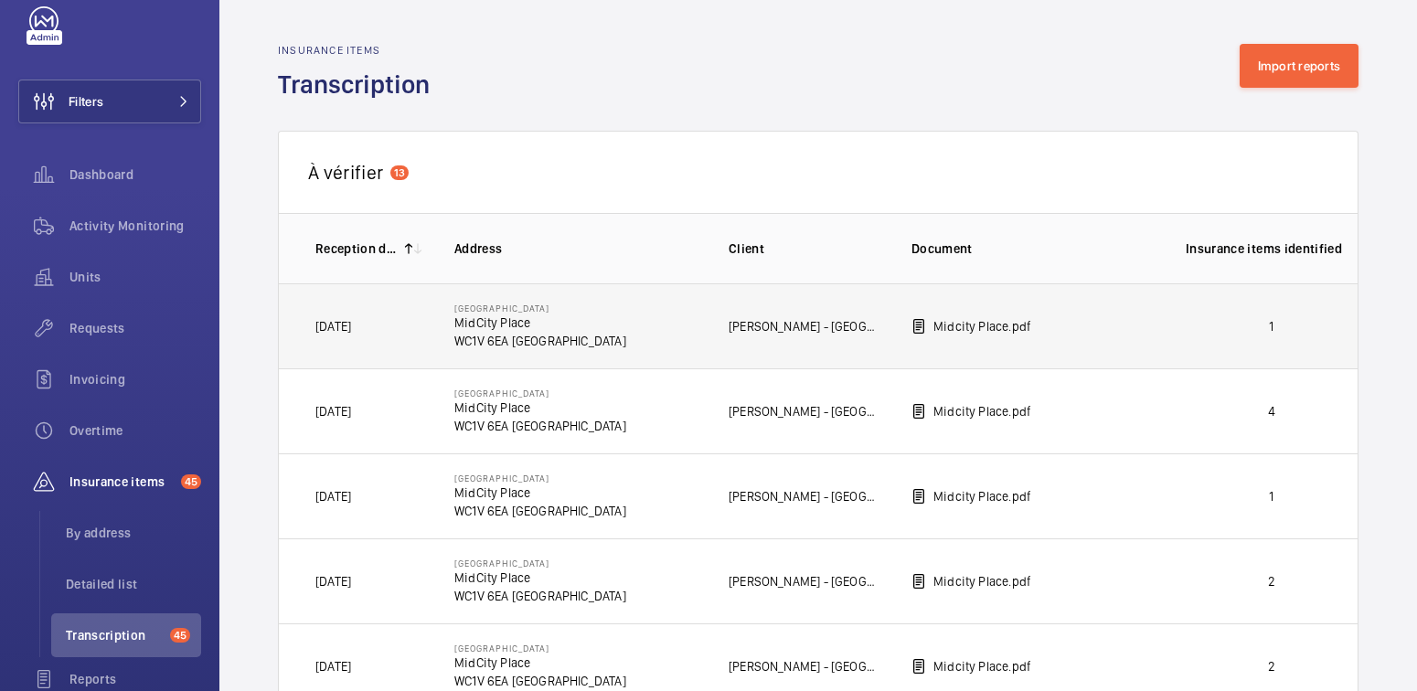
click at [1246, 304] on td "1" at bounding box center [1256, 325] width 201 height 85
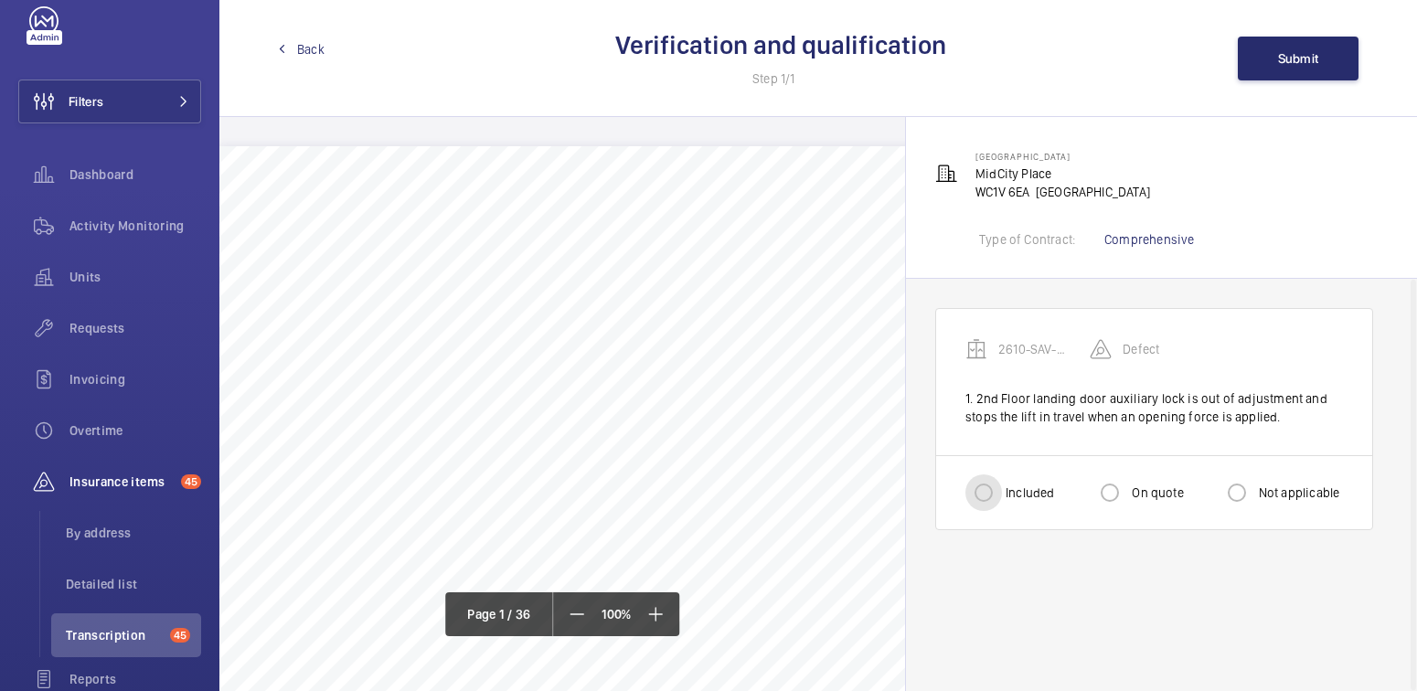
click at [996, 489] on input "Included" at bounding box center [983, 492] width 37 height 37
radio input "true"
click at [1306, 51] on span "Submit" at bounding box center [1298, 58] width 41 height 15
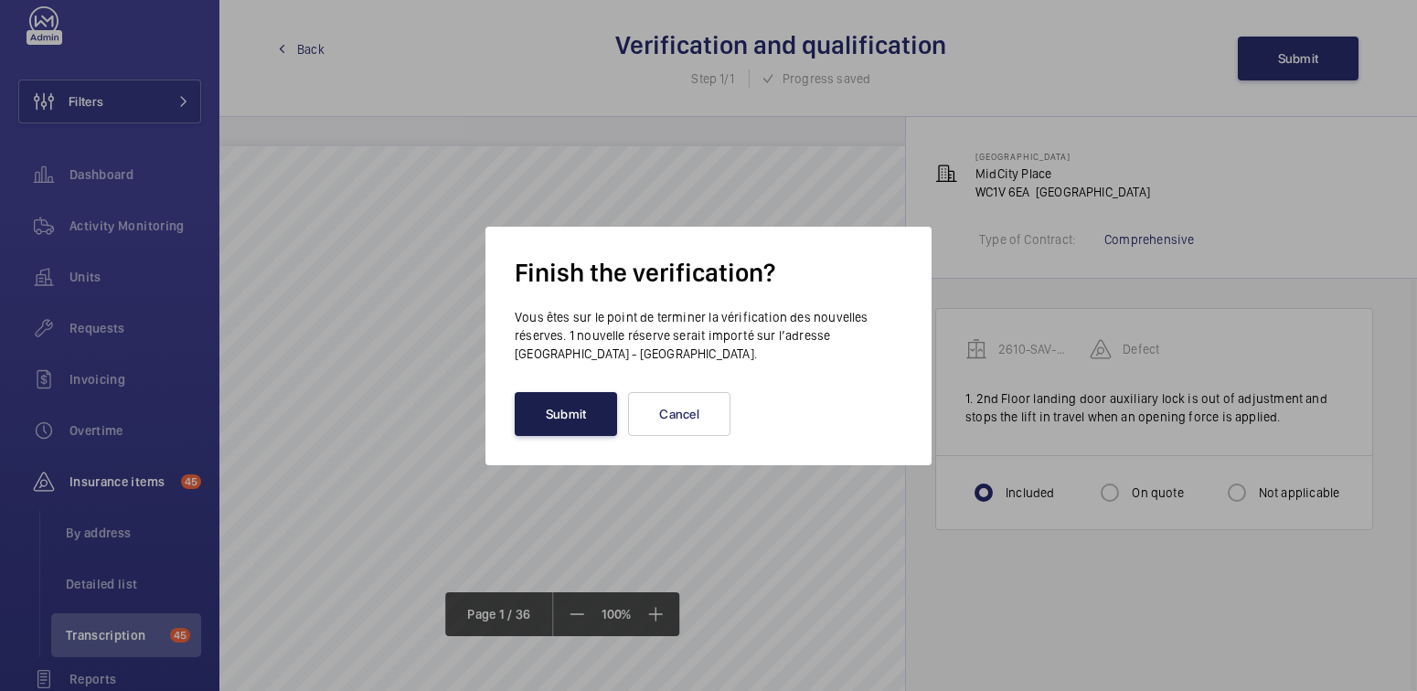
click at [565, 426] on button "Submit" at bounding box center [566, 414] width 102 height 44
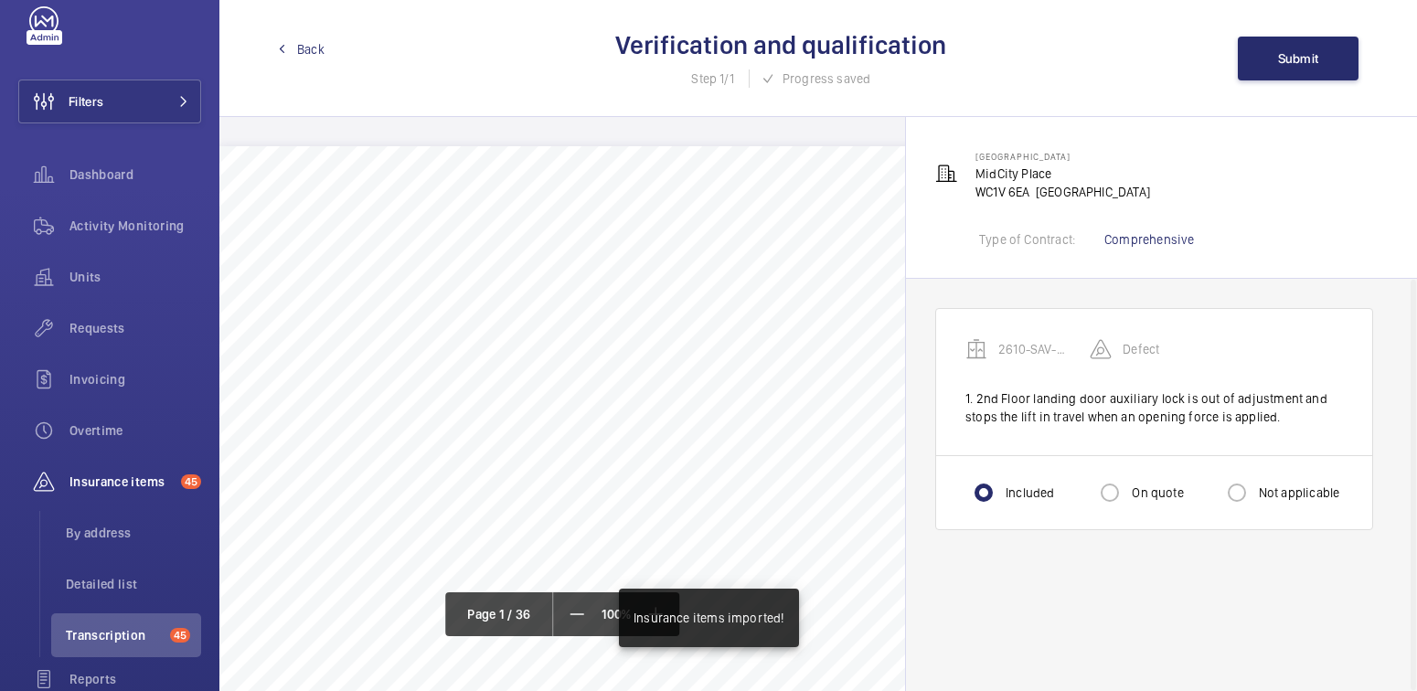
click at [306, 38] on div "Back Verification and qualification Step 1/1 Progress saved Submit" at bounding box center [818, 58] width 1198 height 117
click at [303, 50] on span "Back" at bounding box center [310, 49] width 27 height 18
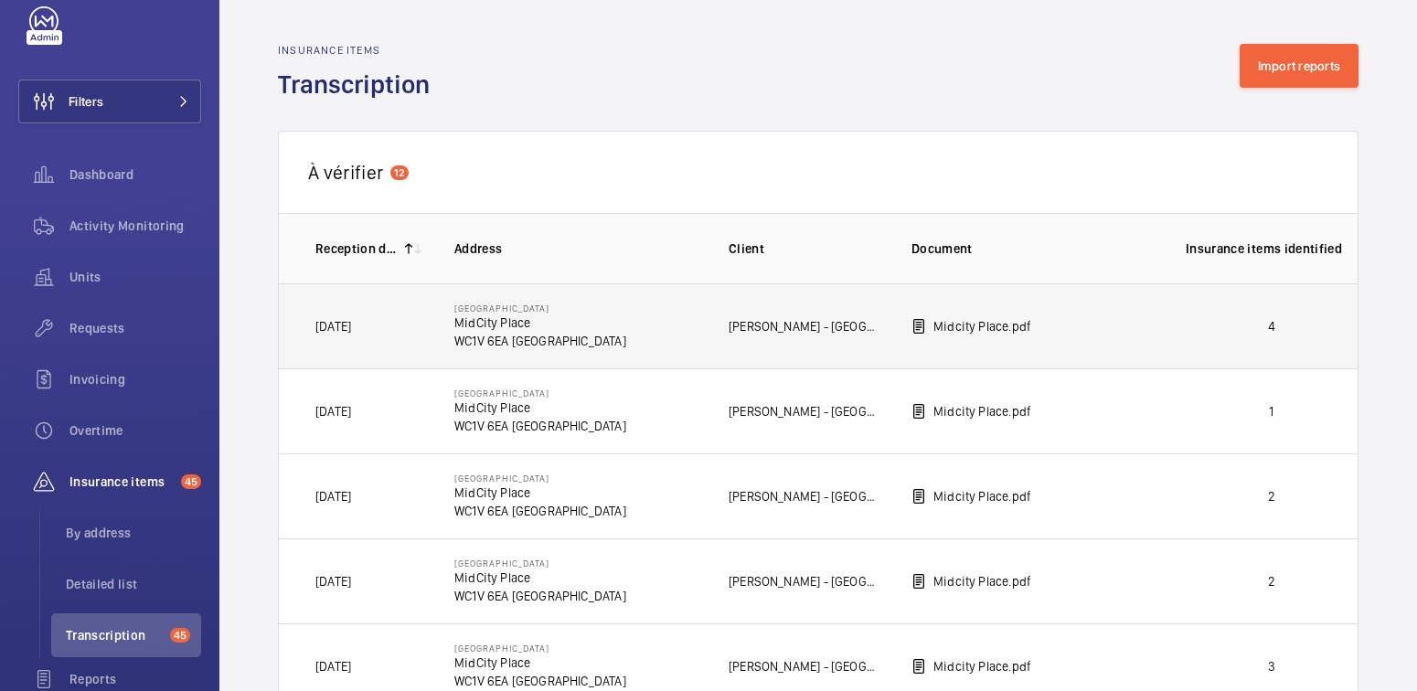
click at [1232, 340] on td "4" at bounding box center [1256, 325] width 201 height 85
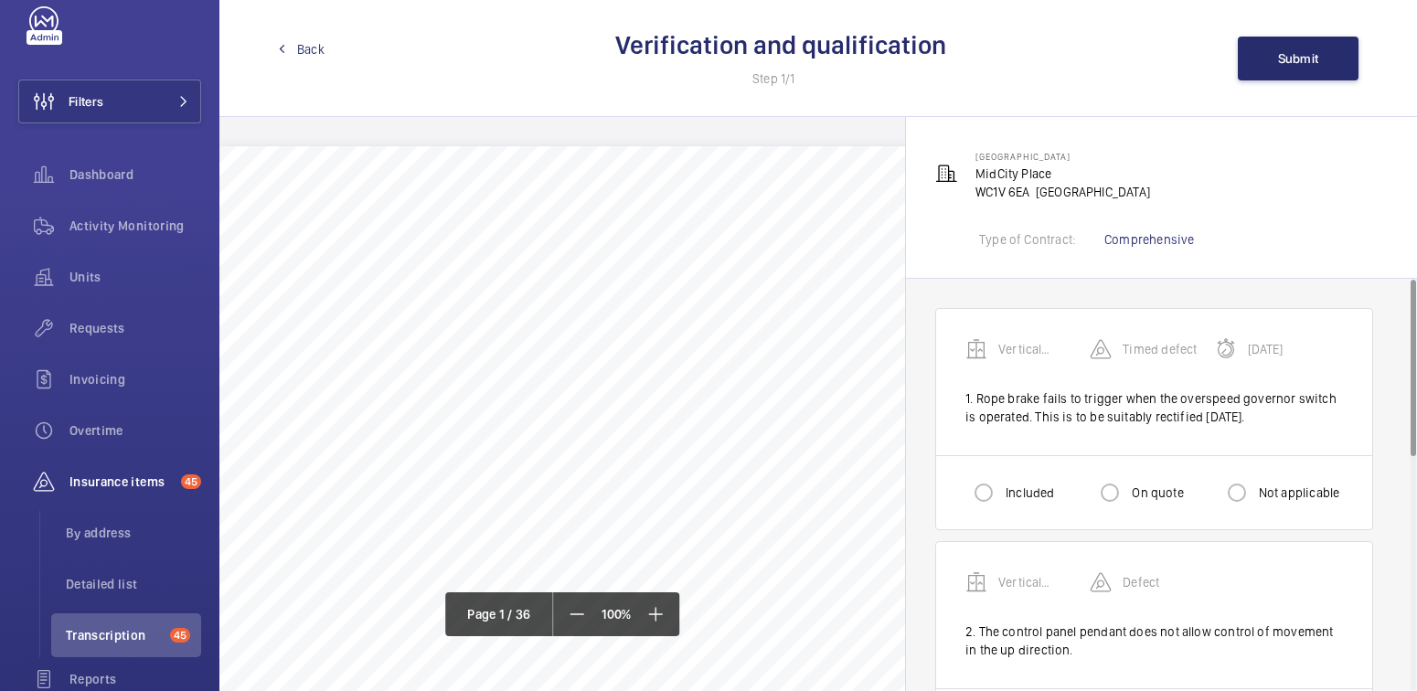
click at [1008, 497] on label "Included" at bounding box center [1028, 493] width 52 height 18
click at [1002, 497] on input "Included" at bounding box center [983, 492] width 37 height 37
radio input "true"
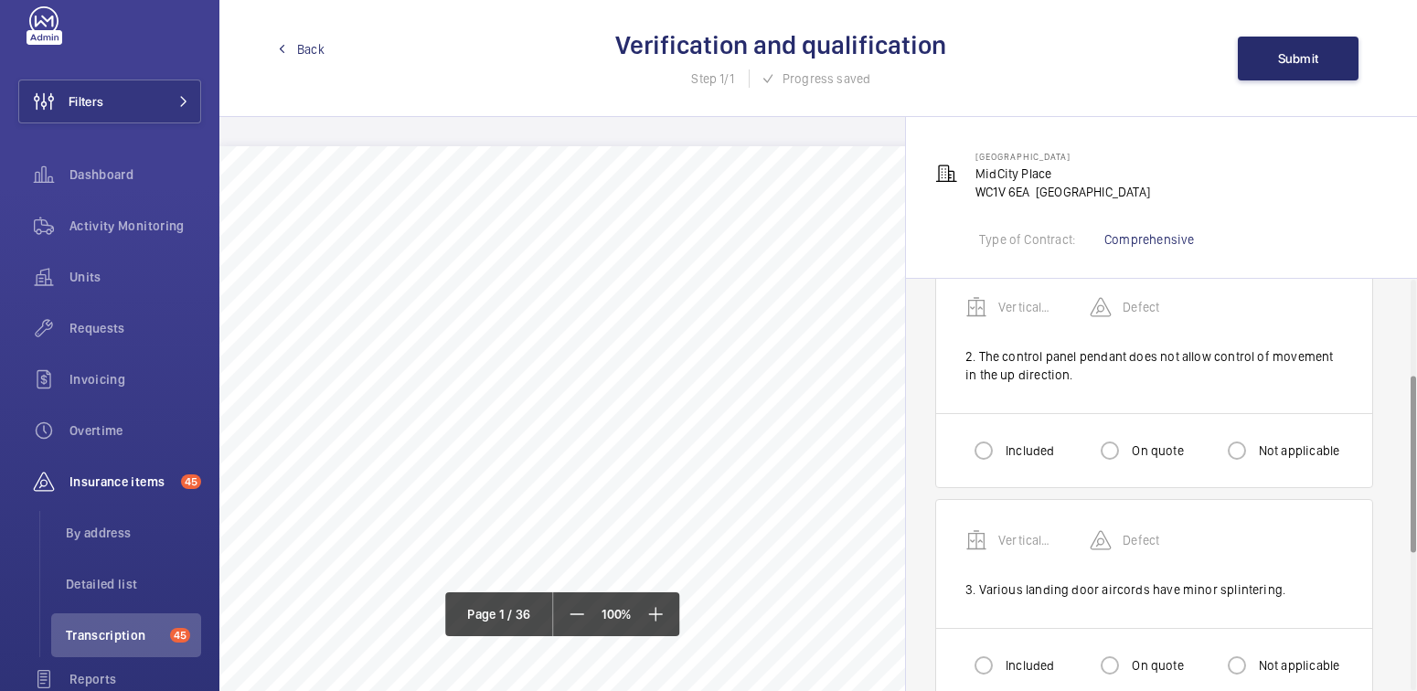
scroll to position [302, 0]
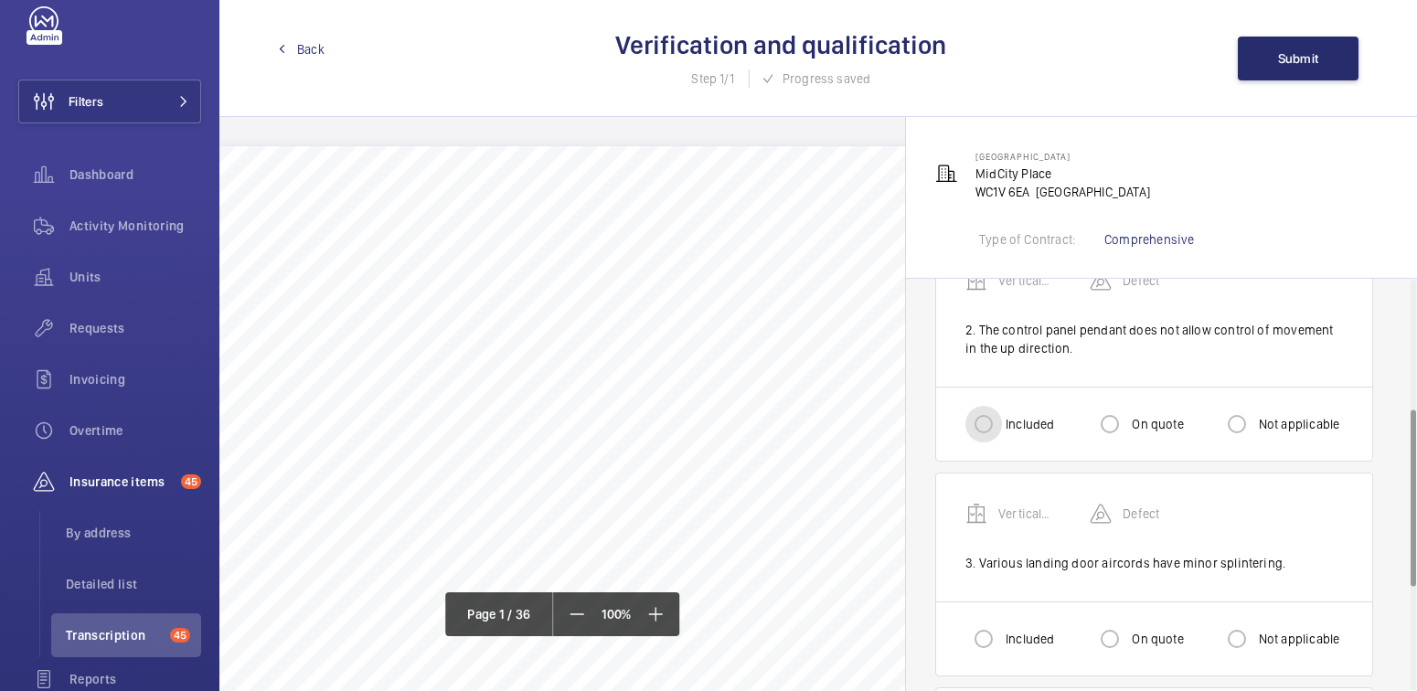
click at [993, 419] on input "Included" at bounding box center [983, 424] width 37 height 37
radio input "true"
click at [992, 626] on input "Included" at bounding box center [983, 639] width 37 height 37
radio input "true"
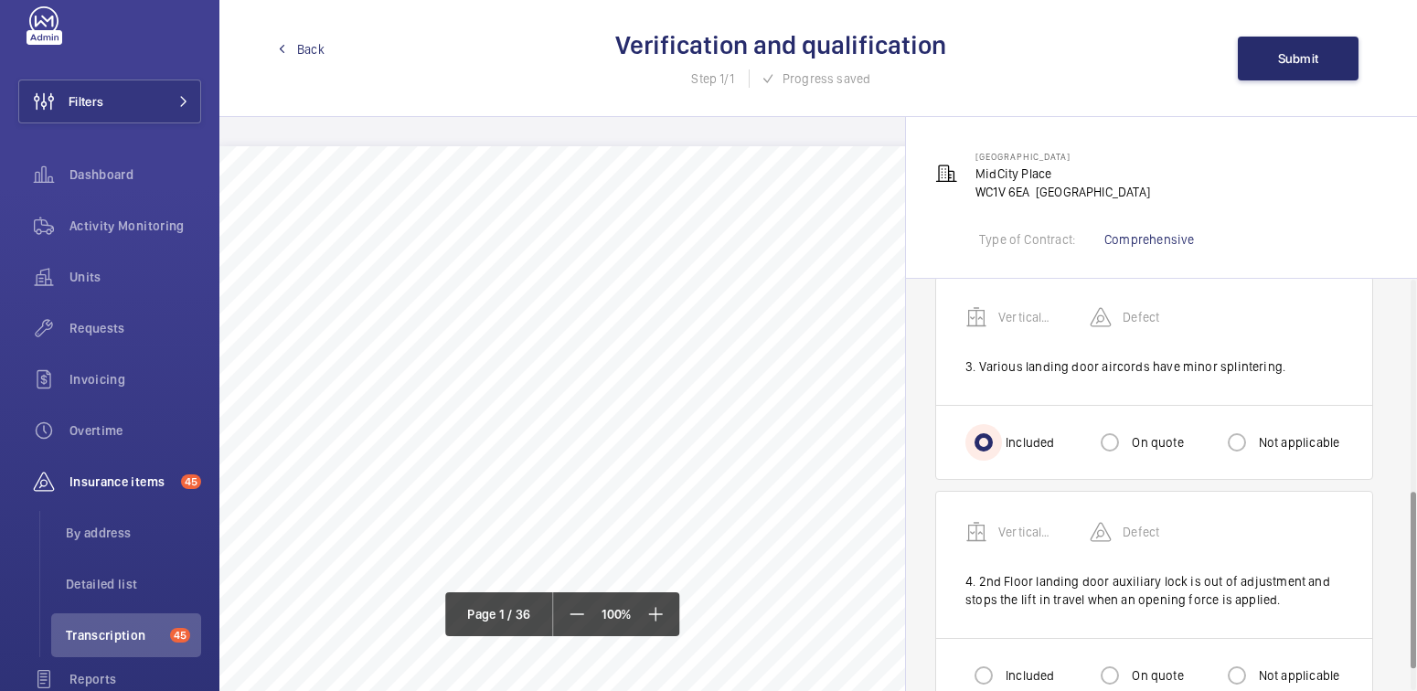
scroll to position [510, 0]
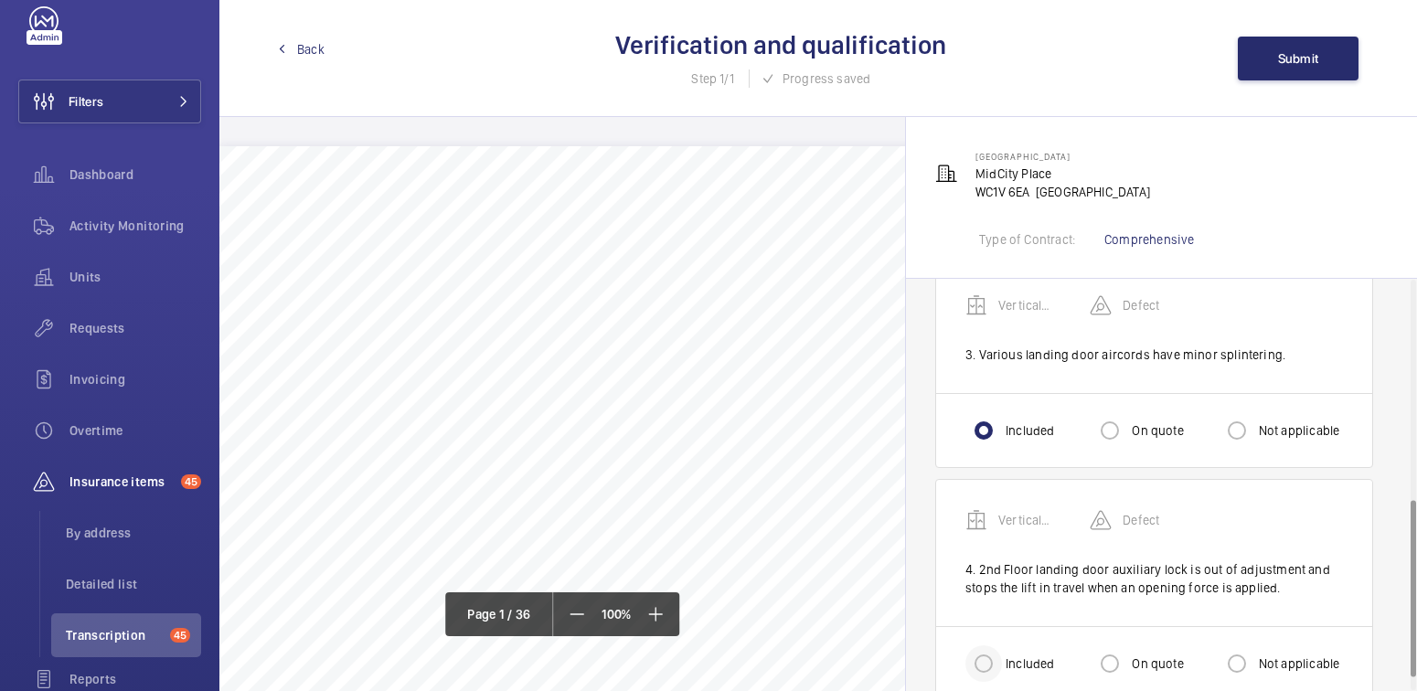
click at [1004, 650] on div at bounding box center [984, 664] width 44 height 44
radio input "true"
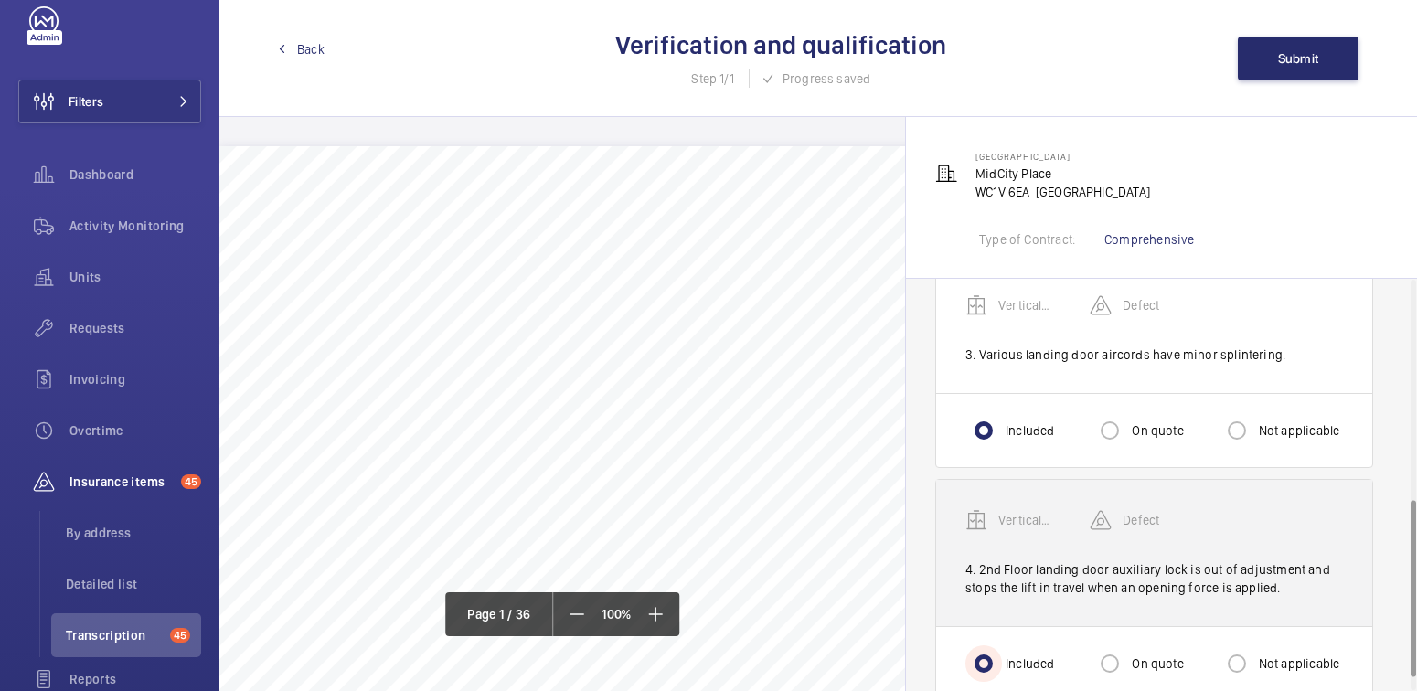
scroll to position [543, 0]
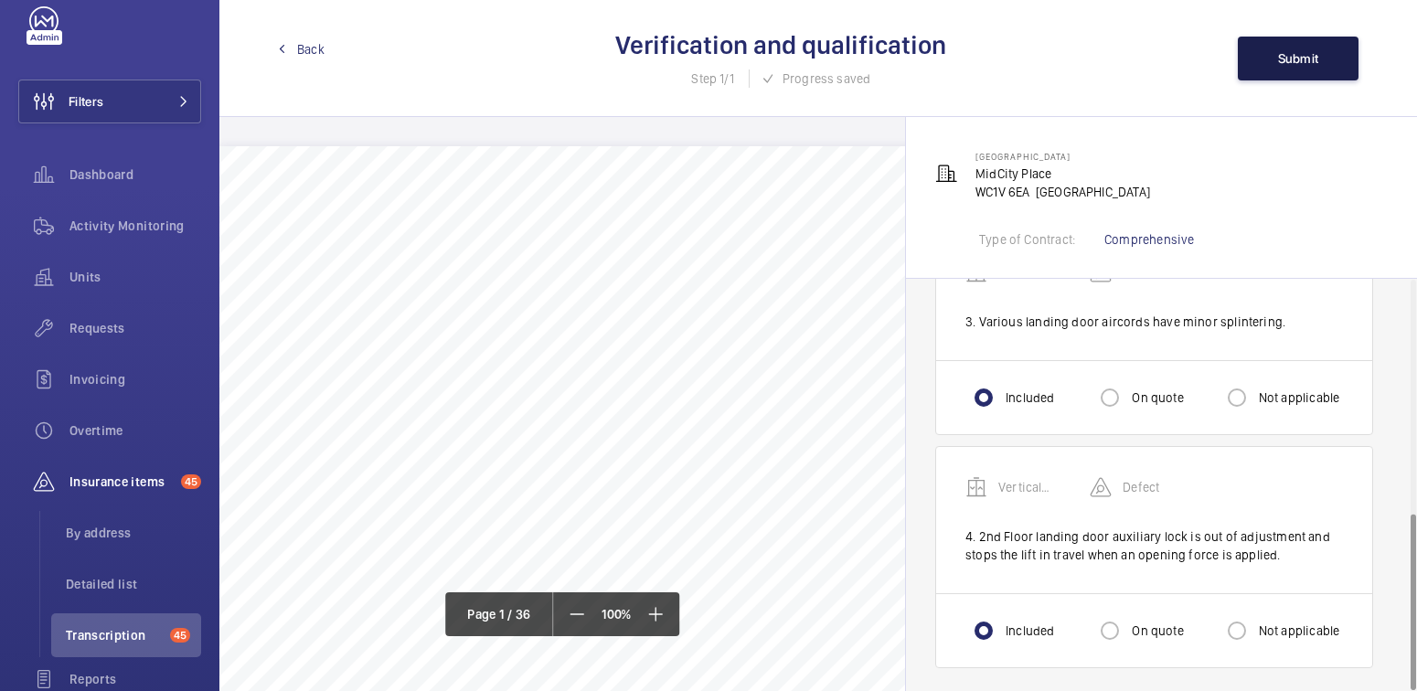
click at [1301, 48] on button "Submit" at bounding box center [1298, 59] width 121 height 44
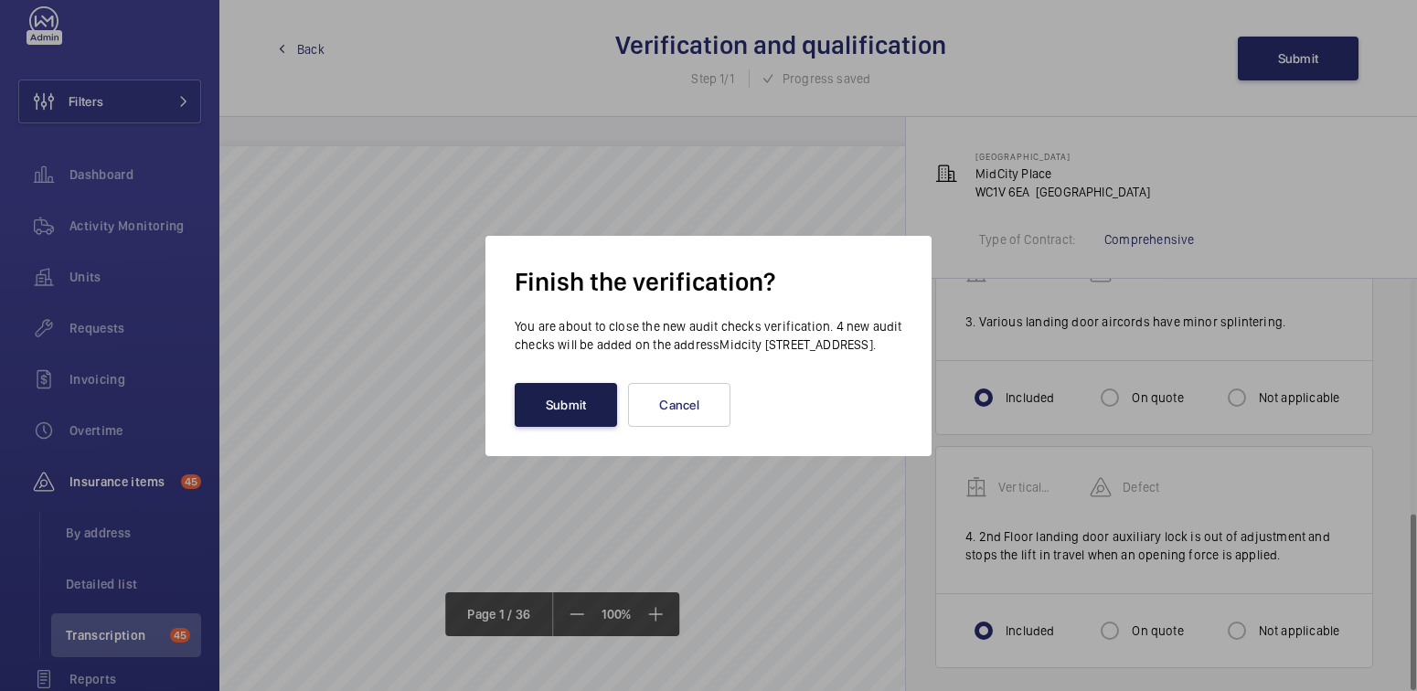
click at [570, 412] on button "Submit" at bounding box center [566, 405] width 102 height 44
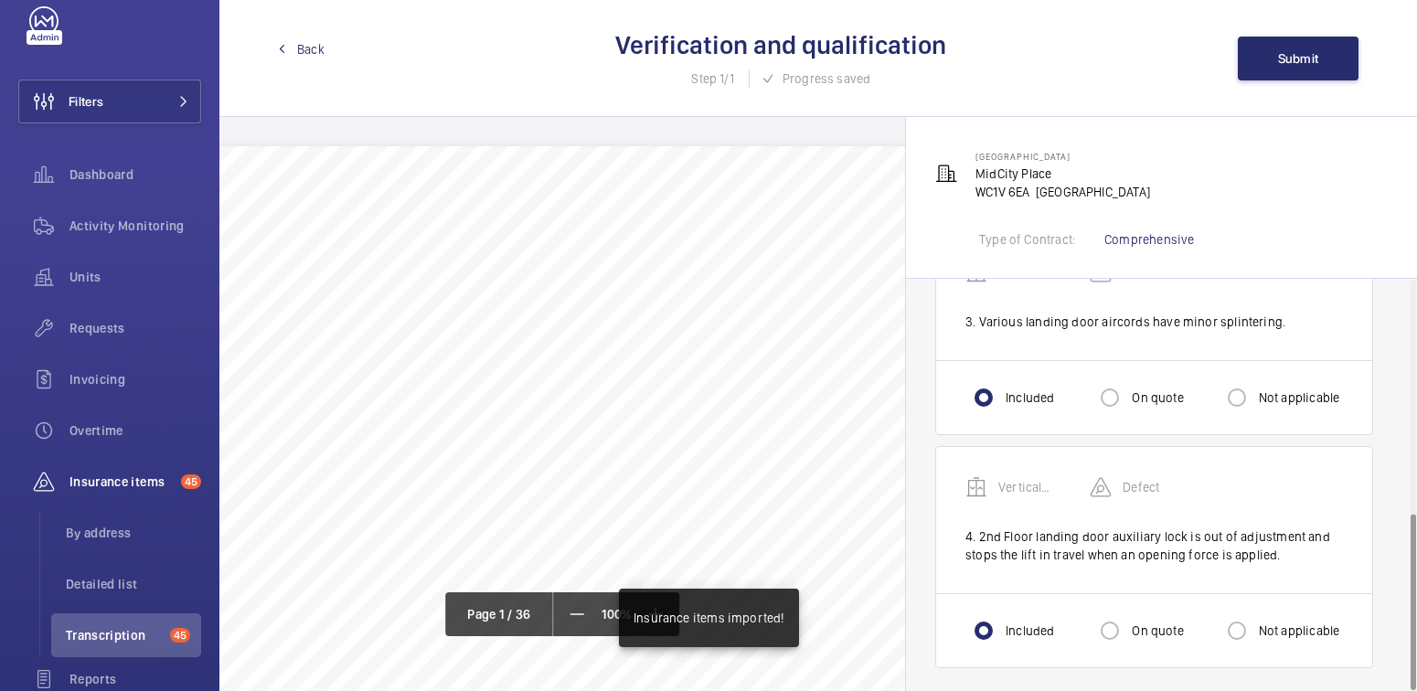
click at [318, 55] on span "Back" at bounding box center [310, 49] width 27 height 18
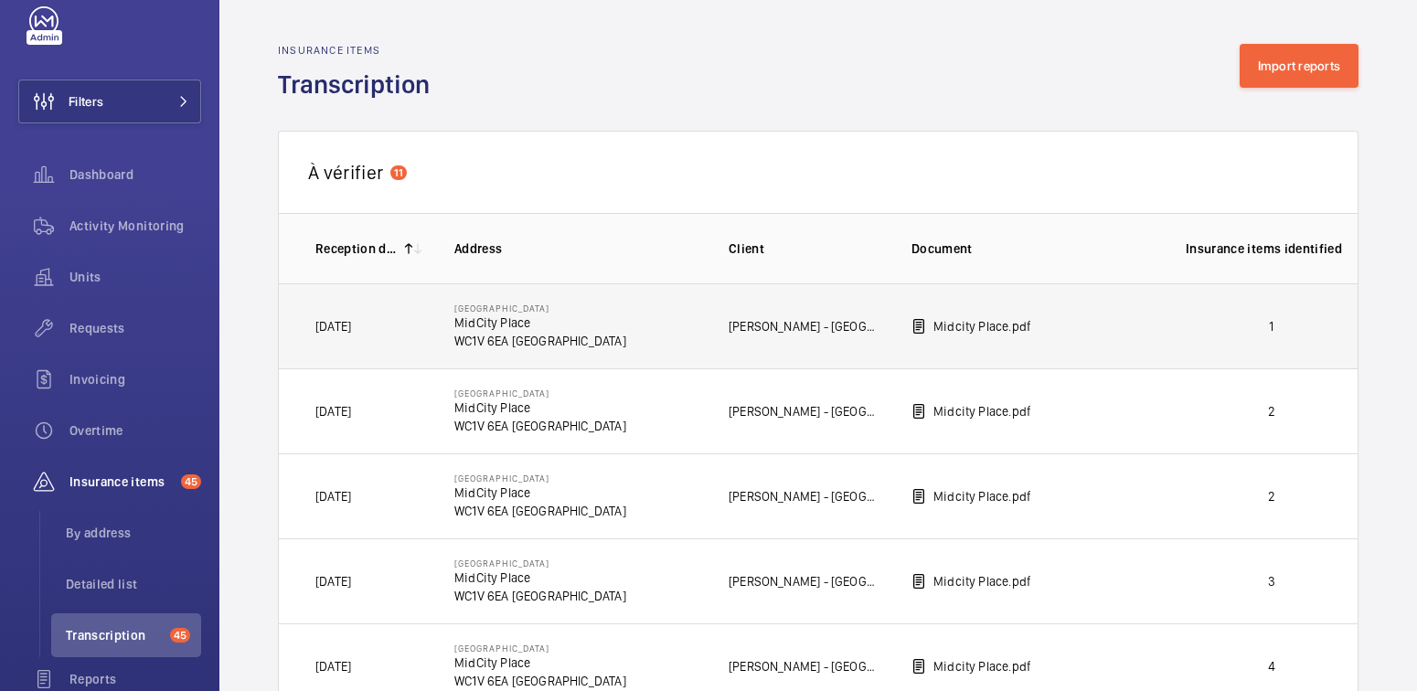
click at [1234, 330] on p "1" at bounding box center [1272, 326] width 172 height 18
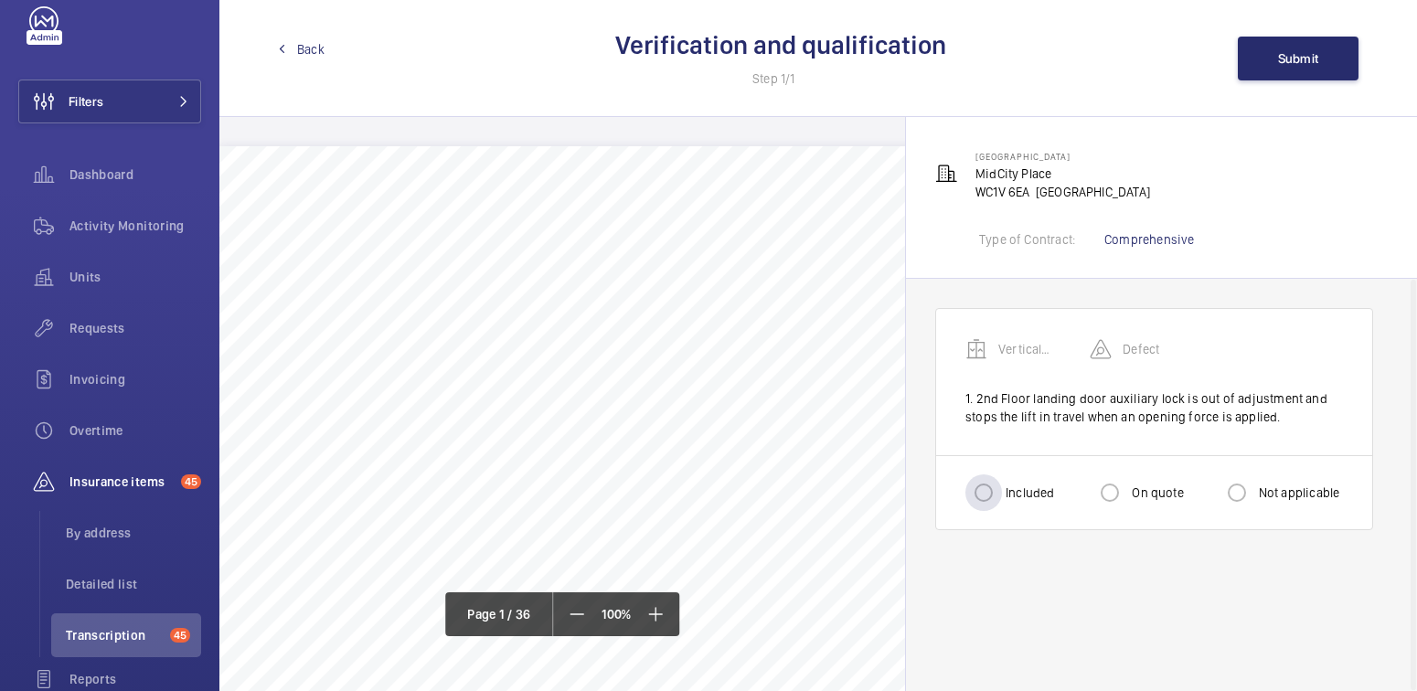
click at [1014, 491] on label "Included" at bounding box center [1028, 493] width 52 height 18
click at [1002, 491] on input "Included" at bounding box center [983, 492] width 37 height 37
radio input "true"
click at [1305, 57] on span "Submit" at bounding box center [1298, 58] width 41 height 15
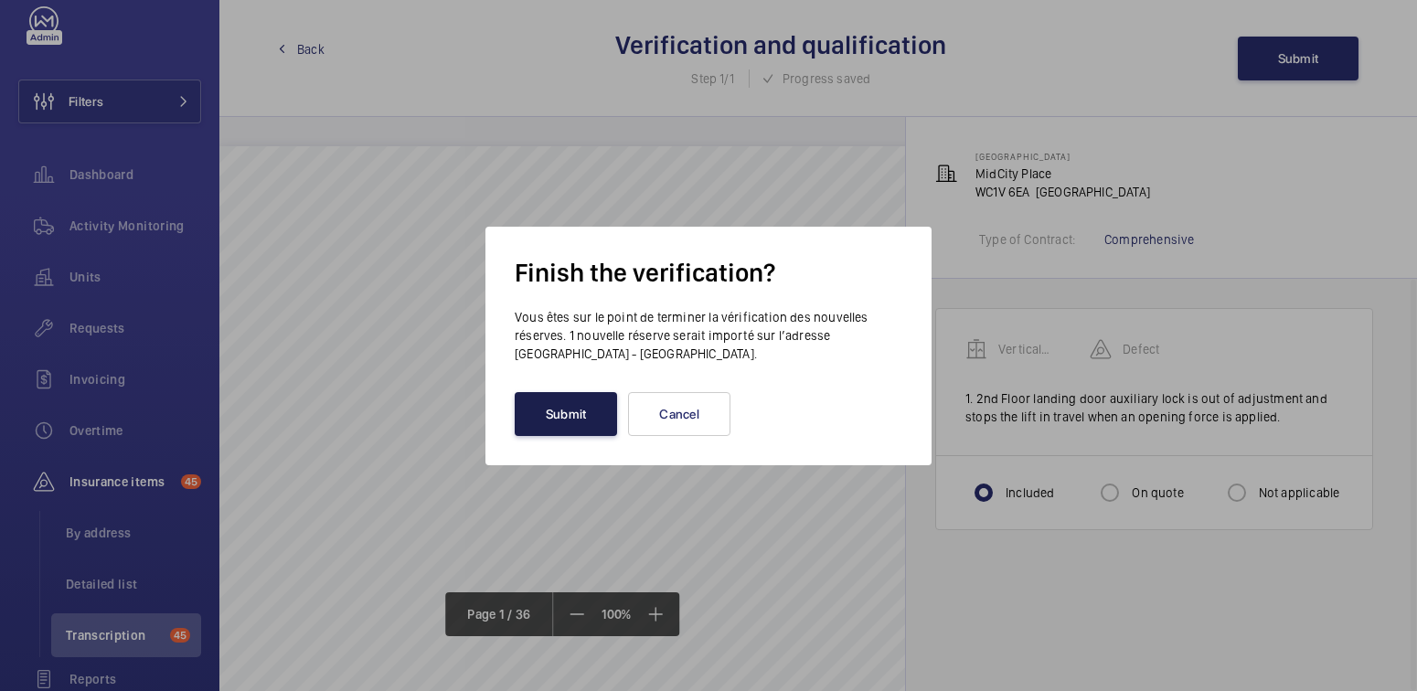
click at [563, 420] on button "Submit" at bounding box center [566, 414] width 102 height 44
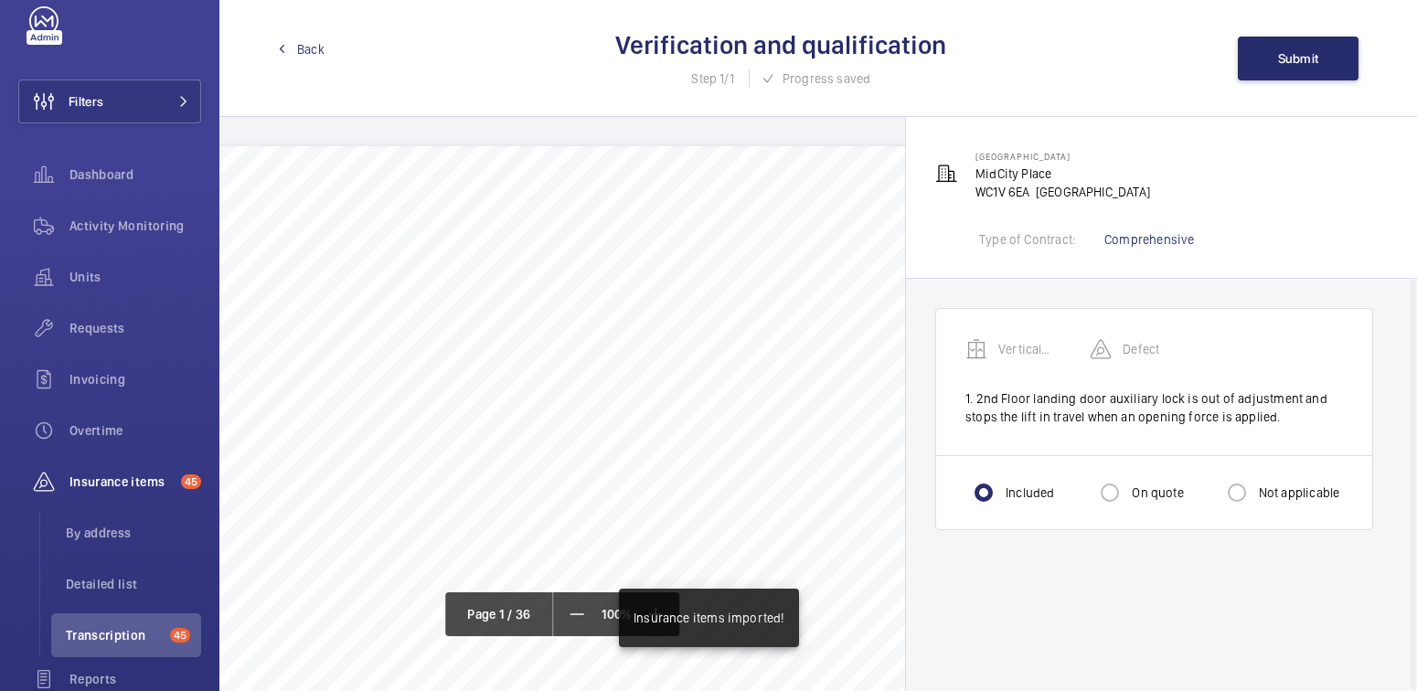
click at [301, 46] on span "Back" at bounding box center [310, 49] width 27 height 18
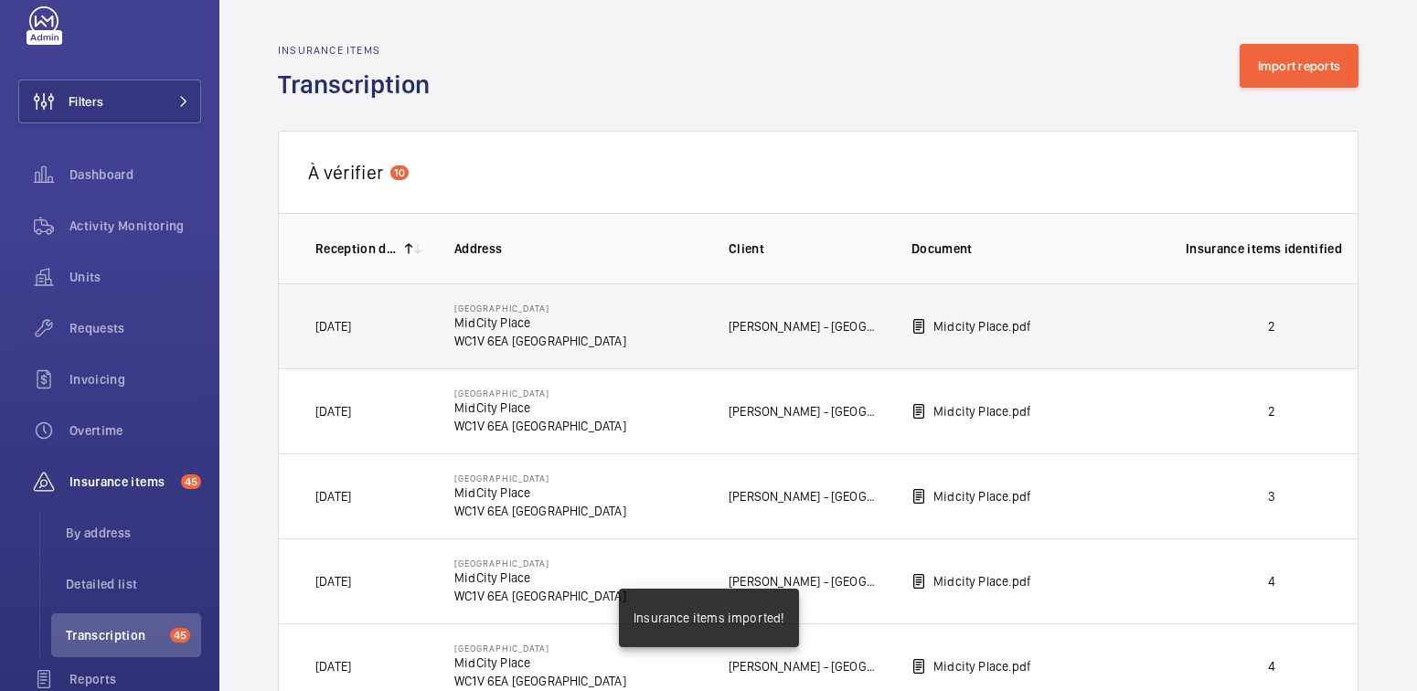
click at [1256, 317] on p "2" at bounding box center [1272, 326] width 172 height 18
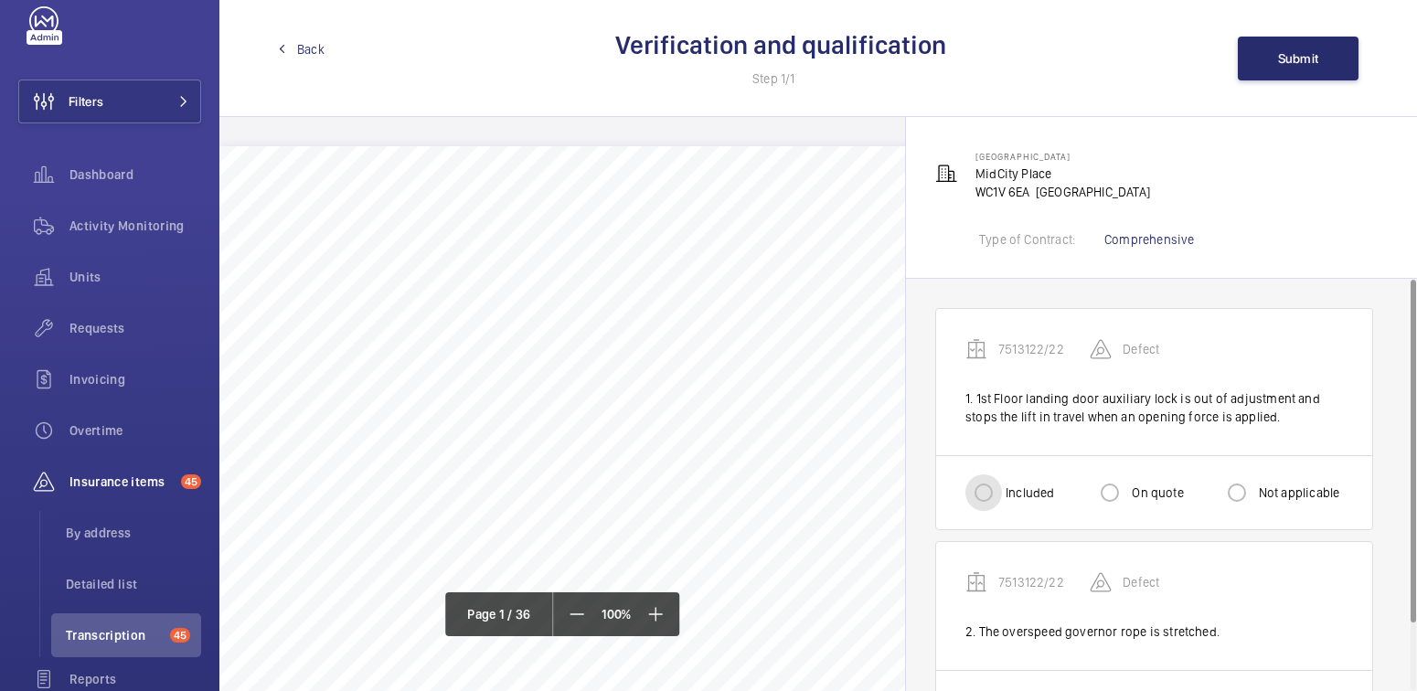
click at [996, 495] on input "Included" at bounding box center [983, 492] width 37 height 37
radio input "true"
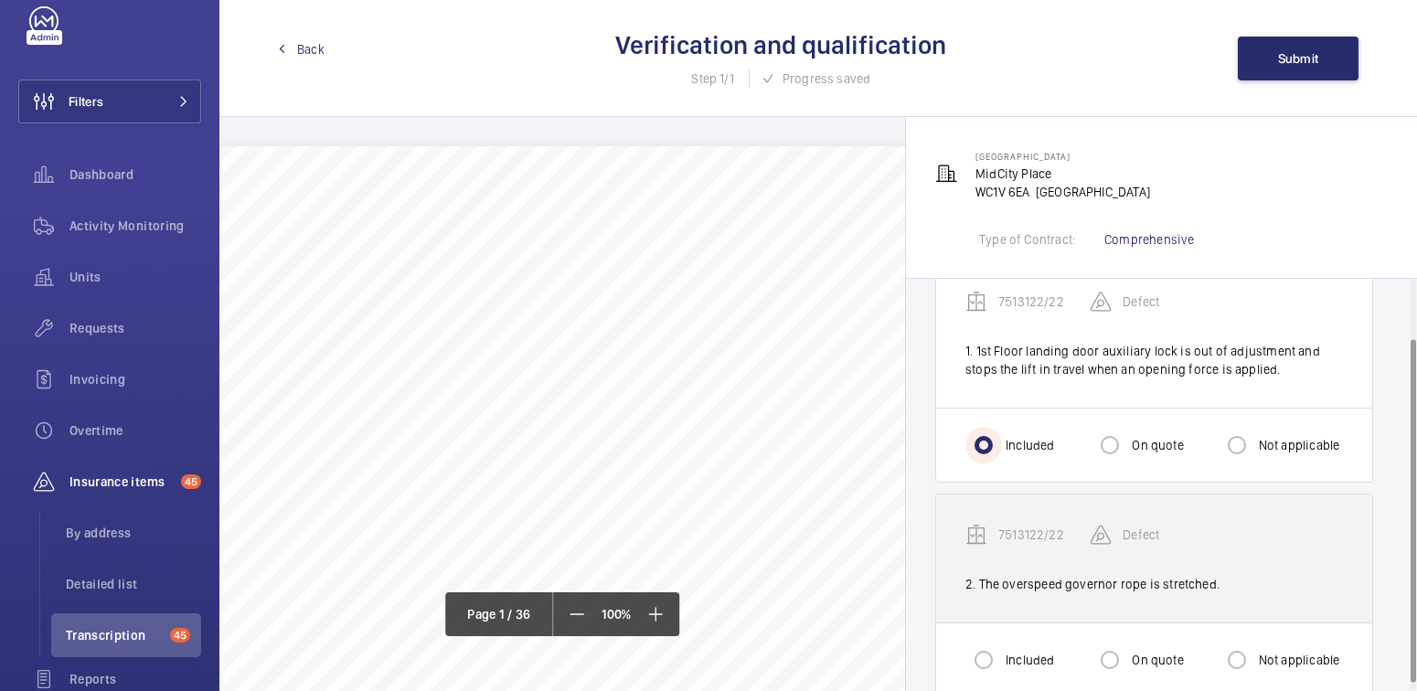
scroll to position [80, 0]
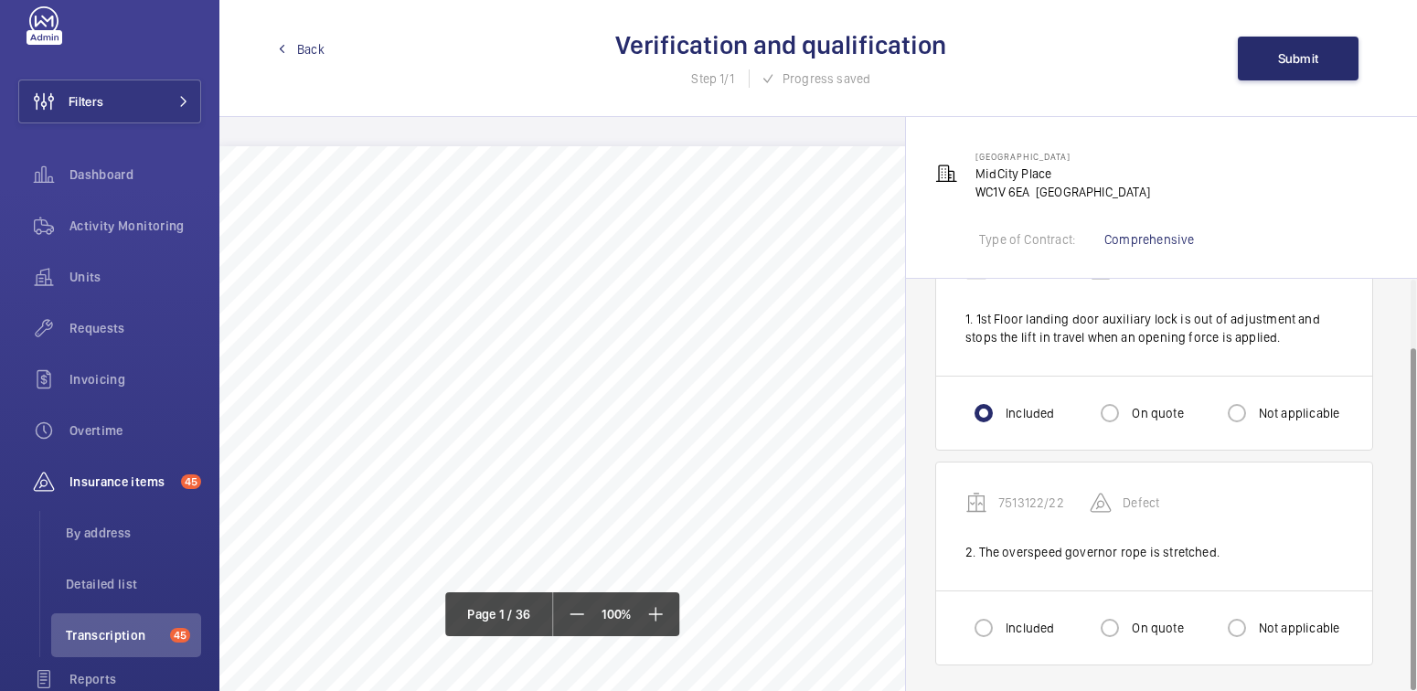
click at [1014, 621] on label "Included" at bounding box center [1028, 628] width 52 height 18
click at [1002, 621] on input "Included" at bounding box center [983, 628] width 37 height 37
radio input "true"
click at [1310, 52] on span "Submit" at bounding box center [1298, 58] width 41 height 15
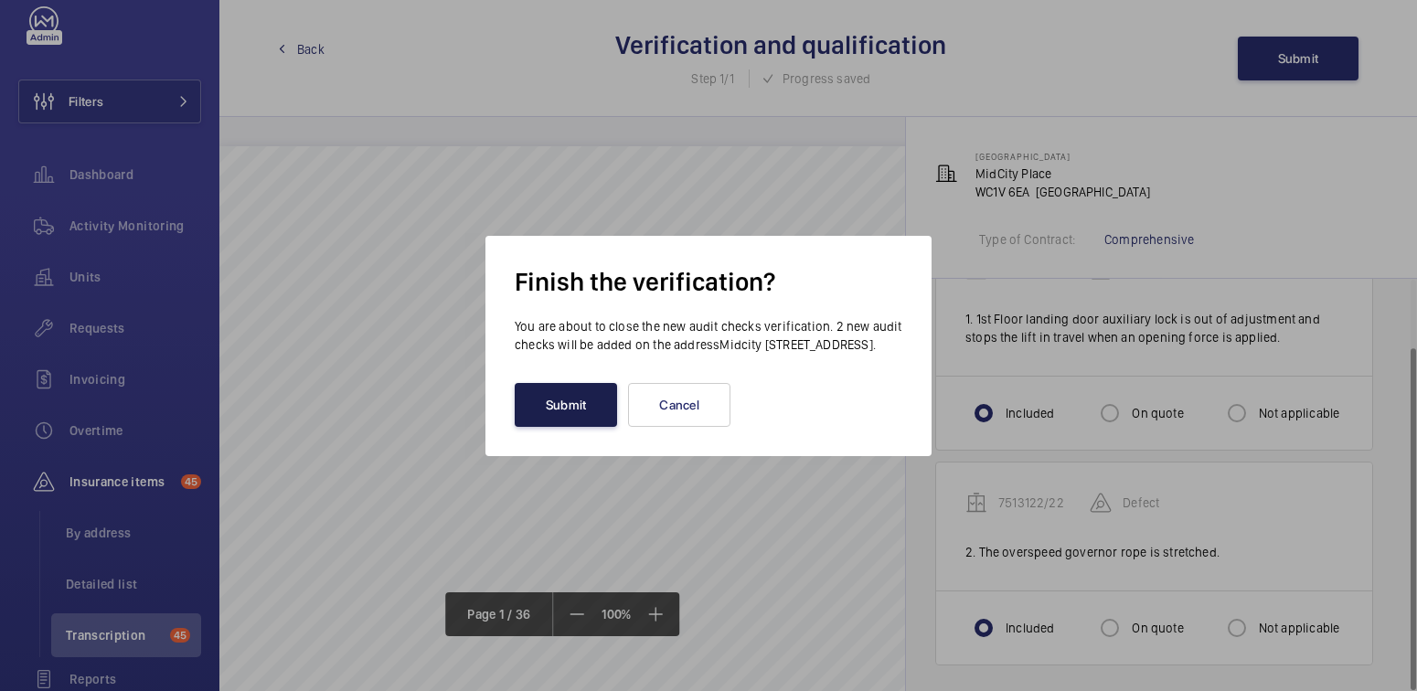
click at [561, 418] on button "Submit" at bounding box center [566, 405] width 102 height 44
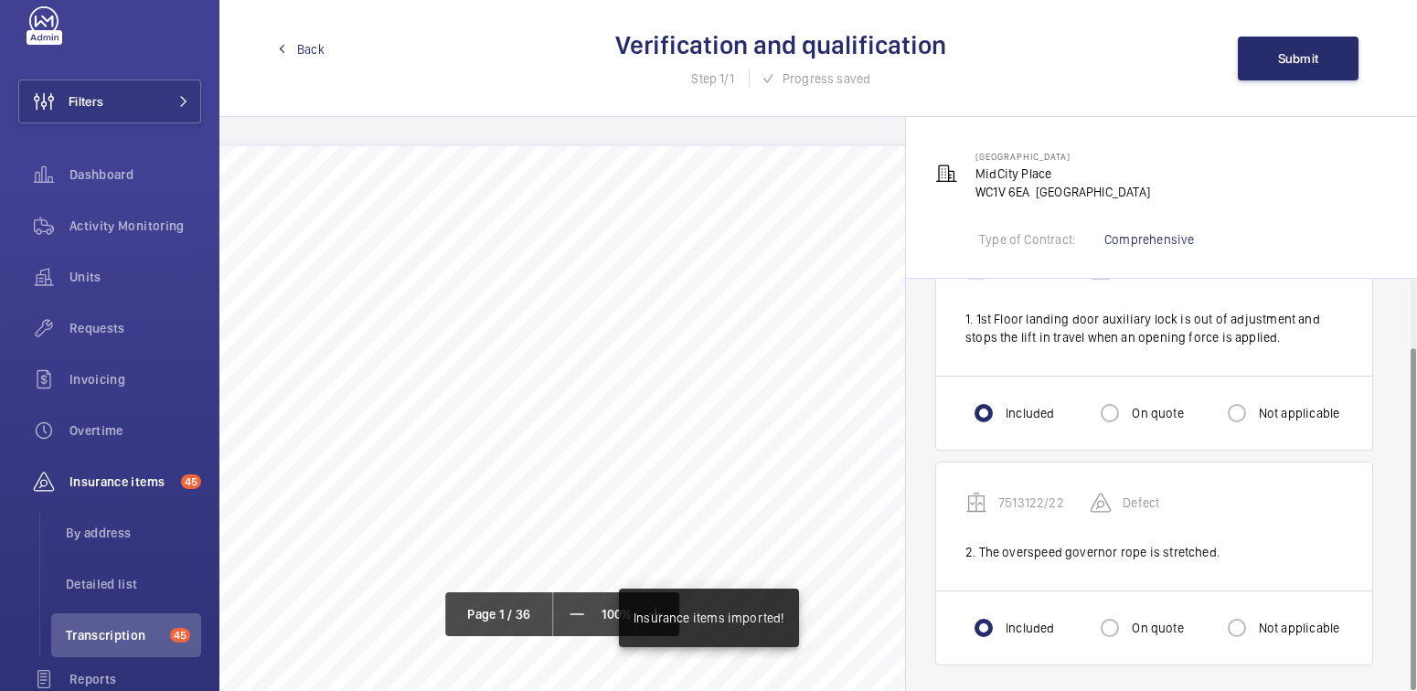
click at [299, 48] on span "Back" at bounding box center [310, 49] width 27 height 18
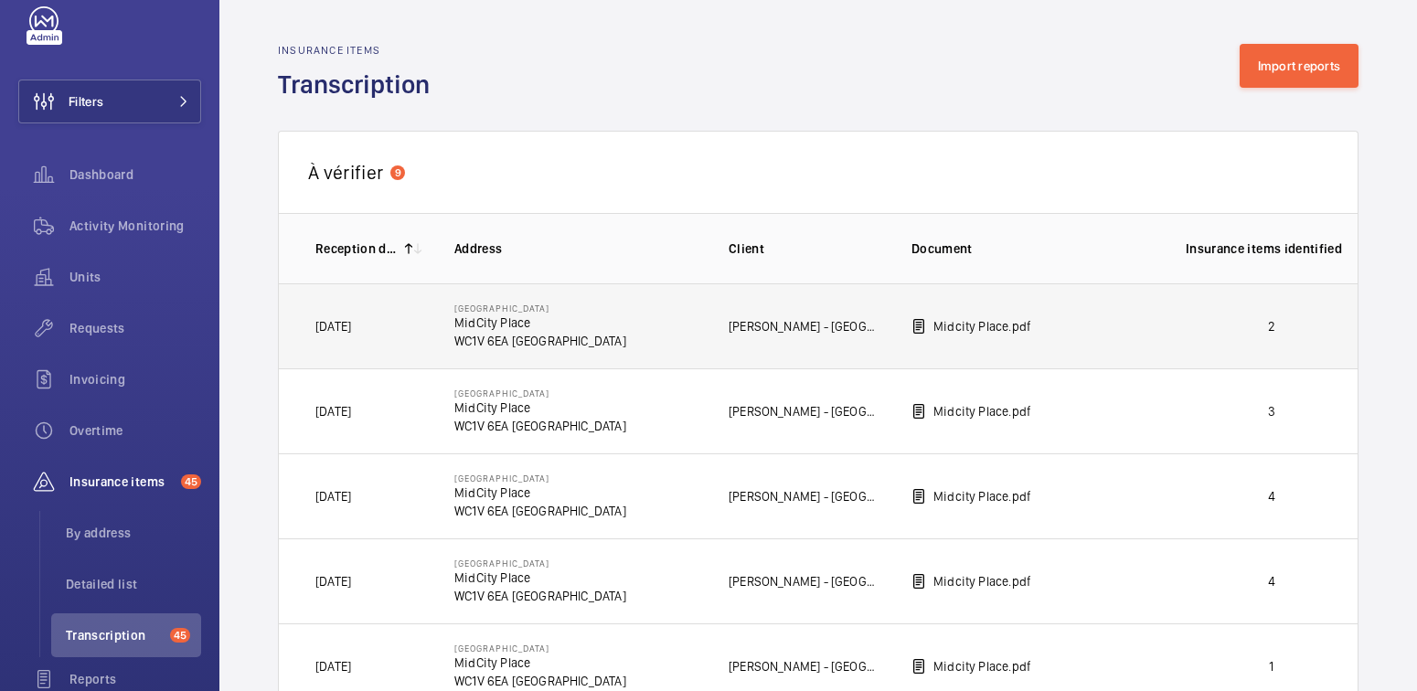
click at [1181, 334] on td "2" at bounding box center [1256, 325] width 201 height 85
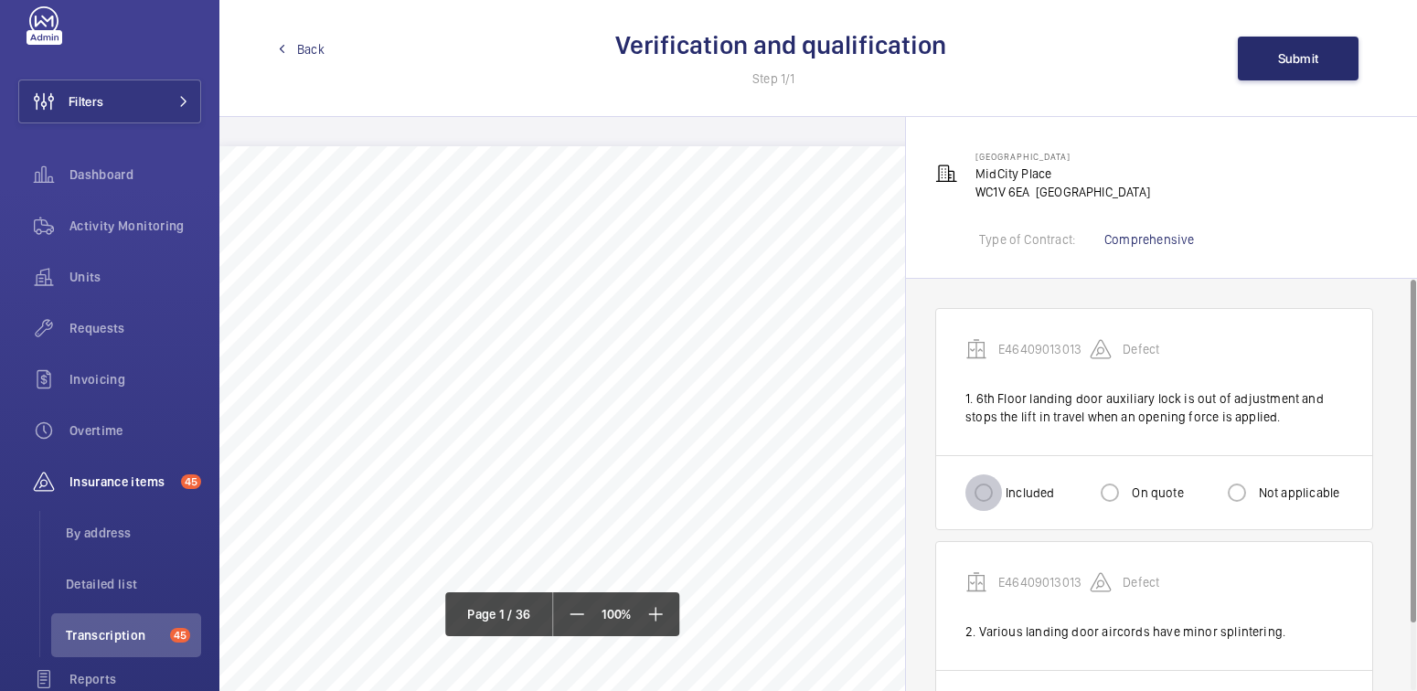
click at [992, 499] on input "Included" at bounding box center [983, 492] width 37 height 37
radio input "true"
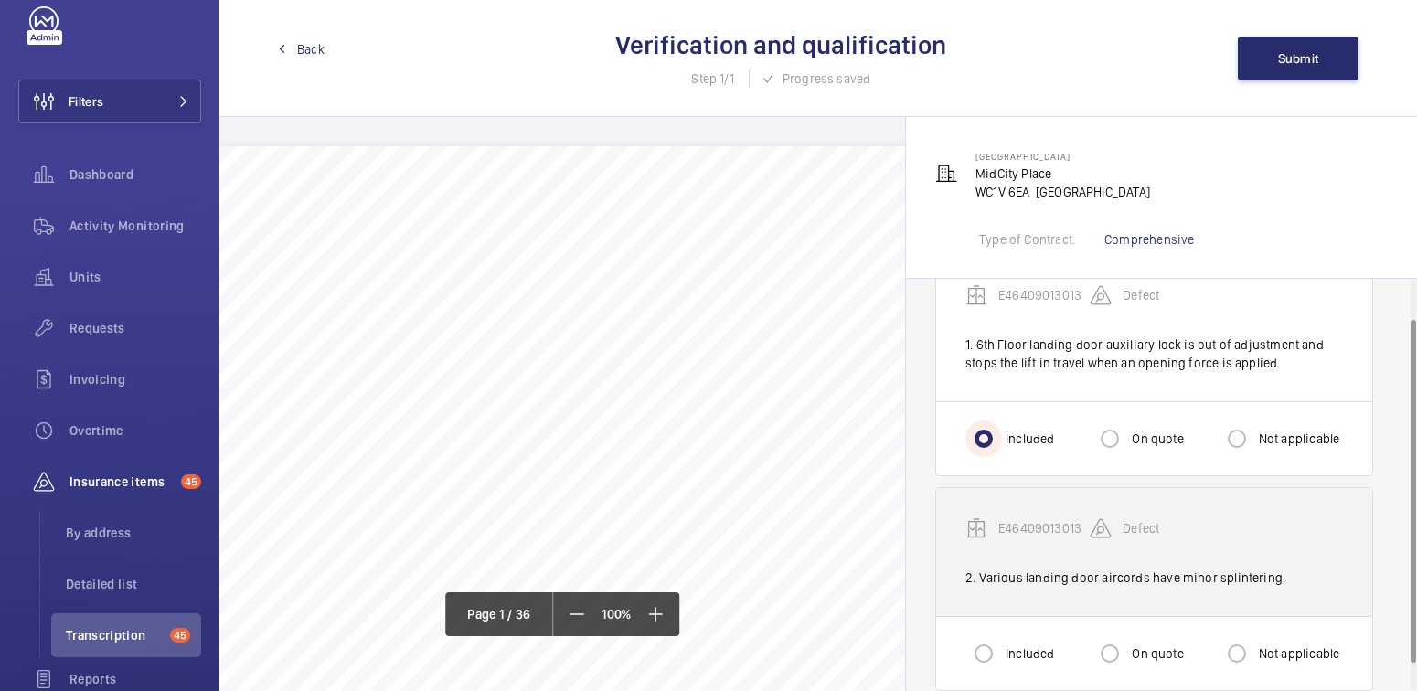
scroll to position [80, 0]
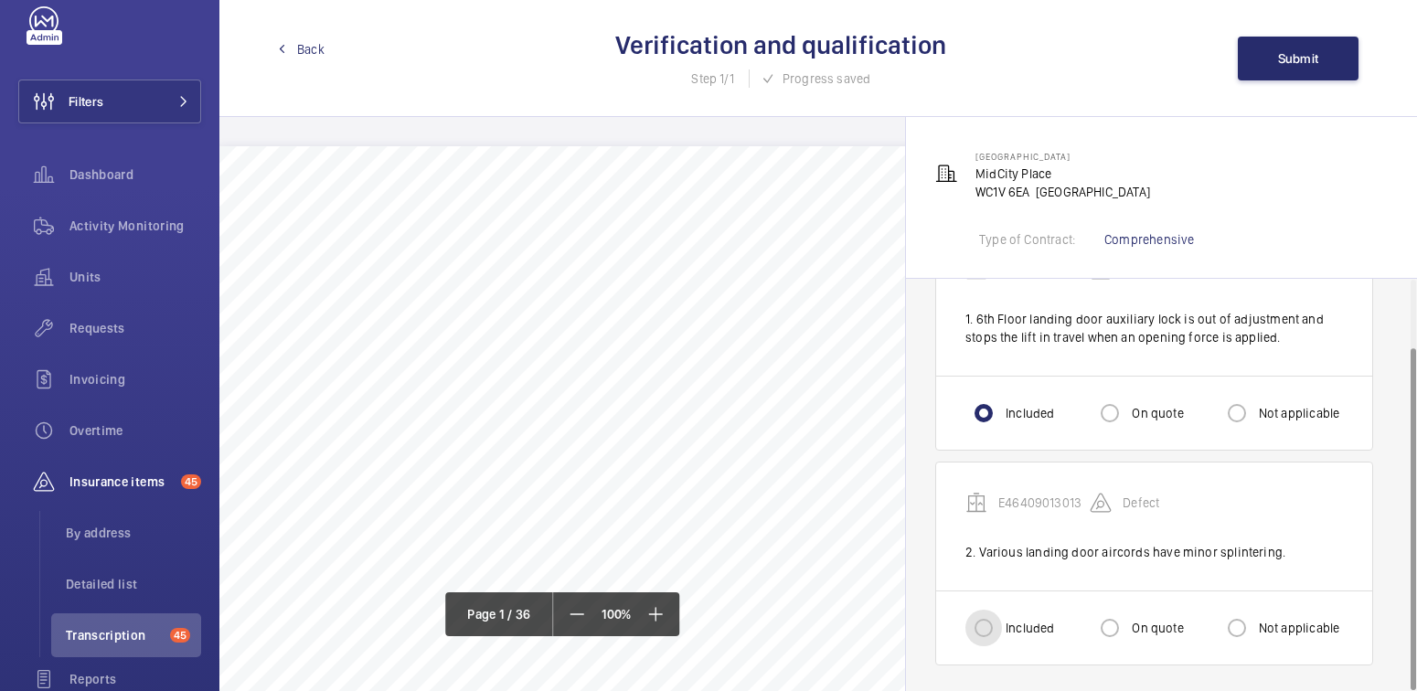
click at [994, 626] on input "Included" at bounding box center [983, 628] width 37 height 37
radio input "true"
click at [1308, 64] on span "Submit" at bounding box center [1298, 58] width 41 height 15
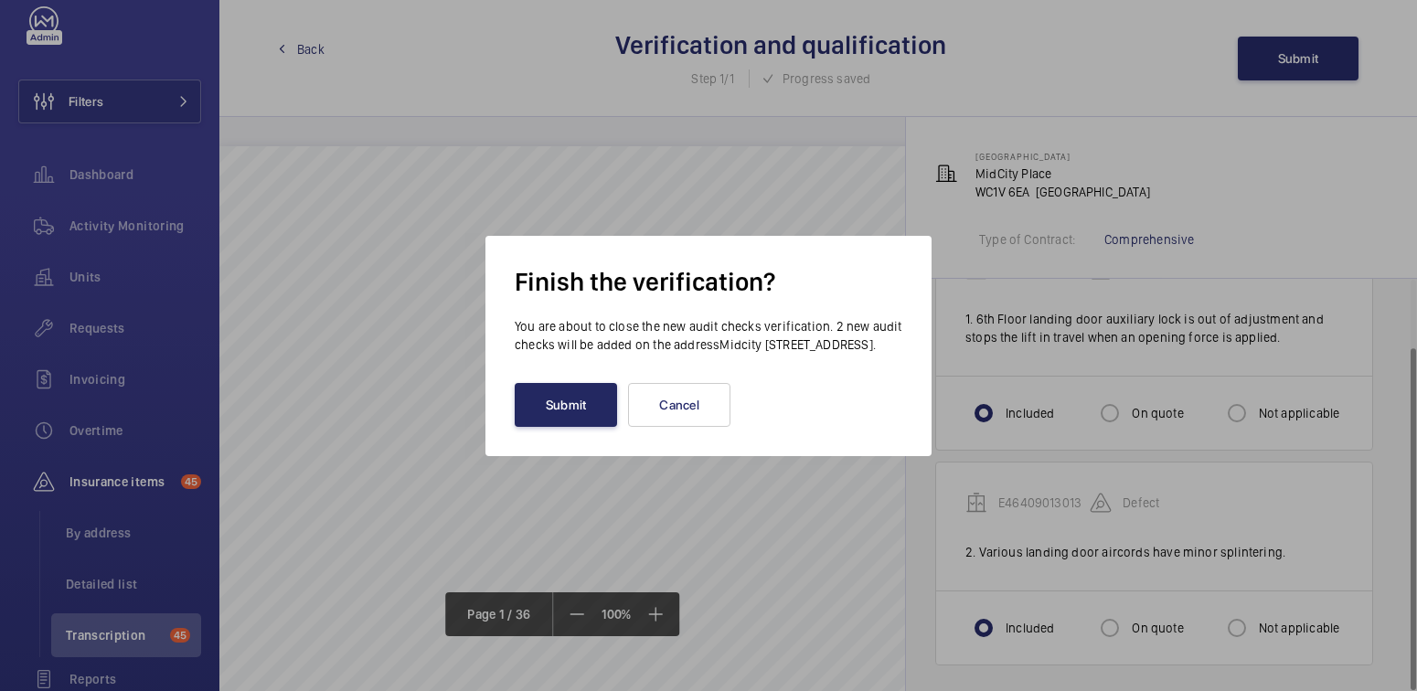
click at [566, 398] on button "Submit" at bounding box center [566, 405] width 102 height 44
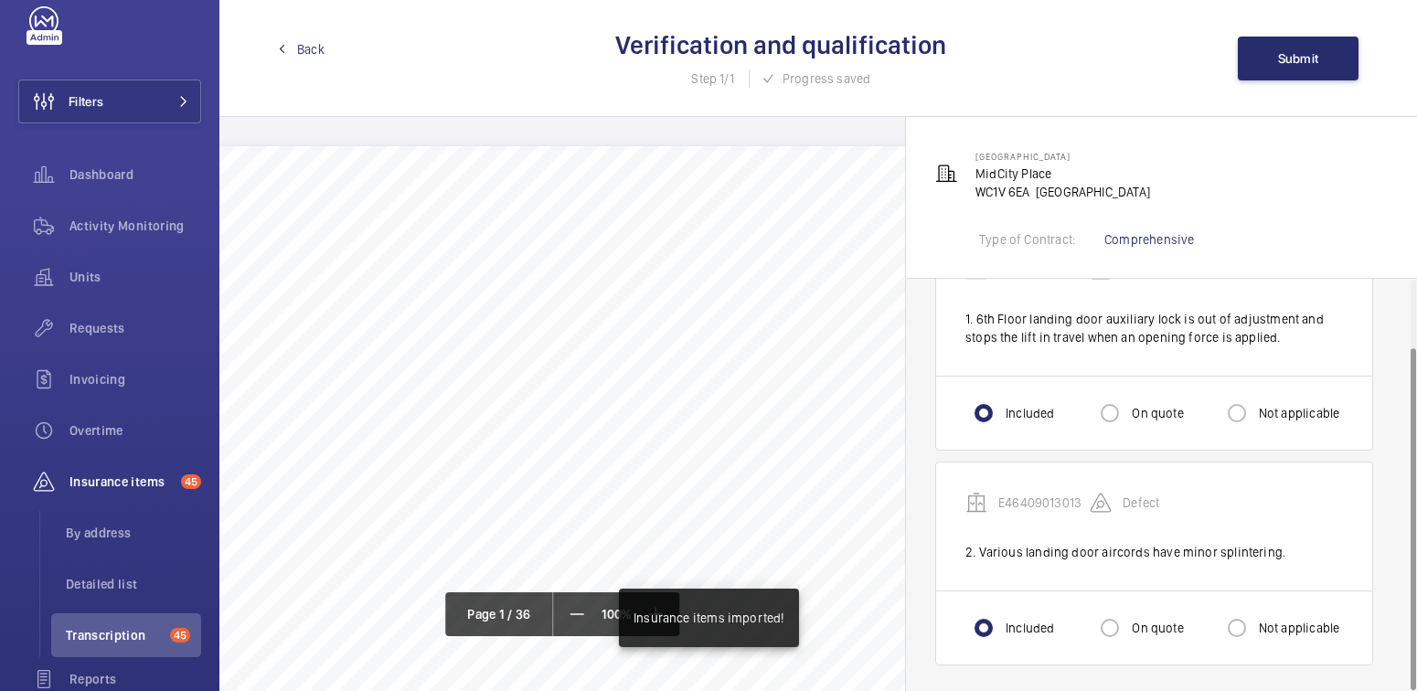
click at [303, 52] on span "Back" at bounding box center [310, 49] width 27 height 18
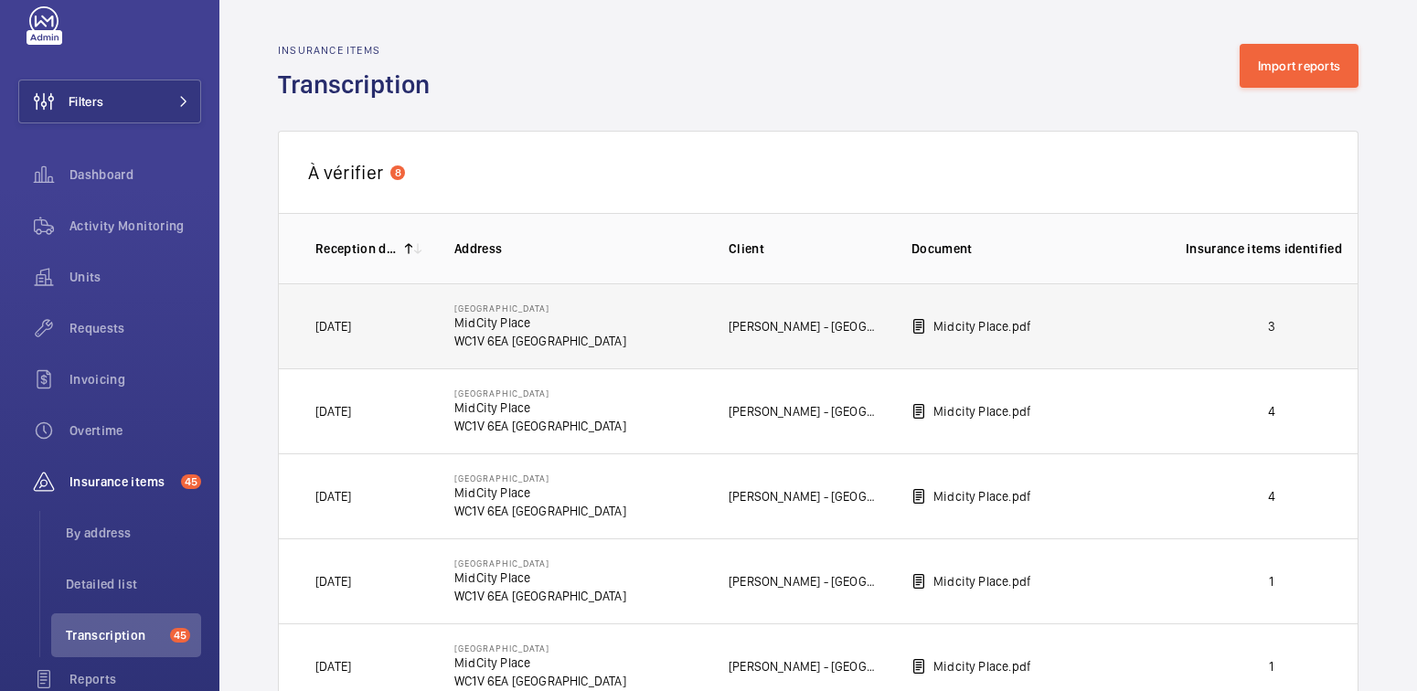
click at [1265, 319] on p "3" at bounding box center [1272, 326] width 172 height 18
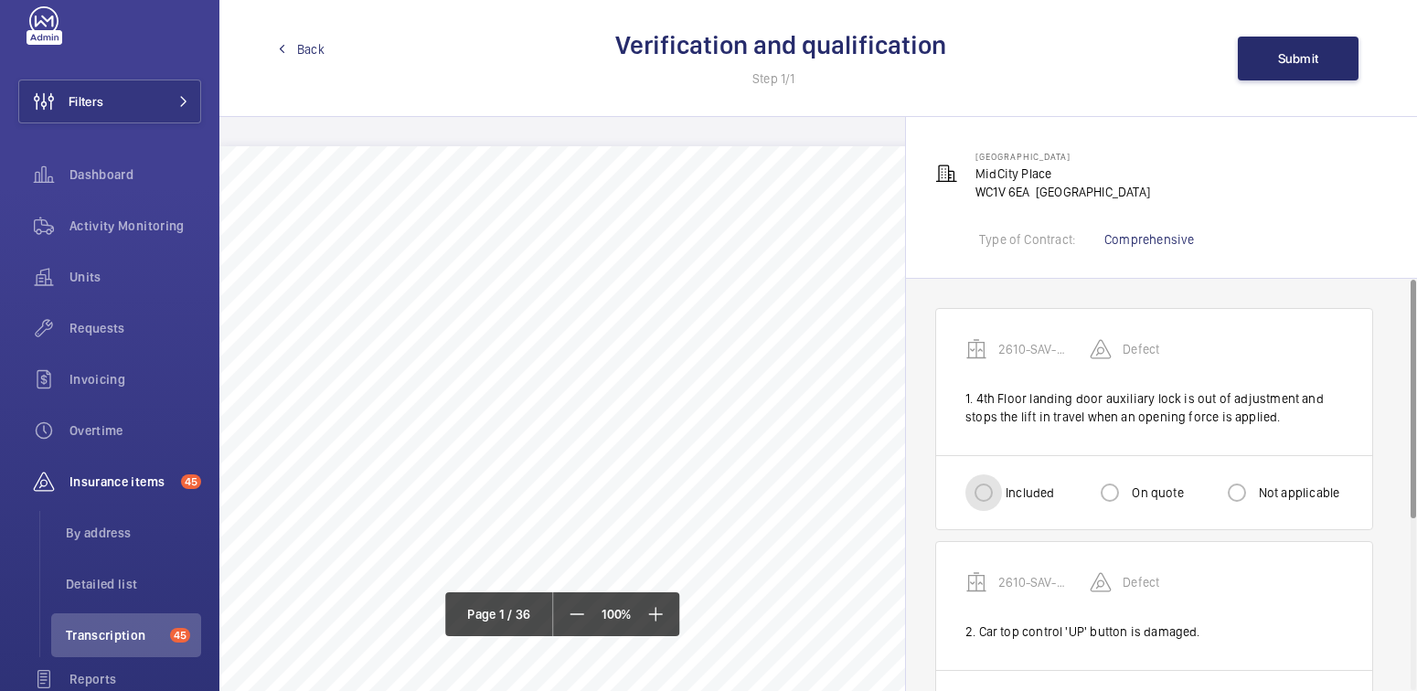
click at [994, 493] on input "Included" at bounding box center [983, 492] width 37 height 37
radio input "true"
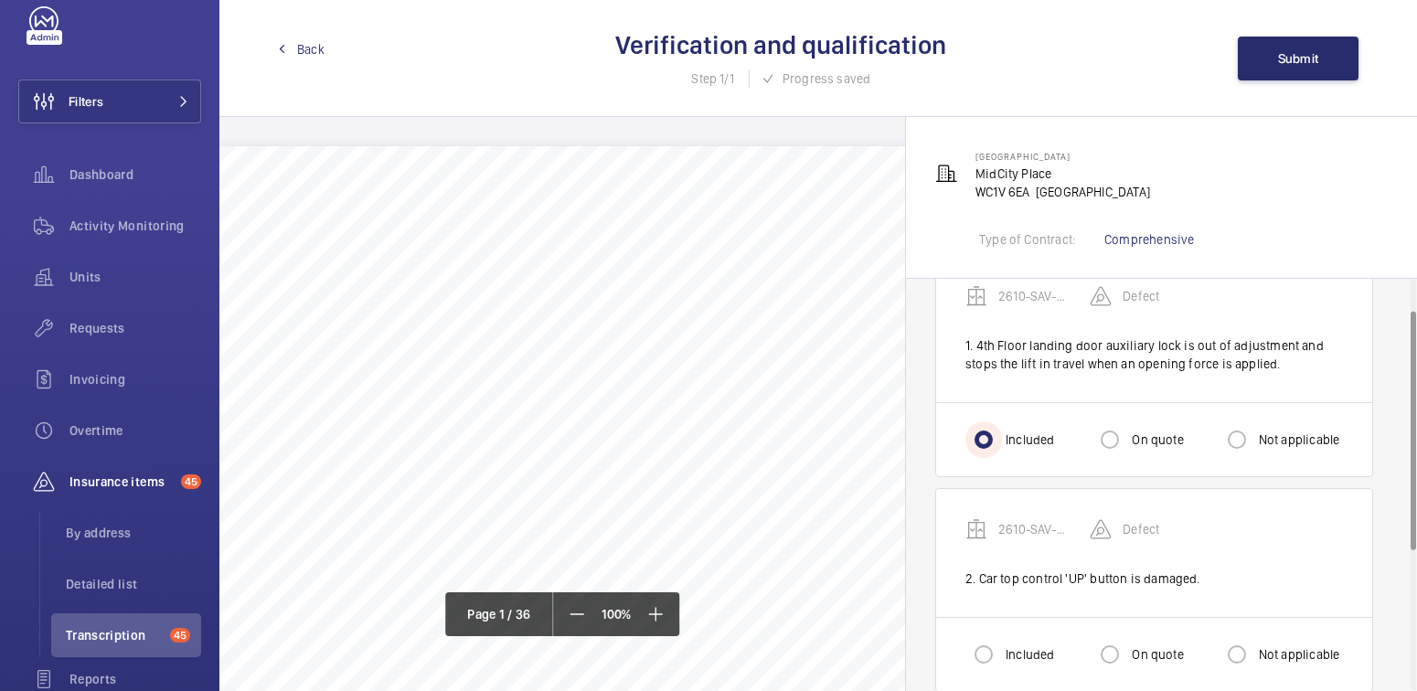
scroll to position [141, 0]
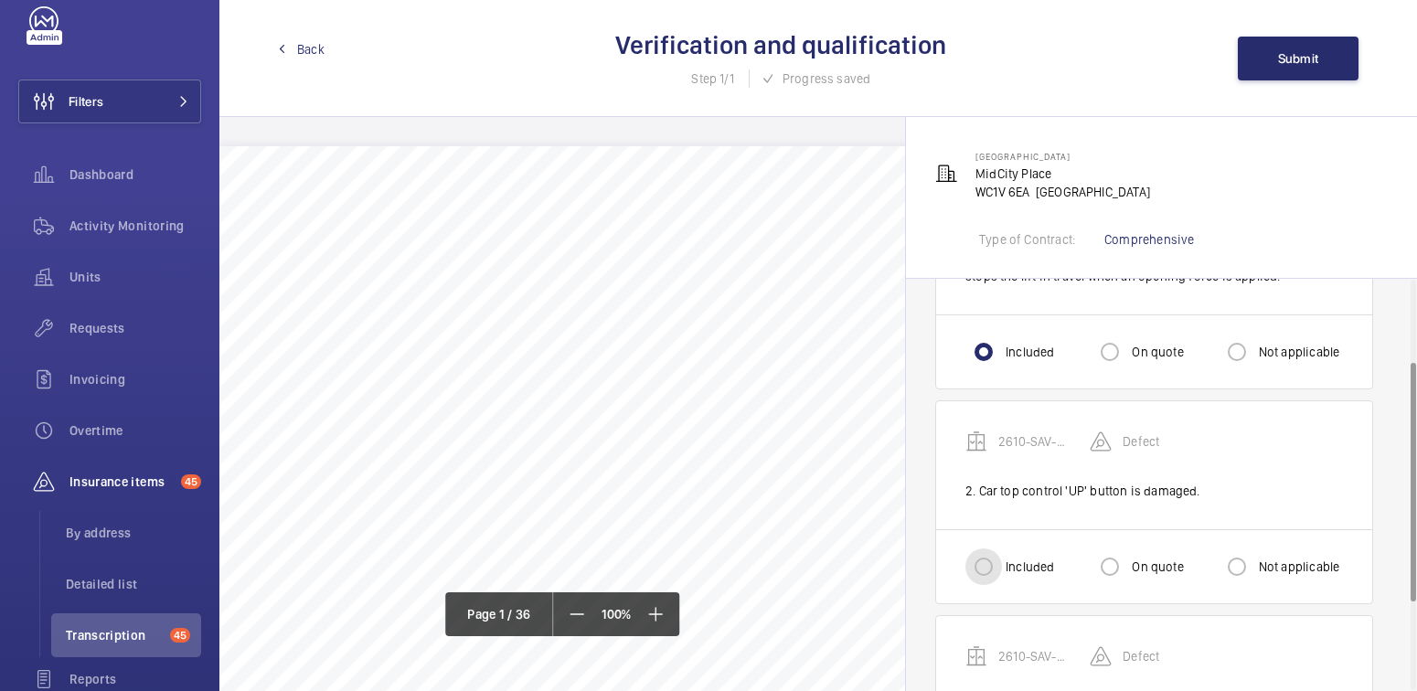
click at [998, 569] on input "Included" at bounding box center [983, 567] width 37 height 37
radio input "true"
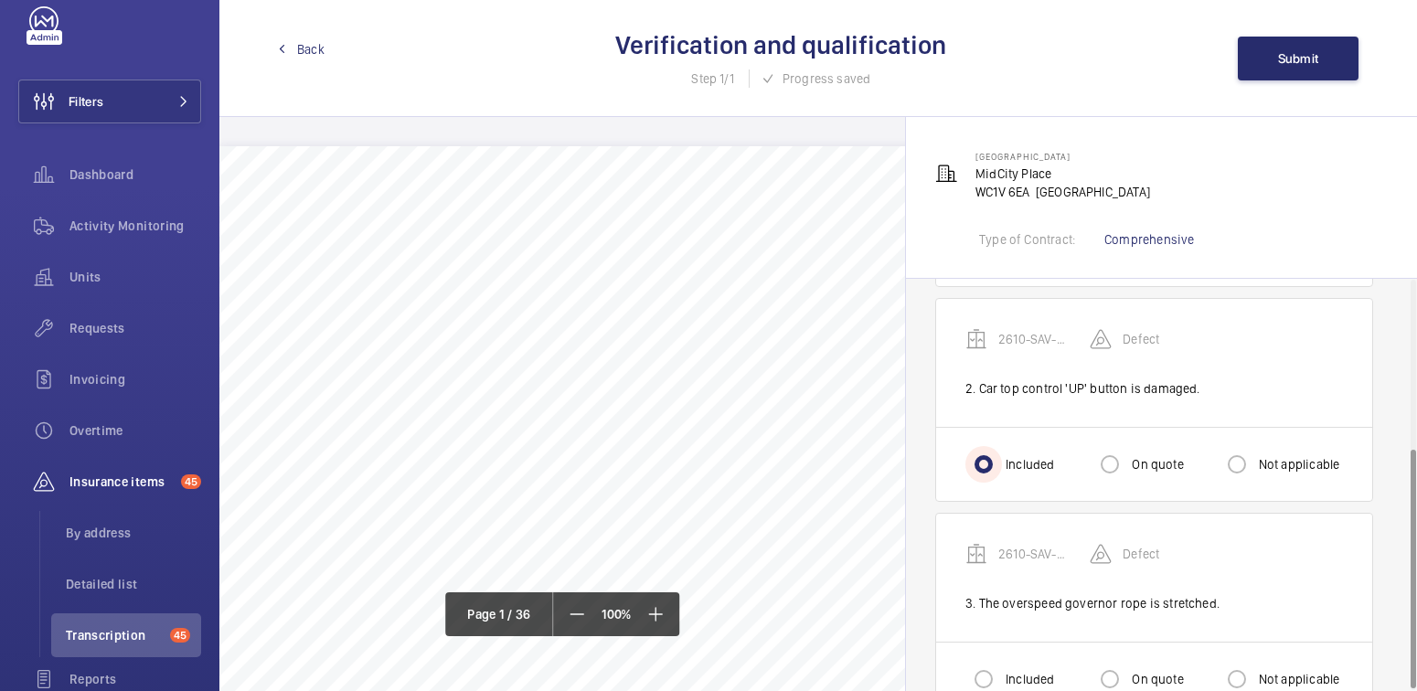
scroll to position [293, 0]
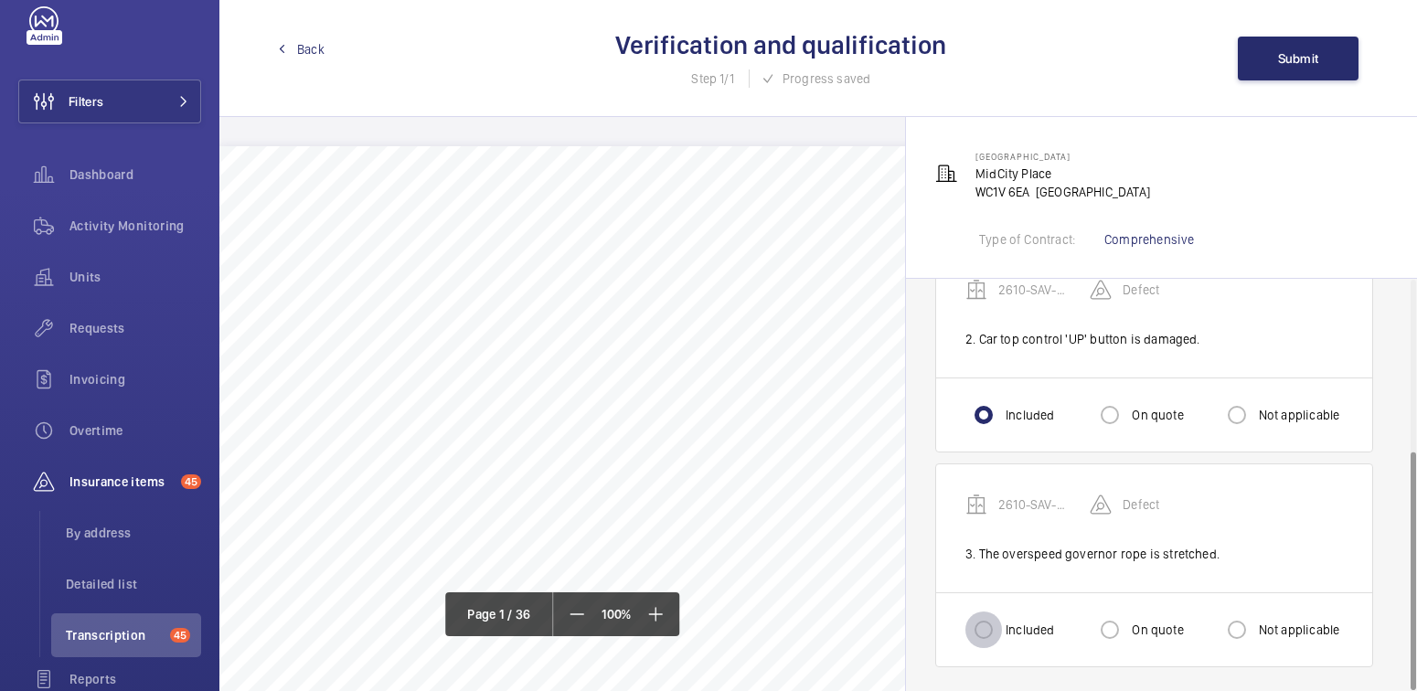
click at [982, 612] on input "Included" at bounding box center [983, 630] width 37 height 37
radio input "true"
click at [1305, 62] on span "Submit" at bounding box center [1298, 58] width 41 height 15
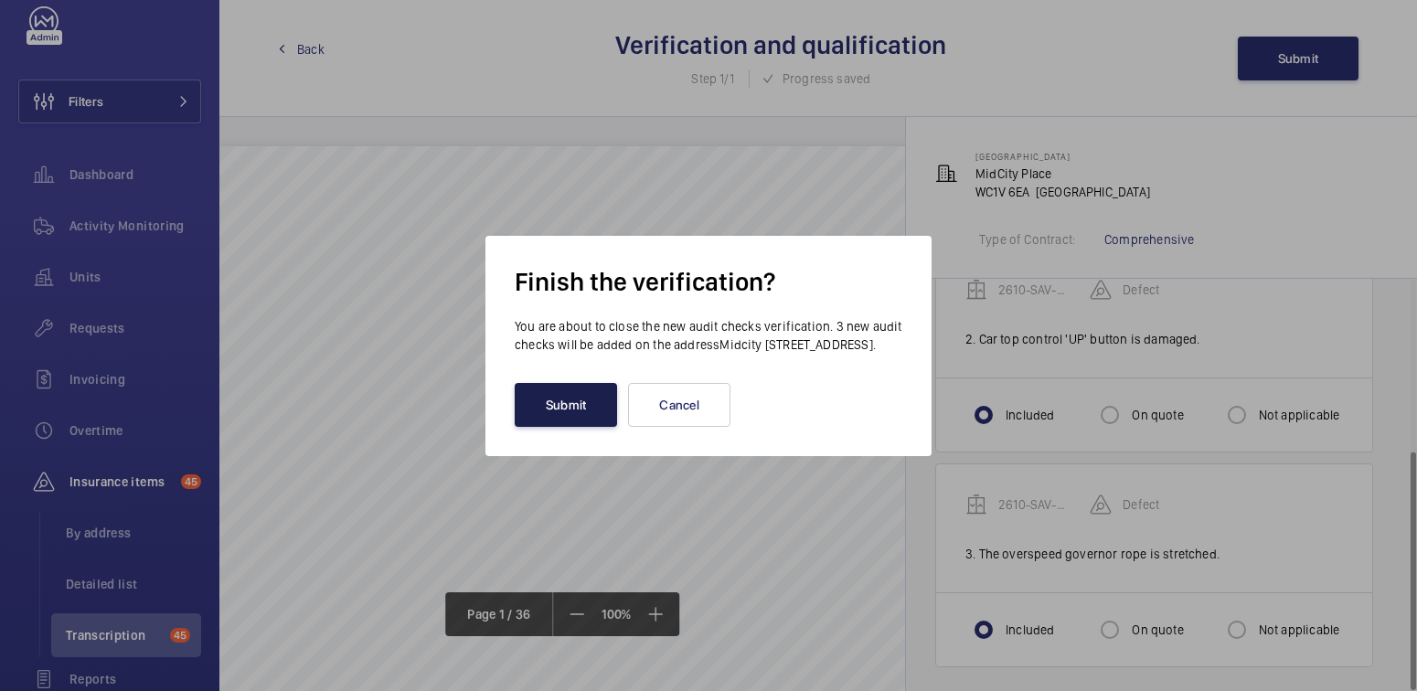
click at [560, 427] on button "Submit" at bounding box center [566, 405] width 102 height 44
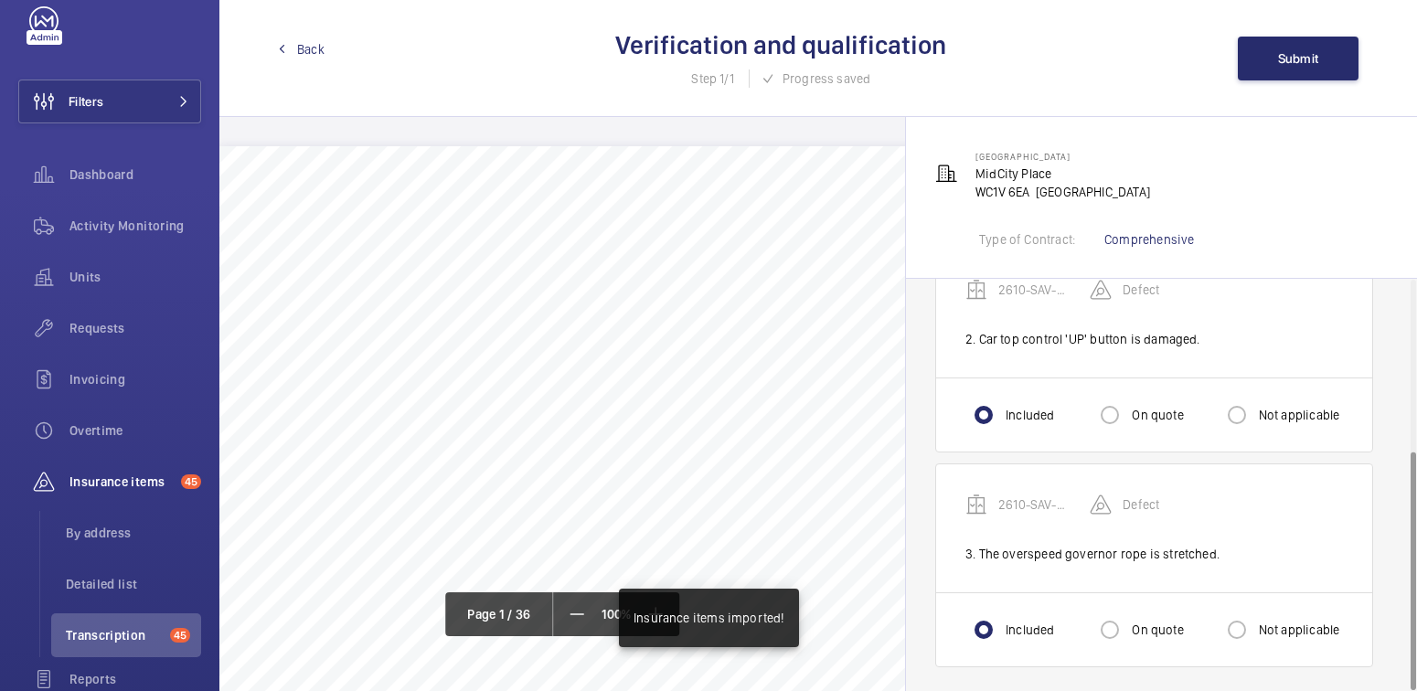
click at [301, 49] on span "Back" at bounding box center [310, 49] width 27 height 18
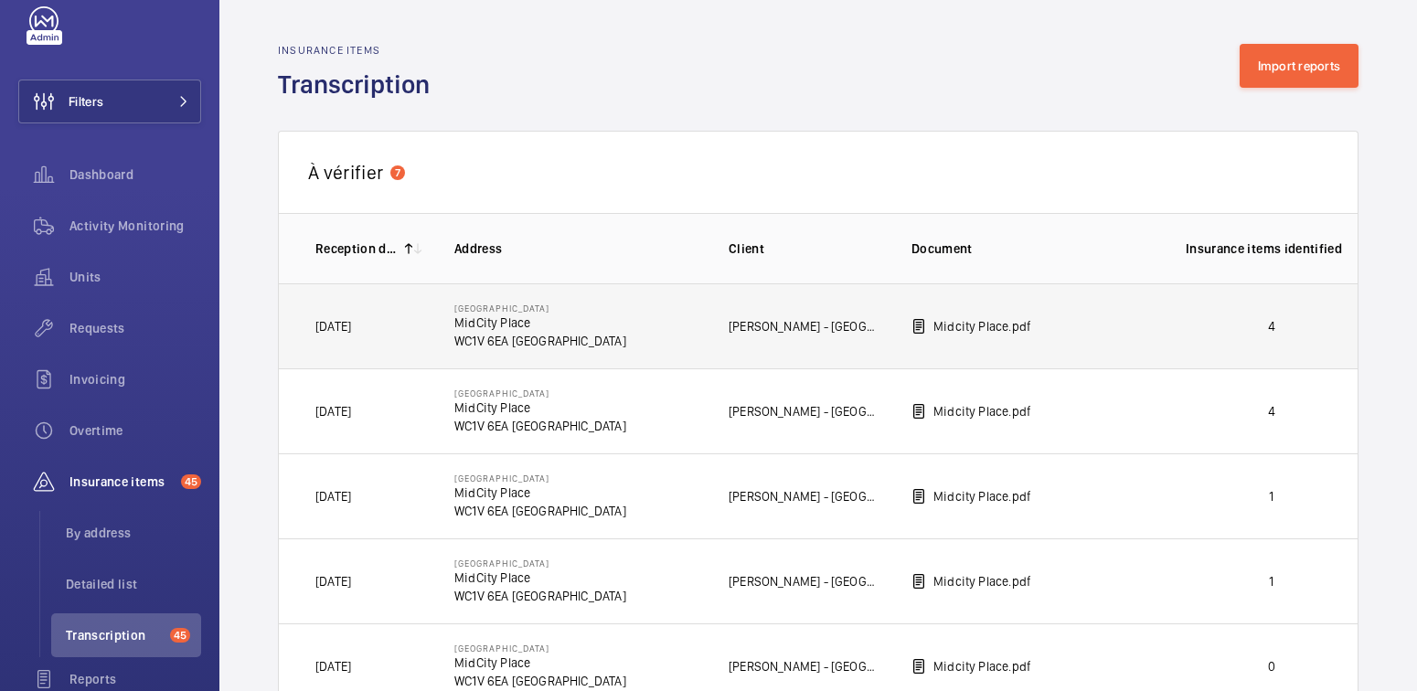
click at [1312, 334] on p "4" at bounding box center [1272, 326] width 172 height 18
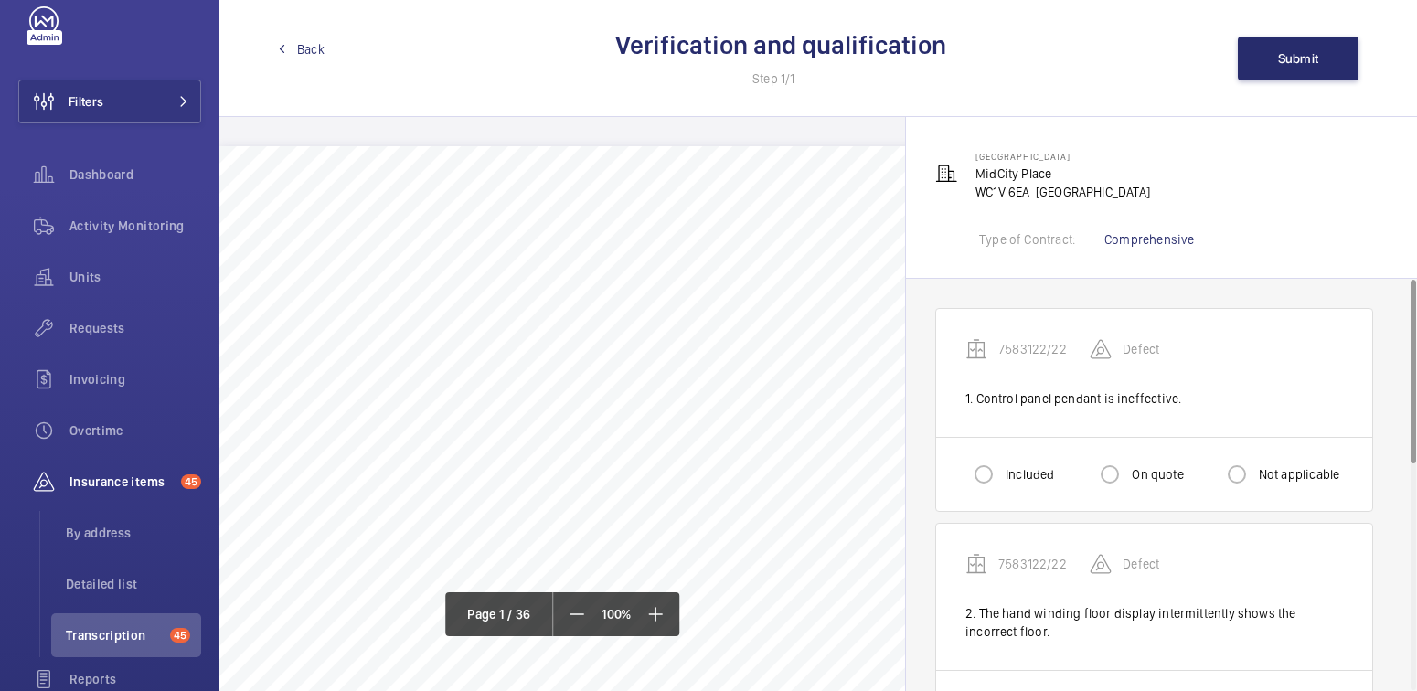
drag, startPoint x: 1012, startPoint y: 453, endPoint x: 1005, endPoint y: 466, distance: 14.7
click at [1012, 453] on div "Included On quote Not applicable" at bounding box center [1154, 474] width 436 height 74
click at [1004, 469] on div at bounding box center [984, 475] width 44 height 44
radio input "true"
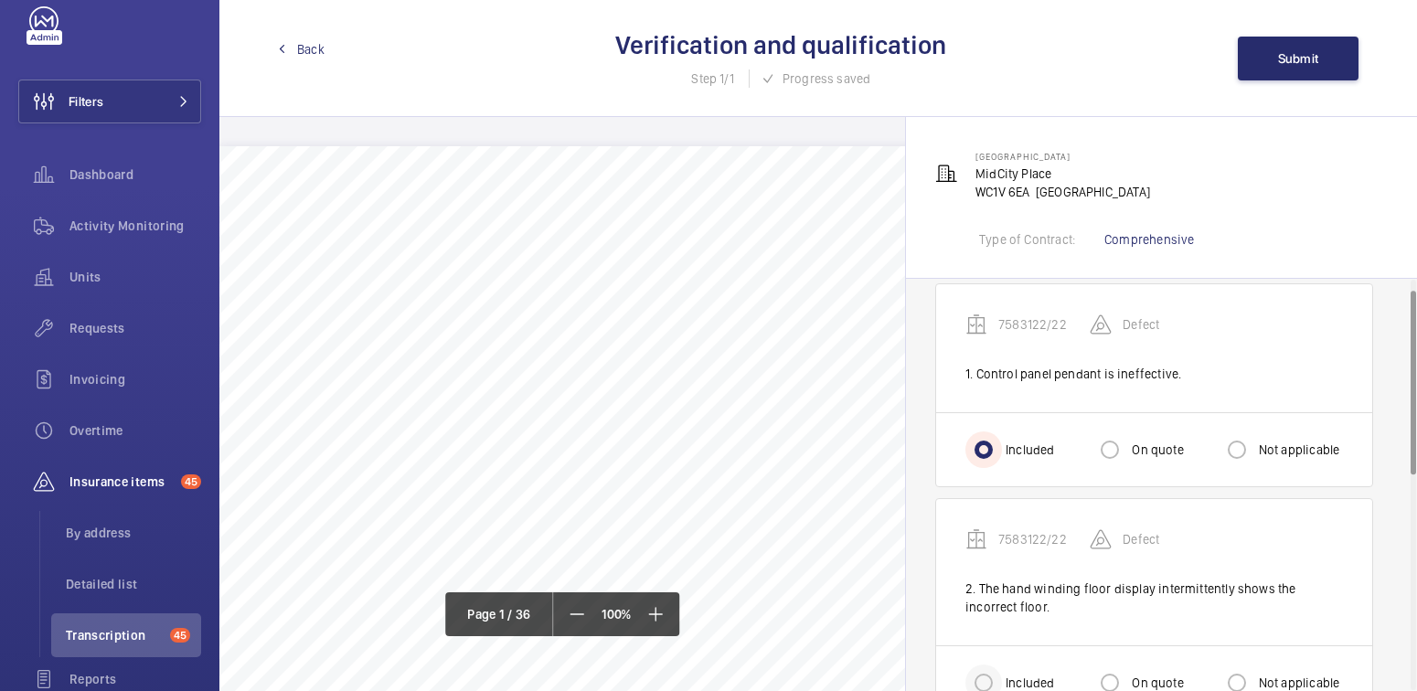
scroll to position [55, 0]
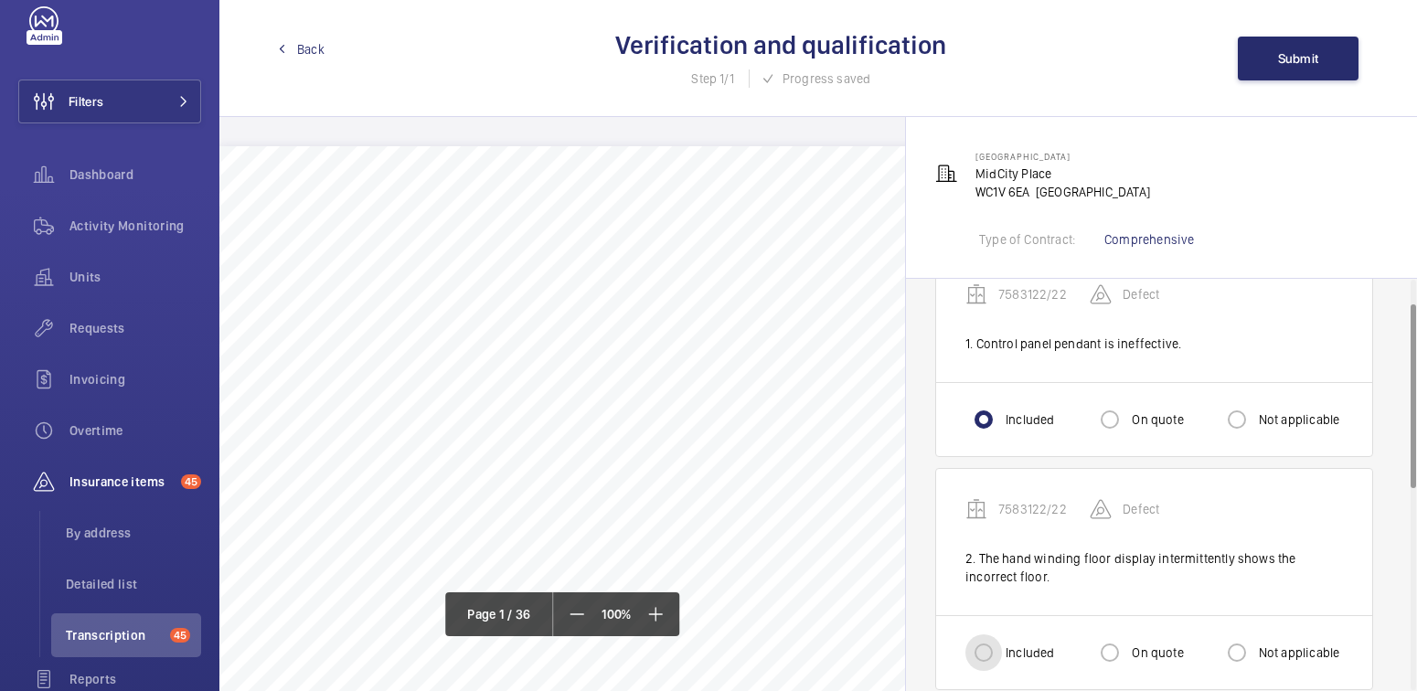
click at [996, 648] on input "Included" at bounding box center [983, 652] width 37 height 37
radio input "true"
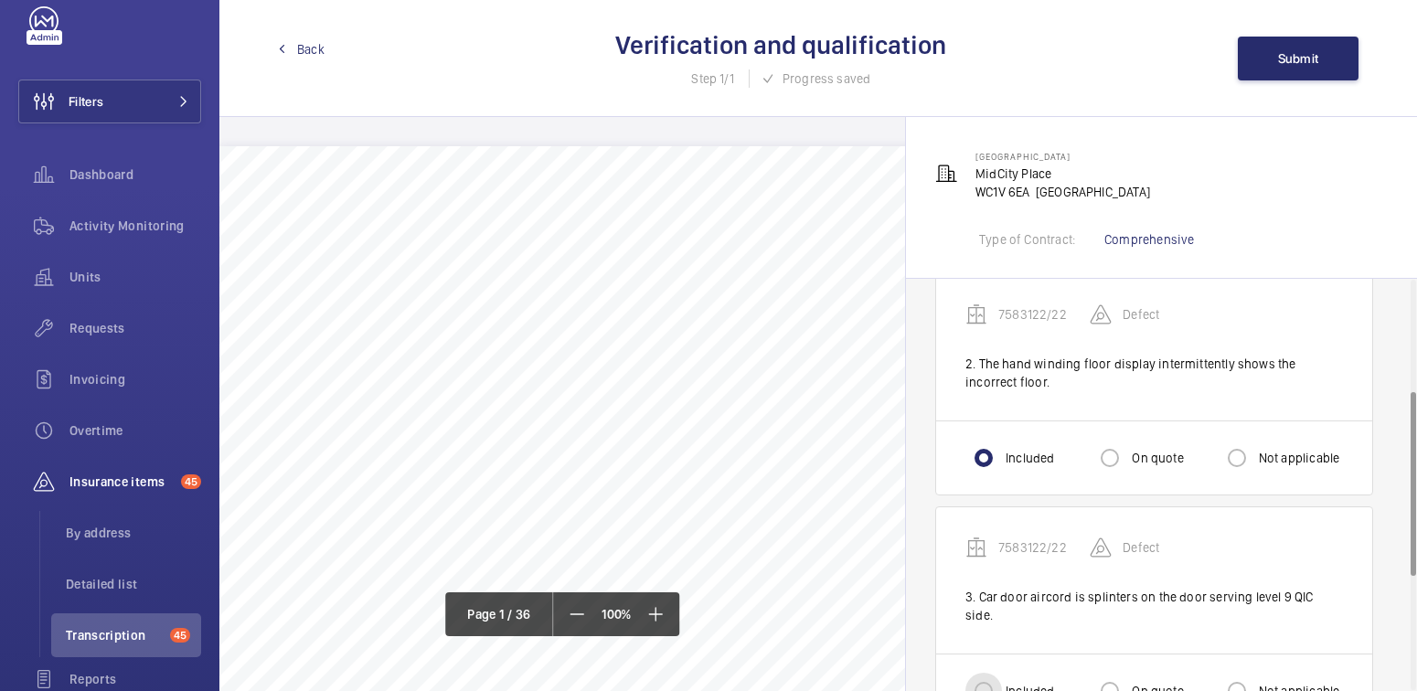
click at [986, 673] on input "Included" at bounding box center [983, 691] width 37 height 37
radio input "true"
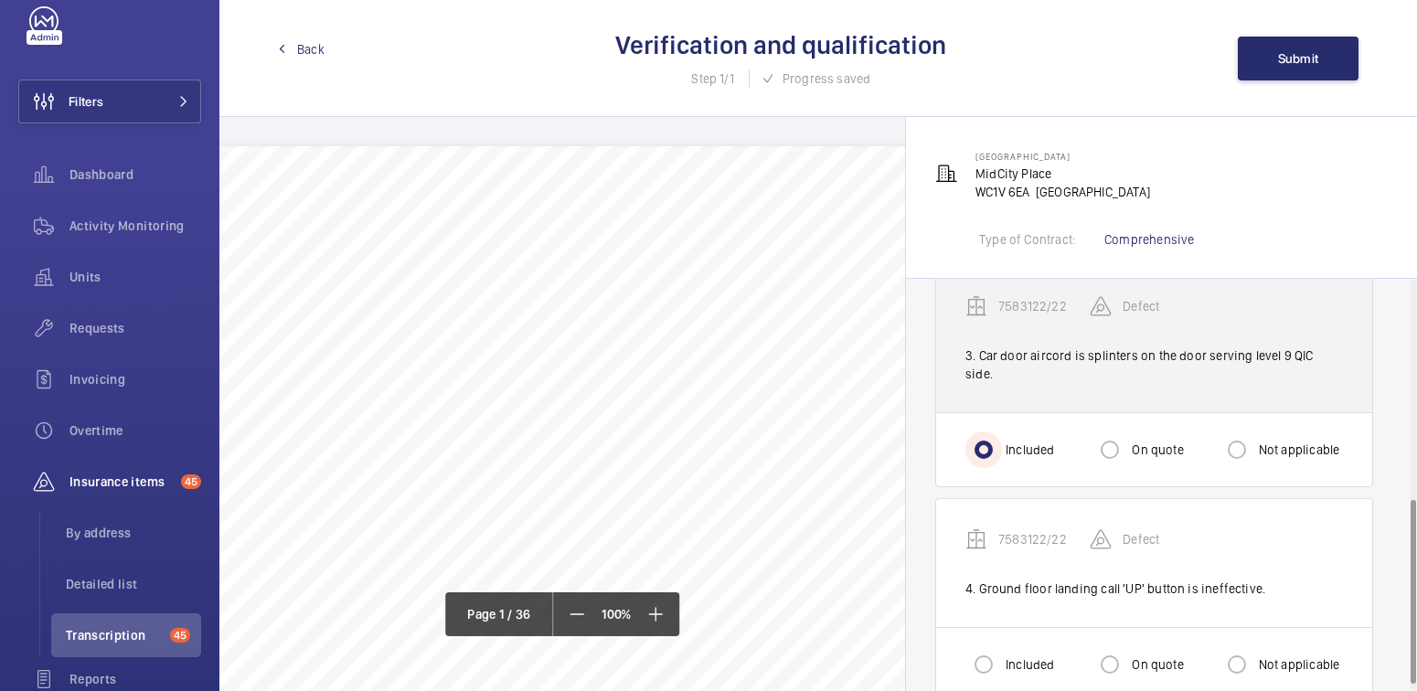
scroll to position [506, 0]
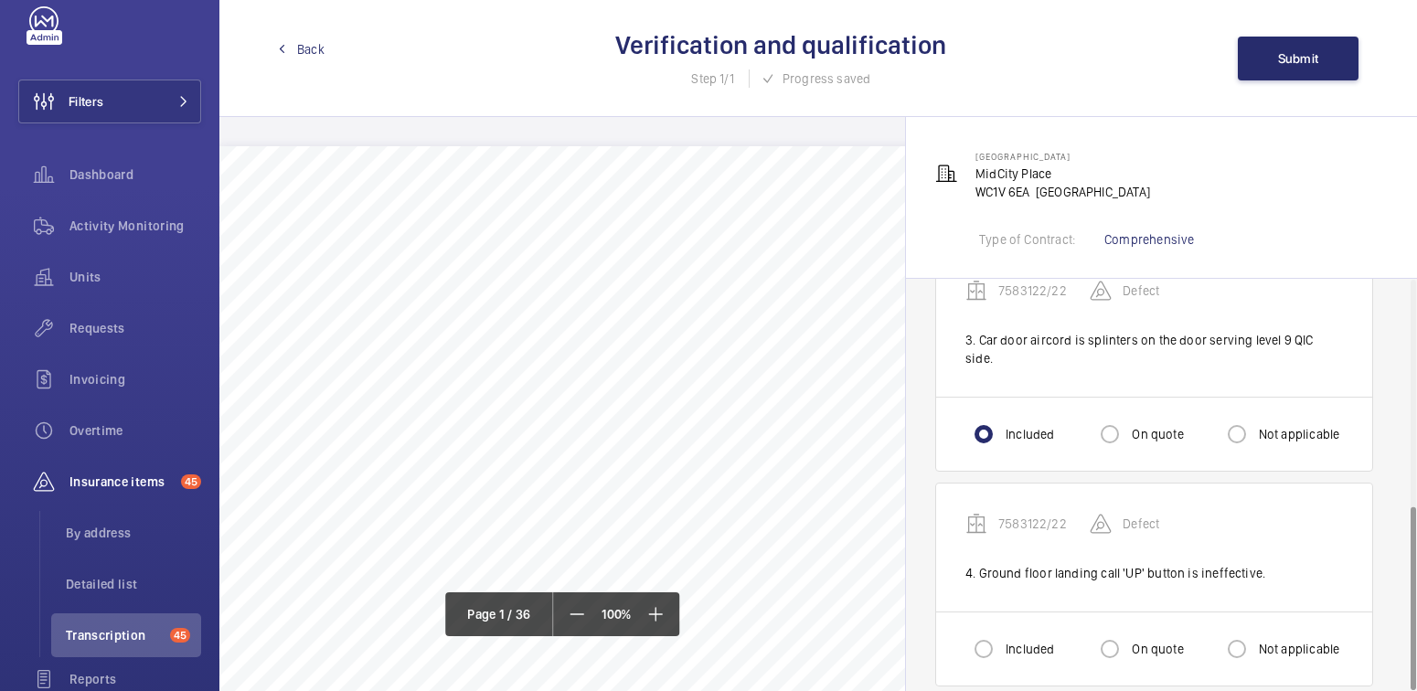
click at [1021, 640] on label "Included" at bounding box center [1028, 649] width 52 height 18
click at [1002, 631] on input "Included" at bounding box center [983, 649] width 37 height 37
radio input "true"
click at [1316, 76] on button "Submit" at bounding box center [1298, 59] width 121 height 44
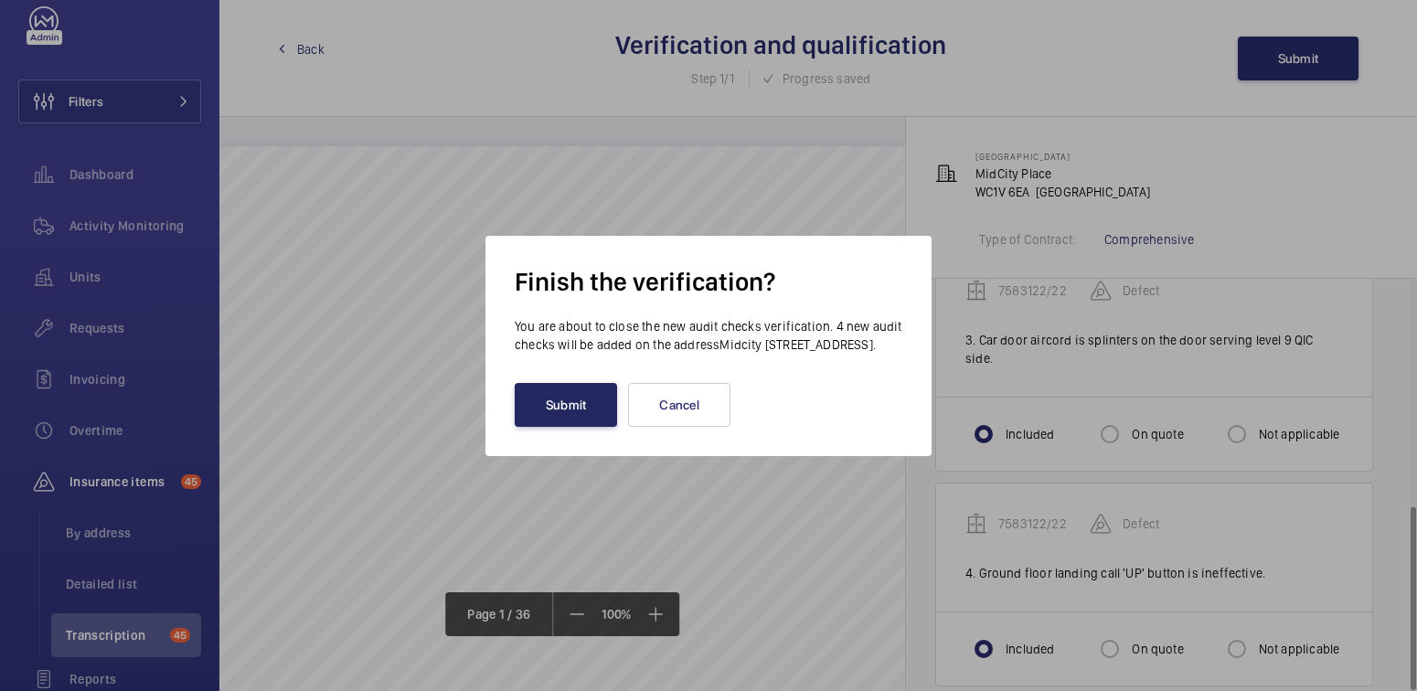
click at [564, 409] on button "Submit" at bounding box center [566, 405] width 102 height 44
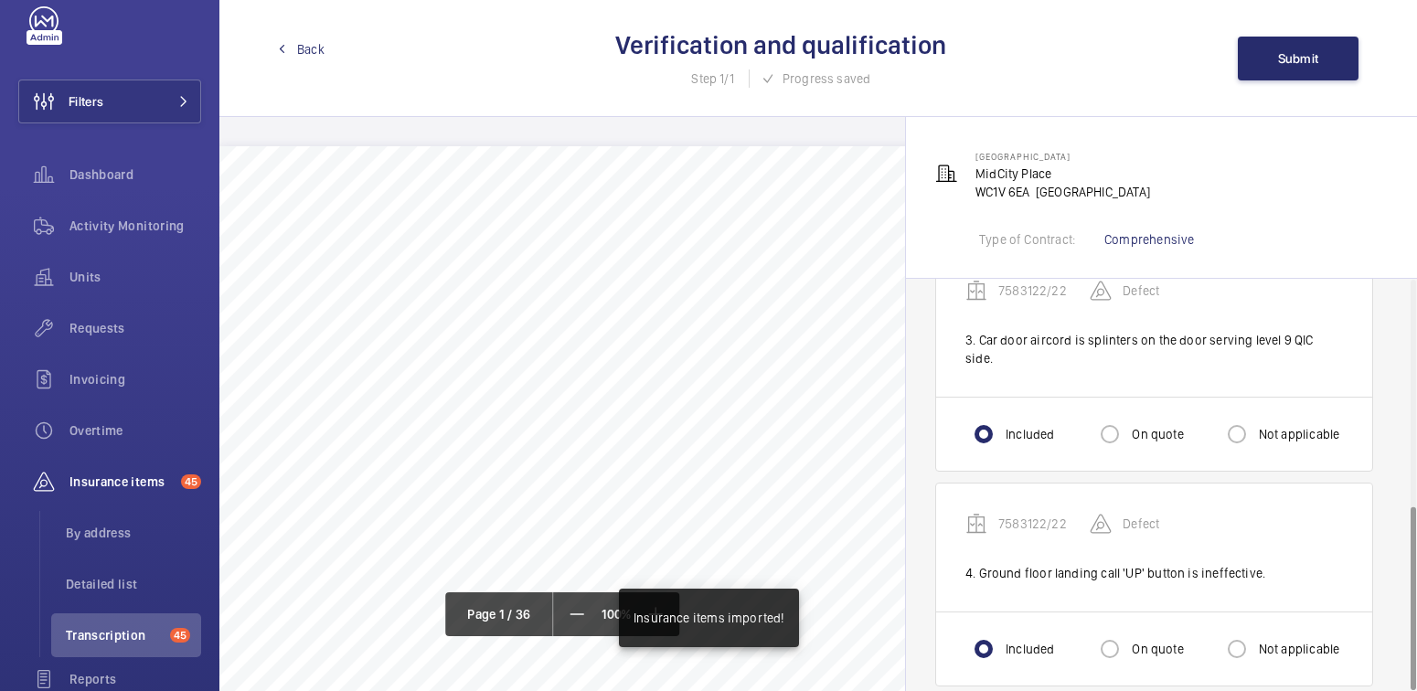
click at [325, 53] on div "Back Verification and qualification Step 1/1 Progress saved Submit" at bounding box center [818, 58] width 1198 height 117
click at [319, 52] on span "Back" at bounding box center [310, 49] width 27 height 18
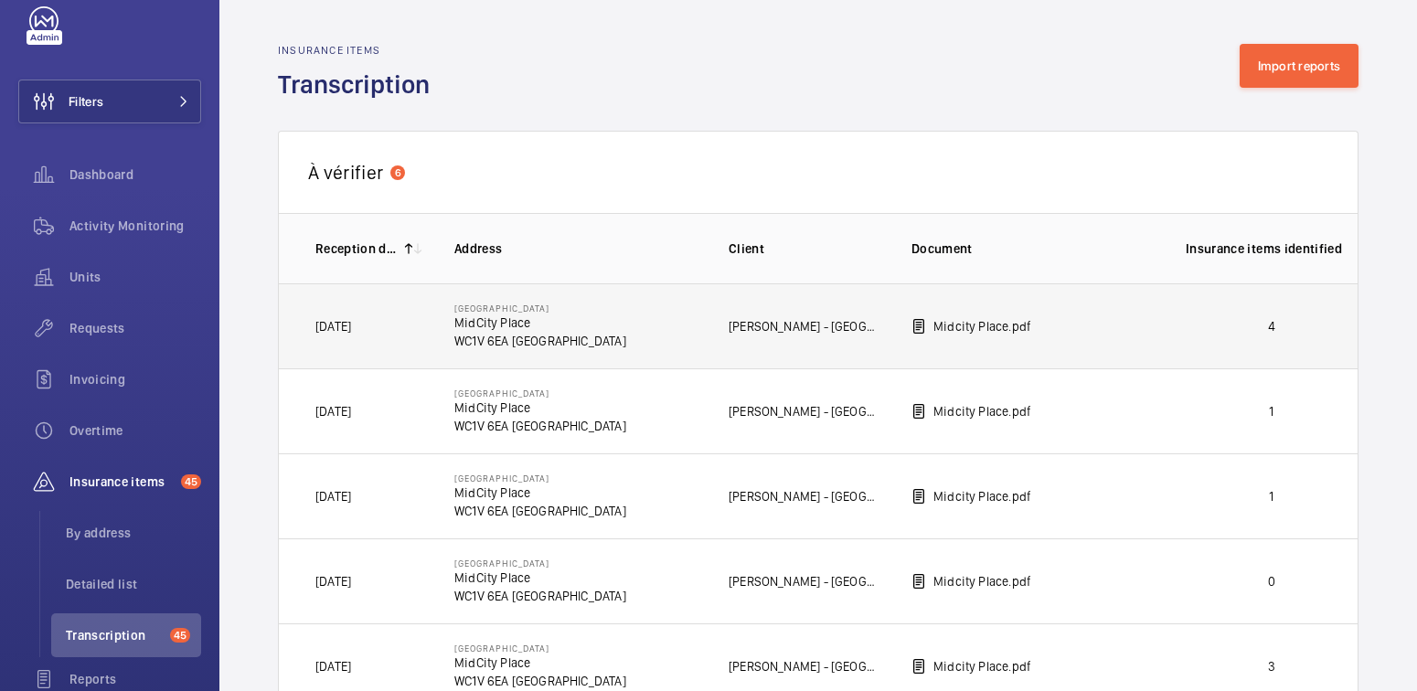
click at [1216, 327] on p "4" at bounding box center [1272, 326] width 172 height 18
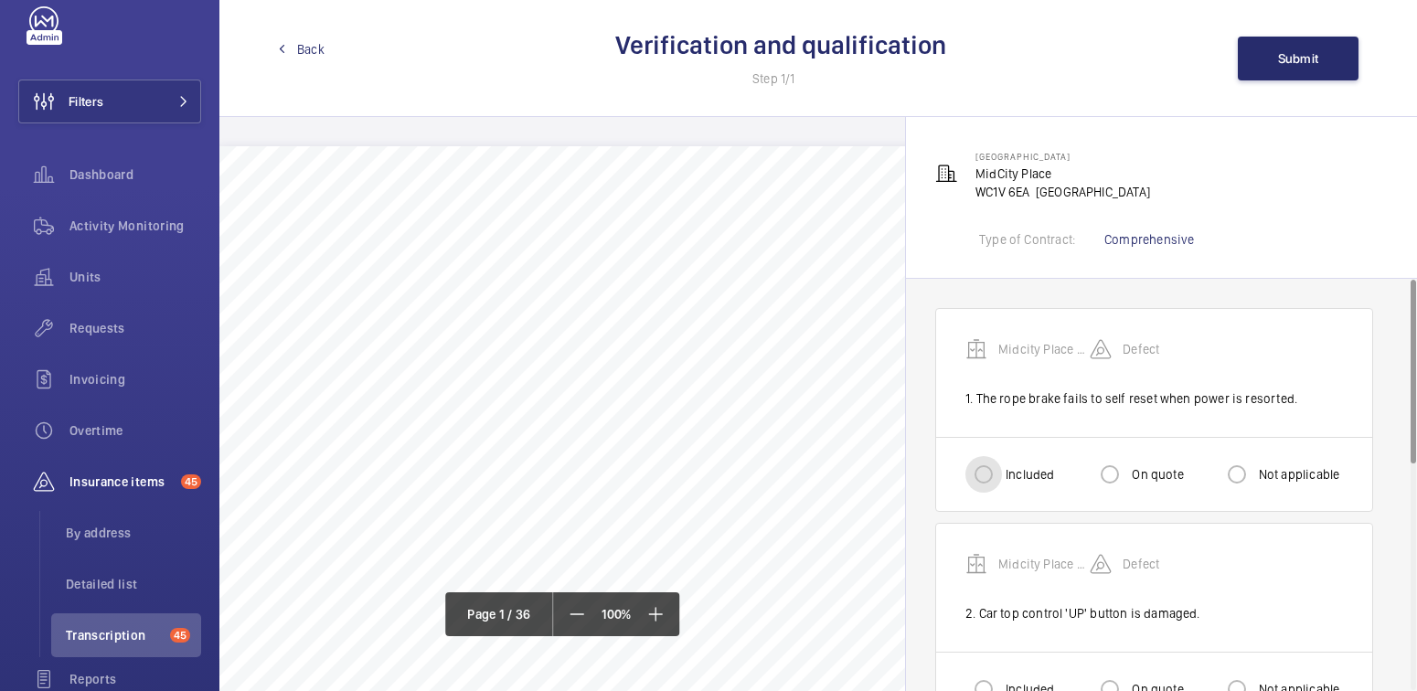
click at [988, 463] on input "Included" at bounding box center [983, 474] width 37 height 37
radio input "true"
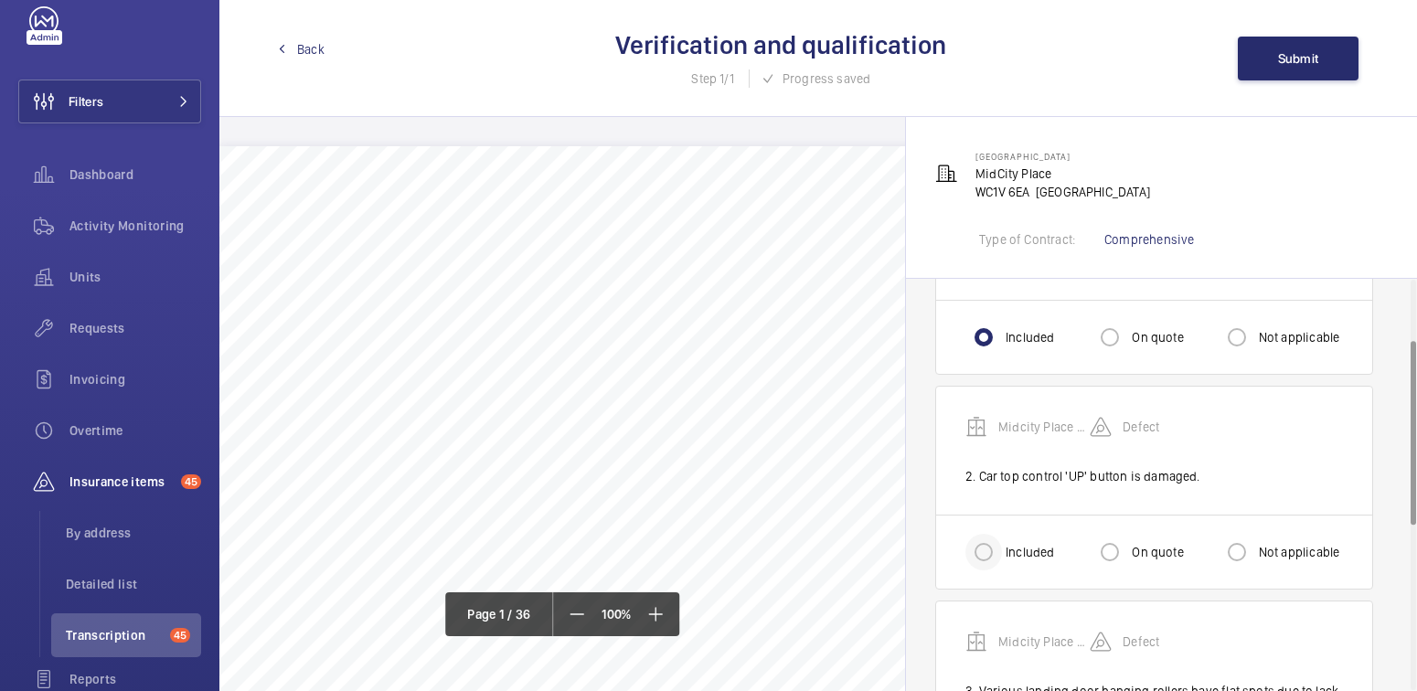
click at [1003, 544] on div at bounding box center [984, 552] width 44 height 44
radio input "true"
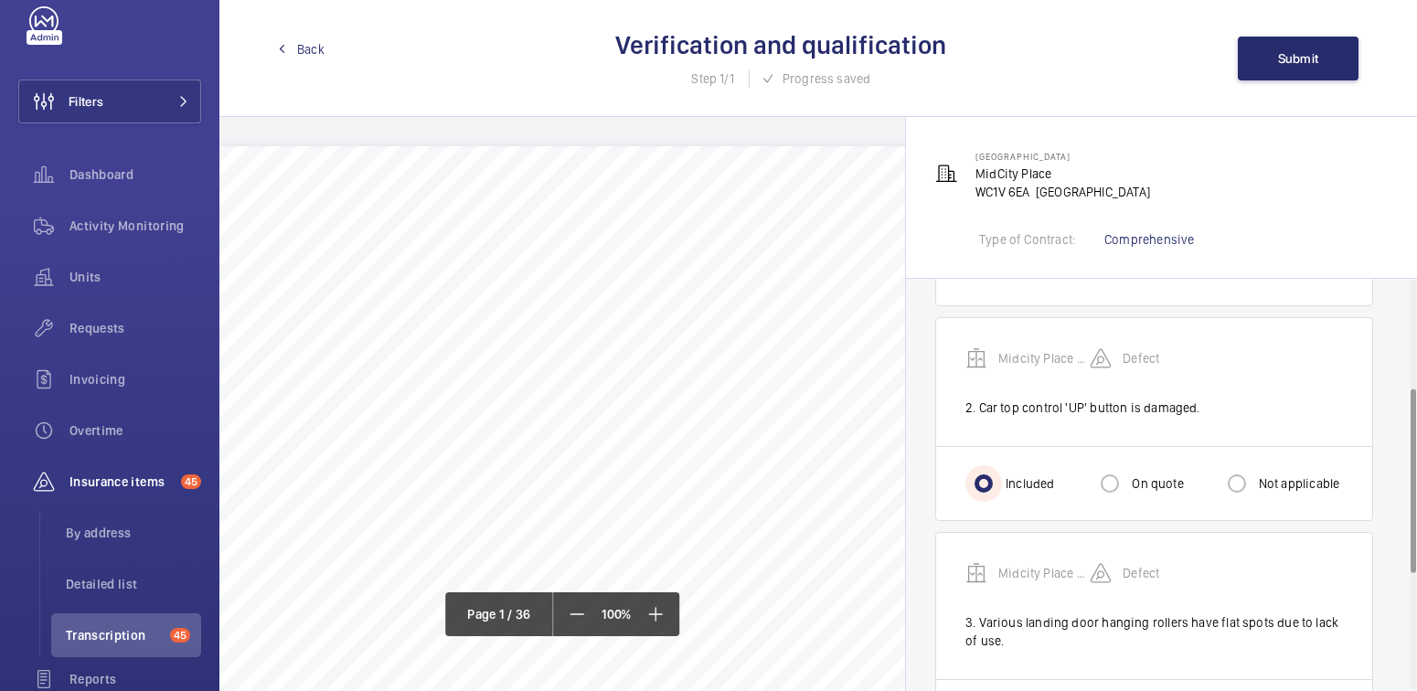
scroll to position [316, 0]
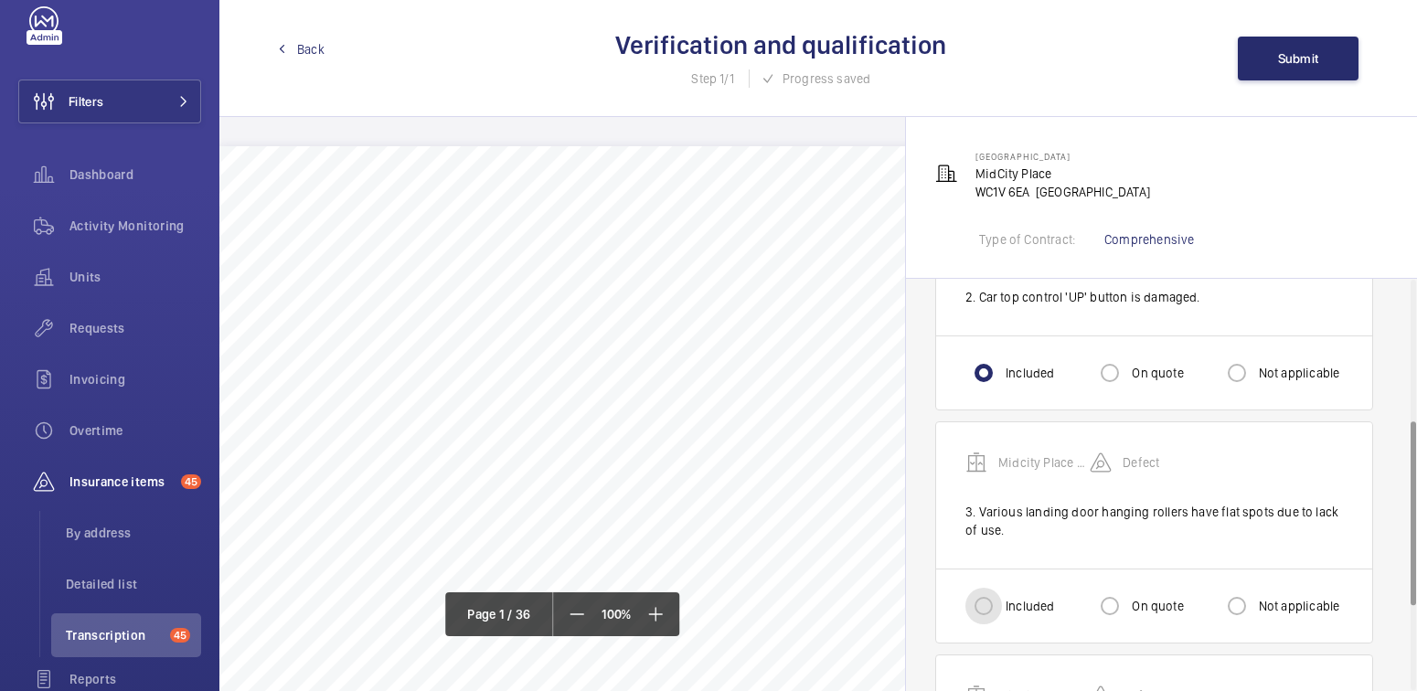
click at [990, 614] on input "Included" at bounding box center [983, 606] width 37 height 37
radio input "true"
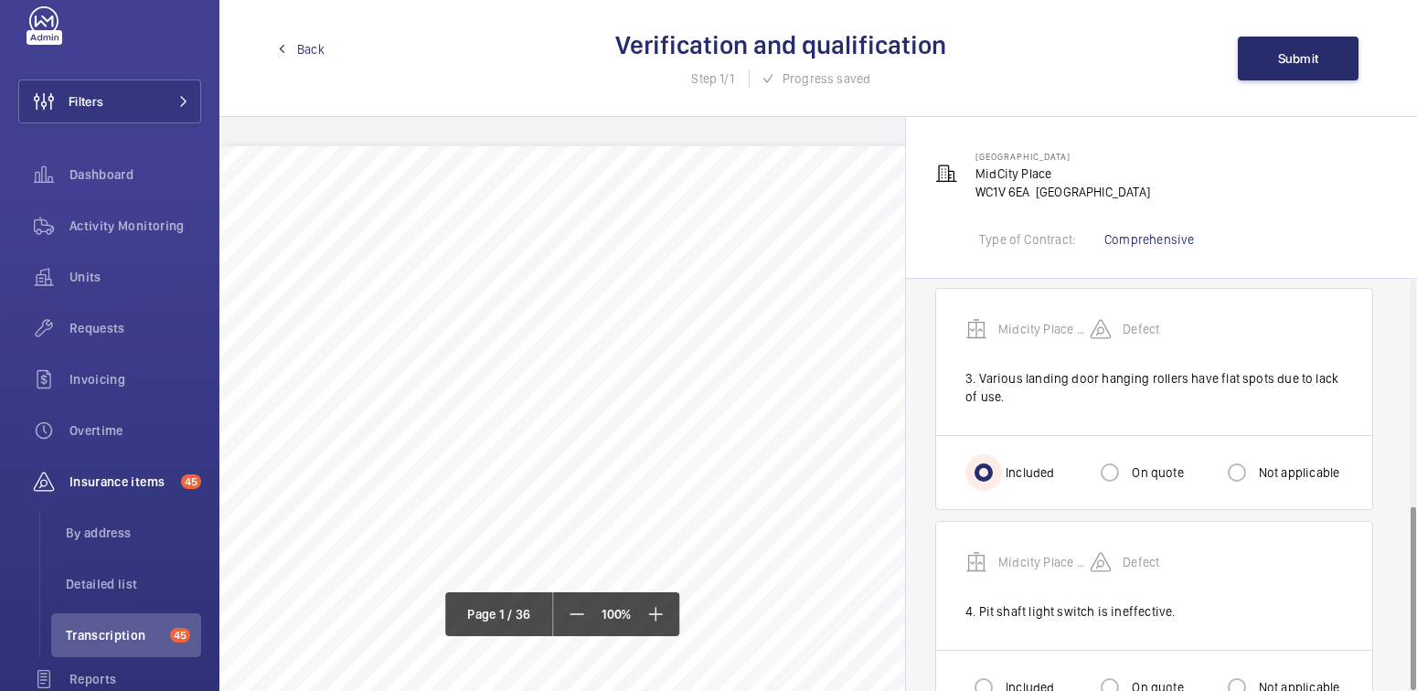
scroll to position [506, 0]
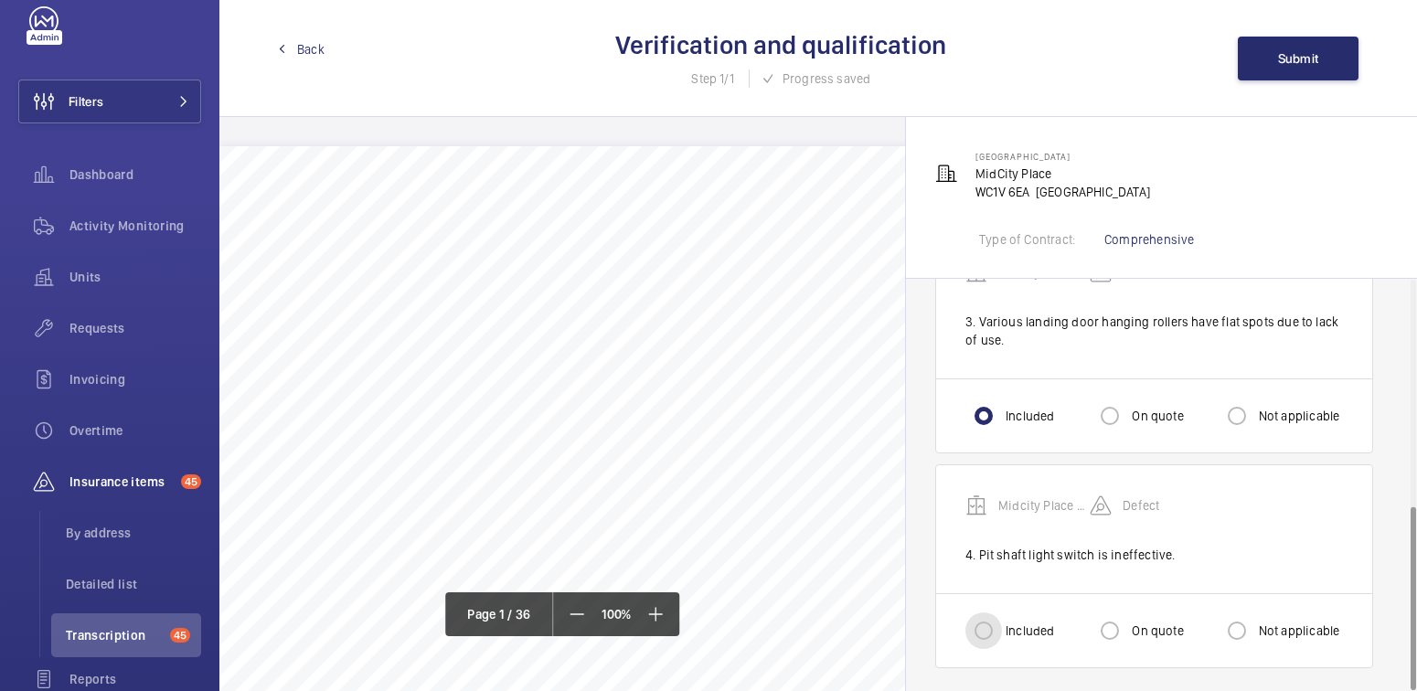
click at [980, 624] on input "Included" at bounding box center [983, 631] width 37 height 37
radio input "true"
click at [1280, 77] on button "Submit" at bounding box center [1298, 59] width 121 height 44
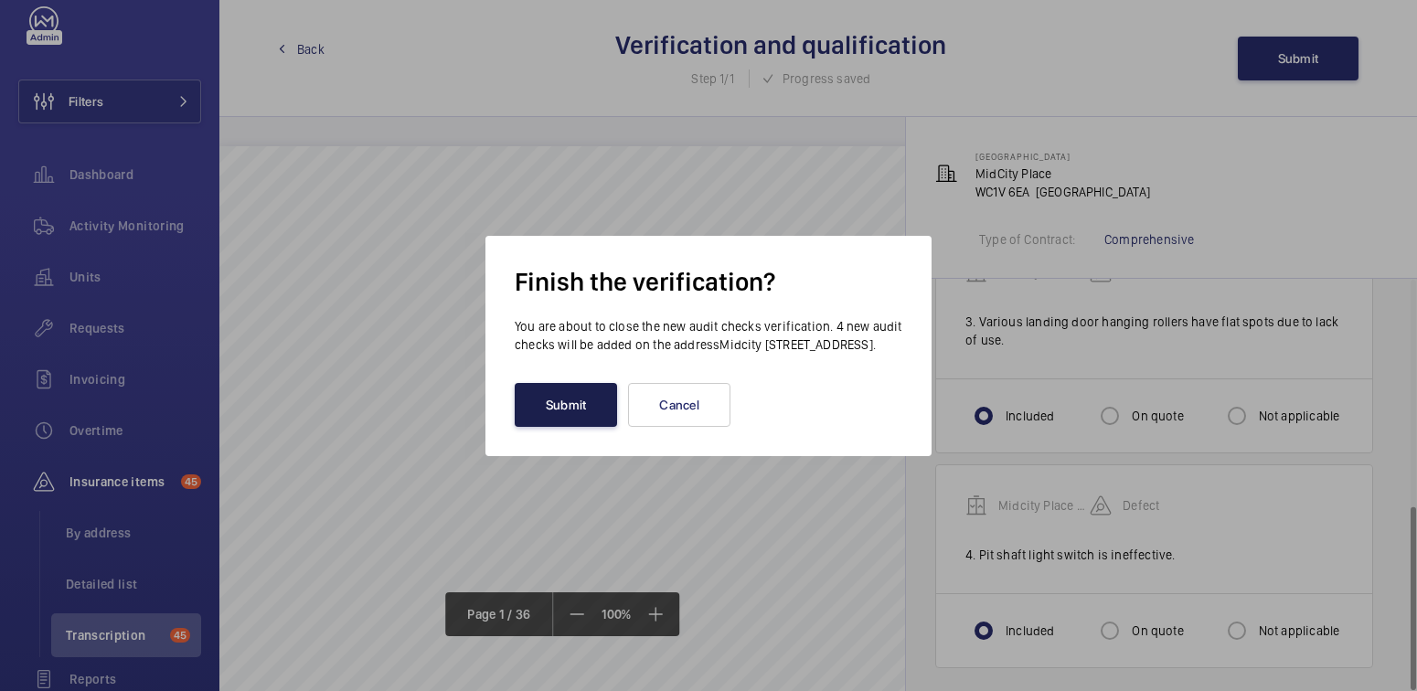
click at [585, 419] on button "Submit" at bounding box center [566, 405] width 102 height 44
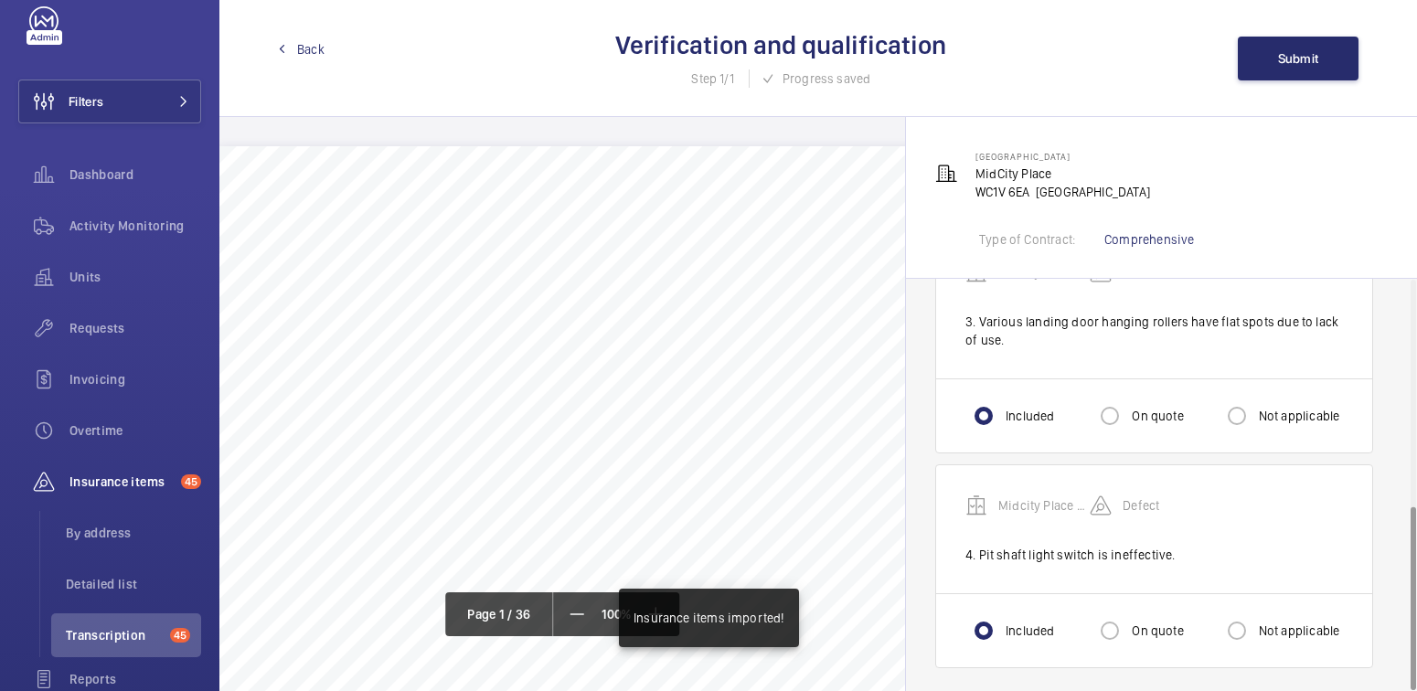
click at [314, 50] on span "Back" at bounding box center [310, 49] width 27 height 18
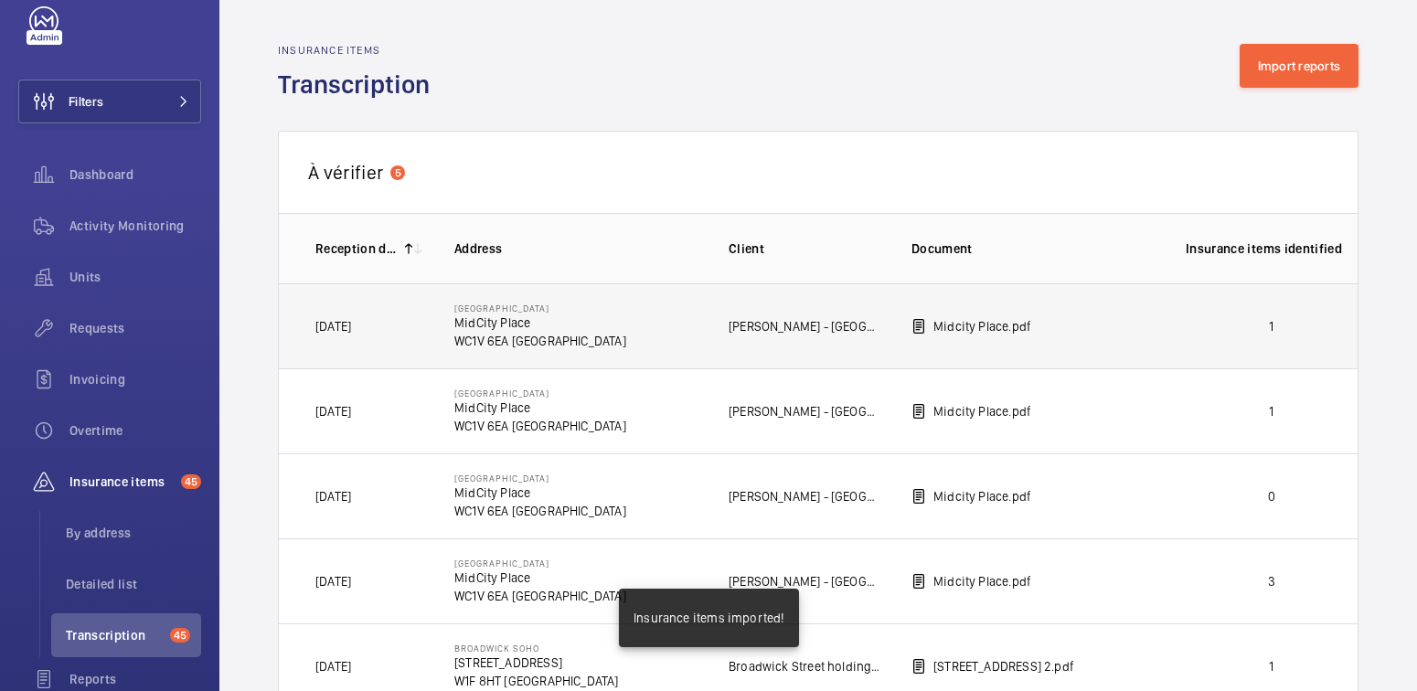
click at [1265, 334] on p "1" at bounding box center [1272, 326] width 172 height 18
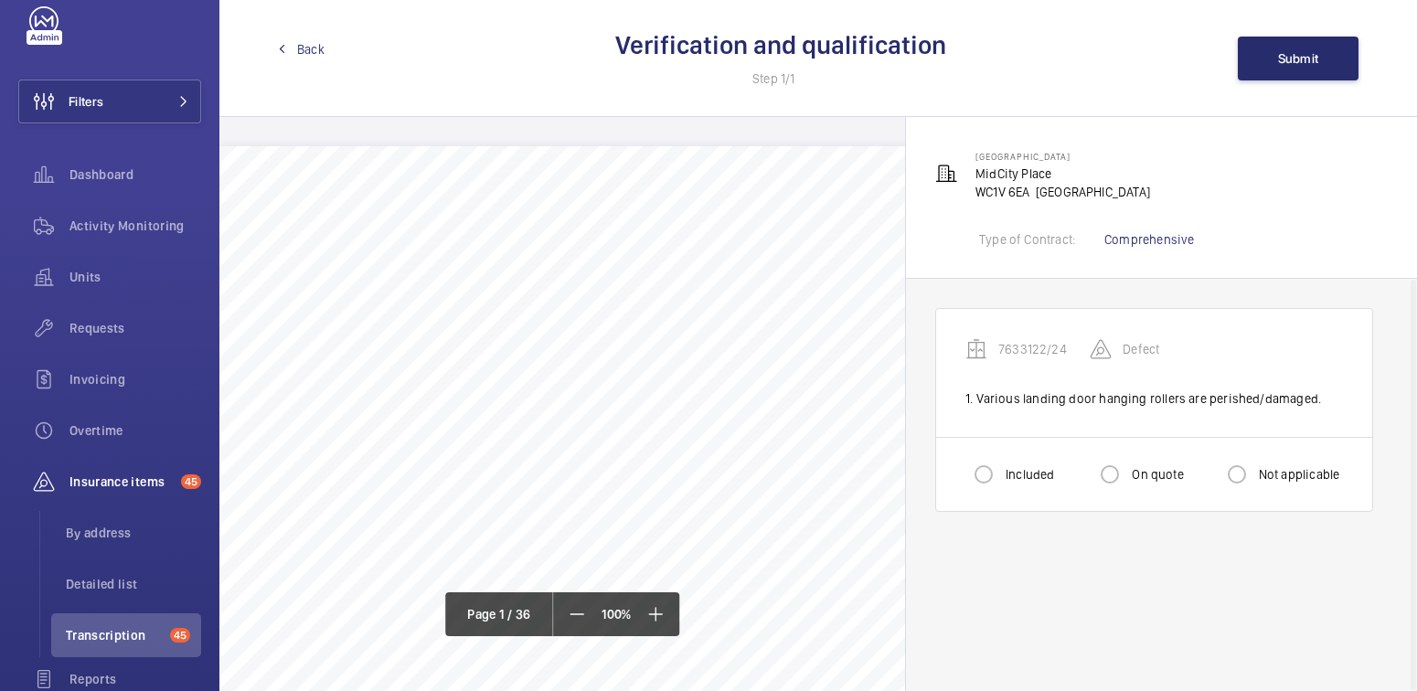
click at [1011, 474] on label "Included" at bounding box center [1028, 474] width 52 height 18
click at [1002, 474] on input "Included" at bounding box center [983, 474] width 37 height 37
radio input "true"
click at [1301, 52] on span "Submit" at bounding box center [1298, 58] width 41 height 15
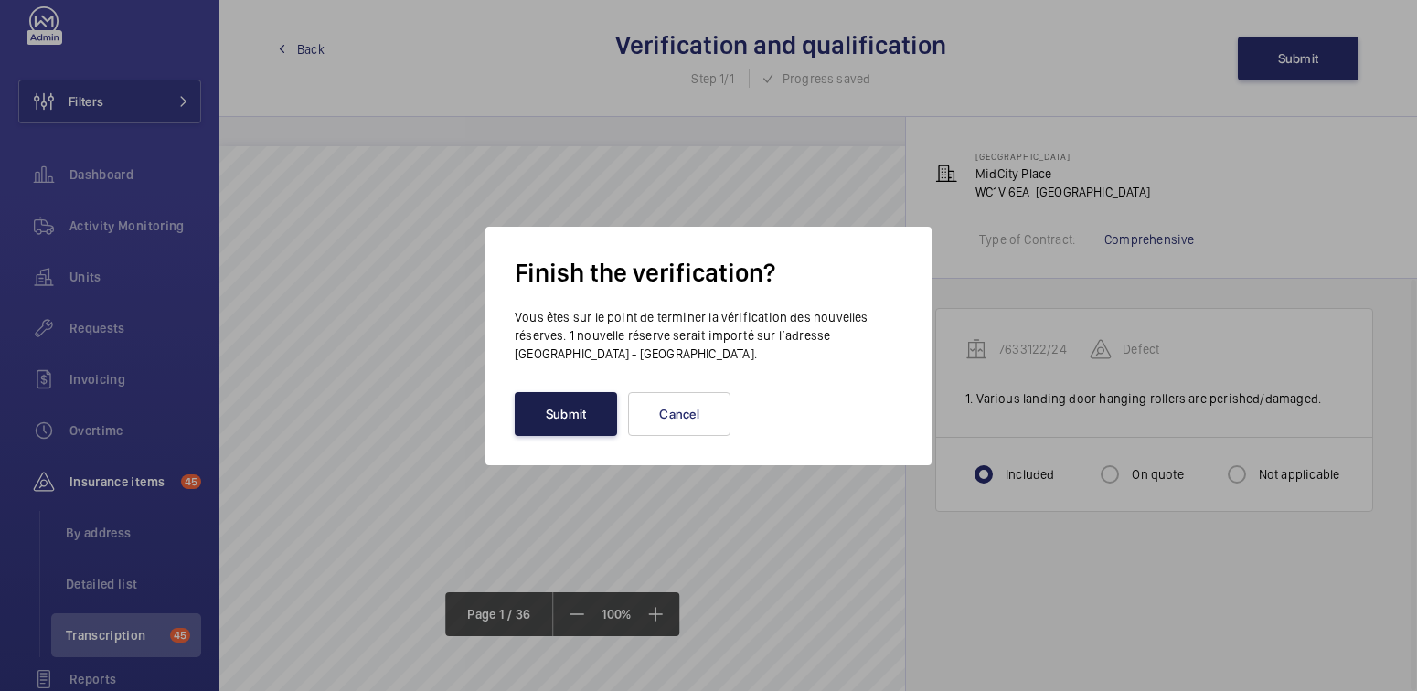
click at [549, 421] on button "Submit" at bounding box center [566, 414] width 102 height 44
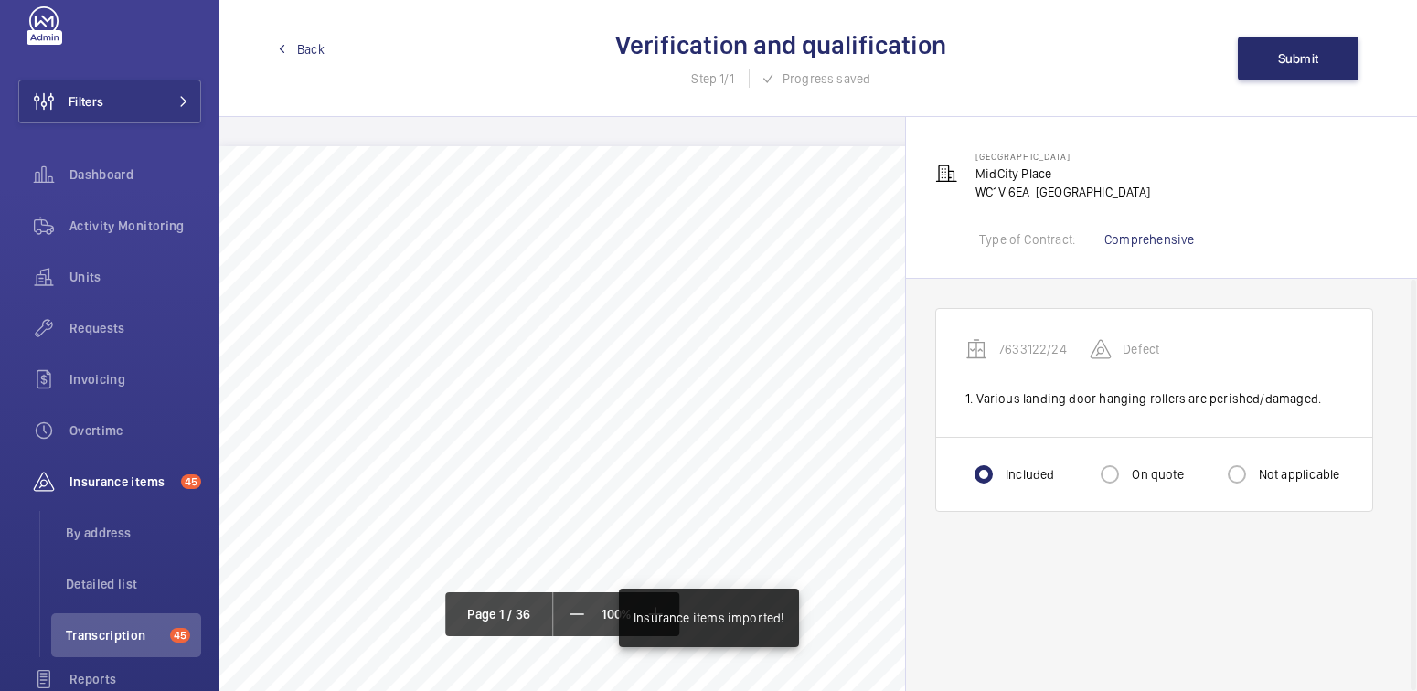
click at [304, 50] on span "Back" at bounding box center [310, 49] width 27 height 18
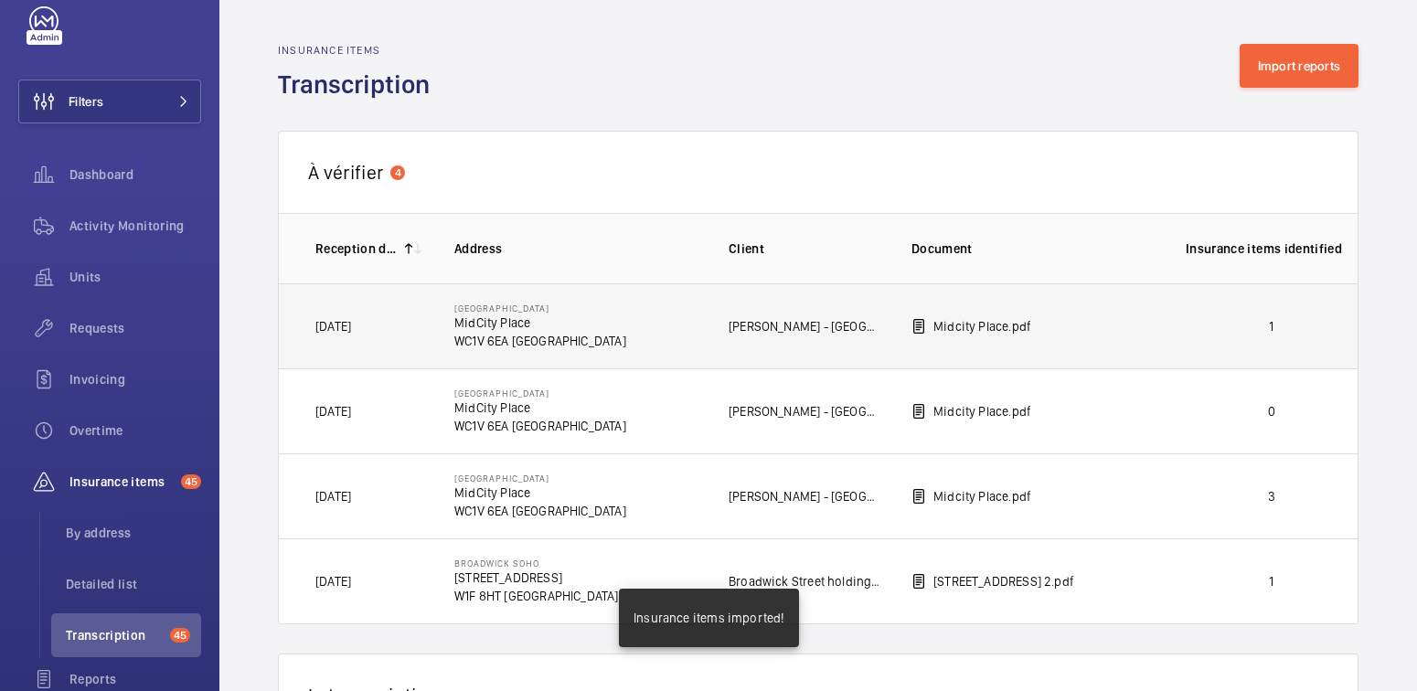
click at [1238, 328] on p "1" at bounding box center [1272, 326] width 172 height 18
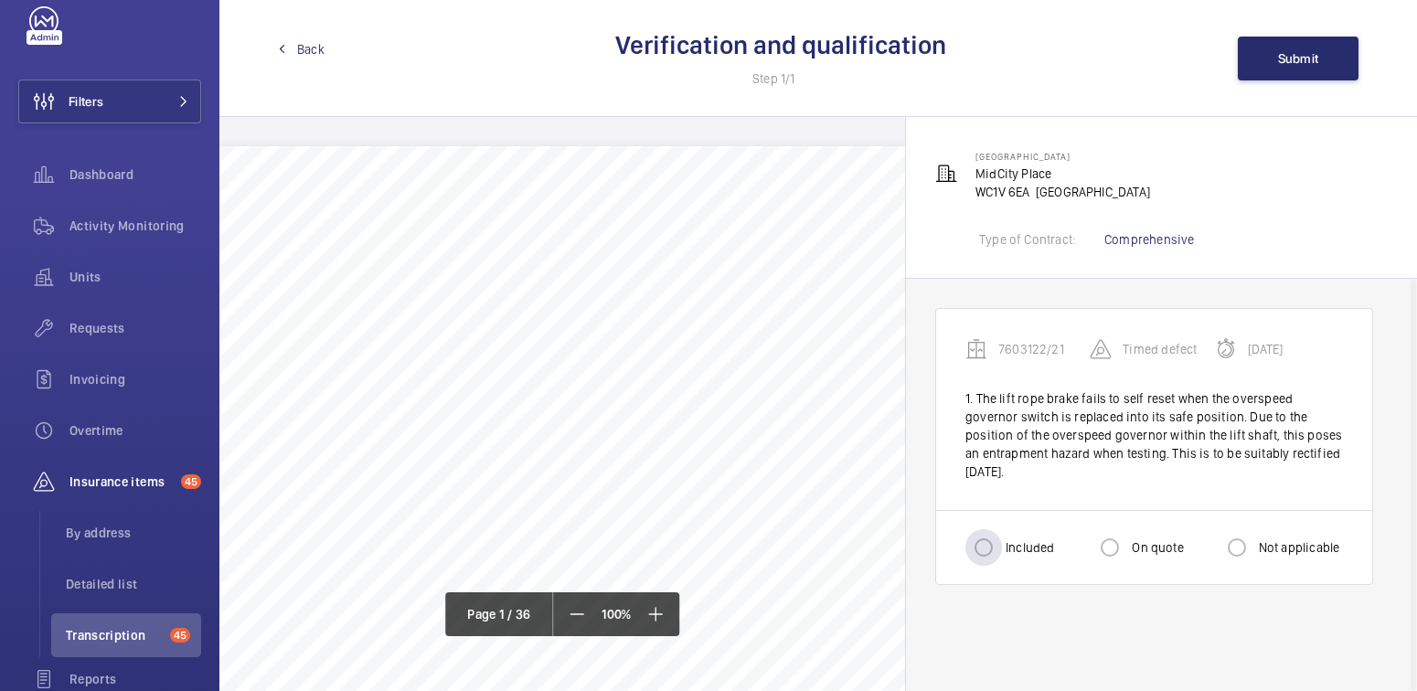
click at [1007, 547] on label "Included" at bounding box center [1028, 547] width 52 height 18
click at [1002, 547] on input "Included" at bounding box center [983, 547] width 37 height 37
radio input "true"
click at [1305, 58] on span "Submit" at bounding box center [1298, 58] width 41 height 15
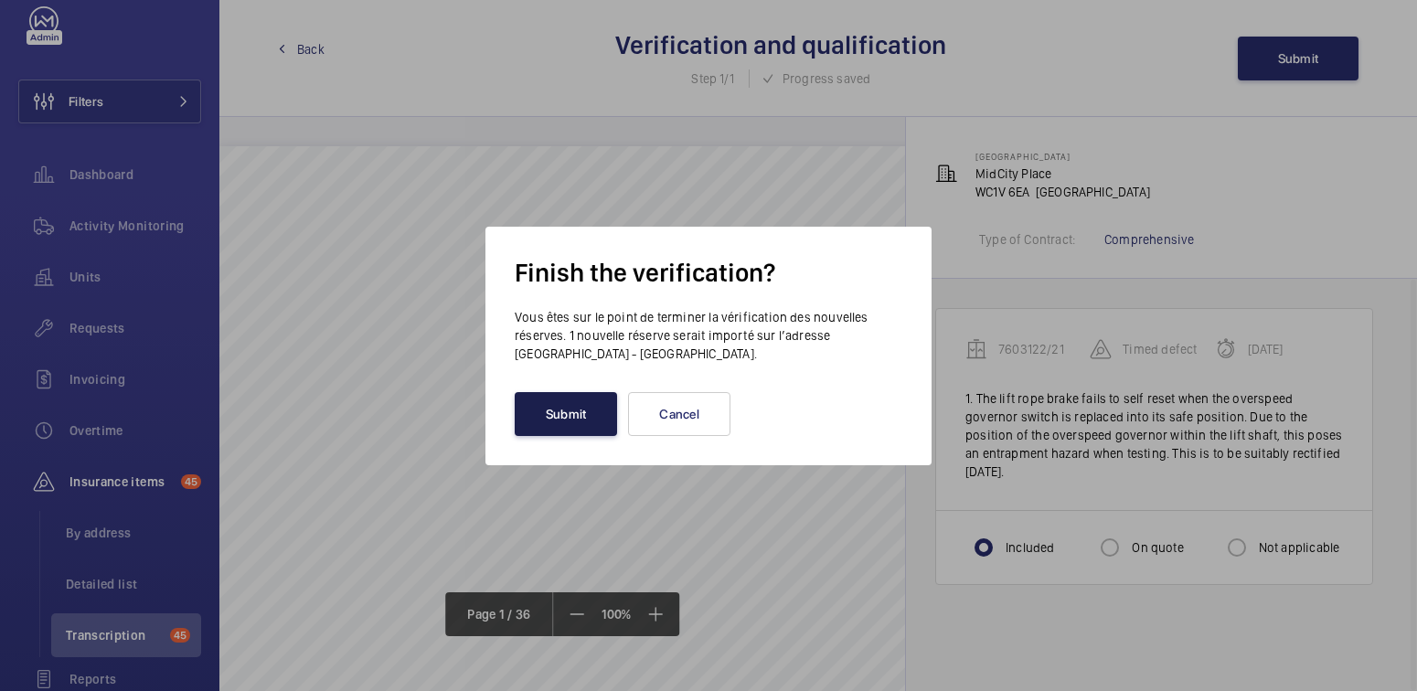
click at [555, 412] on button "Submit" at bounding box center [566, 414] width 102 height 44
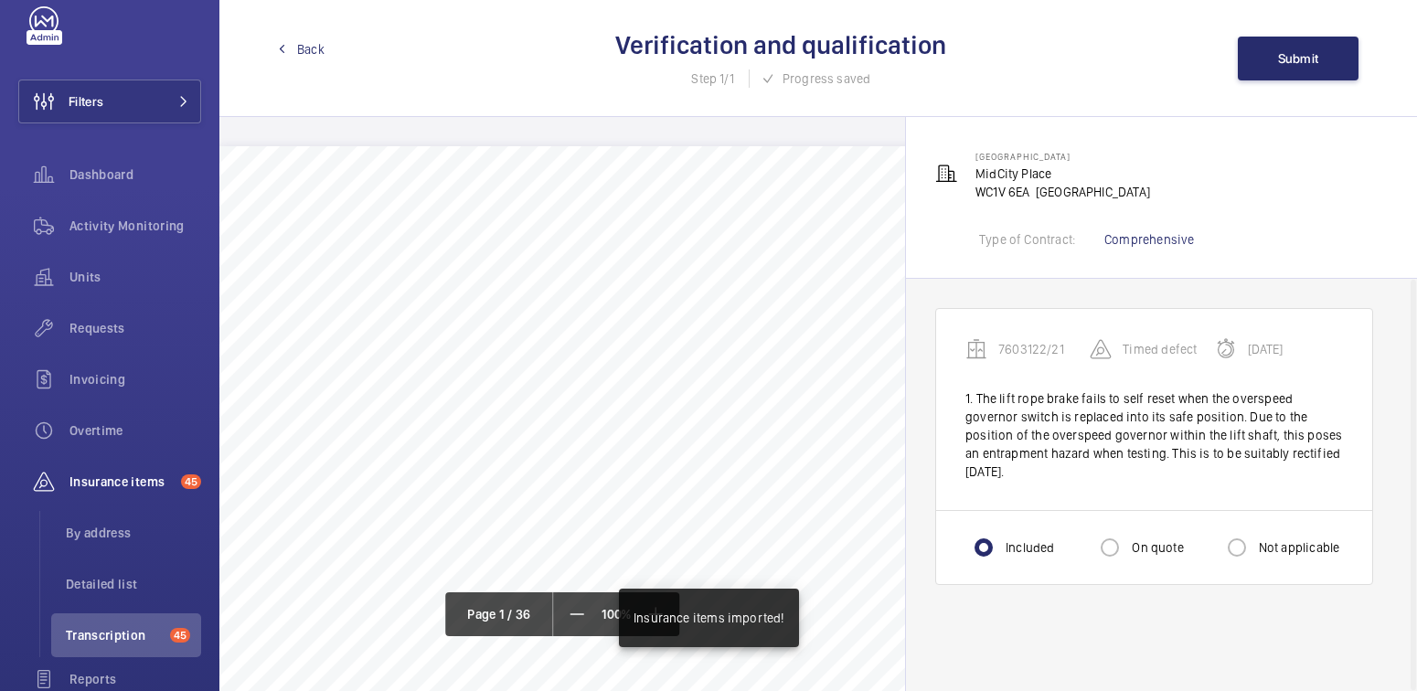
click at [279, 54] on link "Back" at bounding box center [301, 49] width 47 height 18
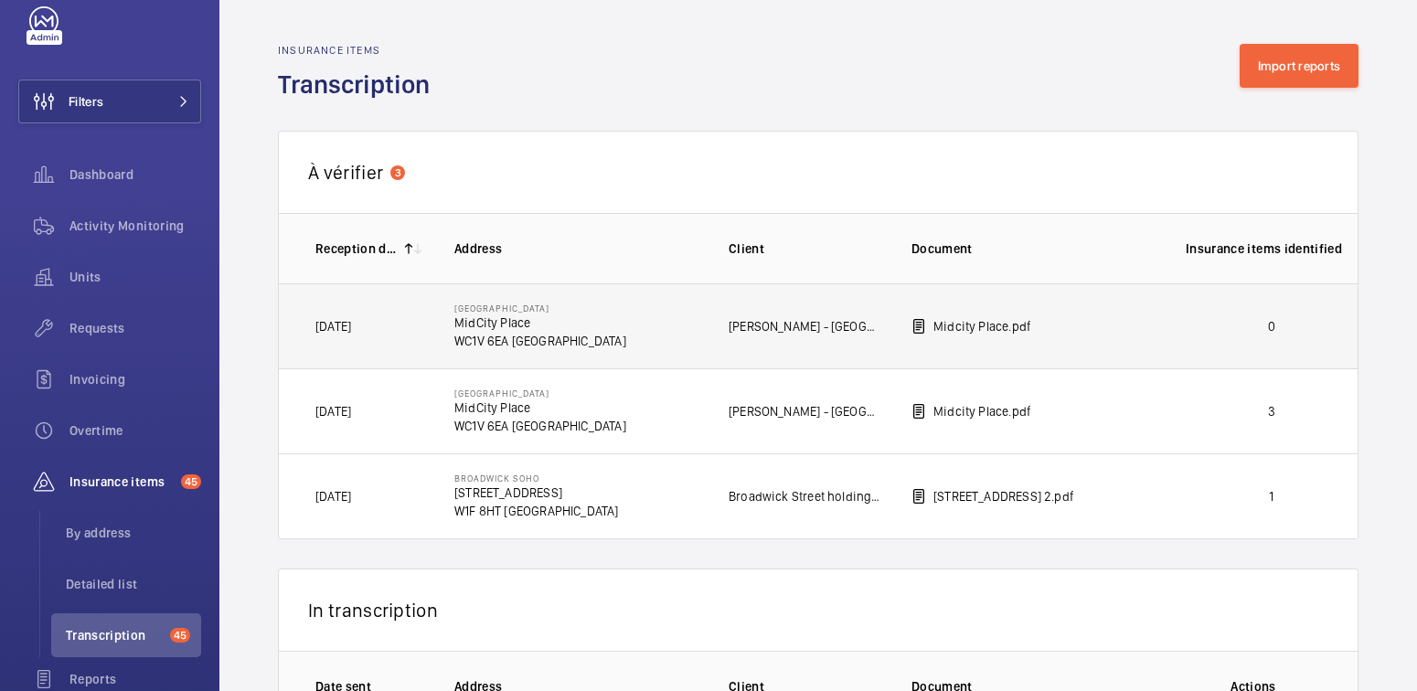
click at [1228, 338] on td "0" at bounding box center [1256, 325] width 201 height 85
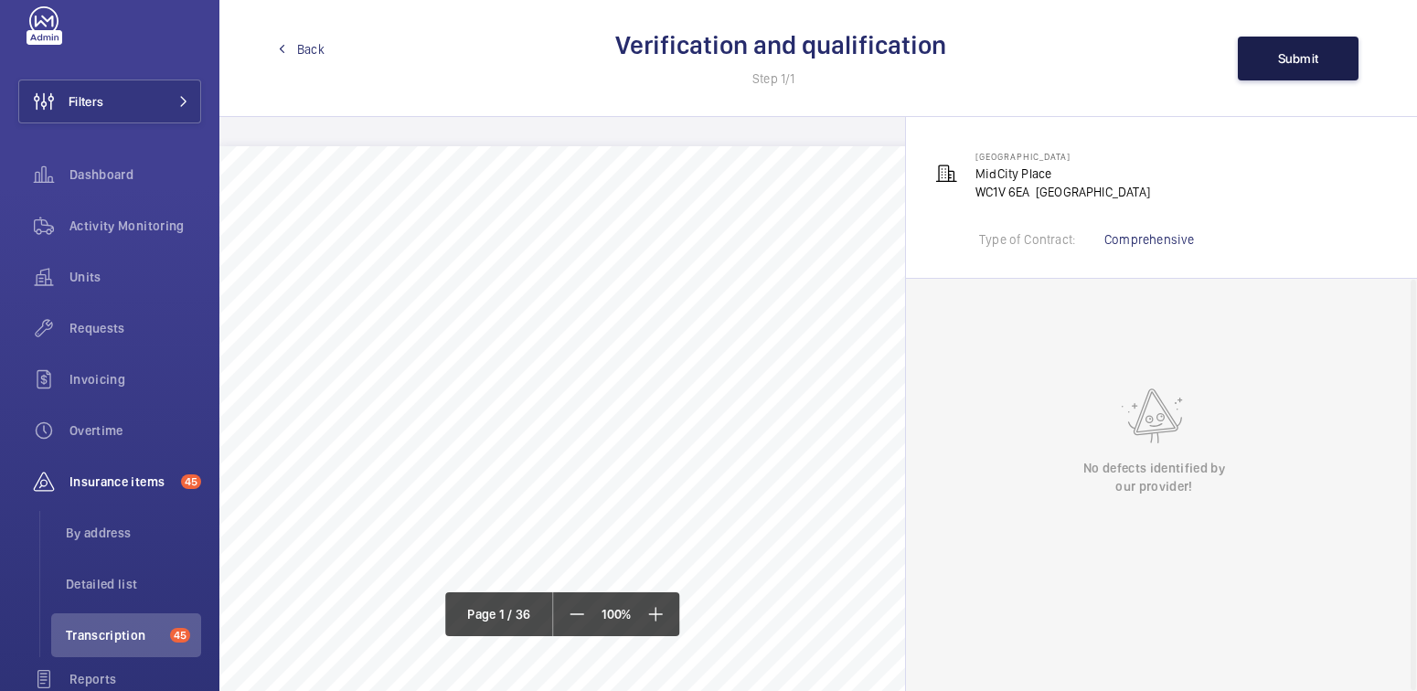
click at [1305, 61] on span "Submit" at bounding box center [1298, 58] width 41 height 15
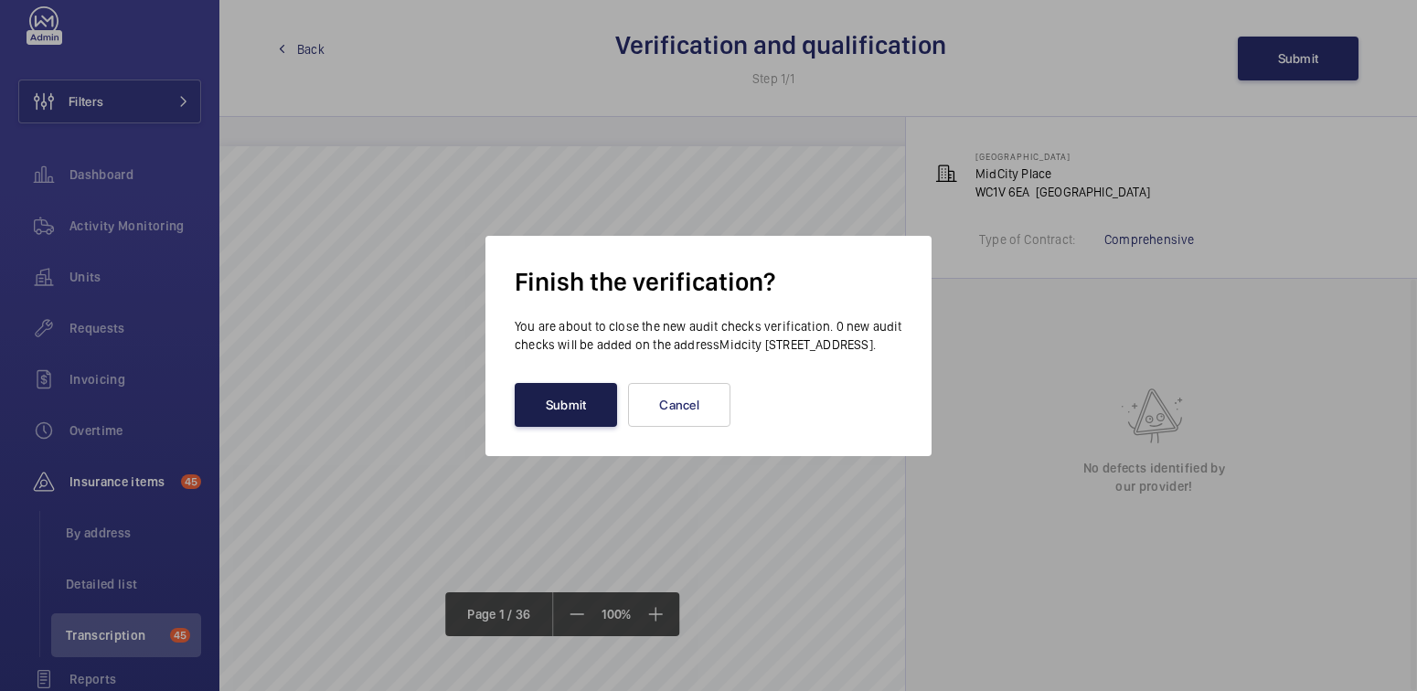
click at [535, 420] on button "Submit" at bounding box center [566, 405] width 102 height 44
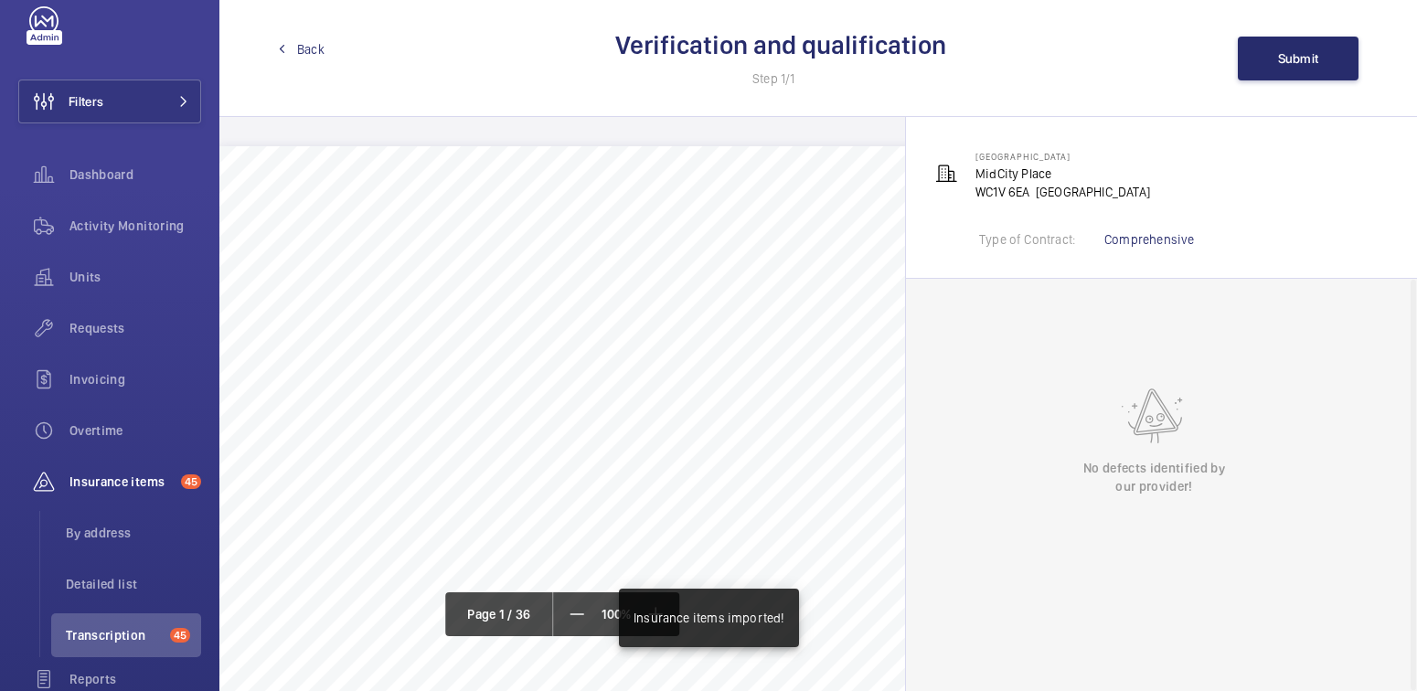
click at [314, 49] on span "Back" at bounding box center [310, 49] width 27 height 18
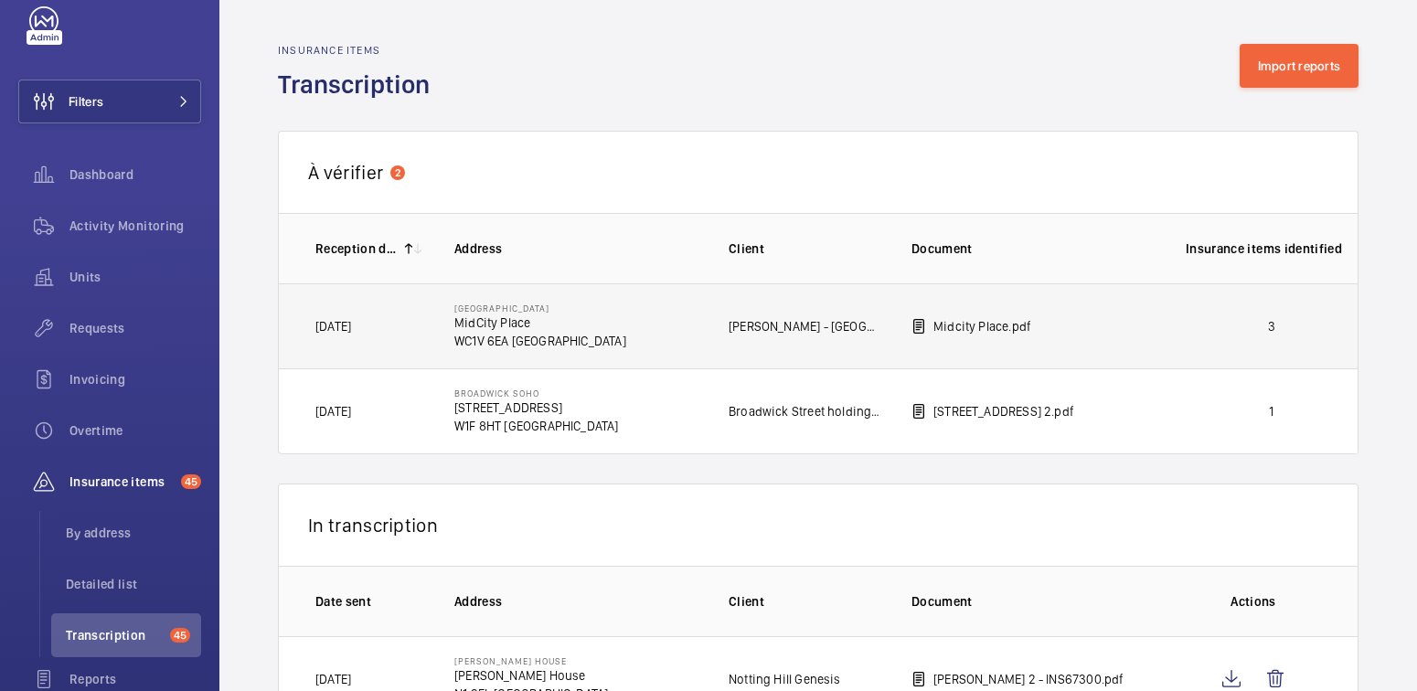
click at [1285, 335] on td "3" at bounding box center [1256, 325] width 201 height 85
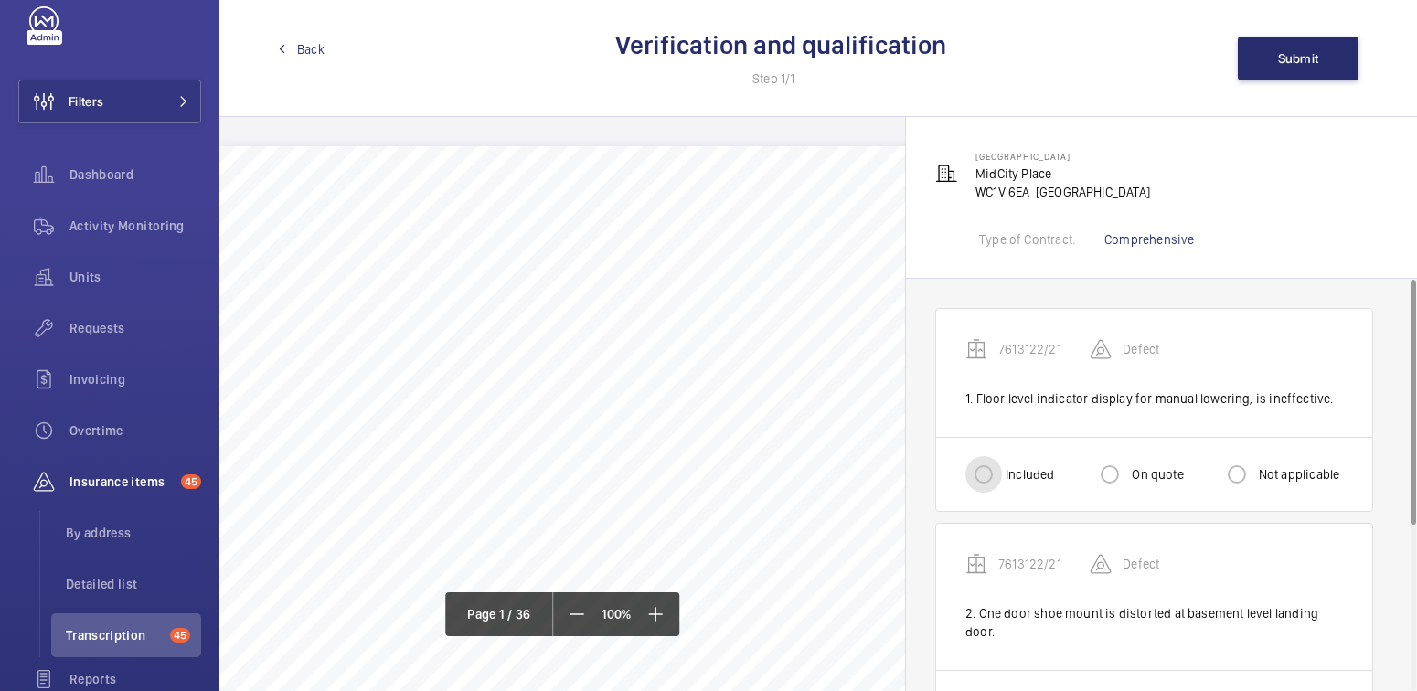
click at [978, 479] on input "Included" at bounding box center [983, 474] width 37 height 37
radio input "true"
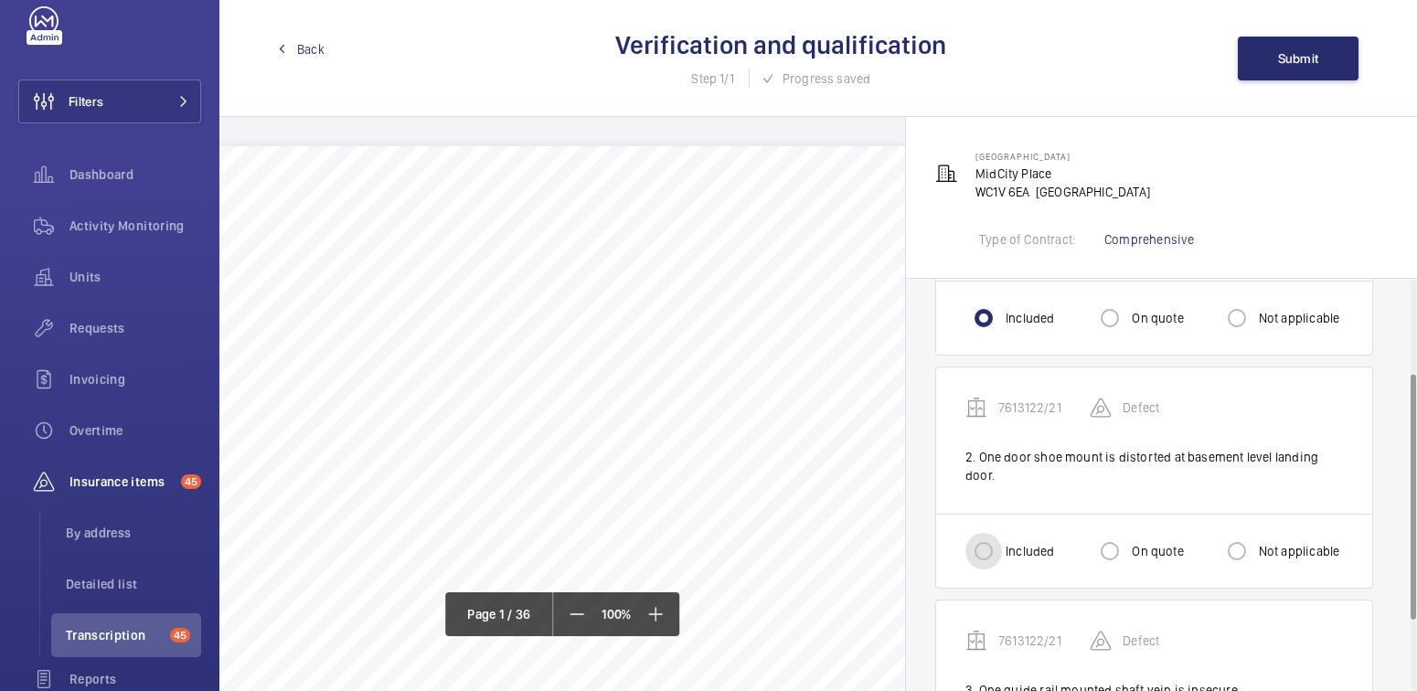
click at [997, 533] on input "Included" at bounding box center [983, 551] width 37 height 37
radio input "true"
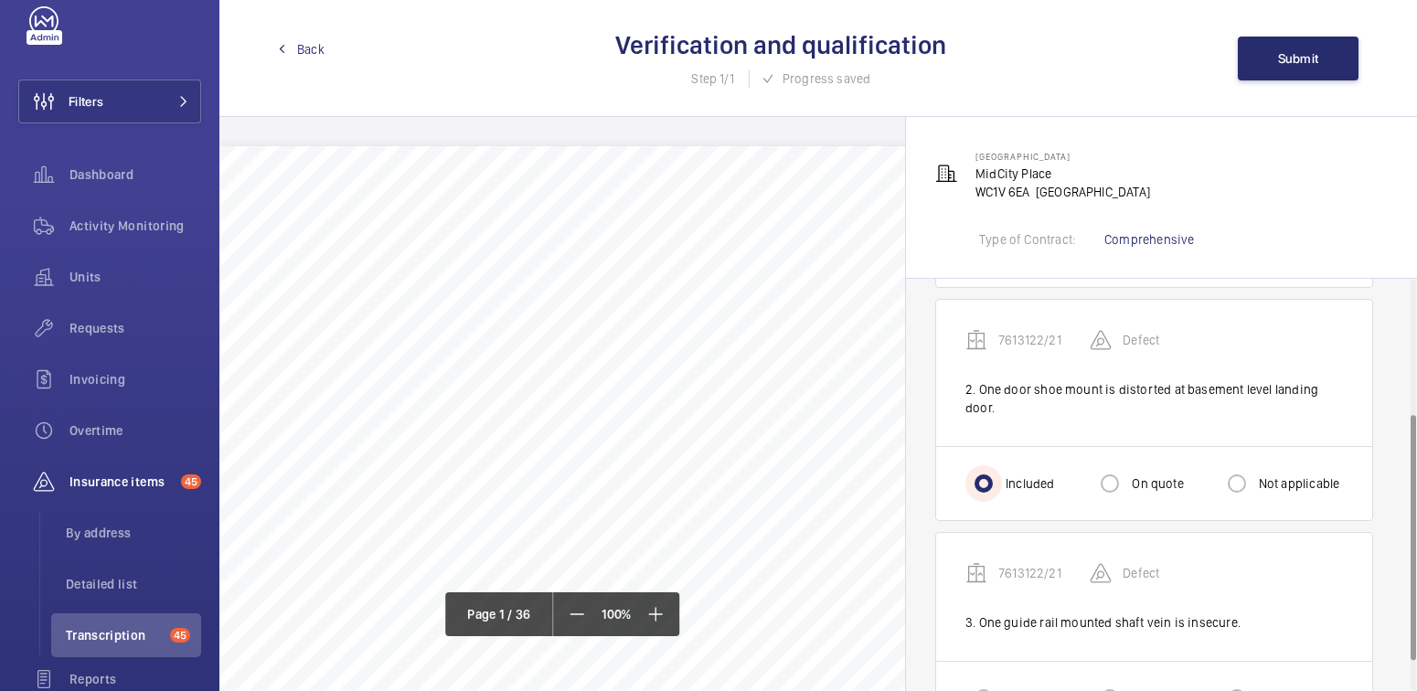
scroll to position [240, 0]
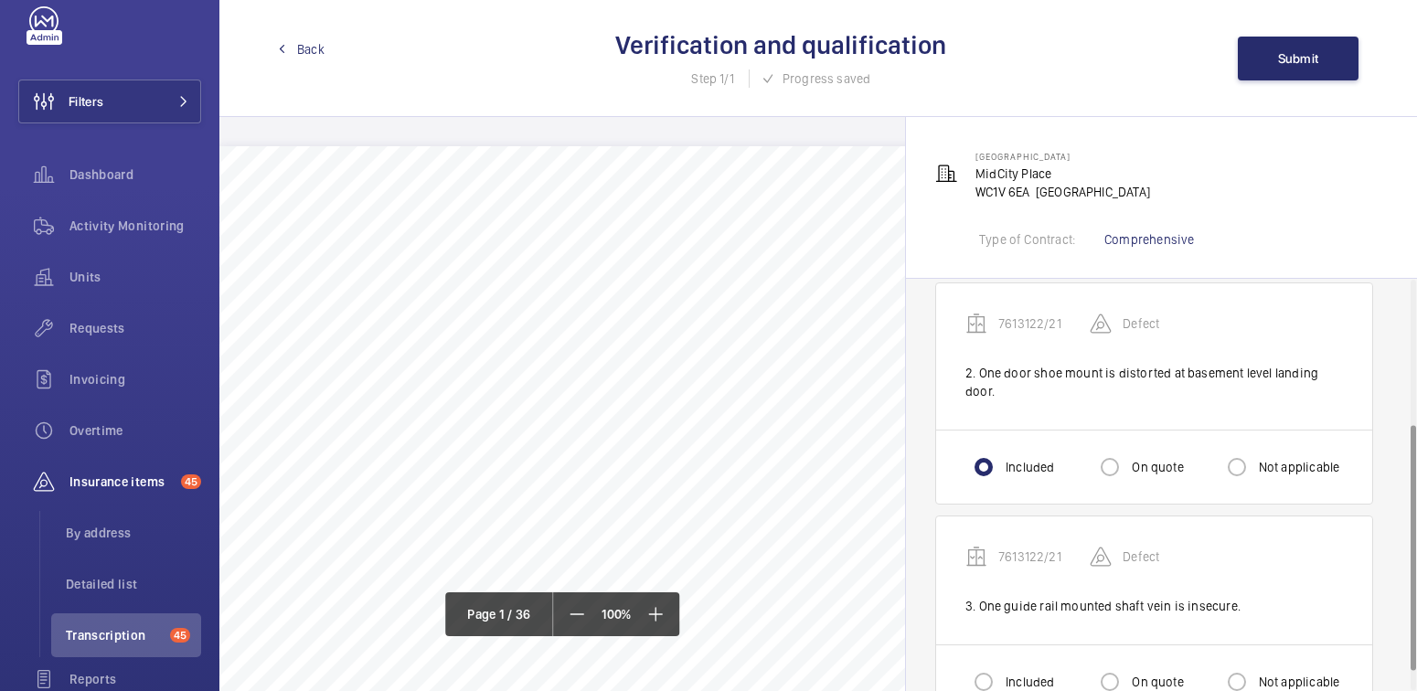
click at [1006, 673] on label "Included" at bounding box center [1028, 682] width 52 height 18
click at [1002, 664] on input "Included" at bounding box center [983, 682] width 37 height 37
radio input "true"
click at [1276, 53] on button "Submit" at bounding box center [1298, 59] width 121 height 44
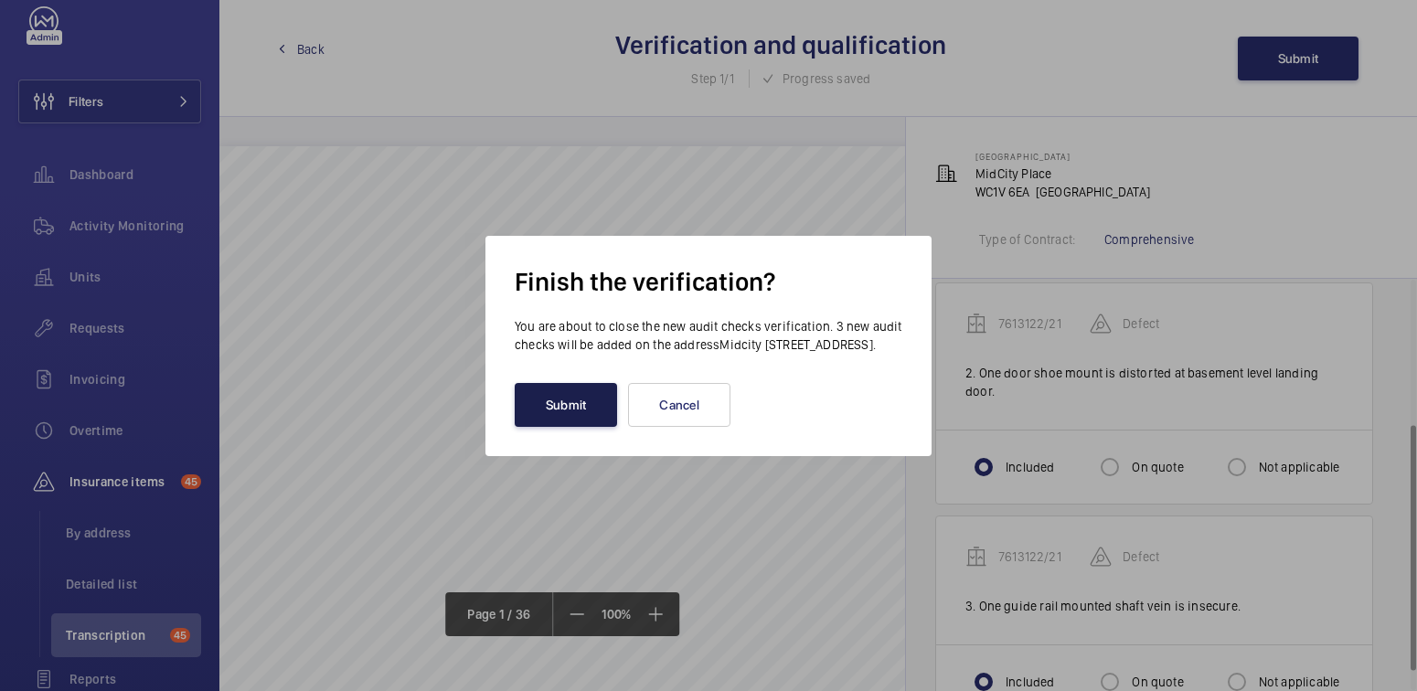
click at [570, 415] on button "Submit" at bounding box center [566, 405] width 102 height 44
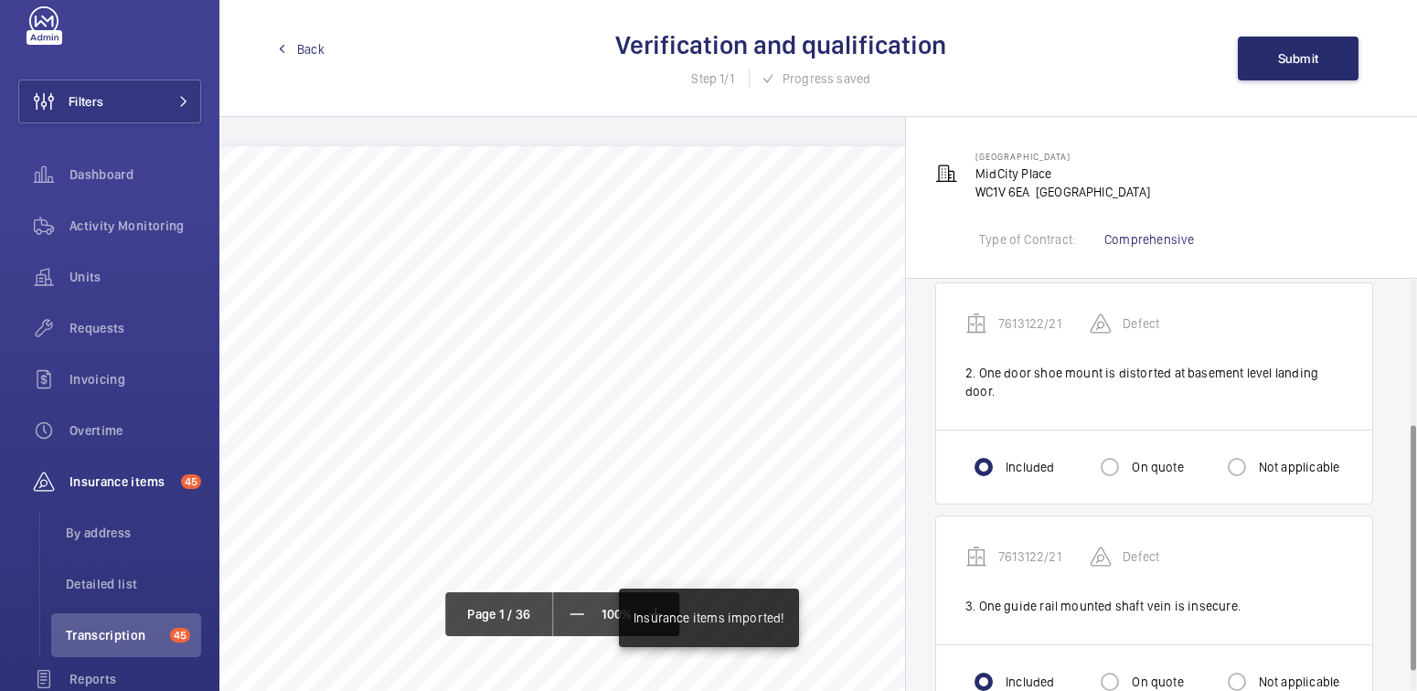
click at [315, 49] on span "Back" at bounding box center [310, 49] width 27 height 18
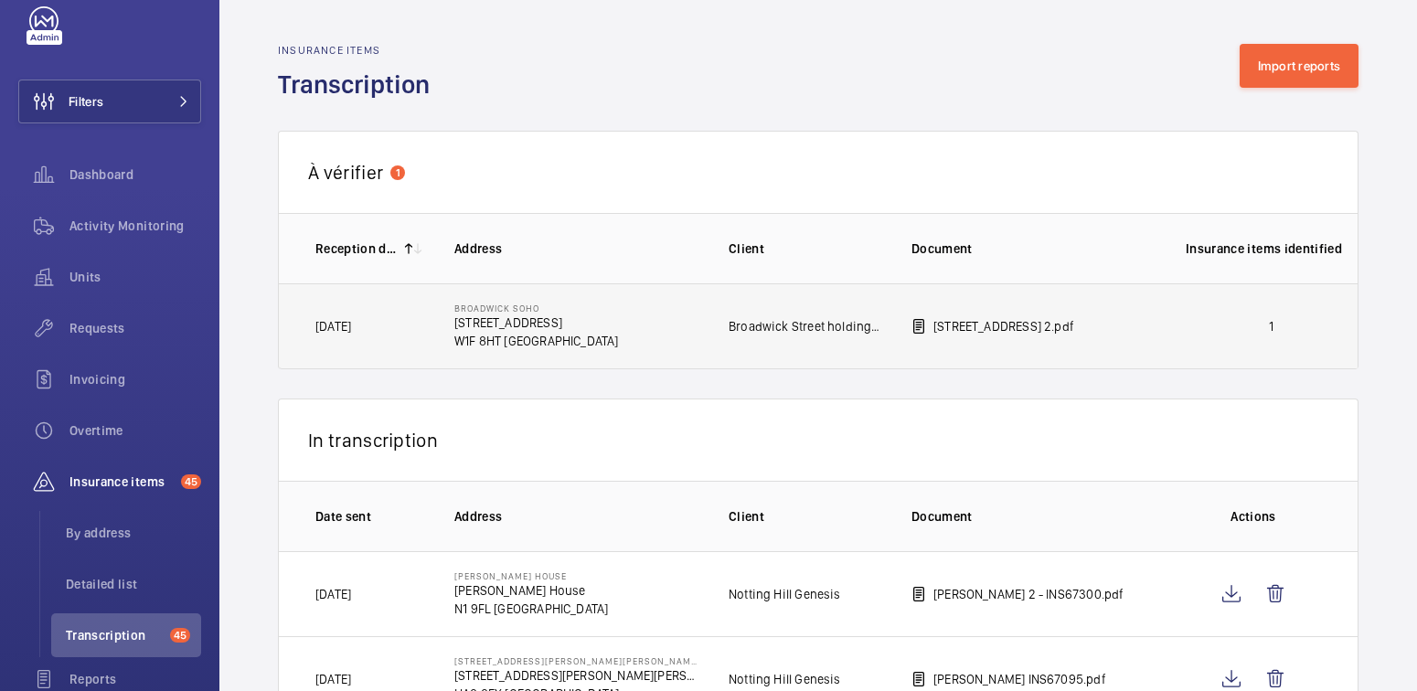
click at [1178, 337] on td "1" at bounding box center [1256, 326] width 201 height 86
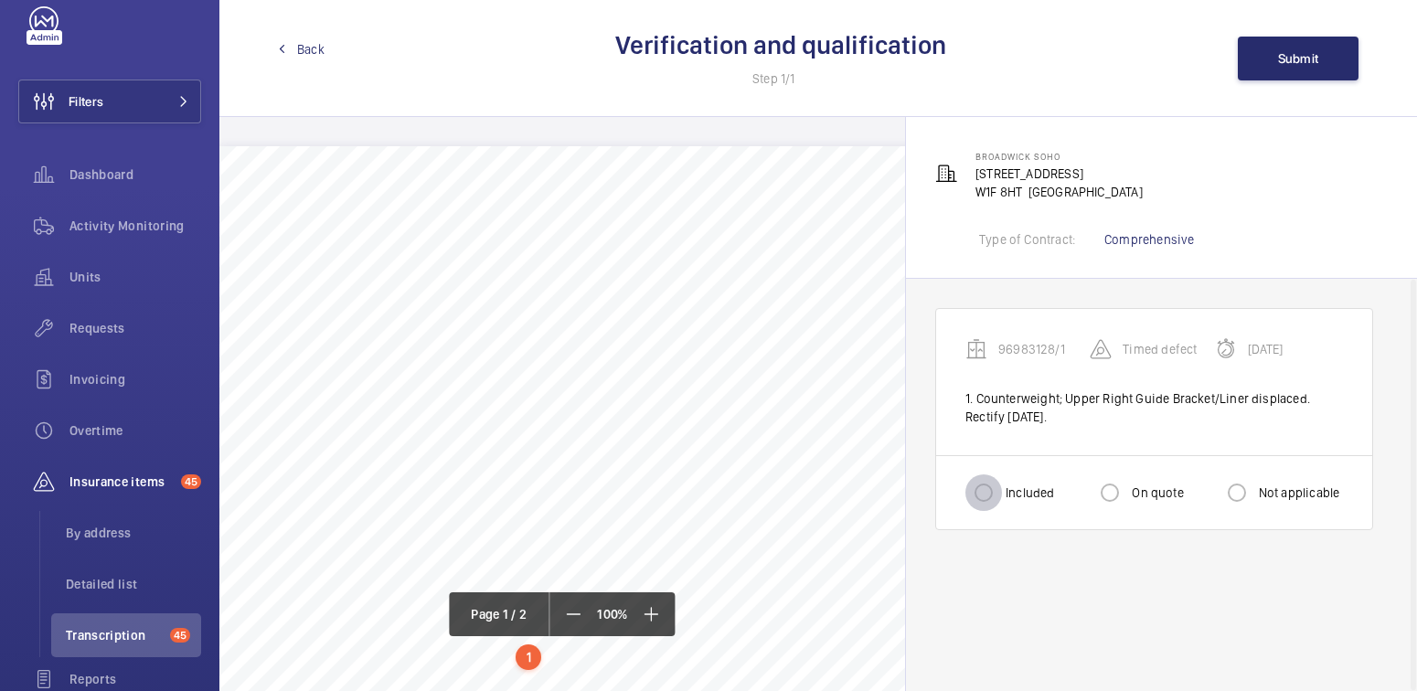
click at [998, 494] on input "Included" at bounding box center [983, 492] width 37 height 37
radio input "true"
click at [1305, 45] on button "Submit" at bounding box center [1298, 59] width 121 height 44
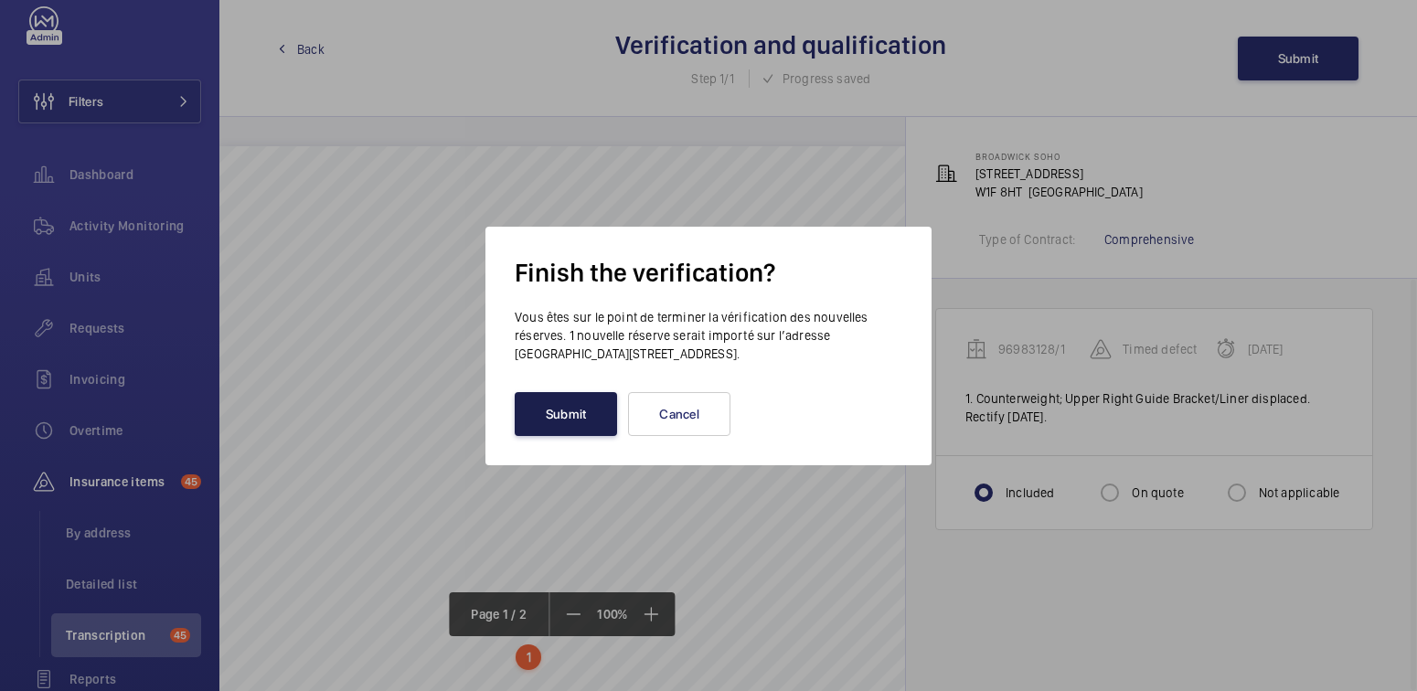
click at [597, 415] on button "Submit" at bounding box center [566, 414] width 102 height 44
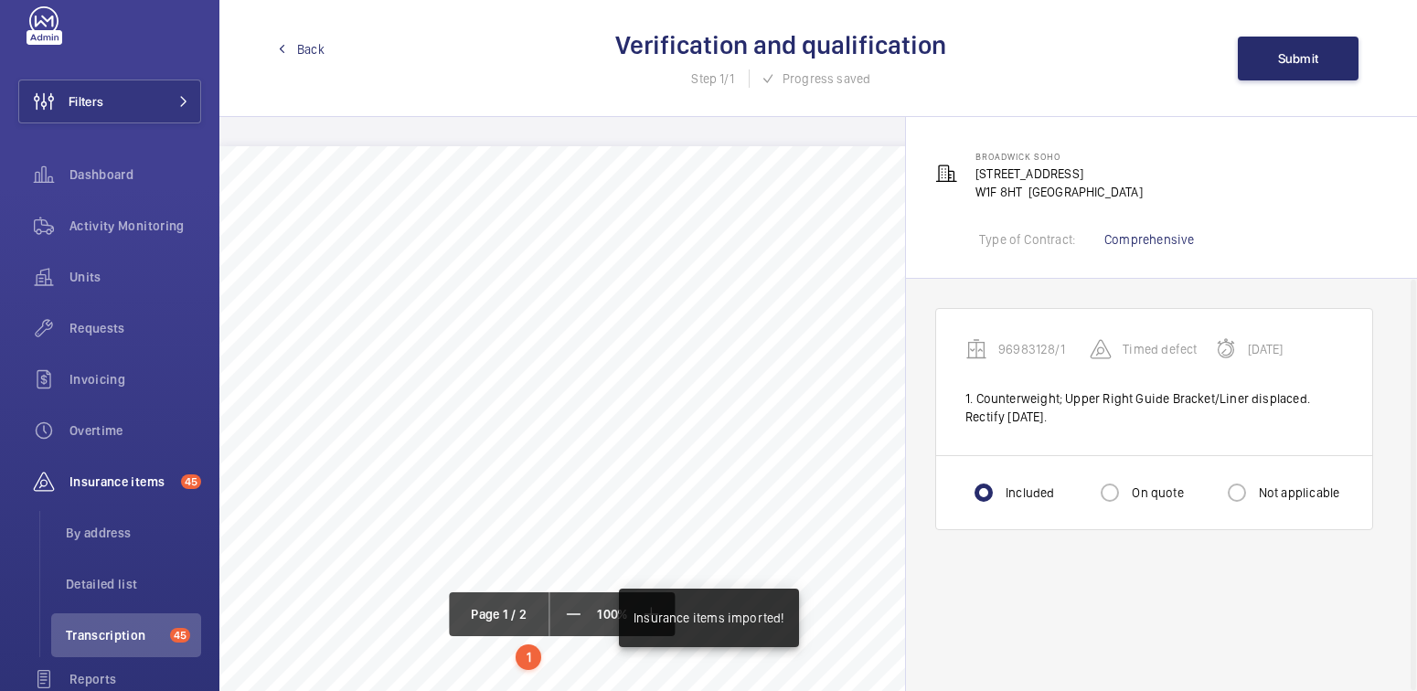
click at [301, 51] on span "Back" at bounding box center [310, 49] width 27 height 18
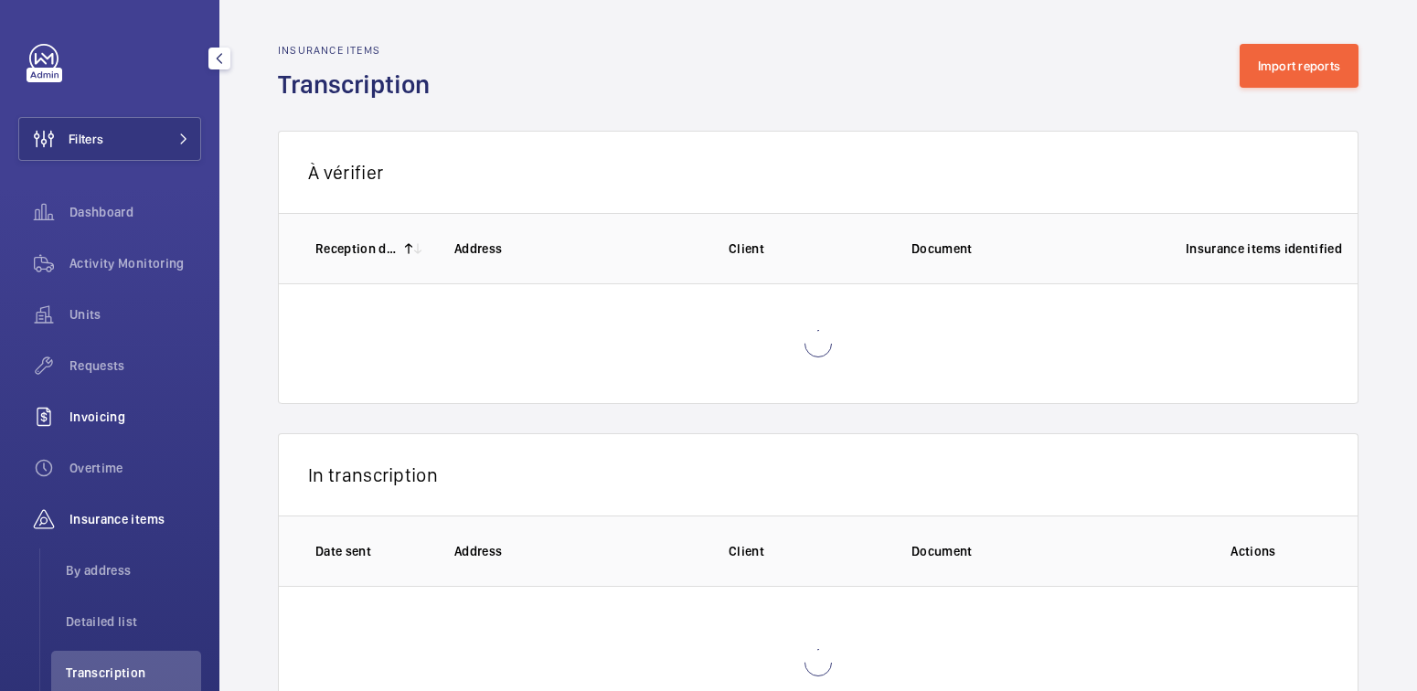
click at [110, 420] on span "Invoicing" at bounding box center [135, 417] width 132 height 18
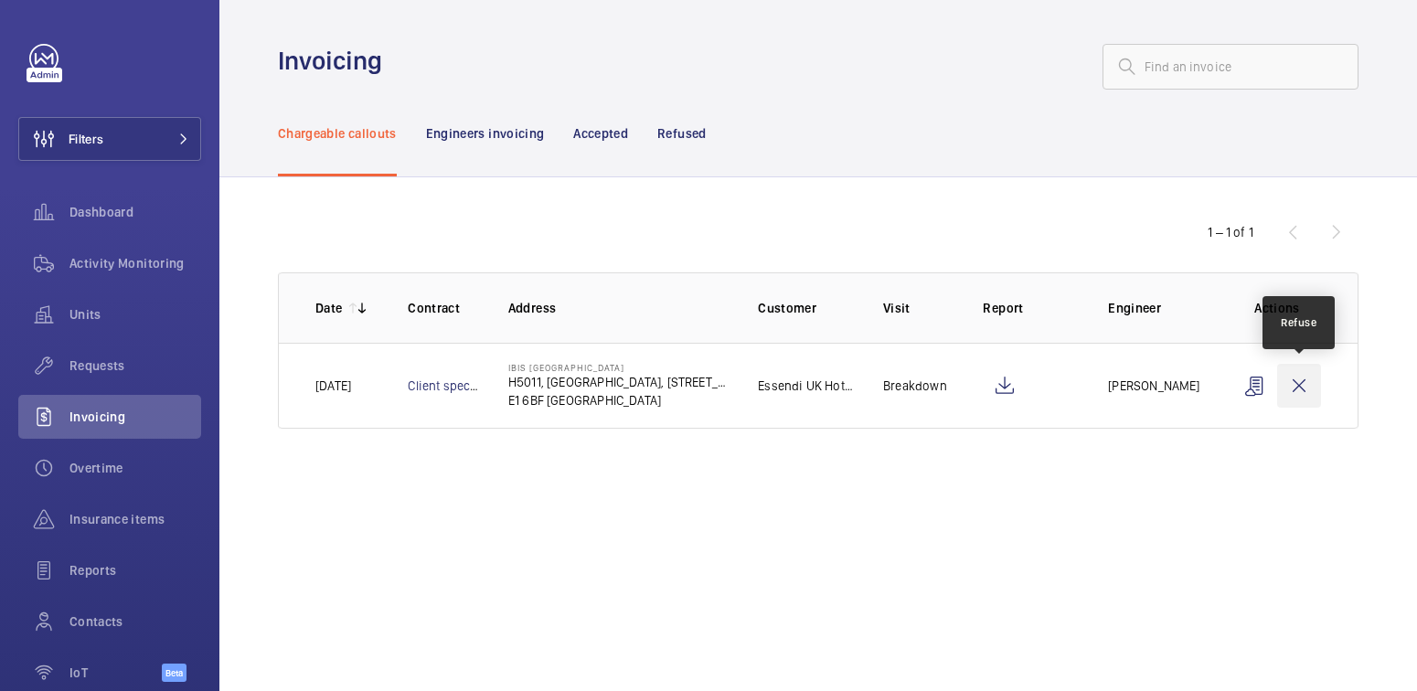
click at [1303, 386] on wm-front-icon-button at bounding box center [1299, 386] width 44 height 44
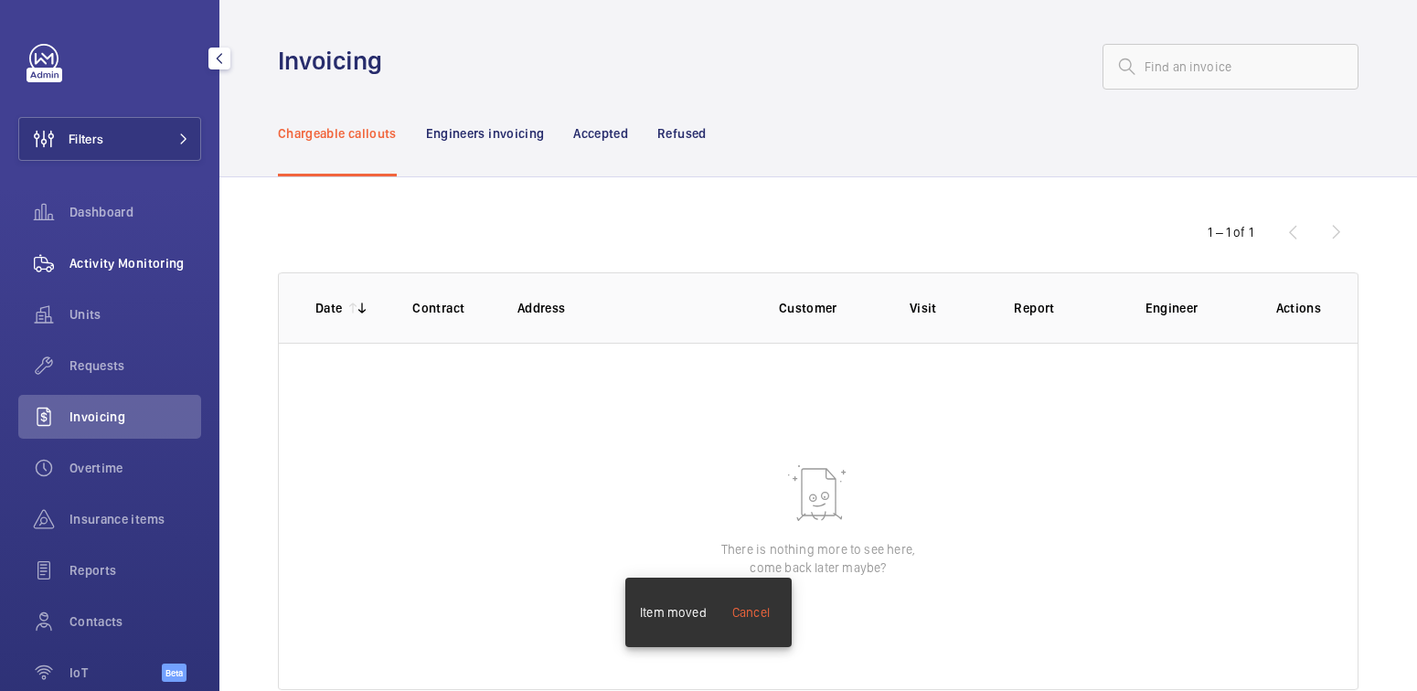
click at [128, 257] on span "Activity Monitoring" at bounding box center [135, 263] width 132 height 18
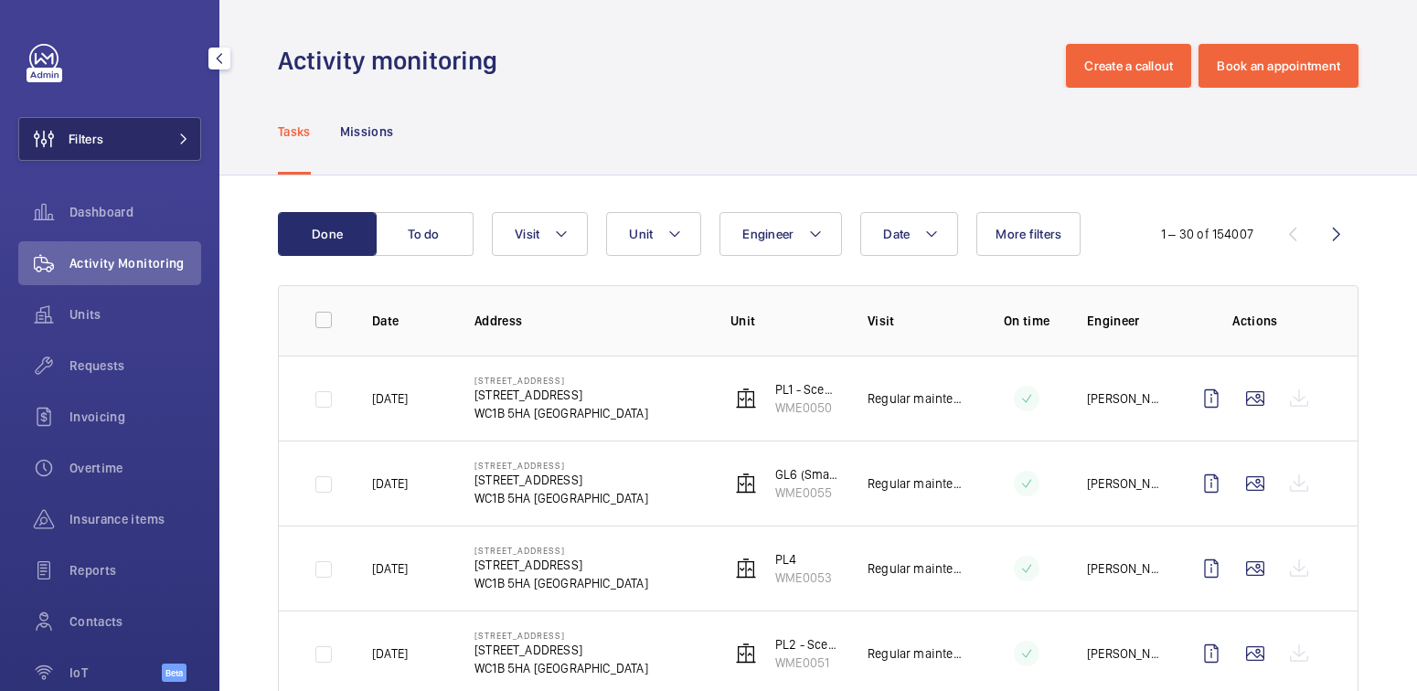
click at [138, 148] on button "Filters" at bounding box center [109, 139] width 183 height 44
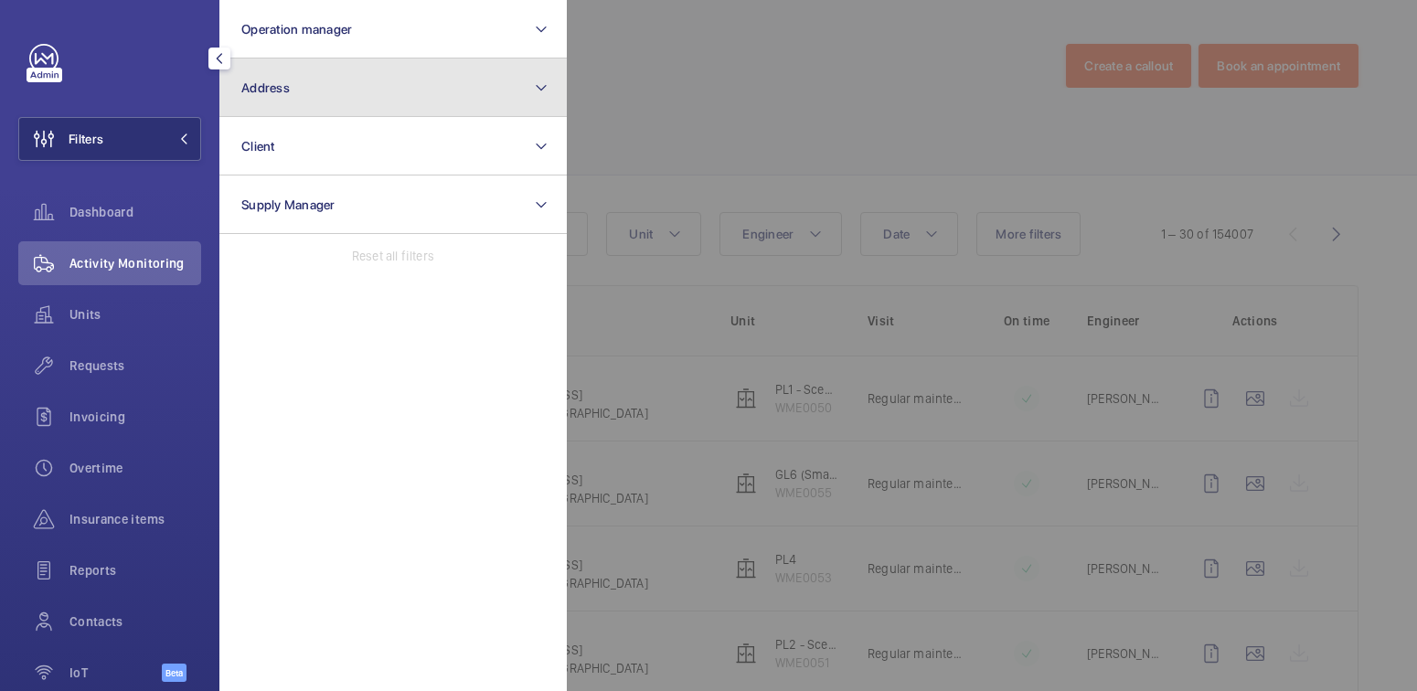
click at [307, 93] on button "Address" at bounding box center [392, 88] width 347 height 59
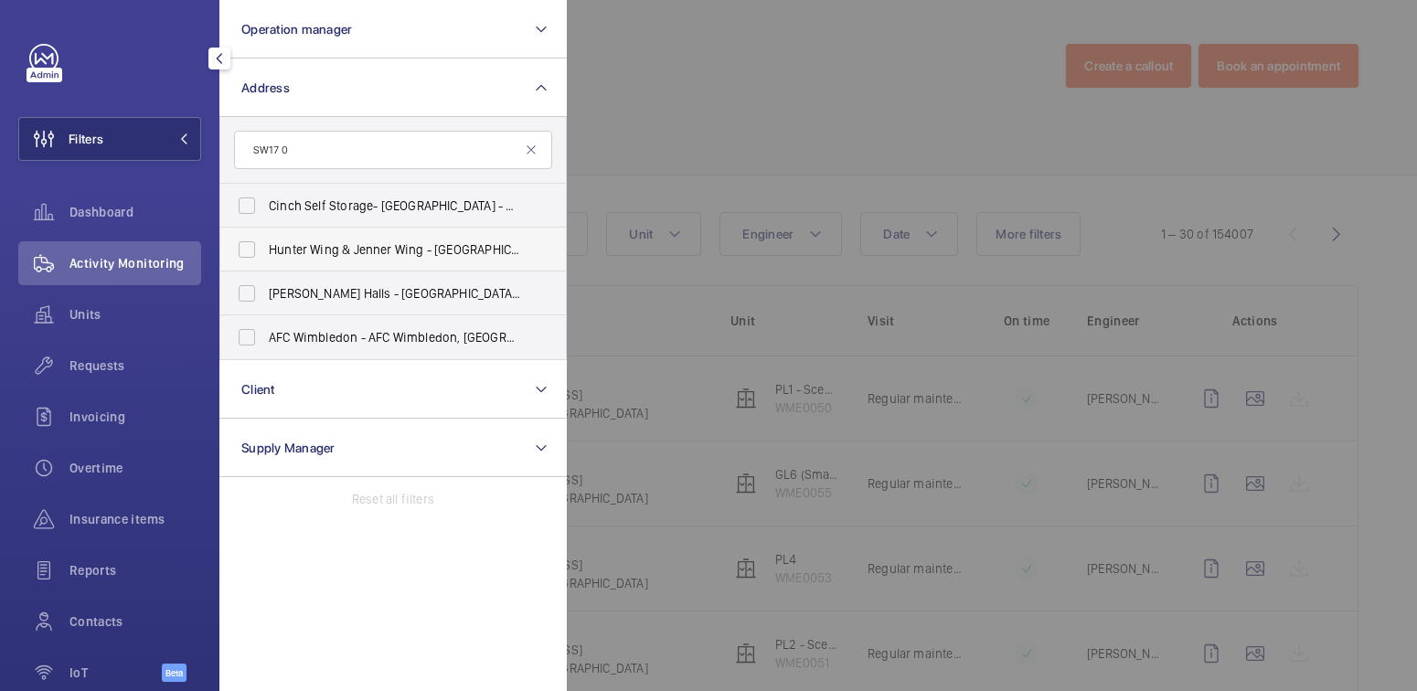
type input "SW17 0"
click at [314, 249] on span "[PERSON_NAME] & Jenner Wing - [GEOGRAPHIC_DATA] 0 RE" at bounding box center [394, 249] width 251 height 18
click at [265, 249] on input "[PERSON_NAME] & Jenner Wing - [GEOGRAPHIC_DATA] 0 RE" at bounding box center [247, 249] width 37 height 37
checkbox input "true"
click at [665, 112] on div at bounding box center [1275, 345] width 1417 height 691
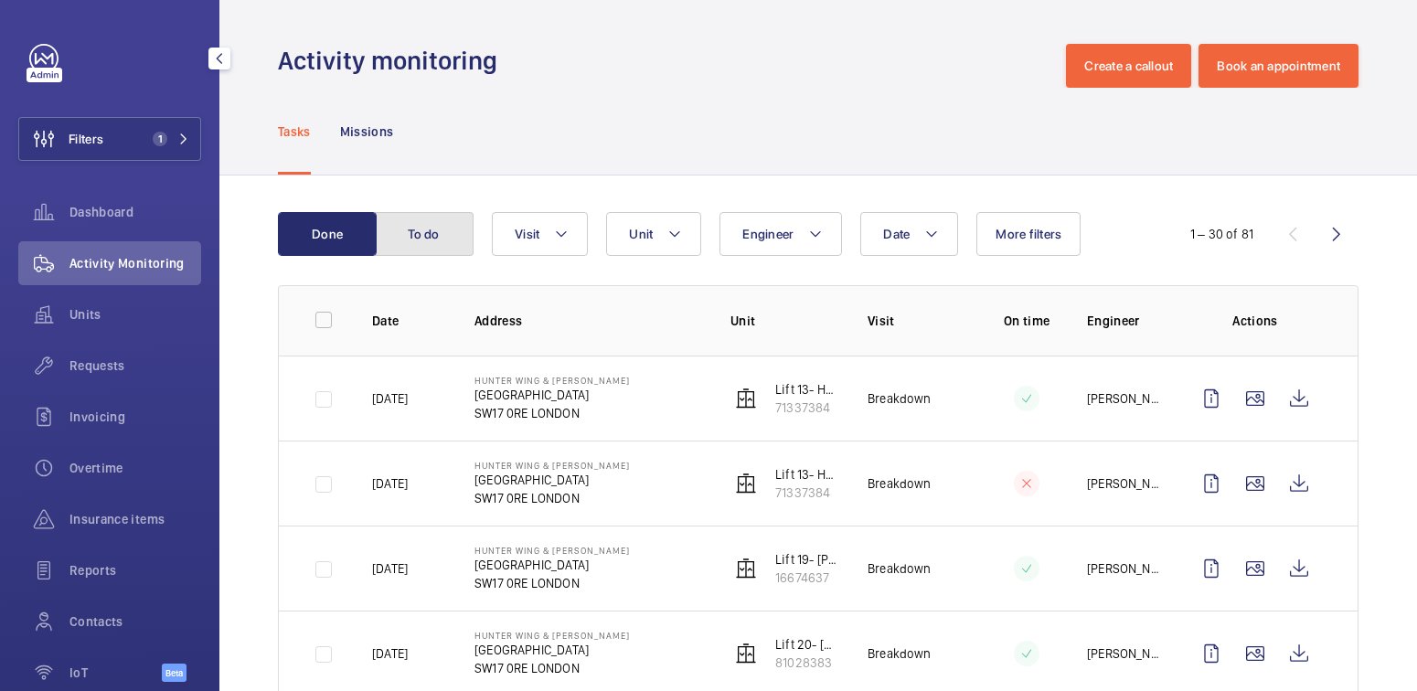
click at [448, 217] on button "To do" at bounding box center [424, 234] width 99 height 44
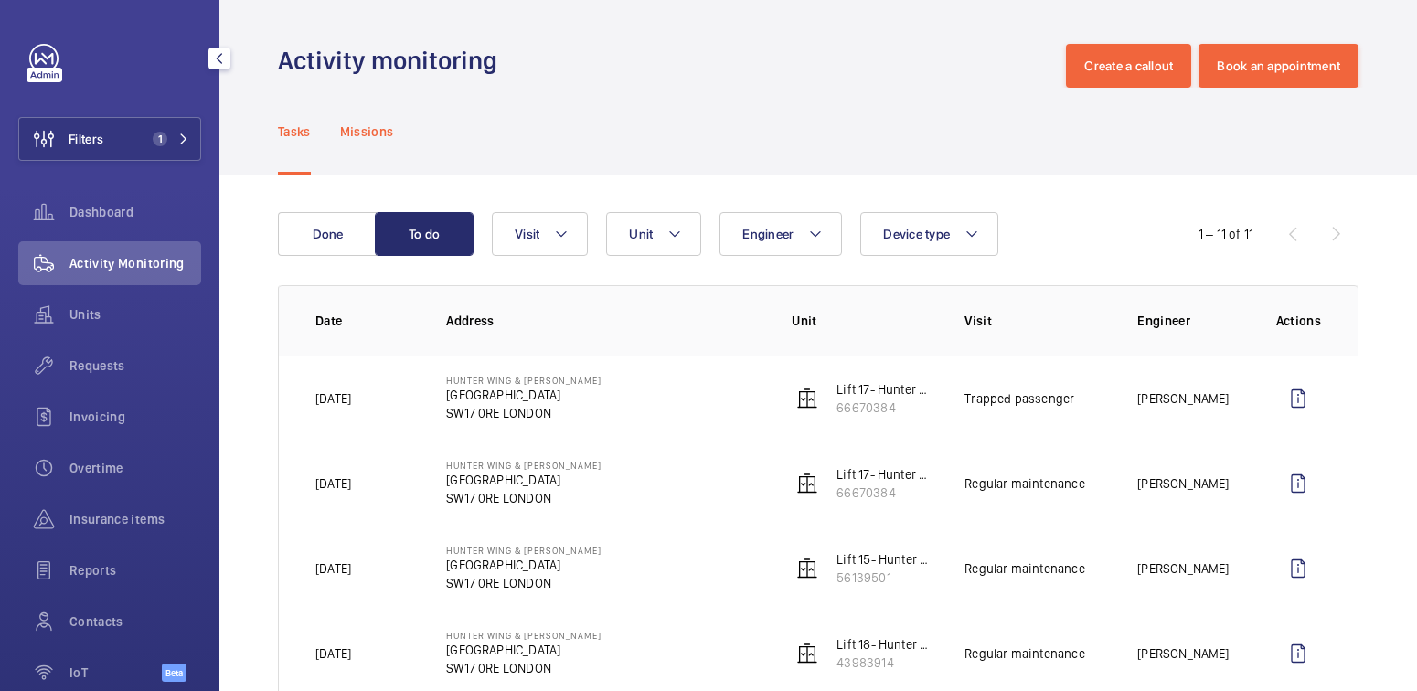
click at [387, 141] on div "Missions" at bounding box center [367, 131] width 54 height 87
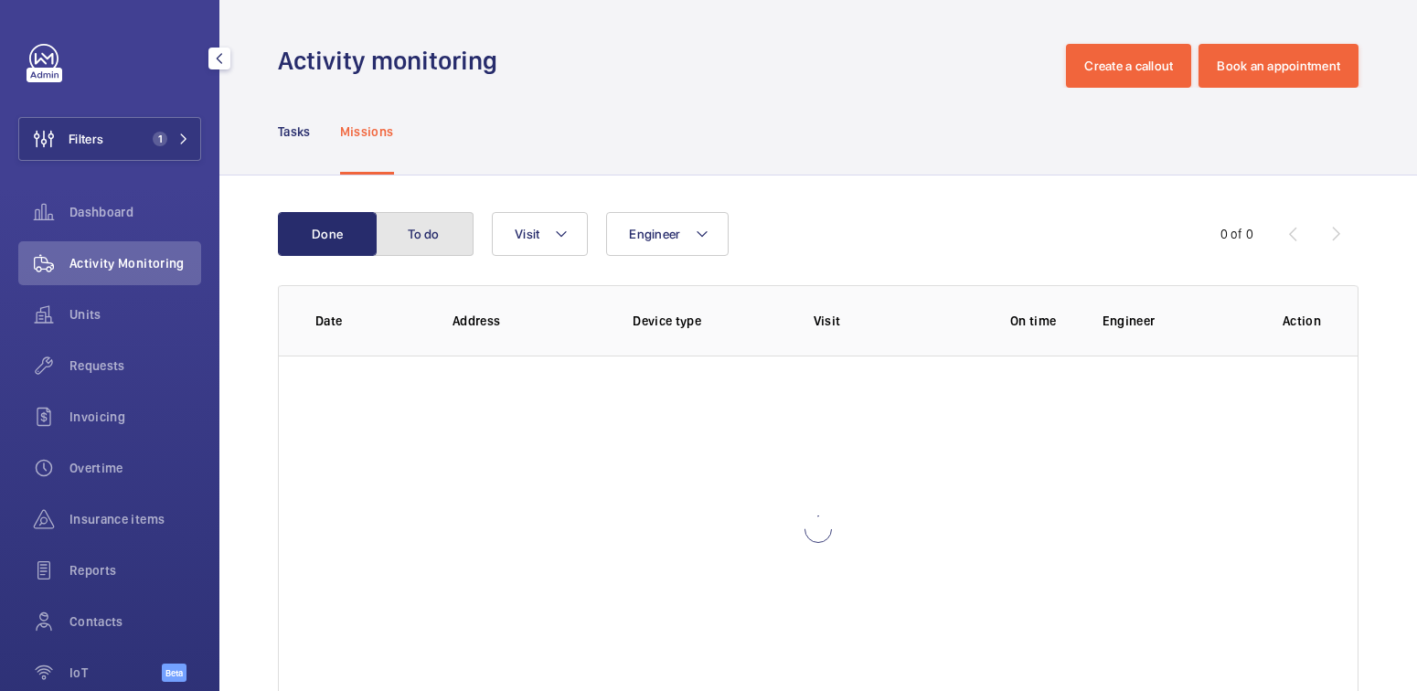
click at [445, 226] on button "To do" at bounding box center [424, 234] width 99 height 44
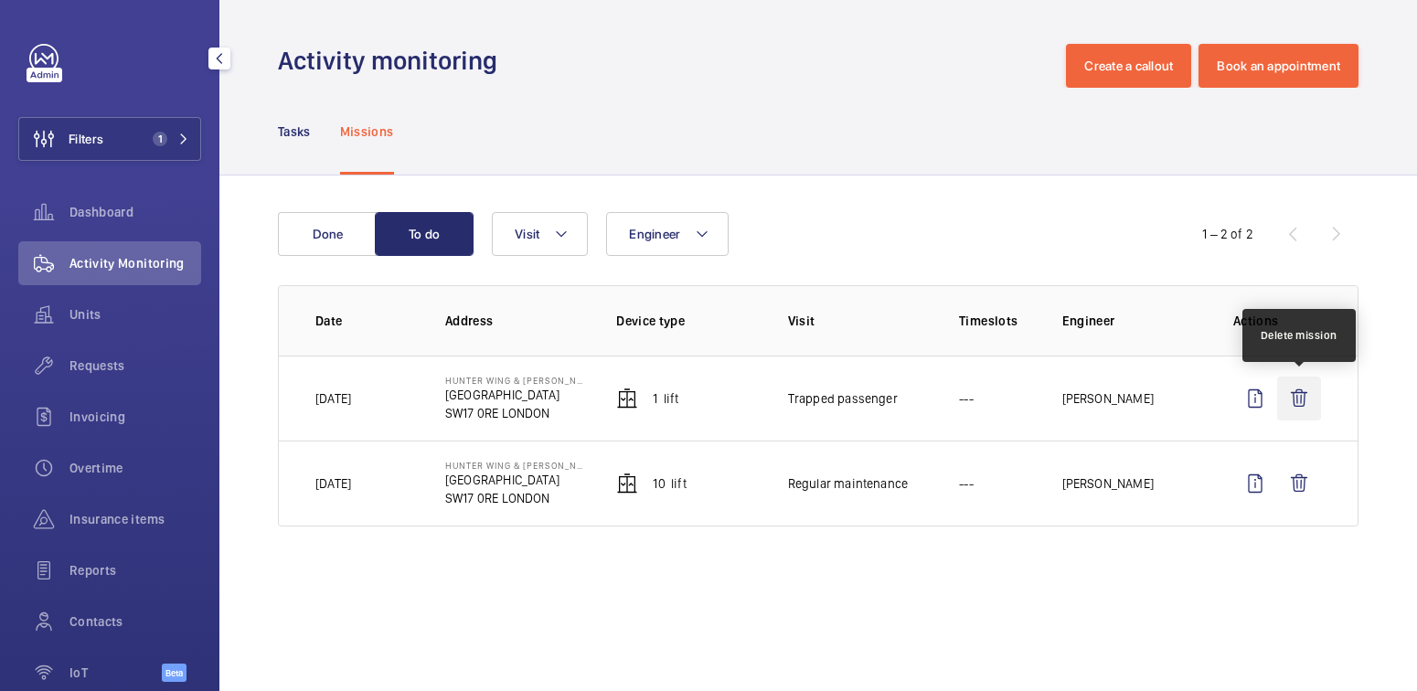
click at [1314, 395] on wm-front-icon-button at bounding box center [1299, 399] width 44 height 44
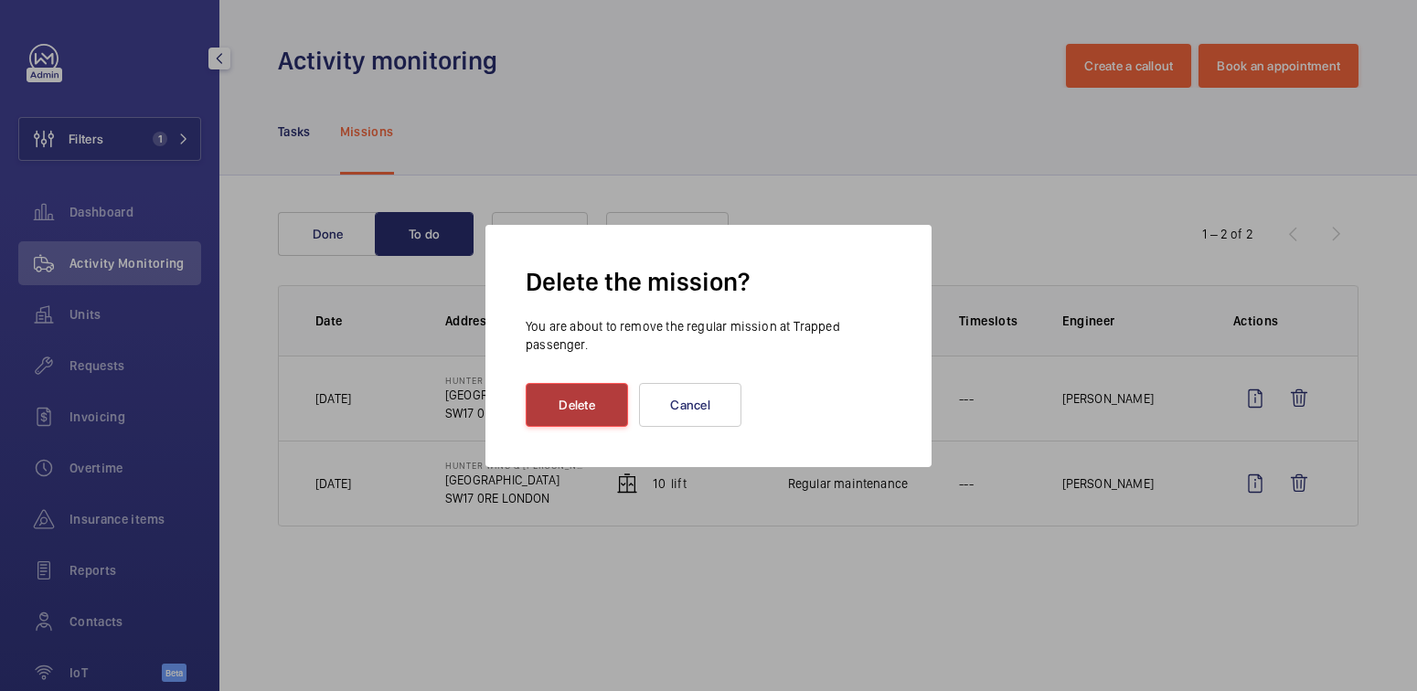
click at [588, 410] on button "Delete" at bounding box center [577, 405] width 102 height 44
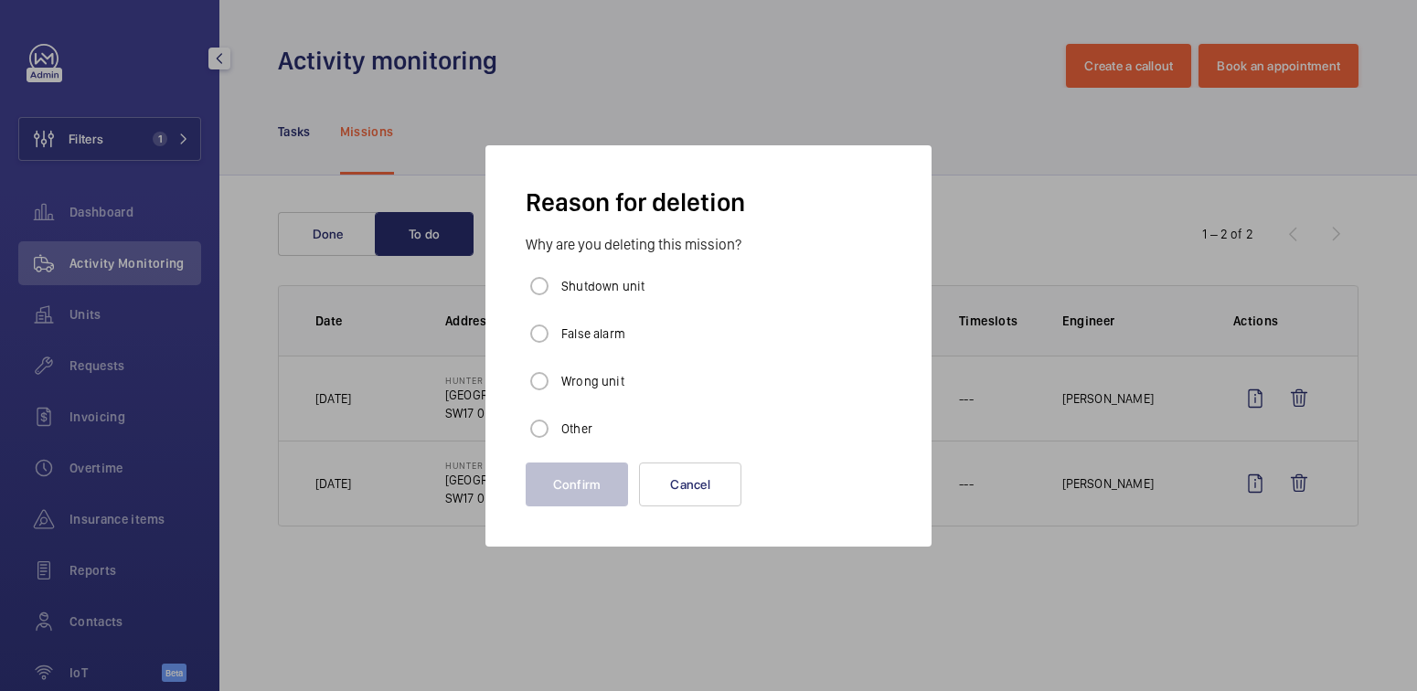
click at [602, 335] on label "False alarm" at bounding box center [592, 334] width 68 height 18
click at [558, 335] on input "False alarm" at bounding box center [539, 333] width 37 height 37
radio input "true"
click at [579, 484] on button "Confirm" at bounding box center [577, 485] width 102 height 44
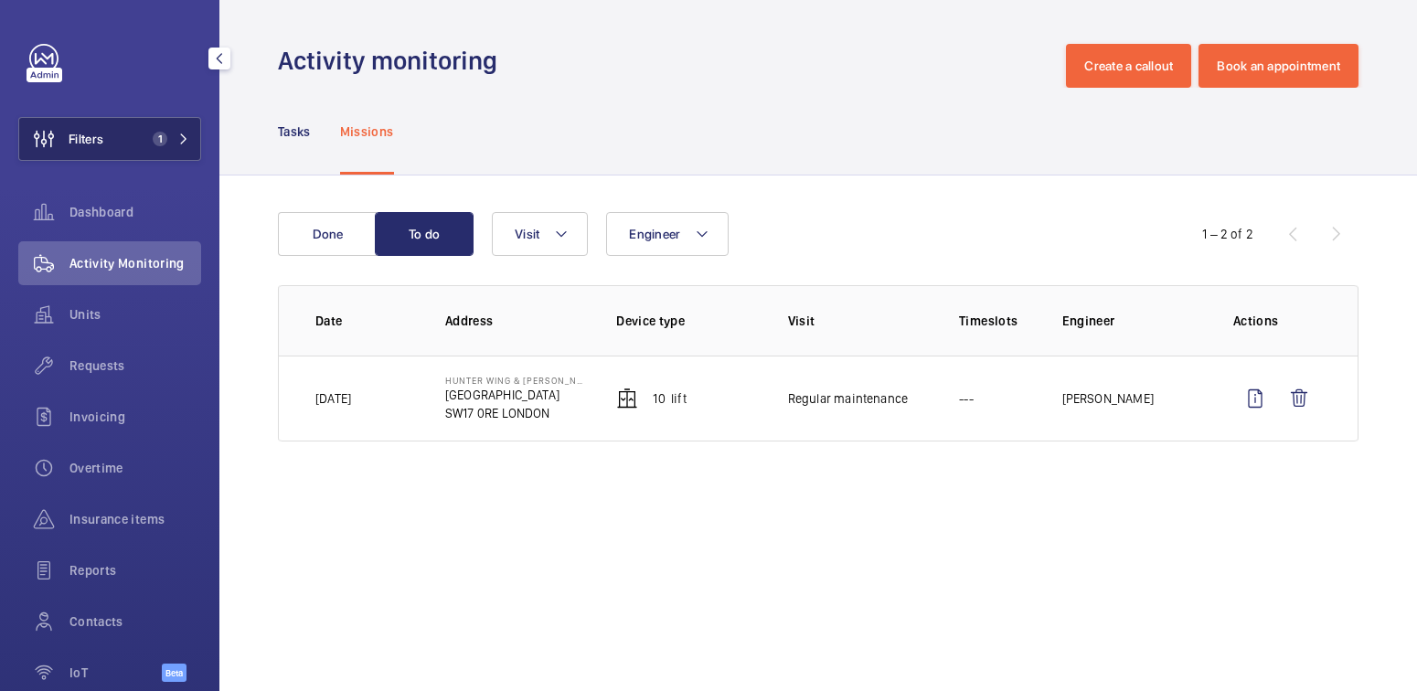
click at [106, 144] on button "Filters 1" at bounding box center [109, 139] width 183 height 44
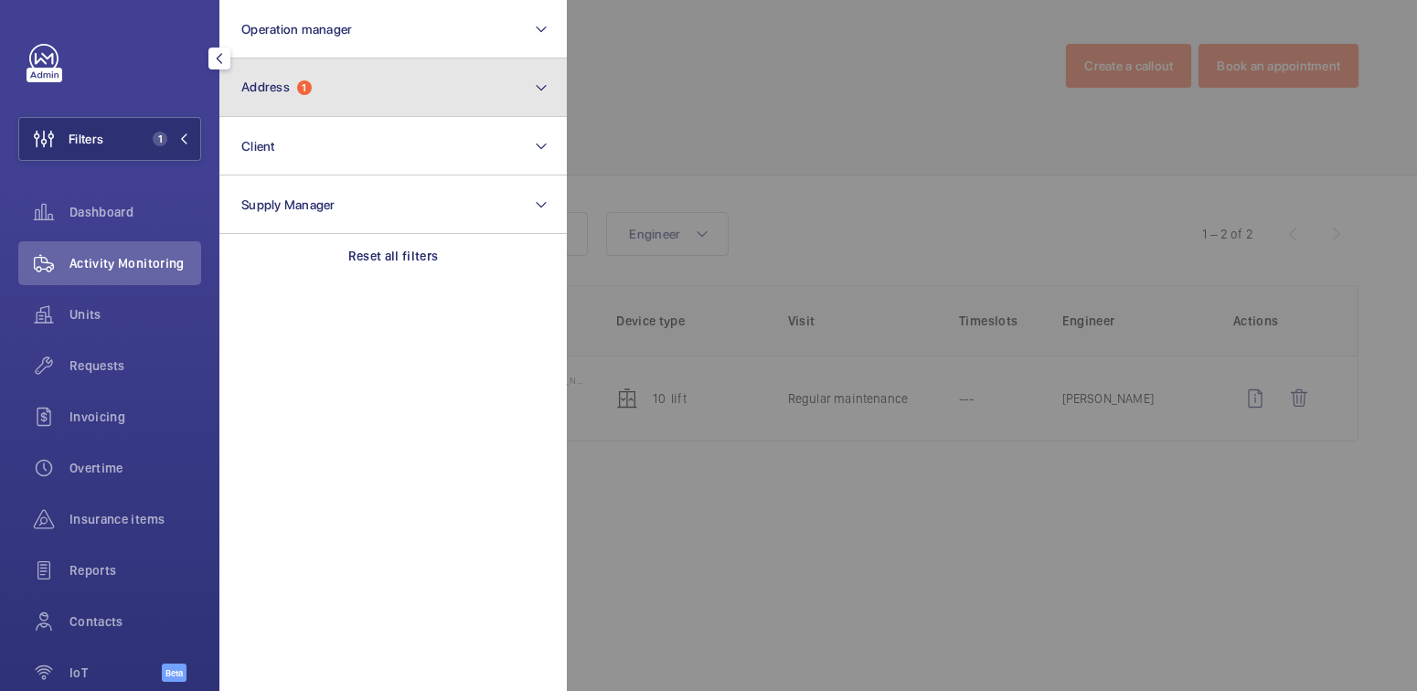
click at [323, 98] on button "Address 1" at bounding box center [392, 88] width 347 height 59
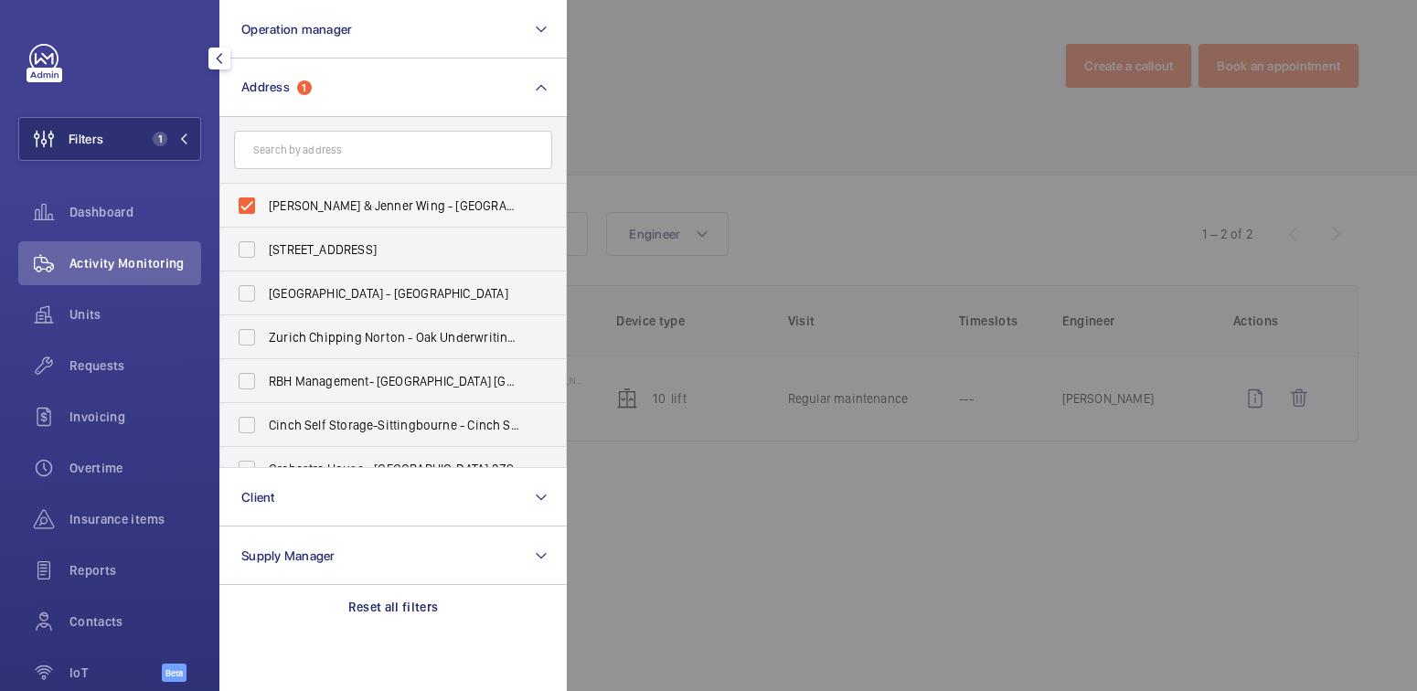
click at [326, 207] on span "[PERSON_NAME] & Jenner Wing - [GEOGRAPHIC_DATA]" at bounding box center [394, 206] width 251 height 18
click at [265, 207] on input "[PERSON_NAME] & Jenner Wing - [GEOGRAPHIC_DATA]" at bounding box center [247, 205] width 37 height 37
checkbox input "false"
click at [685, 110] on div at bounding box center [1275, 345] width 1417 height 691
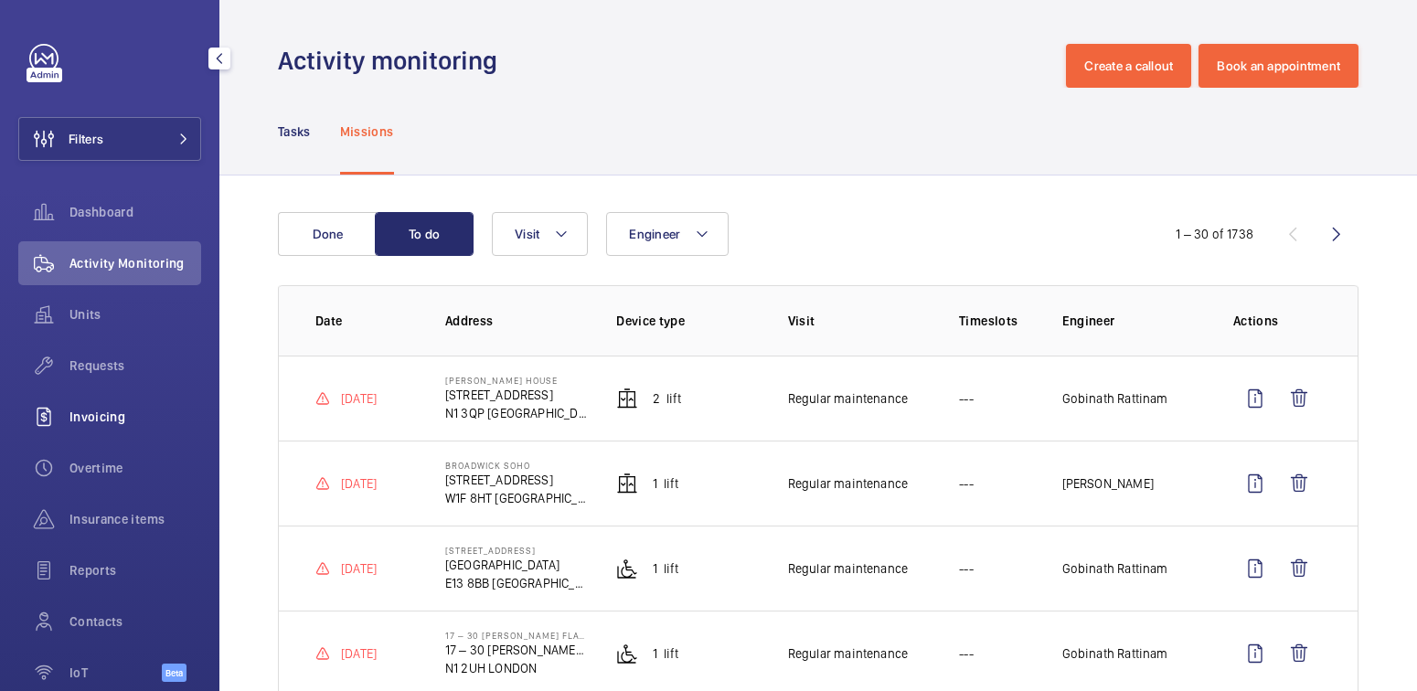
click at [113, 425] on span "Invoicing" at bounding box center [135, 417] width 132 height 18
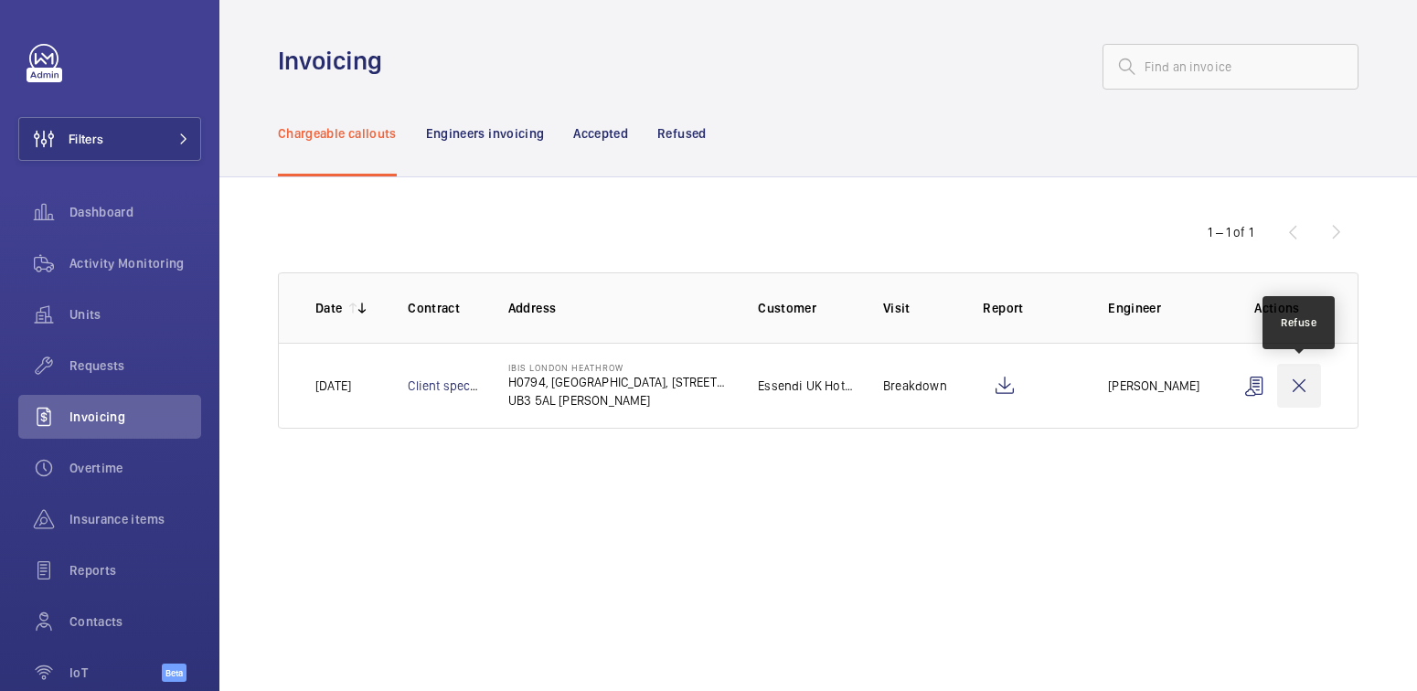
click at [1296, 390] on wm-front-icon-button at bounding box center [1299, 386] width 44 height 44
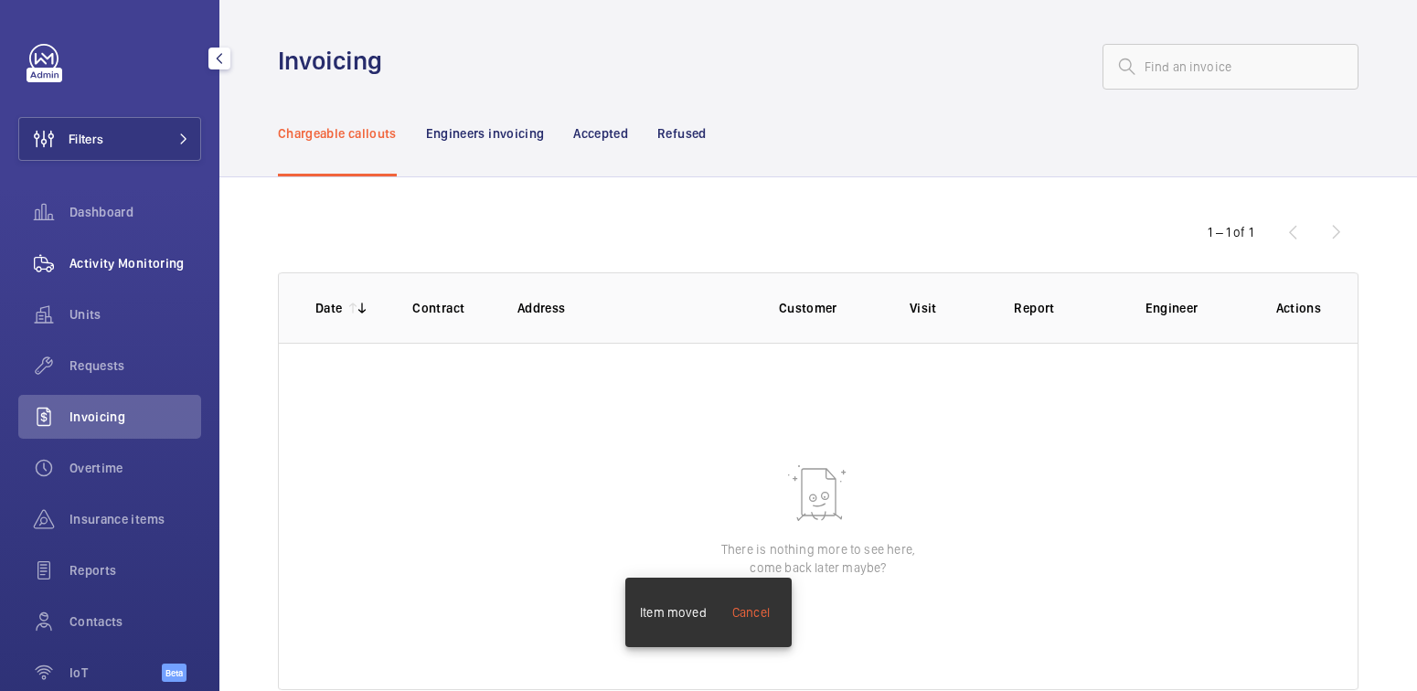
click at [139, 263] on span "Activity Monitoring" at bounding box center [135, 263] width 132 height 18
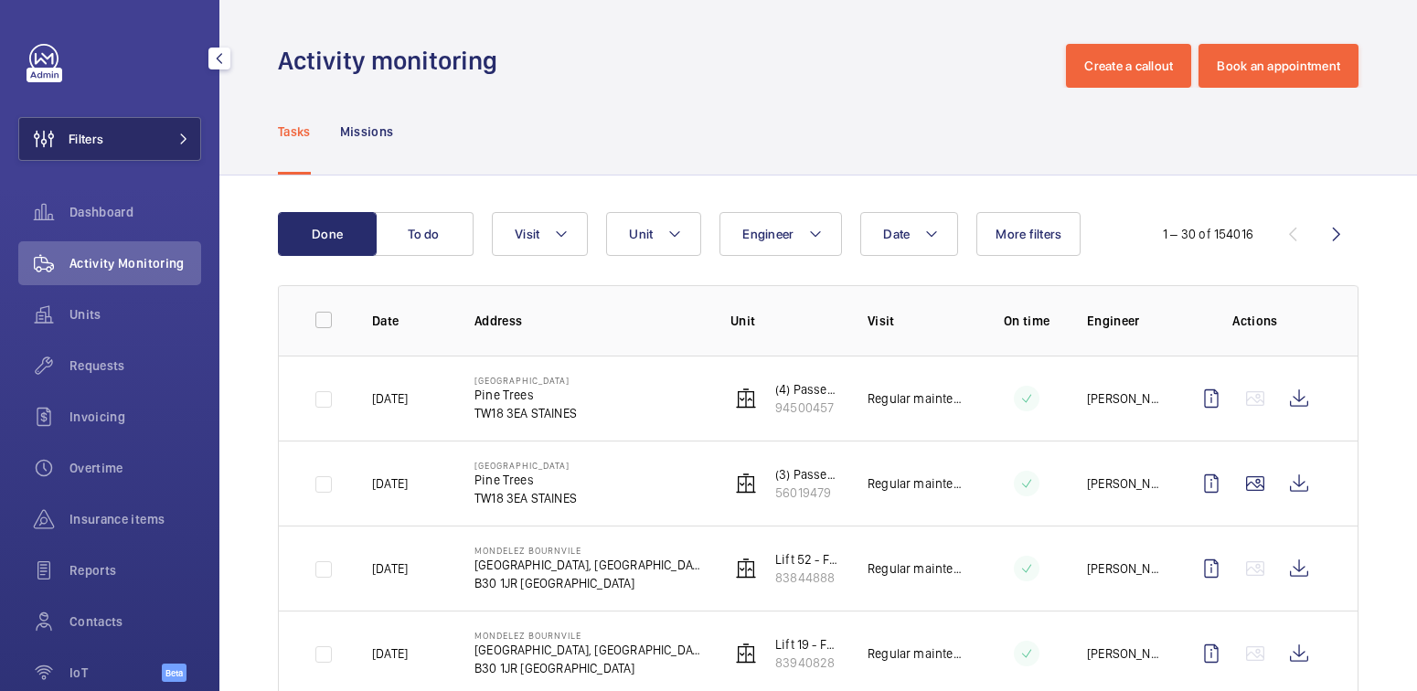
click at [123, 131] on button "Filters" at bounding box center [109, 139] width 183 height 44
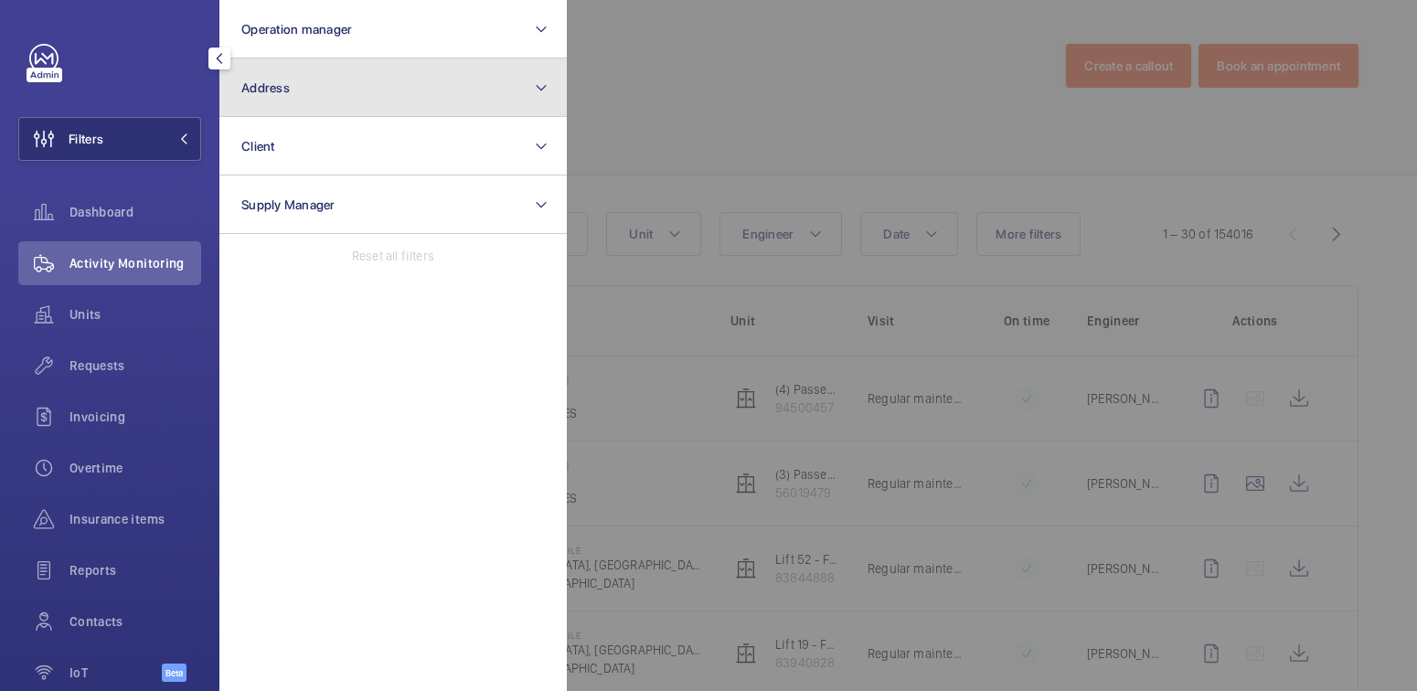
click at [265, 98] on button "Address" at bounding box center [392, 88] width 347 height 59
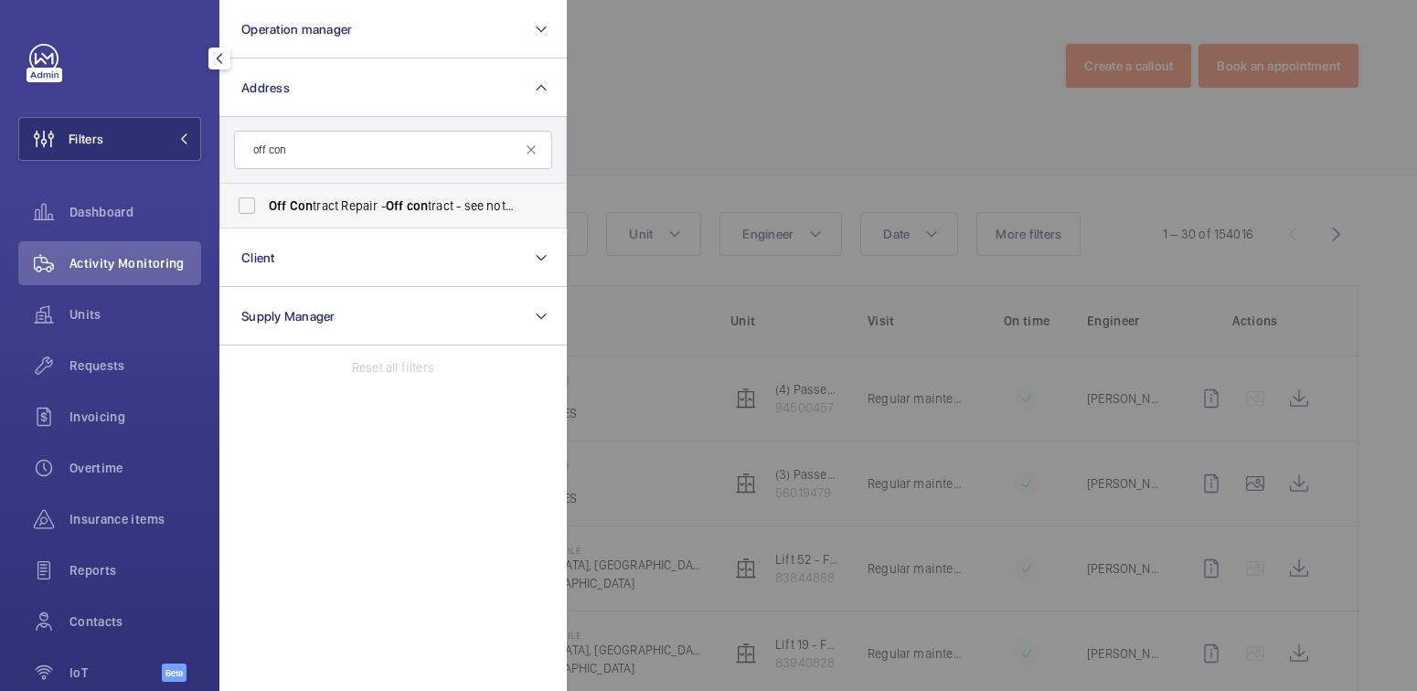
type input "off con"
click at [354, 208] on span "Off Con tract Repair - Off con tract - see notes in description, LONDON XXXX" at bounding box center [394, 206] width 251 height 18
click at [265, 208] on input "Off Con tract Repair - Off con tract - see notes in description, LONDON XXXX" at bounding box center [247, 205] width 37 height 37
checkbox input "true"
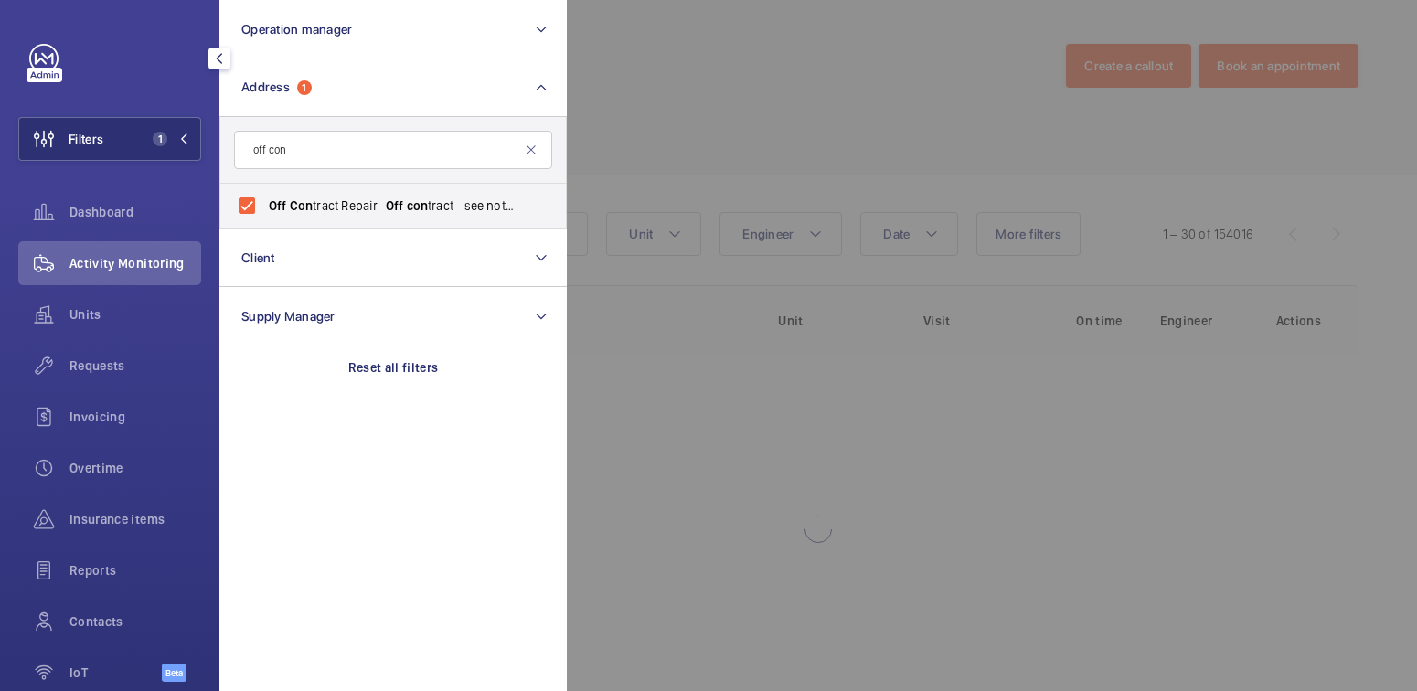
drag, startPoint x: 766, startPoint y: 124, endPoint x: 772, endPoint y: 148, distance: 24.6
click at [766, 124] on div at bounding box center [1275, 345] width 1417 height 691
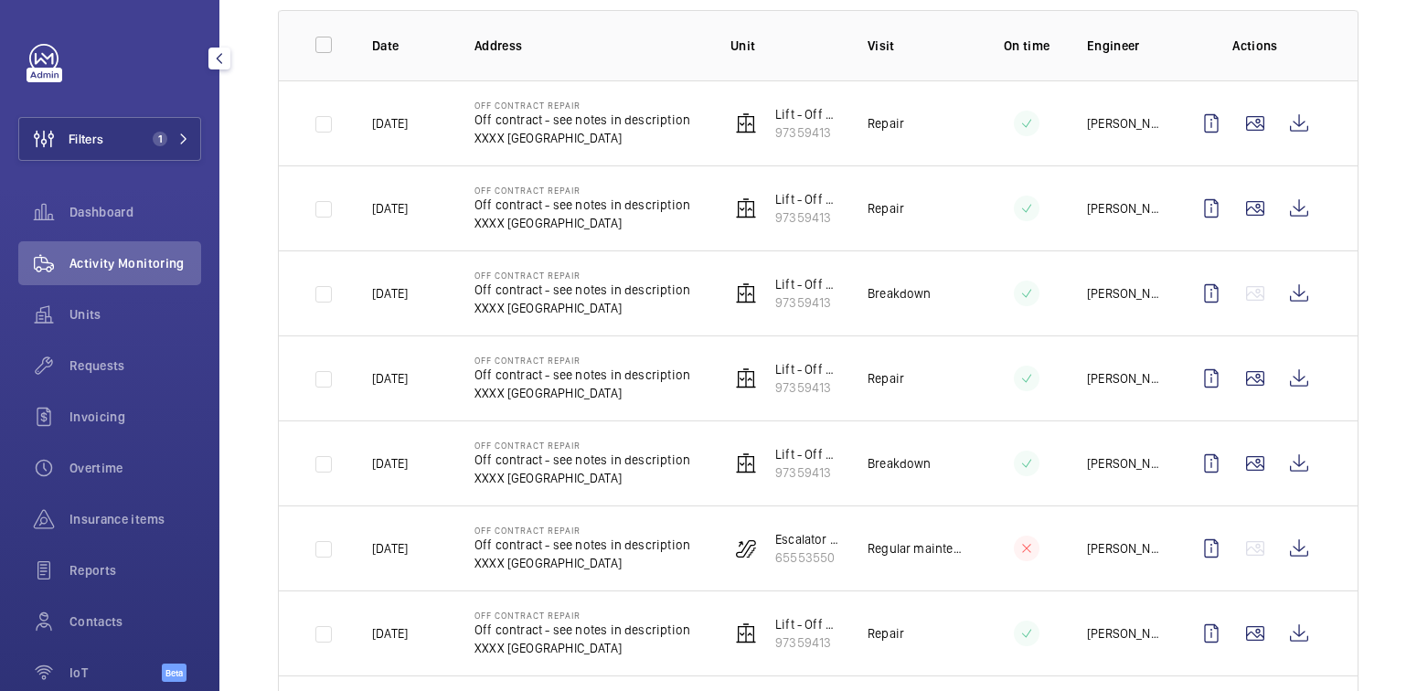
scroll to position [285, 0]
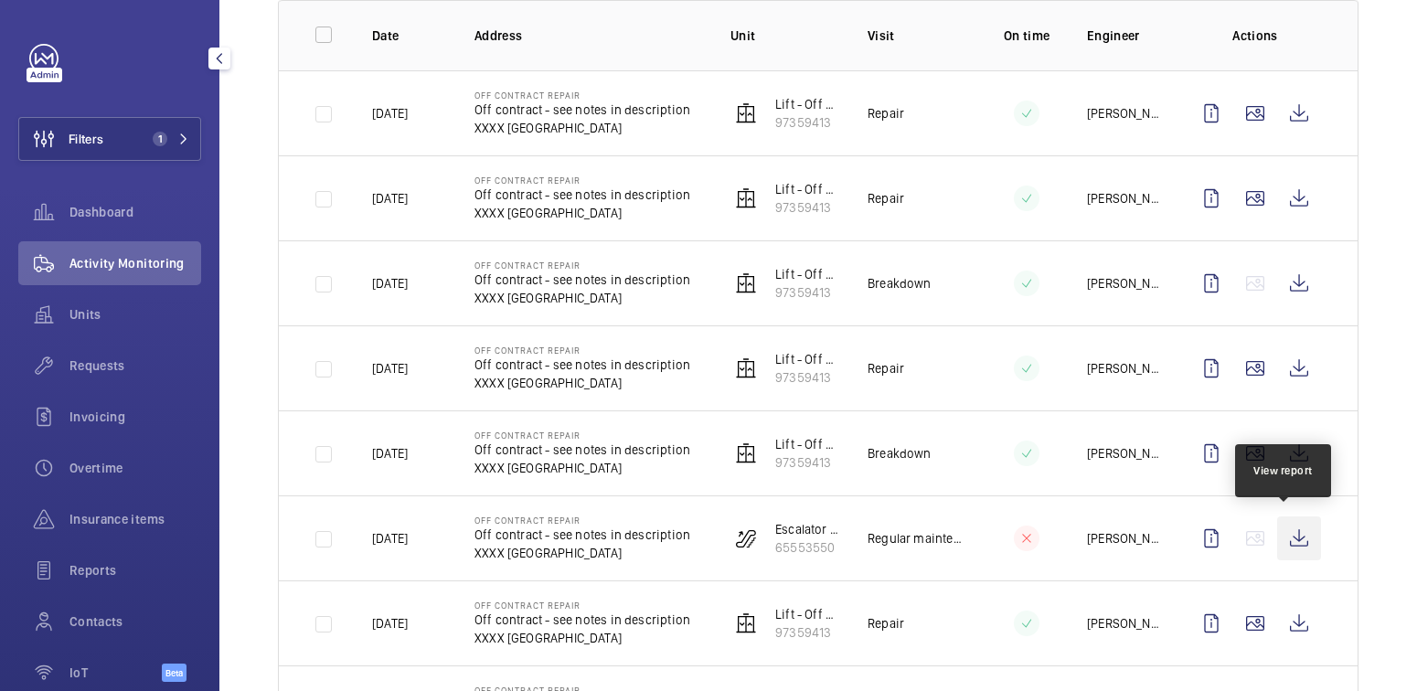
click at [1279, 538] on wm-front-icon-button at bounding box center [1299, 539] width 44 height 44
